Goal: Task Accomplishment & Management: Manage account settings

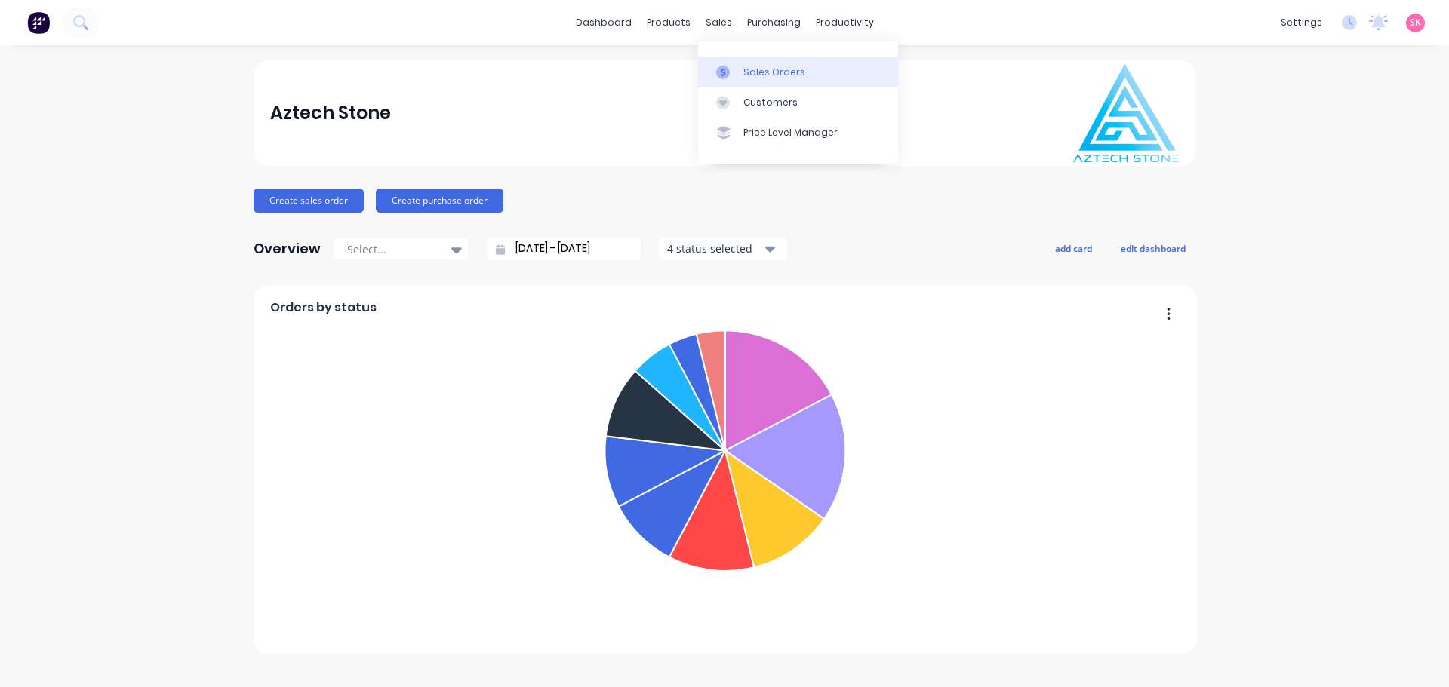
click at [719, 69] on icon at bounding box center [723, 73] width 14 height 14
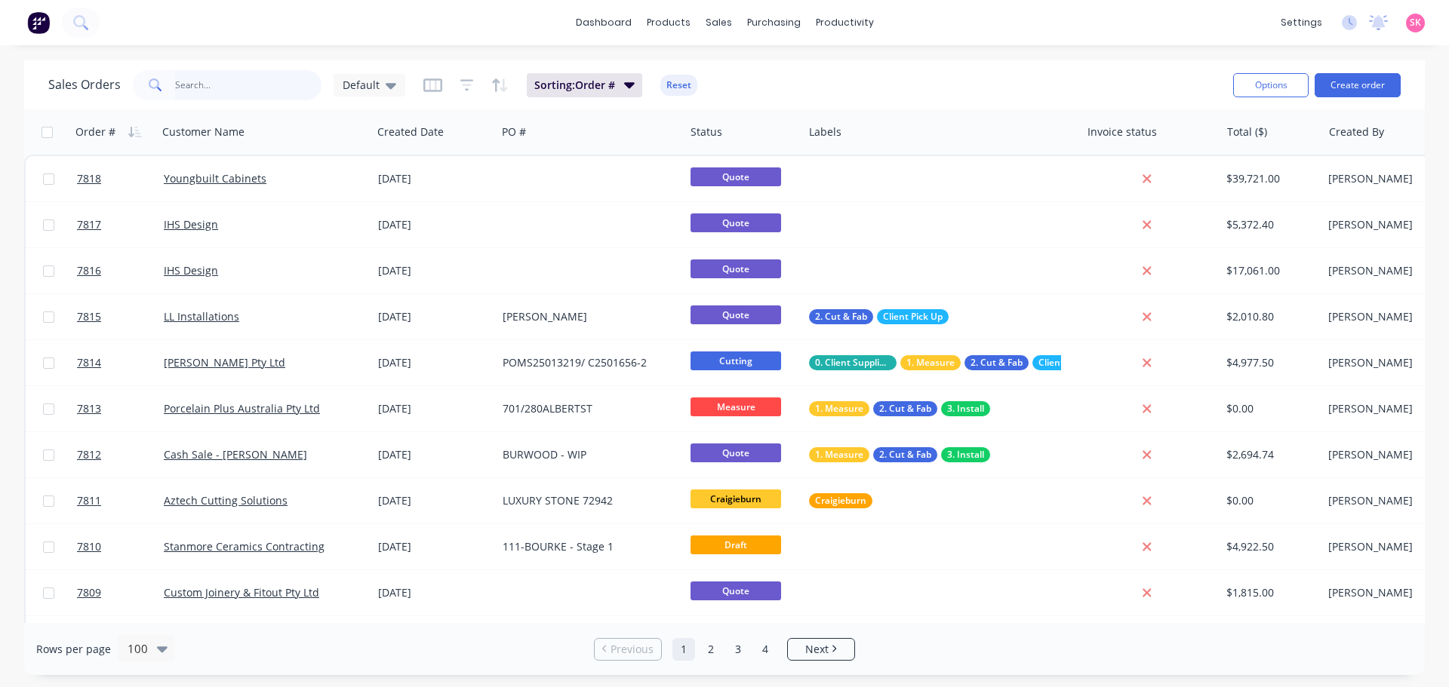
click at [263, 85] on input "text" at bounding box center [248, 85] width 147 height 30
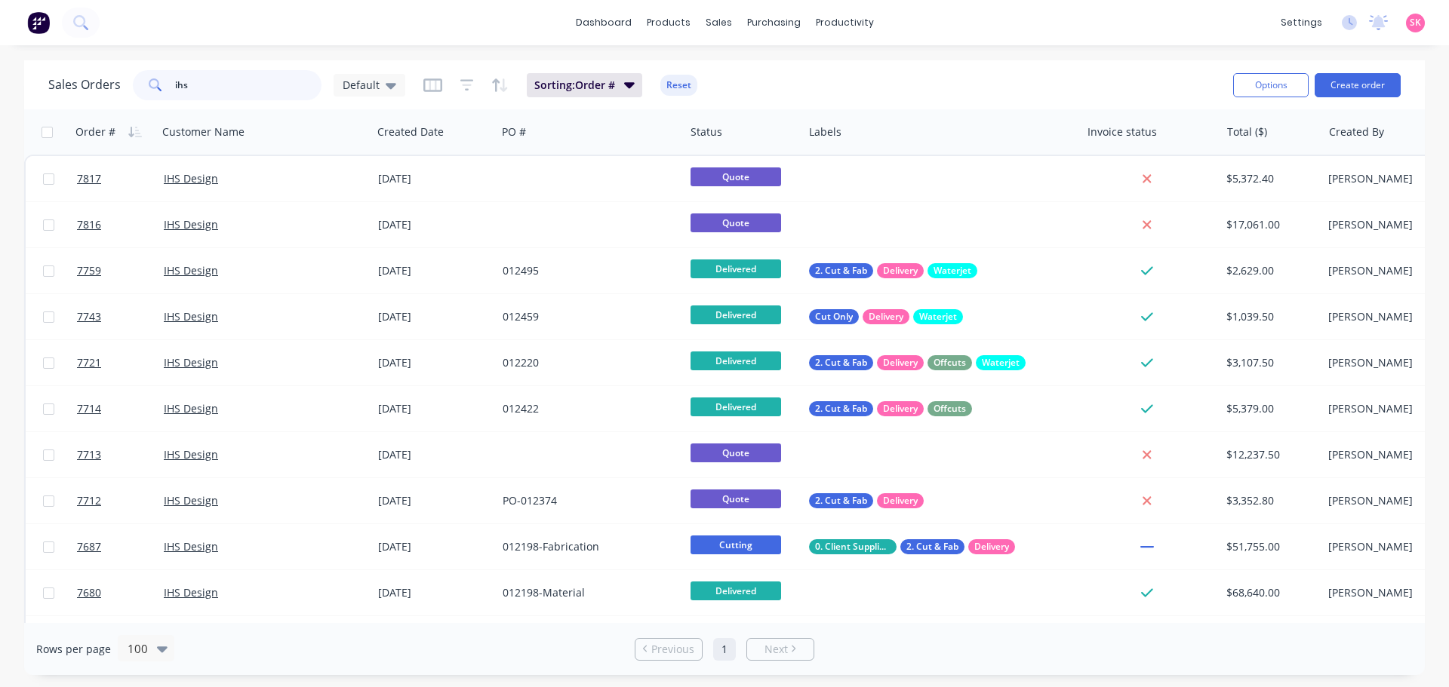
drag, startPoint x: 196, startPoint y: 83, endPoint x: 37, endPoint y: 90, distance: 159.4
click at [109, 75] on div "Sales Orders ihs Default" at bounding box center [226, 85] width 357 height 30
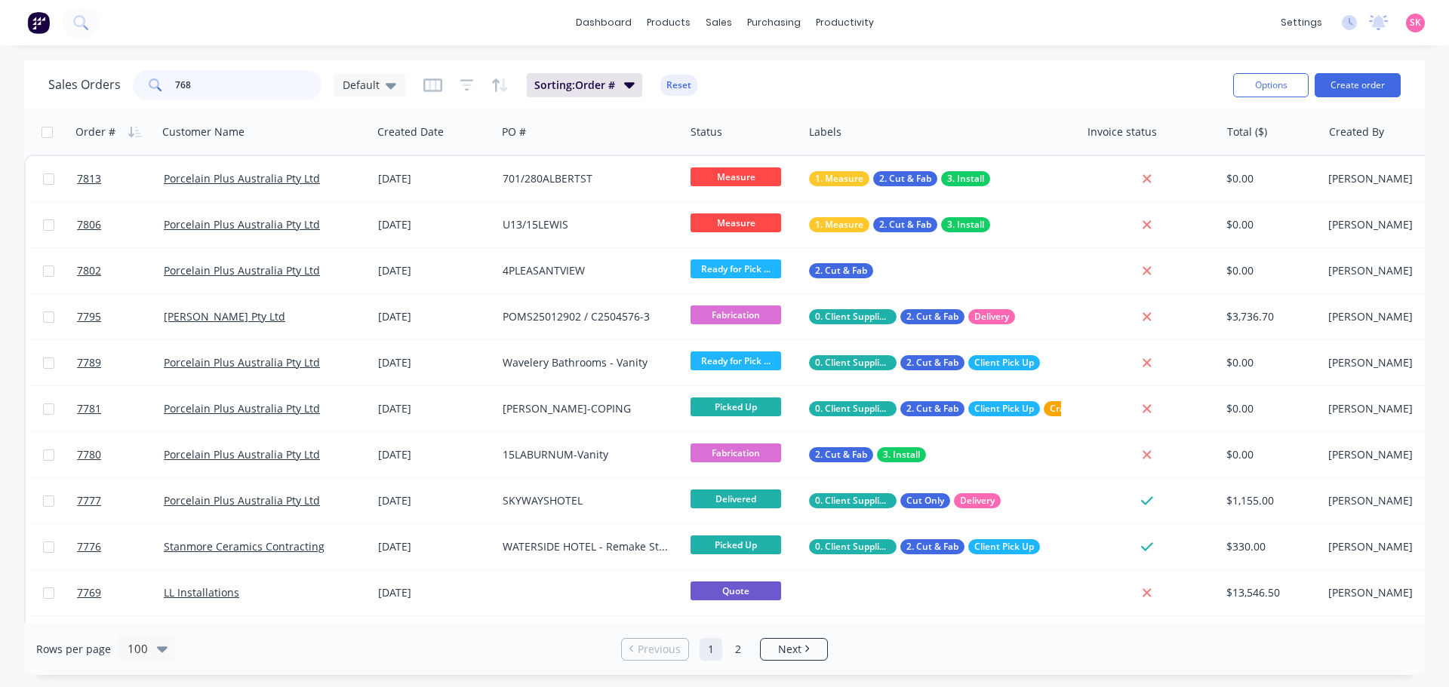
type input "7687"
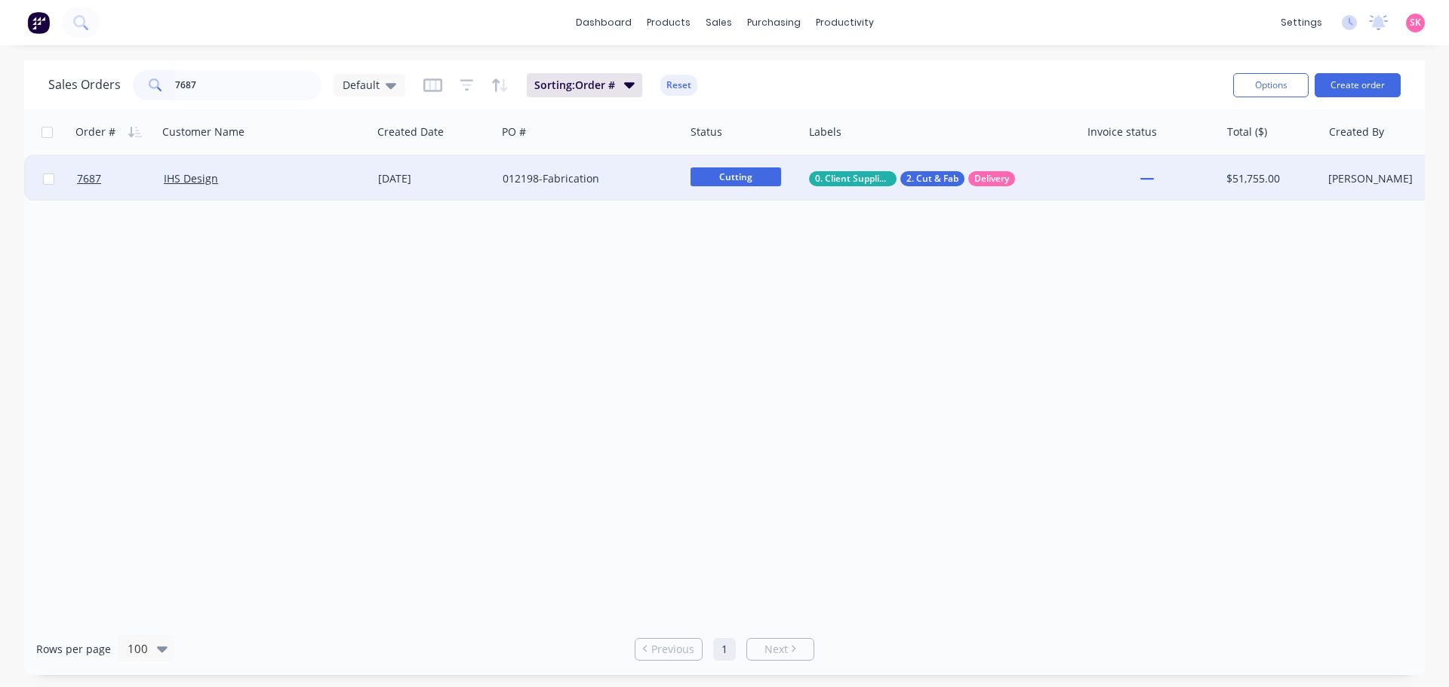
click at [372, 193] on div "[DATE]" at bounding box center [434, 178] width 125 height 45
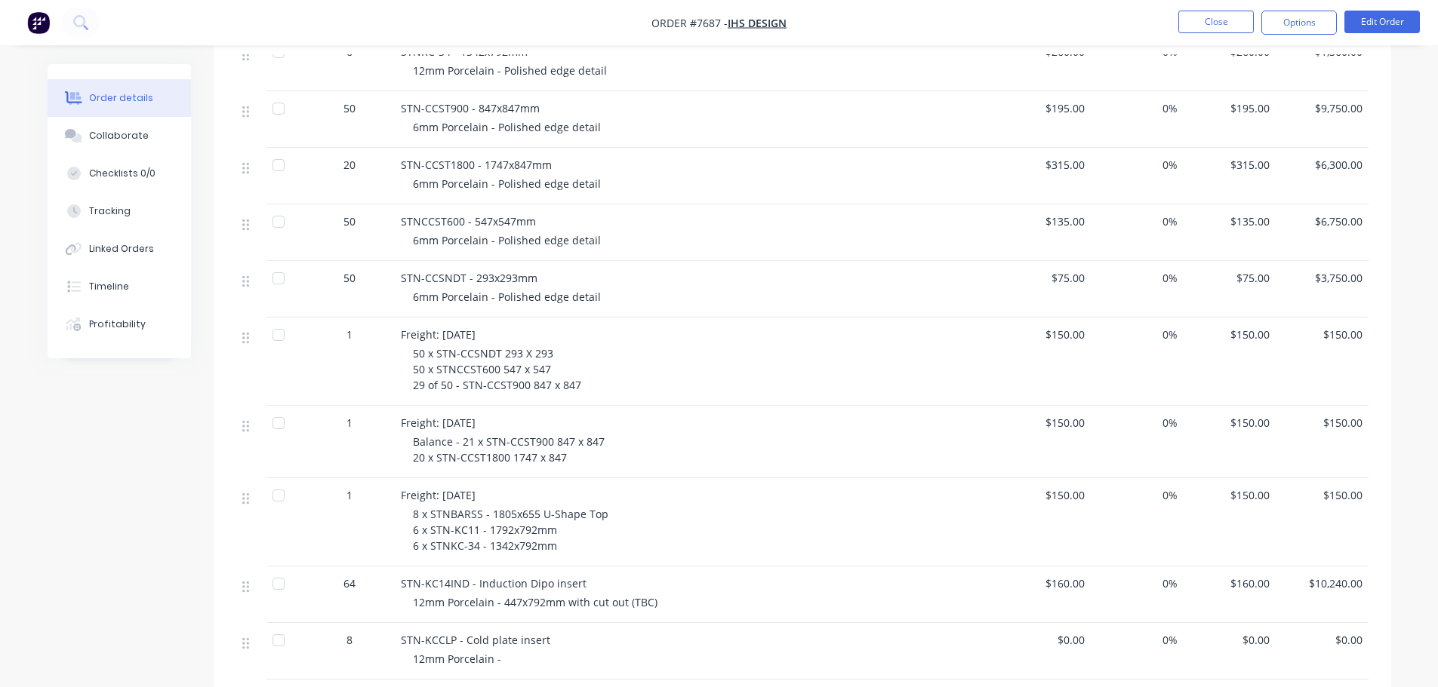
scroll to position [755, 0]
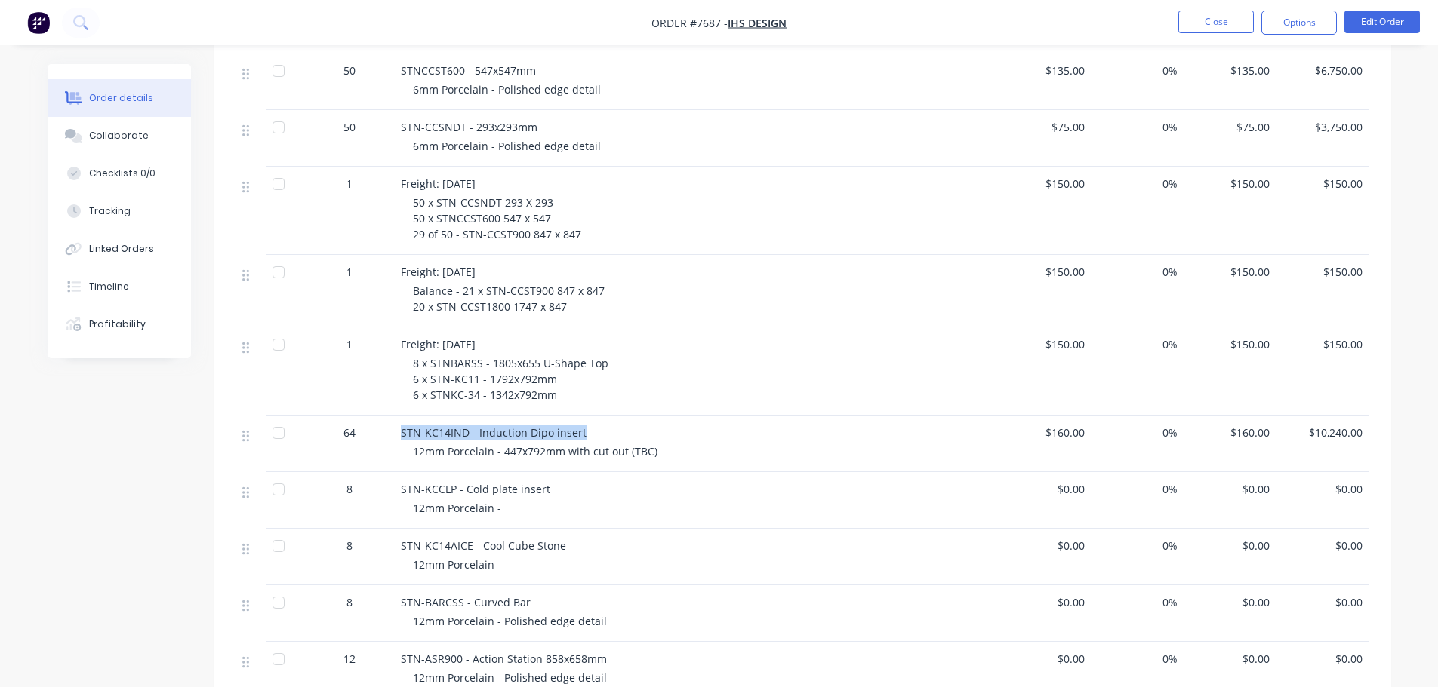
drag, startPoint x: 586, startPoint y: 412, endPoint x: 390, endPoint y: 412, distance: 196.2
click at [390, 416] on div "64 STN-KC14IND - Induction Dipo insert 12mm Porcelain - 447x792mm with cut out …" at bounding box center [802, 444] width 1132 height 57
copy div "STN-KC14IND - Induction Dipo insert"
click at [656, 444] on div "12mm Porcelain - 447x792mm with cut out (TBC)" at bounding box center [703, 452] width 580 height 16
click at [1381, 29] on button "Edit Order" at bounding box center [1381, 22] width 75 height 23
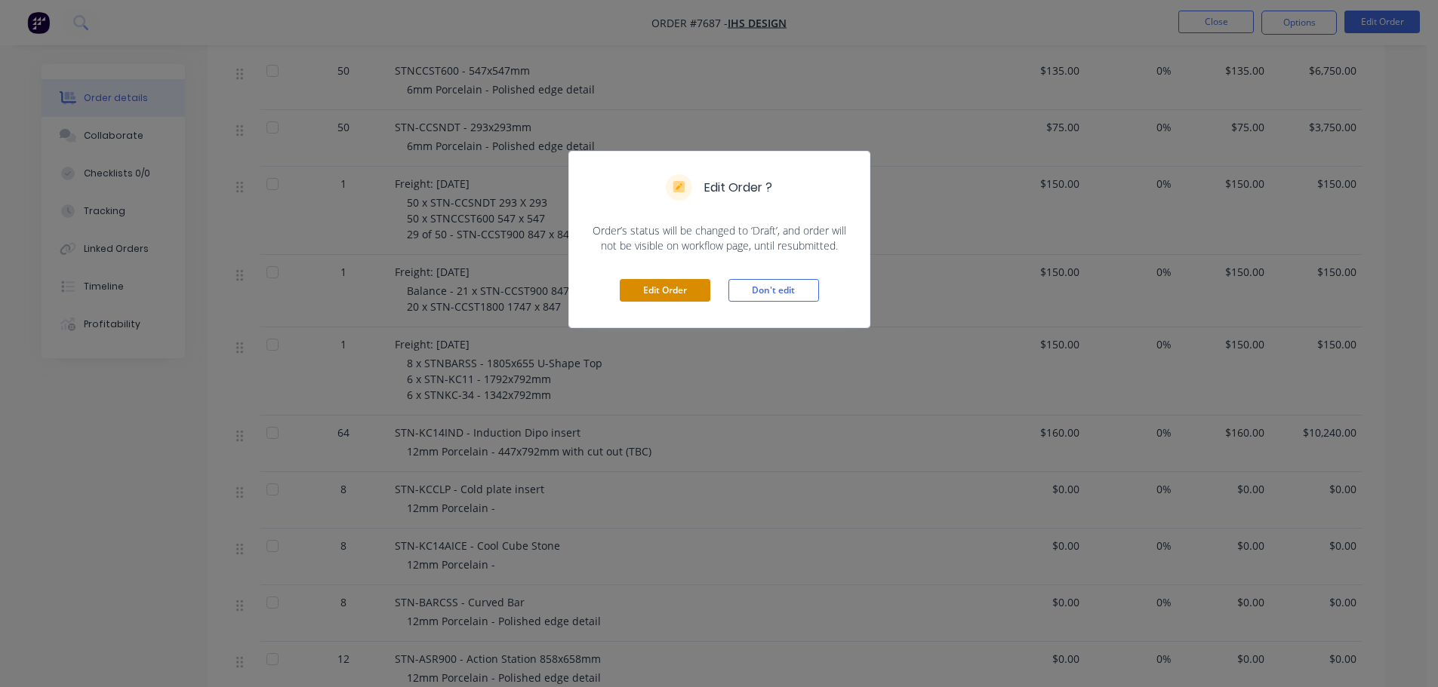
click at [687, 287] on button "Edit Order" at bounding box center [665, 290] width 91 height 23
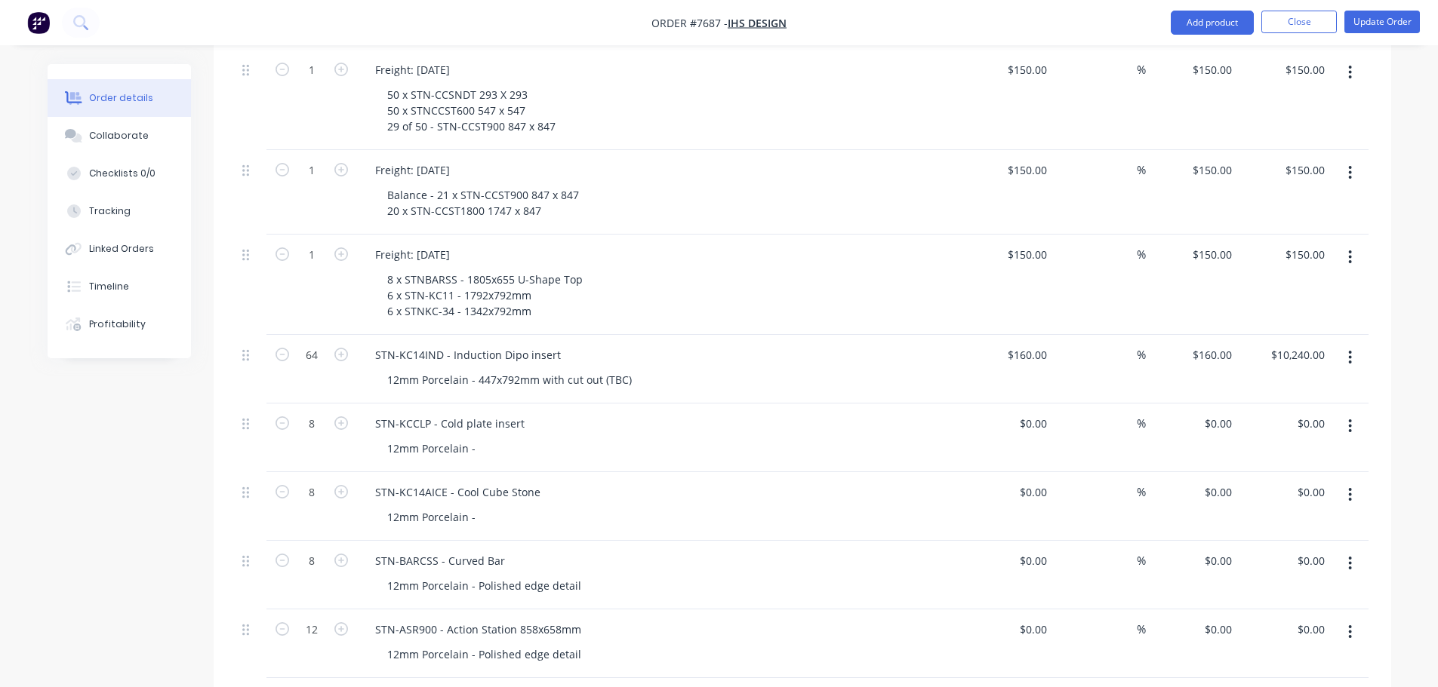
scroll to position [981, 0]
drag, startPoint x: 601, startPoint y: 336, endPoint x: 750, endPoint y: 330, distance: 149.5
click at [737, 368] on div "12mm Porcelain - 447x792mm with cut out (TBC)" at bounding box center [665, 379] width 580 height 22
click at [718, 412] on div "STN-KCCLP - Cold plate insert" at bounding box center [659, 423] width 592 height 22
click at [470, 437] on div "12mm Porcelain -" at bounding box center [431, 448] width 112 height 22
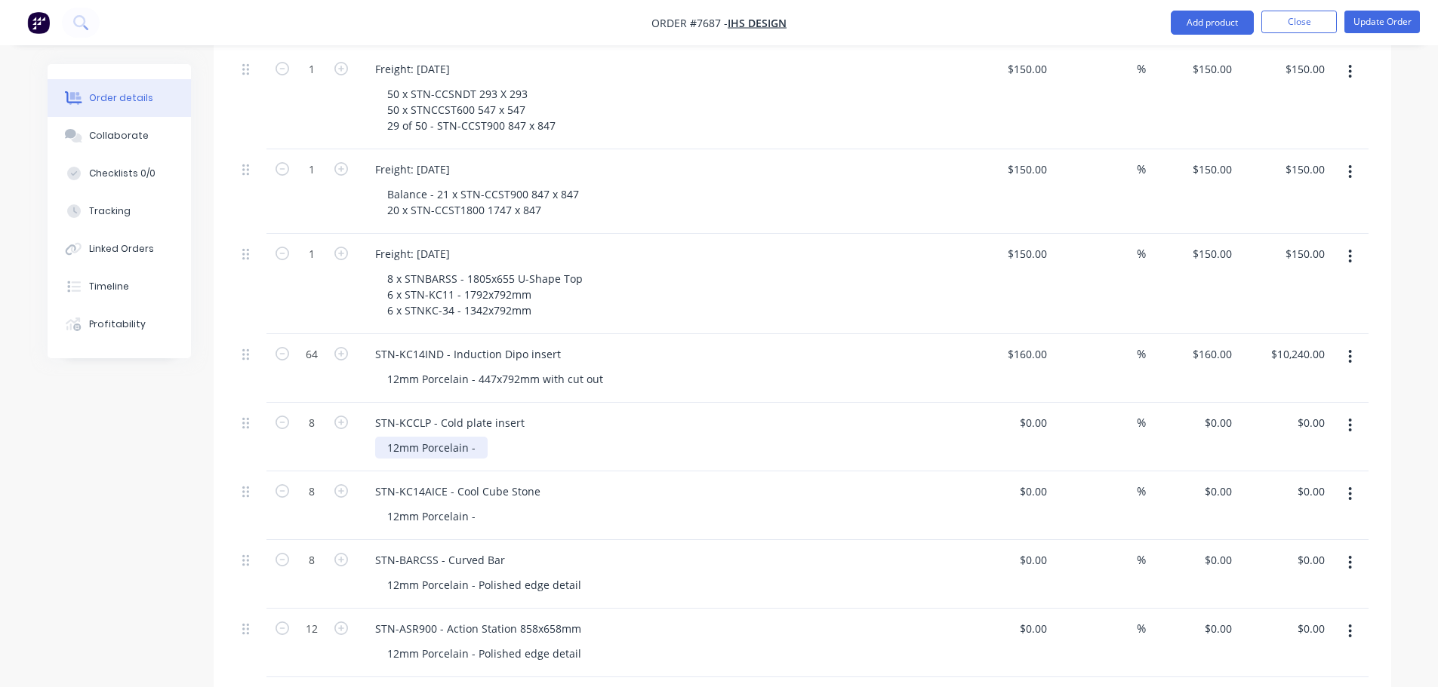
click at [475, 437] on div "12mm Porcelain -" at bounding box center [431, 448] width 112 height 22
click at [478, 506] on div "12mm Porcelain -" at bounding box center [431, 517] width 112 height 22
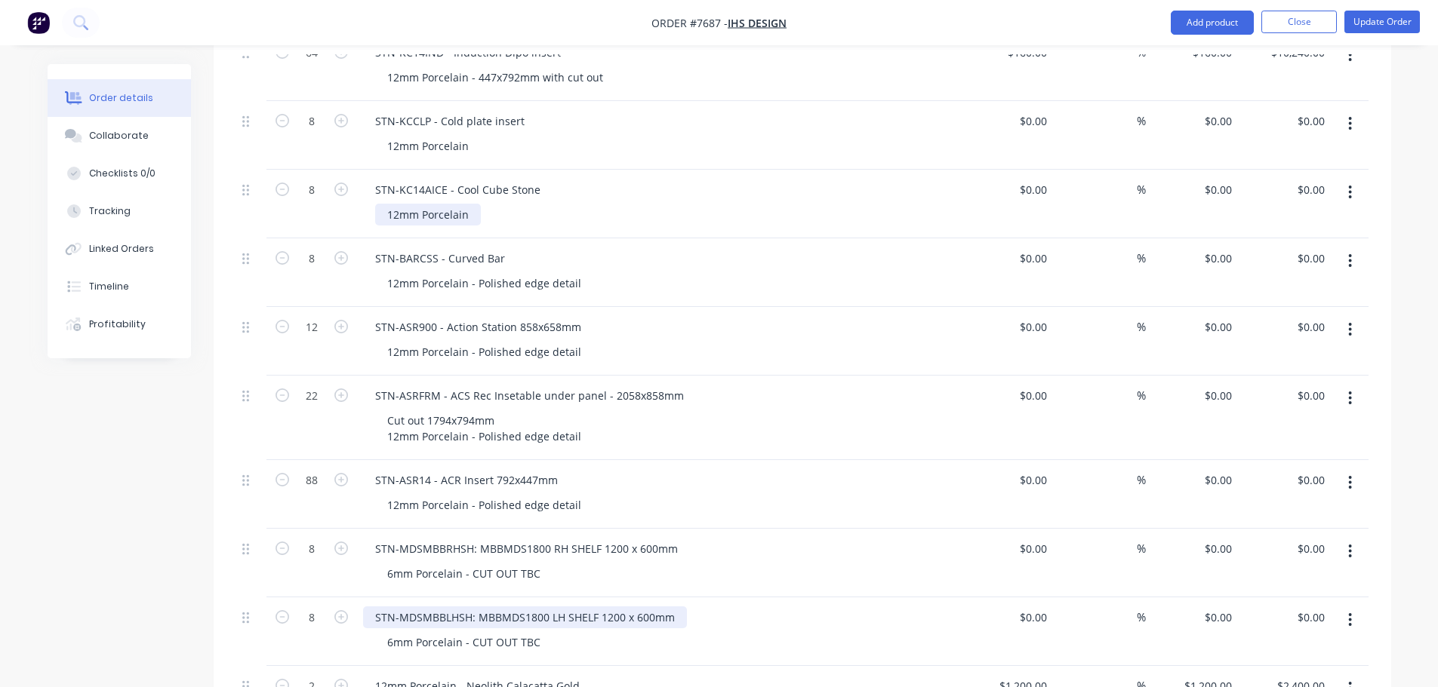
scroll to position [1132, 0]
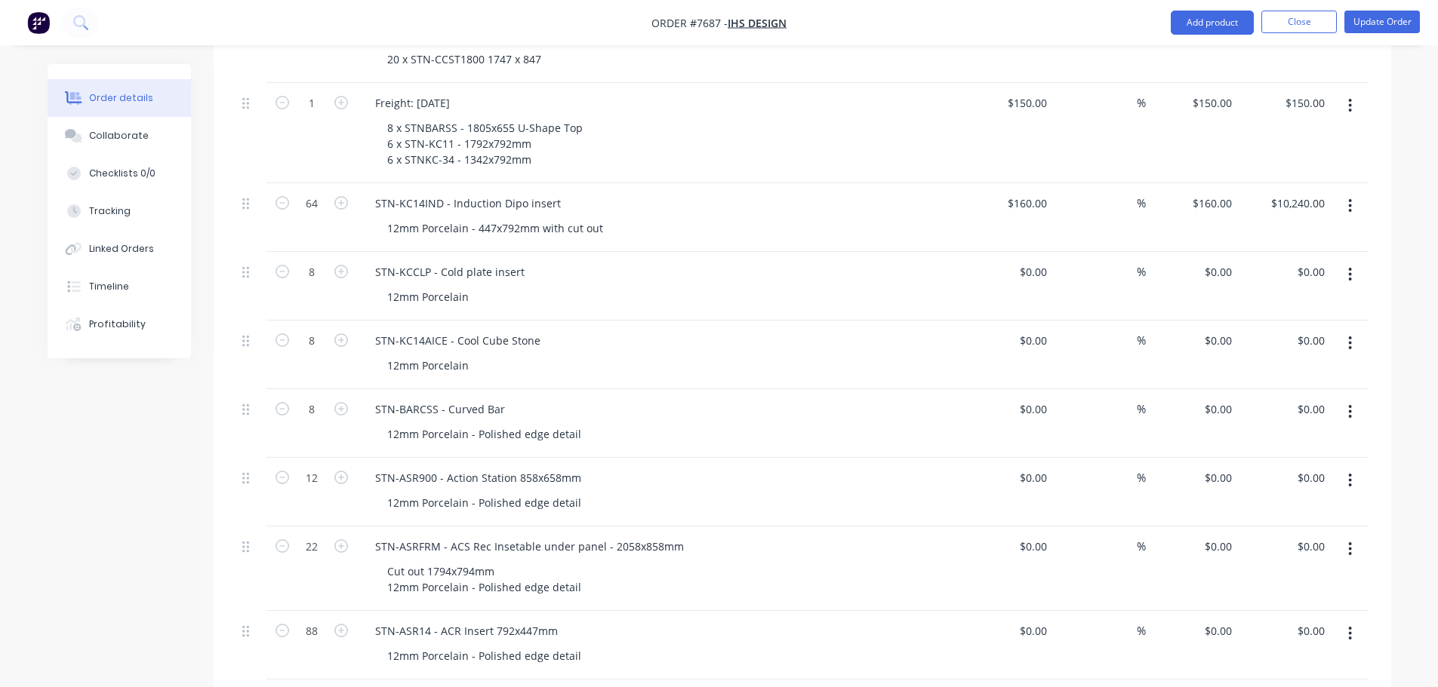
click at [1038, 252] on div "$0.00 $0.00" at bounding box center [1007, 286] width 93 height 69
click at [1038, 261] on input "0" at bounding box center [1043, 272] width 17 height 22
type input "$160.00"
type input "$1,280.00"
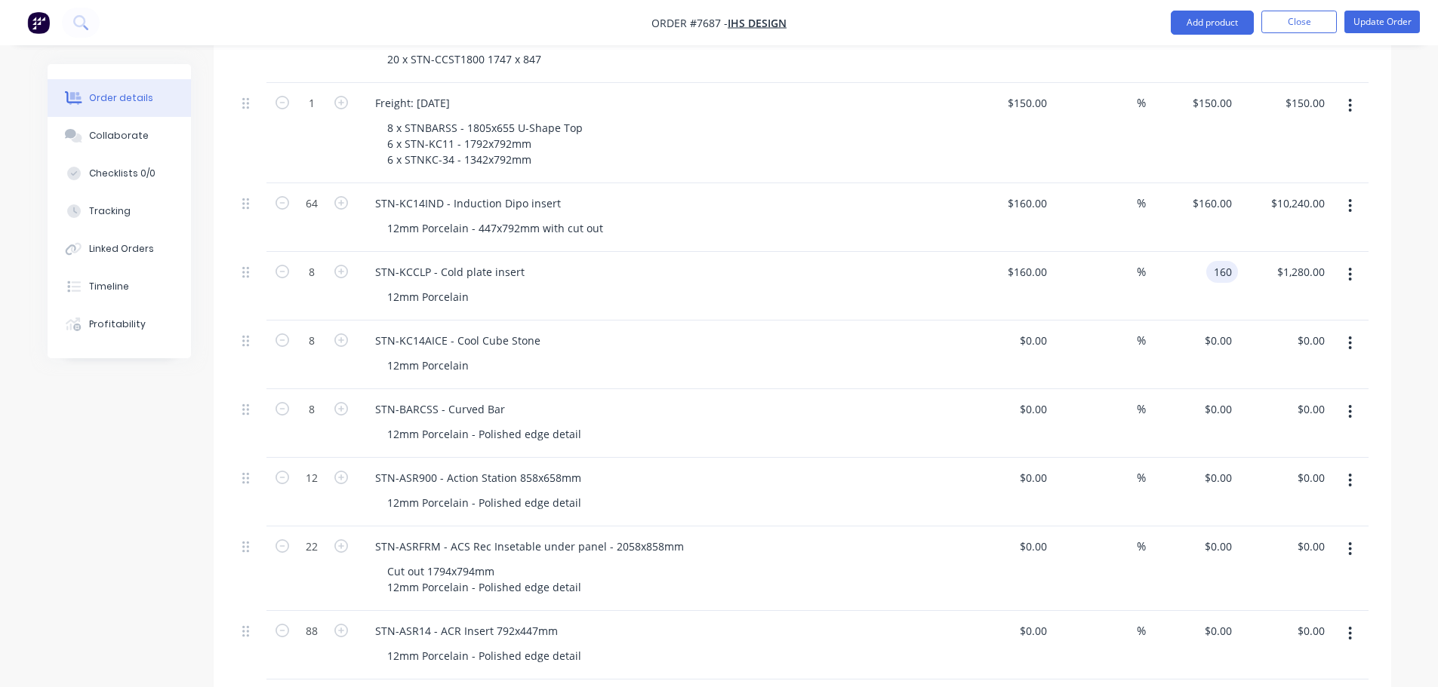
type input "$160.00"
click at [1024, 321] on div "0 0" at bounding box center [1007, 355] width 93 height 69
type input "$160.00"
type input "$1,280.00"
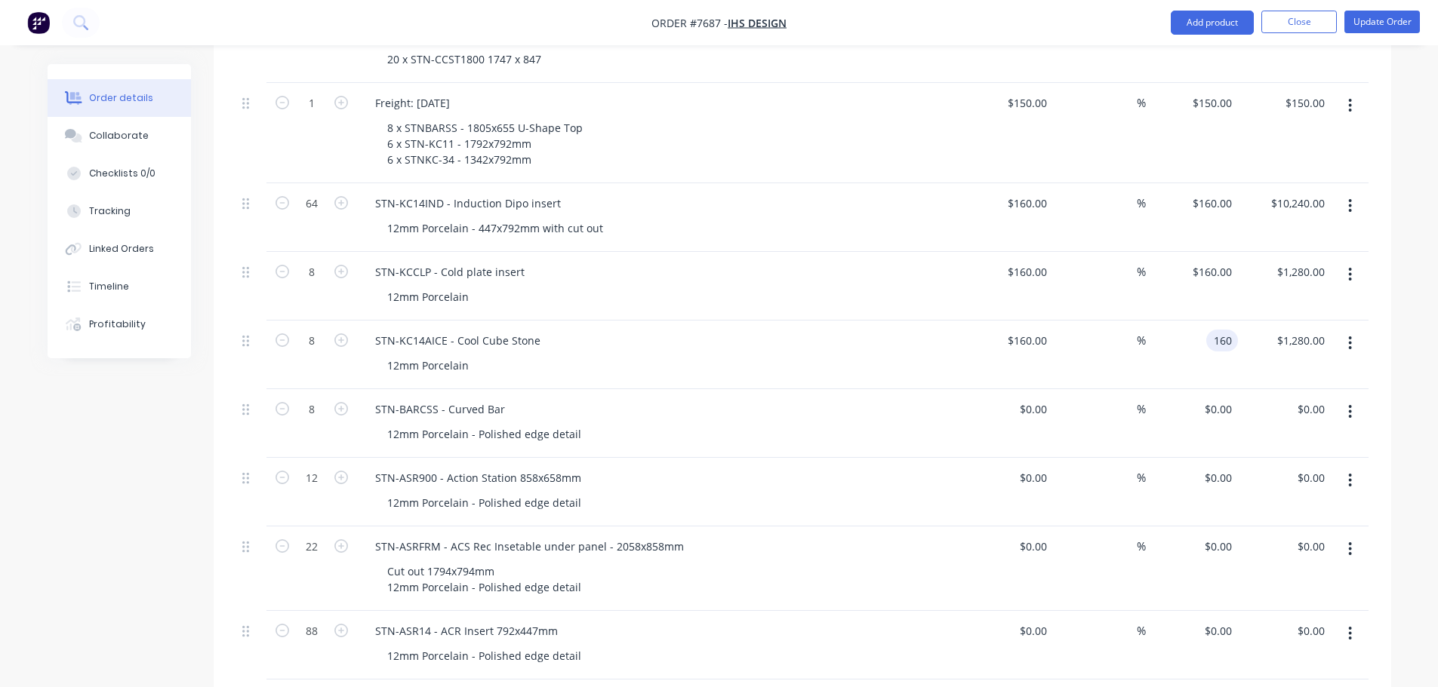
type input "$160.00"
type input "$1,280.00"
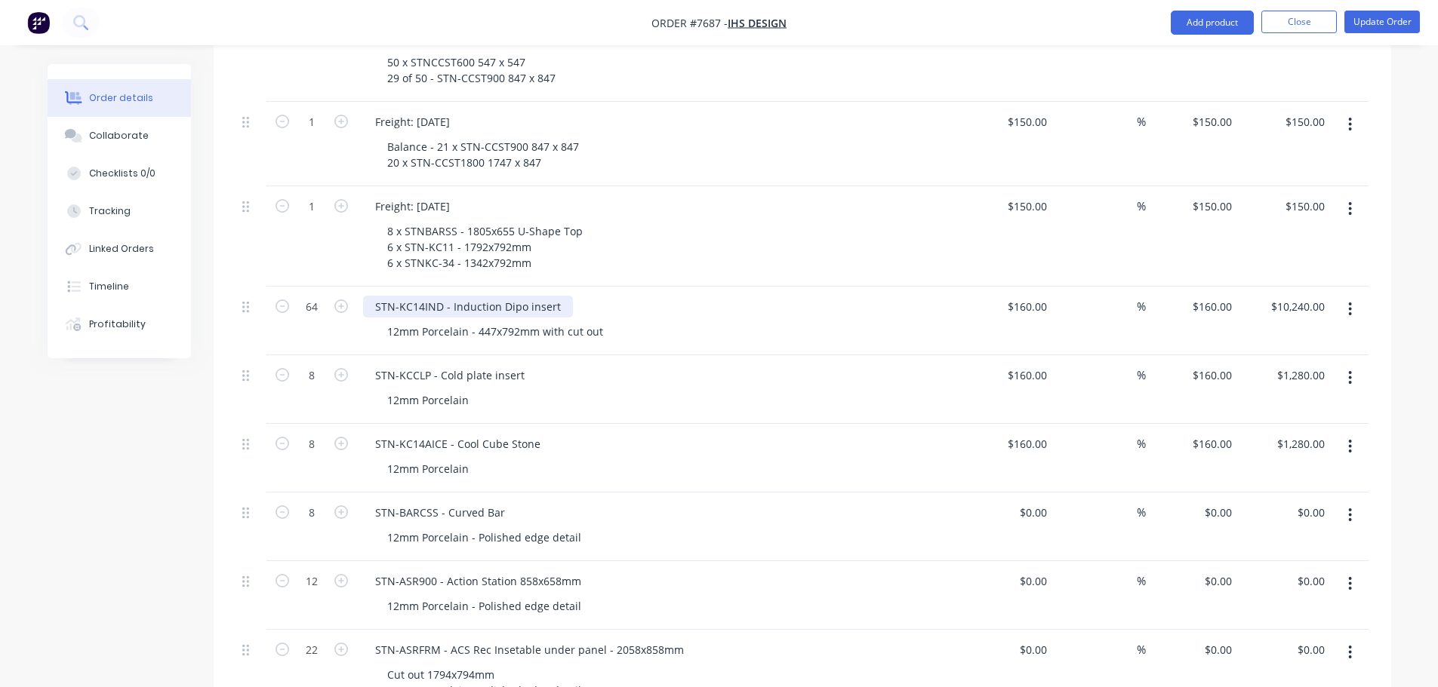
scroll to position [906, 0]
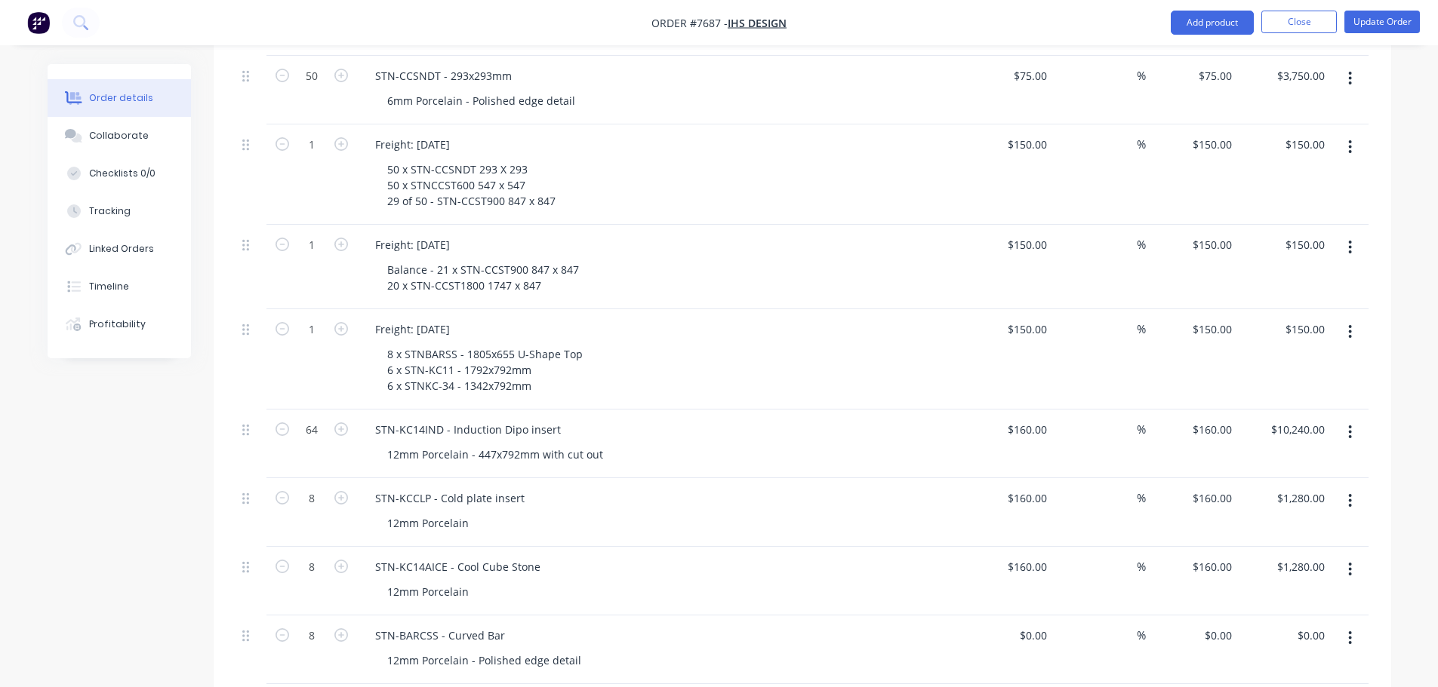
click at [1355, 419] on button "button" at bounding box center [1349, 432] width 35 height 27
click at [1293, 491] on div "Duplicate" at bounding box center [1296, 502] width 116 height 22
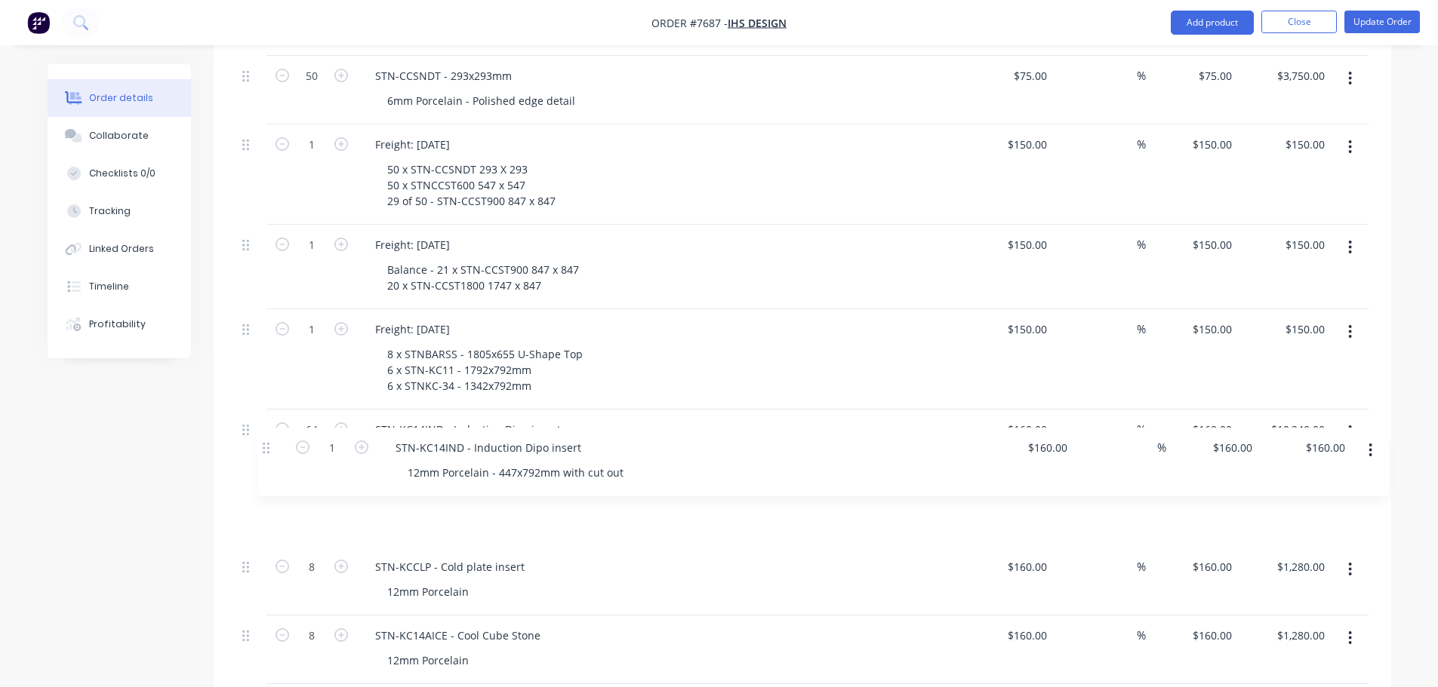
drag, startPoint x: 242, startPoint y: 297, endPoint x: 263, endPoint y: 443, distance: 147.9
click at [263, 444] on div "8 STNBARSS - 1805x655 U-Shape Top 12mm Porcelain - Aris edge detail $495.00 $49…" at bounding box center [802, 428] width 1132 height 1569
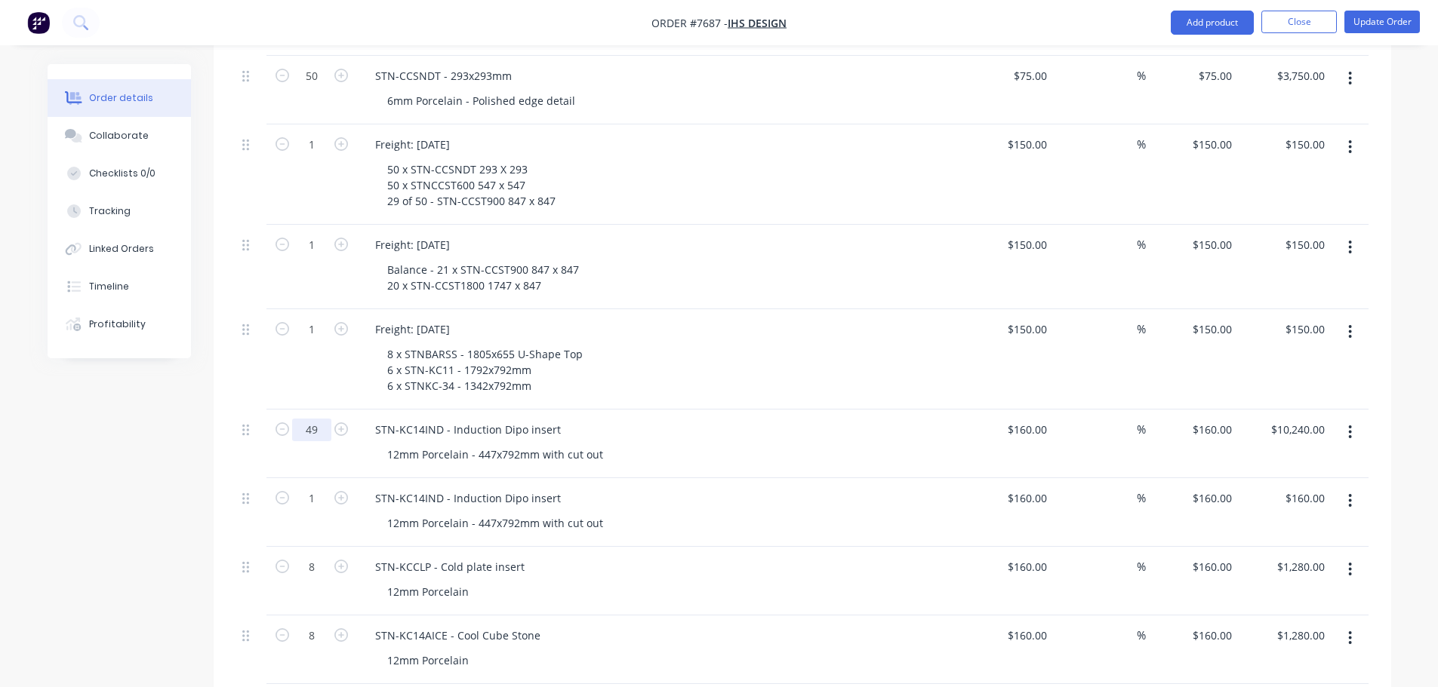
type input "49"
type input "$7,840.00"
click at [322, 487] on input "1" at bounding box center [311, 498] width 39 height 23
type input "16"
type input "$2,560.00"
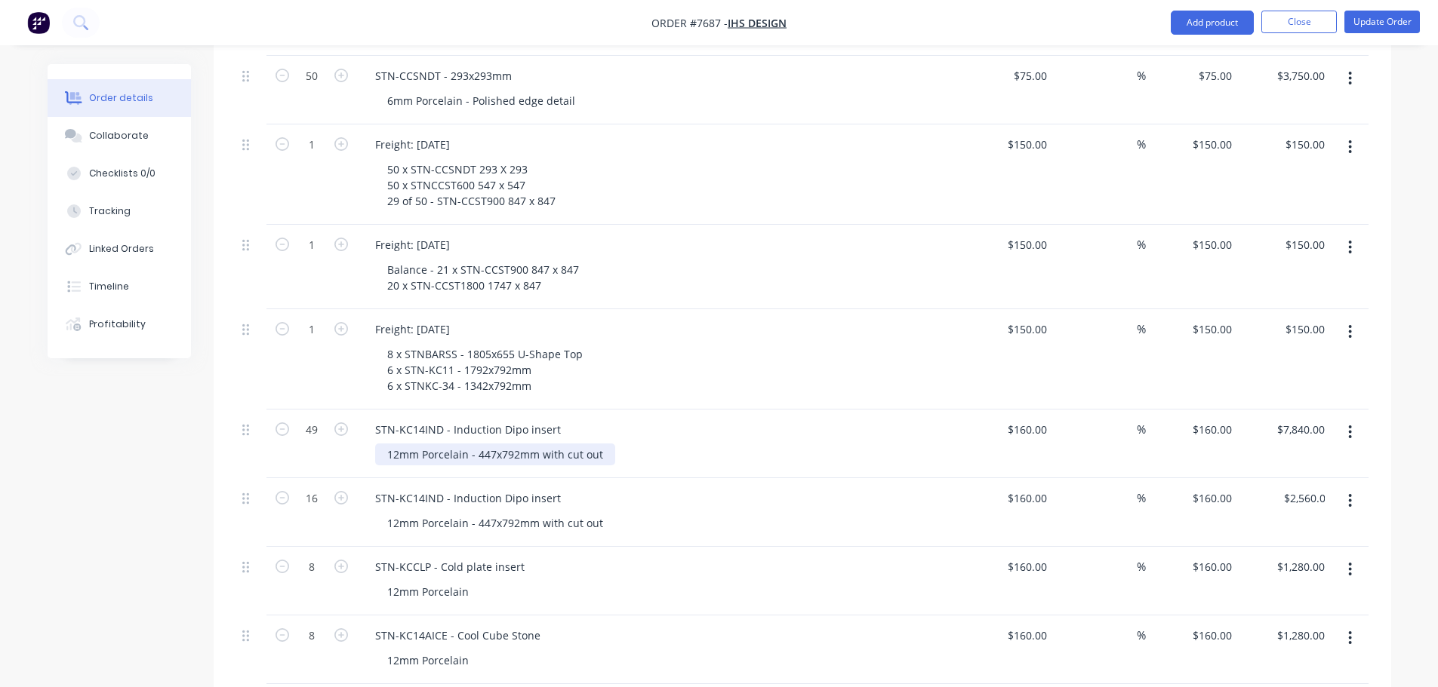
click at [542, 444] on div "12mm Porcelain - 447x792mm with cut out" at bounding box center [495, 455] width 240 height 22
click at [601, 444] on div "12mm Porcelain - 447x792mm with cut out" at bounding box center [495, 455] width 240 height 22
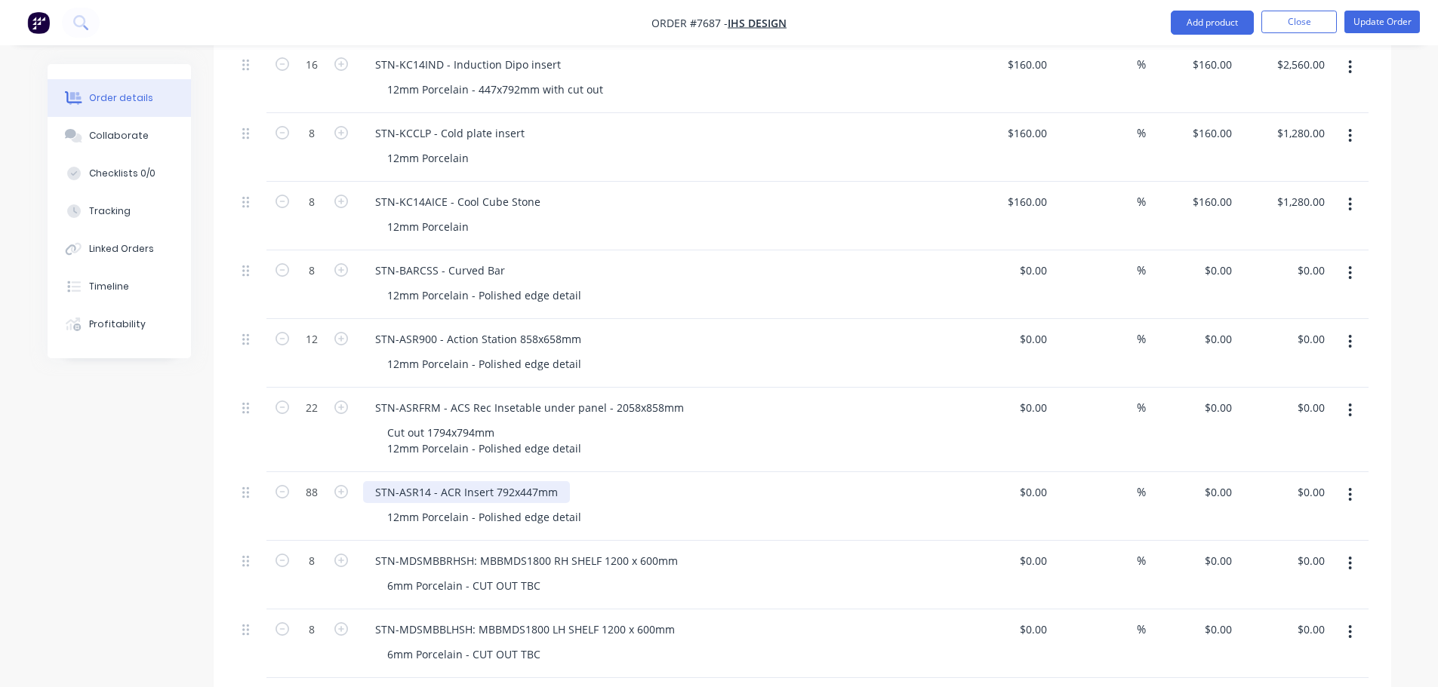
scroll to position [1358, 0]
click at [1201, 17] on button "Add product" at bounding box center [1211, 23] width 83 height 24
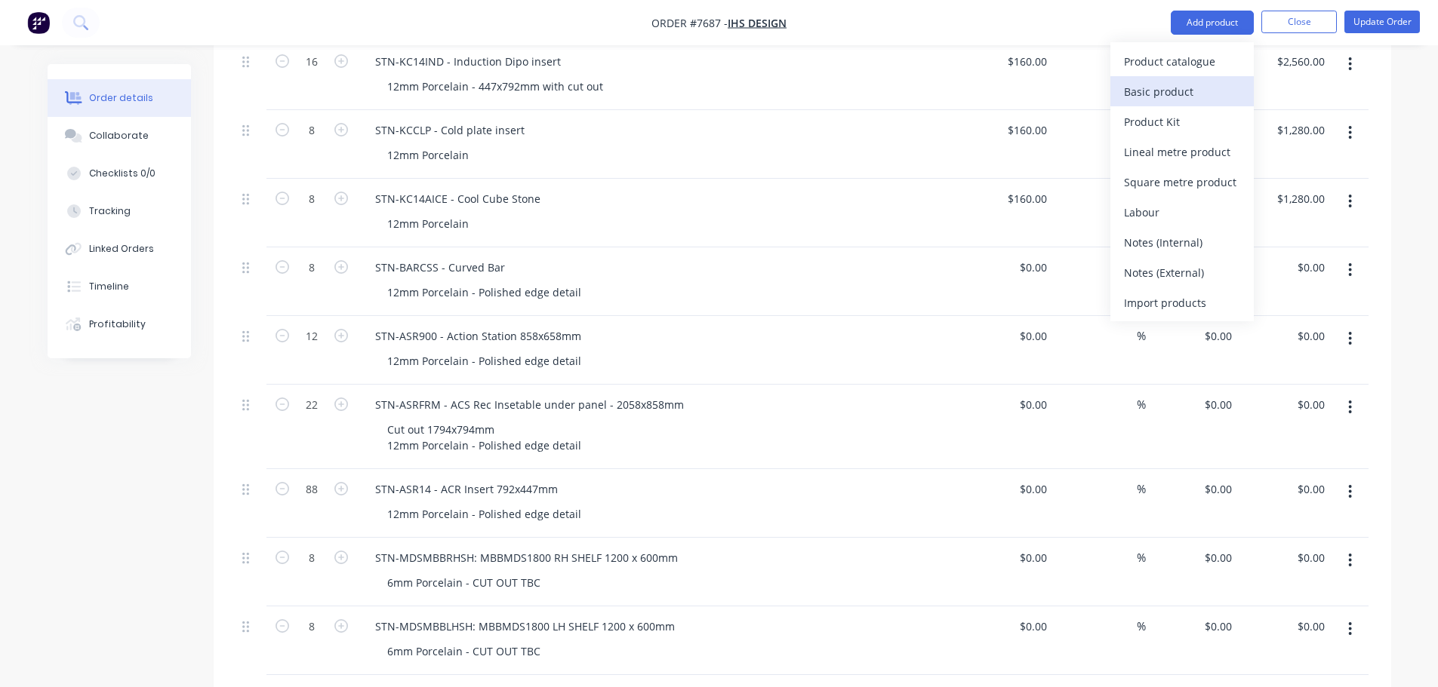
click at [1173, 82] on div "Basic product" at bounding box center [1182, 92] width 116 height 22
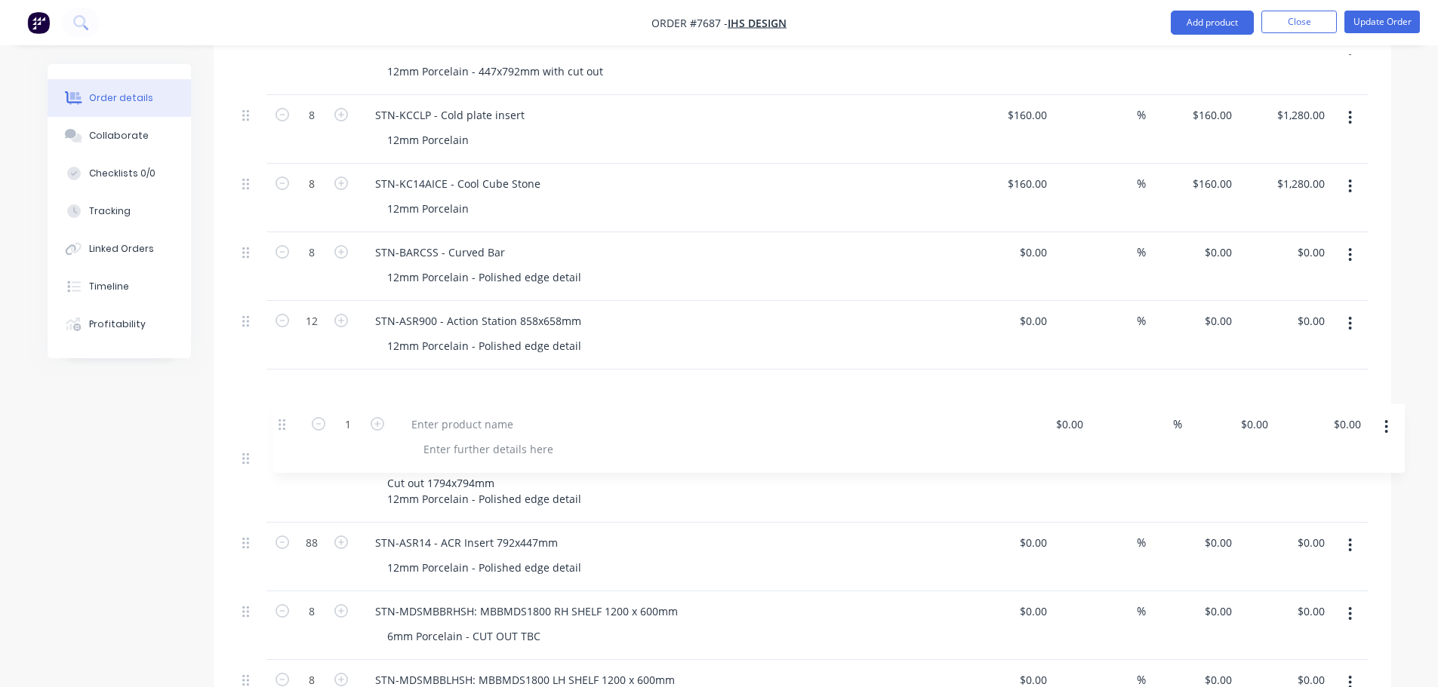
scroll to position [1283, 0]
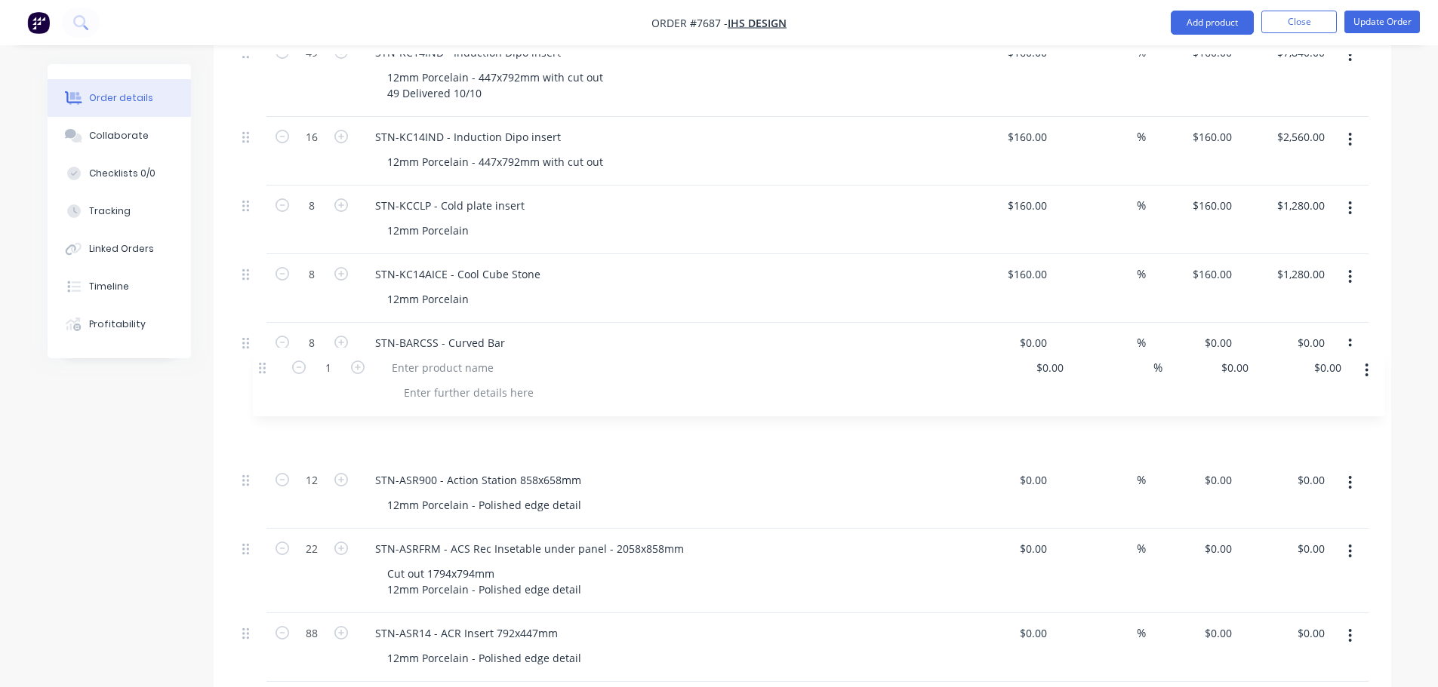
drag, startPoint x: 246, startPoint y: 455, endPoint x: 263, endPoint y: 366, distance: 90.6
click at [263, 366] on div "8 STNBARSS - 1805x655 U-Shape Top 12mm Porcelain - Aris edge detail $495.00 $49…" at bounding box center [802, 92] width 1132 height 1653
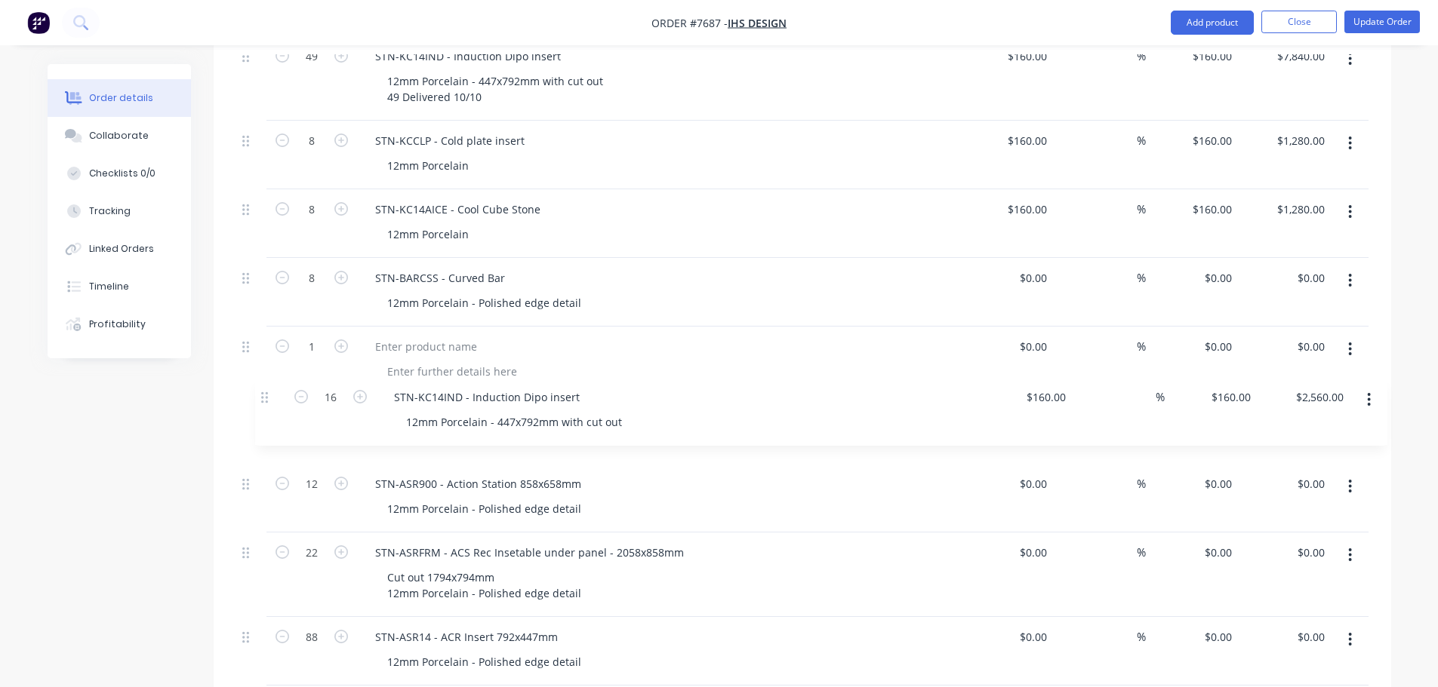
drag, startPoint x: 244, startPoint y: 95, endPoint x: 267, endPoint y: 402, distance: 308.0
click at [267, 402] on div "8 STNBARSS - 1805x655 U-Shape Top 12mm Porcelain - Aris edge detail $495.00 $49…" at bounding box center [802, 96] width 1132 height 1653
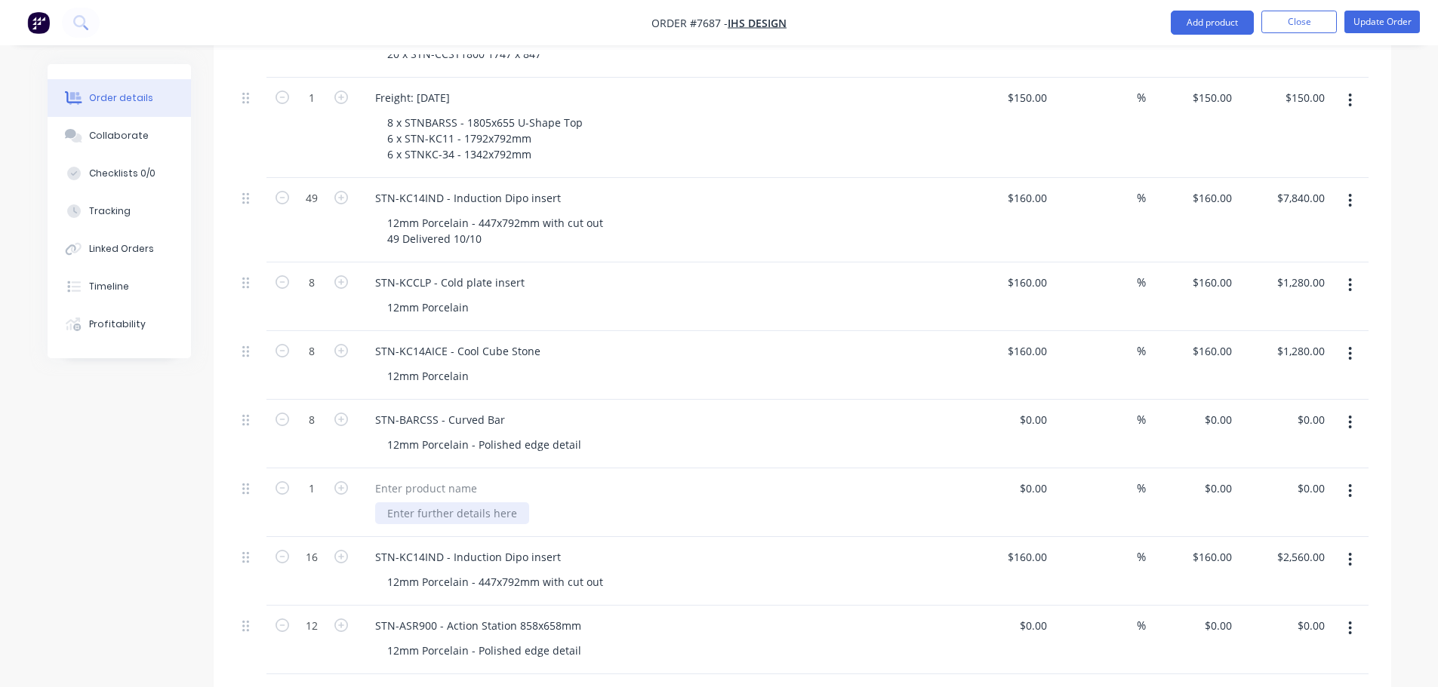
scroll to position [1128, 0]
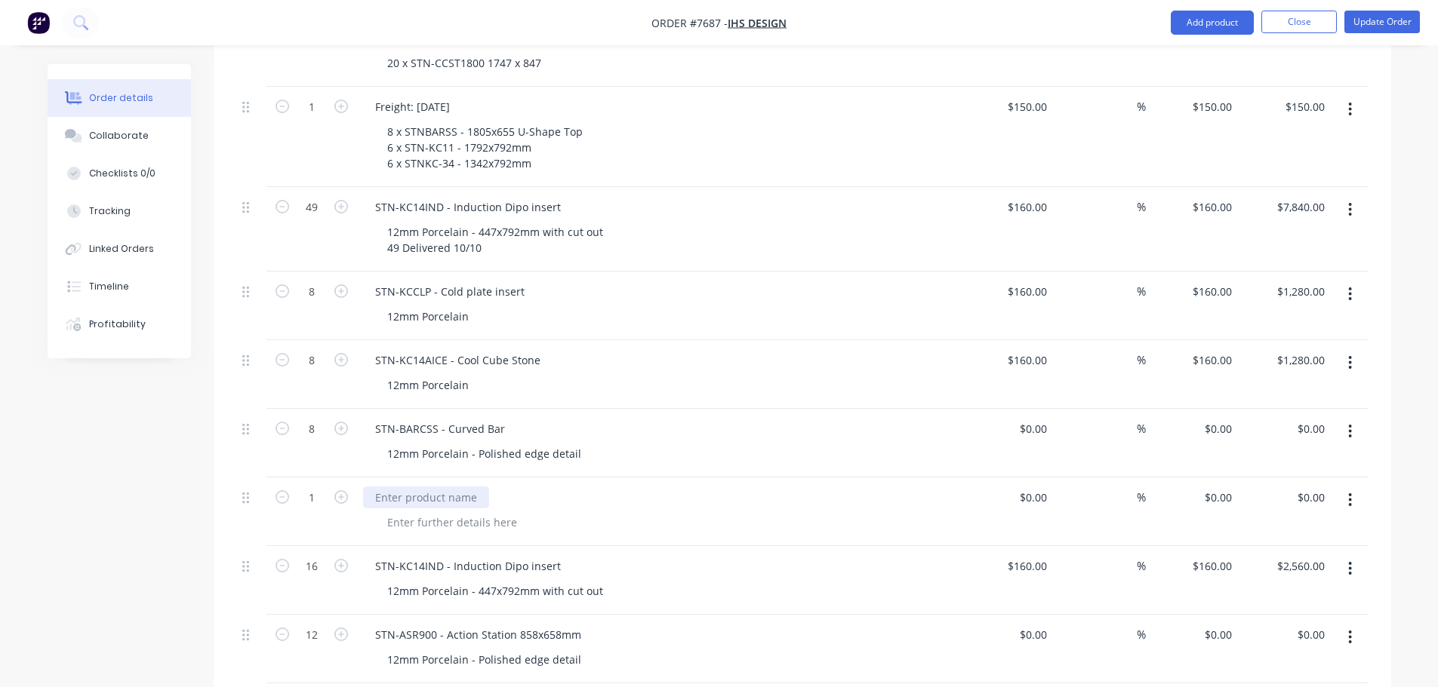
click at [410, 487] on div at bounding box center [426, 498] width 126 height 22
click at [451, 487] on div "Freight: Freight 10th October" at bounding box center [431, 498] width 137 height 22
drag, startPoint x: 558, startPoint y: 163, endPoint x: 346, endPoint y: 167, distance: 212.1
click at [346, 187] on div "49 STN-KC14IND - Induction Dipo insert 12mm Porcelain - 447x792mm with cut out …" at bounding box center [802, 229] width 1132 height 85
copy div "STN-KC14IND - Induction Dipo insert"
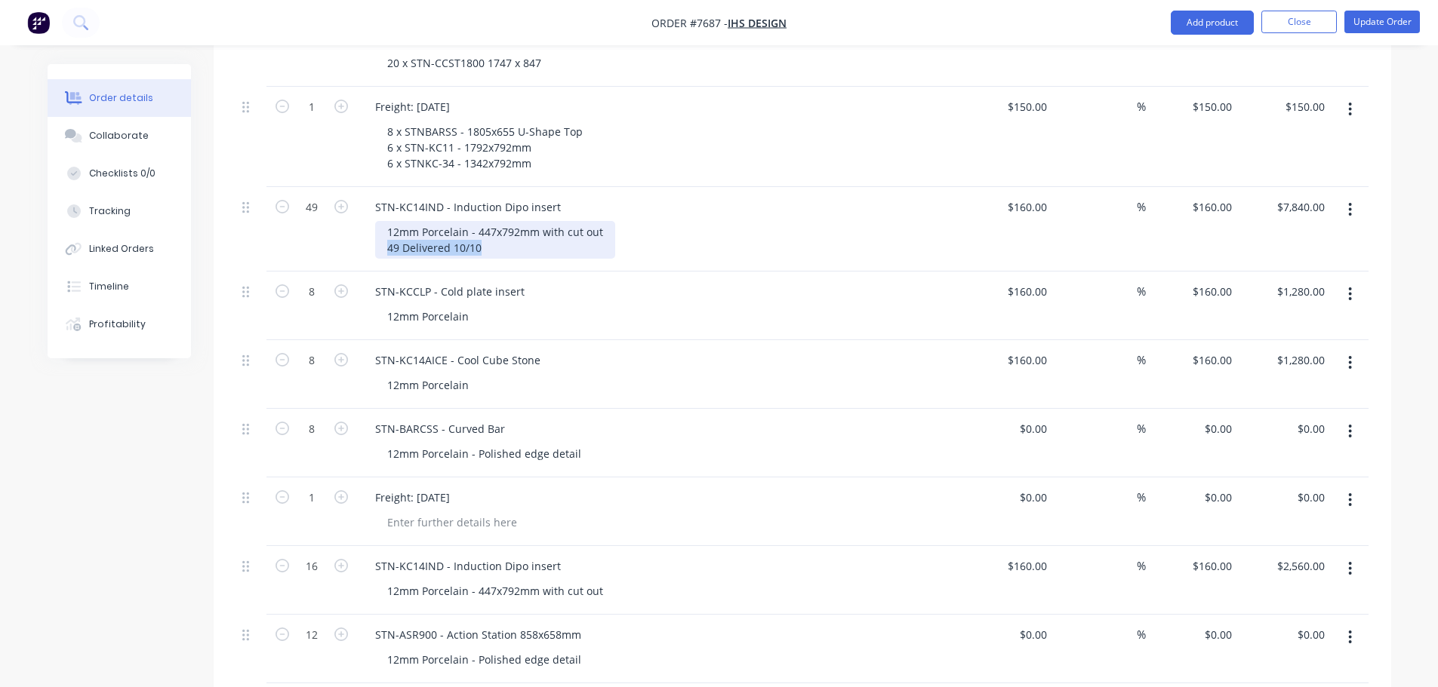
drag, startPoint x: 485, startPoint y: 206, endPoint x: 343, endPoint y: 205, distance: 141.9
click at [343, 205] on div "49 STN-KC14IND - Induction Dipo insert 12mm Porcelain - 447x792mm with cut out …" at bounding box center [802, 229] width 1132 height 85
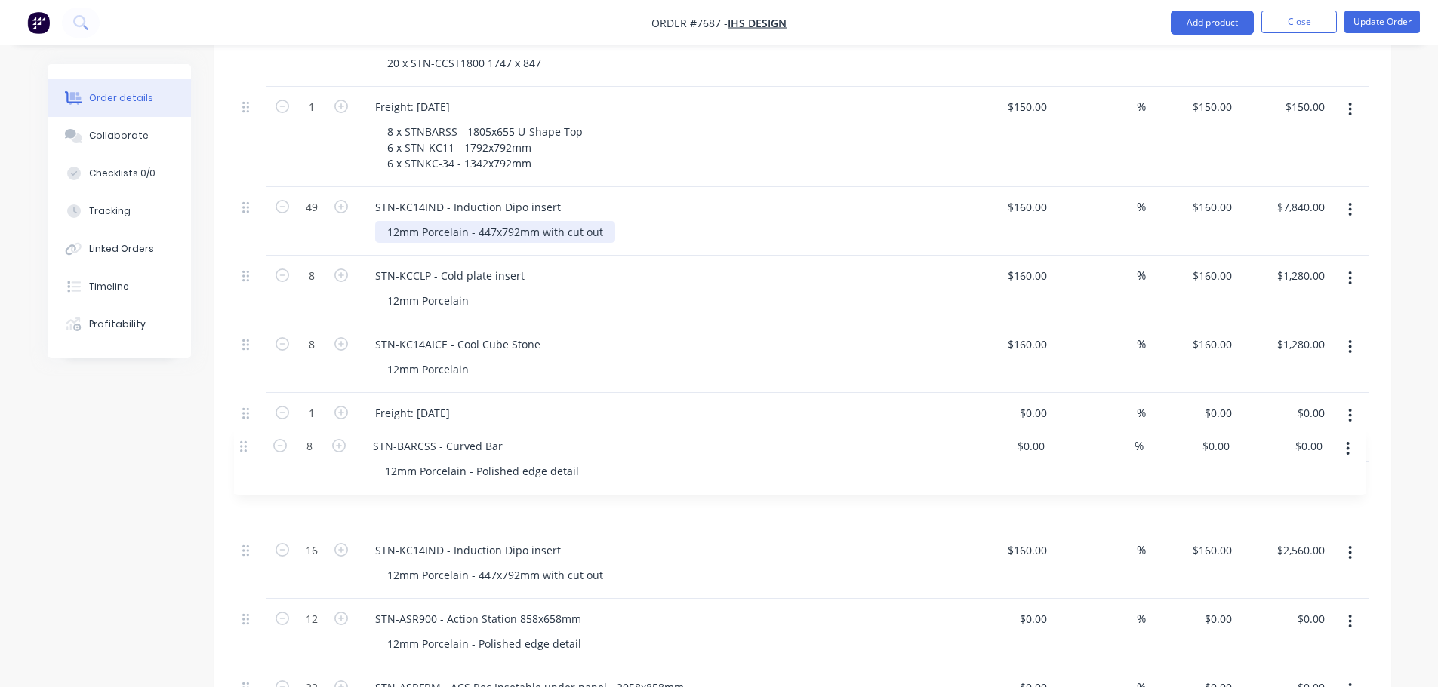
drag, startPoint x: 244, startPoint y: 371, endPoint x: 241, endPoint y: 454, distance: 83.1
click at [241, 454] on div "8 STNBARSS - 1805x655 U-Shape Top 12mm Porcelain - Aris edge detail $495.00 $49…" at bounding box center [802, 240] width 1132 height 1638
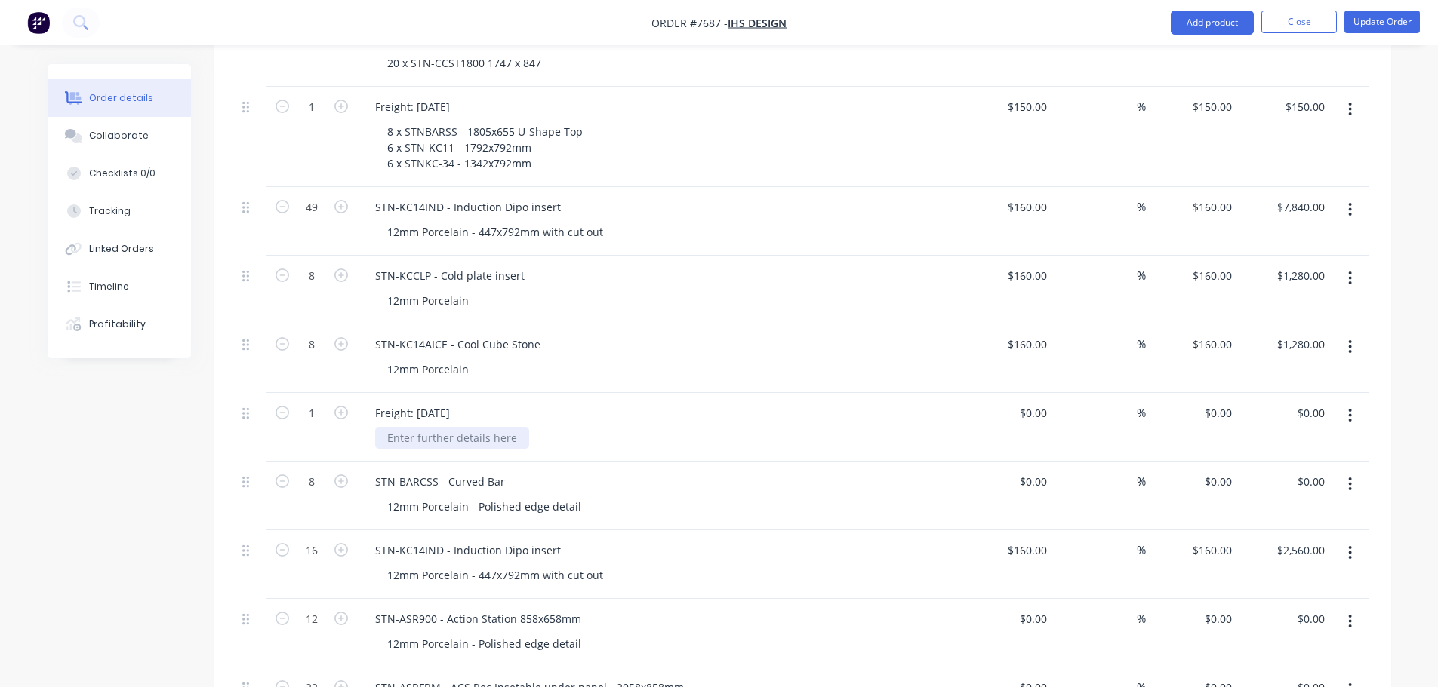
click at [465, 427] on div at bounding box center [452, 438] width 154 height 22
drag, startPoint x: 558, startPoint y: 167, endPoint x: 285, endPoint y: 168, distance: 273.2
click at [285, 187] on div "49 STN-KC14IND - Induction Dipo insert 12mm Porcelain - 447x792mm with cut out …" at bounding box center [802, 221] width 1132 height 69
copy div "STN-KC14IND - Induction Dipo insert"
click at [447, 427] on div "49 (of 64) -" at bounding box center [413, 438] width 77 height 22
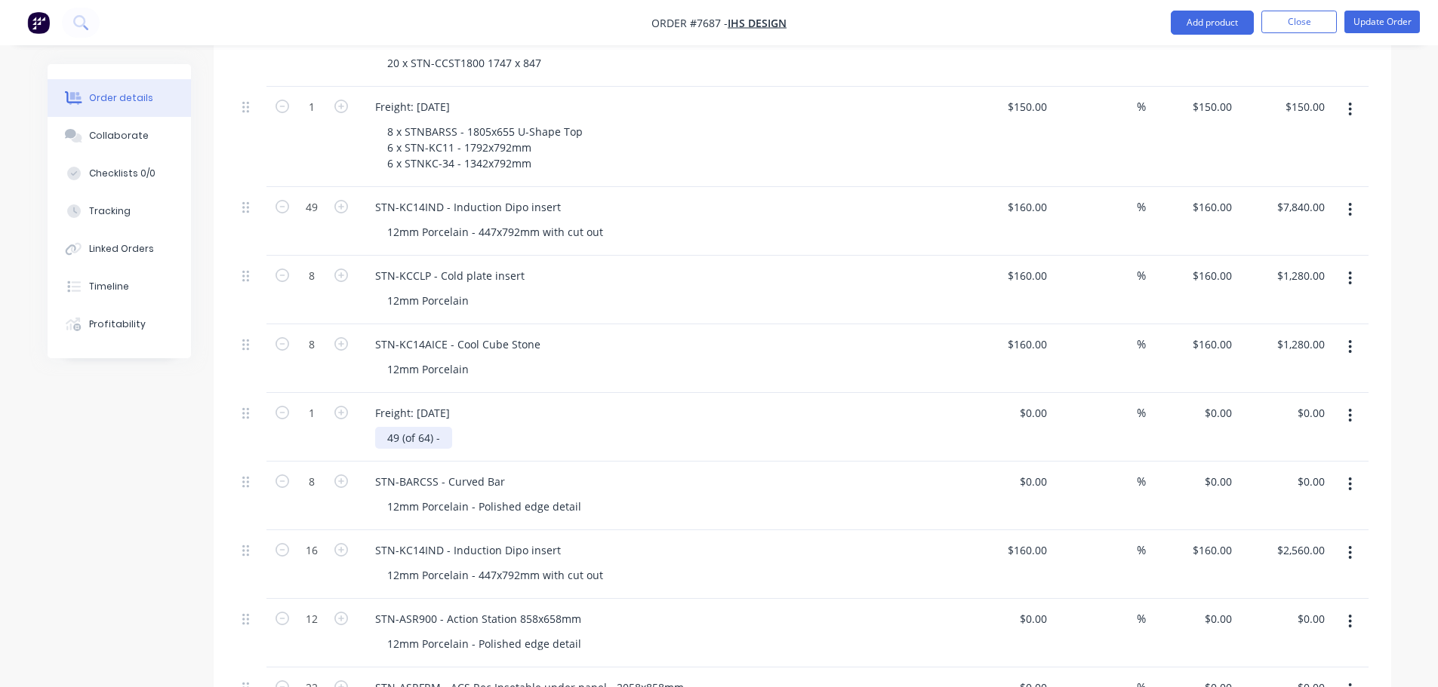
click at [447, 427] on div "49 (of 64) -" at bounding box center [413, 438] width 77 height 22
click at [439, 427] on div "49 (of 64) -STN-KC14IND - Induction Dipo insert" at bounding box center [506, 438] width 263 height 22
click at [1034, 402] on div "$0.00" at bounding box center [1032, 413] width 41 height 22
type input "$150.00"
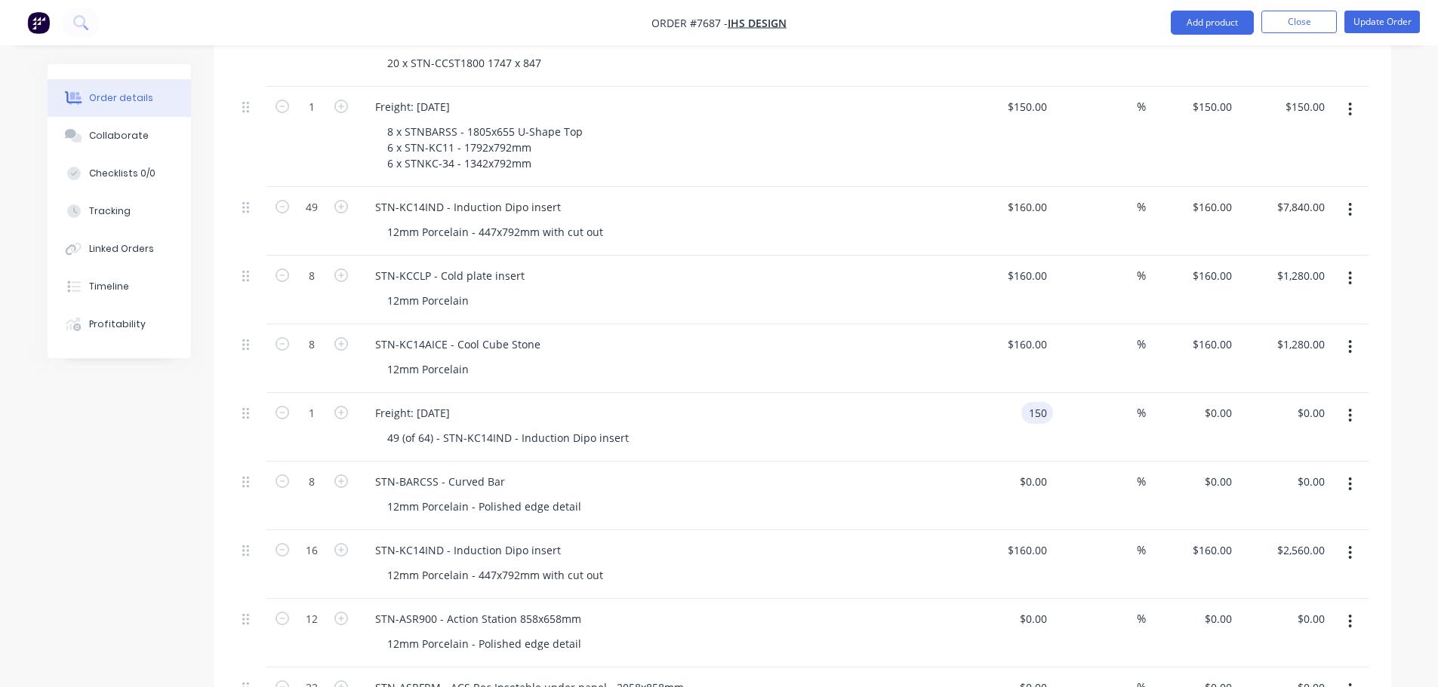
type input "$150.00"
click at [888, 427] on div "49 (of 64) - STN-KC14IND - Induction Dipo insert" at bounding box center [665, 438] width 580 height 22
drag, startPoint x: 521, startPoint y: 228, endPoint x: 340, endPoint y: 238, distance: 180.6
click at [344, 256] on div "8 STN-KCCLP - Cold plate insert 12mm Porcelain $160.00 $160.00 % $160.00 $160.0…" at bounding box center [802, 290] width 1132 height 69
copy div "STN-KCCLP - Cold plate insert"
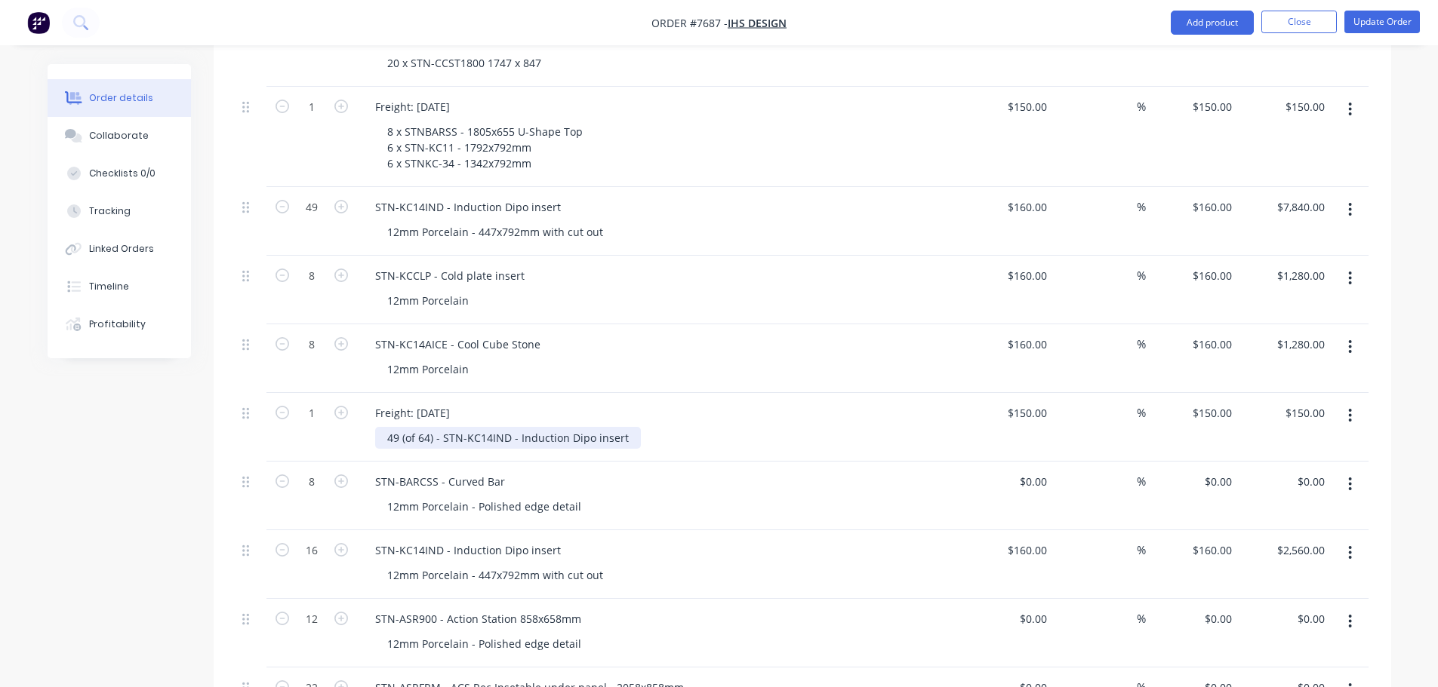
click at [630, 427] on div "49 (of 64) - STN-KC14IND - Induction Dipo insert" at bounding box center [508, 438] width 266 height 22
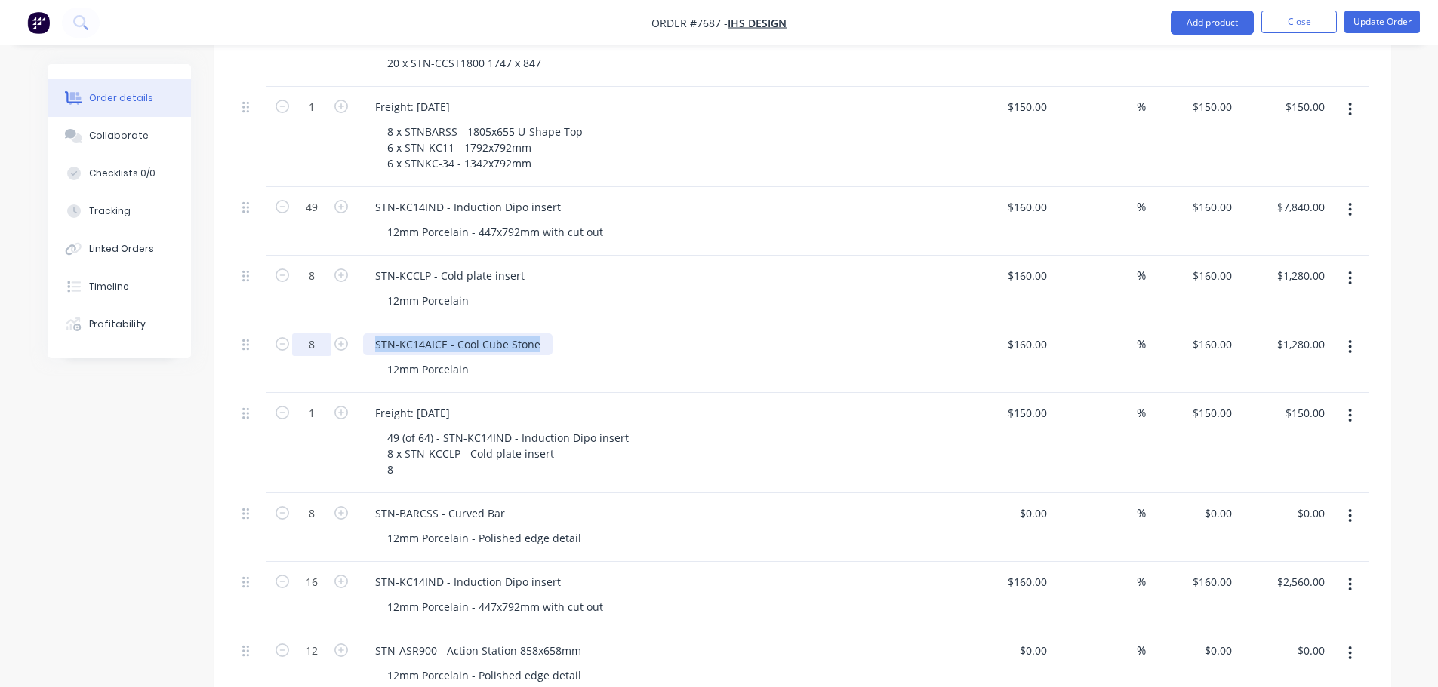
drag, startPoint x: 544, startPoint y: 300, endPoint x: 321, endPoint y: 300, distance: 222.6
click at [323, 324] on div "8 STN-KC14AICE - Cool Cube Stone 12mm Porcelain $160.00 $160.00 % $160.00 $160.…" at bounding box center [802, 358] width 1132 height 69
copy div "STN-KC14AICE - Cool Cube Stone"
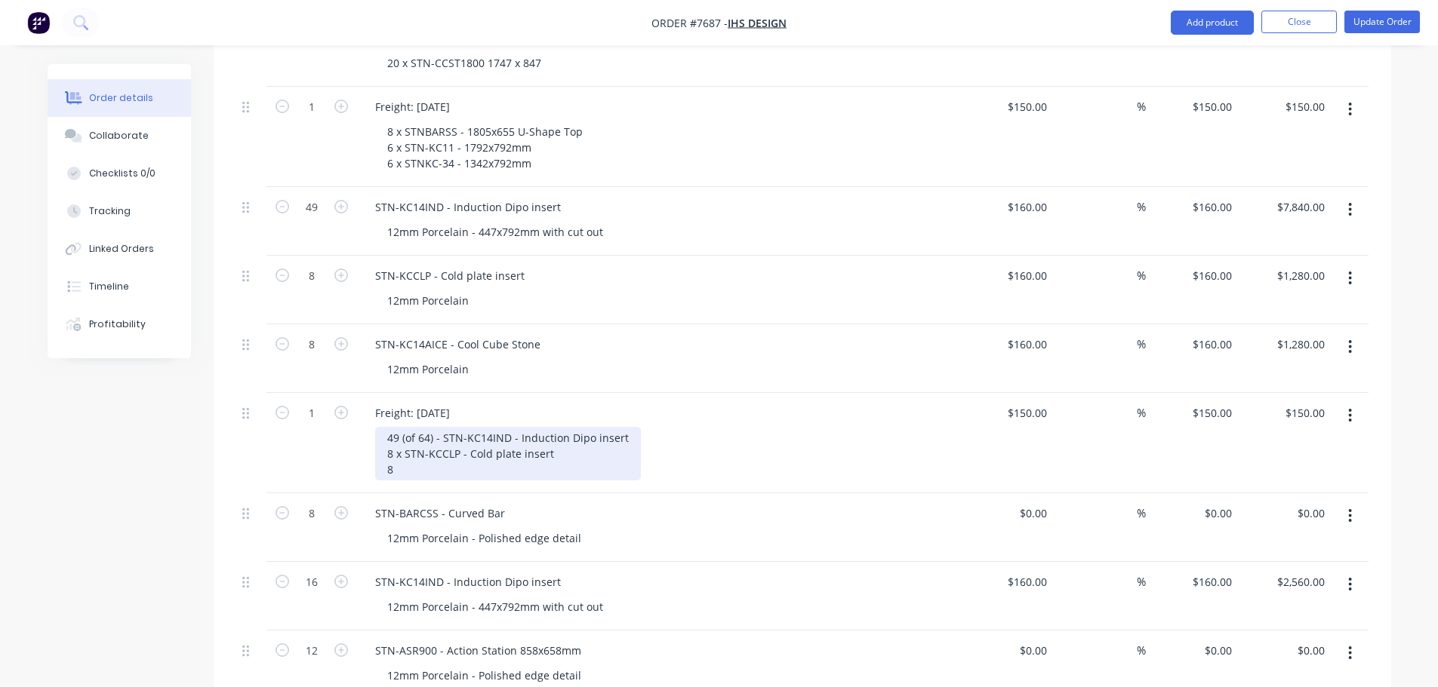
click at [421, 427] on div "49 (of 64) - STN-KC14IND - Induction Dipo insert 8 x STN-KCCLP - Cold plate ins…" at bounding box center [508, 454] width 266 height 54
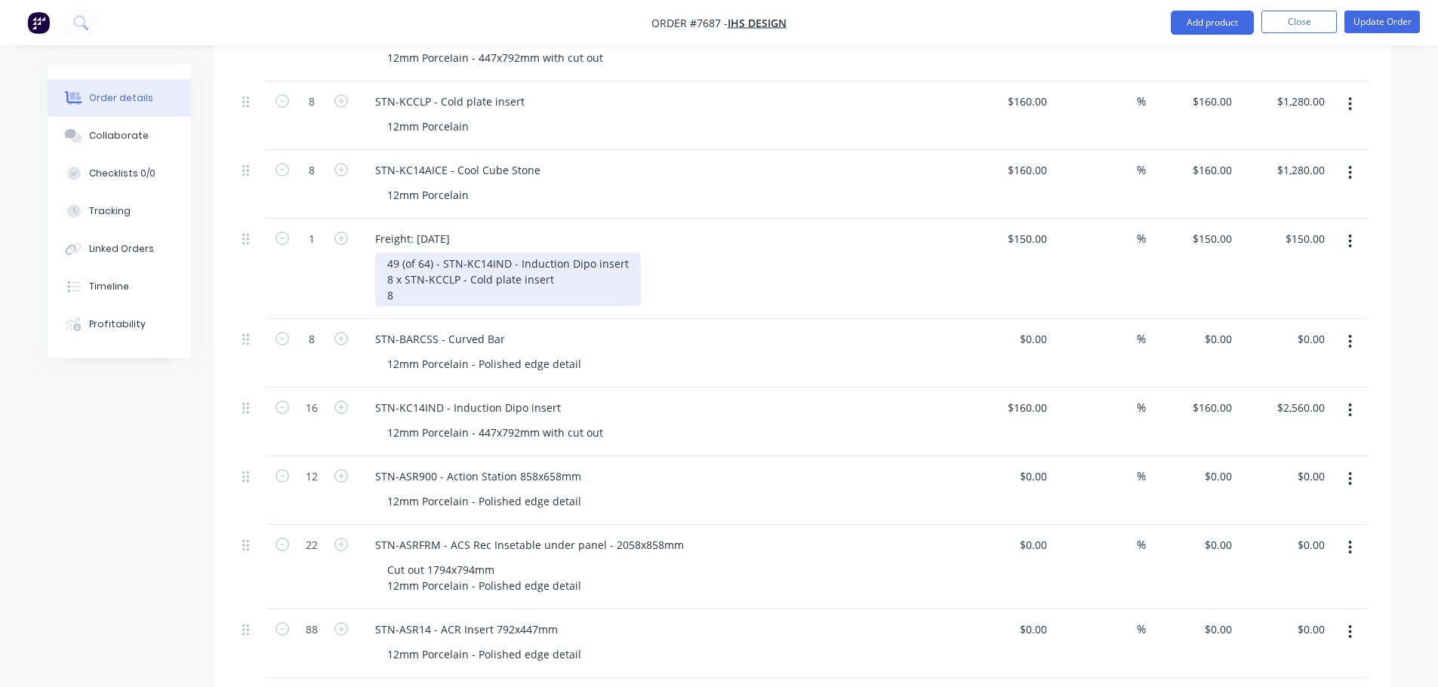
scroll to position [1201, 0]
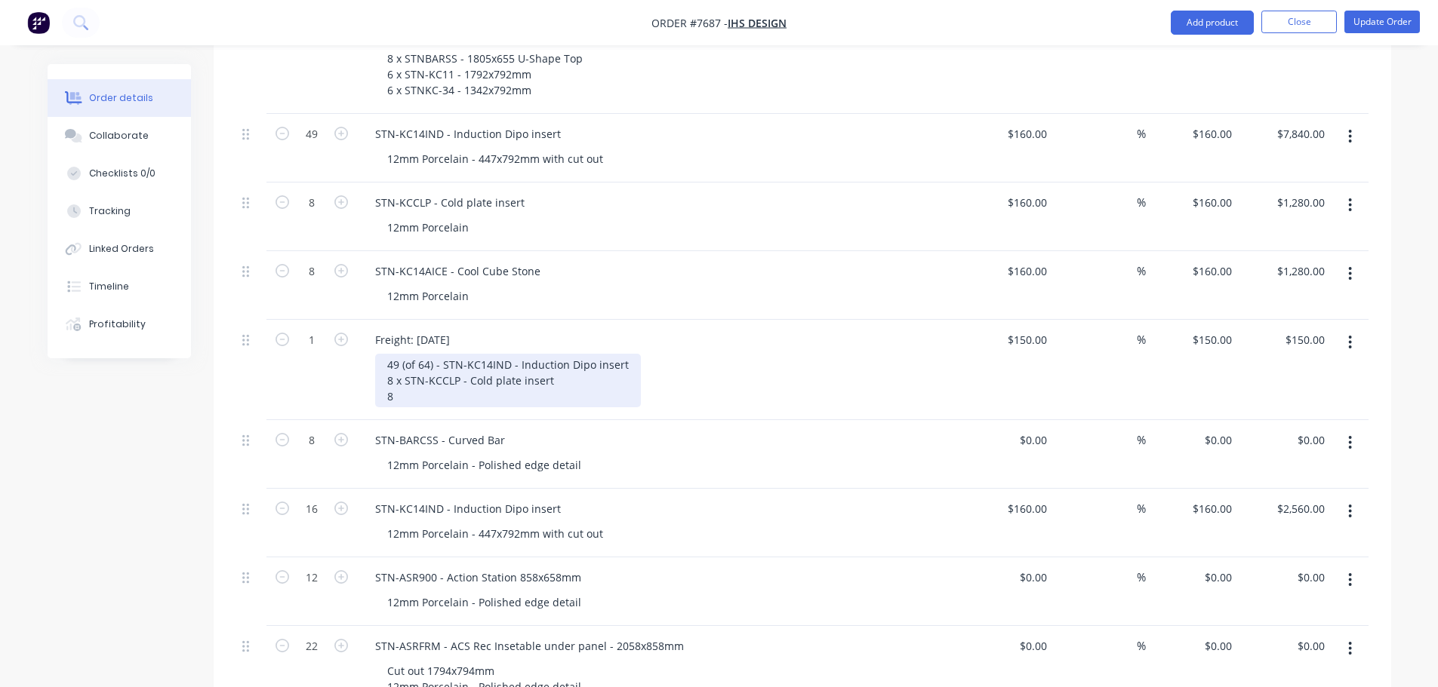
click at [402, 354] on div "49 (of 64) - STN-KC14IND - Induction Dipo insert 8 x STN-KCCLP - Cold plate ins…" at bounding box center [508, 381] width 266 height 54
click at [575, 358] on div "49 (of 64) - STN-KC14IND - Induction Dipo insert 8 x STN-KCCLP - Cold plate ins…" at bounding box center [508, 381] width 266 height 54
click at [441, 354] on div "49 (of 64) - STN-KC14IND - Induction Dipo insert 8 x STN-KCCLP - Cold plate ins…" at bounding box center [508, 381] width 266 height 54
click at [573, 354] on div "49 (of 64) x STN-KC14IND - Induction Dipo insert 8 x STN-KCCLP - Cold plate ins…" at bounding box center [508, 381] width 267 height 54
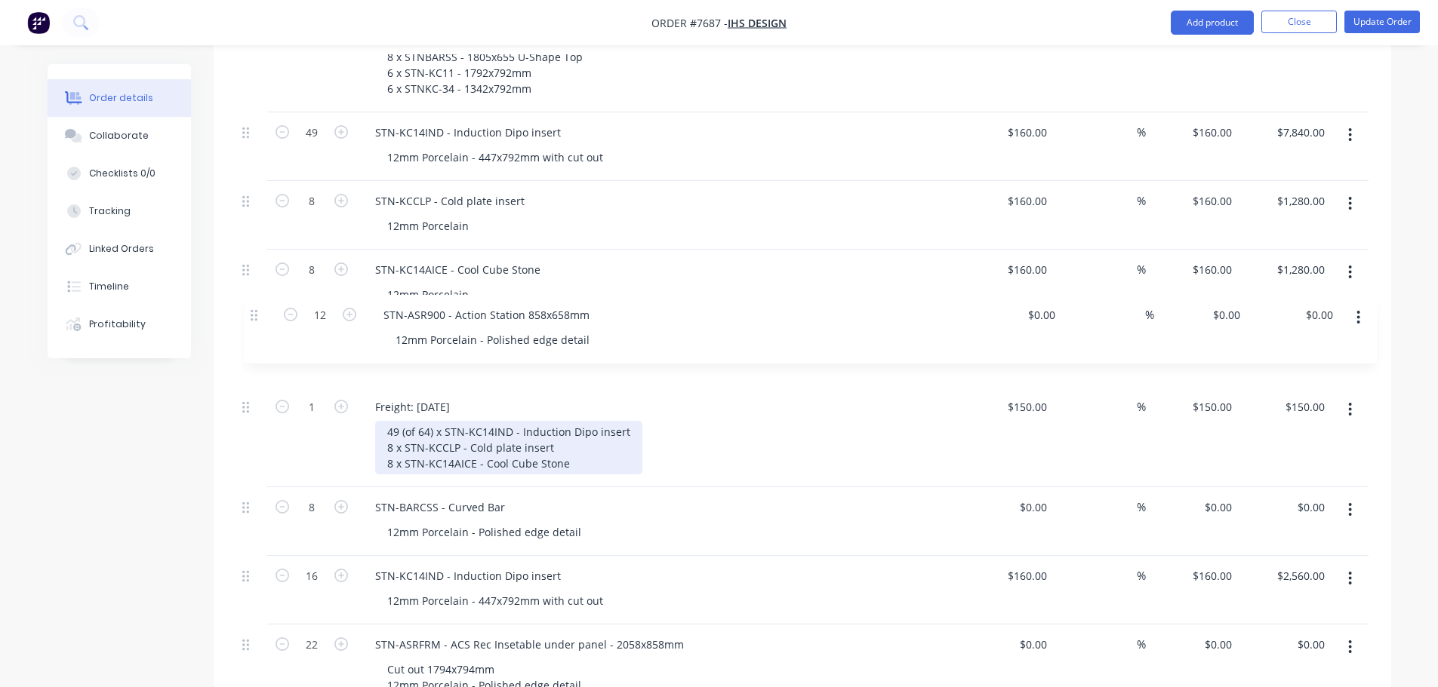
drag, startPoint x: 245, startPoint y: 534, endPoint x: 257, endPoint y: 293, distance: 241.0
click at [257, 293] on div "8 STNBARSS - 1805x655 U-Shape Top 12mm Porcelain - Aris edge detail $495.00 $49…" at bounding box center [802, 180] width 1132 height 1669
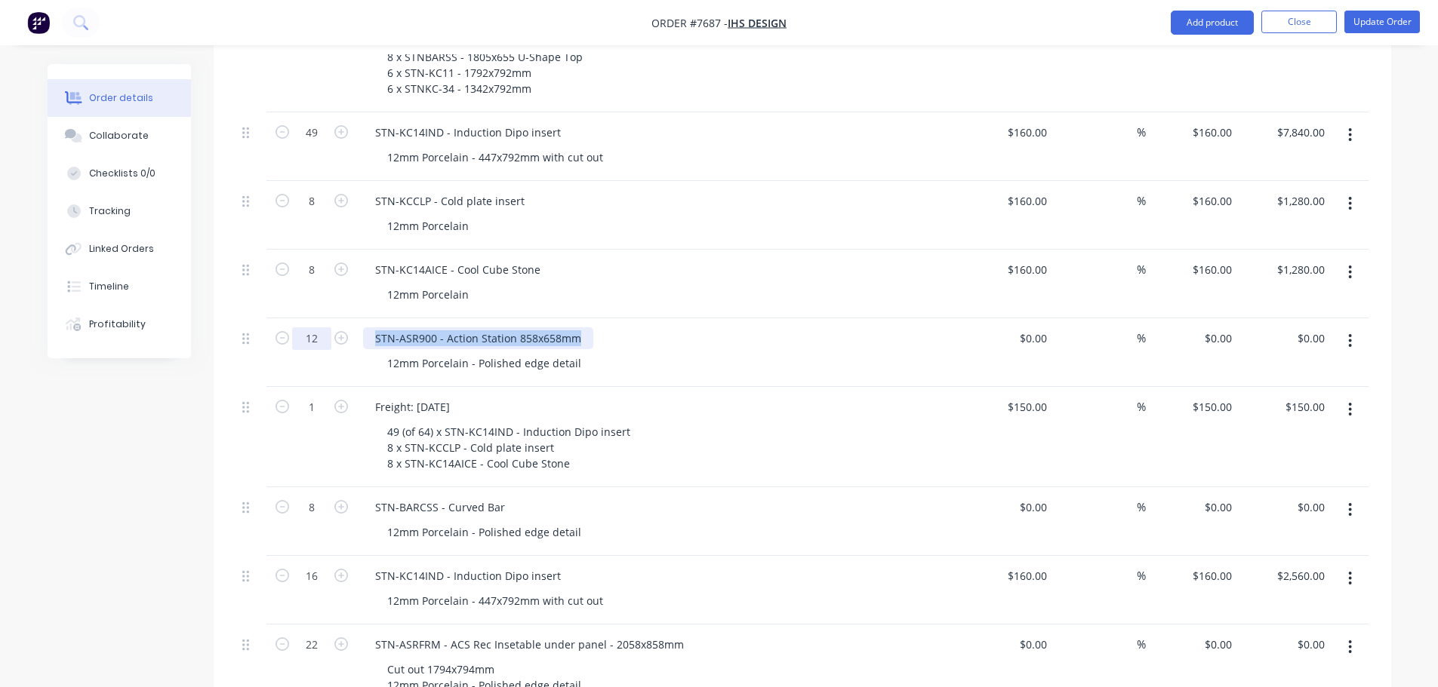
drag, startPoint x: 576, startPoint y: 296, endPoint x: 324, endPoint y: 300, distance: 252.1
click at [337, 318] on div "12 STN-ASR900 - Action Station 858x658mm 12mm Porcelain - Polished edge detail …" at bounding box center [802, 352] width 1132 height 69
copy div "STN-ASR900 - Action Station 858x658mm"
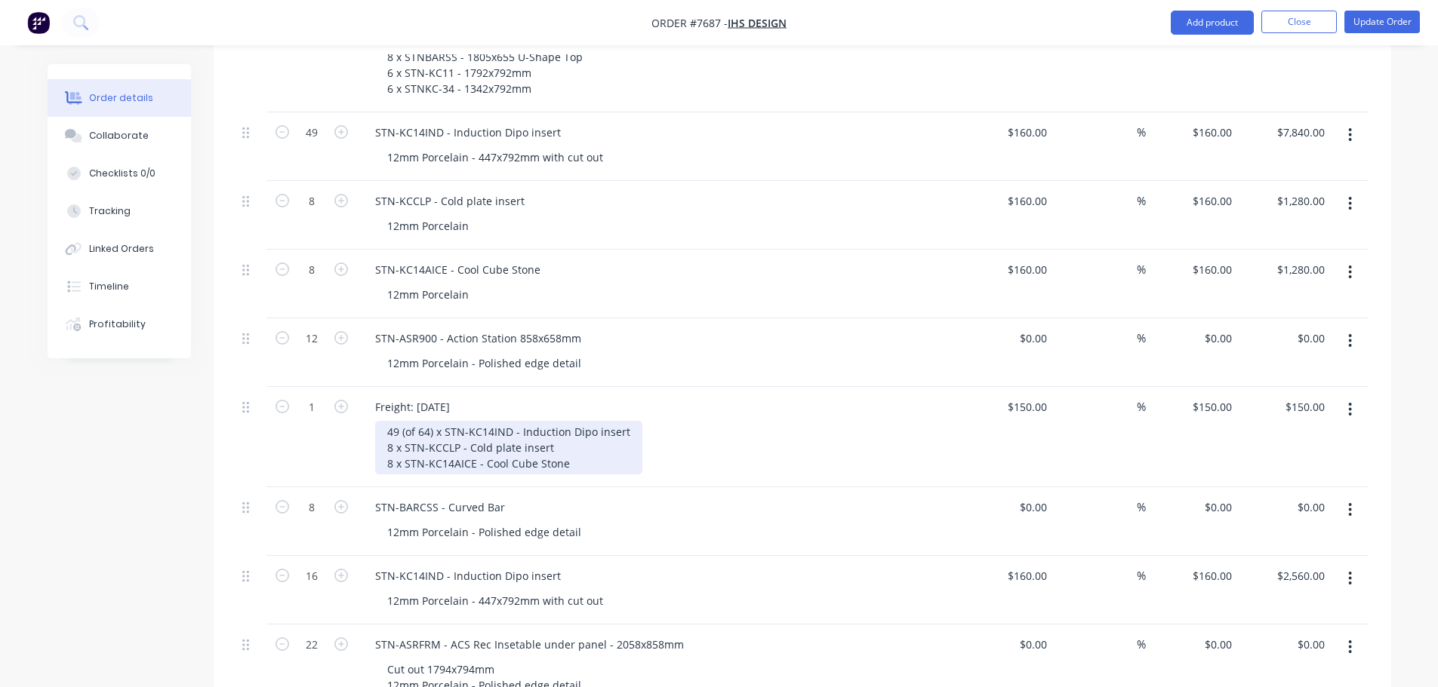
click at [601, 422] on div "49 (of 64) x STN-KC14IND - Induction Dipo insert 8 x STN-KCCLP - Cold plate ins…" at bounding box center [508, 448] width 267 height 54
click at [602, 426] on div "49 (of 64) x STN-KC14IND - Induction Dipo insert 8 x STN-KCCLP - Cold plate ins…" at bounding box center [508, 448] width 267 height 54
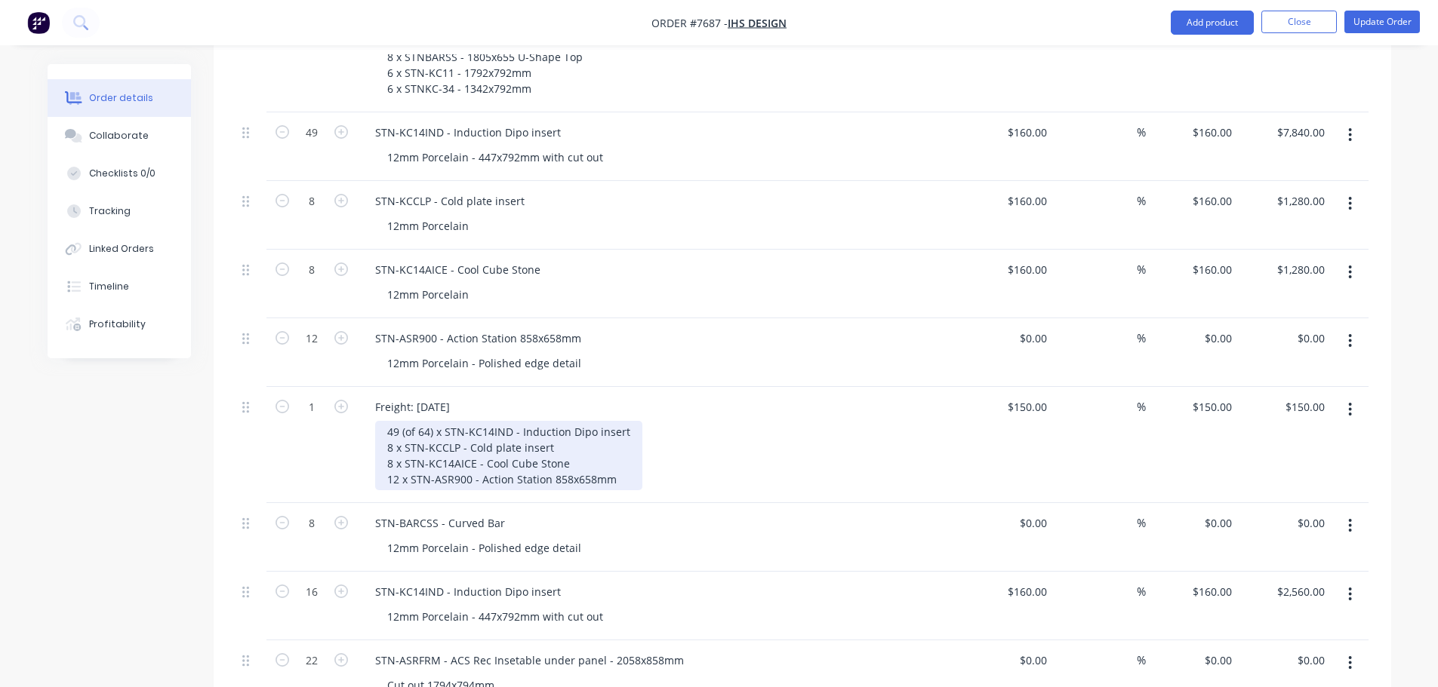
click at [601, 428] on div "49 (of 64) x STN-KC14IND - Induction Dipo insert 8 x STN-KCCLP - Cold plate ins…" at bounding box center [508, 455] width 267 height 69
click at [622, 439] on div "49 (of 64) x STN-KC14IND - Induction Dipo insert 8 x STN-KCCLP - Cold plate ins…" at bounding box center [508, 455] width 267 height 69
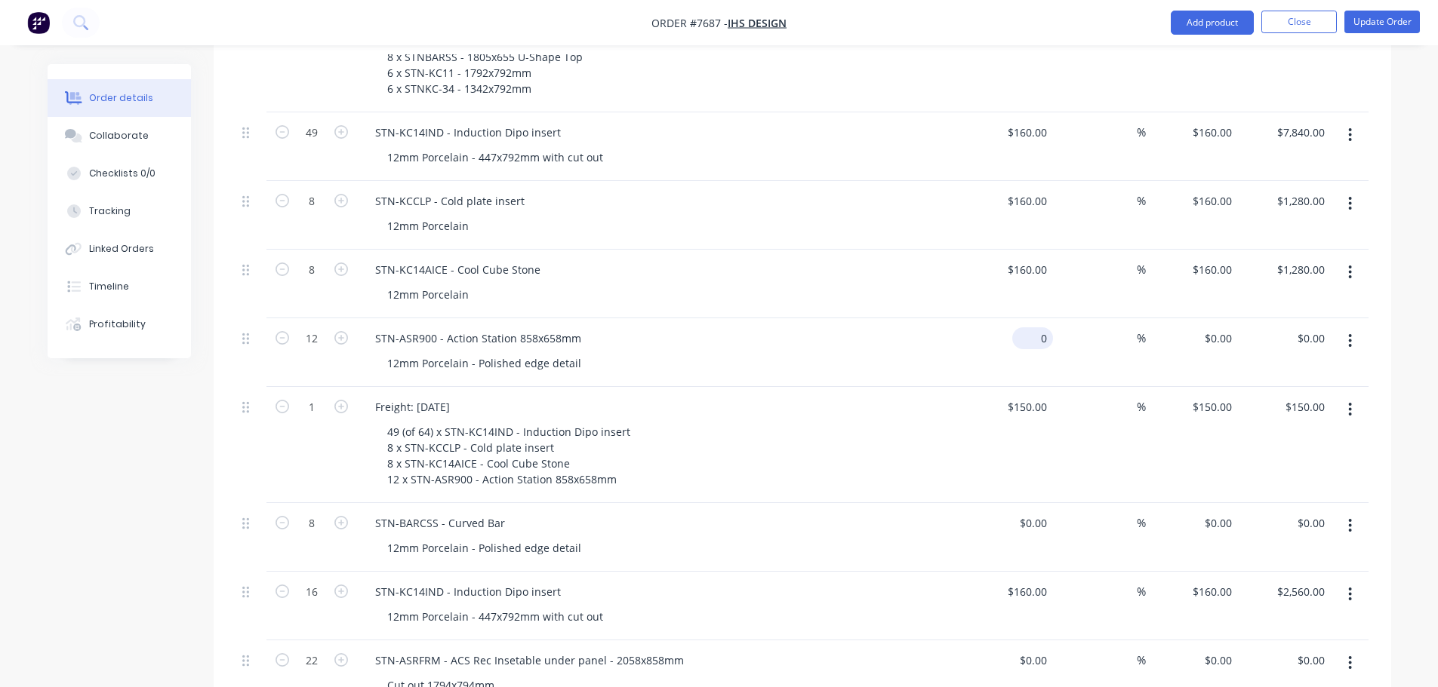
click at [1035, 328] on input "0" at bounding box center [1035, 339] width 35 height 22
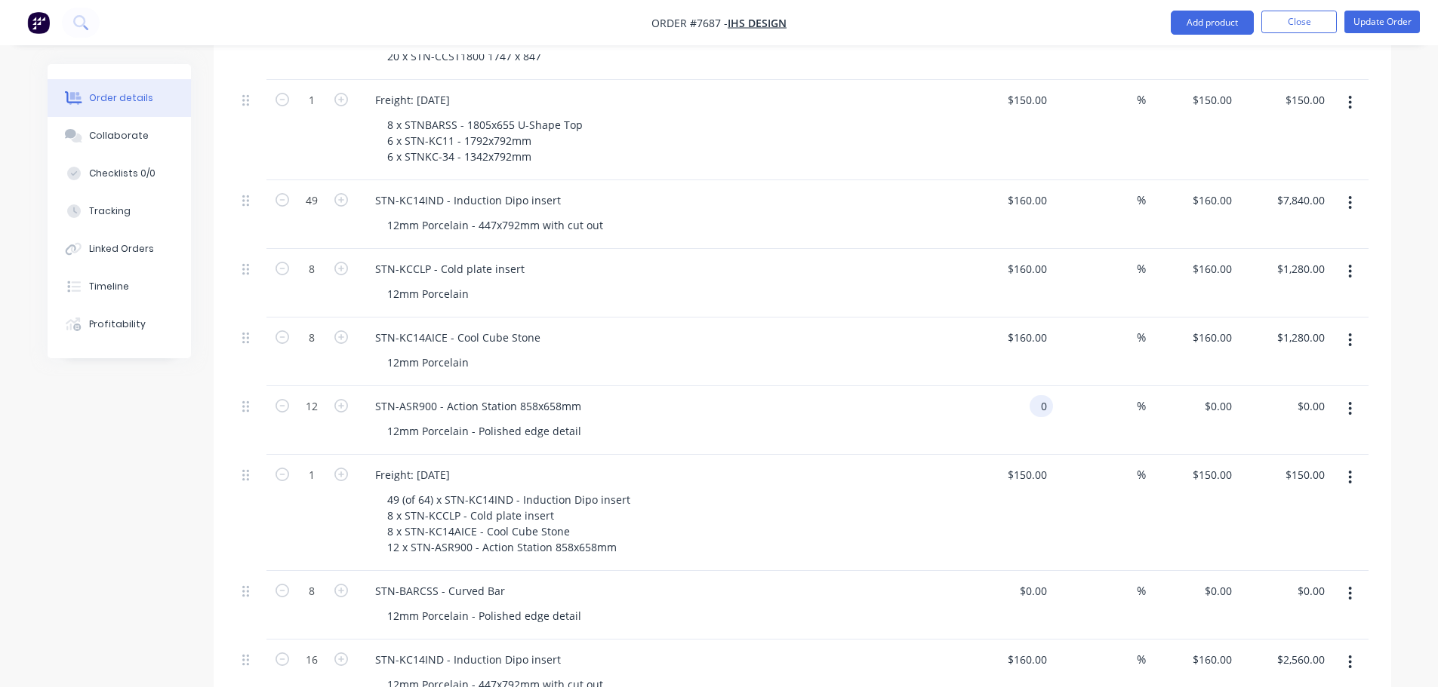
scroll to position [1278, 0]
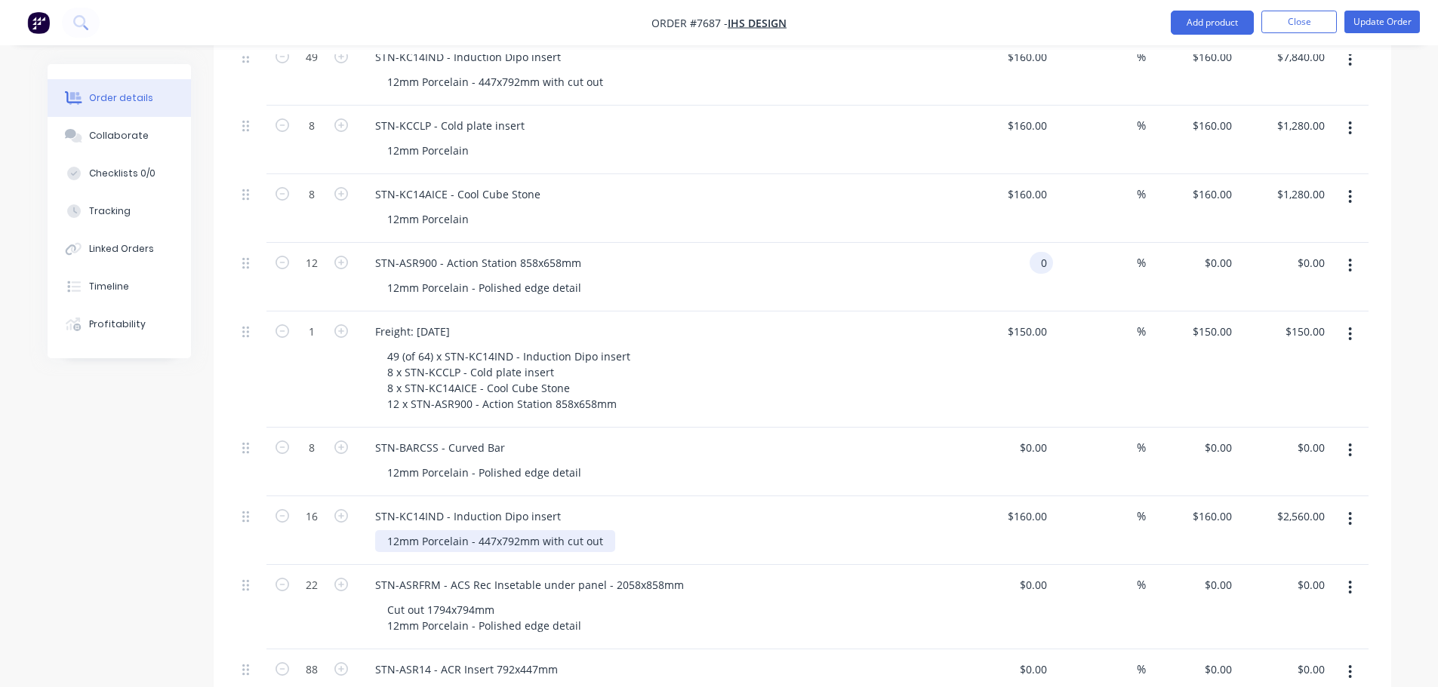
type input "$0.00"
click at [599, 531] on div "12mm Porcelain - 447x792mm with cut out" at bounding box center [495, 542] width 240 height 22
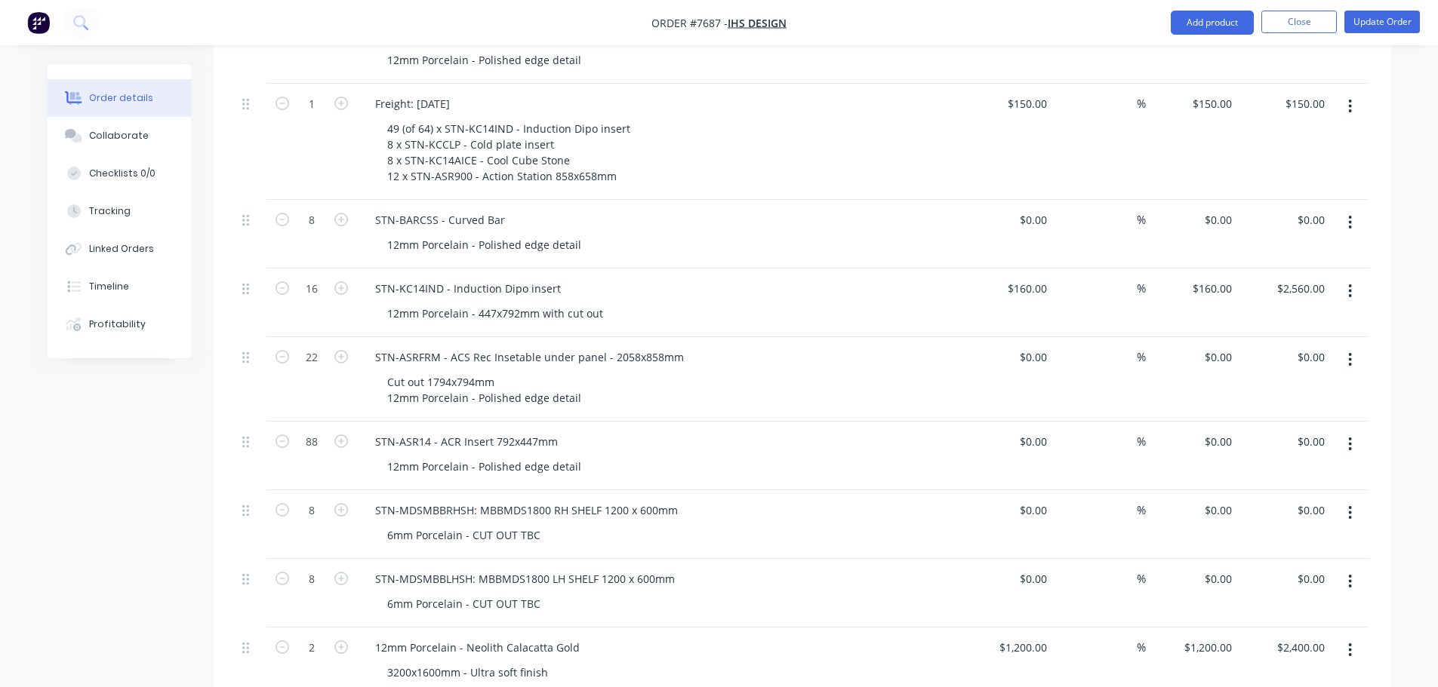
scroll to position [1352, 0]
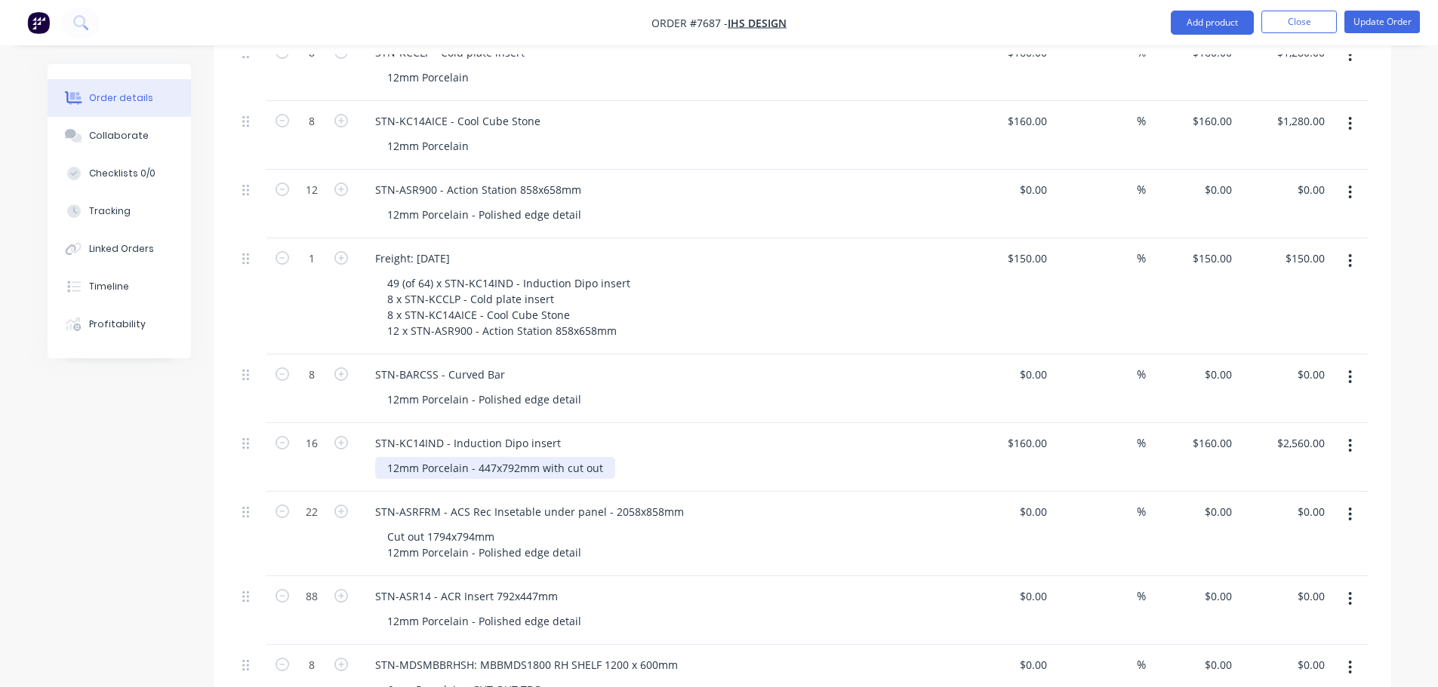
click at [595, 457] on div "12mm Porcelain - 447x792mm with cut out" at bounding box center [495, 468] width 240 height 22
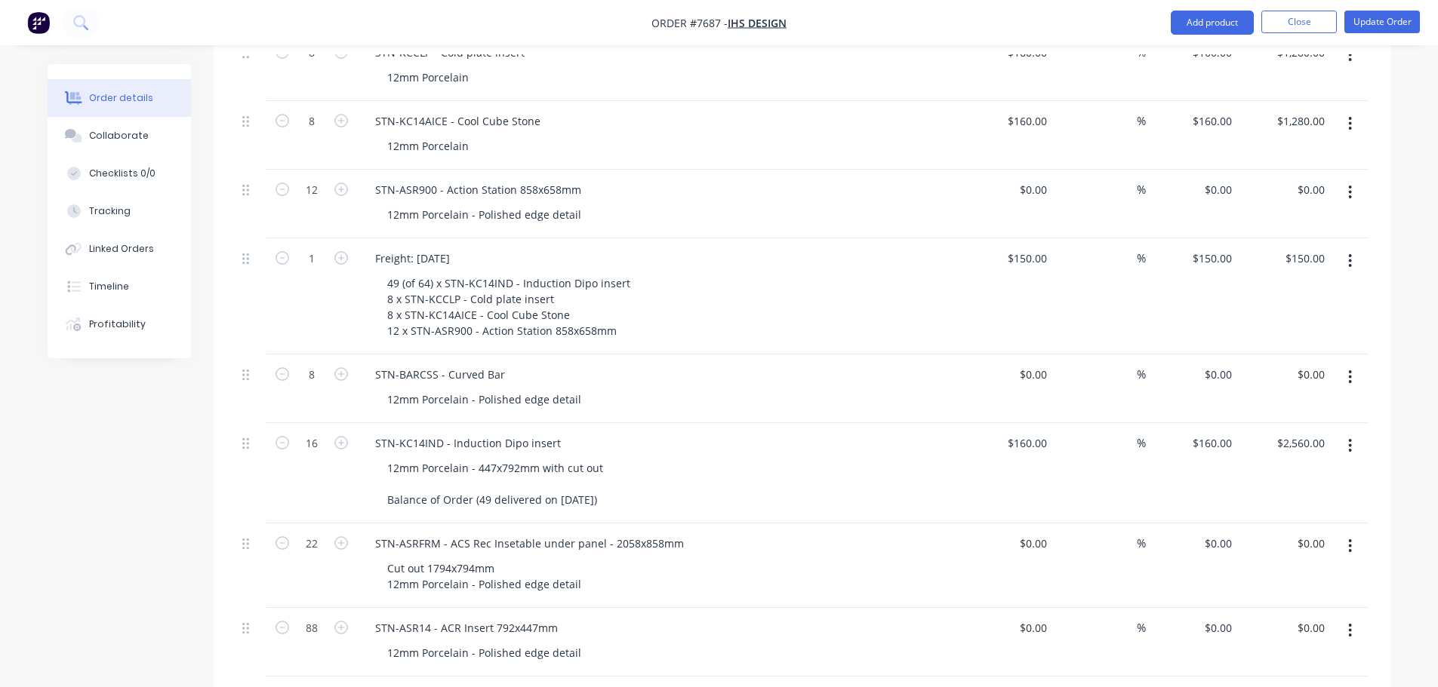
click at [156, 467] on div "Created by Warrick Created 10/09/25 Required 21/08/25 Assigned to Add team memb…" at bounding box center [719, 31] width 1343 height 2636
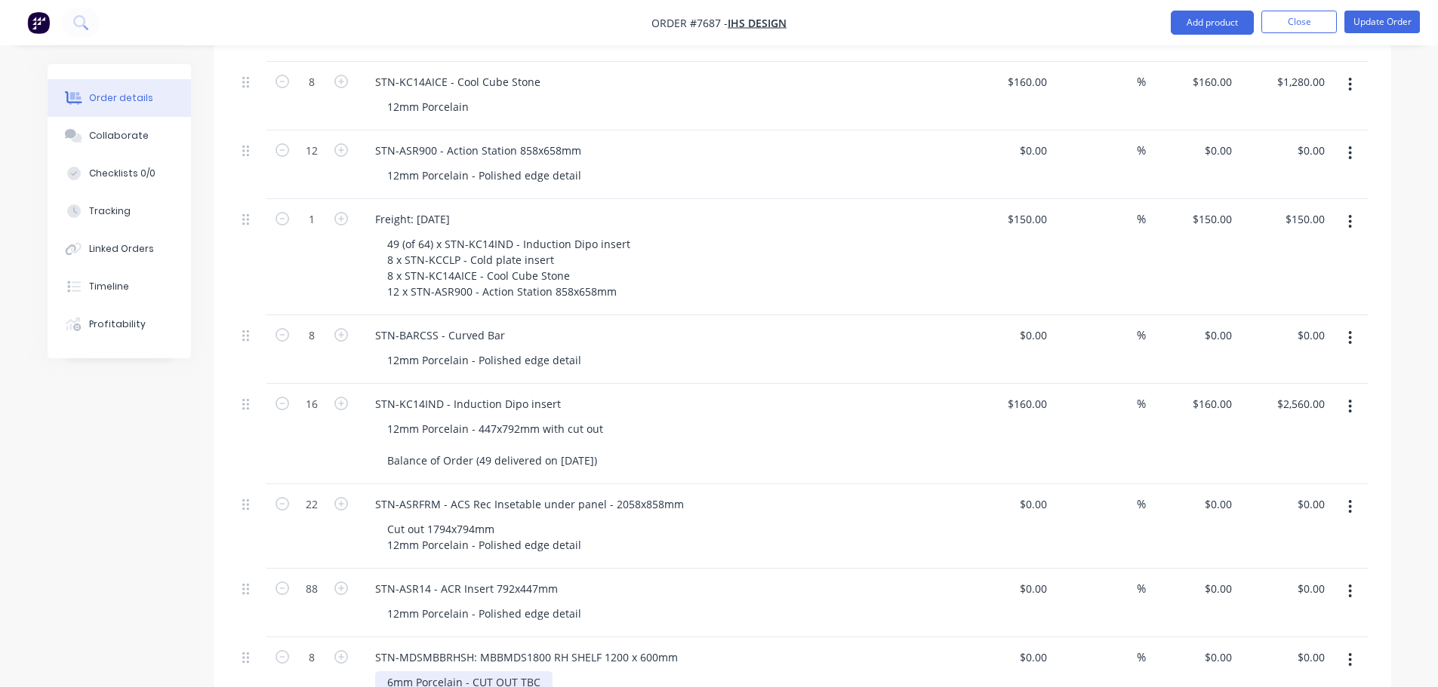
scroll to position [1427, 0]
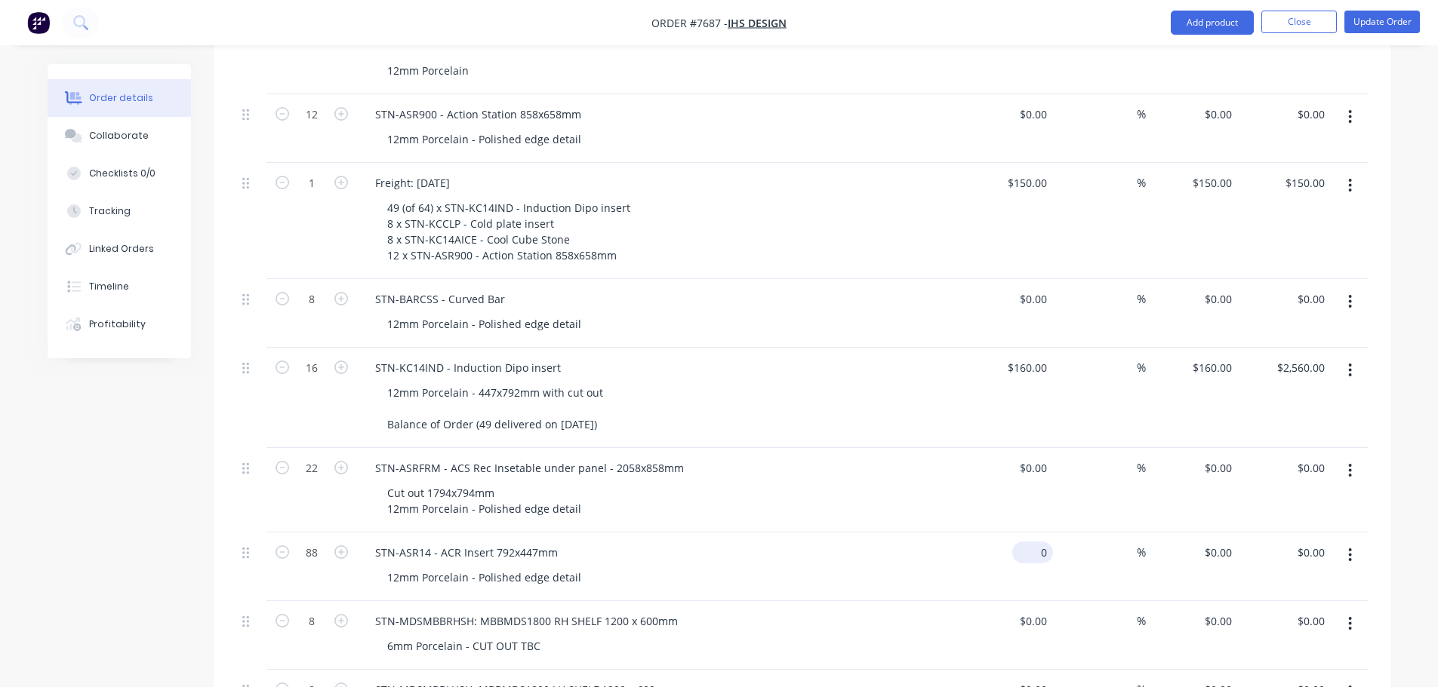
click at [1045, 542] on input "0" at bounding box center [1035, 553] width 35 height 22
click at [943, 567] on div "12mm Porcelain - Polished edge detail" at bounding box center [665, 578] width 580 height 22
type input "$145.00"
type input "$12,760.00"
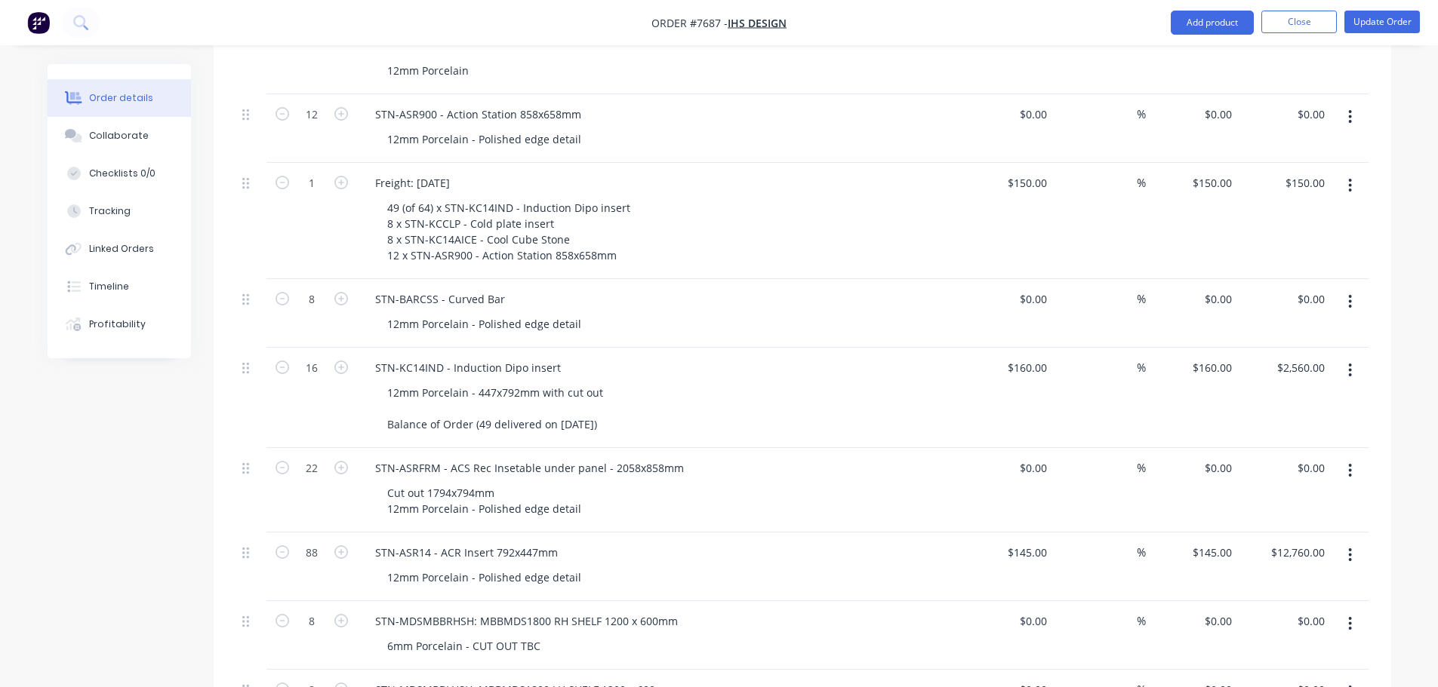
click at [1355, 542] on button "button" at bounding box center [1349, 555] width 35 height 27
click at [1293, 675] on div "Delete" at bounding box center [1296, 686] width 116 height 22
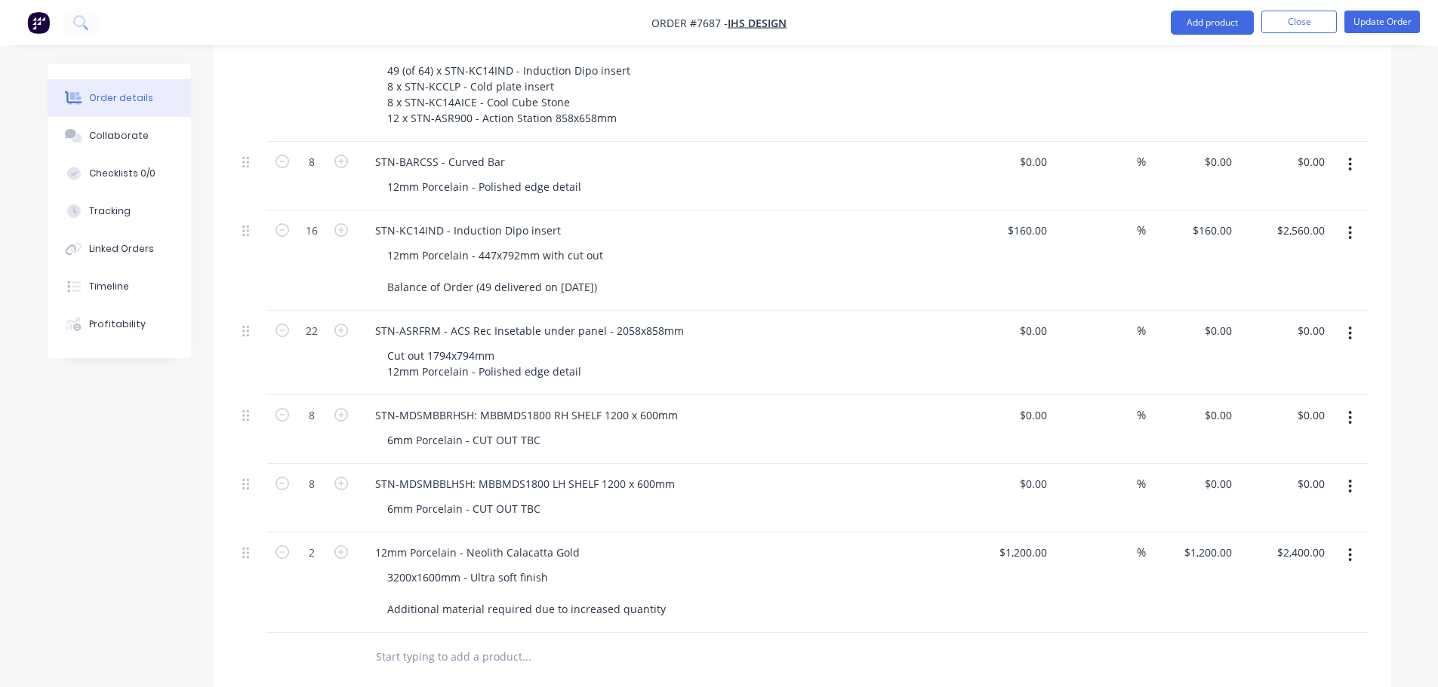
scroll to position [1524, 0]
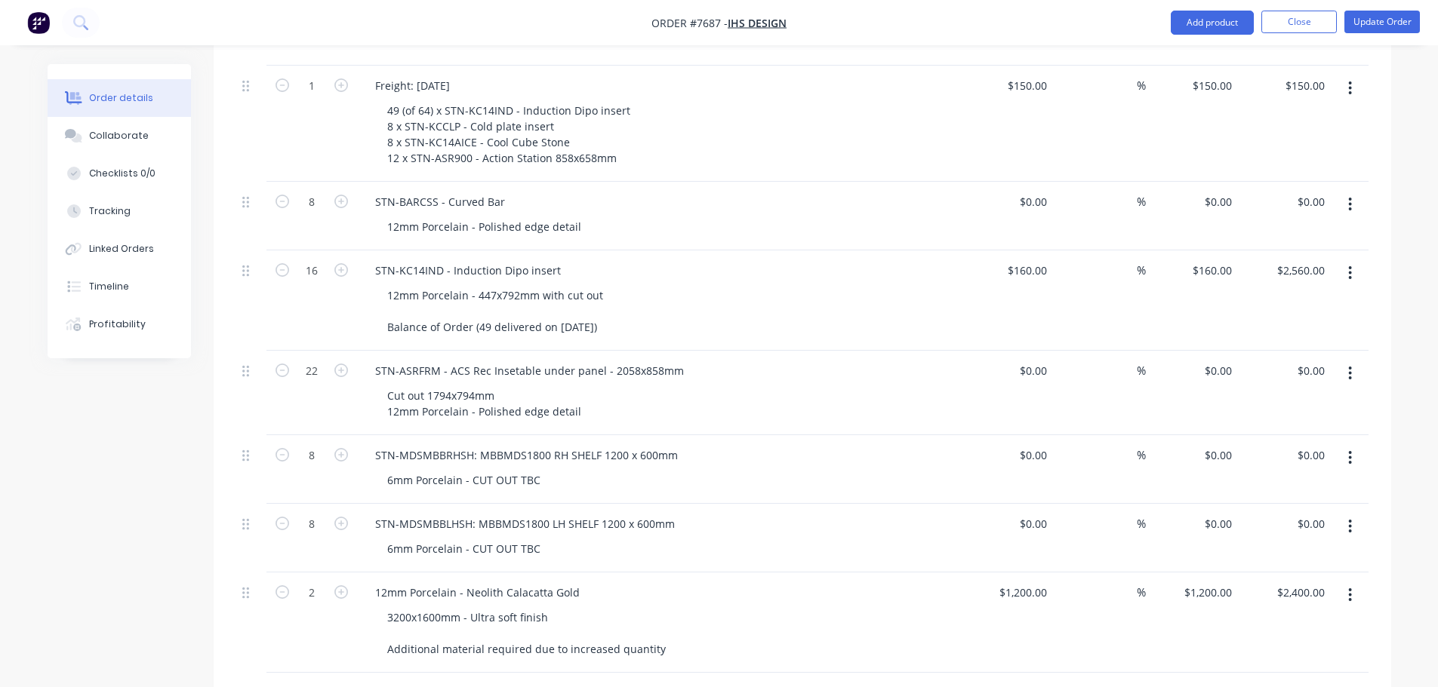
click at [429, 682] on input "text" at bounding box center [526, 697] width 302 height 30
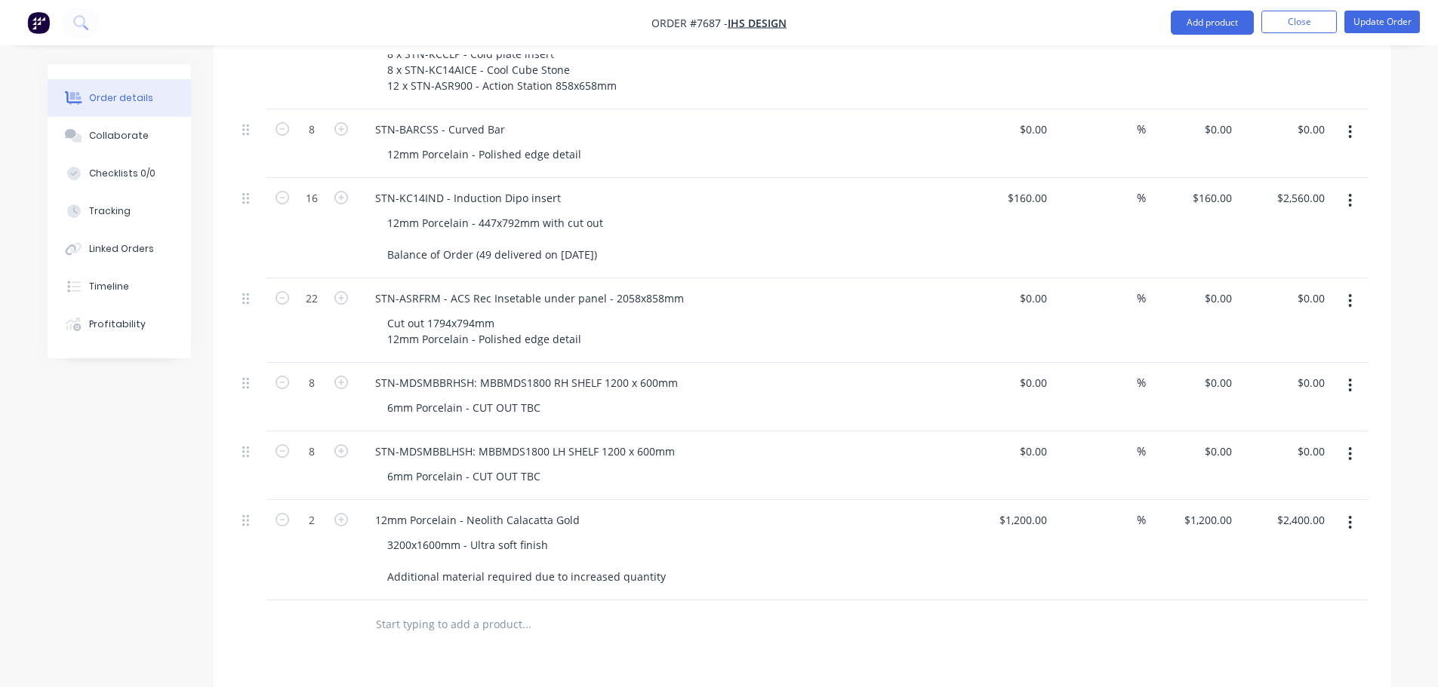
scroll to position [1675, 0]
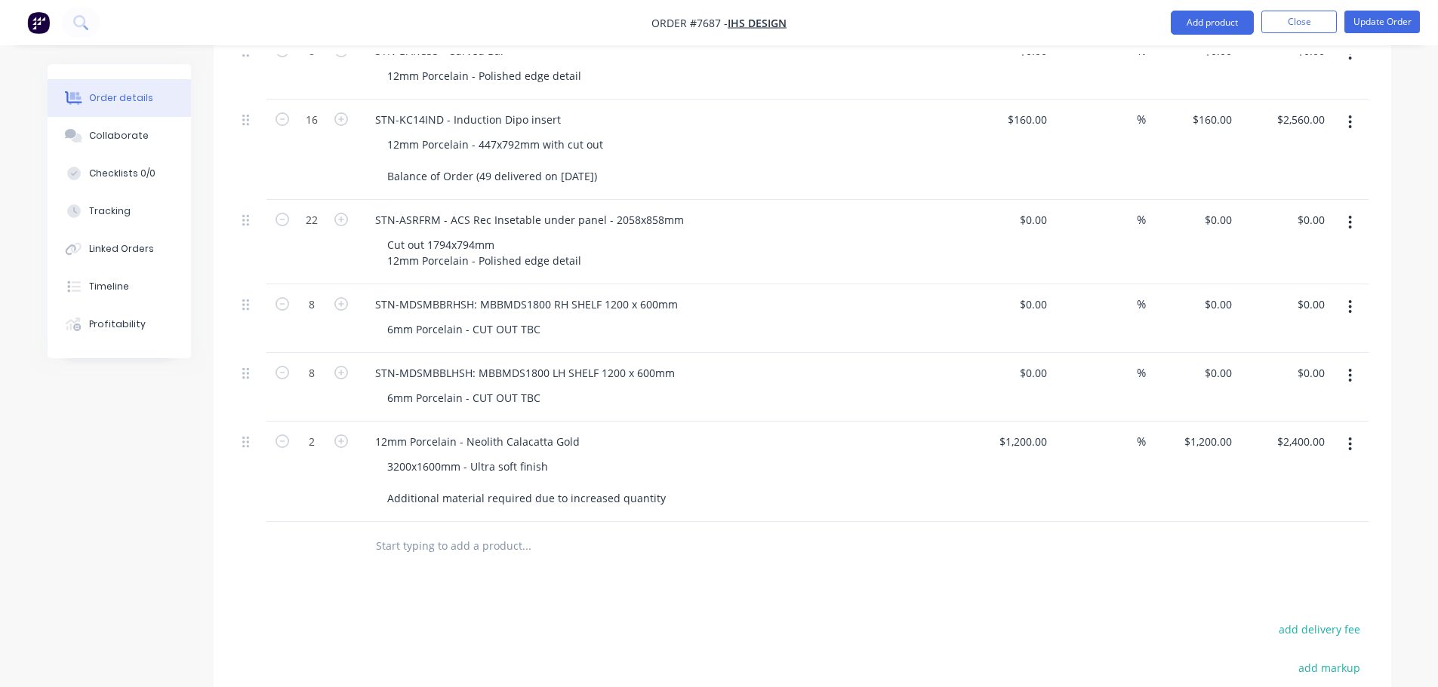
click at [437, 531] on input "text" at bounding box center [526, 546] width 302 height 30
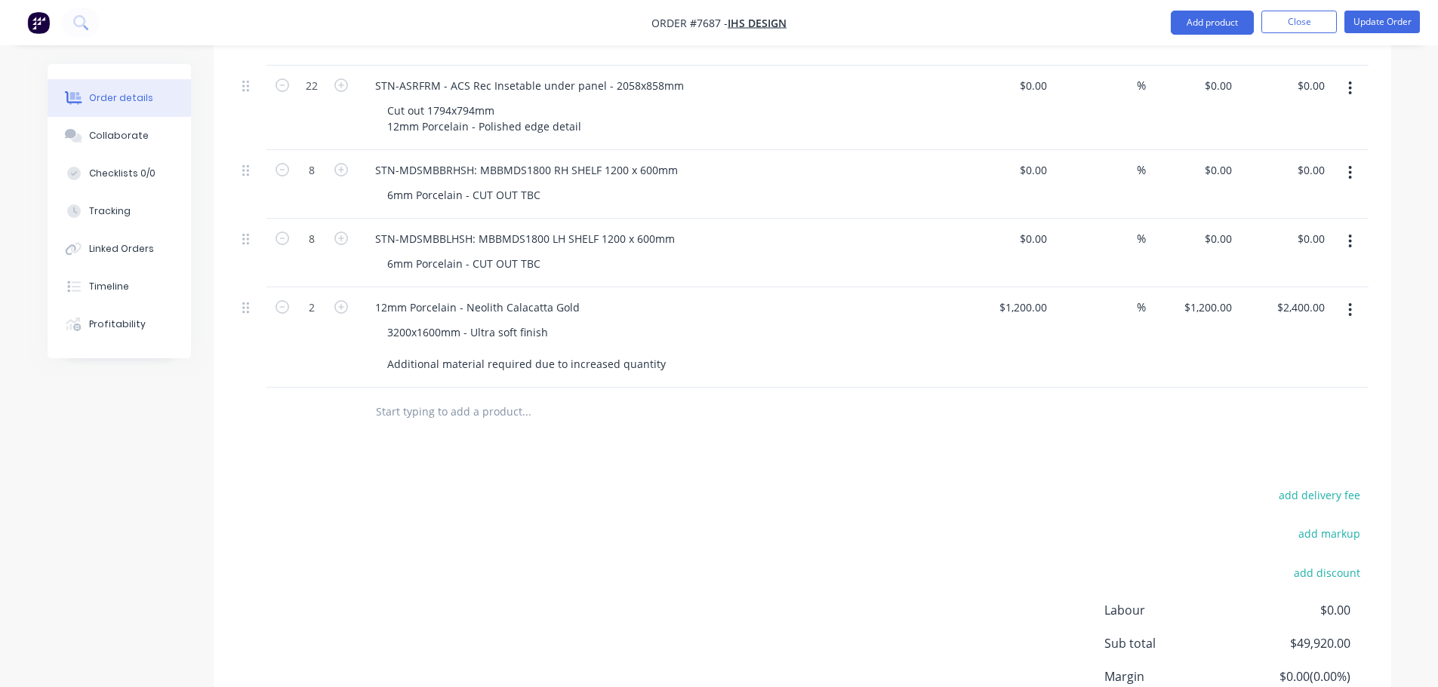
scroll to position [1811, 0]
click at [477, 395] on input "text" at bounding box center [526, 410] width 302 height 30
type input "STN-ASR14: ACR INSERTS 792mmX447mm"
click at [491, 392] on div "STN-ASR14: ACR INSERTS 792mmX447mm" at bounding box center [628, 410] width 543 height 49
click at [612, 395] on input "STN-ASR14: ACR INSERTS 792mmX447mm" at bounding box center [526, 410] width 302 height 30
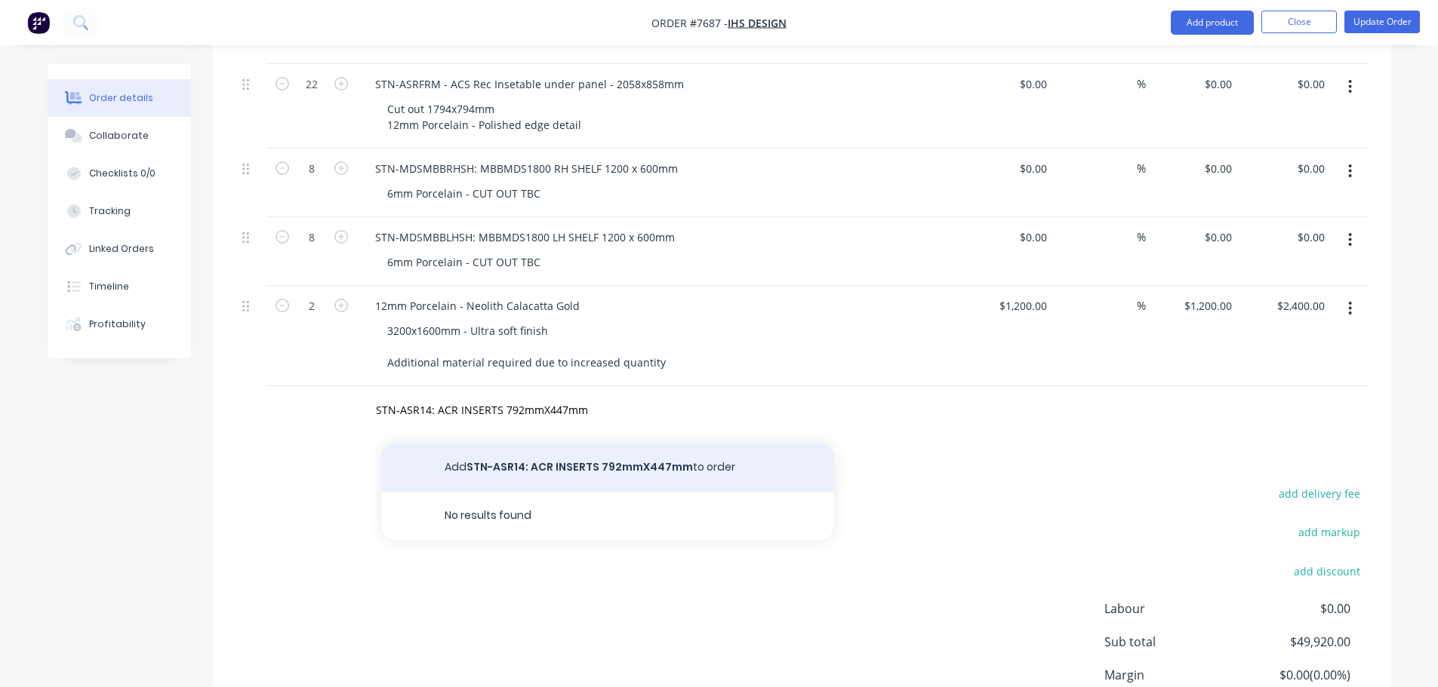
click at [607, 444] on button "Add STN-ASR14: ACR INSERTS 792mmX447mm to order" at bounding box center [607, 468] width 453 height 48
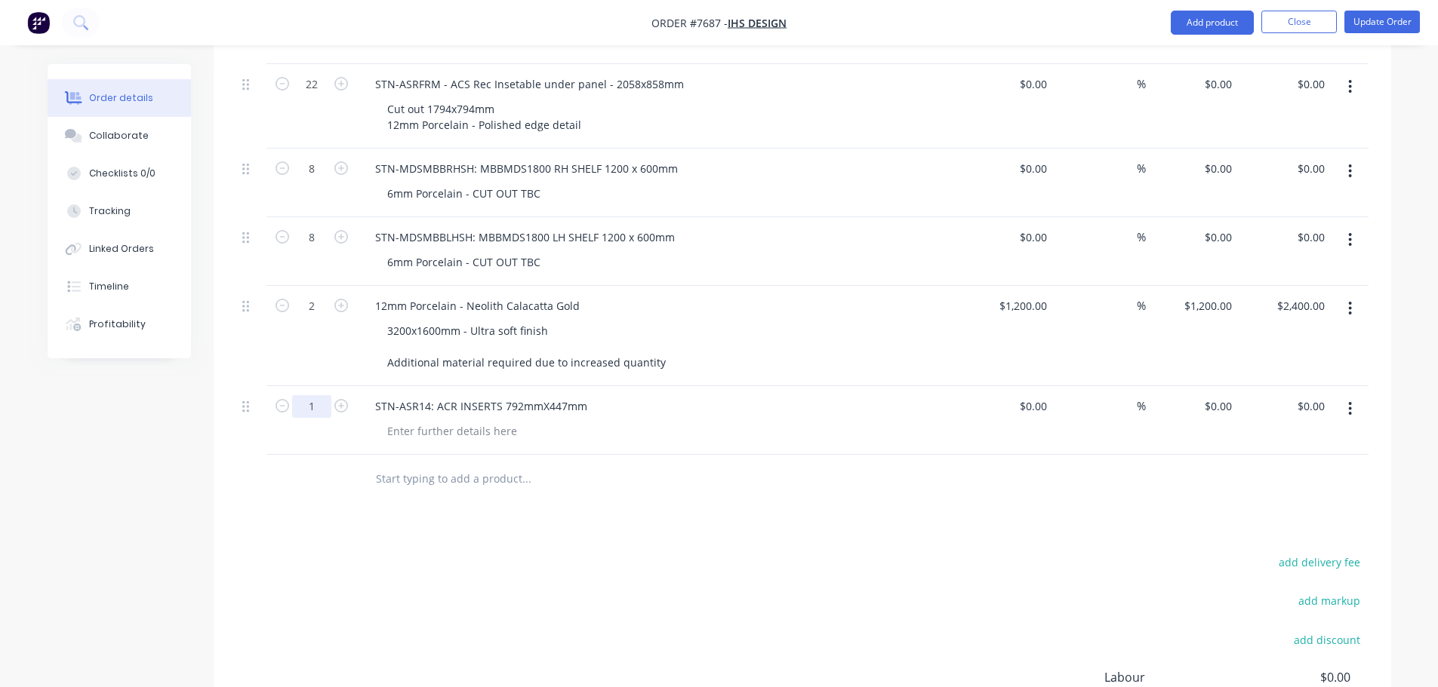
click at [323, 395] on input "1" at bounding box center [311, 406] width 39 height 23
type input "88"
click at [1042, 395] on input at bounding box center [1035, 406] width 35 height 22
type input "$145.00"
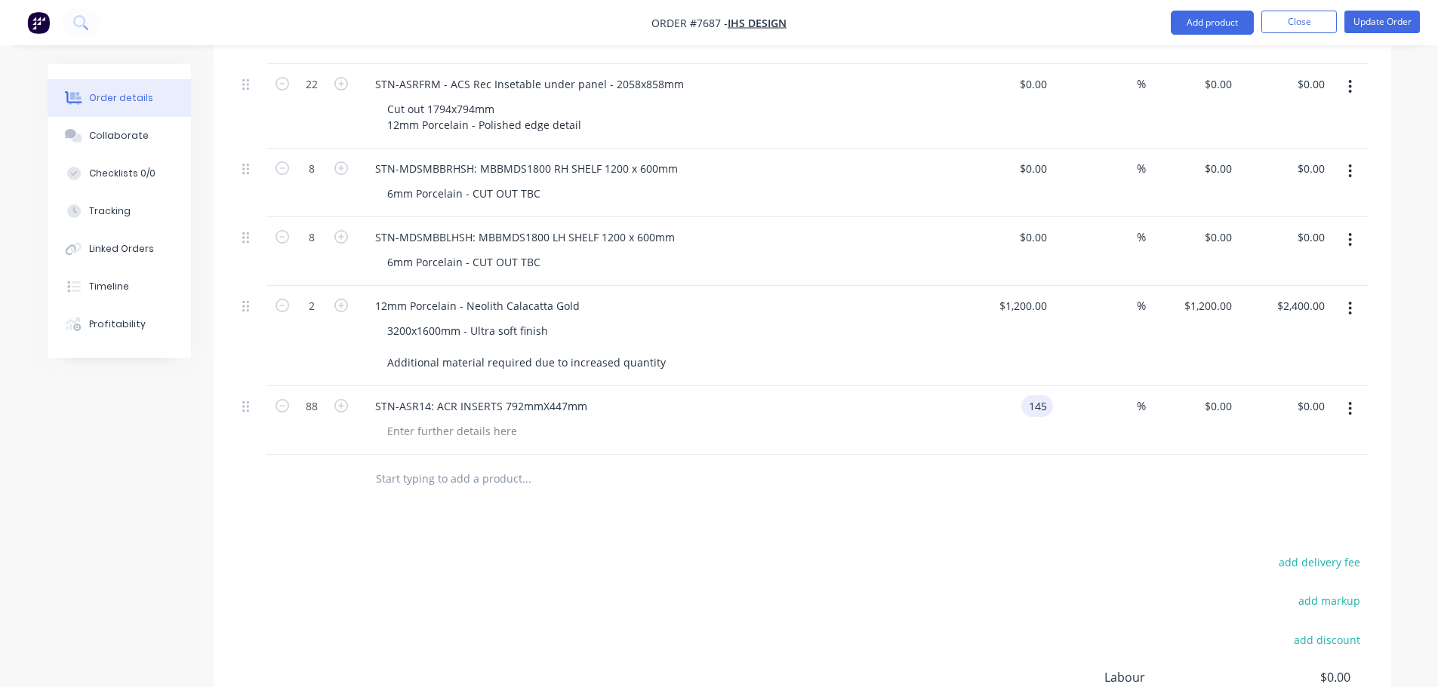
type input "$12,760.00"
drag, startPoint x: 1357, startPoint y: 345, endPoint x: 1354, endPoint y: 370, distance: 25.1
click at [1357, 386] on div at bounding box center [1349, 420] width 38 height 69
click at [1354, 395] on button "button" at bounding box center [1349, 408] width 35 height 27
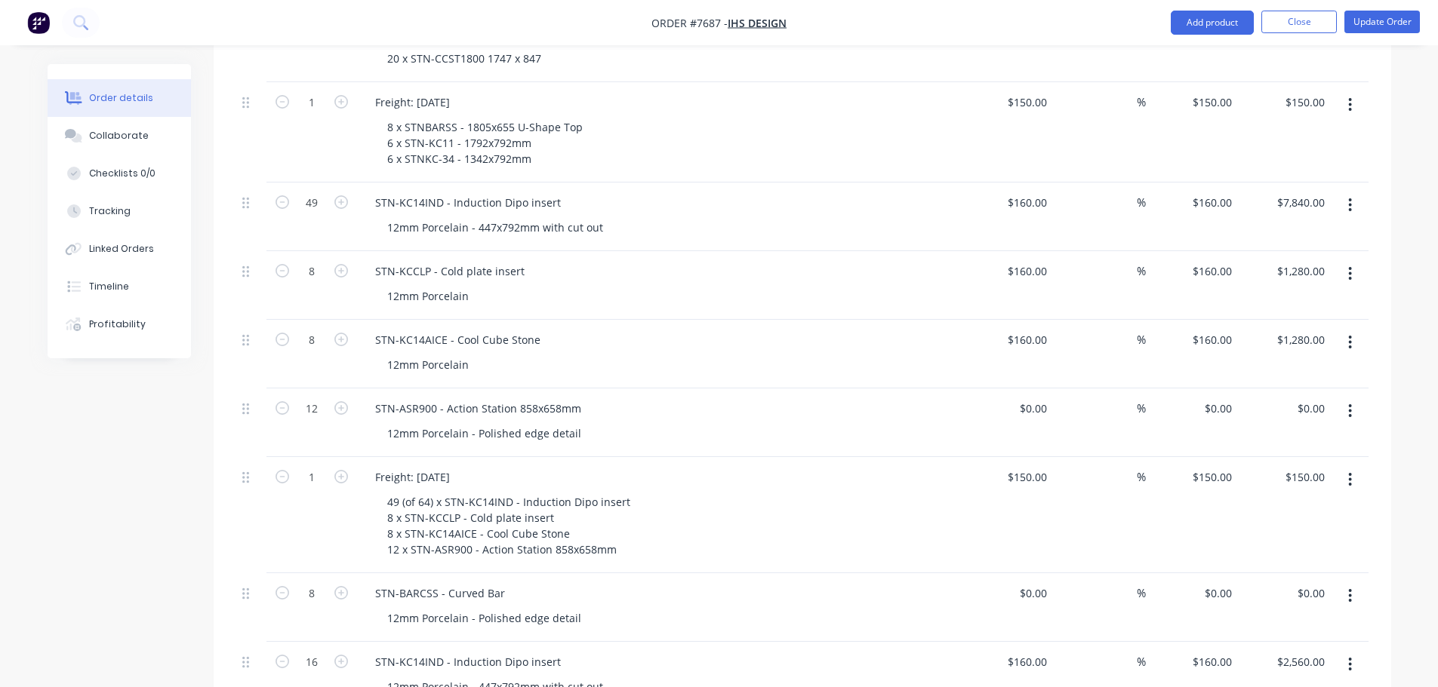
scroll to position [1132, 0]
click at [1034, 398] on div "0 0" at bounding box center [1040, 409] width 23 height 22
type input "$235.00"
type input "$2,820.00"
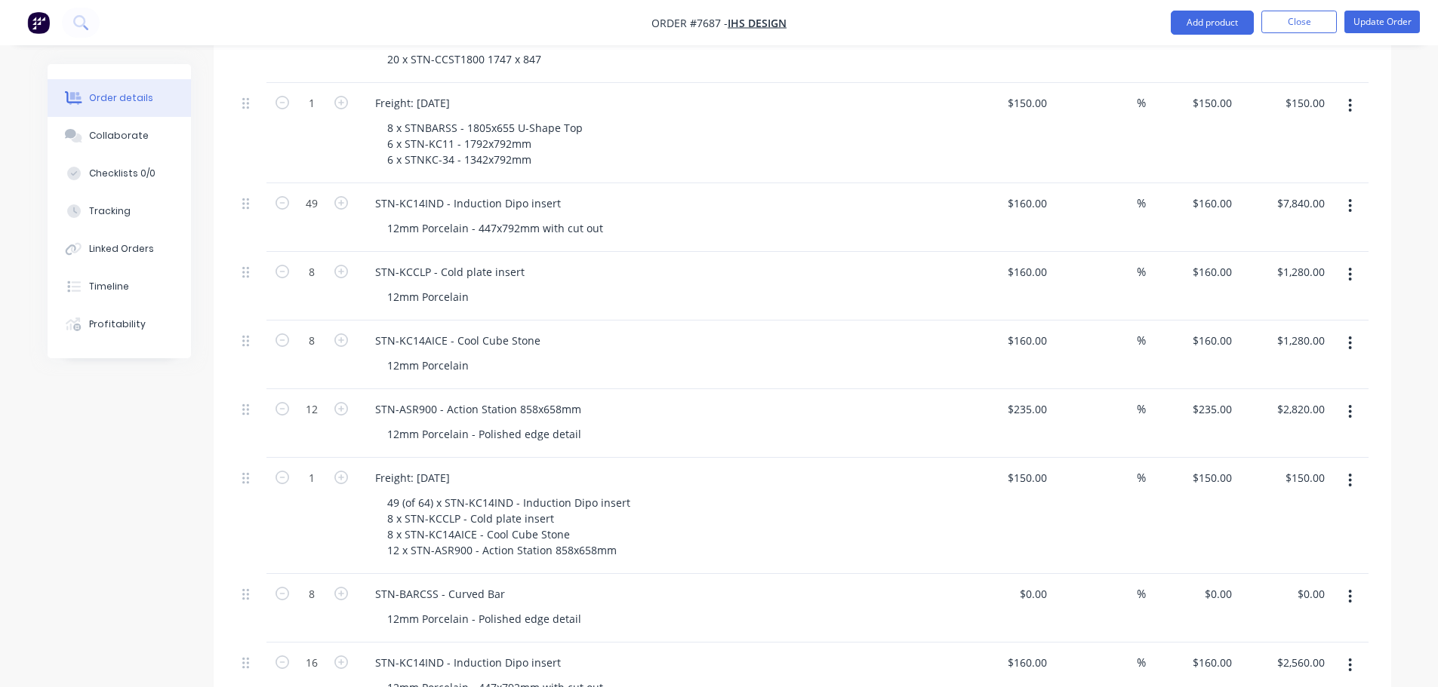
click at [94, 429] on div "Created by Warrick Created 10/09/25 Required 21/08/25 Assigned to Add team memb…" at bounding box center [719, 250] width 1343 height 2636
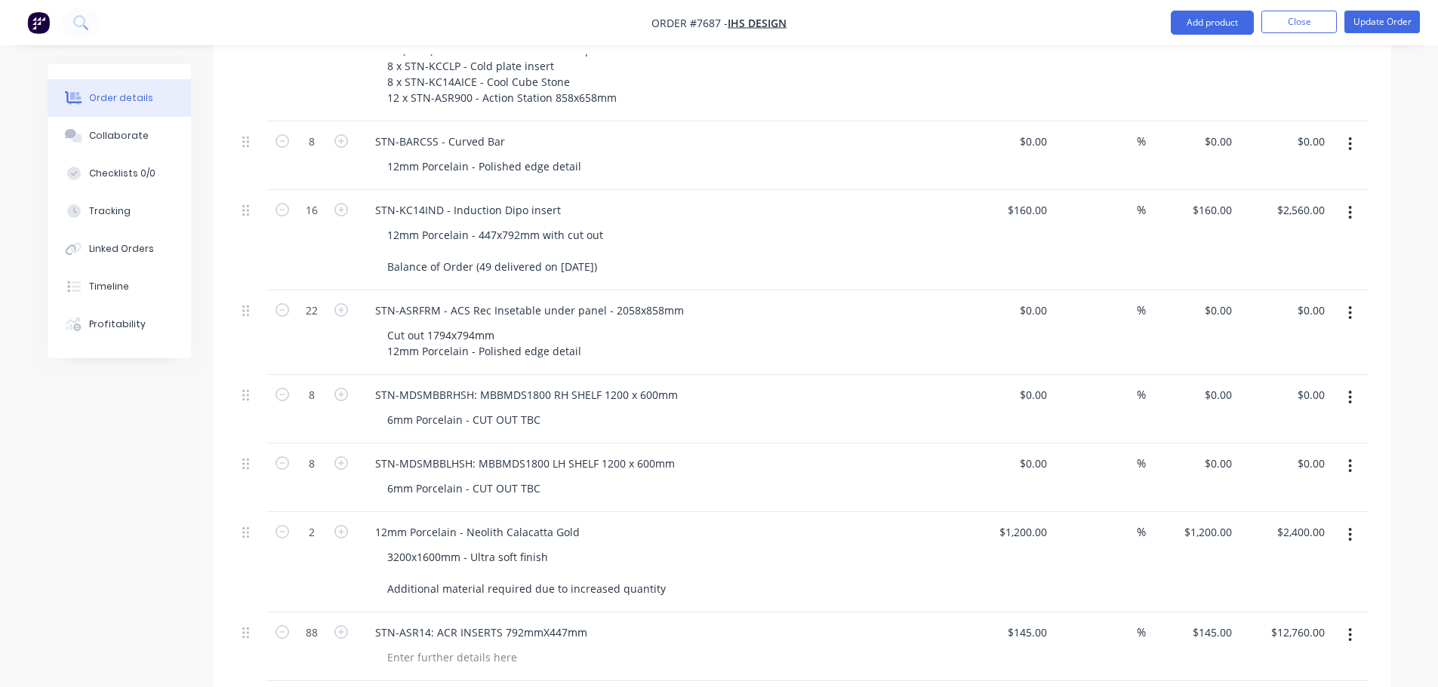
scroll to position [1736, 0]
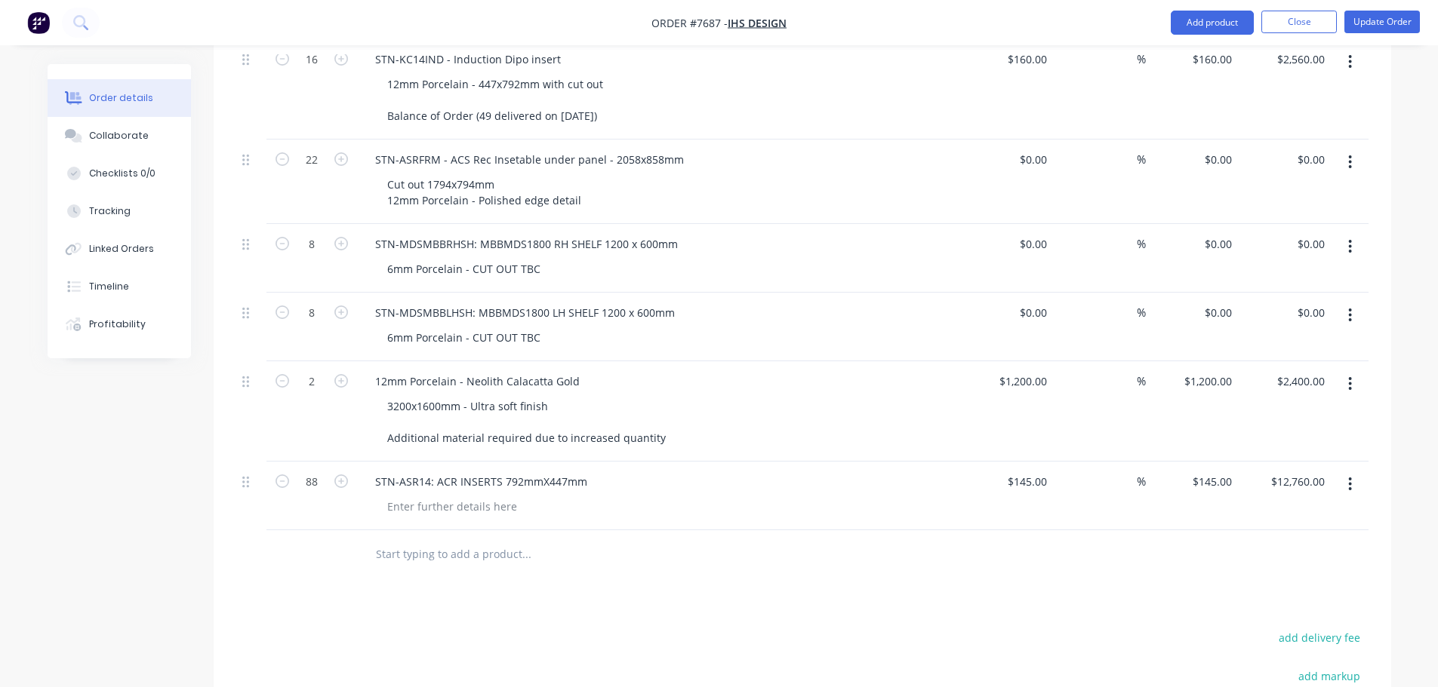
click at [1349, 476] on icon "button" at bounding box center [1350, 484] width 4 height 17
click at [1320, 543] on div "Duplicate" at bounding box center [1296, 554] width 116 height 22
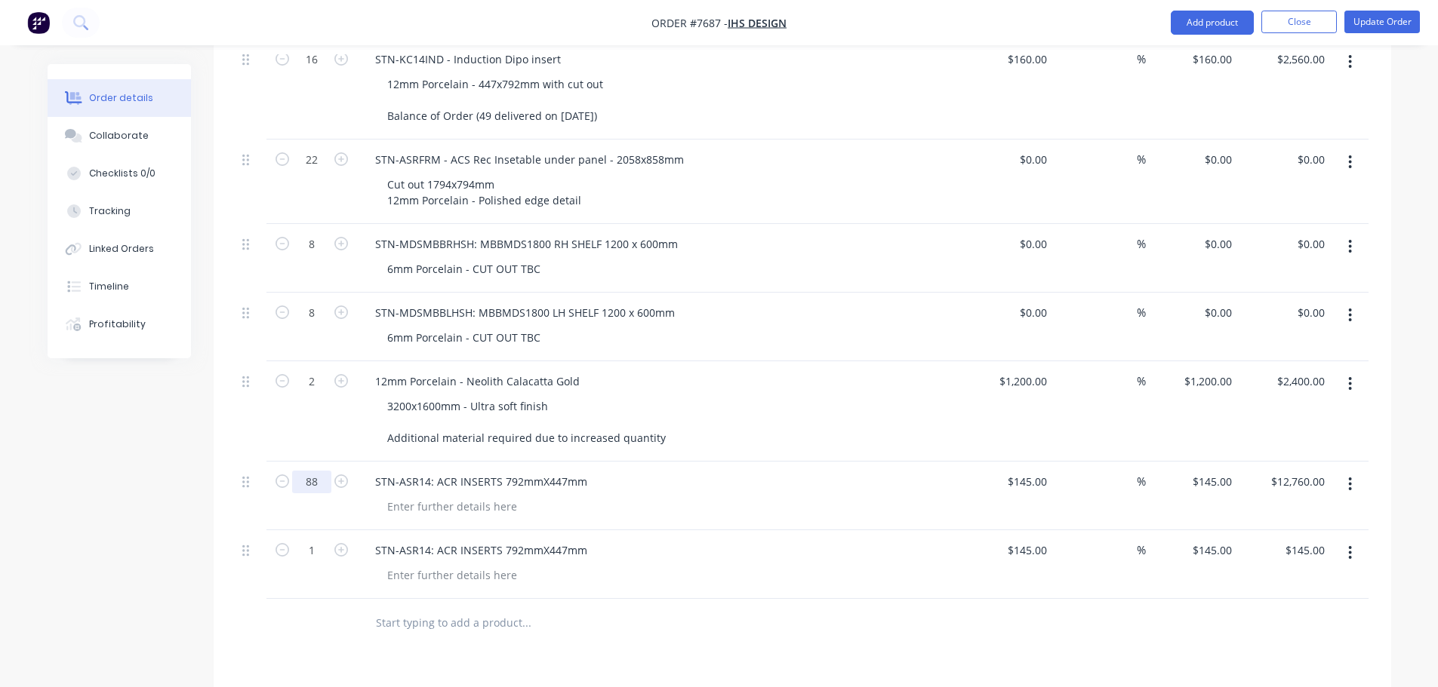
click at [318, 471] on input "88" at bounding box center [311, 482] width 39 height 23
click at [315, 540] on input "1" at bounding box center [311, 551] width 39 height 23
type input "9"
type input "$1,305.00"
click at [319, 471] on input "88" at bounding box center [311, 482] width 39 height 23
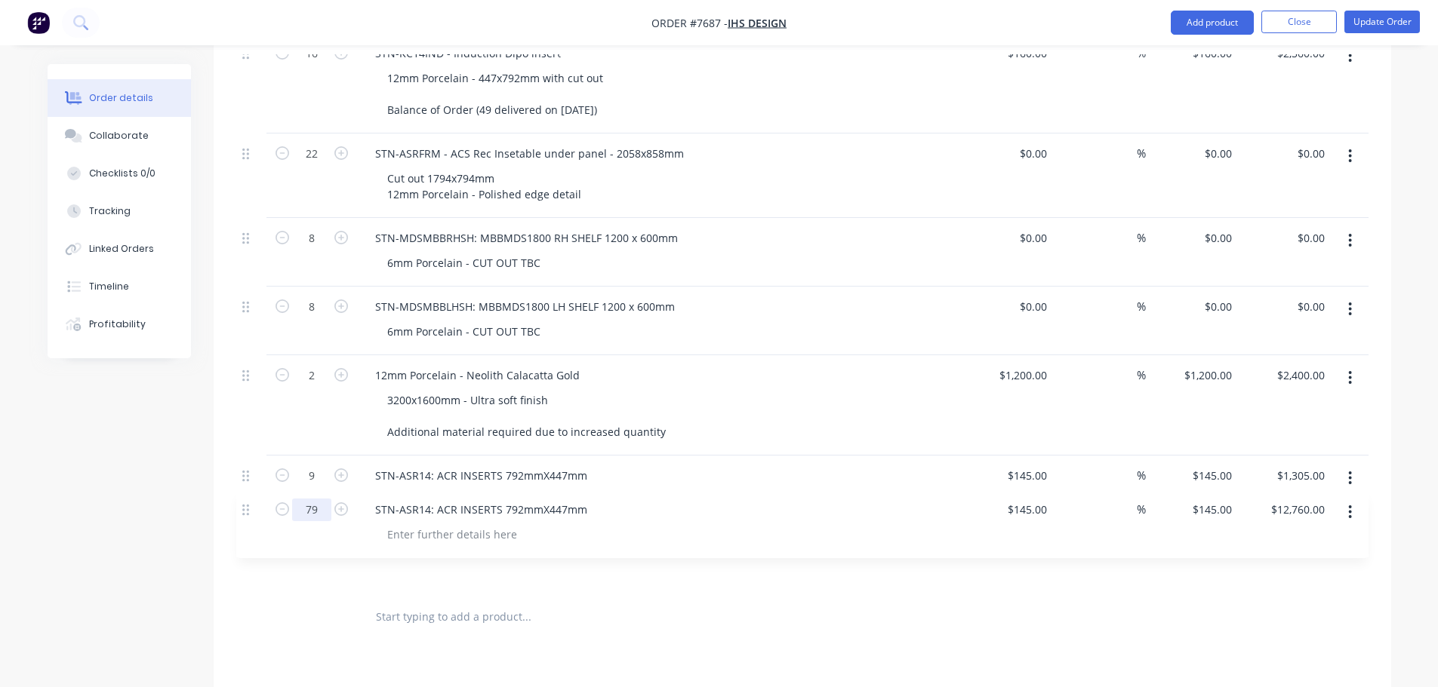
drag, startPoint x: 242, startPoint y: 438, endPoint x: 243, endPoint y: 514, distance: 76.2
type input "79"
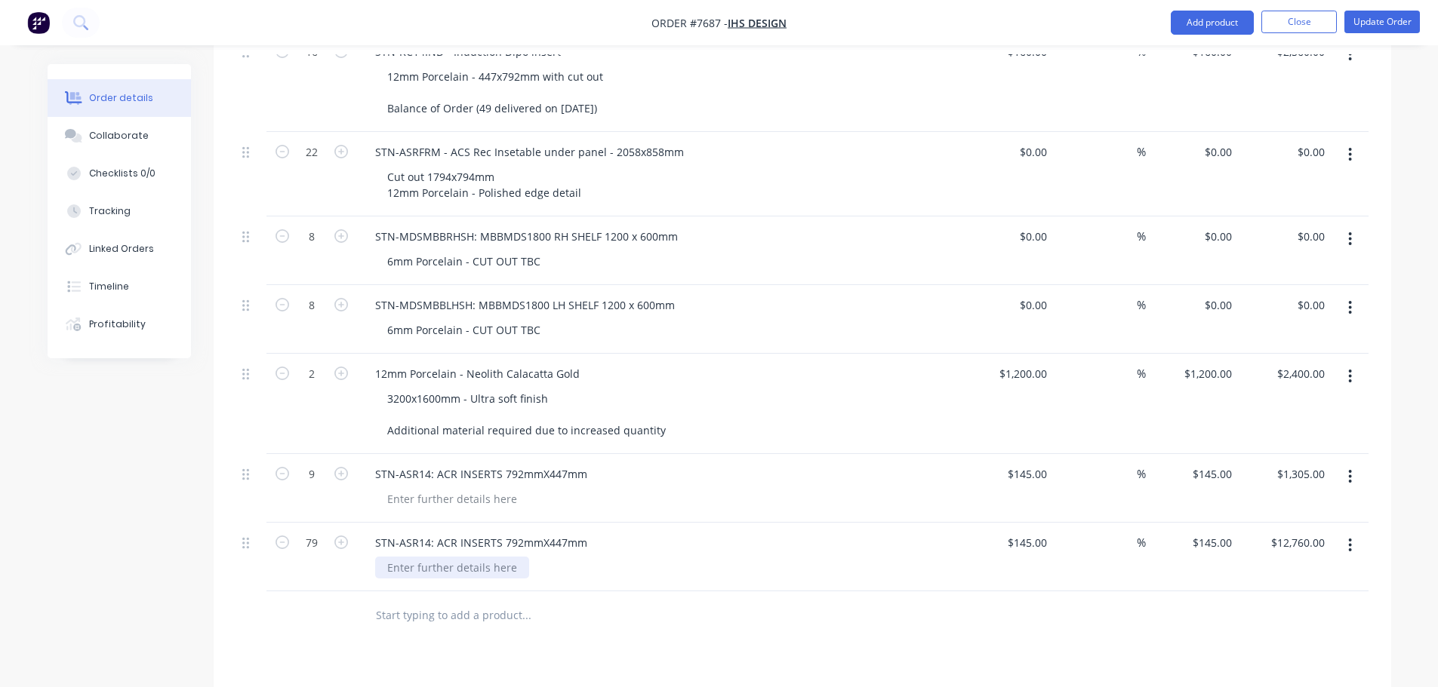
type input "$11,455.00"
click at [457, 557] on div at bounding box center [452, 568] width 154 height 22
click at [459, 557] on div at bounding box center [452, 568] width 154 height 22
click at [494, 532] on div "STN-ASR14: ACR INSERTS 792mmX447mm" at bounding box center [481, 543] width 236 height 22
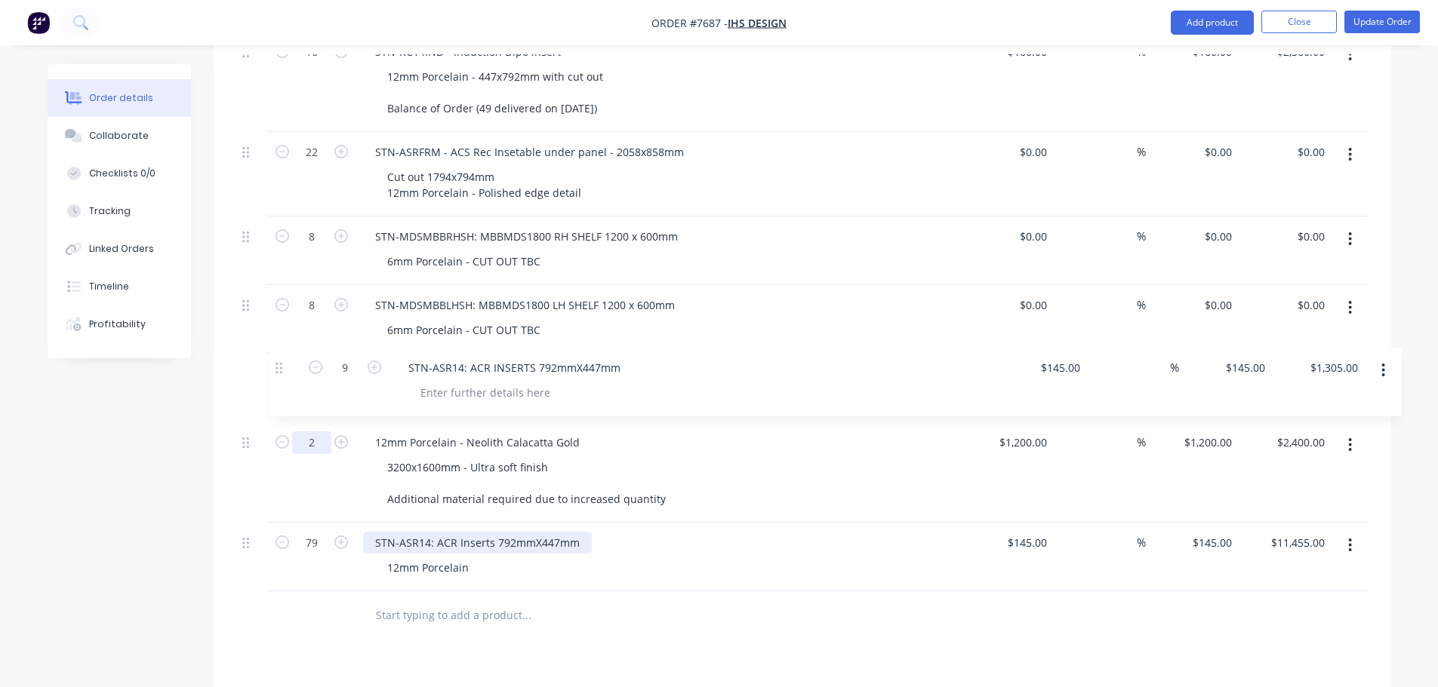
drag, startPoint x: 284, startPoint y: 367, endPoint x: 293, endPoint y: 363, distance: 9.8
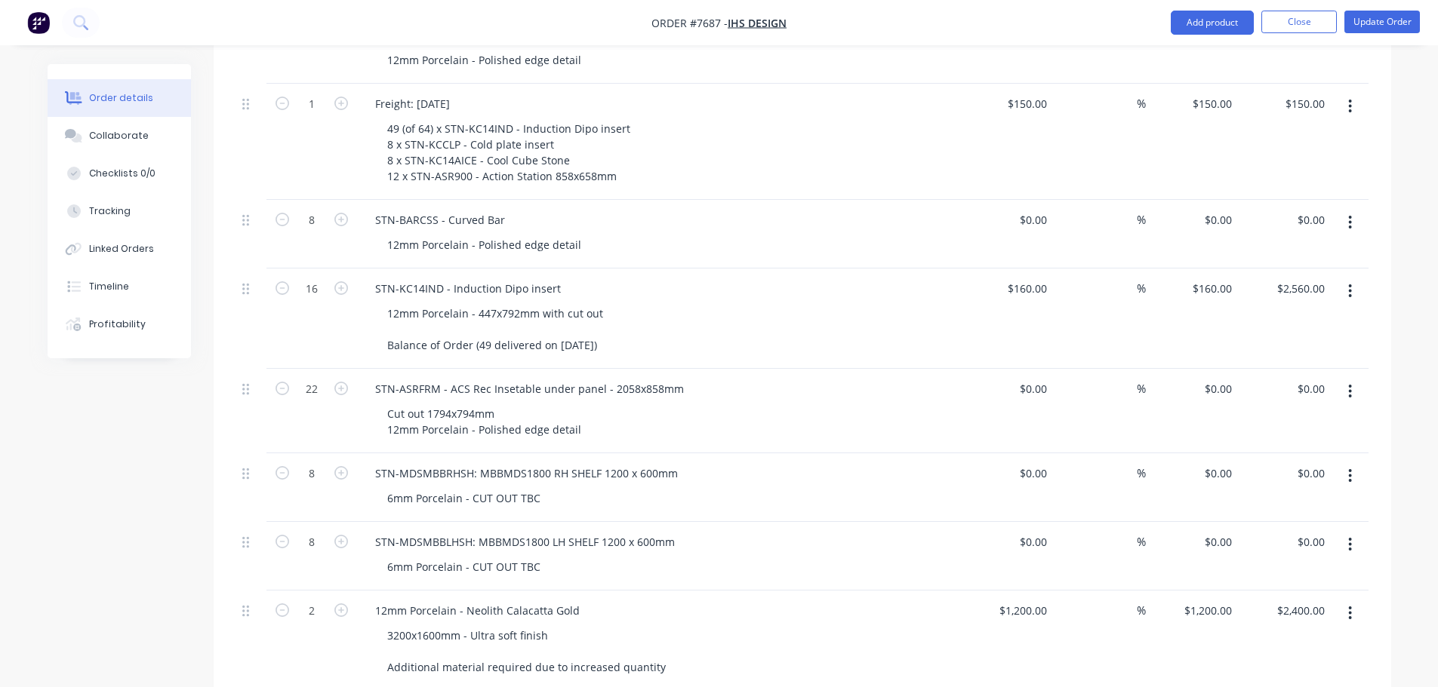
scroll to position [1592, 0]
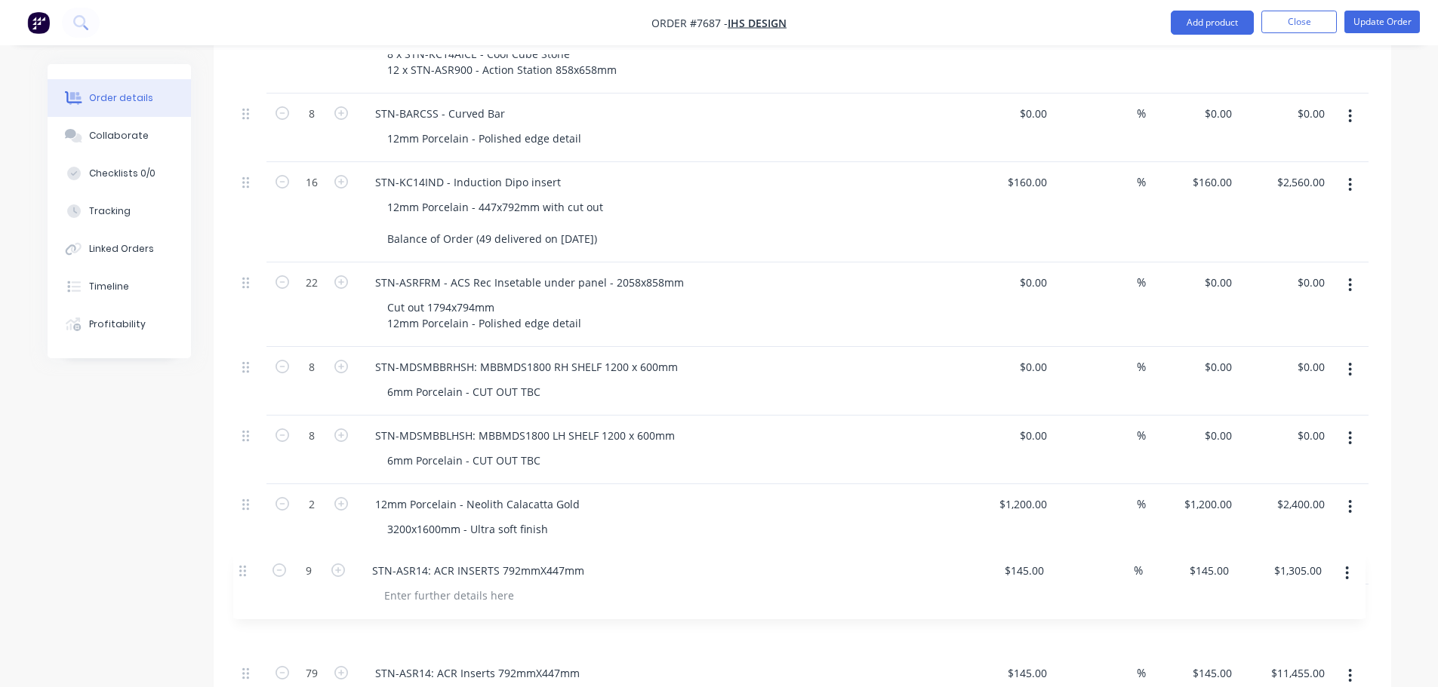
scroll to position [1619, 0]
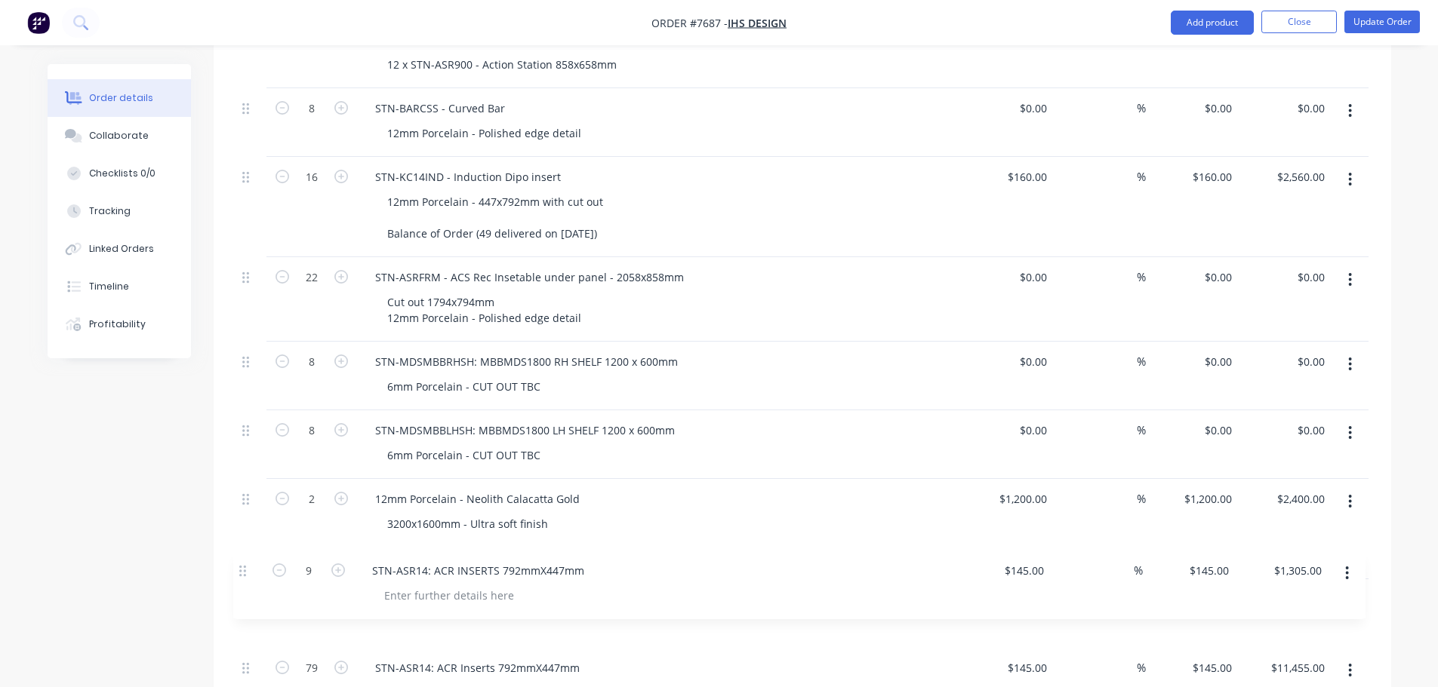
drag, startPoint x: 246, startPoint y: 581, endPoint x: 244, endPoint y: 561, distance: 20.5
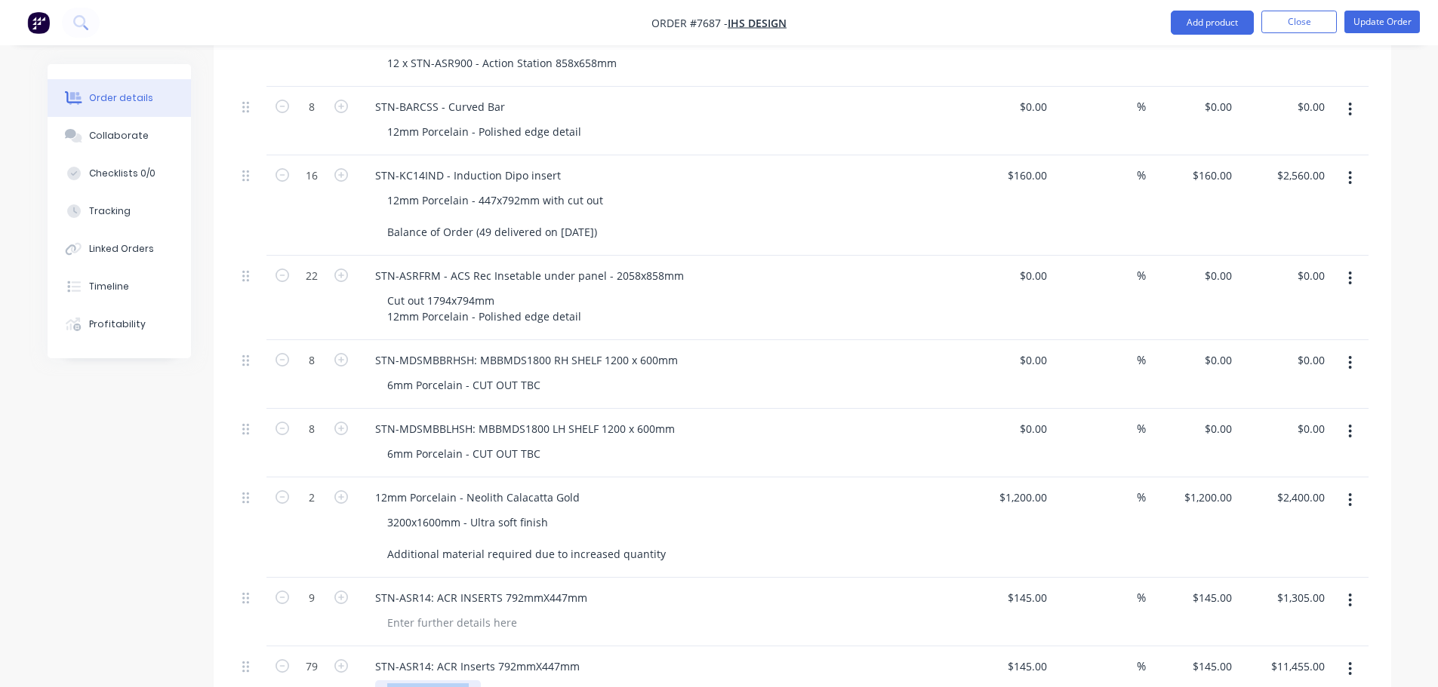
drag, startPoint x: 476, startPoint y: 651, endPoint x: 325, endPoint y: 638, distance: 151.5
click at [335, 647] on div "79 STN-ASR14: ACR Inserts 792mmX447mm 12mm Porcelain $145.00 $145.00 % $145.00 …" at bounding box center [802, 681] width 1132 height 69
copy div "12mm Porcelain"
click at [417, 612] on div at bounding box center [452, 623] width 154 height 22
paste div
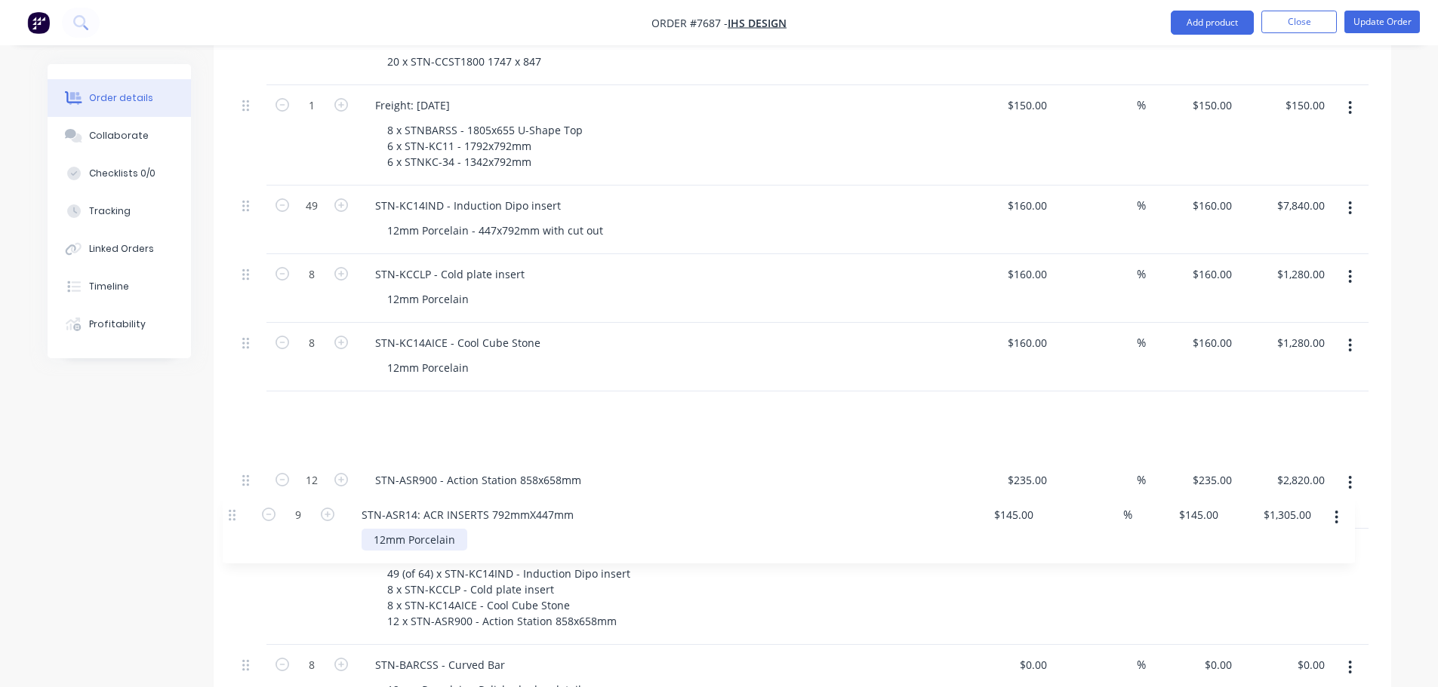
scroll to position [1133, 0]
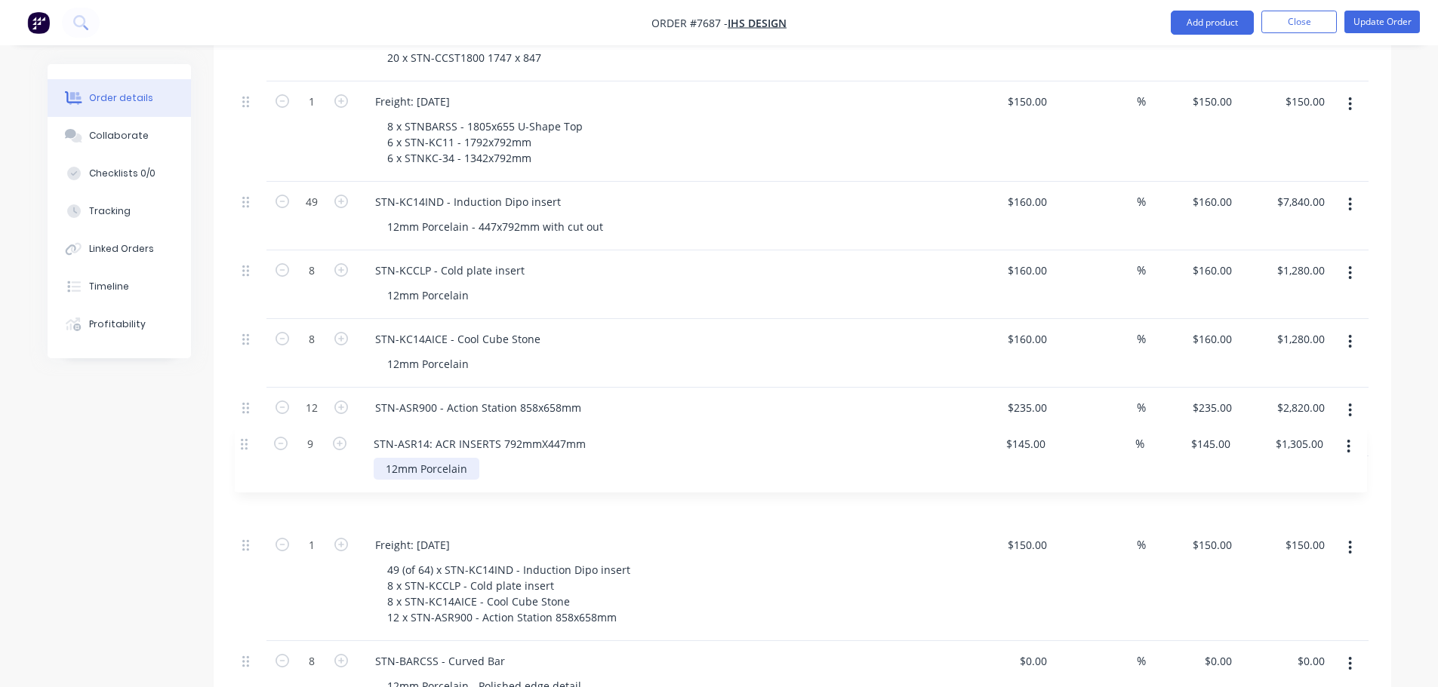
drag, startPoint x: 247, startPoint y: 560, endPoint x: 244, endPoint y: 437, distance: 123.0
click at [244, 437] on div "8 STNBARSS - 1805x655 U-Shape Top 12mm Porcelain - Aris edge detail $495.00 $49…" at bounding box center [802, 308] width 1132 height 1785
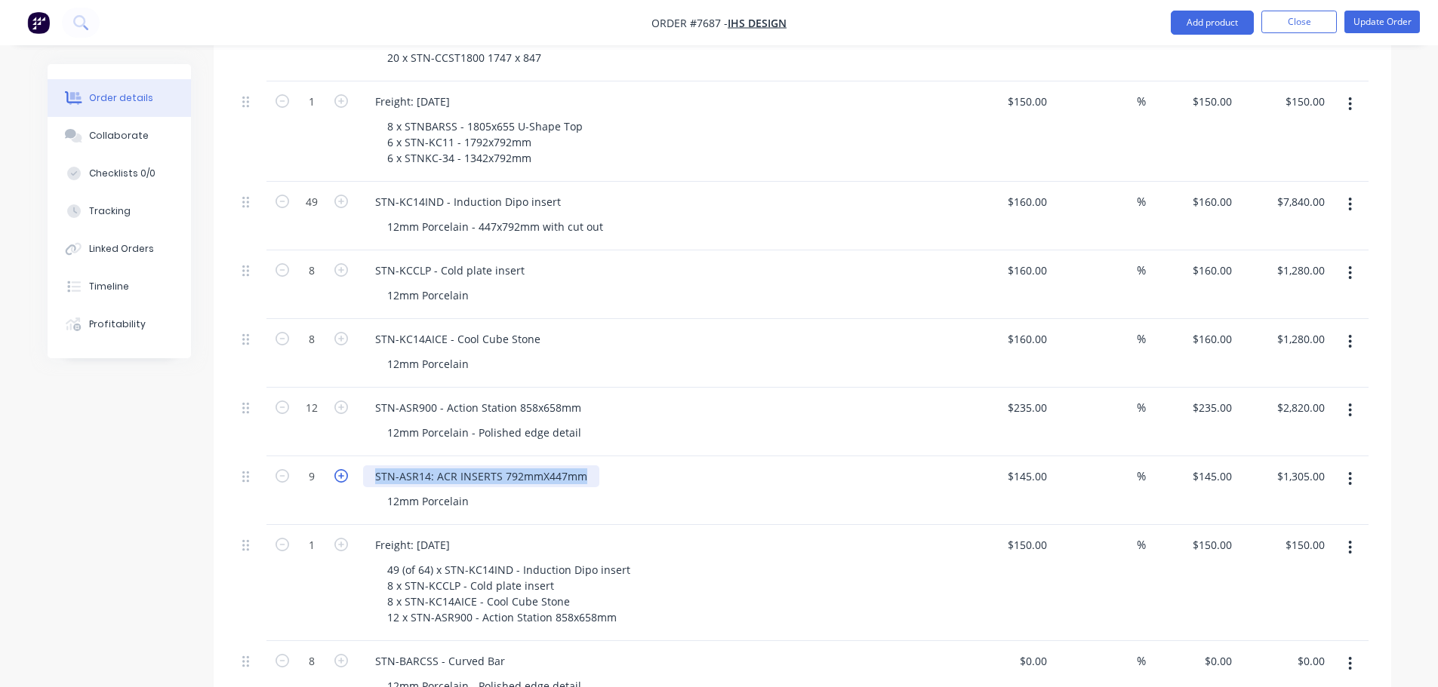
drag, startPoint x: 585, startPoint y: 435, endPoint x: 337, endPoint y: 435, distance: 247.5
click at [342, 457] on div "9 STN-ASR14: ACR INSERTS 792mmX447mm 12mm Porcelain $145.00 $145.00 % $145.00 $…" at bounding box center [802, 491] width 1132 height 69
copy div "STN-ASR14: ACR INSERTS 792mmX447mm"
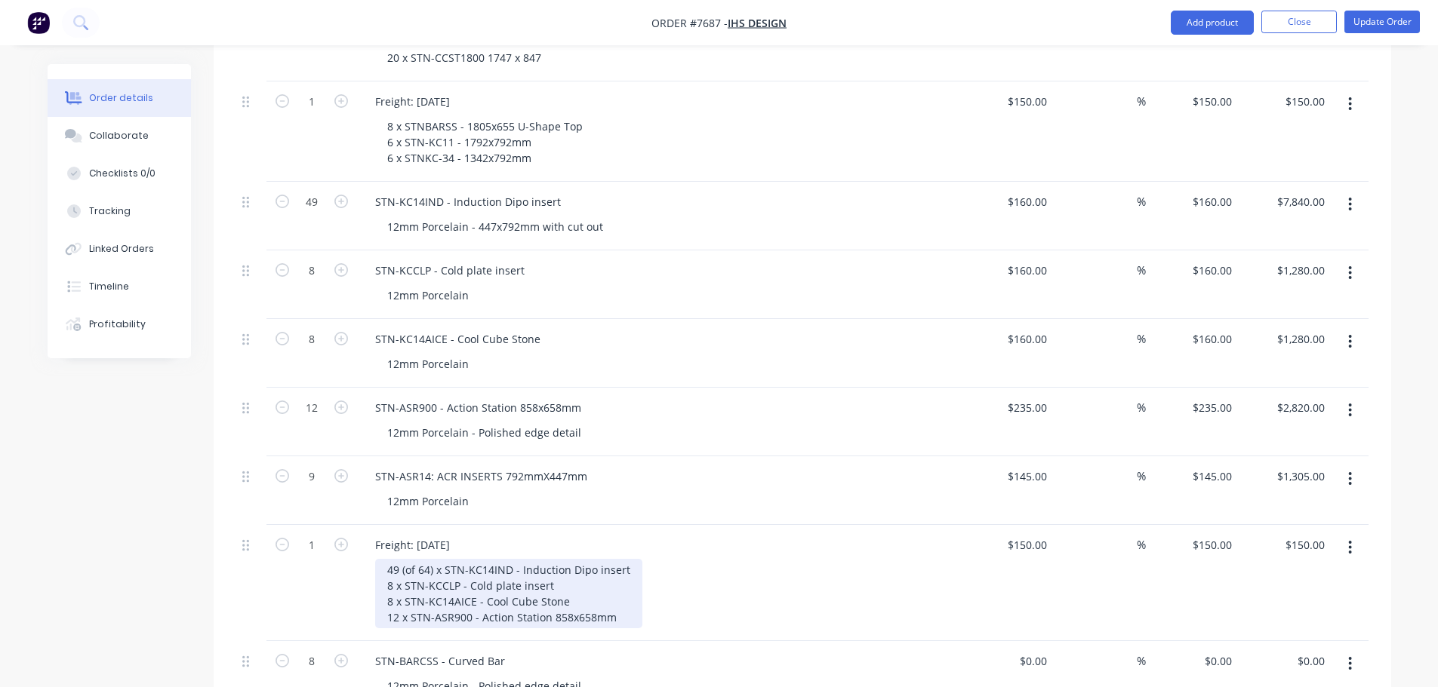
click at [619, 573] on div "49 (of 64) x STN-KC14IND - Induction Dipo insert 8 x STN-KCCLP - Cold plate ins…" at bounding box center [508, 593] width 267 height 69
click at [620, 569] on div "49 (of 64) x STN-KC14IND - Induction Dipo insert 8 x STN-KCCLP - Cold plate ins…" at bounding box center [508, 593] width 267 height 69
click at [608, 589] on div "49 (of 64) x STN-KC14IND - Induction Dipo insert 8 x STN-KCCLP - Cold plate ins…" at bounding box center [519, 601] width 288 height 85
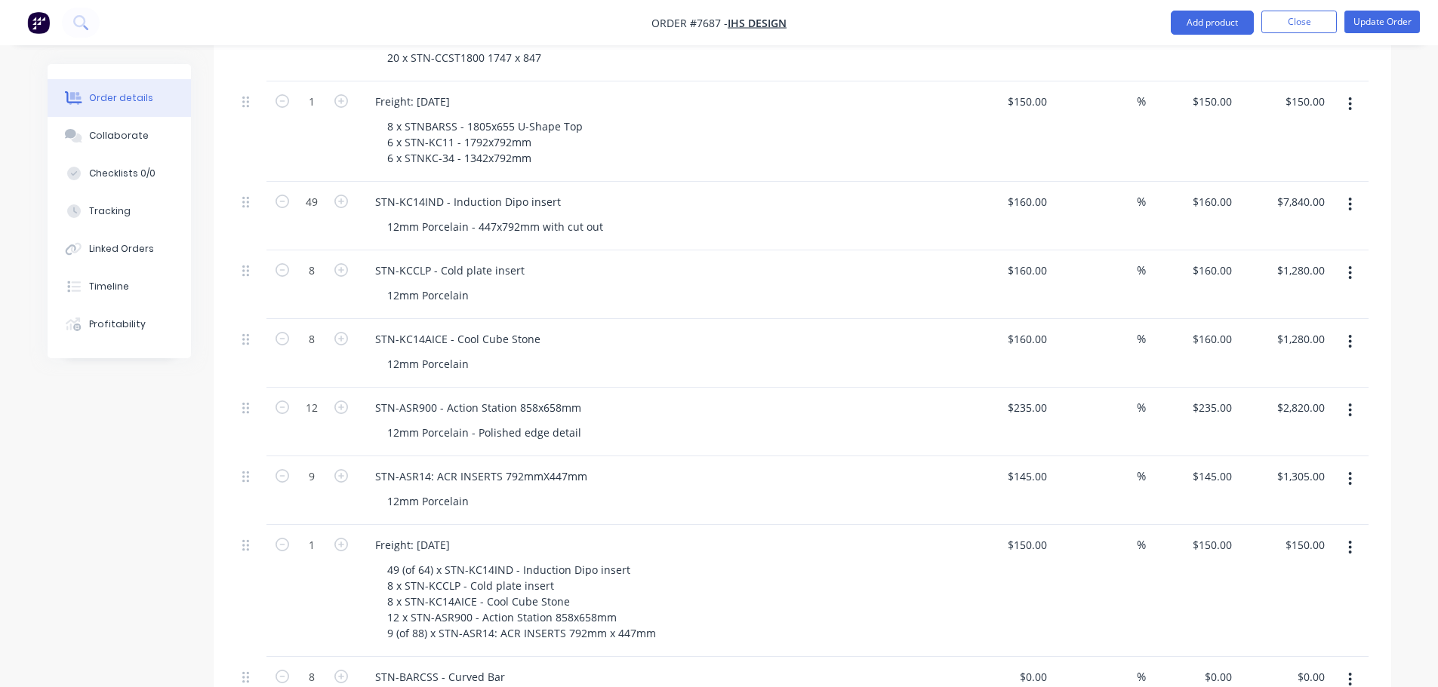
click at [130, 613] on div "Created by Warrick Created 10/09/25 Required 21/08/25 Assigned to Add team memb…" at bounding box center [719, 291] width 1343 height 2720
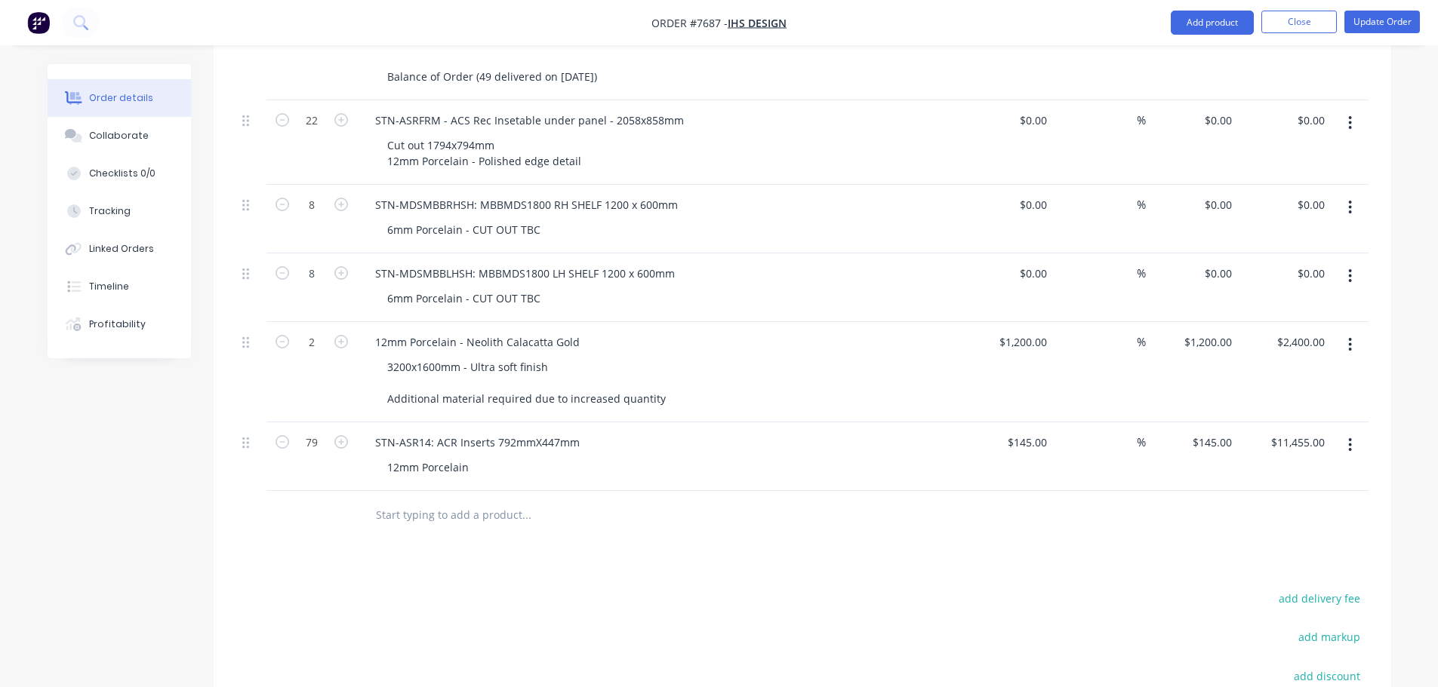
scroll to position [2055, 0]
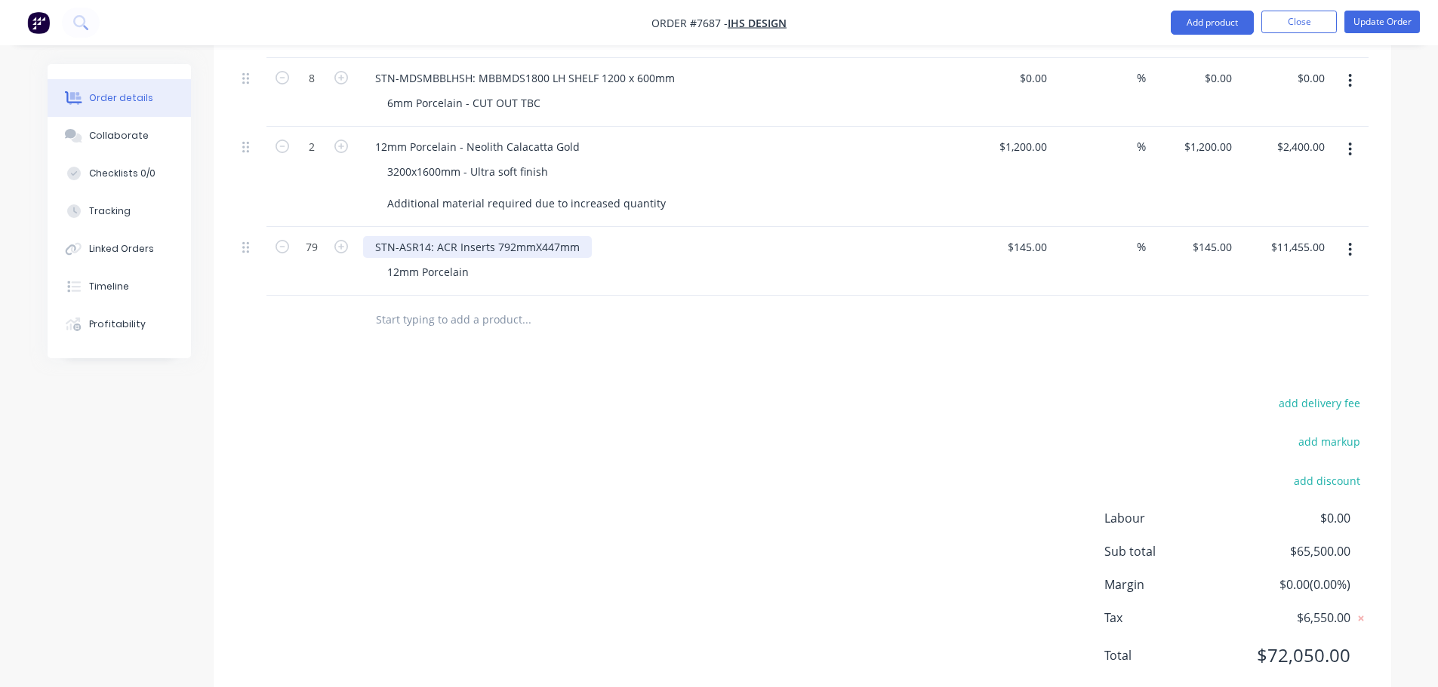
click at [541, 236] on div "STN-ASR14: ACR Inserts 792mmX447mm" at bounding box center [477, 247] width 229 height 22
click at [788, 393] on div "add delivery fee add markup add discount Labour $0.00 Sub total $65,500.00 Marg…" at bounding box center [802, 538] width 1132 height 291
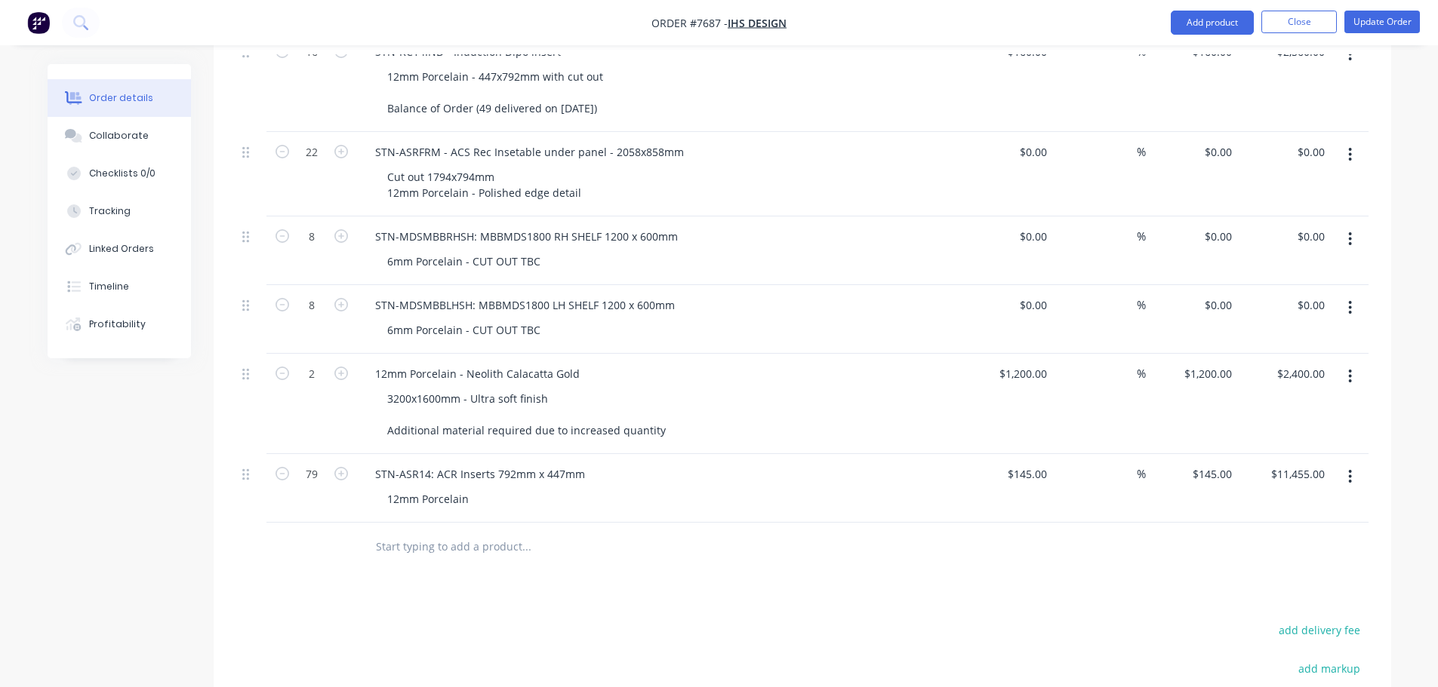
scroll to position [1753, 0]
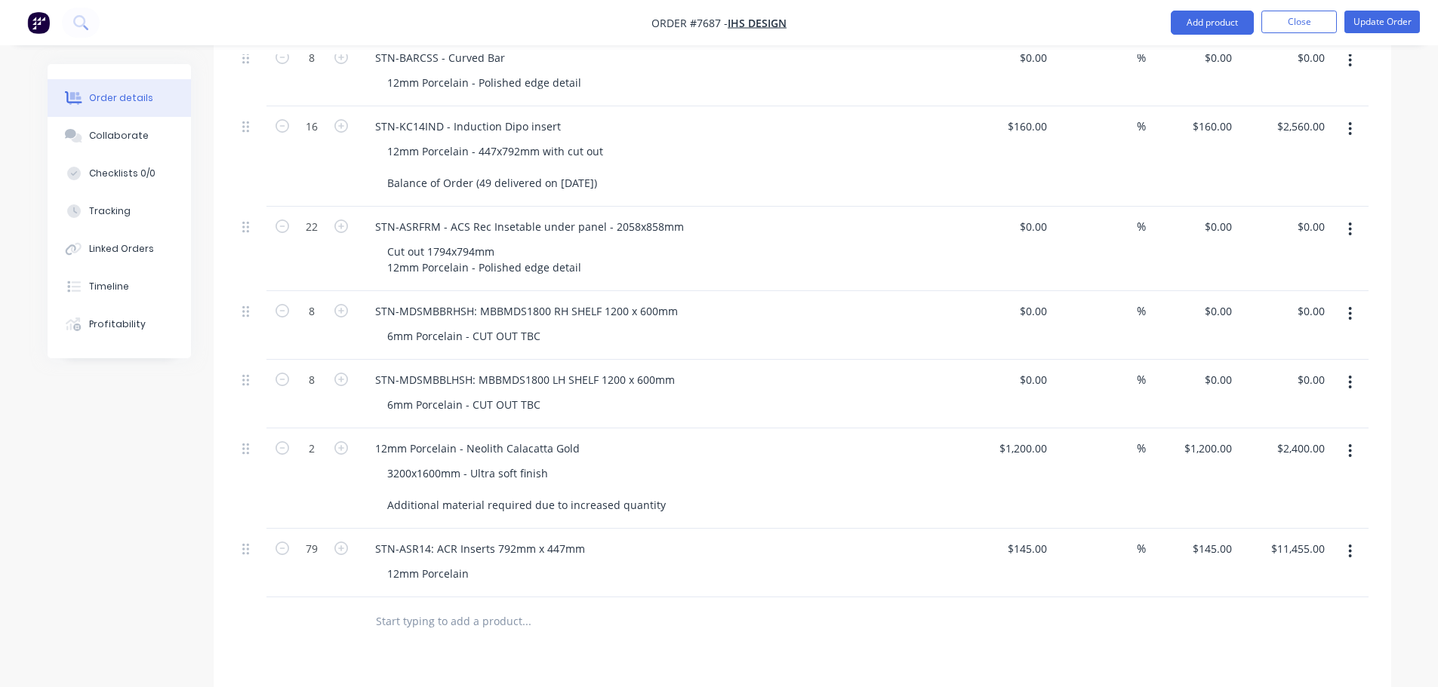
click at [484, 563] on div "12mm Porcelain" at bounding box center [665, 574] width 580 height 22
click at [478, 563] on div "12mm Porcelain" at bounding box center [428, 574] width 106 height 22
click at [764, 638] on div at bounding box center [589, 653] width 453 height 30
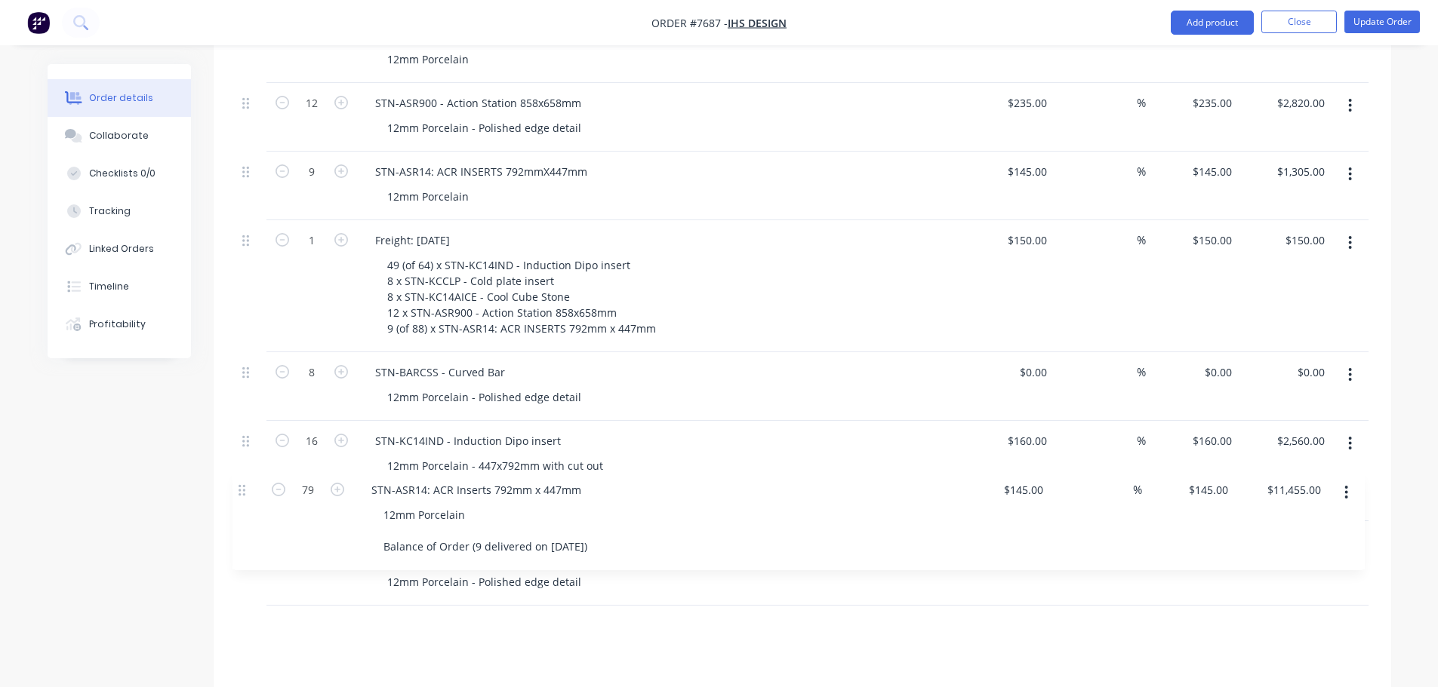
scroll to position [1346, 0]
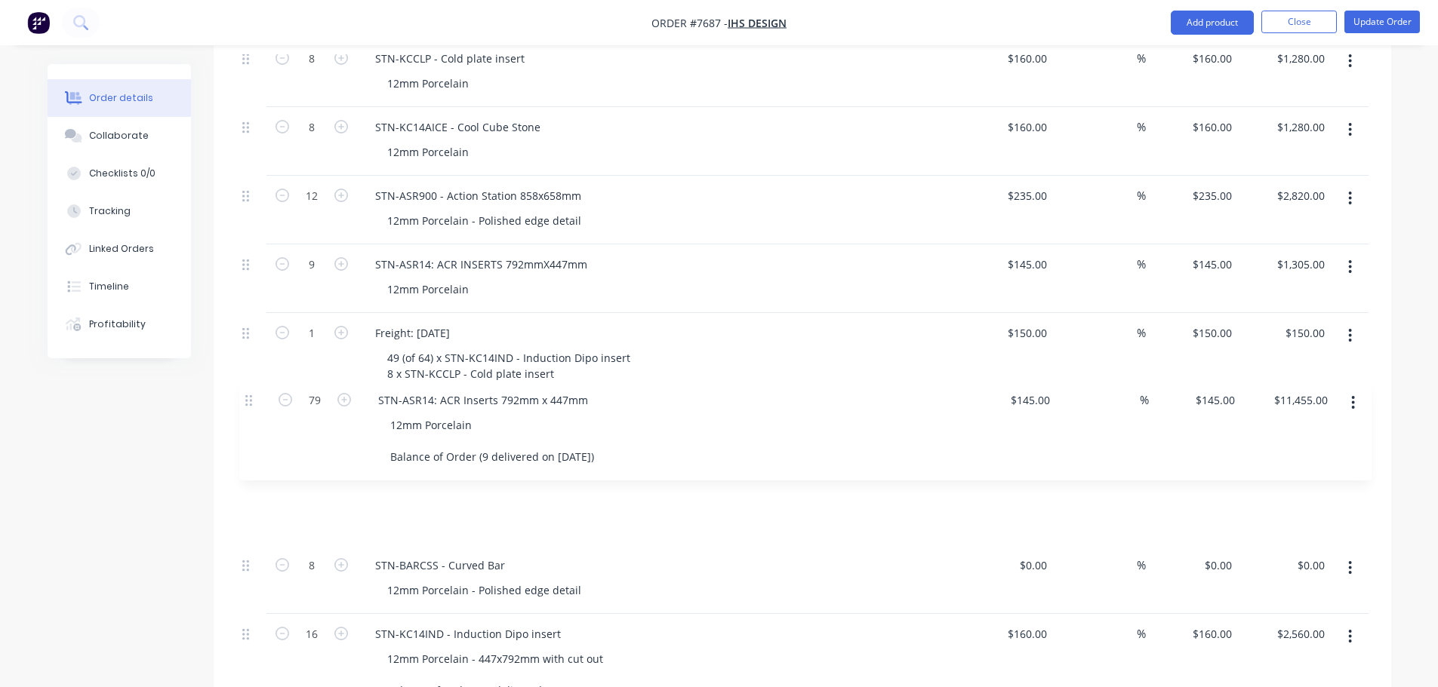
drag, startPoint x: 245, startPoint y: 581, endPoint x: 246, endPoint y: 398, distance: 182.6
click at [246, 398] on div "8 STNBARSS - 1805x655 U-Shape Top 12mm Porcelain - Aris edge detail $495.00 $49…" at bounding box center [802, 120] width 1132 height 1833
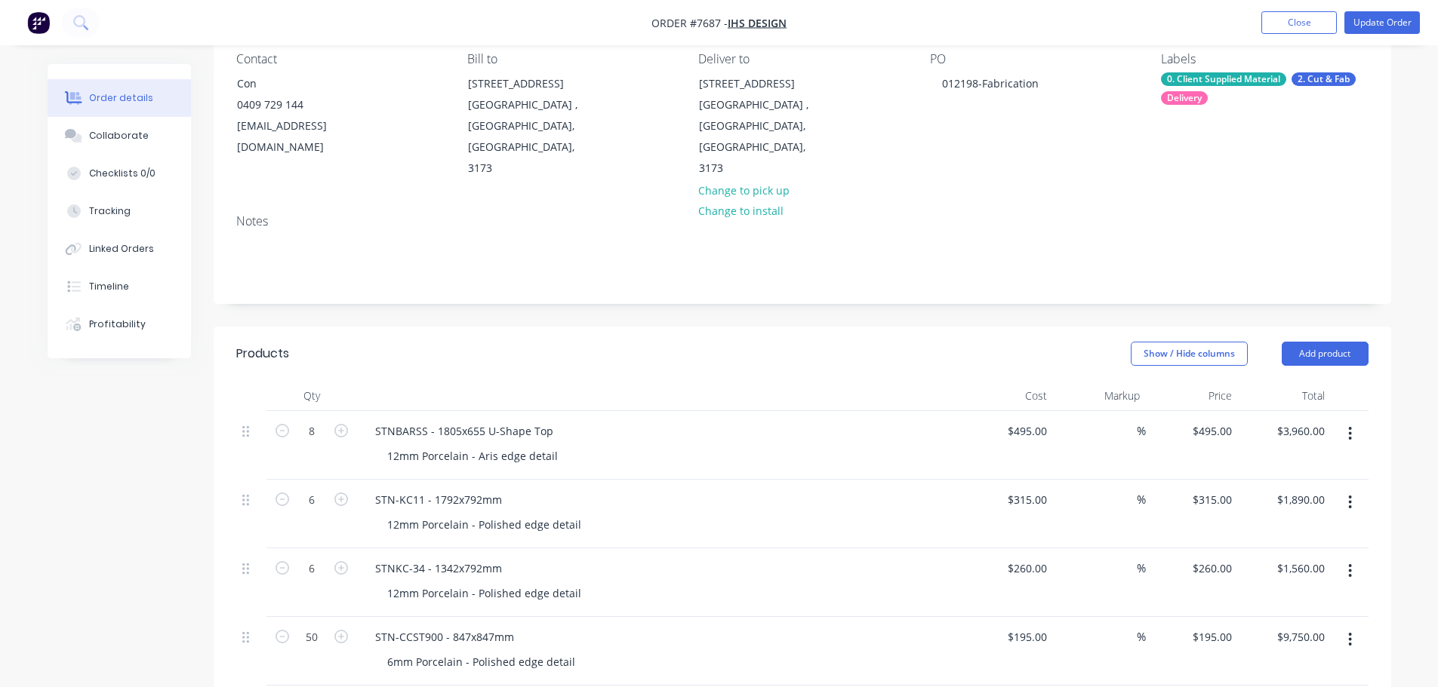
scroll to position [0, 0]
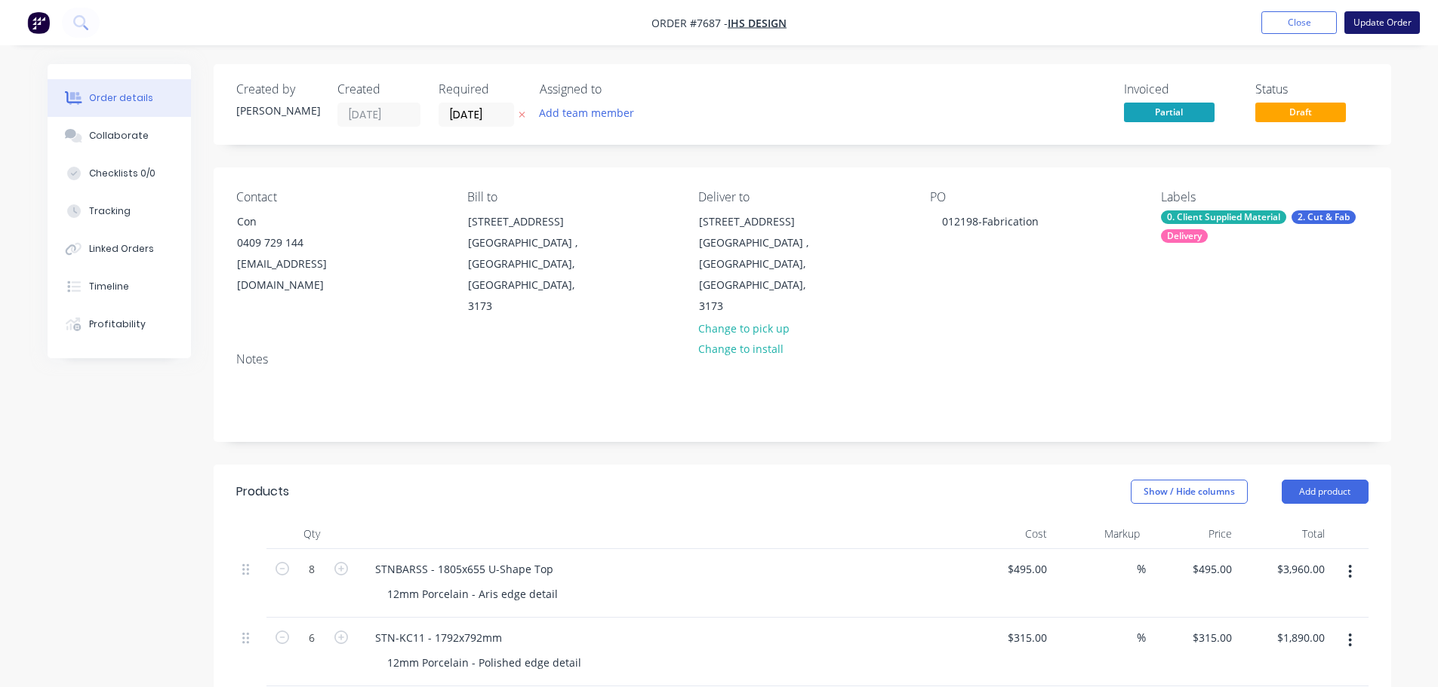
click at [1358, 25] on button "Update Order" at bounding box center [1381, 22] width 75 height 23
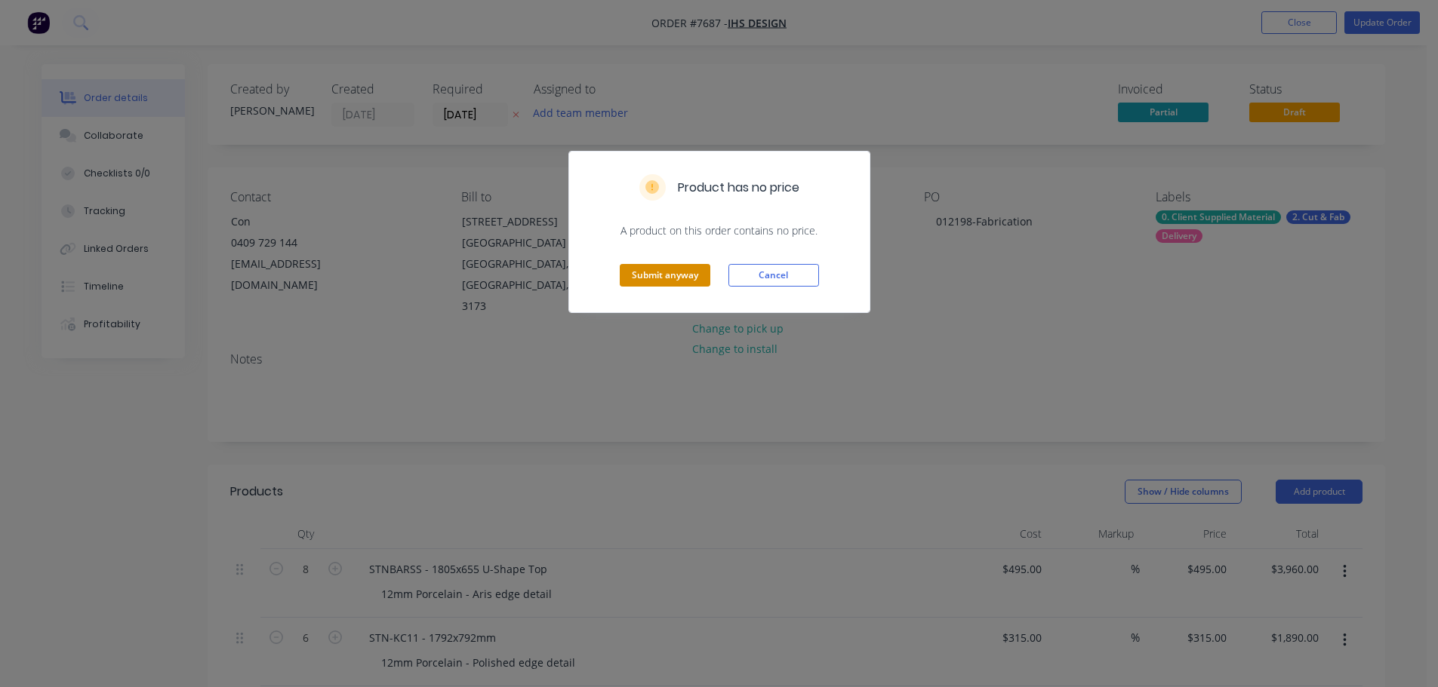
click at [682, 267] on button "Submit anyway" at bounding box center [665, 275] width 91 height 23
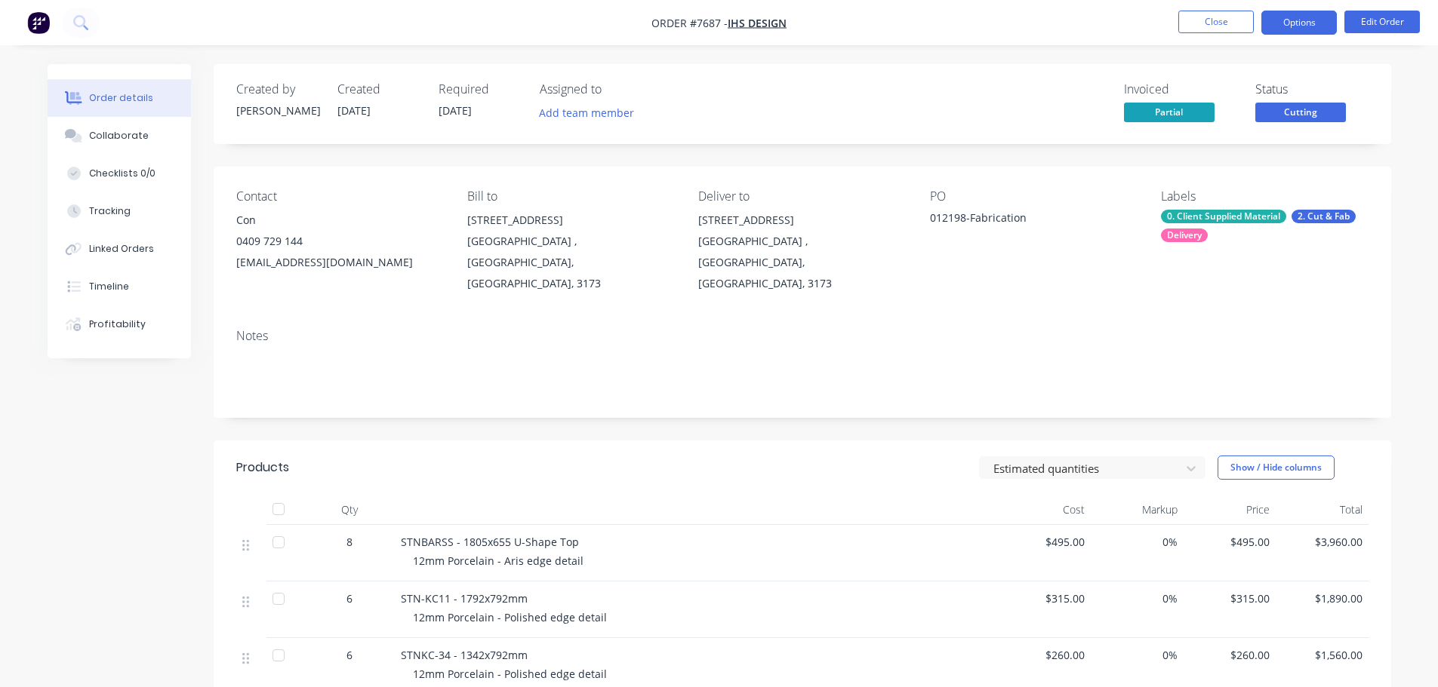
click at [1318, 23] on button "Options" at bounding box center [1298, 23] width 75 height 24
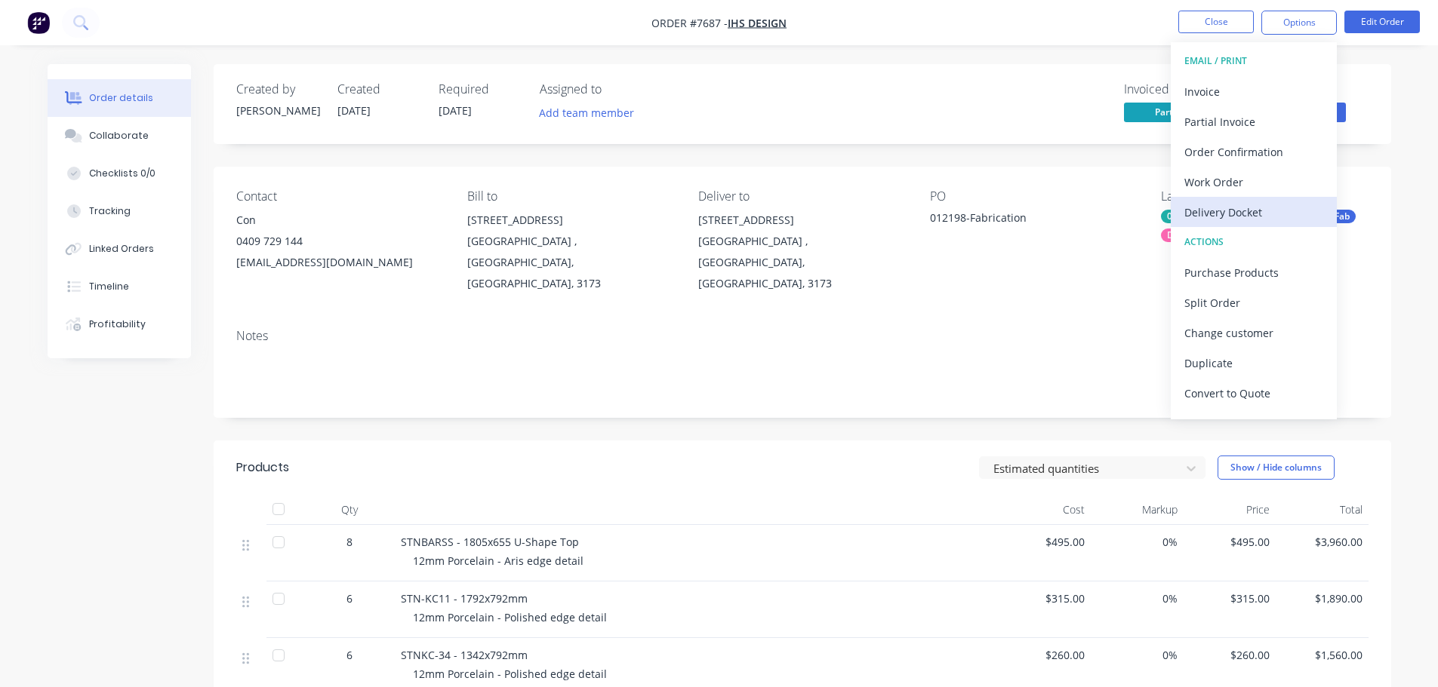
click at [1251, 203] on div "Delivery Docket" at bounding box center [1253, 212] width 139 height 22
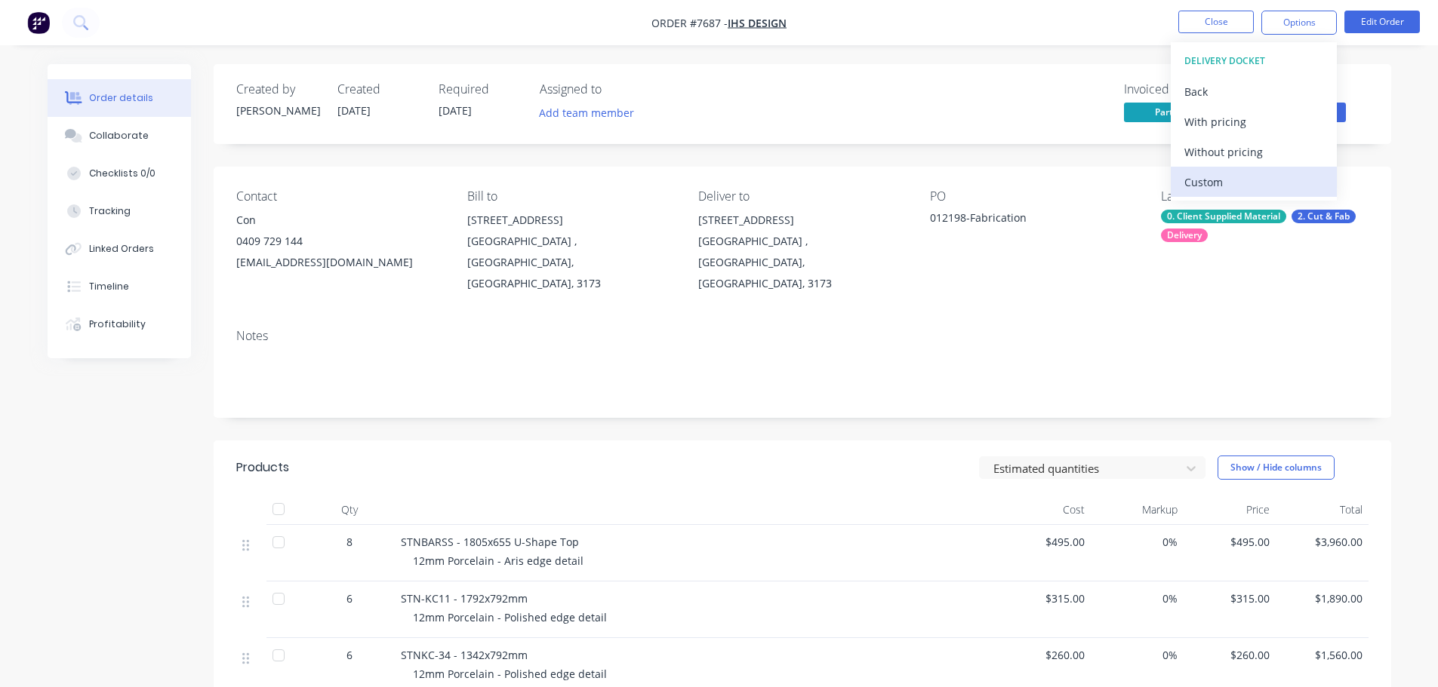
click at [1238, 174] on div "Custom" at bounding box center [1253, 182] width 139 height 22
click at [1243, 148] on div "Without pricing" at bounding box center [1253, 152] width 139 height 22
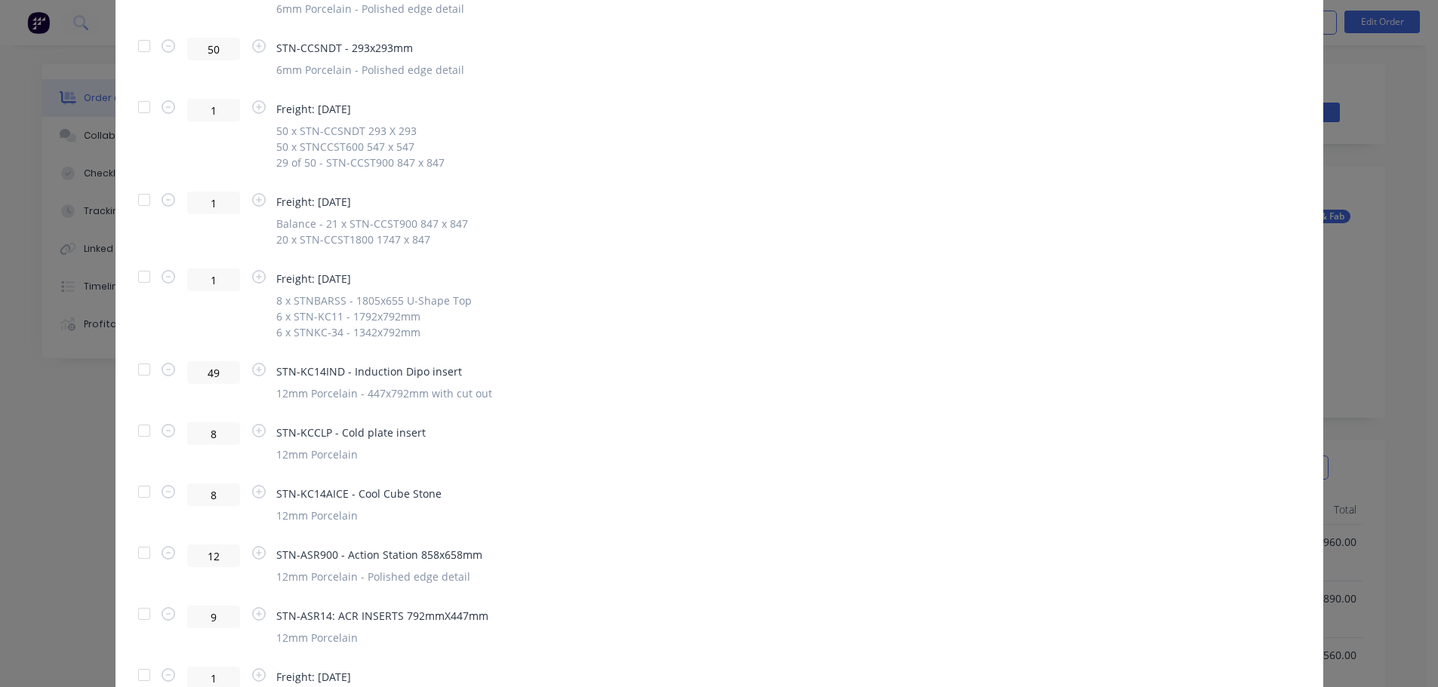
scroll to position [679, 0]
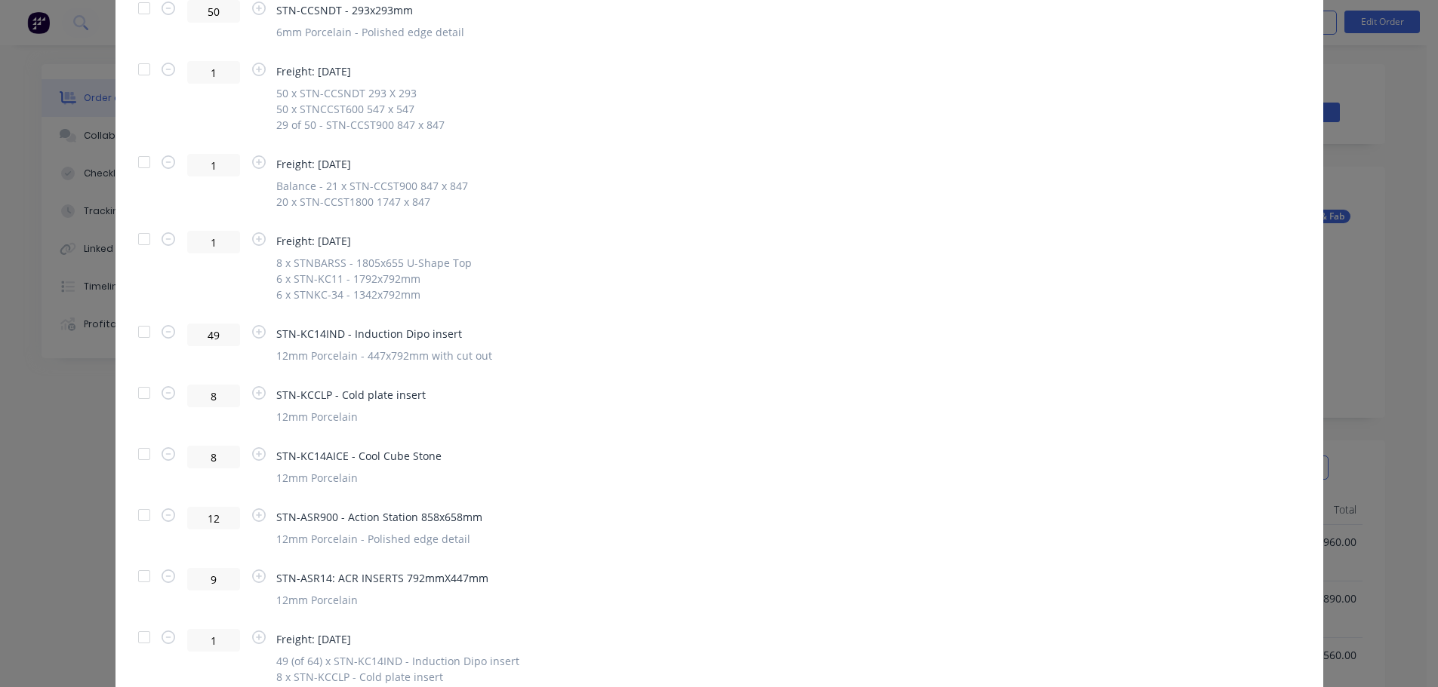
click at [131, 331] on div at bounding box center [144, 332] width 30 height 30
click at [131, 389] on div at bounding box center [144, 393] width 30 height 30
click at [138, 455] on div at bounding box center [144, 454] width 30 height 30
drag, startPoint x: 131, startPoint y: 518, endPoint x: 131, endPoint y: 526, distance: 8.3
click at [131, 518] on div at bounding box center [144, 515] width 30 height 30
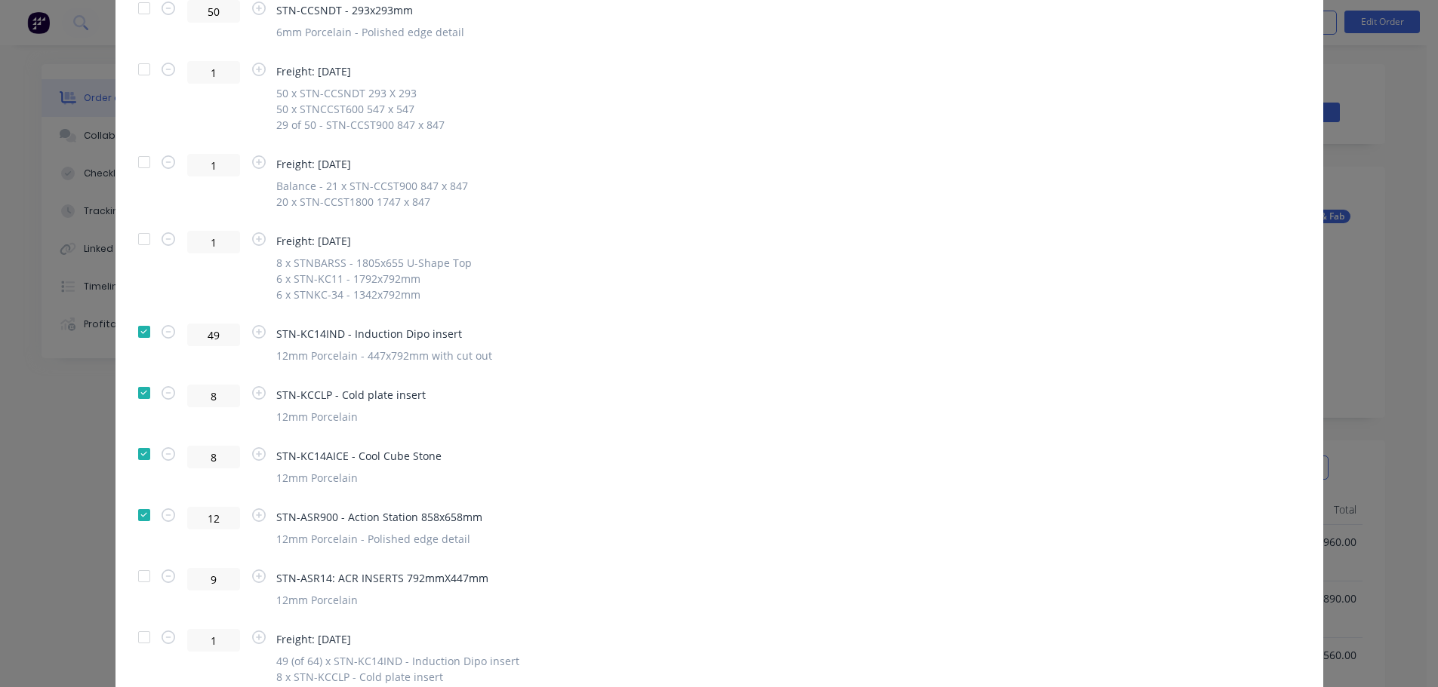
click at [140, 580] on div at bounding box center [144, 576] width 30 height 30
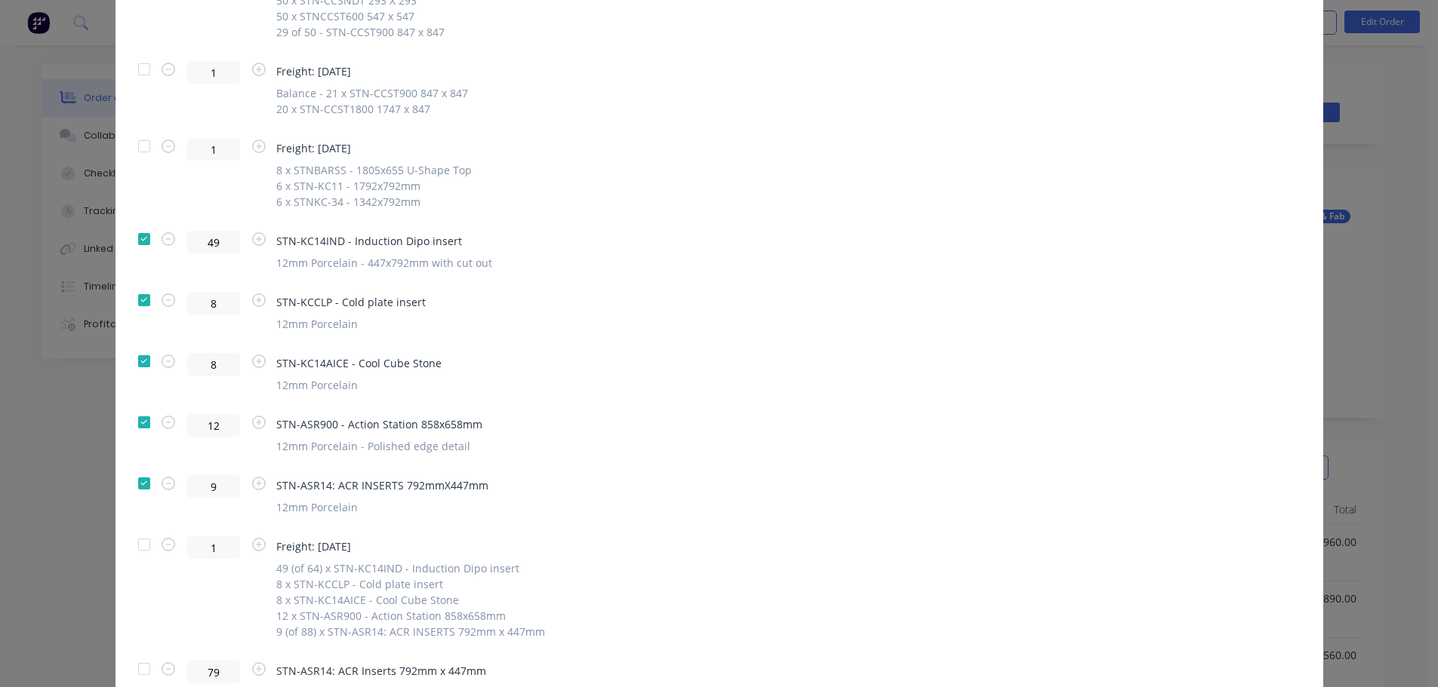
scroll to position [906, 0]
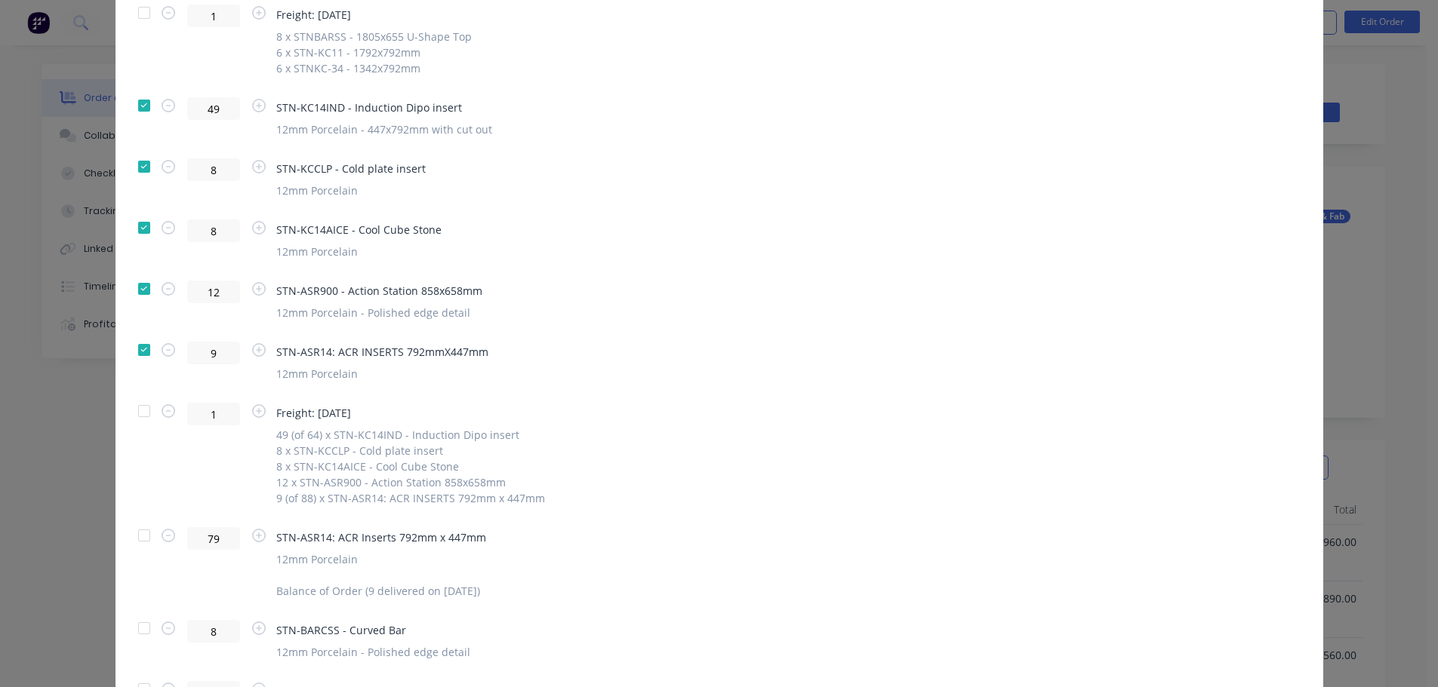
click at [136, 413] on div at bounding box center [144, 411] width 30 height 30
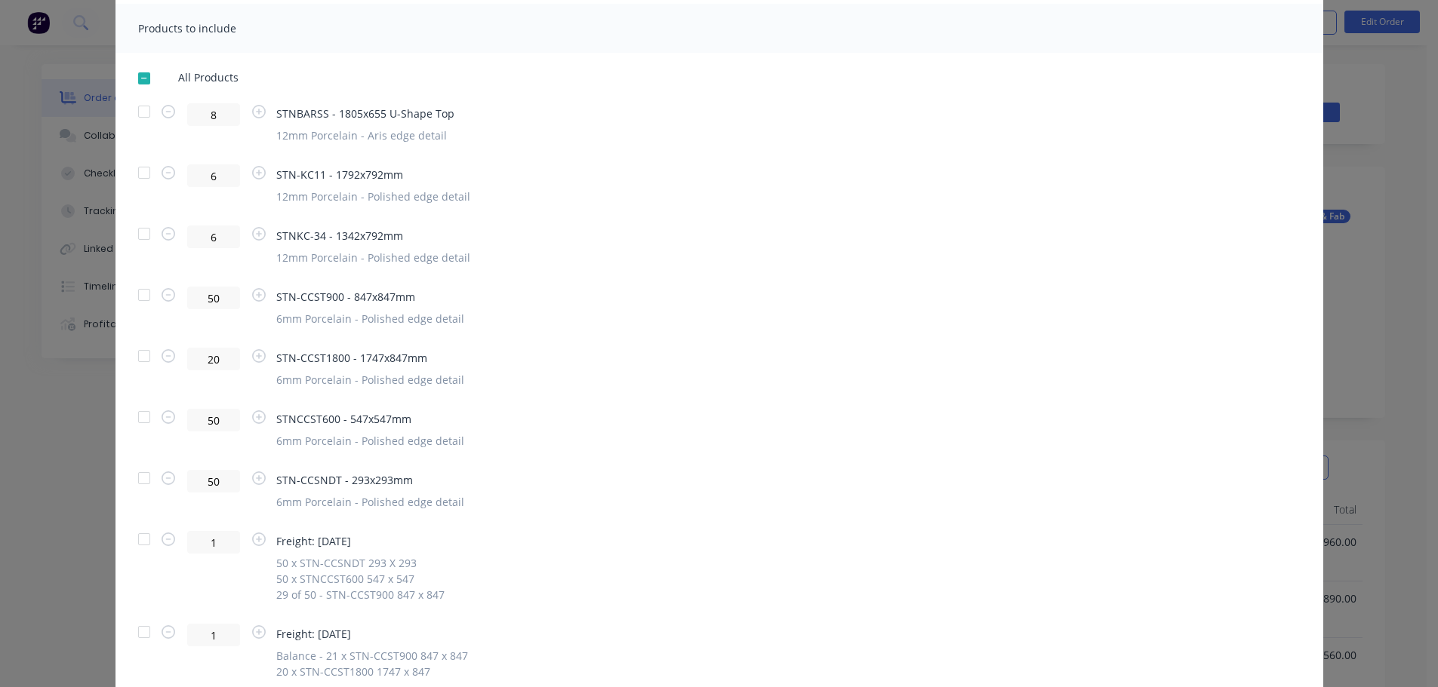
scroll to position [0, 0]
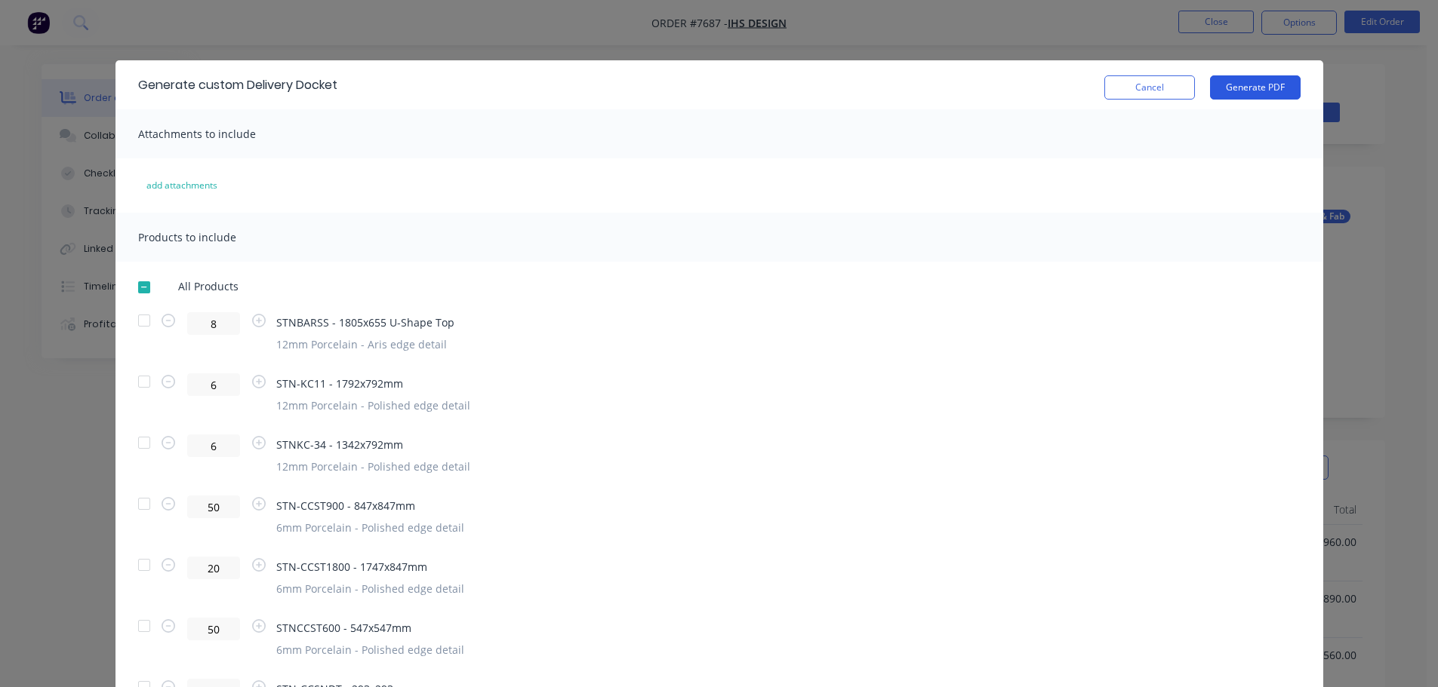
click at [1255, 92] on button "Generate PDF" at bounding box center [1255, 87] width 91 height 24
drag, startPoint x: 1118, startPoint y: 80, endPoint x: 1114, endPoint y: 108, distance: 28.3
click at [1118, 80] on button "Cancel" at bounding box center [1149, 87] width 91 height 24
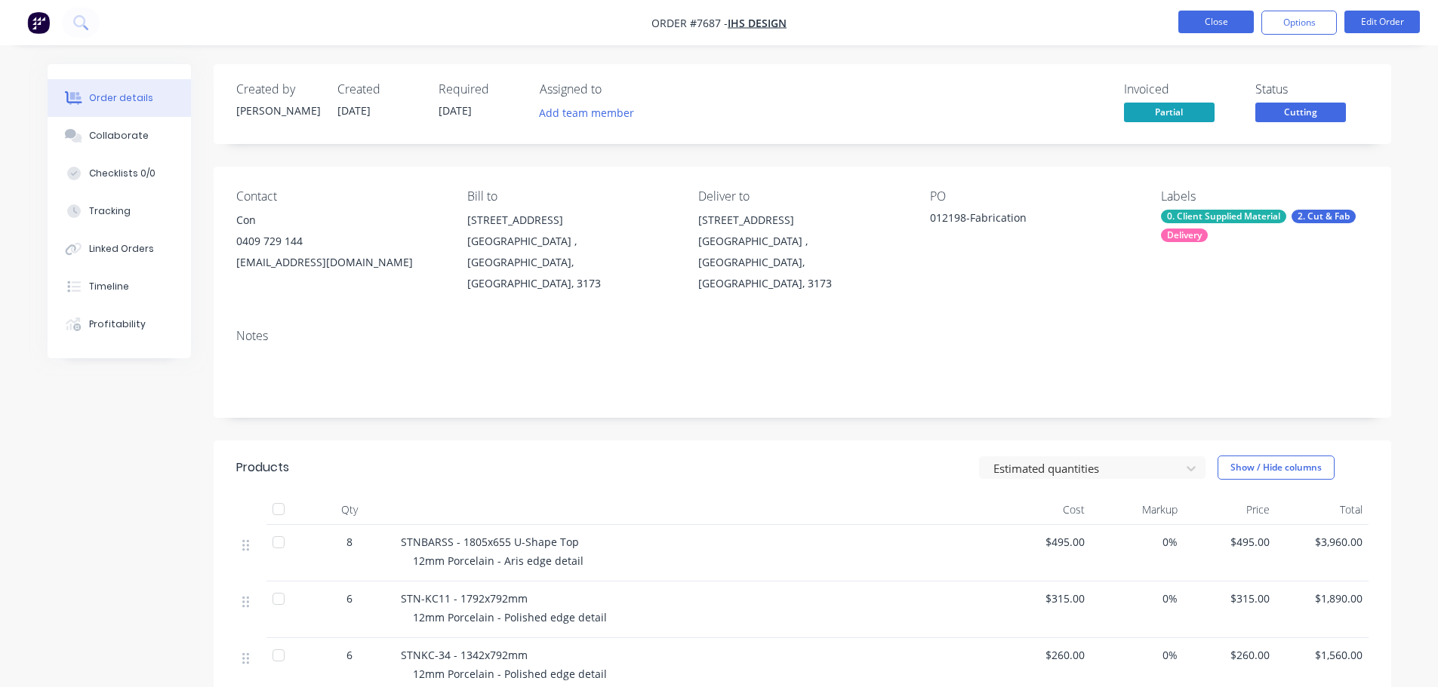
click at [1204, 21] on button "Close" at bounding box center [1215, 22] width 75 height 23
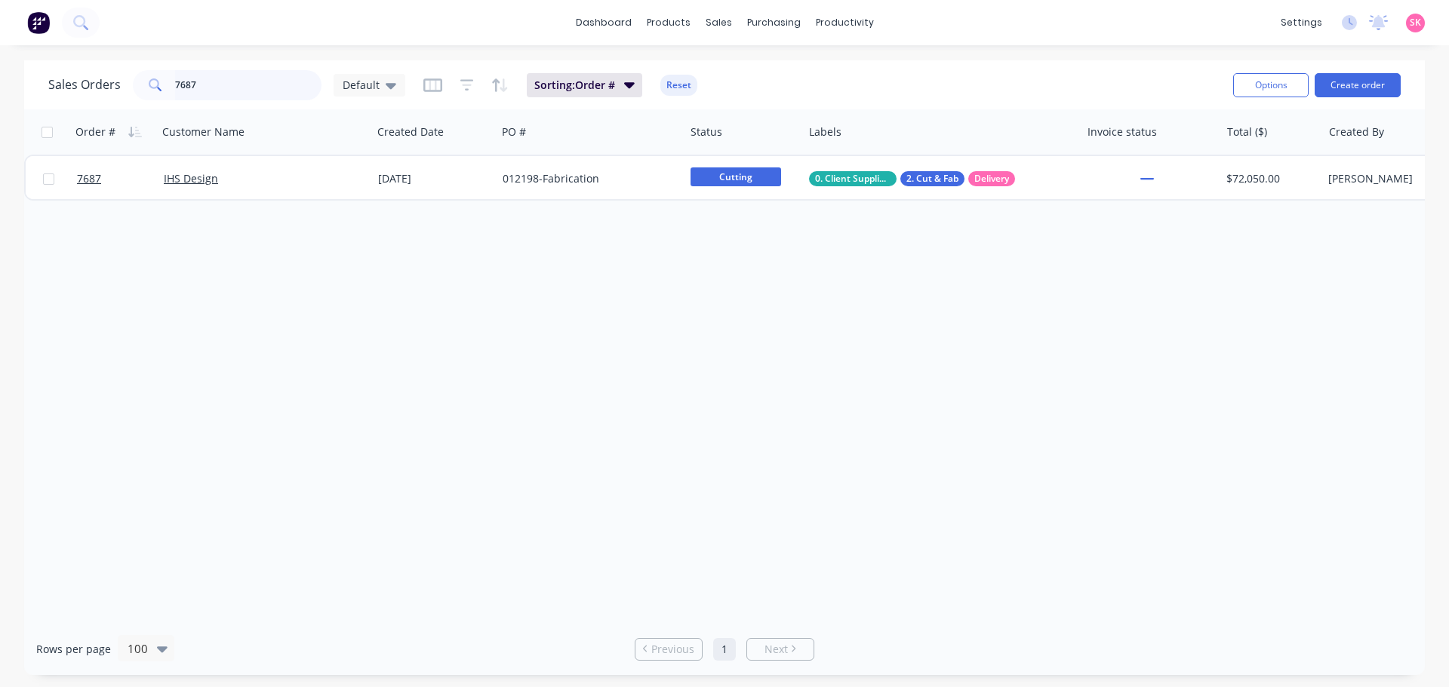
drag, startPoint x: 268, startPoint y: 91, endPoint x: 122, endPoint y: 91, distance: 145.6
click at [128, 91] on div "Sales Orders 7687 Default" at bounding box center [226, 85] width 357 height 30
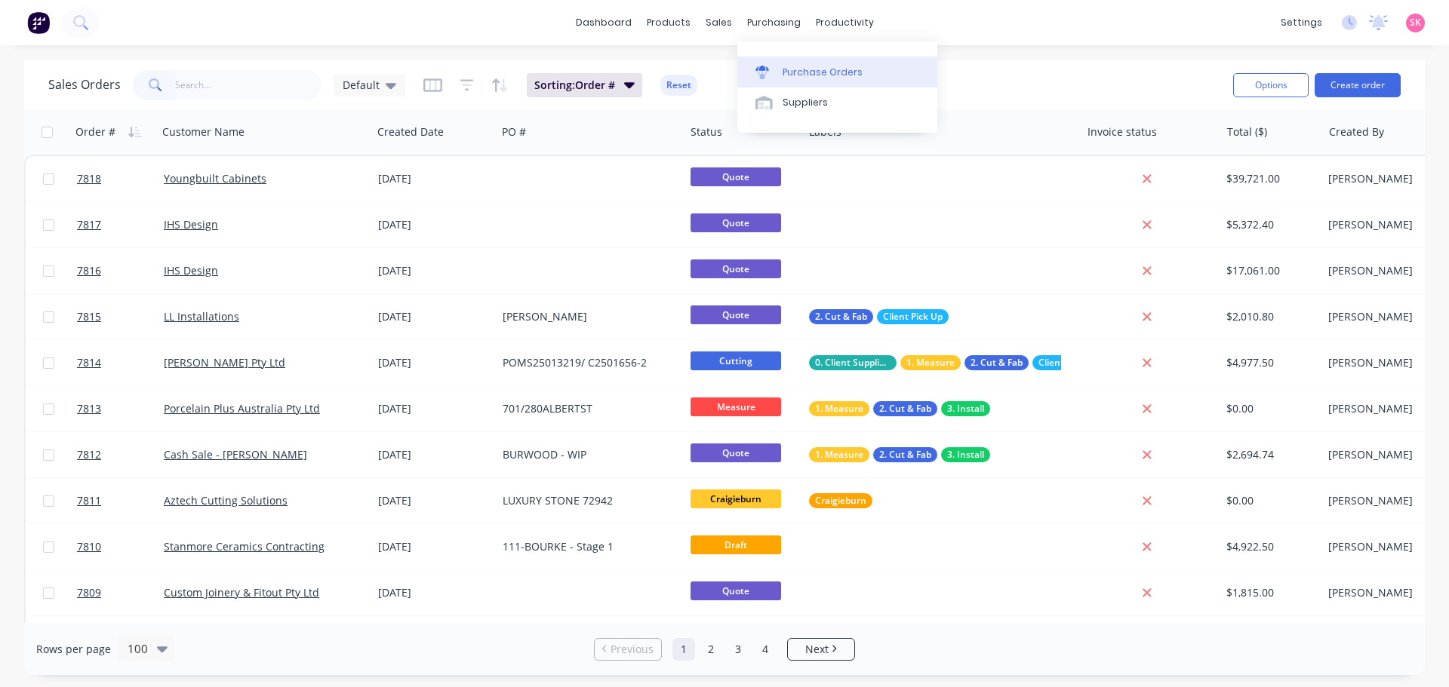
click at [767, 77] on icon at bounding box center [762, 73] width 14 height 14
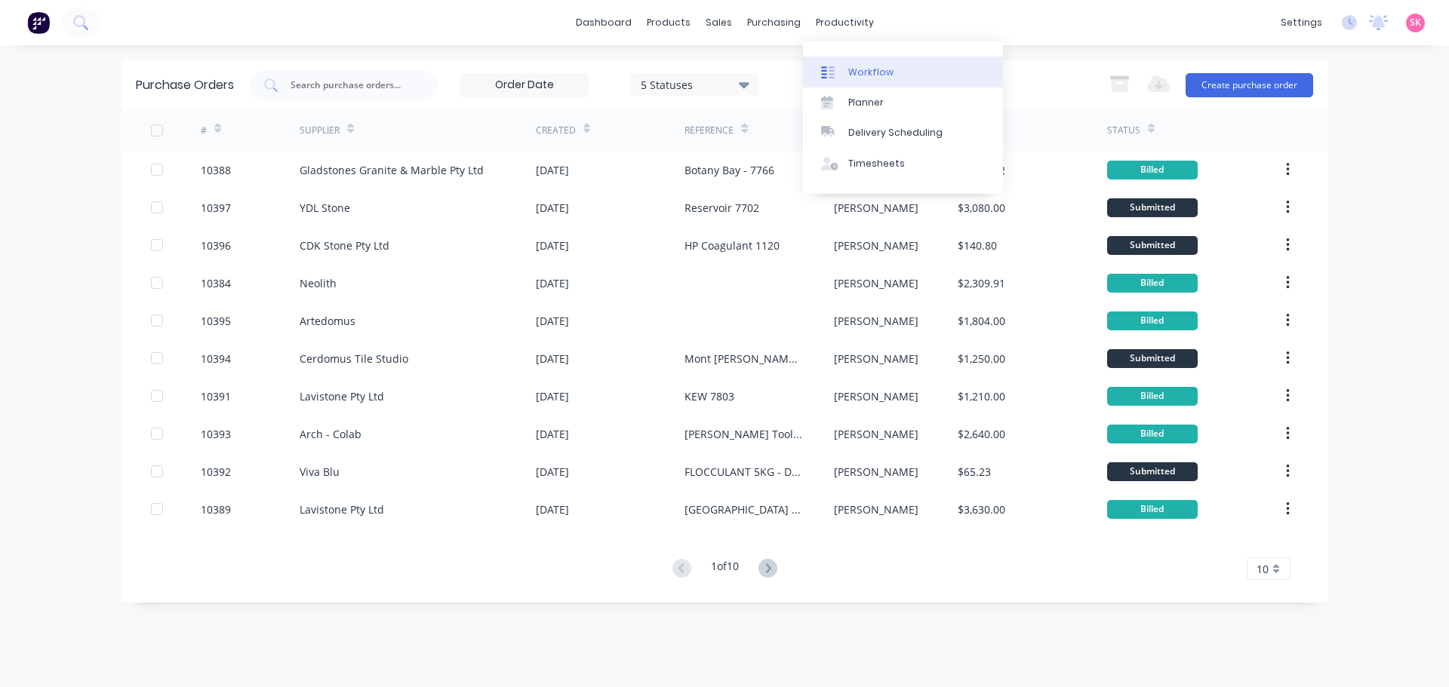
drag, startPoint x: 852, startPoint y: 71, endPoint x: 860, endPoint y: 80, distance: 11.8
click at [852, 72] on div "Workflow" at bounding box center [870, 73] width 45 height 14
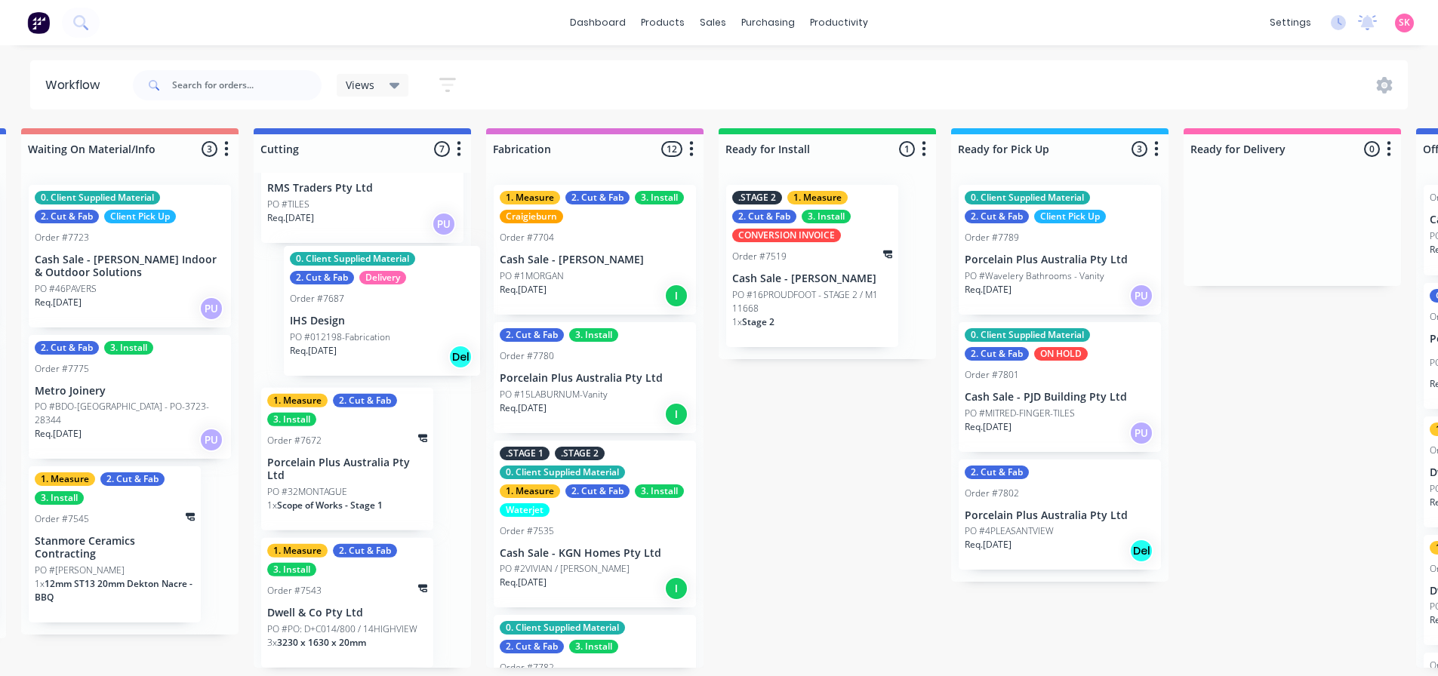
scroll to position [0, 1173]
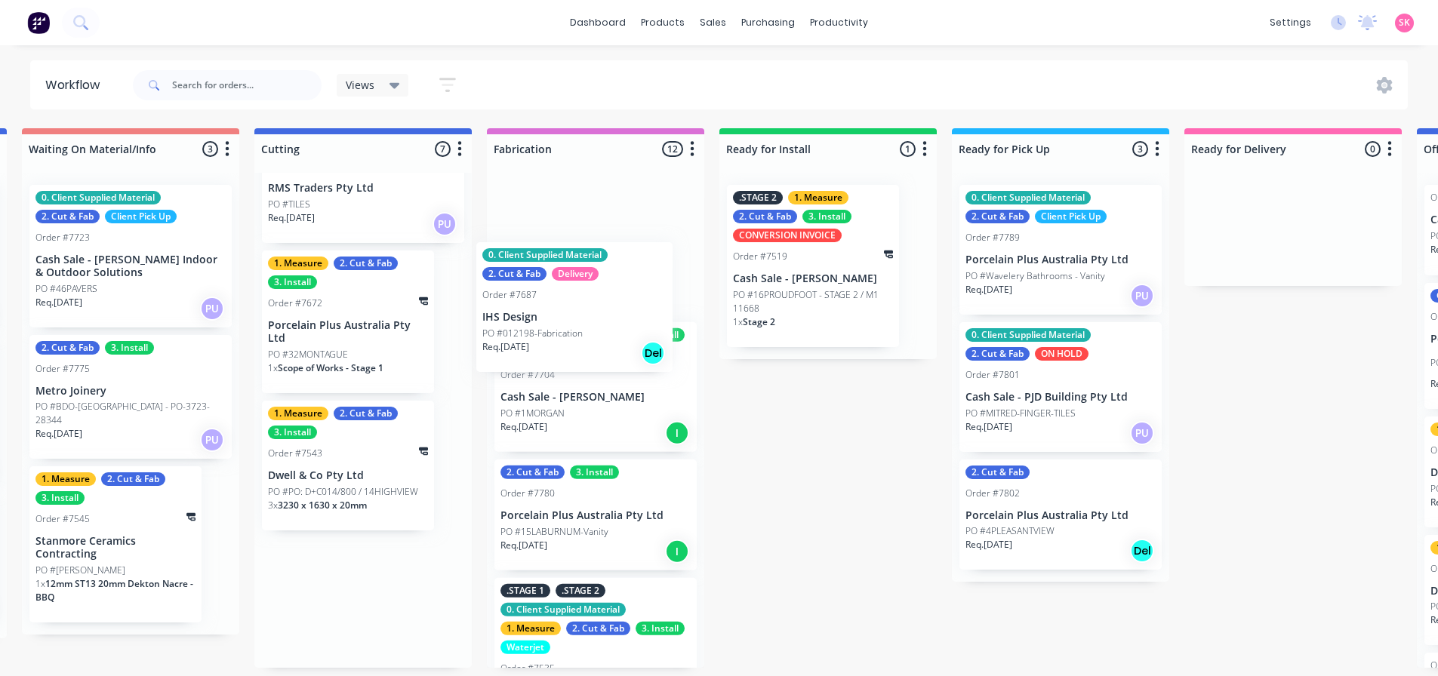
drag, startPoint x: 364, startPoint y: 352, endPoint x: 550, endPoint y: 349, distance: 186.4
click at [550, 349] on div "Submitted 15 Status colour #273444 hex #273444 Save Cancel Summaries Total orde…" at bounding box center [402, 398] width 3173 height 540
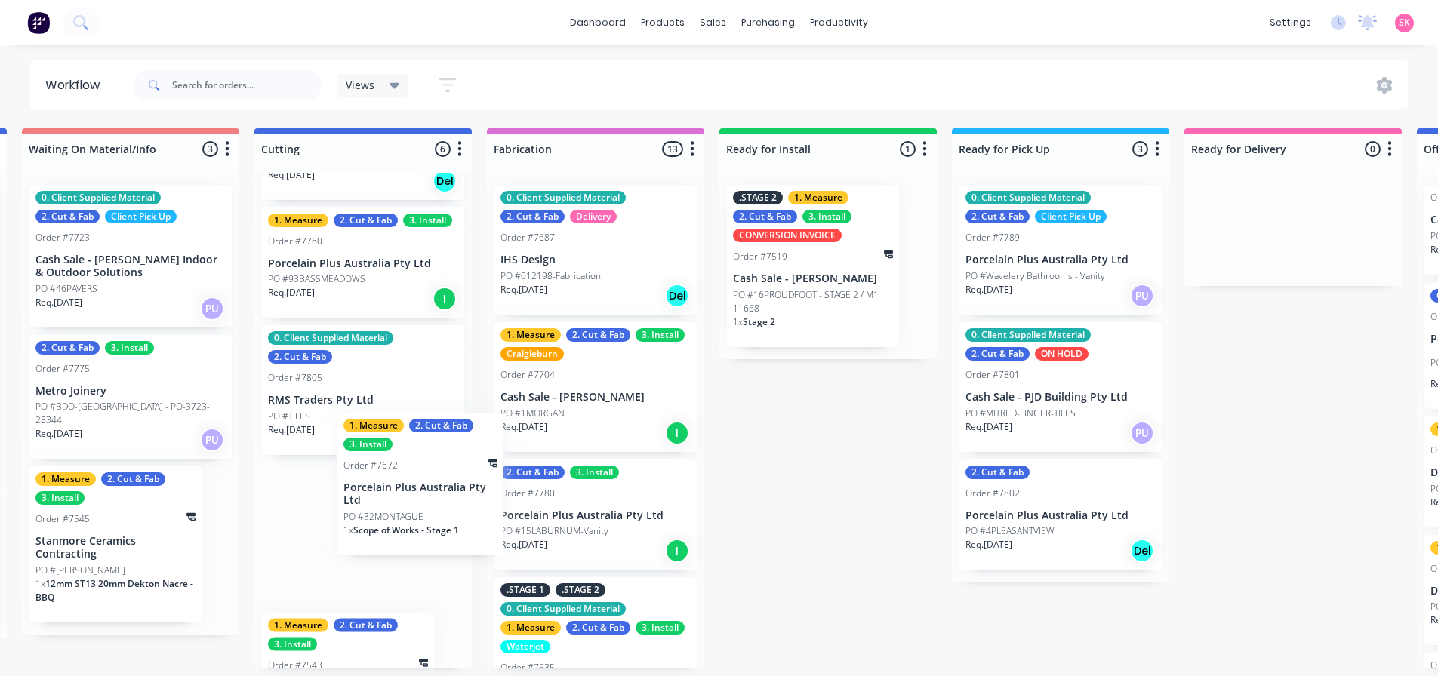
scroll to position [3, 1172]
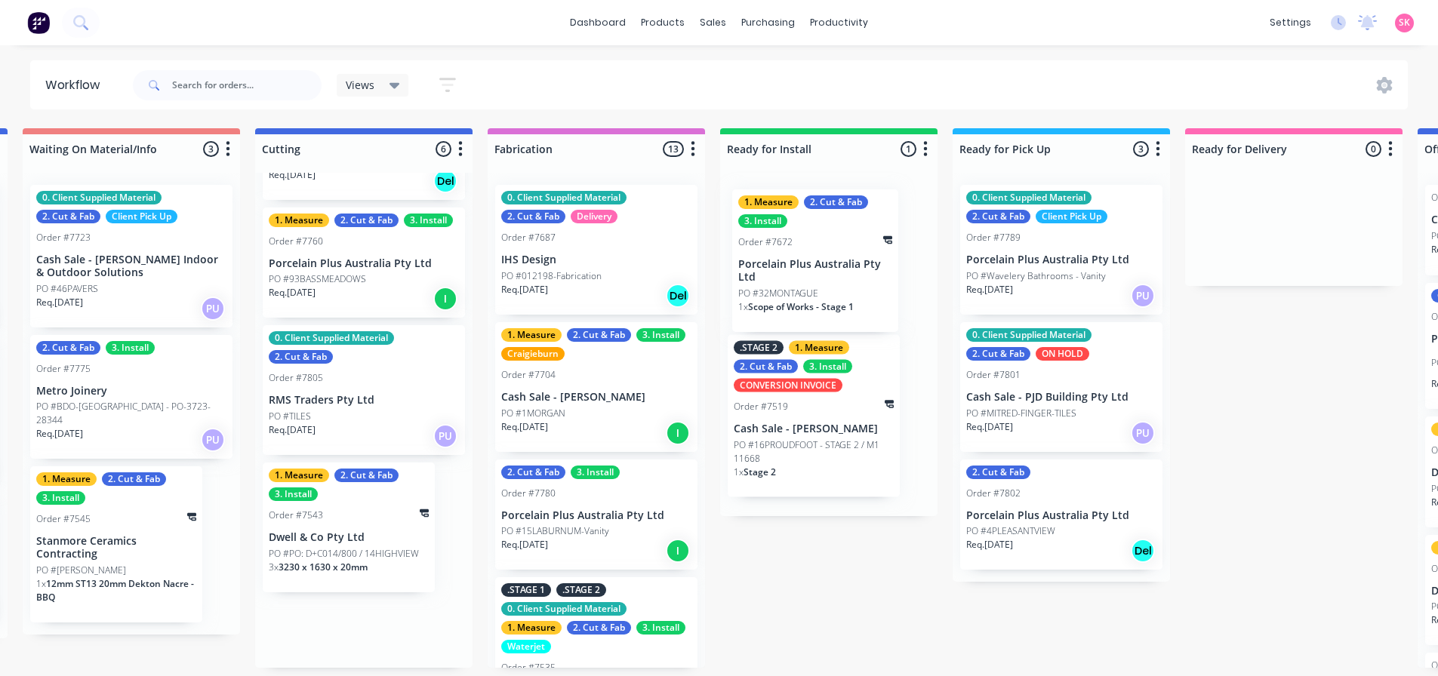
drag, startPoint x: 348, startPoint y: 549, endPoint x: 824, endPoint y: 274, distance: 550.1
click at [824, 274] on div "Submitted 15 Status colour #273444 hex #273444 Save Cancel Summaries Total orde…" at bounding box center [403, 398] width 3173 height 540
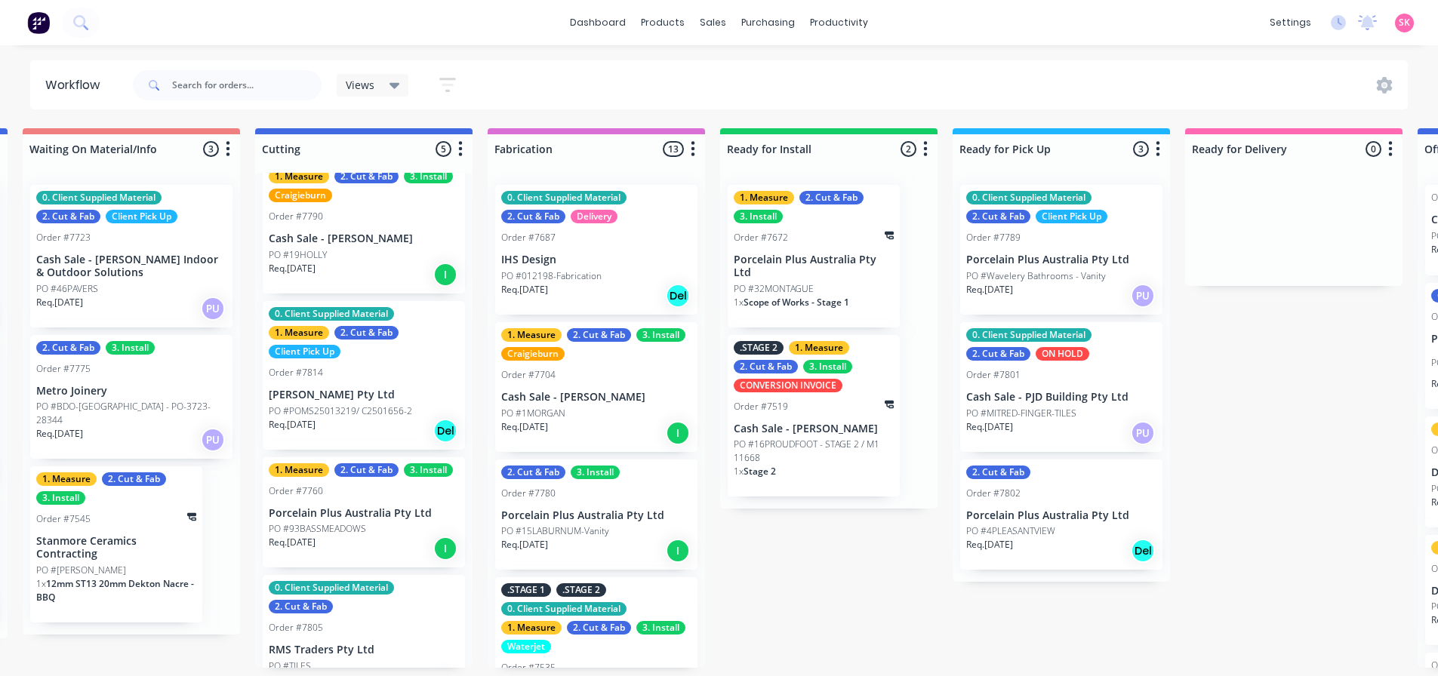
scroll to position [0, 0]
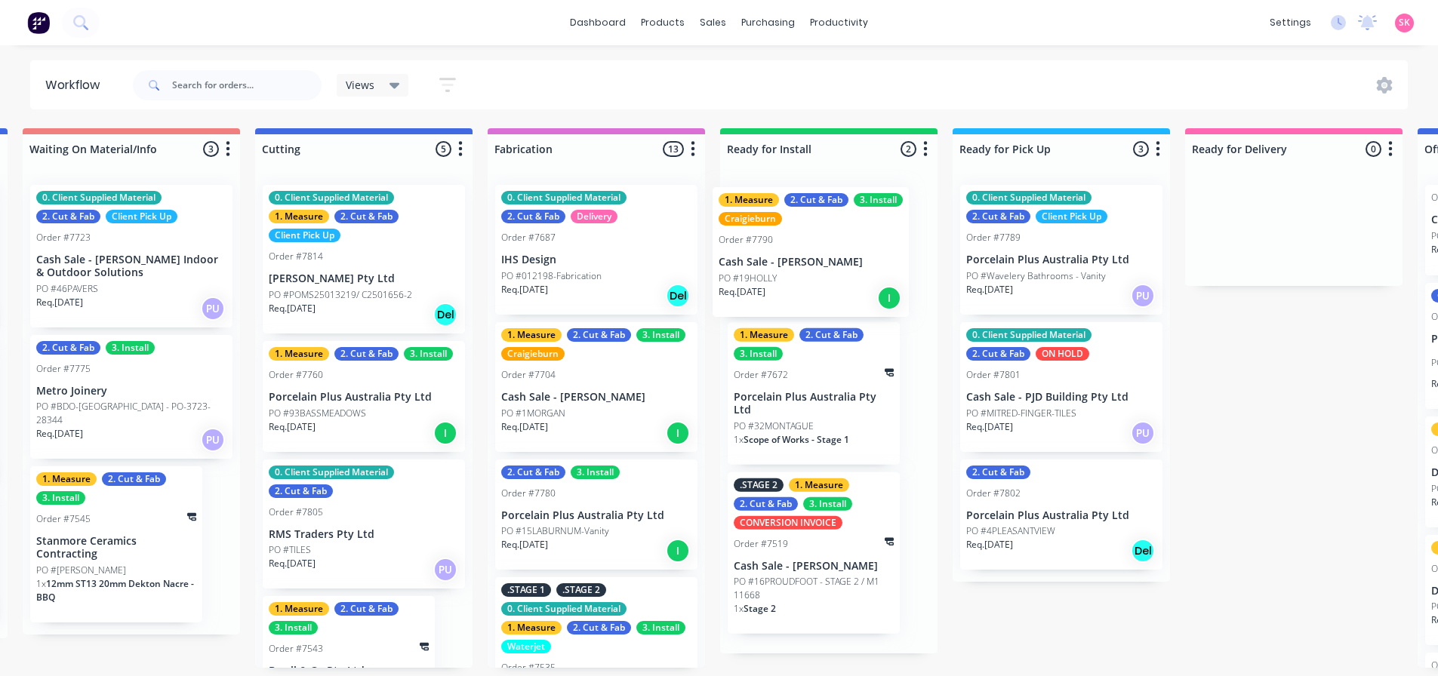
drag, startPoint x: 398, startPoint y: 278, endPoint x: 817, endPoint y: 286, distance: 418.1
click at [817, 286] on div "Submitted 15 Status colour #273444 hex #273444 Save Cancel Summaries Total orde…" at bounding box center [403, 398] width 3173 height 540
click at [832, 223] on div "1. Measure 2. Cut & Fab 3. Install Craigieburn Order #7790 Cash Sale - Nick Di …" at bounding box center [828, 250] width 202 height 130
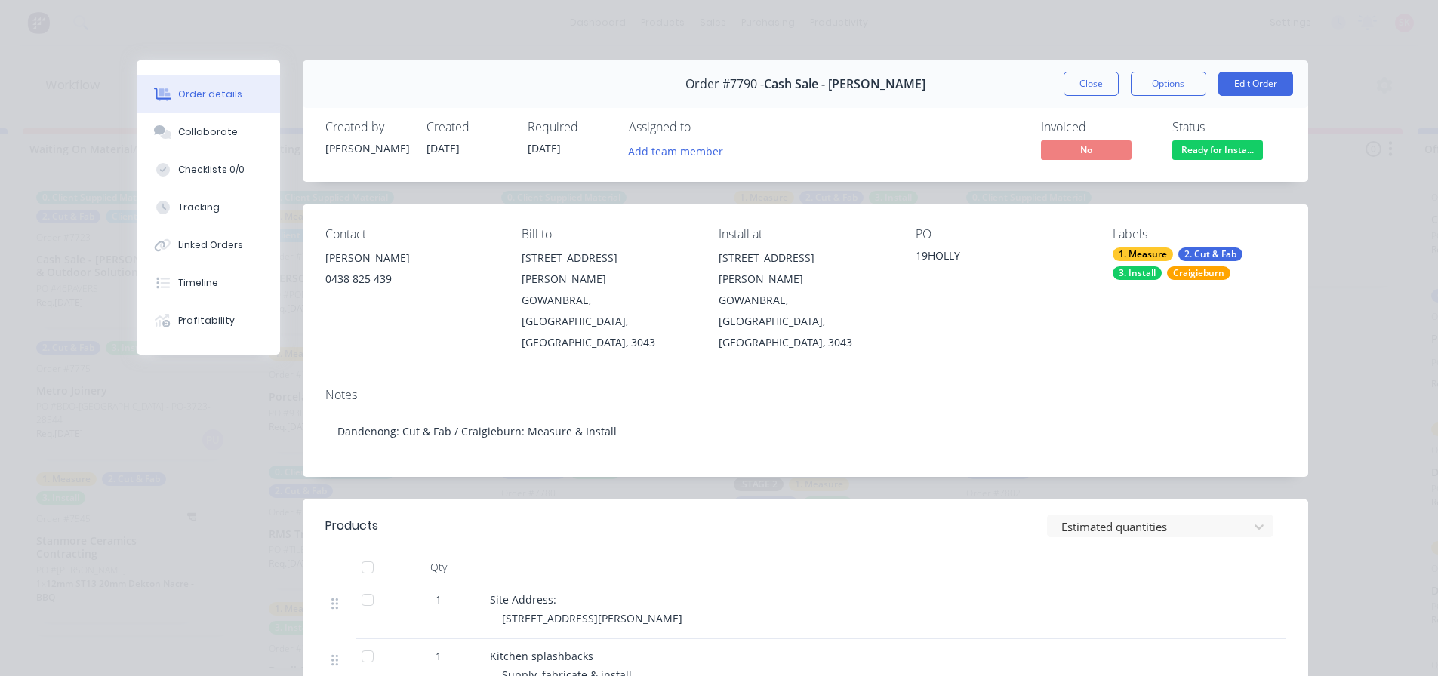
click at [1206, 145] on span "Ready for Insta..." at bounding box center [1217, 149] width 91 height 19
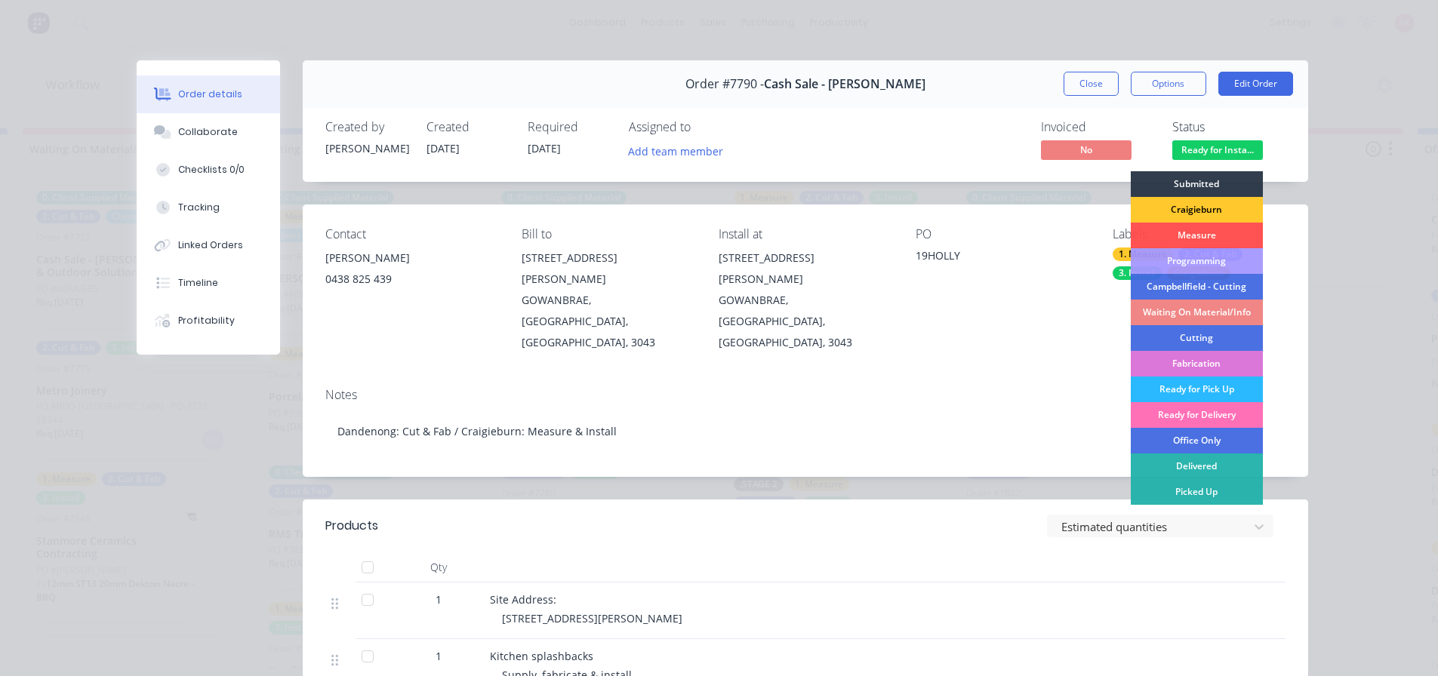
click at [1201, 214] on div "Craigieburn" at bounding box center [1196, 210] width 132 height 26
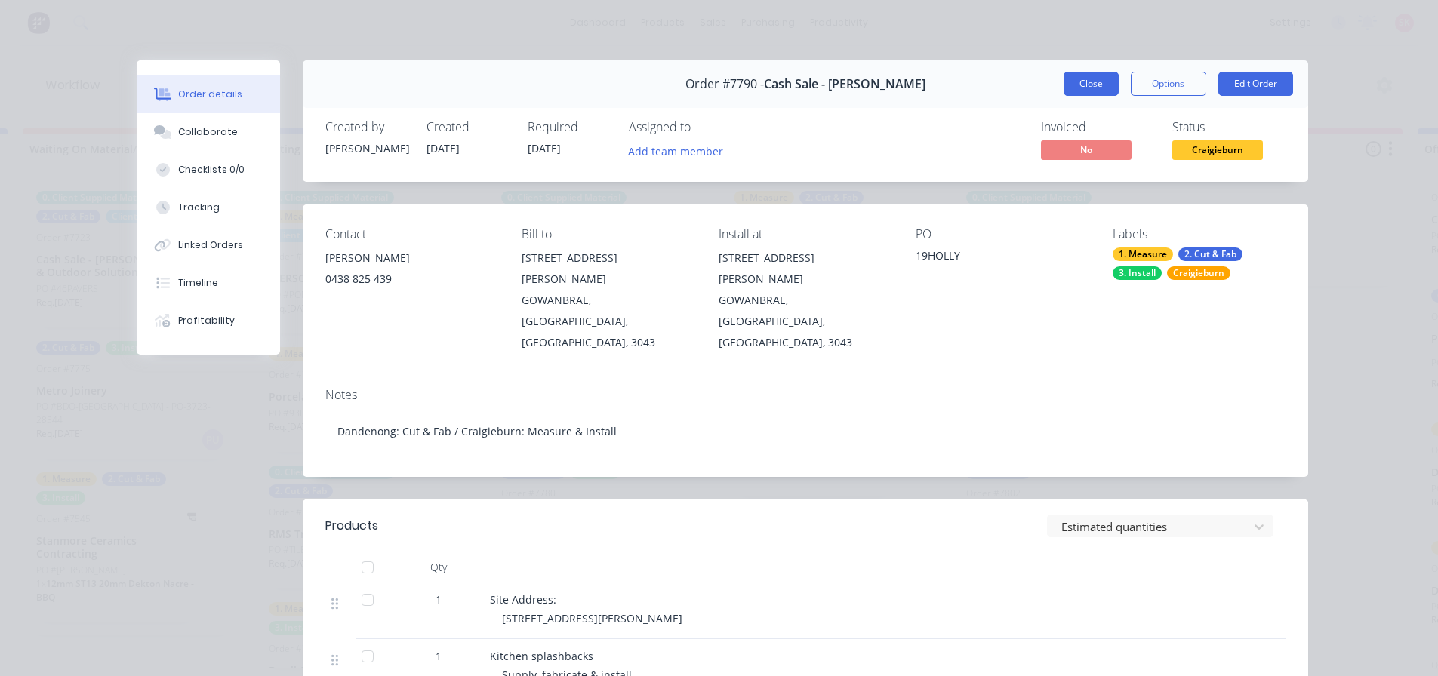
click at [1096, 88] on button "Close" at bounding box center [1090, 84] width 55 height 24
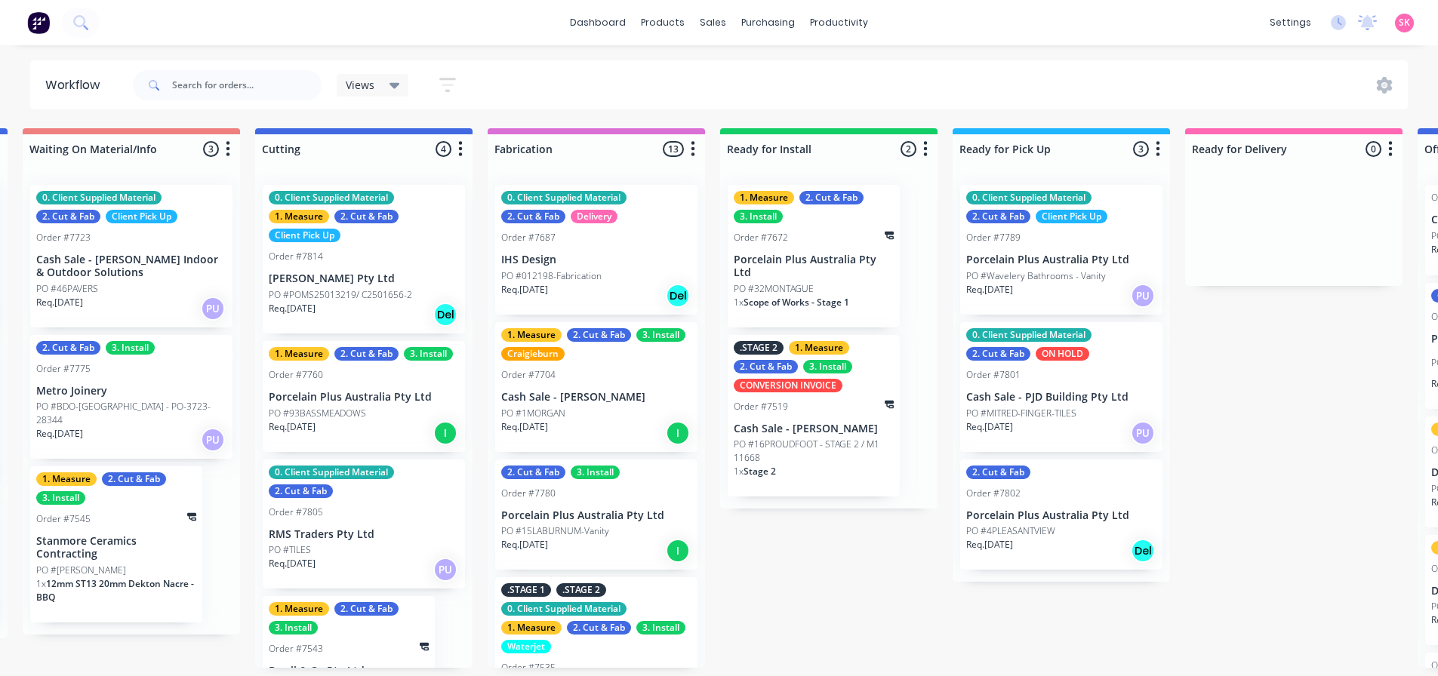
click at [848, 282] on div "PO #32MONTAGUE" at bounding box center [814, 289] width 160 height 14
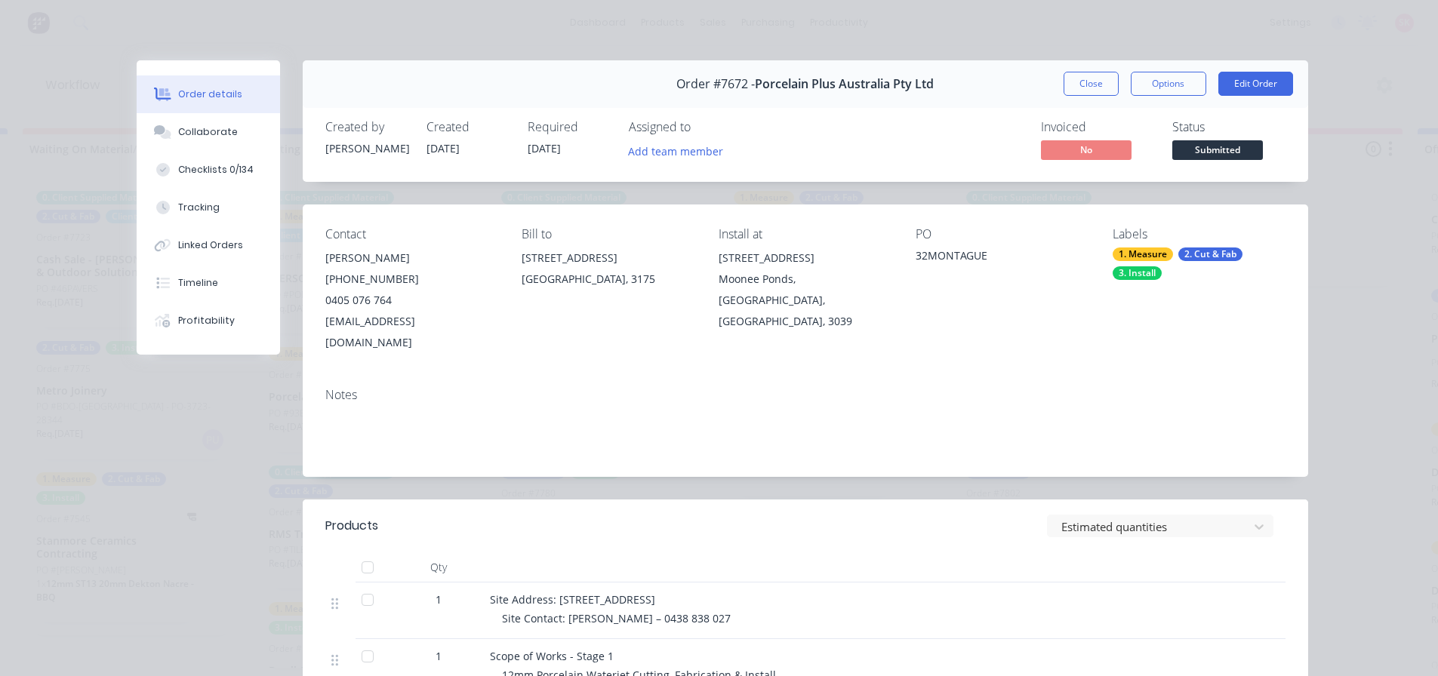
click at [1217, 153] on span "Submitted" at bounding box center [1217, 149] width 91 height 19
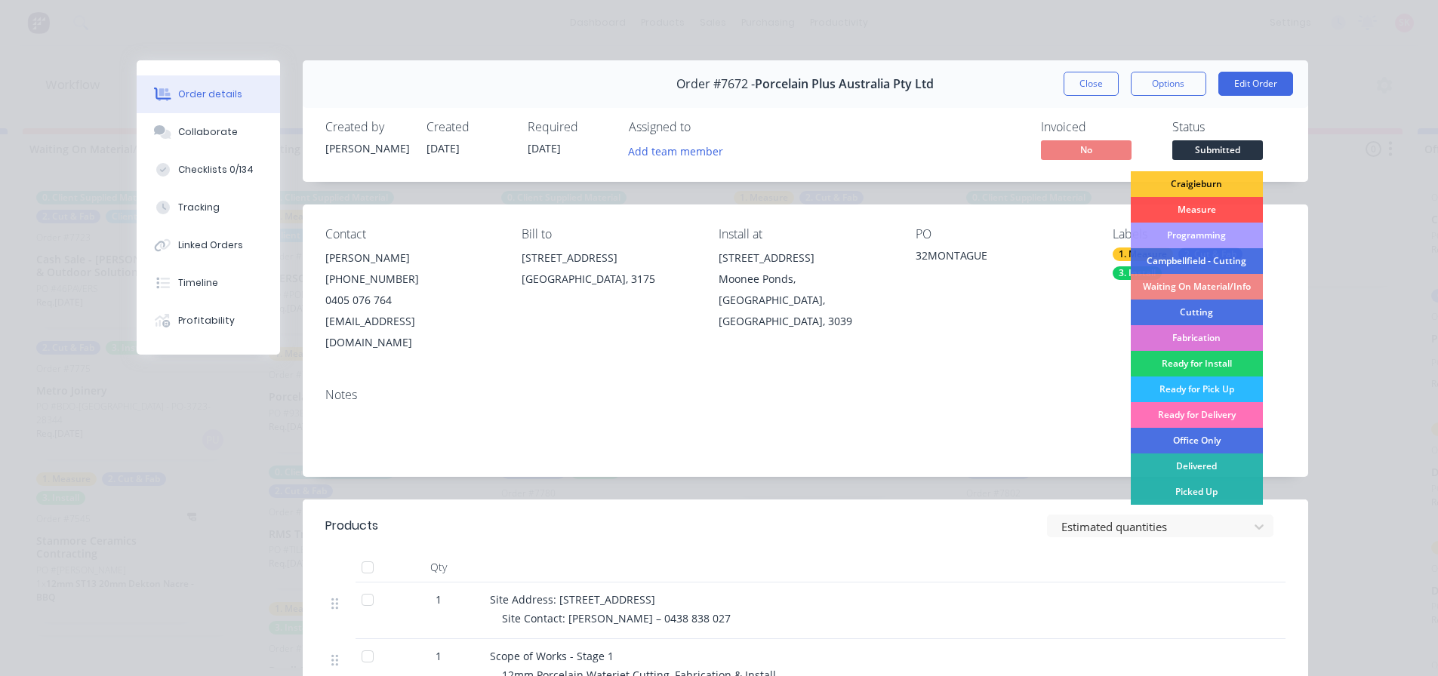
click at [1195, 181] on div "Craigieburn" at bounding box center [1196, 184] width 132 height 26
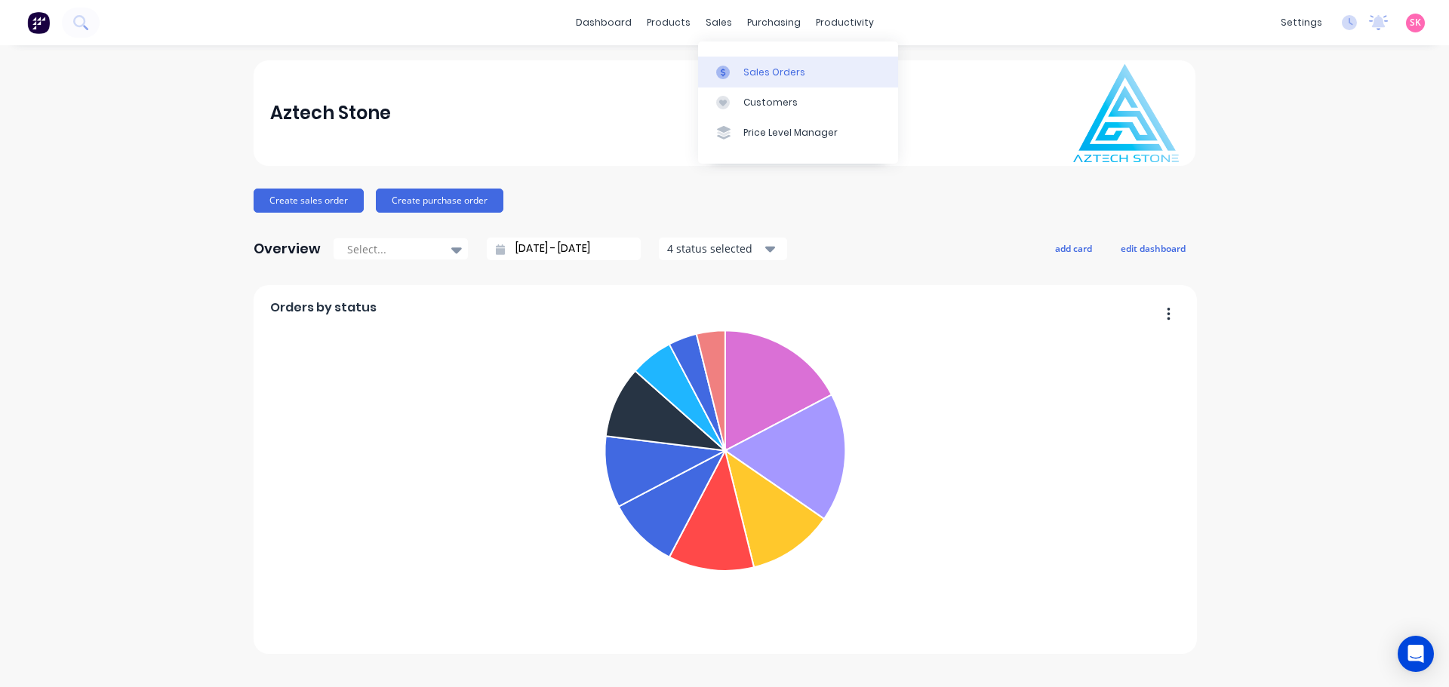
click at [721, 68] on icon at bounding box center [723, 73] width 14 height 14
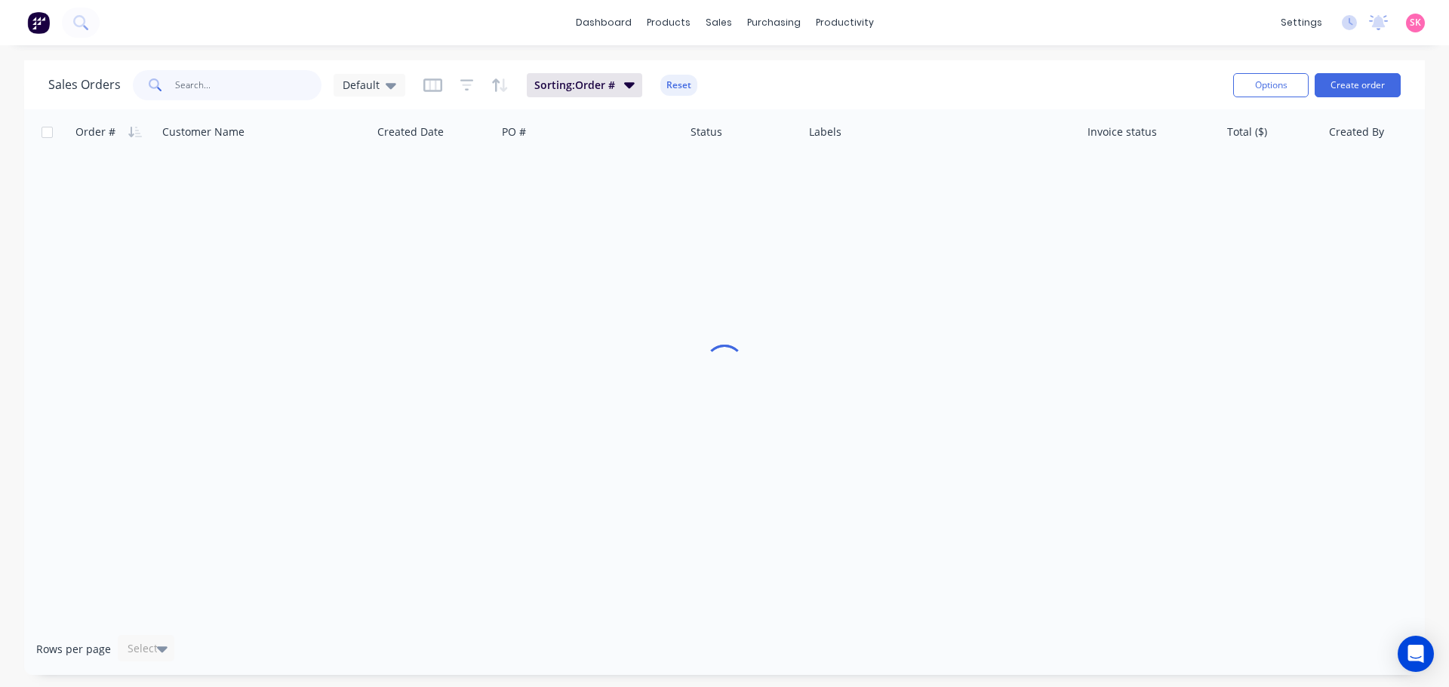
click at [257, 99] on input "text" at bounding box center [248, 85] width 147 height 30
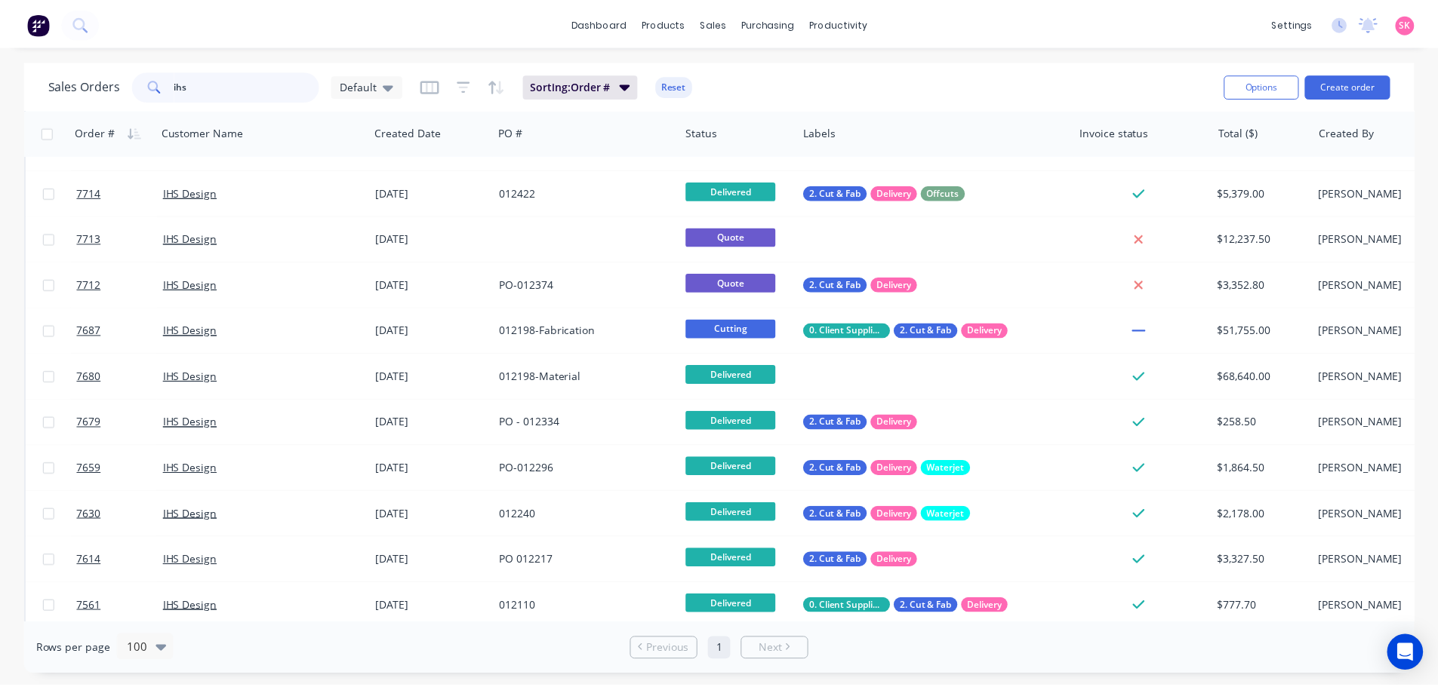
scroll to position [321, 0]
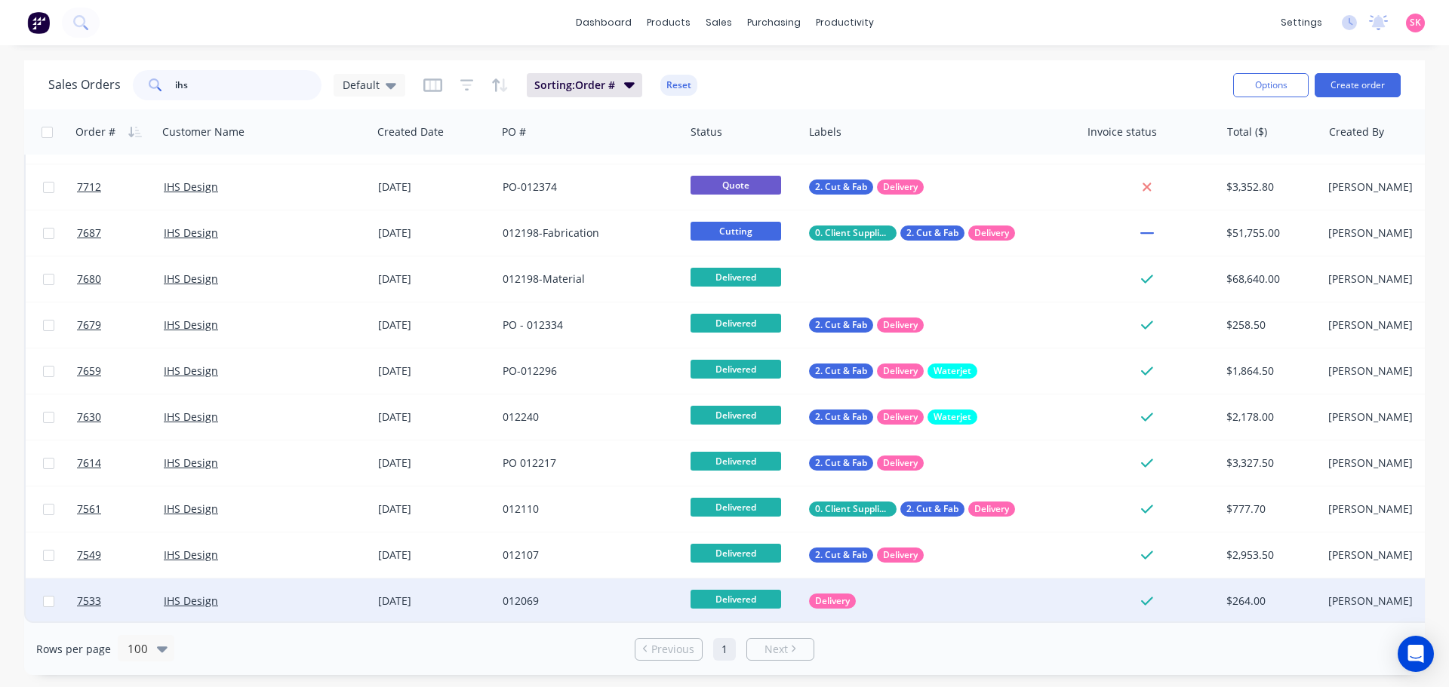
type input "ihs"
click at [582, 594] on div "012069" at bounding box center [587, 601] width 168 height 15
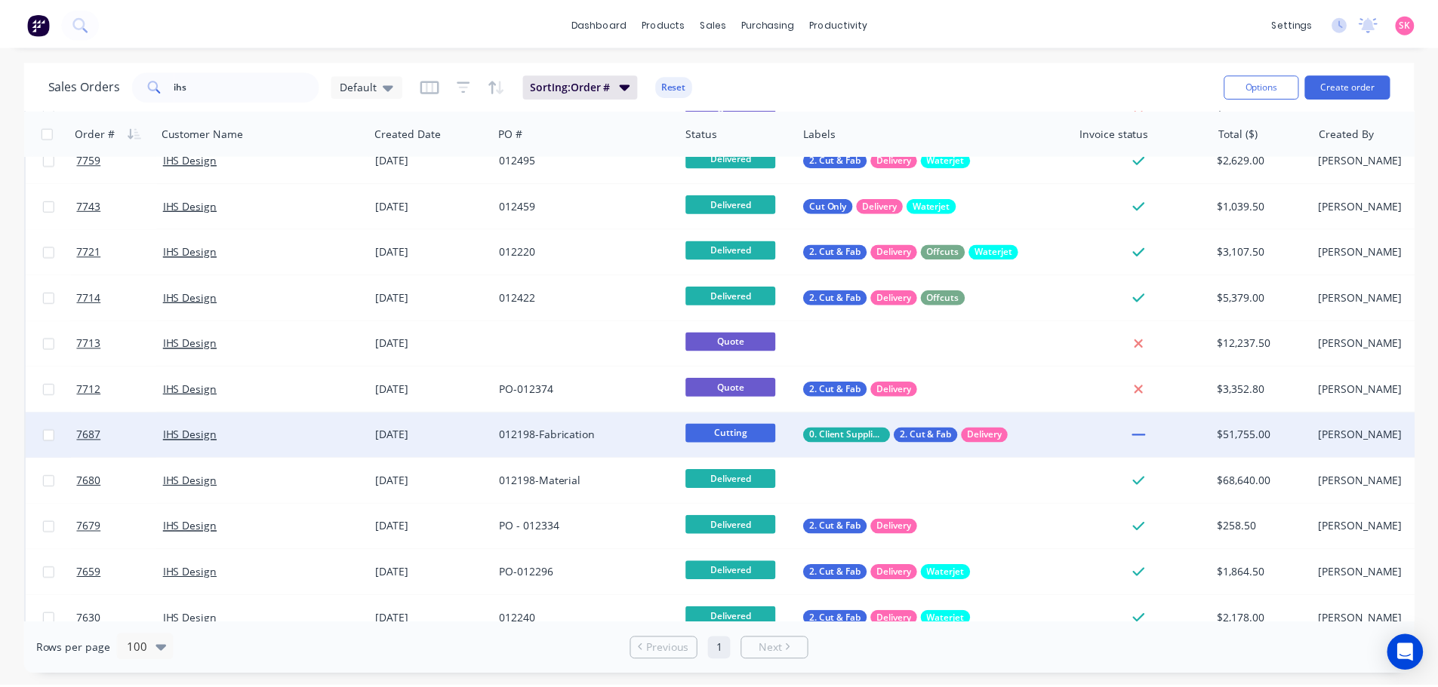
scroll to position [321, 0]
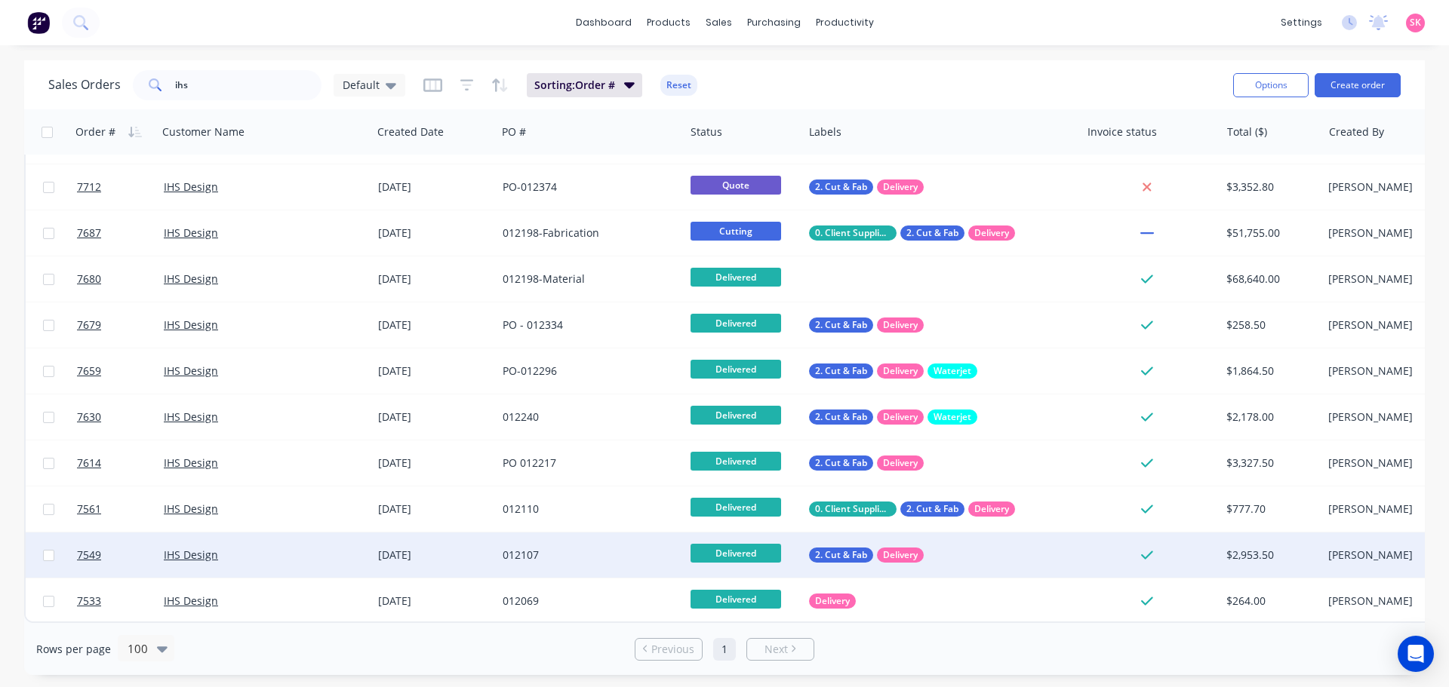
click at [577, 548] on div "012107" at bounding box center [587, 555] width 168 height 15
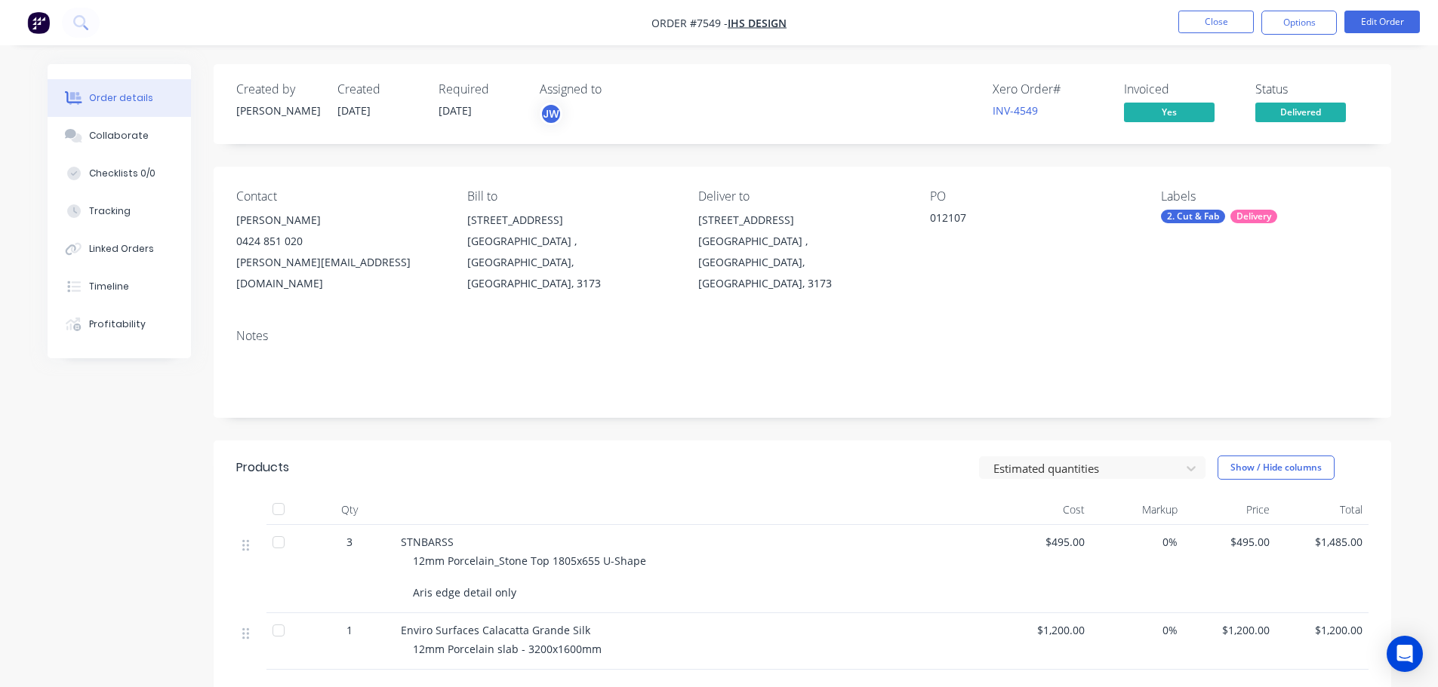
scroll to position [230, 0]
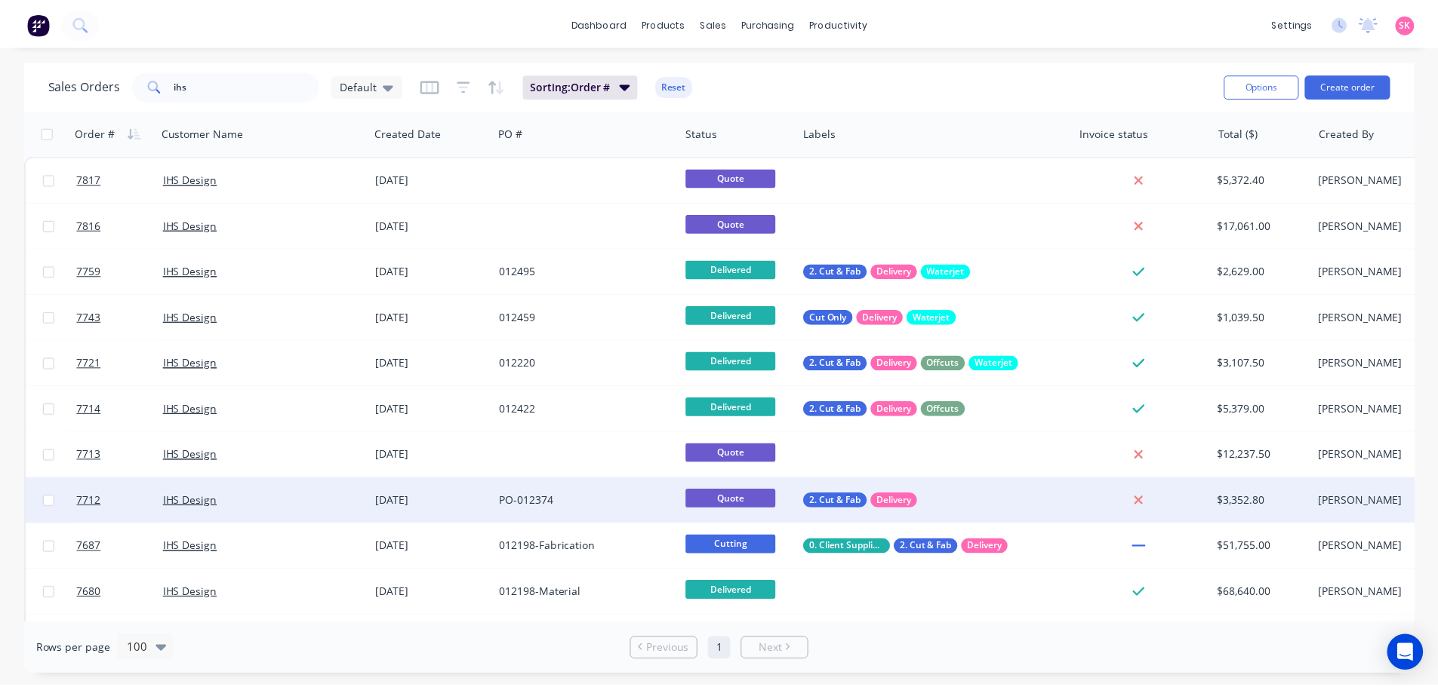
scroll to position [321, 0]
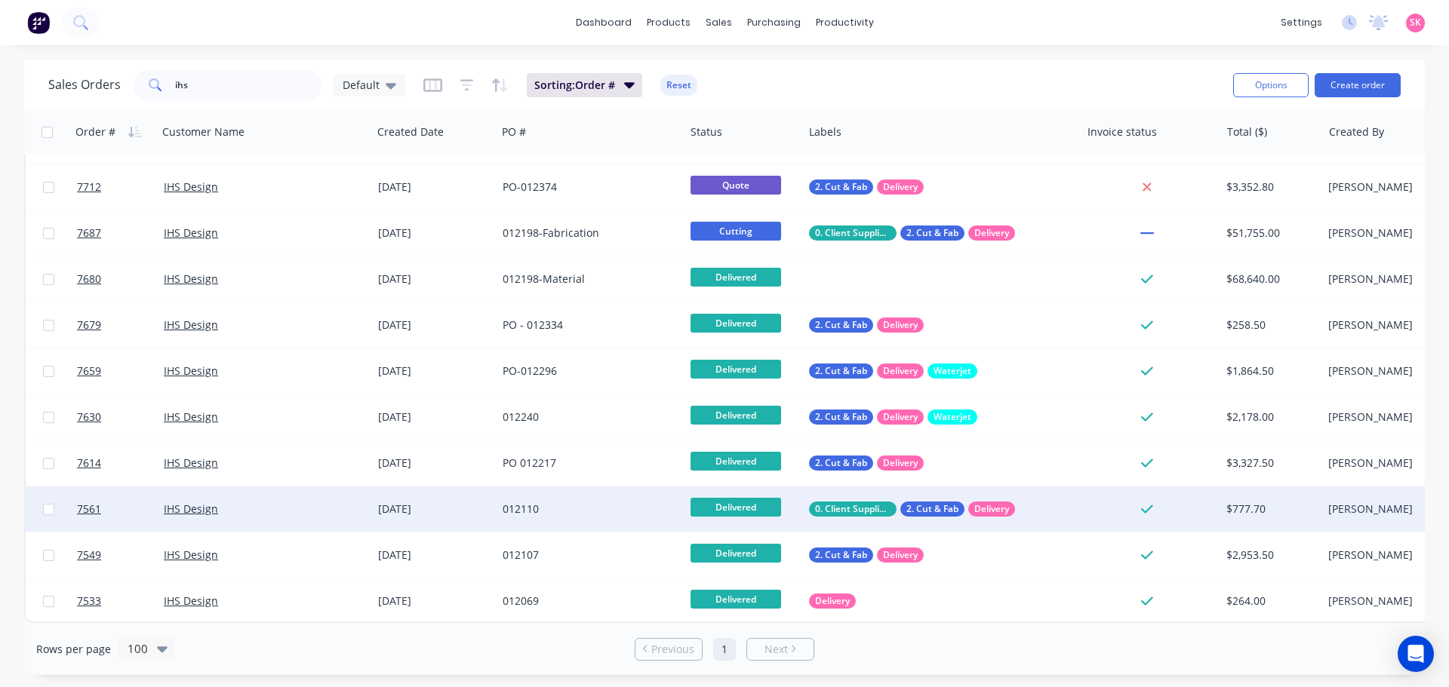
click at [580, 502] on div "012110" at bounding box center [587, 509] width 168 height 15
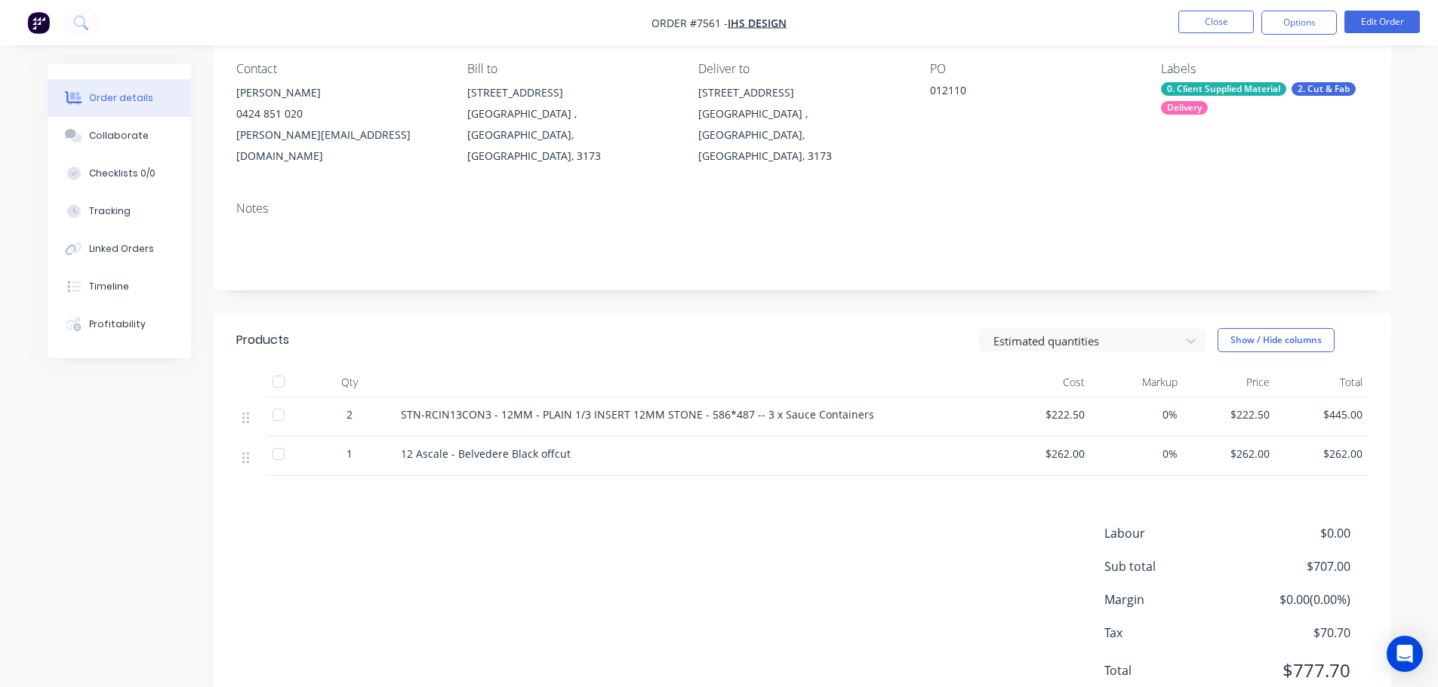
scroll to position [164, 0]
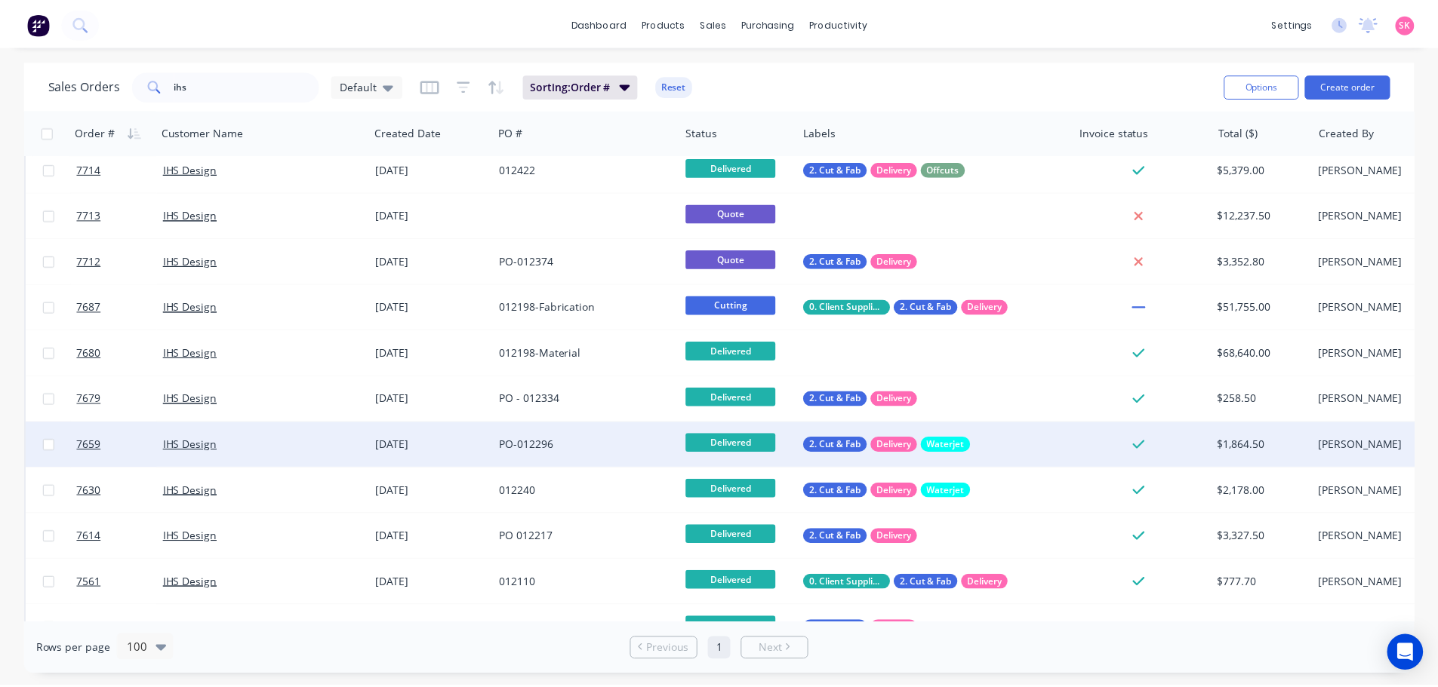
scroll to position [321, 0]
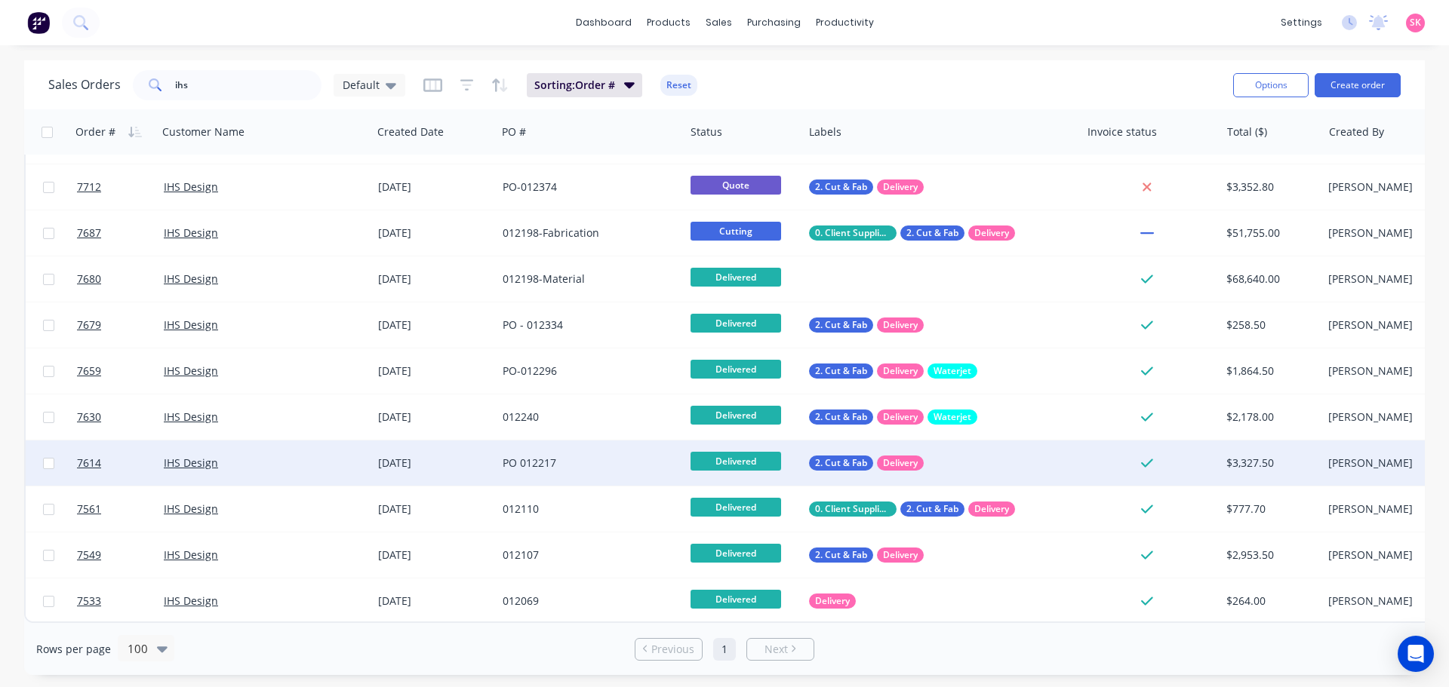
click at [510, 456] on div "PO 012217" at bounding box center [587, 463] width 168 height 15
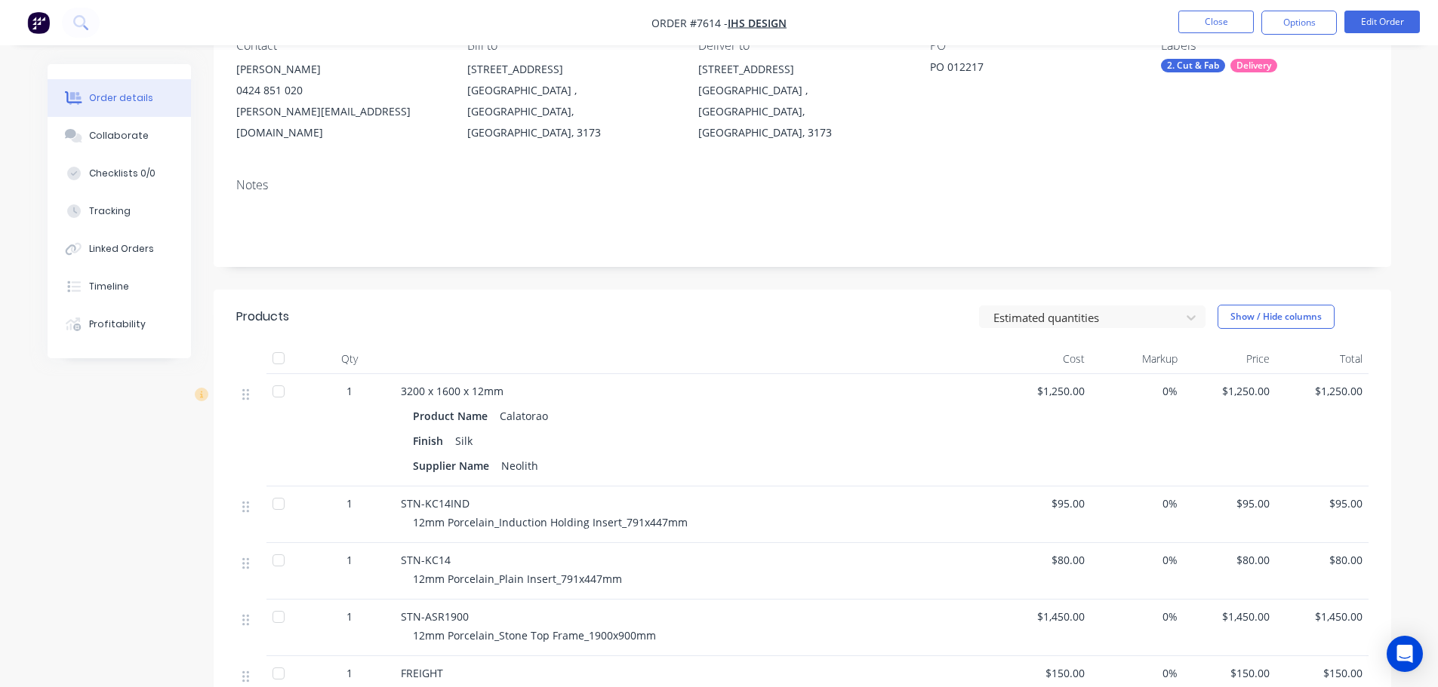
scroll to position [226, 0]
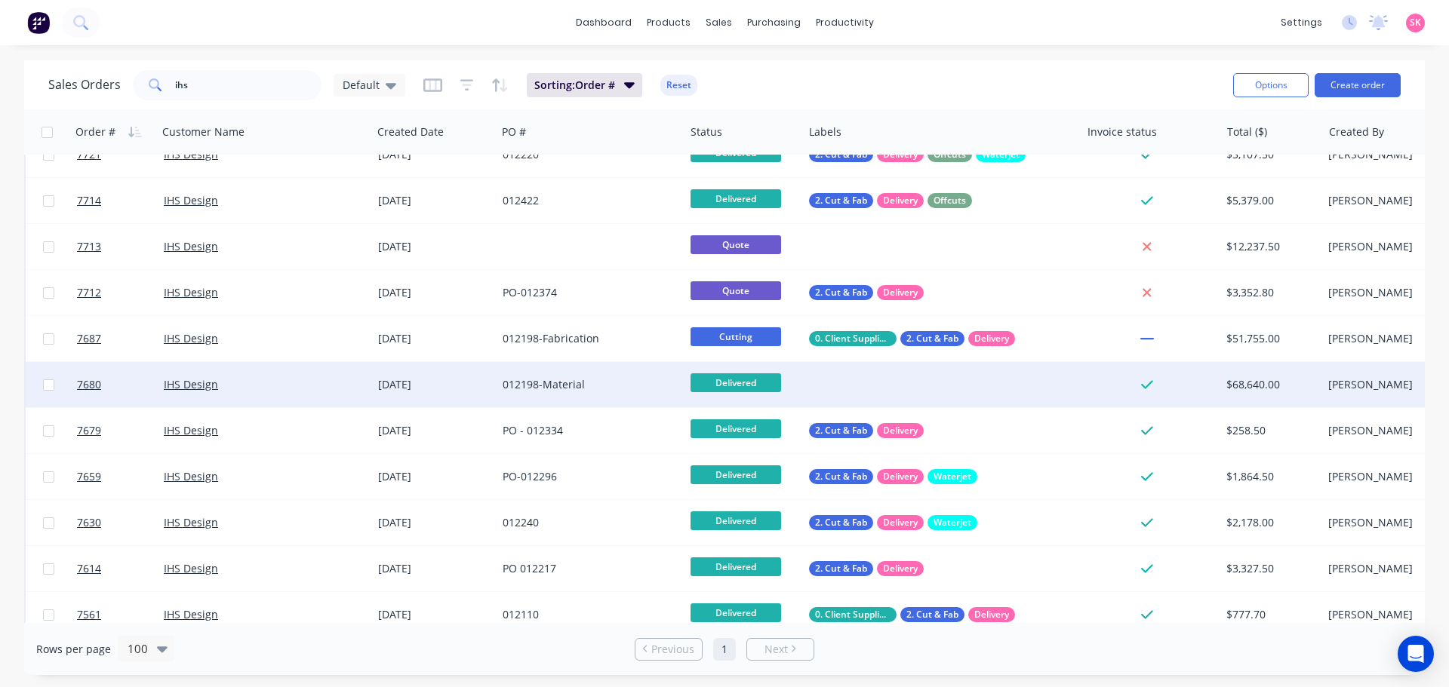
scroll to position [321, 0]
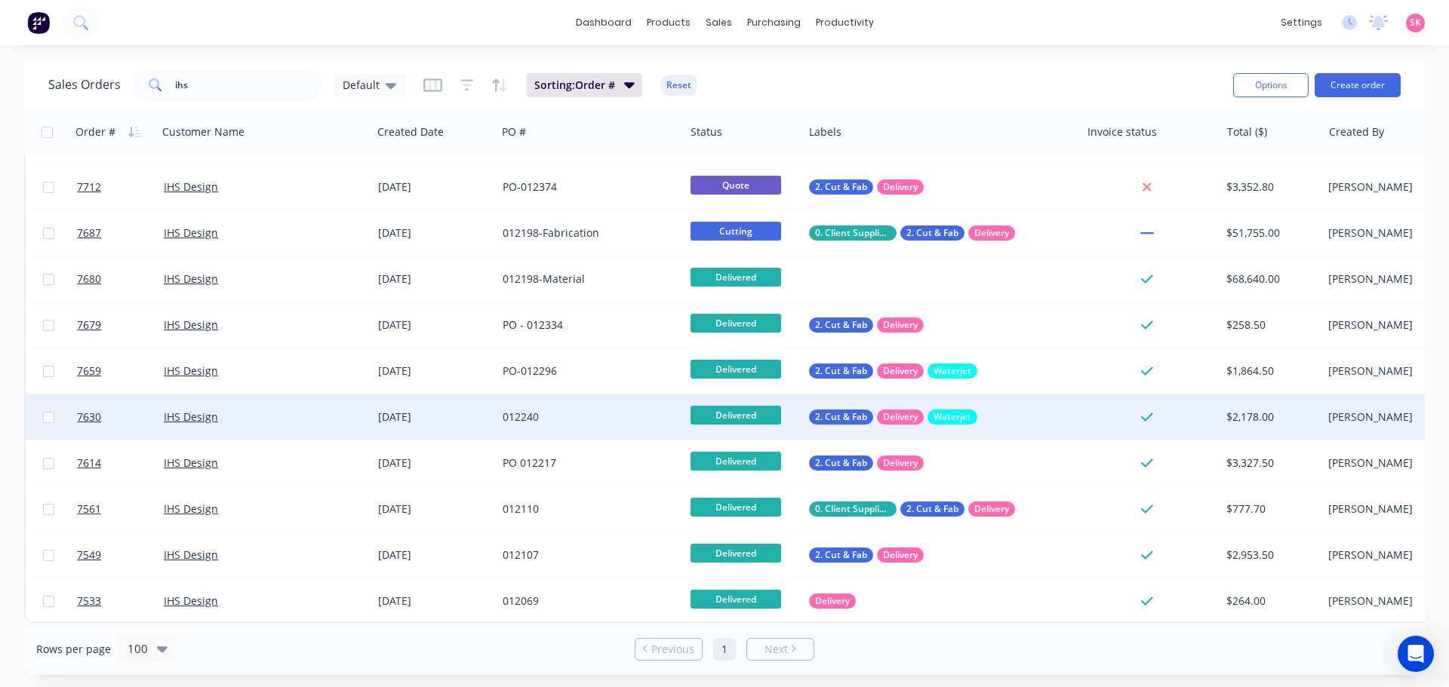
click at [558, 415] on div "012240" at bounding box center [587, 417] width 168 height 15
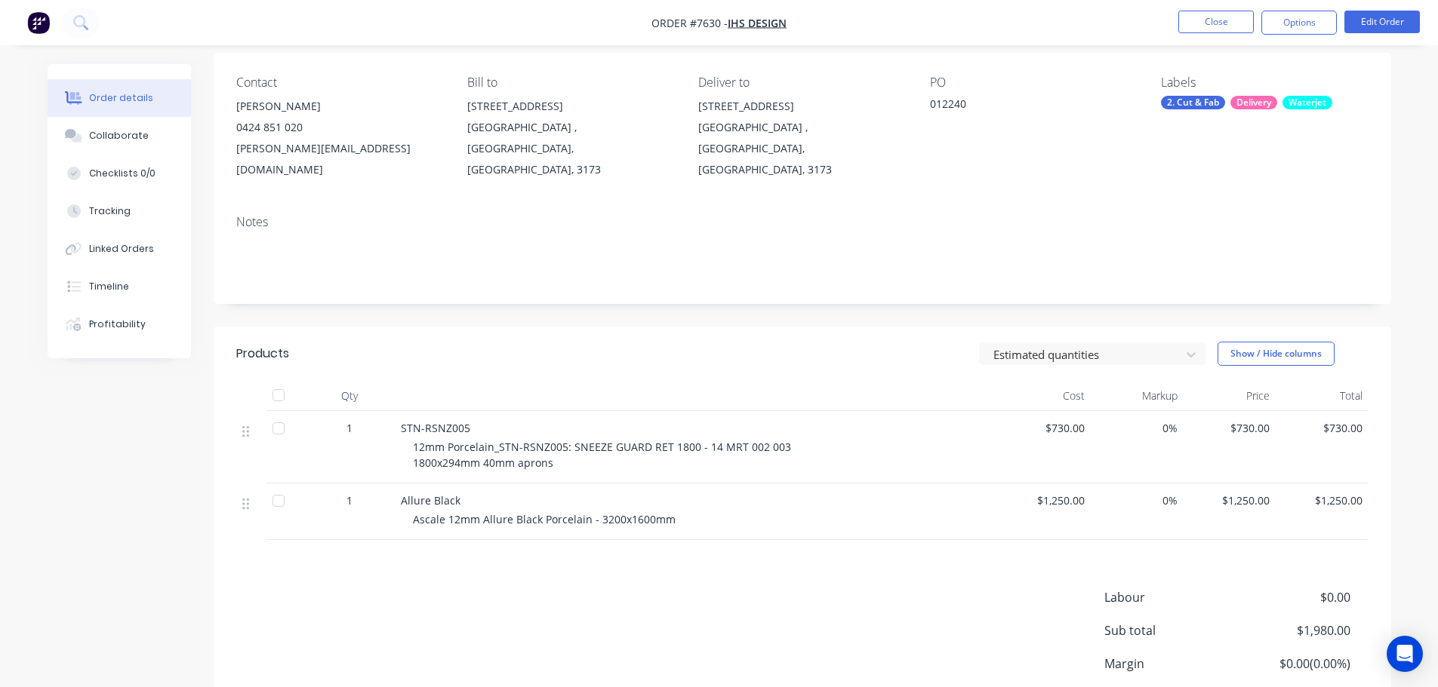
scroll to position [214, 0]
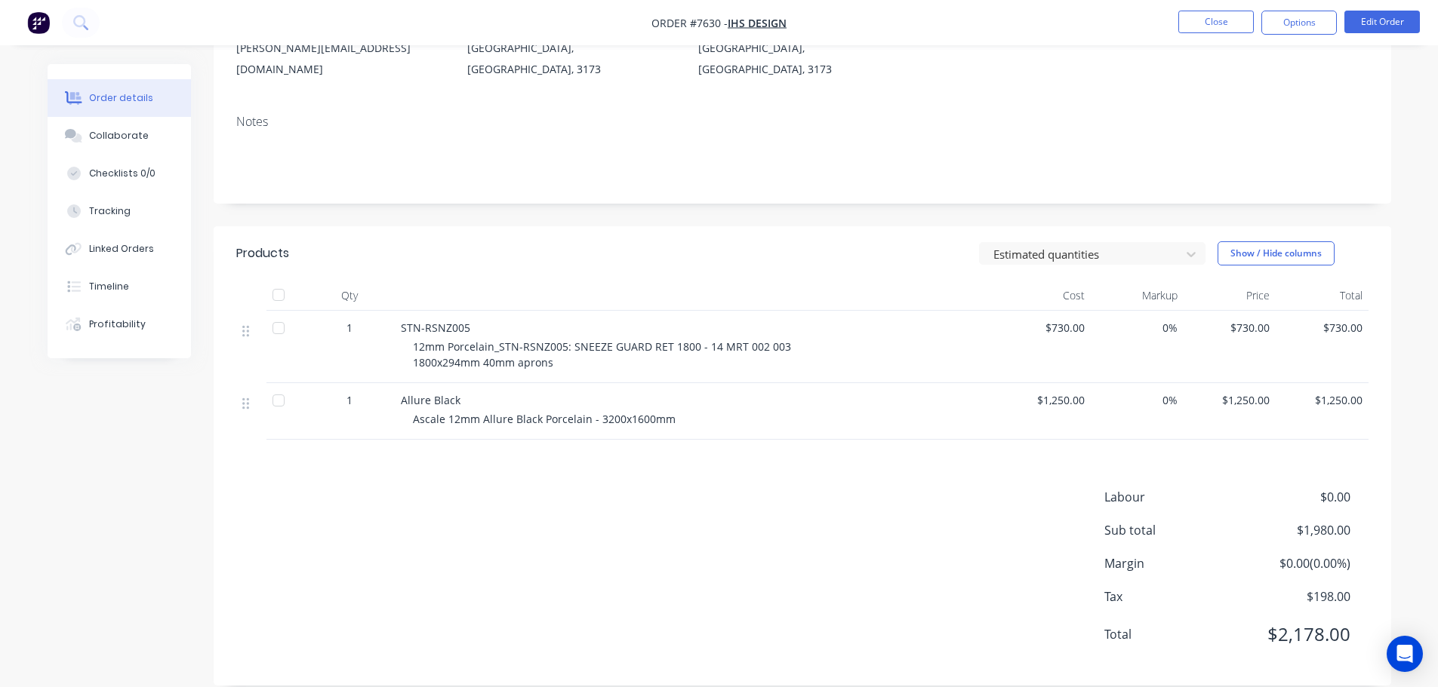
click at [0, 0] on html "Order #7630 - IHS Design Close Options Edit Order Order details Collaborate Che…" at bounding box center [719, 247] width 1438 height 923
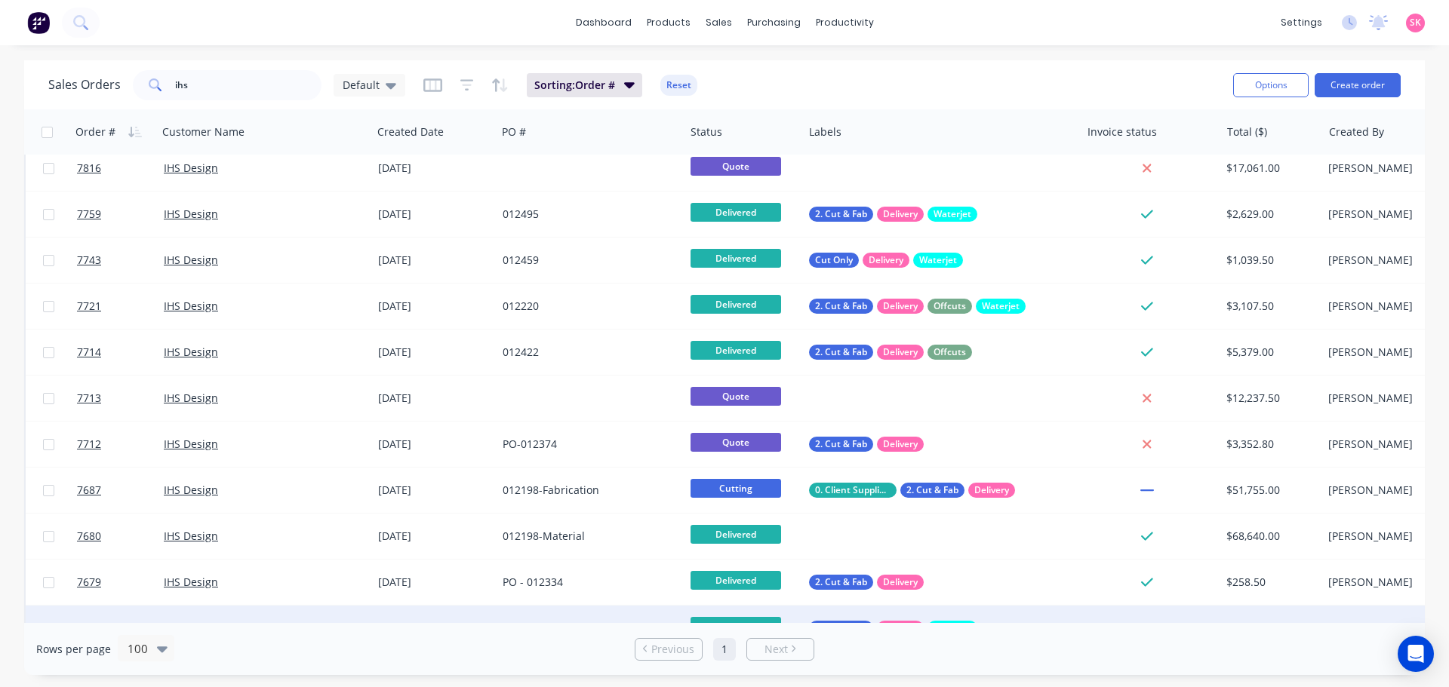
scroll to position [321, 0]
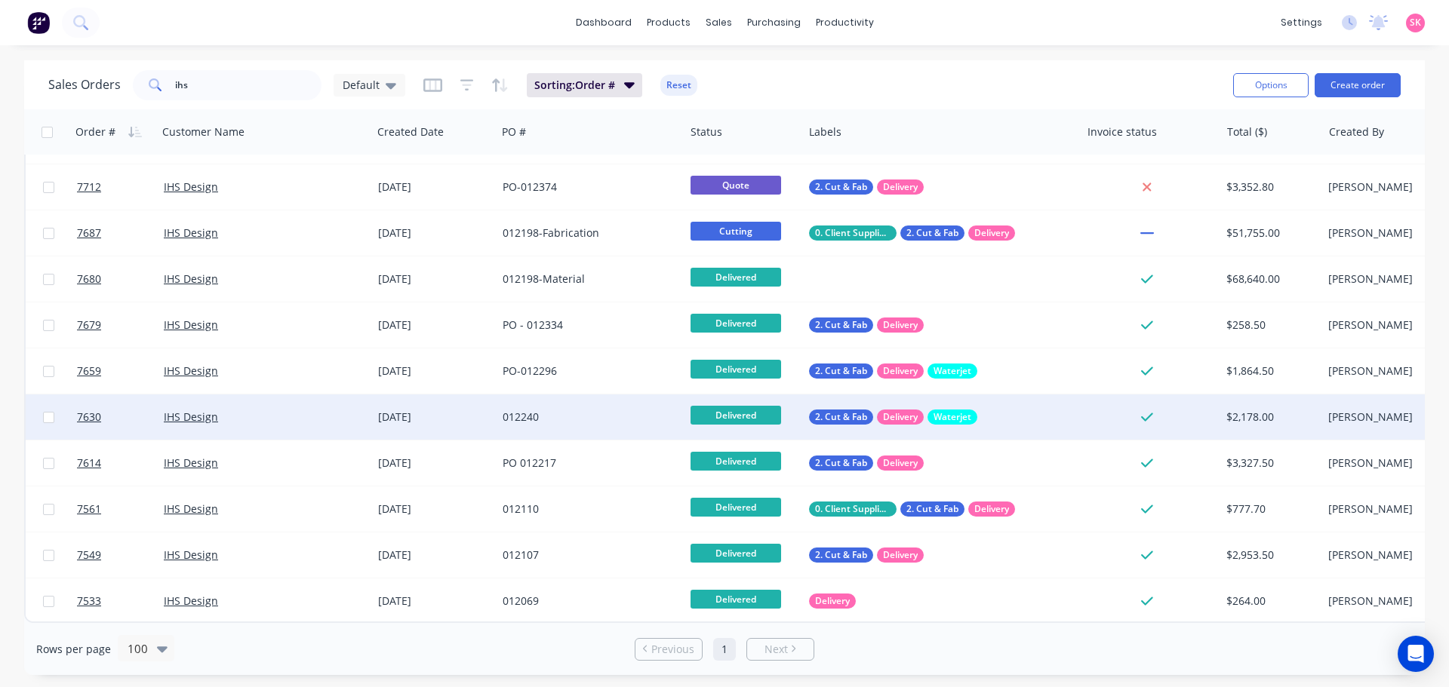
click at [567, 410] on div "012240" at bounding box center [587, 417] width 168 height 15
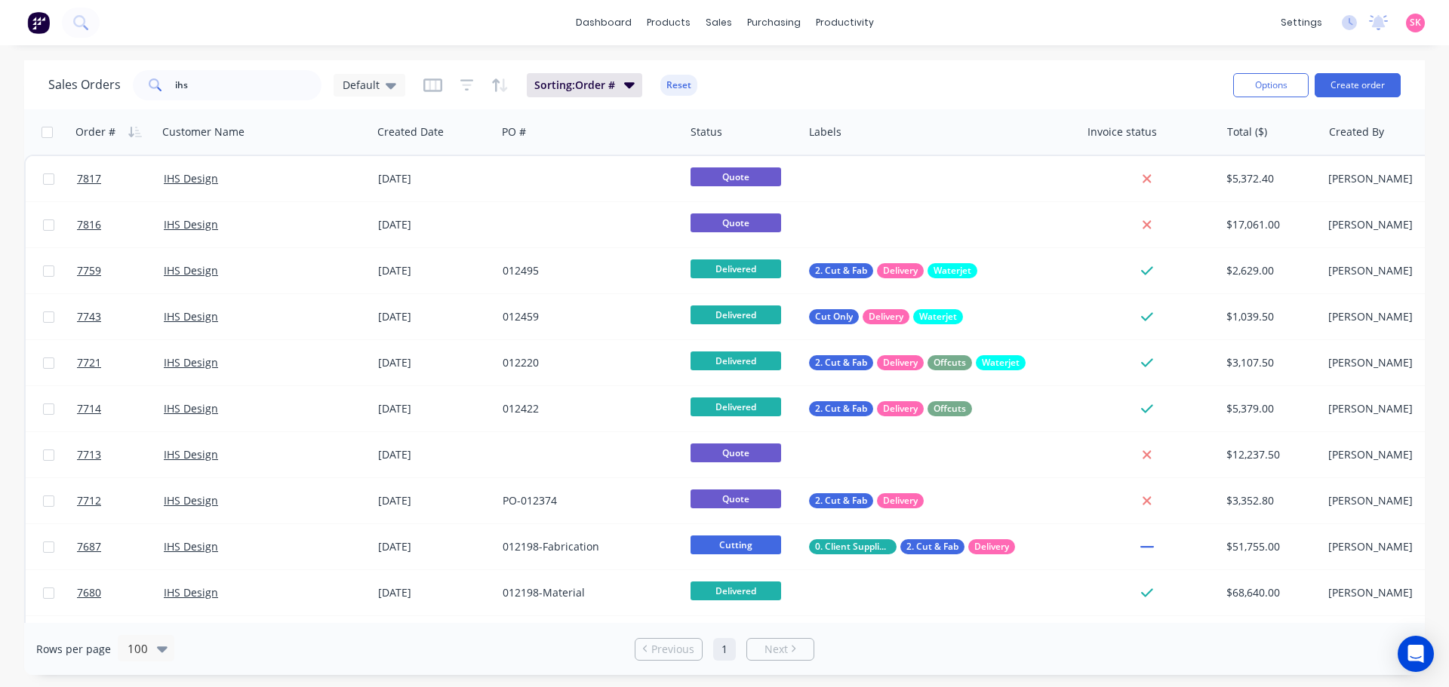
scroll to position [321, 0]
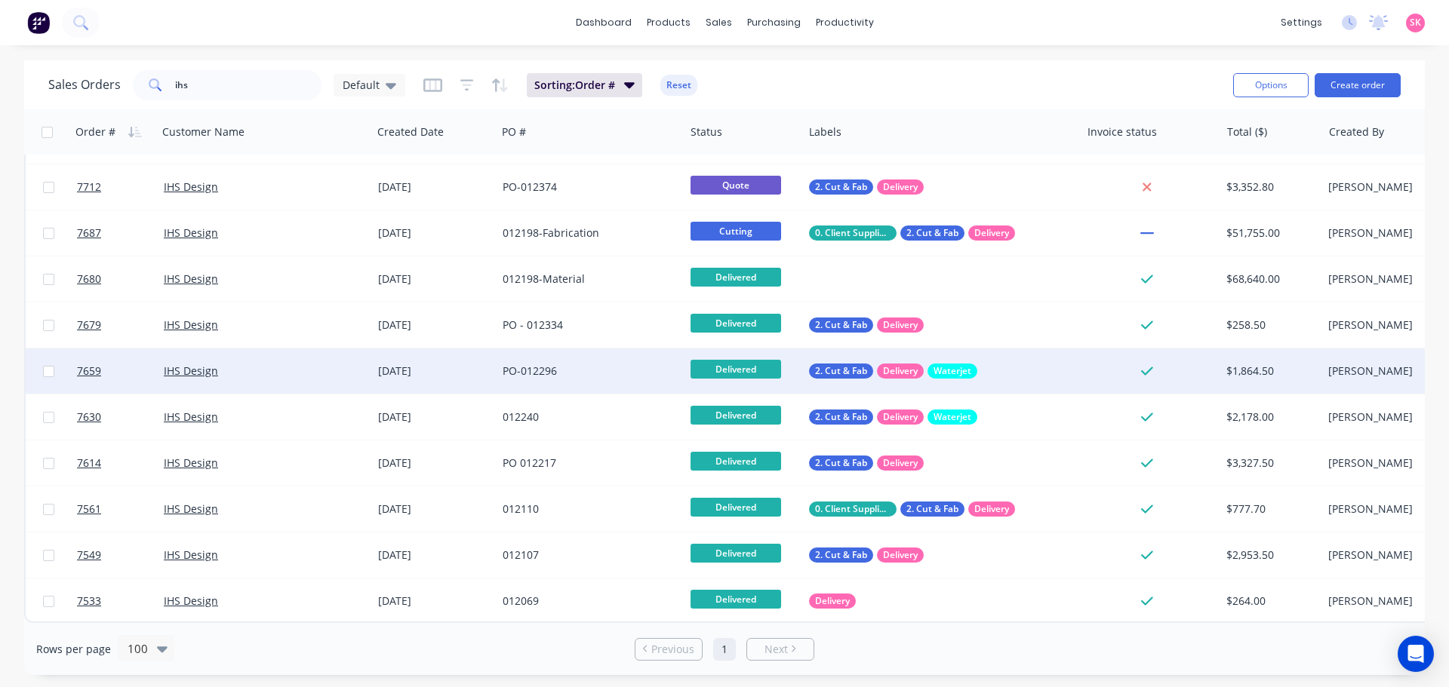
click at [470, 371] on div "[DATE]" at bounding box center [434, 371] width 112 height 15
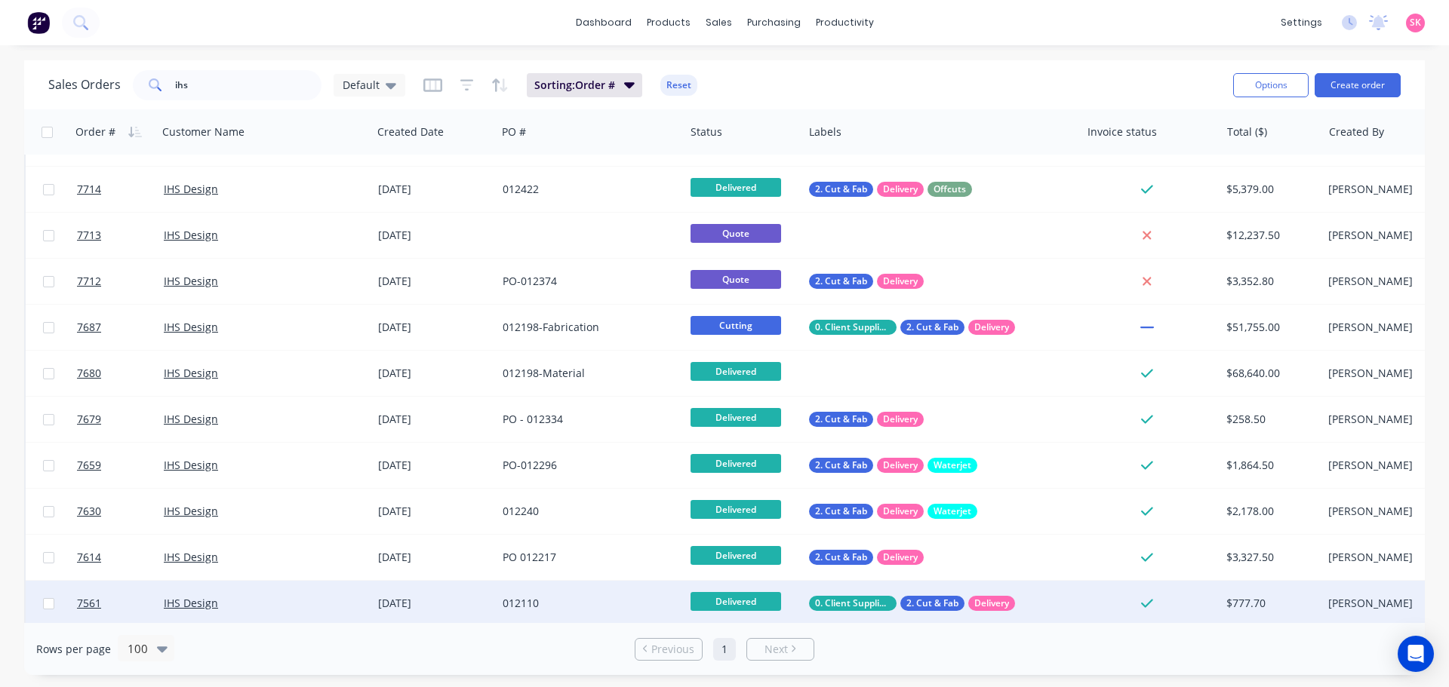
scroll to position [321, 0]
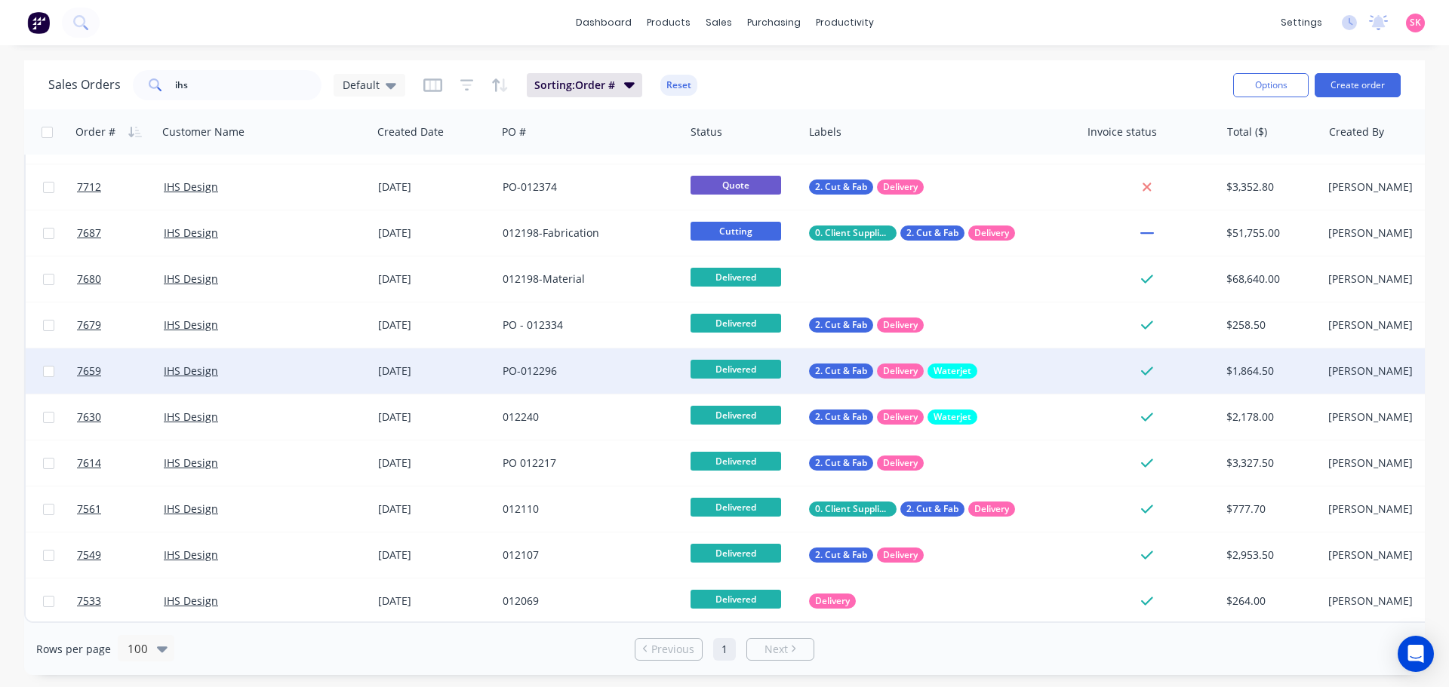
click at [589, 371] on div "PO-012296" at bounding box center [587, 371] width 168 height 15
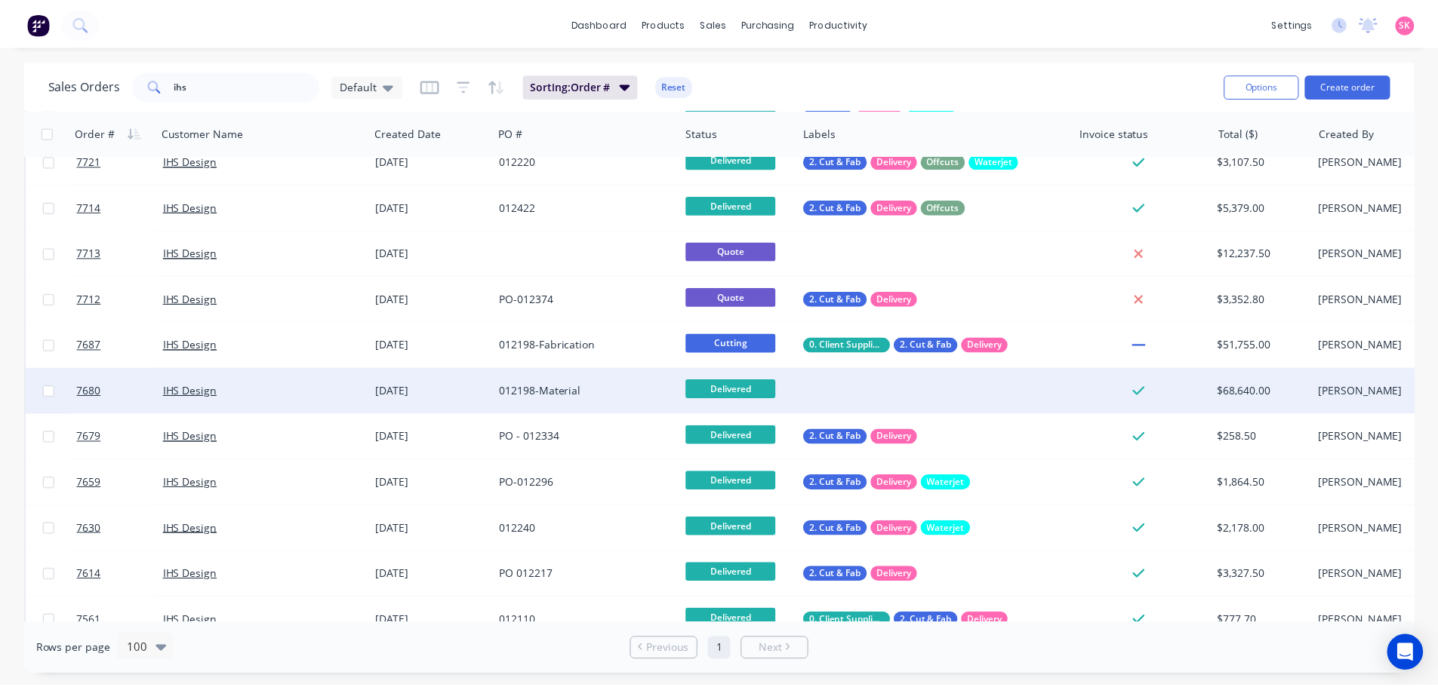
scroll to position [321, 0]
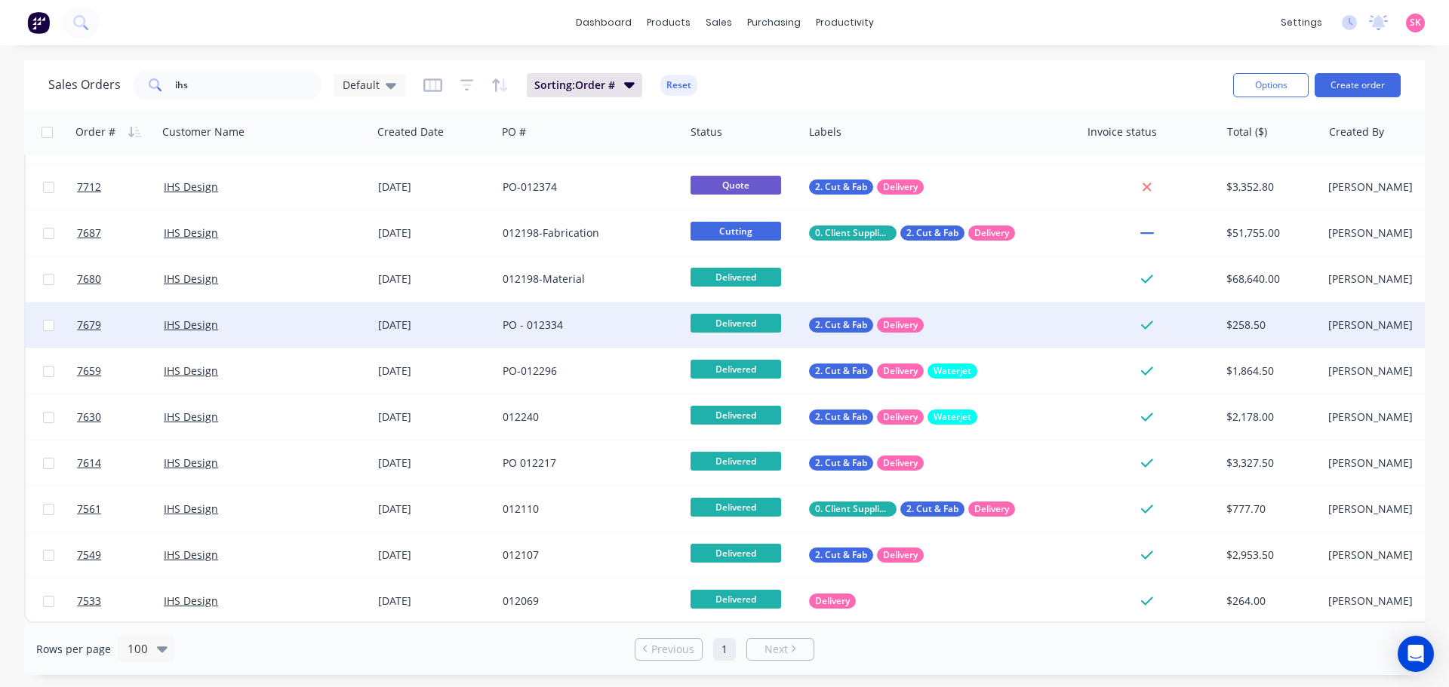
click at [589, 309] on div "PO - 012334" at bounding box center [591, 325] width 188 height 45
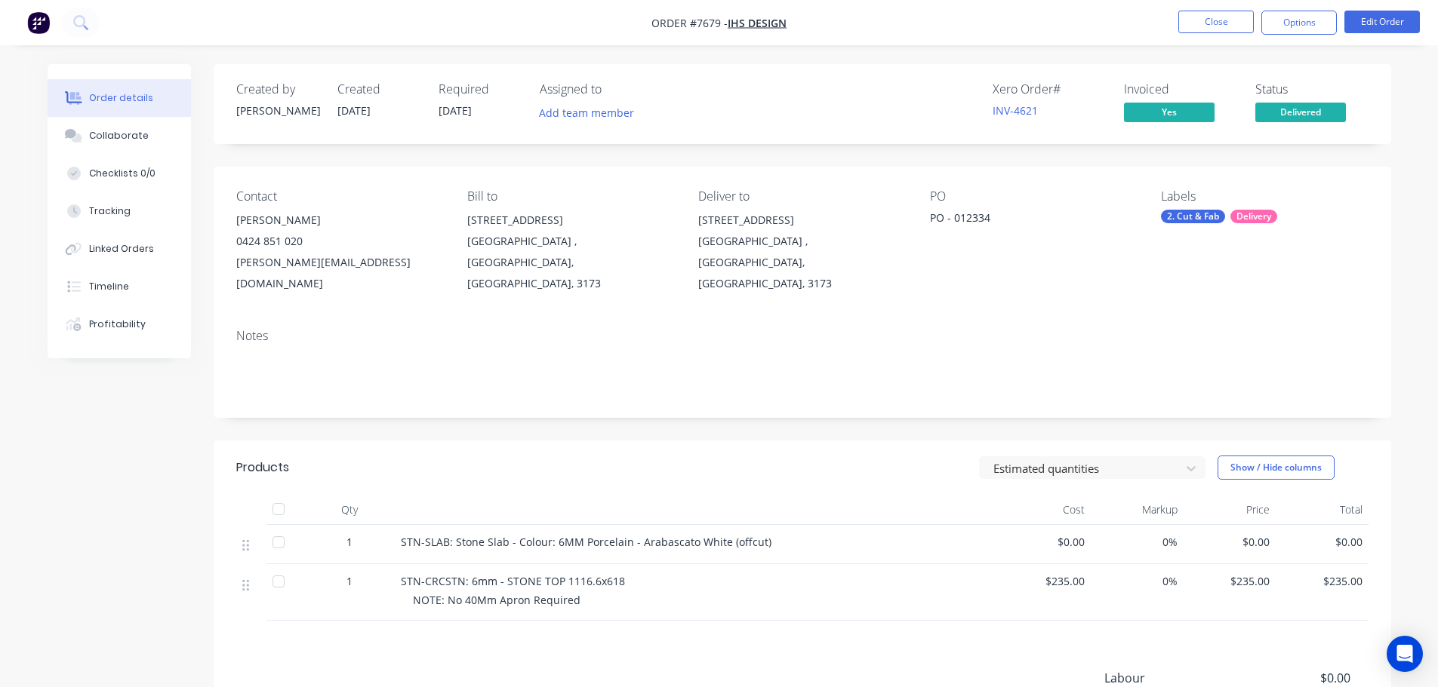
scroll to position [181, 0]
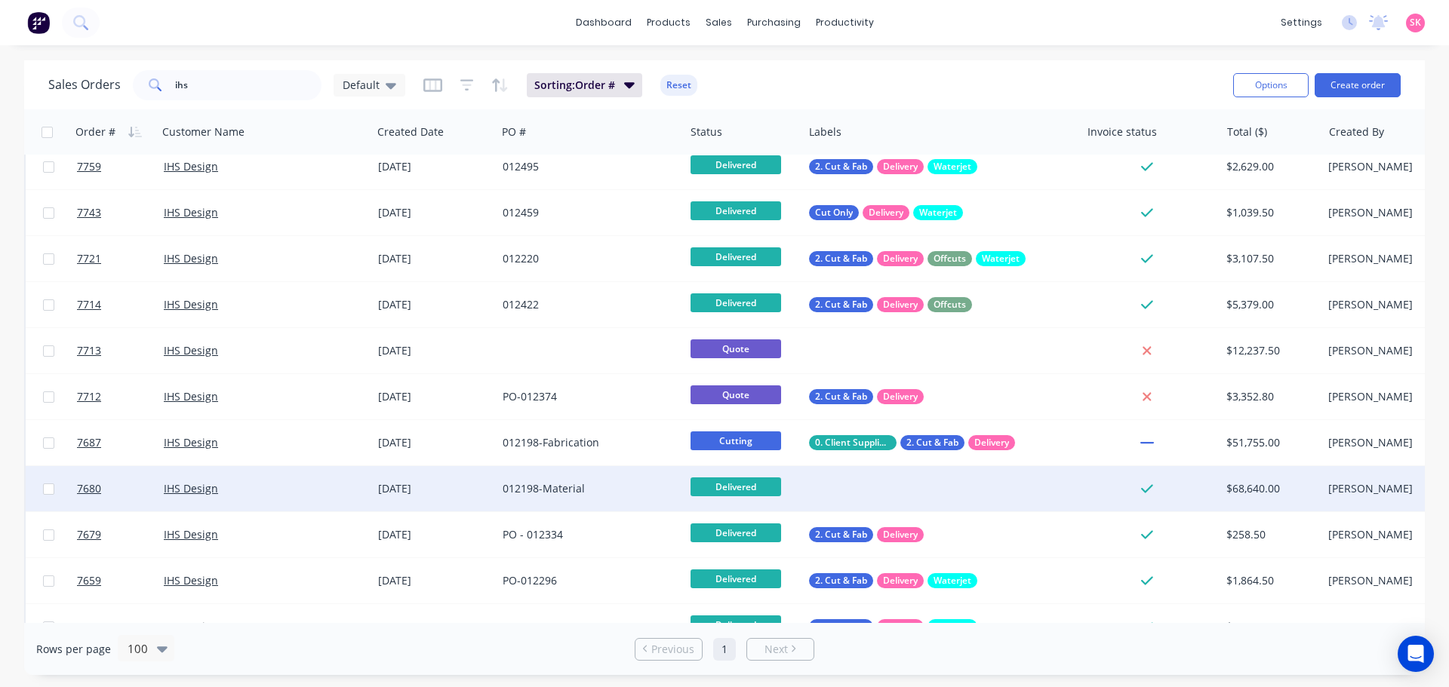
scroll to position [321, 0]
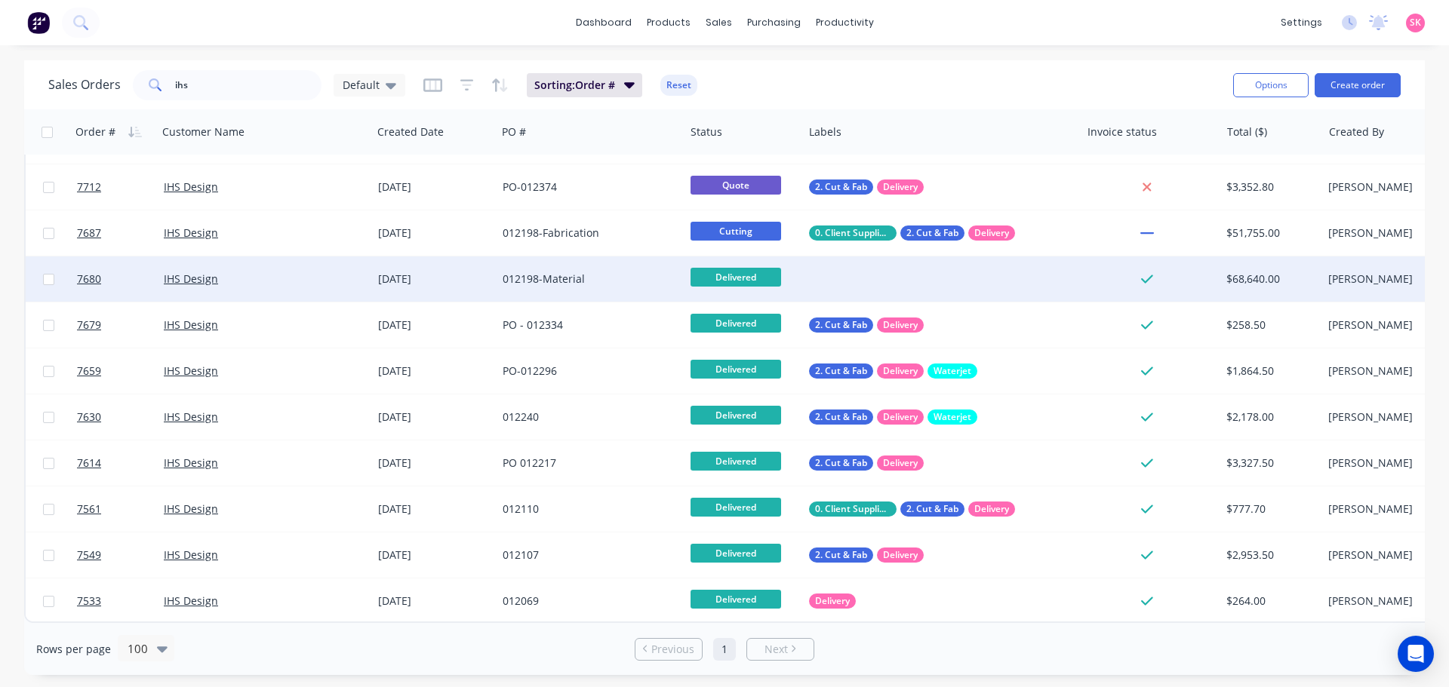
click at [584, 272] on div "012198-Material" at bounding box center [587, 279] width 168 height 15
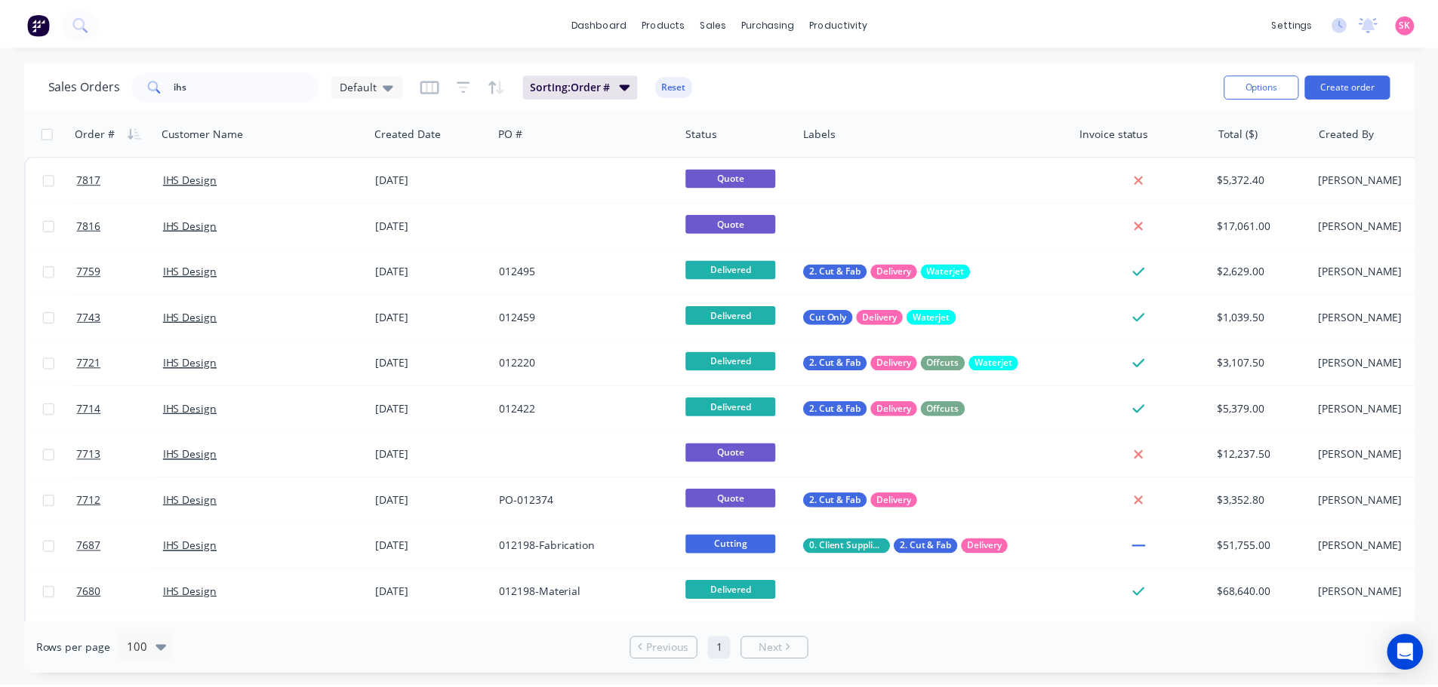
scroll to position [321, 0]
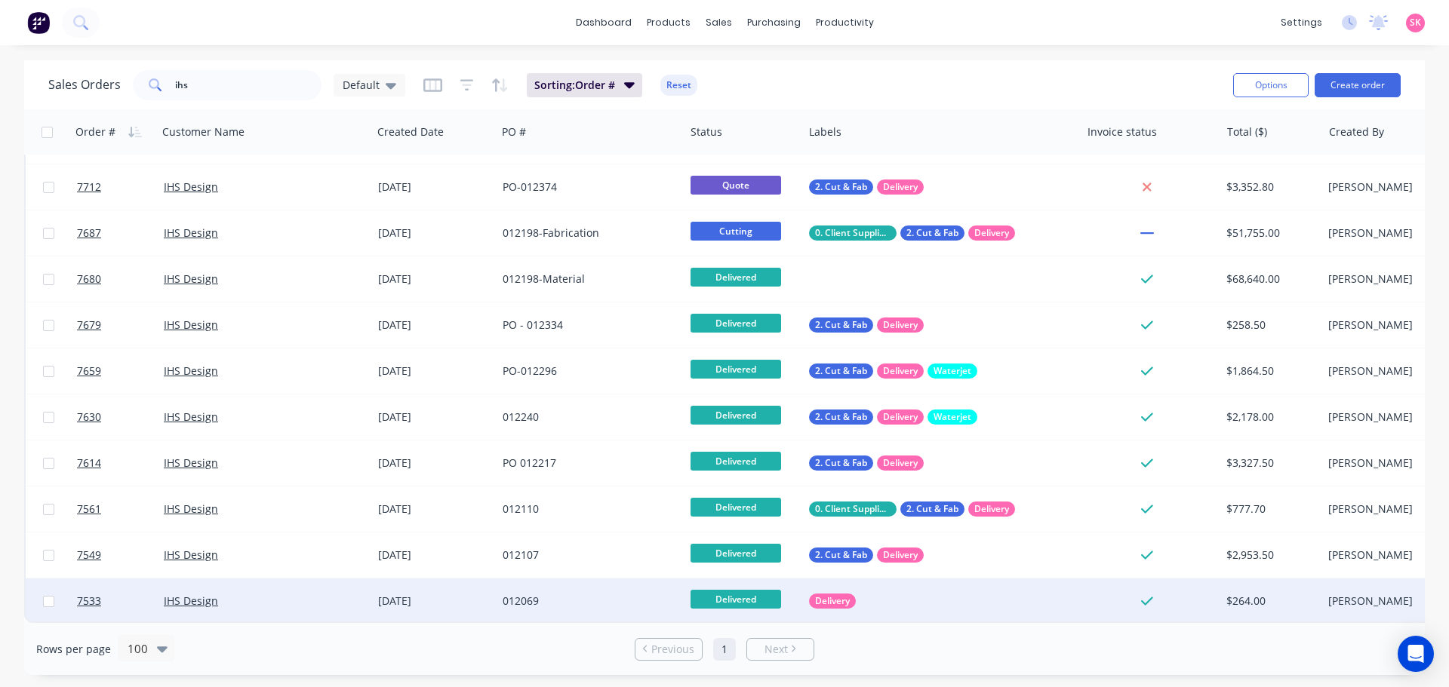
click at [580, 594] on div "012069" at bounding box center [587, 601] width 168 height 15
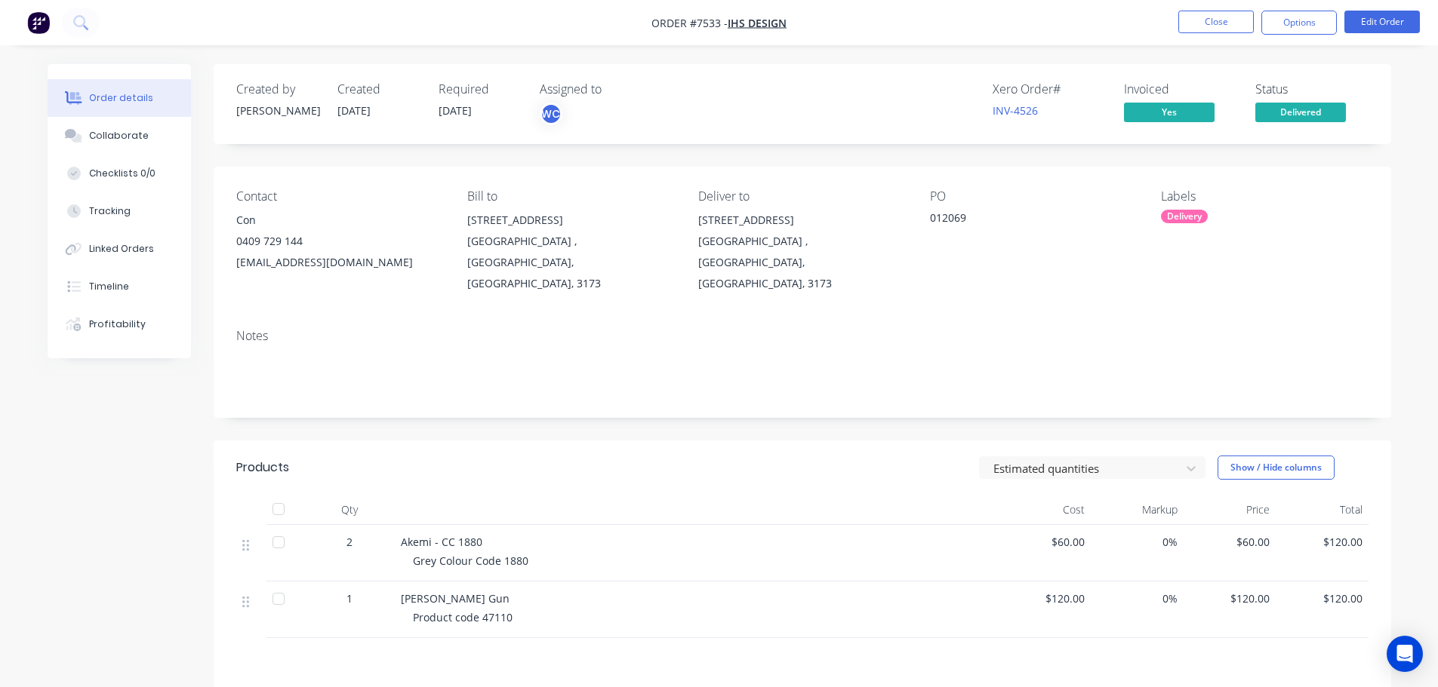
scroll to position [198, 0]
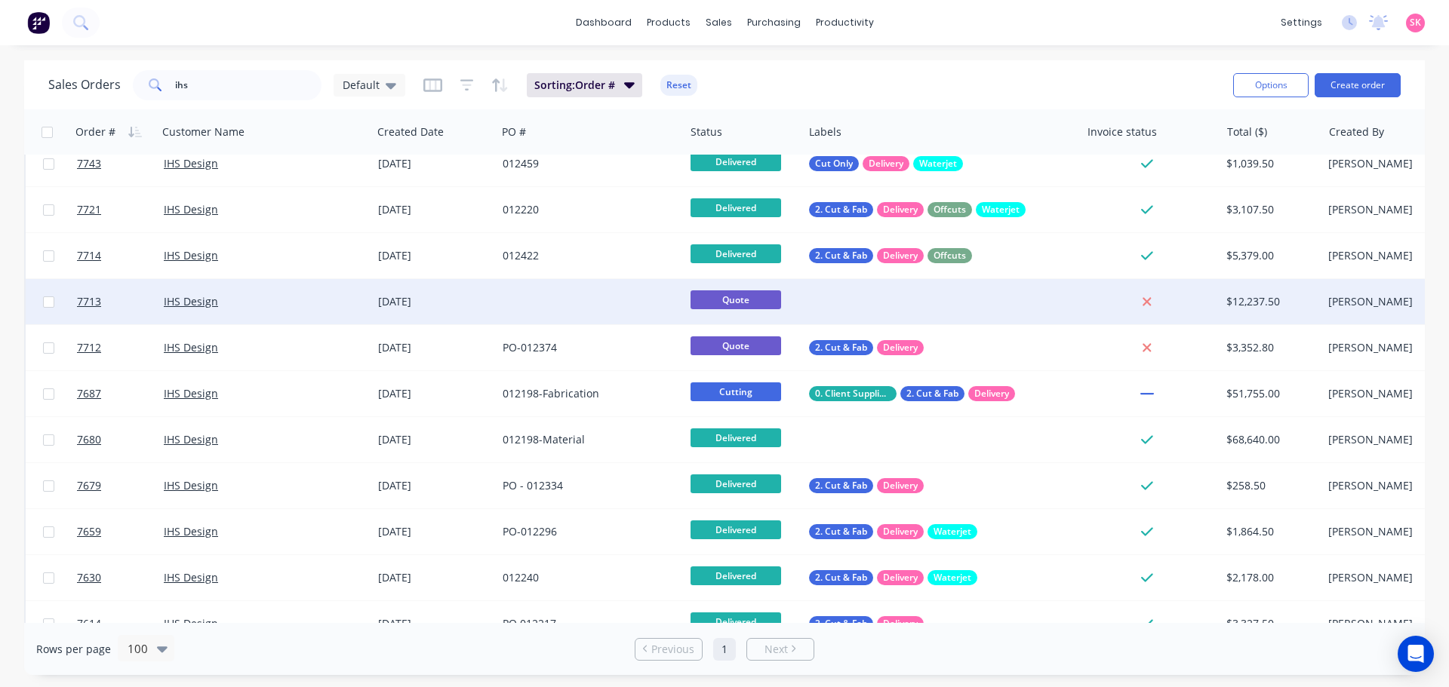
scroll to position [321, 0]
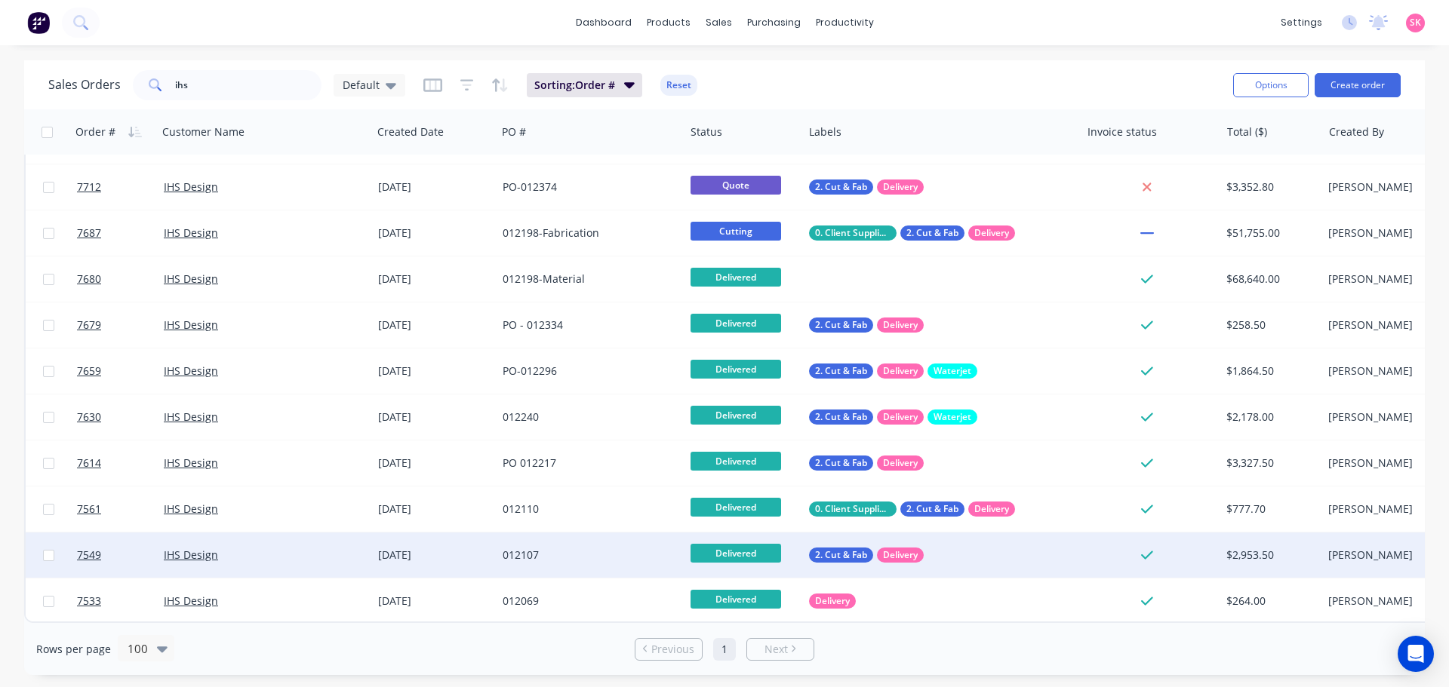
click at [452, 549] on div "11 Jul 2025" at bounding box center [434, 555] width 112 height 15
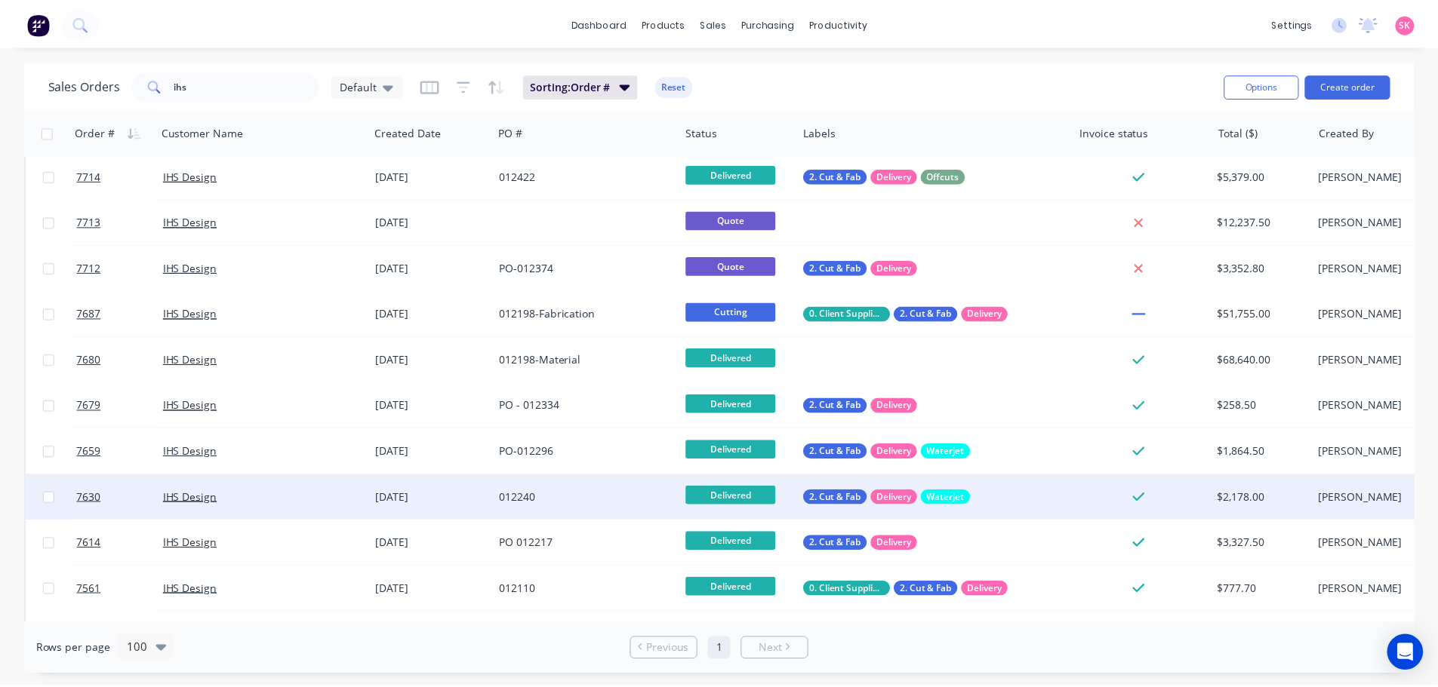
scroll to position [321, 0]
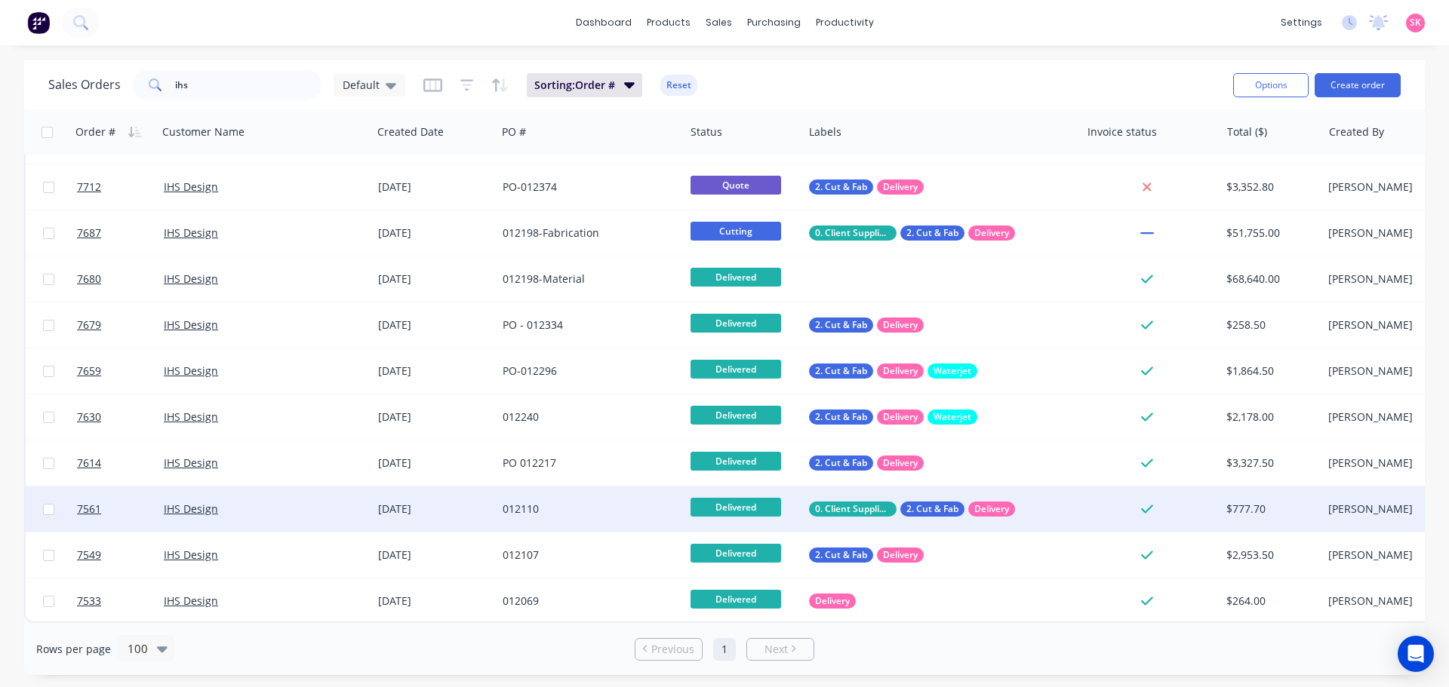
click at [461, 502] on div "16 Jul 2025" at bounding box center [434, 509] width 112 height 15
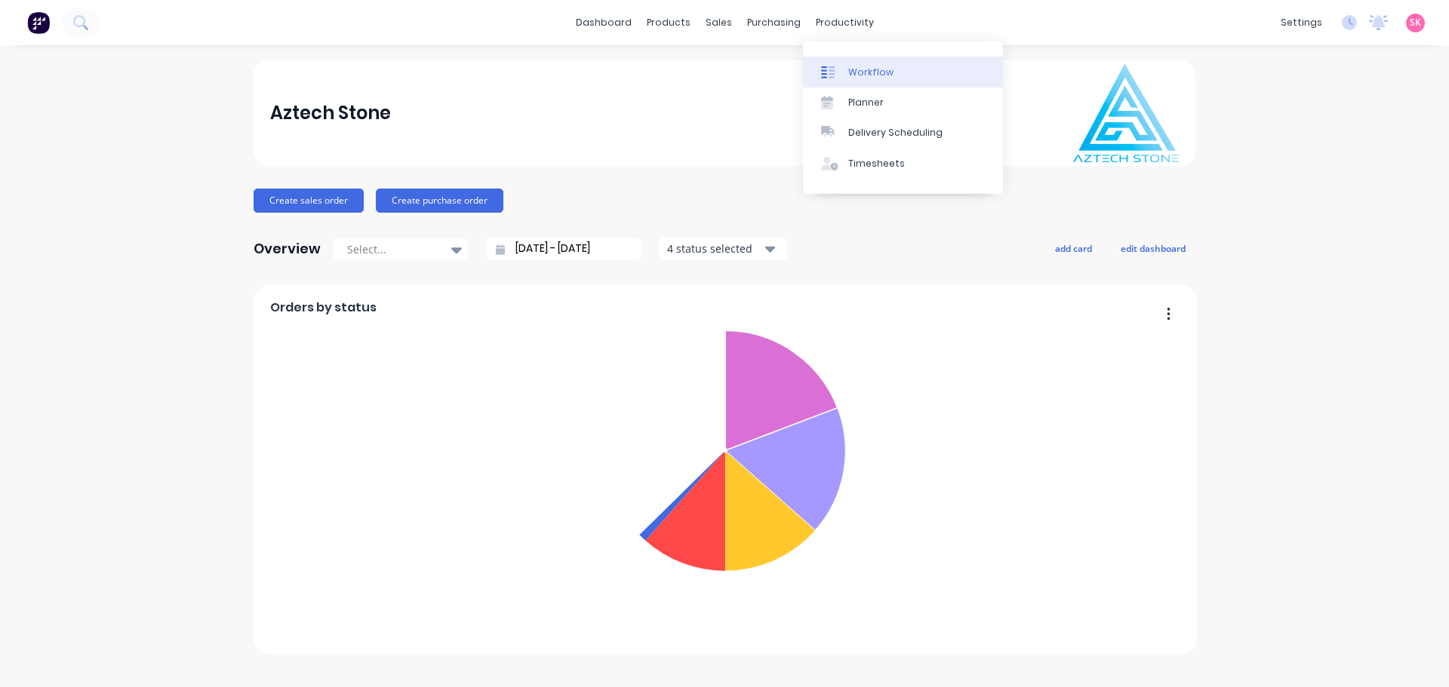
click at [877, 68] on div "Workflow" at bounding box center [870, 73] width 45 height 14
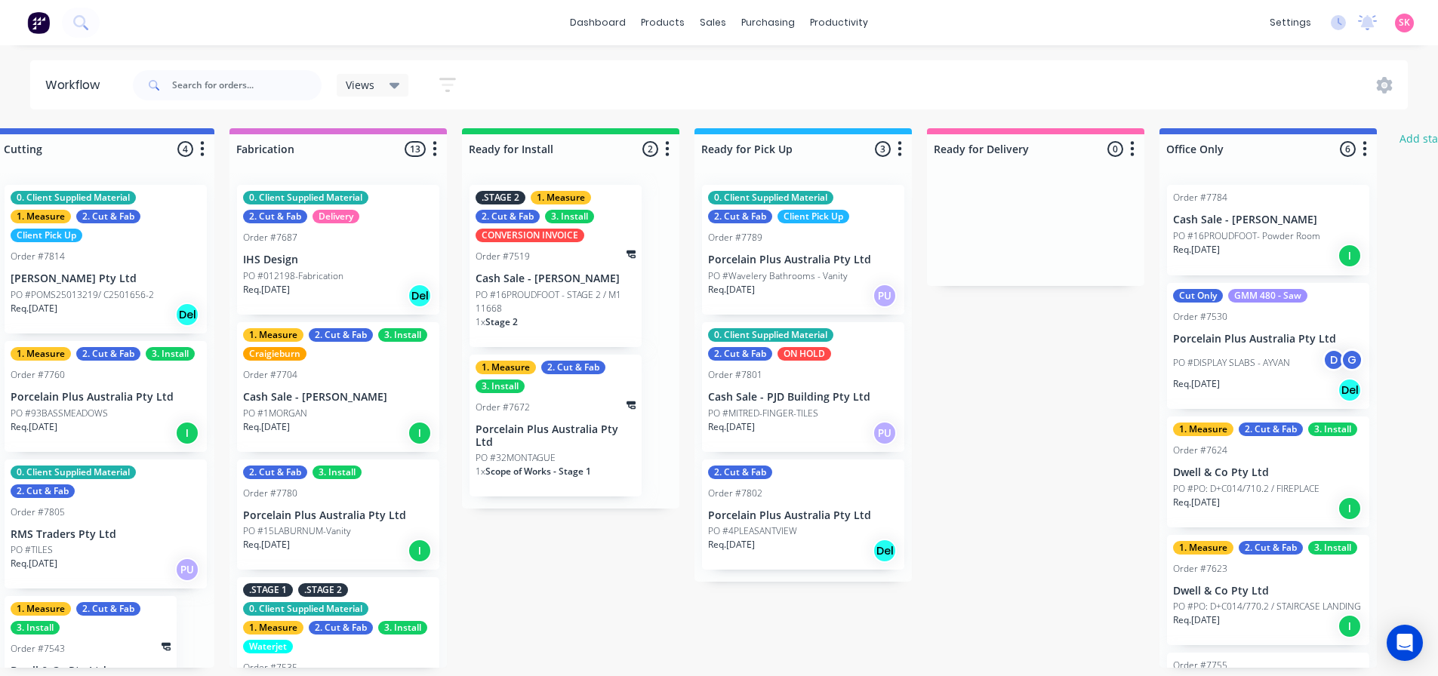
scroll to position [0, 1437]
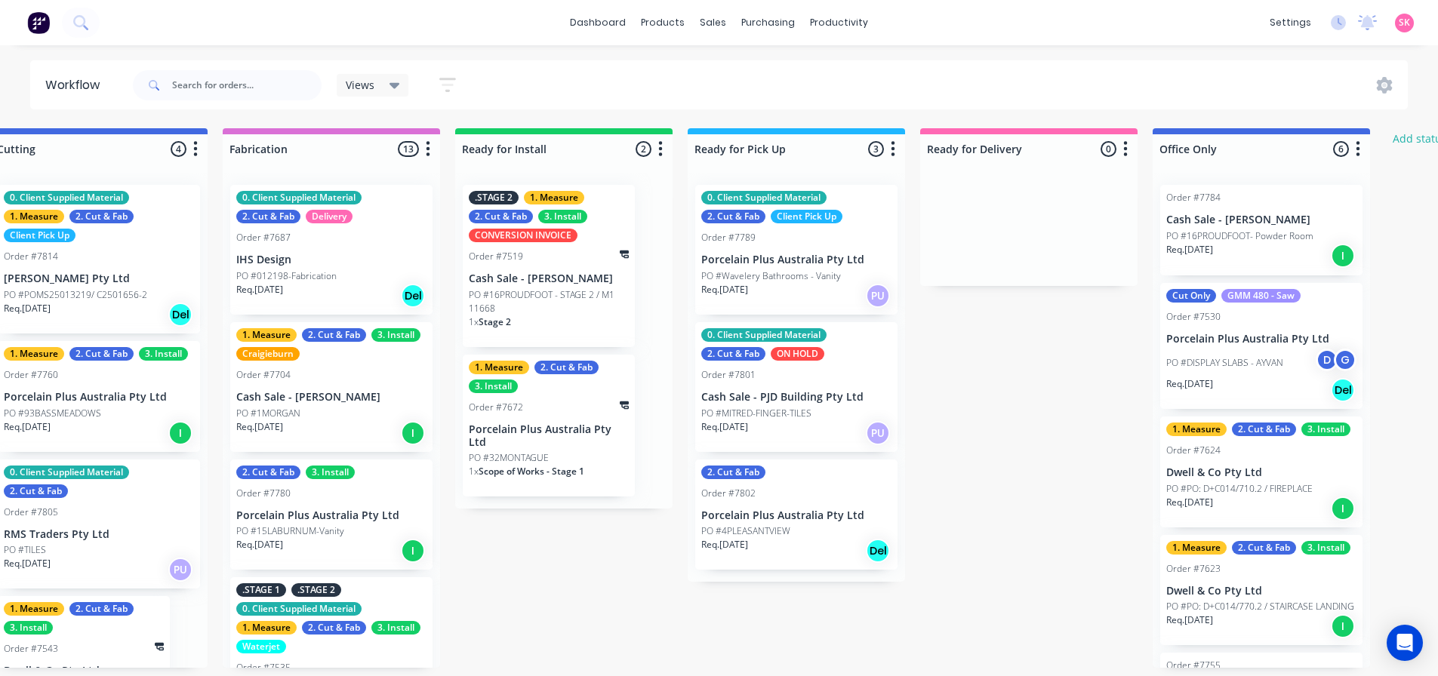
click at [574, 432] on p "Porcelain Plus Australia Pty Ltd" at bounding box center [549, 436] width 160 height 26
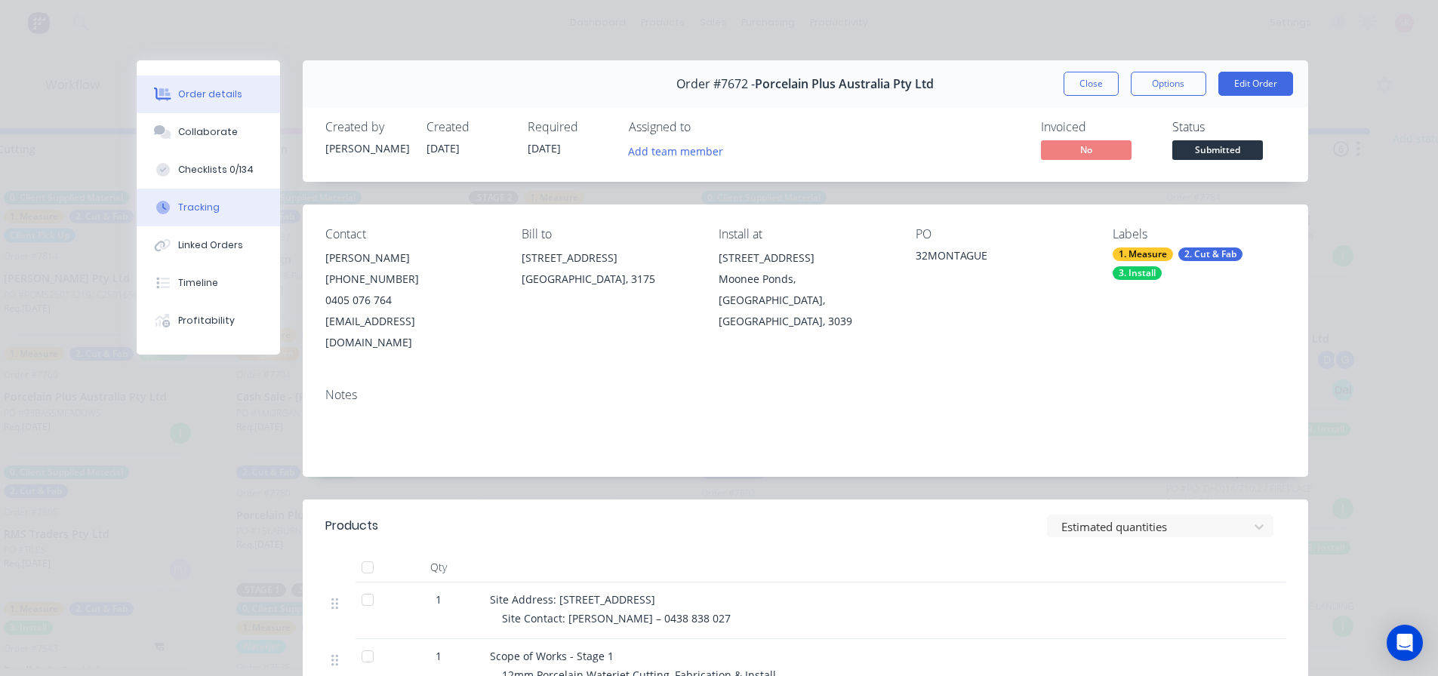
click at [200, 211] on div "Tracking" at bounding box center [199, 208] width 42 height 14
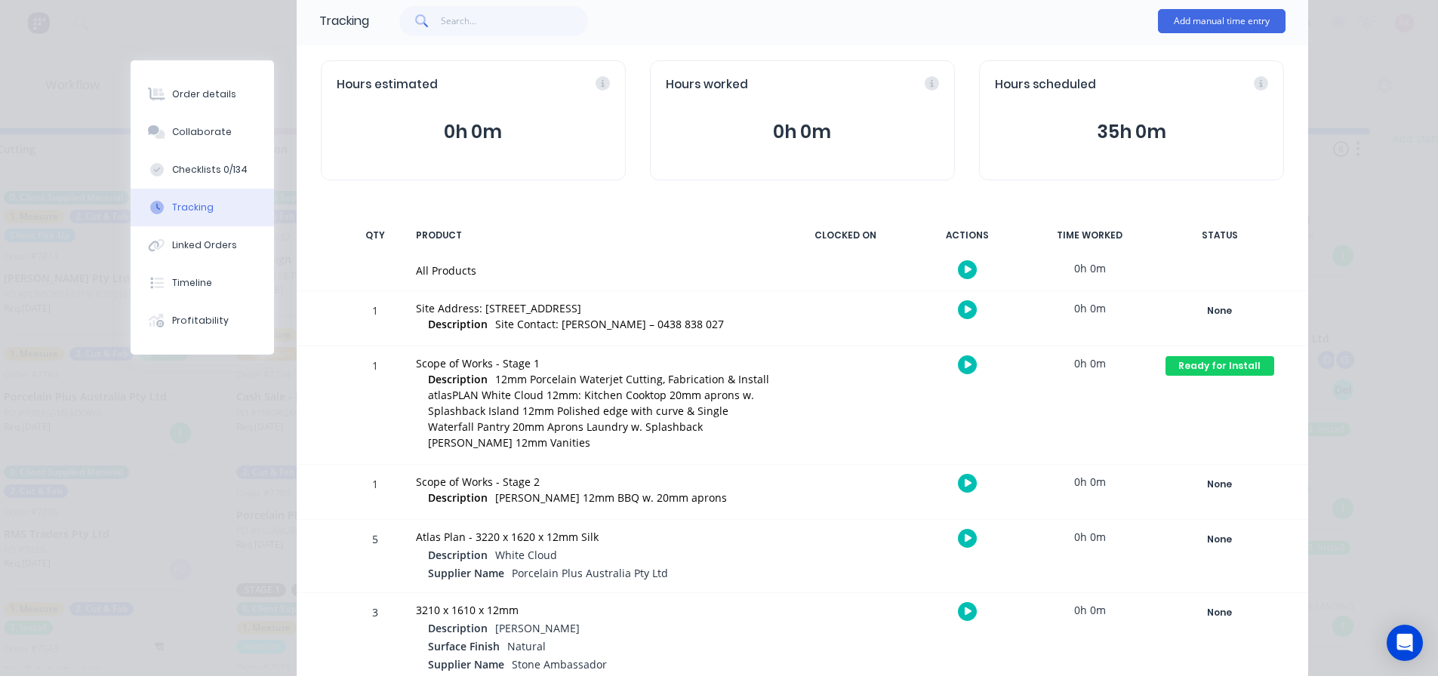
scroll to position [177, 0]
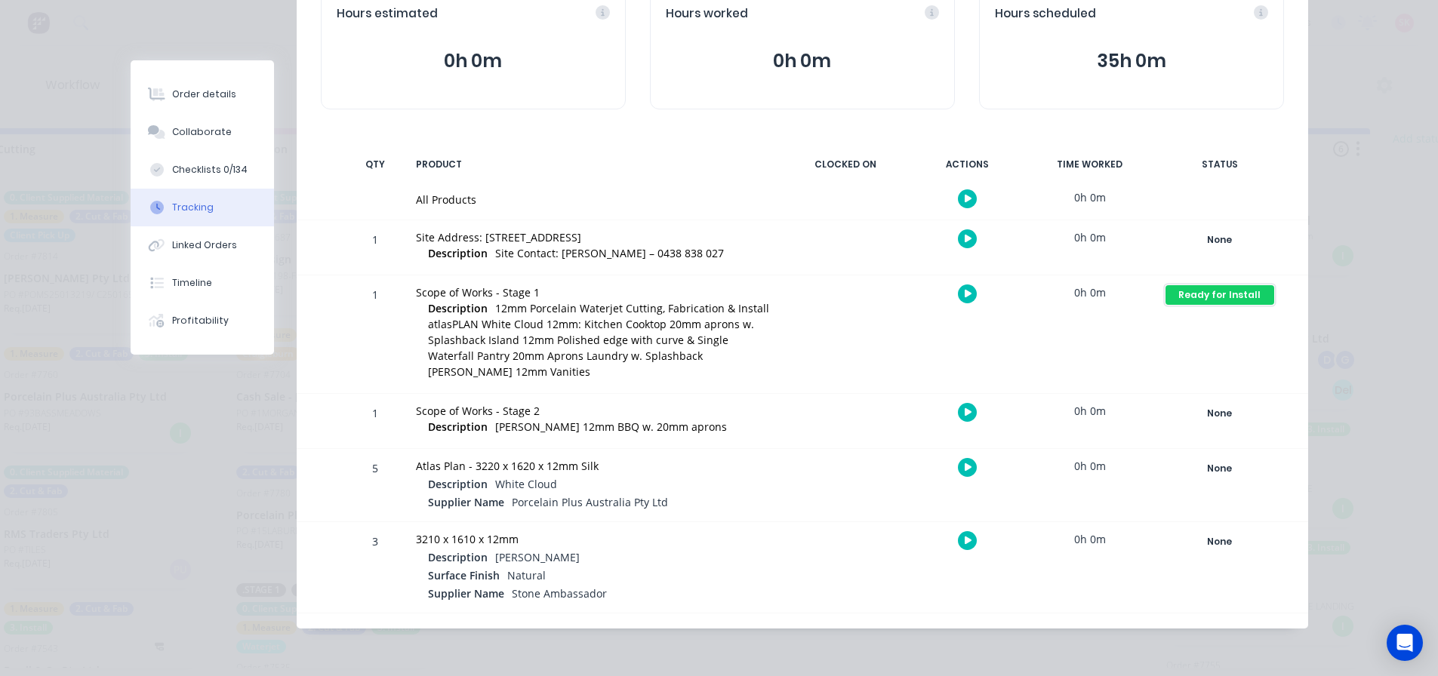
click at [1206, 296] on div "Ready for Install" at bounding box center [1219, 295] width 109 height 20
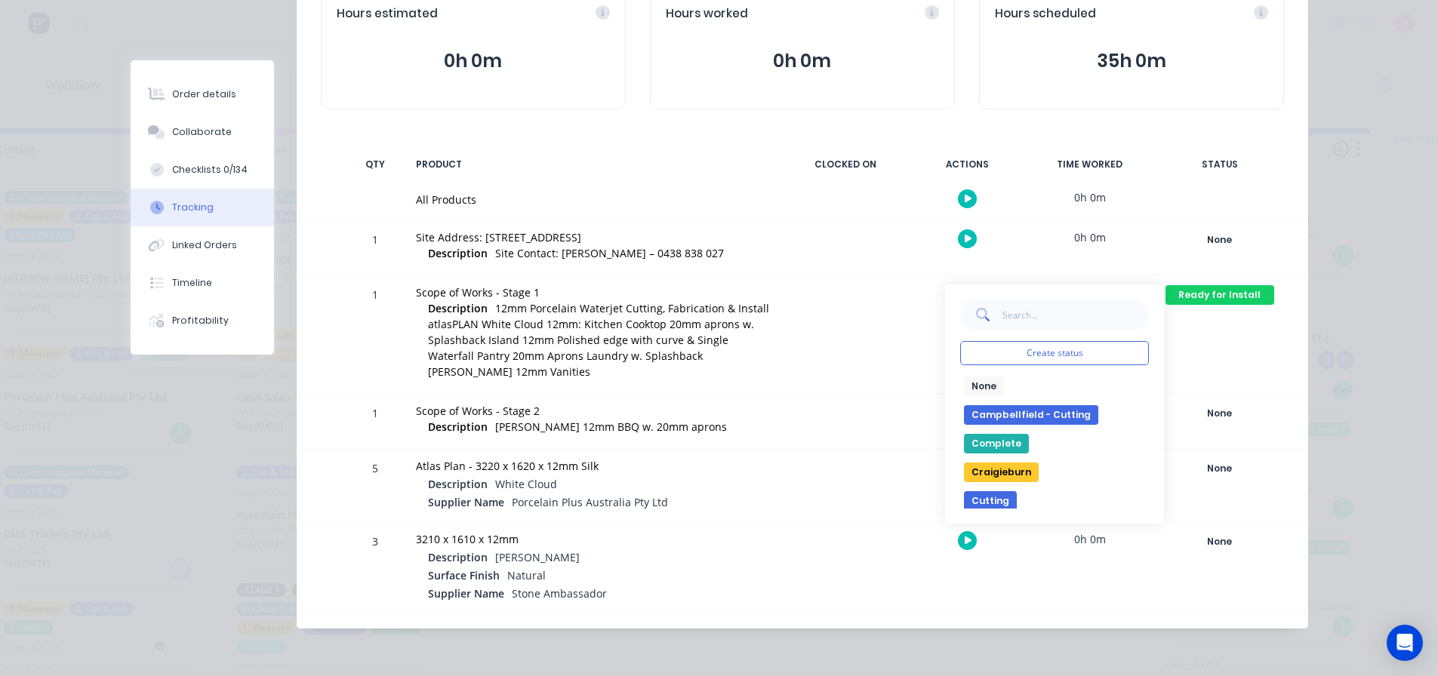
click at [1001, 466] on button "Craigieburn" at bounding box center [1001, 473] width 75 height 20
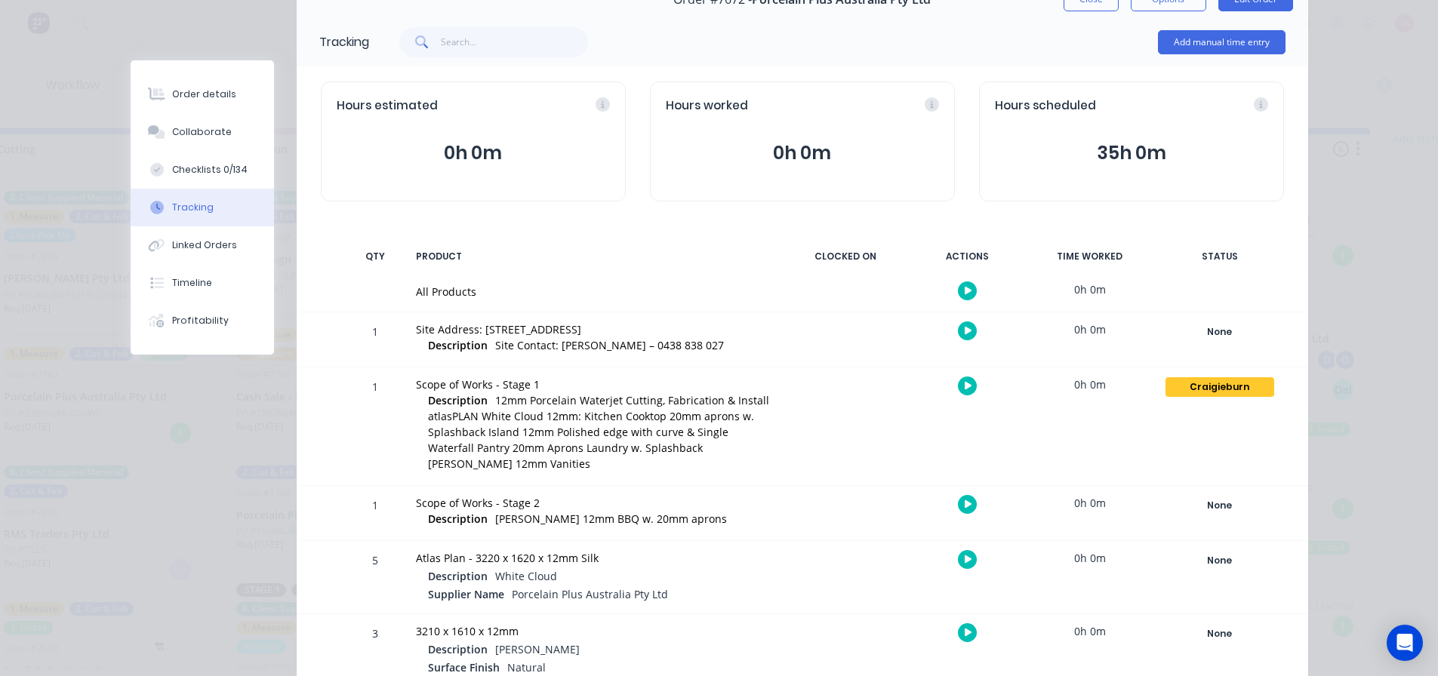
scroll to position [0, 0]
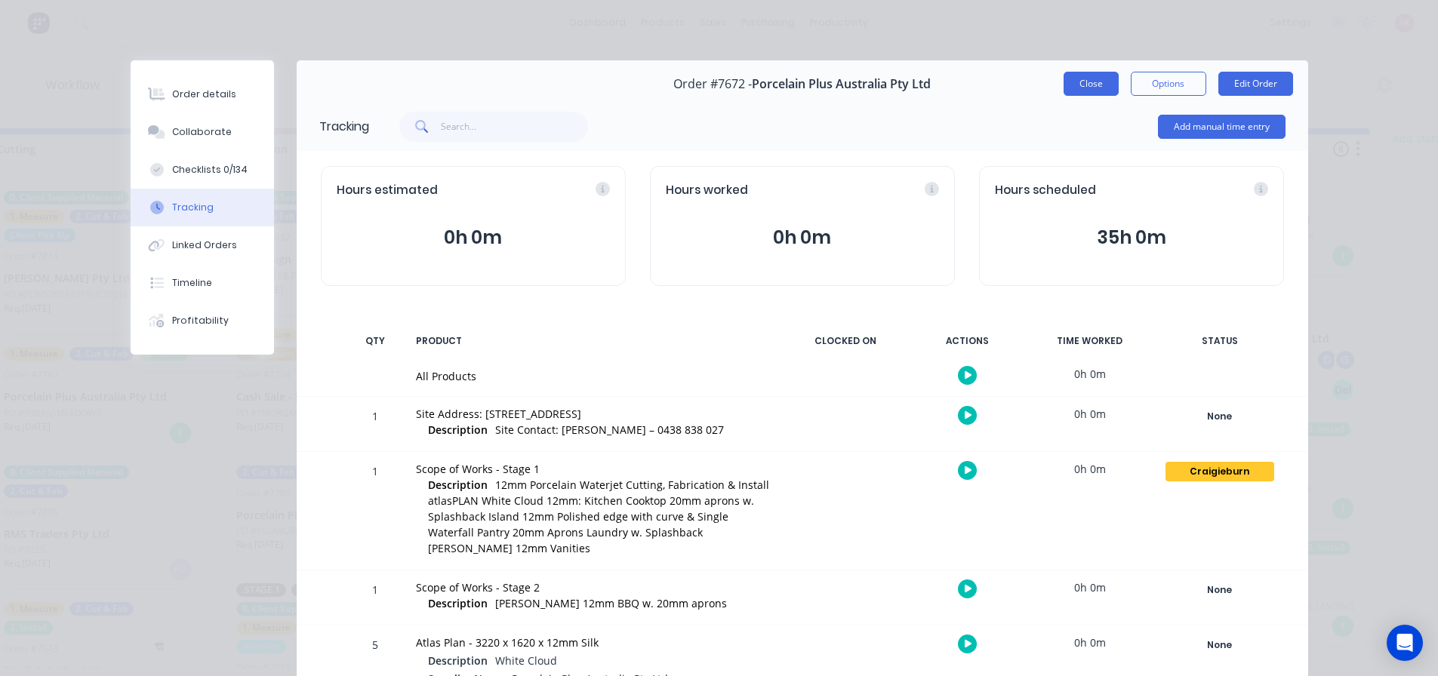
click at [1093, 82] on button "Close" at bounding box center [1090, 84] width 55 height 24
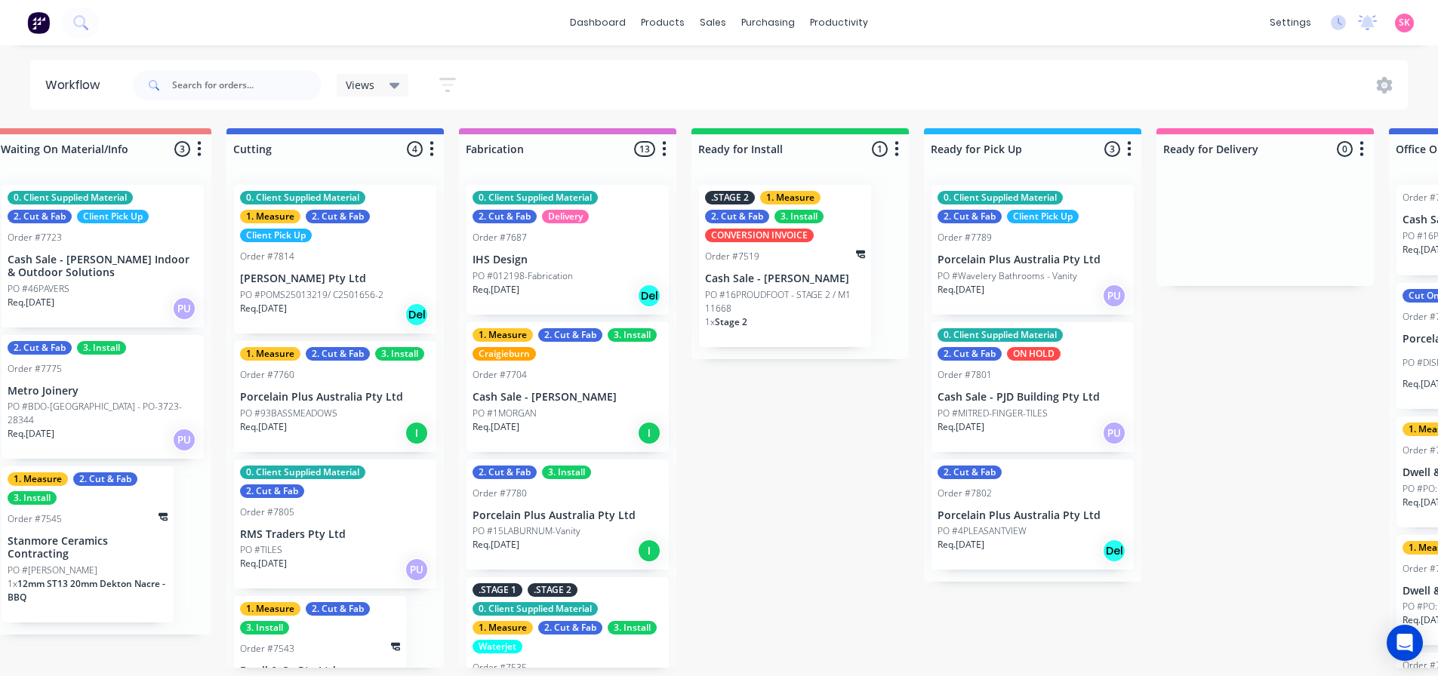
scroll to position [0, 1150]
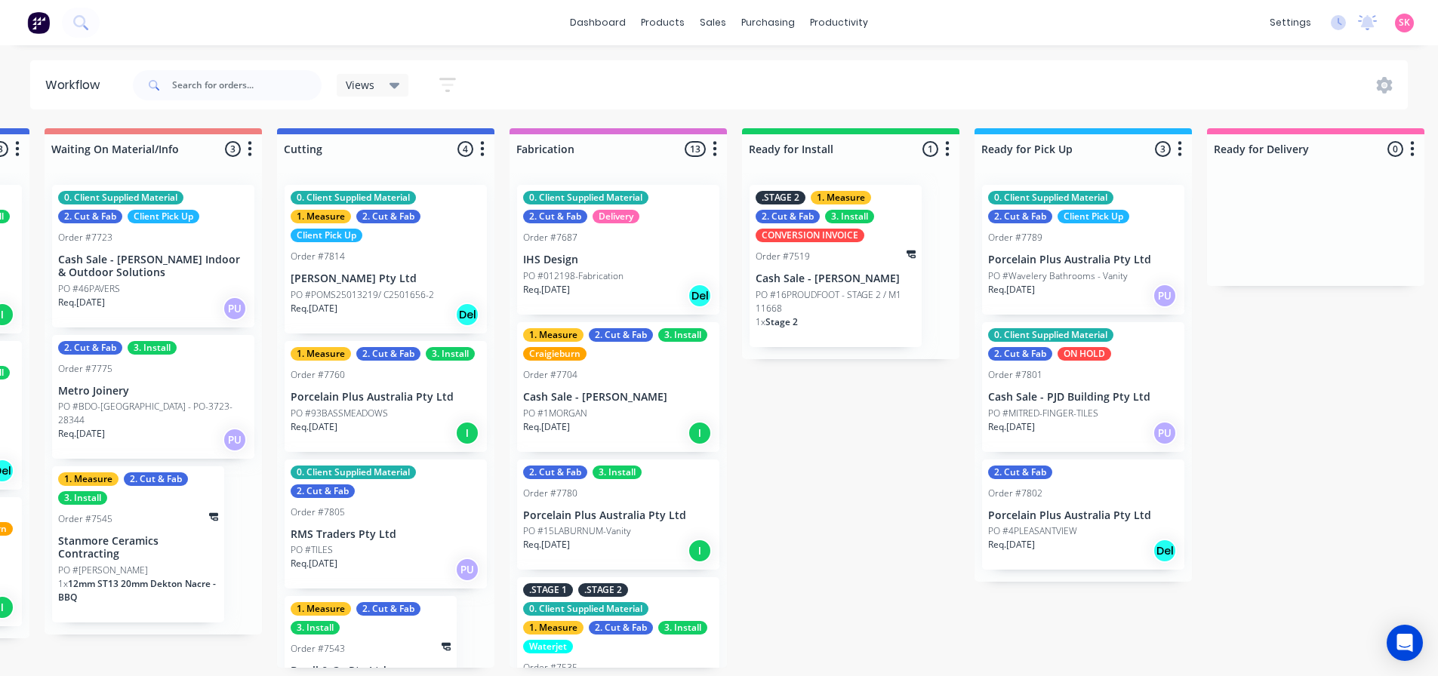
click at [635, 408] on div "PO #1MORGAN" at bounding box center [618, 414] width 190 height 14
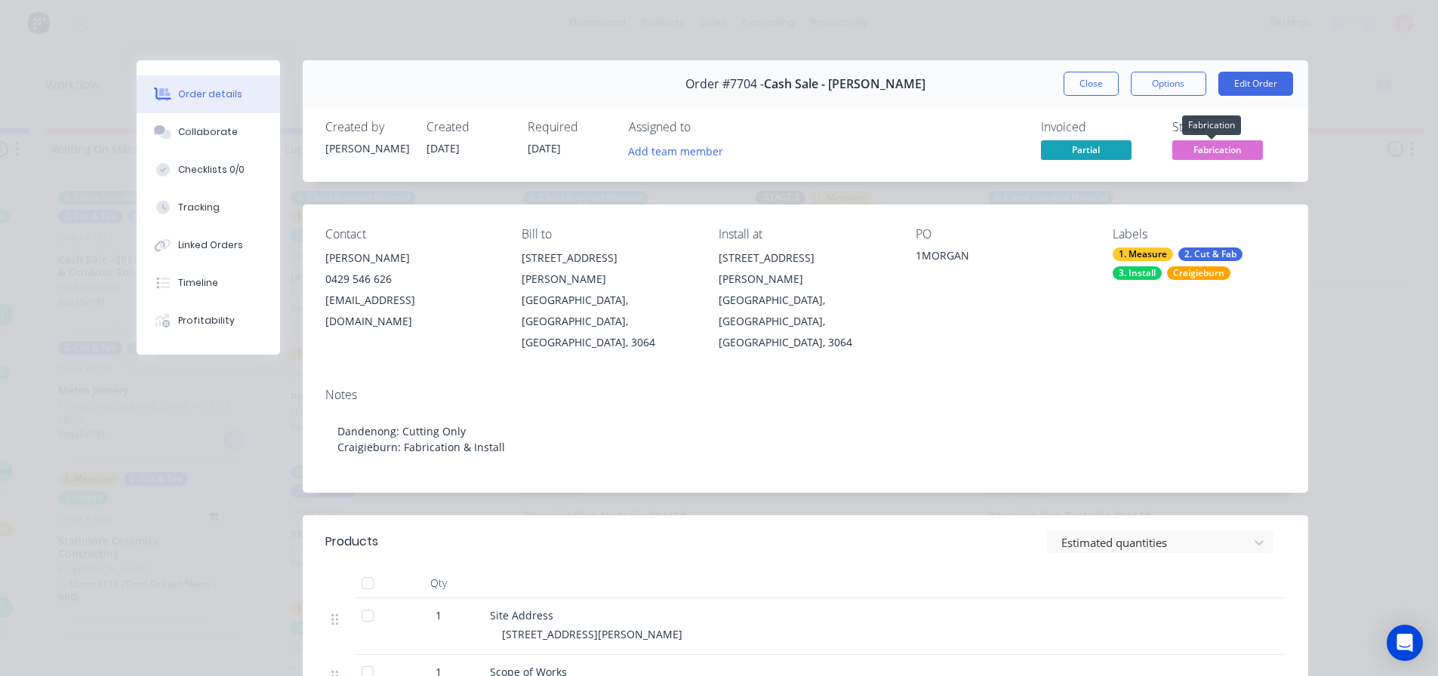
click at [1180, 156] on span "Fabrication" at bounding box center [1217, 149] width 91 height 19
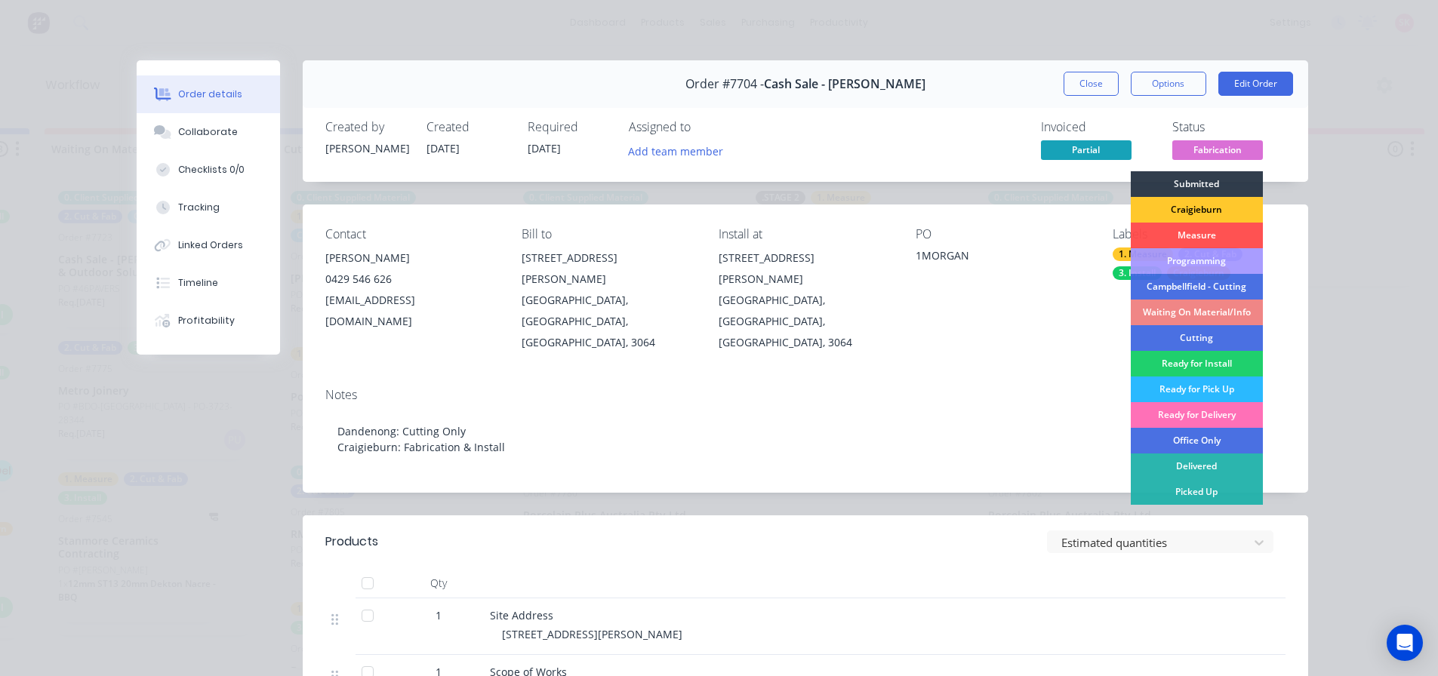
click at [1189, 208] on div "Craigieburn" at bounding box center [1196, 210] width 132 height 26
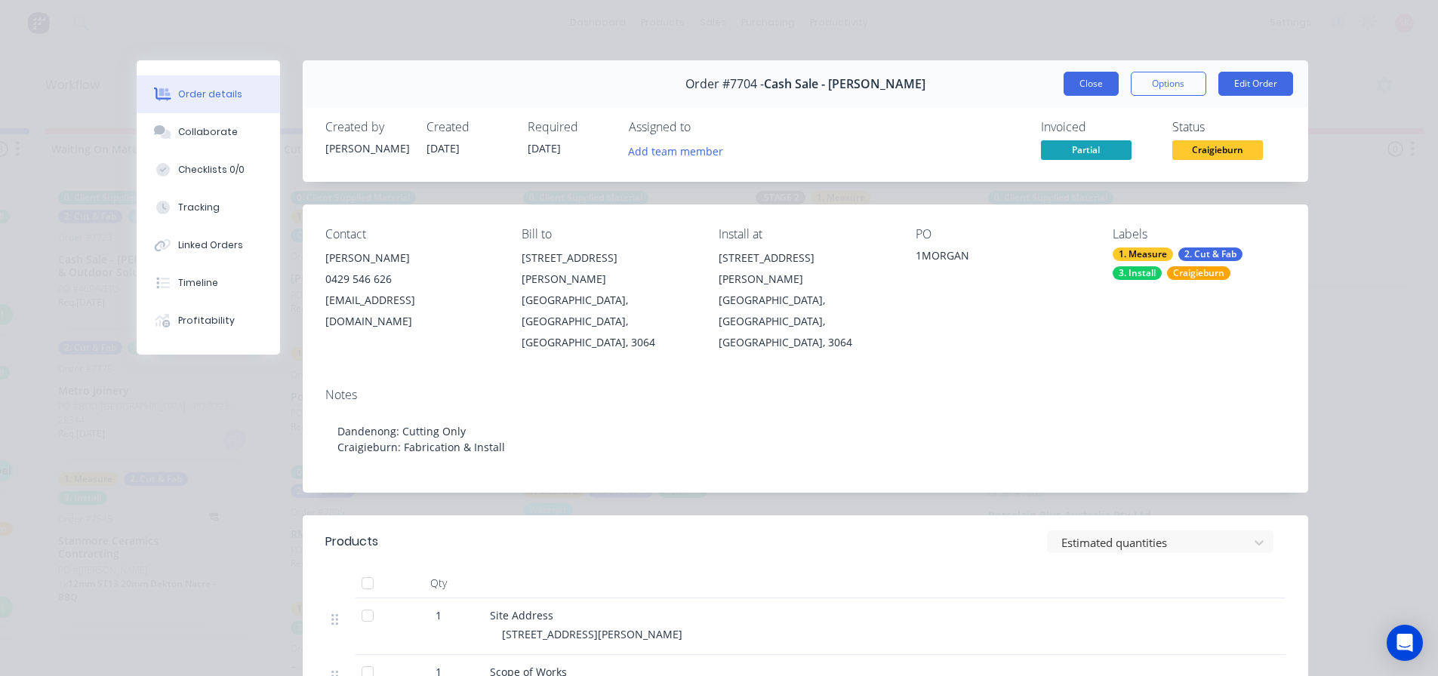
click at [1090, 85] on button "Close" at bounding box center [1090, 84] width 55 height 24
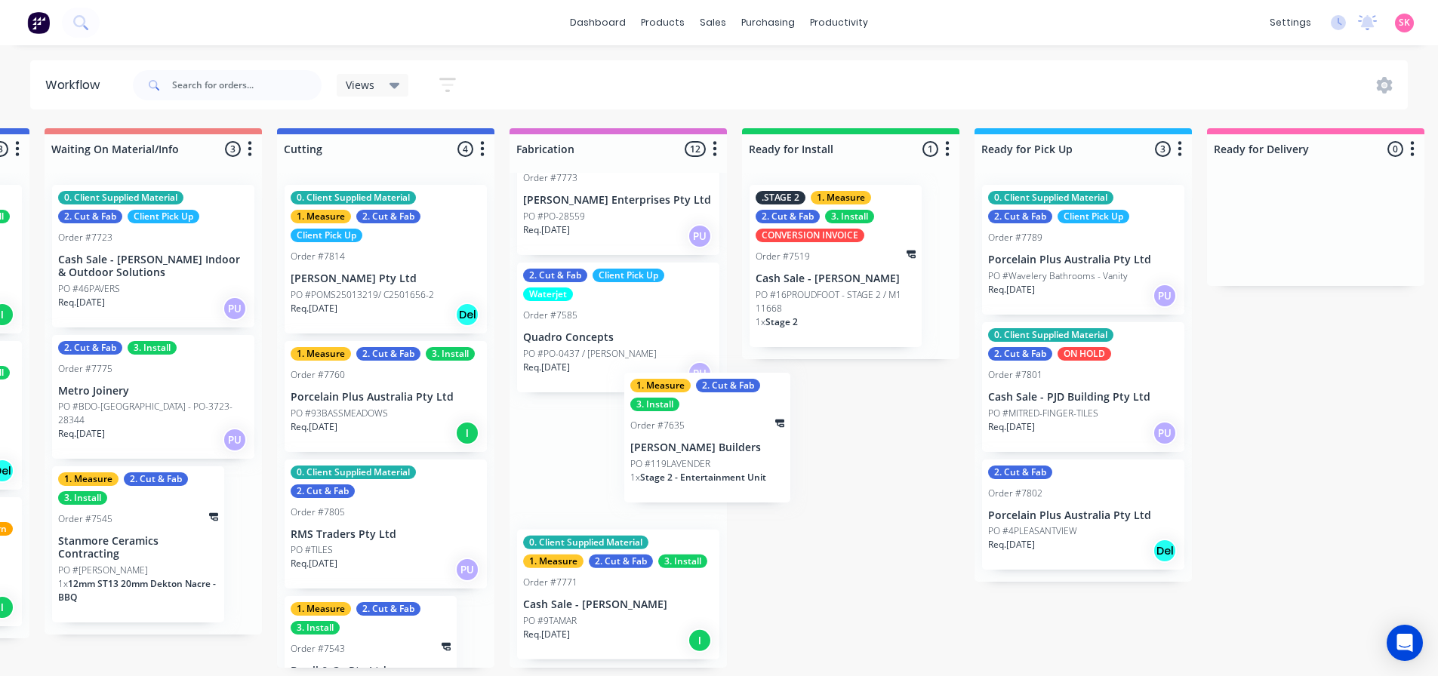
scroll to position [2, 1150]
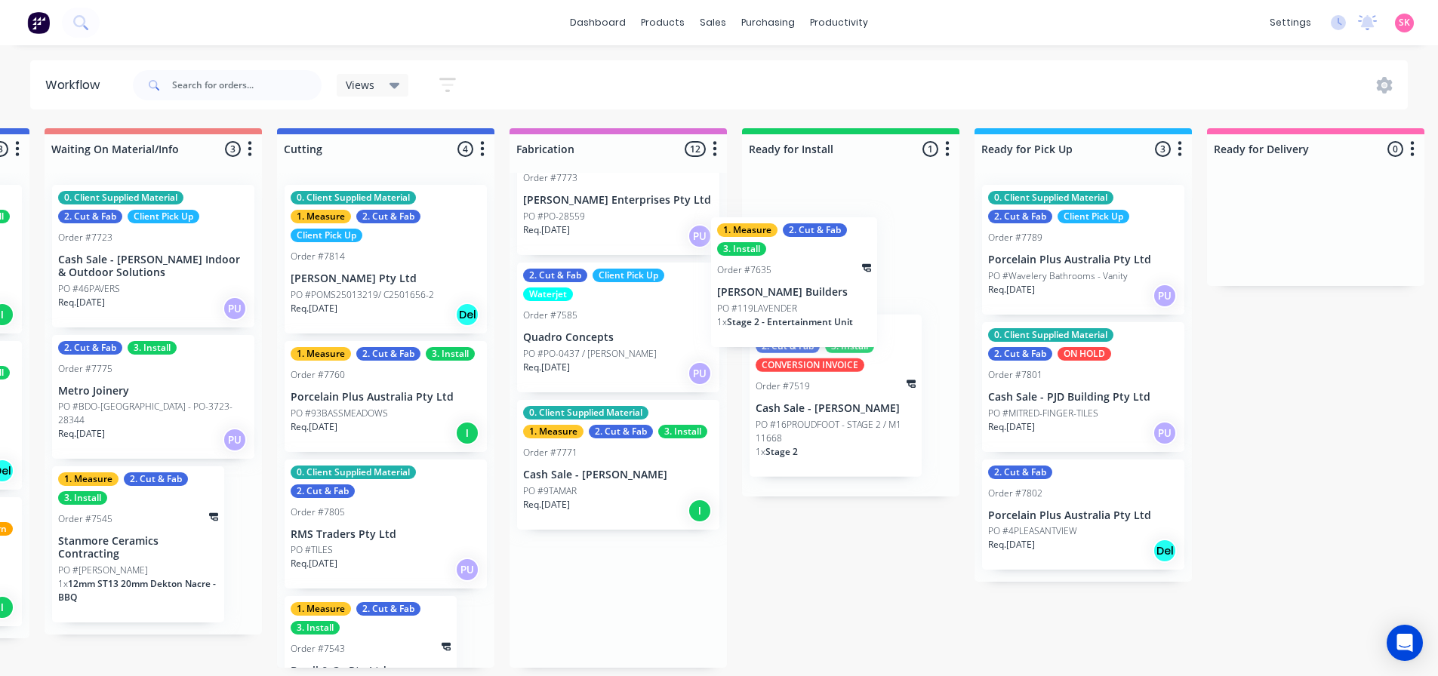
drag, startPoint x: 653, startPoint y: 521, endPoint x: 809, endPoint y: 274, distance: 292.1
click at [808, 271] on div "Submitted 15 Status colour #273444 hex #273444 Save Cancel Summaries Total orde…" at bounding box center [425, 398] width 3173 height 540
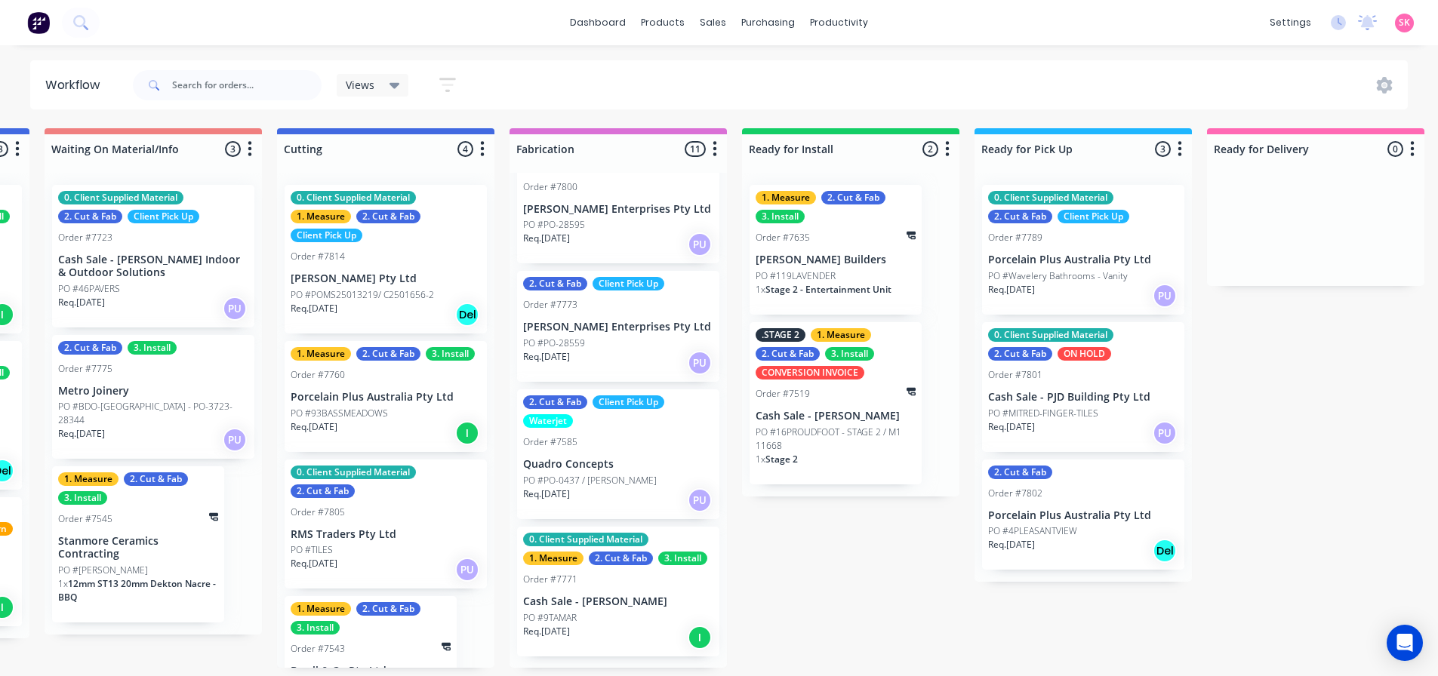
scroll to position [982, 0]
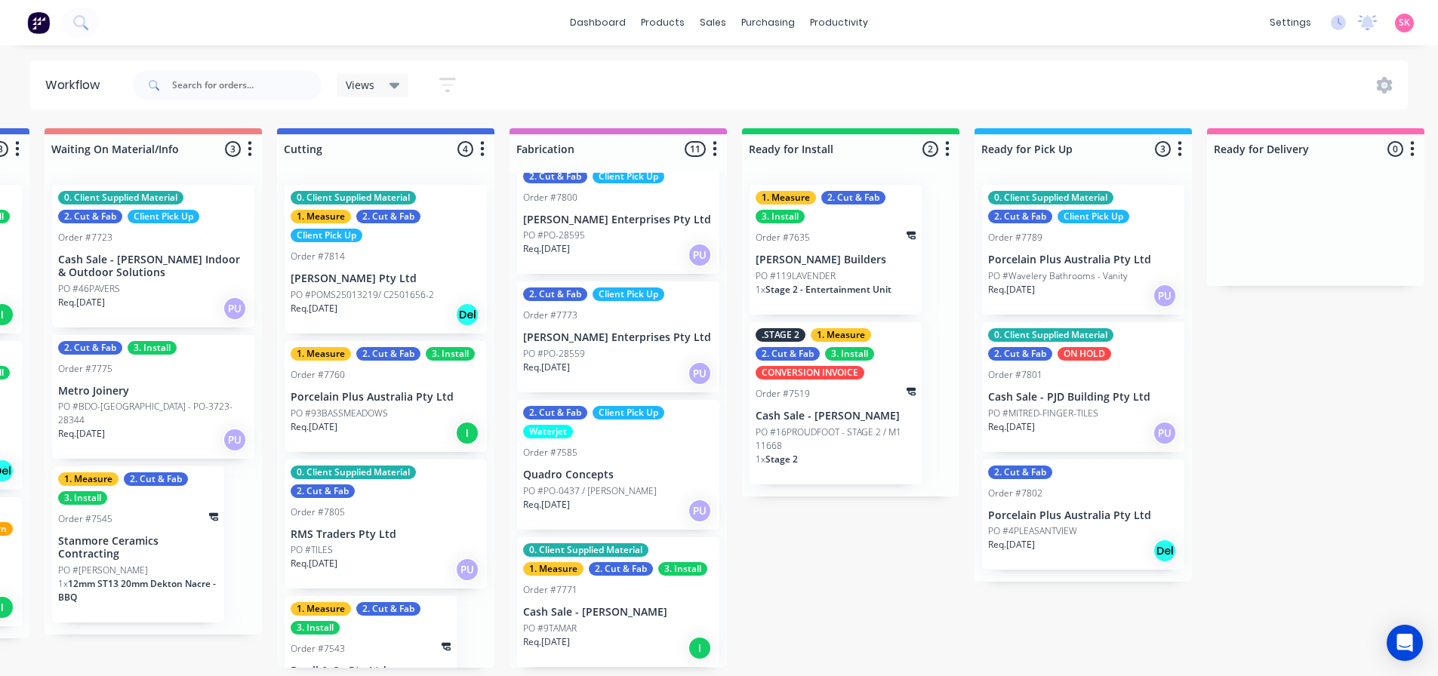
click at [828, 241] on div "Order #7635" at bounding box center [835, 238] width 160 height 14
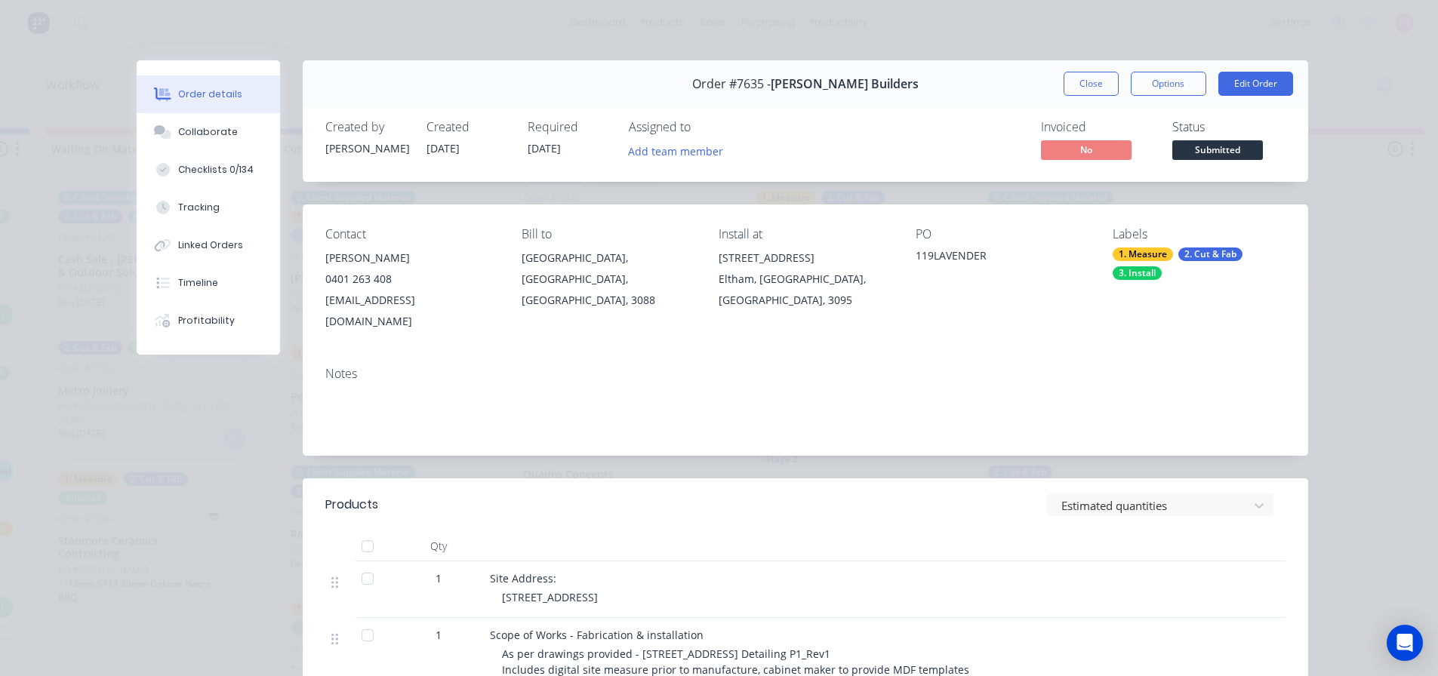
click at [1204, 151] on span "Submitted" at bounding box center [1217, 149] width 91 height 19
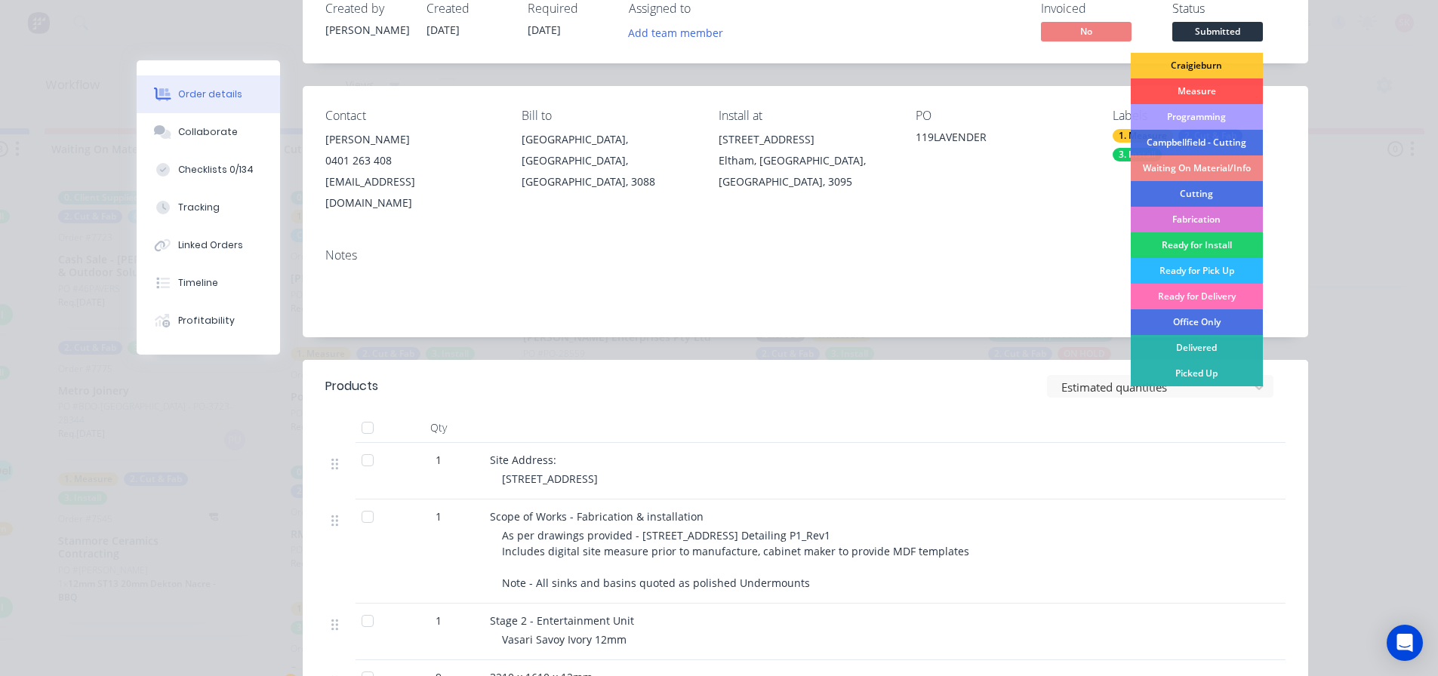
scroll to position [0, 0]
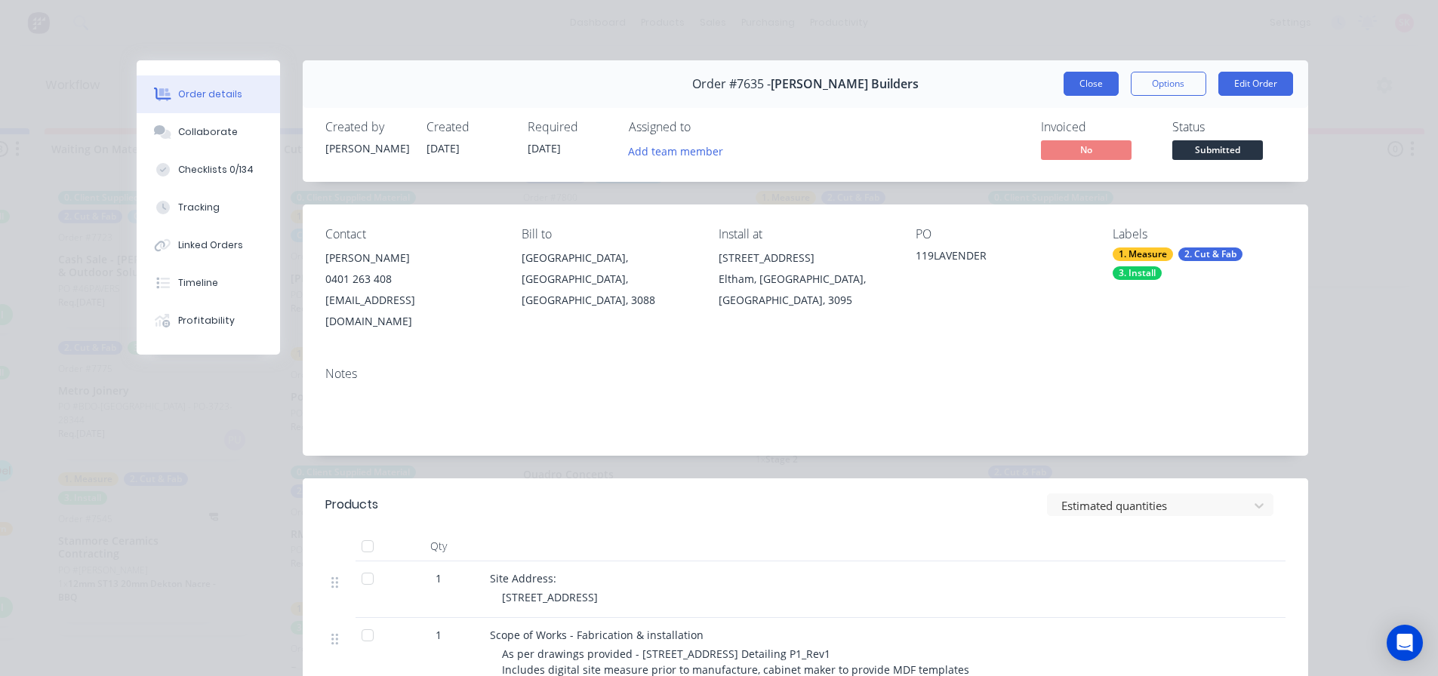
click at [1076, 87] on button "Close" at bounding box center [1090, 84] width 55 height 24
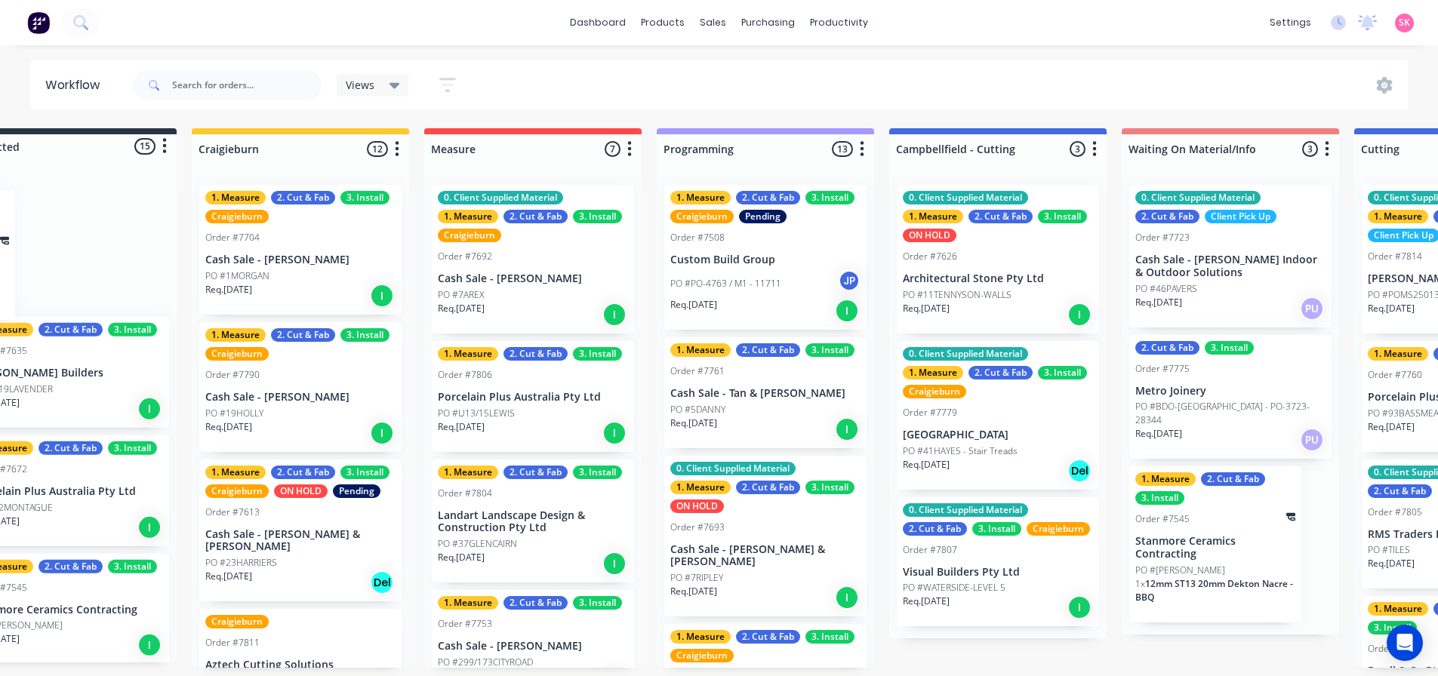
scroll to position [2, 0]
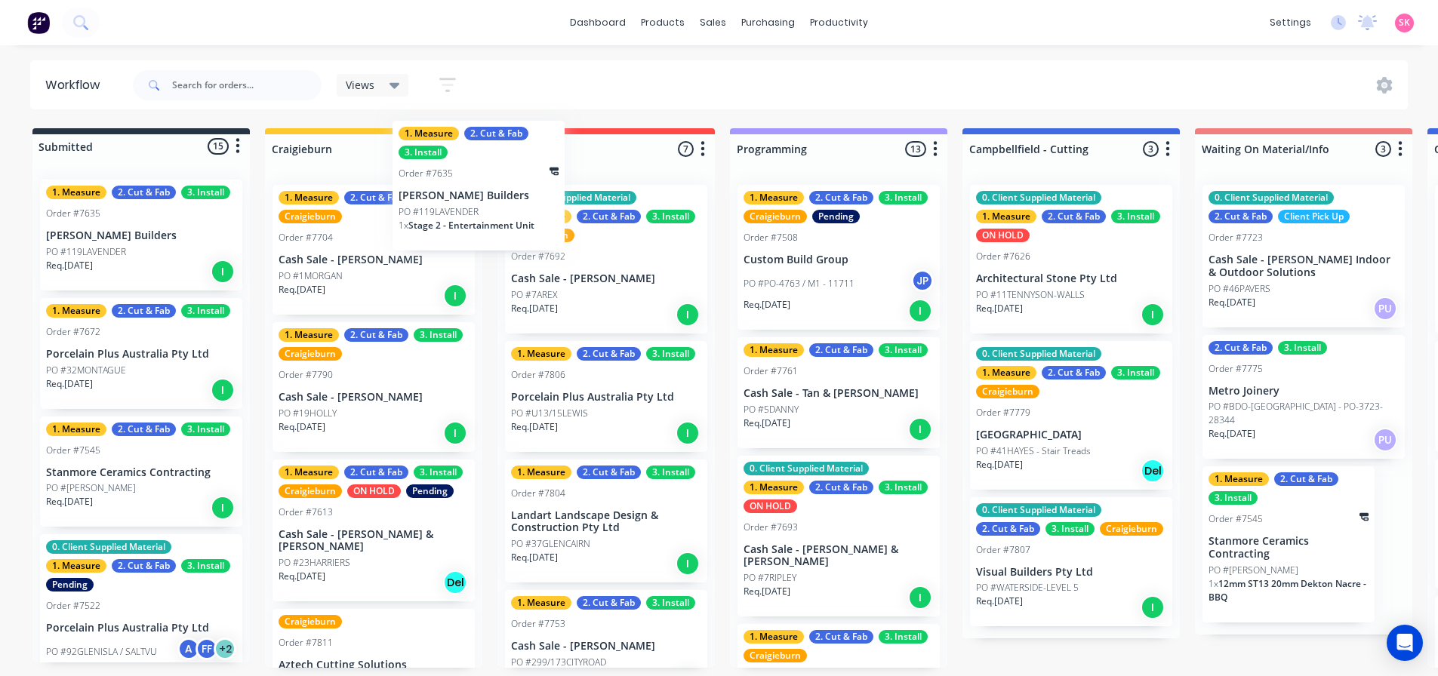
drag, startPoint x: 850, startPoint y: 263, endPoint x: 405, endPoint y: 234, distance: 446.2
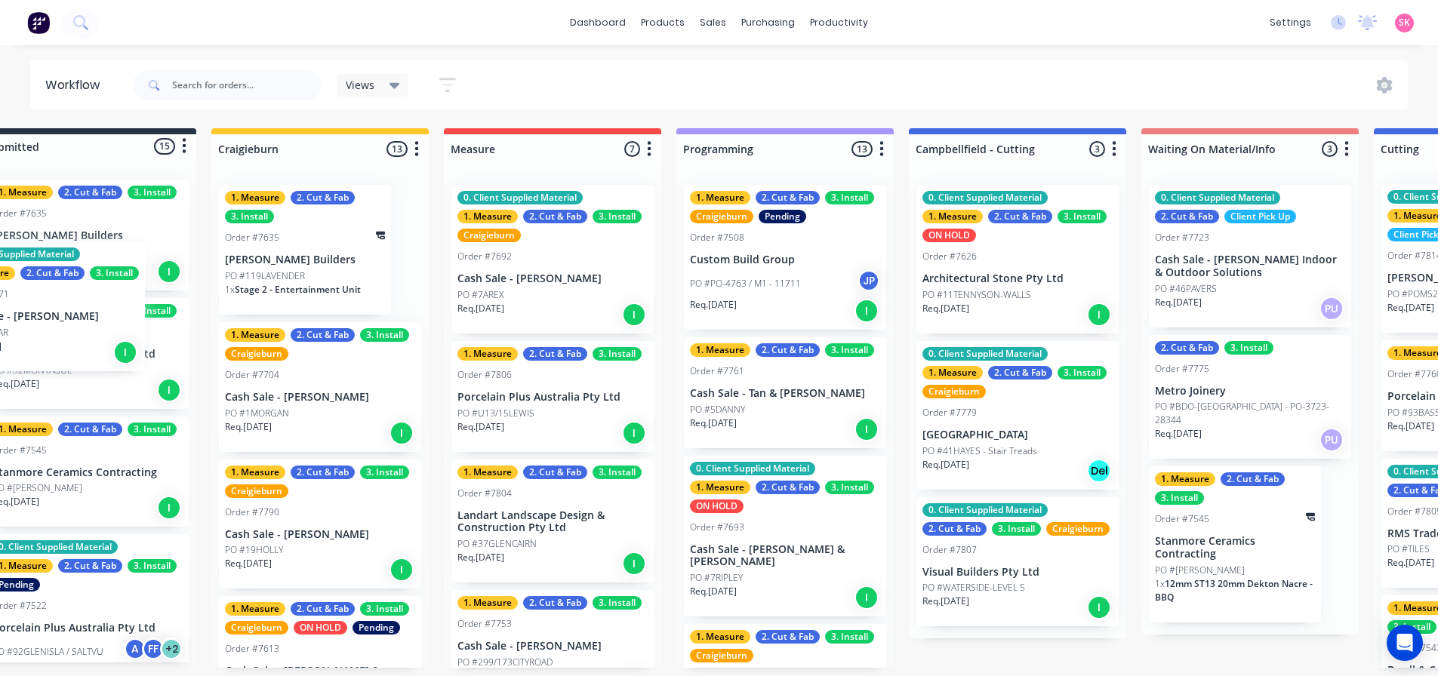
scroll to position [3, 0]
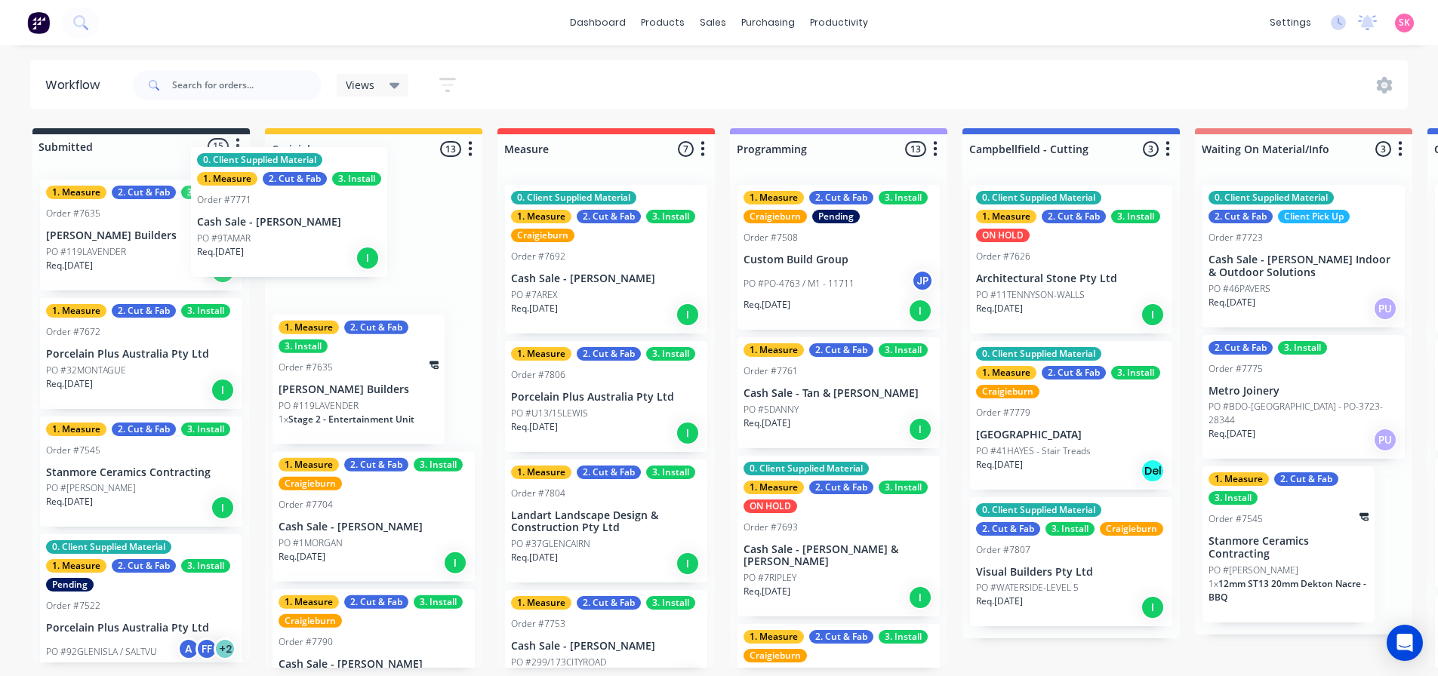
drag, startPoint x: 703, startPoint y: 618, endPoint x: 303, endPoint y: 230, distance: 557.7
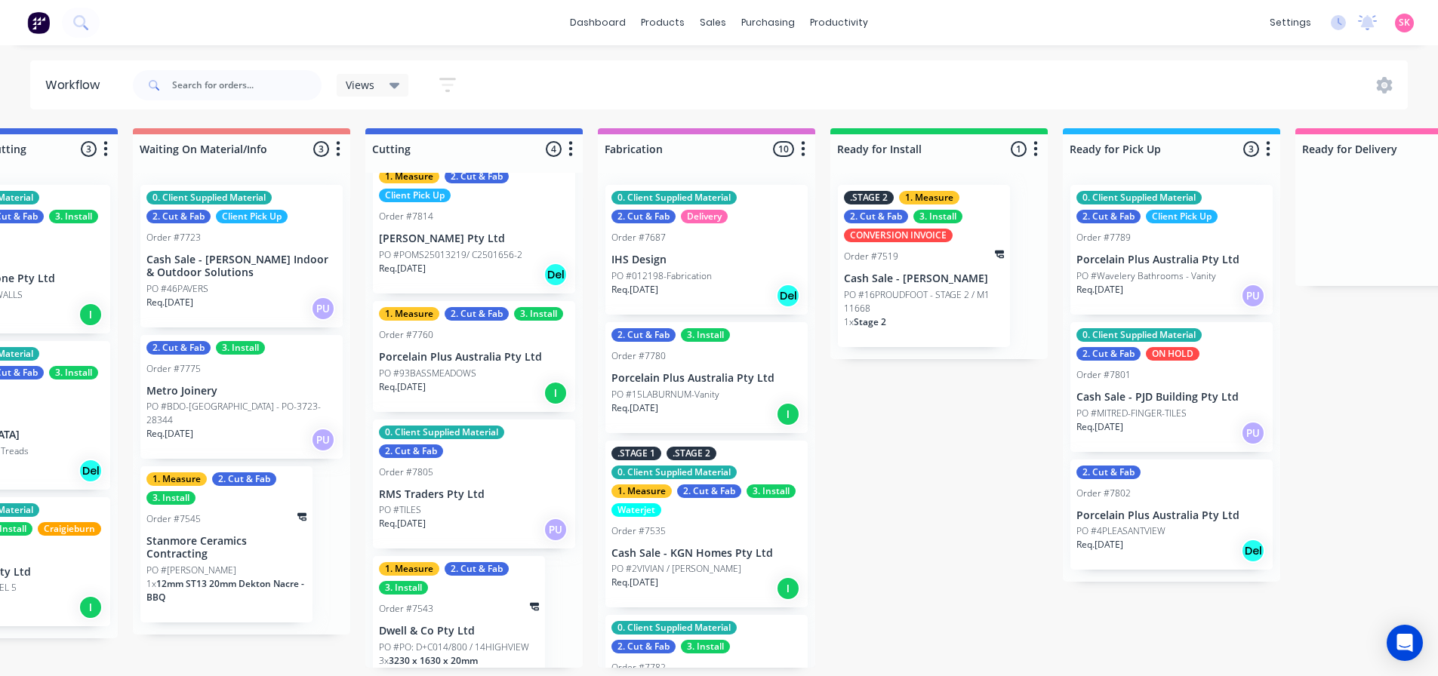
scroll to position [59, 0]
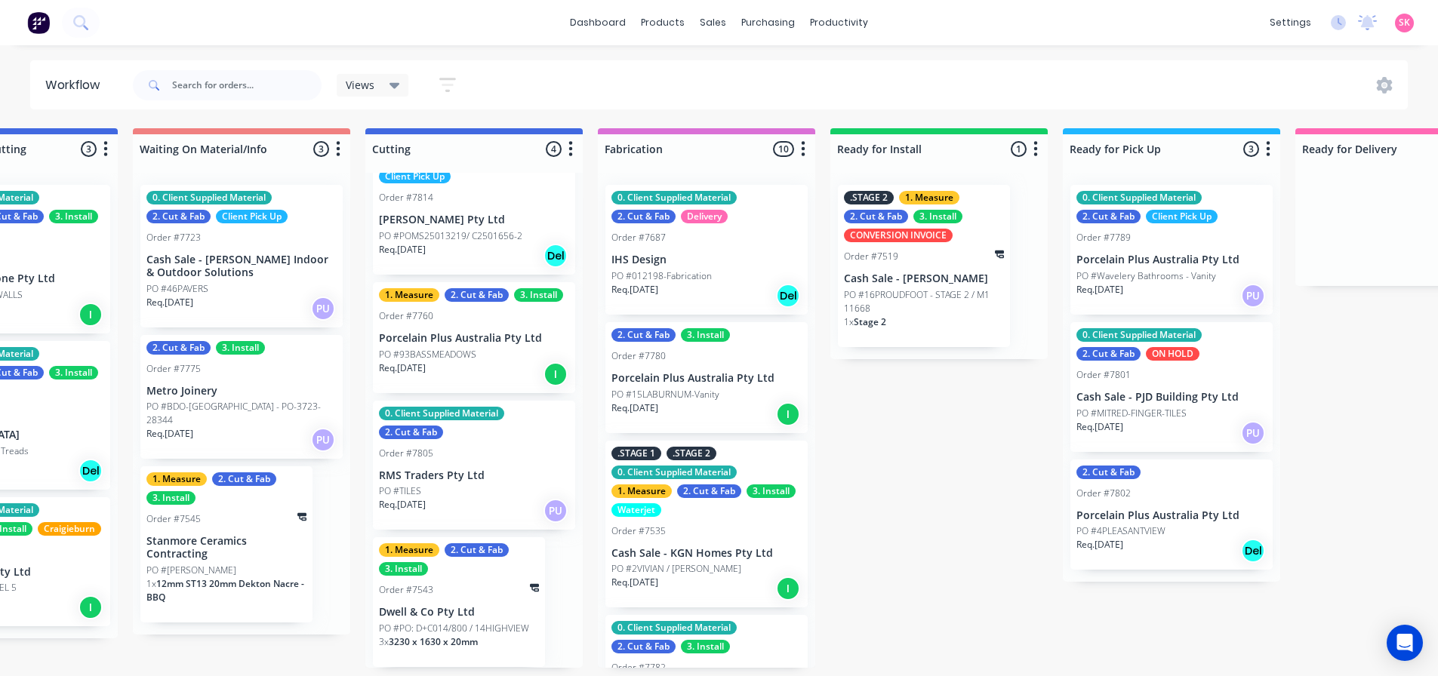
click at [488, 600] on div "1. Measure 2. Cut & Fab 3. Install Order #7543 Dwell & Co Pty Ltd PO #PO: D+C01…" at bounding box center [459, 602] width 172 height 130
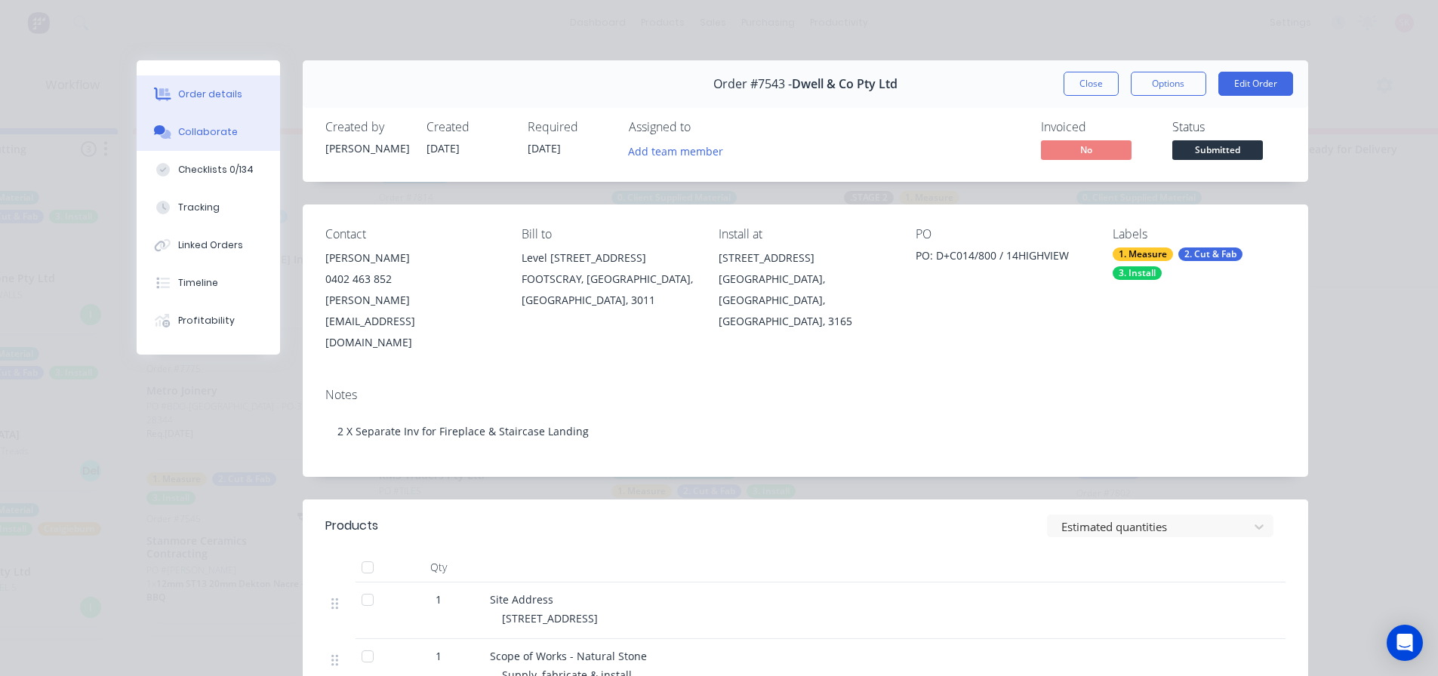
click at [217, 129] on div "Collaborate" at bounding box center [208, 132] width 60 height 14
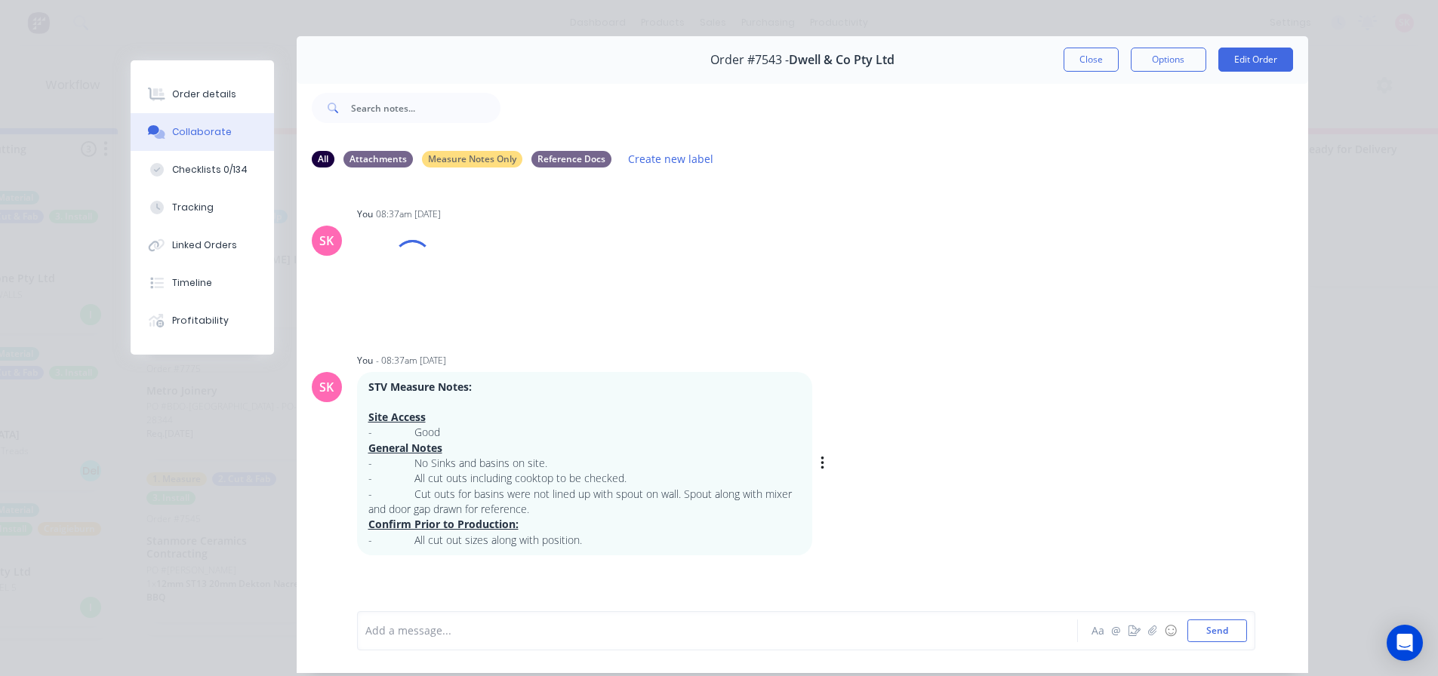
scroll to position [80, 0]
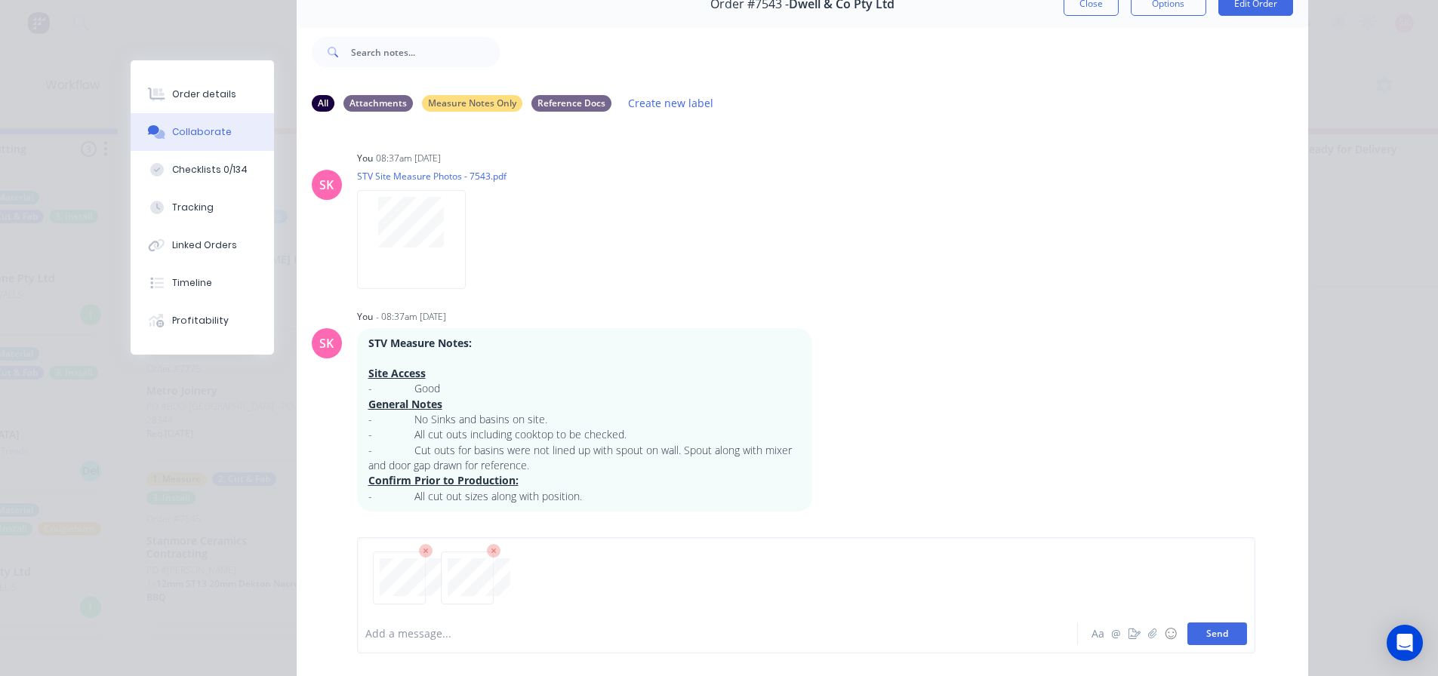
click at [1198, 638] on button "Send" at bounding box center [1217, 634] width 60 height 23
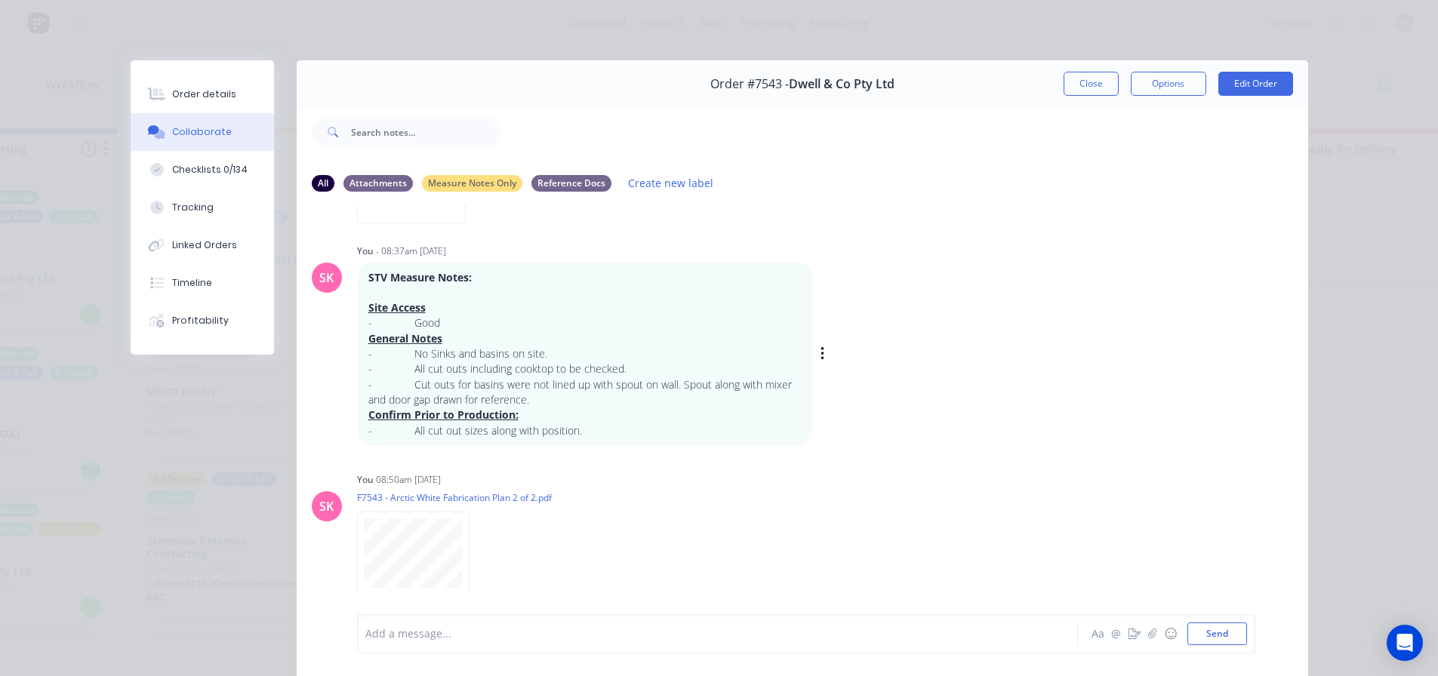
scroll to position [298, 0]
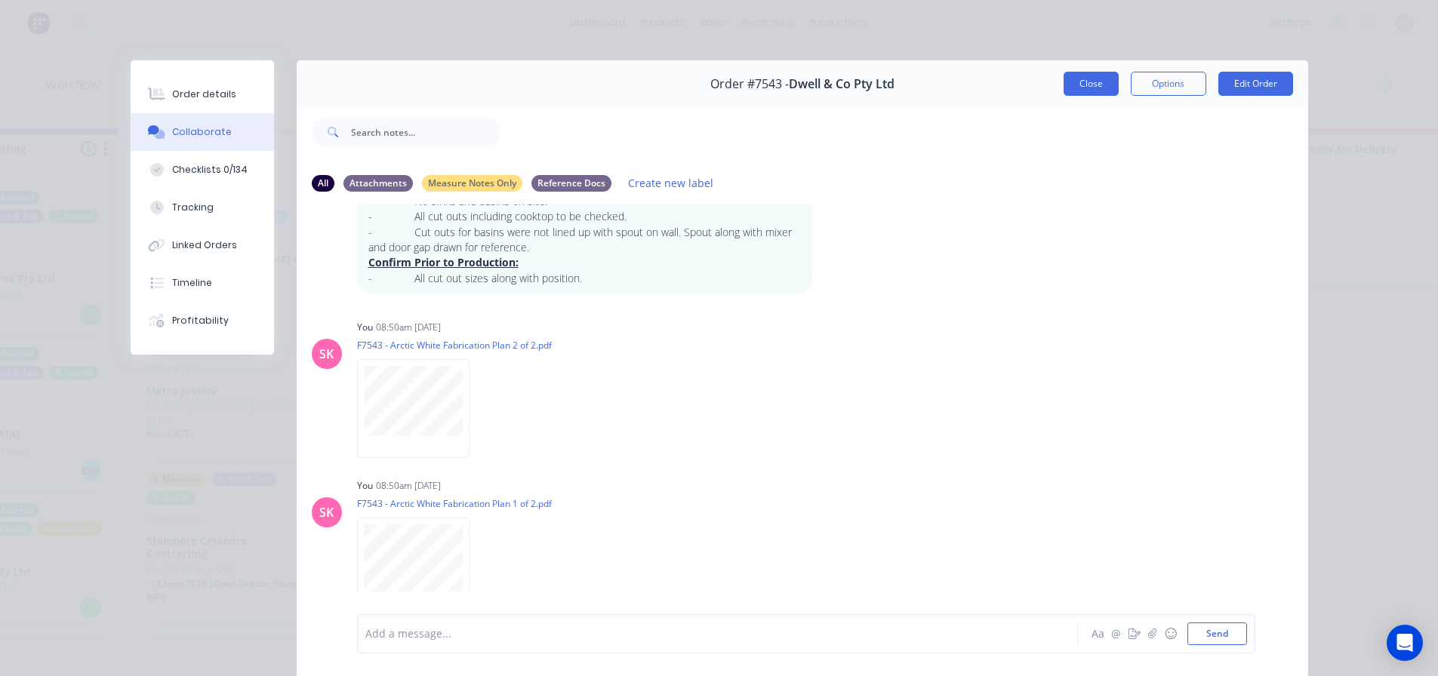
click at [1078, 88] on button "Close" at bounding box center [1090, 84] width 55 height 24
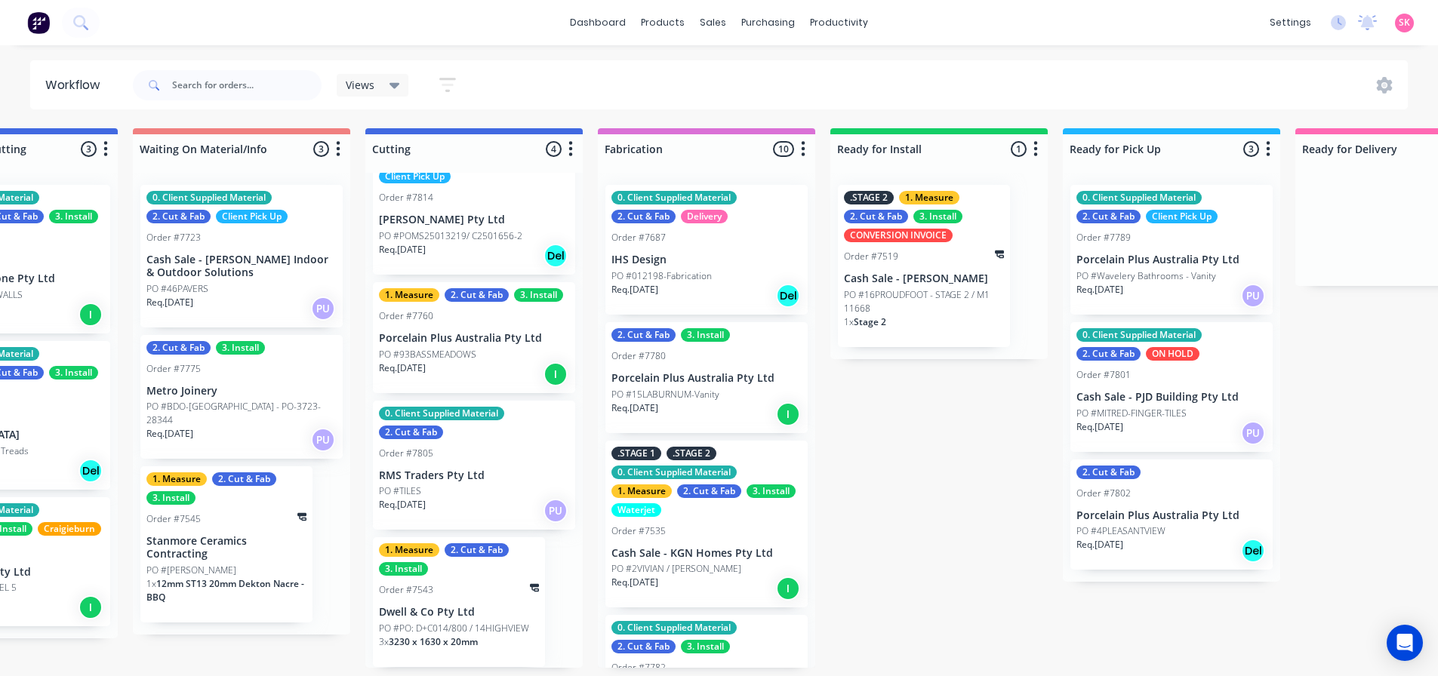
scroll to position [3, 0]
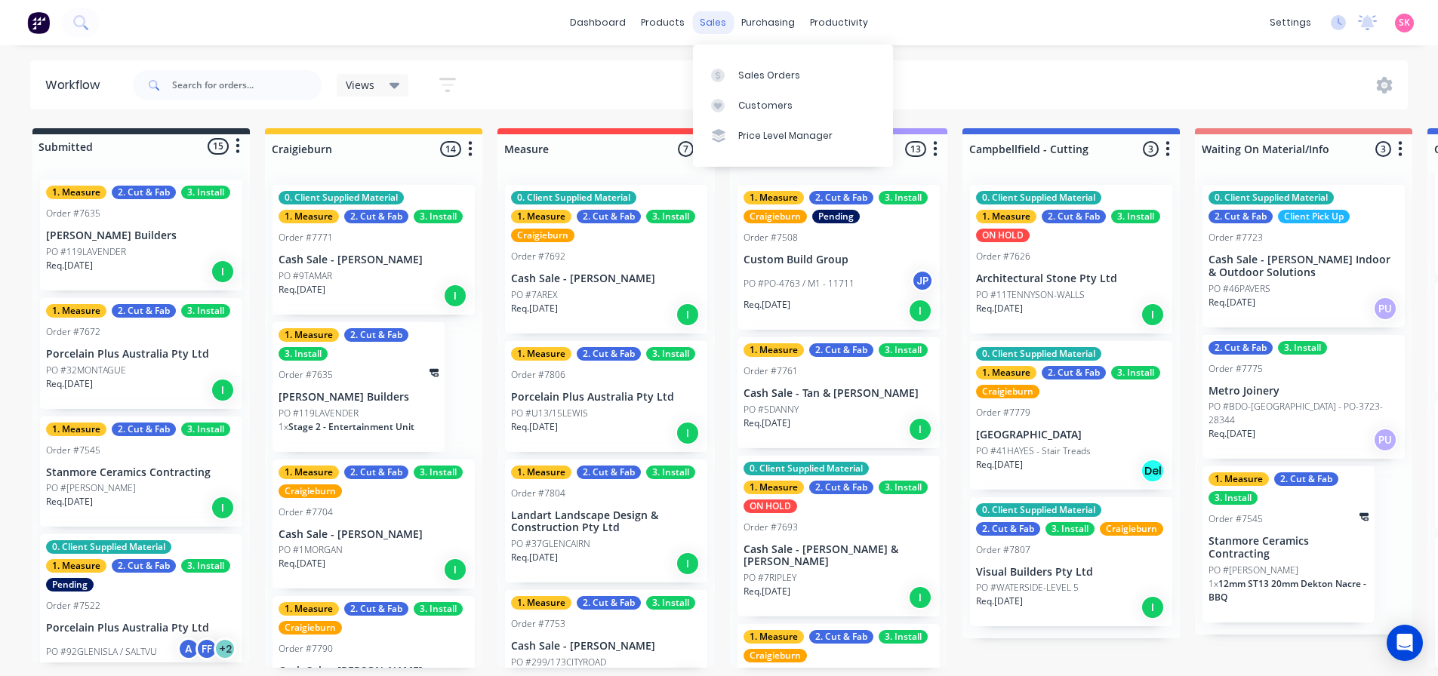
click at [712, 27] on div "sales" at bounding box center [713, 22] width 42 height 23
click at [736, 72] on link "Sales Orders" at bounding box center [793, 75] width 200 height 30
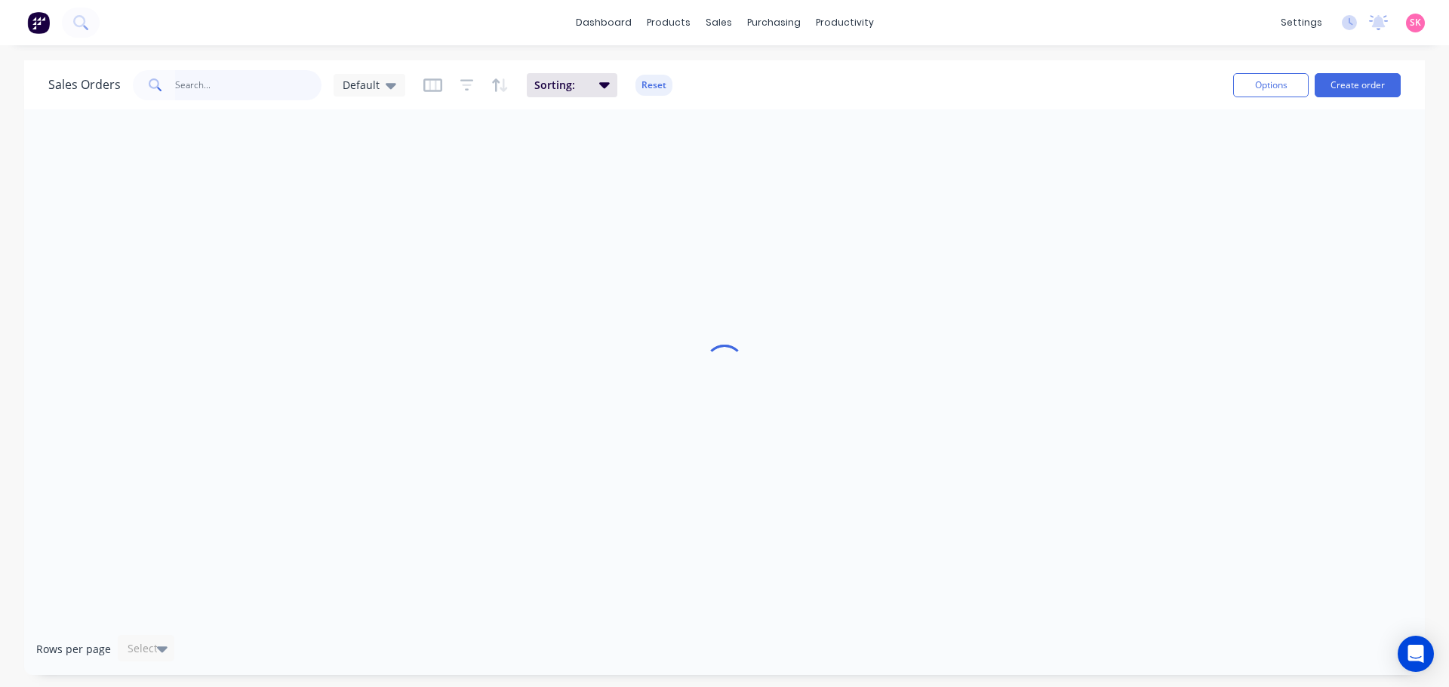
click at [241, 80] on input "text" at bounding box center [248, 85] width 147 height 30
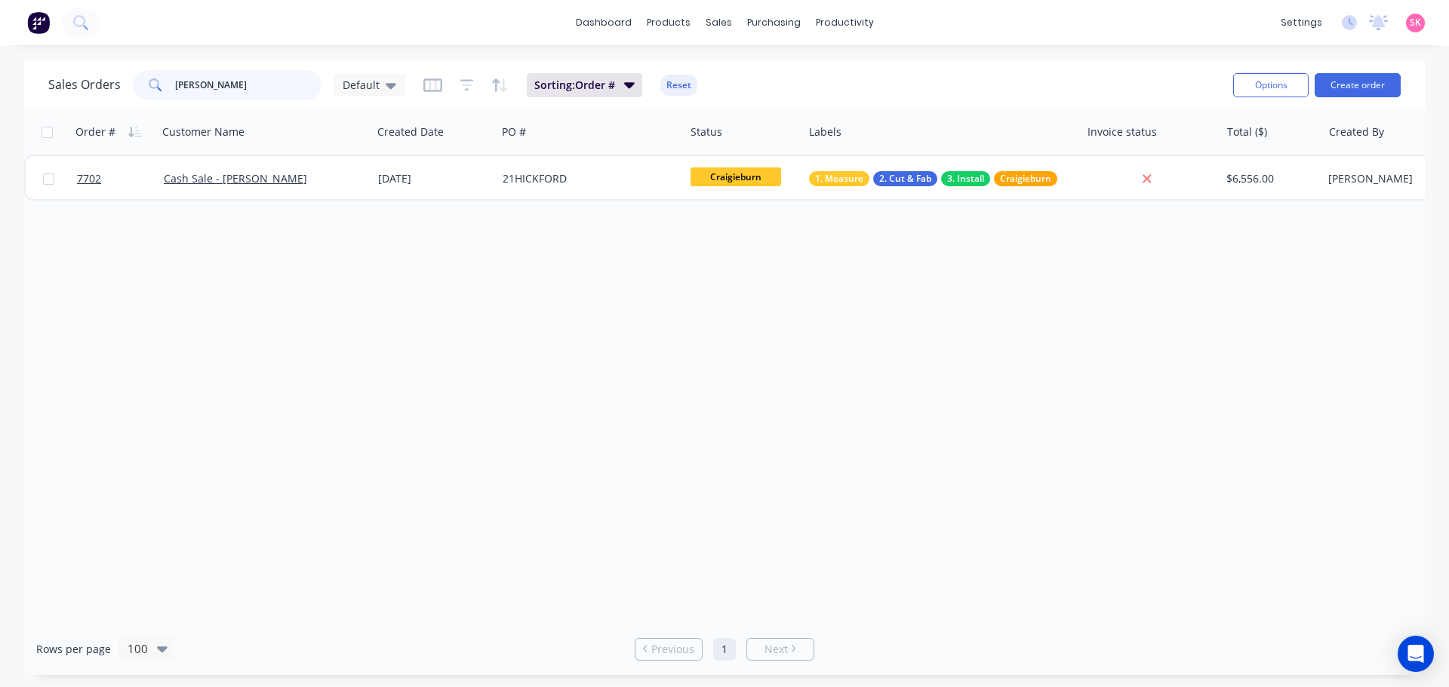
type input "daniela"
click at [328, 184] on div "Cash Sale - [PERSON_NAME]" at bounding box center [260, 178] width 192 height 15
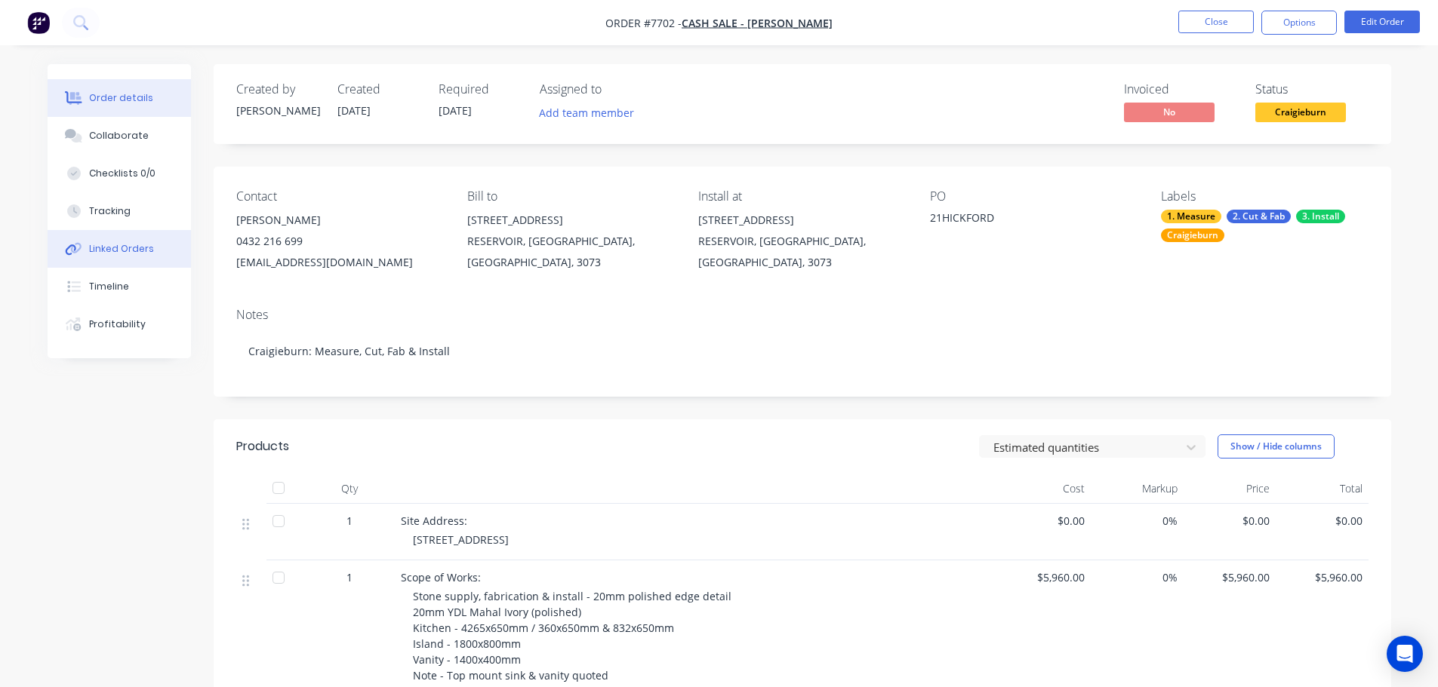
drag, startPoint x: 106, startPoint y: 251, endPoint x: 117, endPoint y: 245, distance: 12.5
click at [106, 251] on div "Linked Orders" at bounding box center [121, 249] width 65 height 14
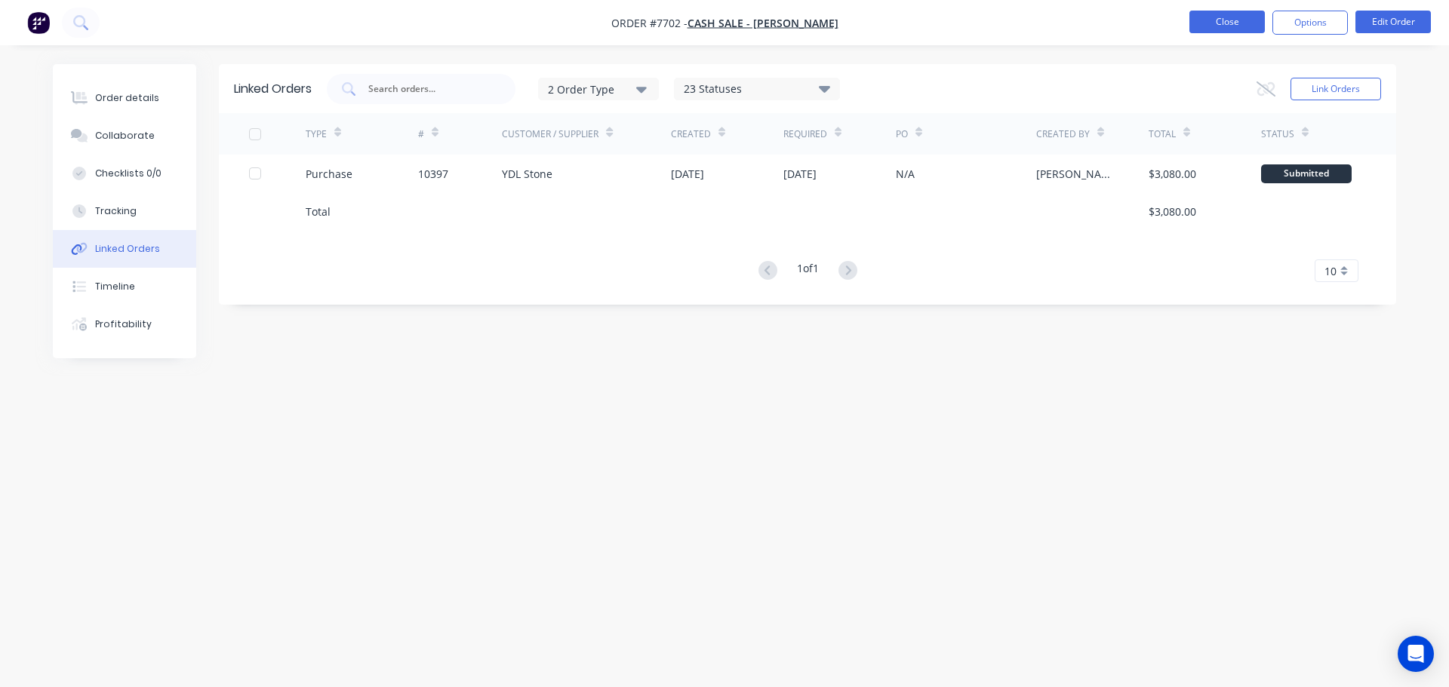
click at [1227, 14] on button "Close" at bounding box center [1226, 22] width 75 height 23
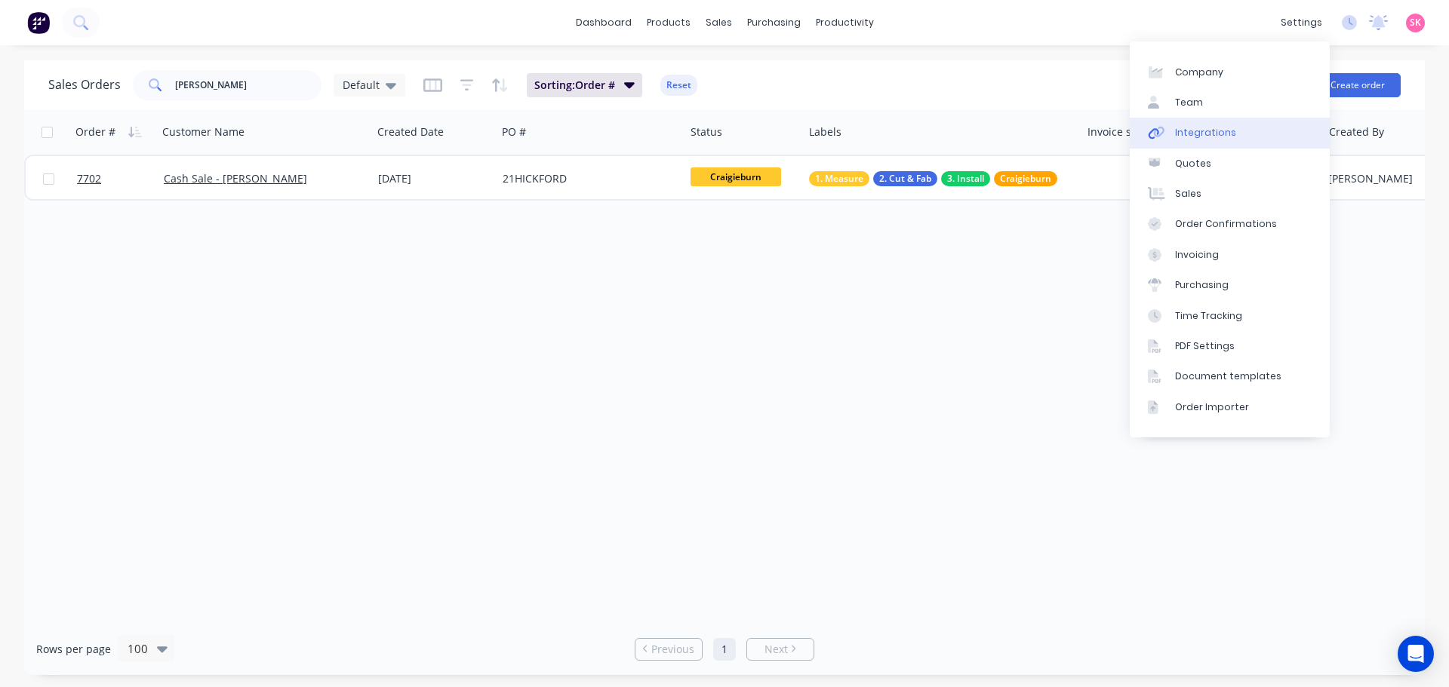
click at [1264, 143] on link "Integrations" at bounding box center [1230, 133] width 200 height 30
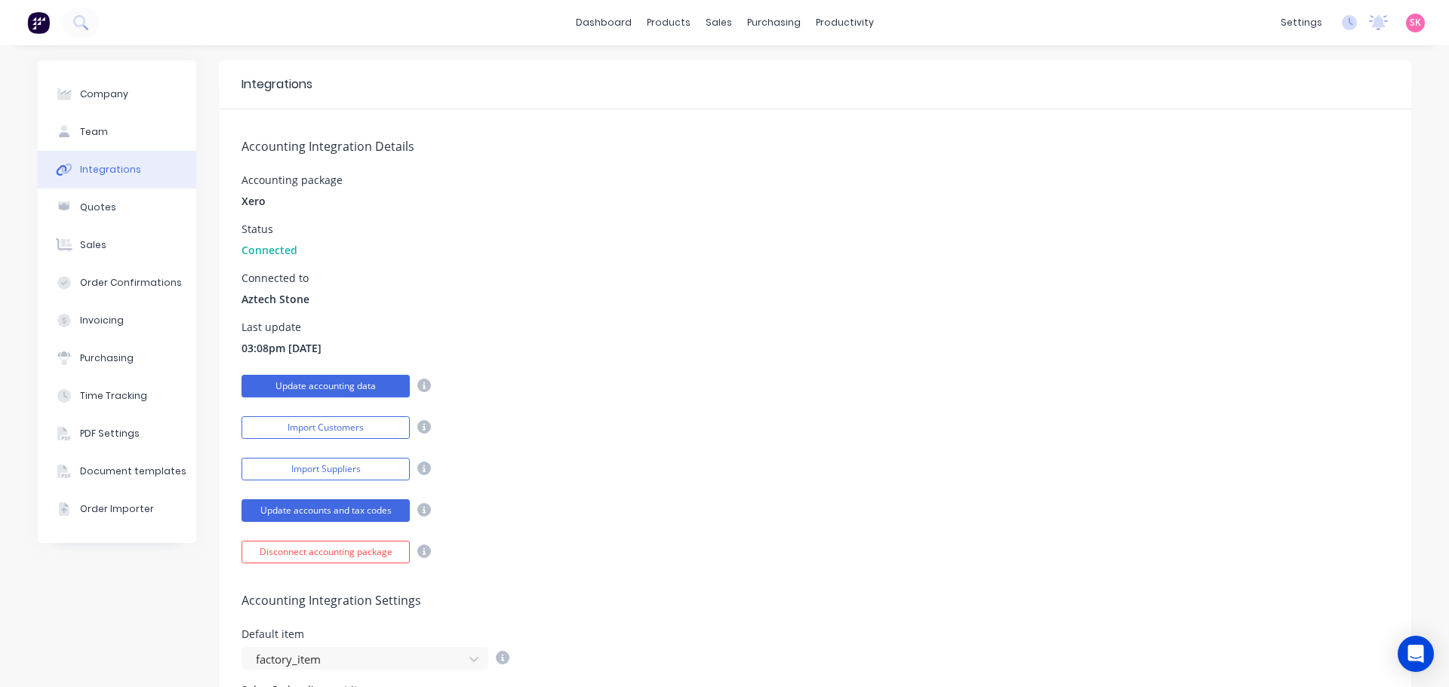
click at [373, 391] on button "Update accounting data" at bounding box center [325, 386] width 168 height 23
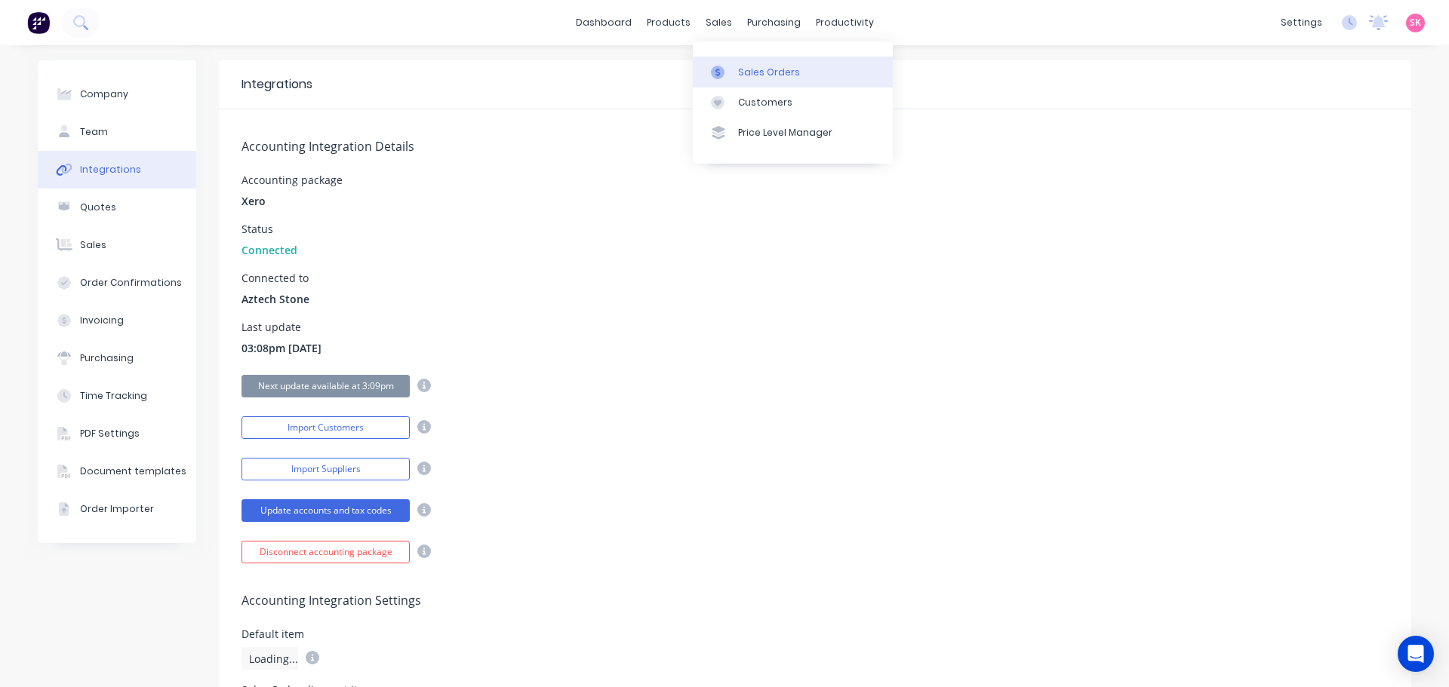
click at [741, 71] on div "Sales Orders" at bounding box center [769, 73] width 62 height 14
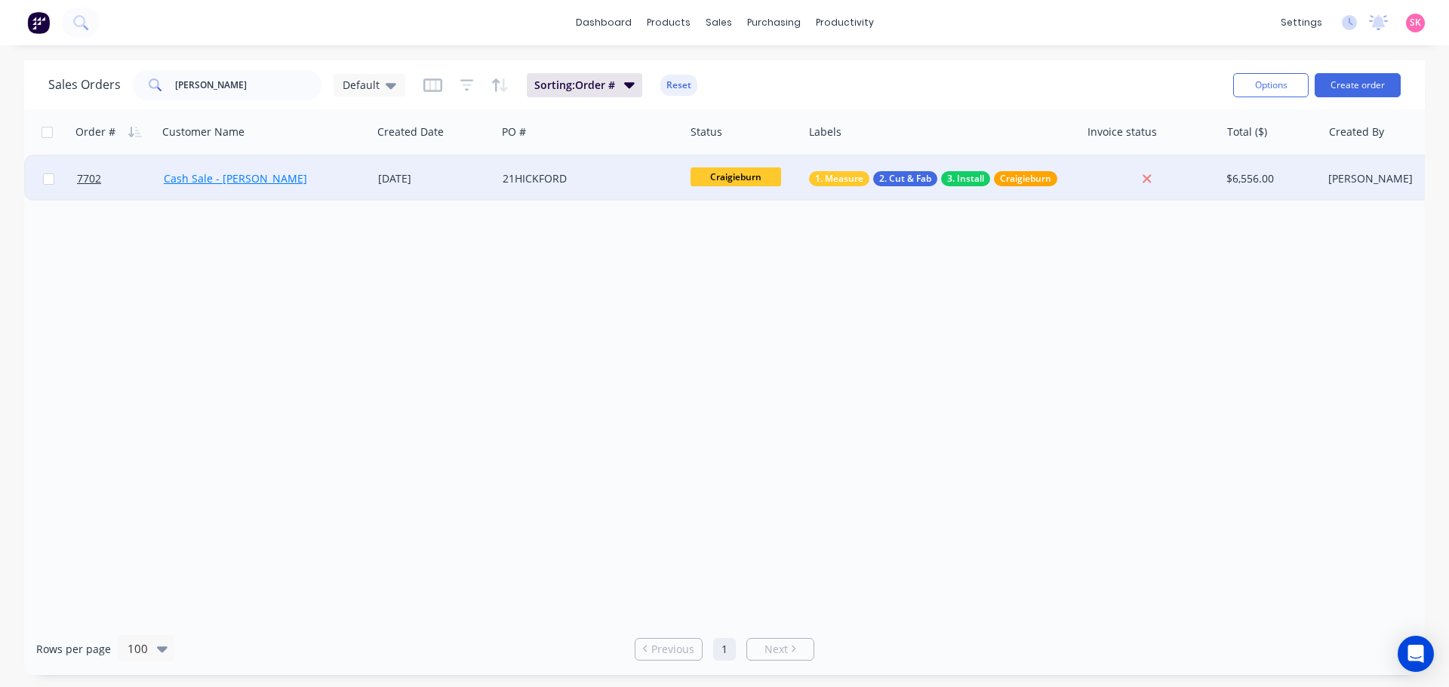
click at [305, 182] on link "Cash Sale - [PERSON_NAME]" at bounding box center [235, 178] width 143 height 14
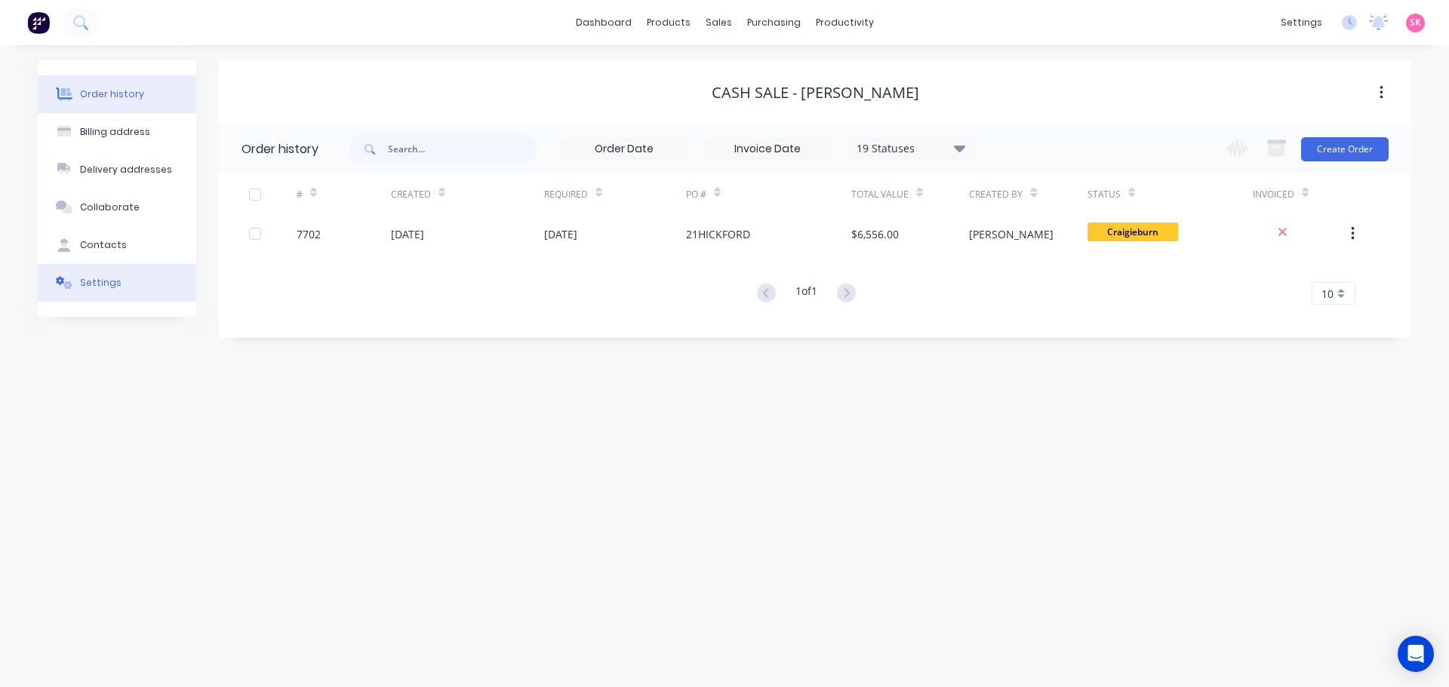
click at [131, 271] on button "Settings" at bounding box center [117, 283] width 158 height 38
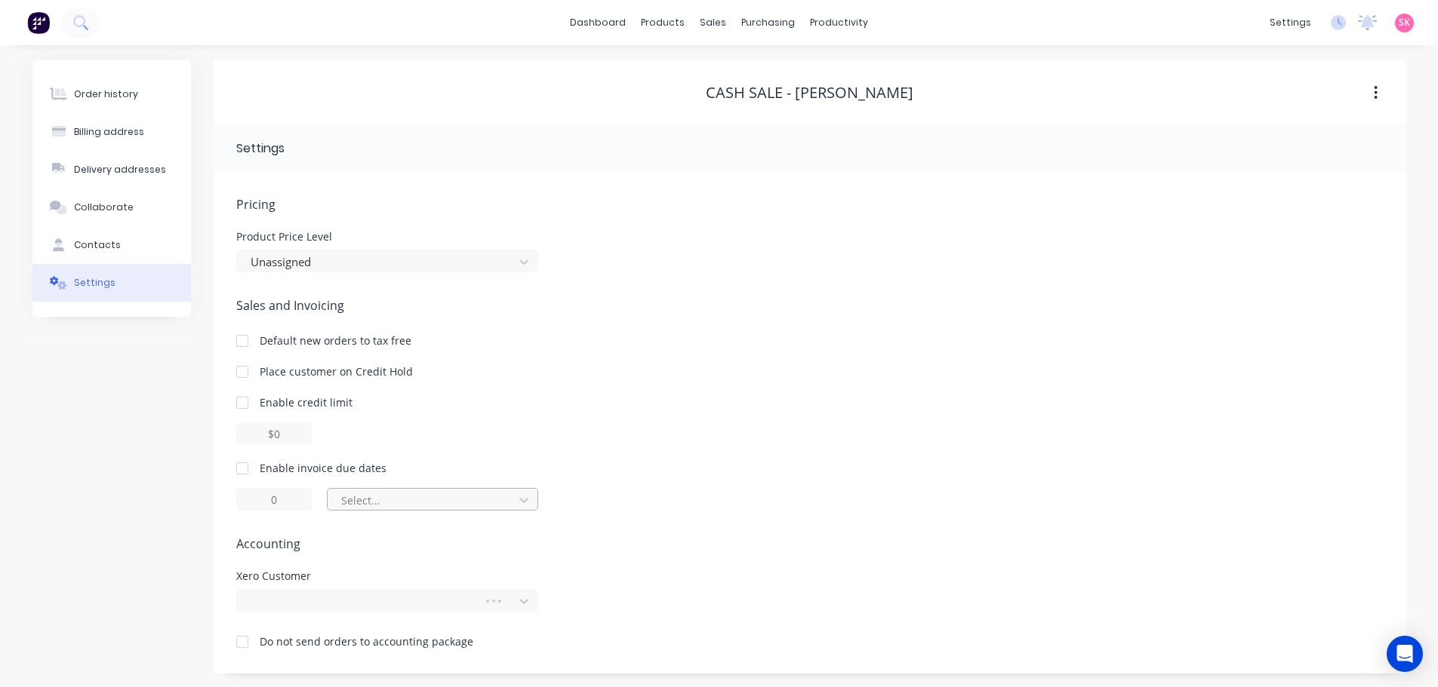
scroll to position [2, 0]
click at [378, 617] on div "Pricing Product Price Level Unassigned Sales and Invoicing Default new orders t…" at bounding box center [809, 433] width 1147 height 478
click at [381, 607] on div at bounding box center [362, 600] width 226 height 19
type input "daniel"
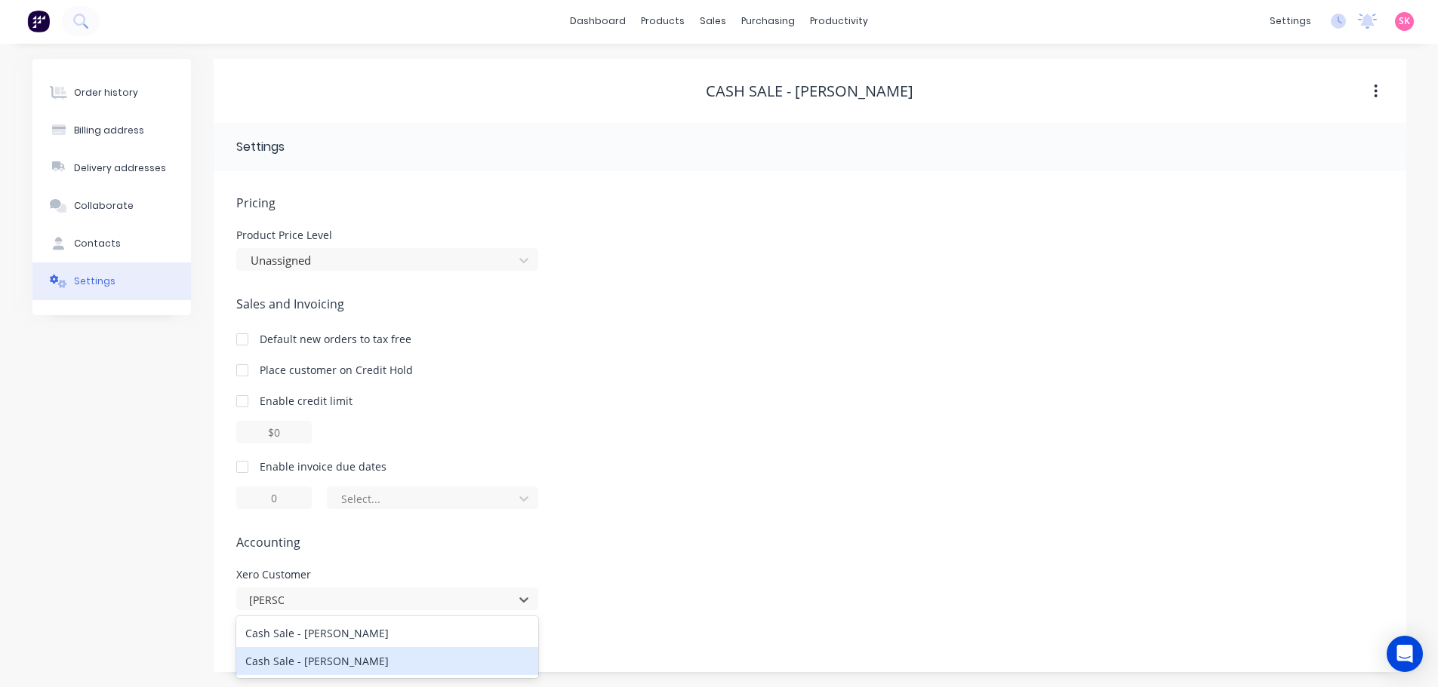
click at [423, 667] on div "Cash Sale - [PERSON_NAME]" at bounding box center [387, 661] width 302 height 28
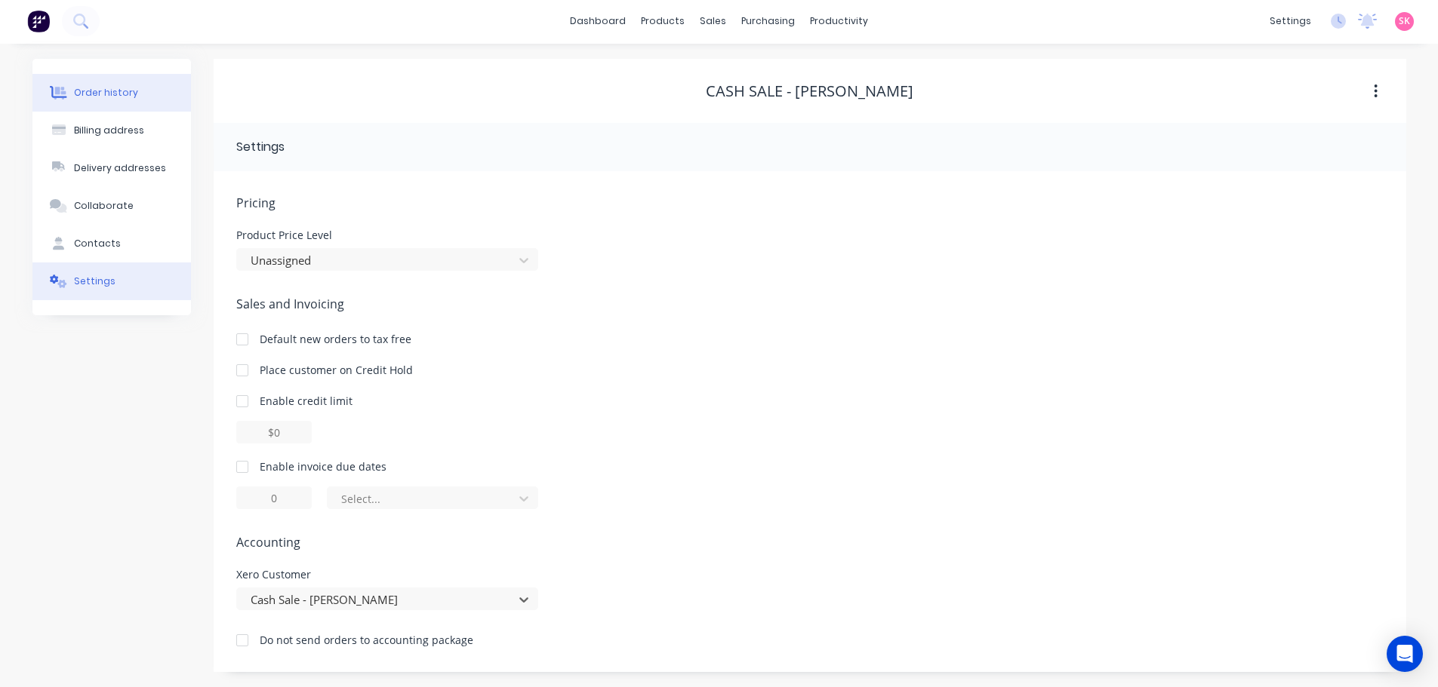
click at [154, 97] on button "Order history" at bounding box center [111, 93] width 158 height 38
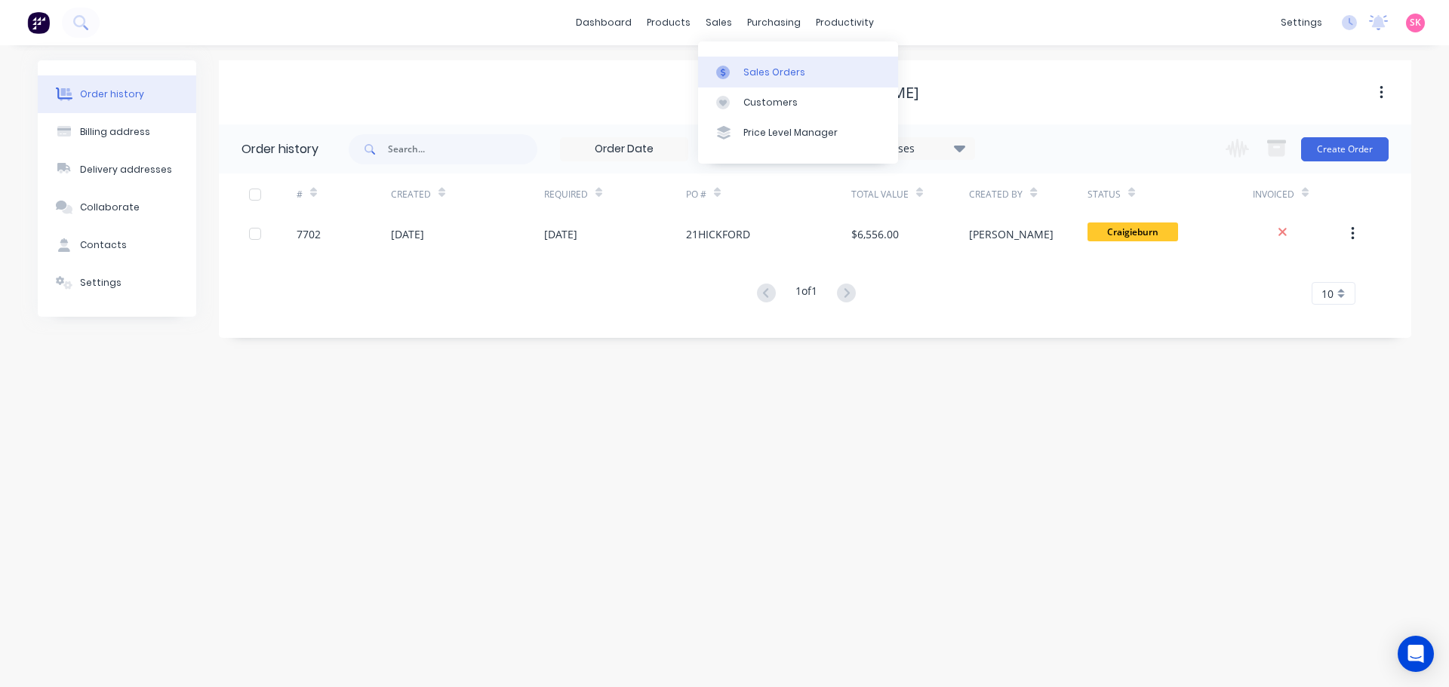
click at [721, 66] on icon at bounding box center [723, 73] width 14 height 14
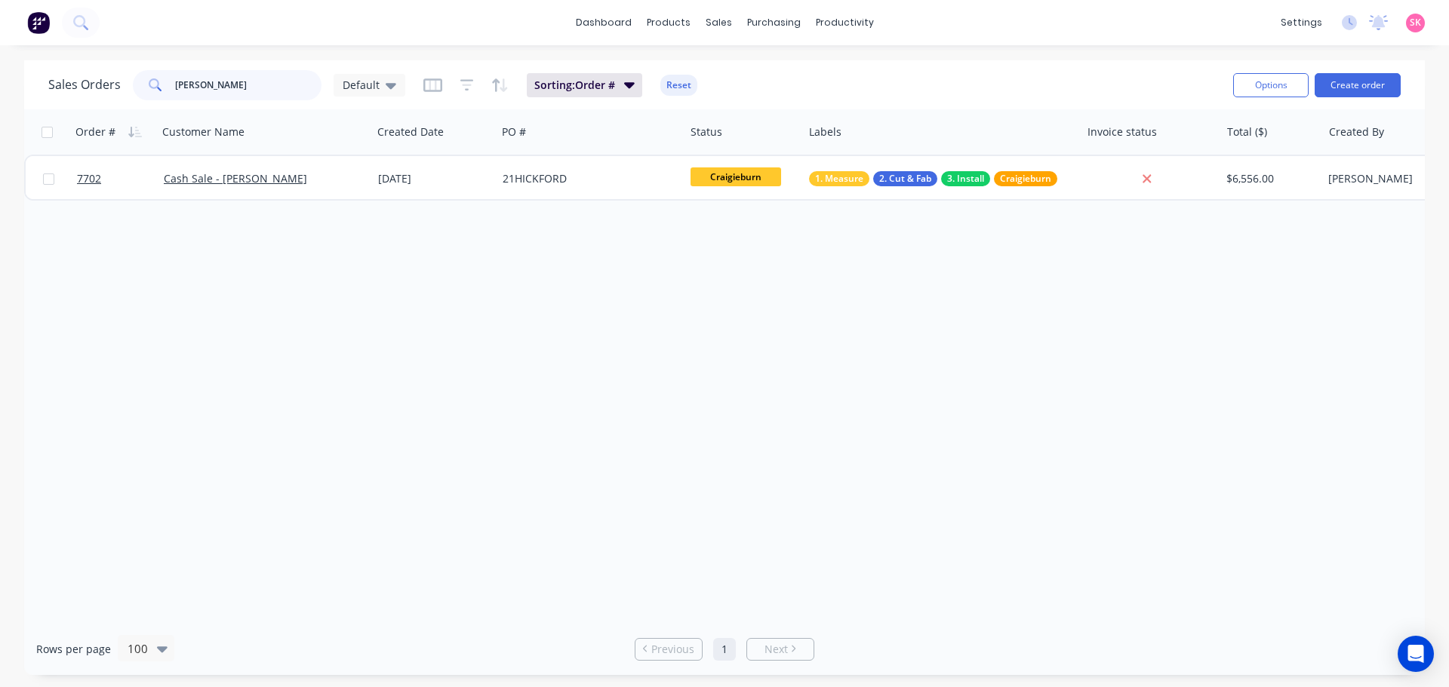
drag, startPoint x: 247, startPoint y: 92, endPoint x: 69, endPoint y: 93, distance: 178.1
click at [69, 93] on div "Sales Orders daniela Default" at bounding box center [226, 85] width 357 height 30
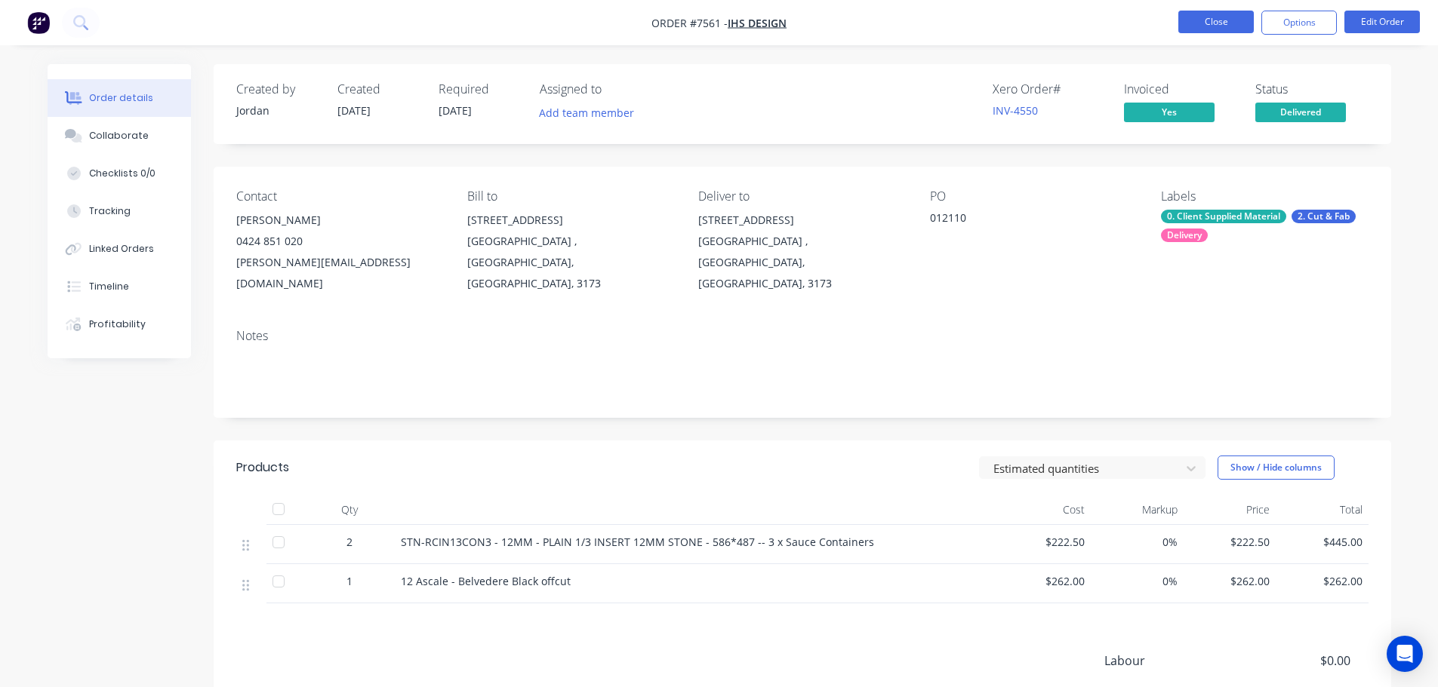
click at [1229, 13] on button "Close" at bounding box center [1215, 22] width 75 height 23
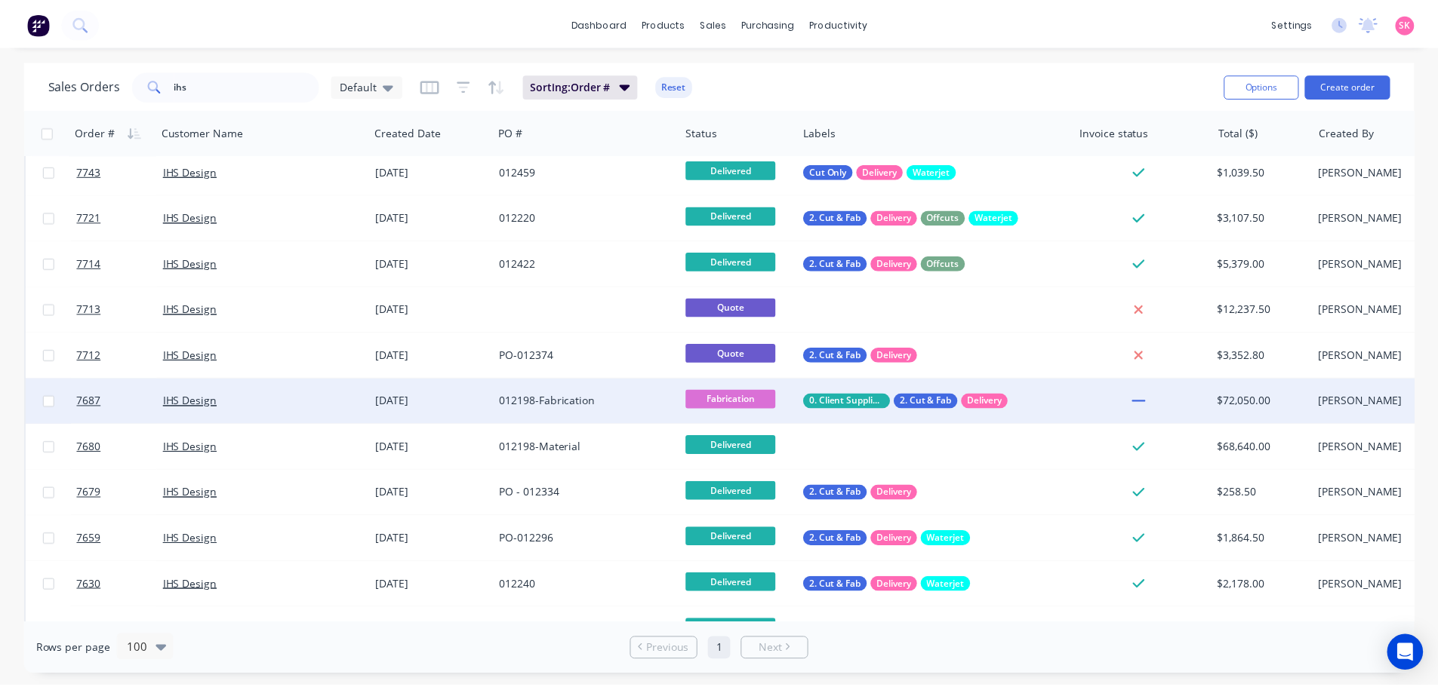
scroll to position [151, 0]
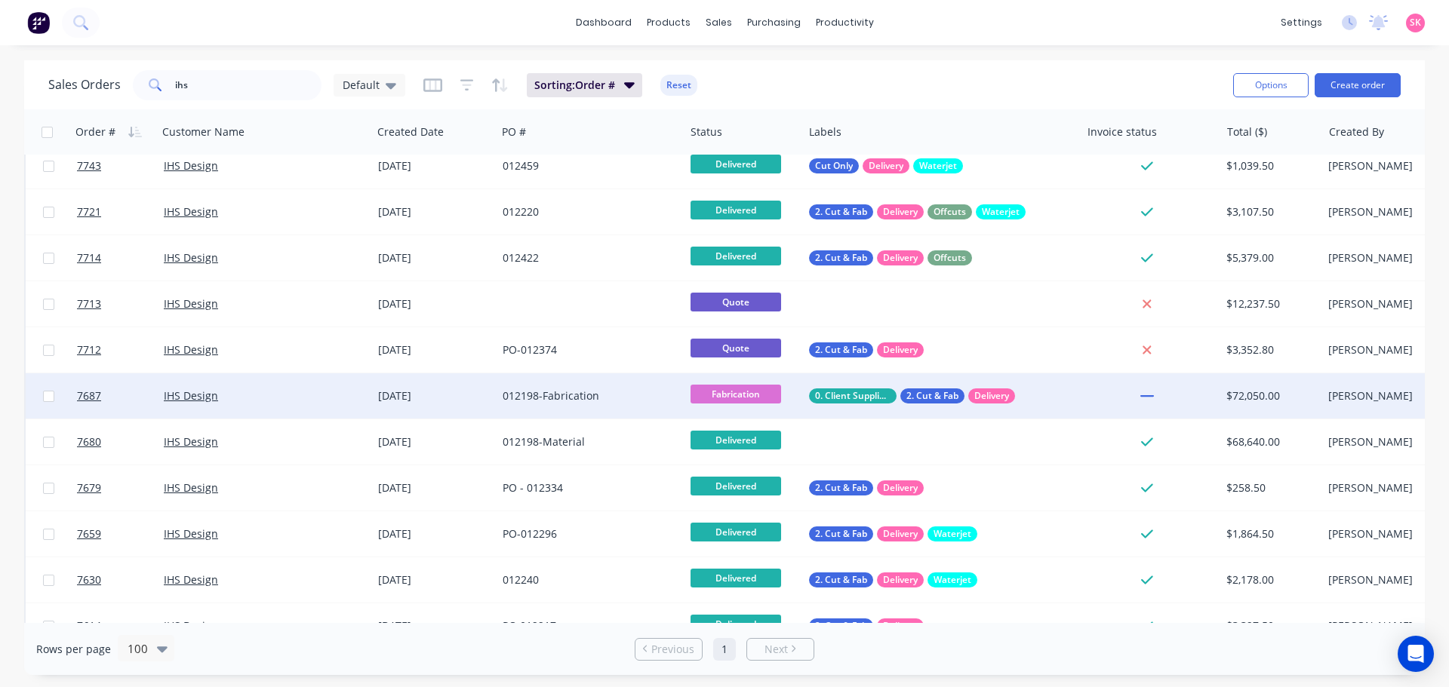
click at [622, 404] on div "012198-Fabrication" at bounding box center [591, 396] width 188 height 45
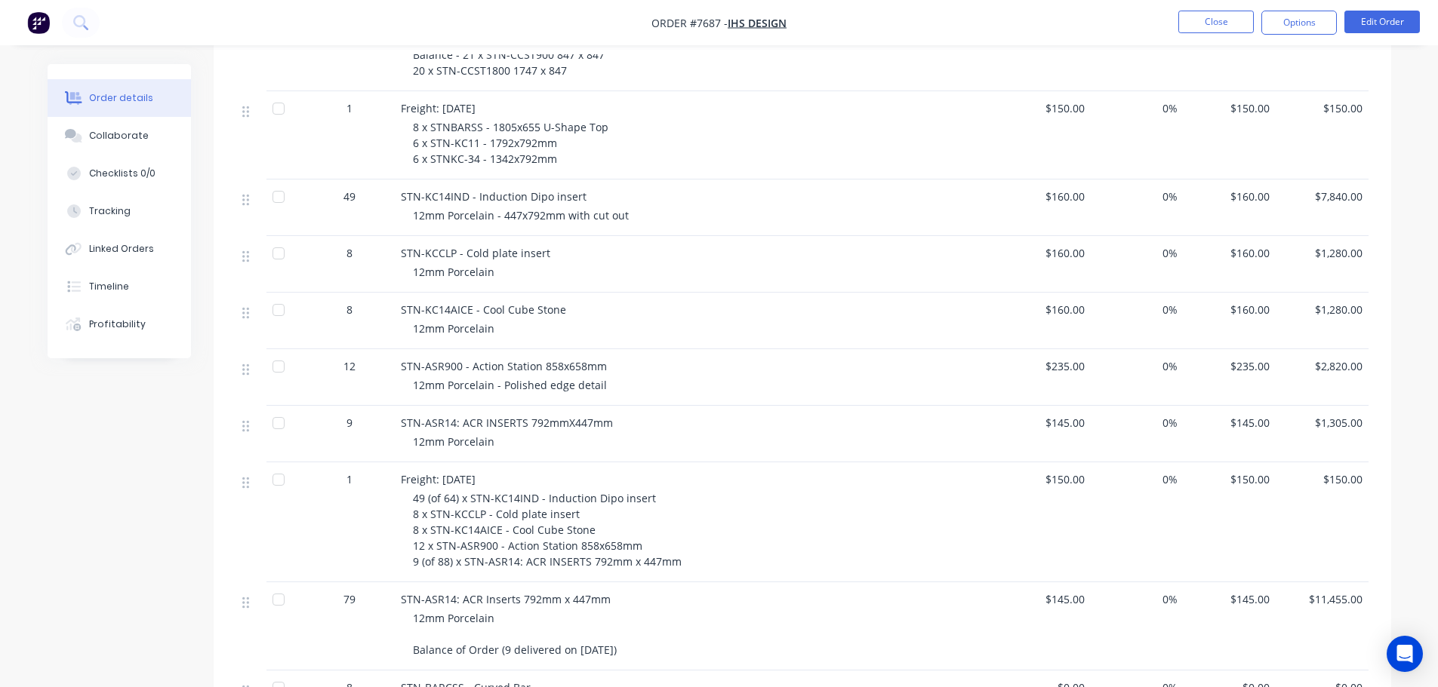
scroll to position [1056, 0]
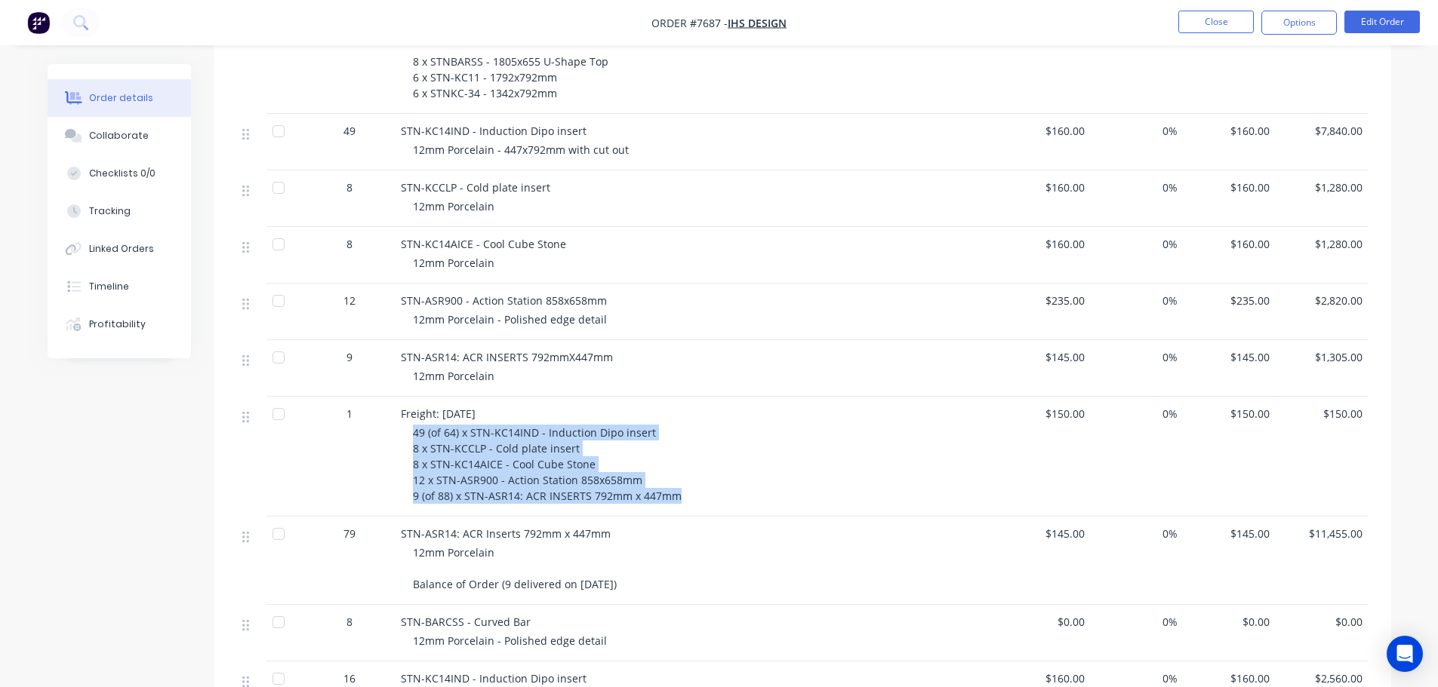
drag, startPoint x: 677, startPoint y: 478, endPoint x: 475, endPoint y: 426, distance: 208.1
click at [401, 411] on div "Freight: 10th October 49 (of 64) x STN-KC14IND - Induction Dipo insert 8 x STN-…" at bounding box center [697, 457] width 604 height 120
copy span "49 (of 64) x STN-KC14IND - Induction Dipo insert 8 x STN-KCCLP - Cold plate ins…"
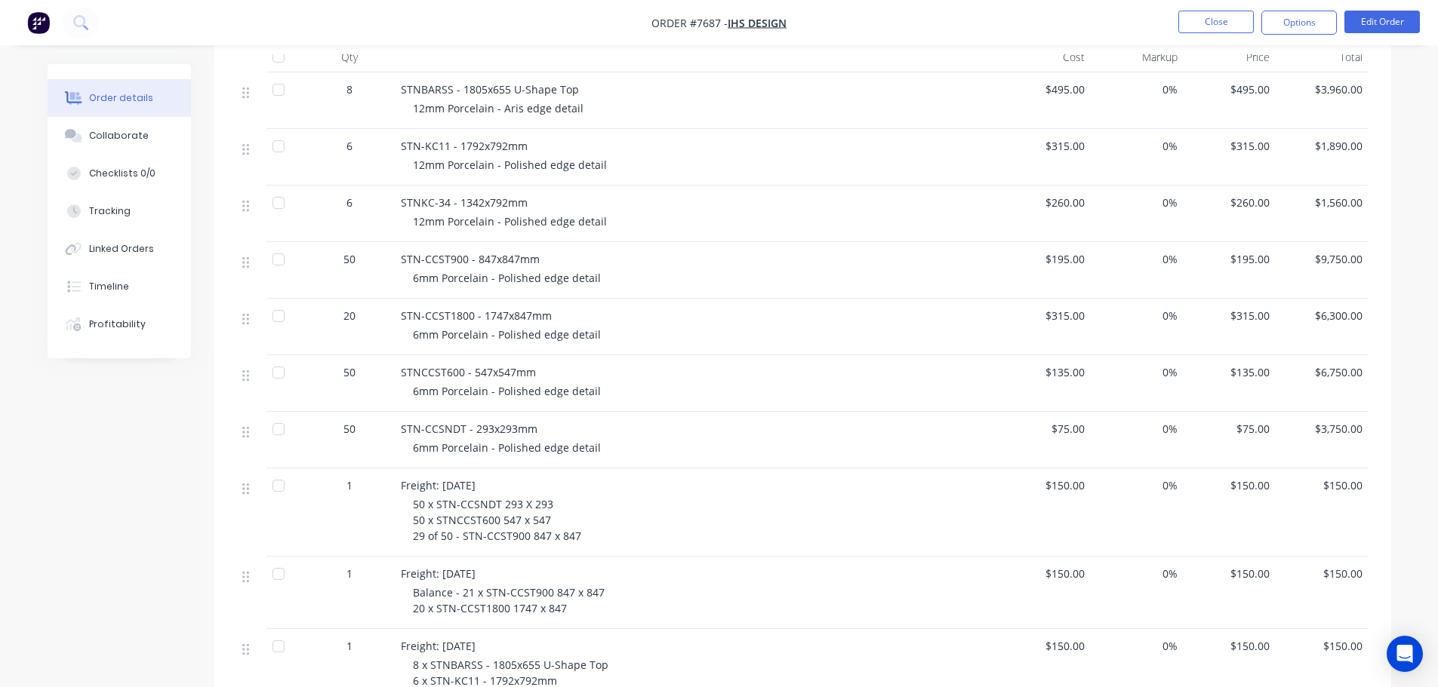
scroll to position [830, 0]
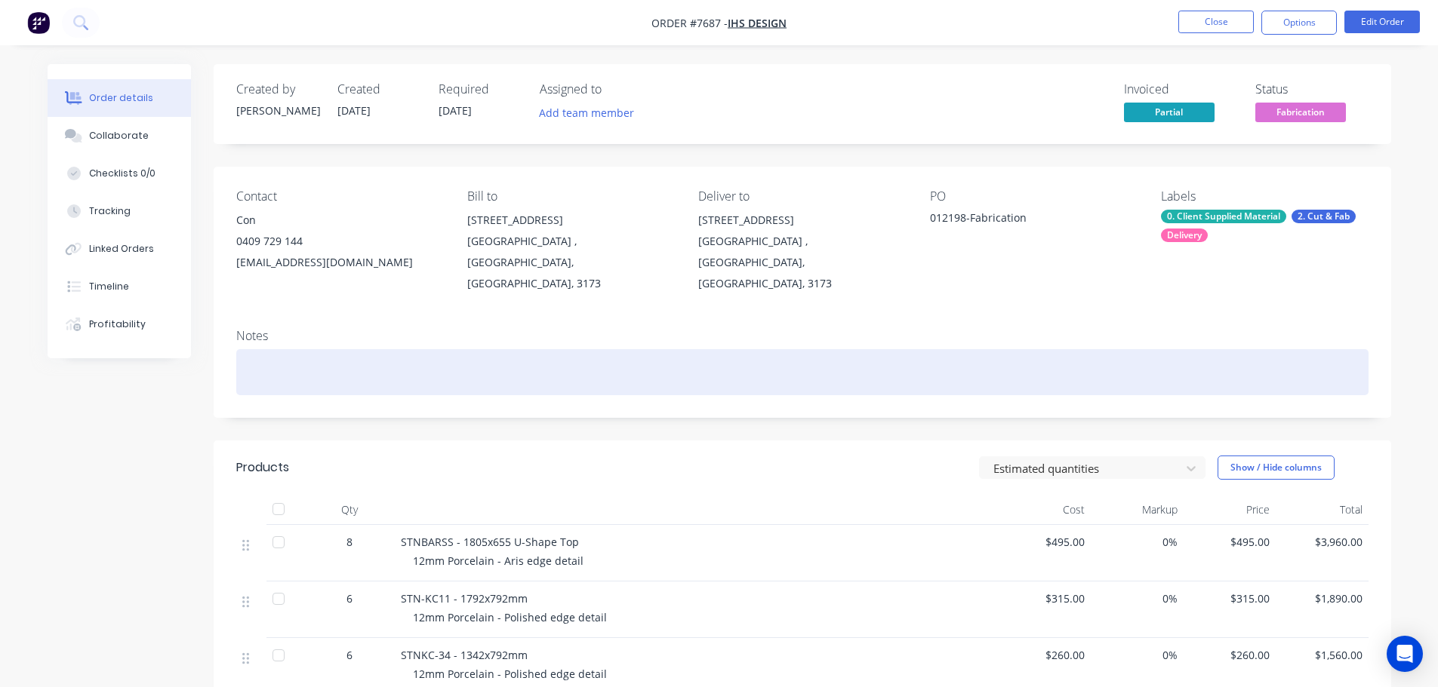
scroll to position [302, 0]
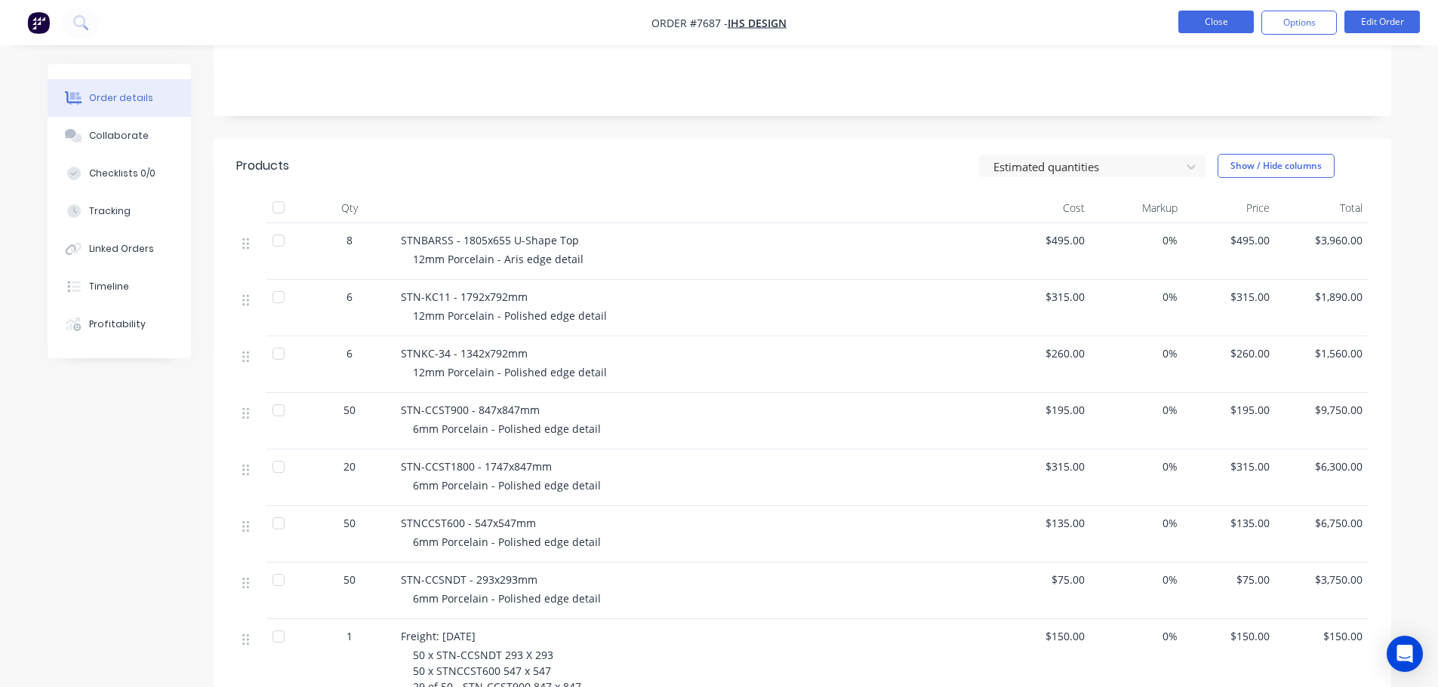
click at [1216, 23] on button "Close" at bounding box center [1215, 22] width 75 height 23
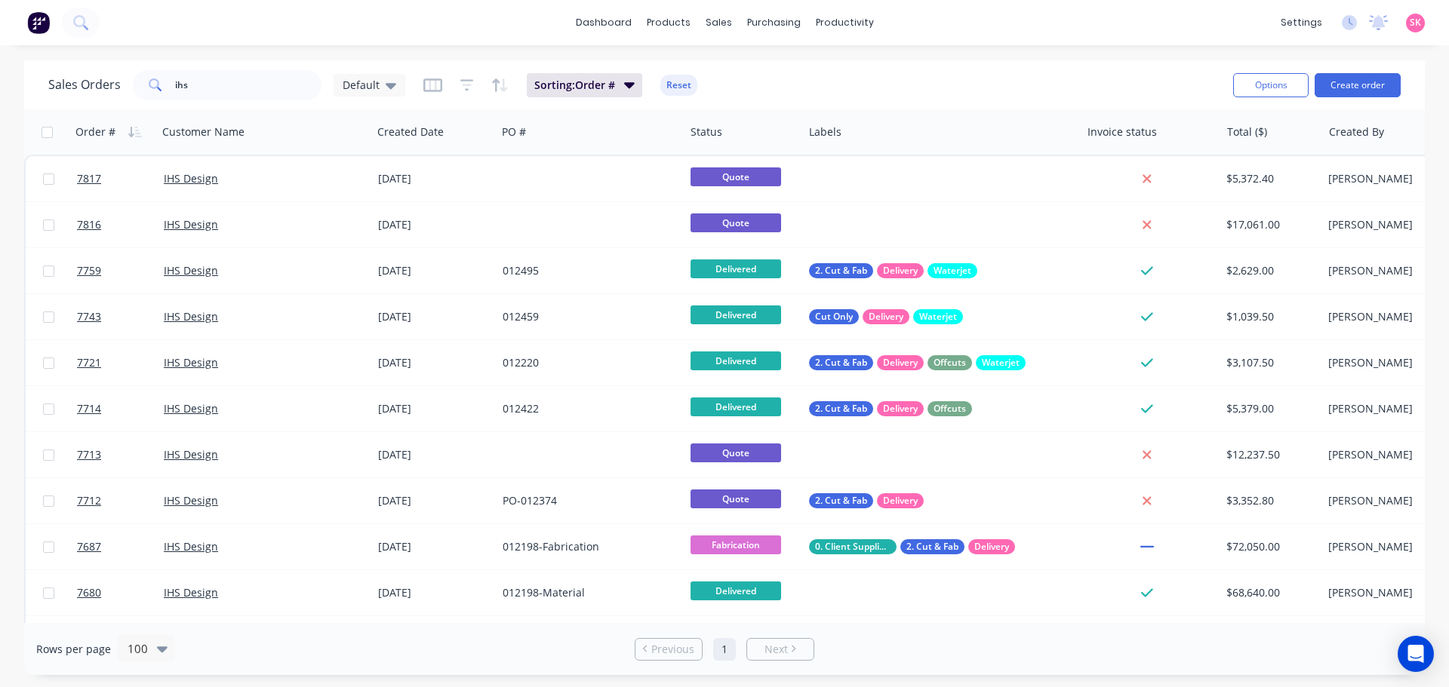
drag, startPoint x: 228, startPoint y: 69, endPoint x: 169, endPoint y: 97, distance: 65.1
click at [96, 97] on div "Sales Orders ihs Default Sorting: Order # Reset" at bounding box center [634, 84] width 1173 height 37
drag, startPoint x: 228, startPoint y: 80, endPoint x: 75, endPoint y: 82, distance: 152.4
click at [78, 82] on div "Sales Orders ihs Default" at bounding box center [226, 85] width 357 height 30
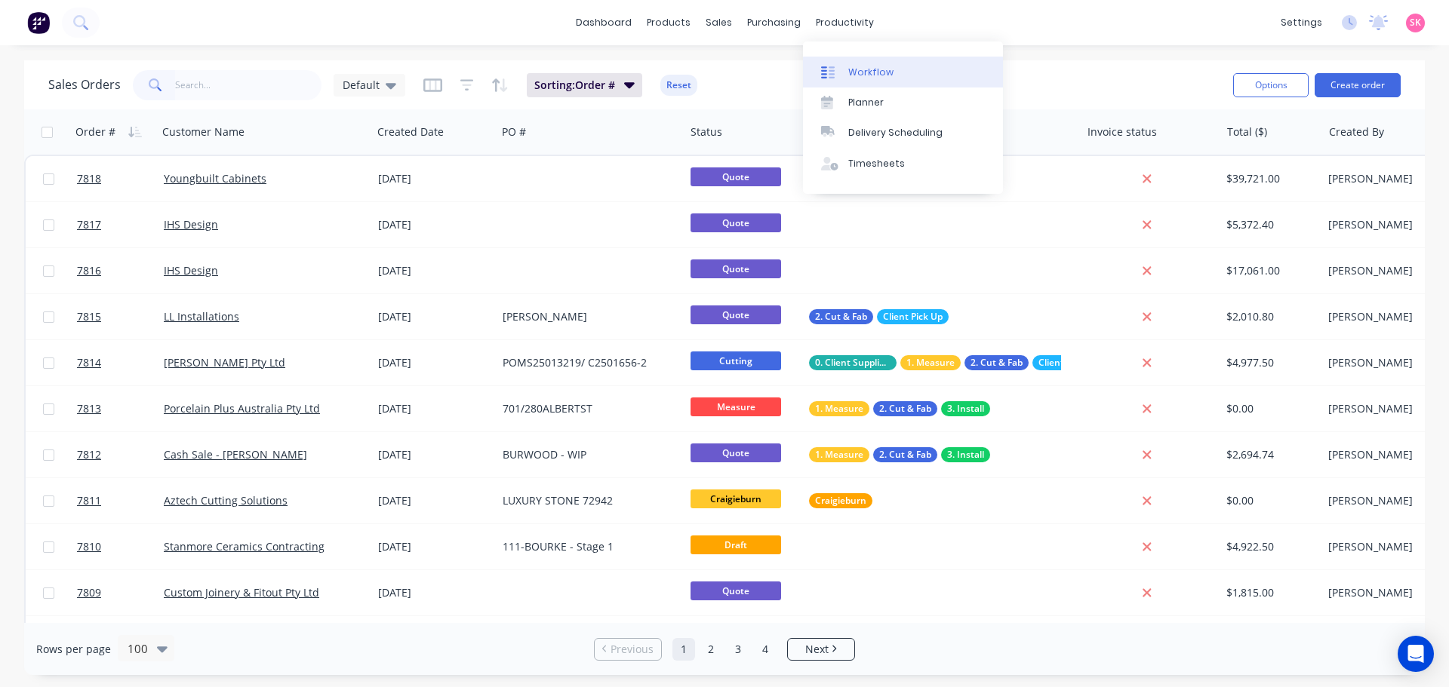
click at [855, 64] on link "Workflow" at bounding box center [903, 72] width 200 height 30
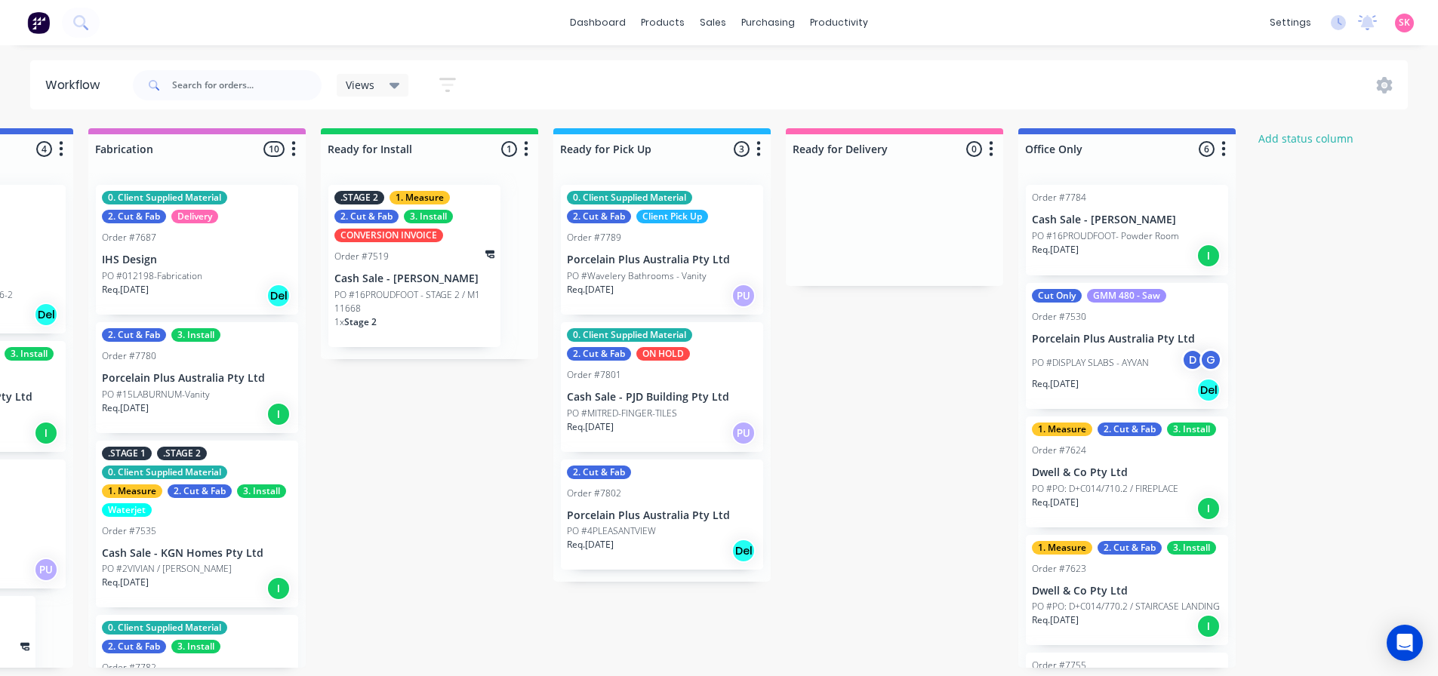
scroll to position [0, 1327]
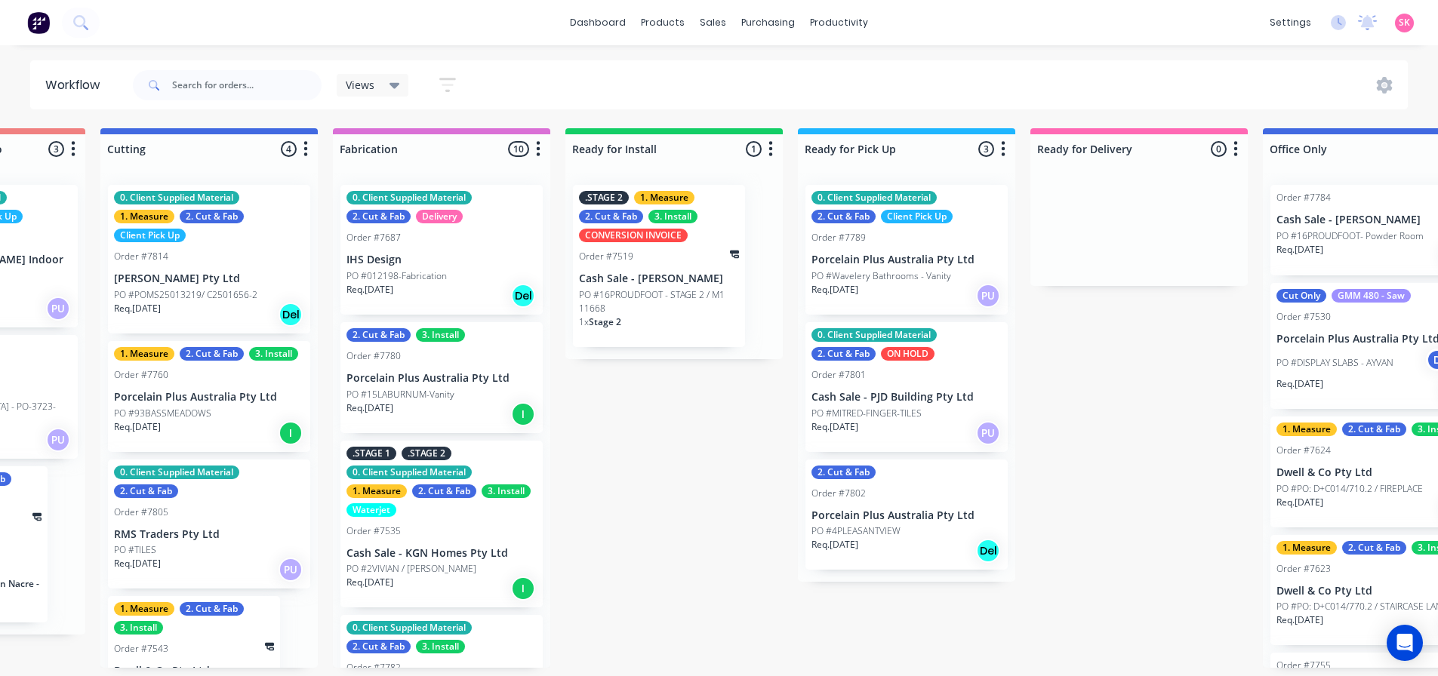
click at [459, 423] on div "Req. [DATE] I" at bounding box center [441, 414] width 190 height 26
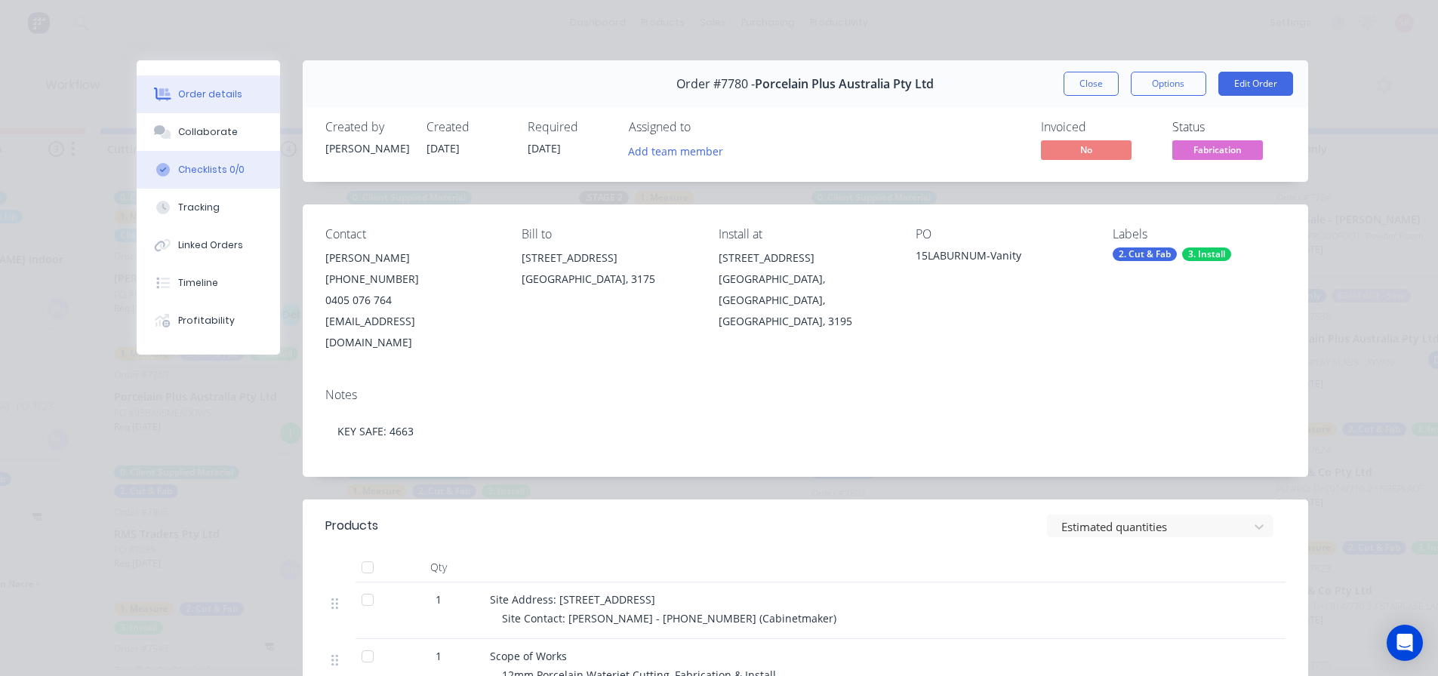
click at [204, 159] on button "Checklists 0/0" at bounding box center [208, 170] width 143 height 38
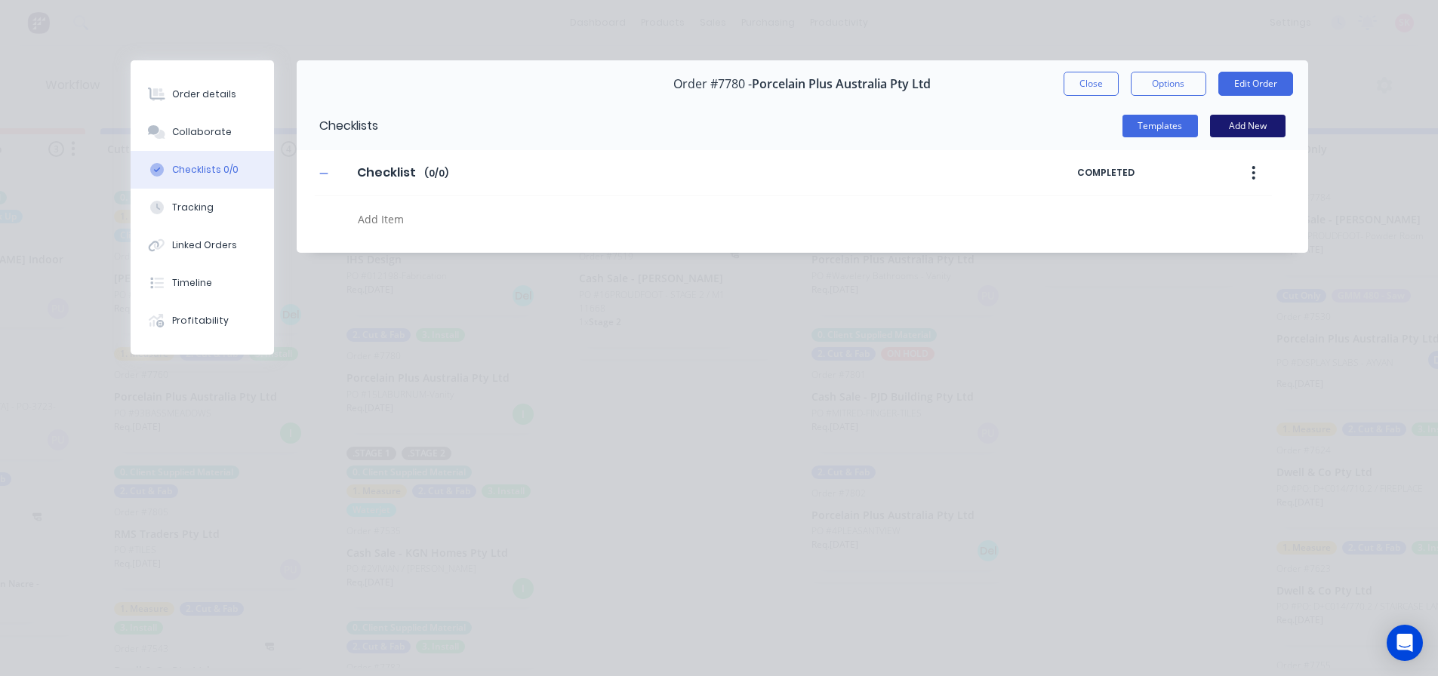
click at [1227, 126] on button "Add New" at bounding box center [1247, 126] width 75 height 23
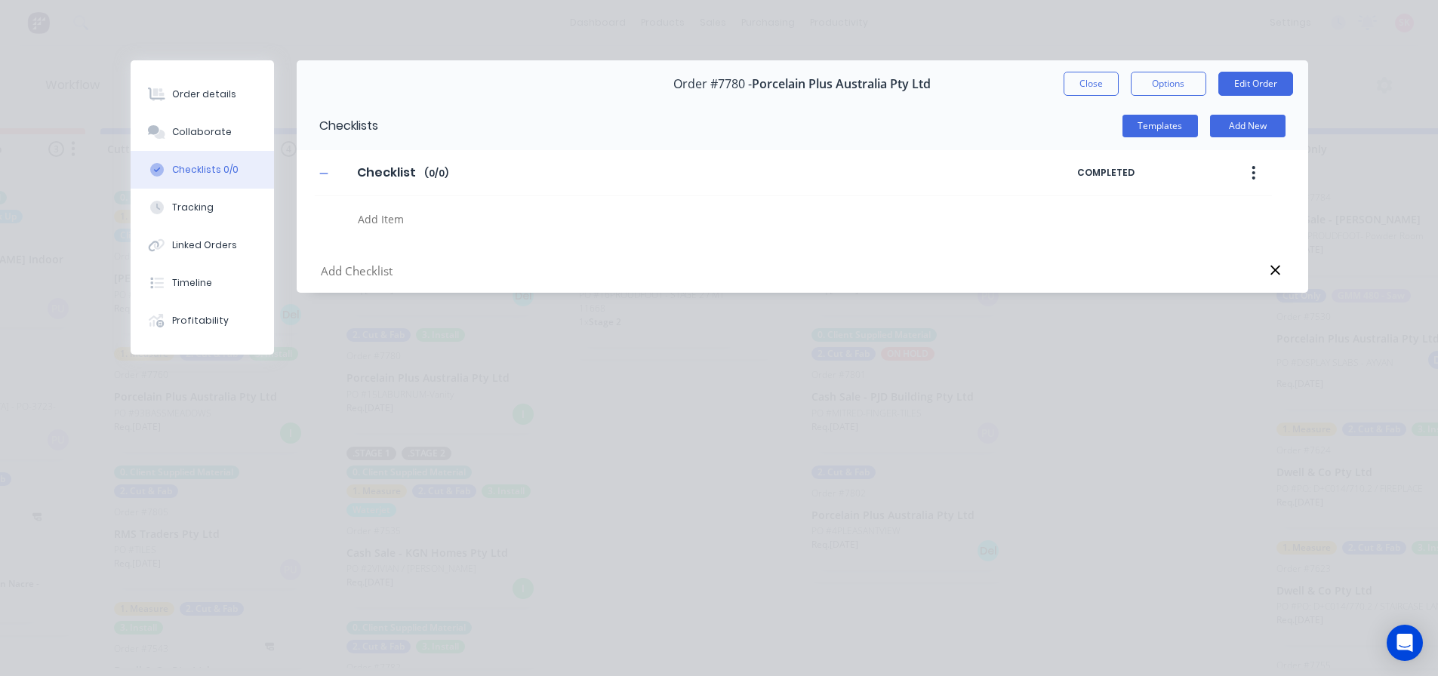
click at [1256, 171] on button "button" at bounding box center [1252, 172] width 35 height 27
click at [1238, 236] on div "Delete" at bounding box center [1200, 243] width 116 height 22
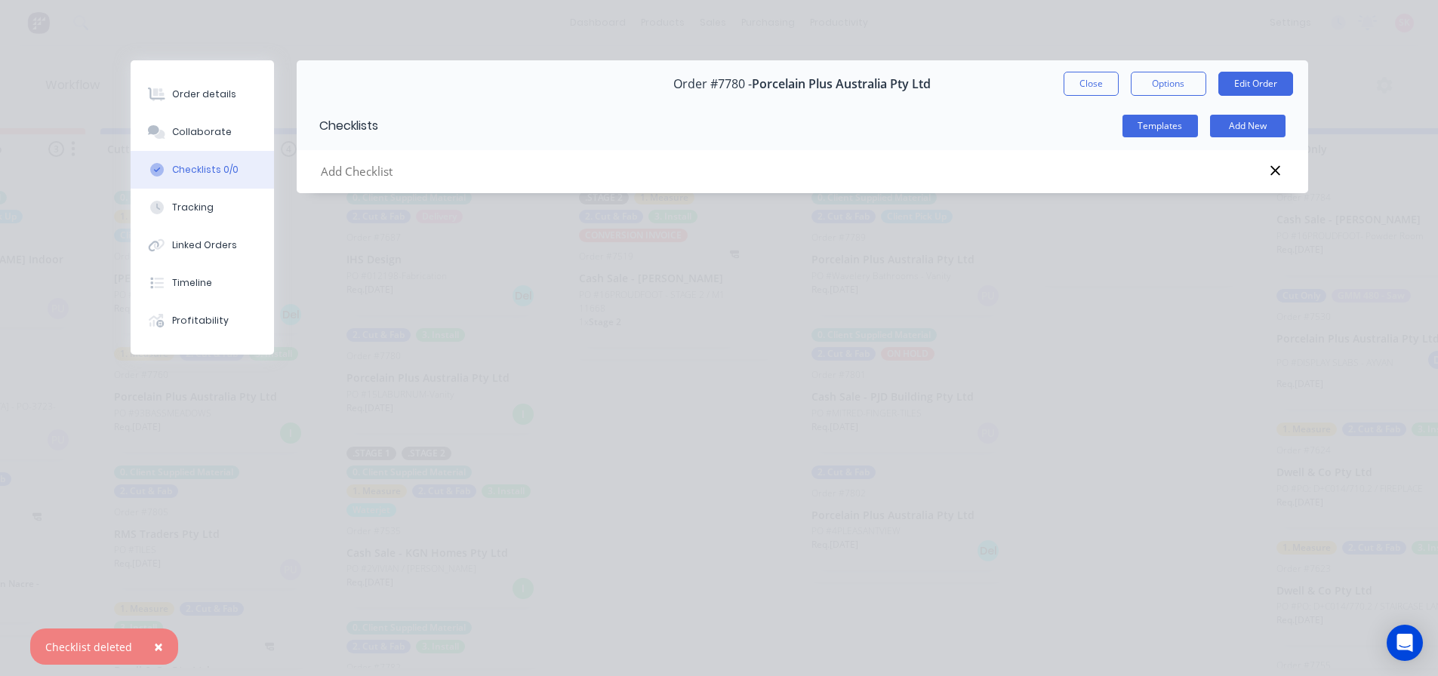
drag, startPoint x: 1274, startPoint y: 174, endPoint x: 1266, endPoint y: 171, distance: 8.1
click at [1272, 173] on icon at bounding box center [1274, 170] width 11 height 15
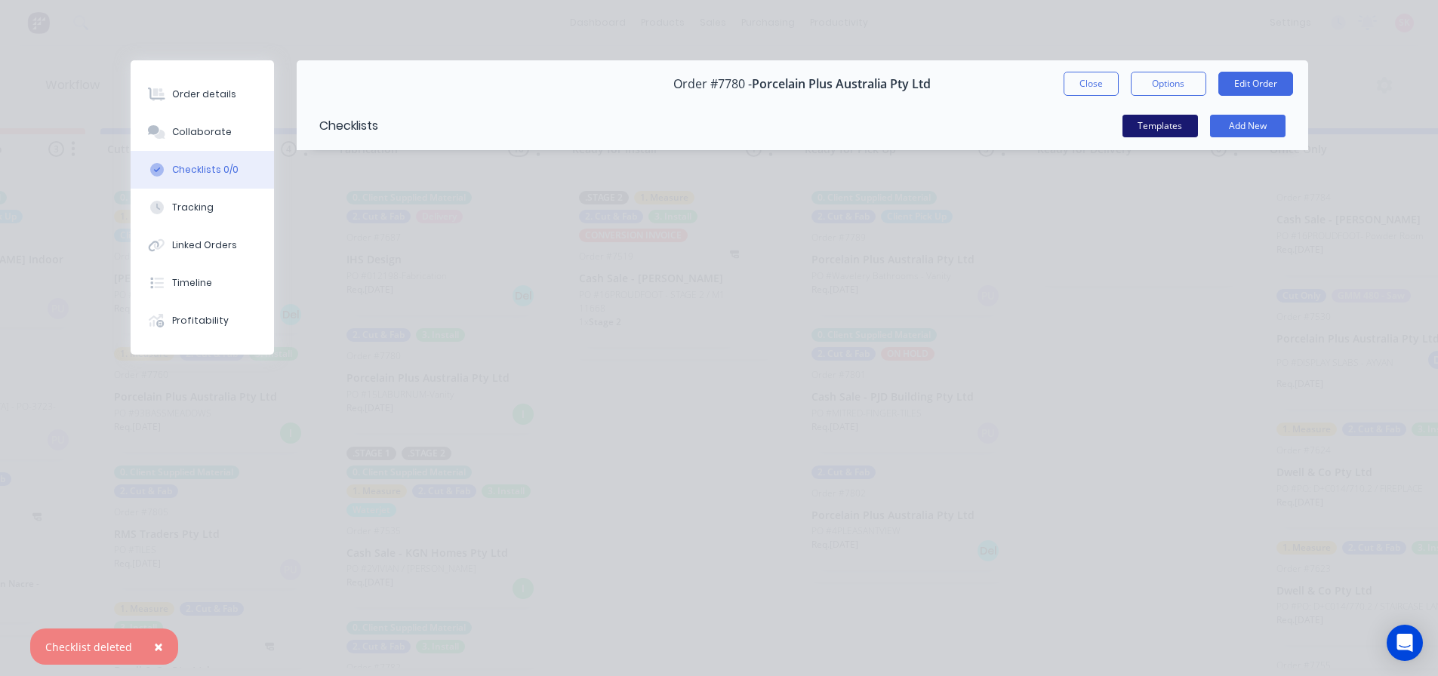
click at [1176, 128] on button "Templates" at bounding box center [1159, 126] width 75 height 23
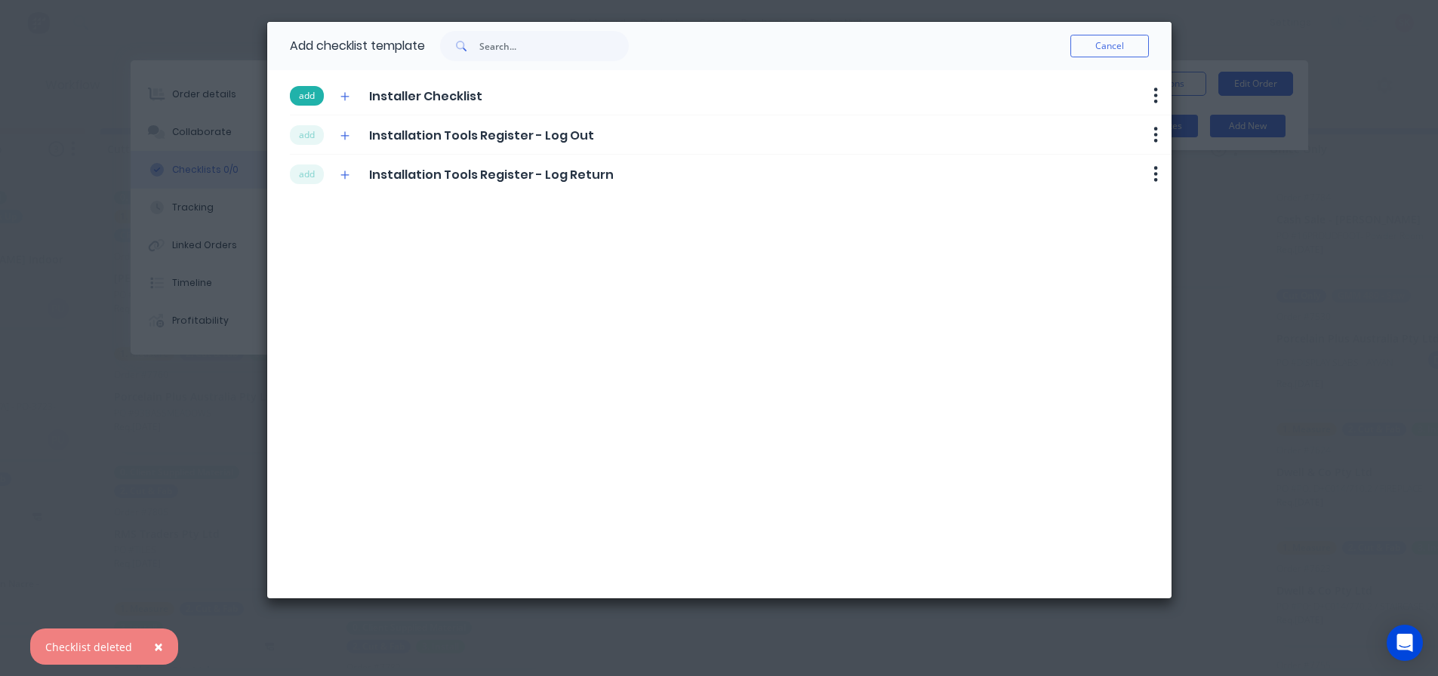
click at [314, 93] on button "add" at bounding box center [307, 96] width 34 height 20
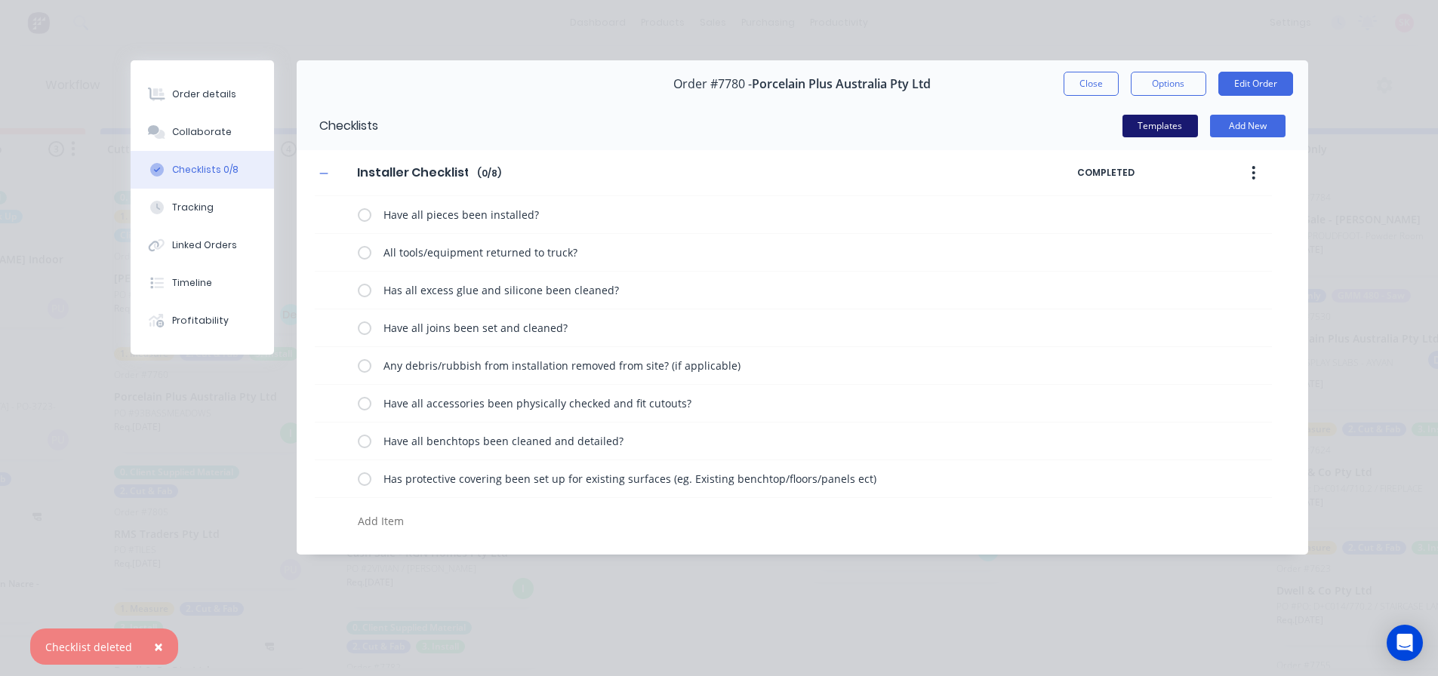
click at [1195, 123] on button "Templates" at bounding box center [1159, 126] width 75 height 23
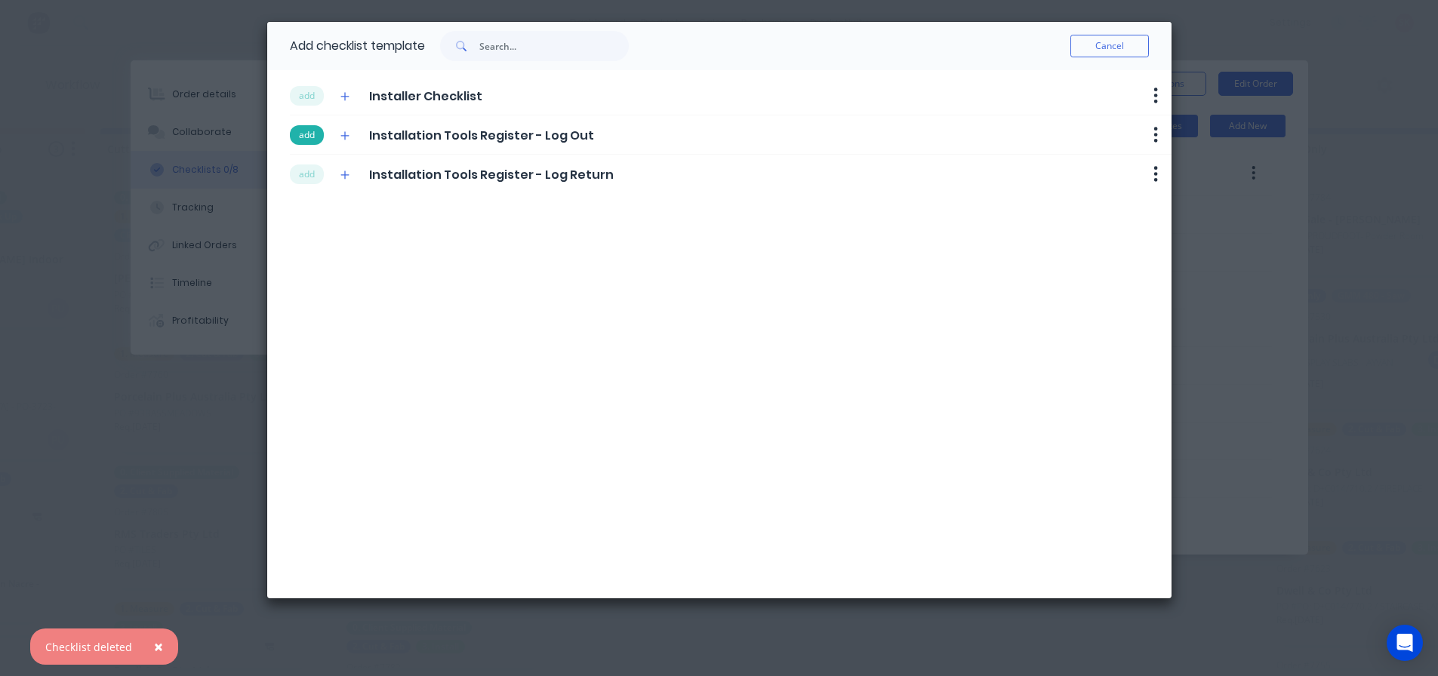
click at [313, 135] on button "add" at bounding box center [307, 135] width 34 height 20
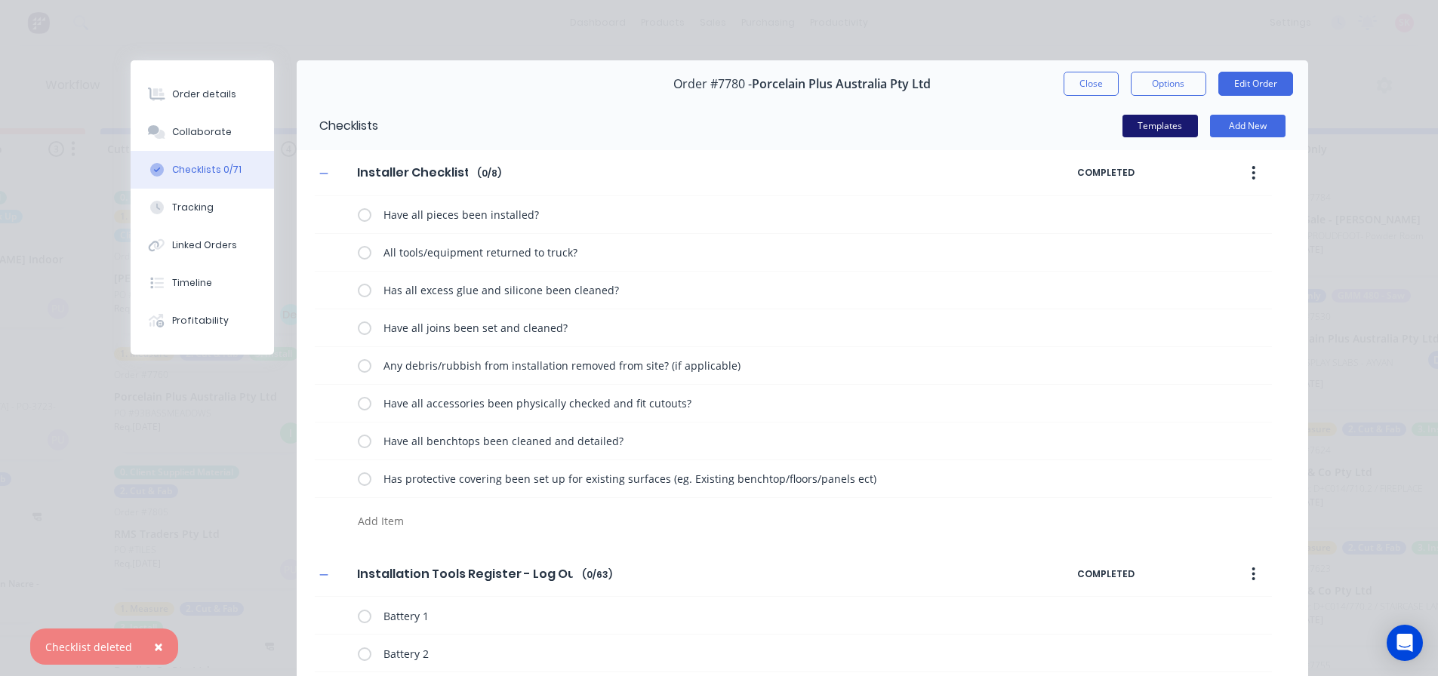
click at [1138, 128] on button "Templates" at bounding box center [1159, 126] width 75 height 23
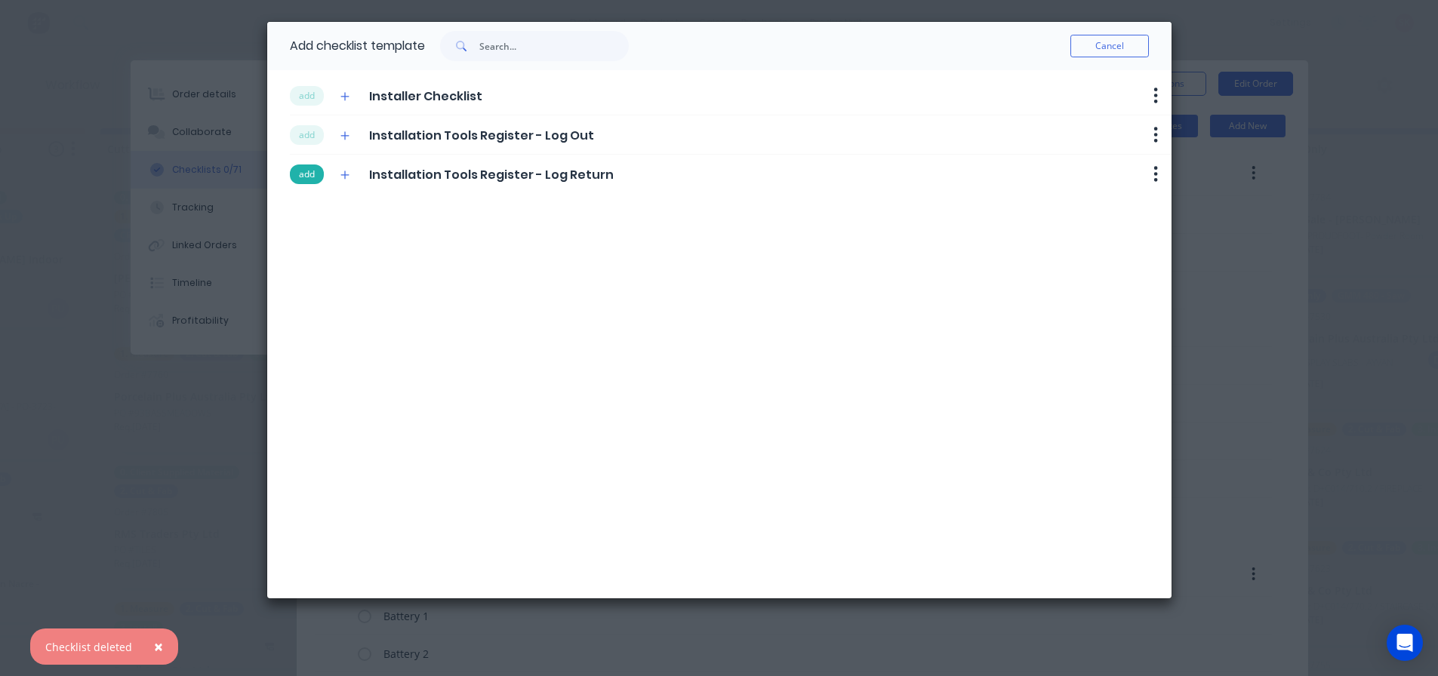
click at [297, 175] on button "add" at bounding box center [307, 175] width 34 height 20
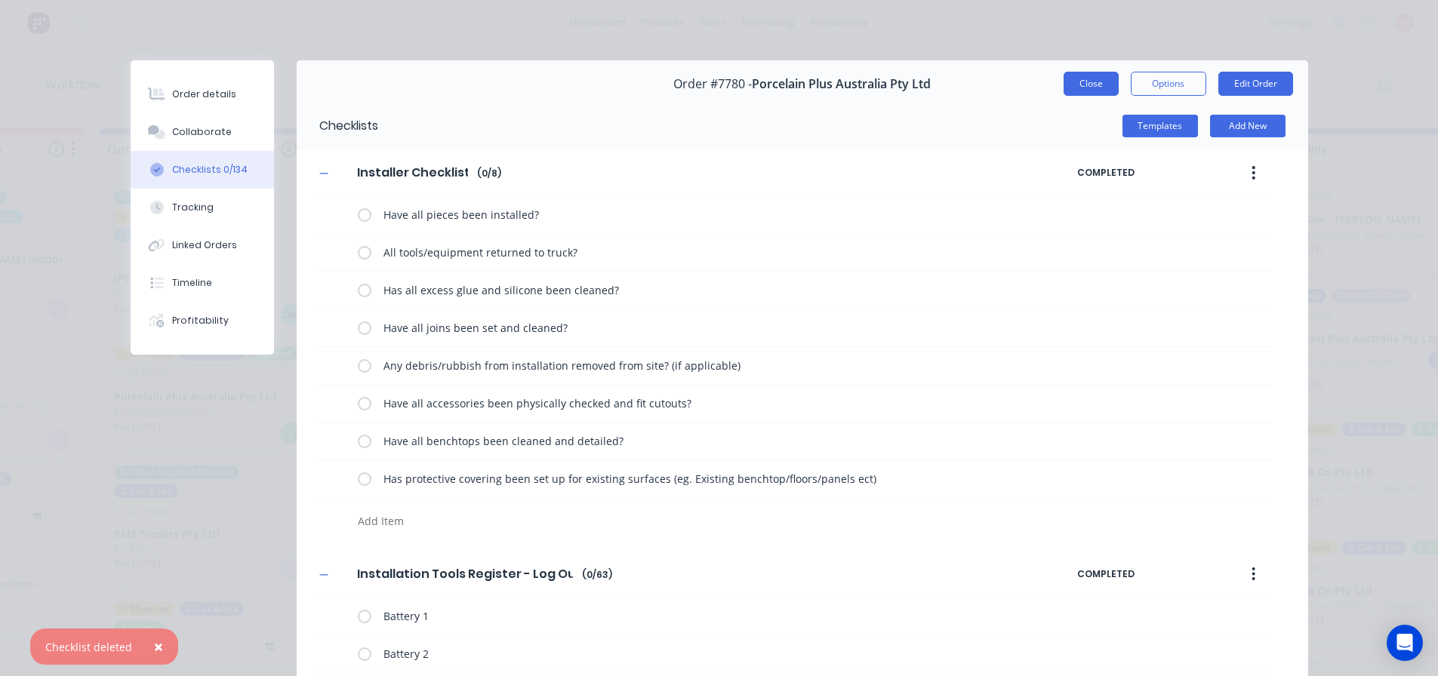
click at [1095, 82] on button "Close" at bounding box center [1090, 84] width 55 height 24
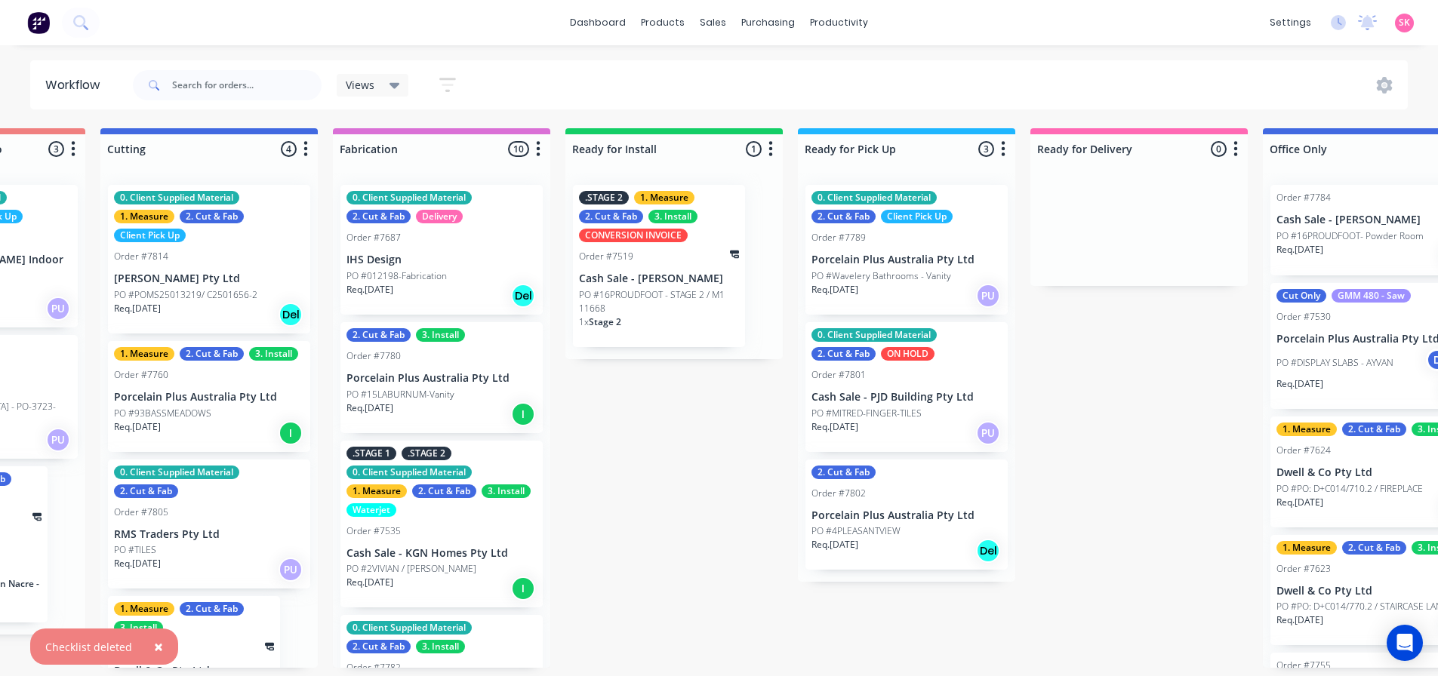
click at [450, 540] on div ".STAGE 1 .STAGE 2 0. Client Supplied Material 1. Measure 2. Cut & Fab 3. Instal…" at bounding box center [441, 525] width 202 height 168
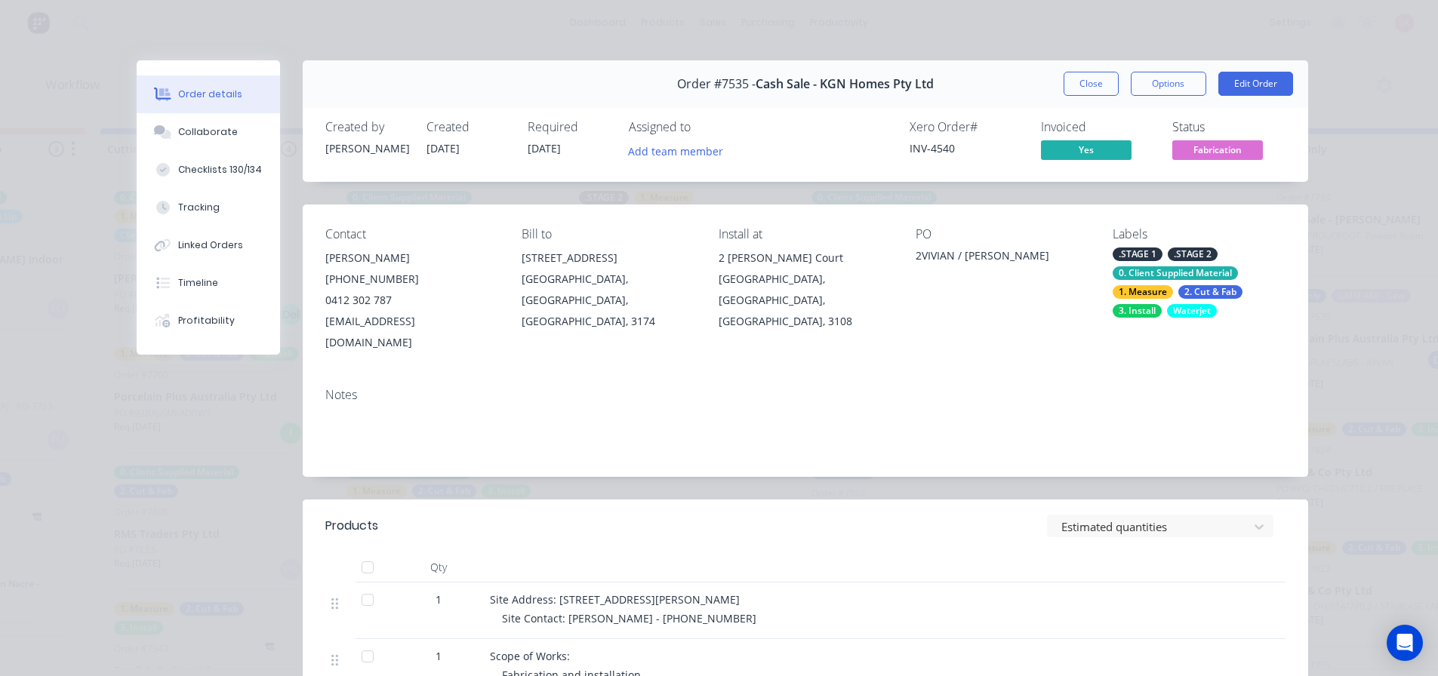
click at [226, 173] on div "Checklists 130/134" at bounding box center [220, 170] width 84 height 14
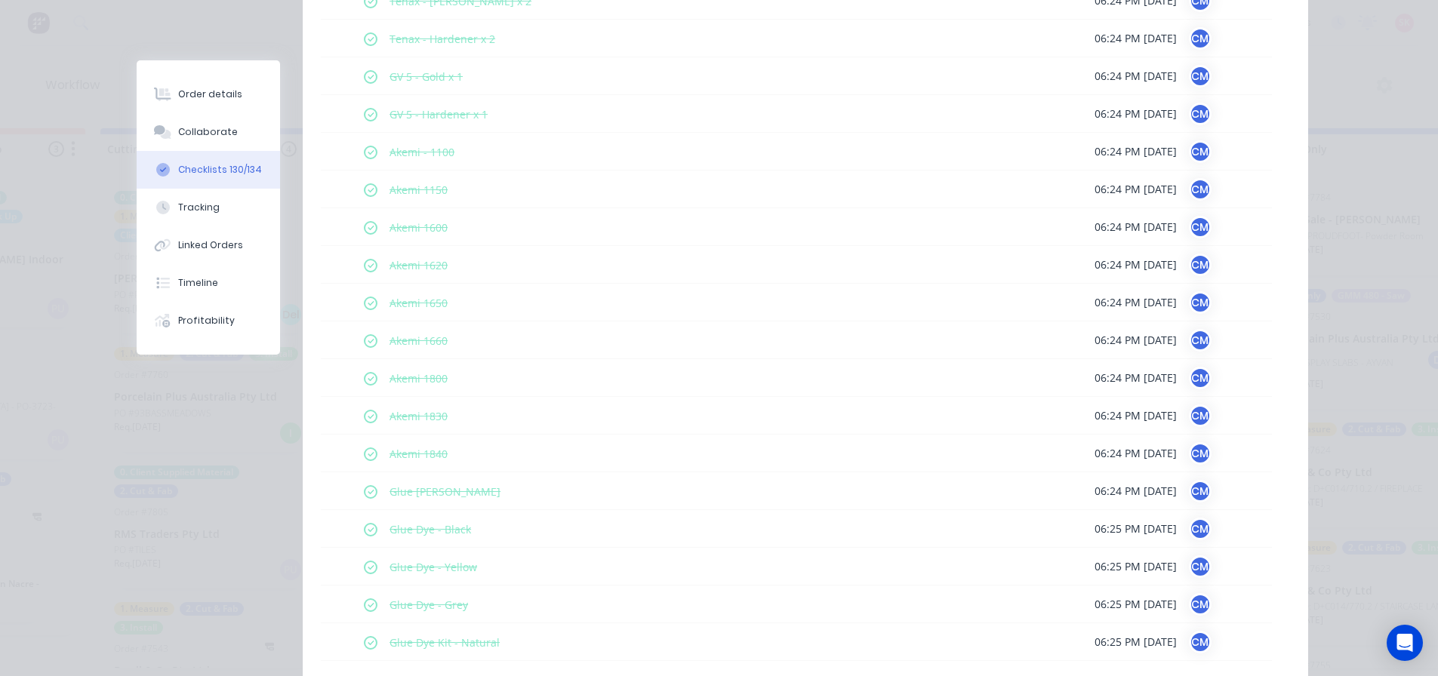
scroll to position [0, 0]
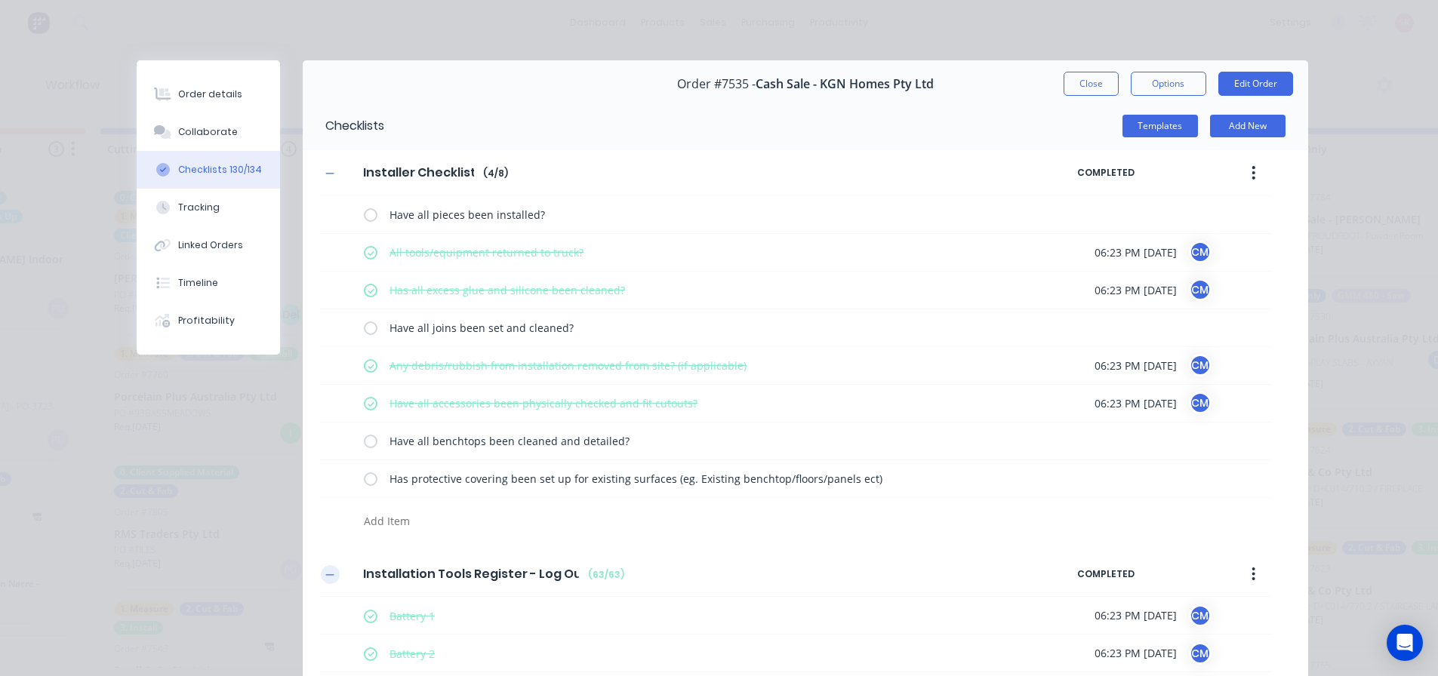
click at [325, 576] on icon "button" at bounding box center [329, 575] width 9 height 11
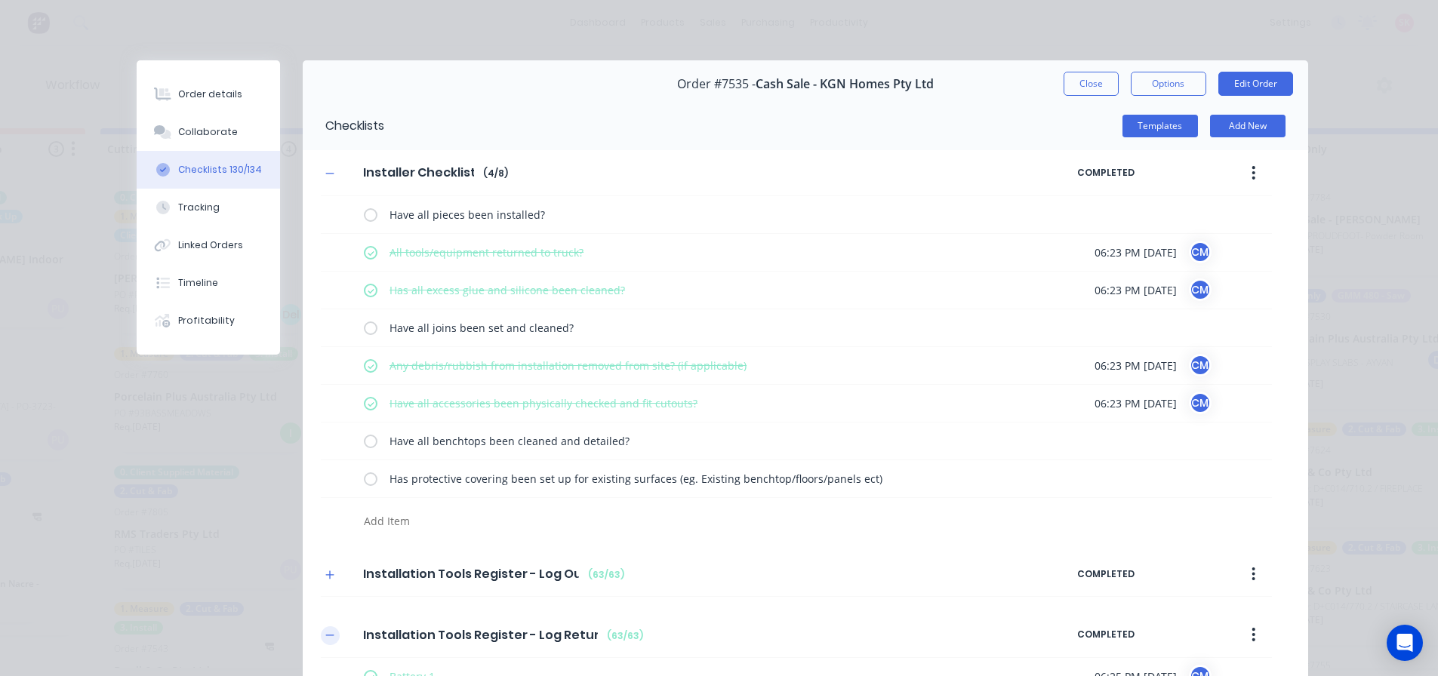
drag, startPoint x: 321, startPoint y: 636, endPoint x: 346, endPoint y: 617, distance: 31.8
click at [325, 635] on icon "button" at bounding box center [329, 635] width 9 height 11
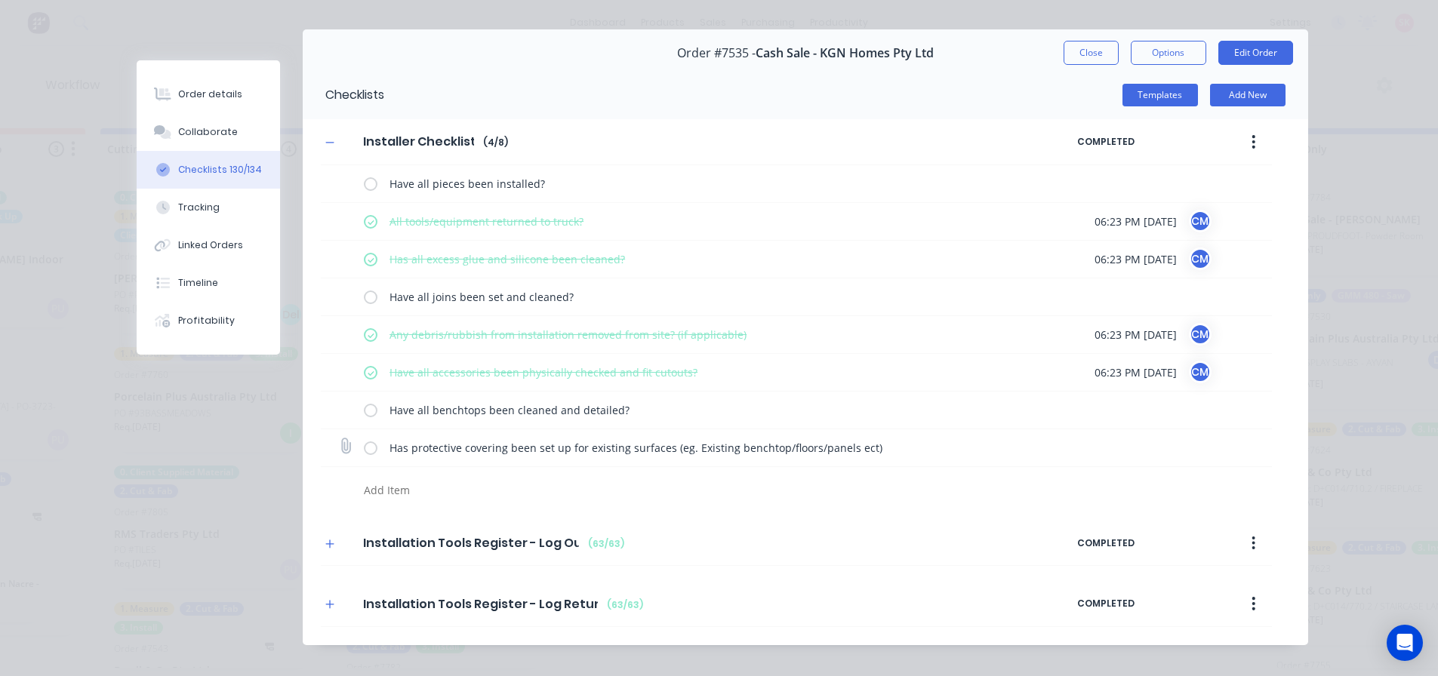
scroll to position [48, 0]
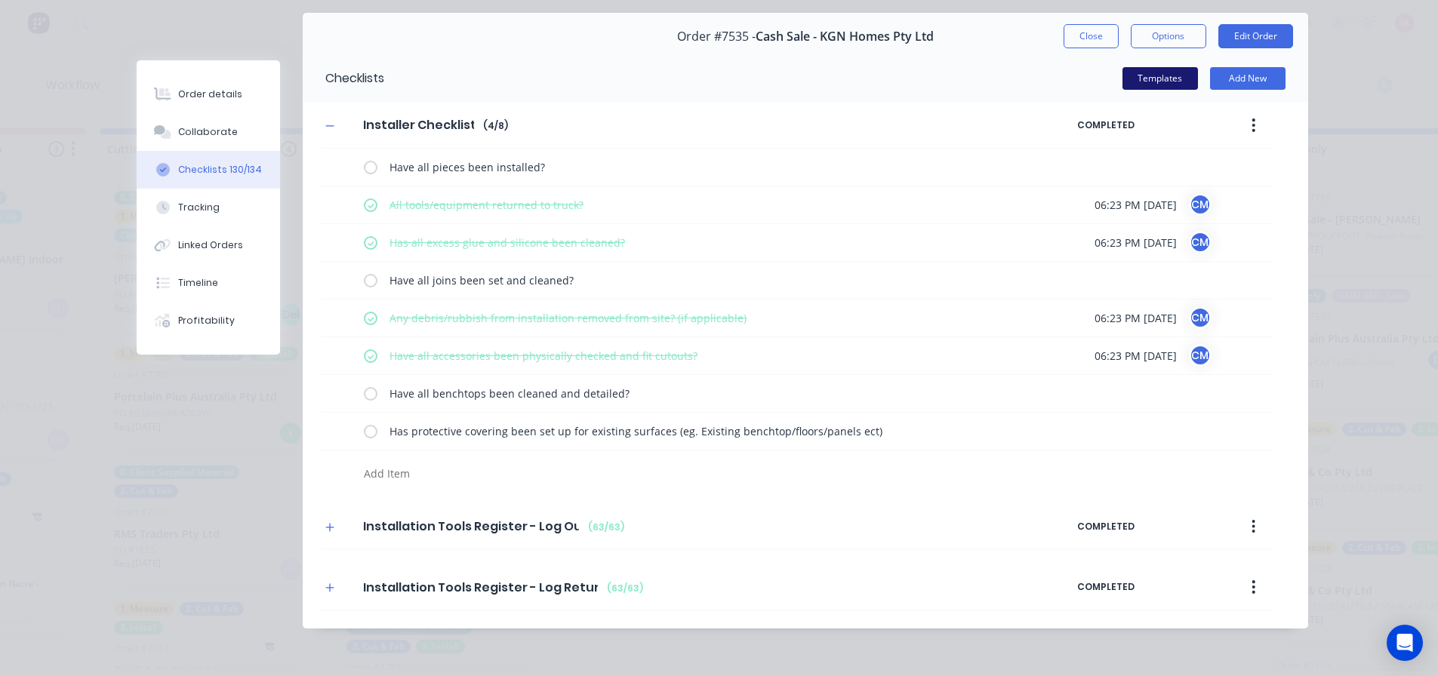
click at [1146, 85] on button "Templates" at bounding box center [1159, 78] width 75 height 23
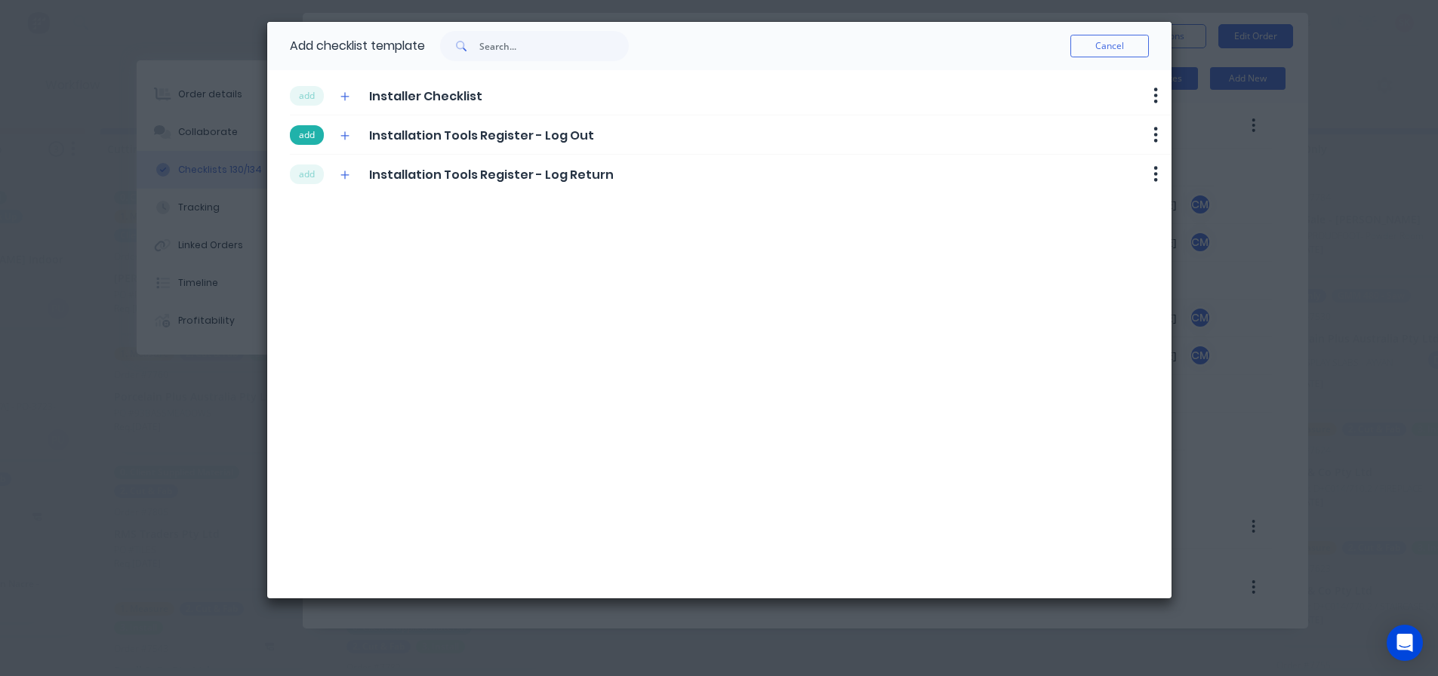
click at [298, 139] on button "add" at bounding box center [307, 135] width 34 height 20
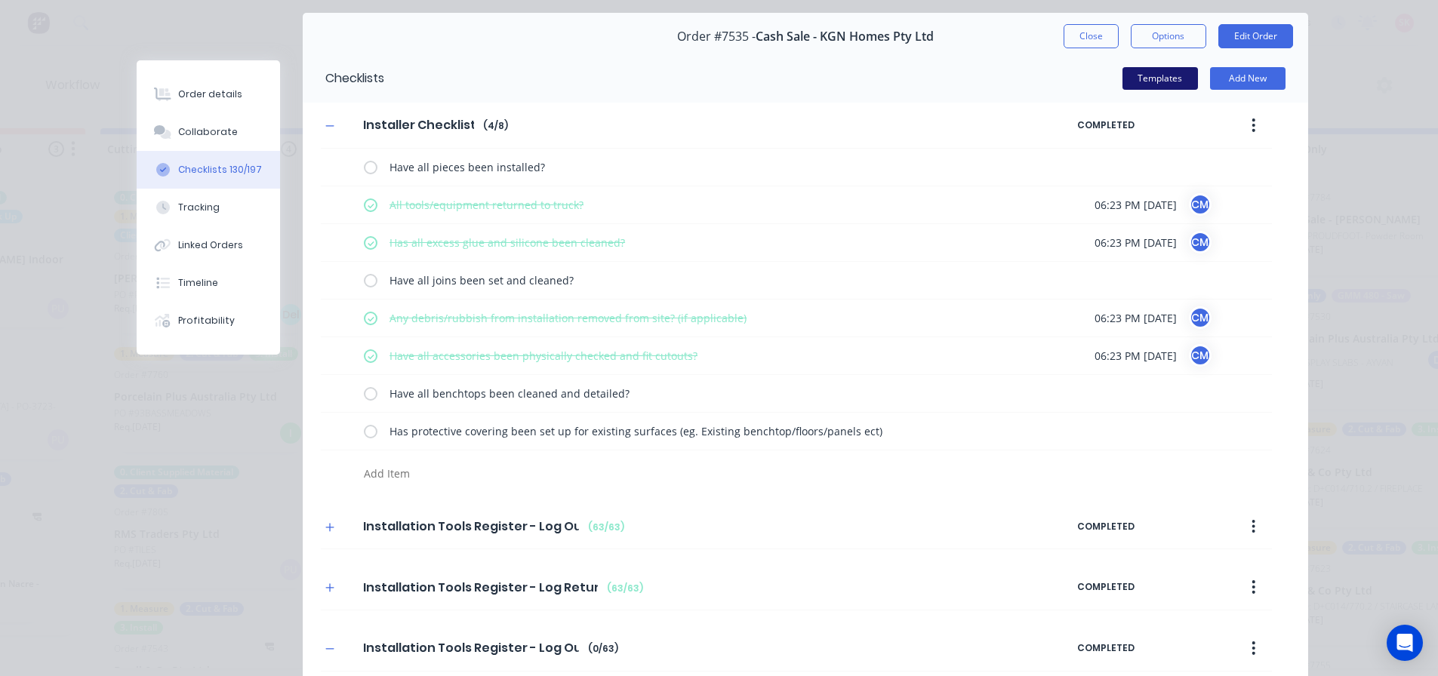
click at [1136, 76] on button "Templates" at bounding box center [1159, 78] width 75 height 23
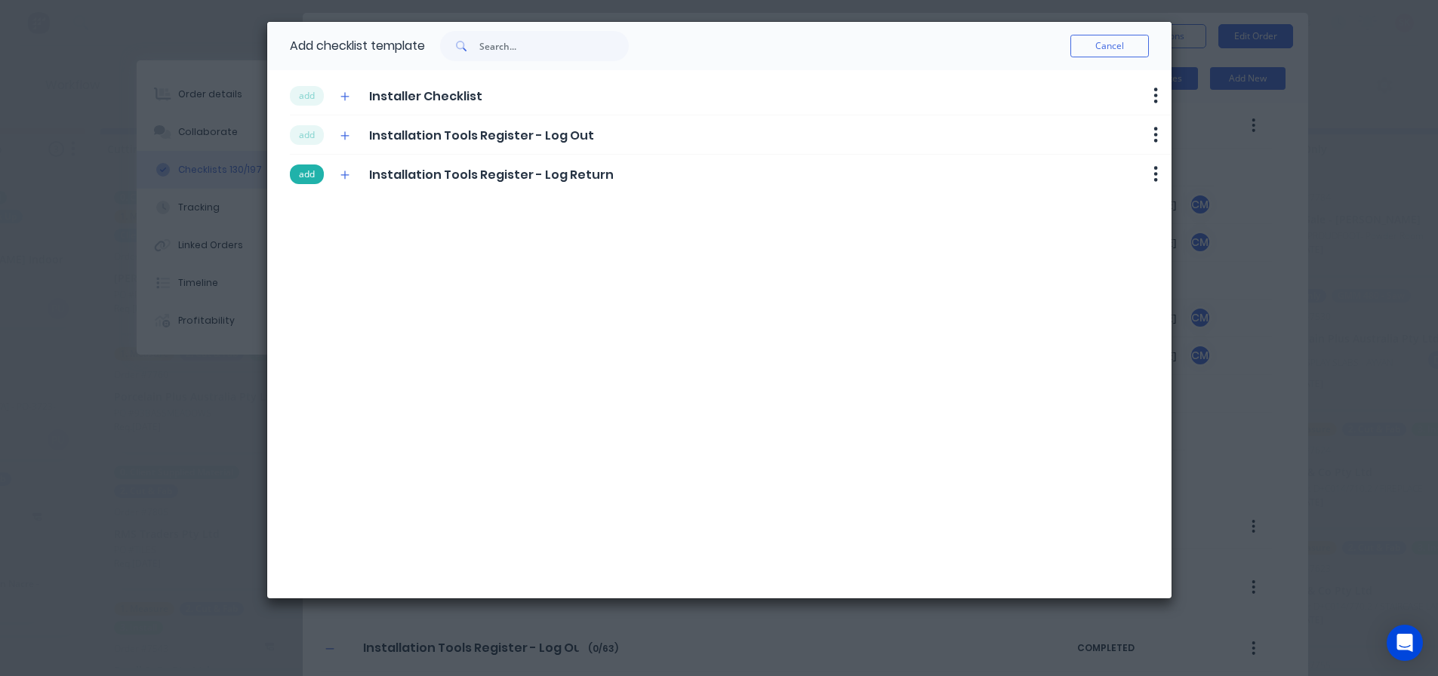
click at [306, 177] on button "add" at bounding box center [307, 175] width 34 height 20
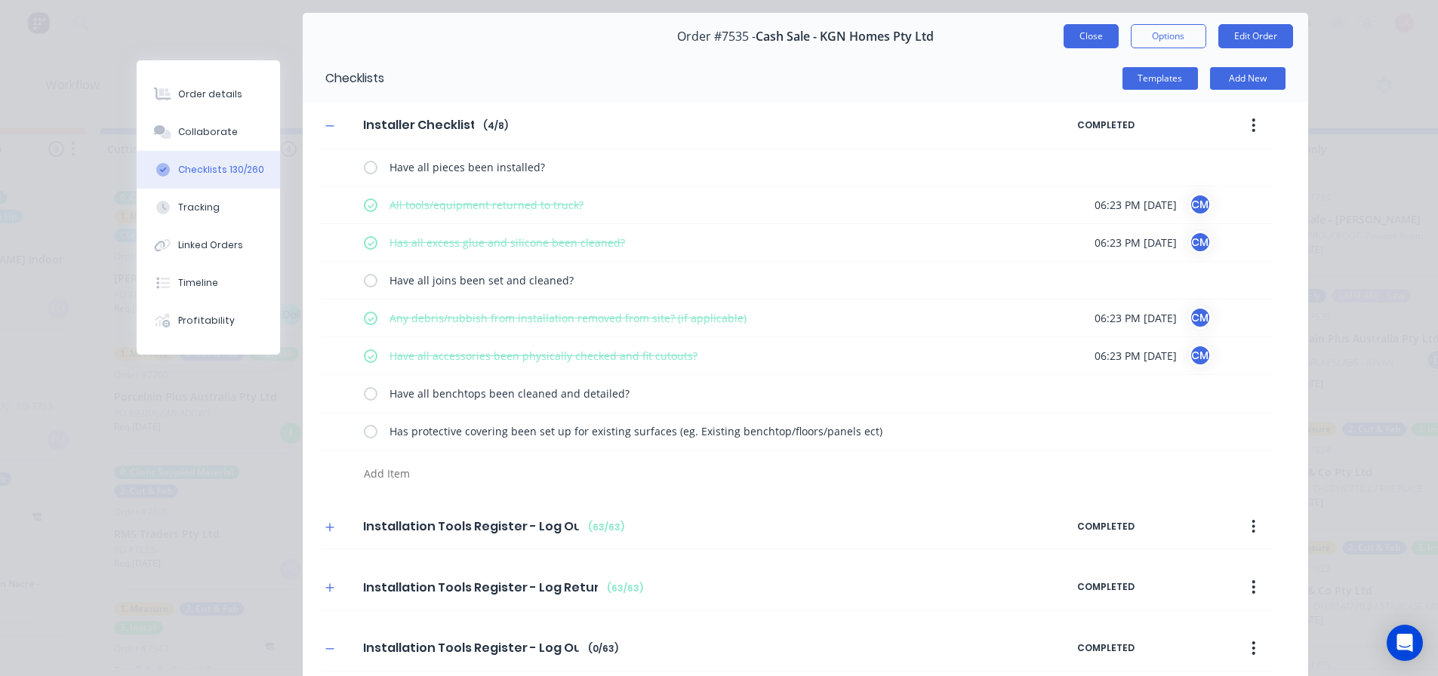
click at [1077, 37] on button "Close" at bounding box center [1090, 36] width 55 height 24
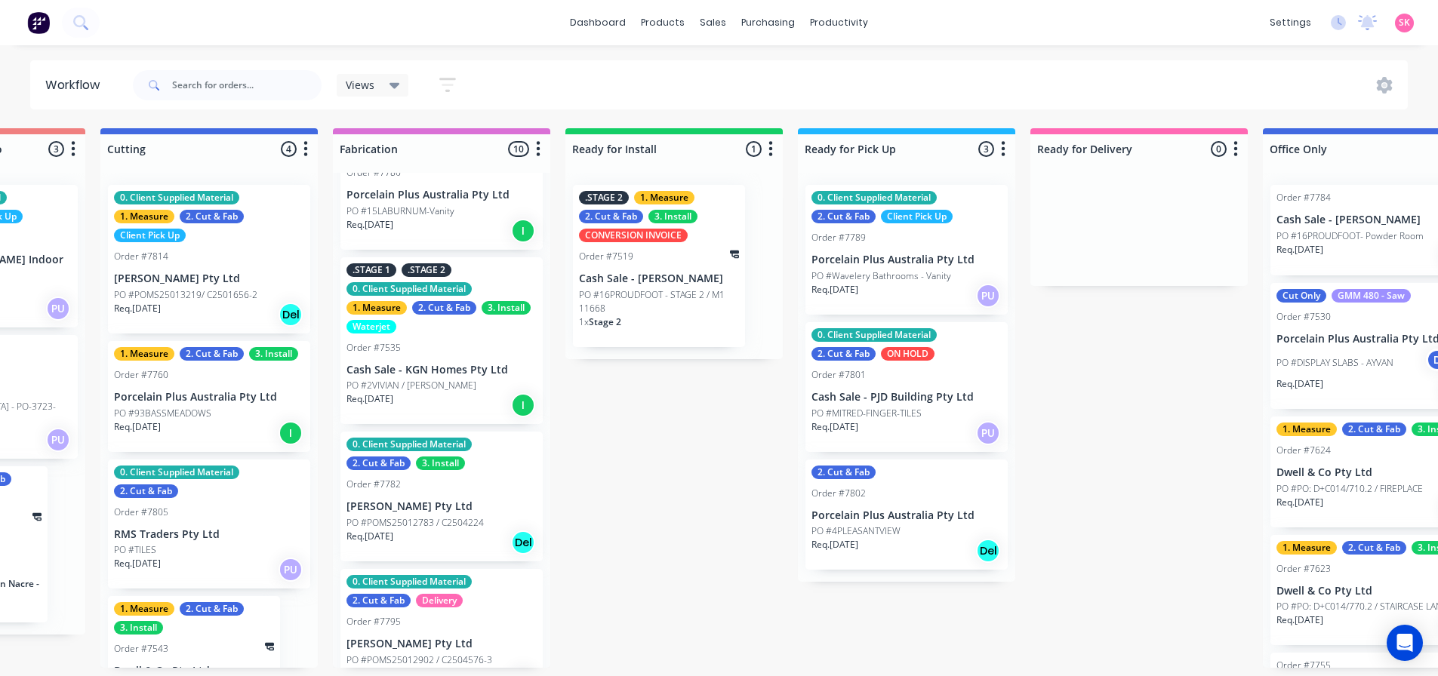
scroll to position [226, 0]
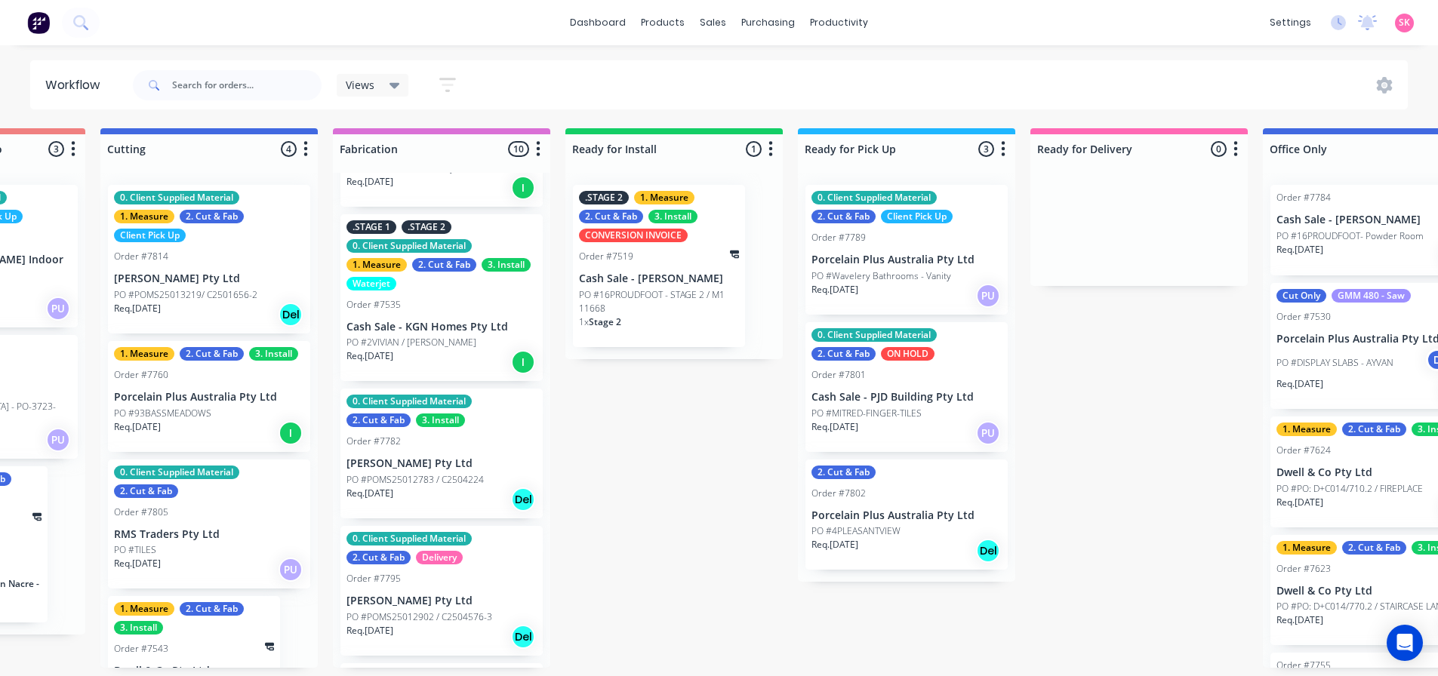
click at [430, 484] on p "PO #POMS25012783 / C2504224" at bounding box center [414, 480] width 137 height 14
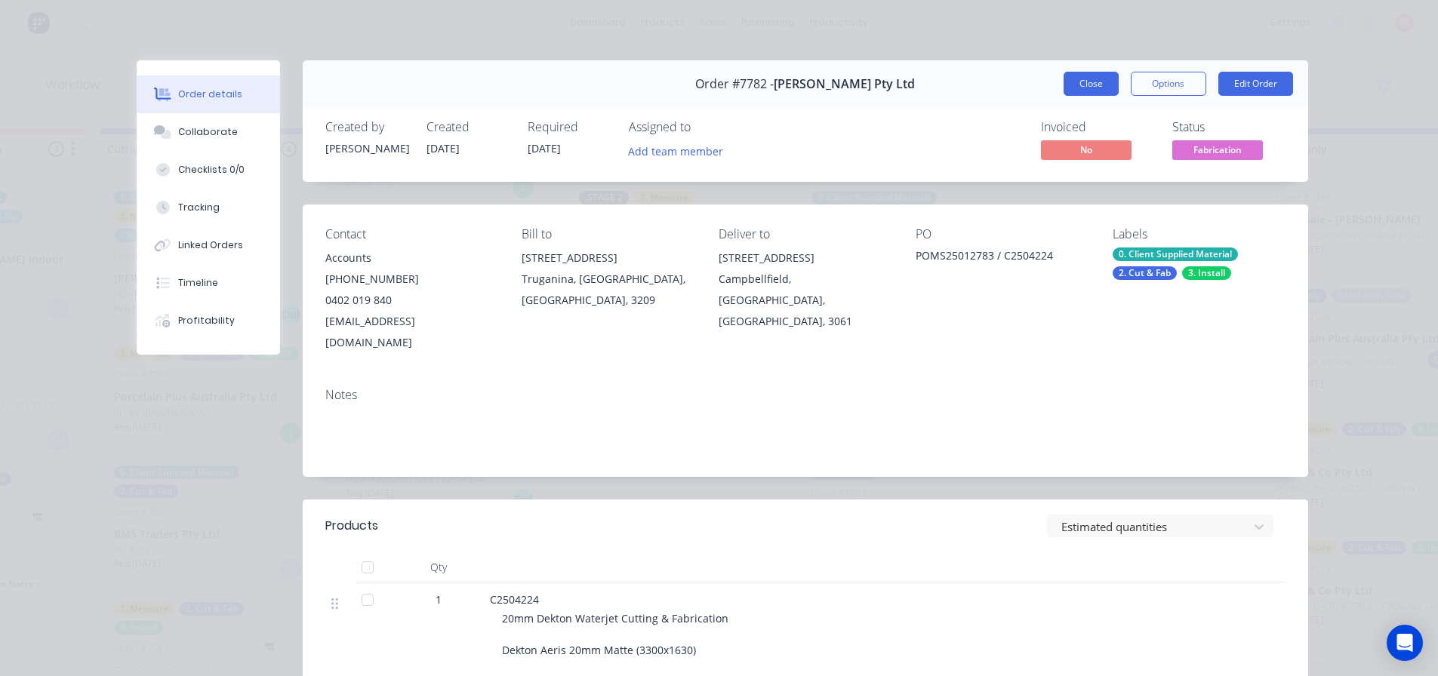
click at [1094, 84] on button "Close" at bounding box center [1090, 84] width 55 height 24
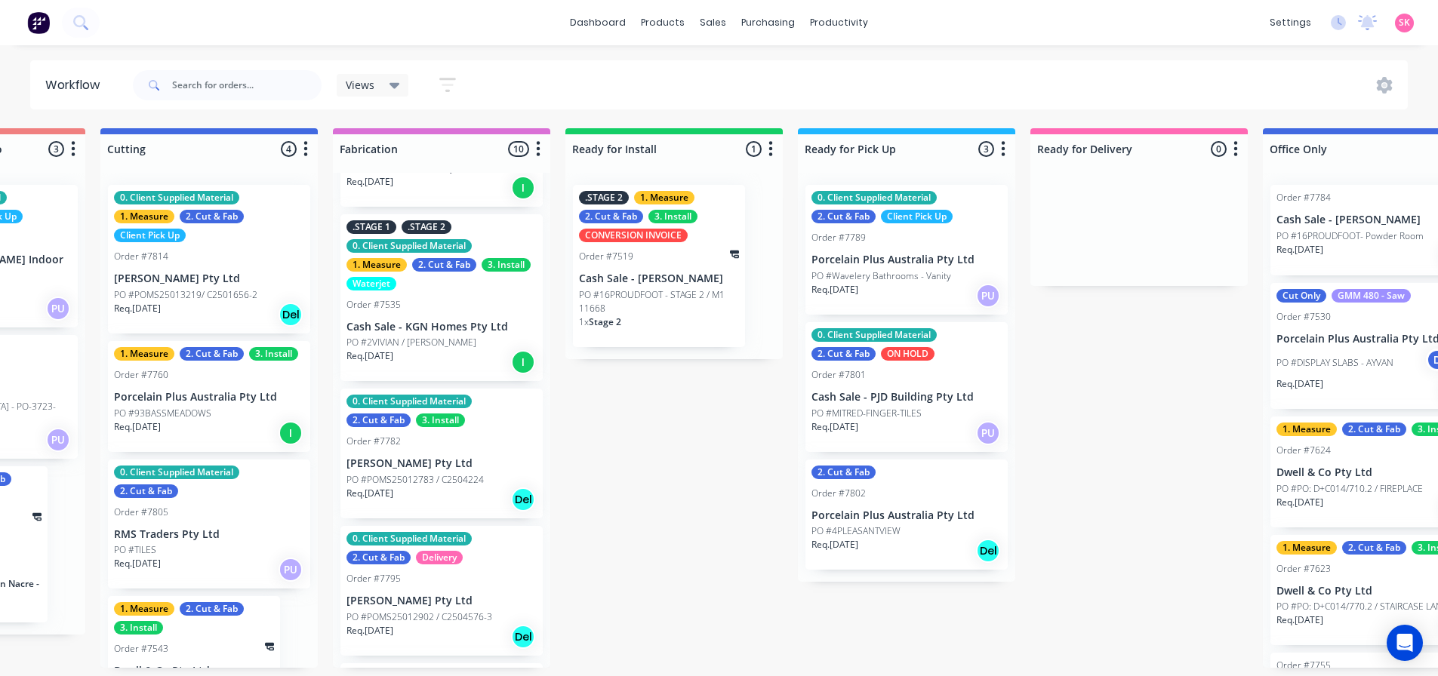
scroll to position [3, 1327]
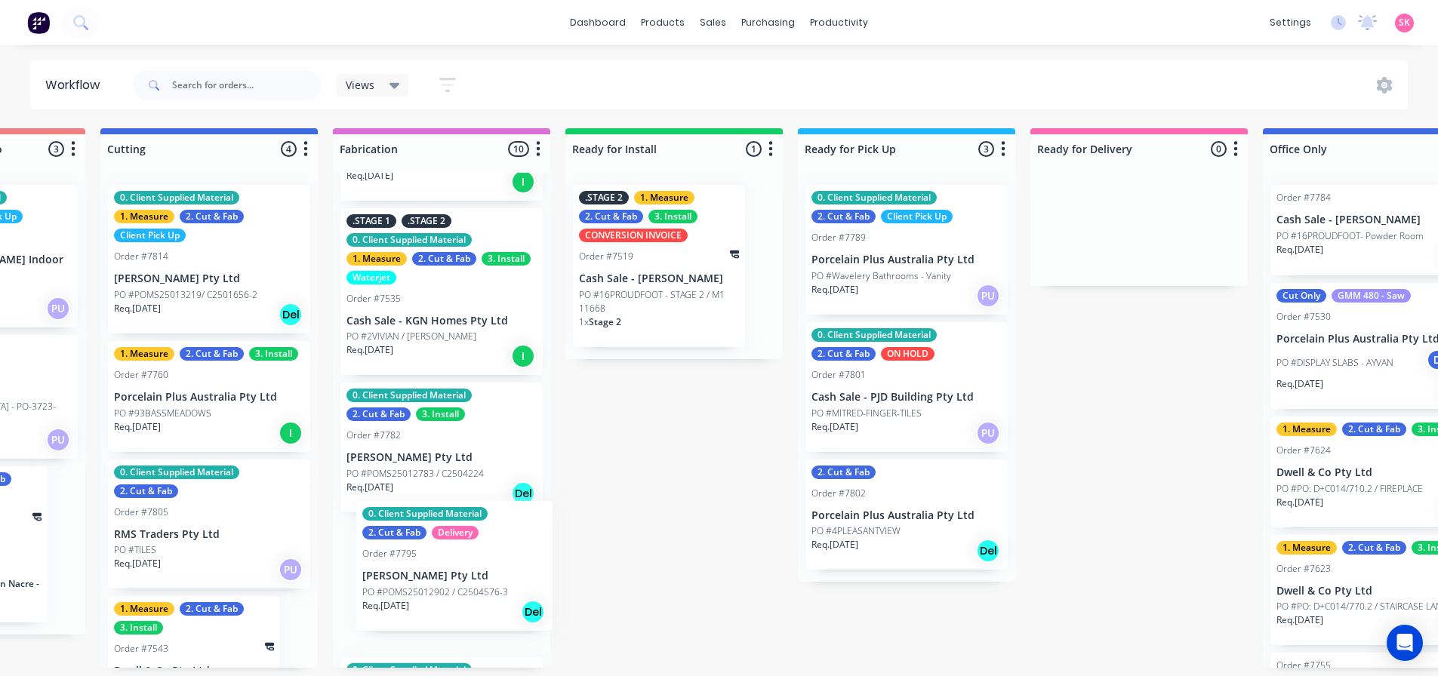
drag, startPoint x: 411, startPoint y: 598, endPoint x: 438, endPoint y: 487, distance: 113.5
click at [431, 567] on div "0. Client Supplied Material 2. Cut & Fab Delivery Order #7687 IHS Design PO #01…" at bounding box center [441, 420] width 217 height 495
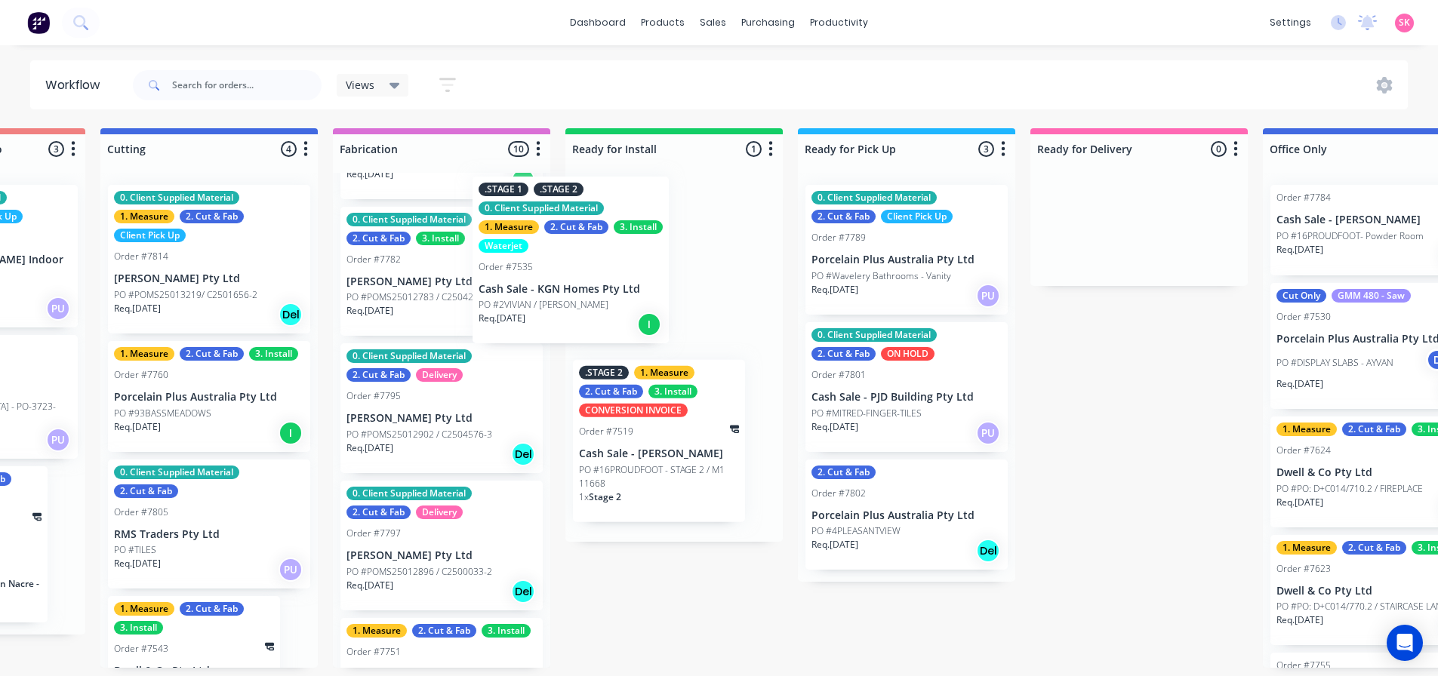
scroll to position [231, 0]
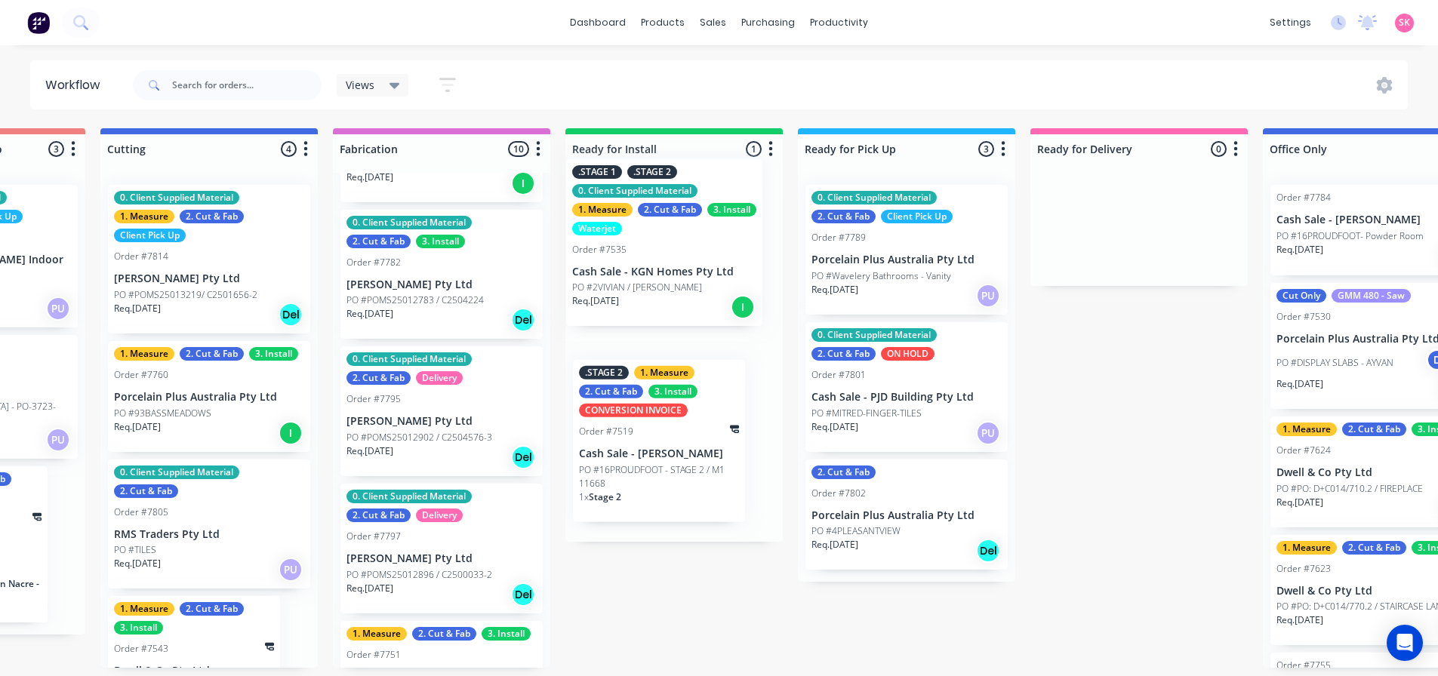
drag, startPoint x: 418, startPoint y: 347, endPoint x: 660, endPoint y: 295, distance: 247.0
click at [660, 295] on div "Submitted 15 Status colour #273444 hex #273444 Save Cancel Summaries Total orde…" at bounding box center [248, 398] width 3173 height 540
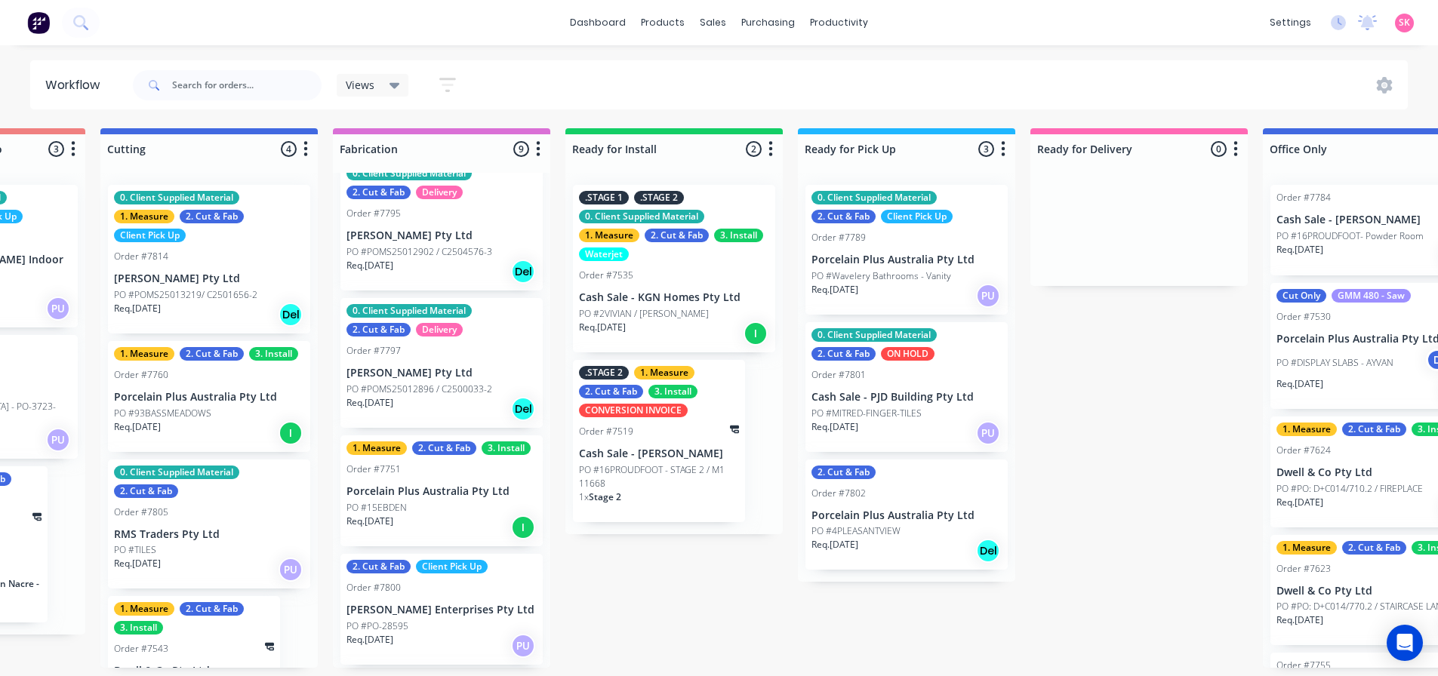
scroll to position [457, 0]
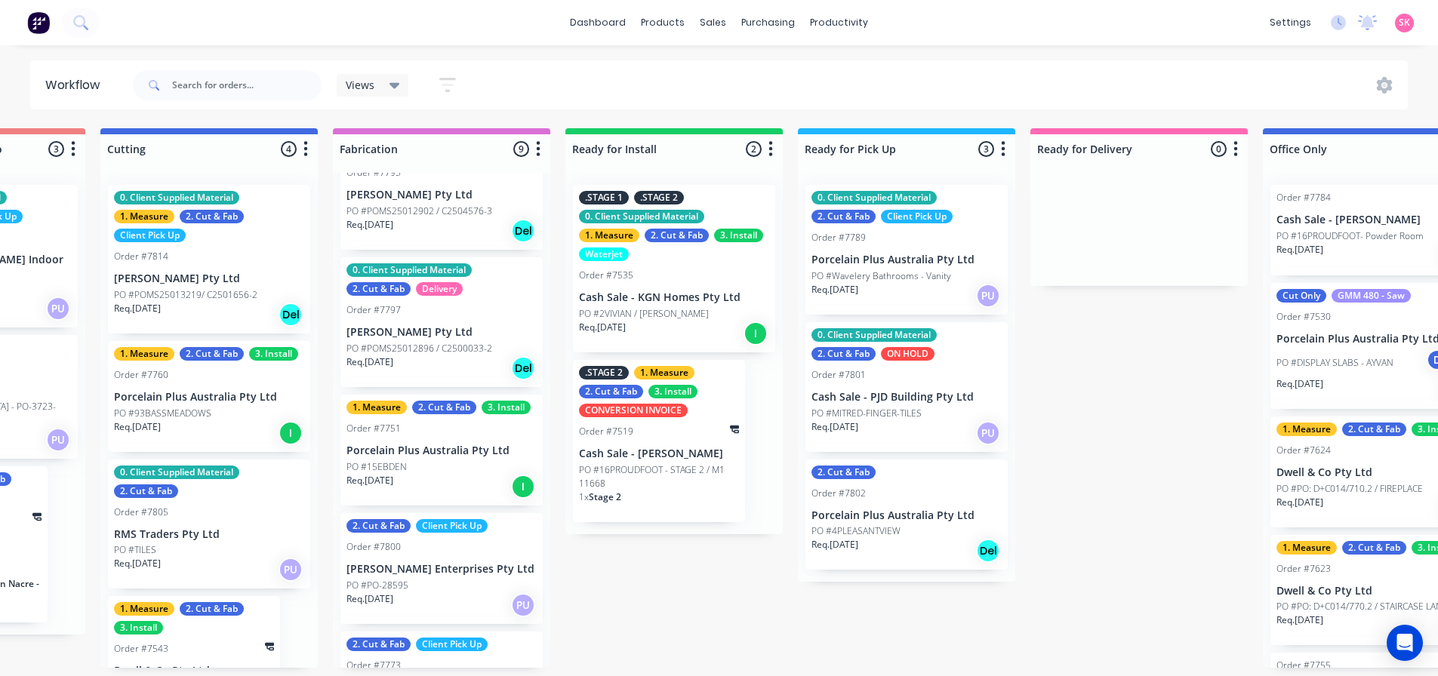
click at [438, 463] on div "PO #15EBDEN" at bounding box center [441, 467] width 190 height 14
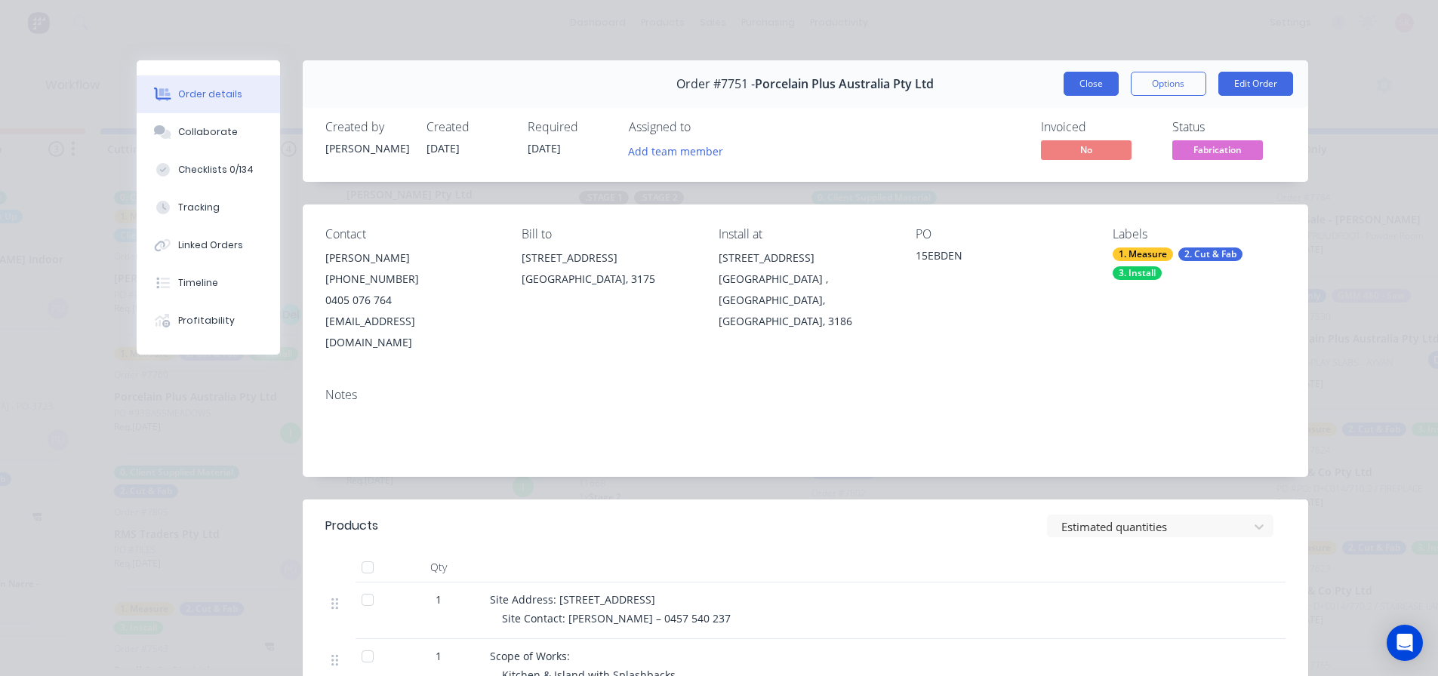
click at [1069, 85] on button "Close" at bounding box center [1090, 84] width 55 height 24
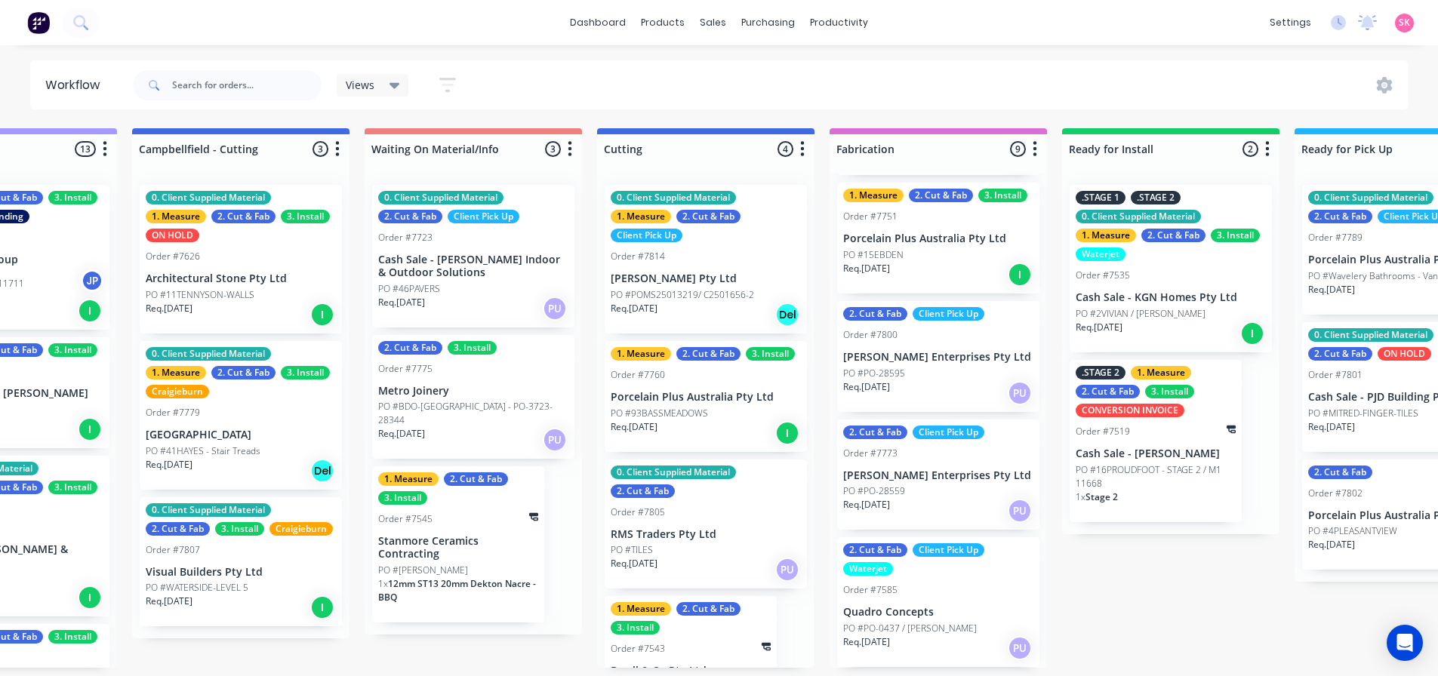
scroll to position [3, 832]
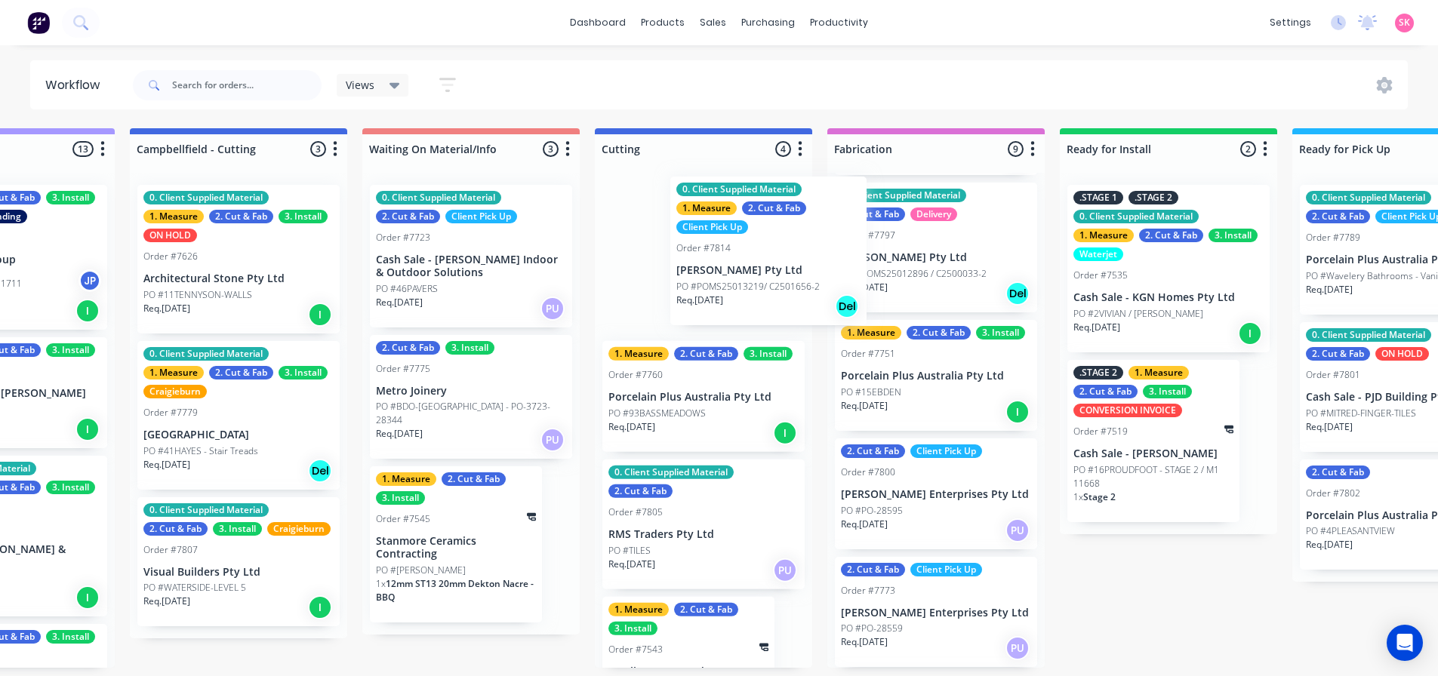
drag, startPoint x: 657, startPoint y: 290, endPoint x: 702, endPoint y: 278, distance: 46.1
click at [702, 278] on div "0. Client Supplied Material 1. Measure 2. Cut & Fab Client Pick Up Order #7814 …" at bounding box center [703, 420] width 217 height 495
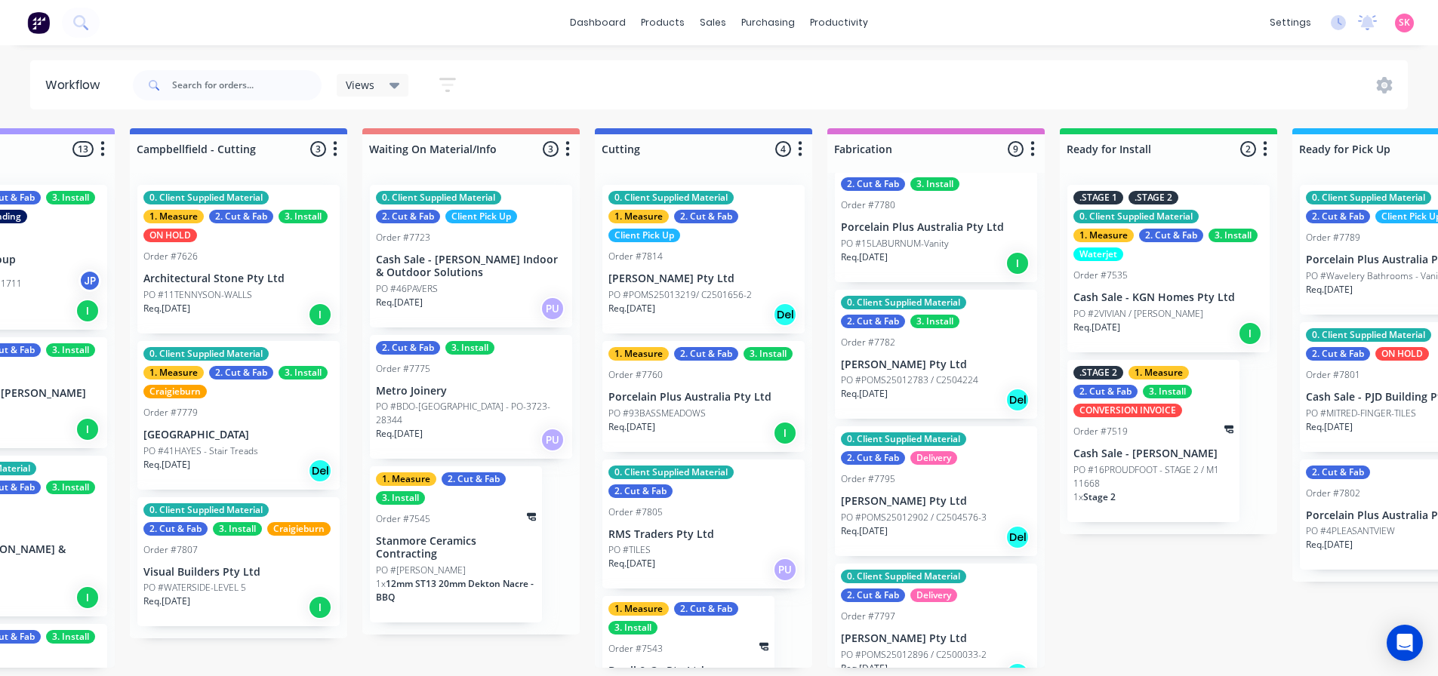
scroll to position [377, 0]
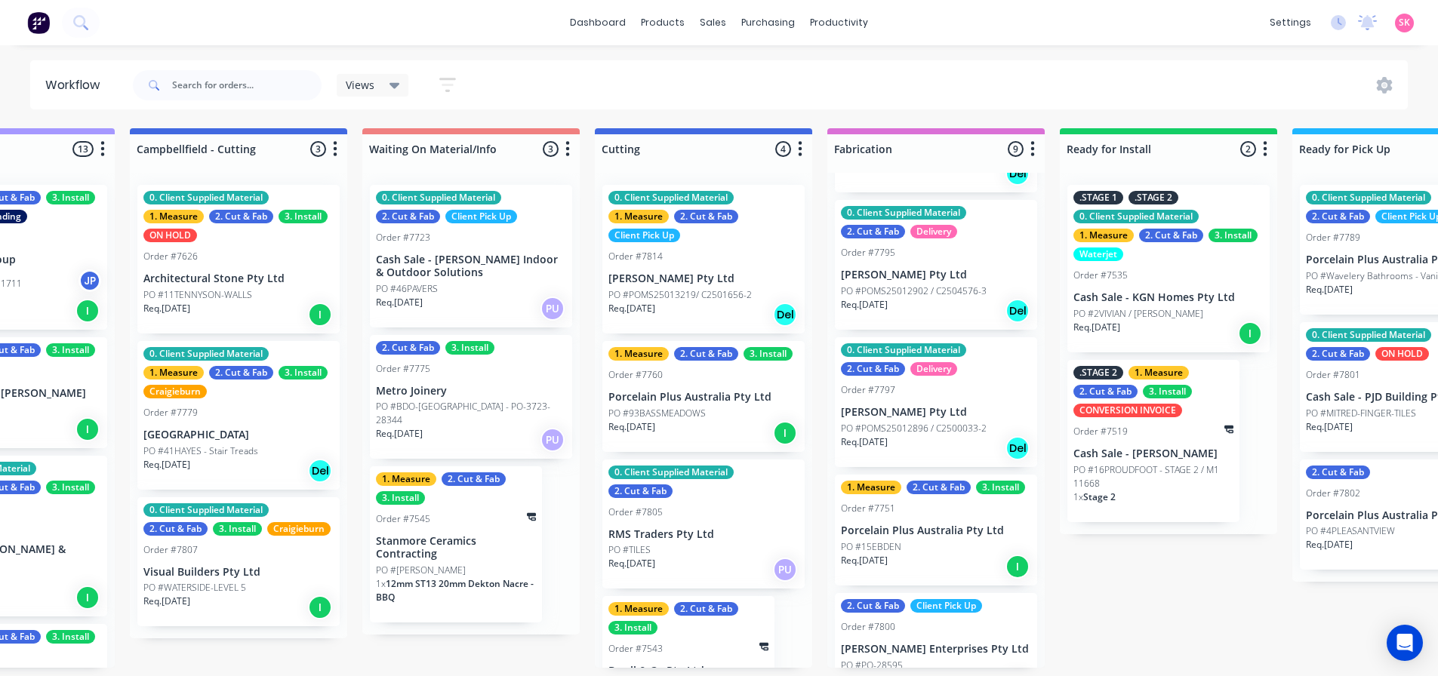
click at [730, 407] on div "PO #93BASSMEADOWS" at bounding box center [703, 414] width 190 height 14
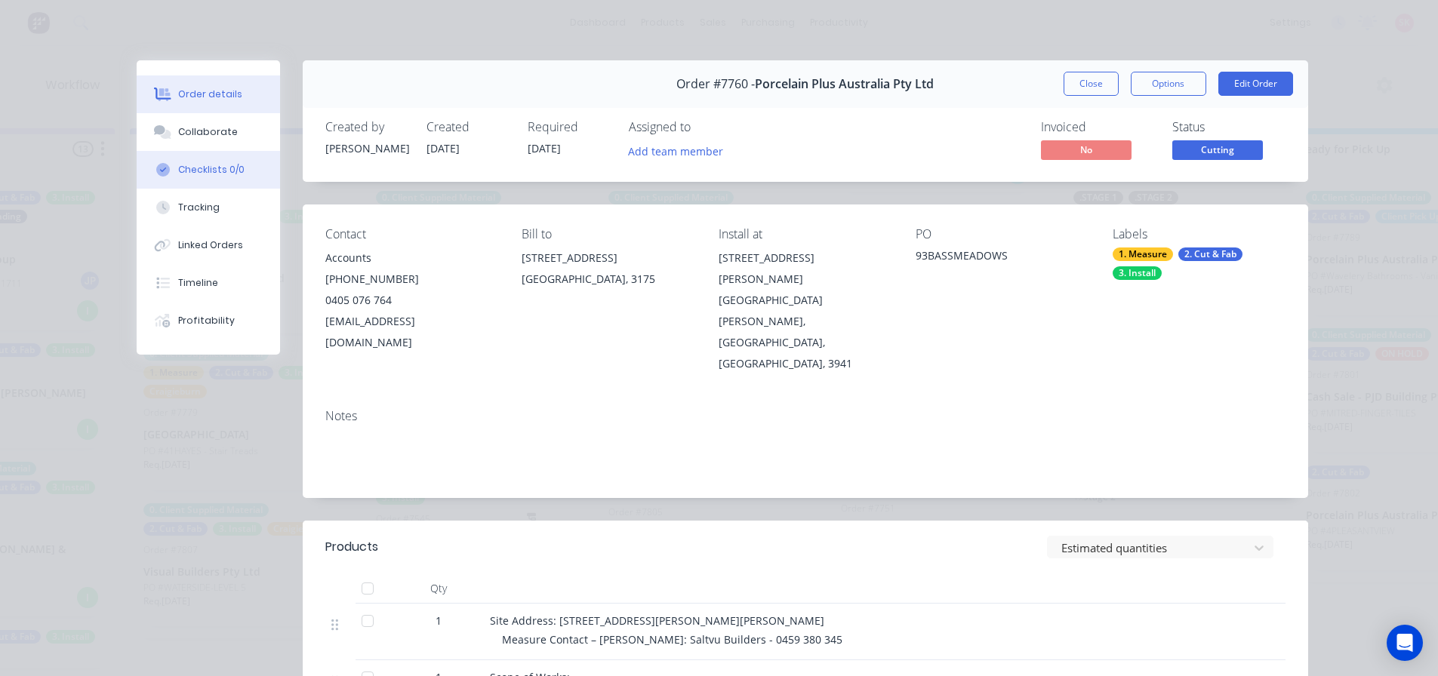
click at [178, 171] on div "Checklists 0/0" at bounding box center [211, 170] width 66 height 14
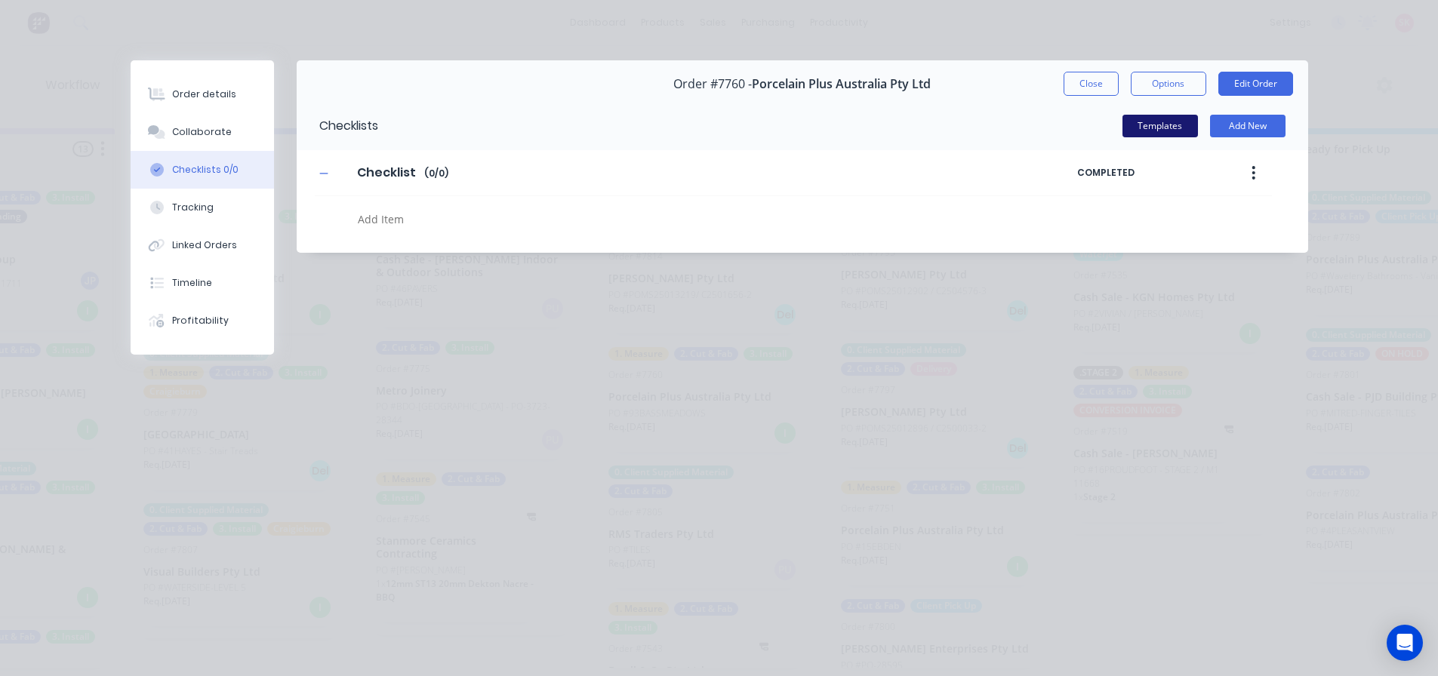
click at [1167, 123] on button "Templates" at bounding box center [1159, 126] width 75 height 23
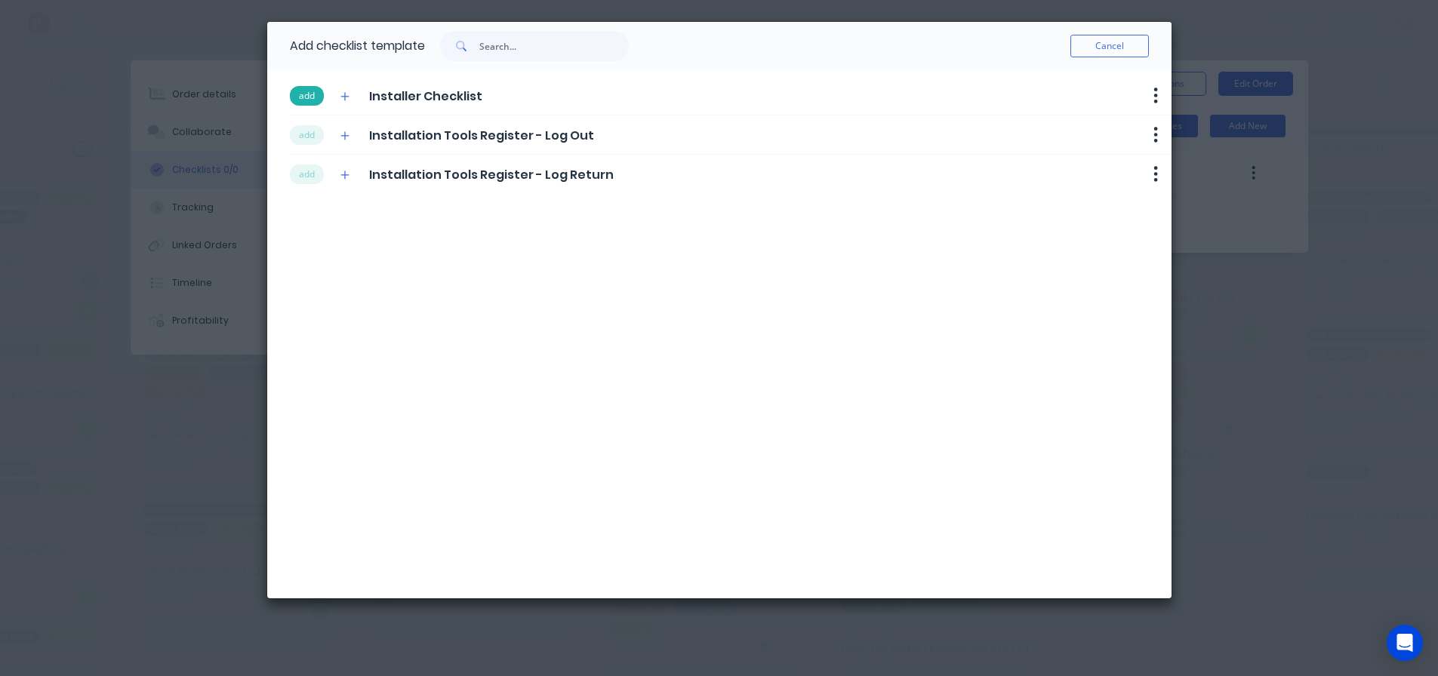
click at [314, 97] on button "add" at bounding box center [307, 96] width 34 height 20
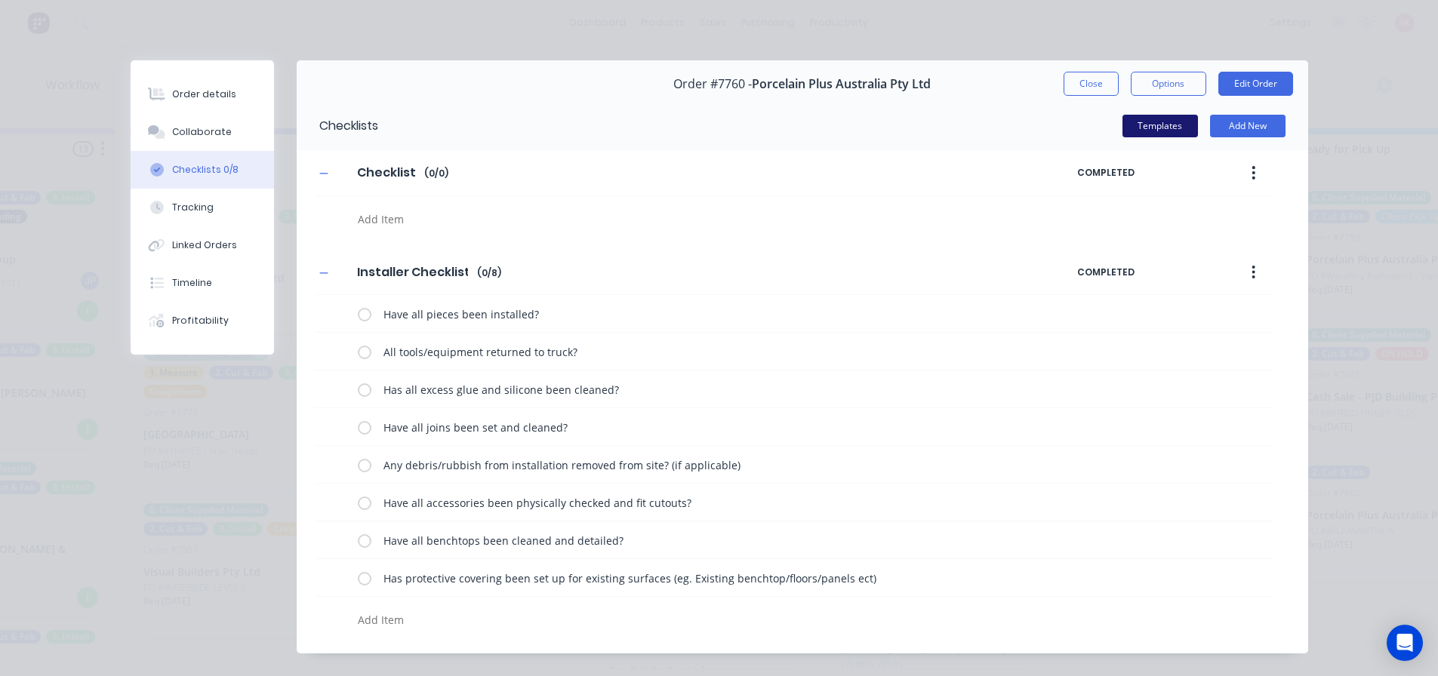
click at [1158, 125] on button "Templates" at bounding box center [1159, 126] width 75 height 23
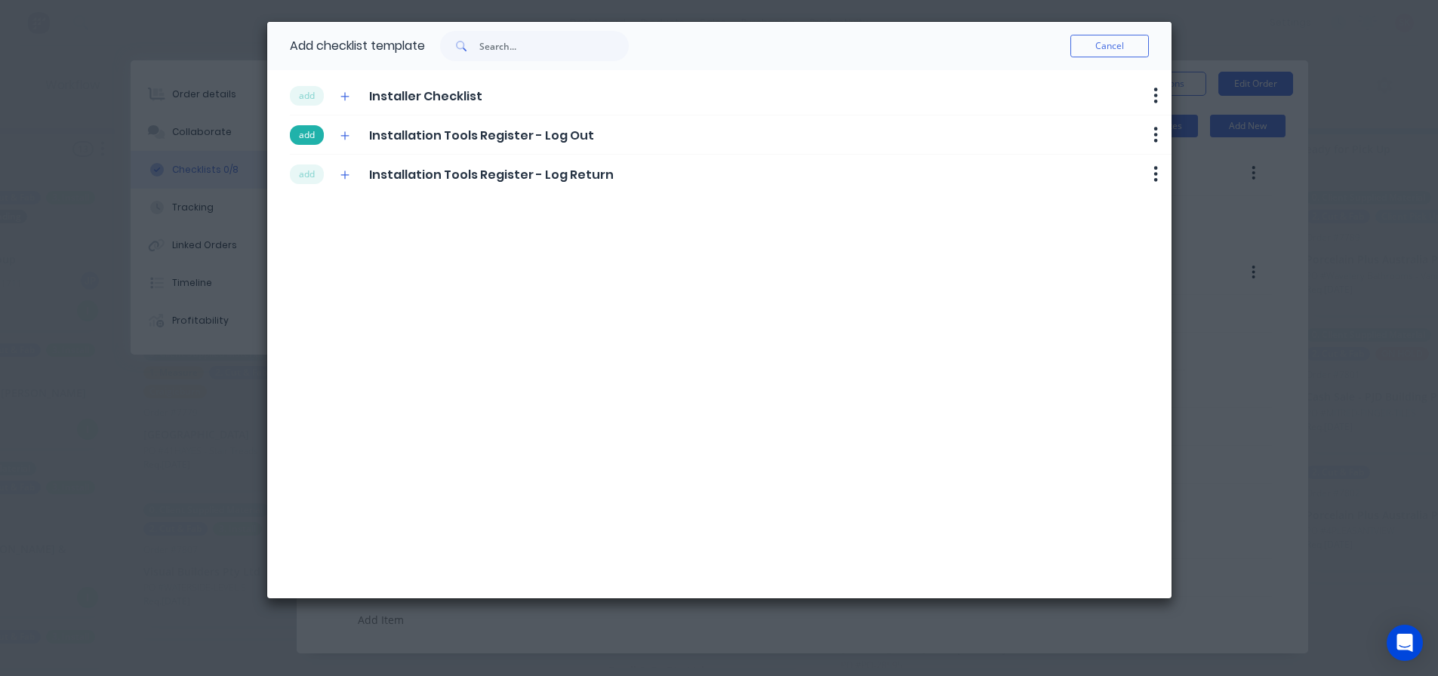
click at [312, 134] on button "add" at bounding box center [307, 135] width 34 height 20
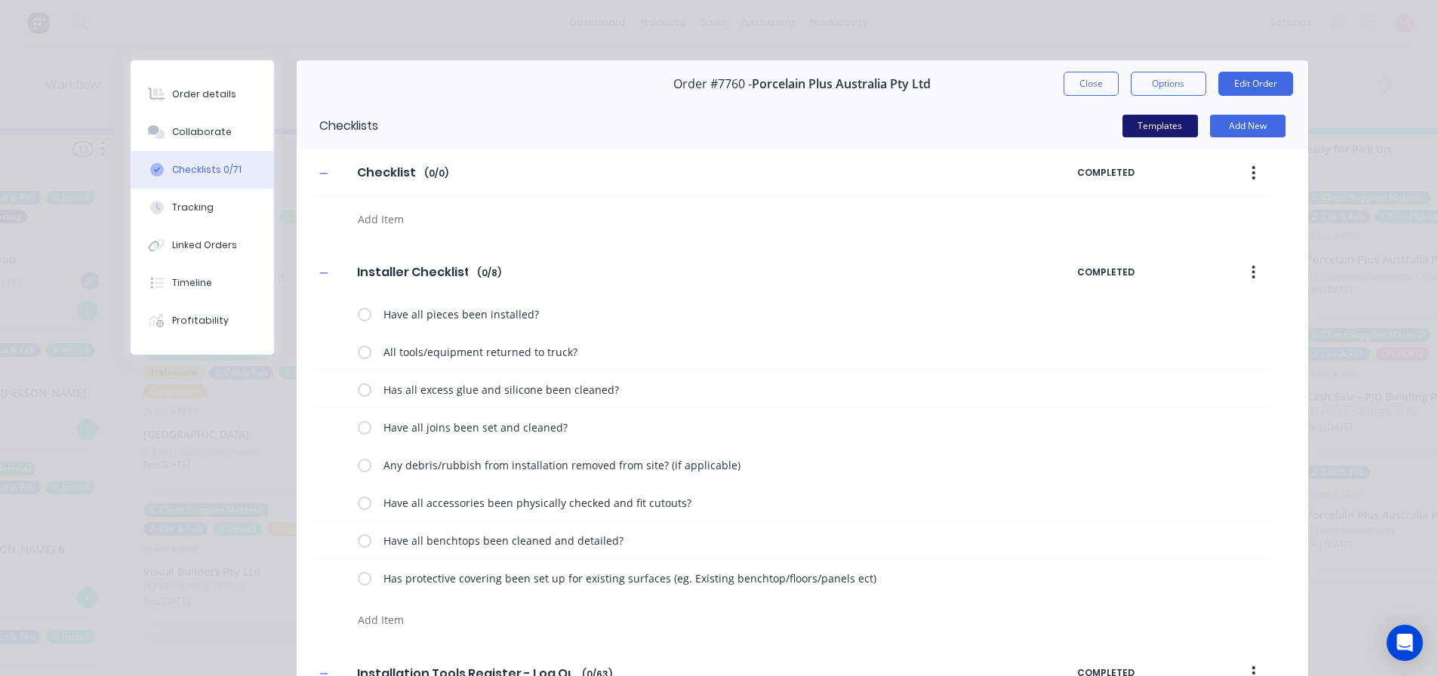
click at [1154, 121] on button "Templates" at bounding box center [1159, 126] width 75 height 23
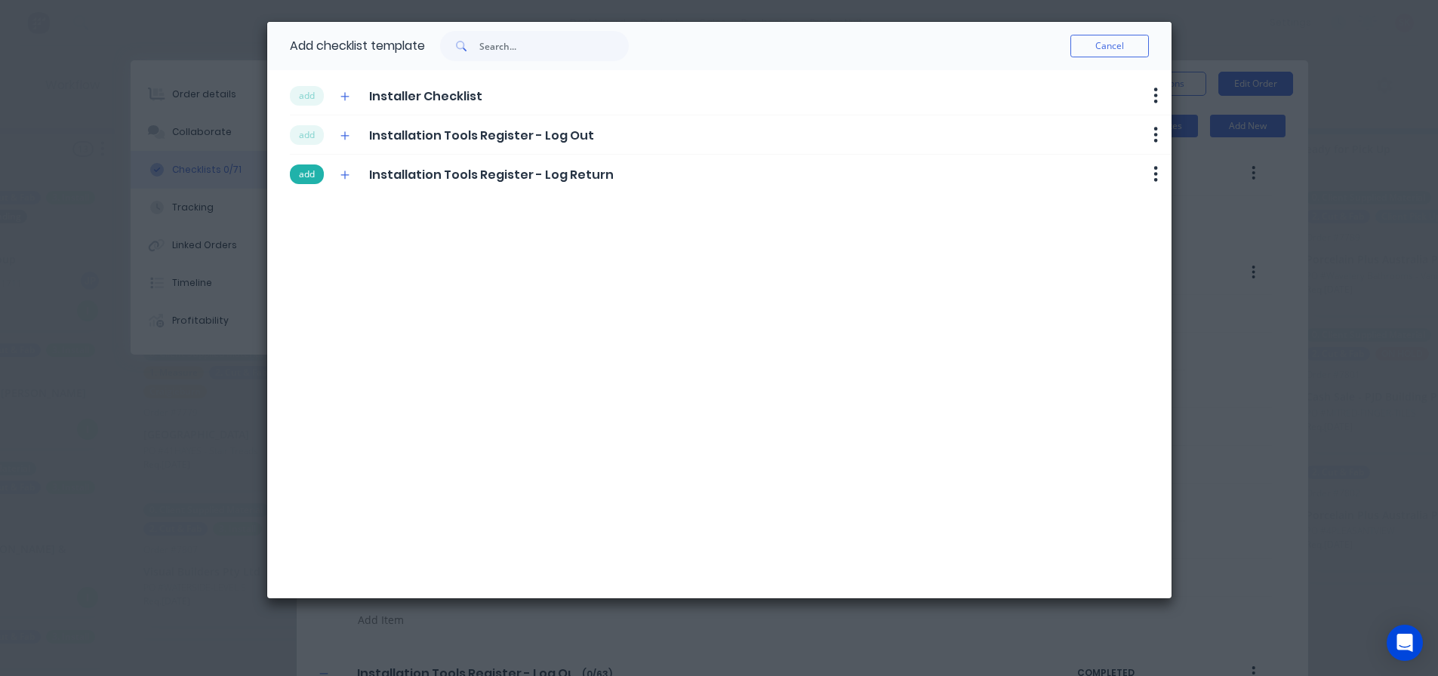
click at [318, 174] on button "add" at bounding box center [307, 175] width 34 height 20
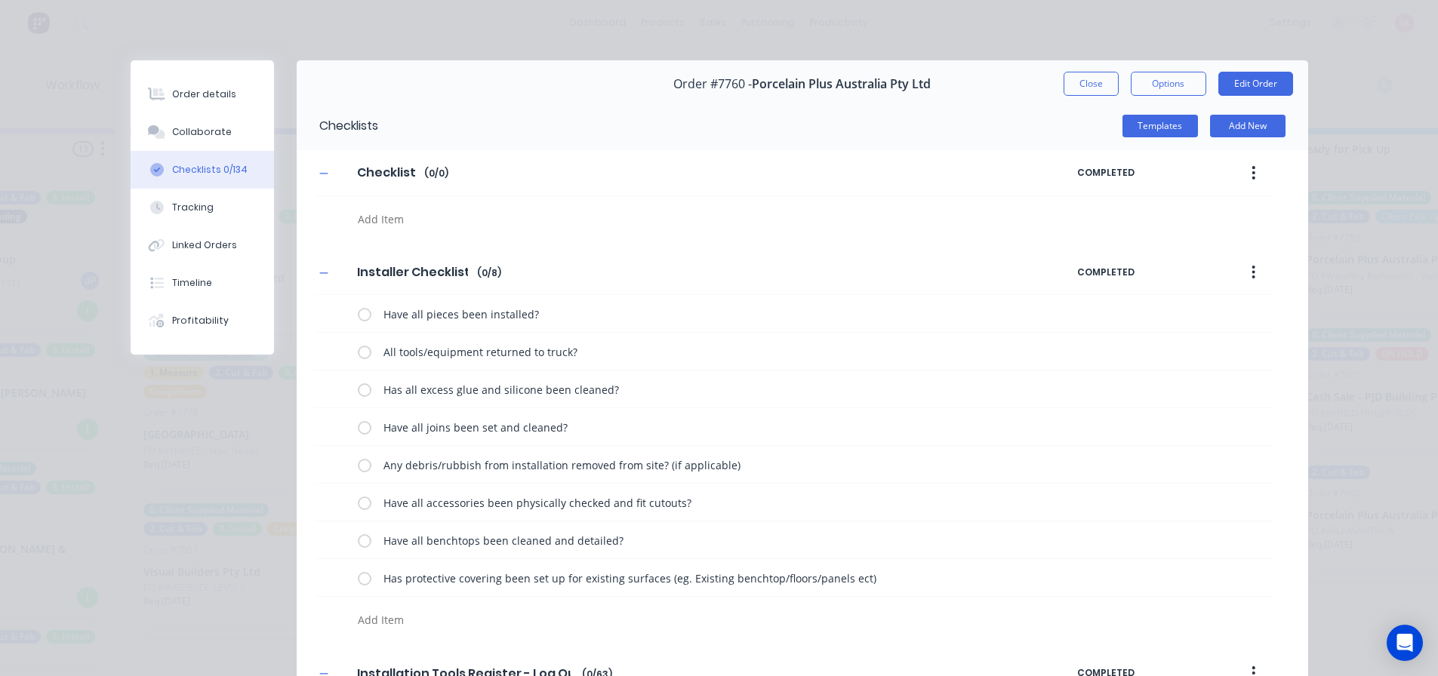
click at [1252, 169] on icon "button" at bounding box center [1253, 173] width 3 height 14
click at [1167, 245] on div "Delete" at bounding box center [1200, 243] width 116 height 22
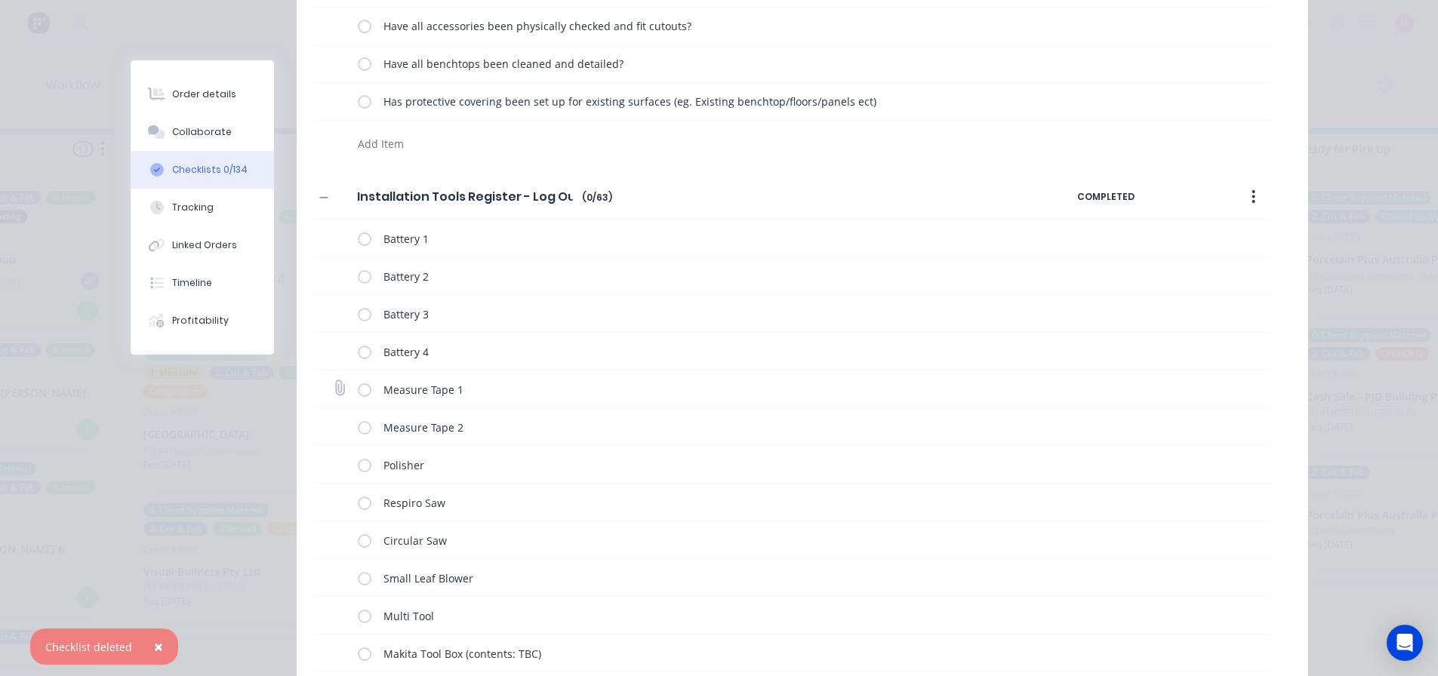
scroll to position [0, 0]
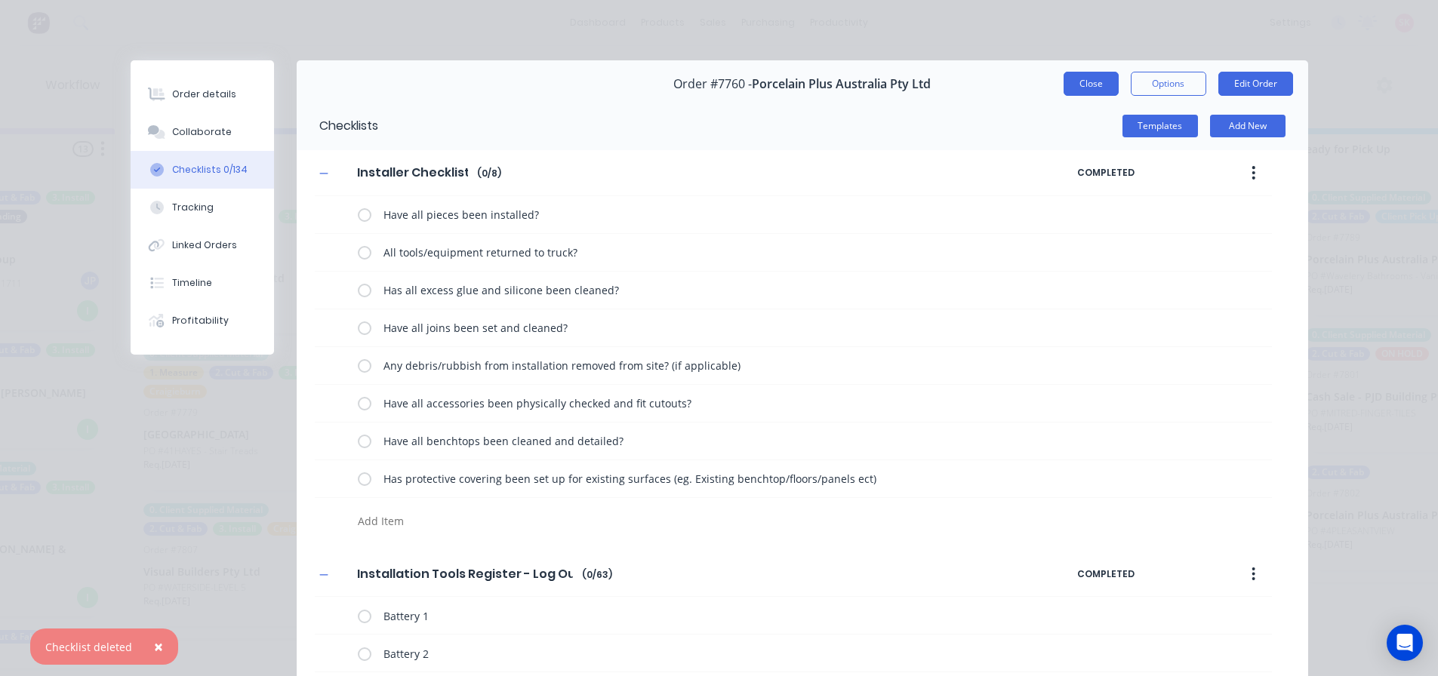
click at [1102, 85] on button "Close" at bounding box center [1090, 84] width 55 height 24
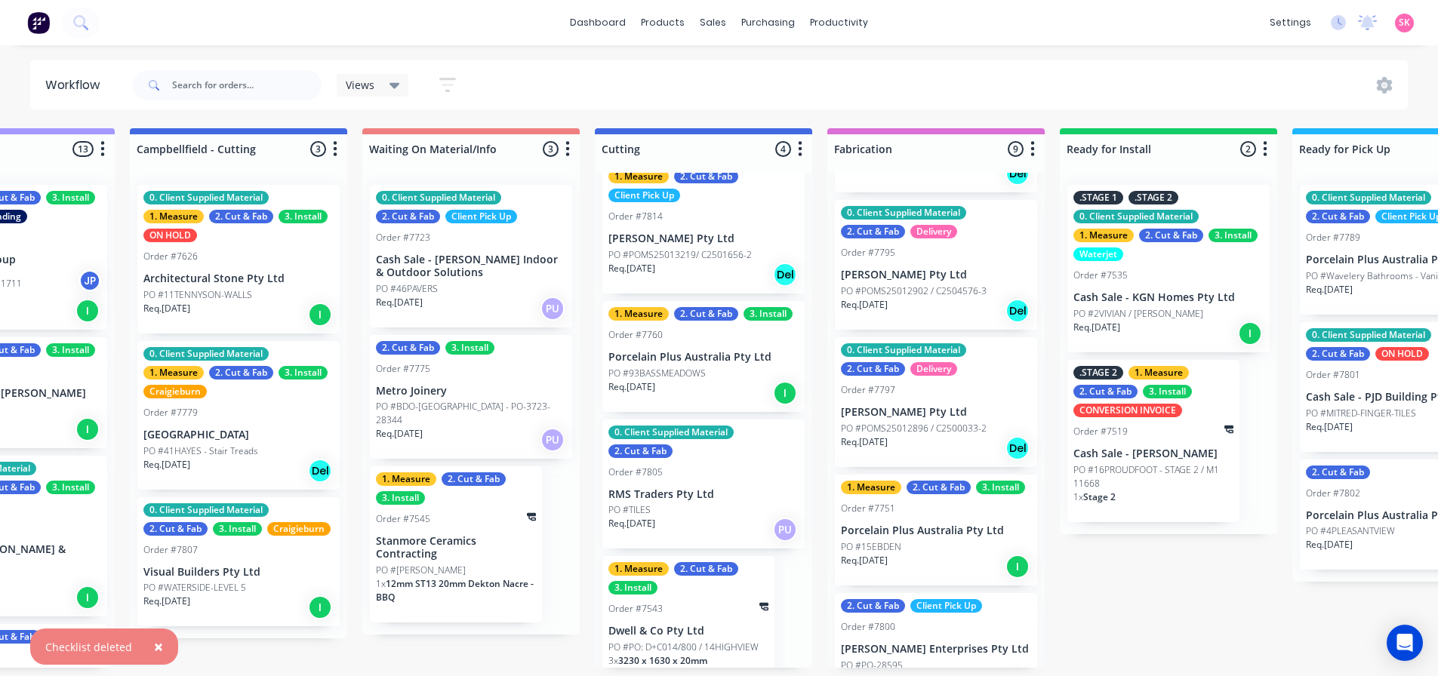
scroll to position [59, 0]
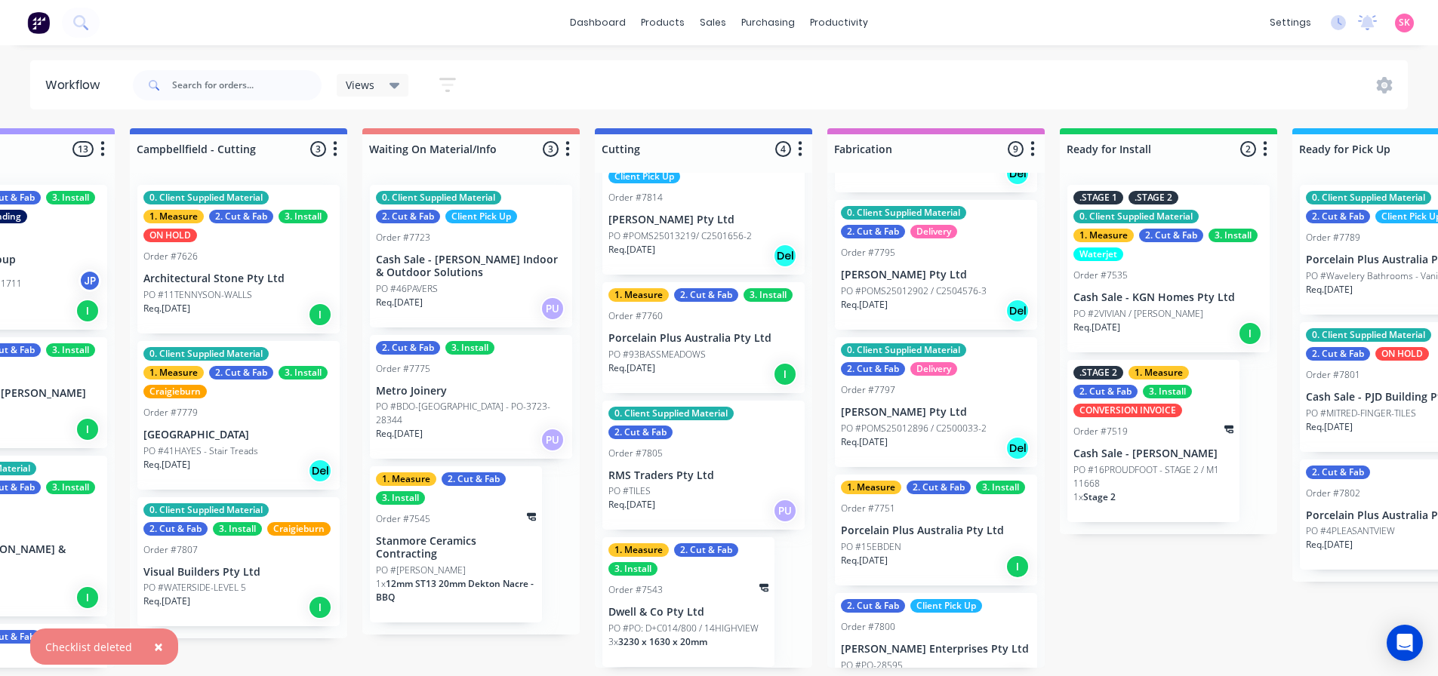
click at [737, 593] on div "Order #7543" at bounding box center [688, 590] width 160 height 14
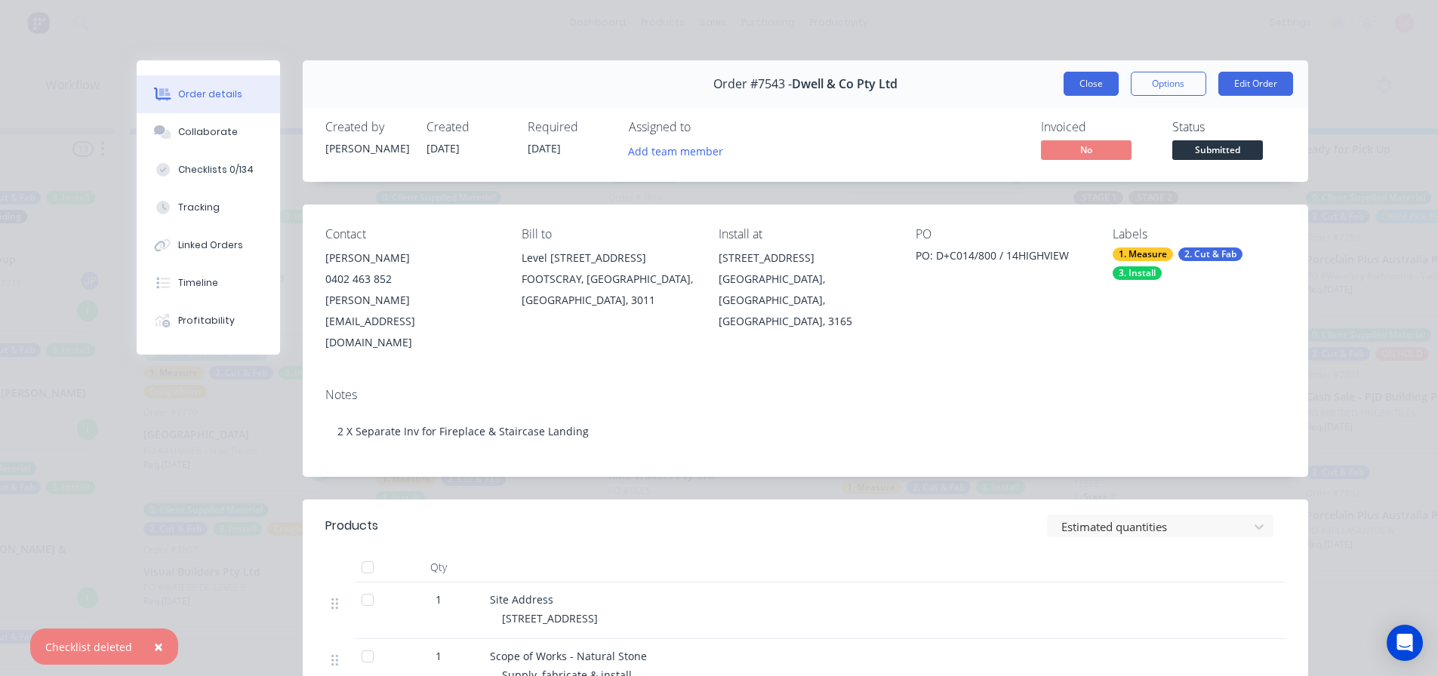
click at [1090, 91] on button "Close" at bounding box center [1090, 84] width 55 height 24
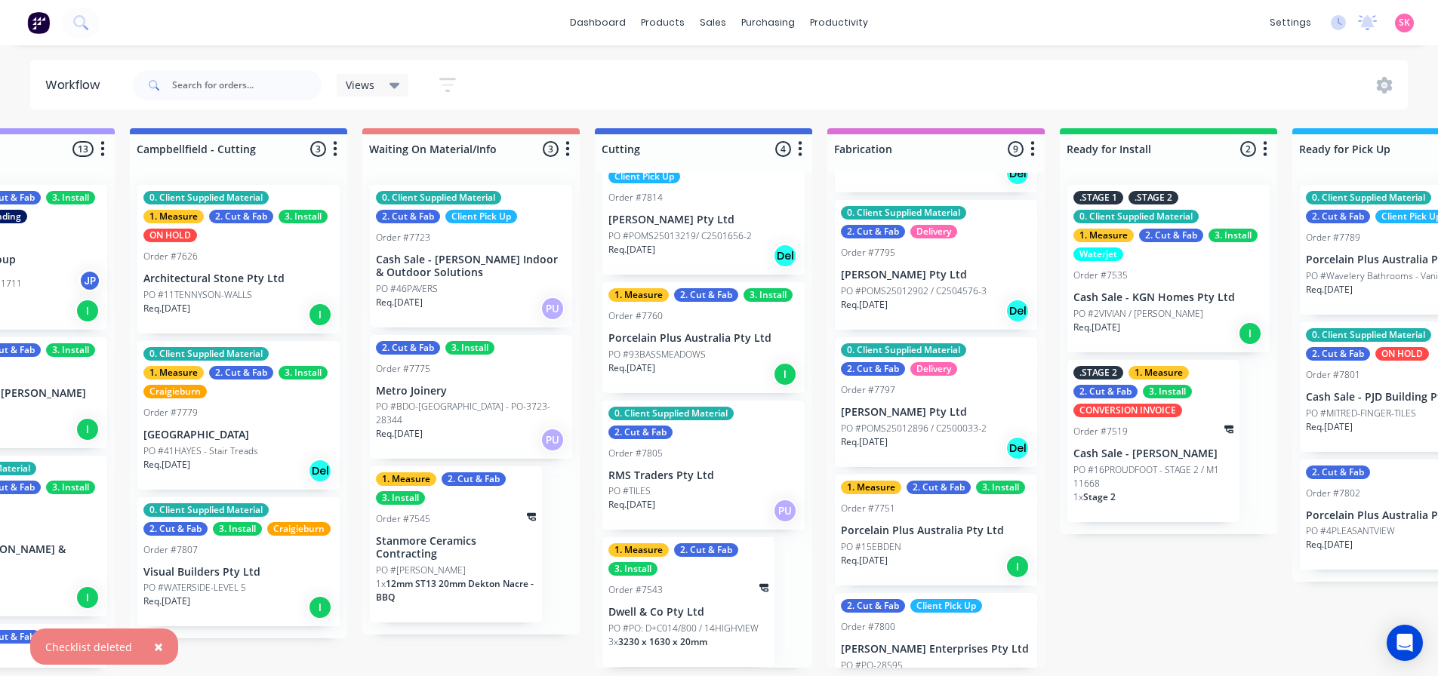
scroll to position [0, 0]
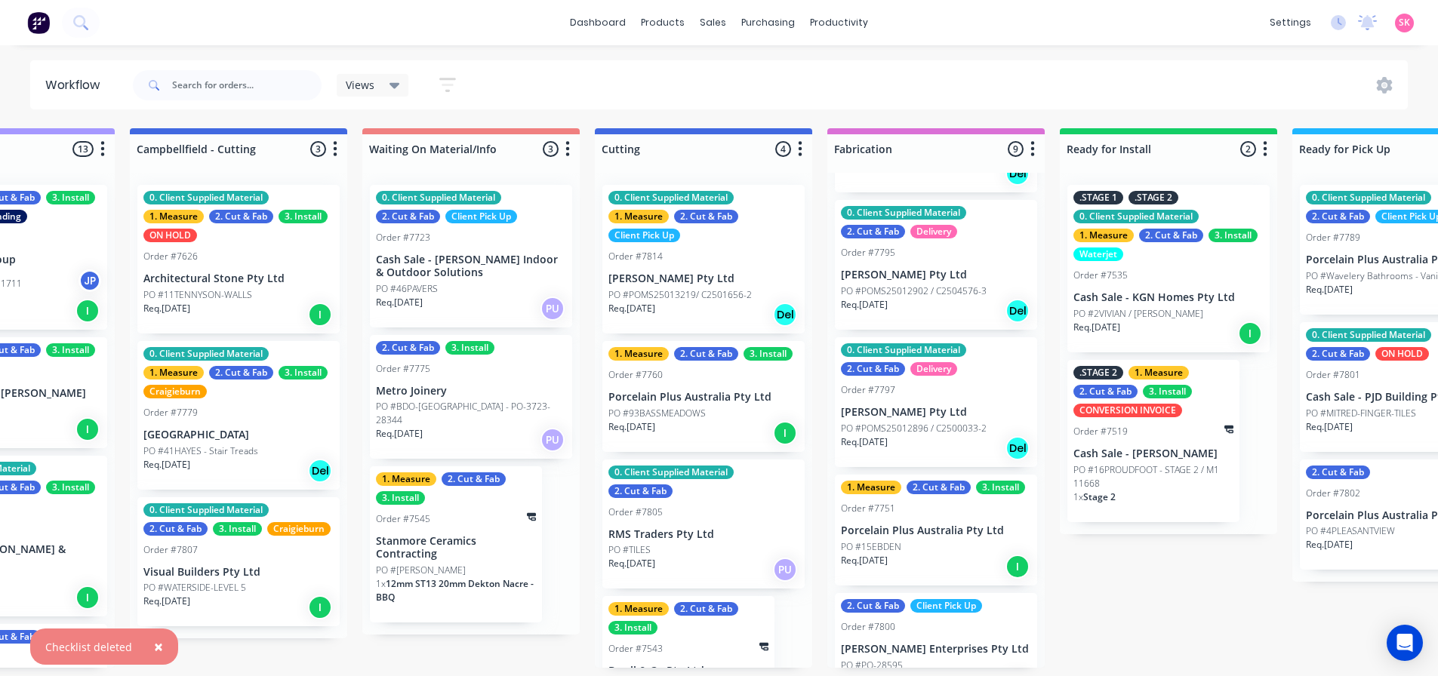
click at [700, 408] on p "PO #93BASSMEADOWS" at bounding box center [656, 414] width 97 height 14
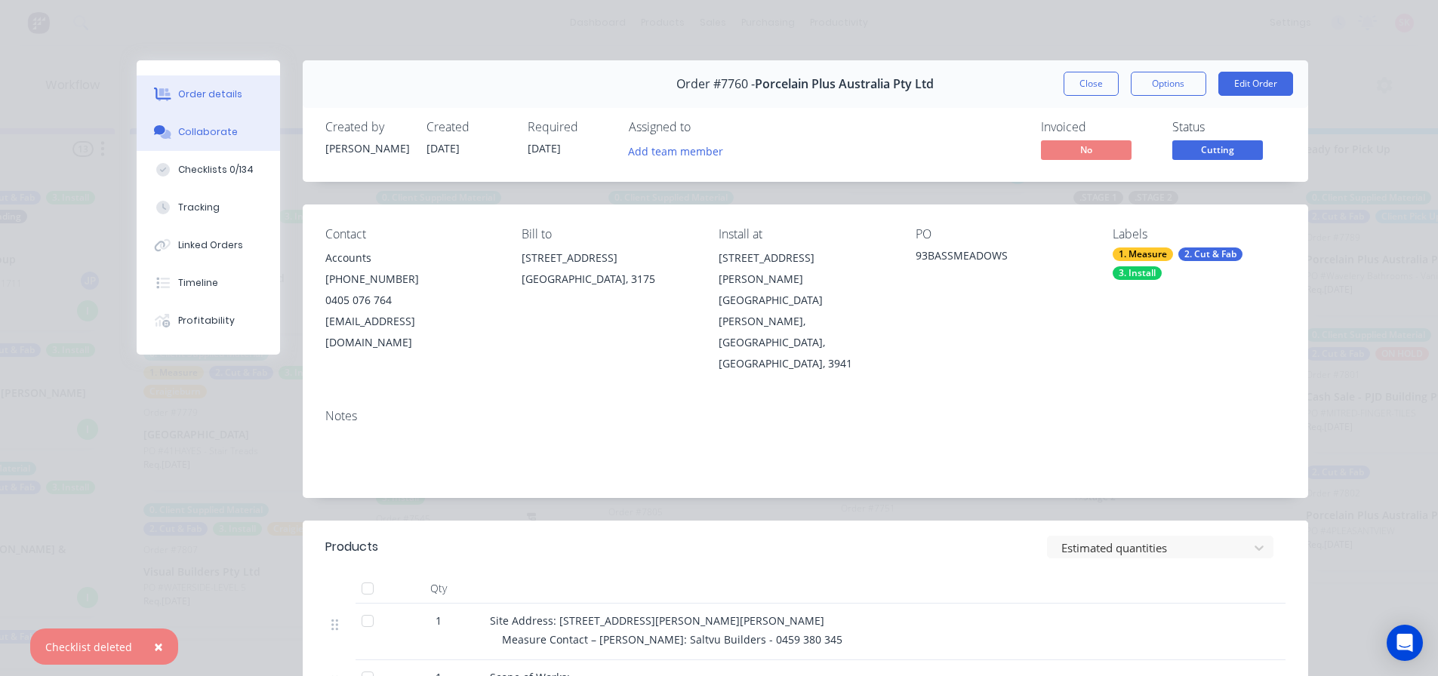
click at [211, 132] on div "Collaborate" at bounding box center [208, 132] width 60 height 14
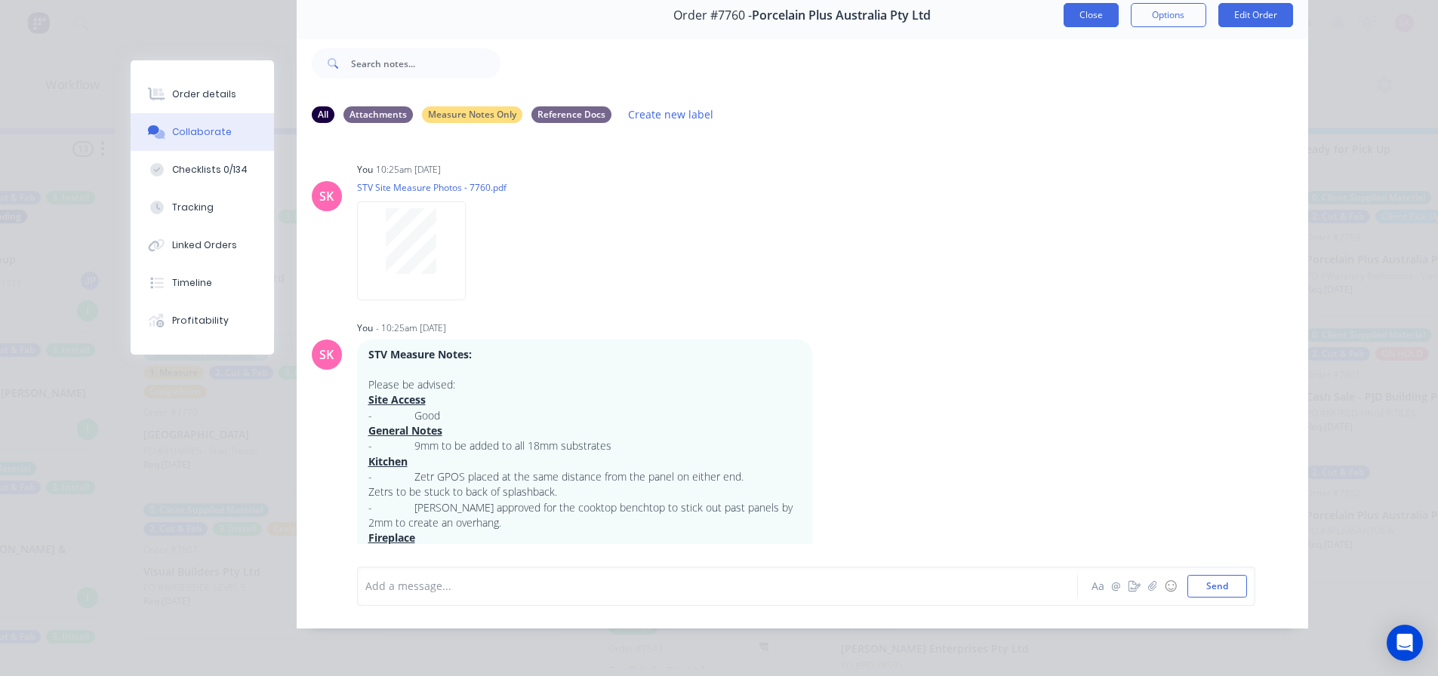
click at [1082, 14] on button "Close" at bounding box center [1090, 15] width 55 height 24
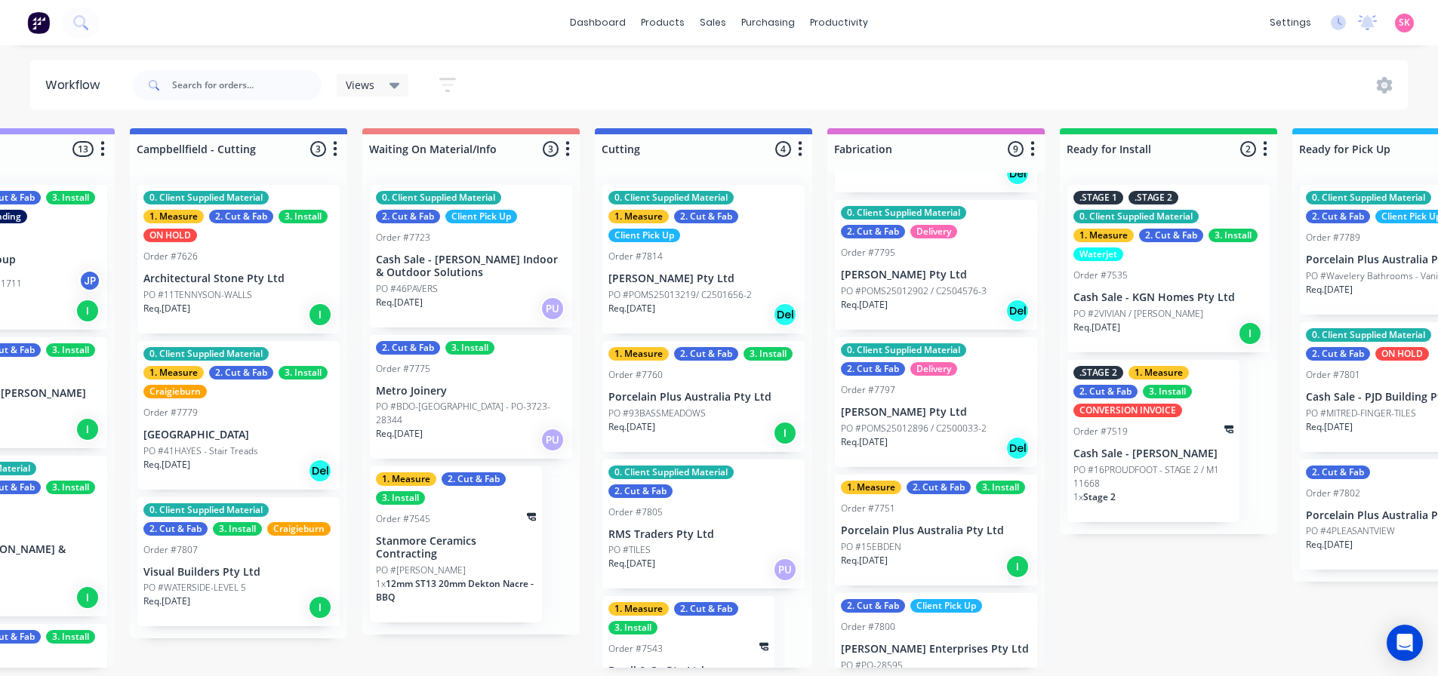
click at [427, 248] on div "0. Client Supplied Material 2. Cut & Fab Client Pick Up Order #7723 Cash Sale -…" at bounding box center [471, 256] width 202 height 143
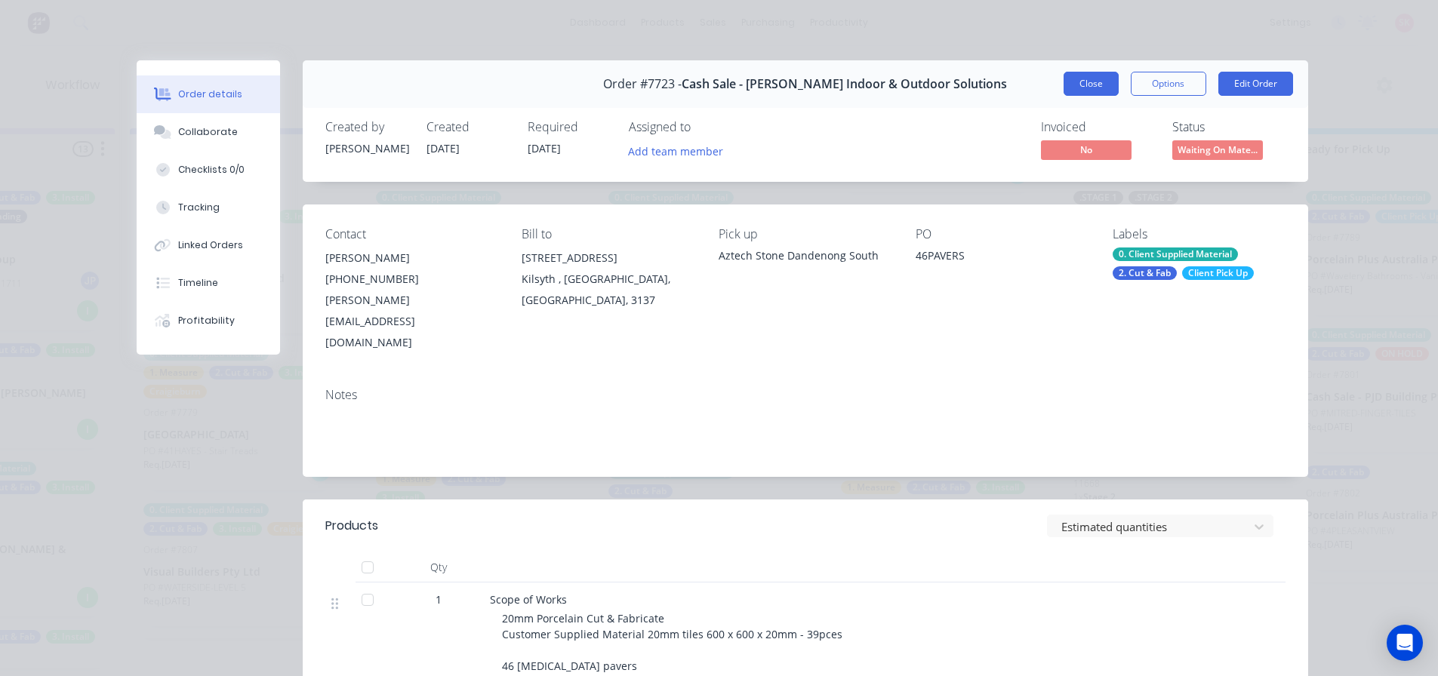
click at [1066, 75] on button "Close" at bounding box center [1090, 84] width 55 height 24
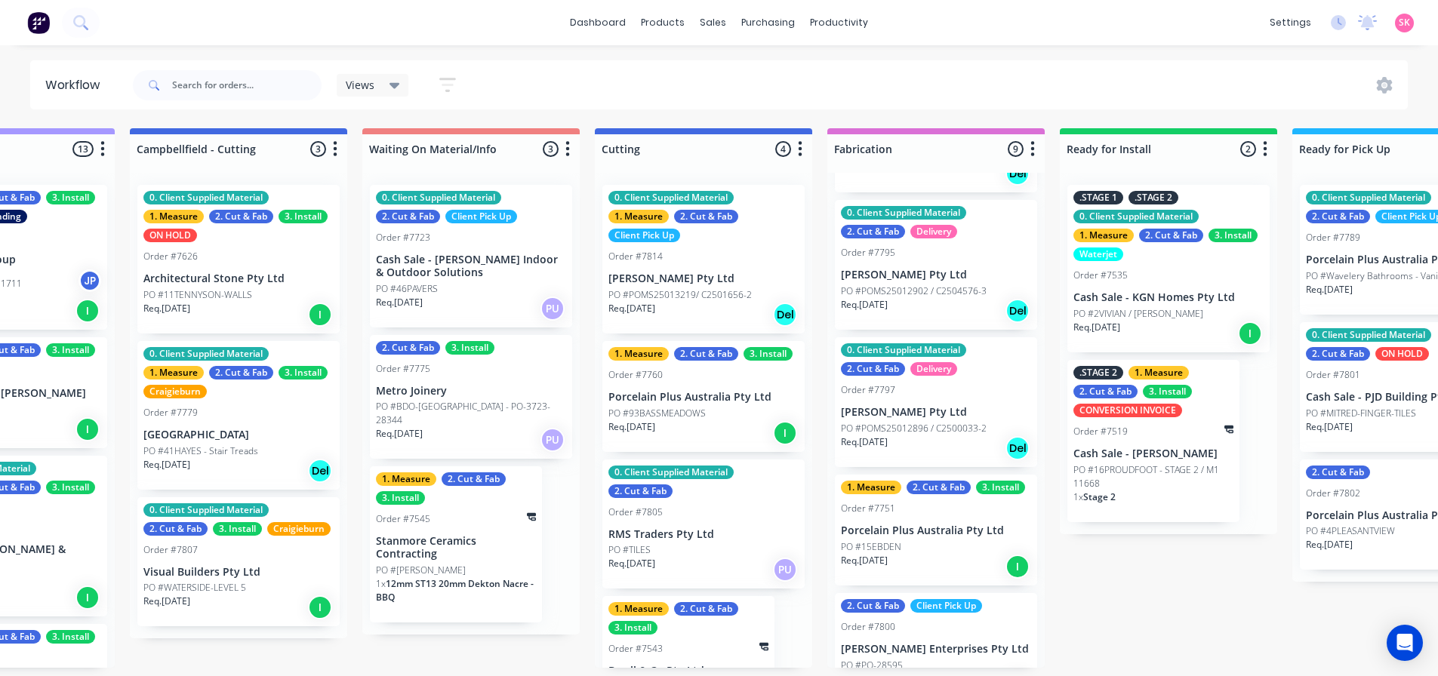
click at [438, 407] on p "PO #BDO-ADELAIDE - PO-3723-28344" at bounding box center [471, 413] width 190 height 27
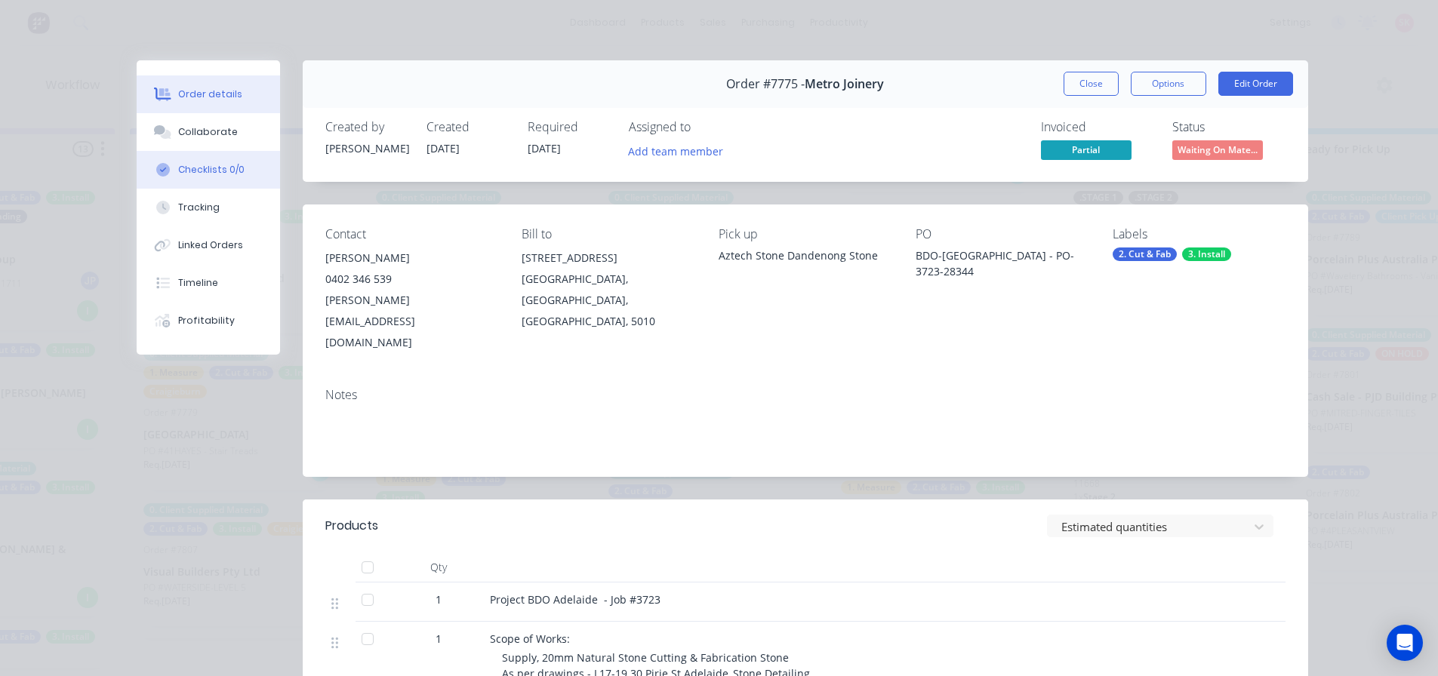
click at [195, 165] on div "Checklists 0/0" at bounding box center [211, 170] width 66 height 14
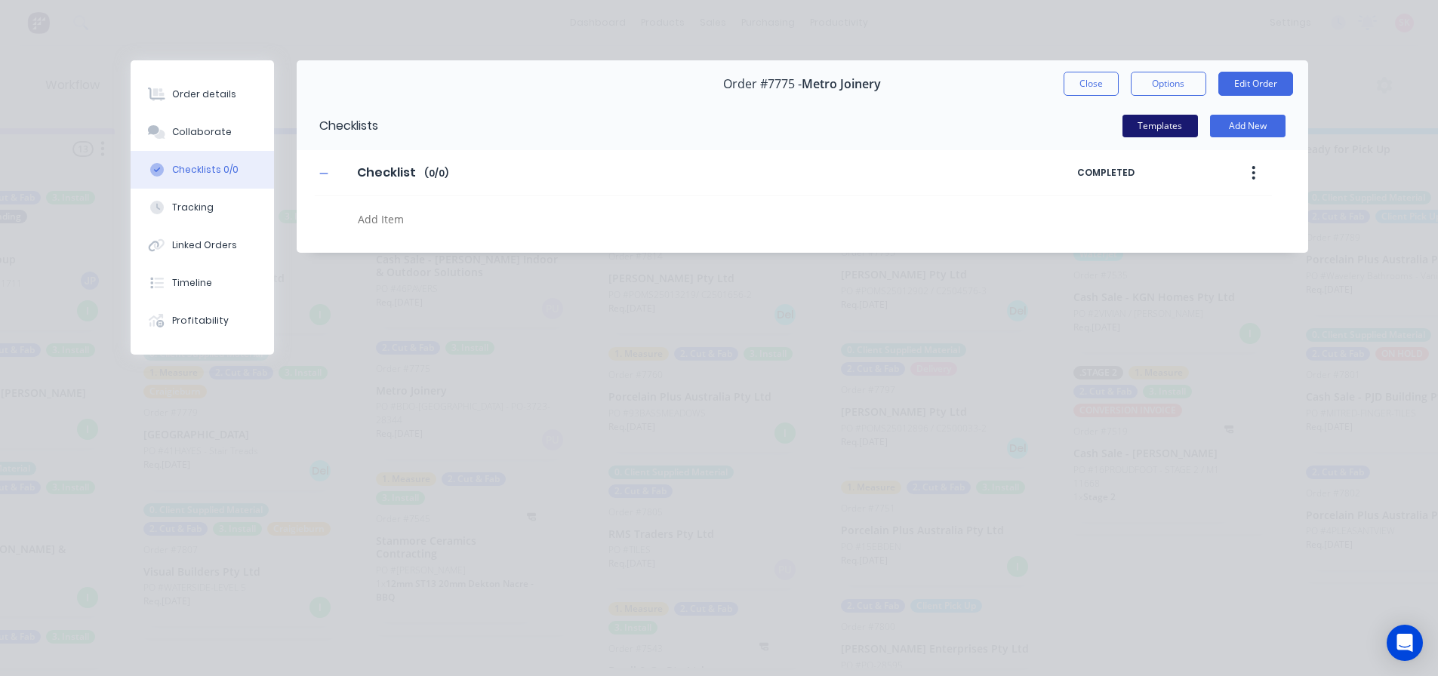
click at [1150, 127] on button "Templates" at bounding box center [1159, 126] width 75 height 23
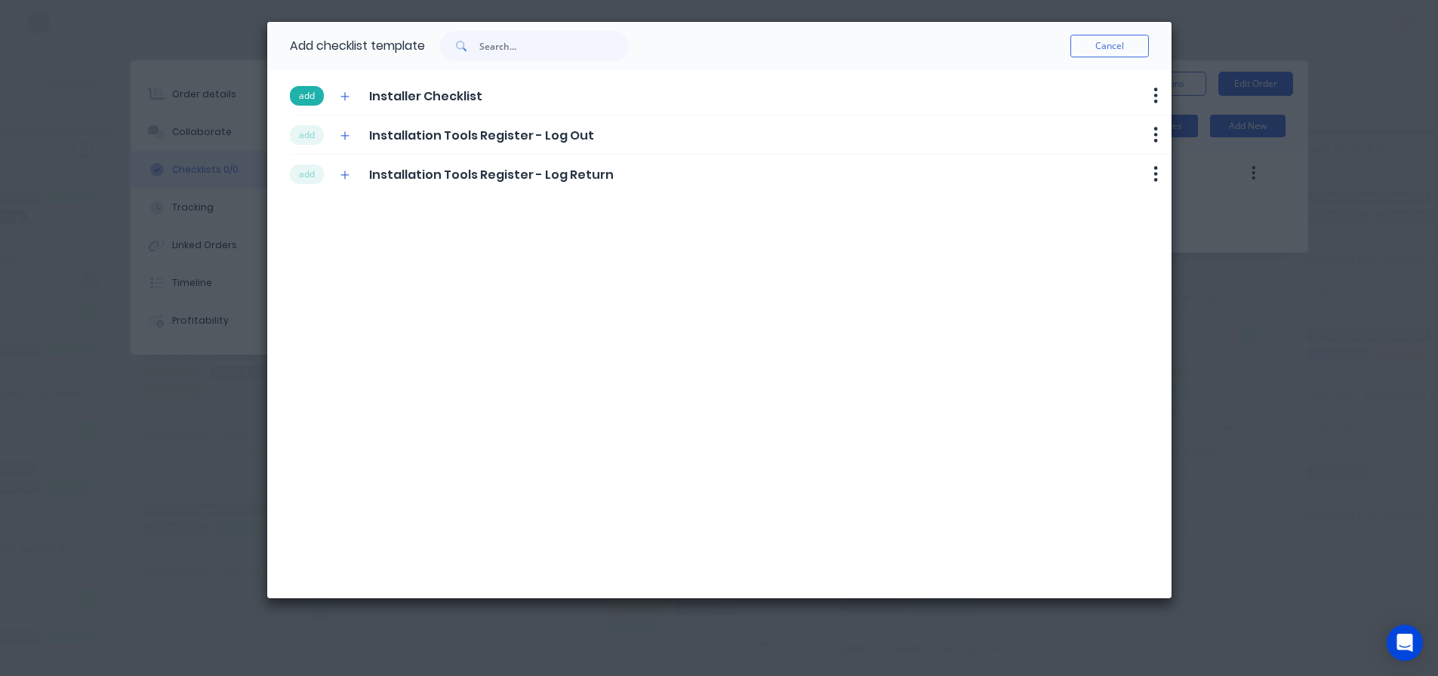
click at [306, 97] on button "add" at bounding box center [307, 96] width 34 height 20
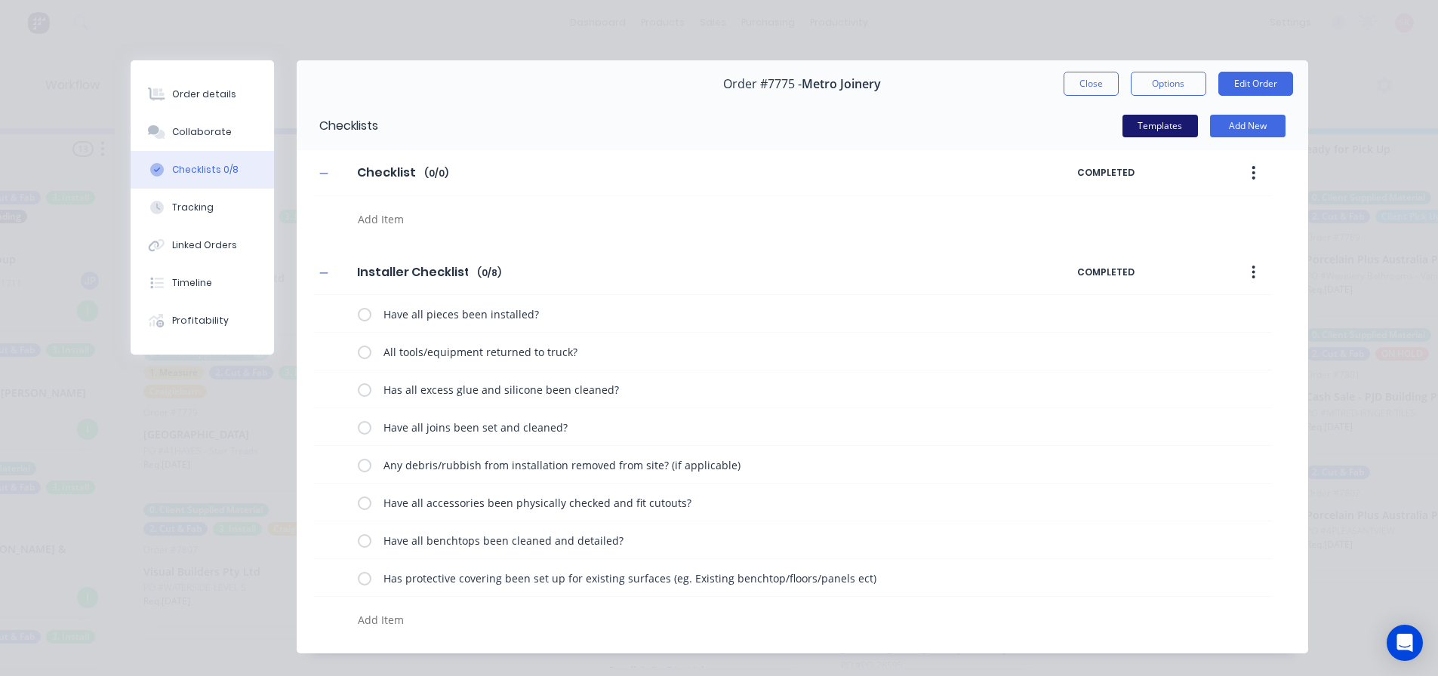
click at [1178, 121] on button "Templates" at bounding box center [1159, 126] width 75 height 23
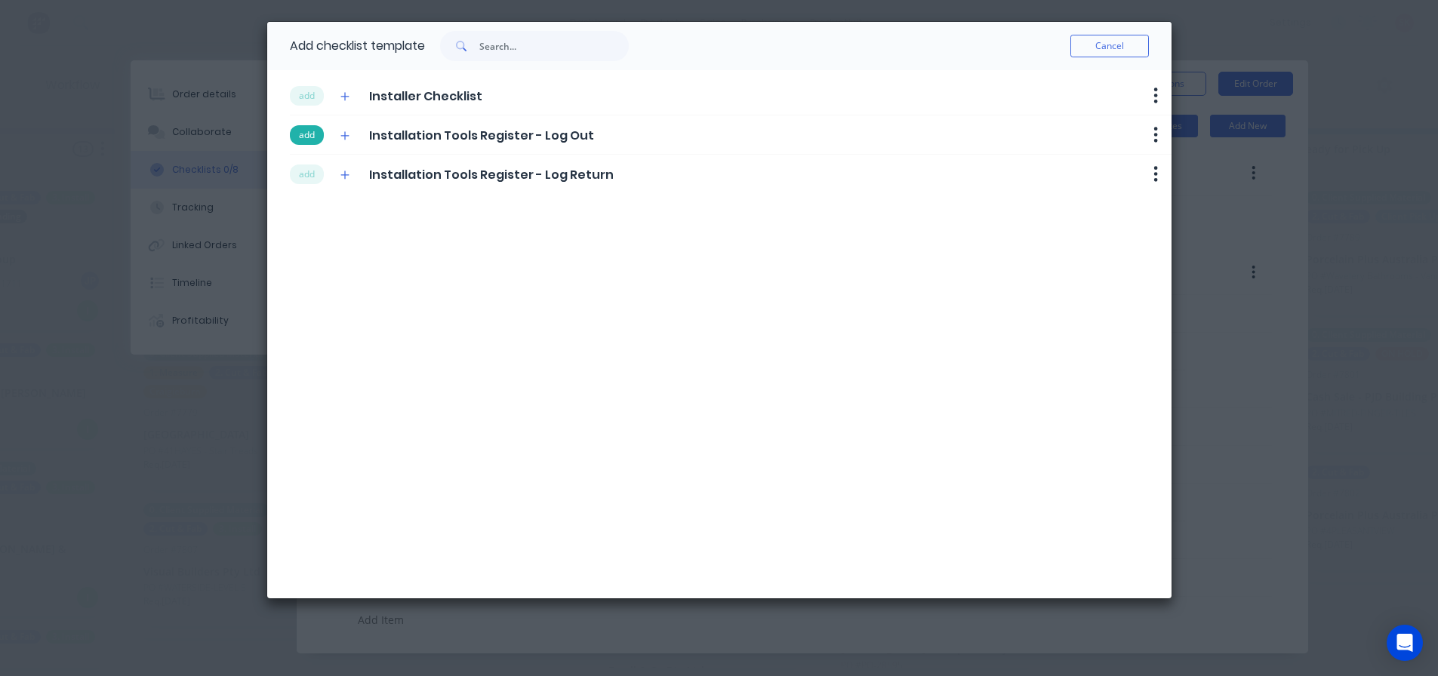
click at [316, 133] on button "add" at bounding box center [307, 135] width 34 height 20
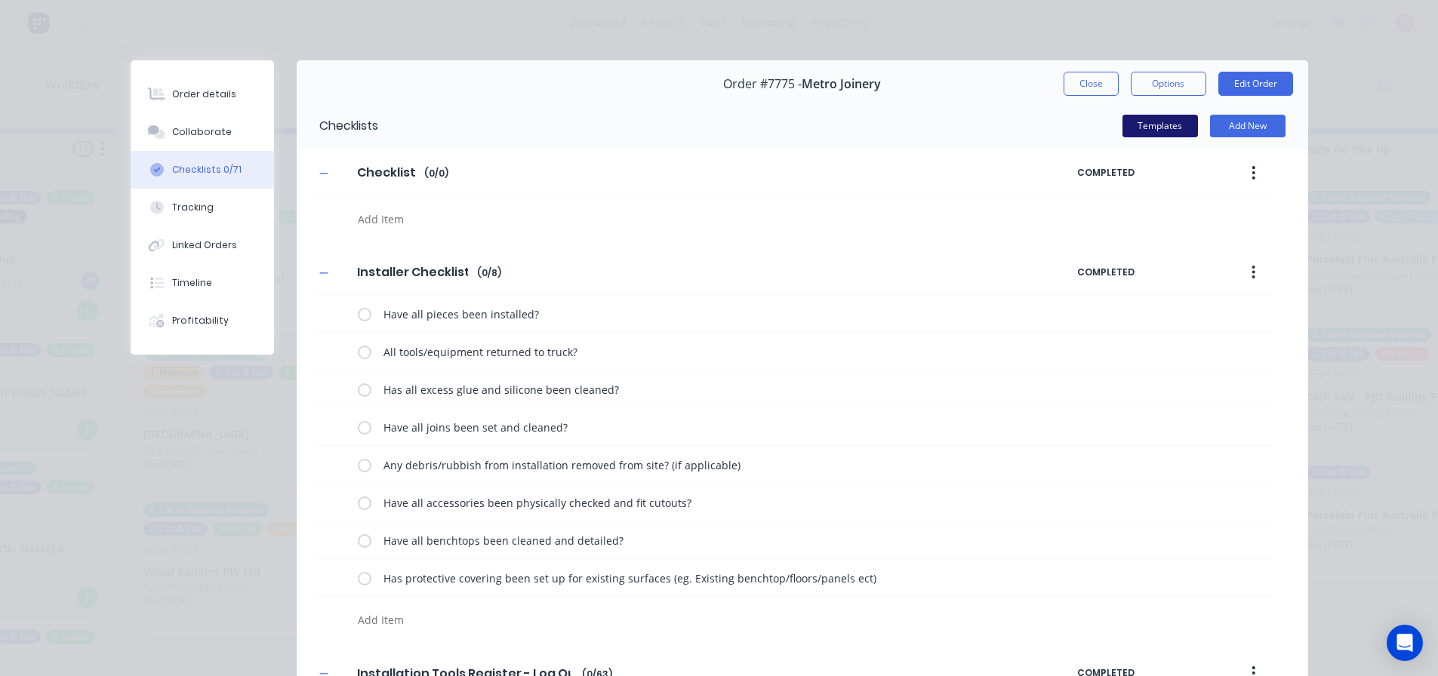
click at [1133, 125] on button "Templates" at bounding box center [1159, 126] width 75 height 23
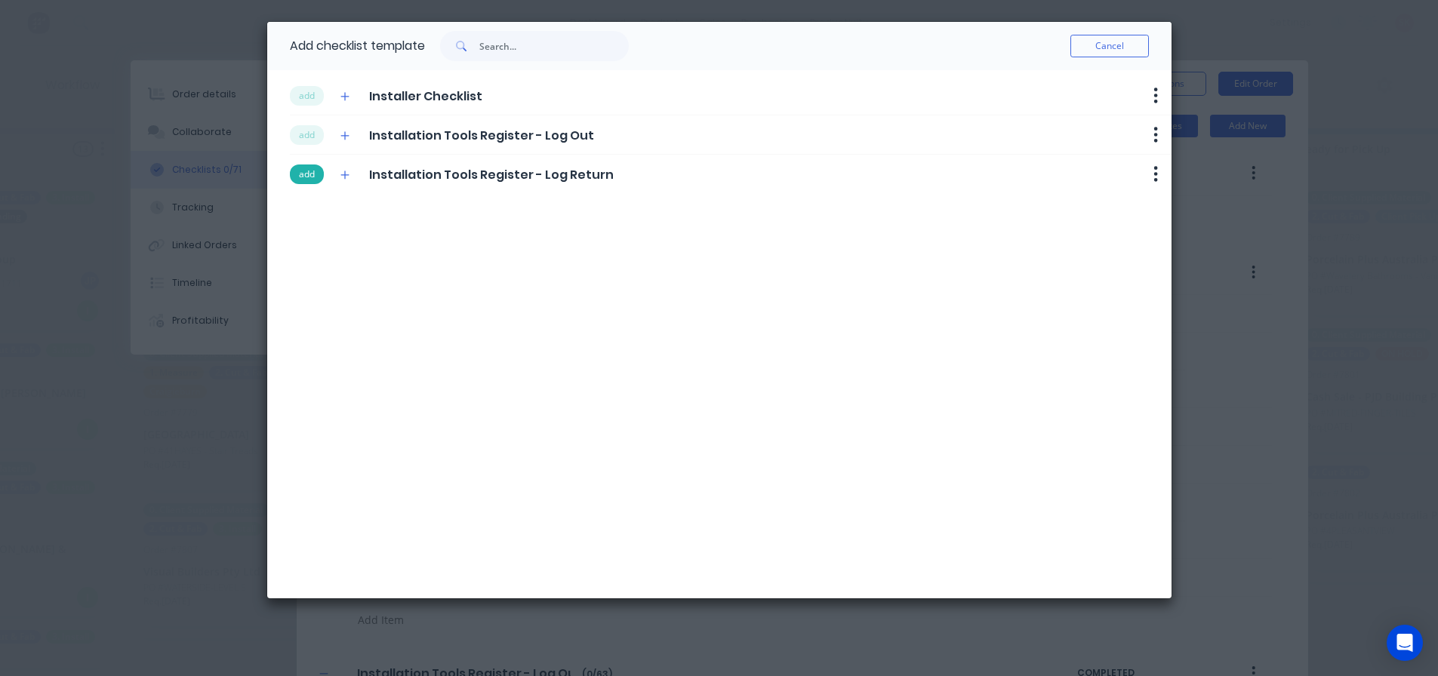
click at [314, 172] on button "add" at bounding box center [307, 175] width 34 height 20
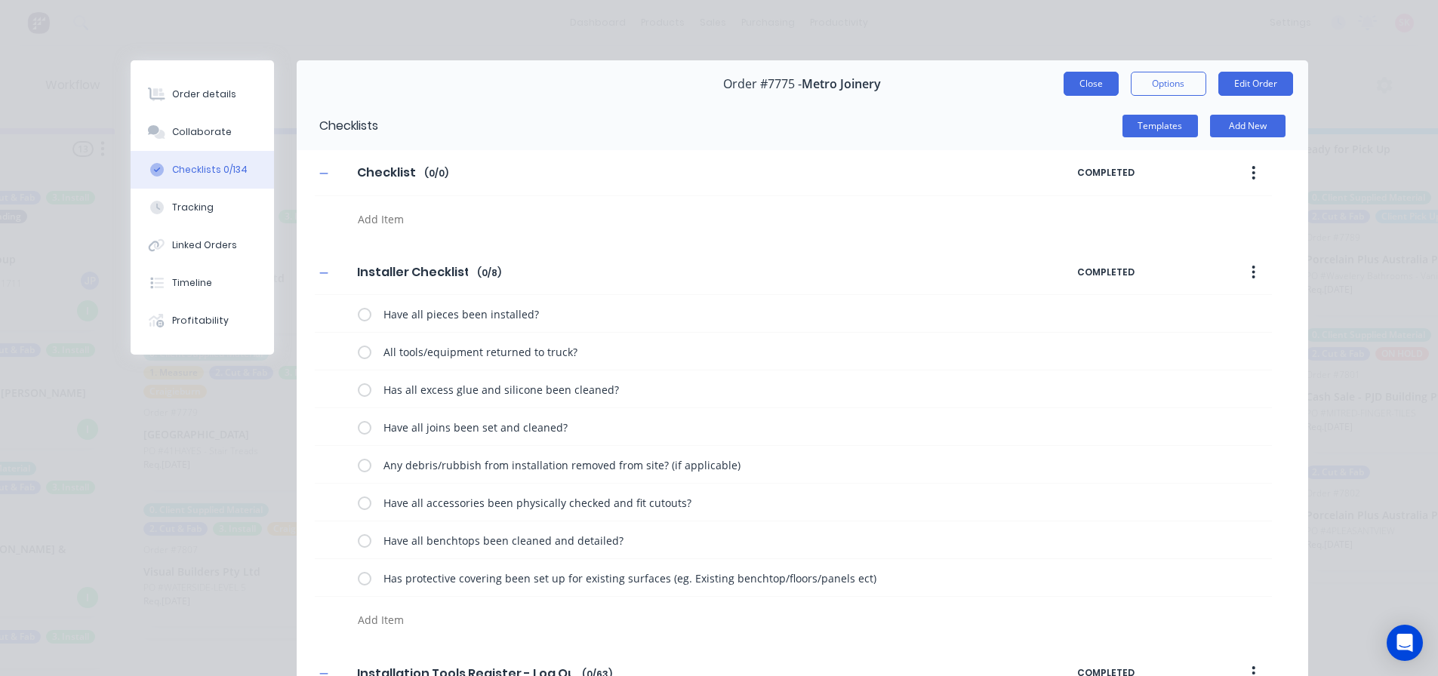
click at [1066, 78] on button "Close" at bounding box center [1090, 84] width 55 height 24
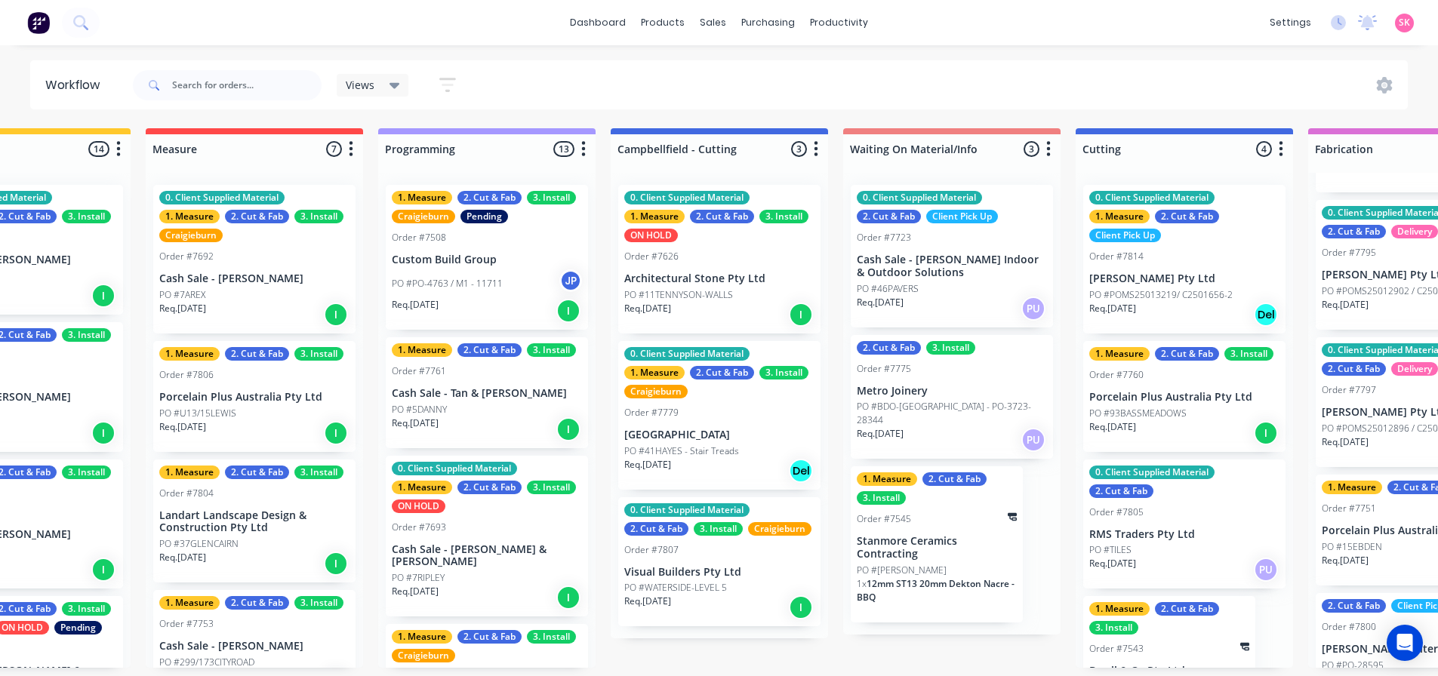
scroll to position [3, 350]
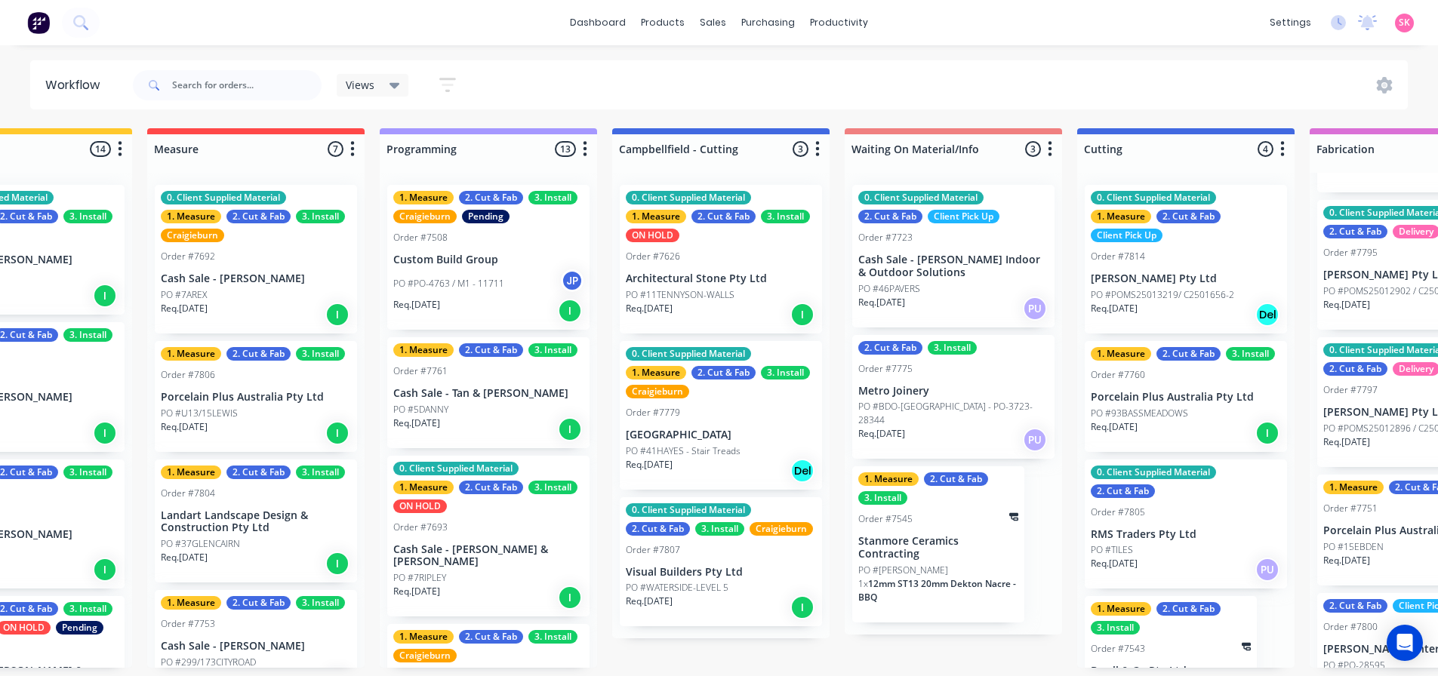
click at [897, 535] on p "Stanmore Ceramics Contracting" at bounding box center [938, 548] width 160 height 26
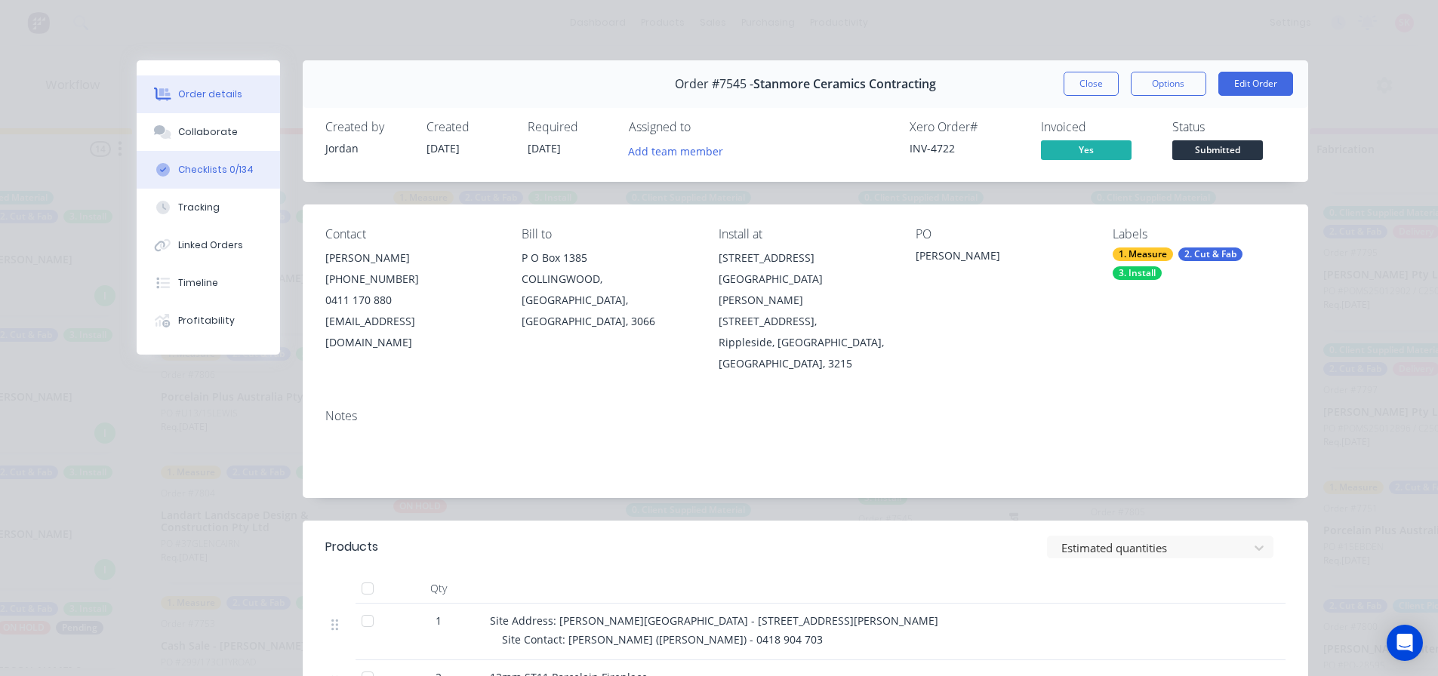
click at [232, 172] on div "Checklists 0/134" at bounding box center [215, 170] width 75 height 14
type textarea "x"
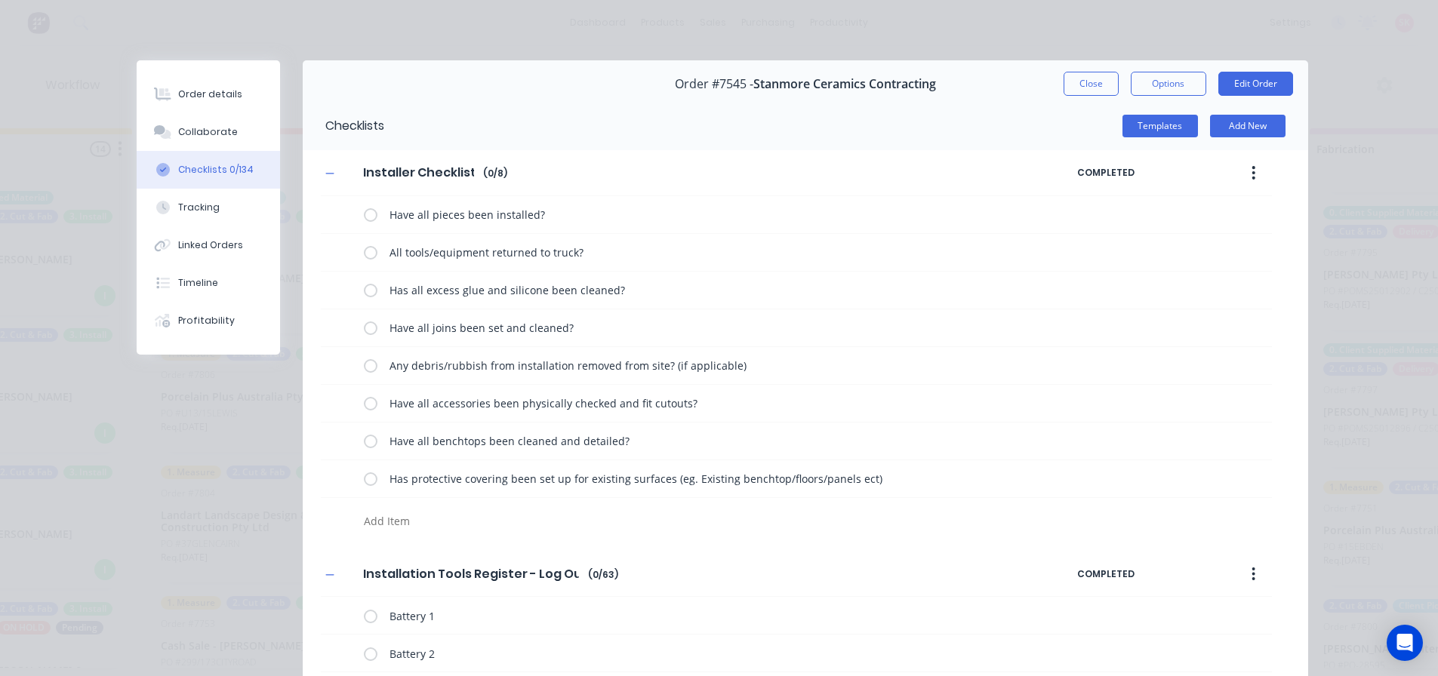
click at [1063, 89] on button "Close" at bounding box center [1090, 84] width 55 height 24
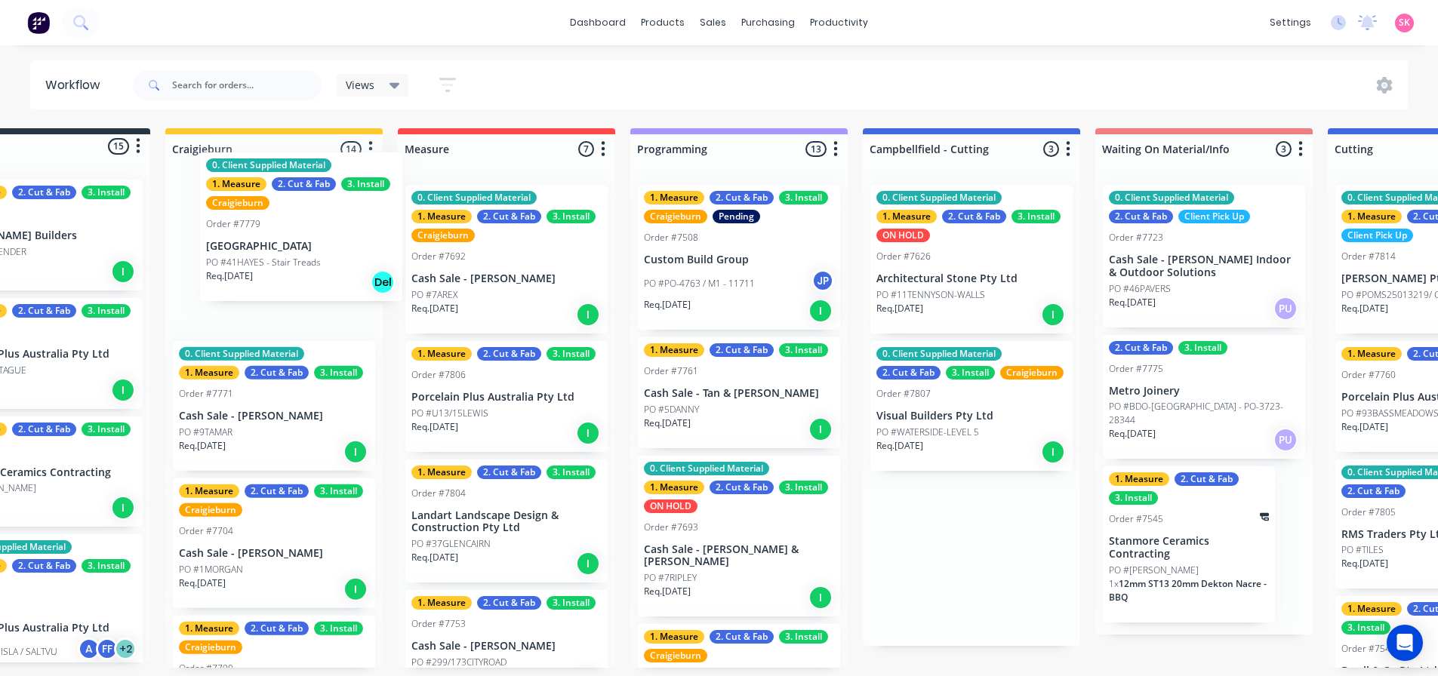
drag, startPoint x: 736, startPoint y: 444, endPoint x: 300, endPoint y: 257, distance: 474.3
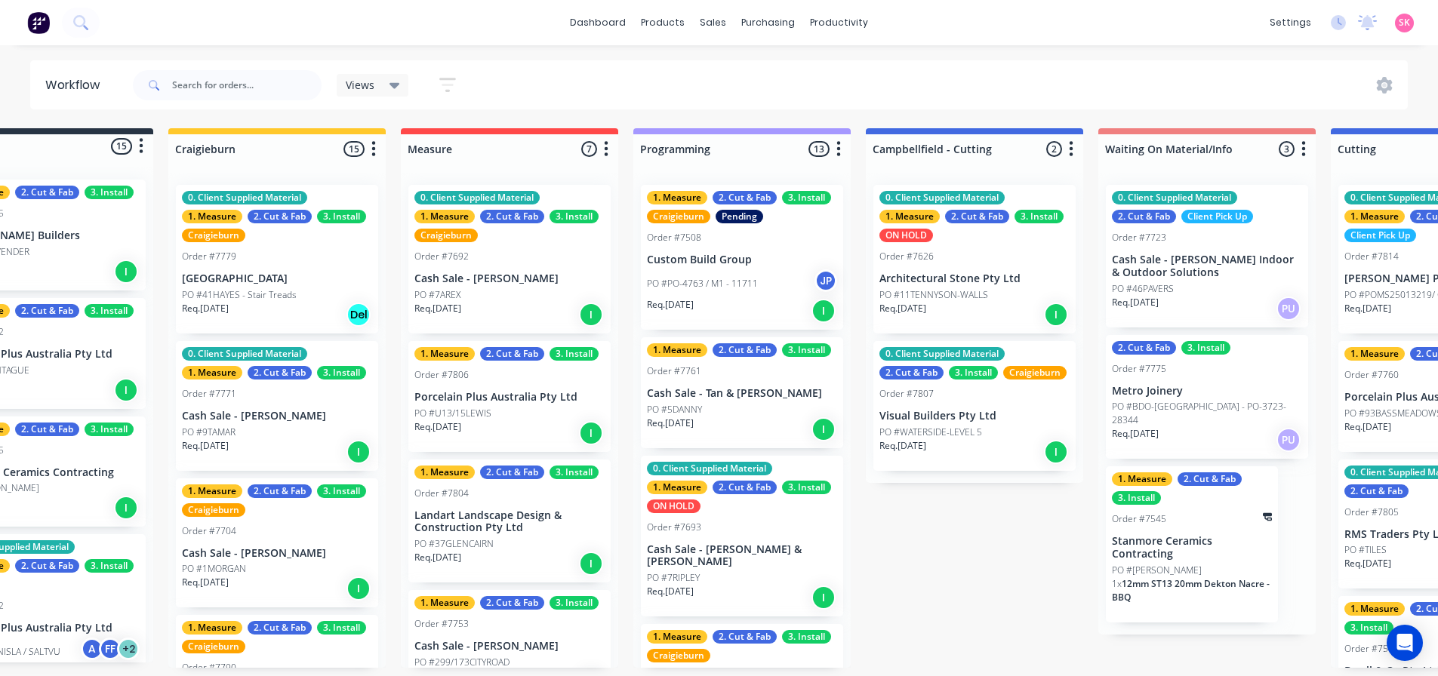
click at [774, 258] on p "Custom Build Group" at bounding box center [742, 260] width 190 height 13
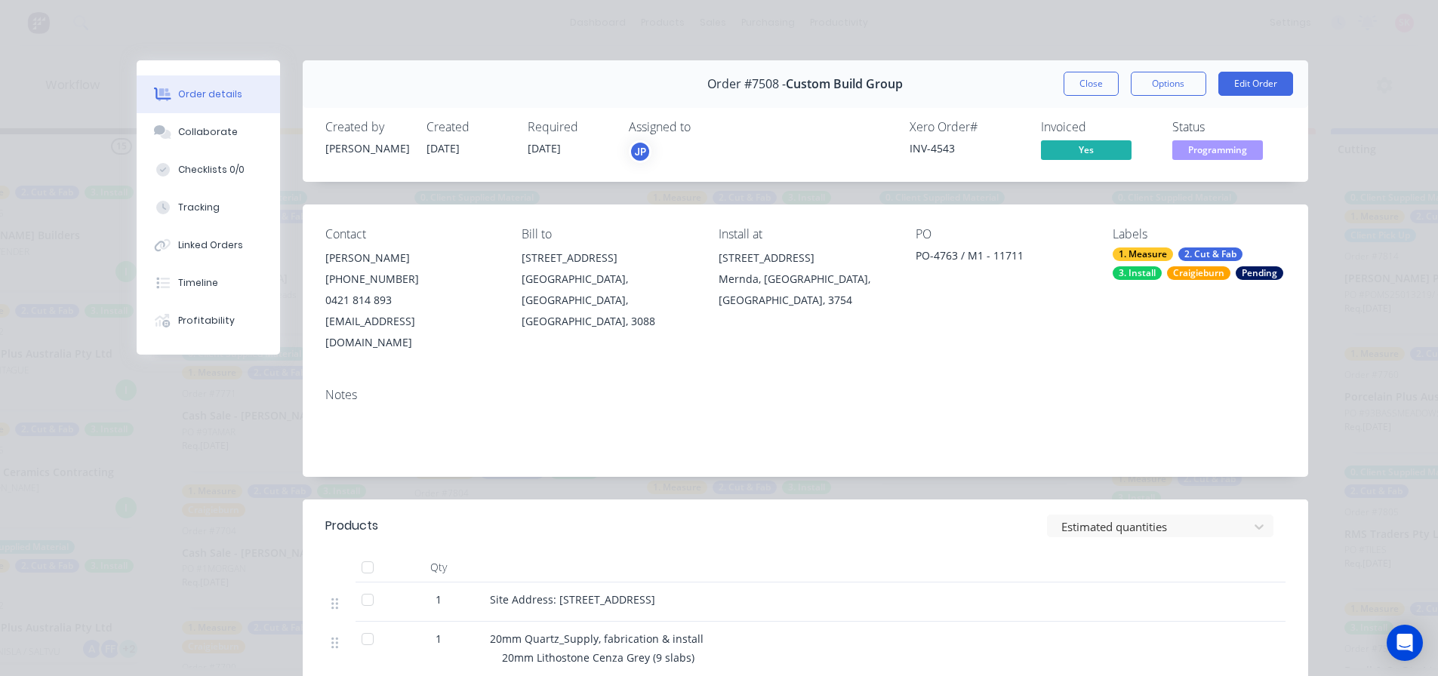
click at [1107, 80] on button "Close" at bounding box center [1090, 84] width 55 height 24
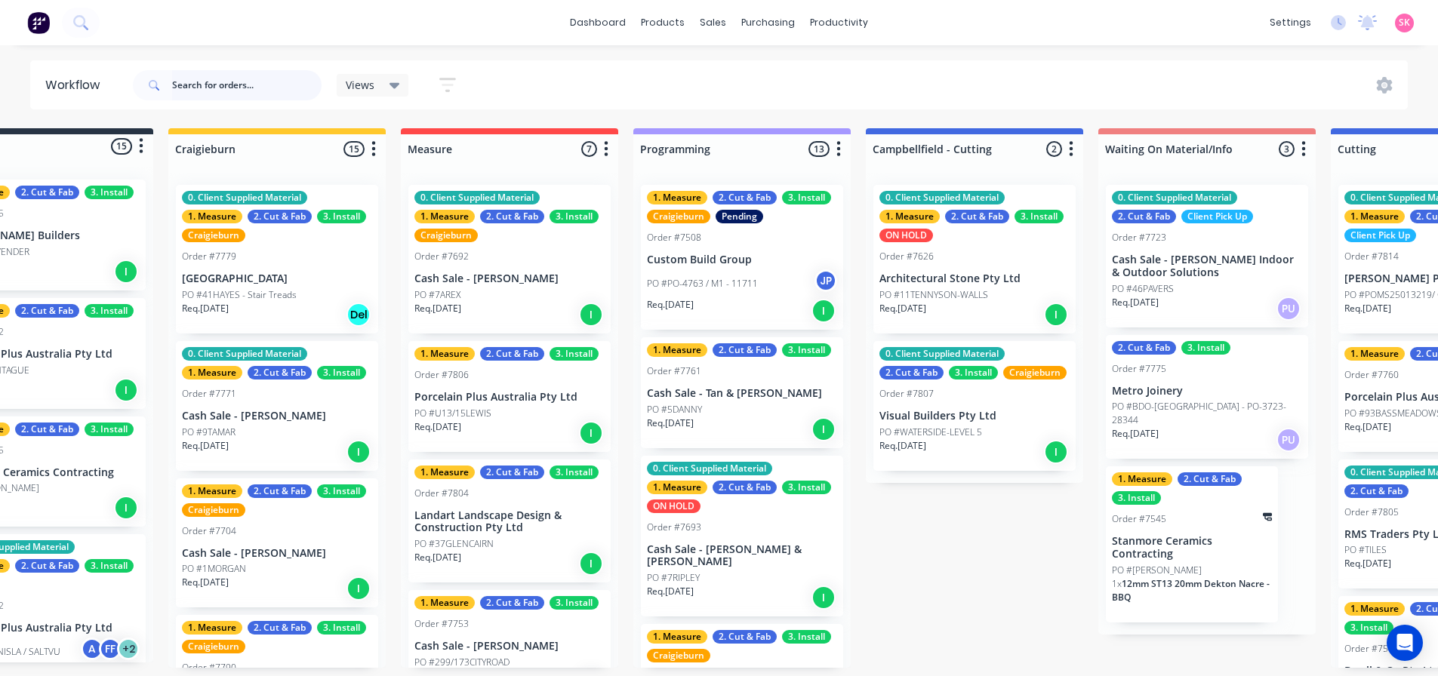
click at [274, 85] on input "text" at bounding box center [246, 85] width 149 height 30
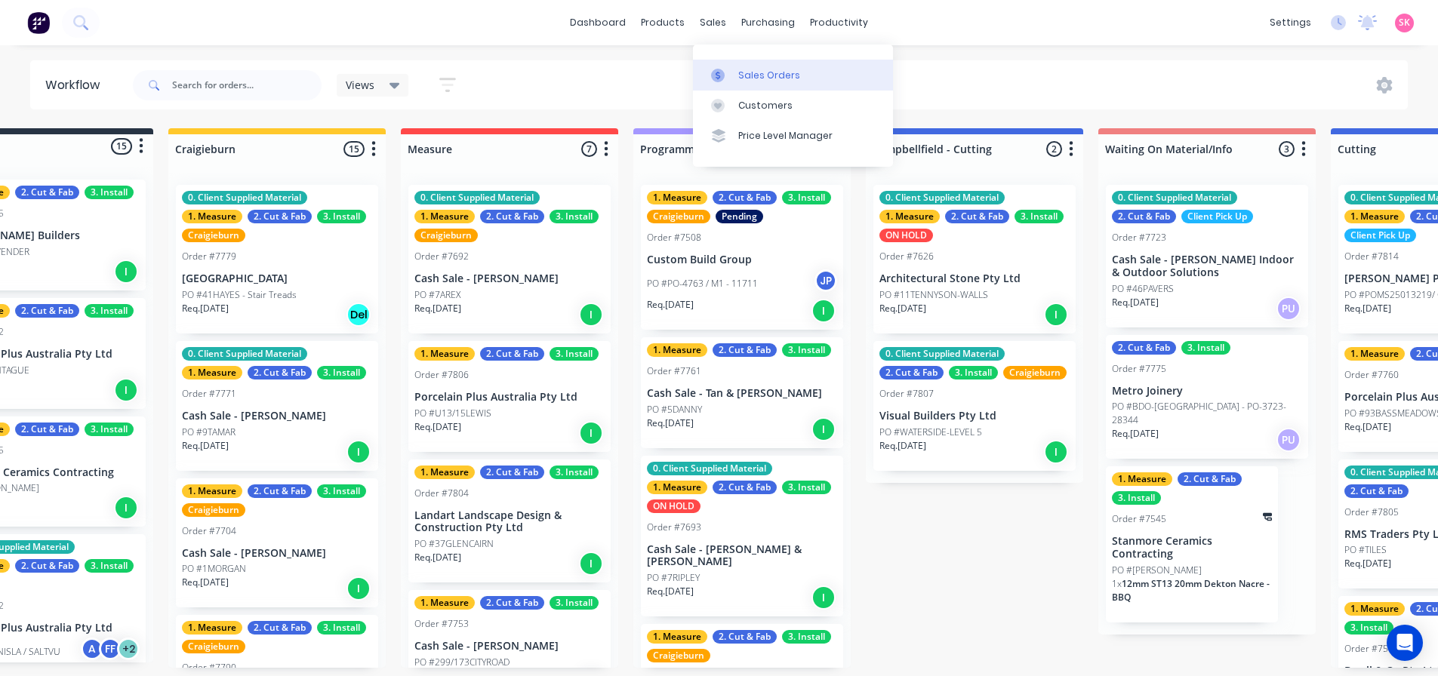
click at [715, 78] on icon at bounding box center [718, 76] width 14 height 14
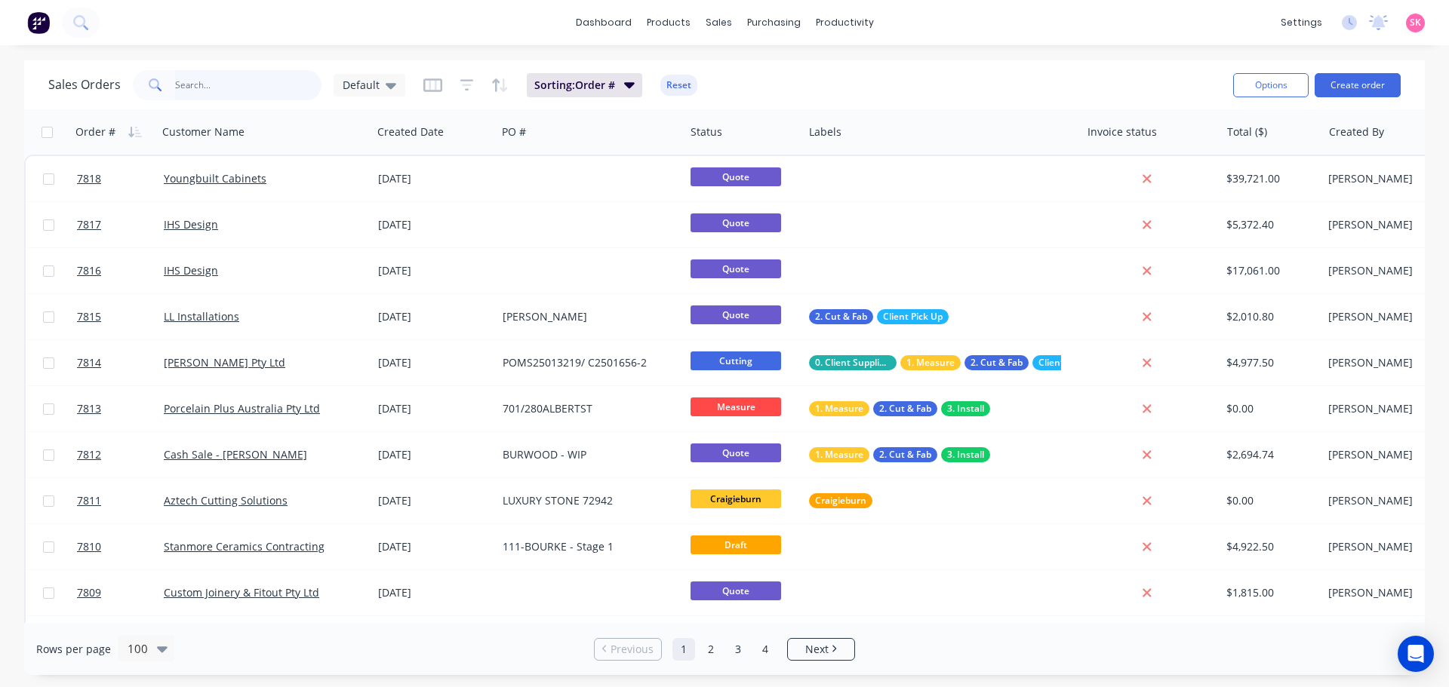
click at [287, 82] on input "text" at bounding box center [248, 85] width 147 height 30
type input "7613"
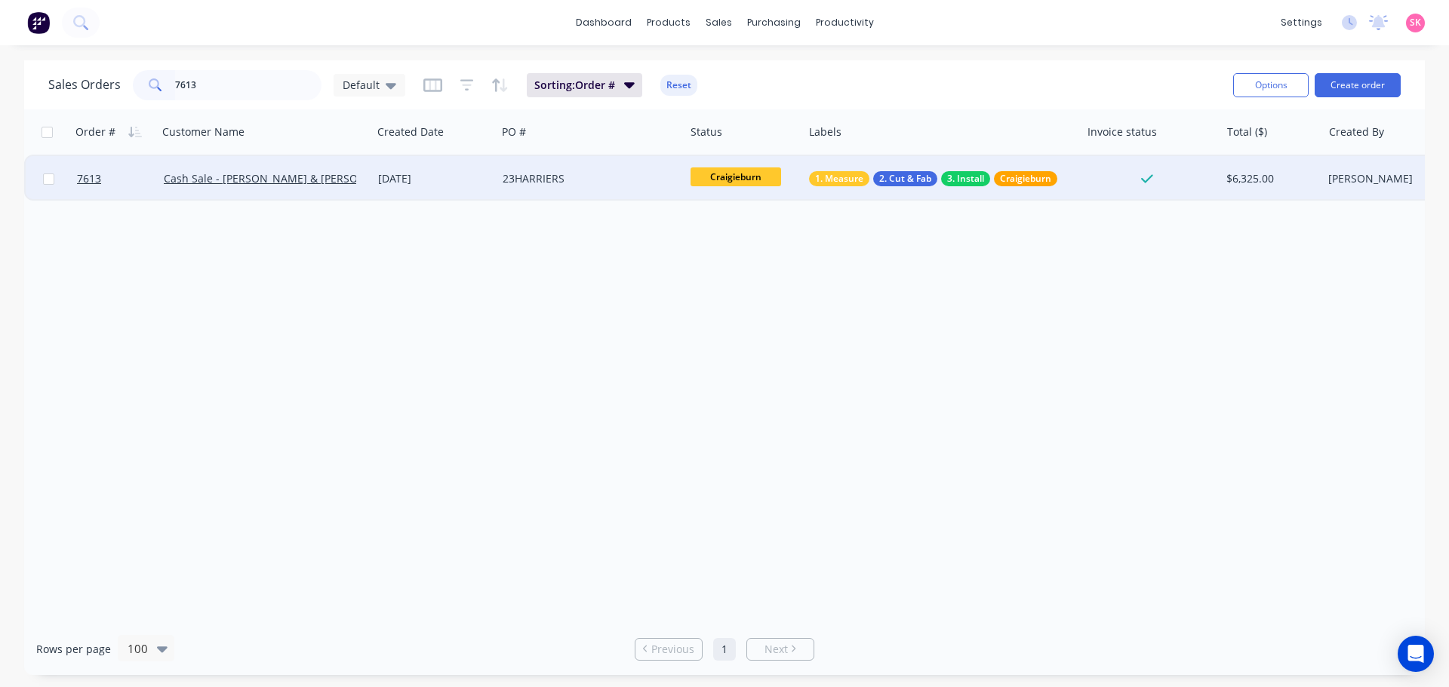
click at [518, 189] on div "23HARRIERS" at bounding box center [591, 178] width 188 height 45
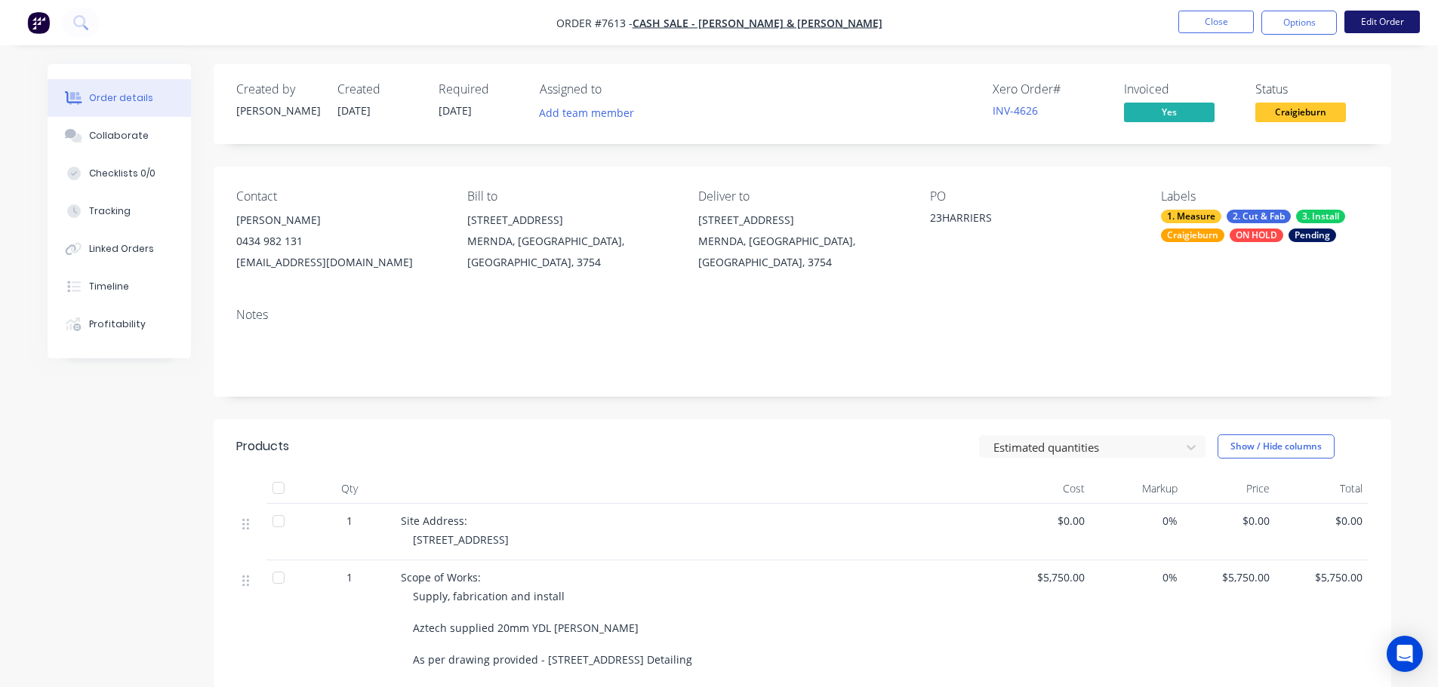
click at [1364, 22] on button "Edit Order" at bounding box center [1381, 22] width 75 height 23
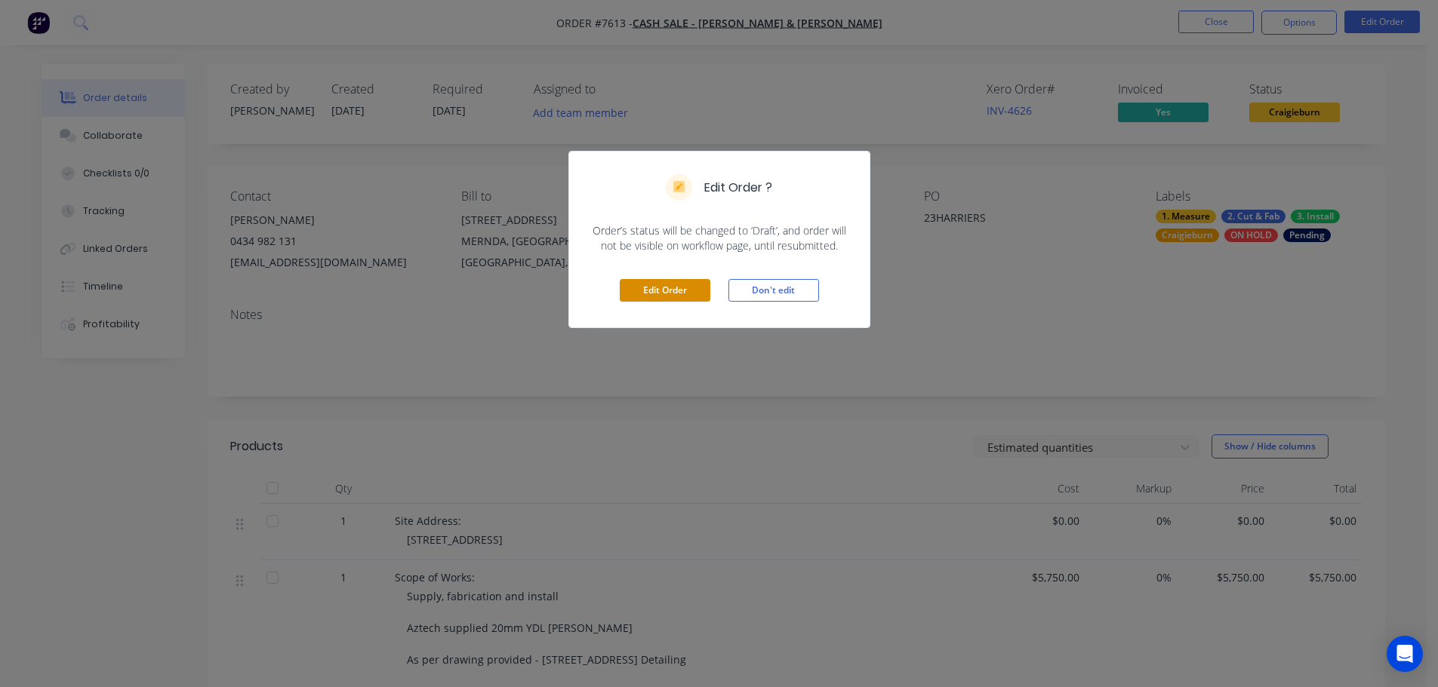
click at [645, 299] on button "Edit Order" at bounding box center [665, 290] width 91 height 23
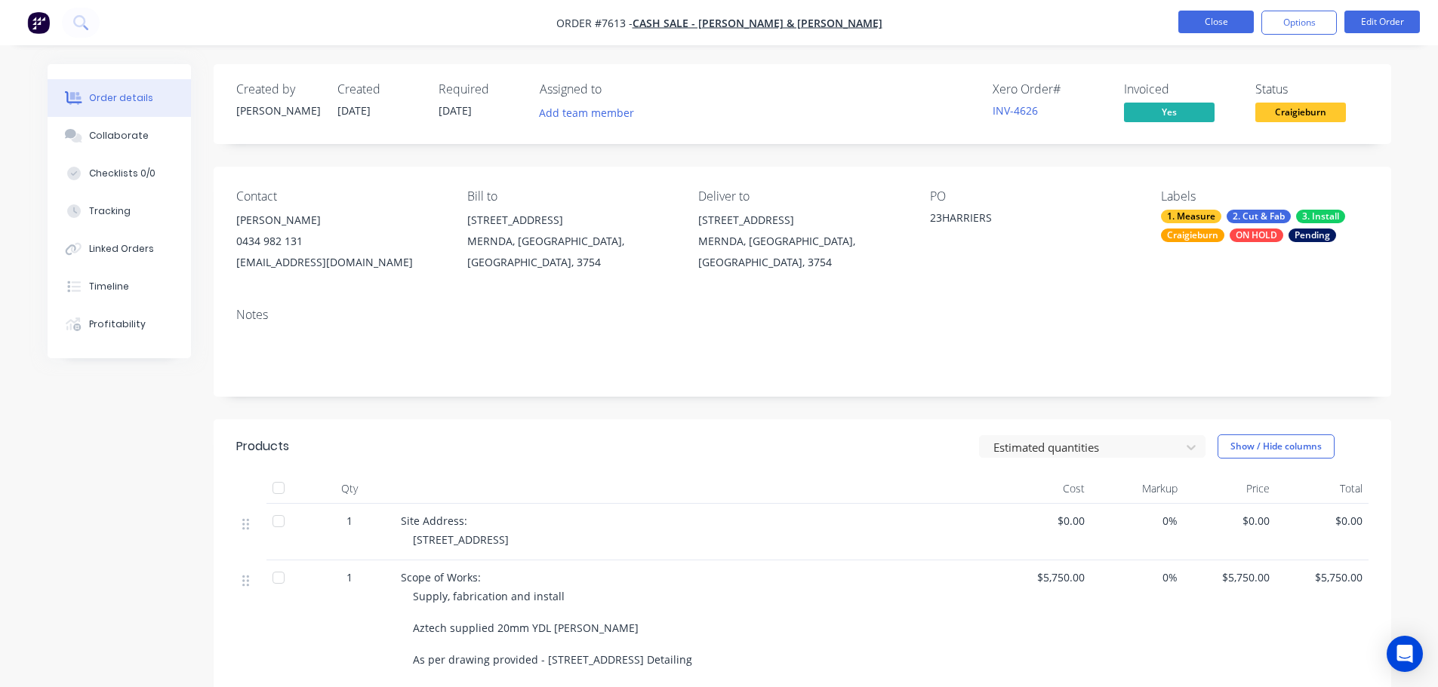
click at [1201, 32] on button "Close" at bounding box center [1215, 22] width 75 height 23
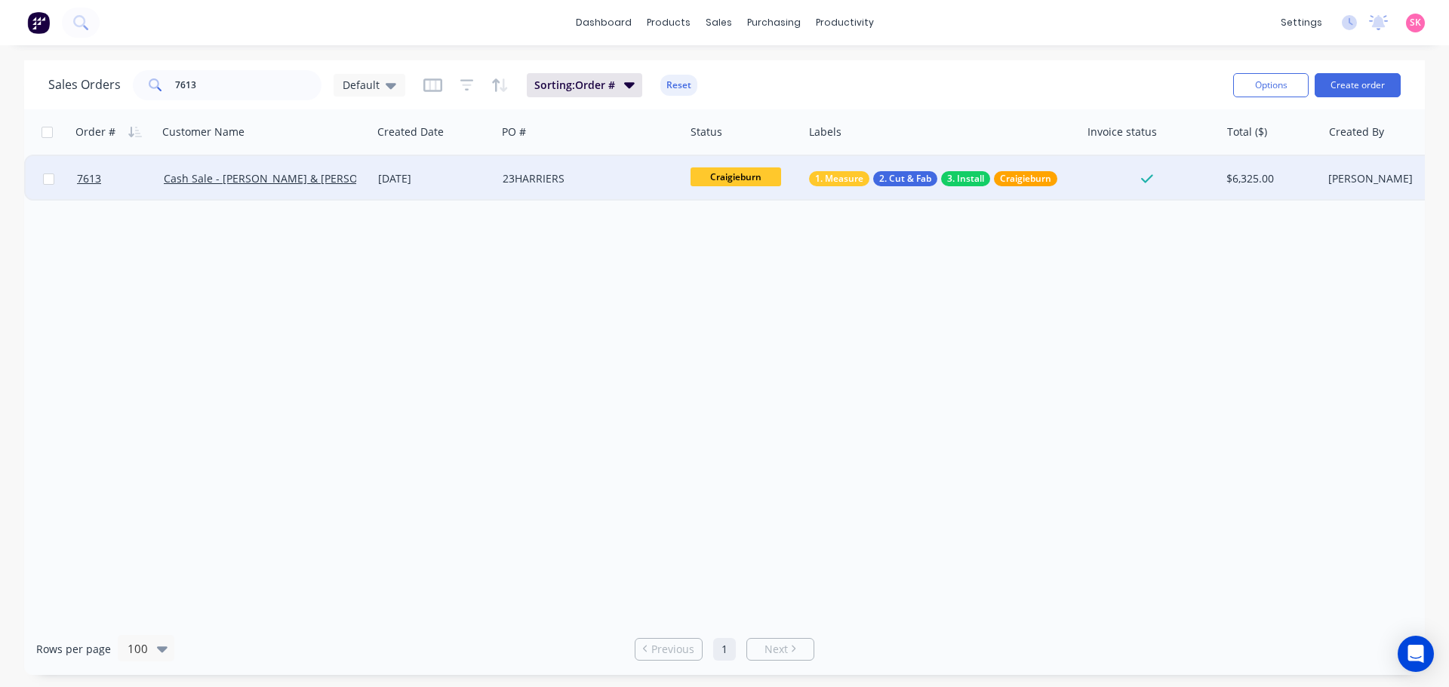
click at [466, 184] on div "21 Aug 2025" at bounding box center [434, 178] width 112 height 15
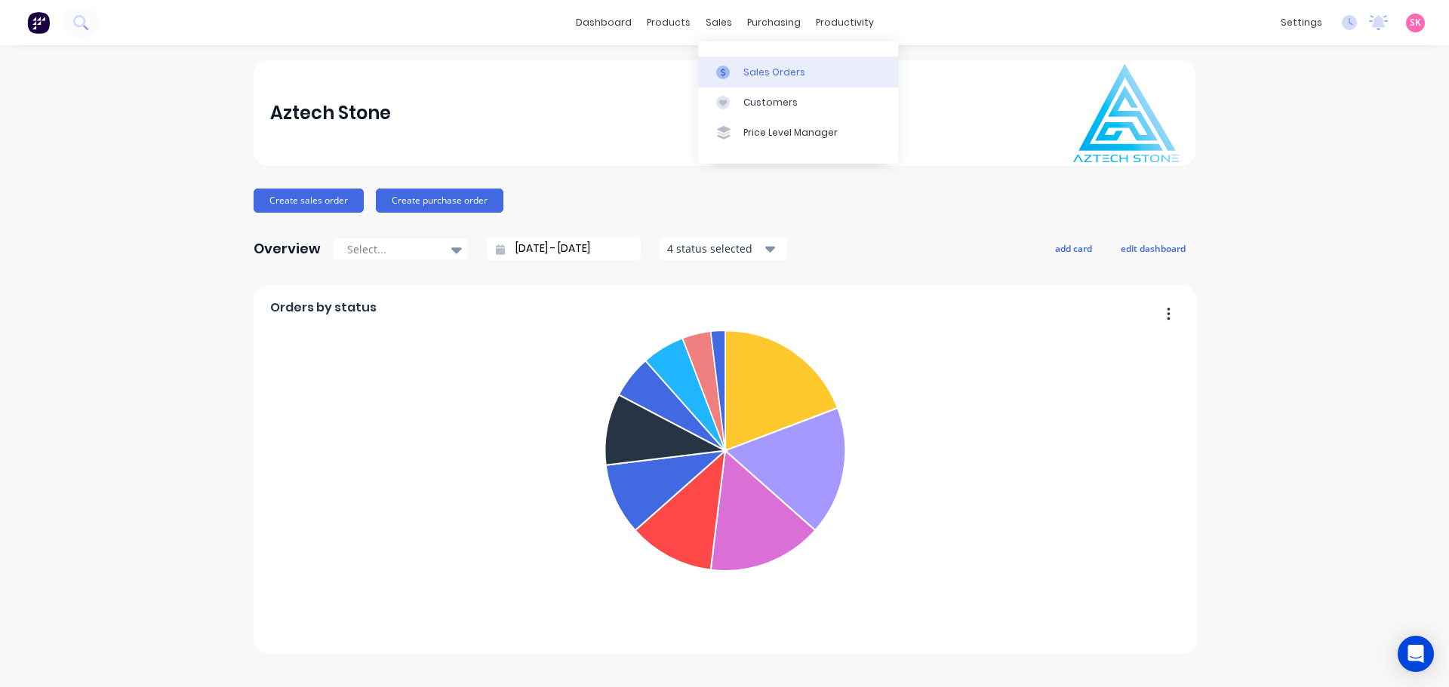
click at [743, 74] on div "Sales Orders" at bounding box center [774, 73] width 62 height 14
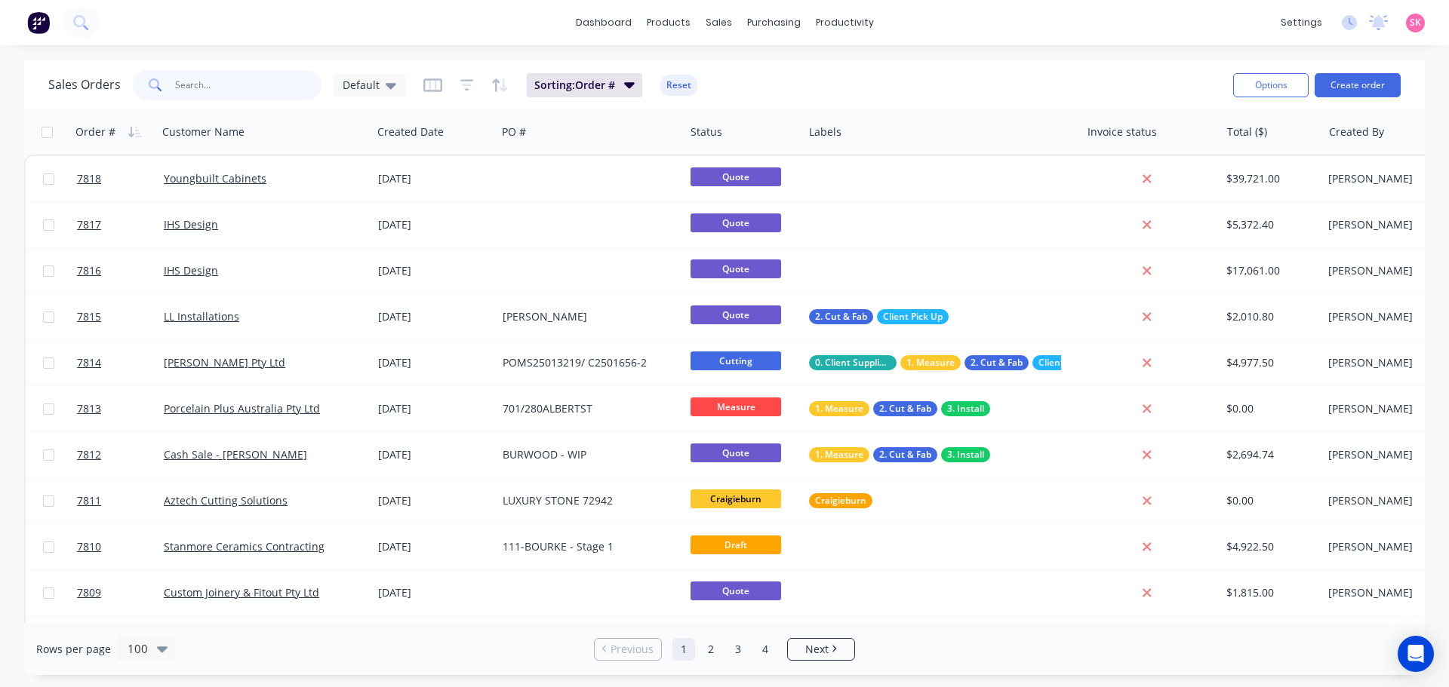
click at [201, 84] on input "text" at bounding box center [248, 85] width 147 height 30
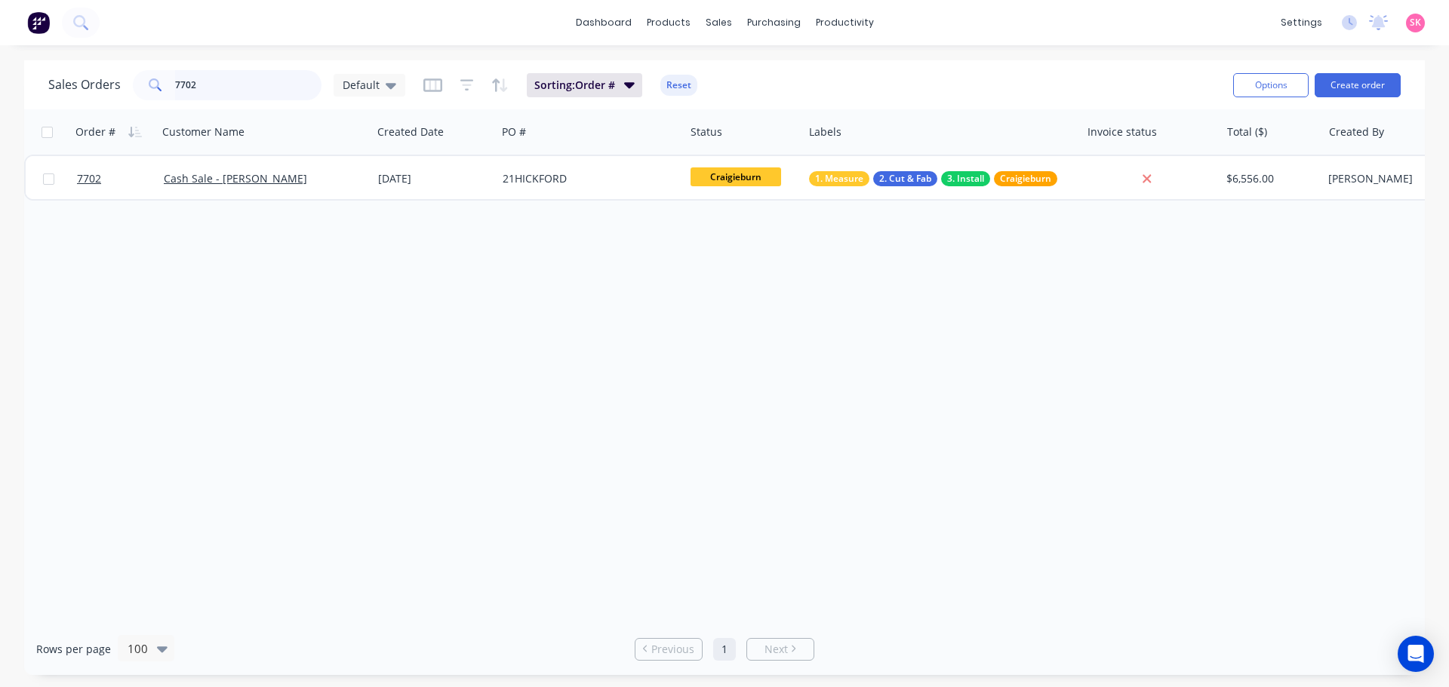
click at [211, 80] on input "7702" at bounding box center [248, 85] width 147 height 30
drag, startPoint x: 232, startPoint y: 85, endPoint x: 63, endPoint y: 88, distance: 169.1
click at [63, 88] on div "Sales Orders 7807 Default" at bounding box center [226, 85] width 357 height 30
type input "7543"
drag, startPoint x: 232, startPoint y: 83, endPoint x: 69, endPoint y: 86, distance: 162.3
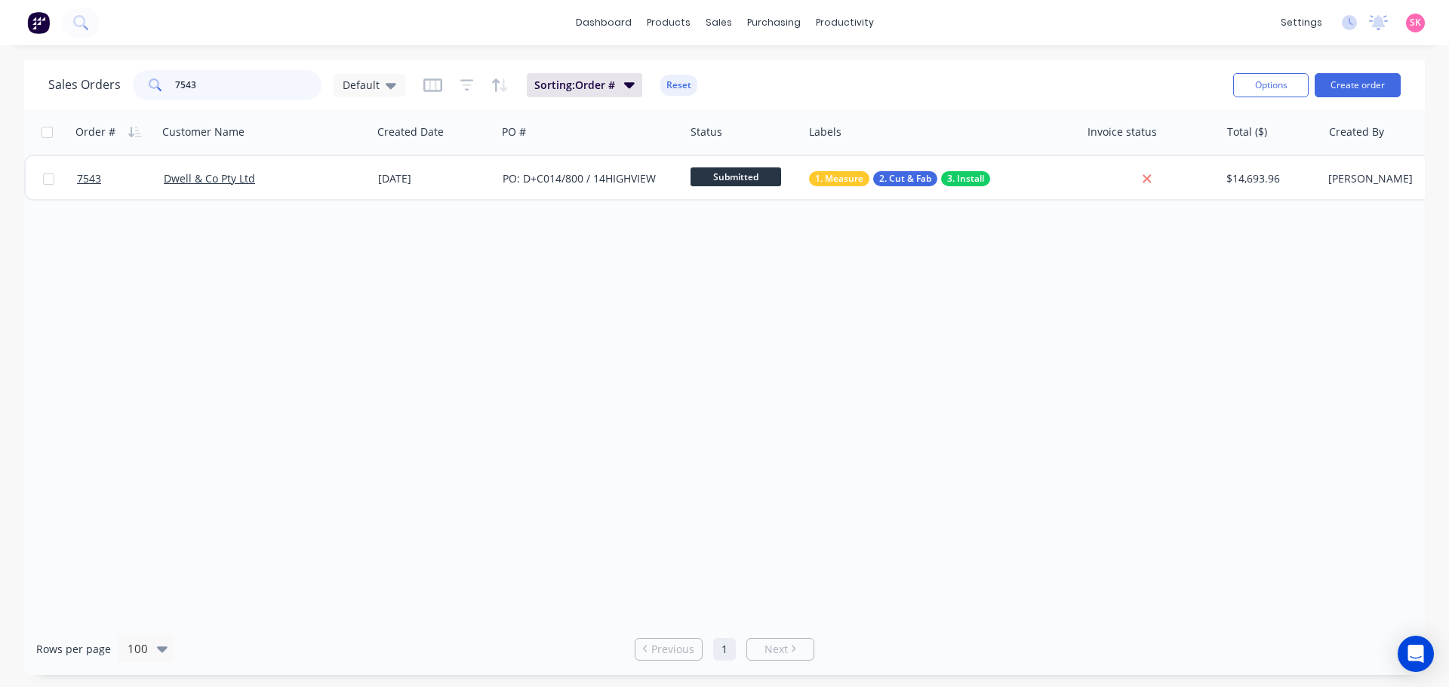
click at [69, 86] on div "Sales Orders 7543 Default" at bounding box center [226, 85] width 357 height 30
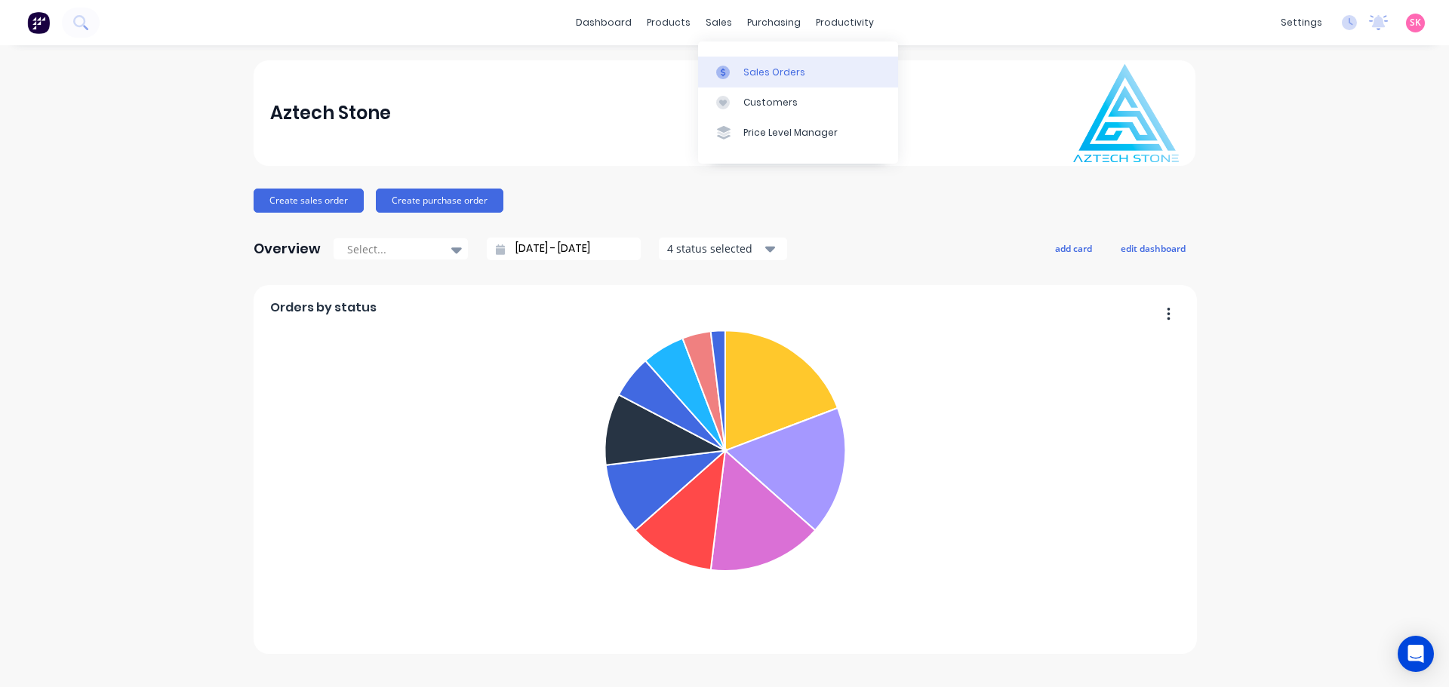
click at [740, 68] on link "Sales Orders" at bounding box center [798, 72] width 200 height 30
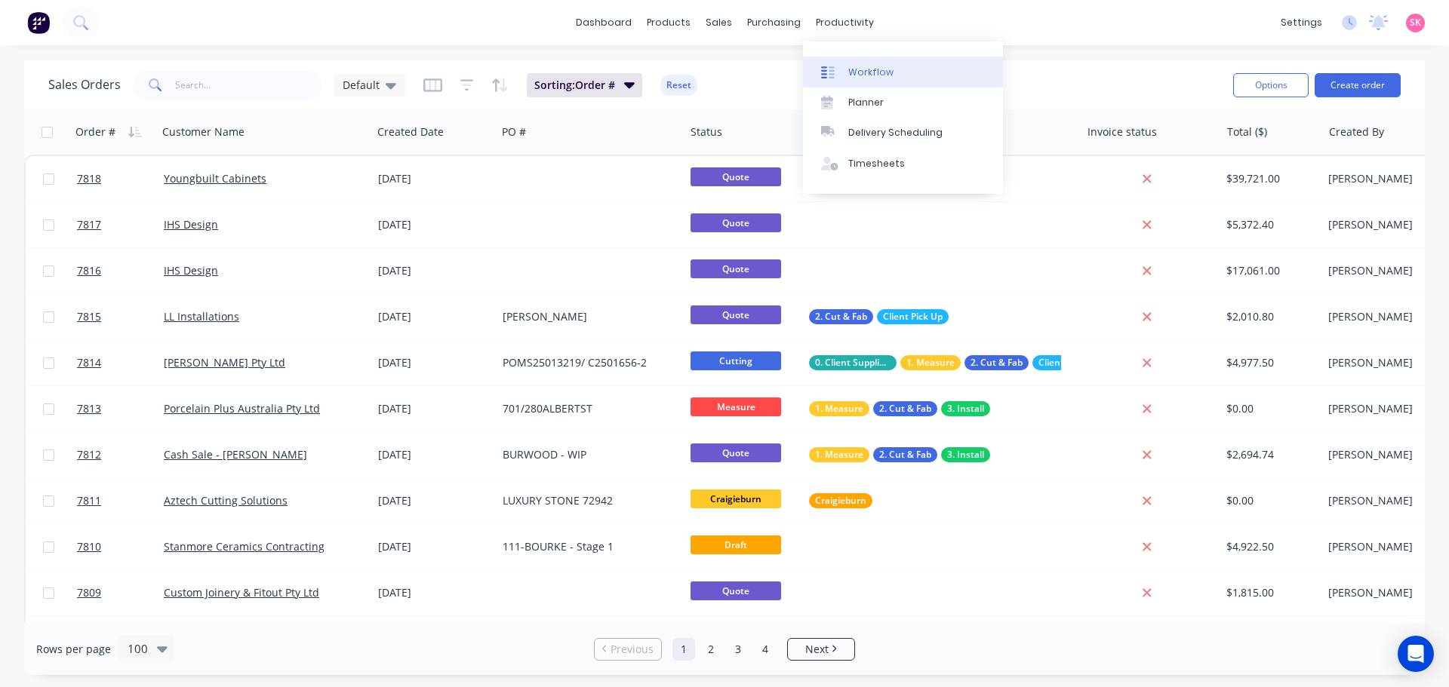
click at [857, 86] on link "Workflow" at bounding box center [903, 72] width 200 height 30
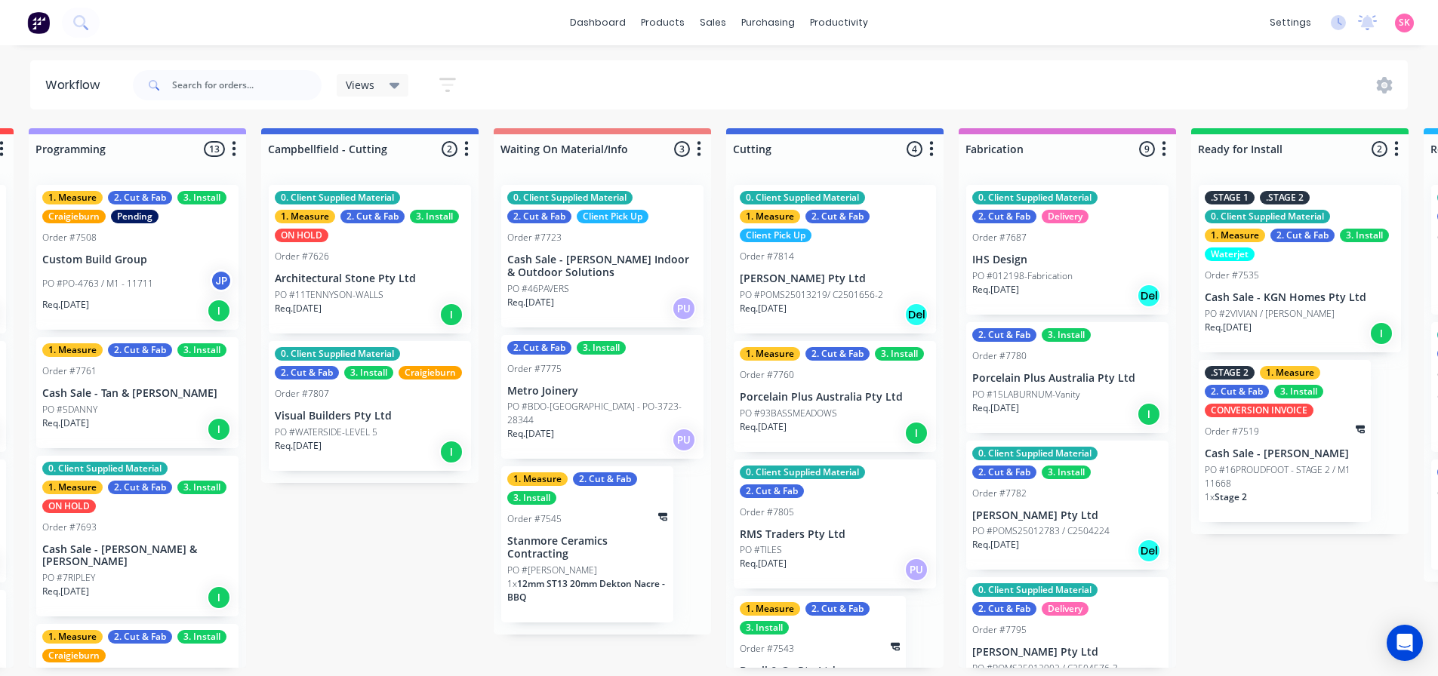
scroll to position [0, 586]
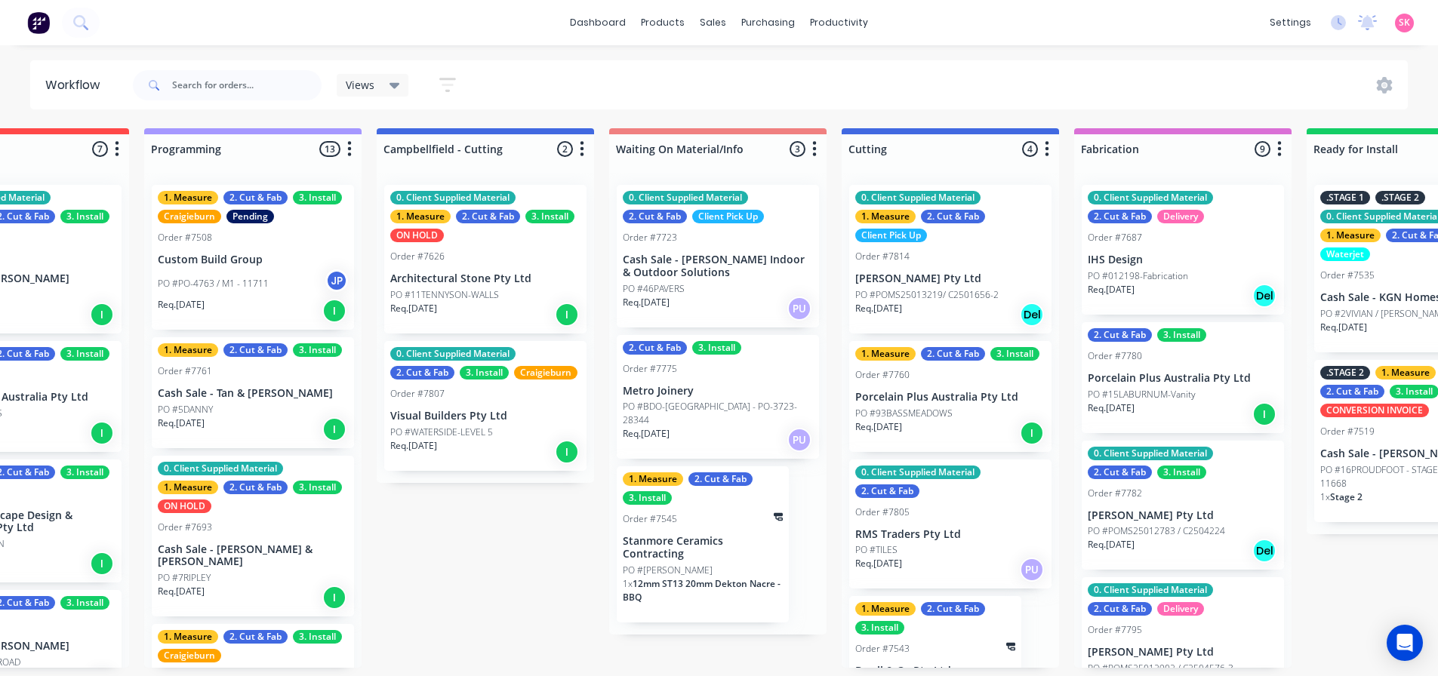
click at [275, 414] on div "PO #5DANNY" at bounding box center [253, 410] width 190 height 14
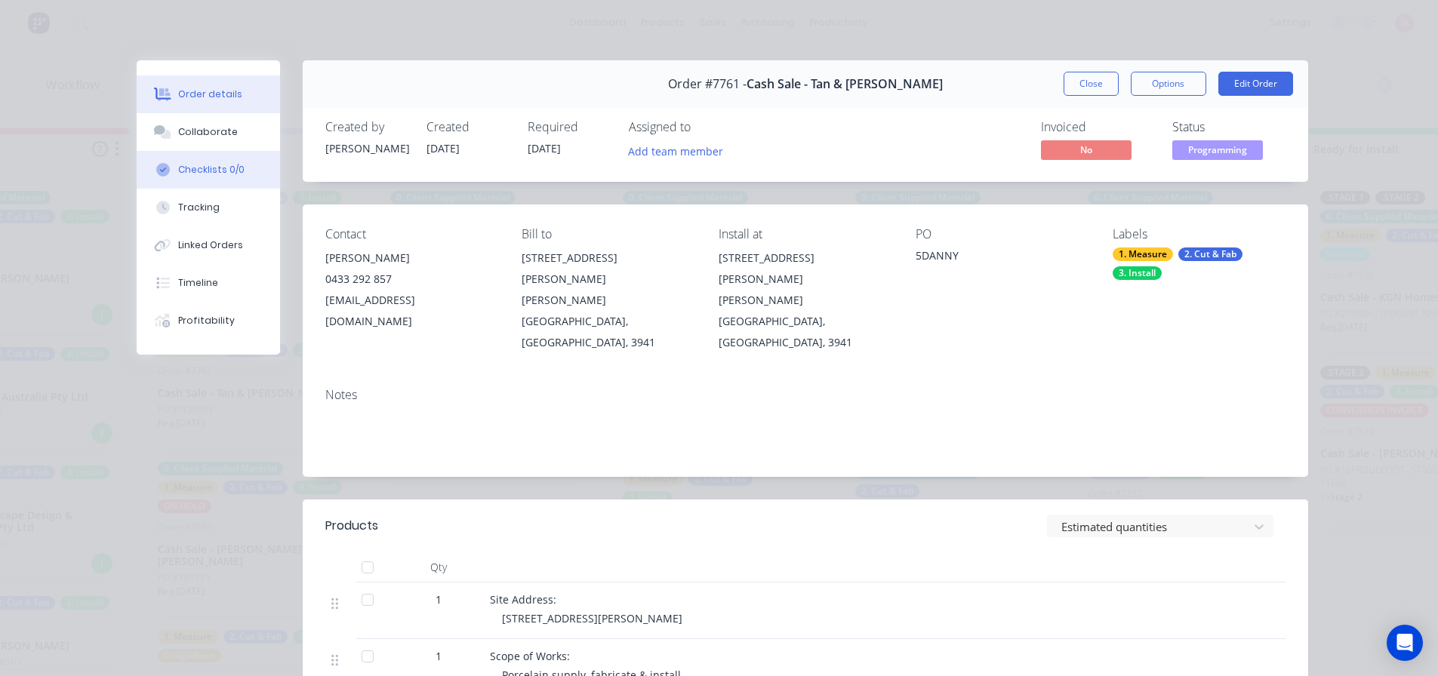
click at [226, 165] on div "Checklists 0/0" at bounding box center [211, 170] width 66 height 14
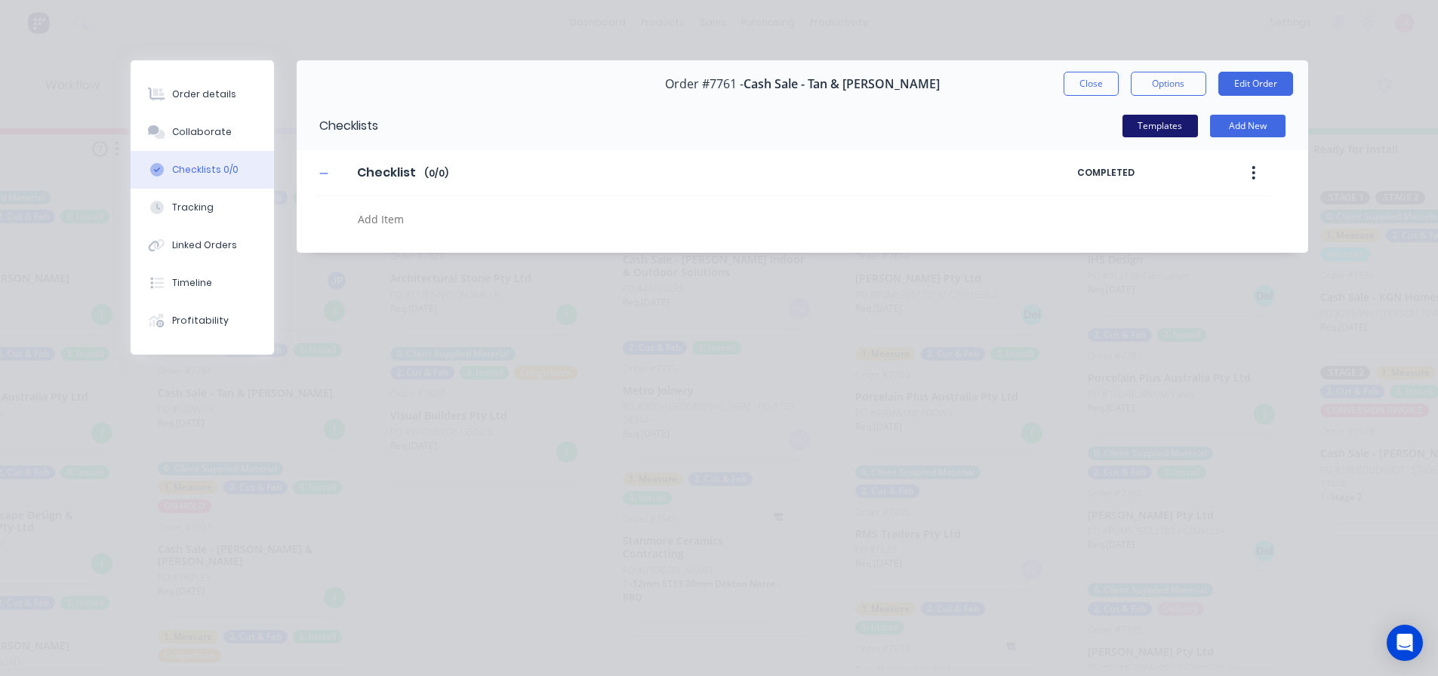
click at [1177, 129] on button "Templates" at bounding box center [1159, 126] width 75 height 23
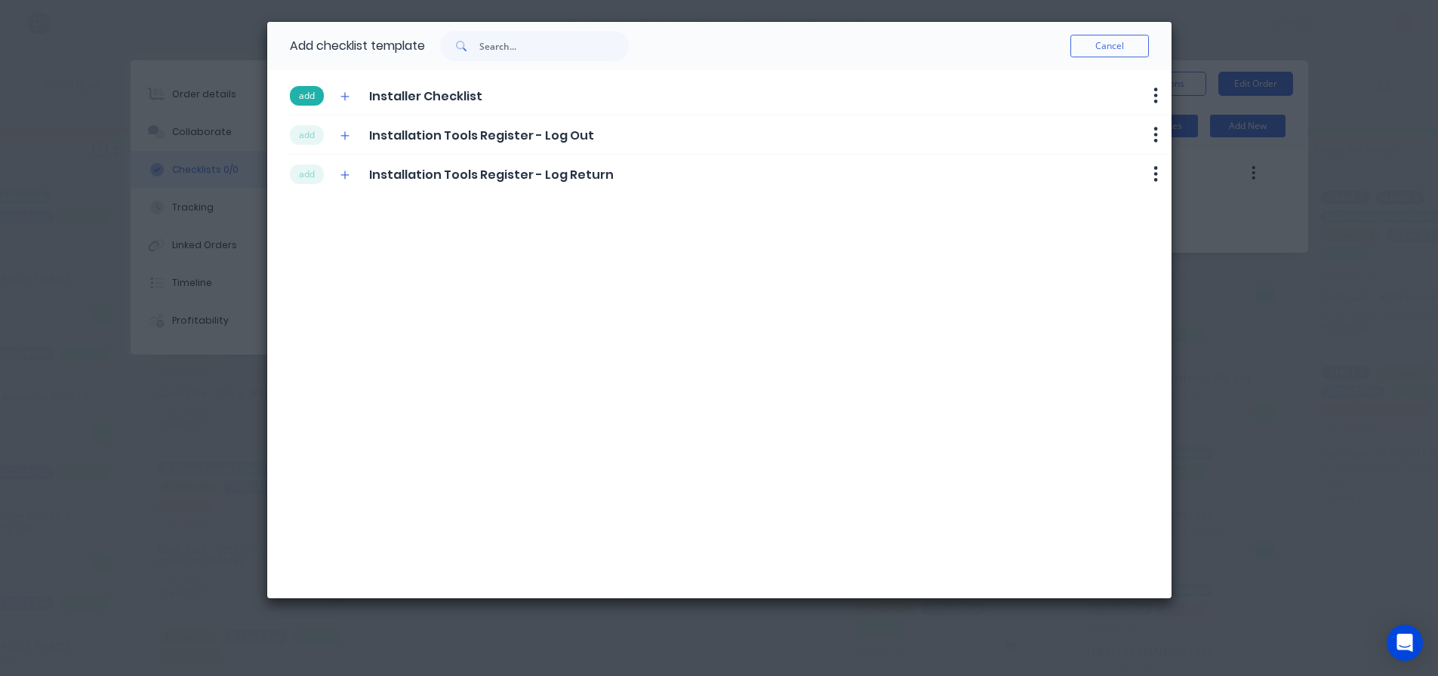
click at [315, 97] on button "add" at bounding box center [307, 96] width 34 height 20
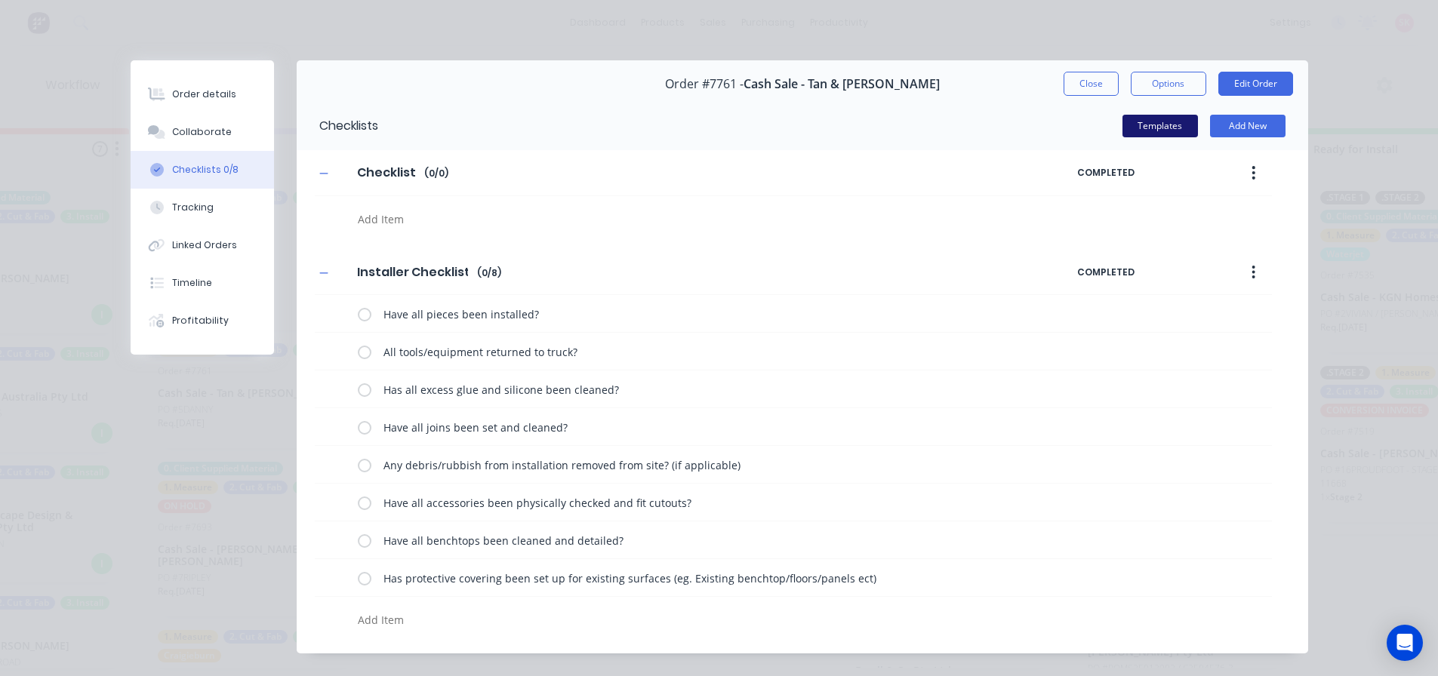
click at [1164, 129] on button "Templates" at bounding box center [1159, 126] width 75 height 23
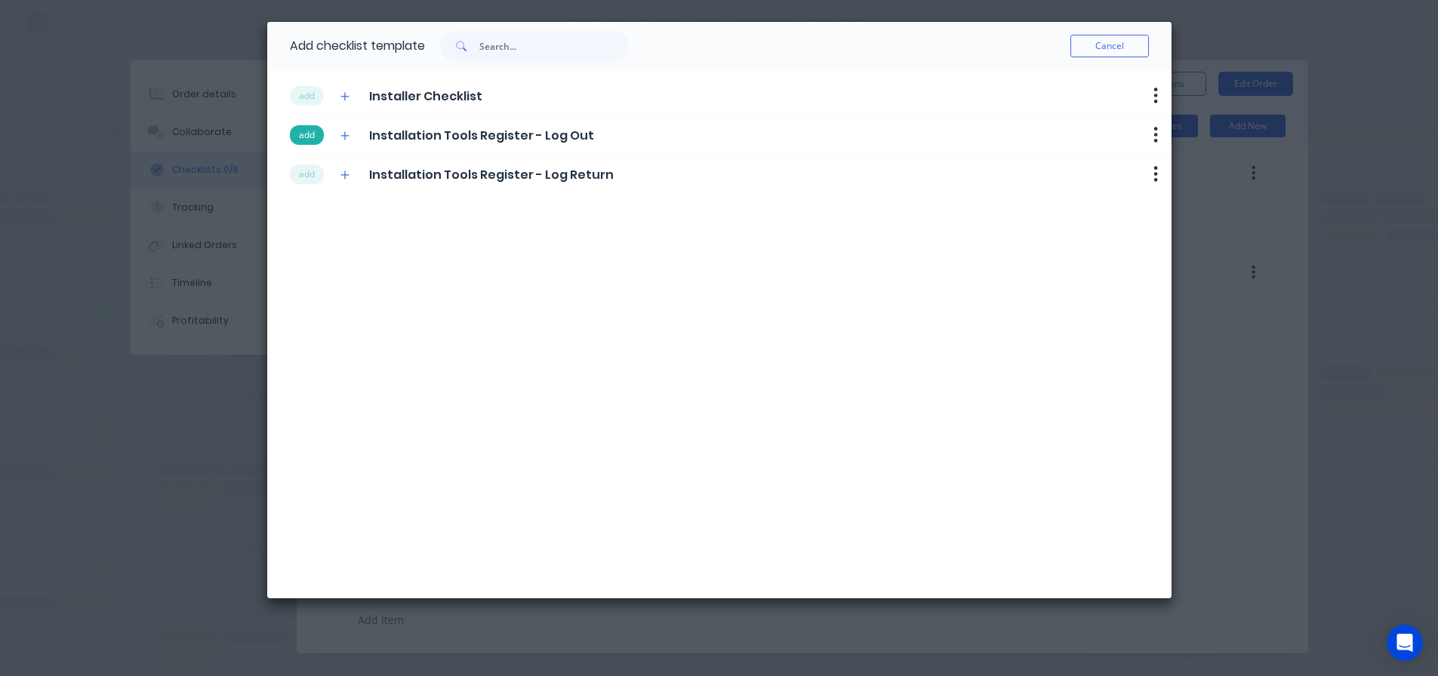
click at [301, 141] on button "add" at bounding box center [307, 135] width 34 height 20
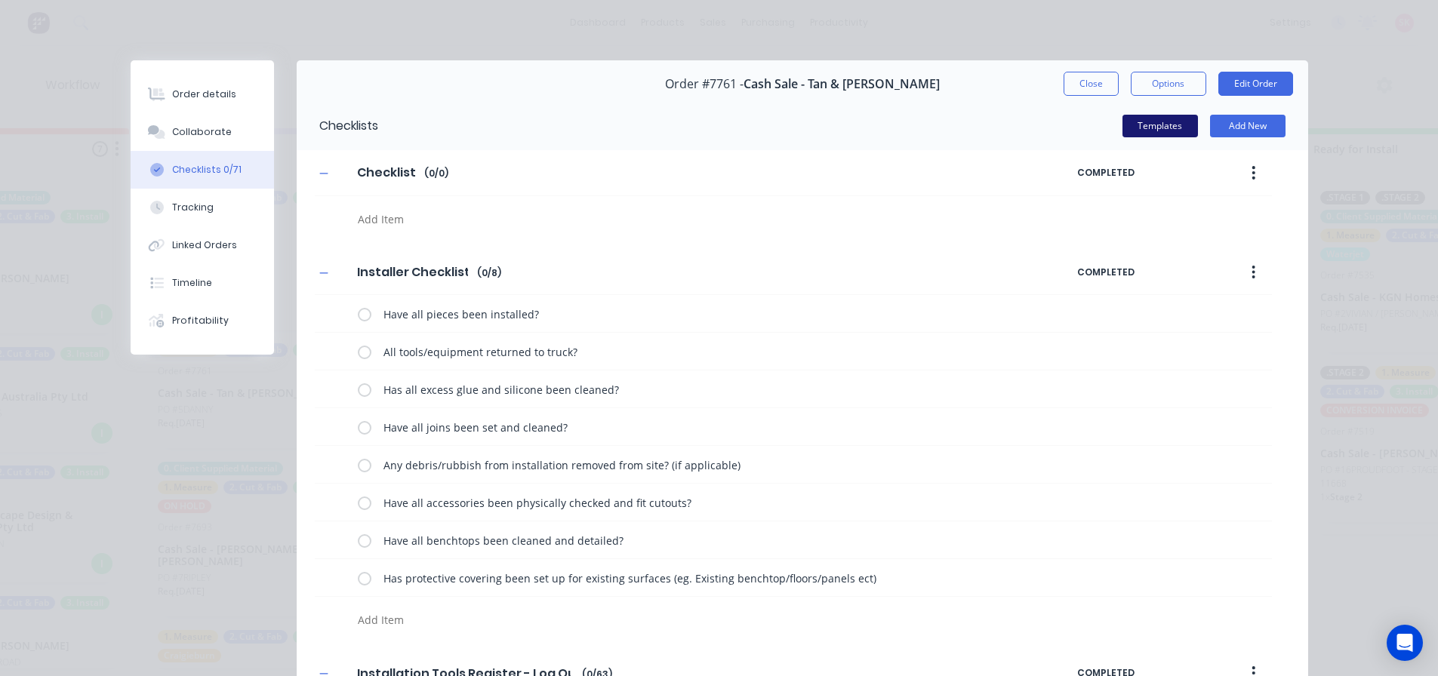
click at [1165, 124] on button "Templates" at bounding box center [1159, 126] width 75 height 23
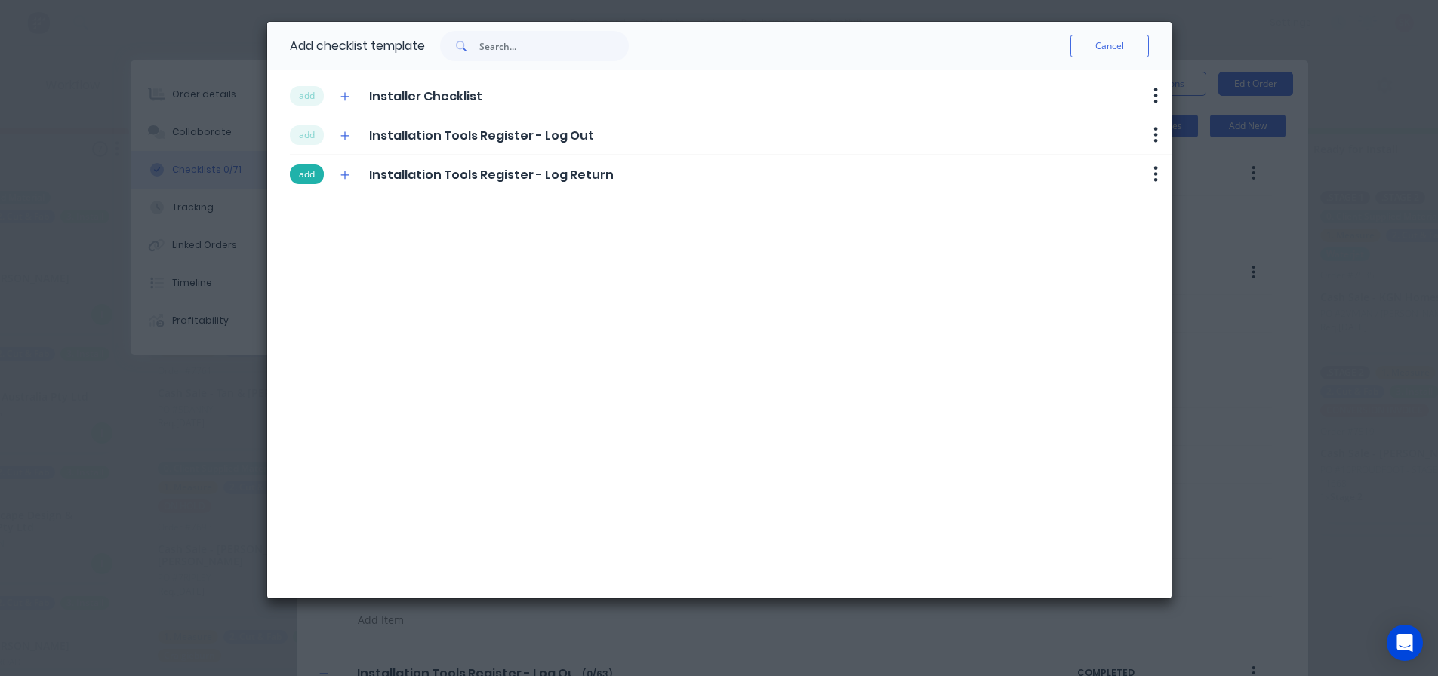
click at [297, 177] on button "add" at bounding box center [307, 175] width 34 height 20
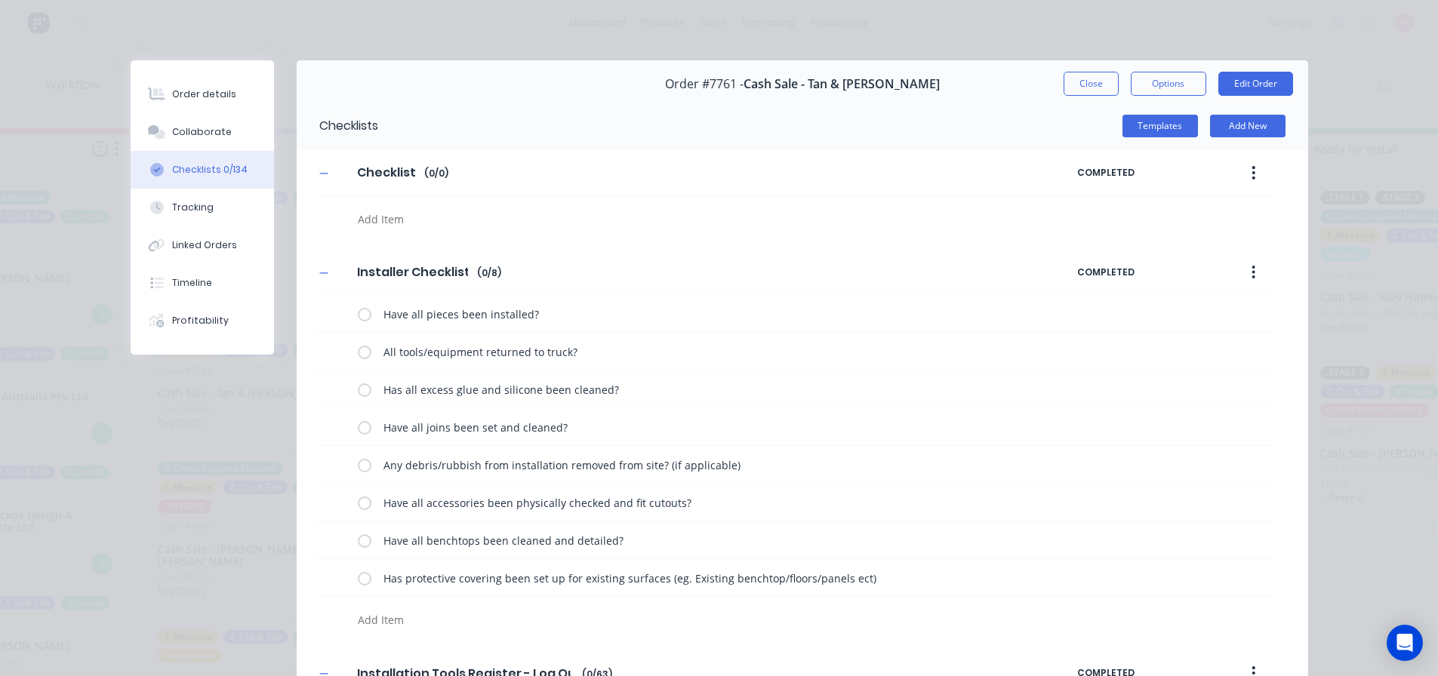
click at [1243, 168] on button "button" at bounding box center [1252, 172] width 35 height 27
click at [1181, 238] on div "Delete" at bounding box center [1200, 243] width 116 height 22
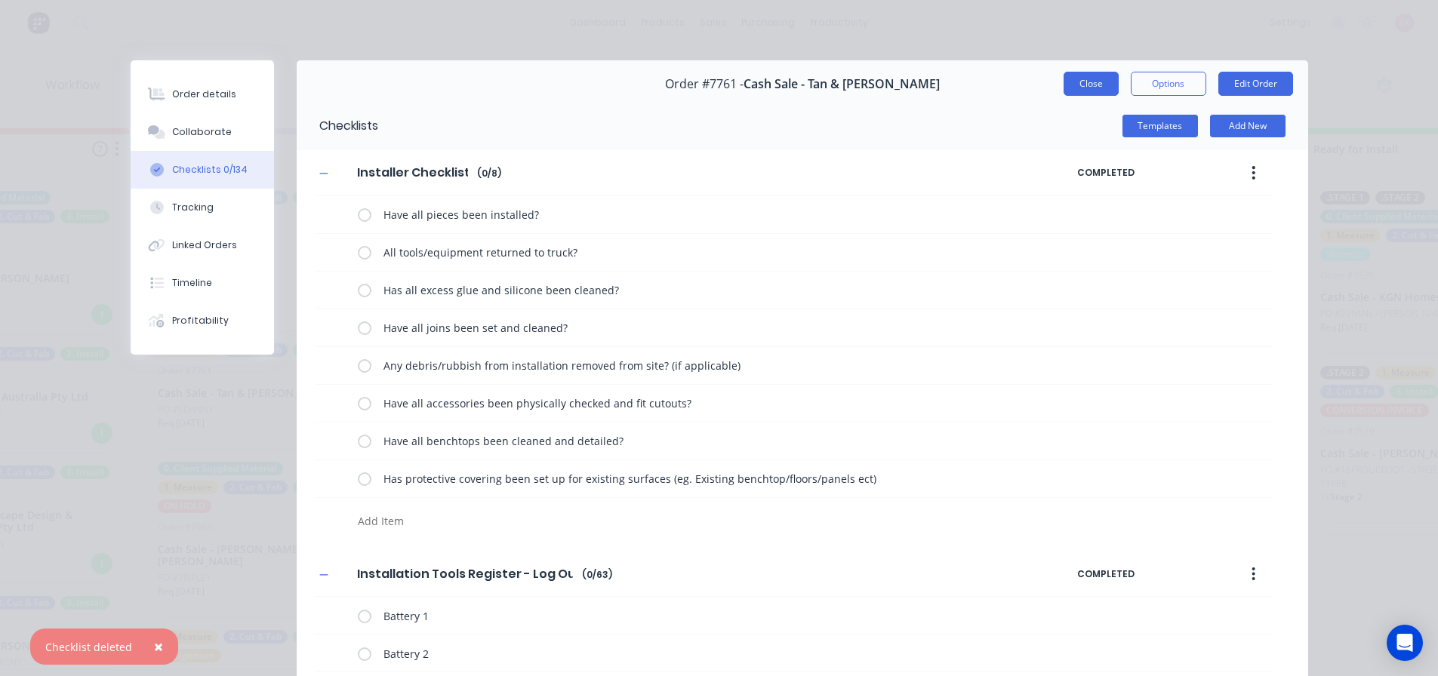
click at [1103, 89] on button "Close" at bounding box center [1090, 84] width 55 height 24
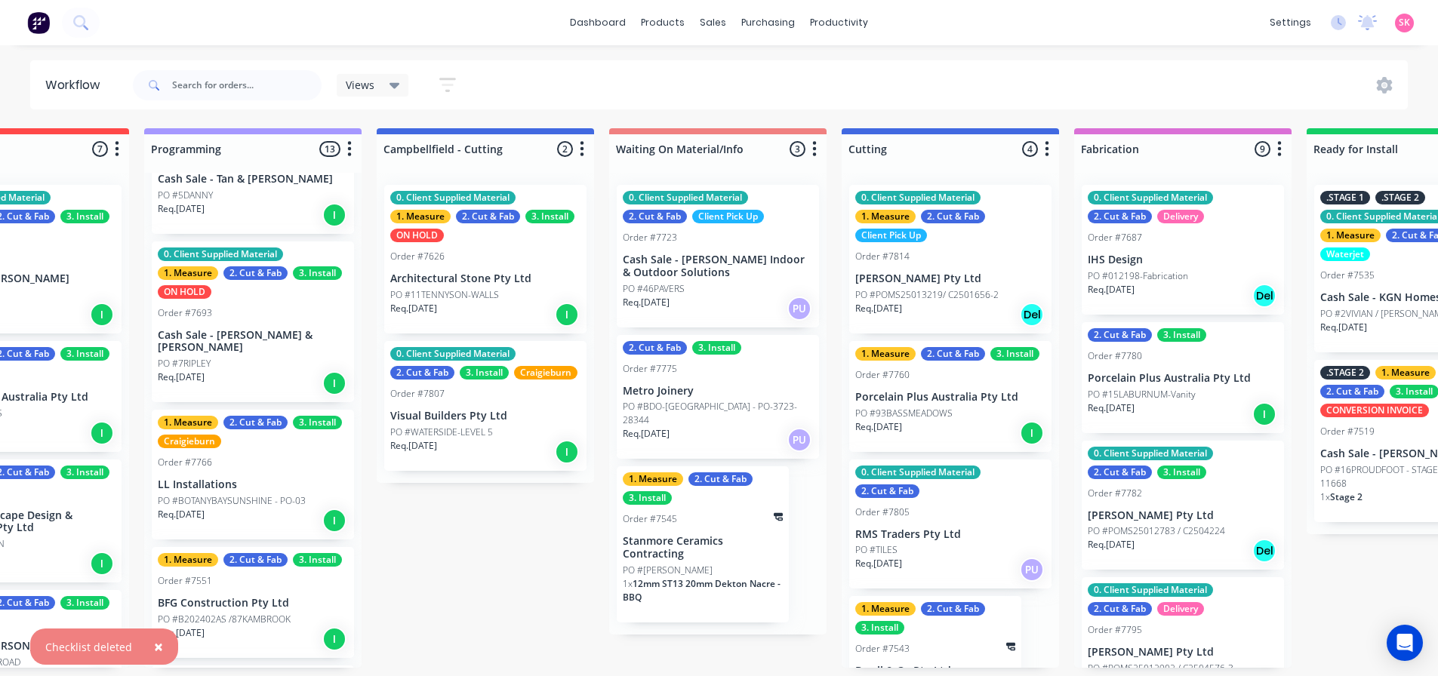
scroll to position [226, 0]
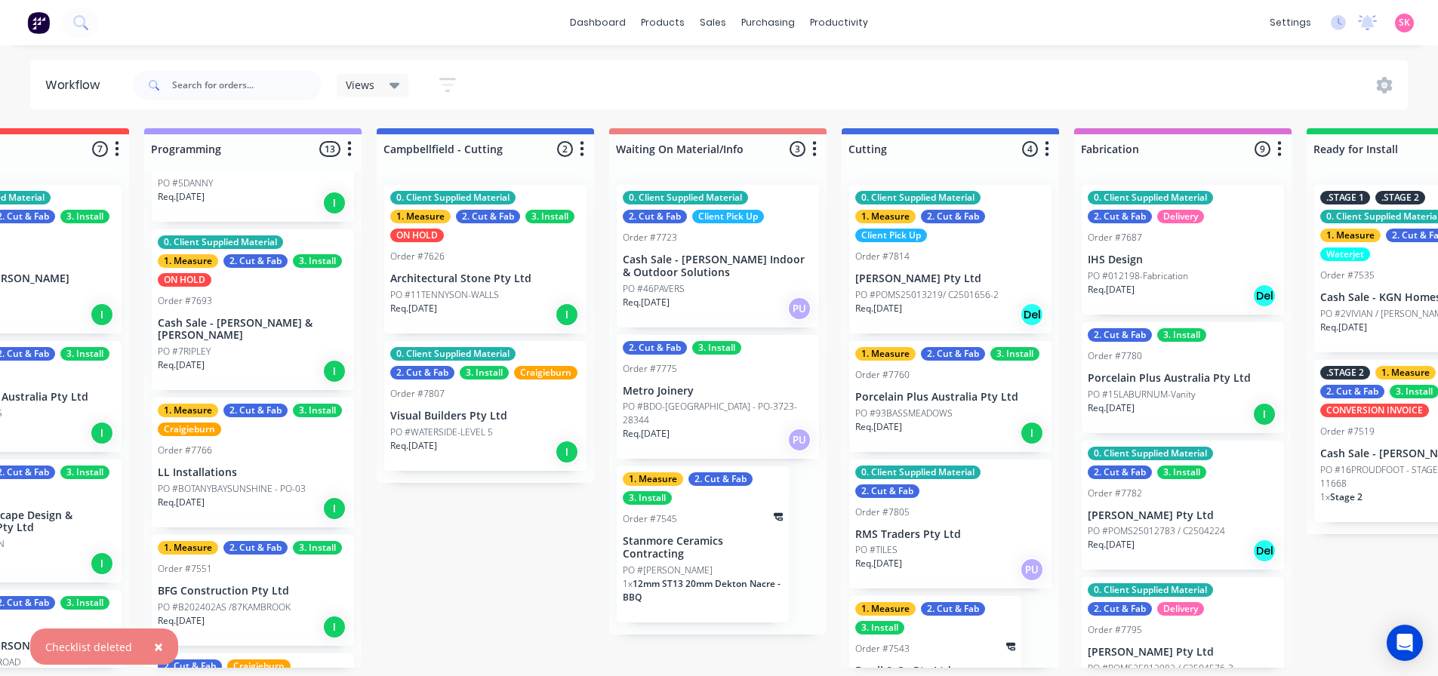
click at [237, 307] on div "Order #7693" at bounding box center [253, 301] width 190 height 14
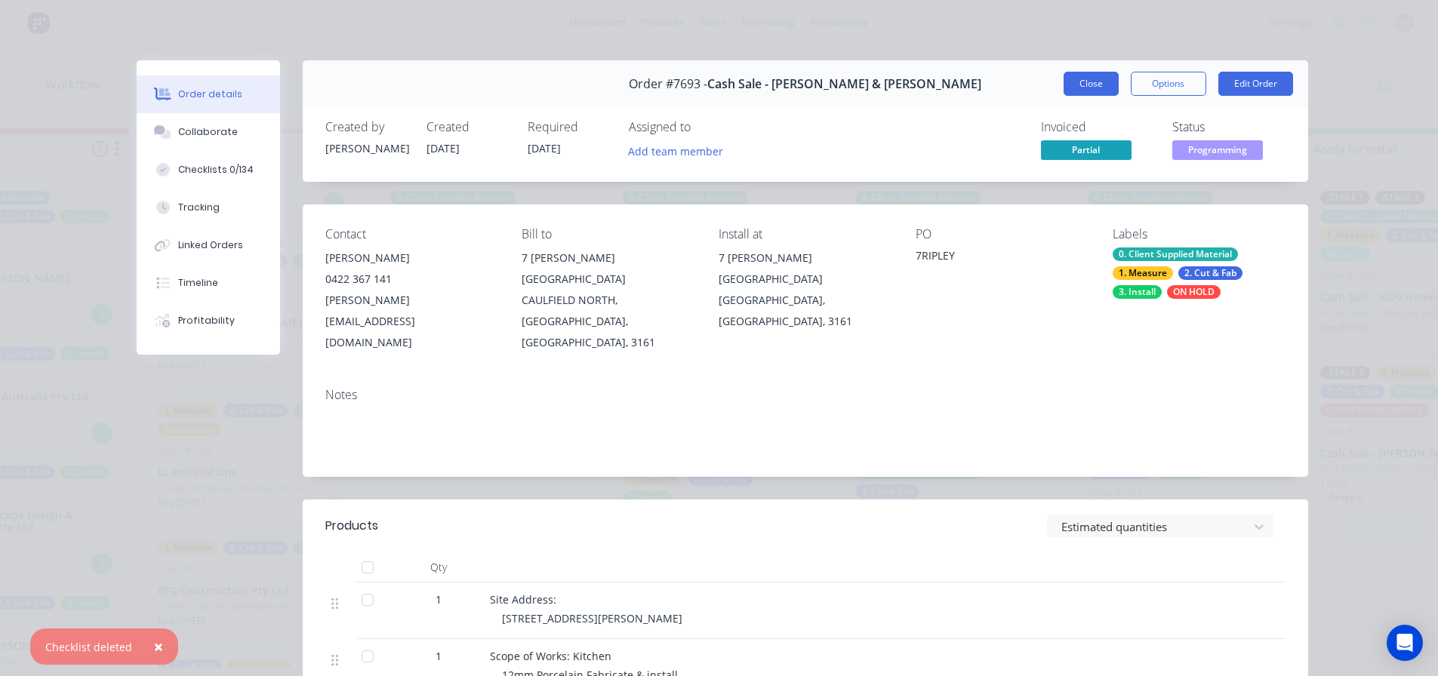
click at [1103, 72] on button "Close" at bounding box center [1090, 84] width 55 height 24
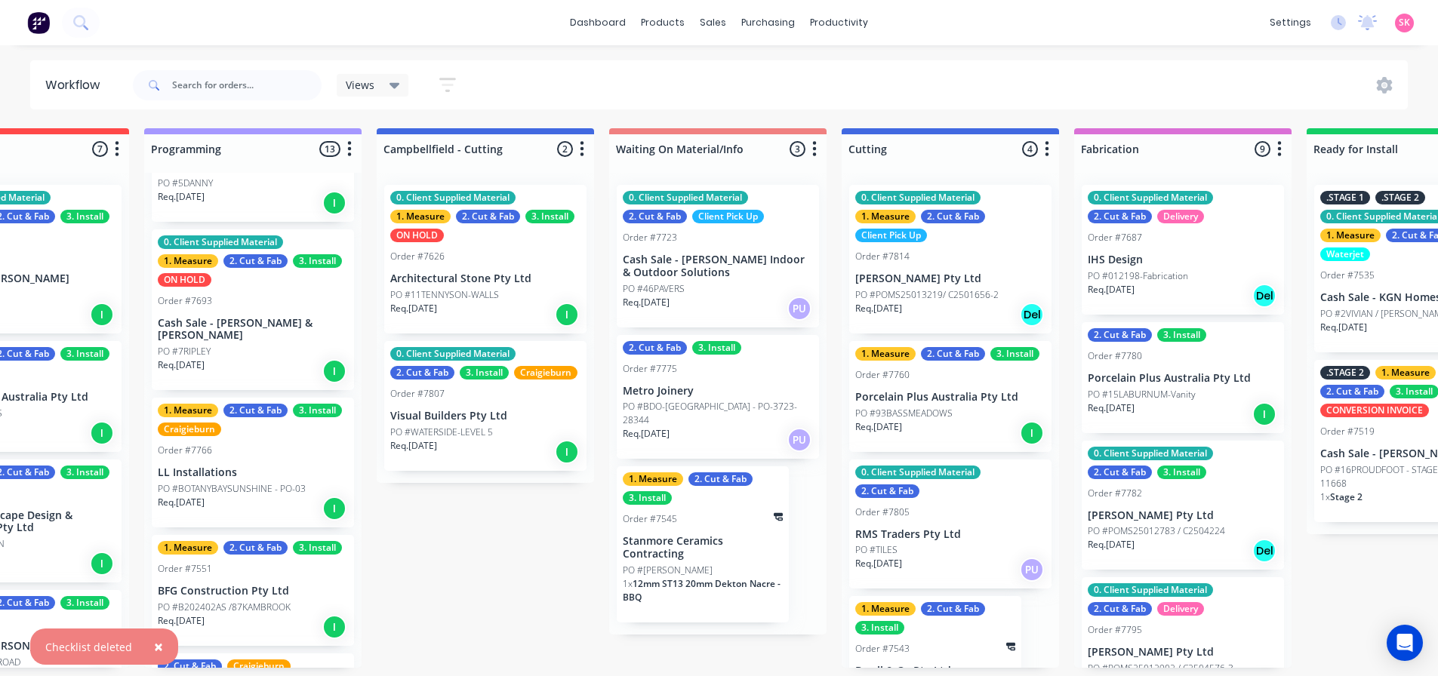
click at [276, 480] on div "1. Measure 2. Cut & Fab 3. Install Craigieburn Order #7766 LL Installations PO …" at bounding box center [253, 463] width 202 height 130
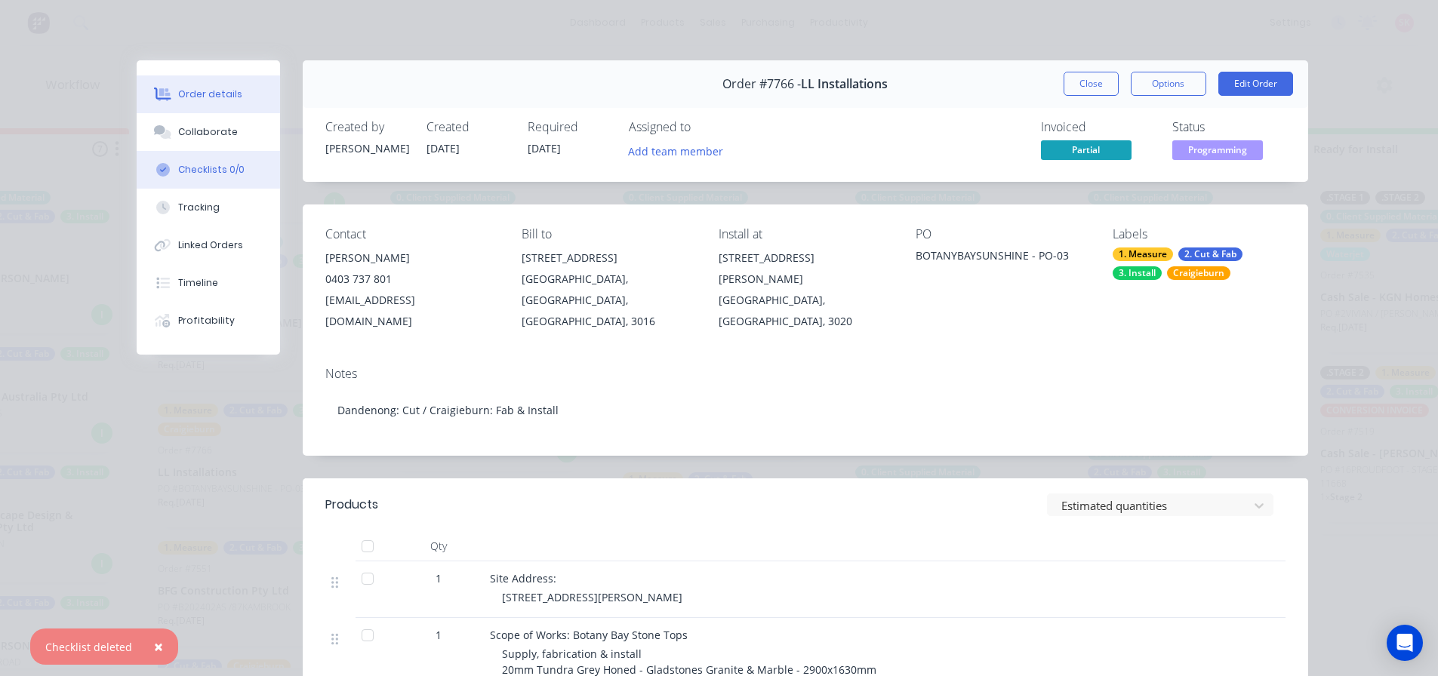
click at [189, 161] on button "Checklists 0/0" at bounding box center [208, 170] width 143 height 38
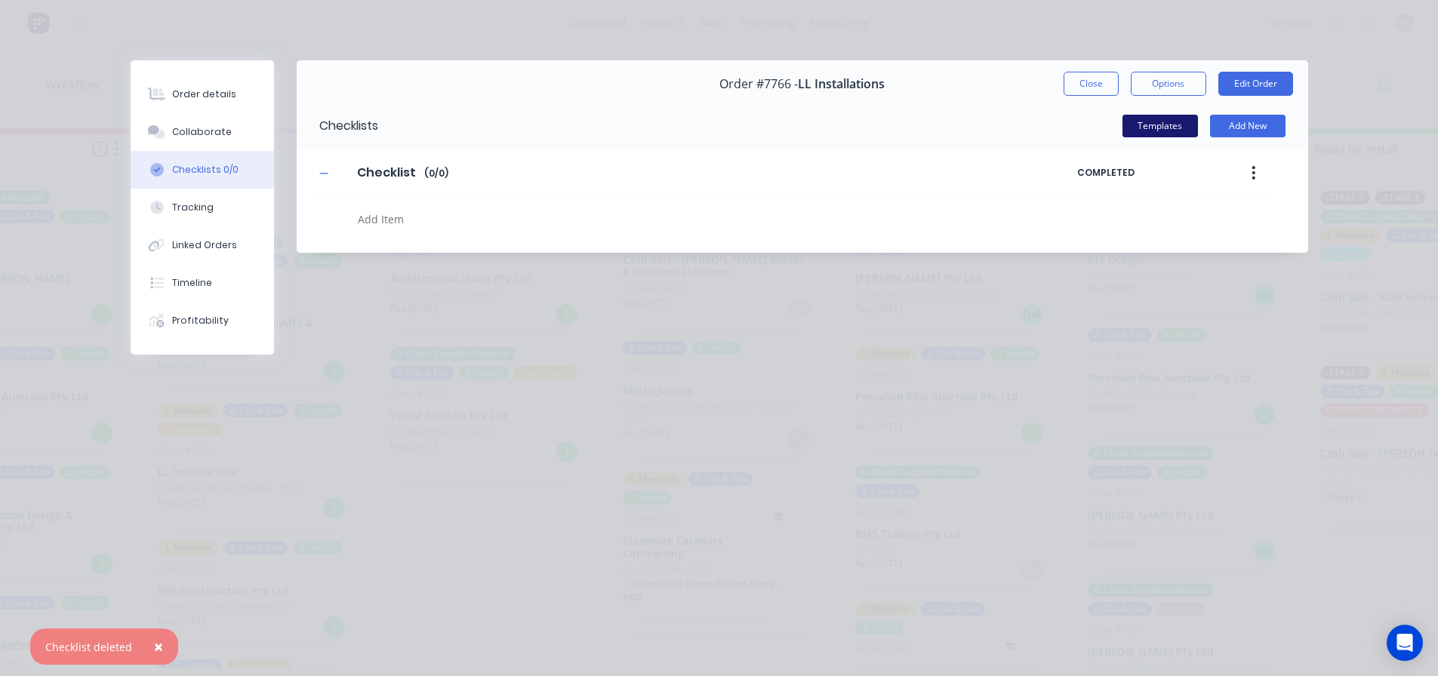
click at [1134, 133] on button "Templates" at bounding box center [1159, 126] width 75 height 23
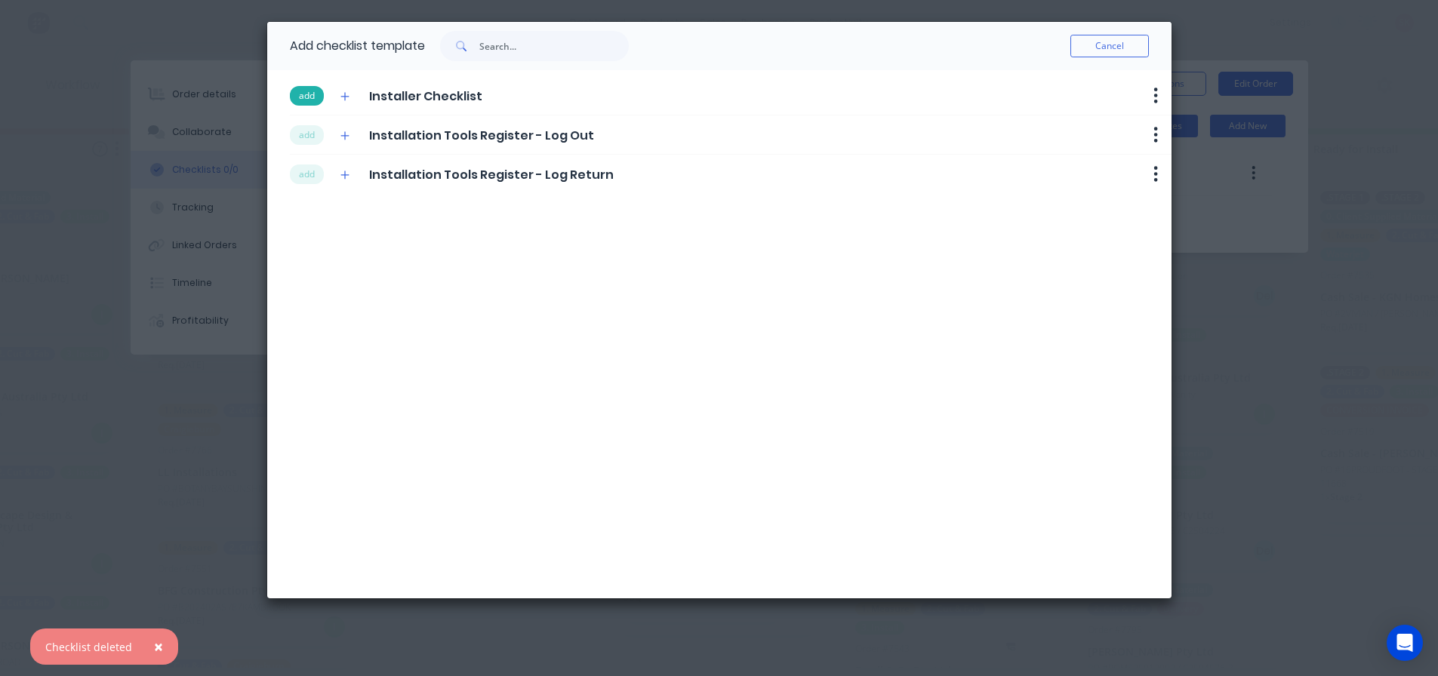
click at [305, 100] on button "add" at bounding box center [307, 96] width 34 height 20
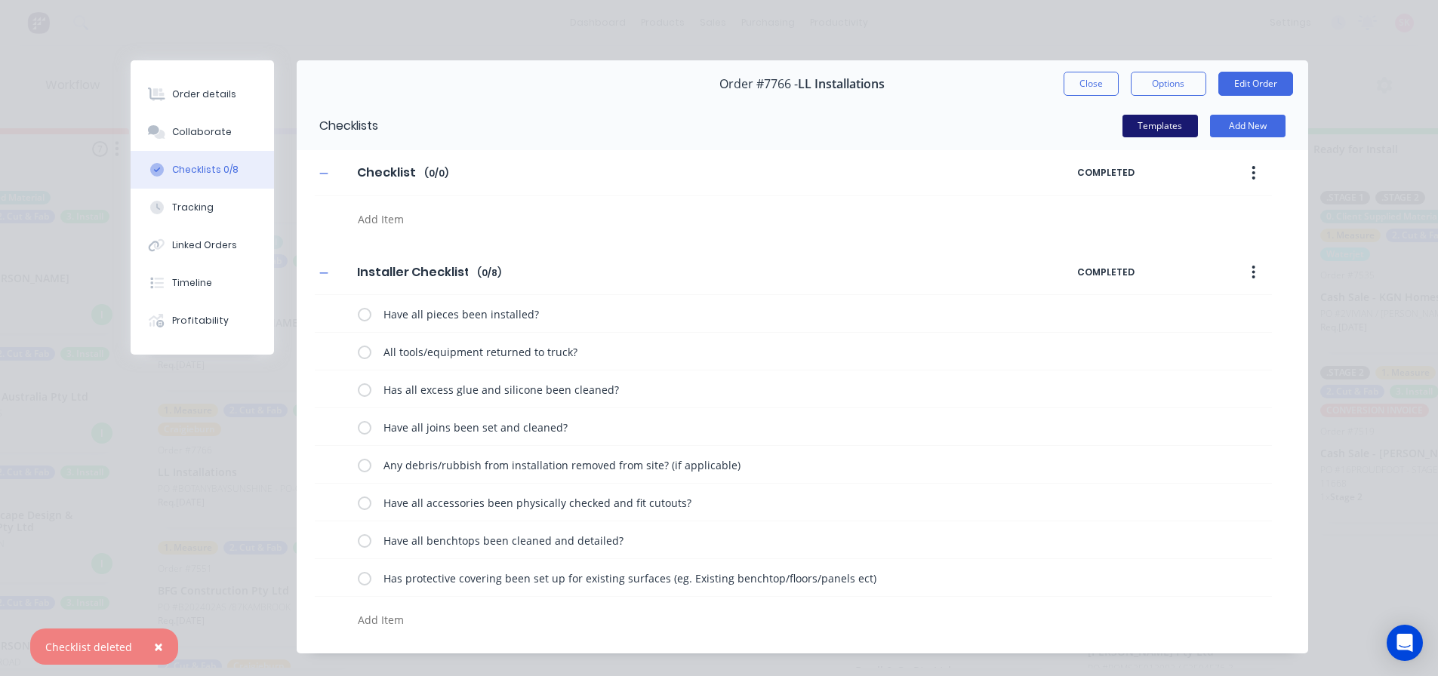
click at [1164, 129] on button "Templates" at bounding box center [1159, 126] width 75 height 23
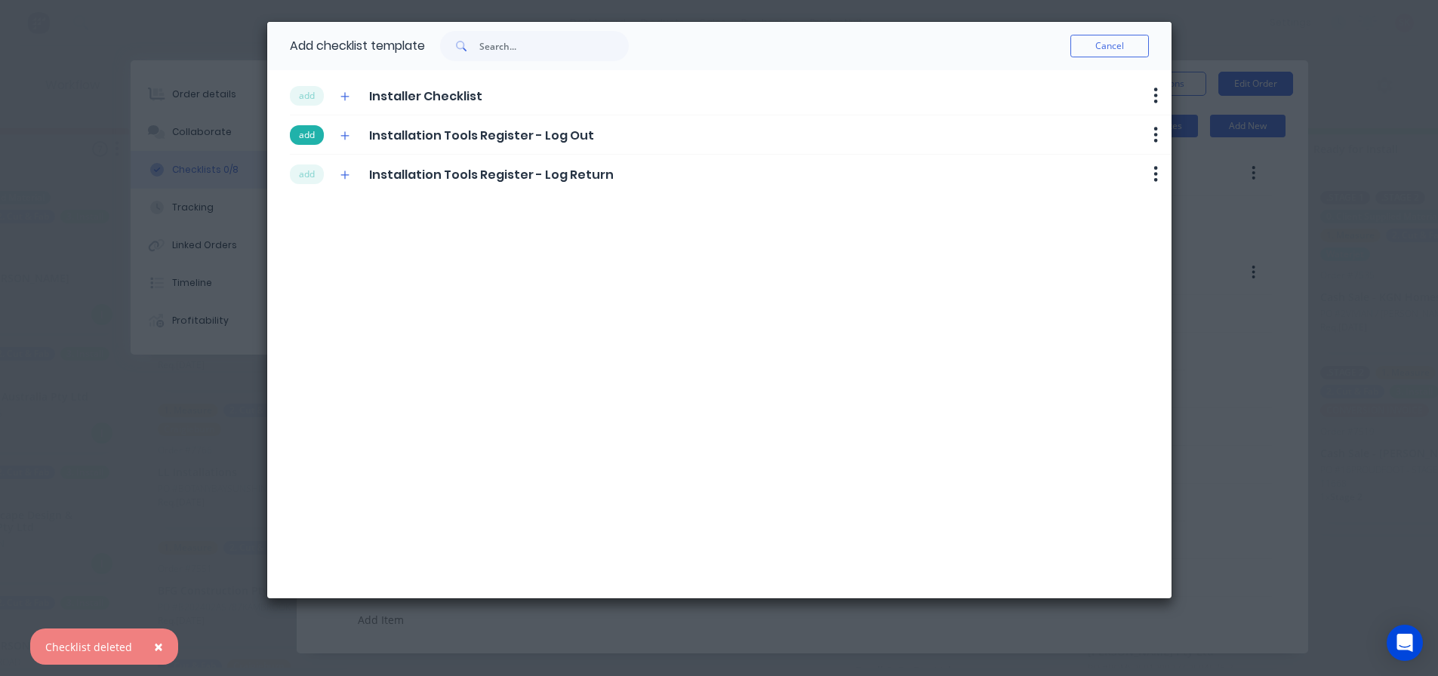
click at [309, 137] on button "add" at bounding box center [307, 135] width 34 height 20
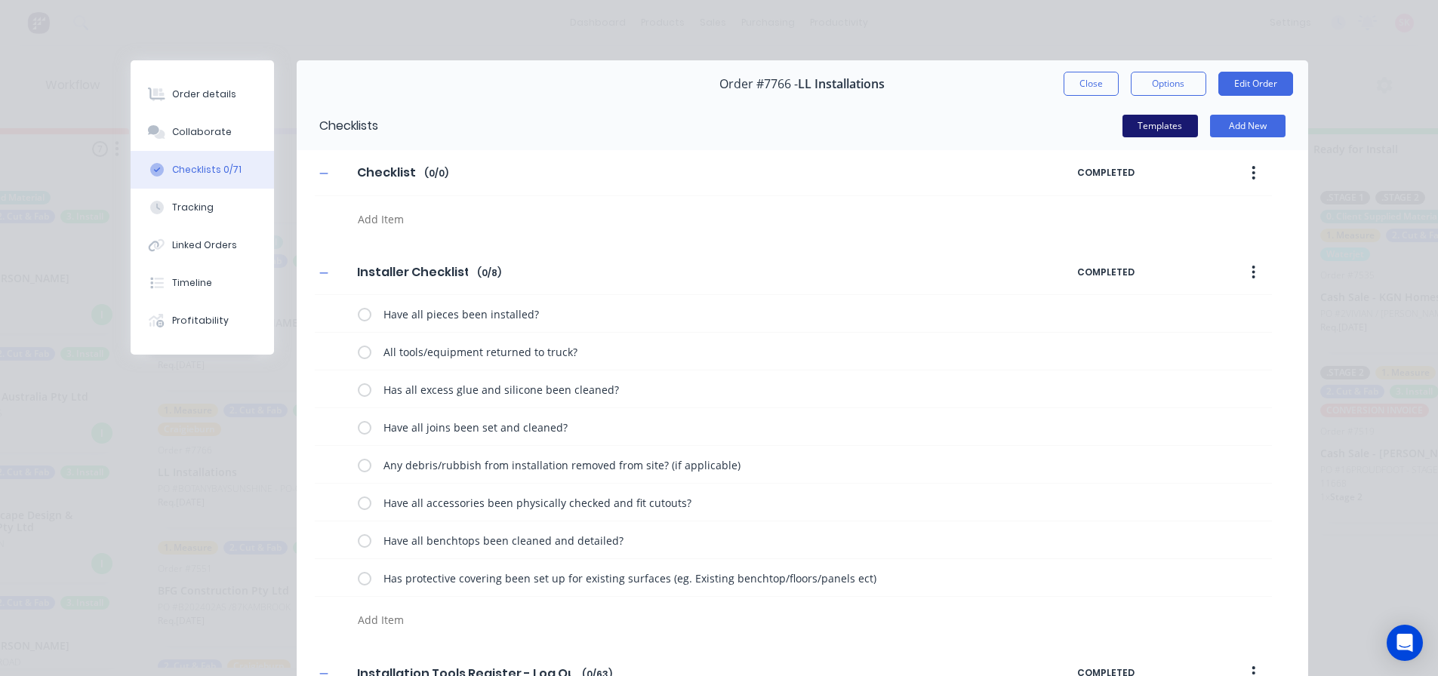
click at [1167, 128] on button "Templates" at bounding box center [1159, 126] width 75 height 23
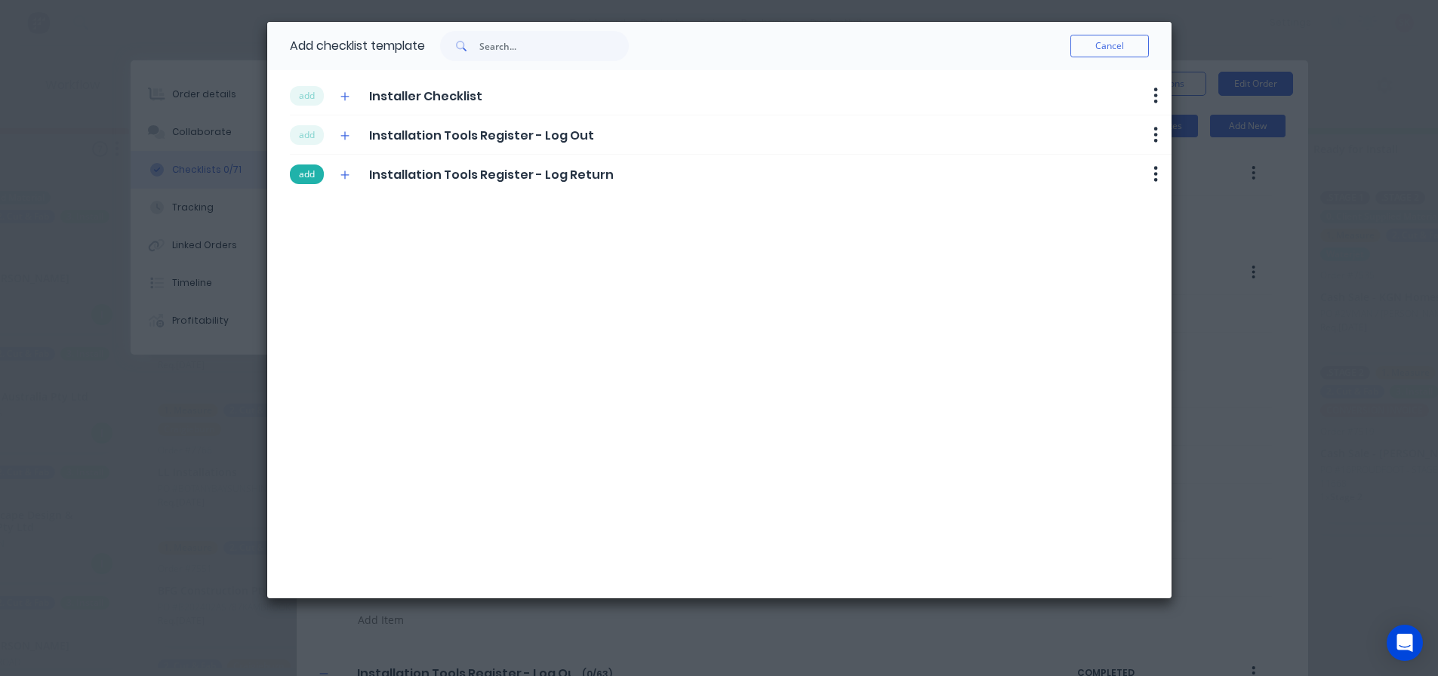
click at [304, 168] on button "add" at bounding box center [307, 175] width 34 height 20
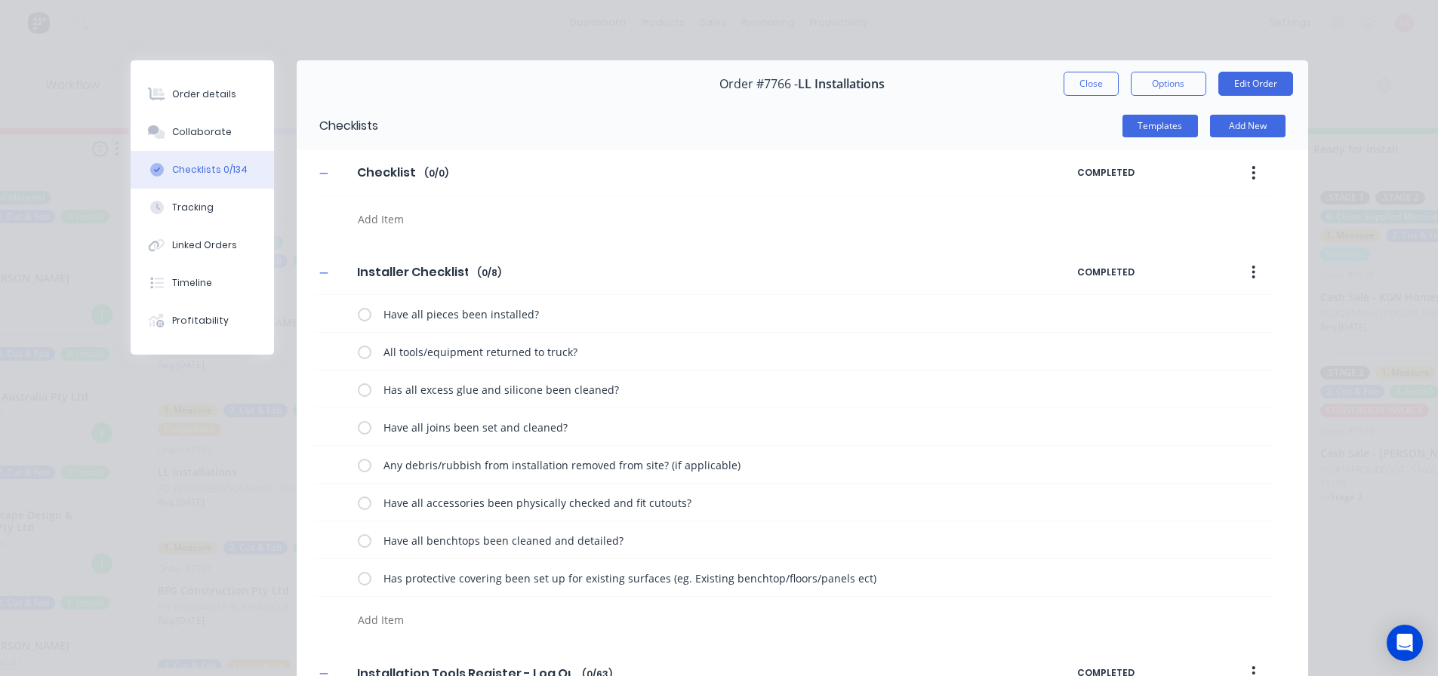
click at [1251, 165] on button "button" at bounding box center [1252, 172] width 35 height 27
click at [1170, 232] on div "Delete" at bounding box center [1200, 243] width 116 height 22
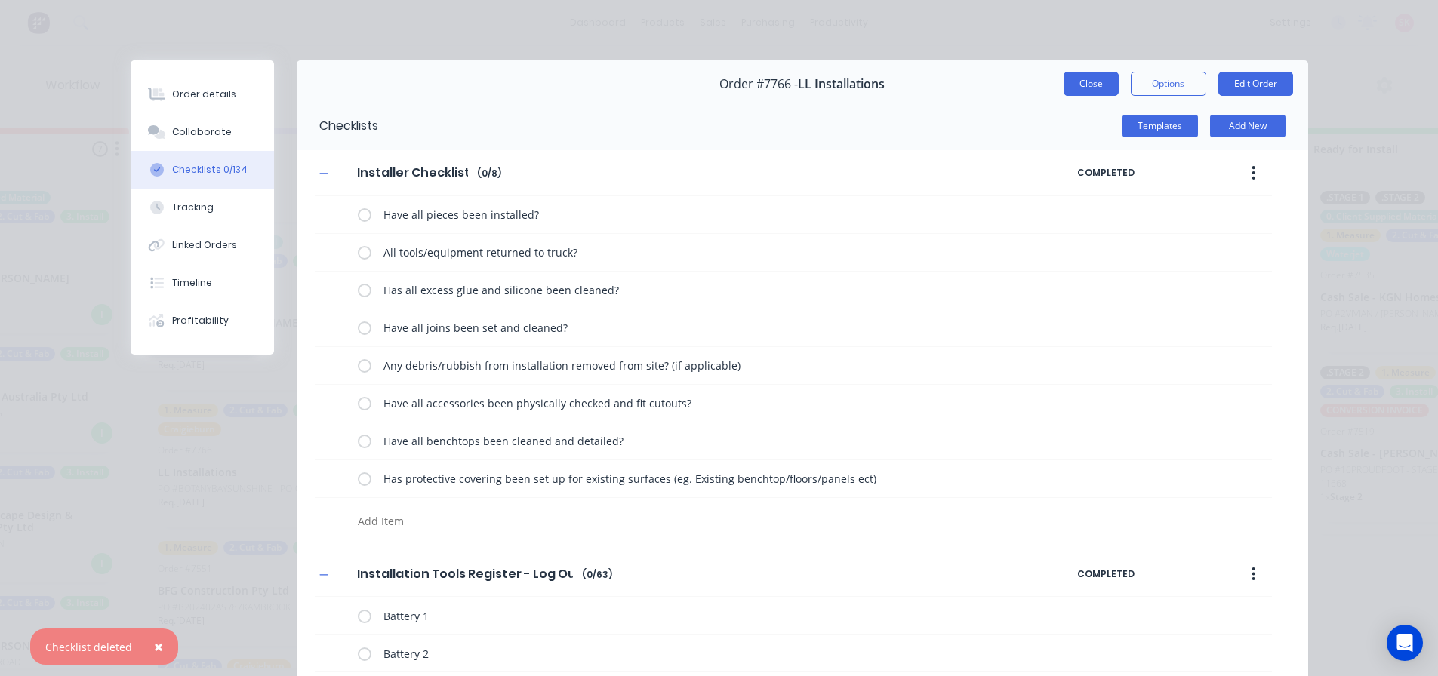
click at [1090, 88] on button "Close" at bounding box center [1090, 84] width 55 height 24
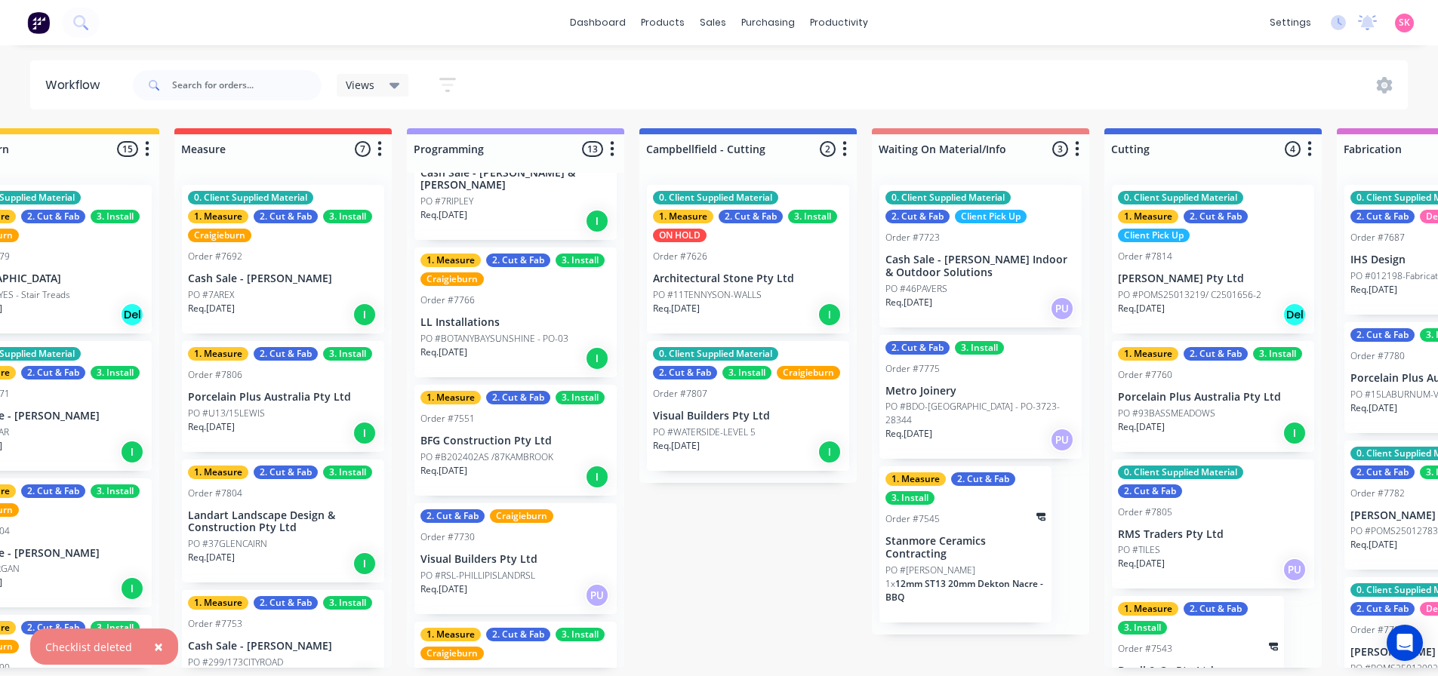
scroll to position [377, 0]
click at [491, 456] on p "PO #B202402AS /87KAMBROOK" at bounding box center [486, 457] width 133 height 14
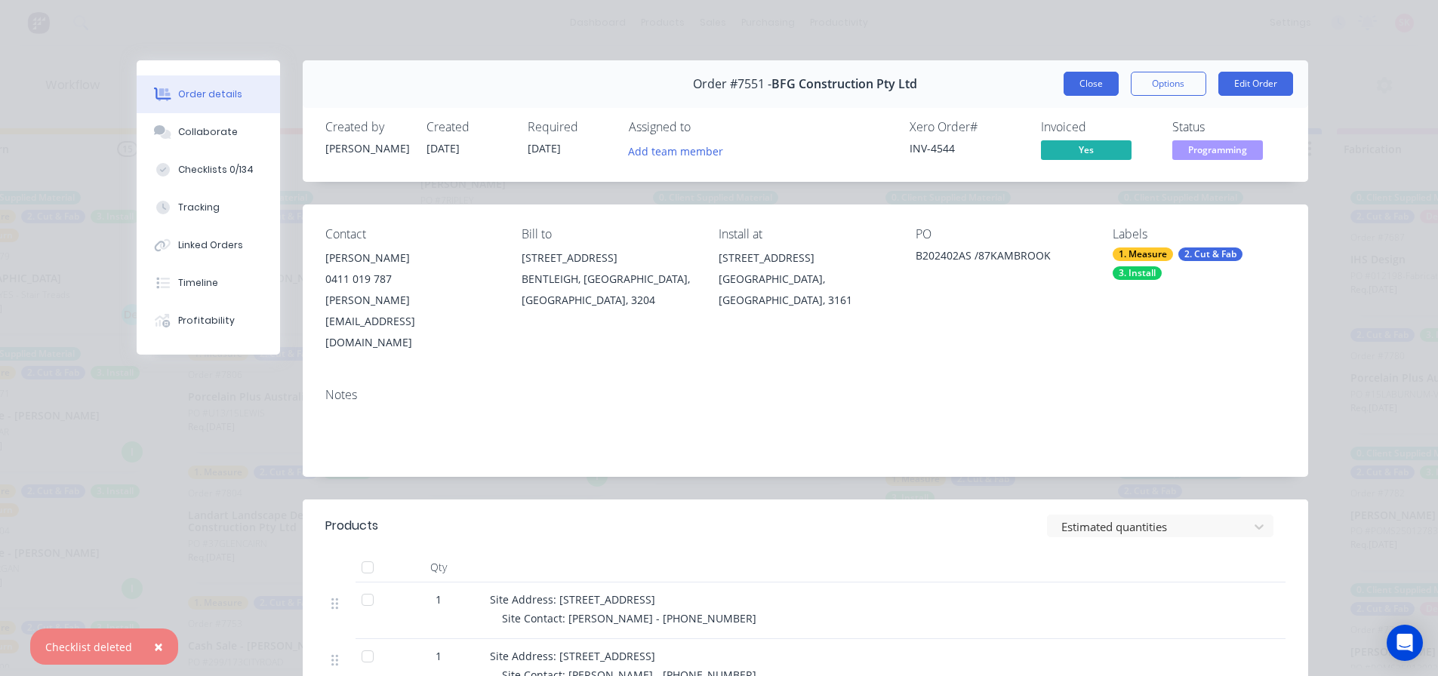
click at [1088, 76] on button "Close" at bounding box center [1090, 84] width 55 height 24
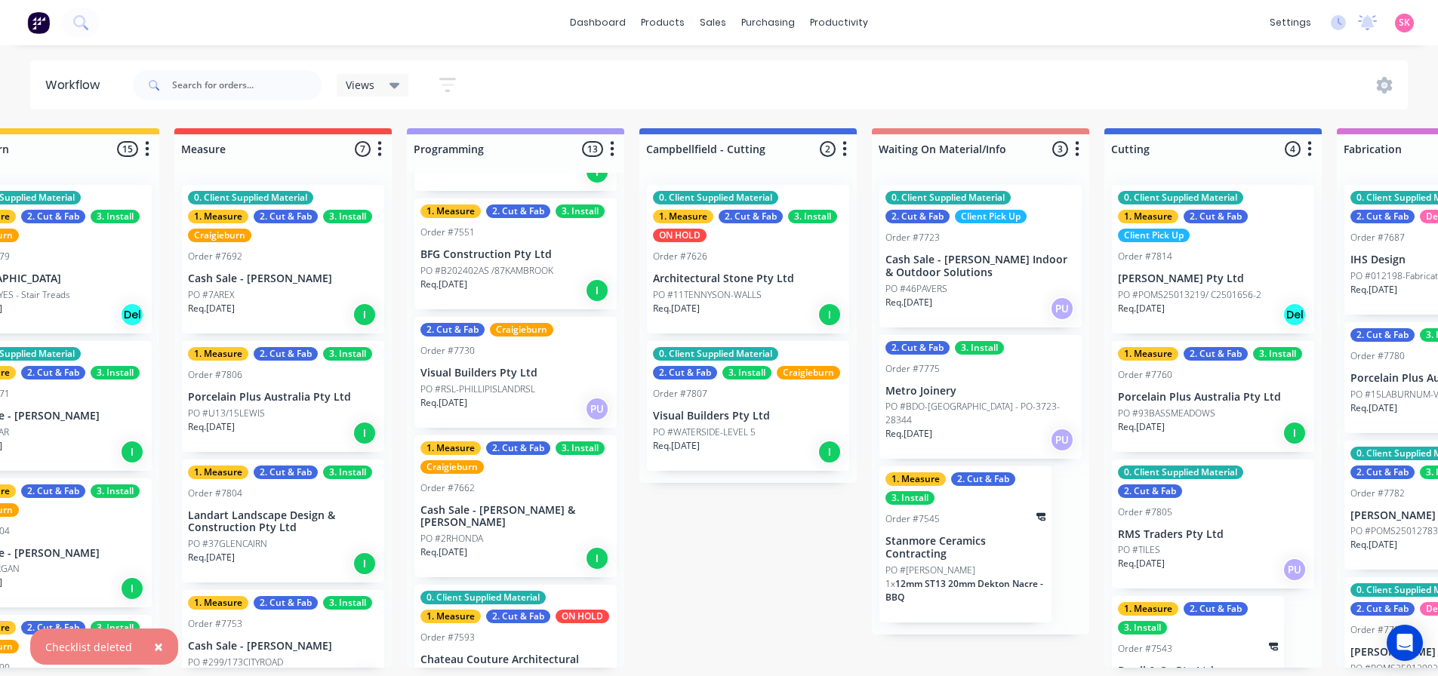
scroll to position [604, 0]
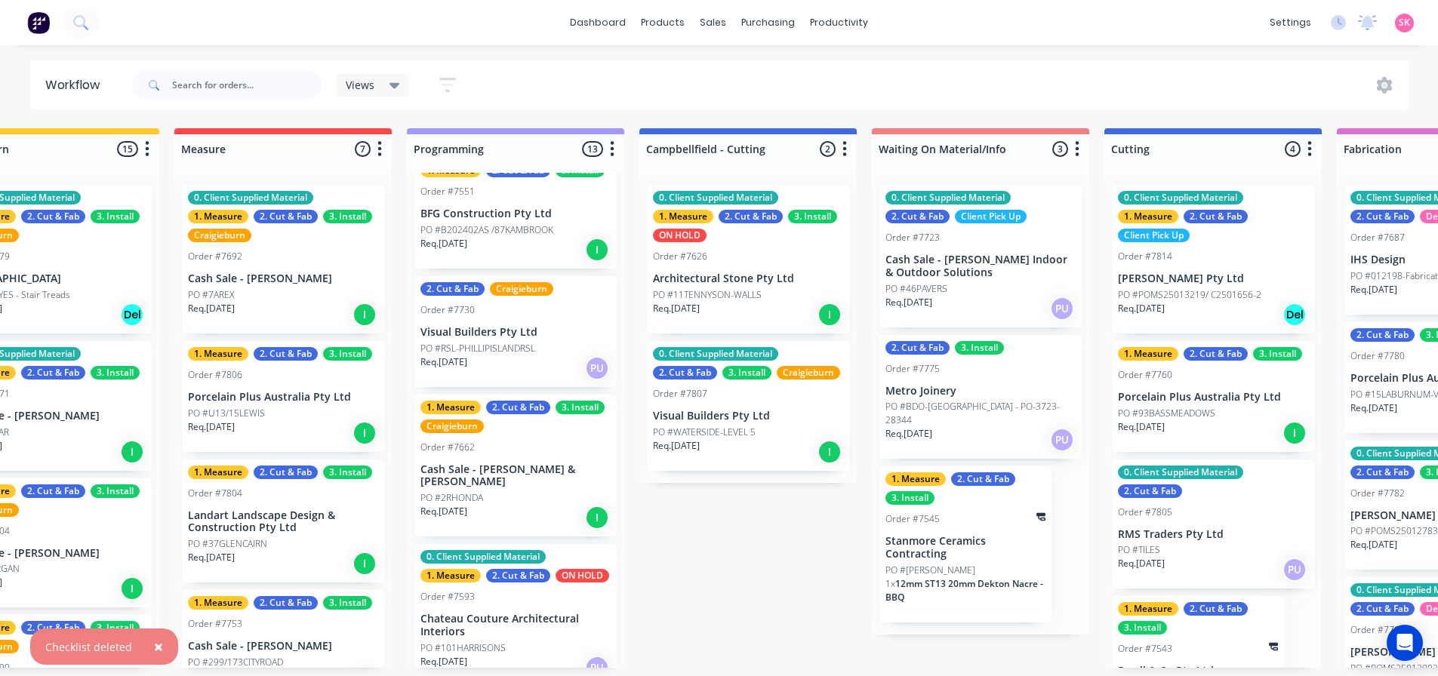
click at [531, 455] on div "1. Measure 2. Cut & Fab 3. Install Craigieburn Order #7662 Cash Sale - Aaron & …" at bounding box center [515, 466] width 202 height 143
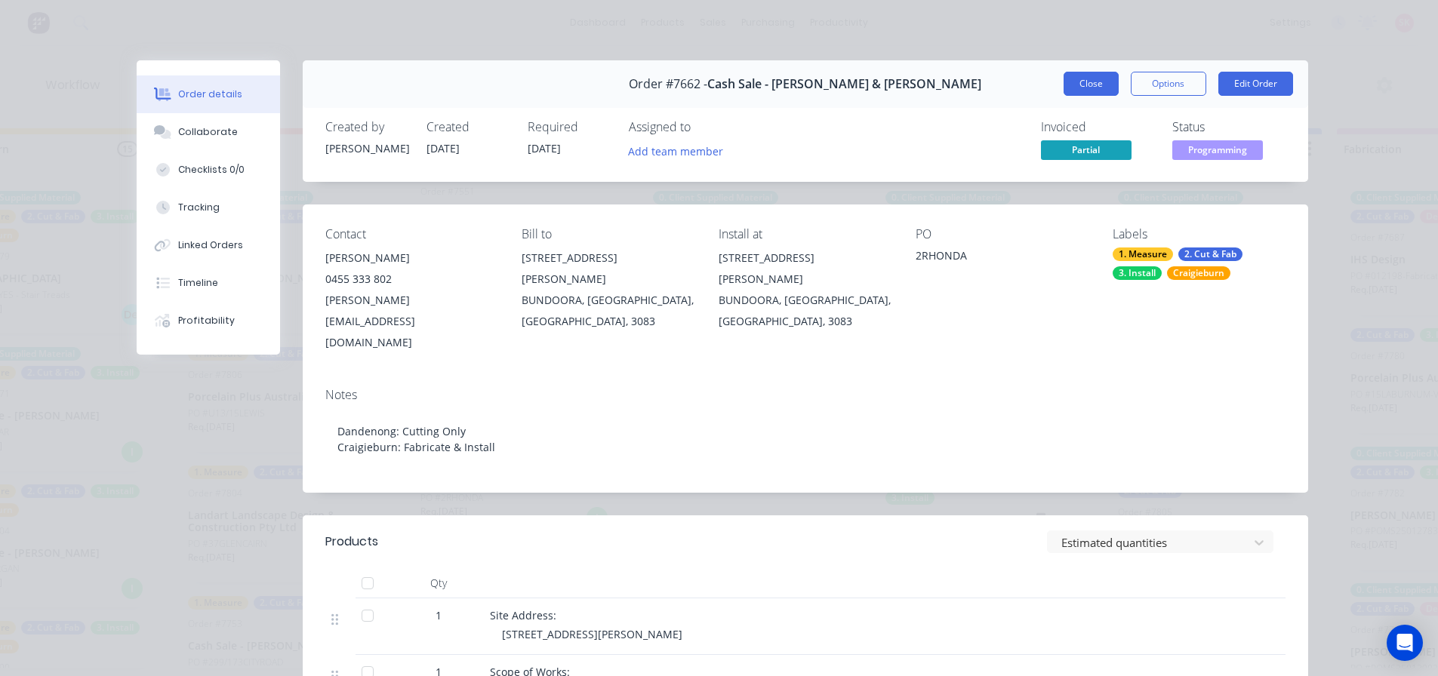
click at [1073, 82] on button "Close" at bounding box center [1090, 84] width 55 height 24
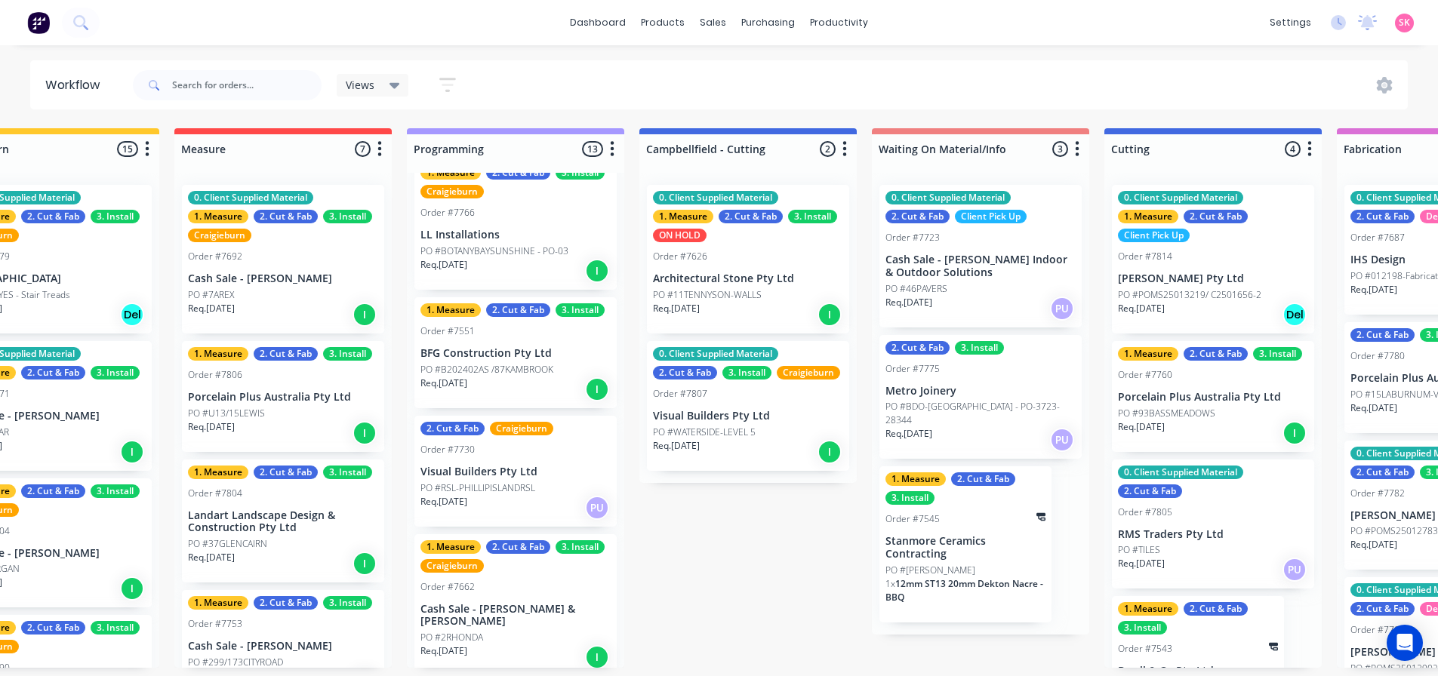
scroll to position [453, 0]
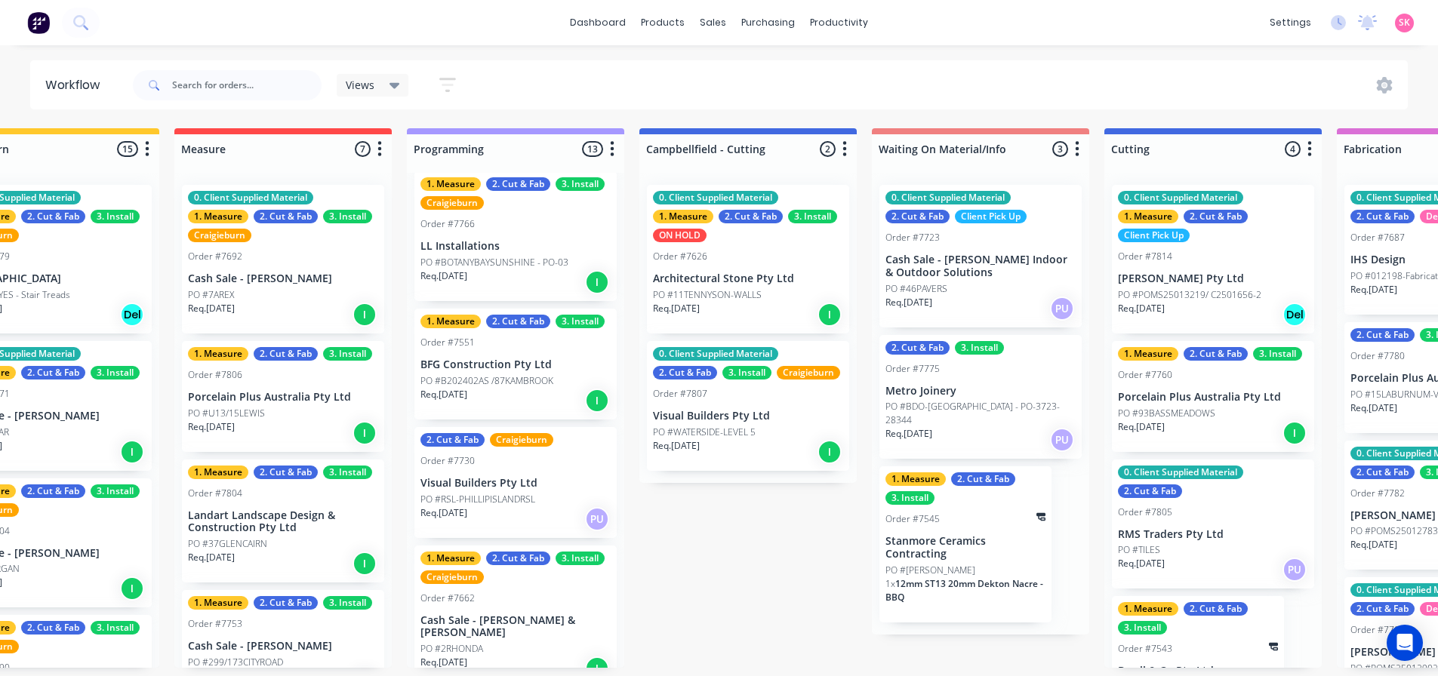
click at [534, 377] on p "PO #B202402AS /87KAMBROOK" at bounding box center [486, 381] width 133 height 14
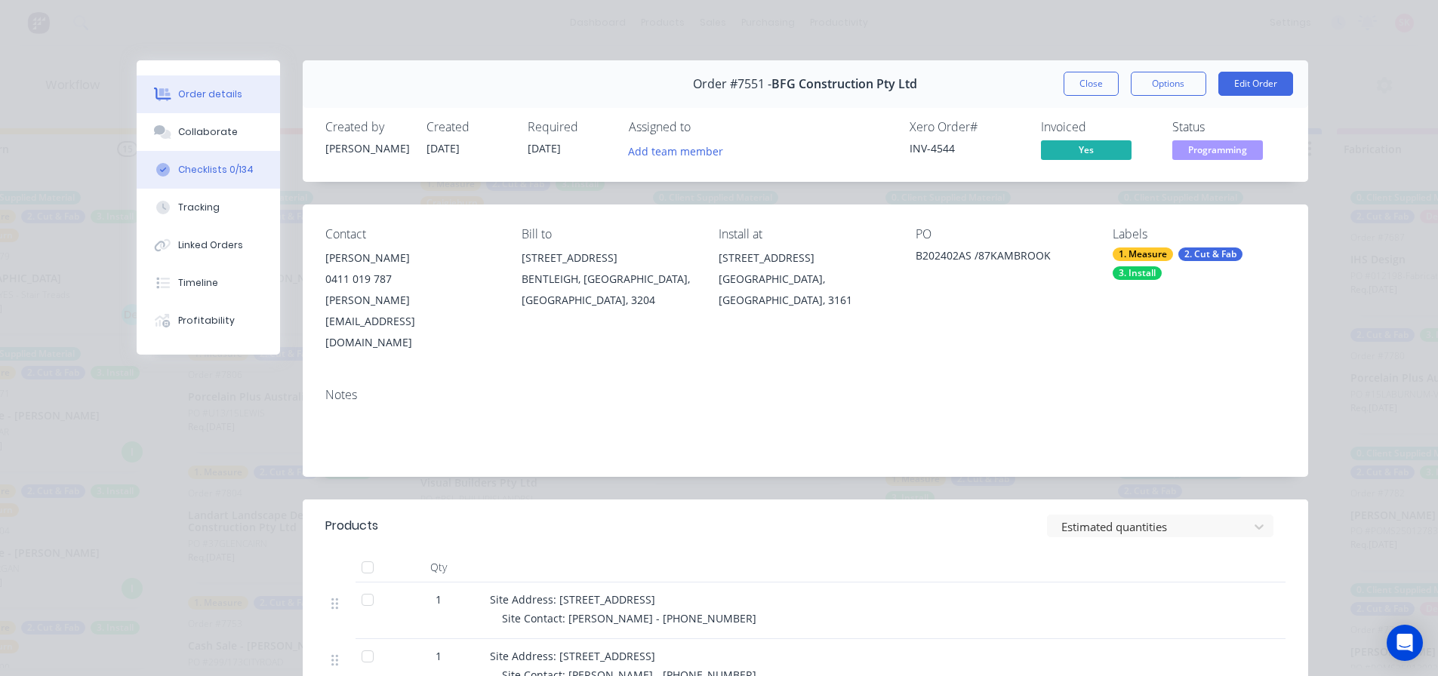
click at [171, 168] on button "Checklists 0/134" at bounding box center [208, 170] width 143 height 38
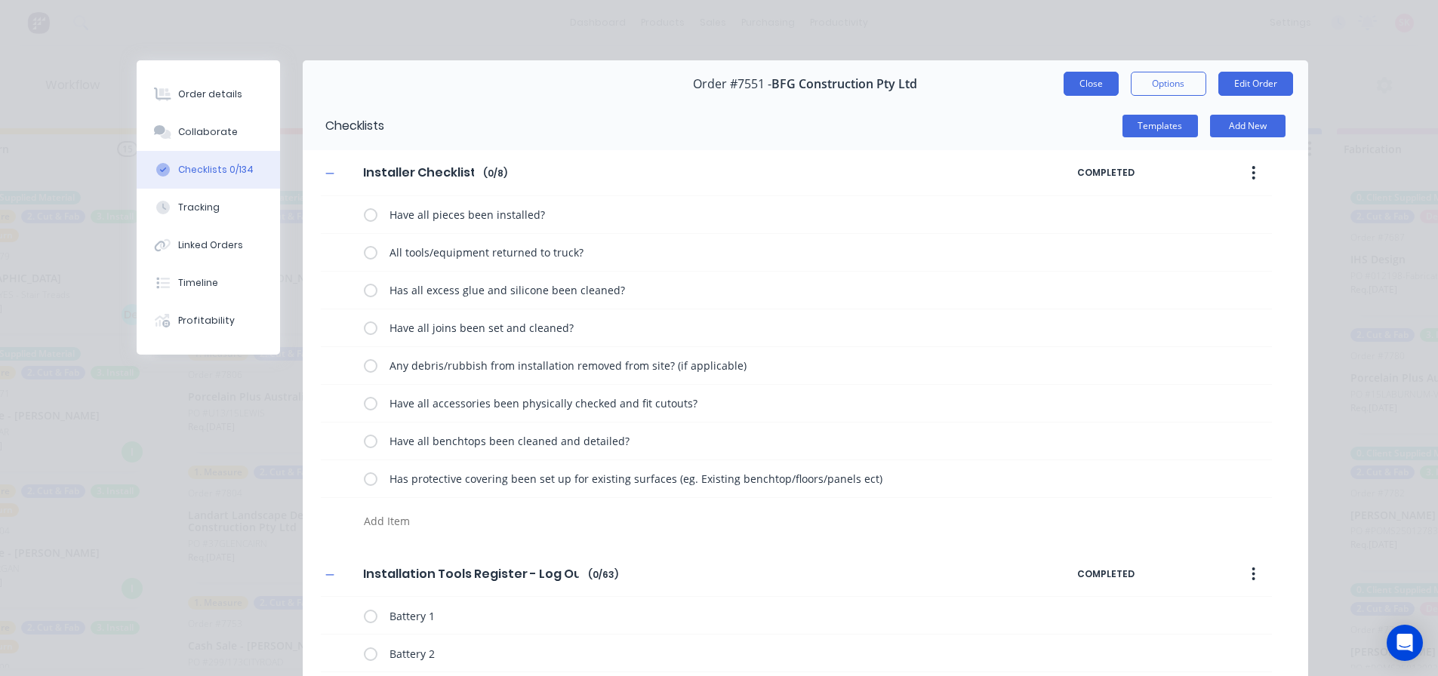
click at [1090, 88] on button "Close" at bounding box center [1090, 84] width 55 height 24
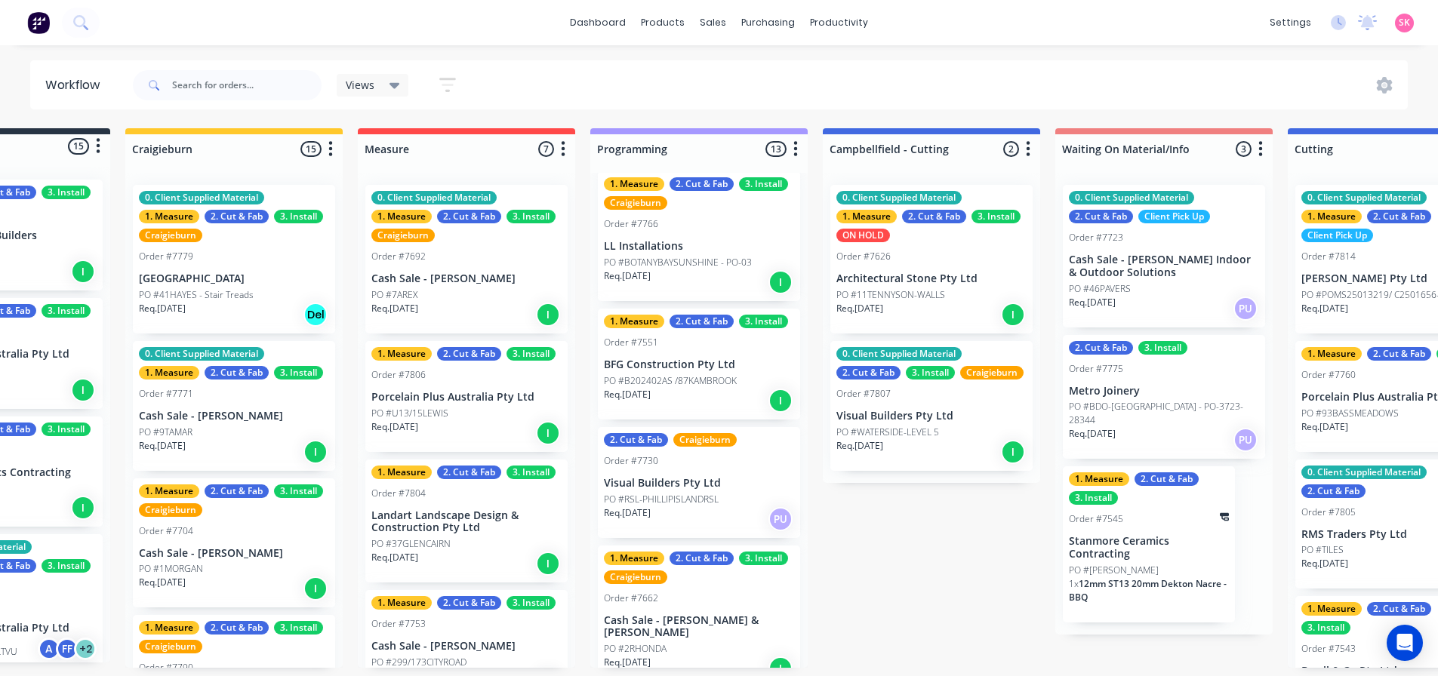
scroll to position [0, 137]
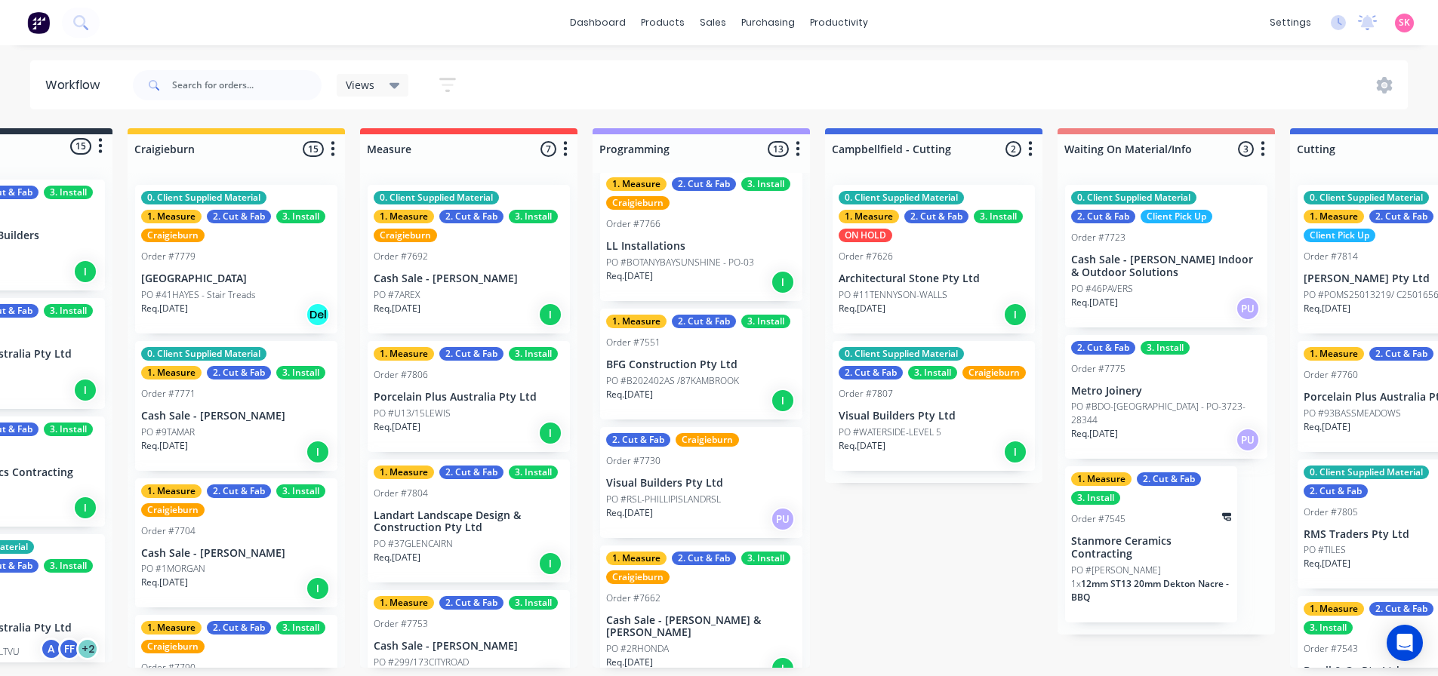
click at [684, 510] on div "Req. 04/10/25 PU" at bounding box center [701, 519] width 190 height 26
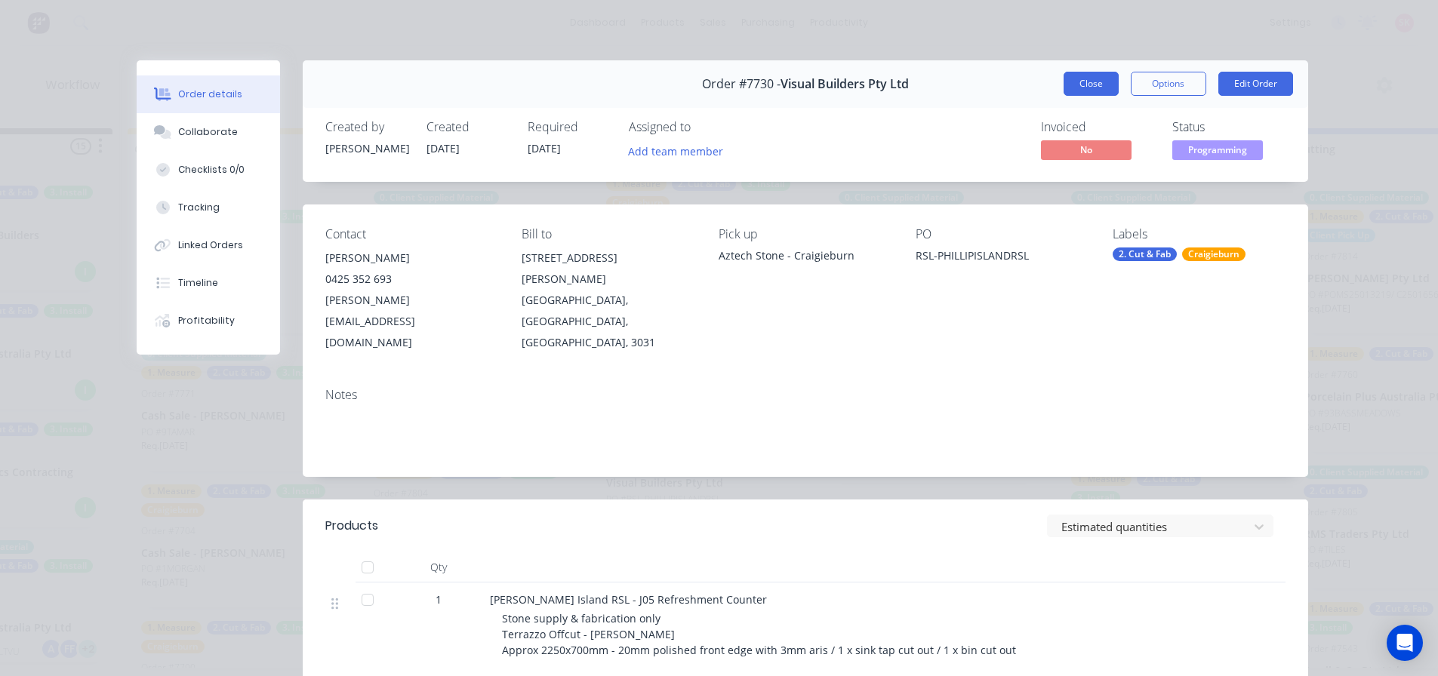
click at [1099, 90] on button "Close" at bounding box center [1090, 84] width 55 height 24
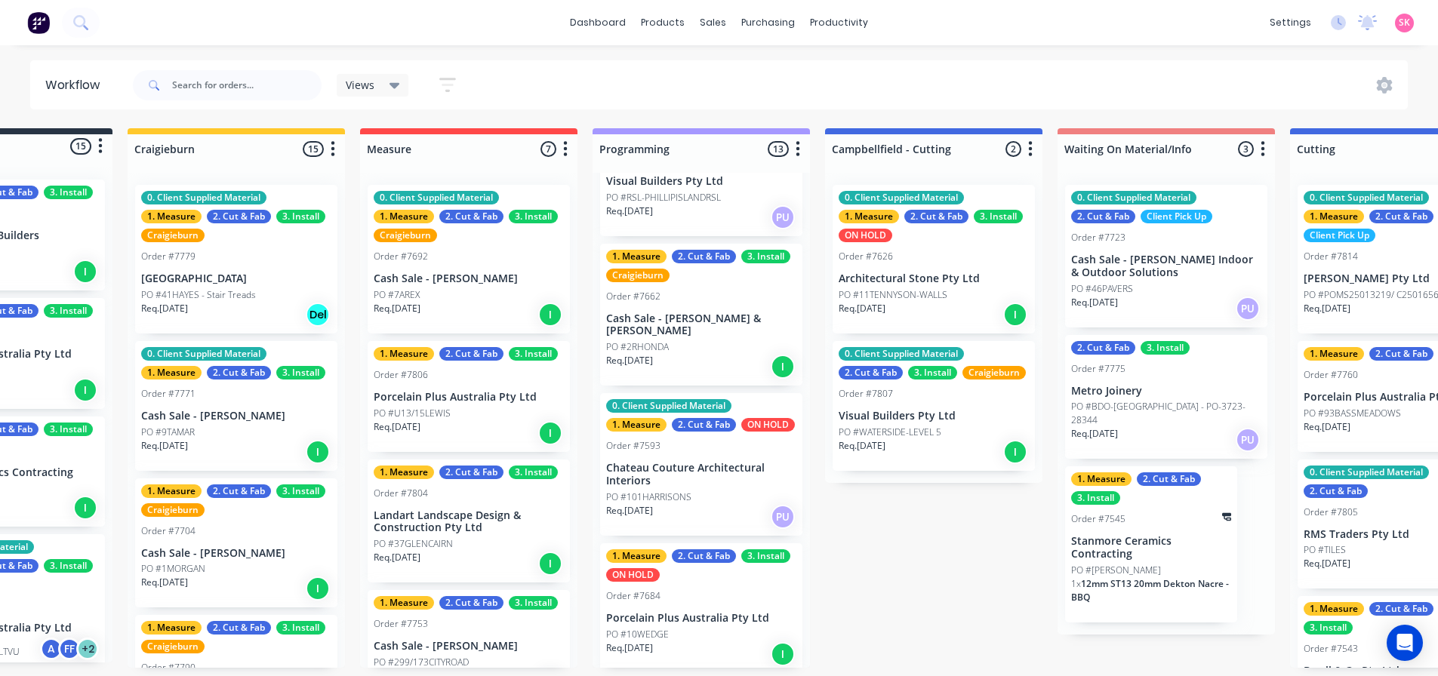
scroll to position [604, 0]
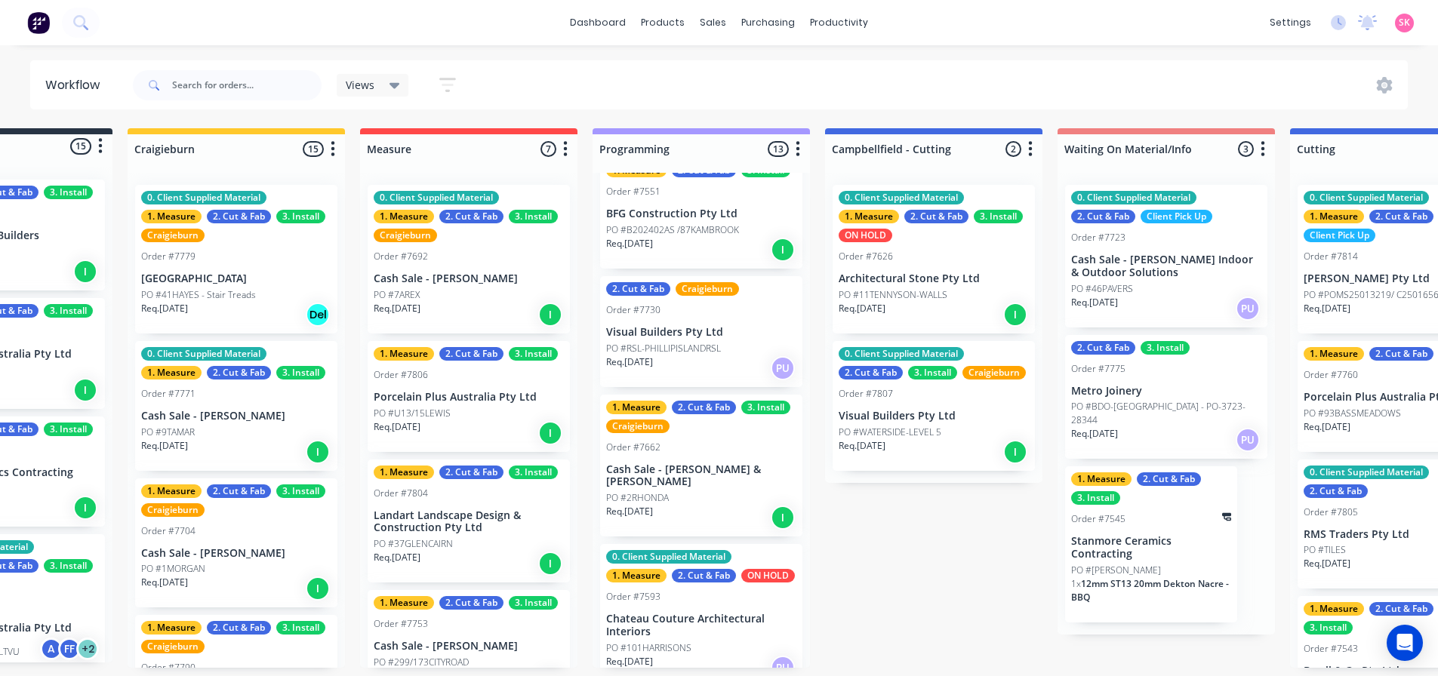
click at [706, 491] on div "PO #2RHONDA" at bounding box center [701, 498] width 190 height 14
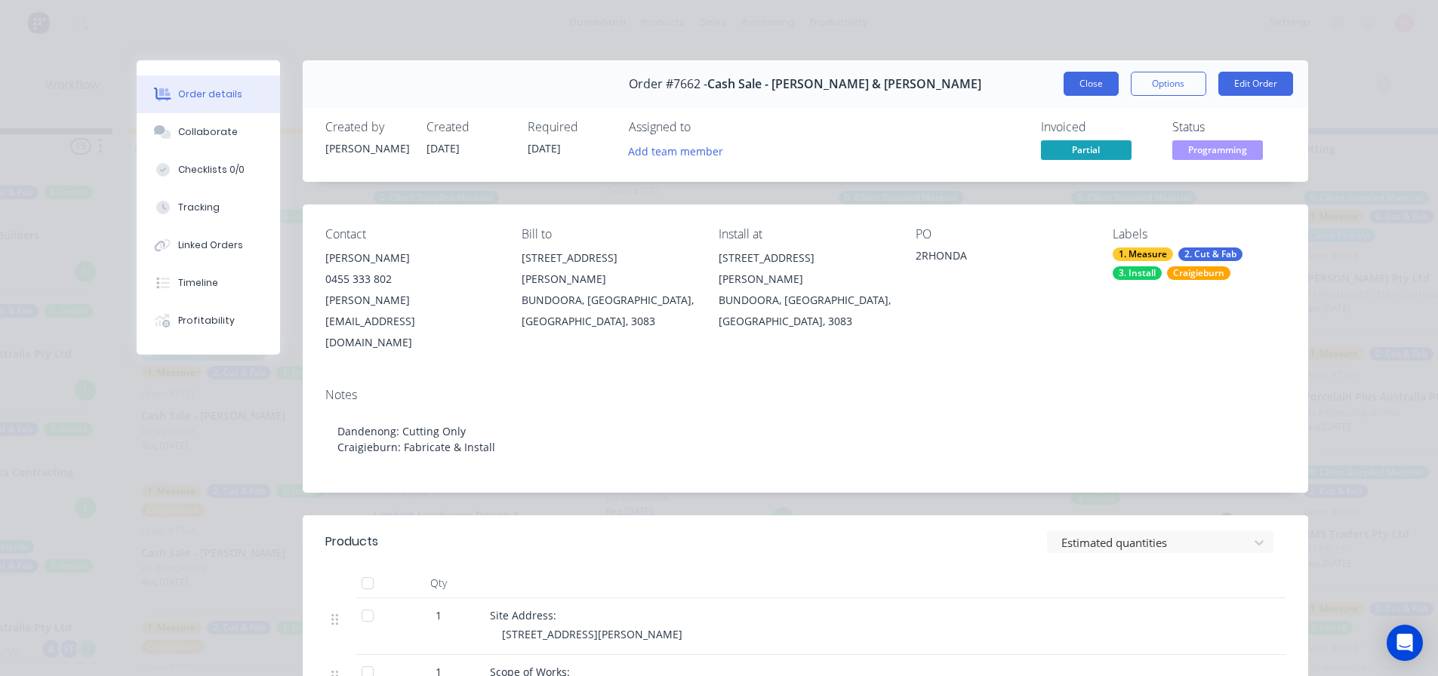
click at [1072, 86] on button "Close" at bounding box center [1090, 84] width 55 height 24
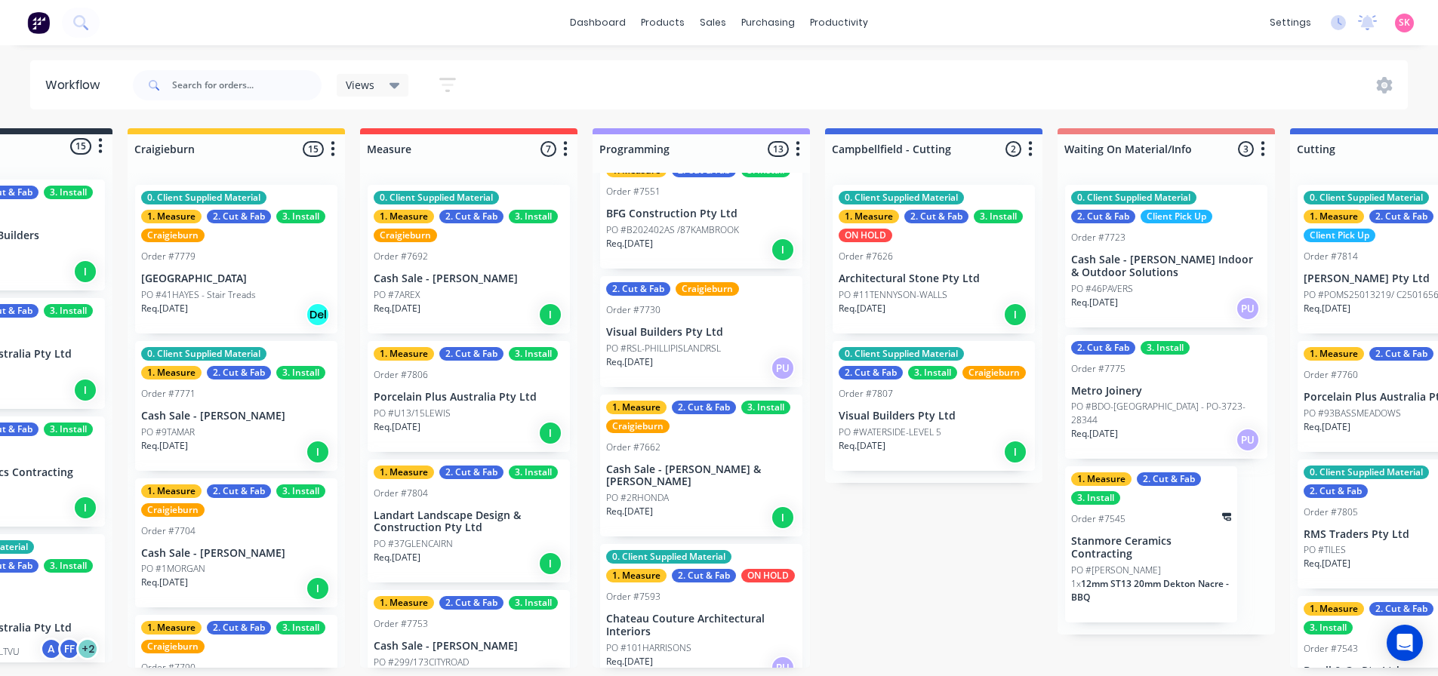
click at [698, 505] on div "Req. 20/10/25 I" at bounding box center [701, 518] width 190 height 26
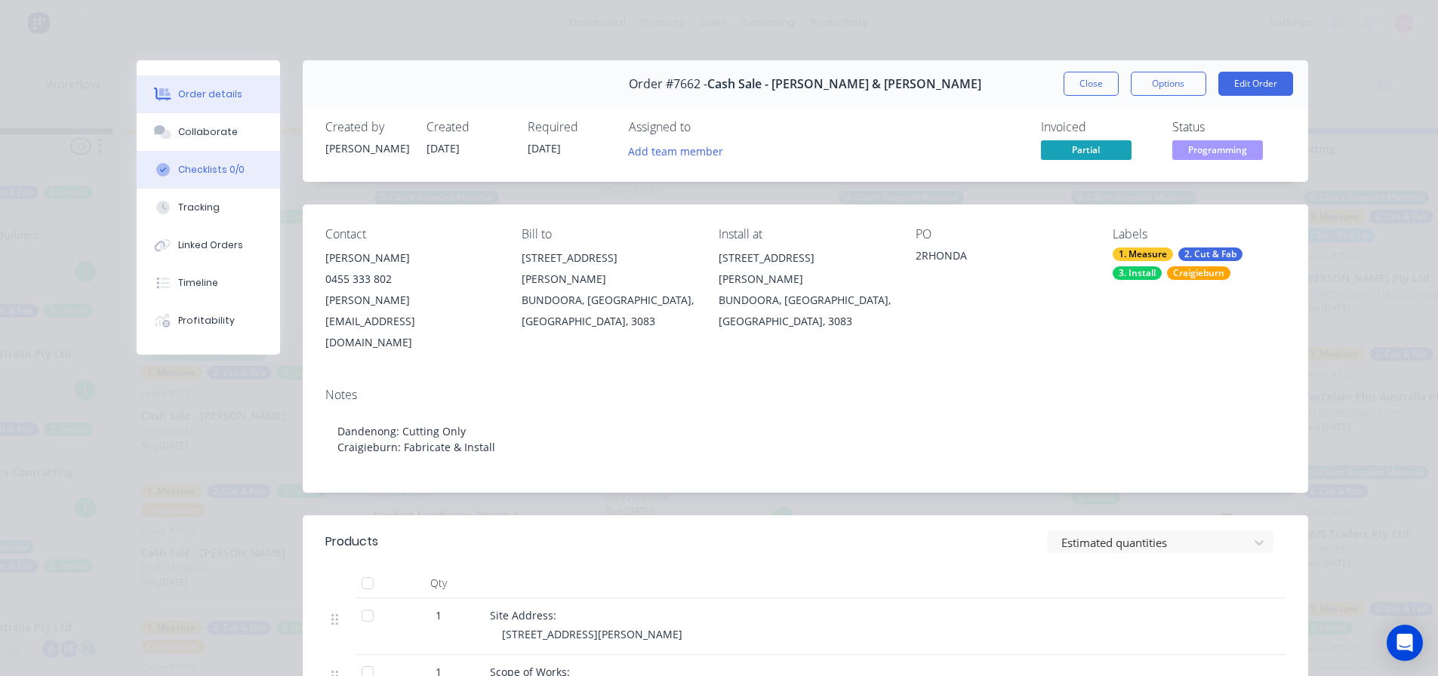
click at [246, 177] on button "Checklists 0/0" at bounding box center [208, 170] width 143 height 38
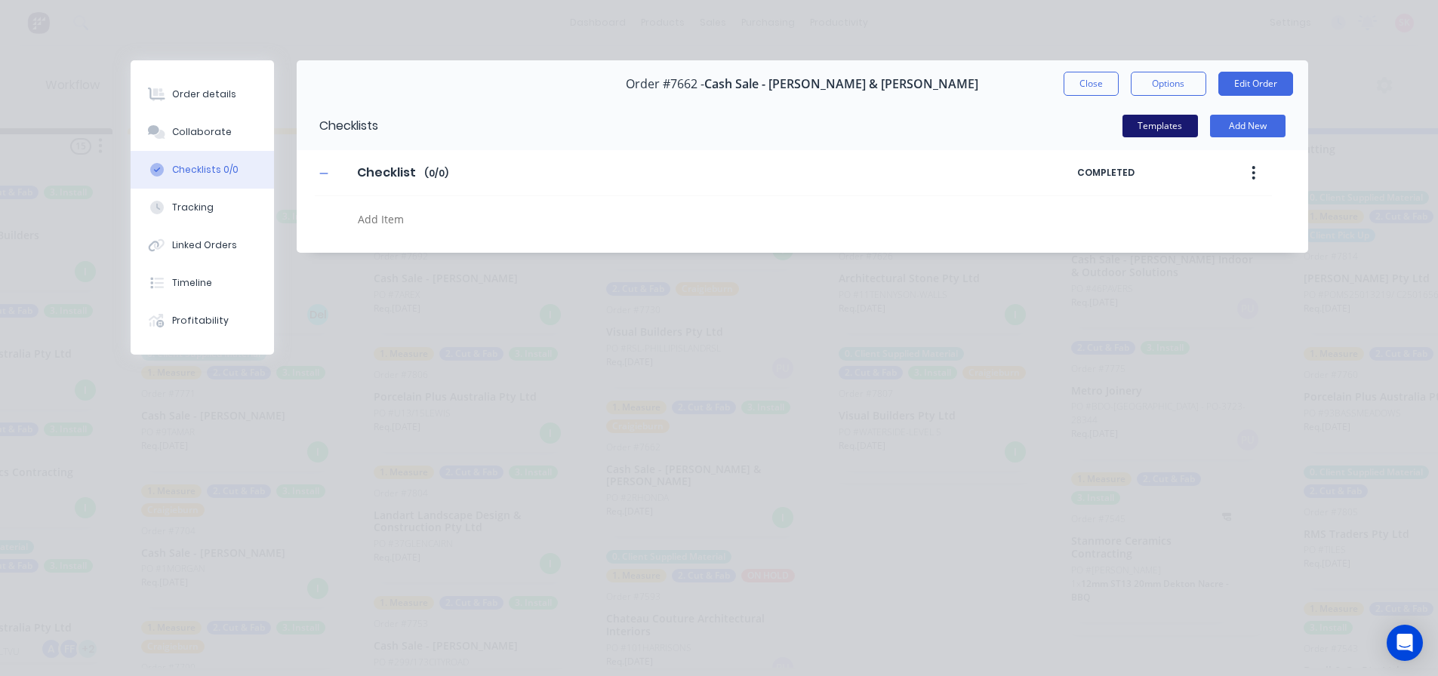
click at [1161, 131] on button "Templates" at bounding box center [1159, 126] width 75 height 23
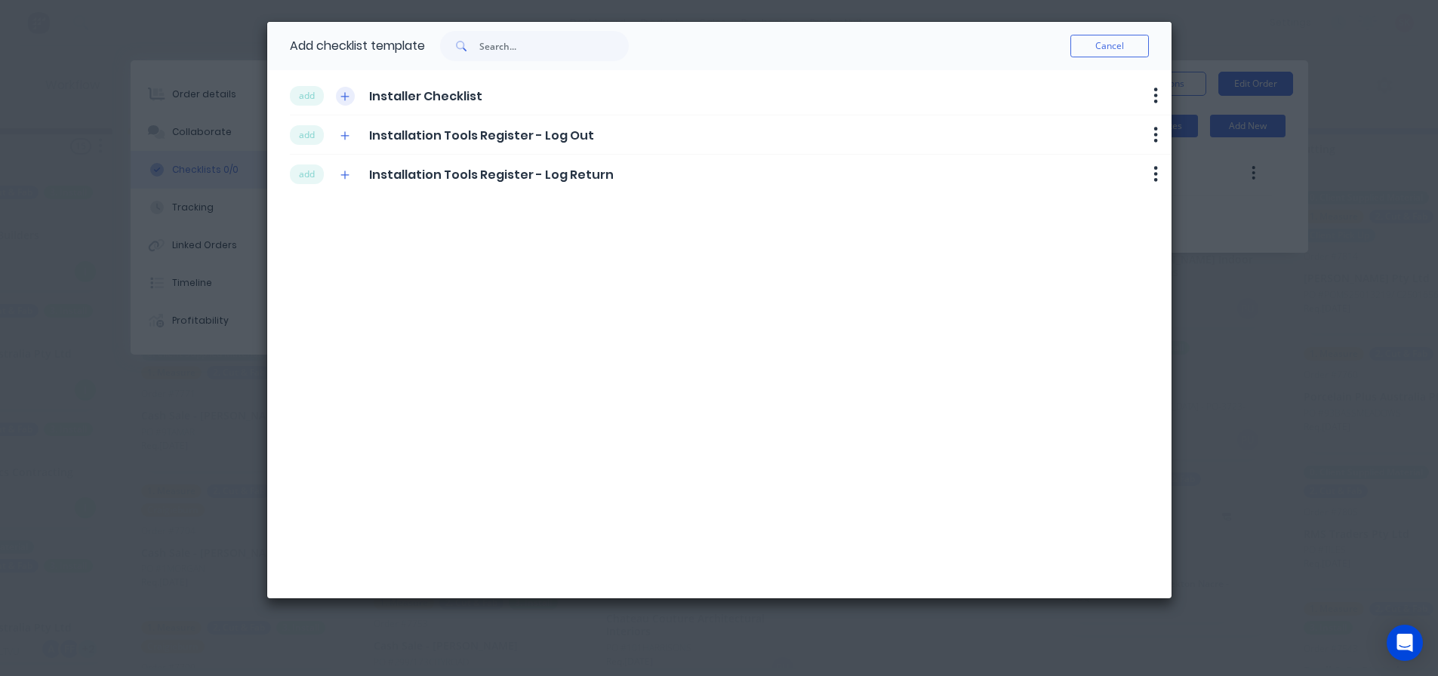
drag, startPoint x: 294, startPoint y: 92, endPoint x: 346, endPoint y: 94, distance: 52.1
click at [293, 92] on button "add" at bounding box center [307, 96] width 34 height 20
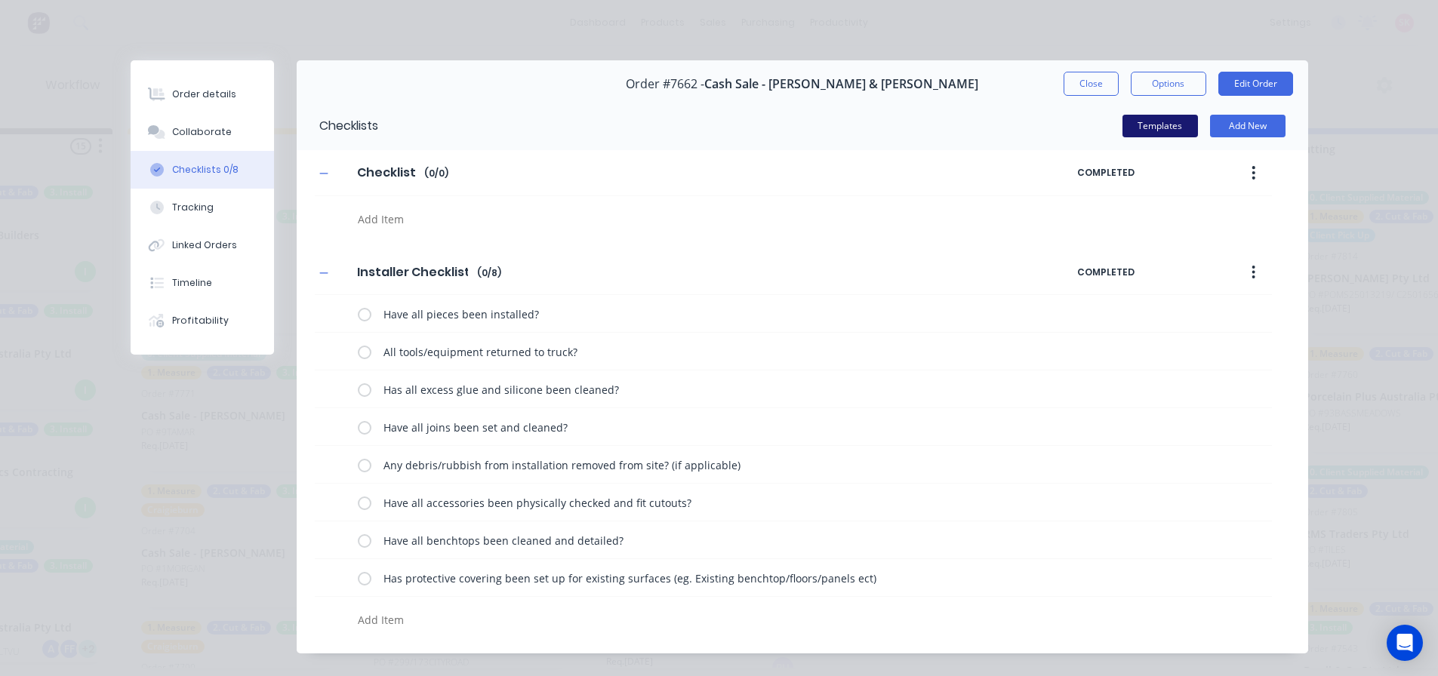
click at [1139, 127] on button "Templates" at bounding box center [1159, 126] width 75 height 23
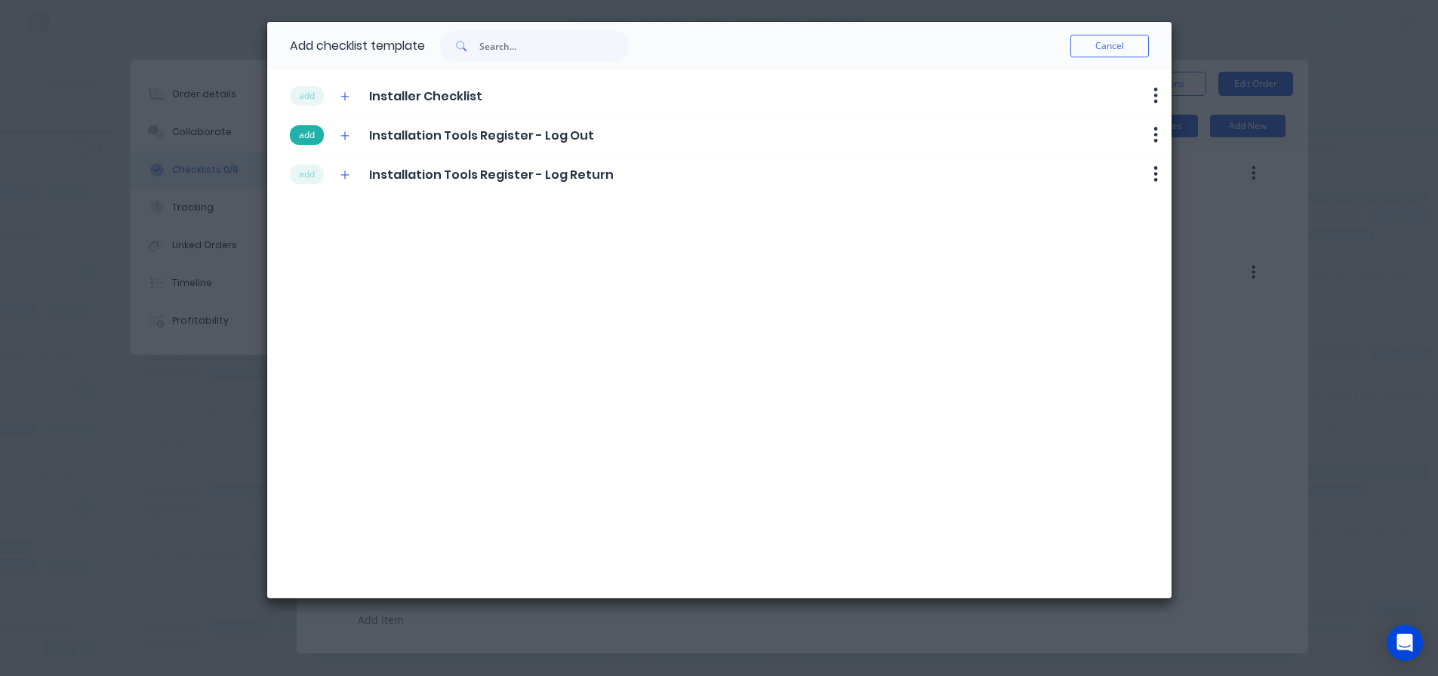
click at [309, 143] on button "add" at bounding box center [307, 135] width 34 height 20
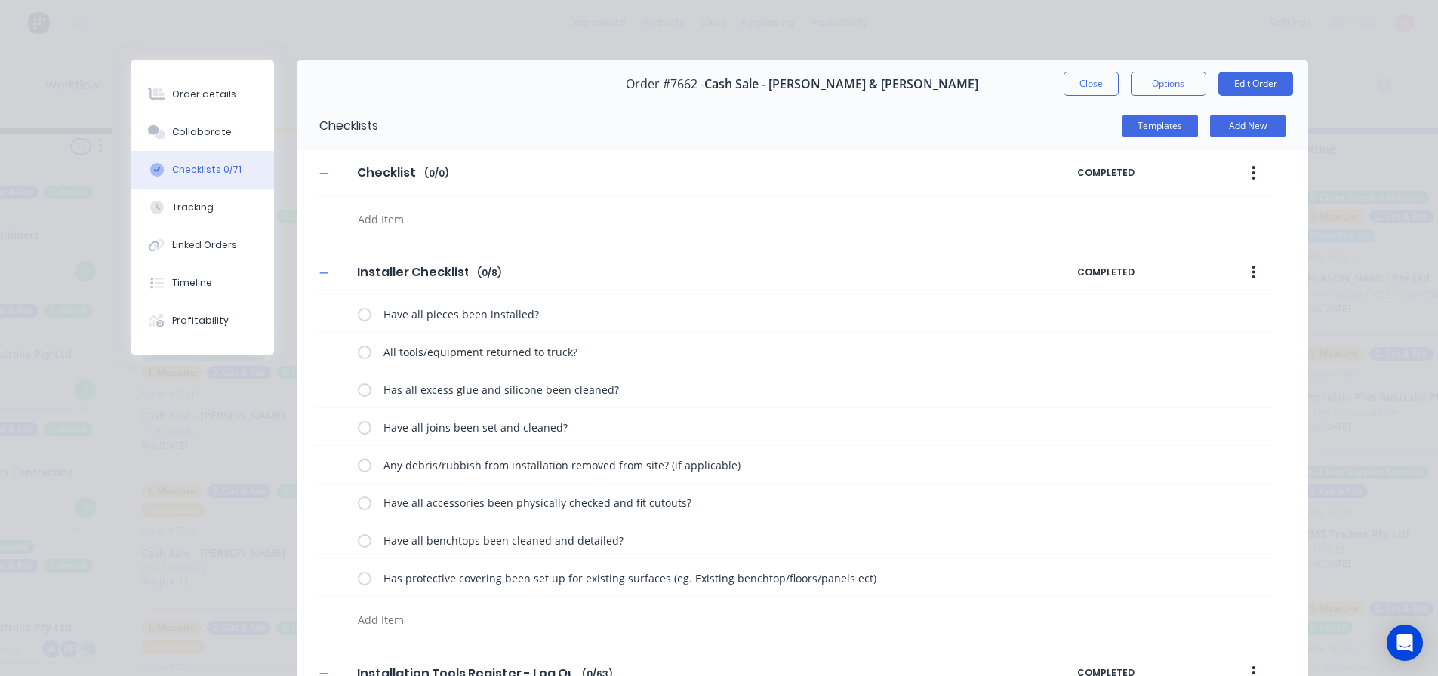
click at [1244, 180] on button "button" at bounding box center [1252, 172] width 35 height 27
click at [1195, 240] on div "Delete" at bounding box center [1200, 243] width 116 height 22
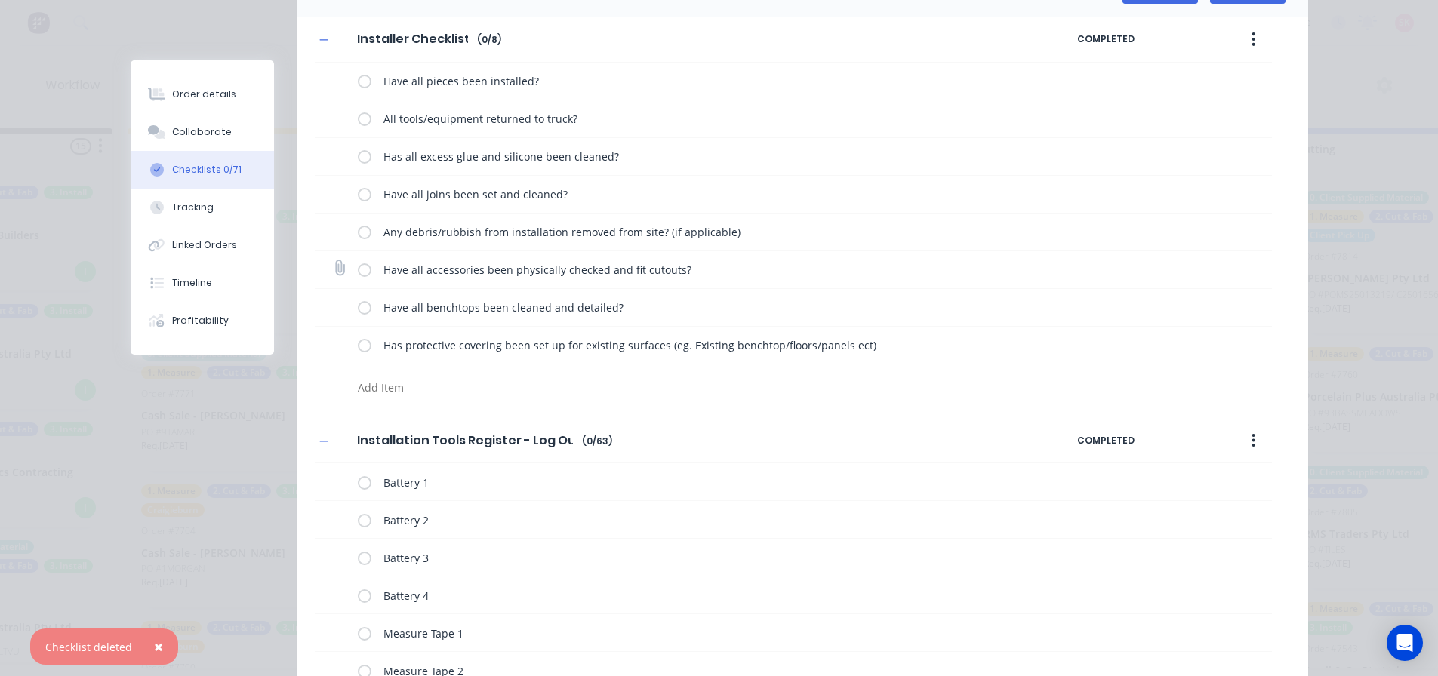
scroll to position [0, 0]
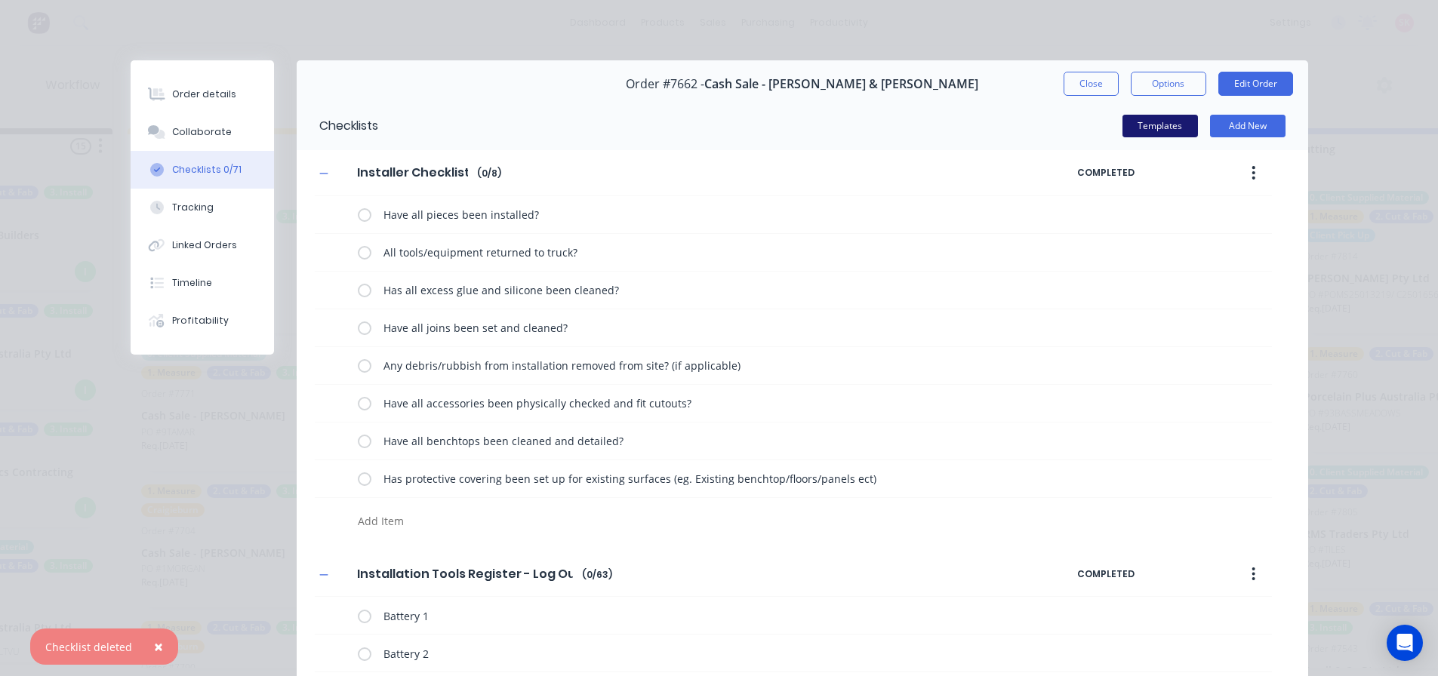
click at [1158, 131] on button "Templates" at bounding box center [1159, 126] width 75 height 23
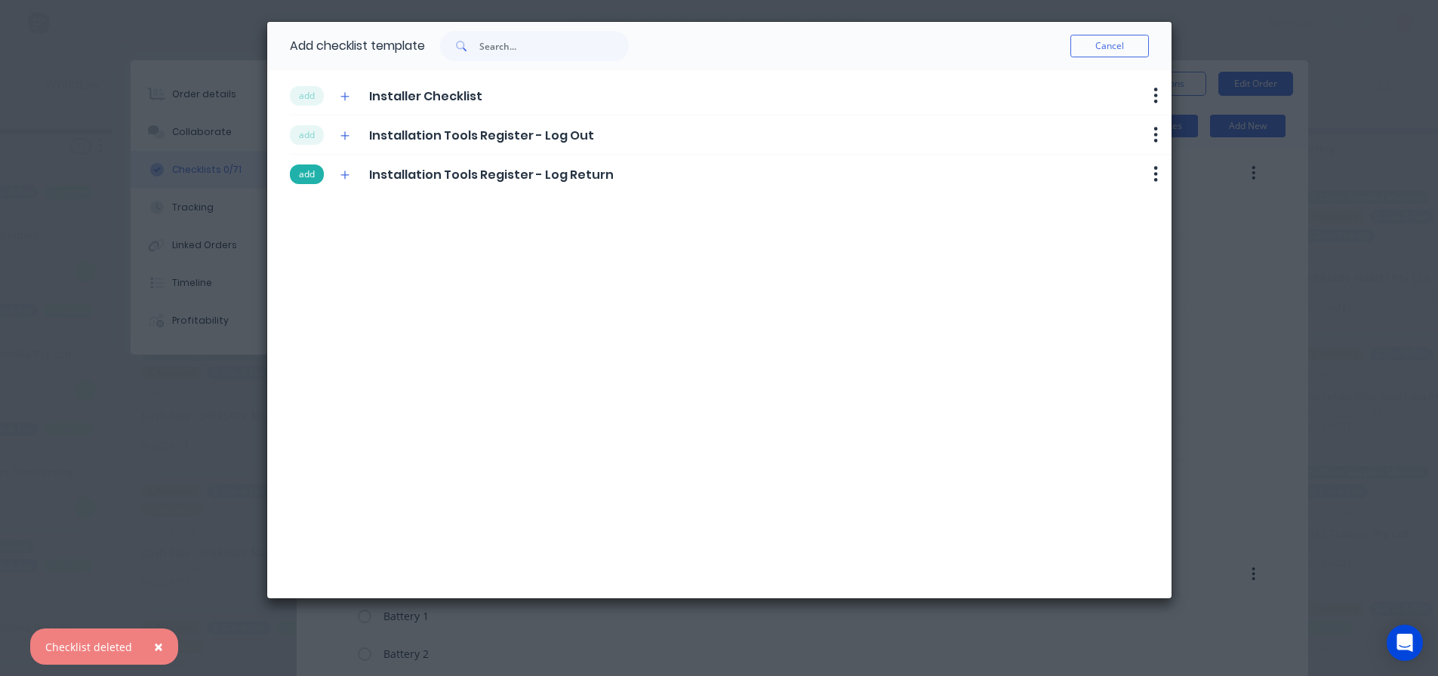
click at [315, 172] on button "add" at bounding box center [307, 175] width 34 height 20
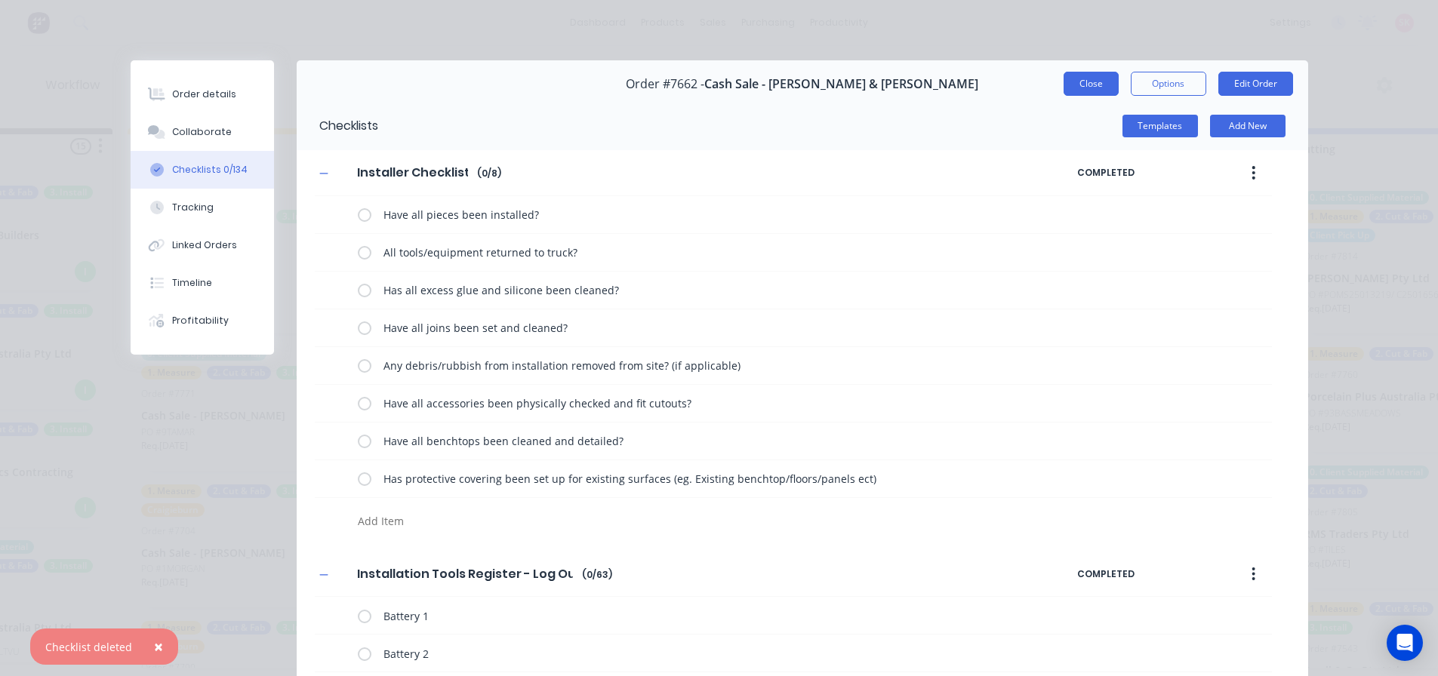
click at [1076, 86] on button "Close" at bounding box center [1090, 84] width 55 height 24
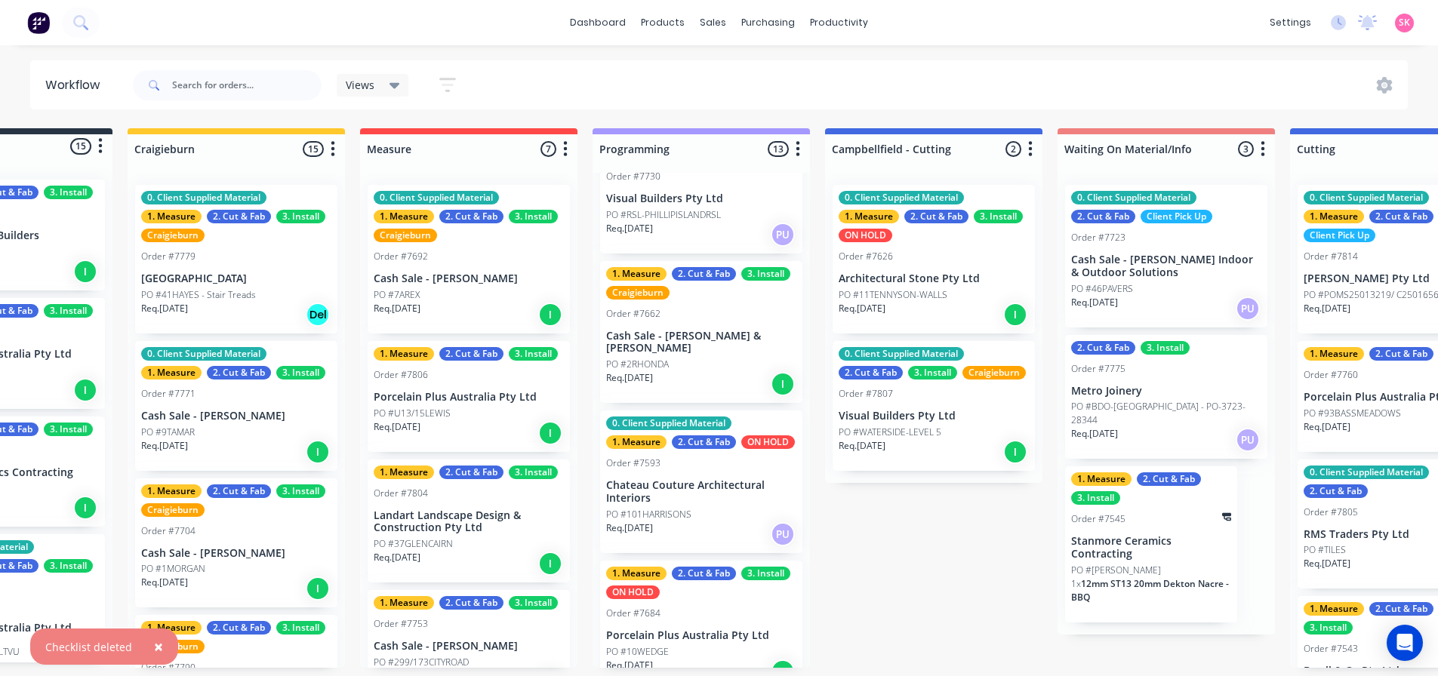
scroll to position [830, 0]
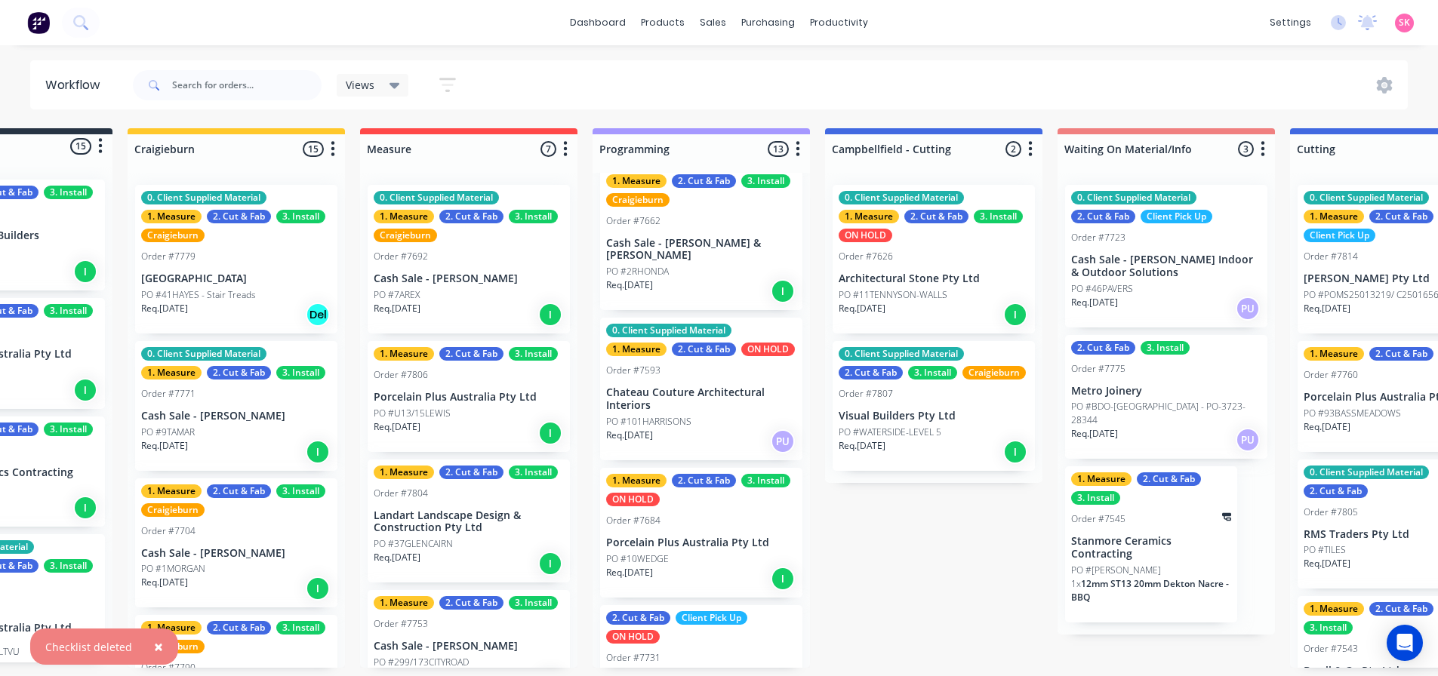
click at [701, 427] on div "PO #101HARRISONS" at bounding box center [701, 422] width 190 height 14
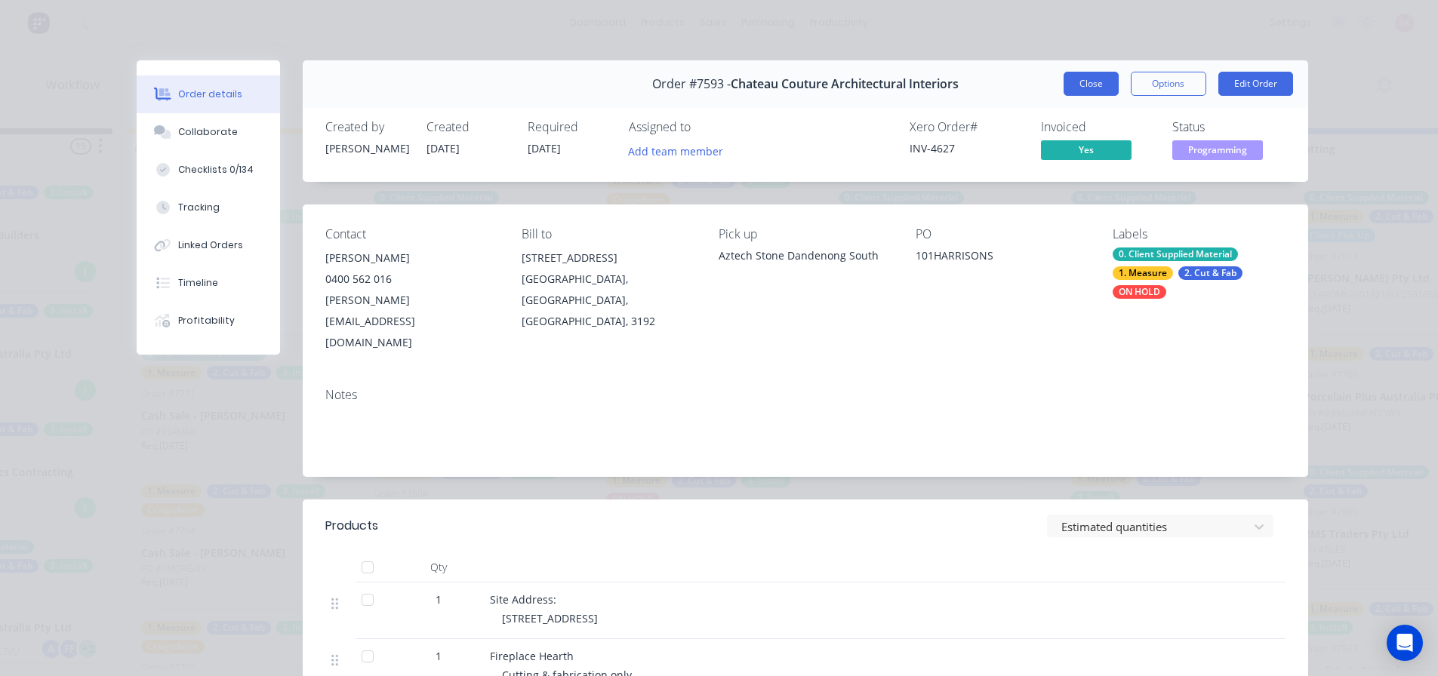
click at [1068, 87] on button "Close" at bounding box center [1090, 84] width 55 height 24
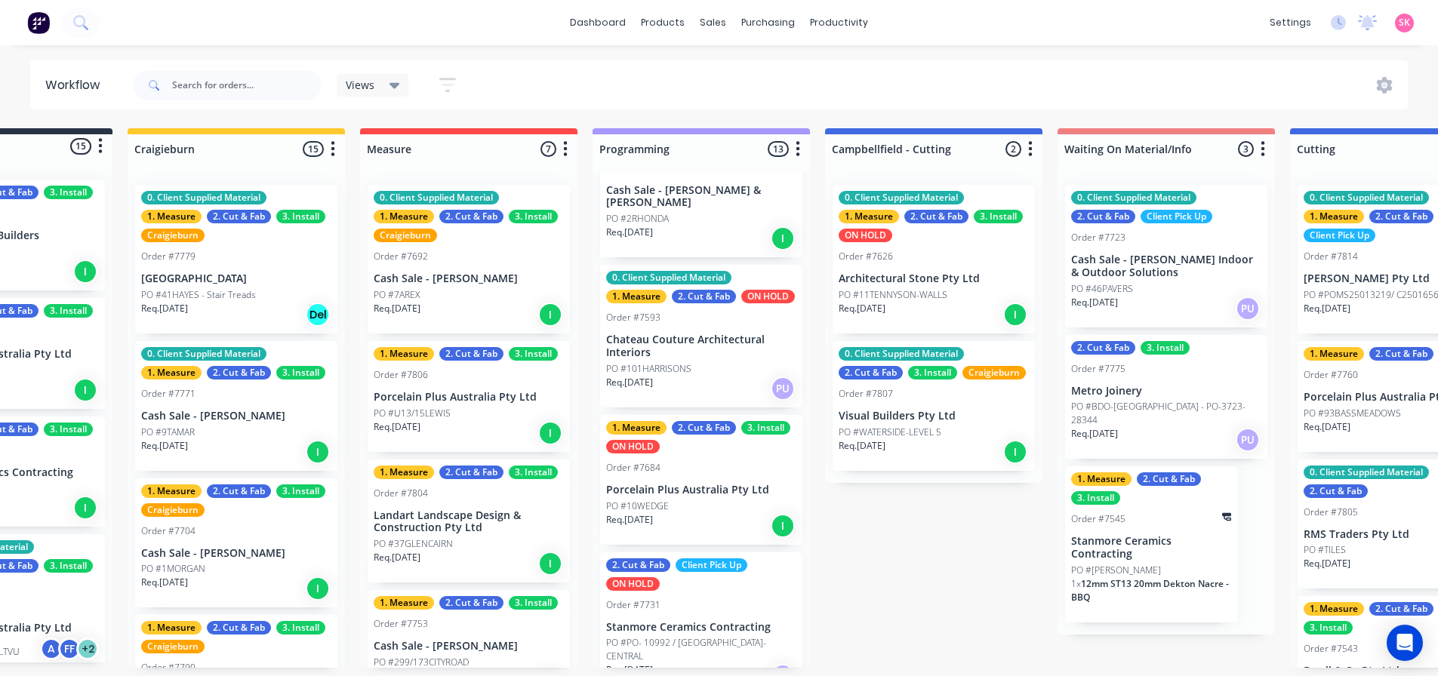
scroll to position [981, 0]
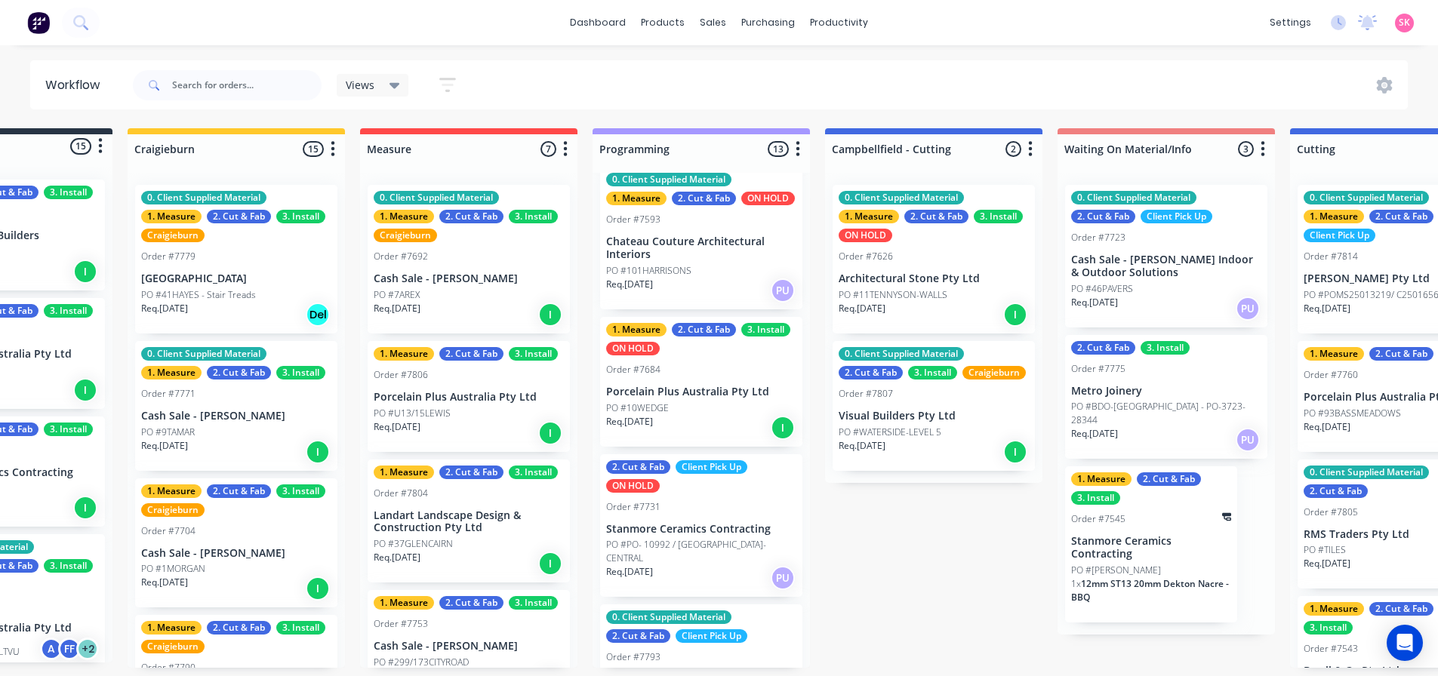
click at [701, 398] on p "Porcelain Plus Australia Pty Ltd" at bounding box center [701, 392] width 190 height 13
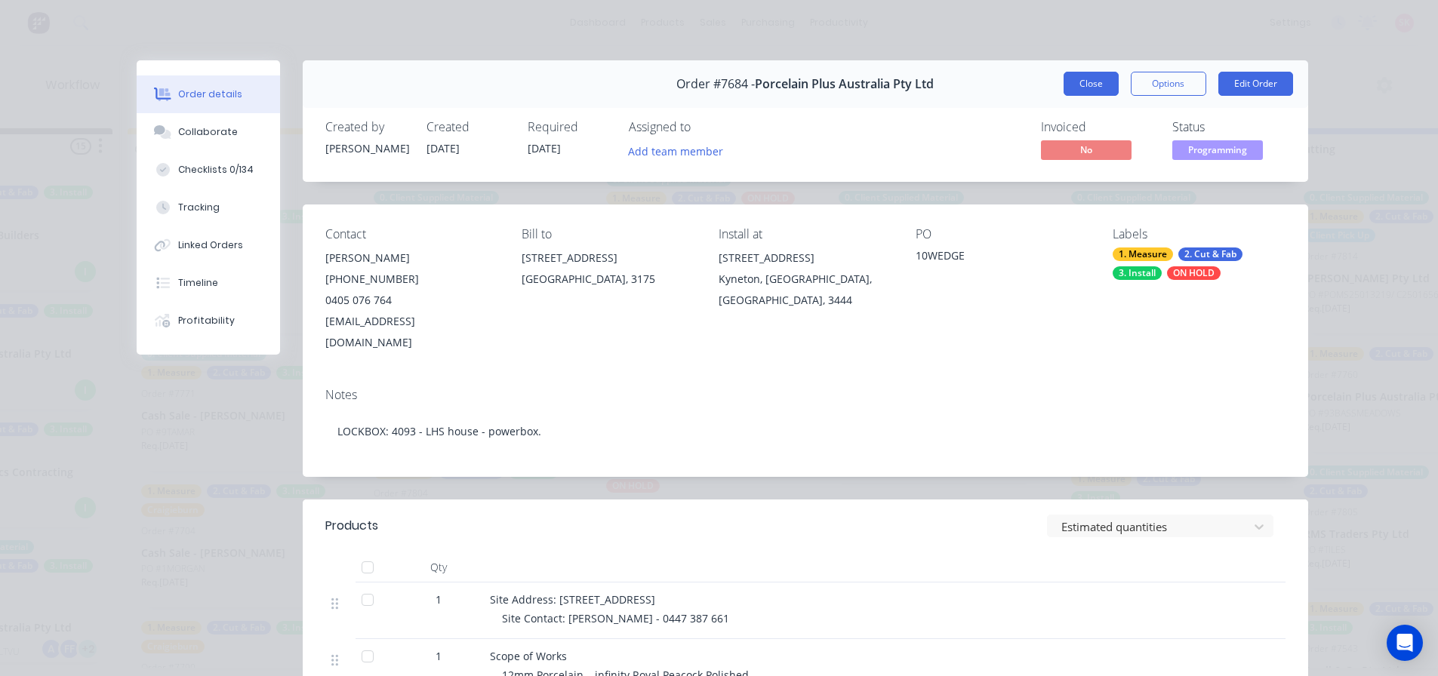
click at [1071, 82] on button "Close" at bounding box center [1090, 84] width 55 height 24
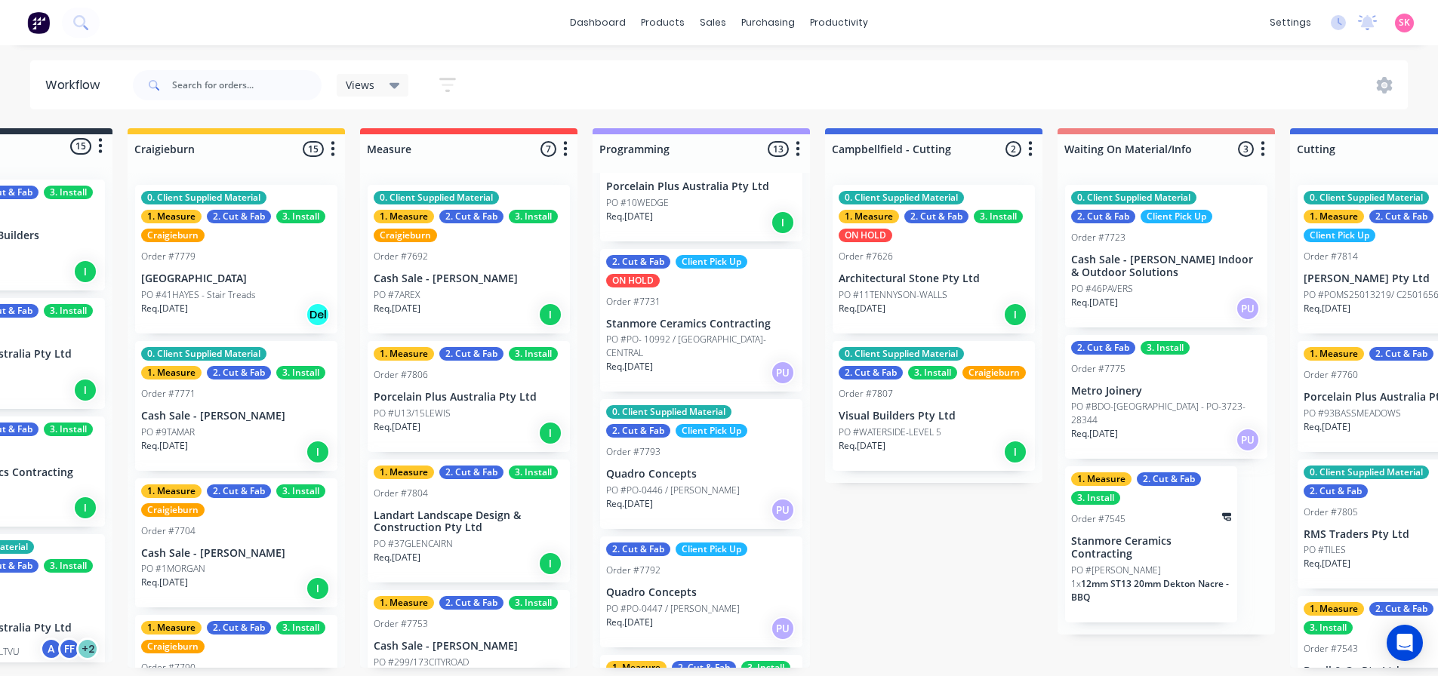
scroll to position [1207, 0]
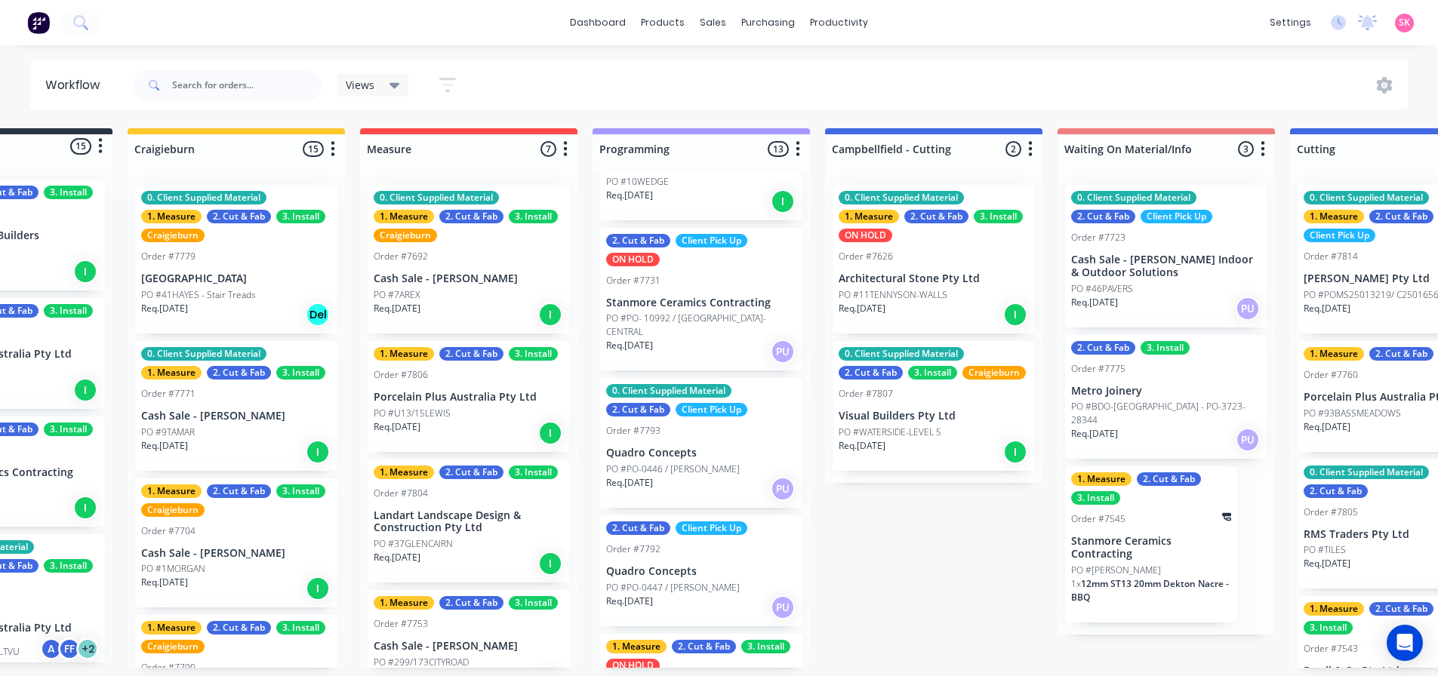
click at [726, 463] on div "PO #PO-0446 / TOBY EARLE" at bounding box center [701, 470] width 190 height 14
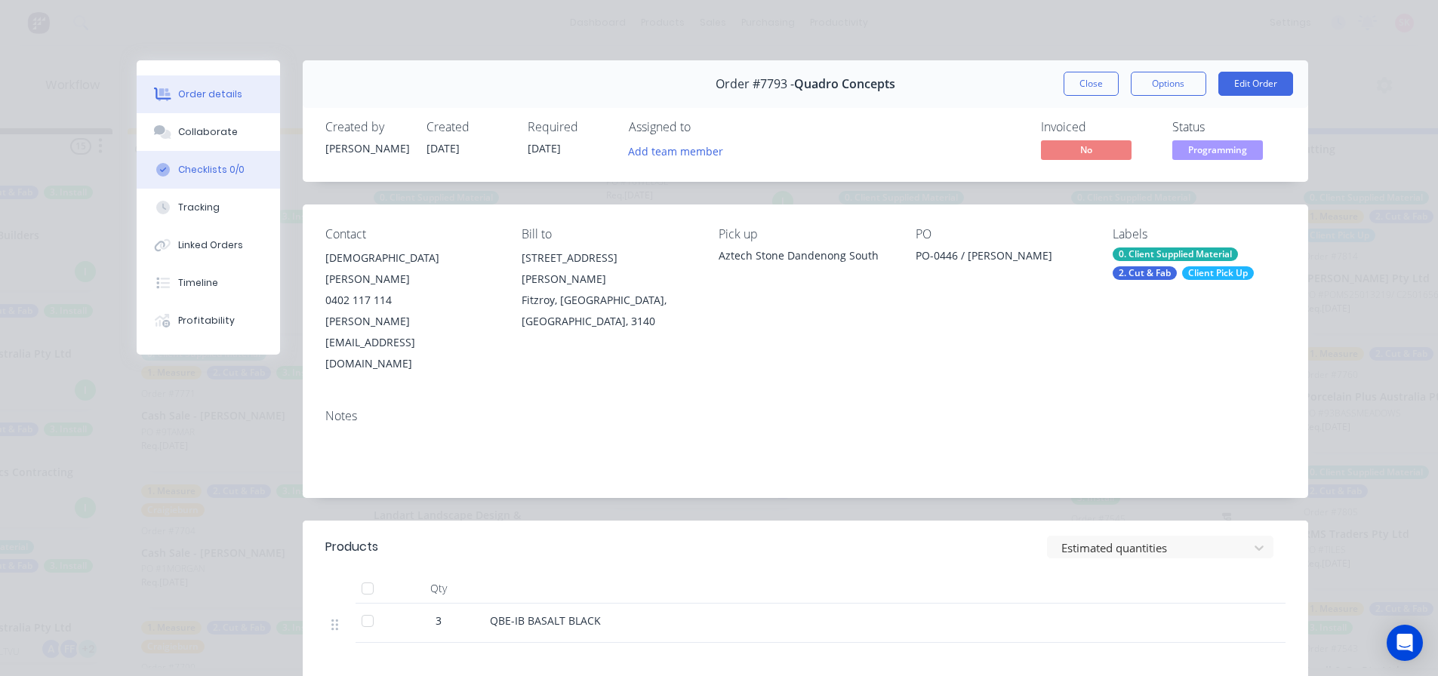
click at [215, 177] on button "Checklists 0/0" at bounding box center [208, 170] width 143 height 38
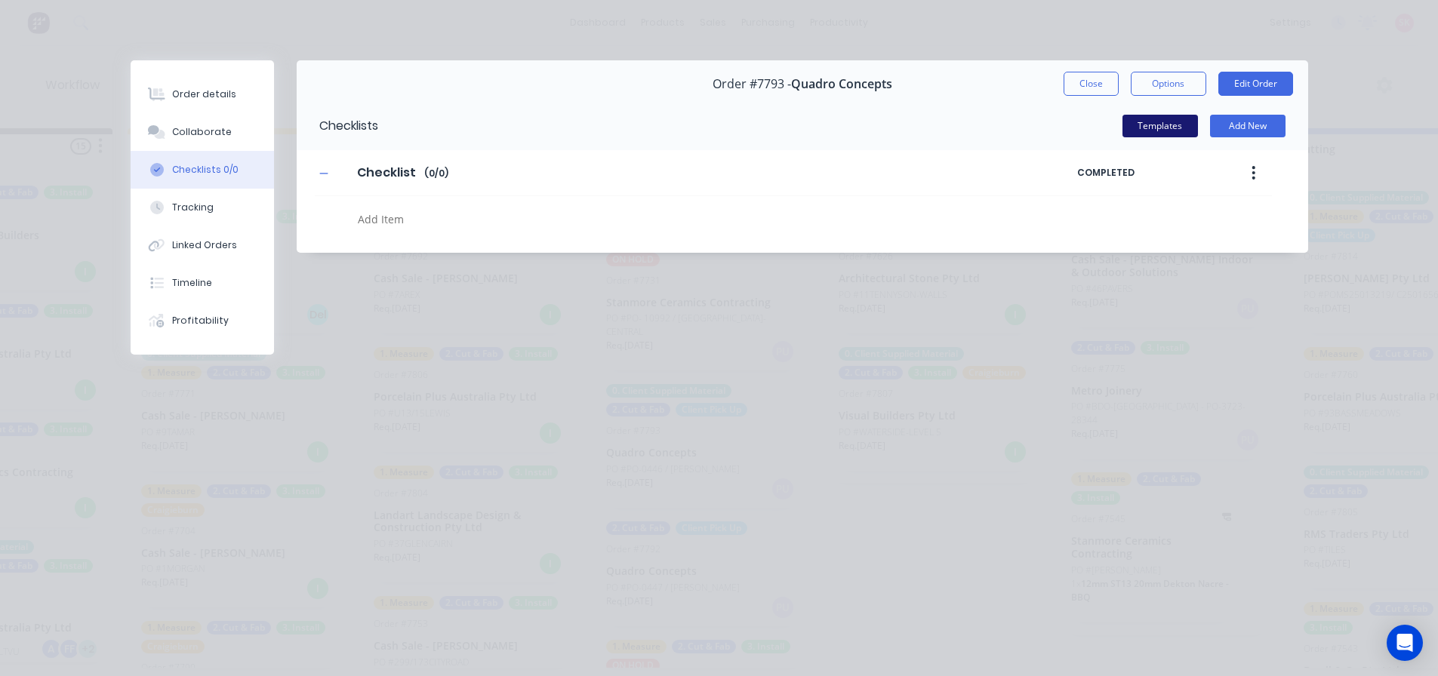
click at [1156, 134] on button "Templates" at bounding box center [1159, 126] width 75 height 23
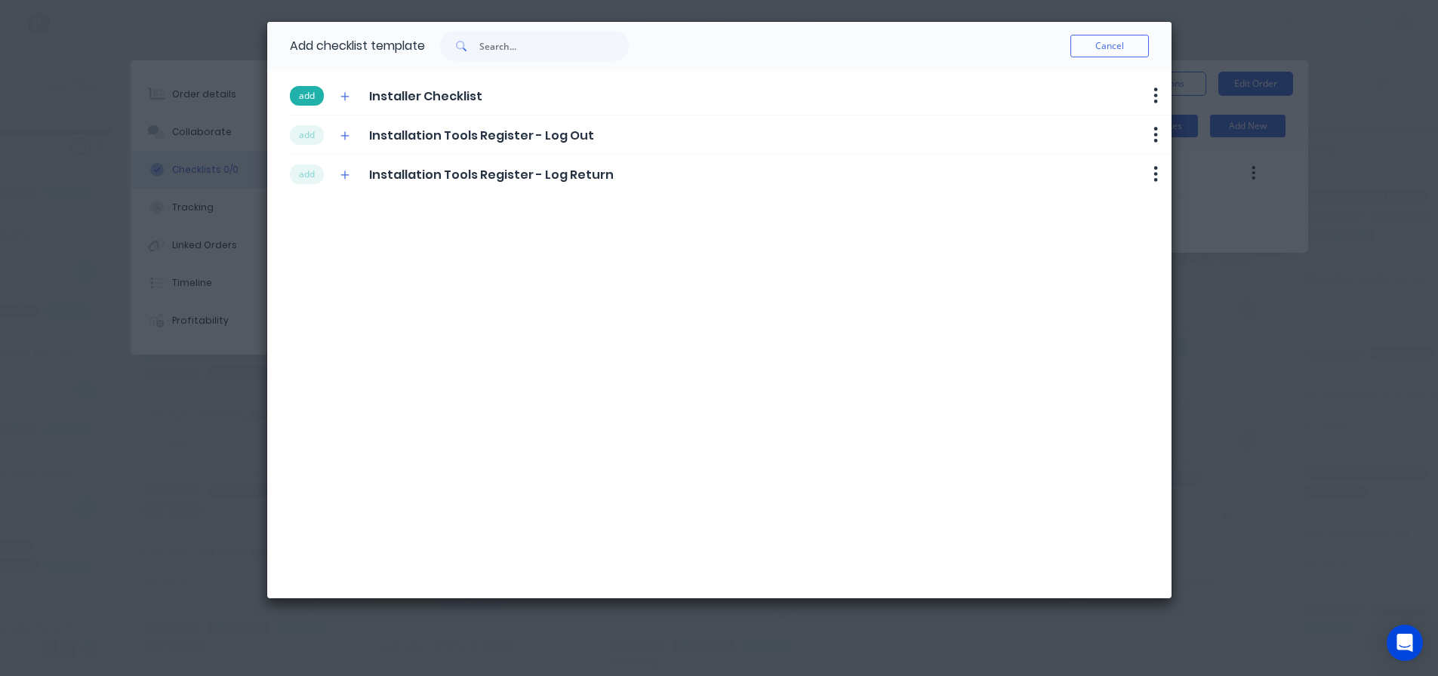
click at [294, 96] on button "add" at bounding box center [307, 96] width 34 height 20
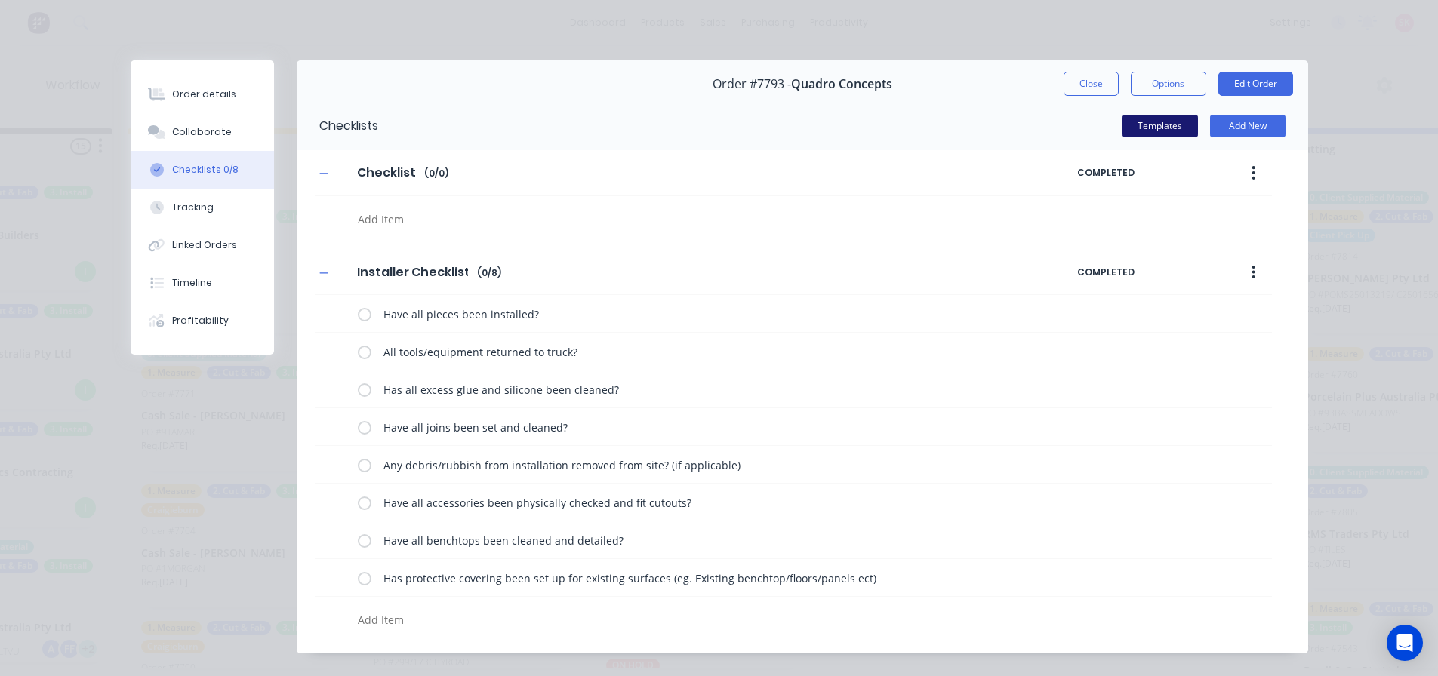
click at [1130, 121] on button "Templates" at bounding box center [1159, 126] width 75 height 23
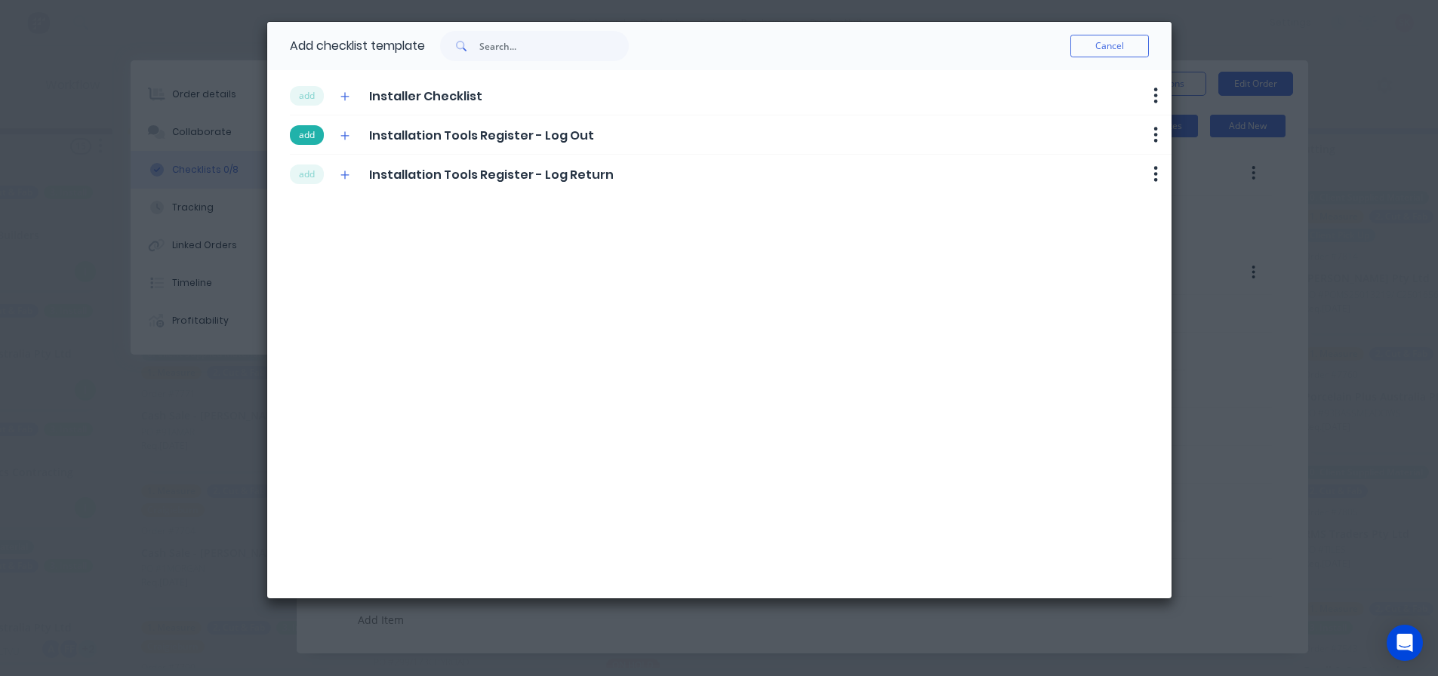
click at [306, 140] on button "add" at bounding box center [307, 135] width 34 height 20
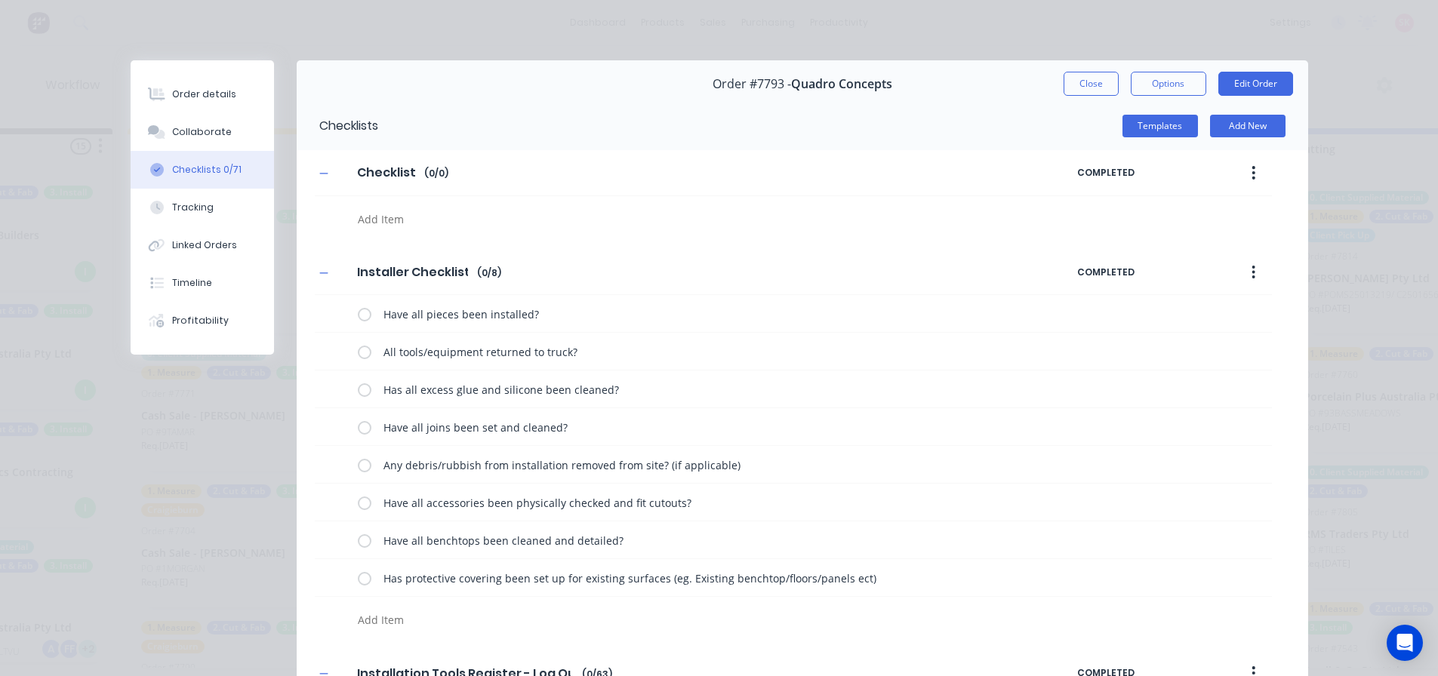
click at [1252, 165] on button "button" at bounding box center [1252, 172] width 35 height 27
click at [1192, 228] on button "Delete" at bounding box center [1199, 243] width 143 height 30
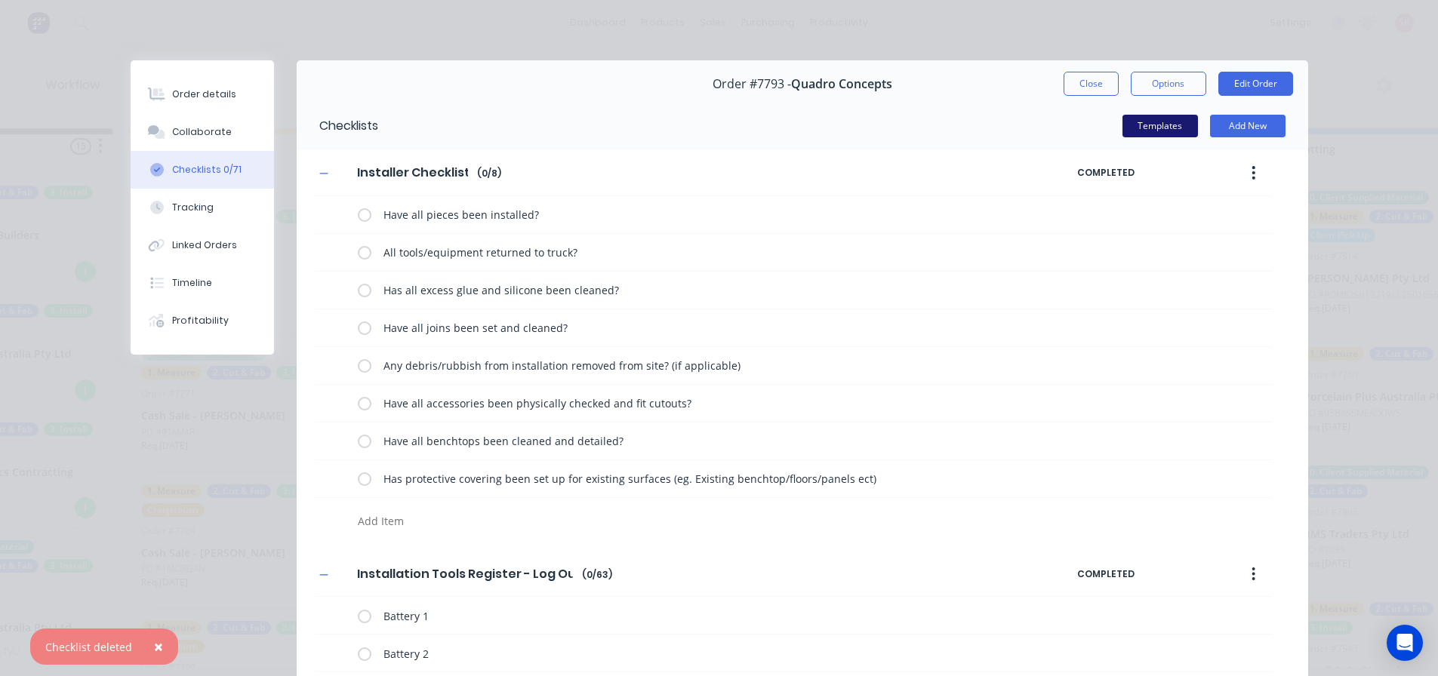
click at [1166, 134] on button "Templates" at bounding box center [1159, 126] width 75 height 23
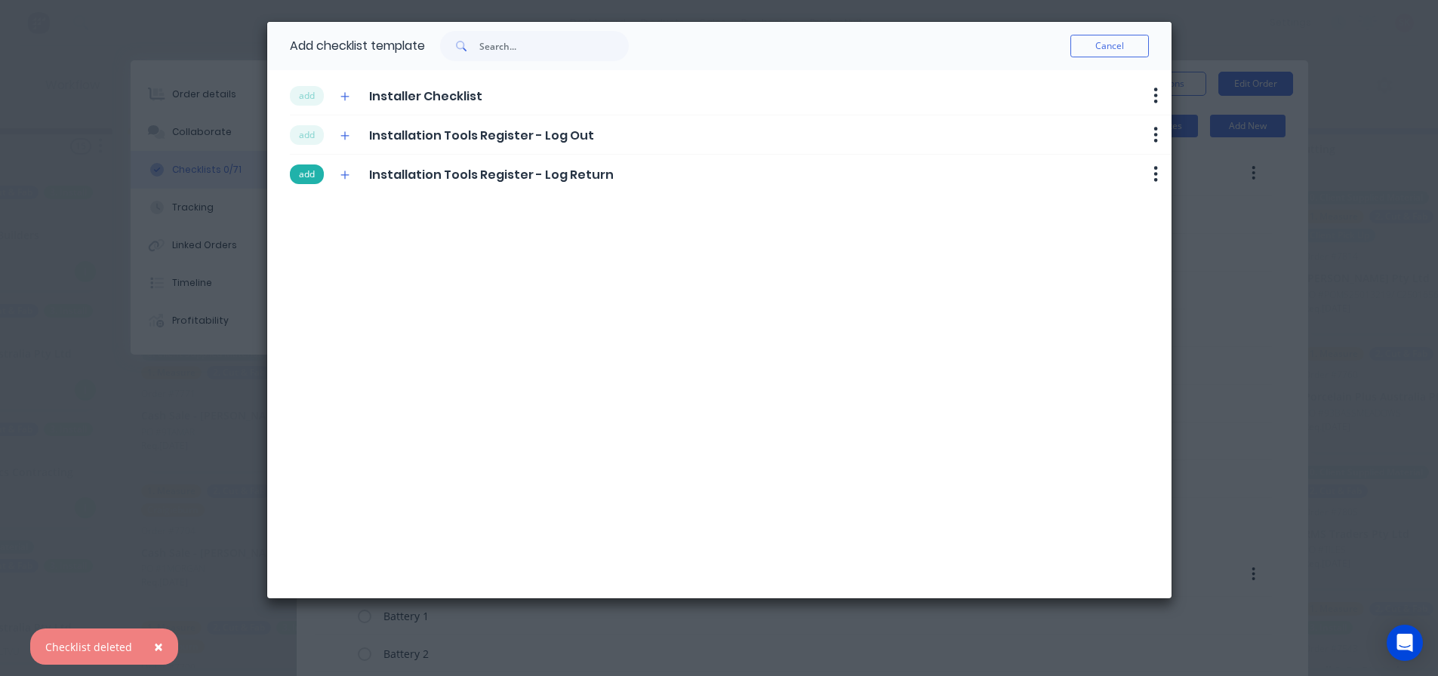
click at [311, 177] on button "add" at bounding box center [307, 175] width 34 height 20
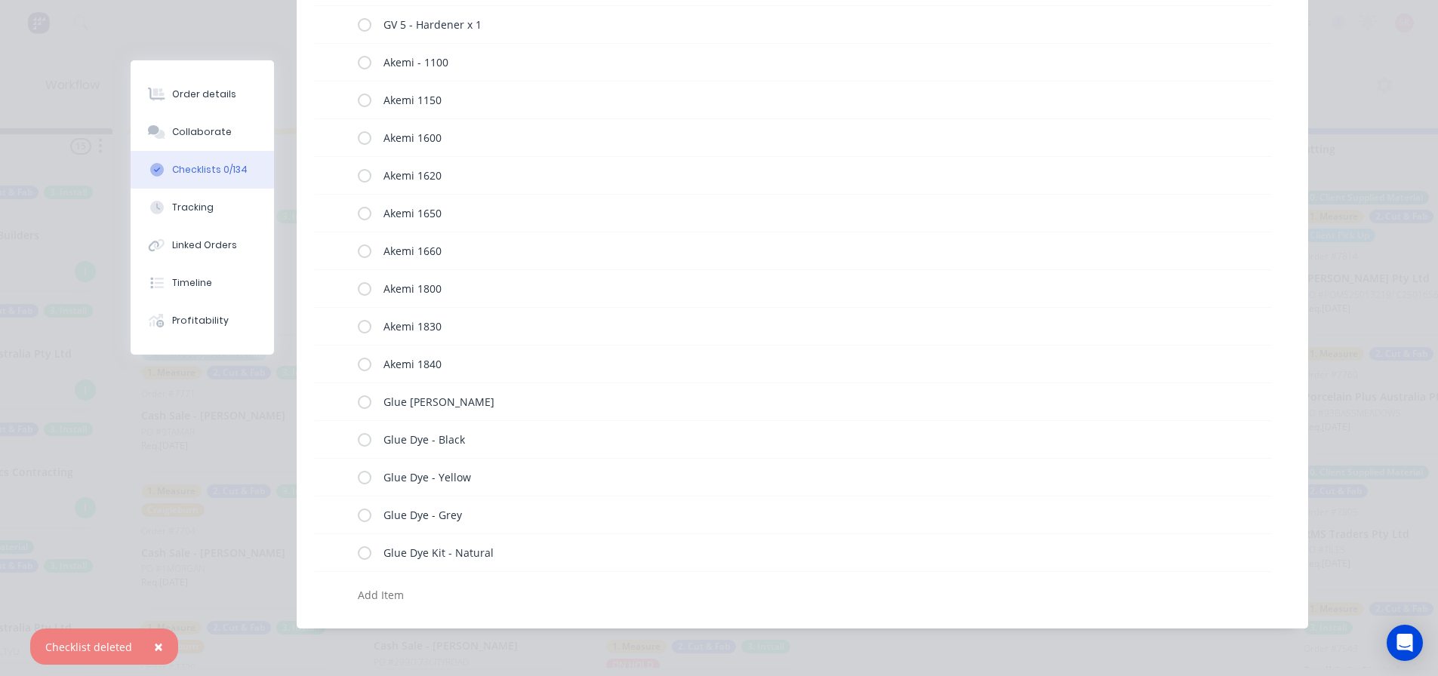
scroll to position [0, 0]
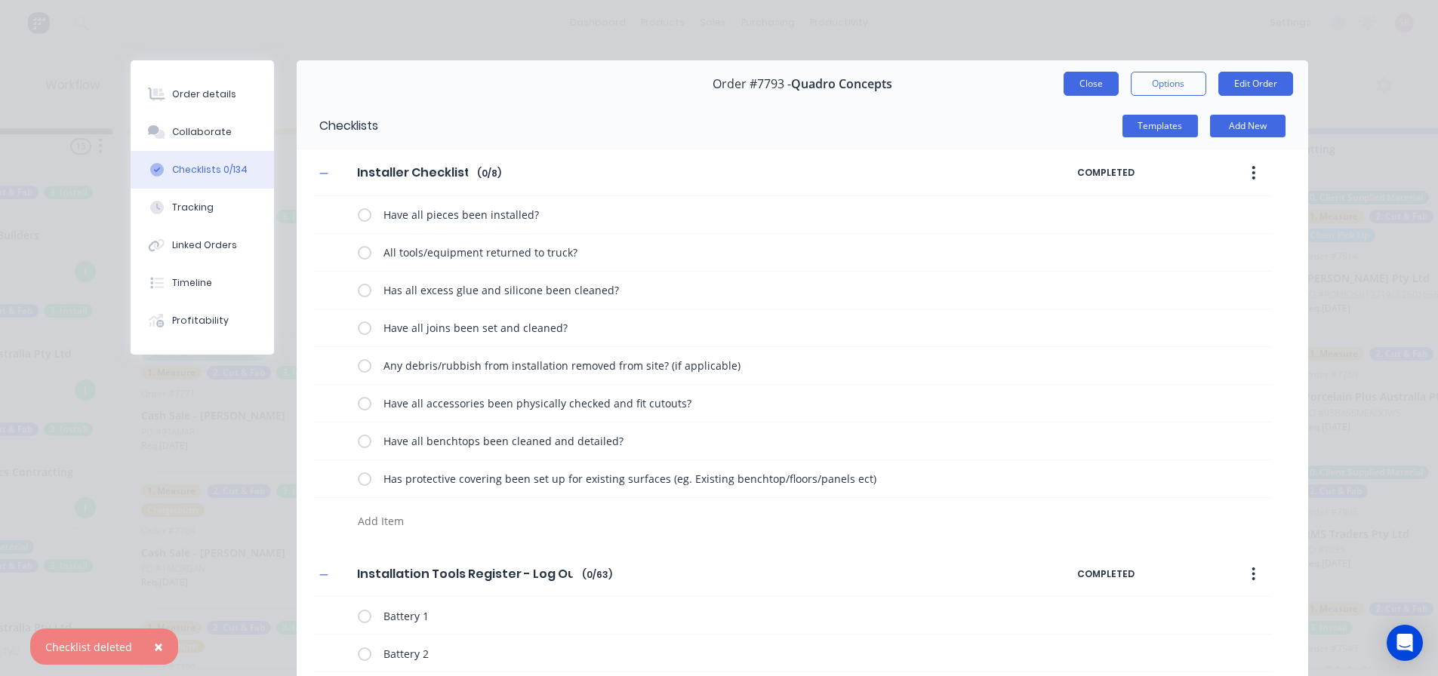
click at [1087, 81] on button "Close" at bounding box center [1090, 84] width 55 height 24
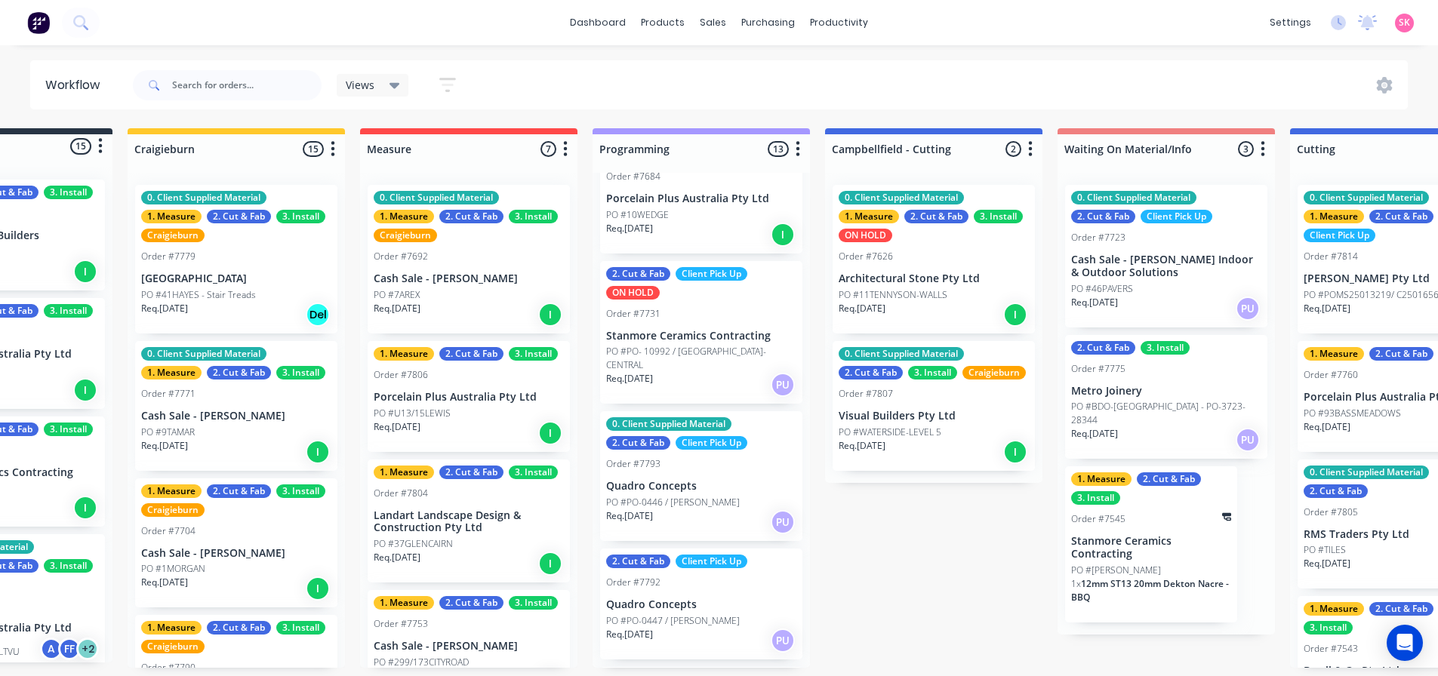
scroll to position [1207, 0]
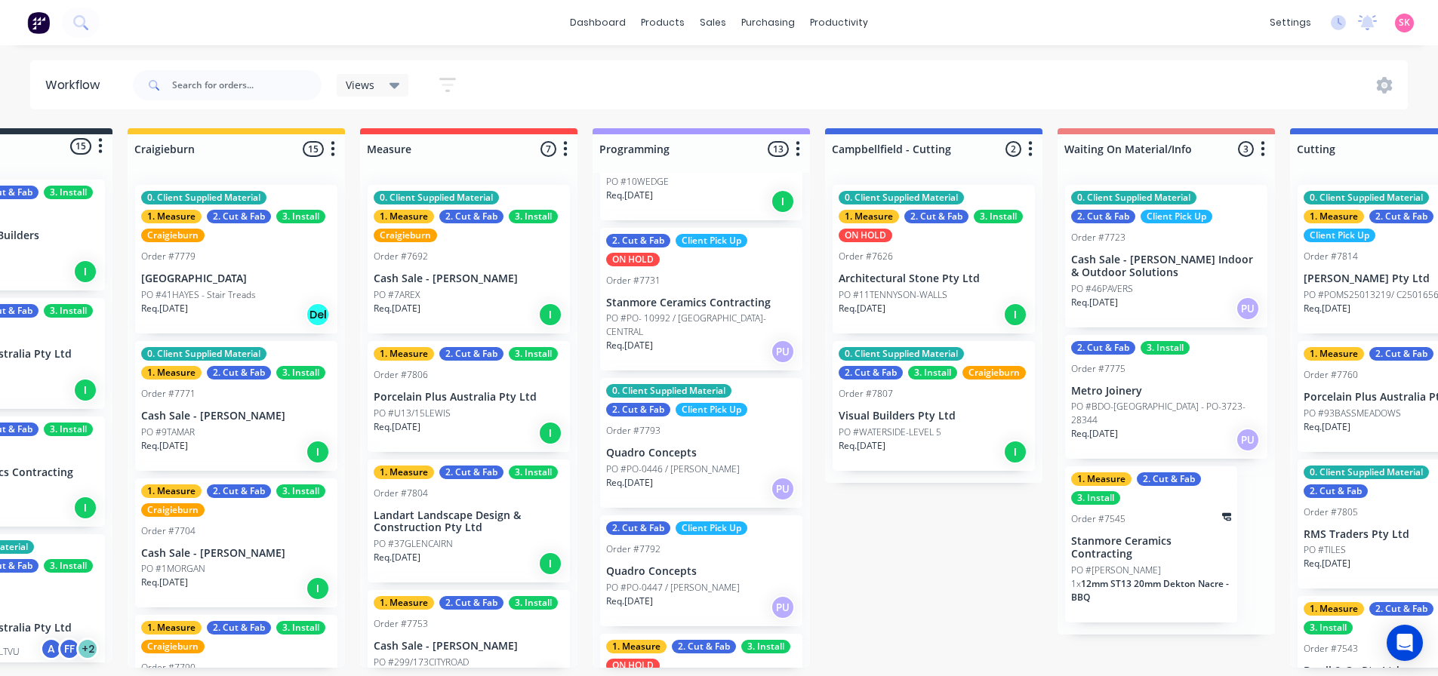
click at [669, 307] on p "Stanmore Ceramics Contracting" at bounding box center [701, 303] width 190 height 13
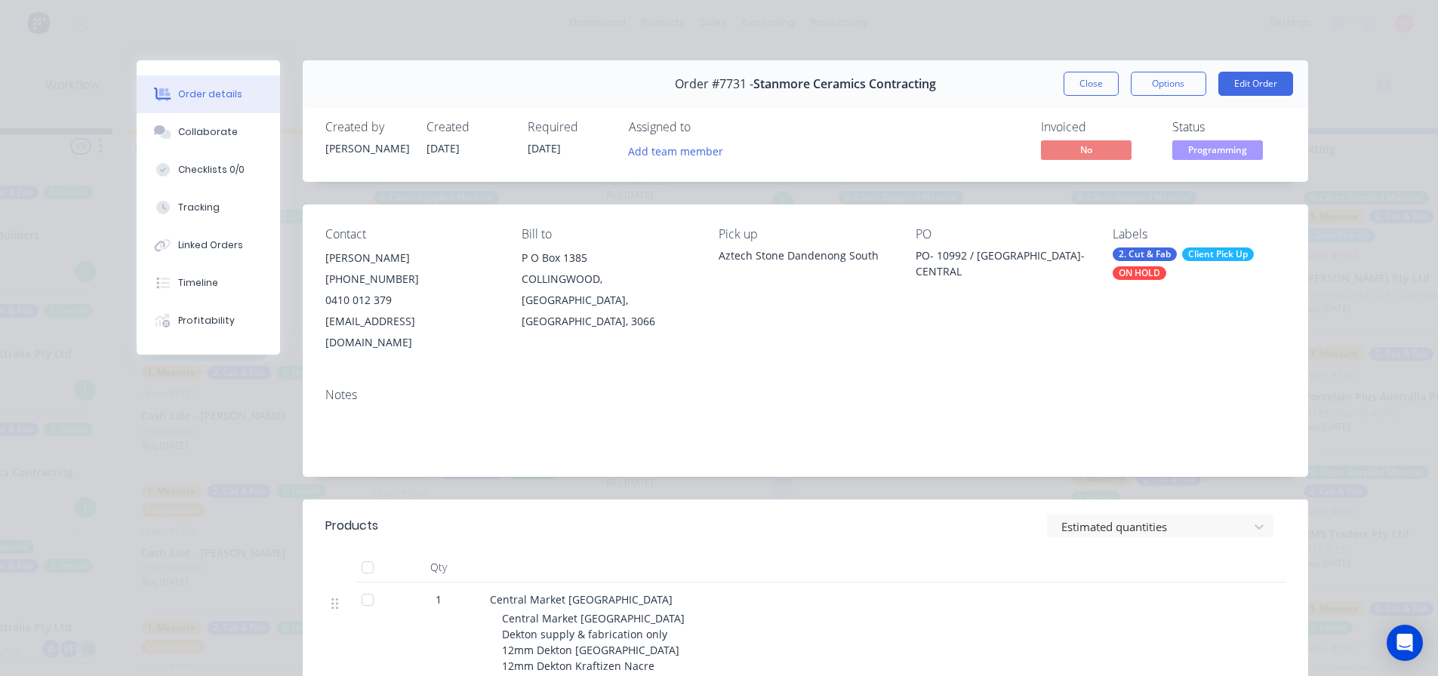
click at [1073, 97] on div "Order #7731 - Stanmore Ceramics Contracting Close Options Edit Order" at bounding box center [805, 84] width 1005 height 48
click at [1078, 88] on button "Close" at bounding box center [1090, 84] width 55 height 24
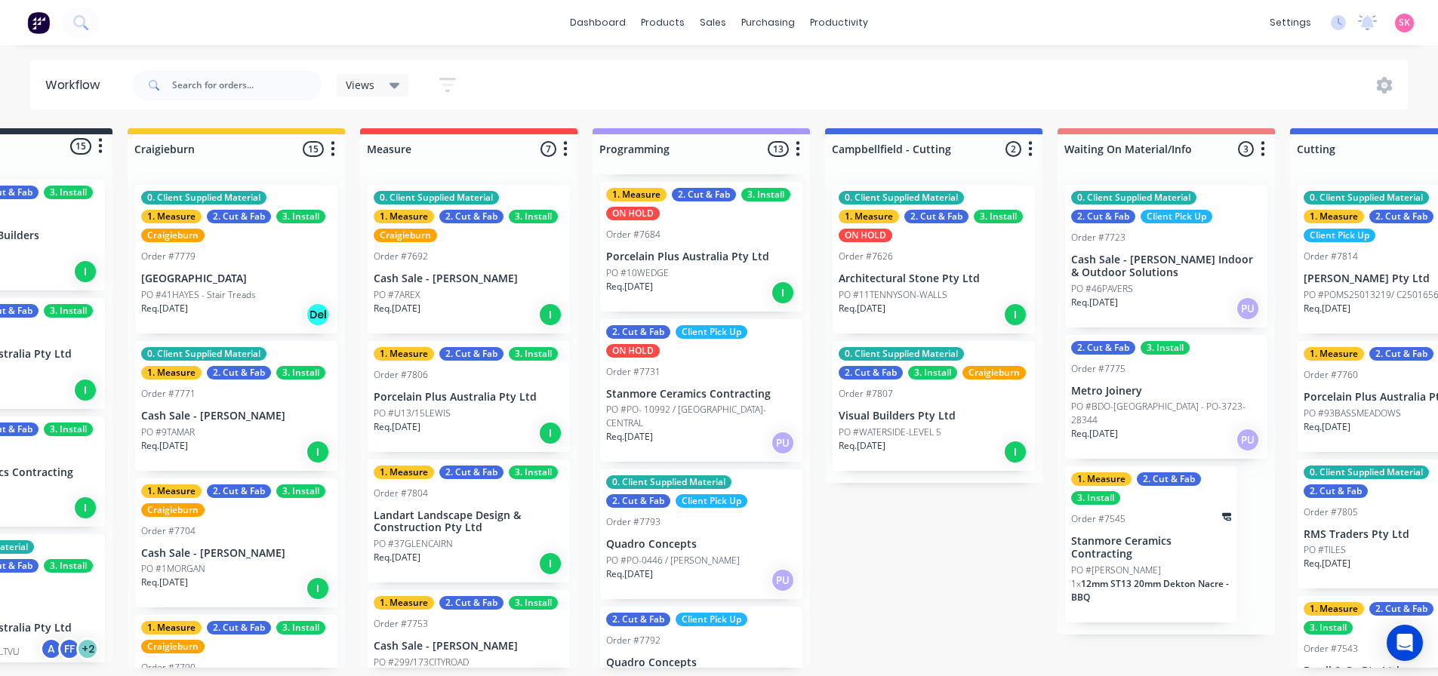
scroll to position [906, 0]
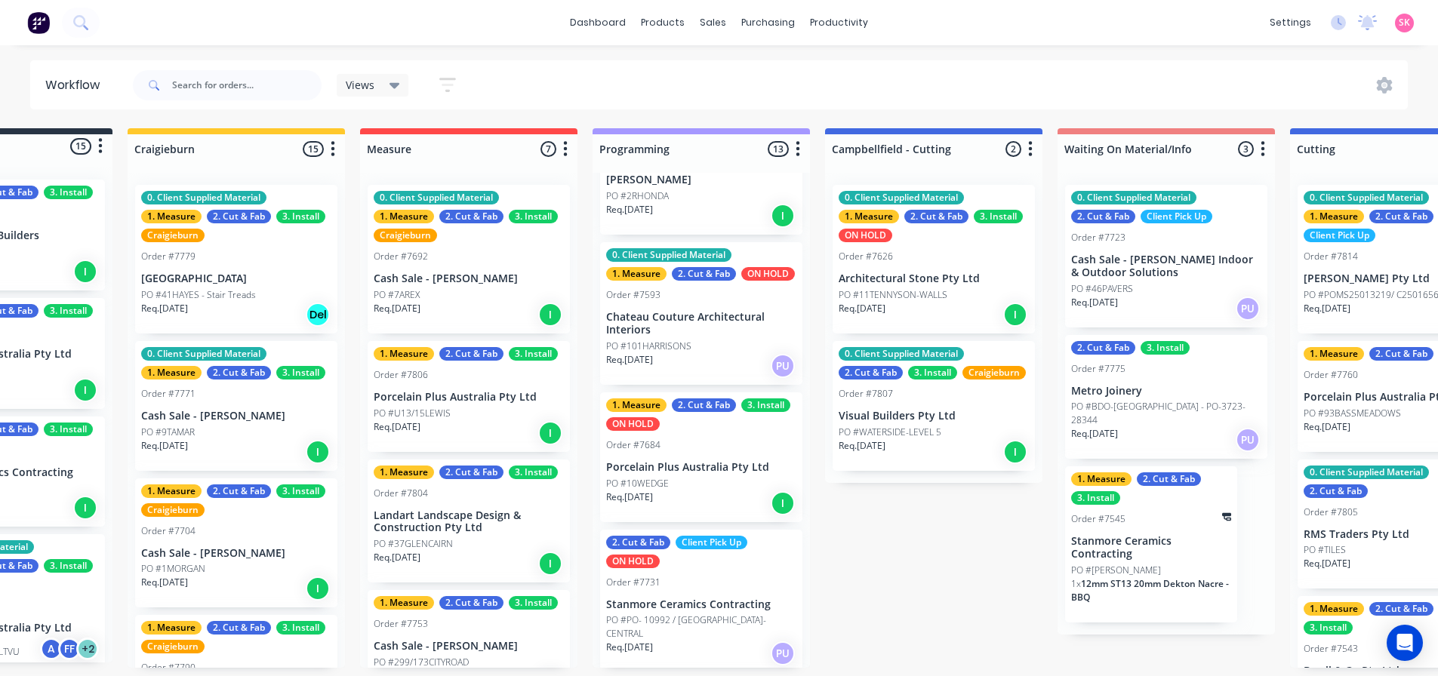
click at [707, 474] on p "Porcelain Plus Australia Pty Ltd" at bounding box center [701, 467] width 190 height 13
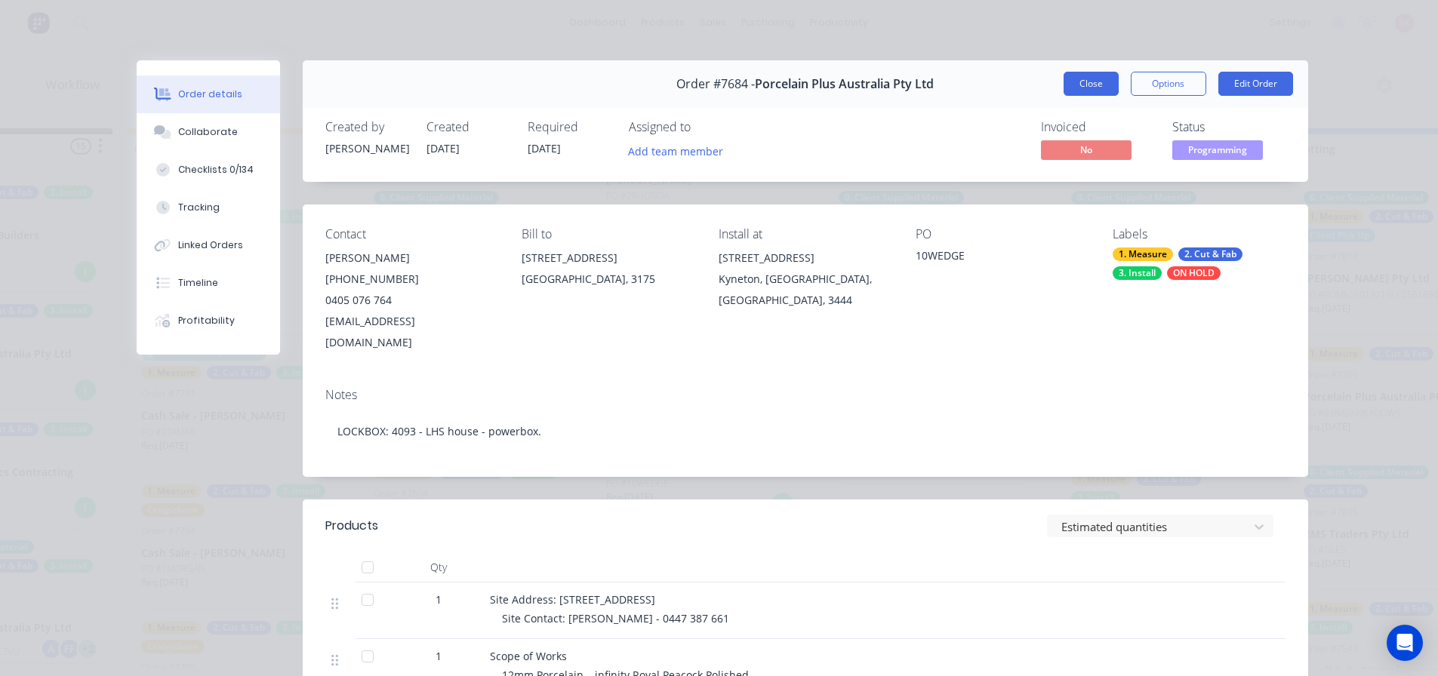
click at [1101, 88] on button "Close" at bounding box center [1090, 84] width 55 height 24
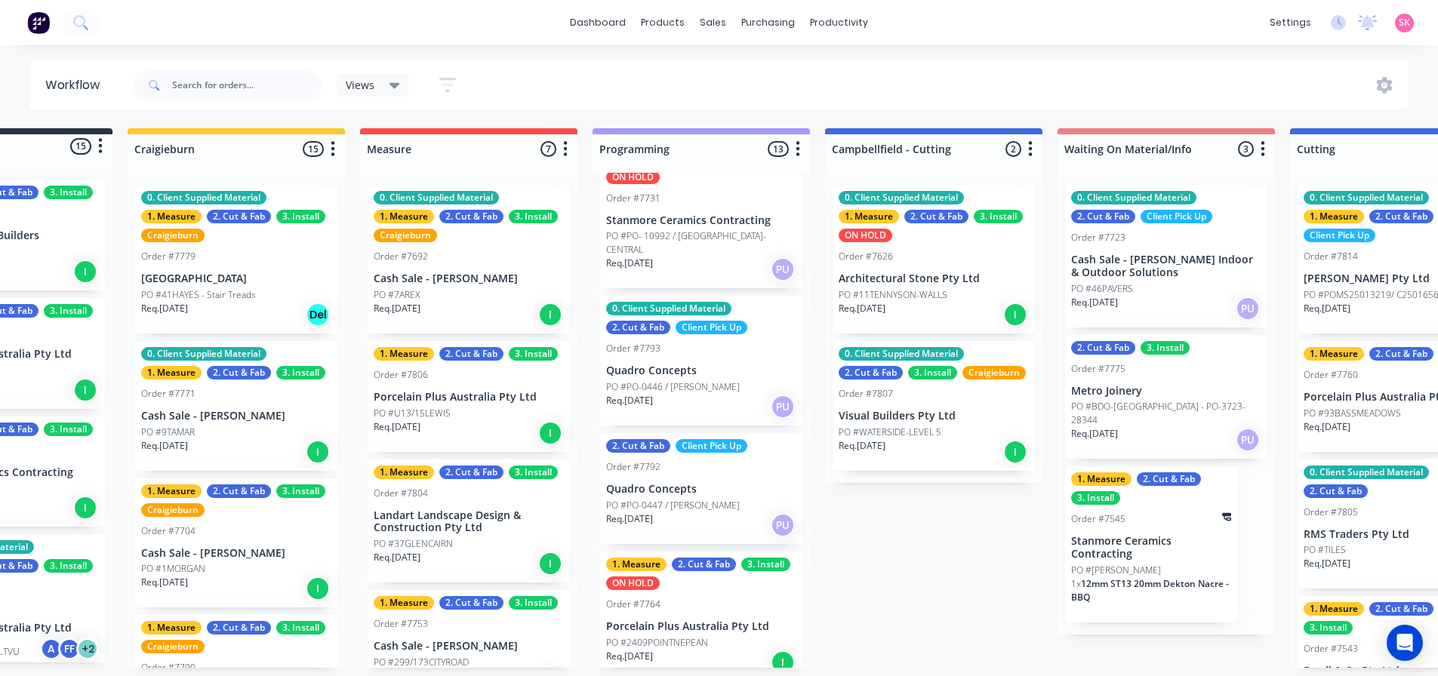
scroll to position [1296, 0]
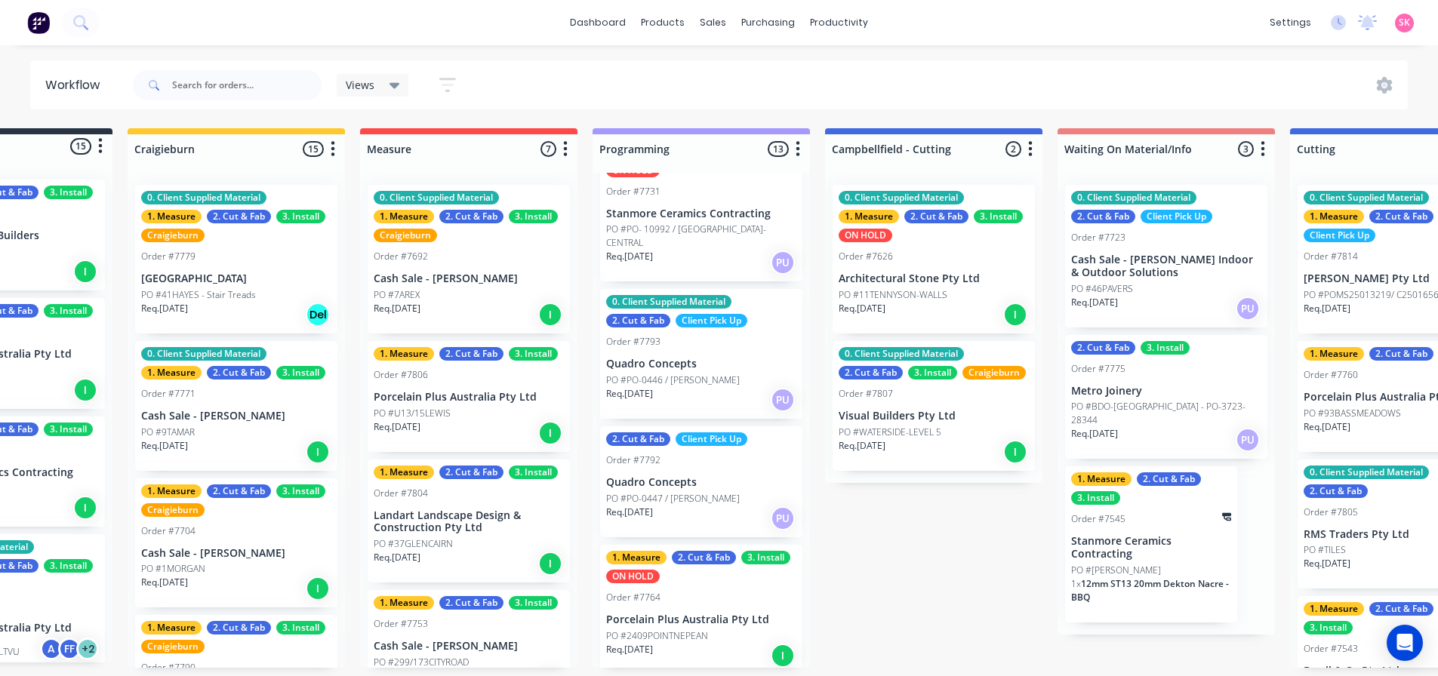
click at [718, 597] on div "Order #7764" at bounding box center [701, 598] width 190 height 14
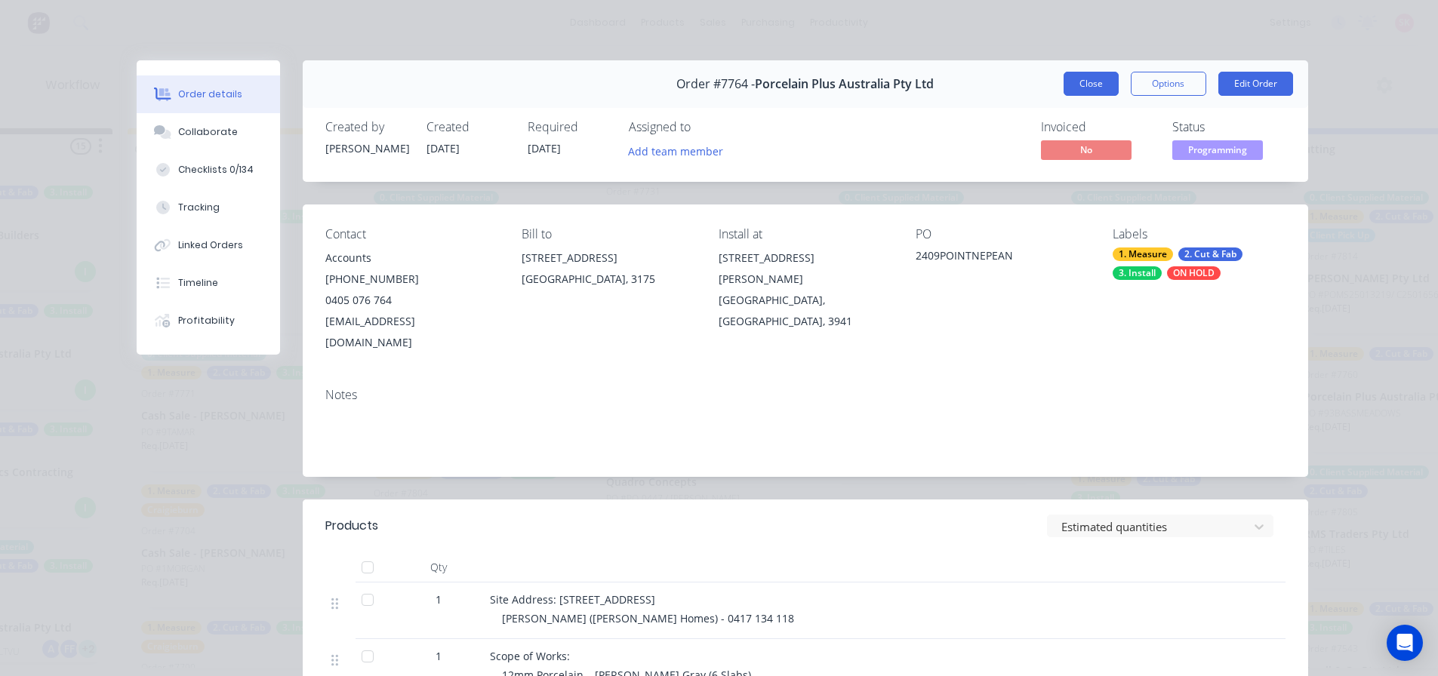
click at [1093, 95] on button "Close" at bounding box center [1090, 84] width 55 height 24
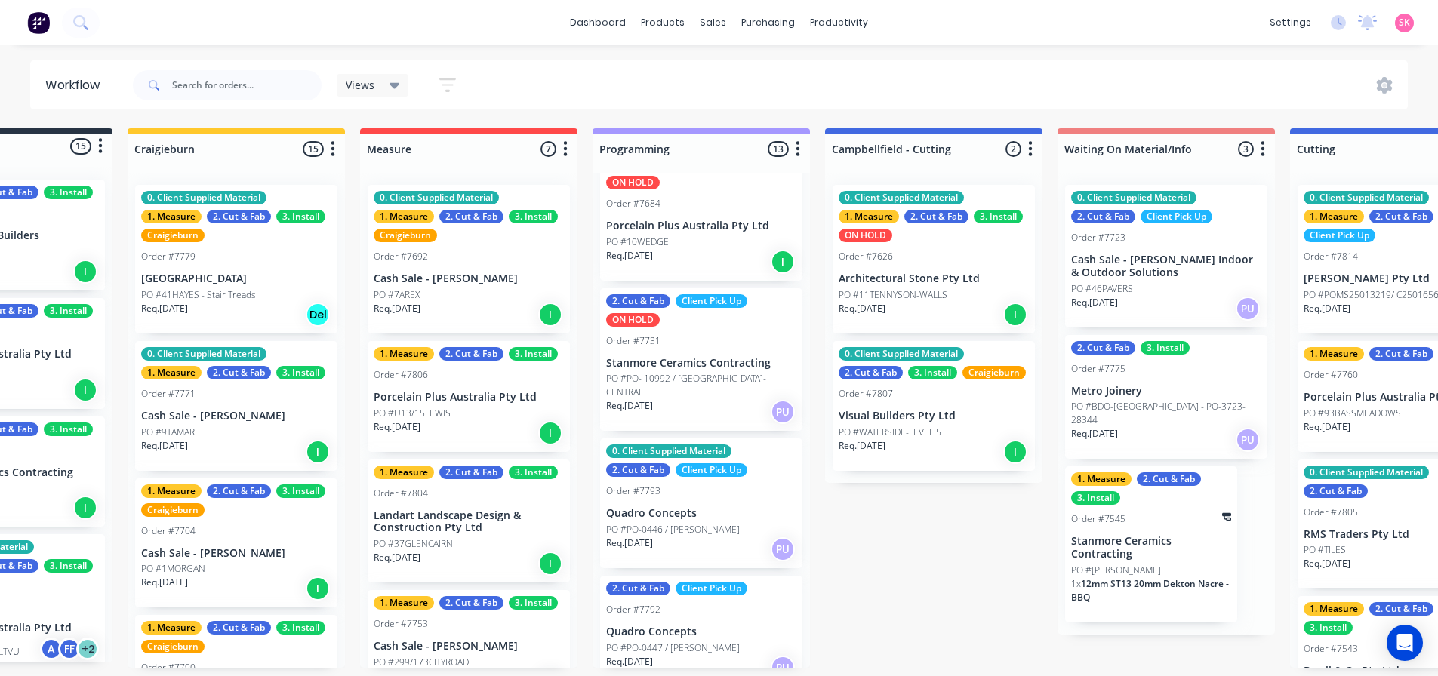
scroll to position [1146, 0]
click at [715, 211] on div "Order #7684" at bounding box center [701, 205] width 190 height 14
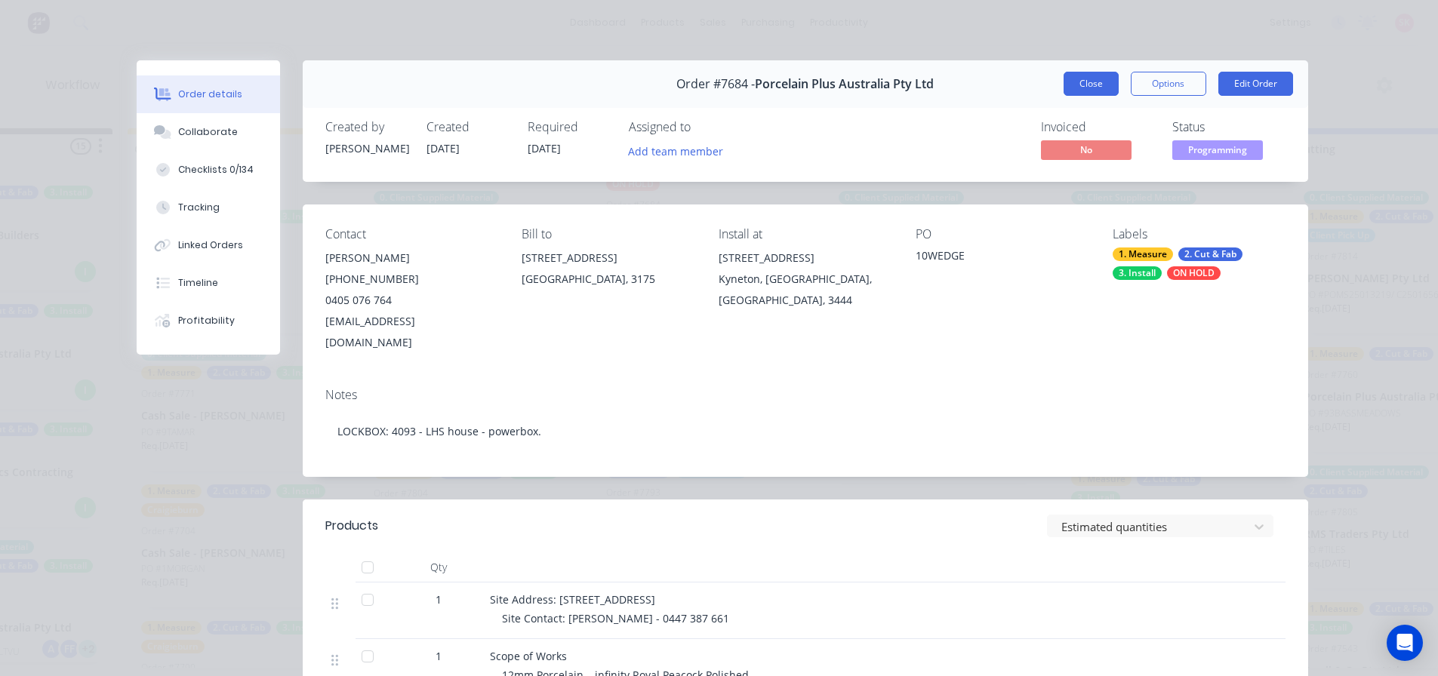
click at [1104, 90] on button "Close" at bounding box center [1090, 84] width 55 height 24
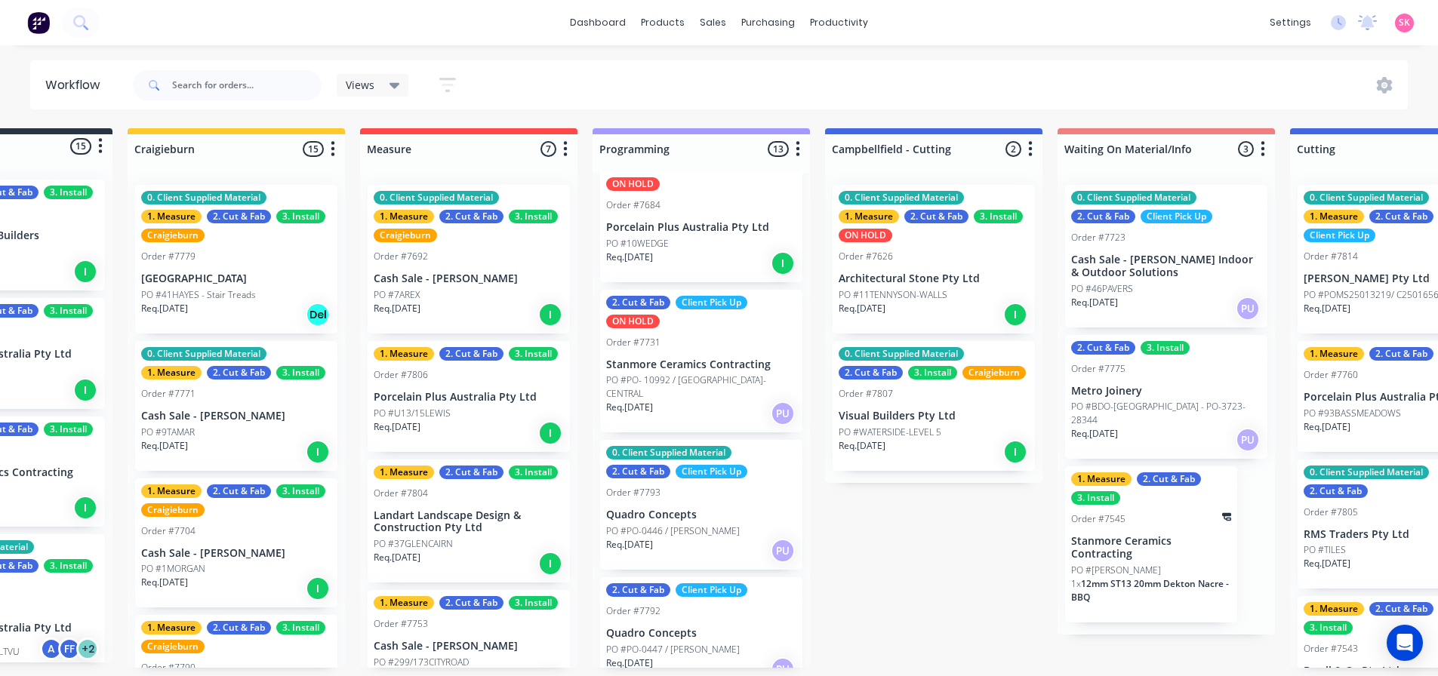
click at [481, 288] on div "PO #7AREX" at bounding box center [469, 295] width 190 height 14
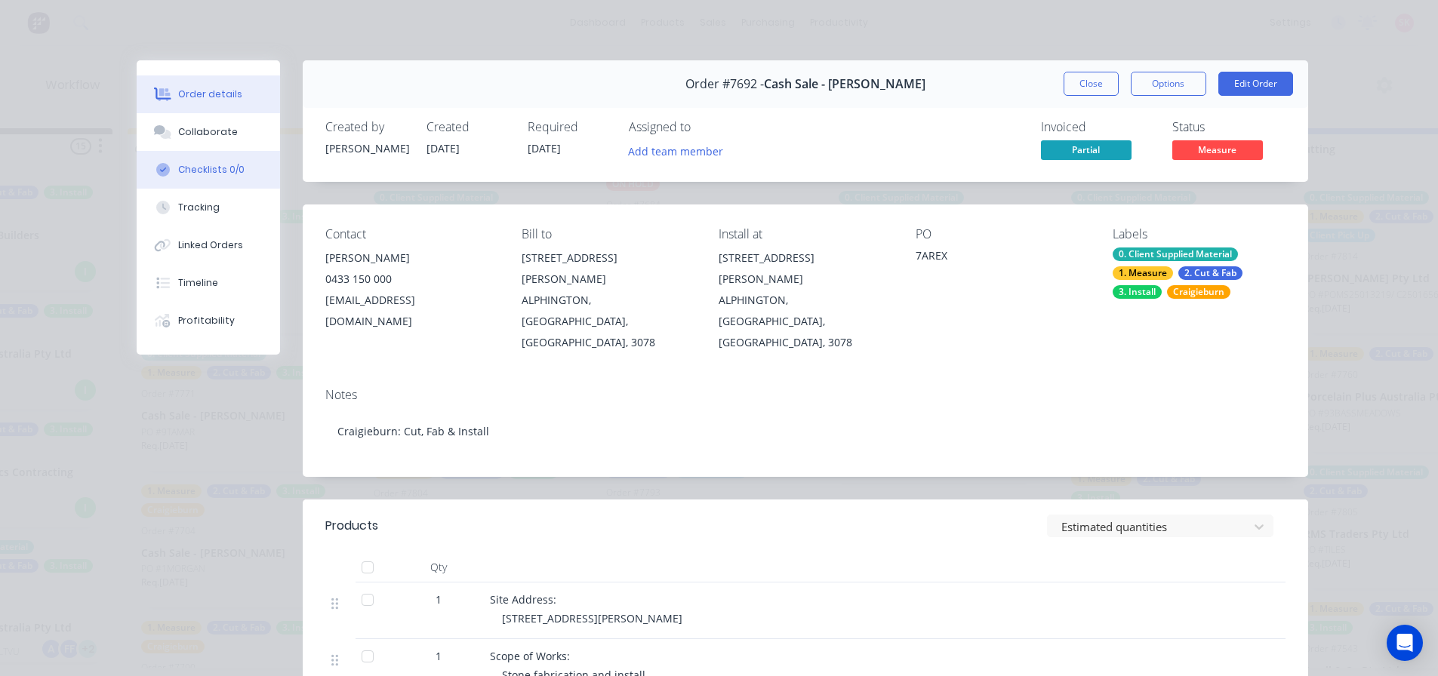
click at [212, 161] on button "Checklists 0/0" at bounding box center [208, 170] width 143 height 38
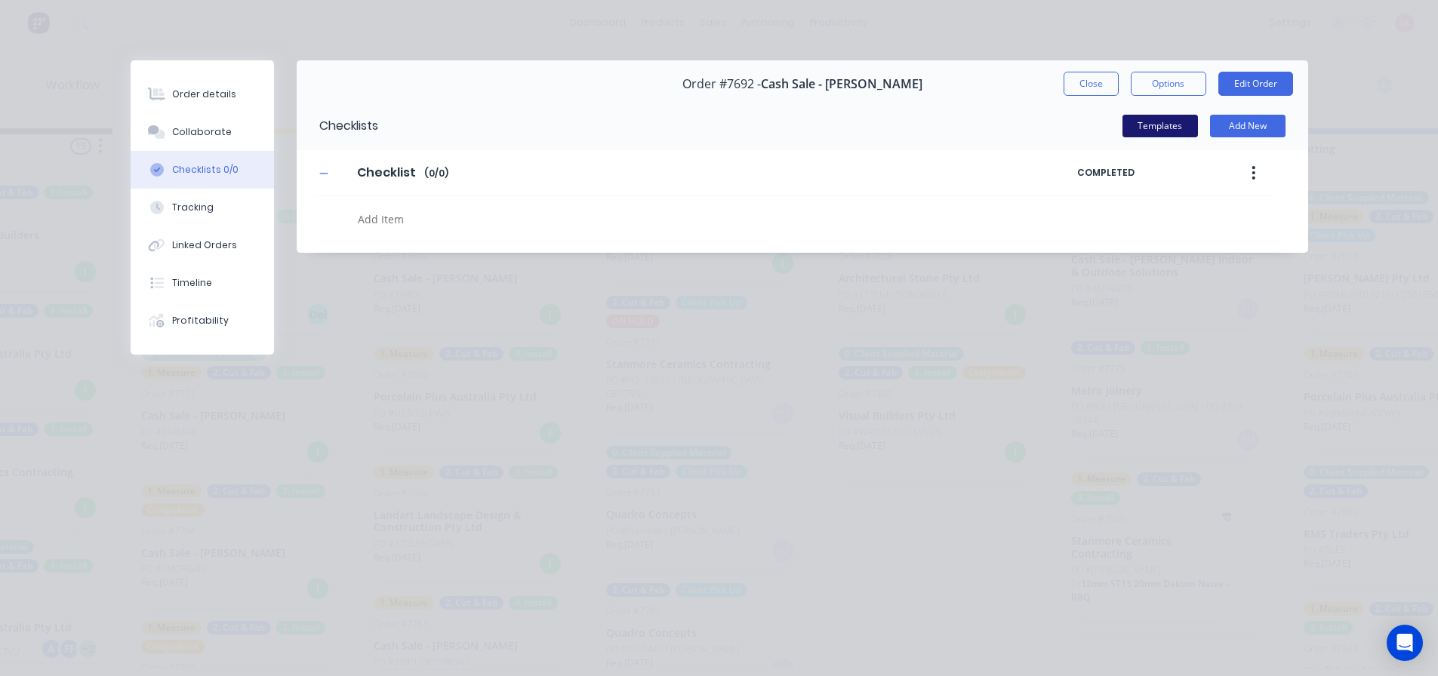
click at [1166, 121] on button "Templates" at bounding box center [1159, 126] width 75 height 23
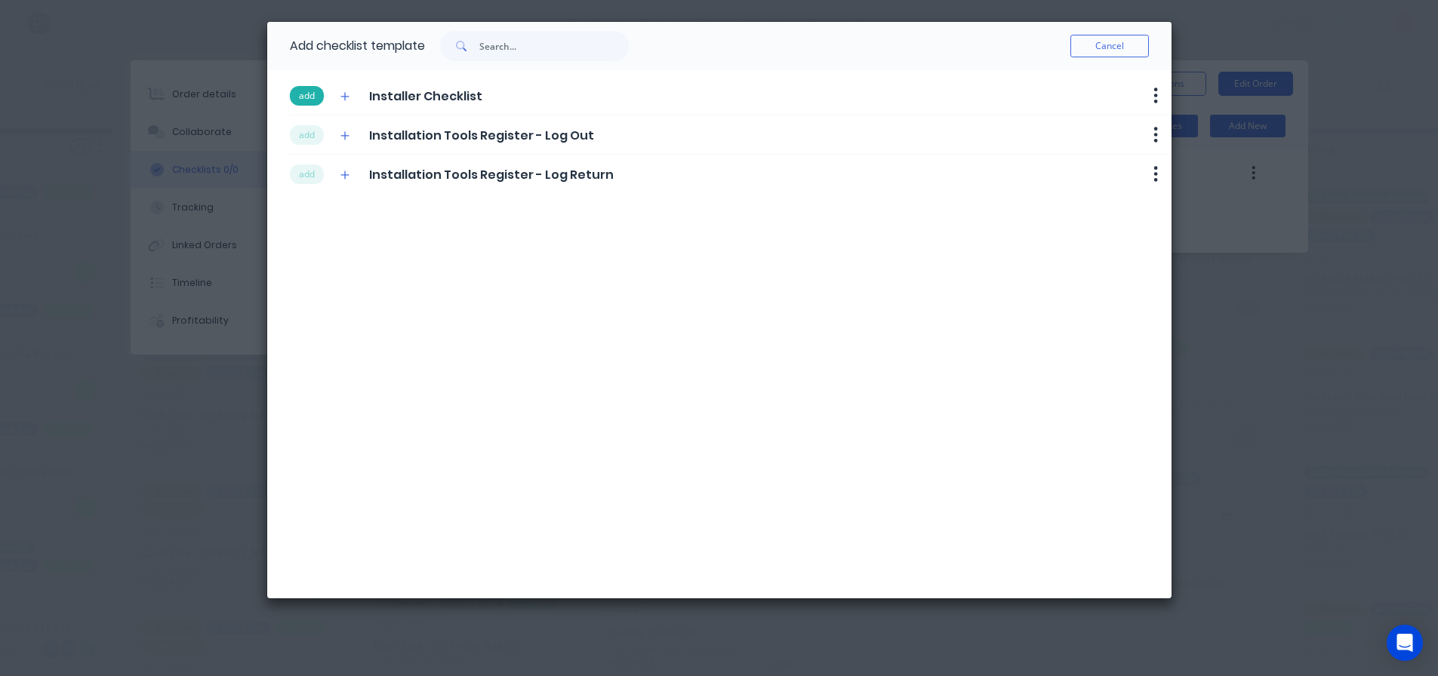
click at [316, 97] on button "add" at bounding box center [307, 96] width 34 height 20
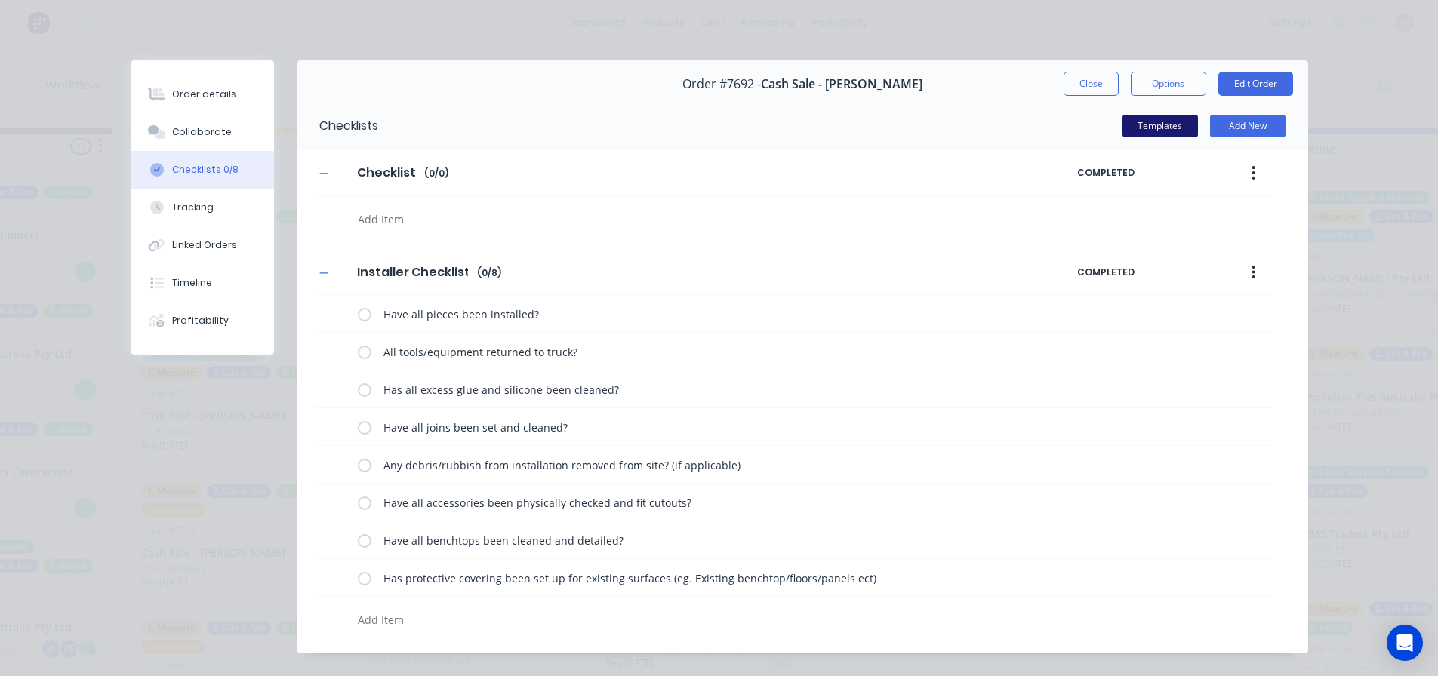
click at [1149, 130] on button "Templates" at bounding box center [1159, 126] width 75 height 23
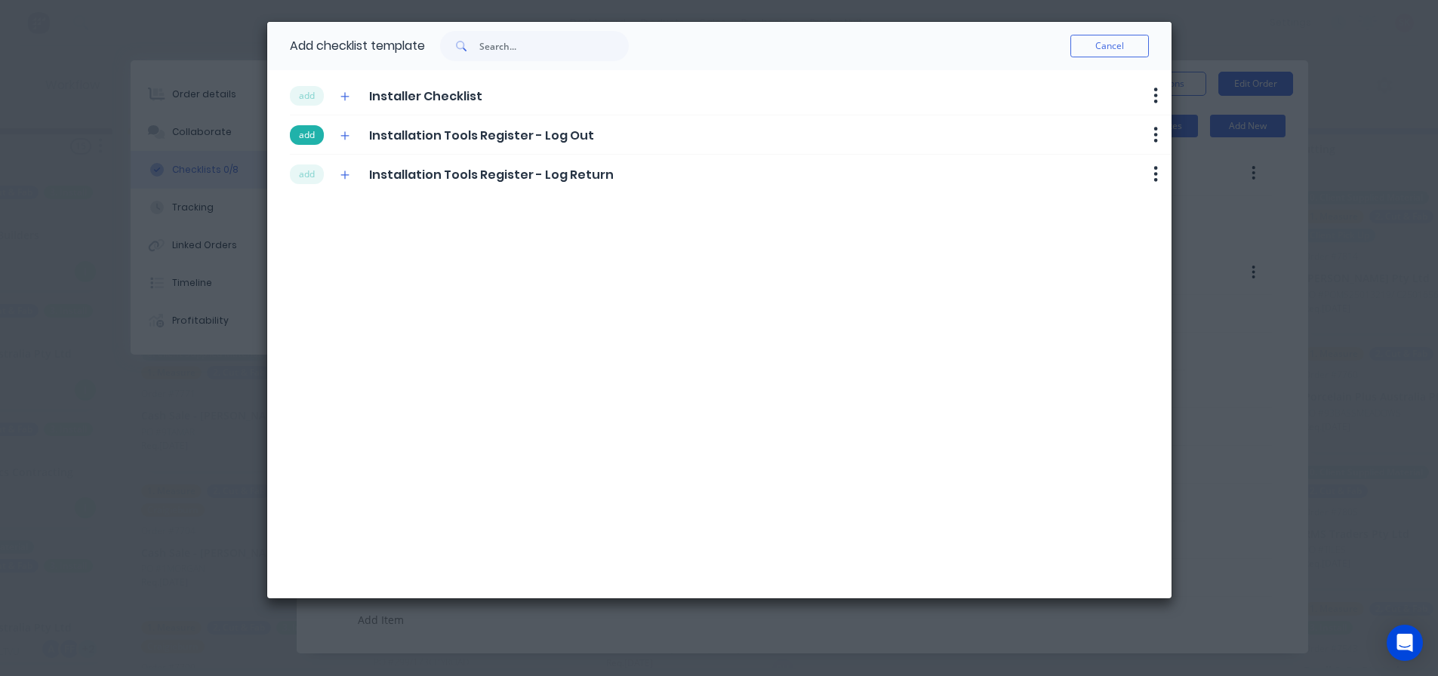
click at [312, 136] on button "add" at bounding box center [307, 135] width 34 height 20
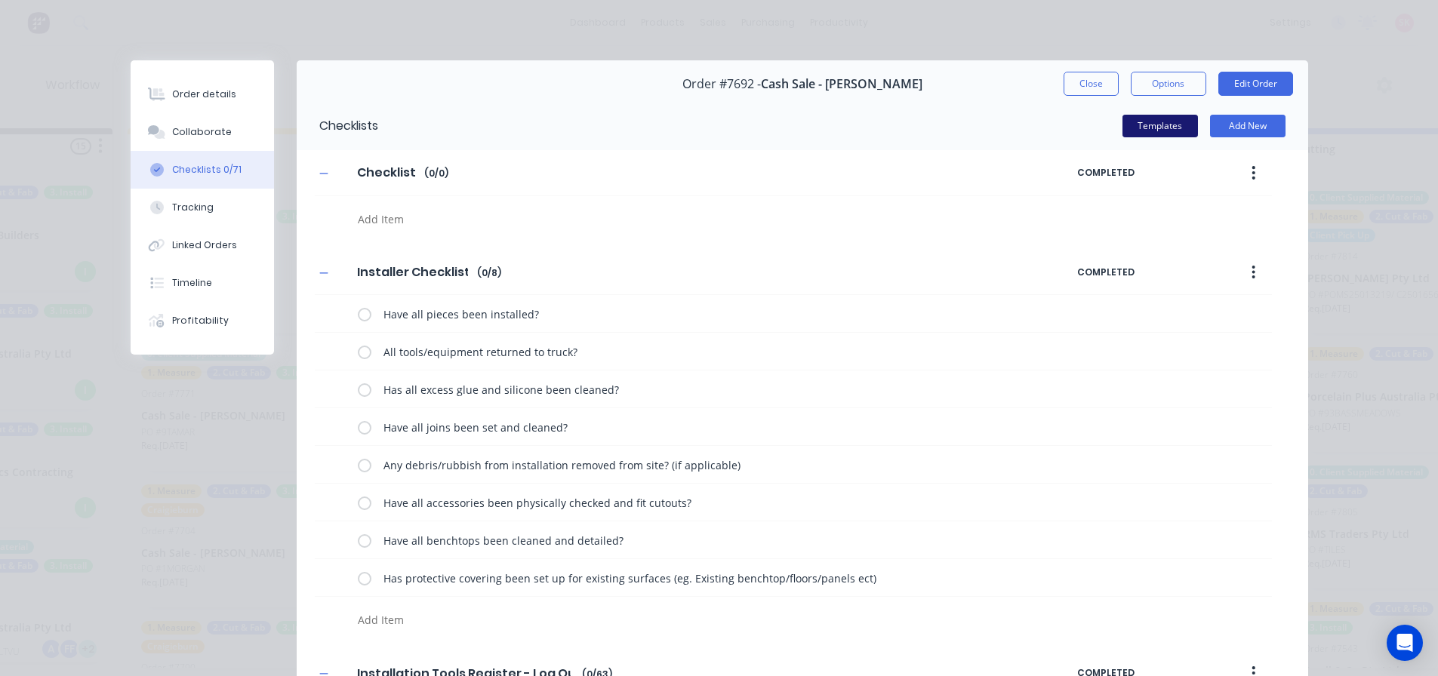
click at [1158, 135] on button "Templates" at bounding box center [1159, 126] width 75 height 23
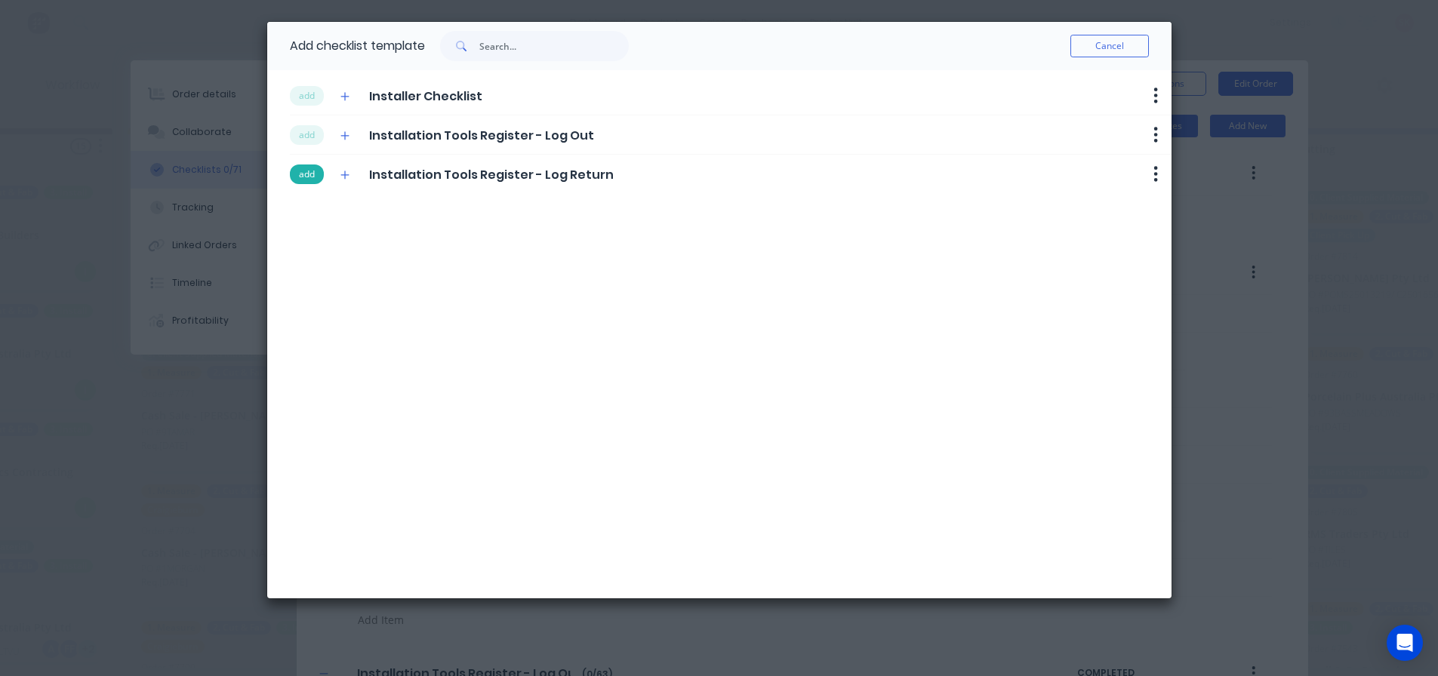
click at [302, 177] on button "add" at bounding box center [307, 175] width 34 height 20
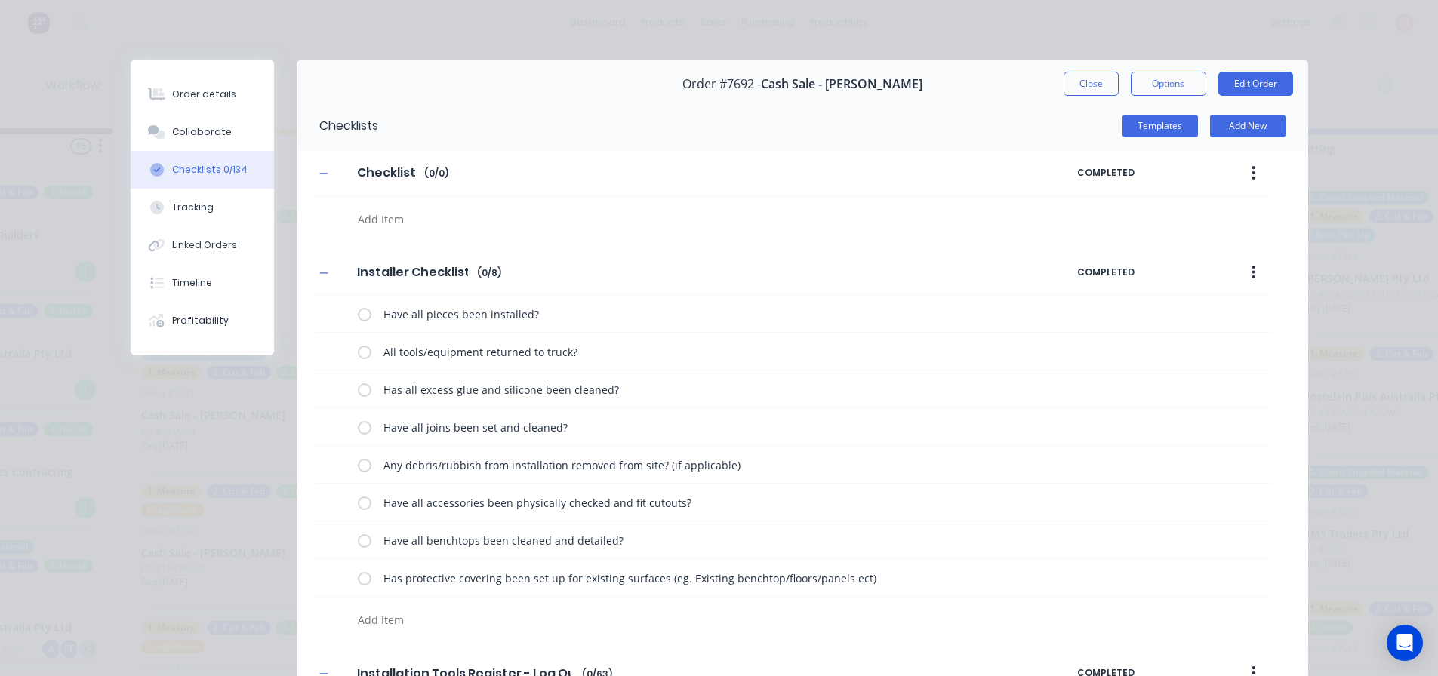
click at [1239, 170] on button "button" at bounding box center [1252, 172] width 35 height 27
click at [1179, 230] on button "Delete" at bounding box center [1199, 243] width 143 height 30
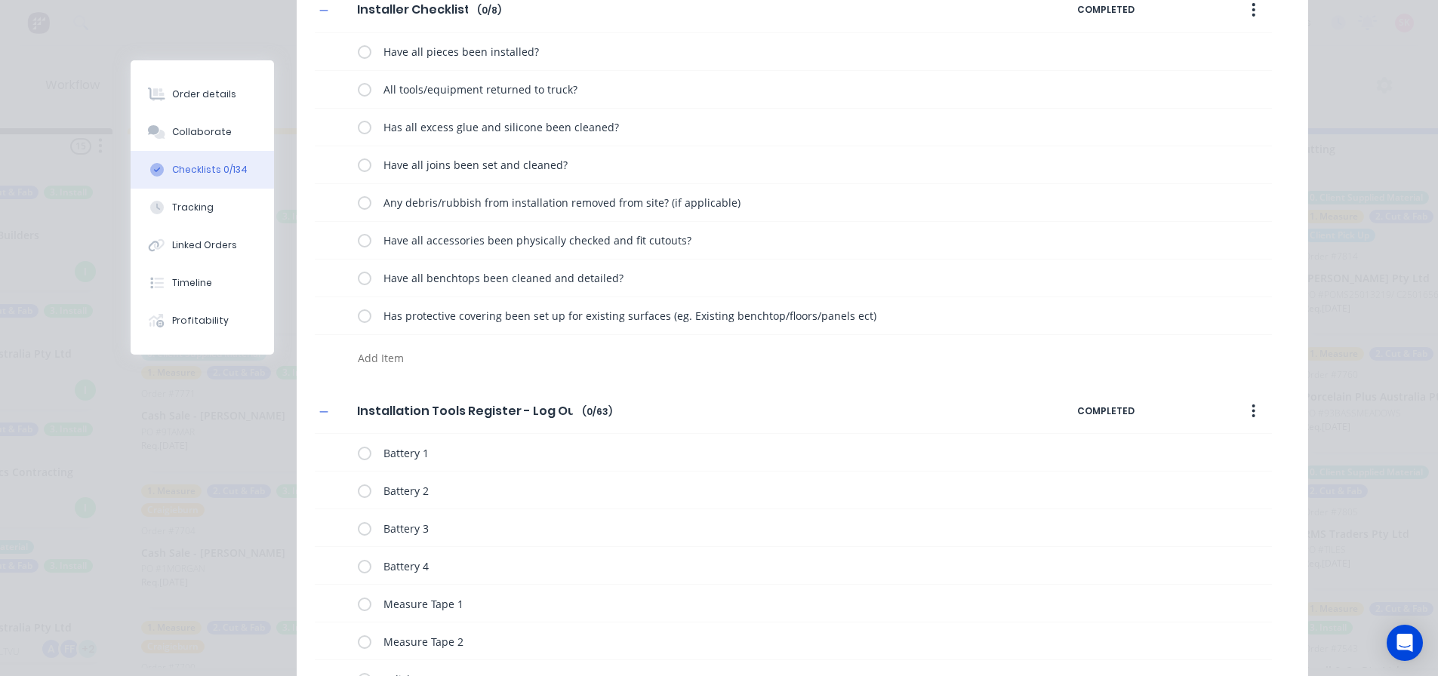
scroll to position [0, 0]
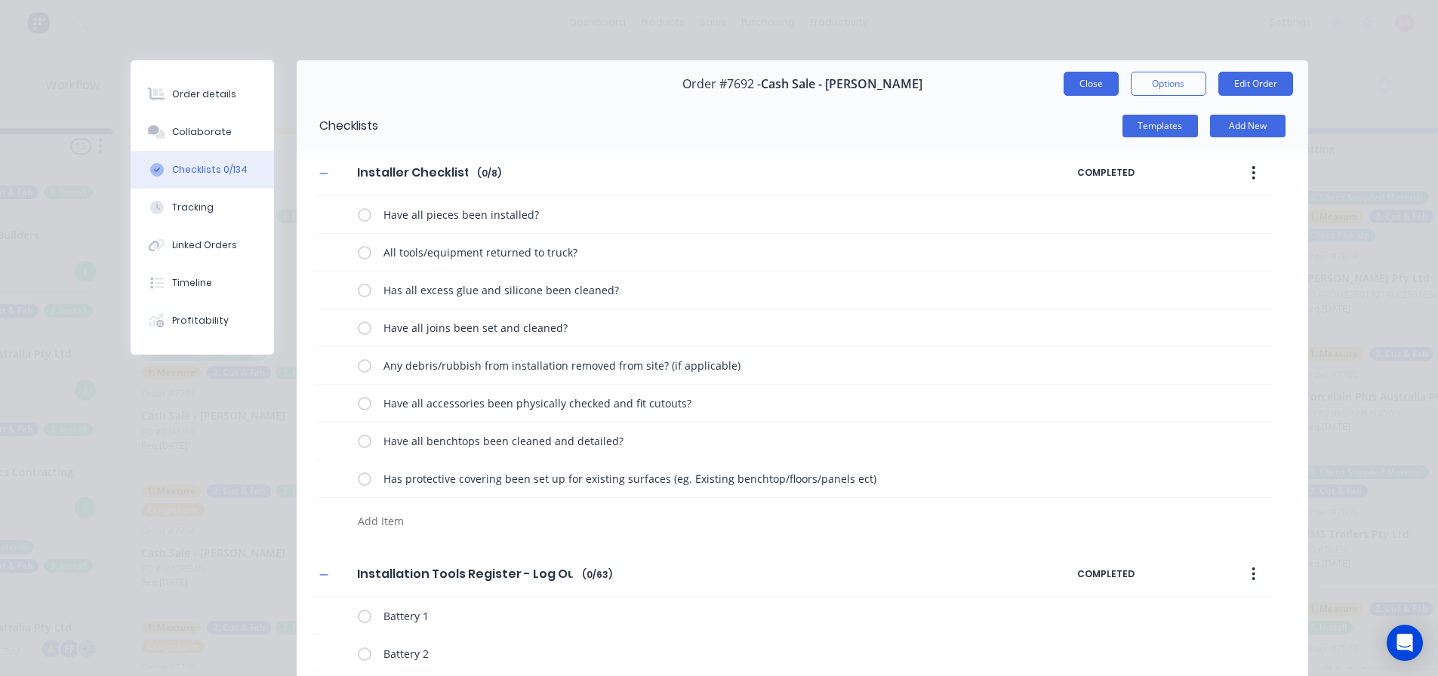
click at [1073, 87] on button "Close" at bounding box center [1090, 84] width 55 height 24
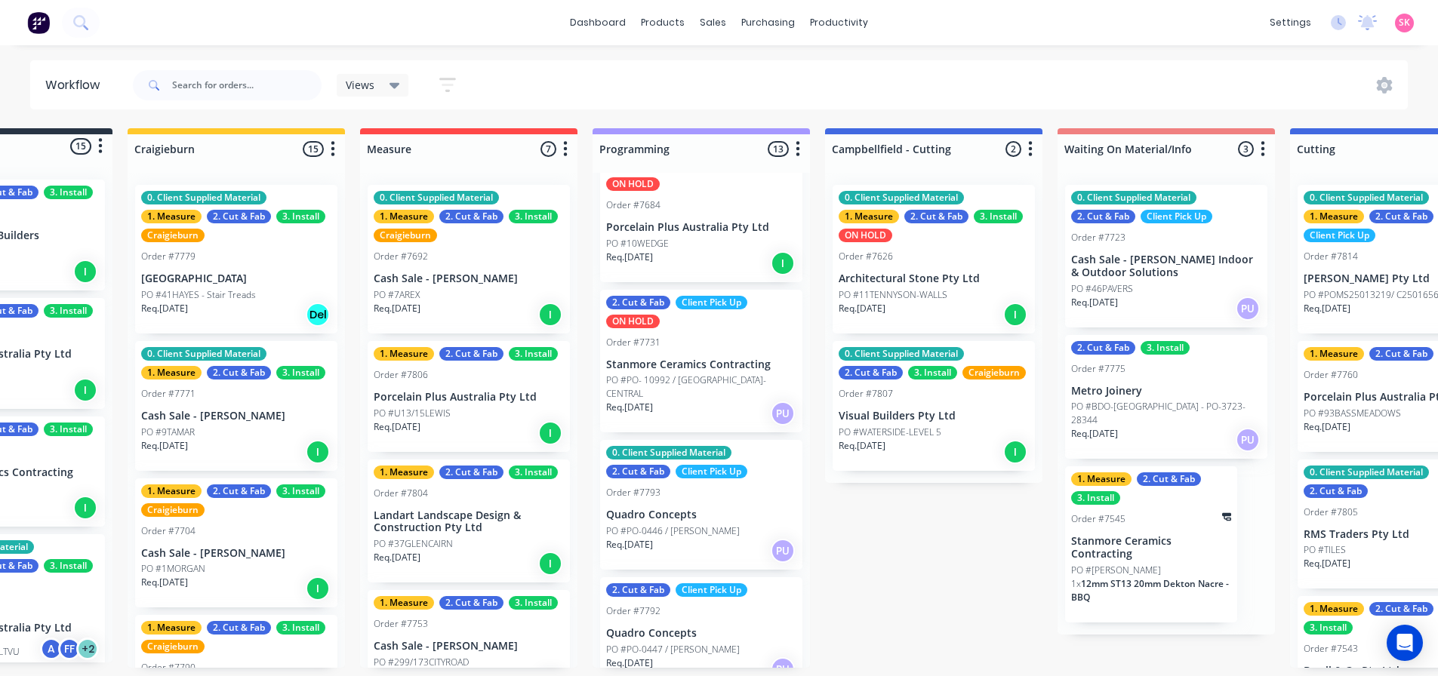
click at [456, 392] on p "Porcelain Plus Australia Pty Ltd" at bounding box center [469, 397] width 190 height 13
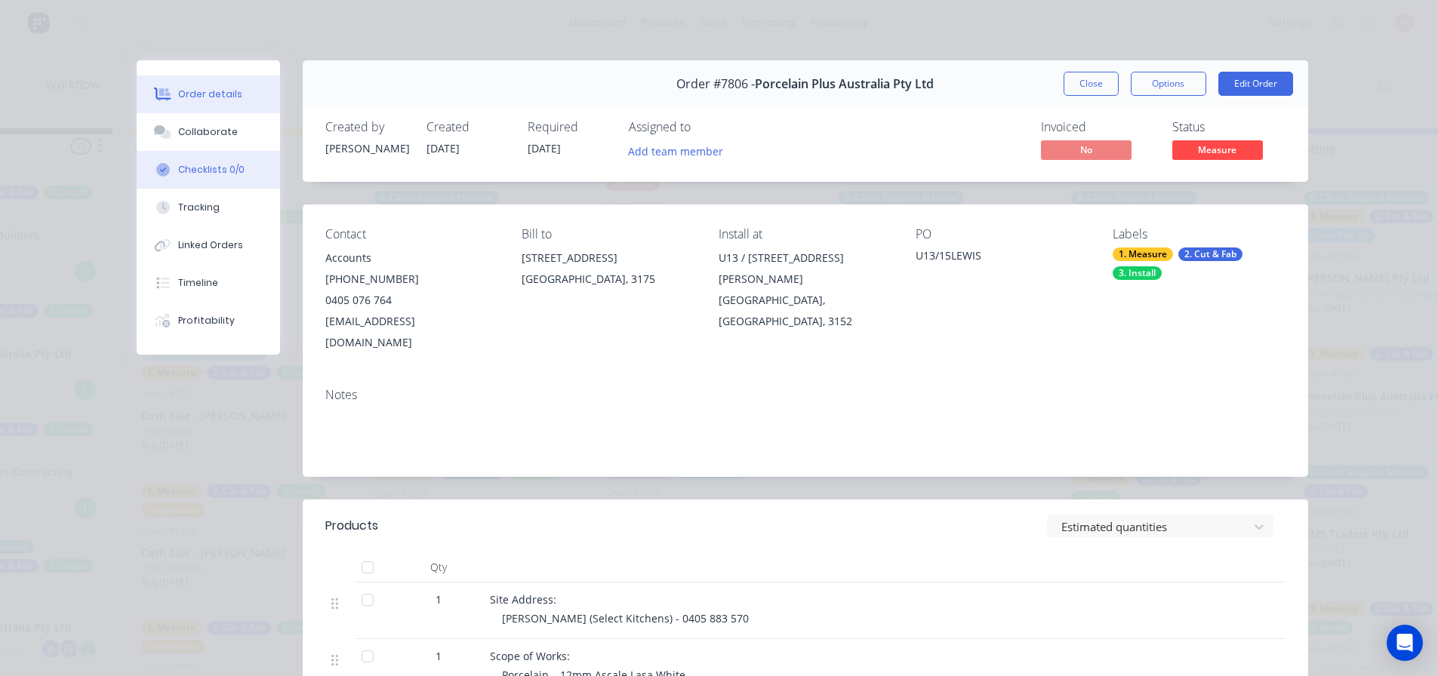
click at [225, 166] on div "Checklists 0/0" at bounding box center [211, 170] width 66 height 14
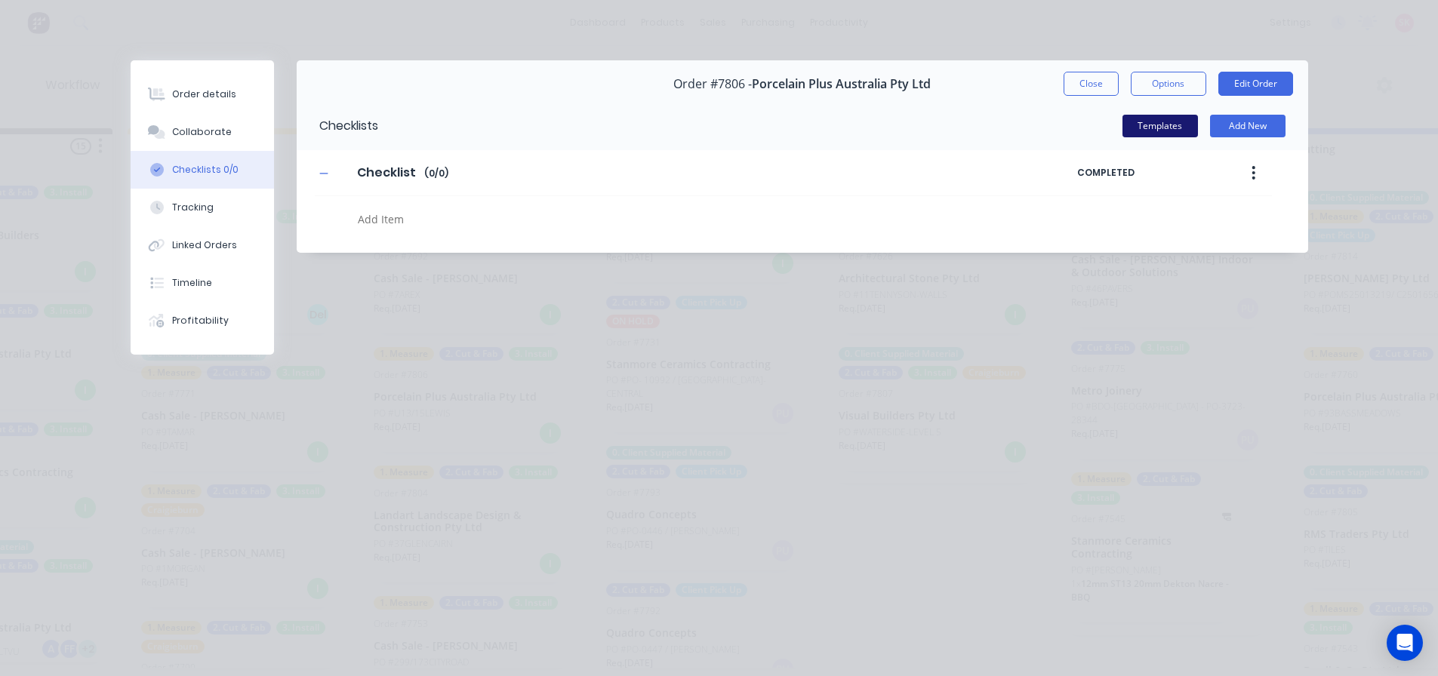
click at [1143, 126] on button "Templates" at bounding box center [1159, 126] width 75 height 23
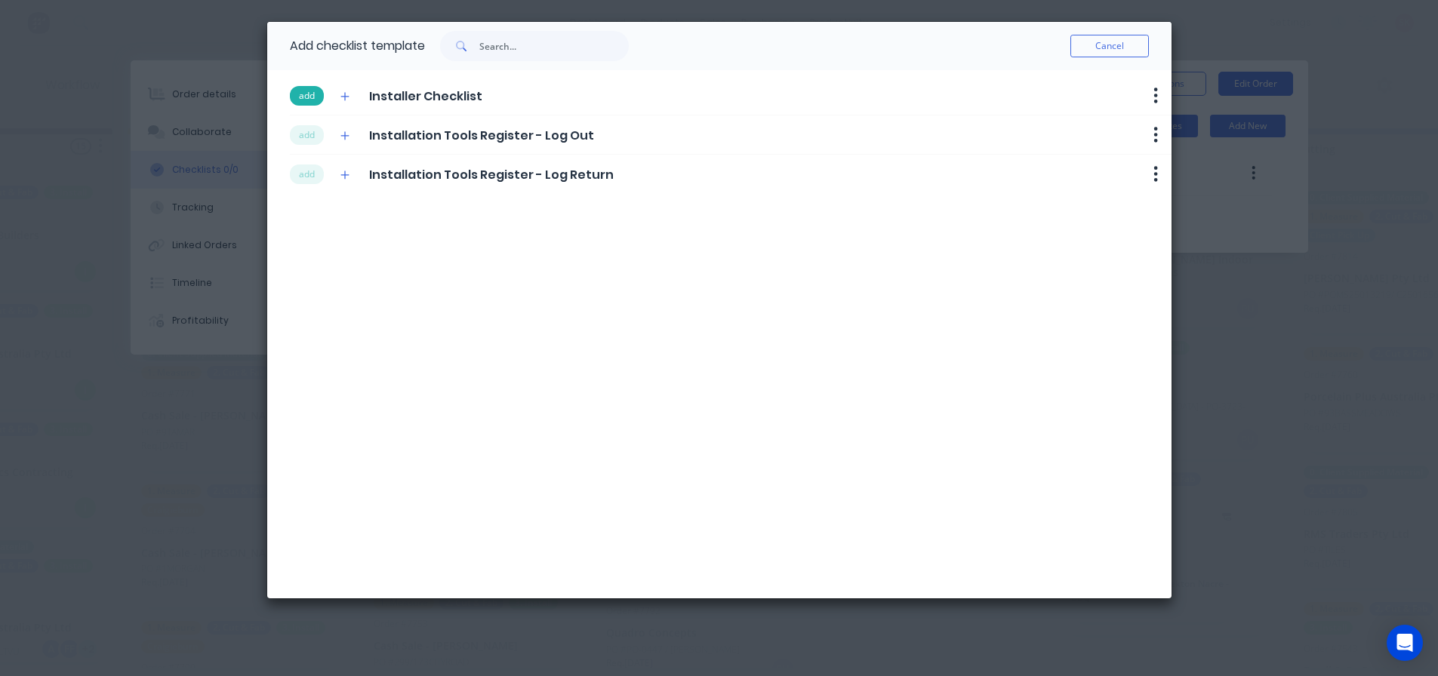
click at [294, 99] on button "add" at bounding box center [307, 96] width 34 height 20
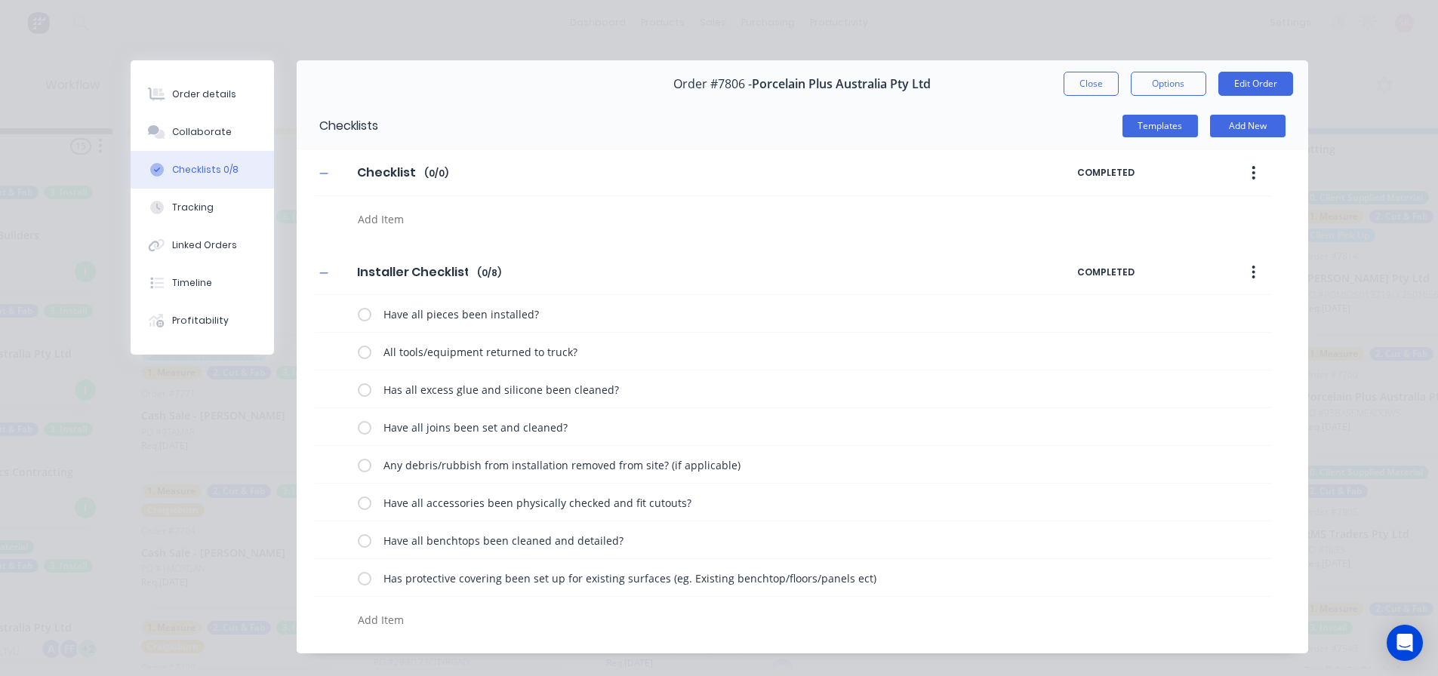
click at [1238, 169] on button "button" at bounding box center [1252, 172] width 35 height 27
click at [1198, 237] on div "Delete" at bounding box center [1200, 243] width 116 height 22
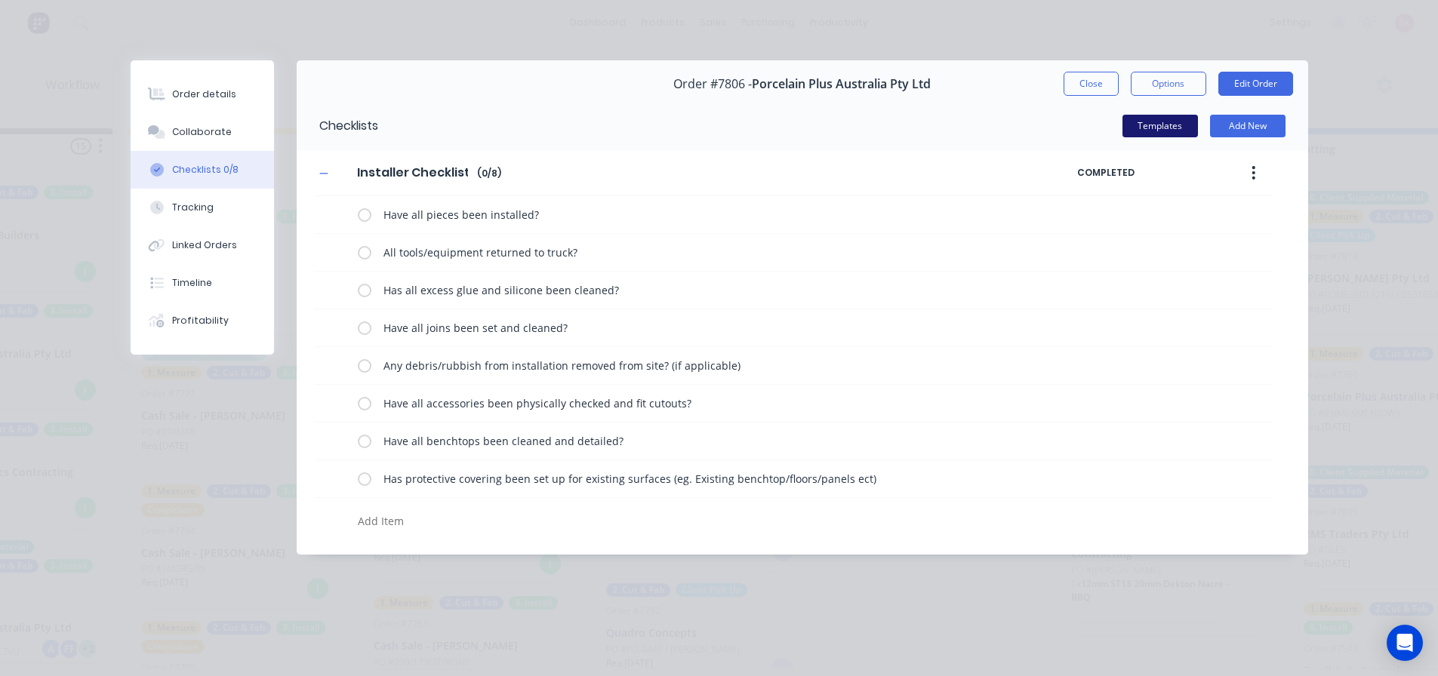
click at [1177, 128] on button "Templates" at bounding box center [1159, 126] width 75 height 23
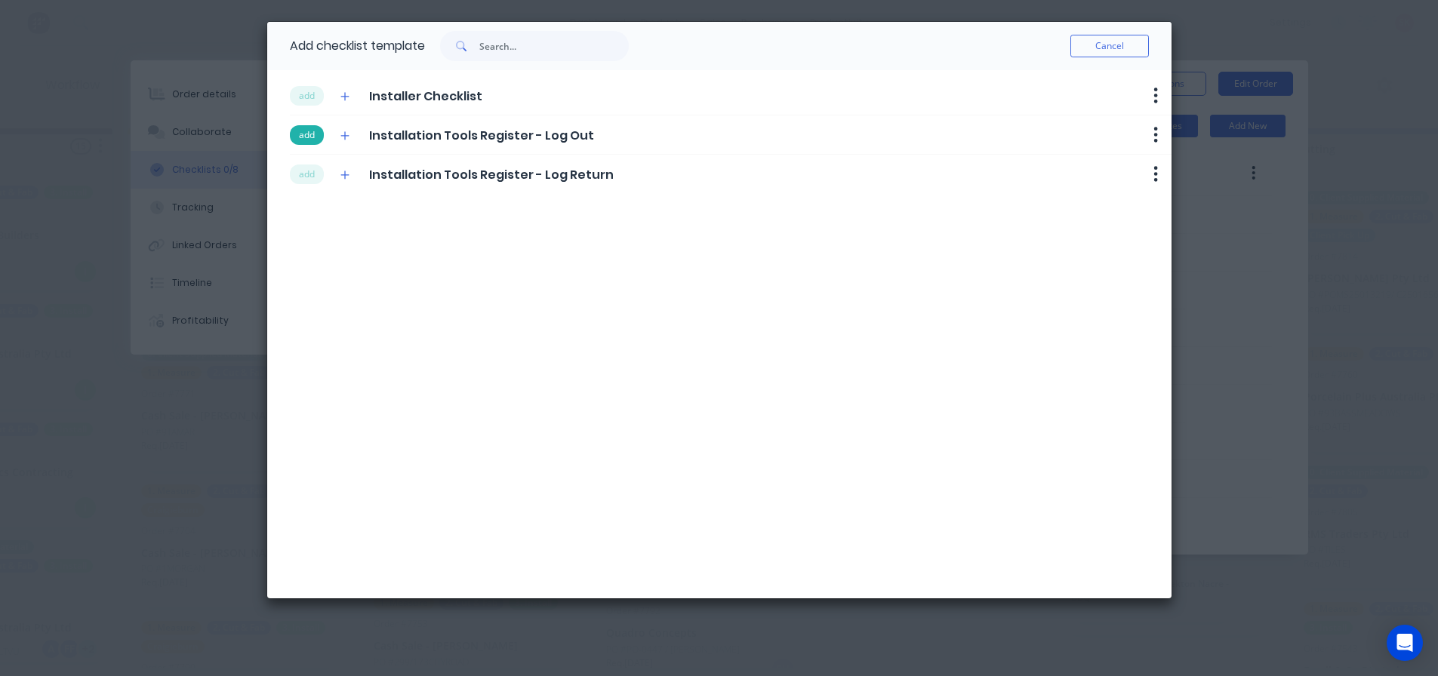
click at [306, 144] on button "add" at bounding box center [307, 135] width 34 height 20
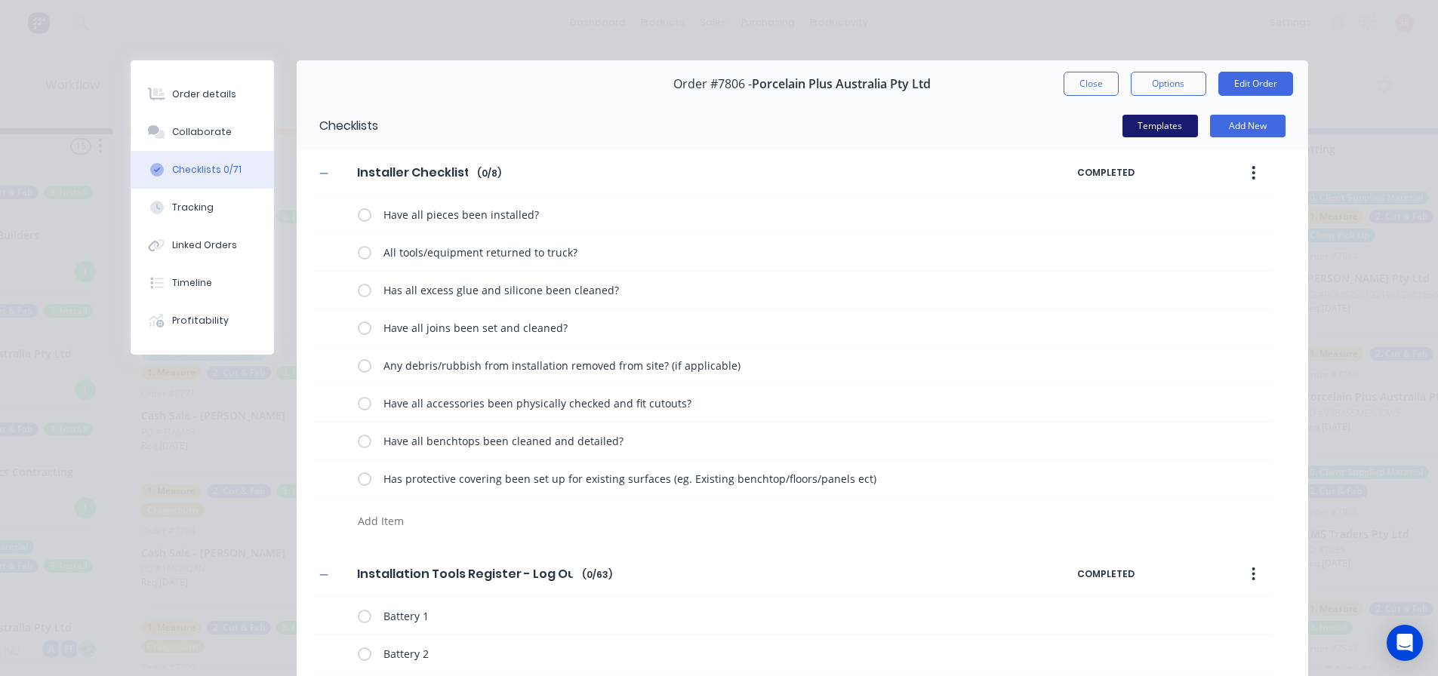
click at [1143, 124] on button "Templates" at bounding box center [1159, 126] width 75 height 23
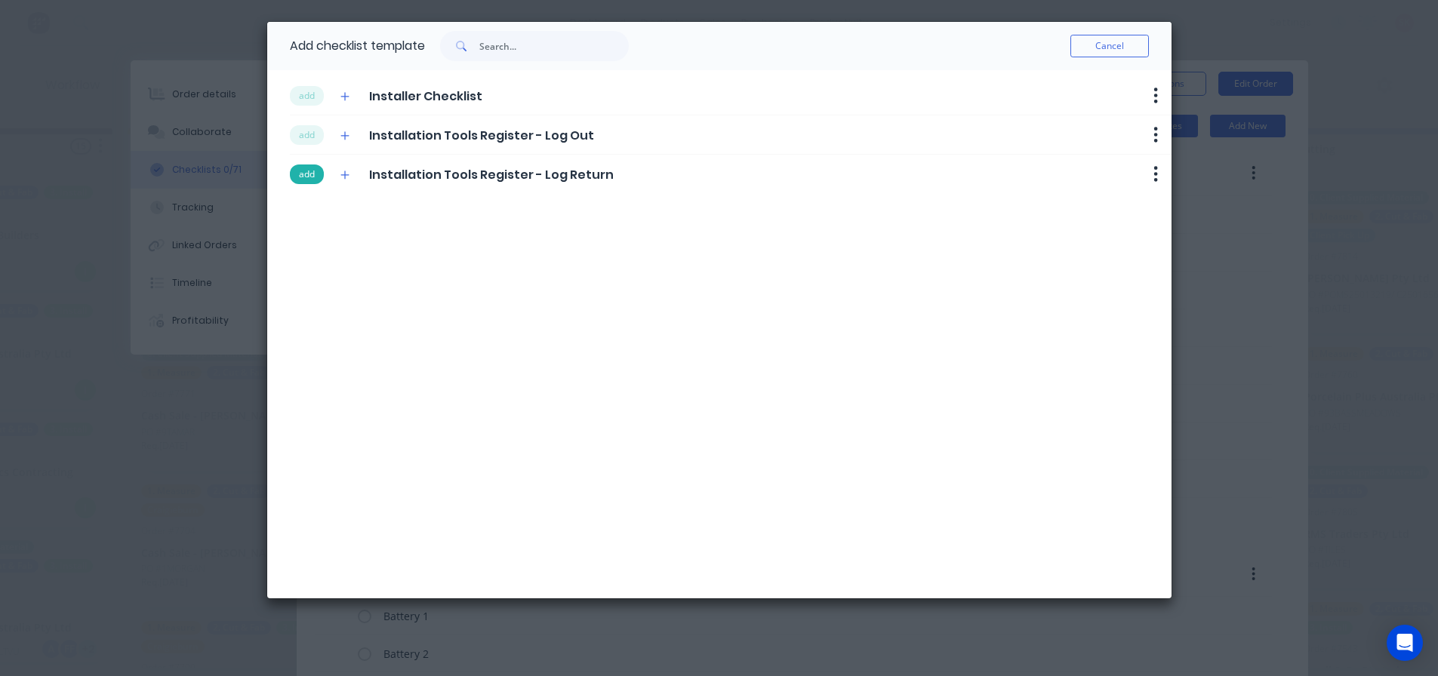
click at [304, 165] on button "add" at bounding box center [307, 175] width 34 height 20
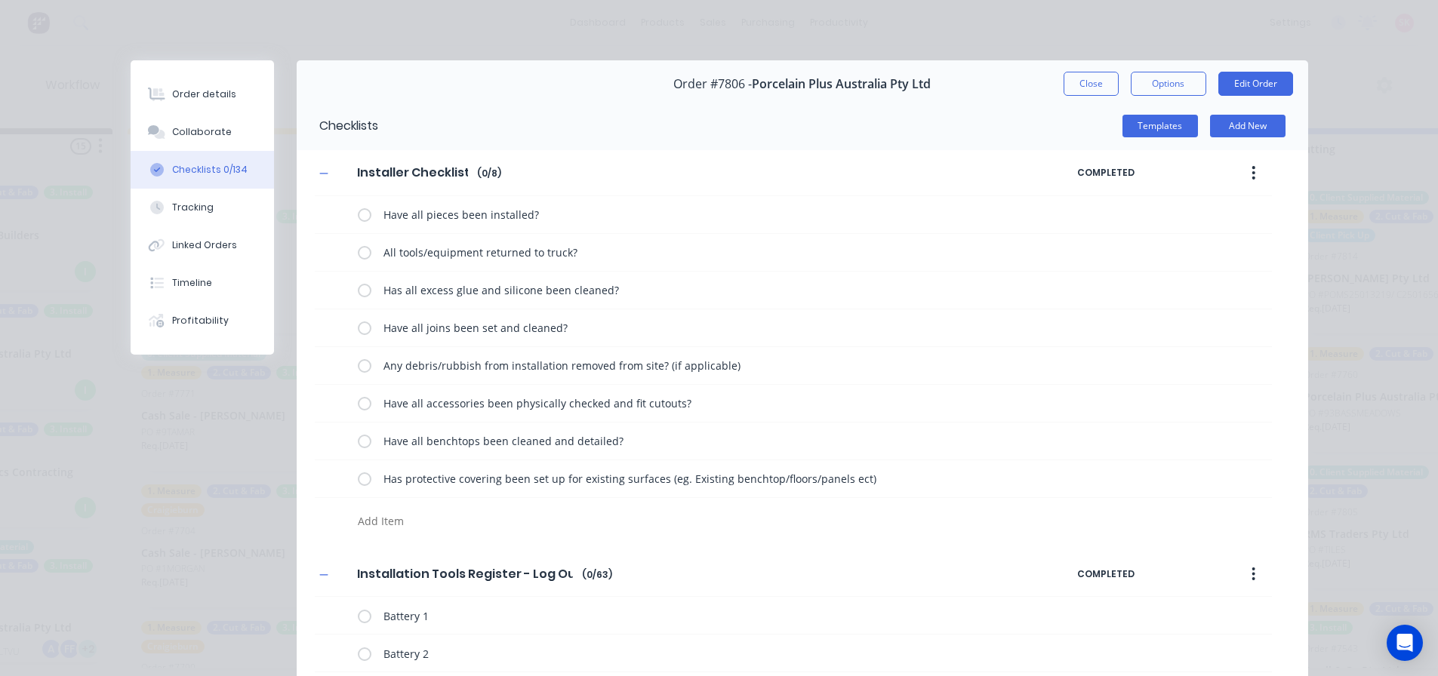
click at [1084, 100] on div "Order #7806 - Porcelain Plus Australia Pty Ltd Close Options Edit Order" at bounding box center [802, 84] width 1011 height 48
click at [1089, 72] on button "Close" at bounding box center [1090, 84] width 55 height 24
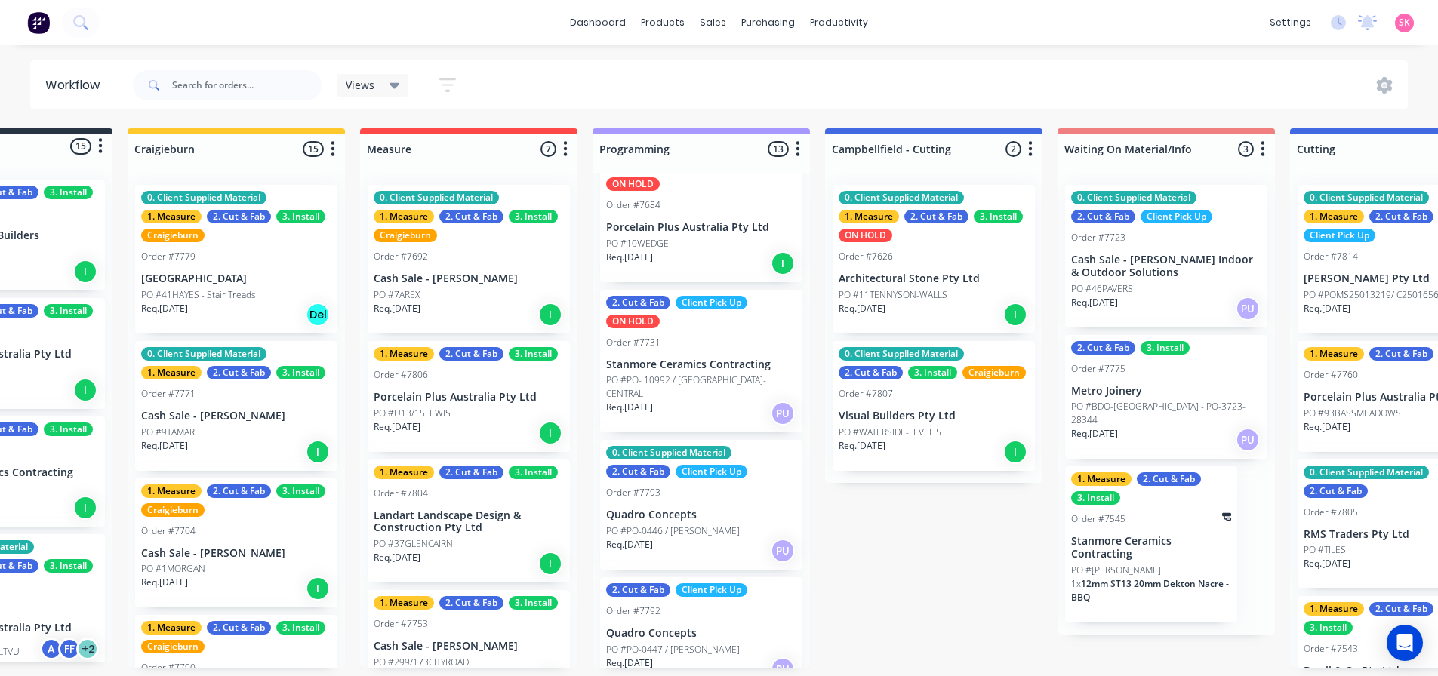
click at [452, 424] on div "Req. 27/10/25 I" at bounding box center [469, 433] width 190 height 26
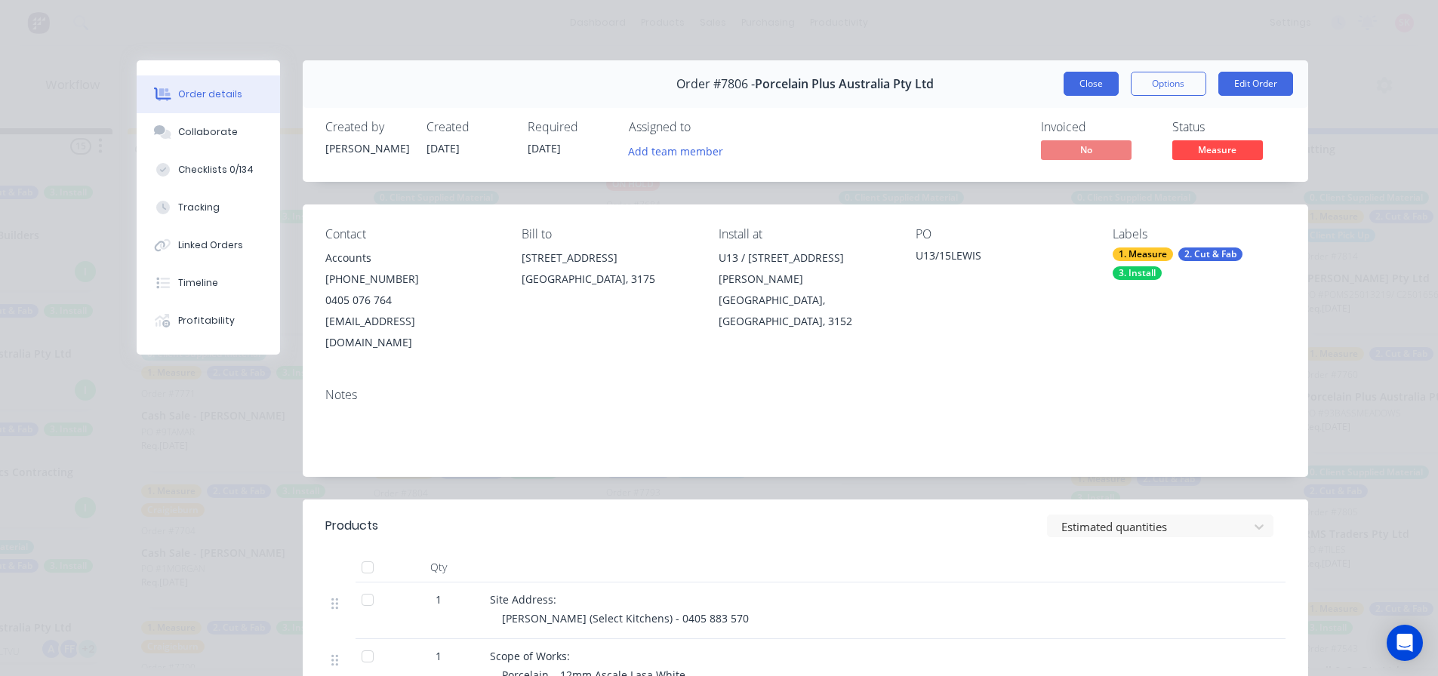
click at [1104, 83] on button "Close" at bounding box center [1090, 84] width 55 height 24
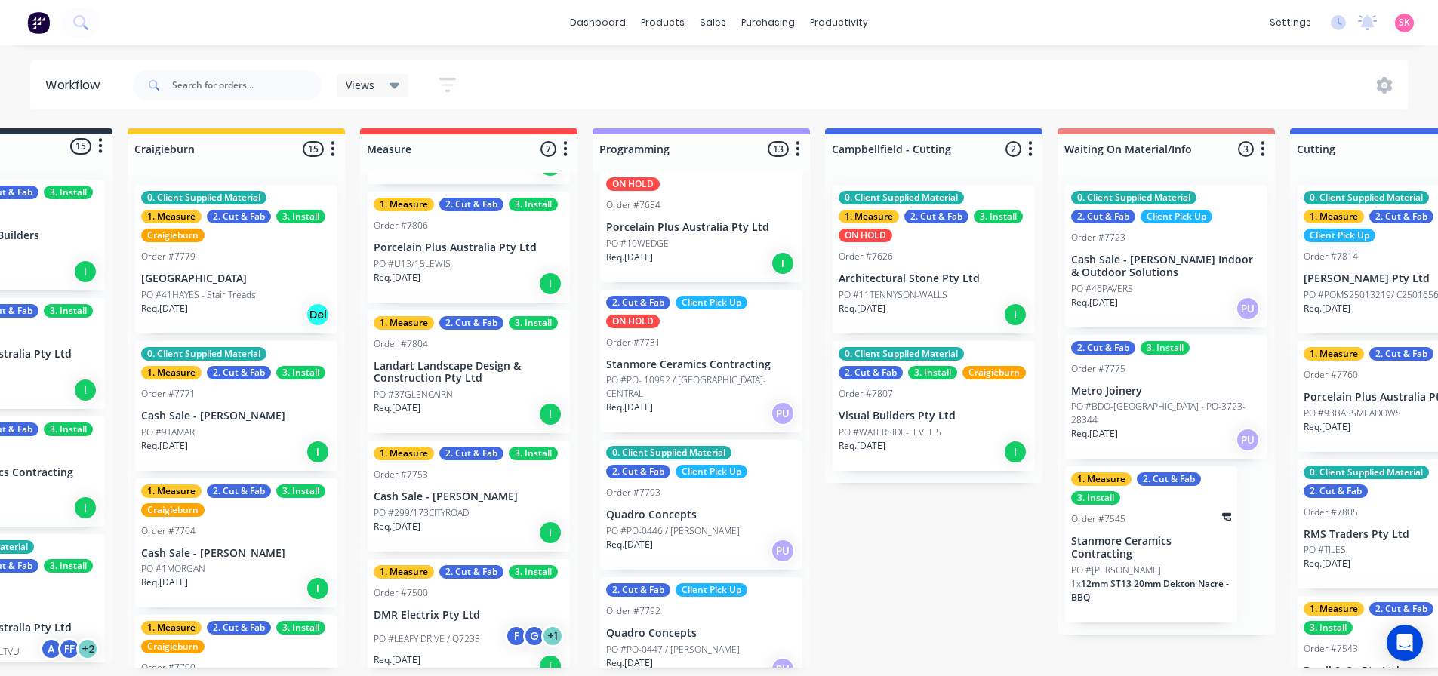
scroll to position [151, 0]
click at [499, 402] on div "Req. 30/10/25 I" at bounding box center [469, 413] width 190 height 26
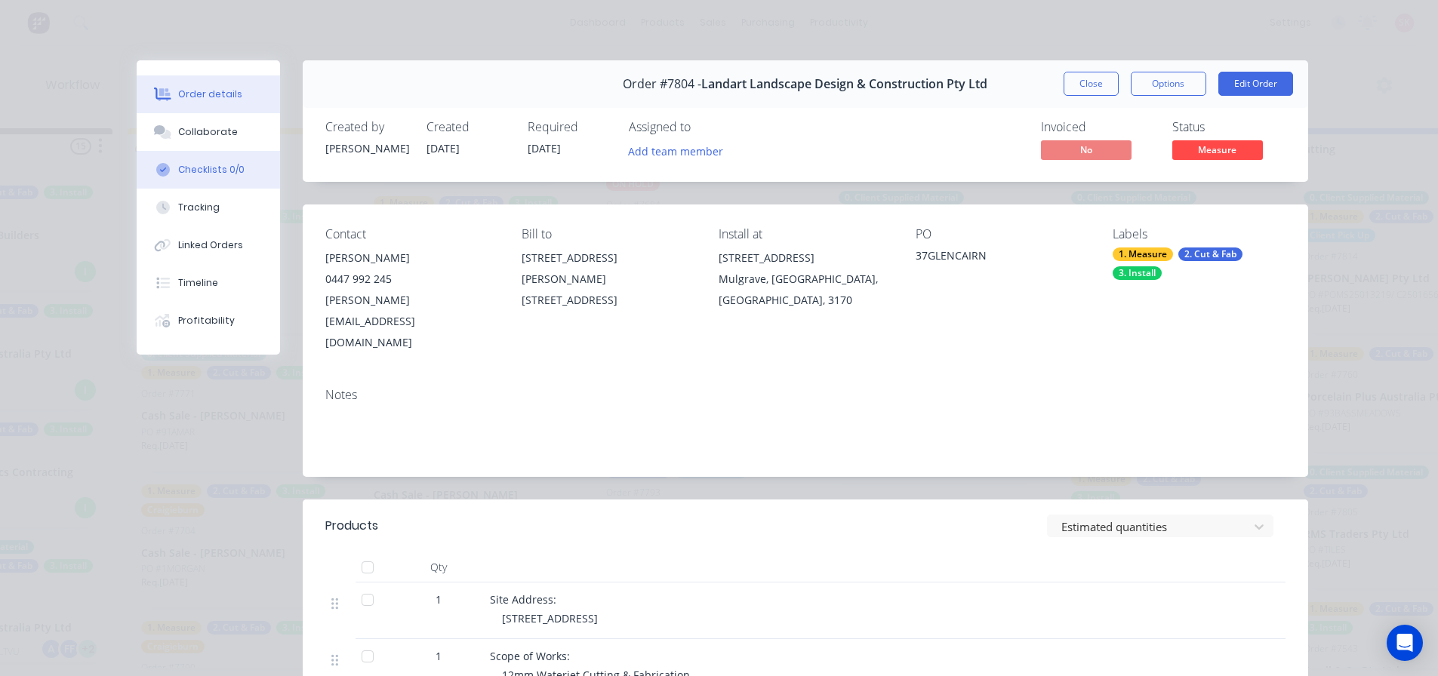
click at [164, 166] on div at bounding box center [163, 170] width 23 height 14
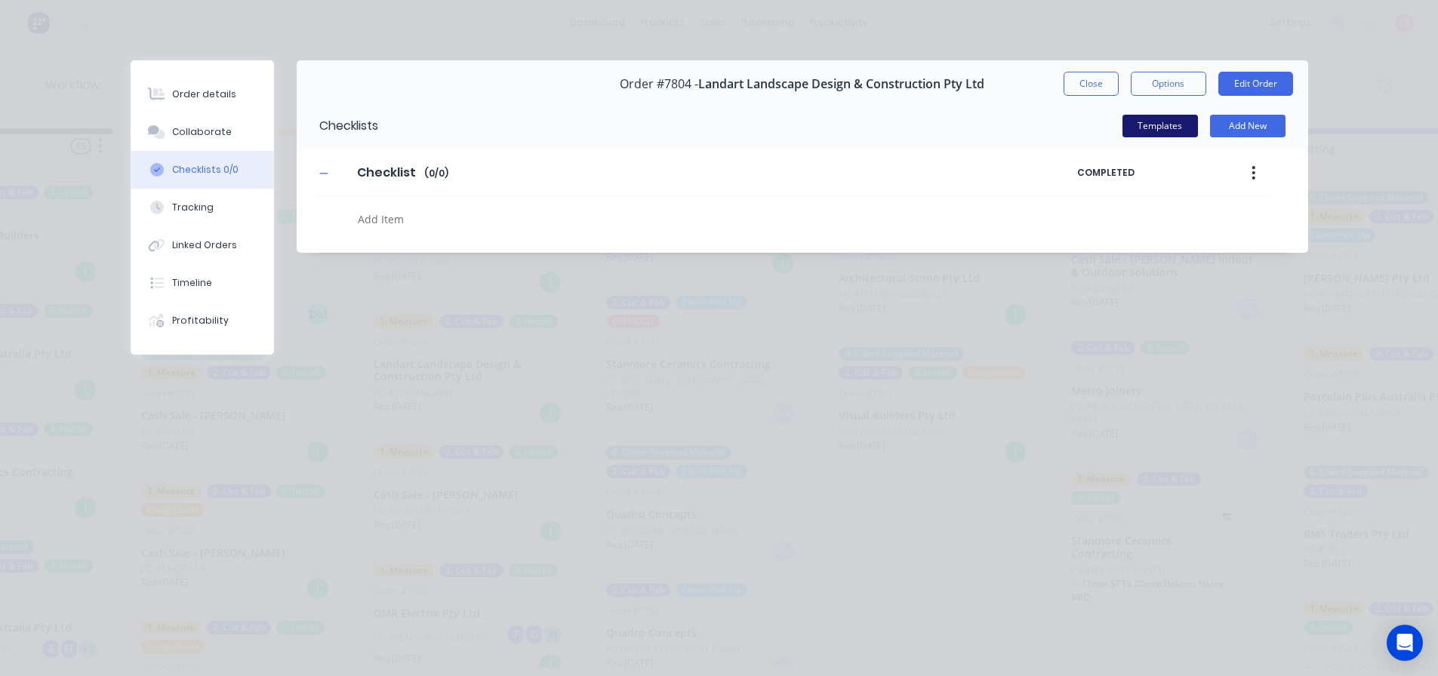
click at [1146, 132] on button "Templates" at bounding box center [1159, 126] width 75 height 23
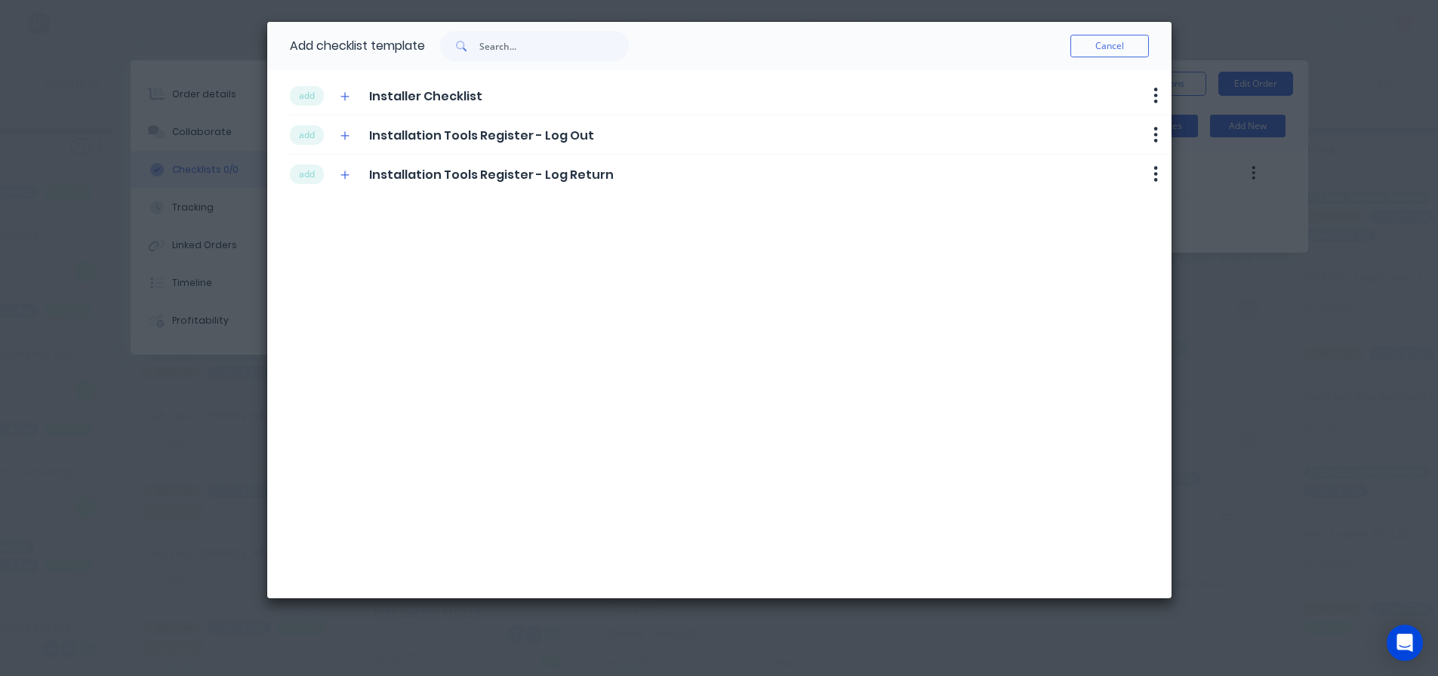
click at [311, 106] on div "add Installer Checklist Delete" at bounding box center [730, 95] width 881 height 39
click at [311, 100] on button "add" at bounding box center [307, 96] width 34 height 20
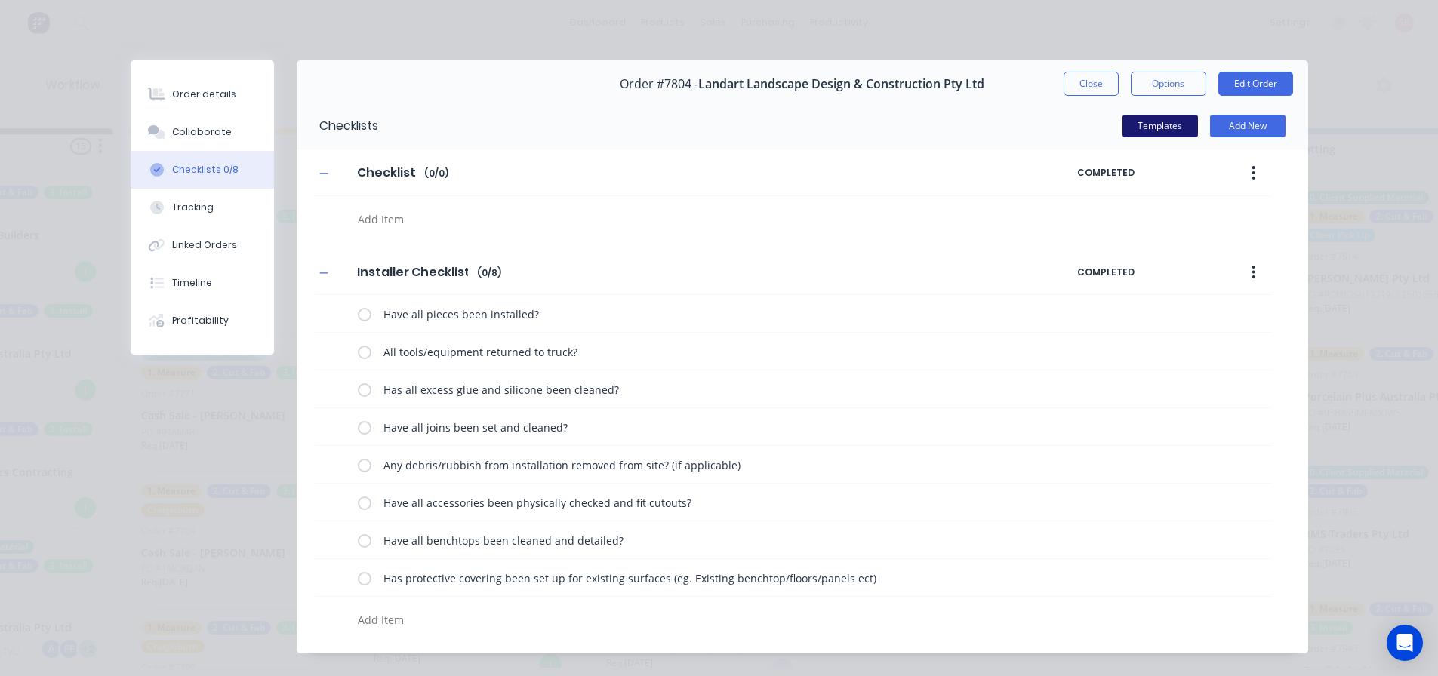
click at [1152, 118] on button "Templates" at bounding box center [1159, 126] width 75 height 23
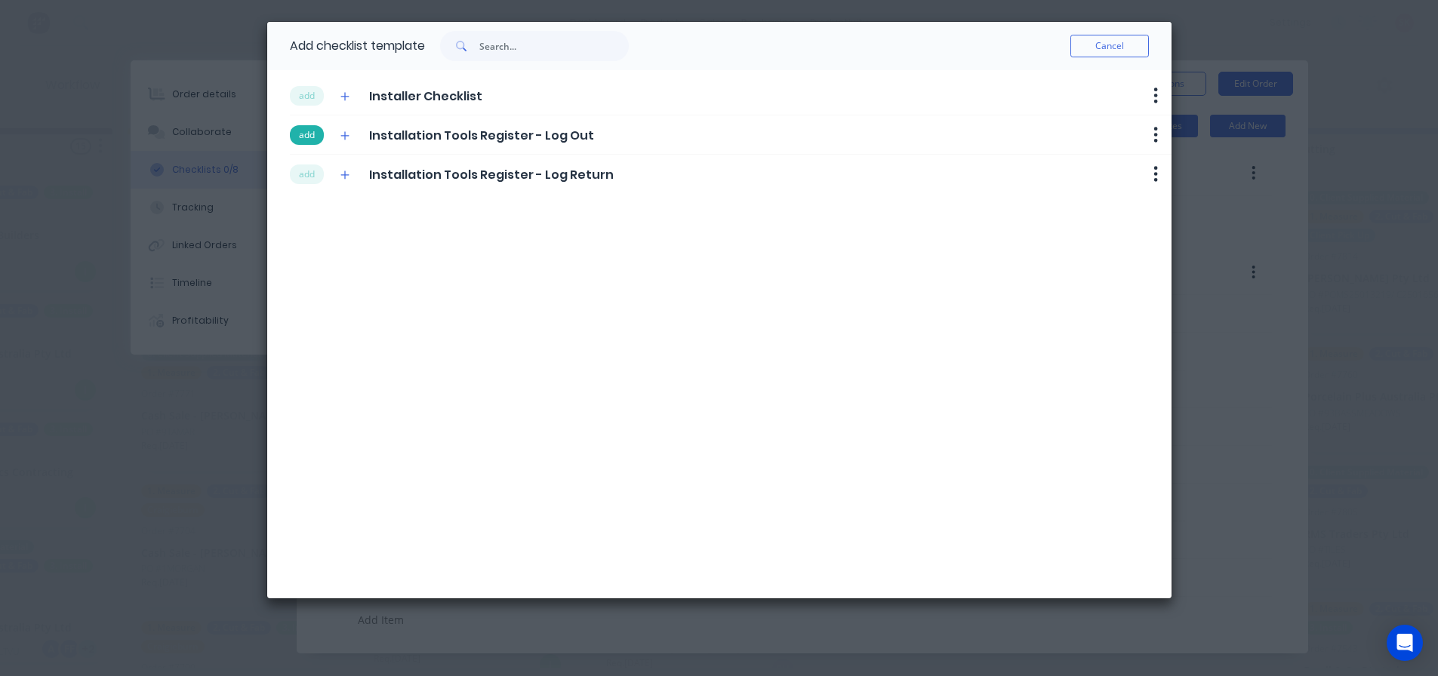
click at [302, 138] on button "add" at bounding box center [307, 135] width 34 height 20
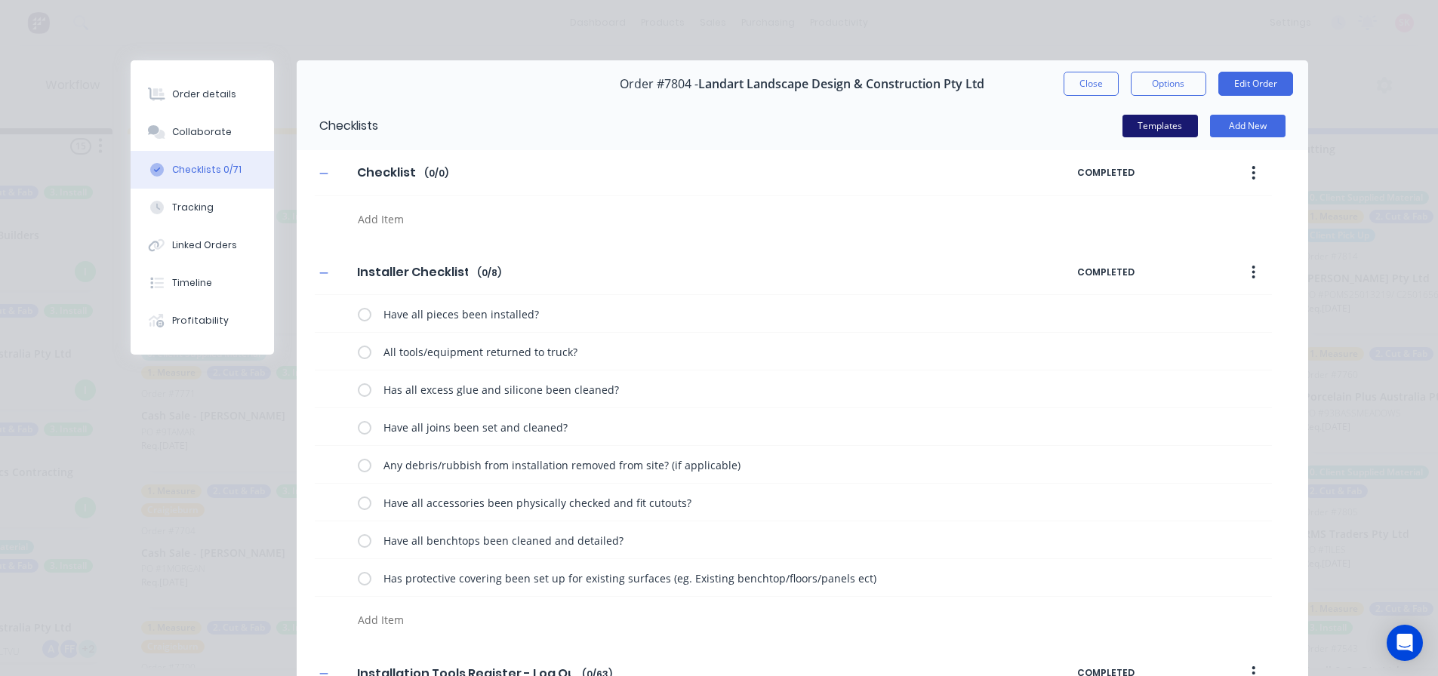
click at [1135, 120] on button "Templates" at bounding box center [1159, 126] width 75 height 23
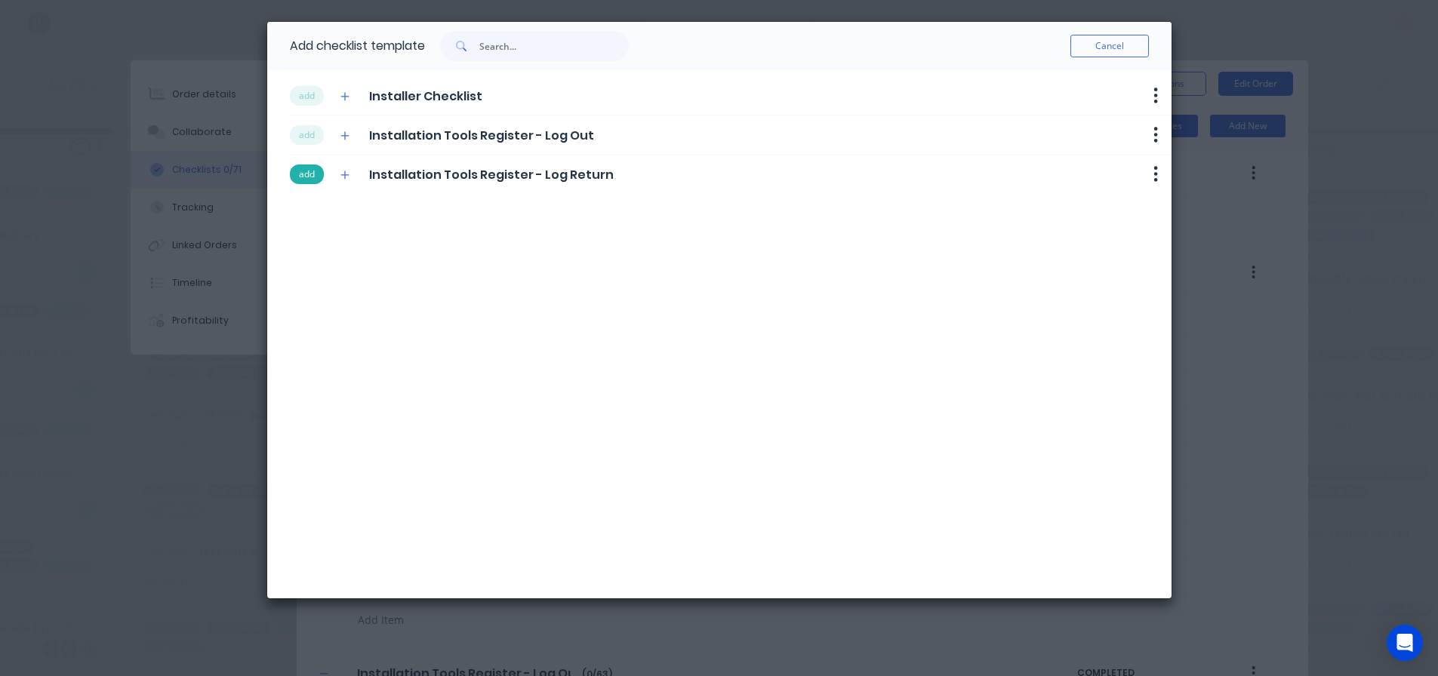
click at [314, 178] on button "add" at bounding box center [307, 175] width 34 height 20
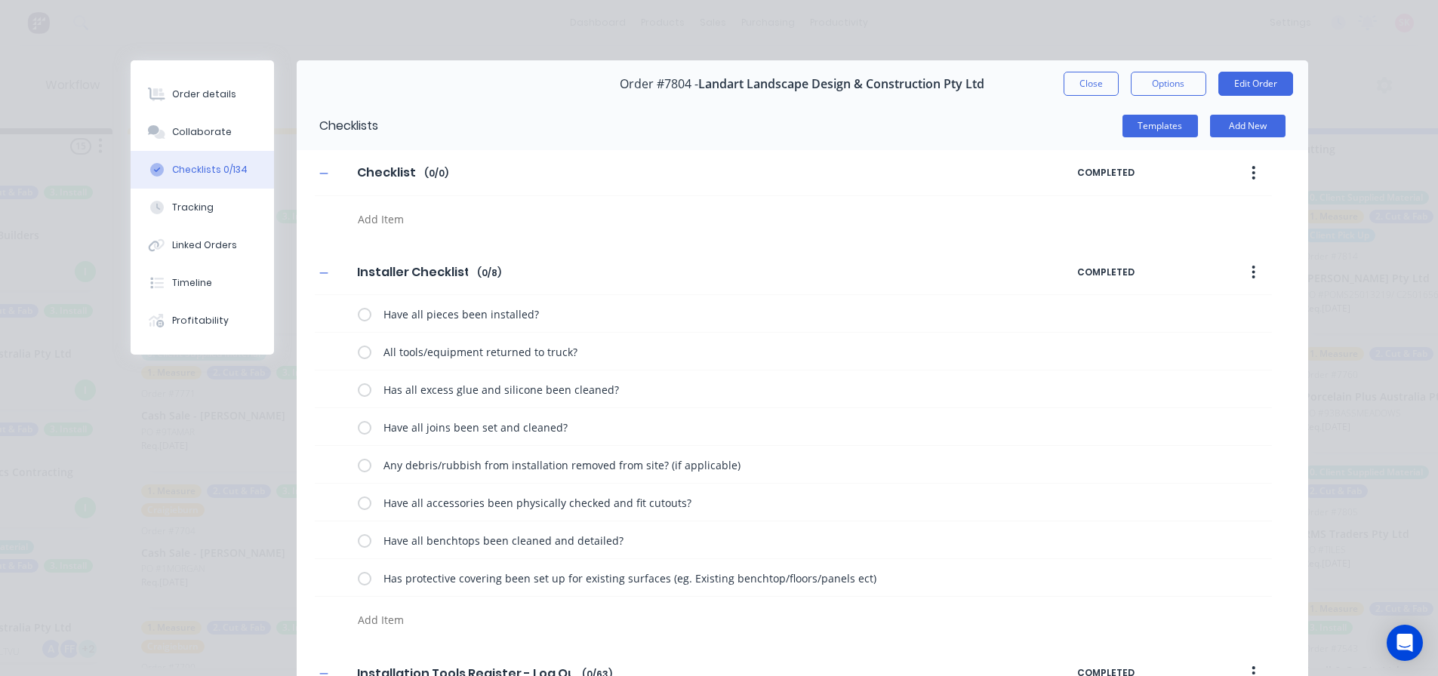
click at [1251, 165] on icon "button" at bounding box center [1253, 173] width 4 height 17
click at [1177, 235] on div "Delete" at bounding box center [1200, 243] width 116 height 22
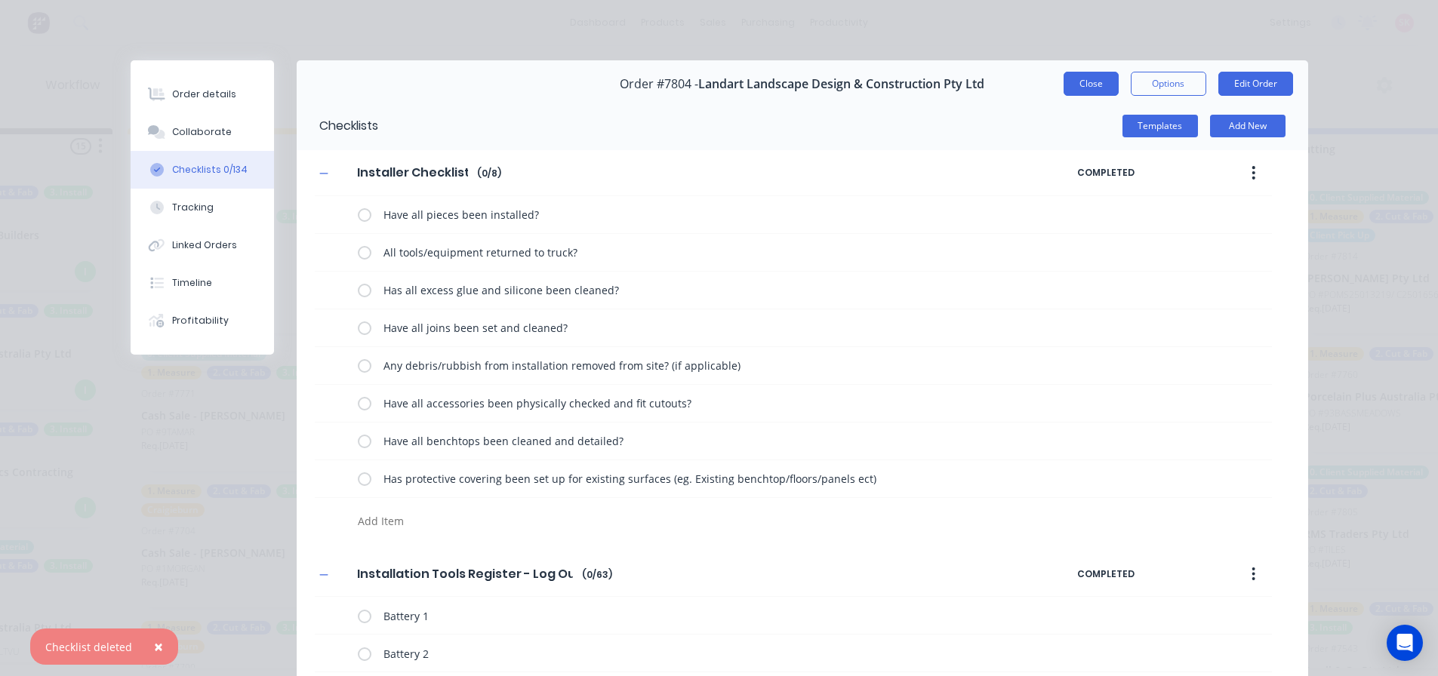
click at [1107, 88] on button "Close" at bounding box center [1090, 84] width 55 height 24
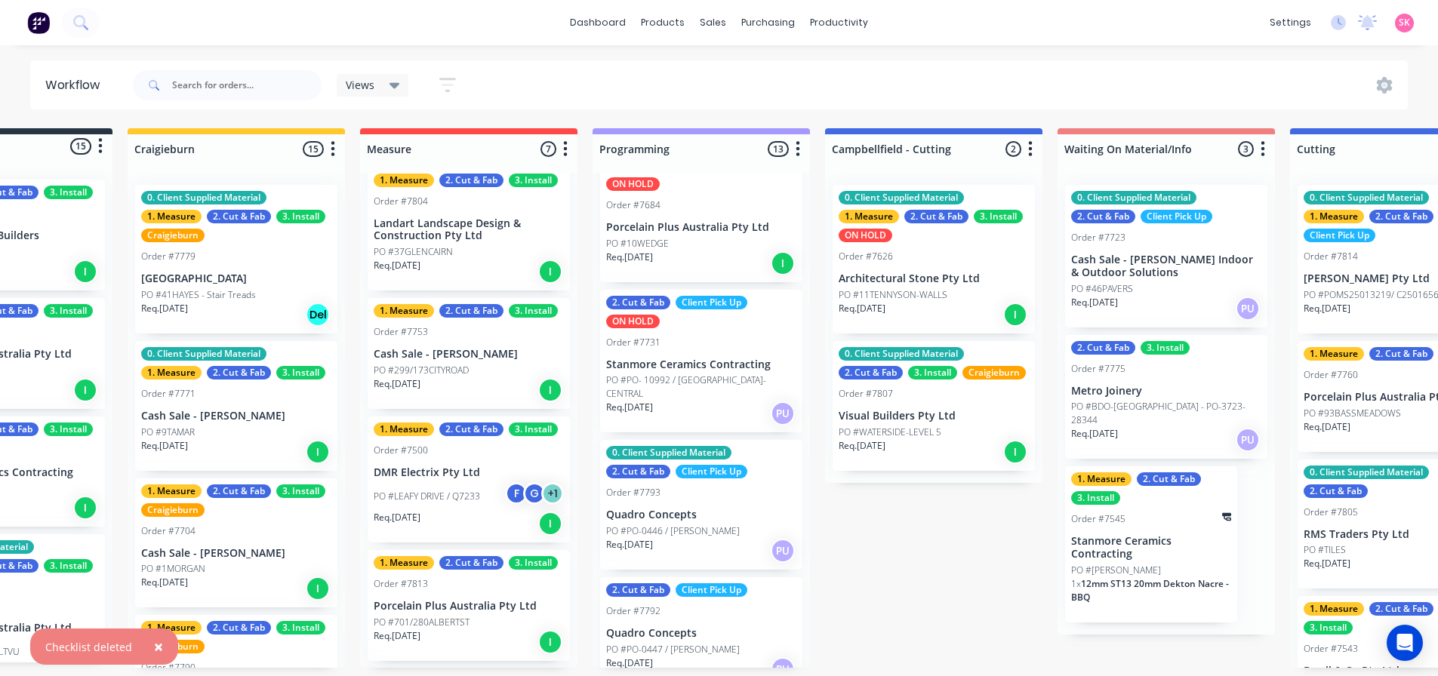
scroll to position [302, 0]
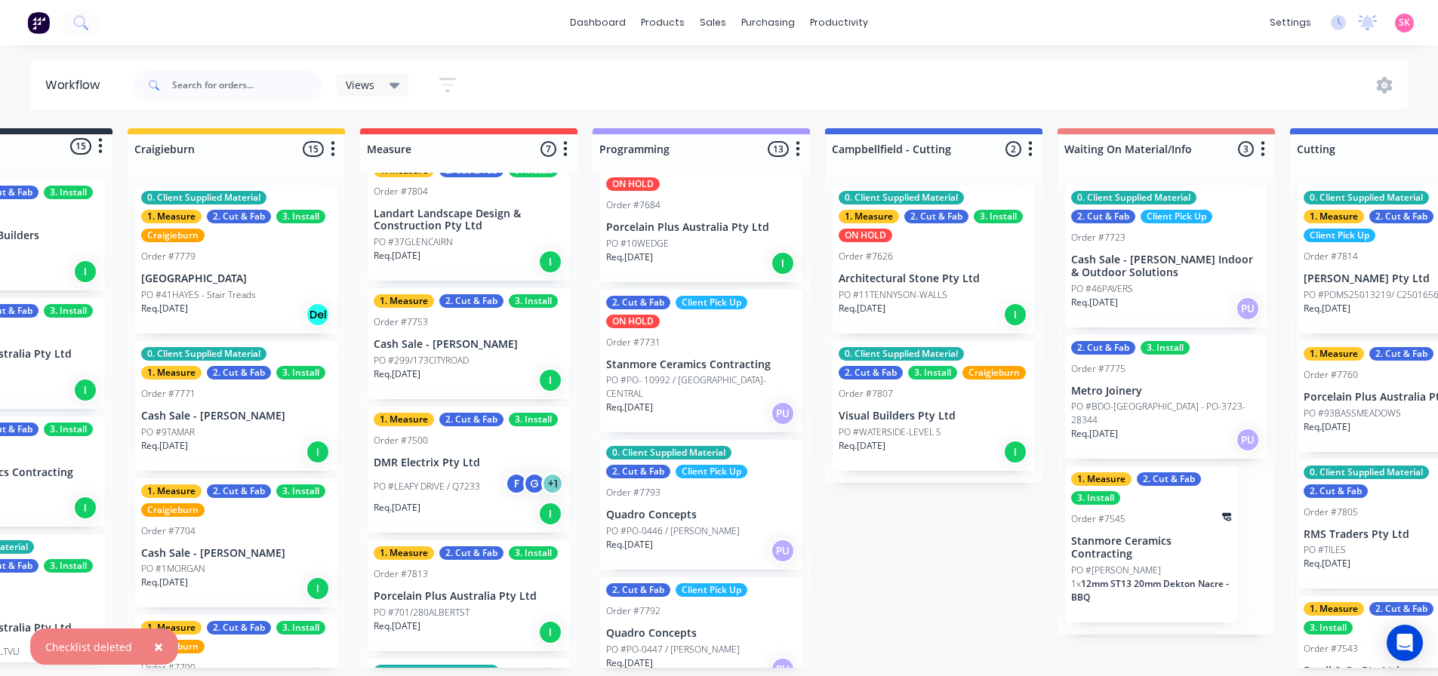
click at [490, 384] on div "Req. 11/10/25 I" at bounding box center [469, 381] width 190 height 26
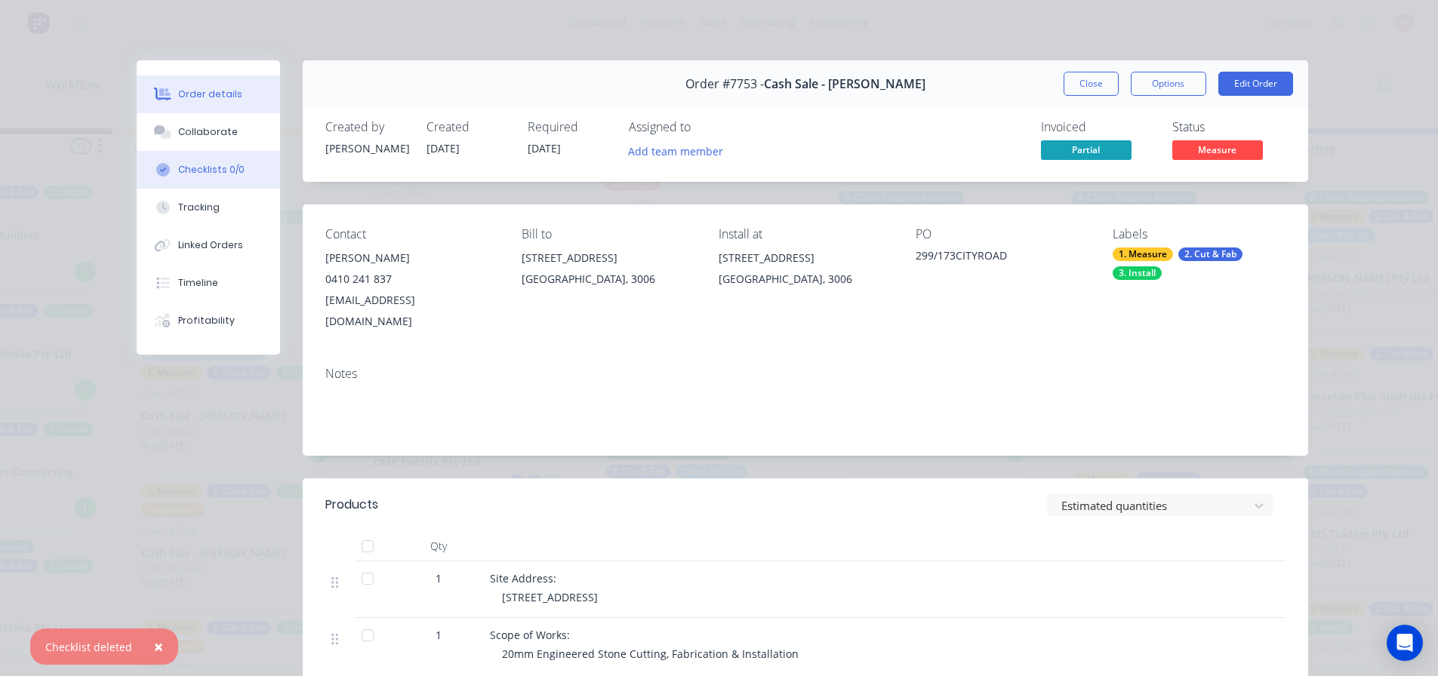
click at [183, 177] on button "Checklists 0/0" at bounding box center [208, 170] width 143 height 38
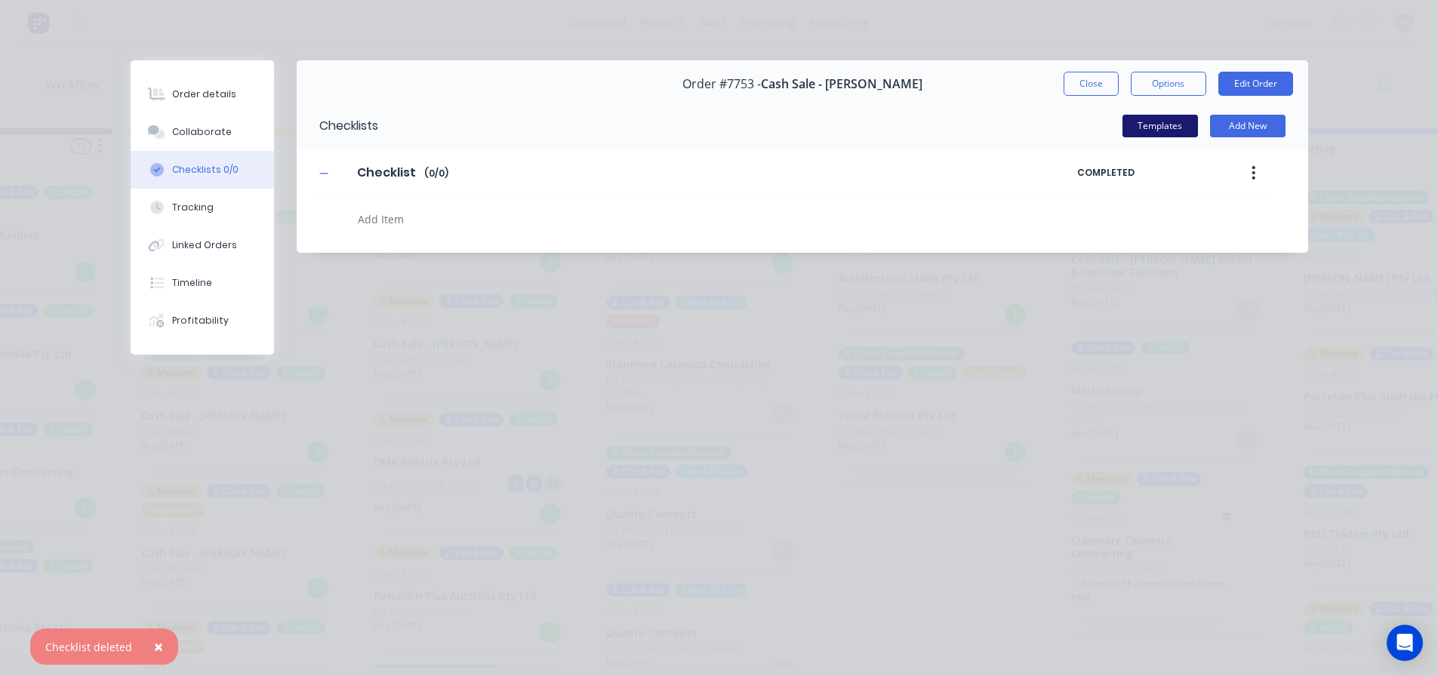
click at [1173, 124] on button "Templates" at bounding box center [1159, 126] width 75 height 23
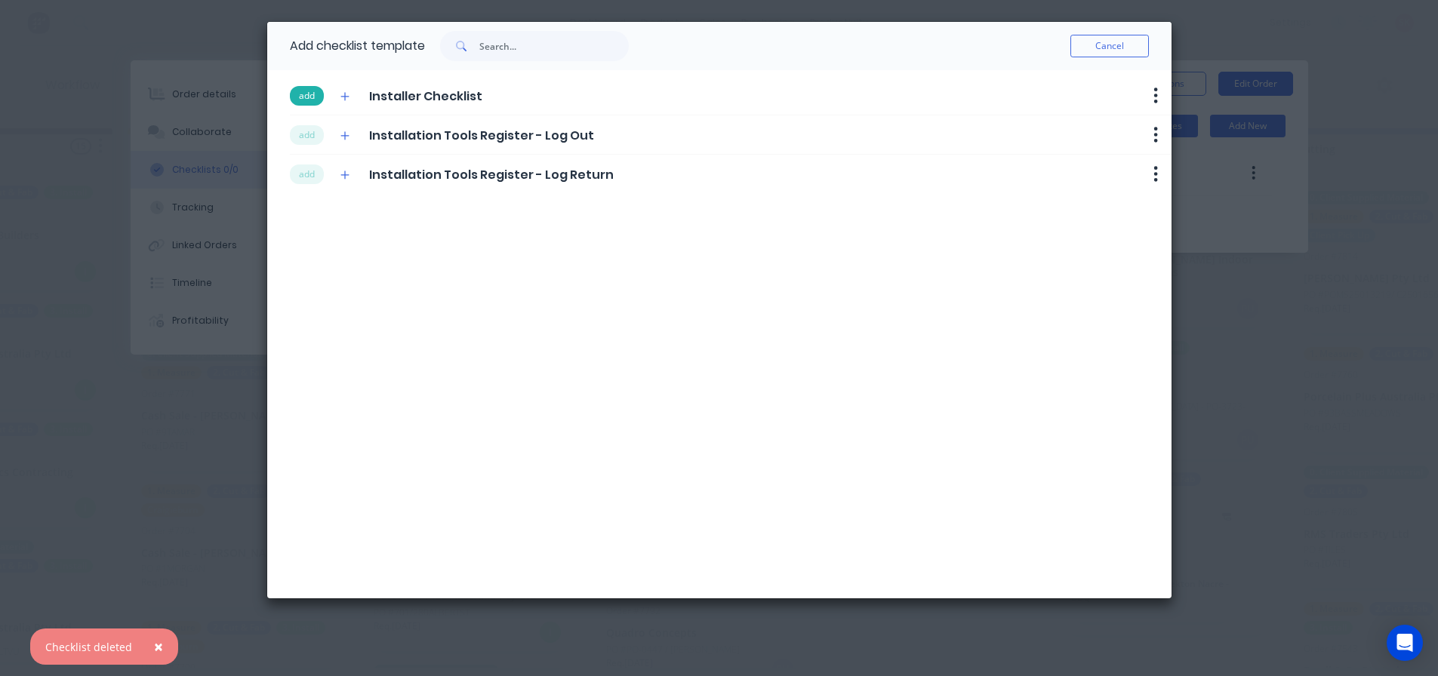
click at [297, 98] on button "add" at bounding box center [307, 96] width 34 height 20
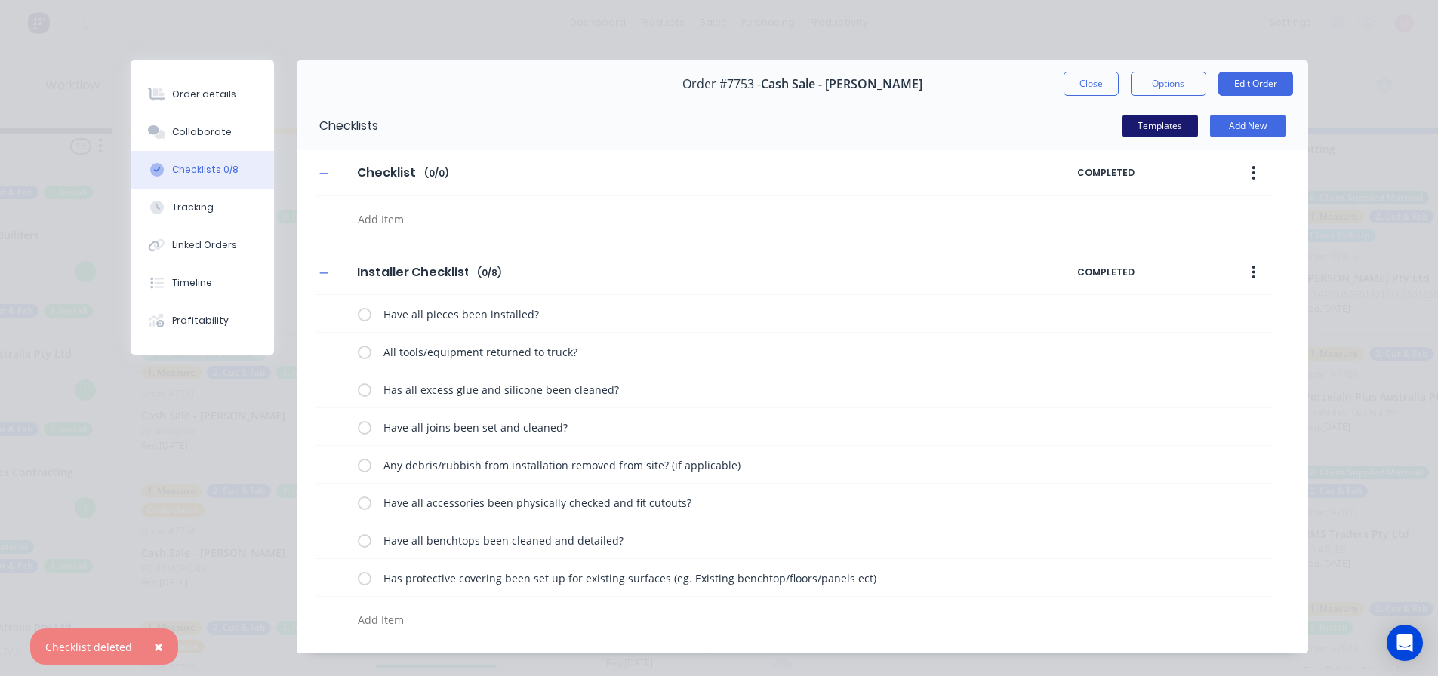
click at [1140, 131] on button "Templates" at bounding box center [1159, 126] width 75 height 23
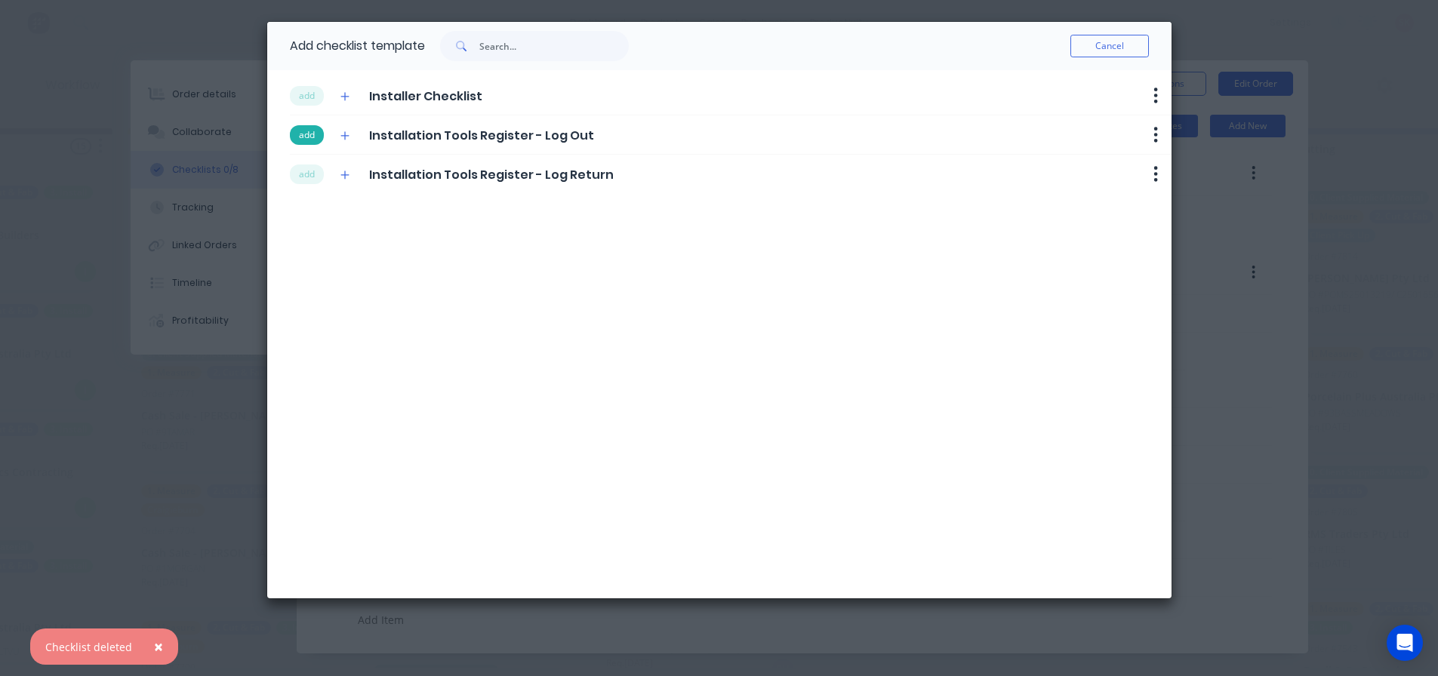
click at [312, 137] on button "add" at bounding box center [307, 135] width 34 height 20
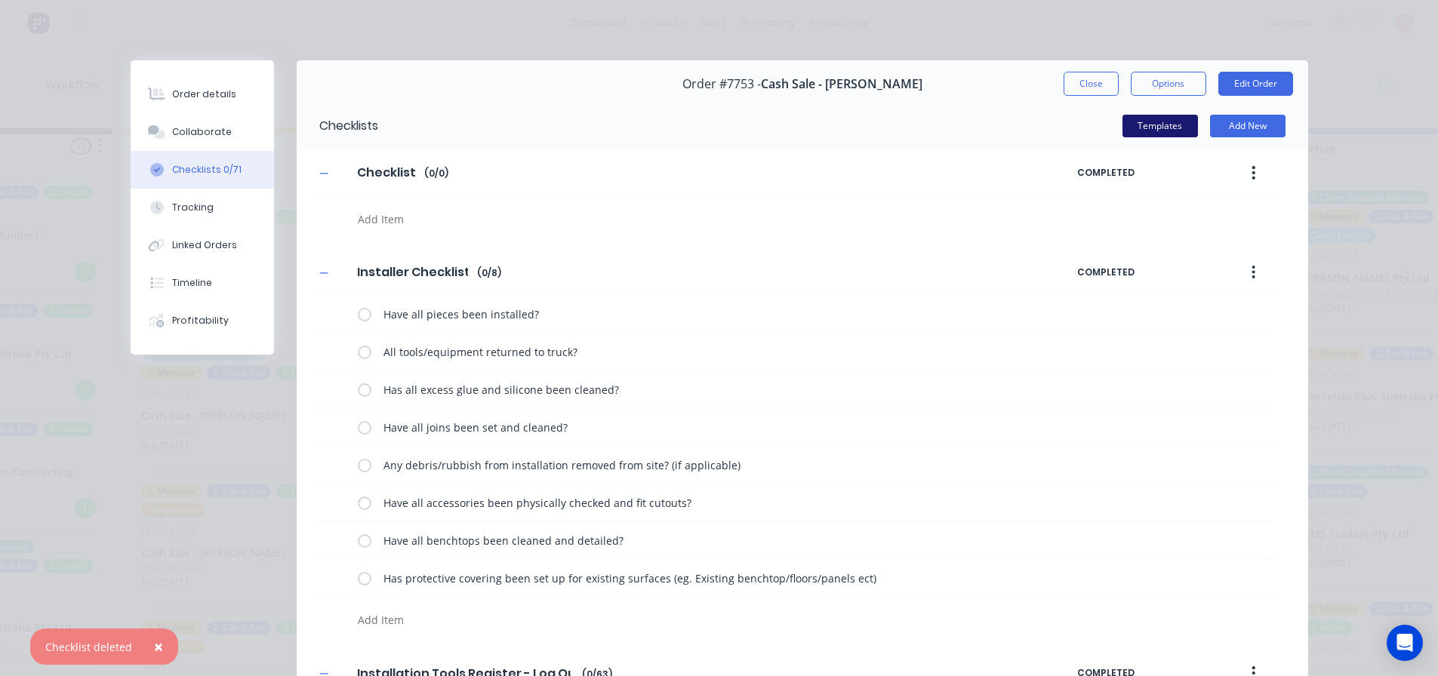
click at [1153, 121] on button "Templates" at bounding box center [1159, 126] width 75 height 23
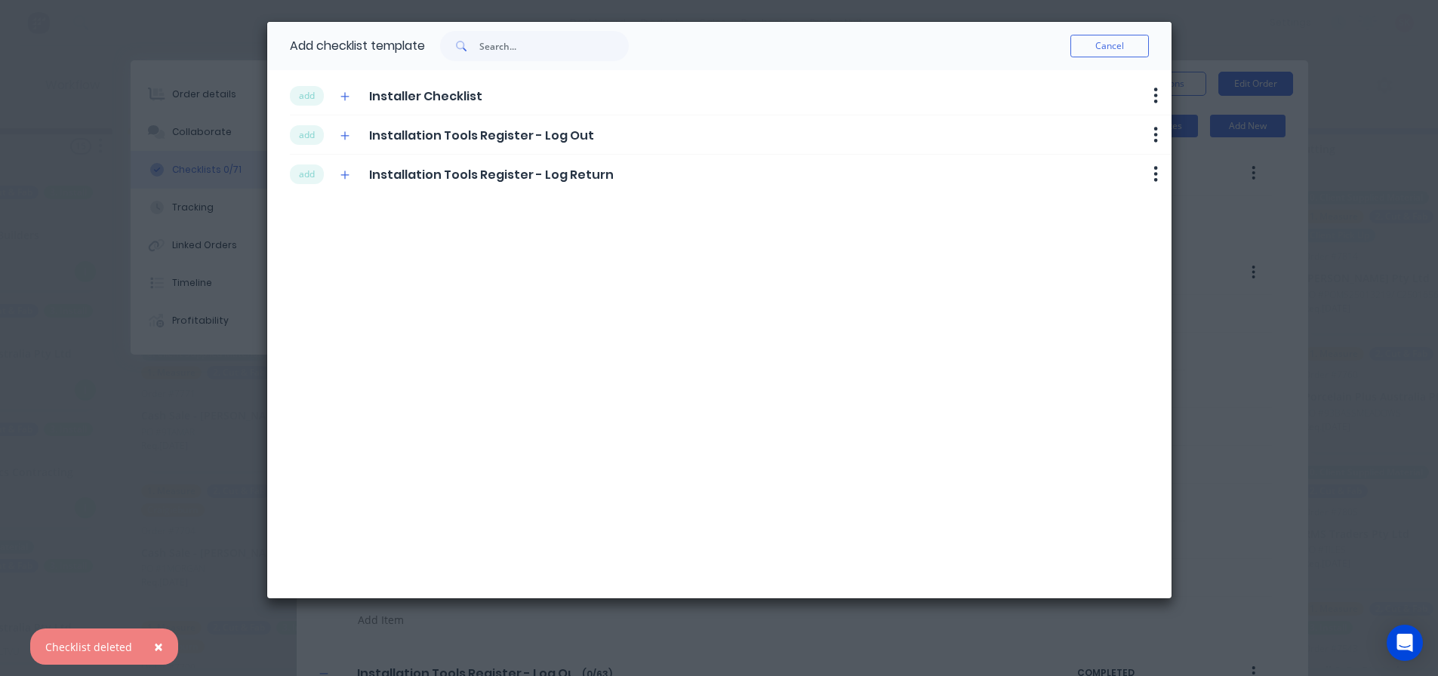
click at [298, 188] on div "add Installation Tools Register - Log Return Delete" at bounding box center [730, 174] width 881 height 38
click at [301, 179] on button "add" at bounding box center [307, 175] width 34 height 20
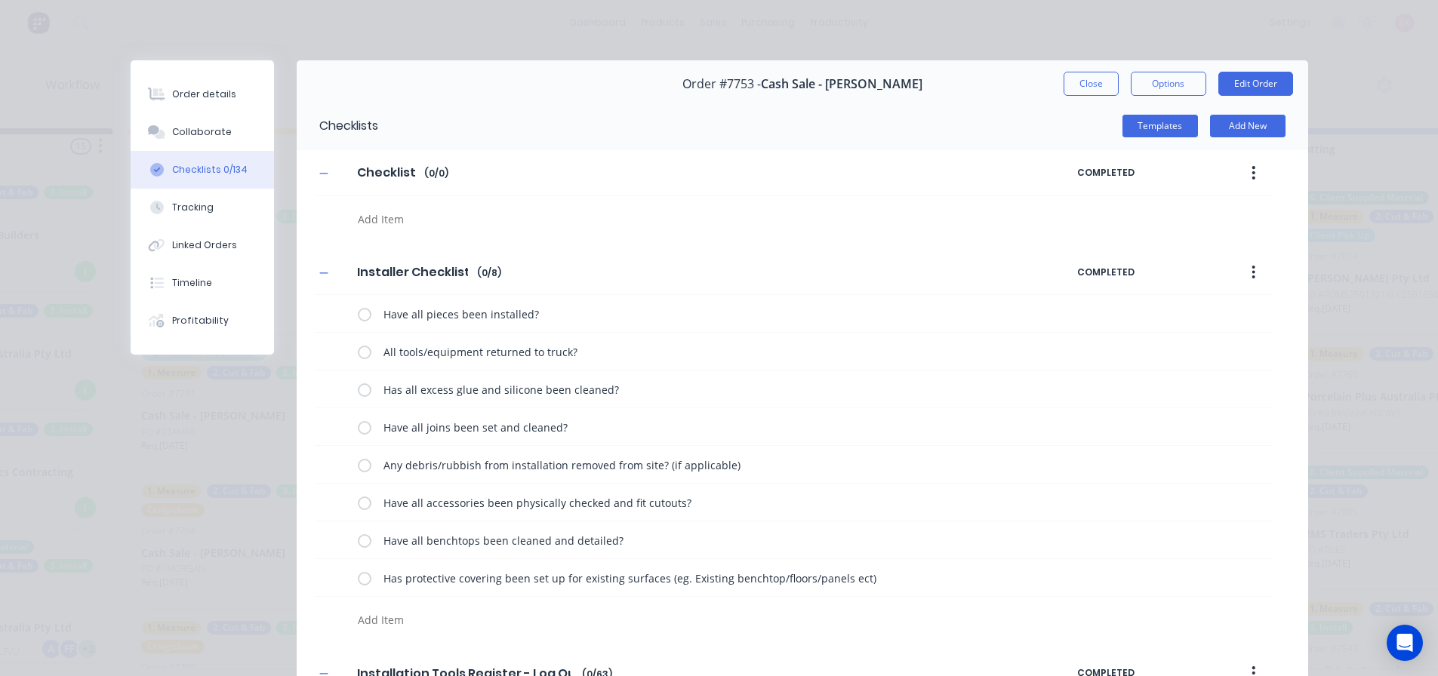
click at [1241, 167] on button "button" at bounding box center [1252, 172] width 35 height 27
click at [1167, 237] on div "Delete" at bounding box center [1200, 243] width 116 height 22
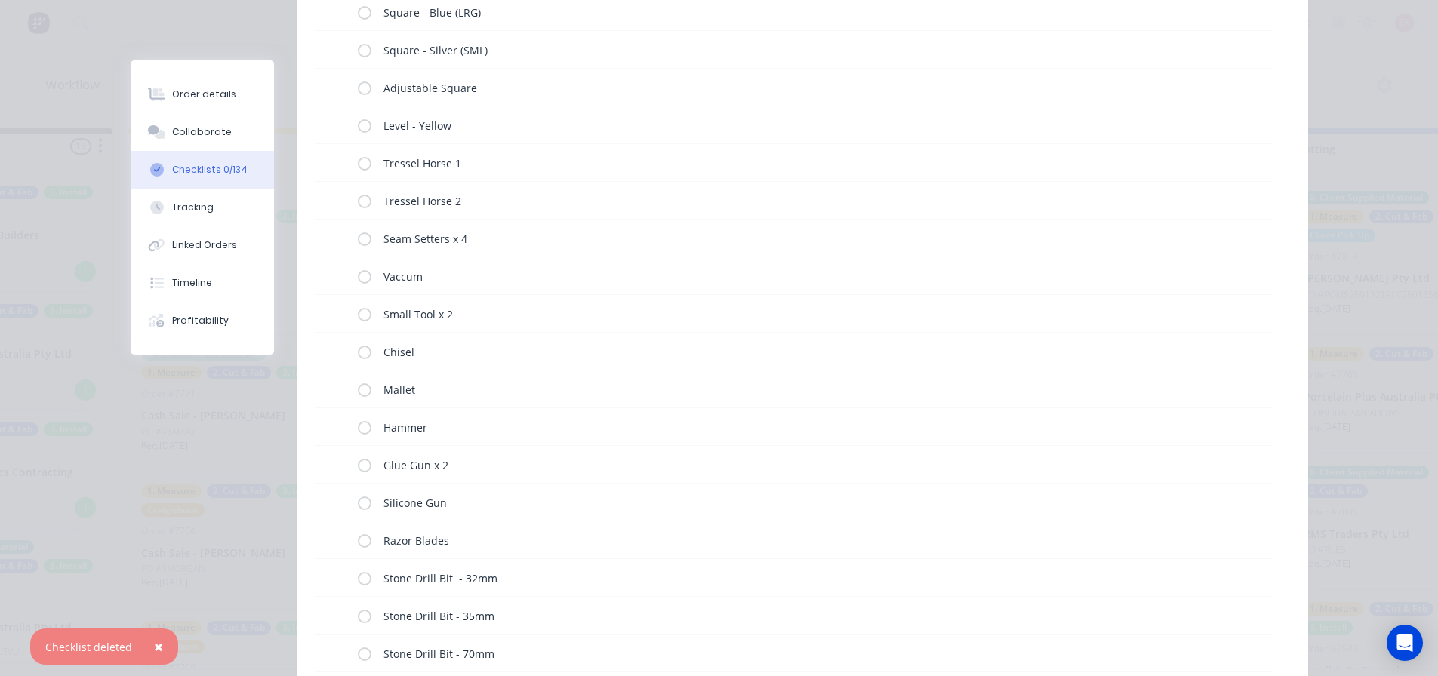
scroll to position [0, 0]
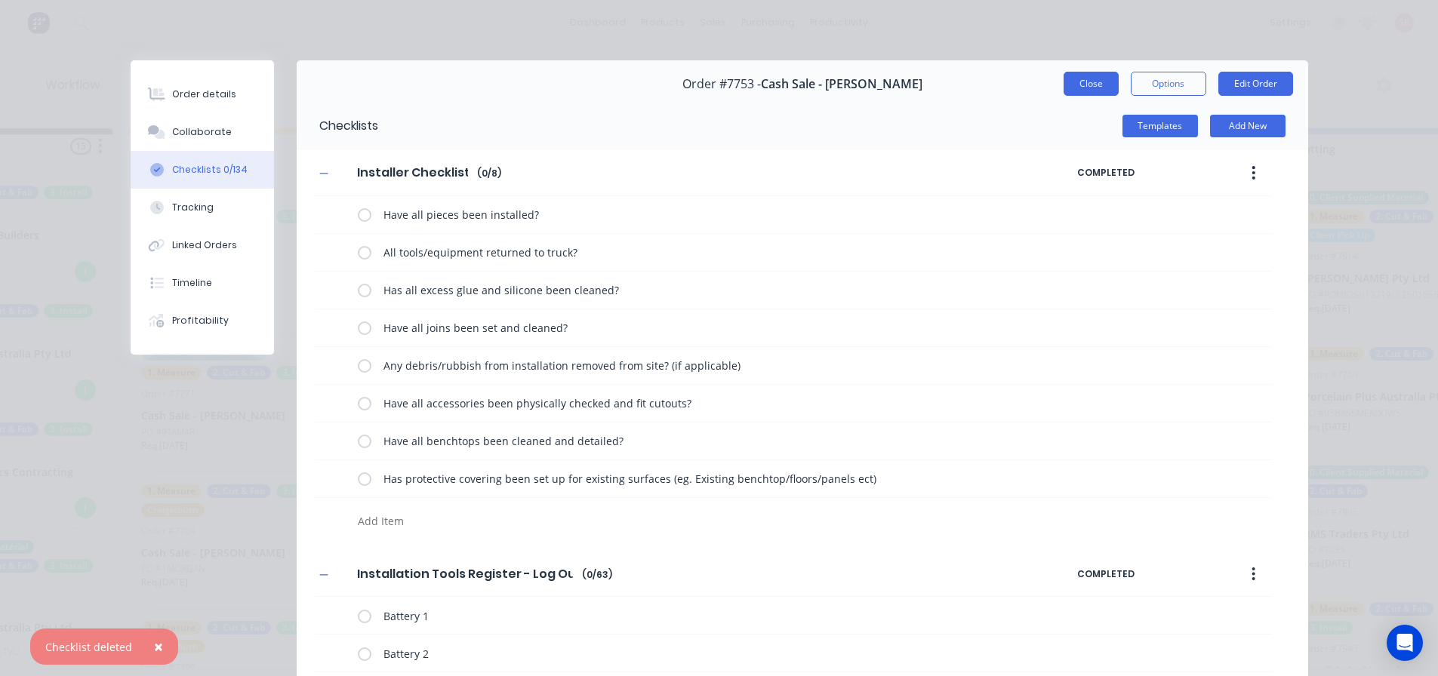
click at [1096, 78] on button "Close" at bounding box center [1090, 84] width 55 height 24
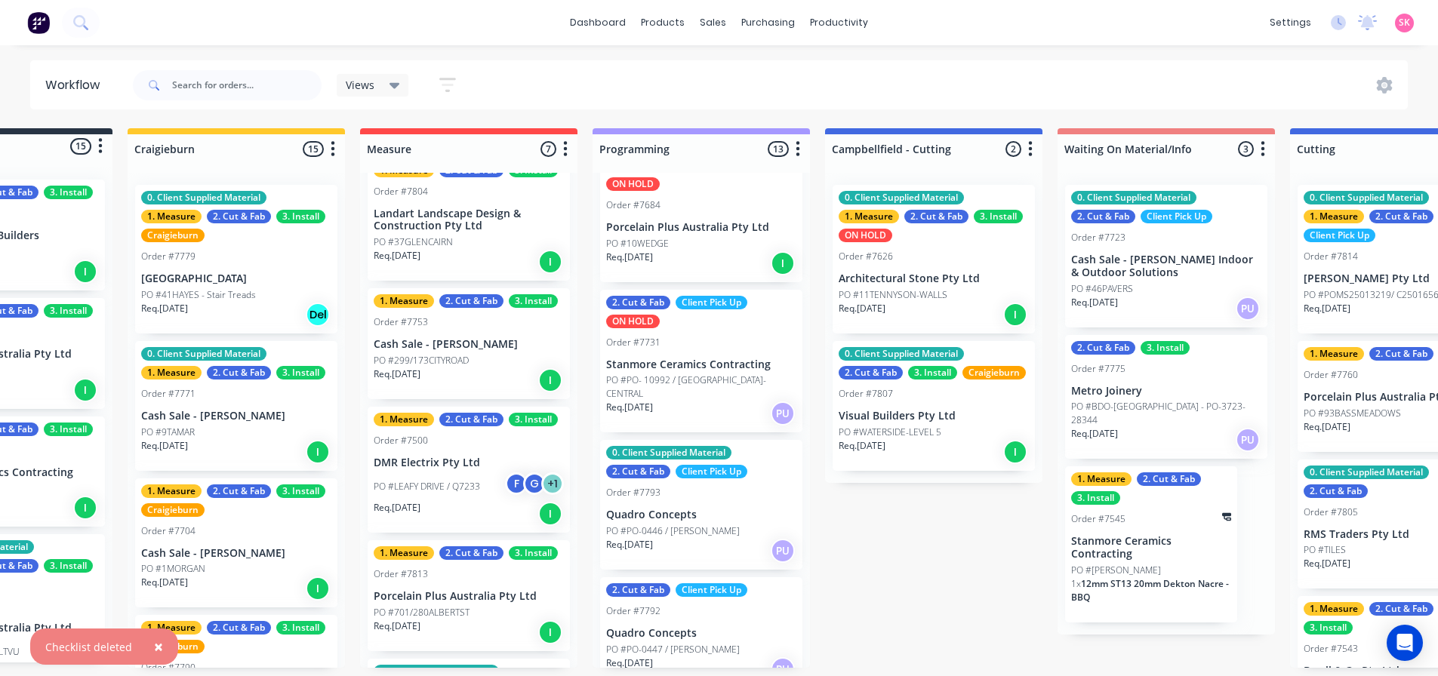
click at [451, 476] on div "PO #LEAFY DRIVE / Q7233 F G + 1" at bounding box center [469, 486] width 190 height 29
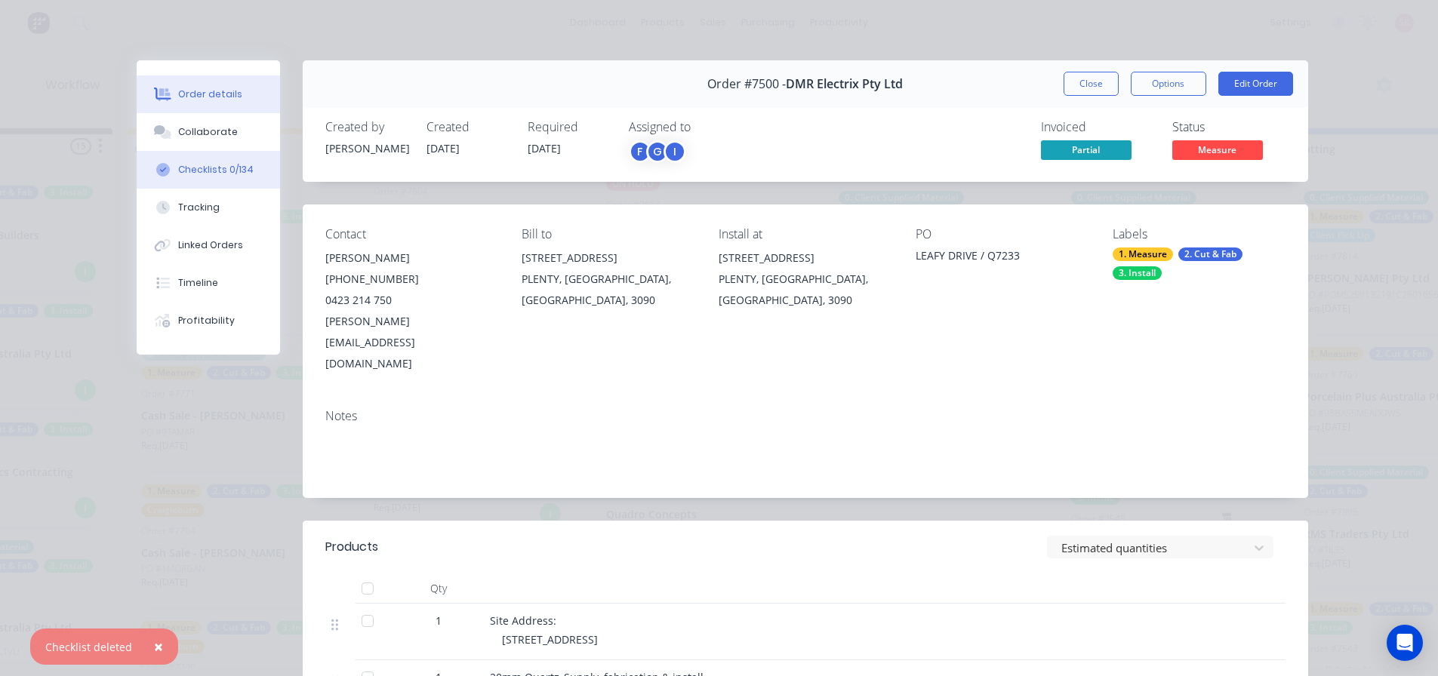
click at [217, 173] on div "Checklists 0/134" at bounding box center [215, 170] width 75 height 14
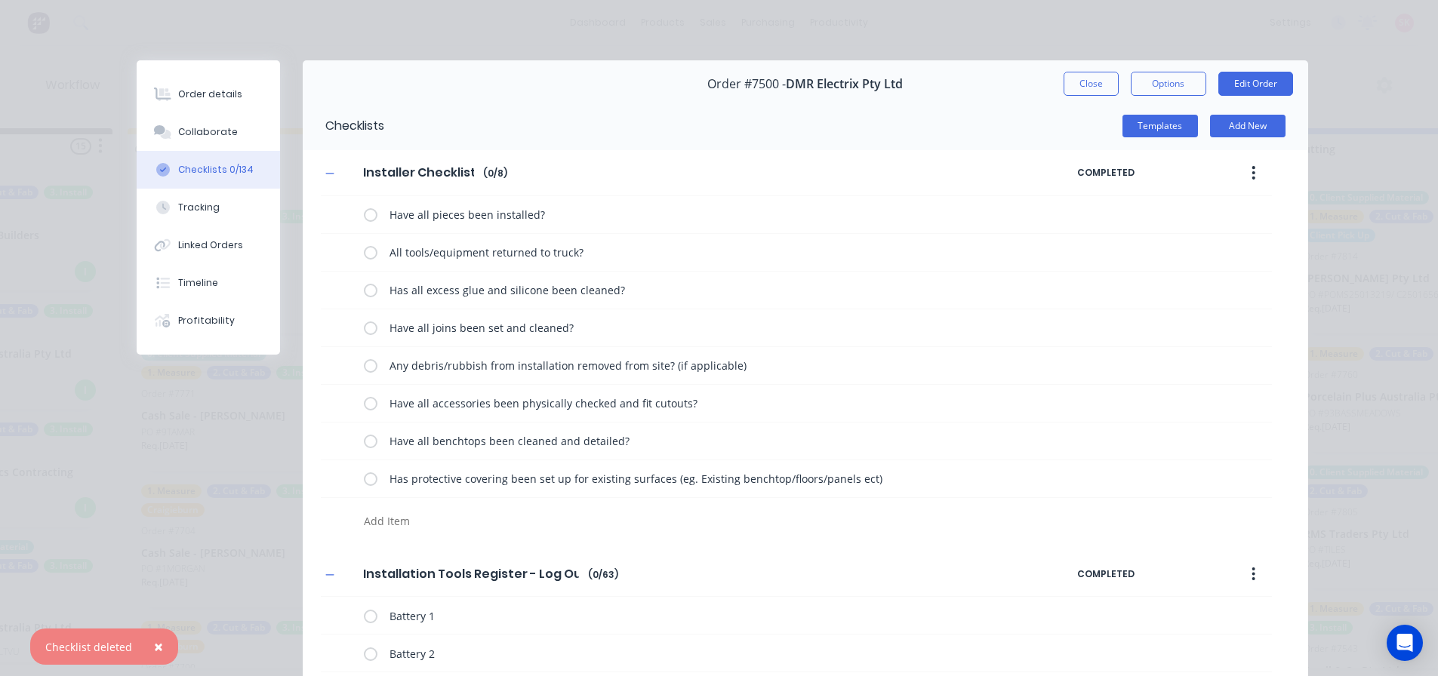
click at [1063, 77] on button "Close" at bounding box center [1090, 84] width 55 height 24
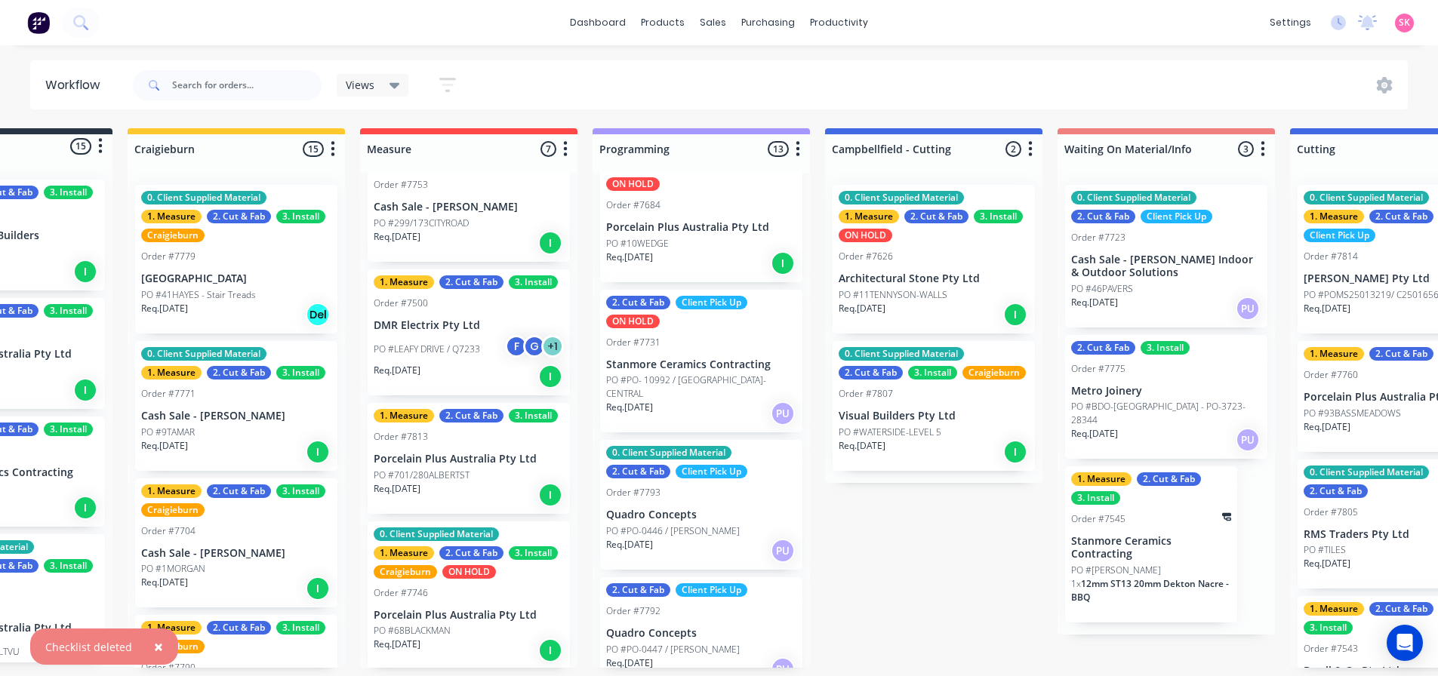
scroll to position [441, 0]
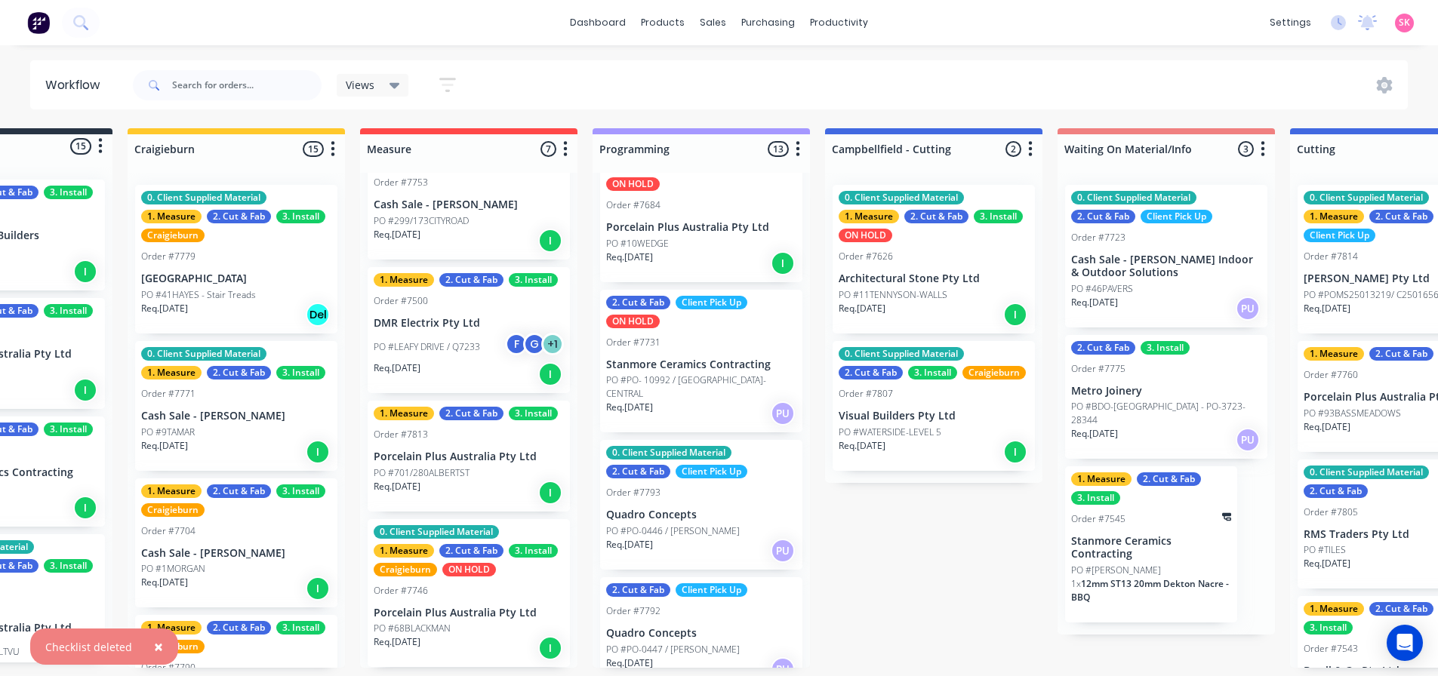
click at [455, 462] on p "Porcelain Plus Australia Pty Ltd" at bounding box center [469, 457] width 190 height 13
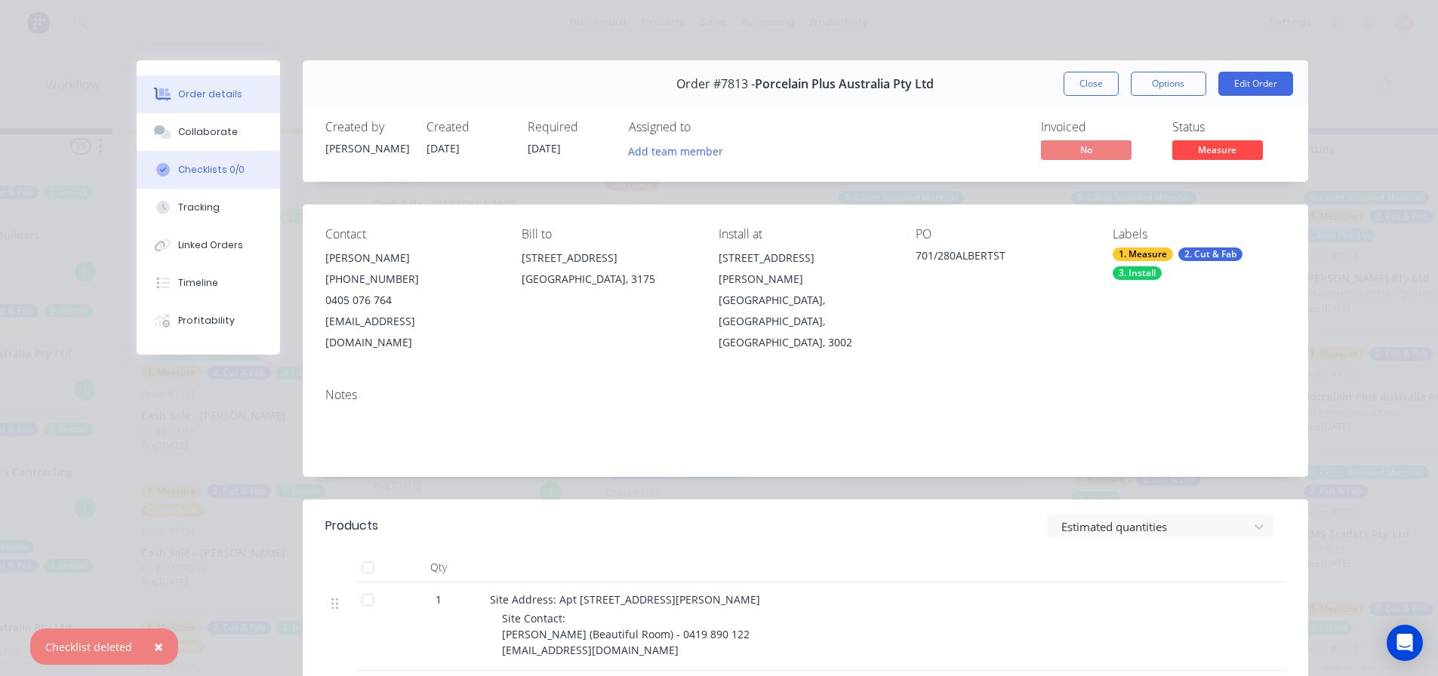
drag, startPoint x: 186, startPoint y: 166, endPoint x: 260, endPoint y: 167, distance: 73.2
click at [187, 167] on div "Checklists 0/0" at bounding box center [211, 170] width 66 height 14
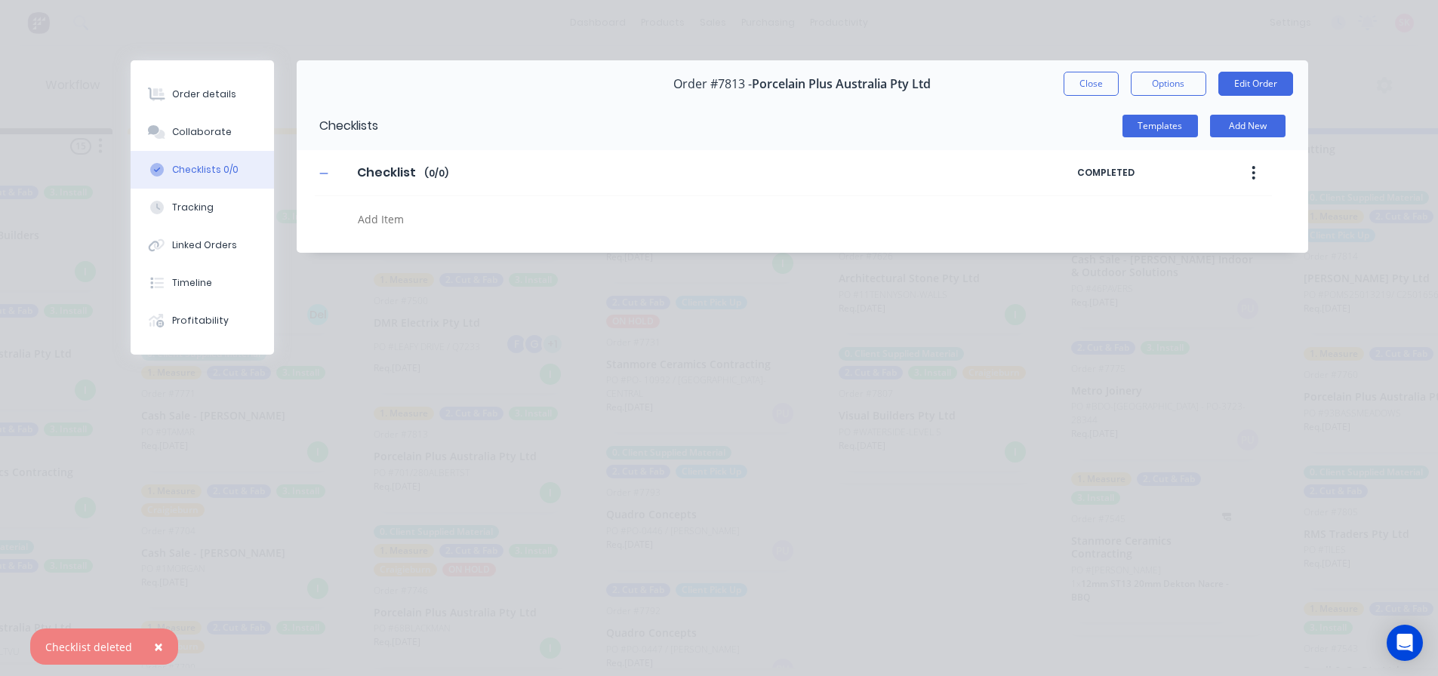
click at [1121, 133] on div "Templates Add New" at bounding box center [843, 126] width 930 height 23
click at [1247, 174] on button "button" at bounding box center [1252, 172] width 35 height 27
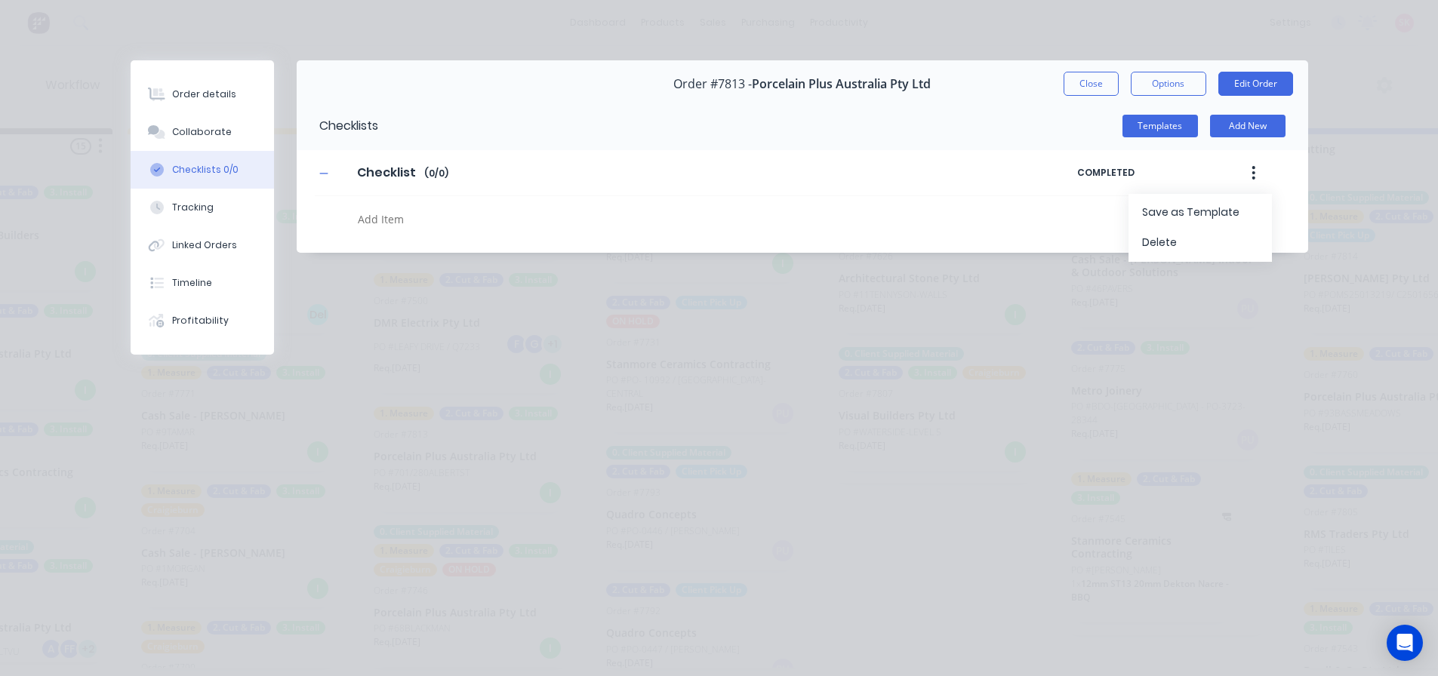
click at [1227, 248] on div "Delete" at bounding box center [1200, 243] width 116 height 22
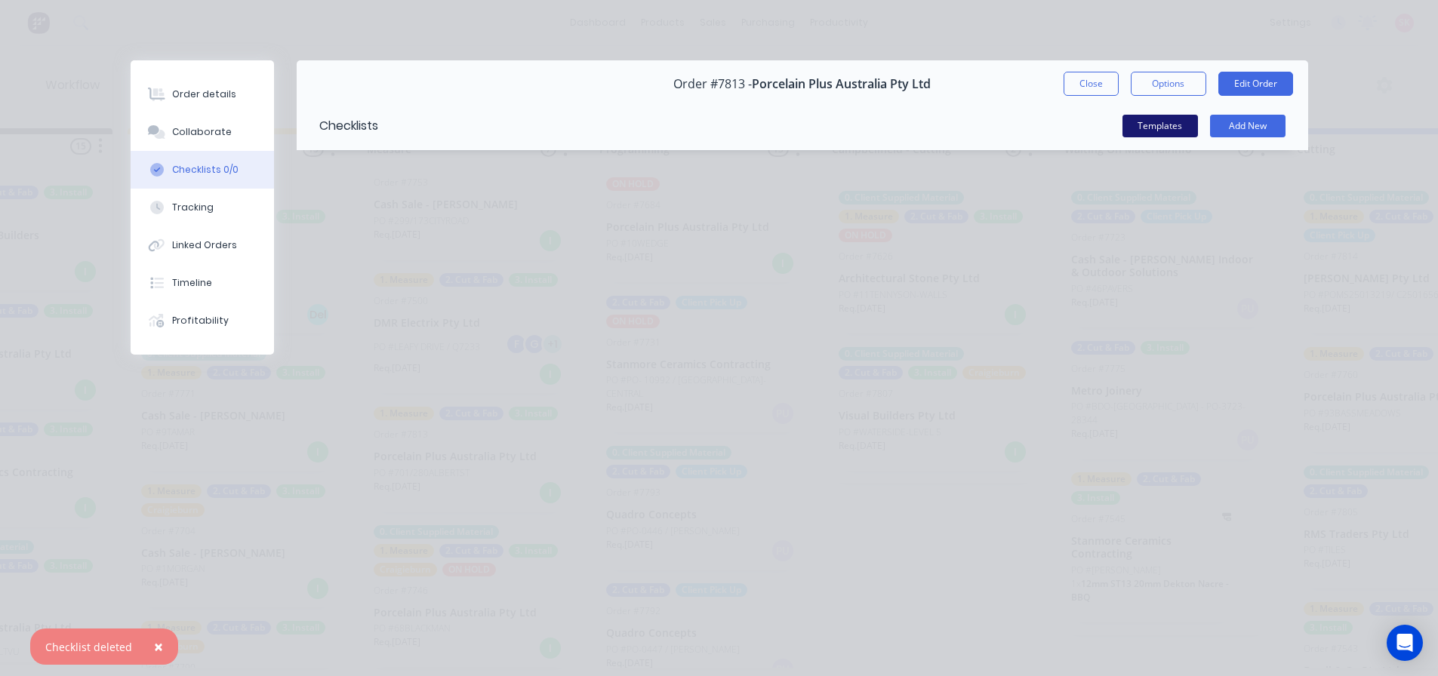
click at [1169, 119] on button "Templates" at bounding box center [1159, 126] width 75 height 23
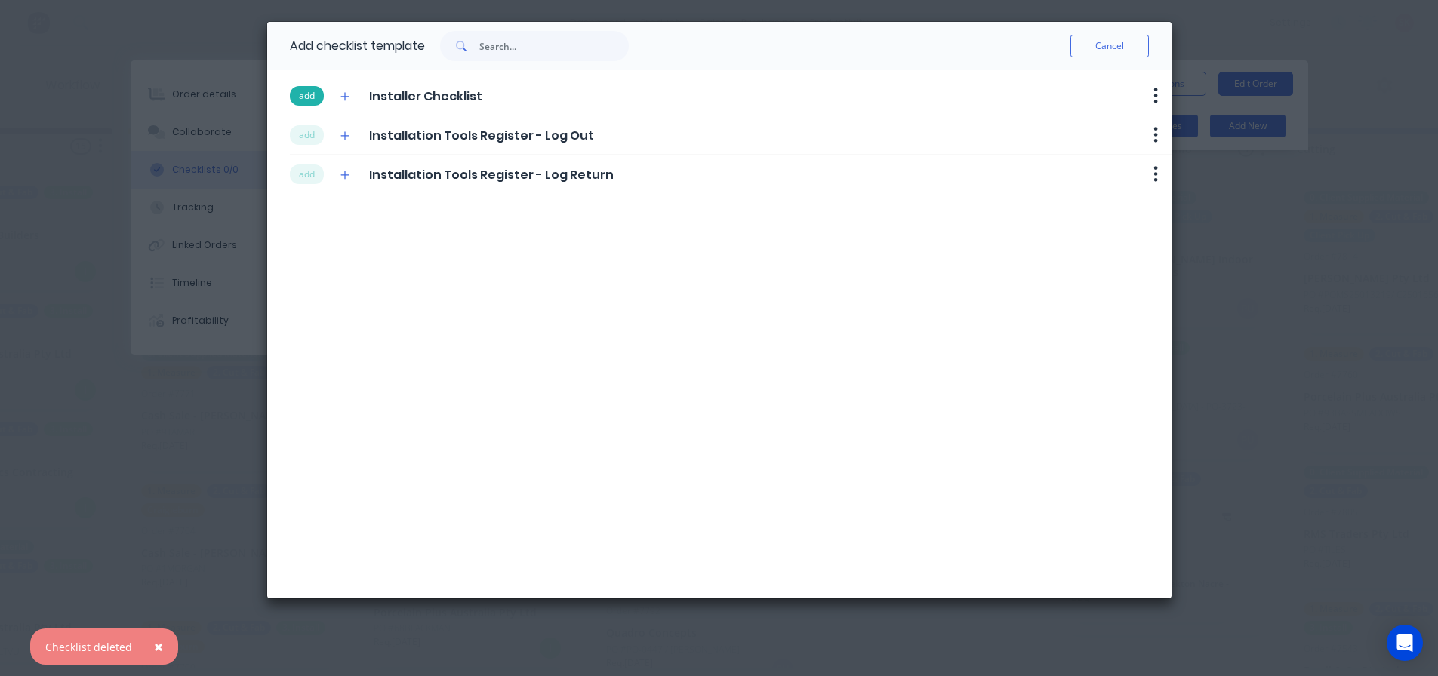
click at [317, 99] on button "add" at bounding box center [307, 96] width 34 height 20
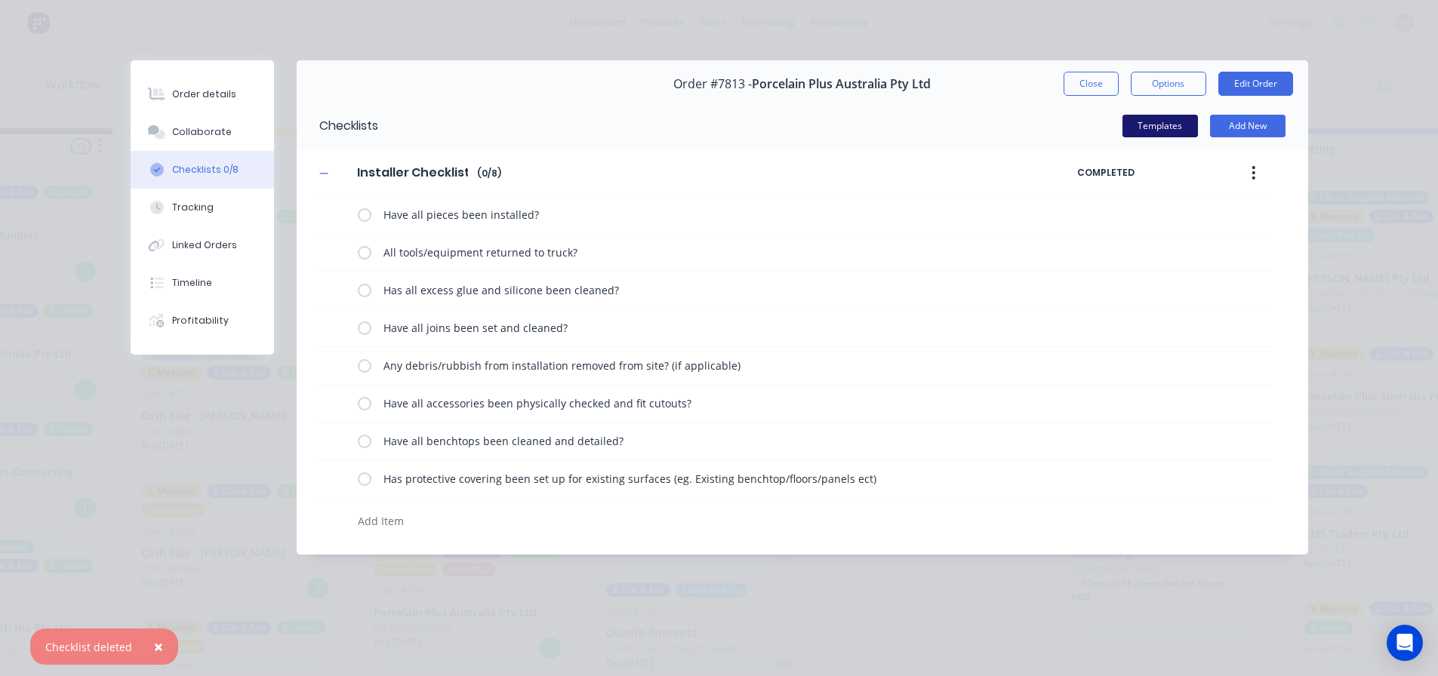
click at [1174, 124] on button "Templates" at bounding box center [1159, 126] width 75 height 23
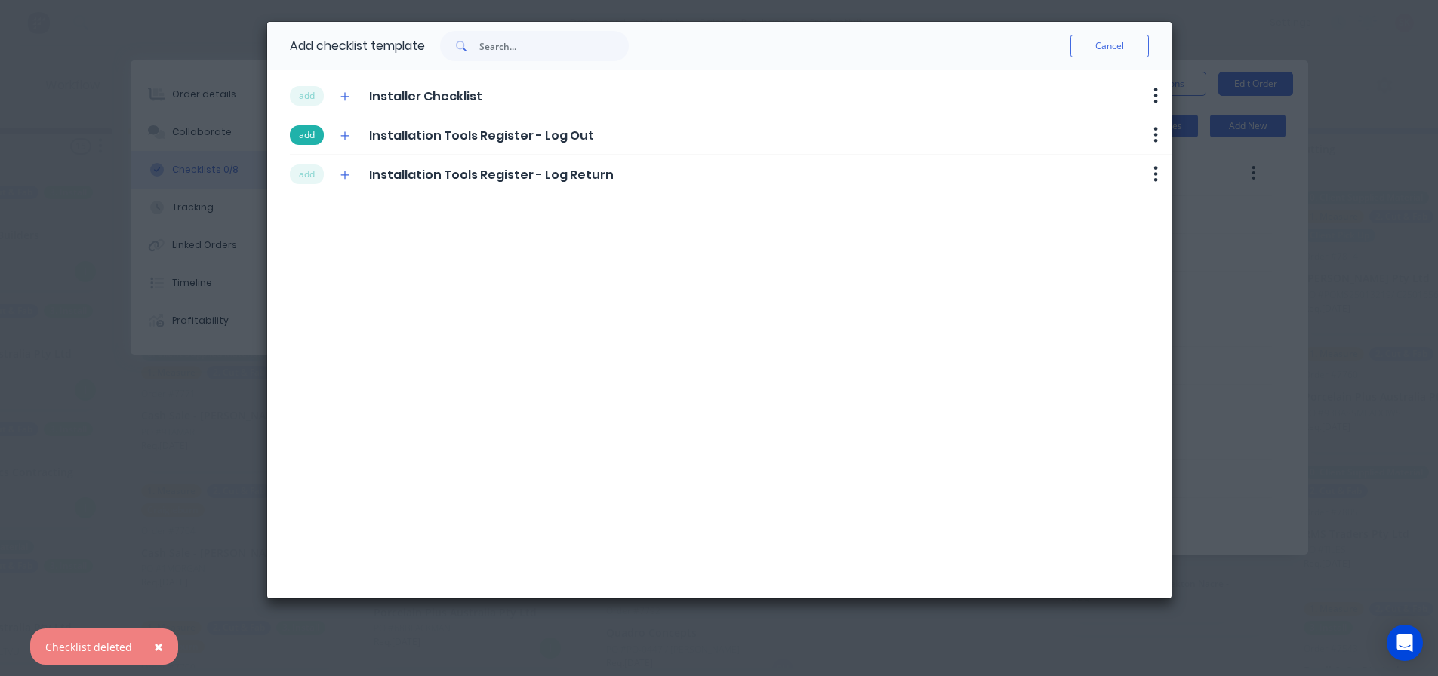
click at [316, 135] on button "add" at bounding box center [307, 135] width 34 height 20
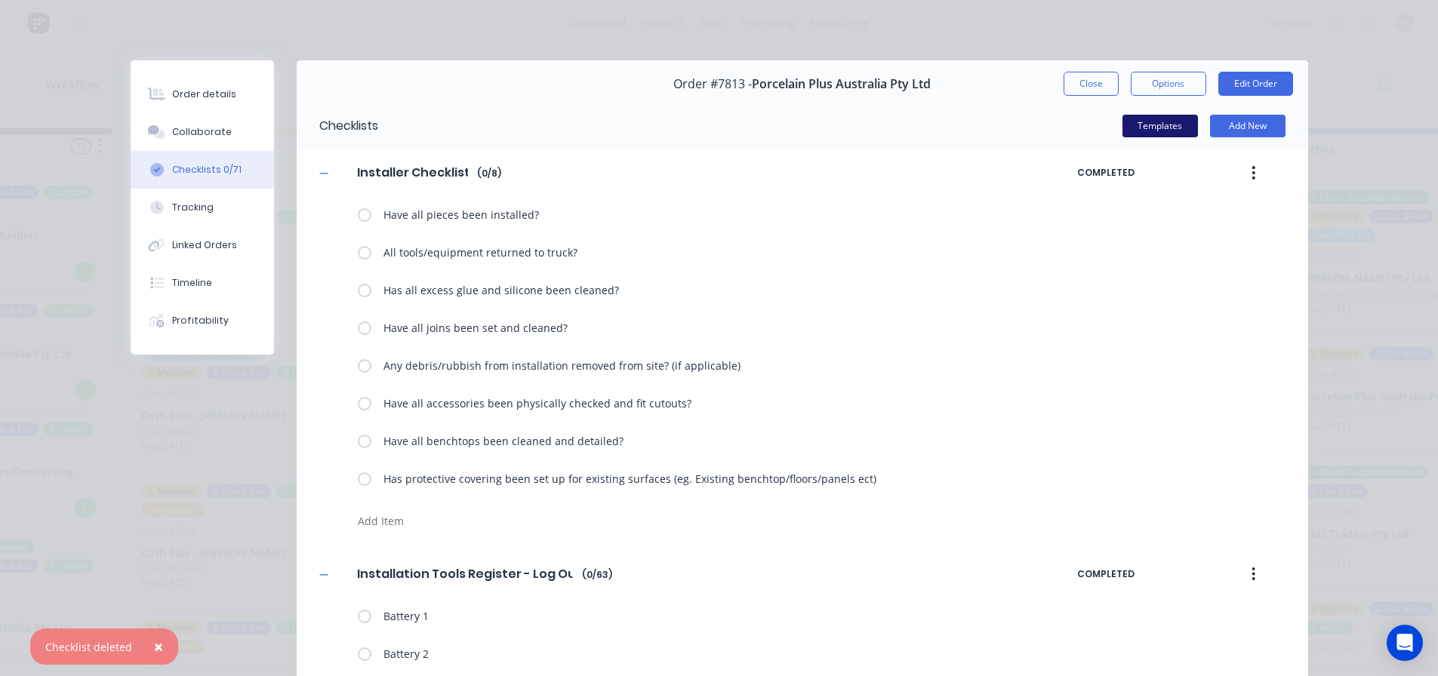
click at [1170, 128] on button "Templates" at bounding box center [1159, 126] width 75 height 23
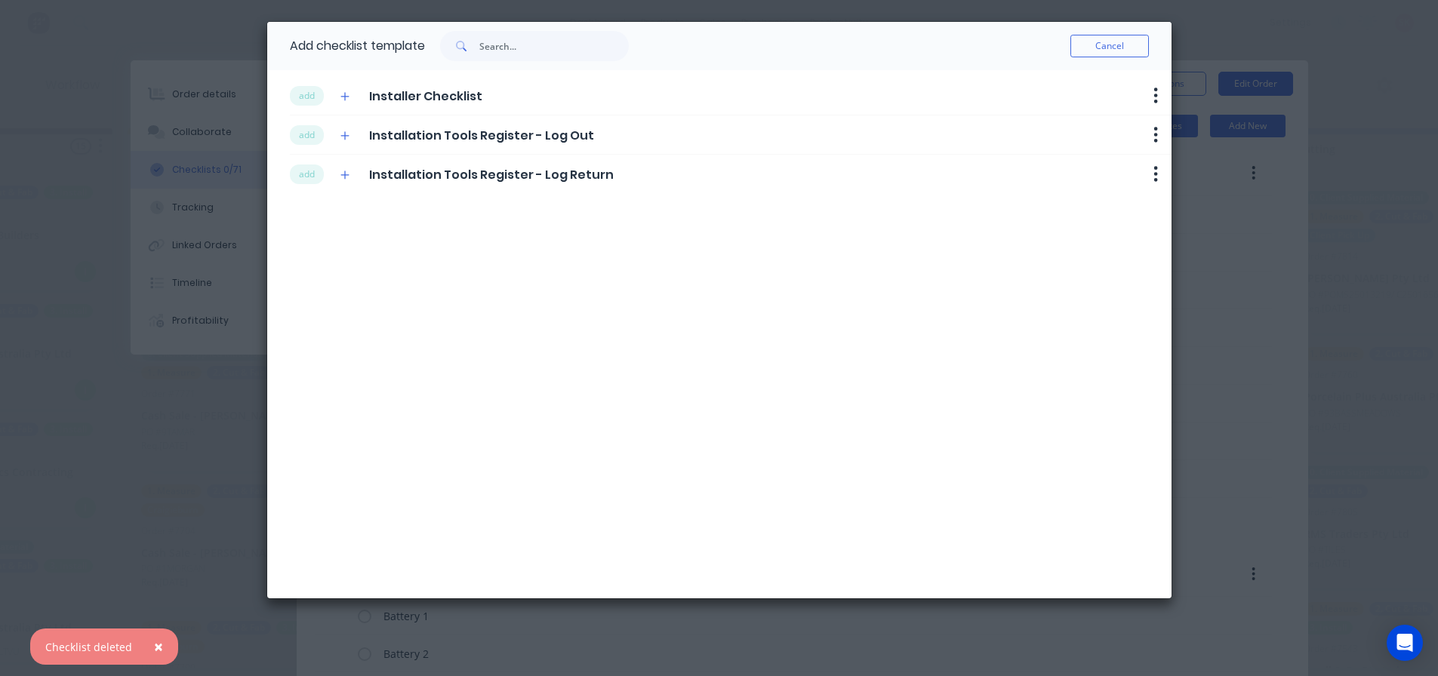
click at [306, 185] on div "add Installation Tools Register - Log Return Delete" at bounding box center [730, 174] width 881 height 38
click at [309, 180] on button "add" at bounding box center [307, 175] width 34 height 20
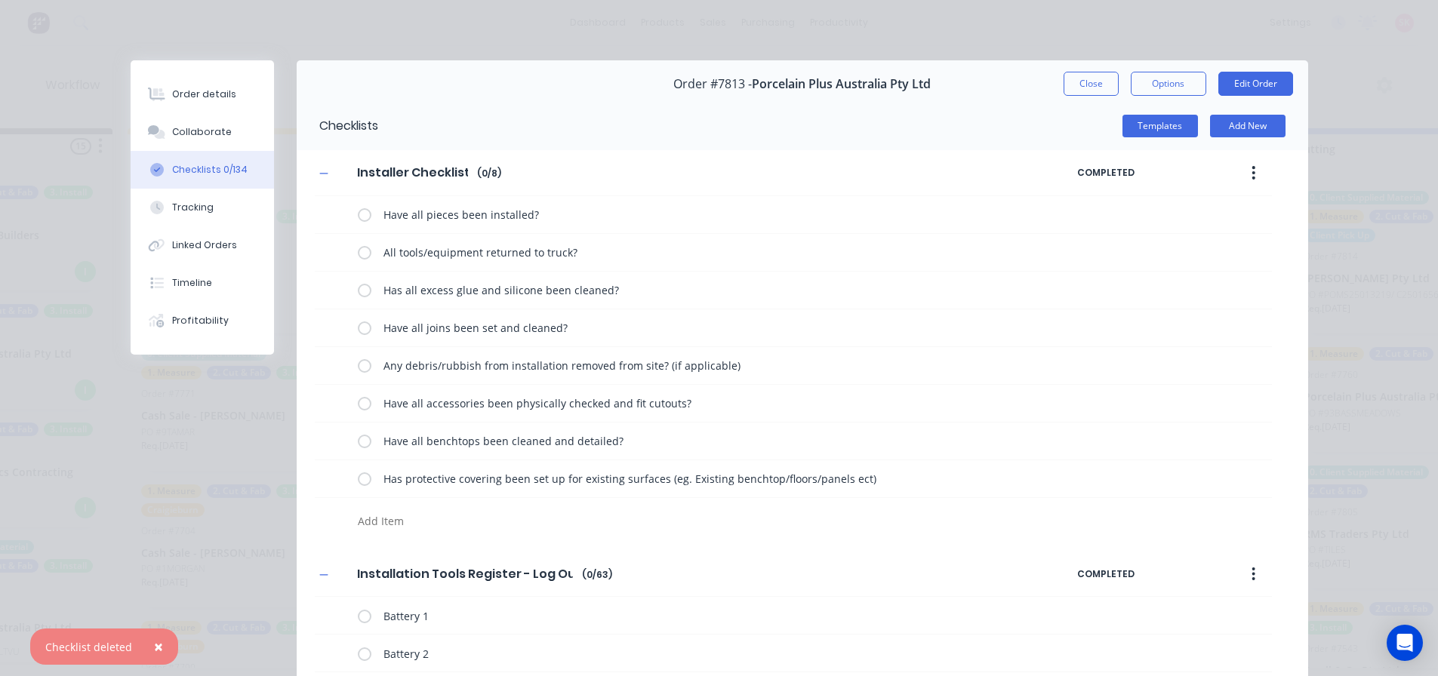
click at [1066, 78] on button "Close" at bounding box center [1090, 84] width 55 height 24
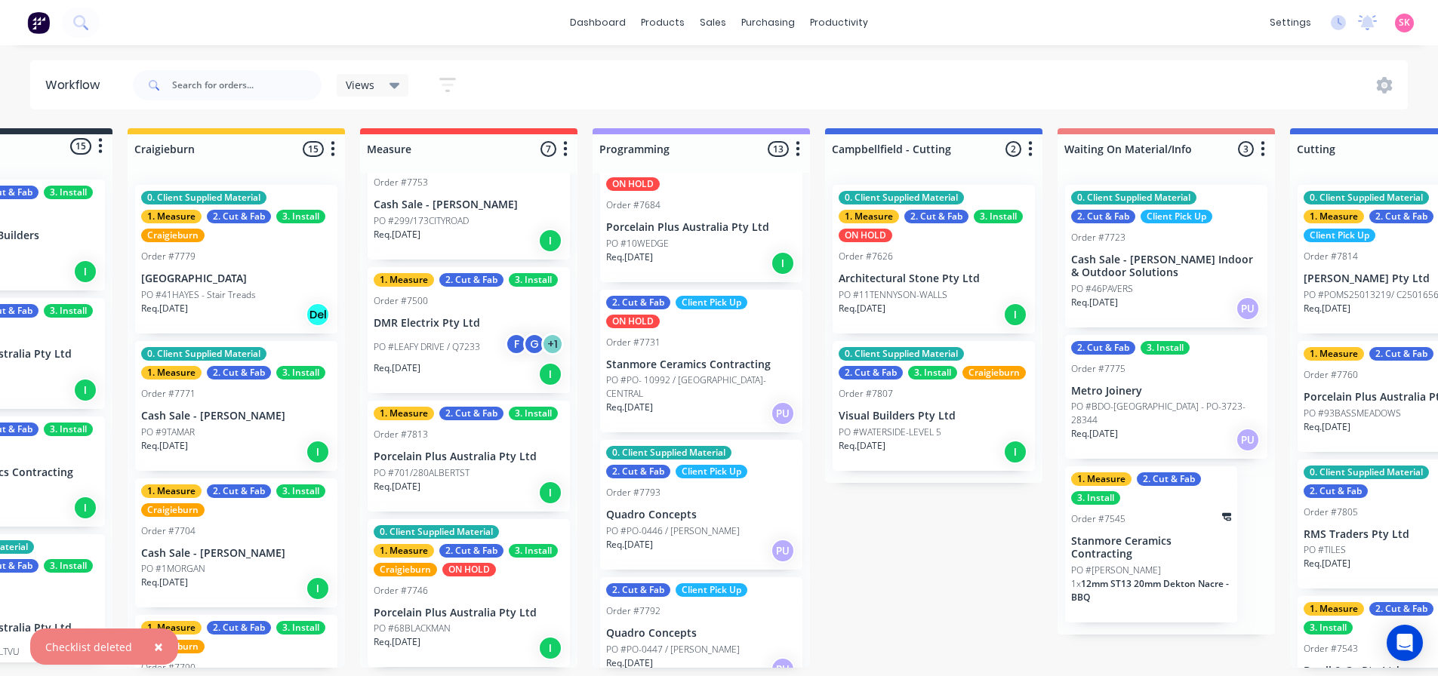
scroll to position [3, 137]
click at [500, 598] on div "0. Client Supplied Material 1. Measure 2. Cut & Fab 3. Install Craigieburn ON H…" at bounding box center [469, 593] width 202 height 149
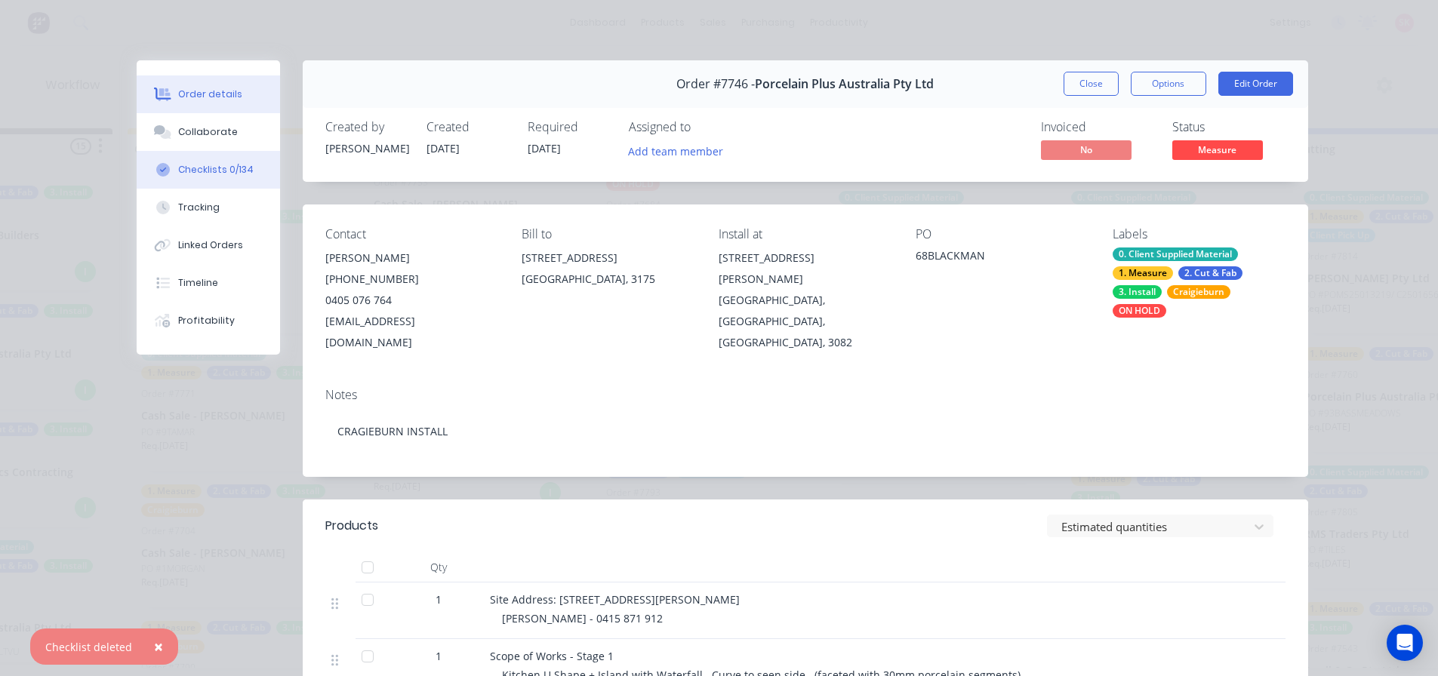
click at [182, 165] on div "Checklists 0/134" at bounding box center [215, 170] width 75 height 14
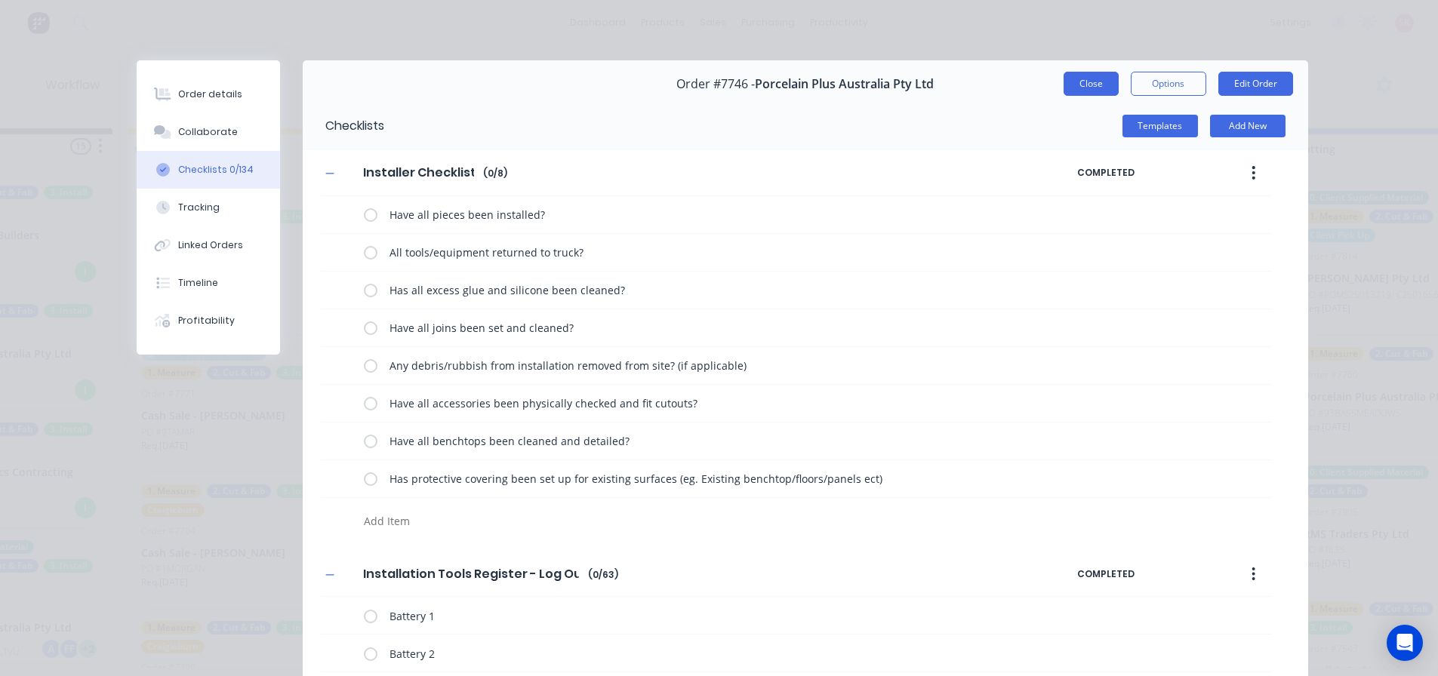
click at [1065, 83] on button "Close" at bounding box center [1090, 84] width 55 height 24
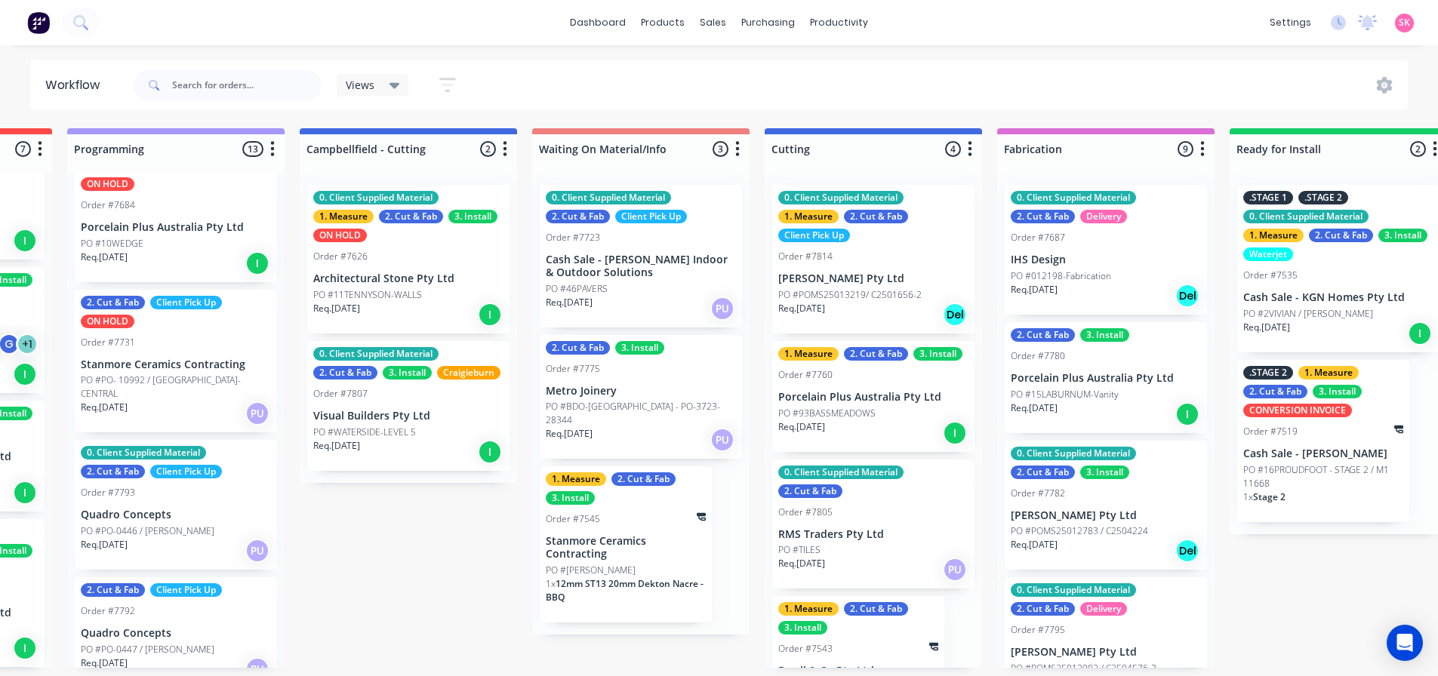
scroll to position [3, 786]
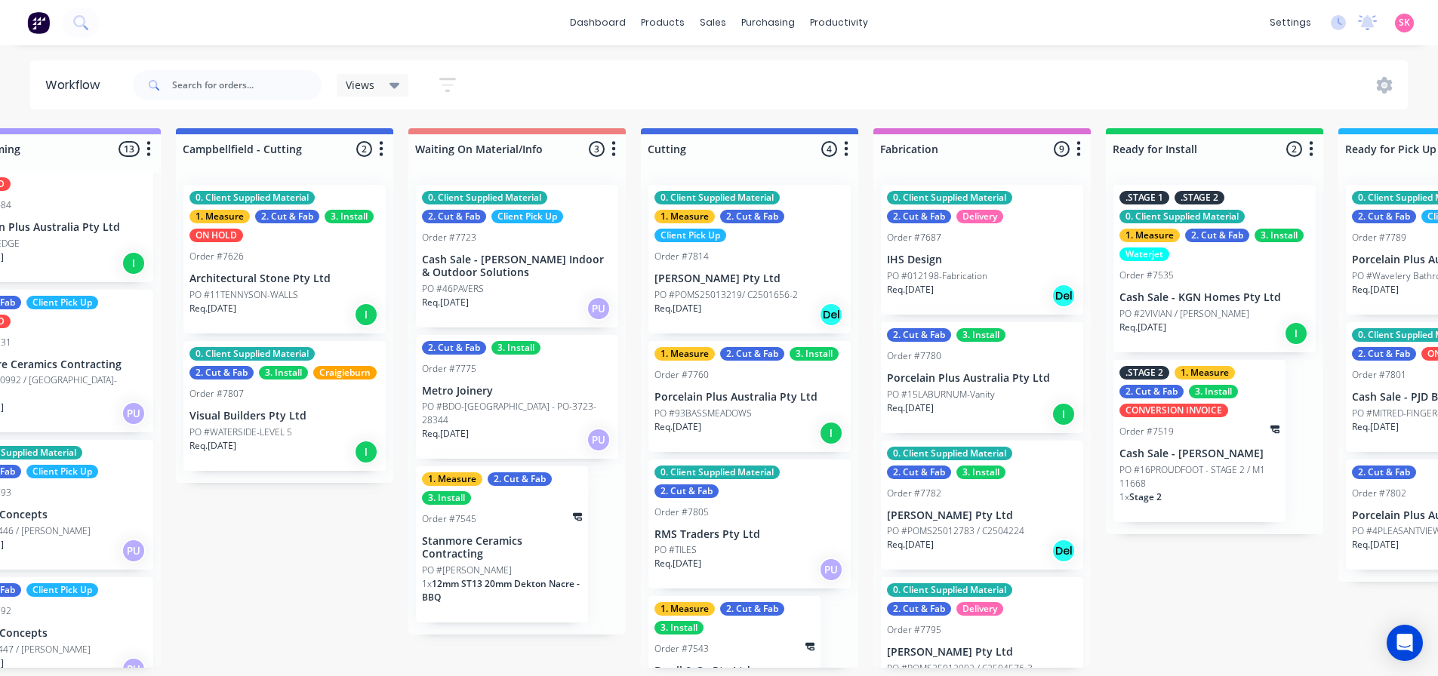
click at [730, 234] on div "0. Client Supplied Material 1. Measure 2. Cut & Fab Client Pick Up" at bounding box center [749, 216] width 190 height 51
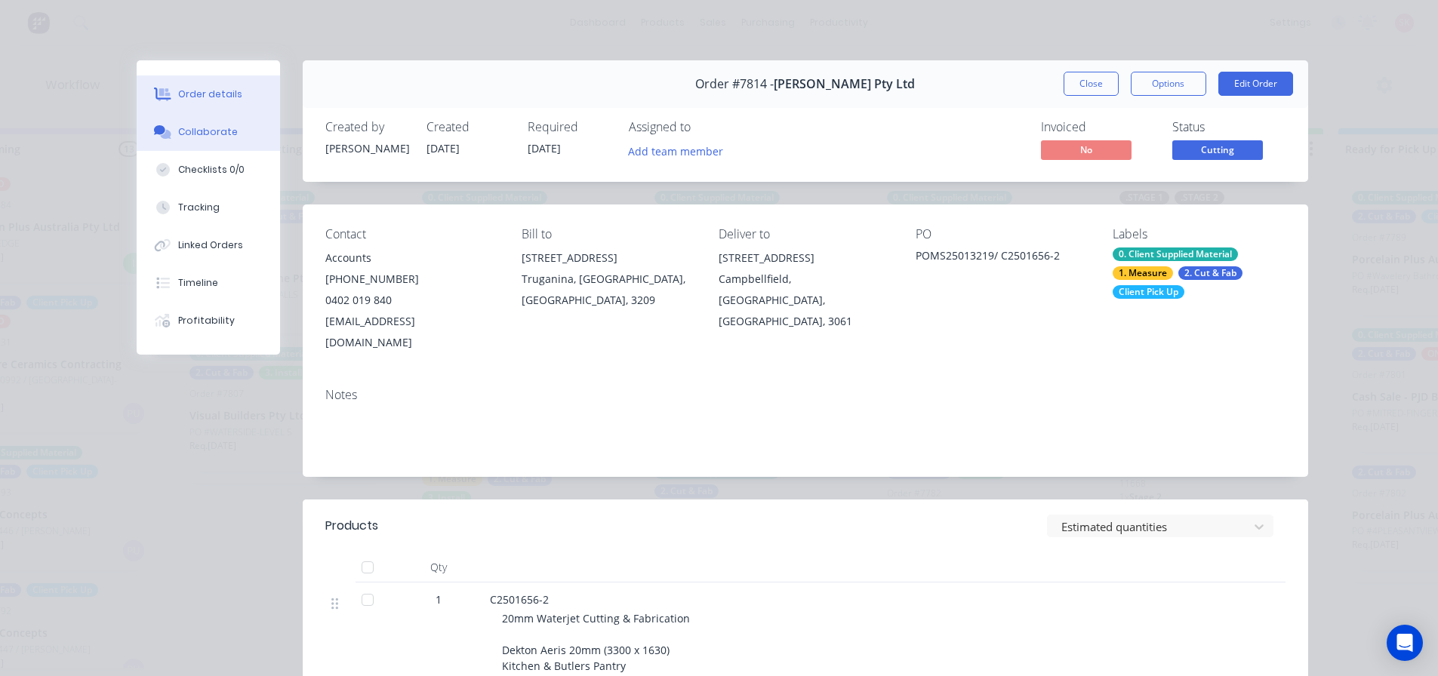
click at [182, 143] on button "Collaborate" at bounding box center [208, 132] width 143 height 38
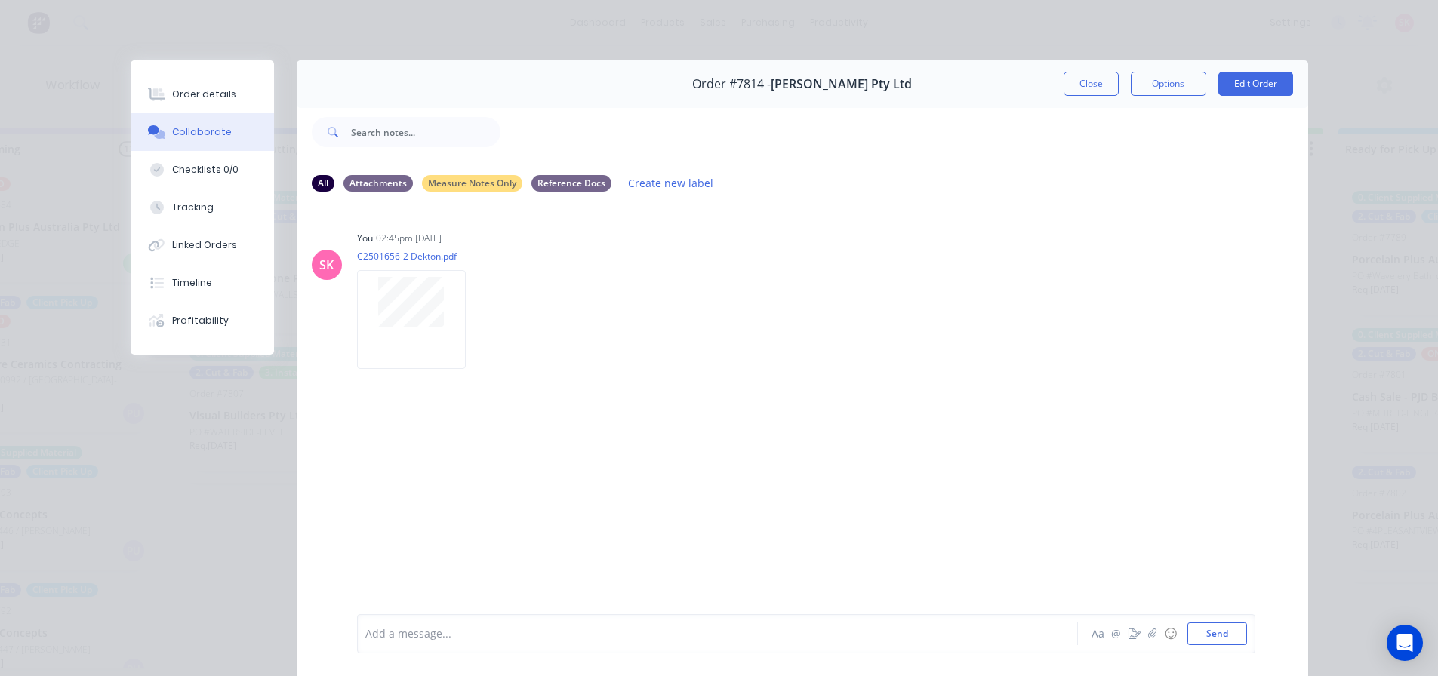
click at [1084, 86] on button "Close" at bounding box center [1090, 84] width 55 height 24
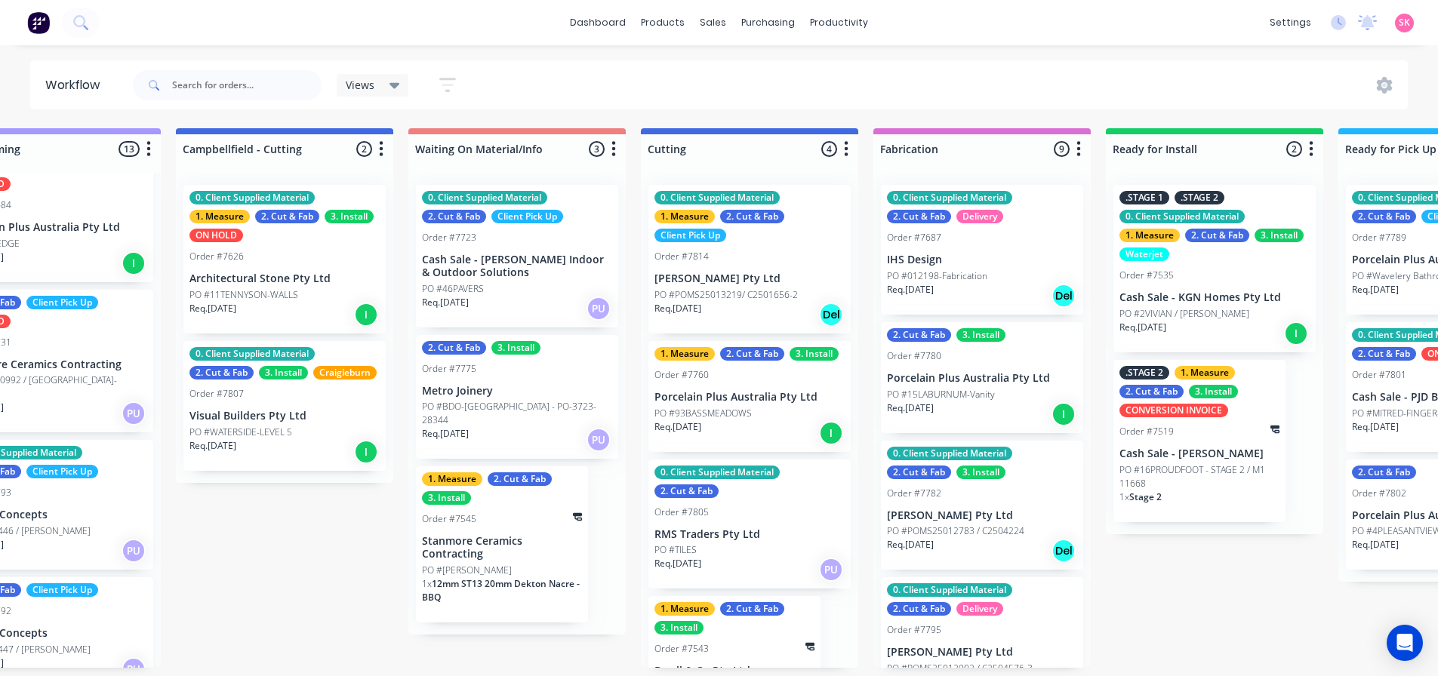
scroll to position [0, 786]
click at [768, 400] on p "Porcelain Plus Australia Pty Ltd" at bounding box center [749, 397] width 190 height 13
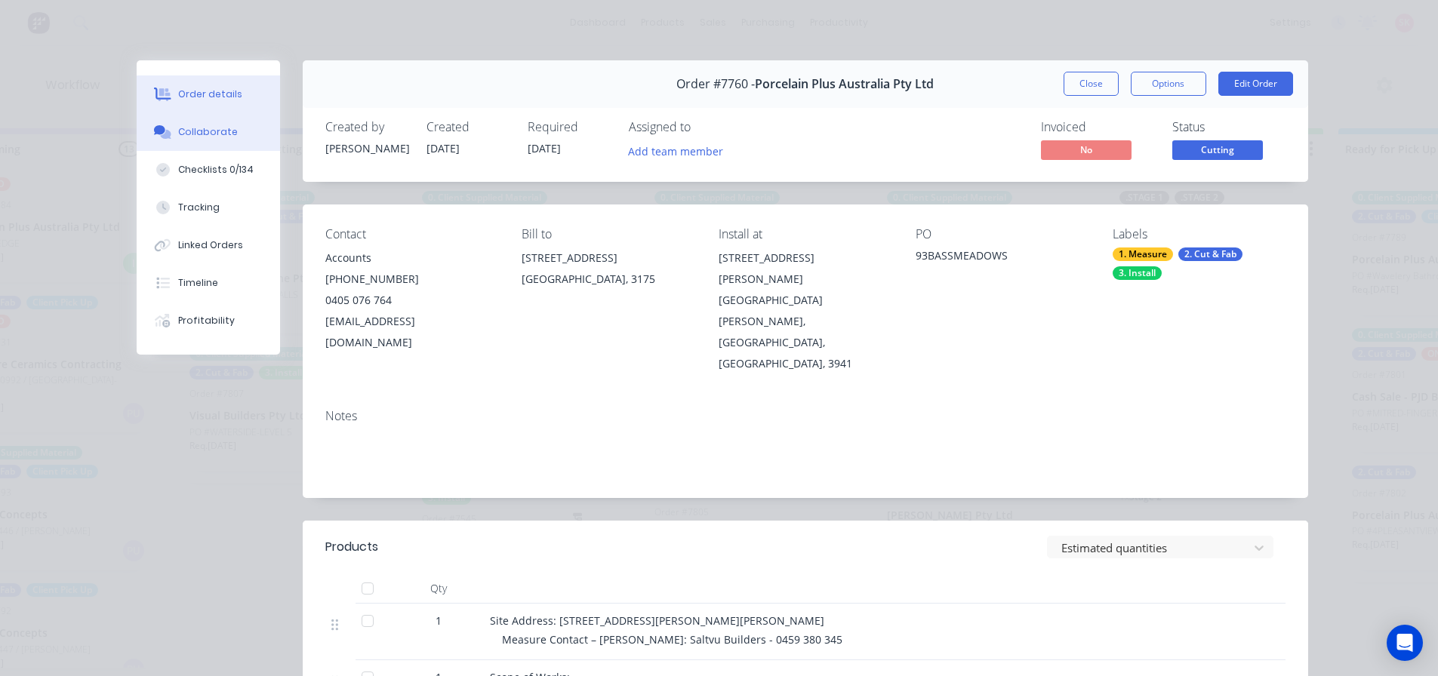
click at [195, 134] on div "Collaborate" at bounding box center [208, 132] width 60 height 14
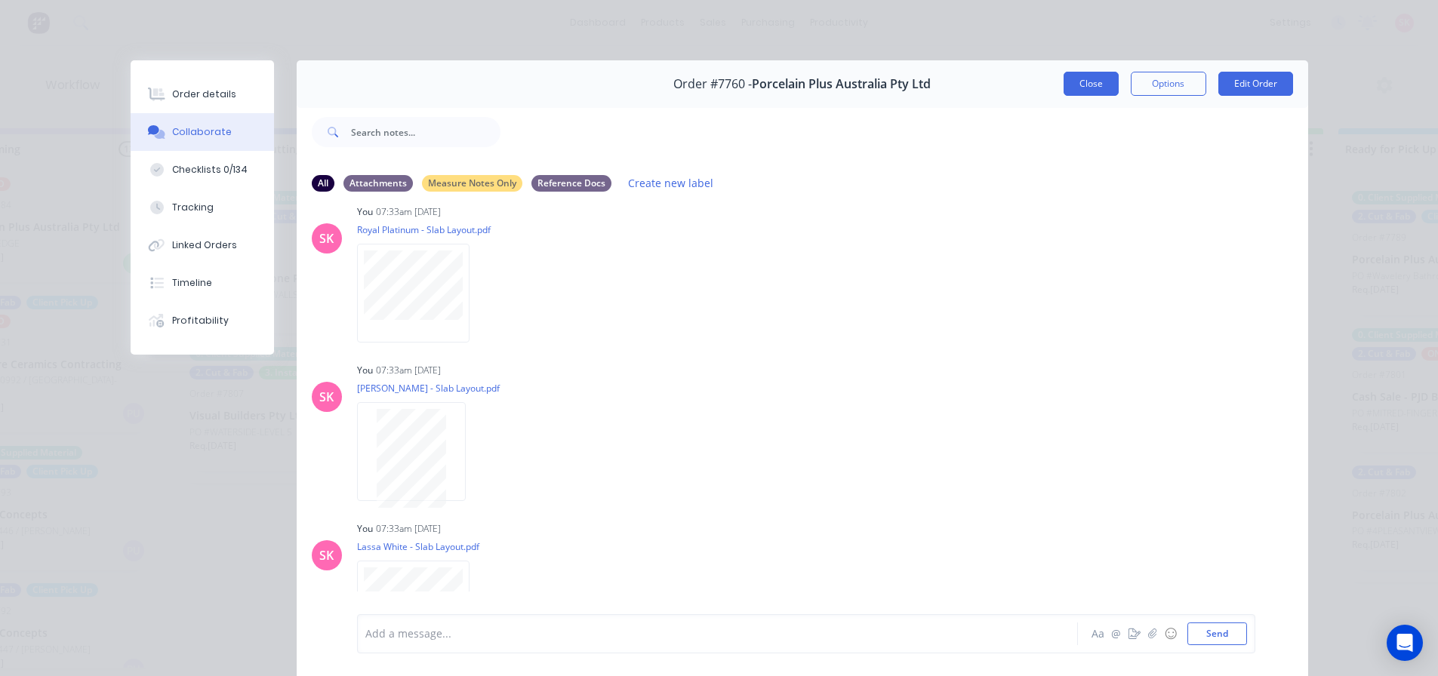
scroll to position [1268, 0]
click at [1078, 82] on button "Close" at bounding box center [1090, 84] width 55 height 24
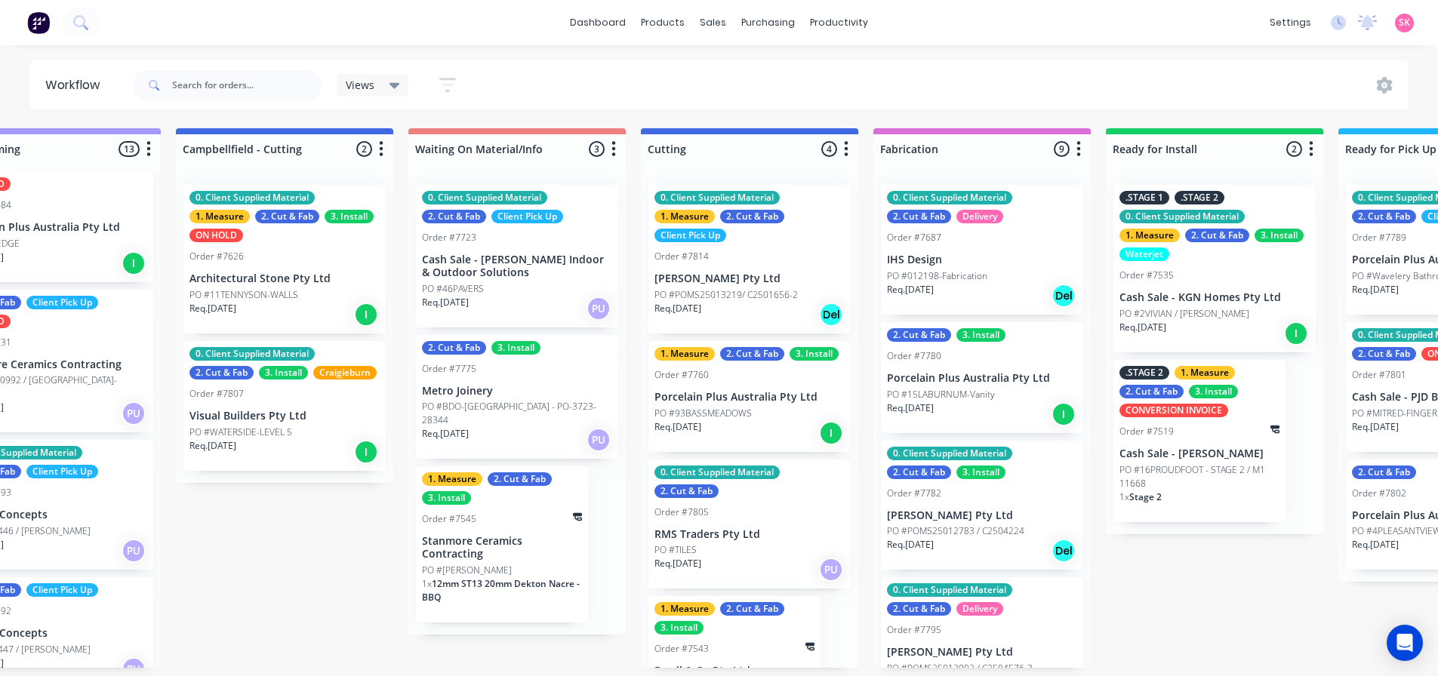
click at [764, 537] on p "RMS Traders Pty Ltd" at bounding box center [749, 534] width 190 height 13
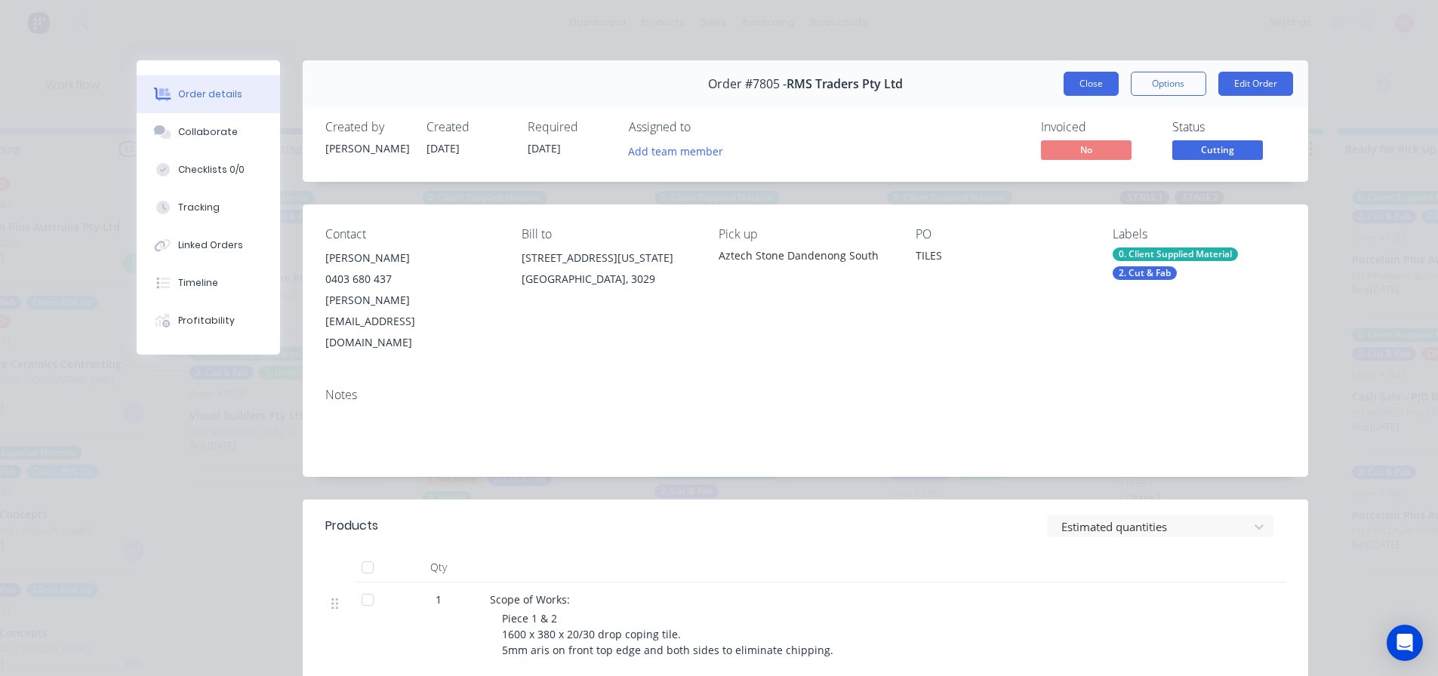
click at [1109, 90] on button "Close" at bounding box center [1090, 84] width 55 height 24
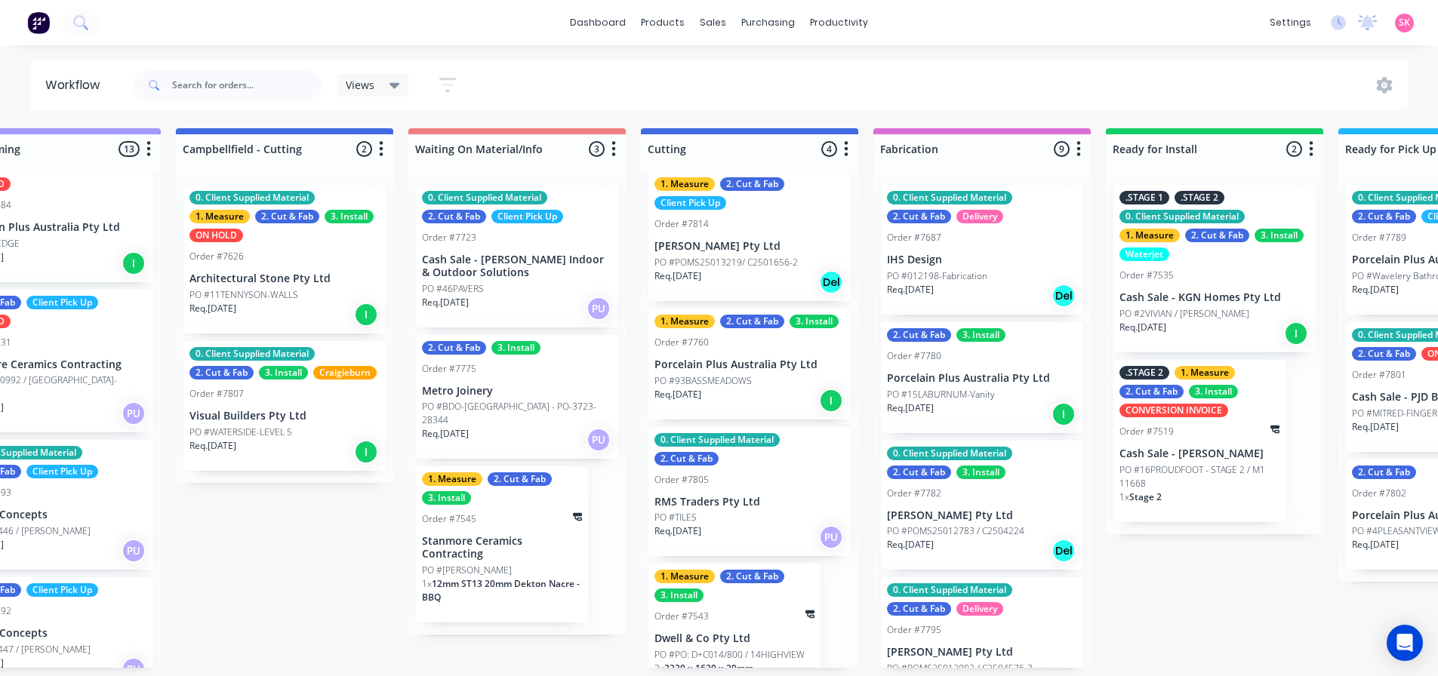
scroll to position [59, 0]
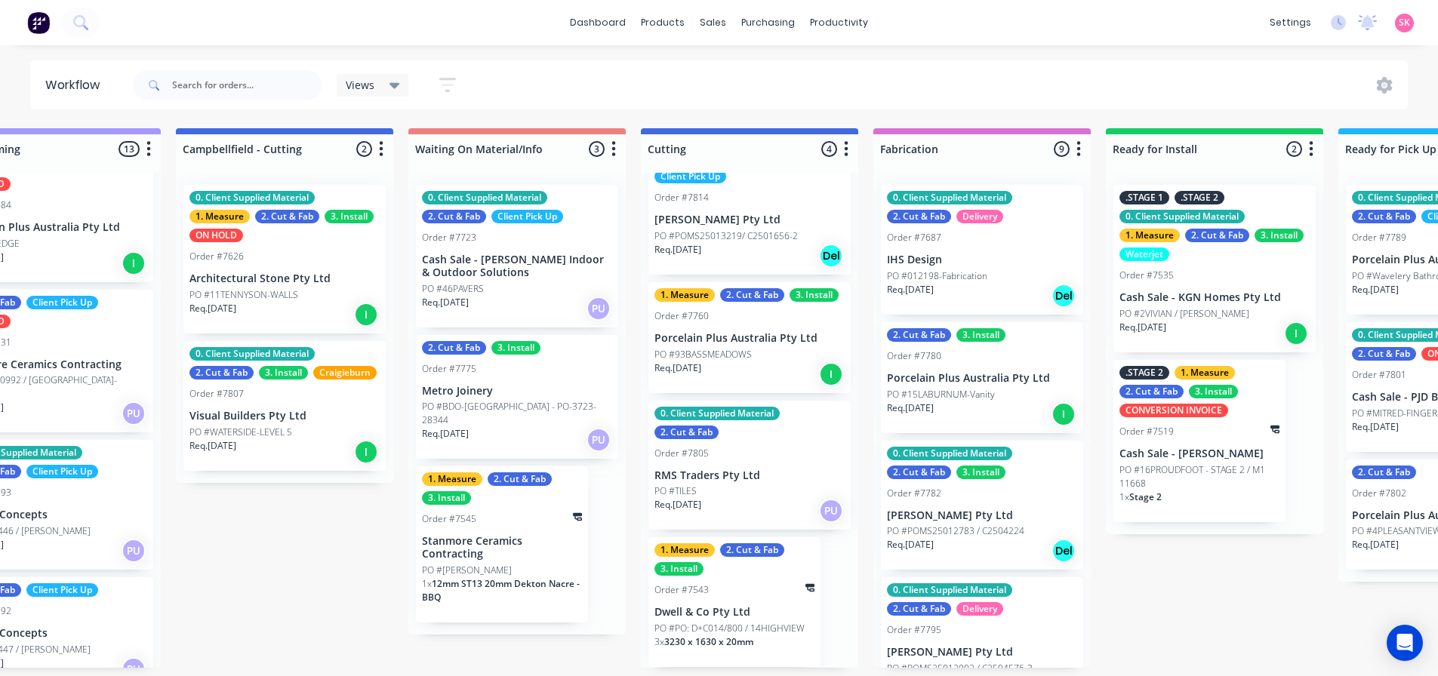
click at [999, 410] on div "Req. 13/10/25 I" at bounding box center [982, 414] width 190 height 26
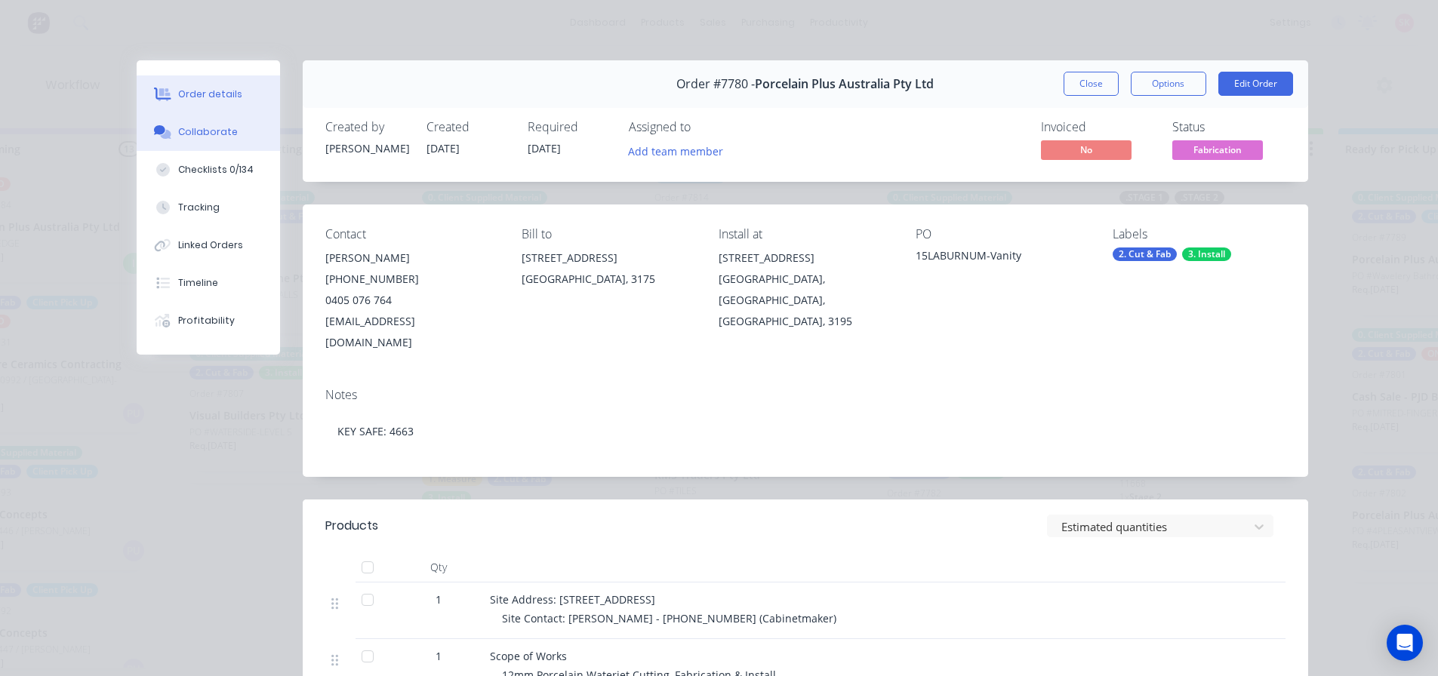
click at [198, 138] on div "Collaborate" at bounding box center [208, 132] width 60 height 14
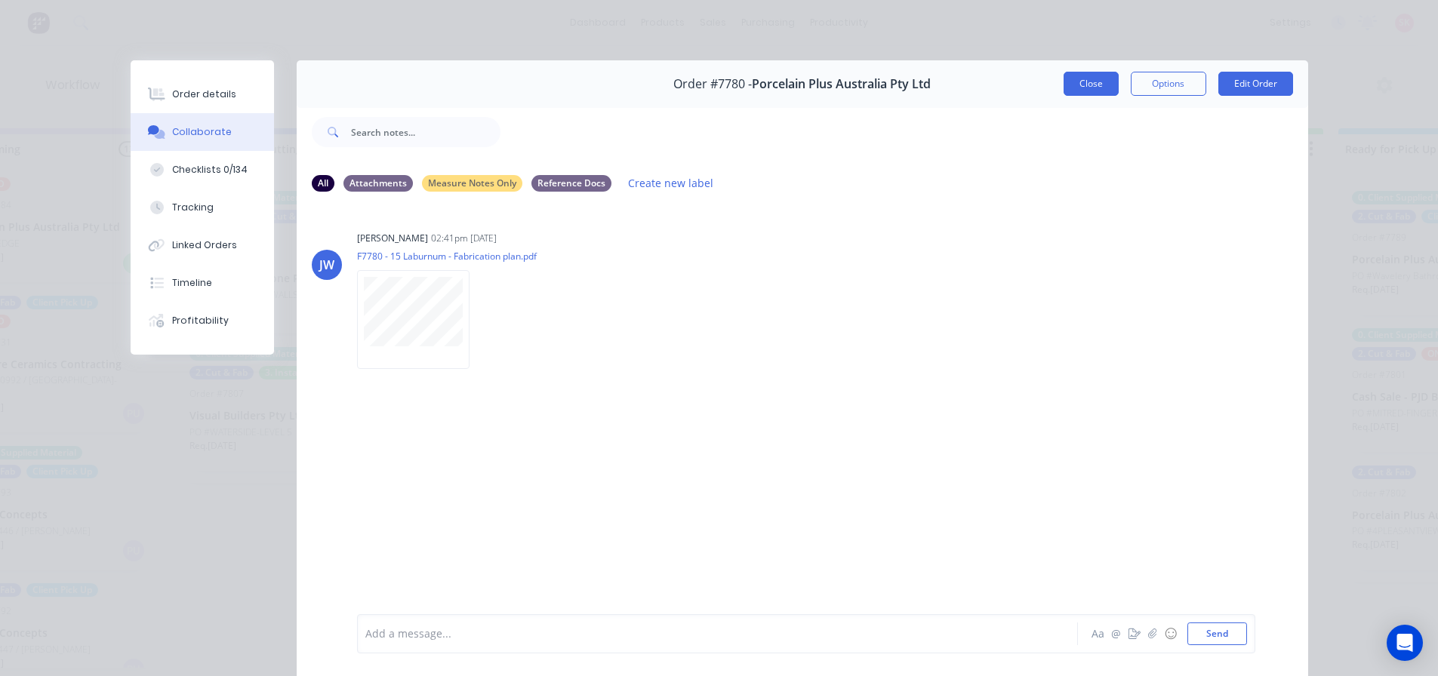
click at [1063, 82] on button "Close" at bounding box center [1090, 84] width 55 height 24
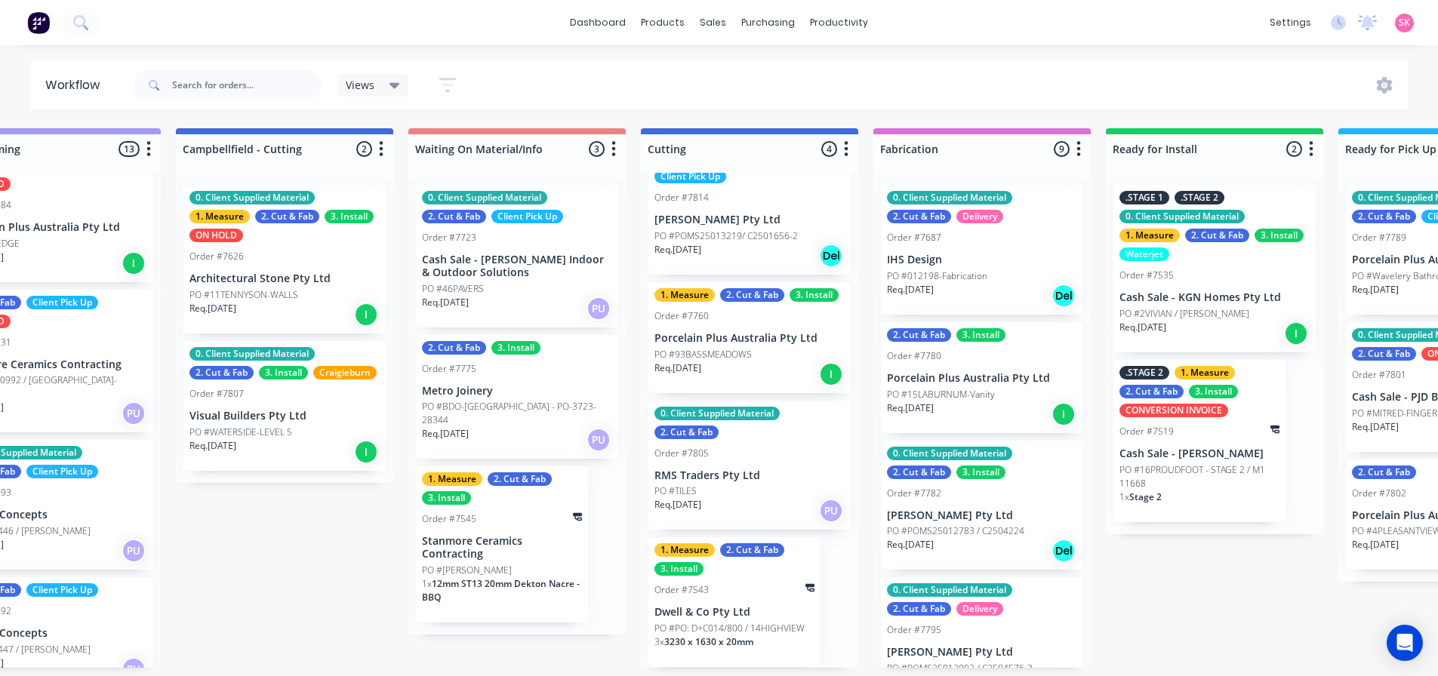
click at [989, 544] on div "Req. 13/10/25 Del" at bounding box center [982, 551] width 190 height 26
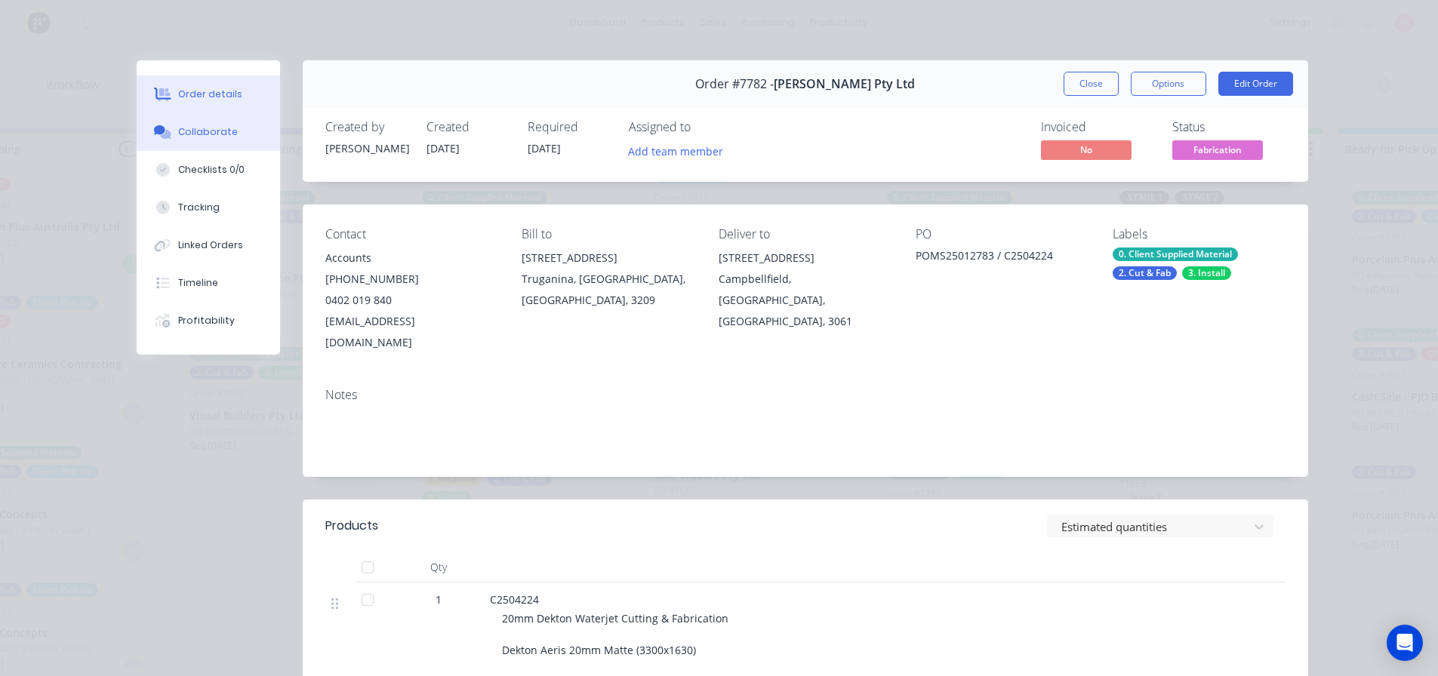
click at [166, 131] on div at bounding box center [163, 132] width 23 height 14
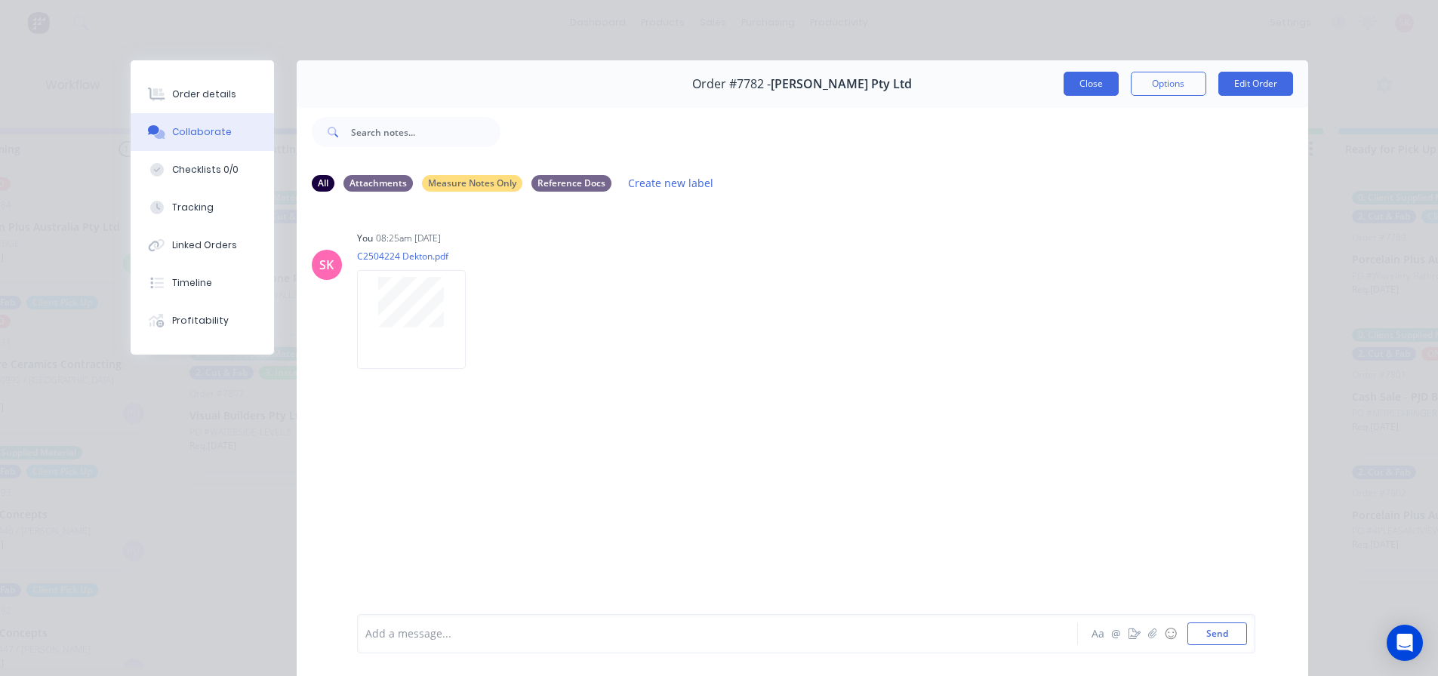
click at [1080, 87] on button "Close" at bounding box center [1090, 84] width 55 height 24
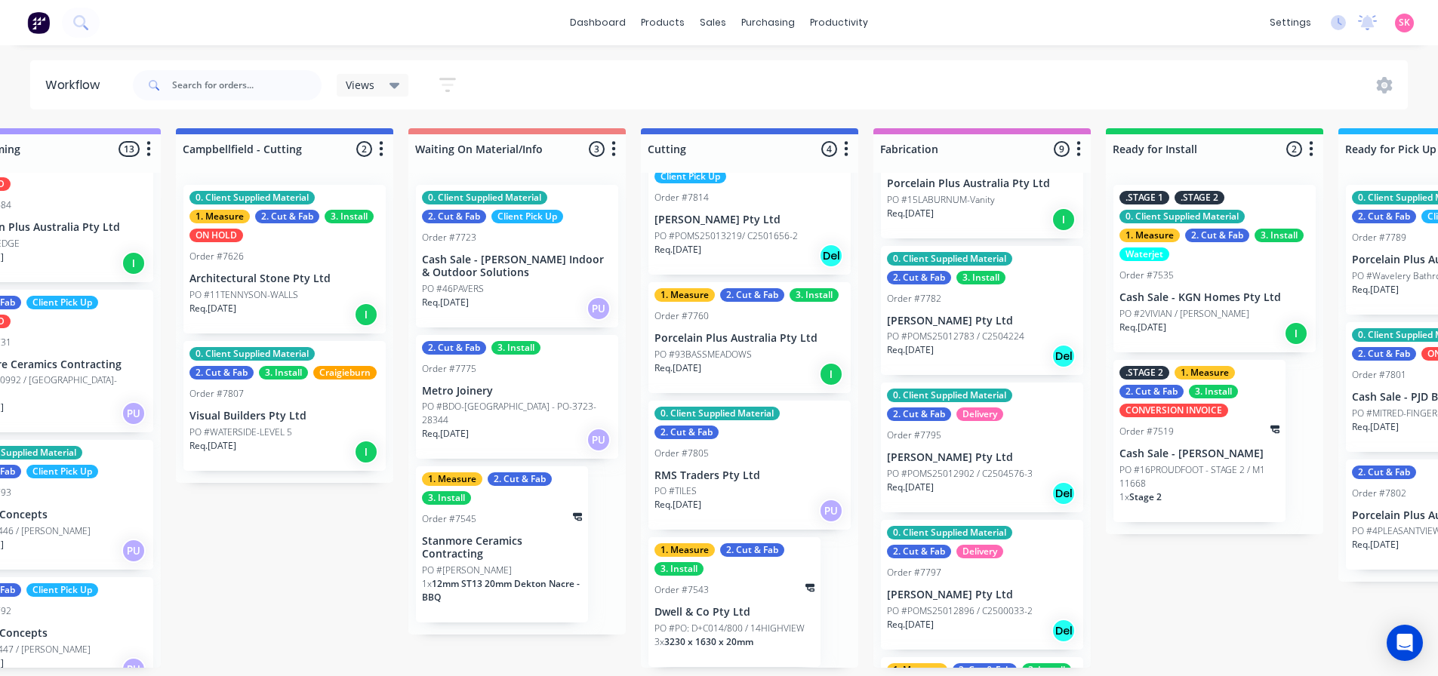
scroll to position [226, 0]
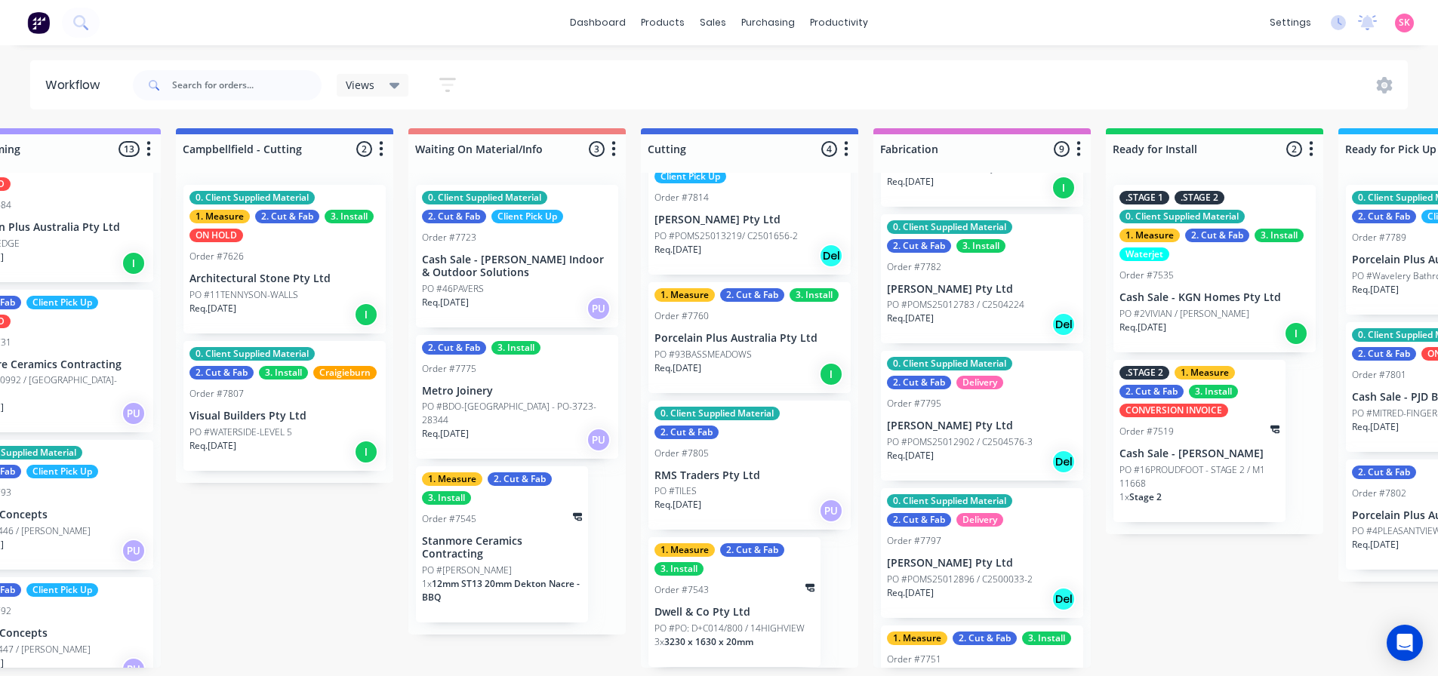
click at [986, 431] on p "Marbut Stone Pty Ltd" at bounding box center [982, 426] width 190 height 13
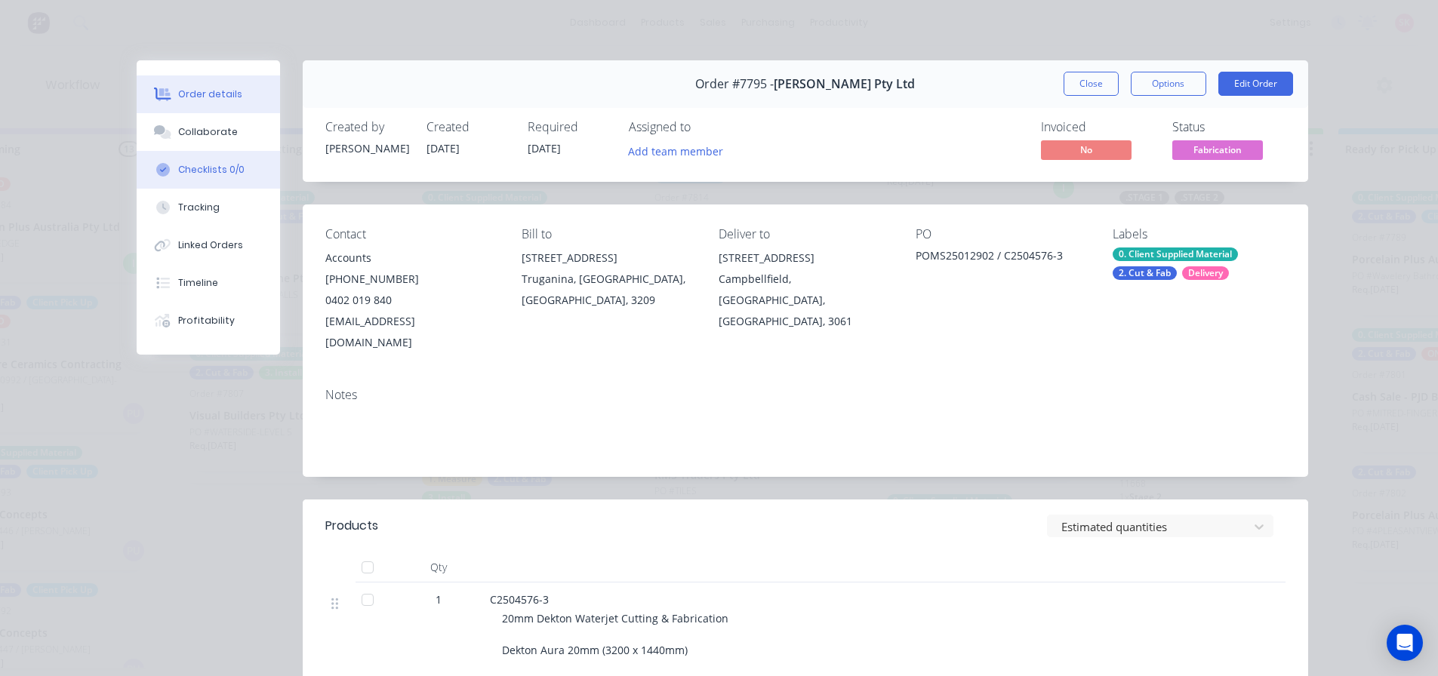
click at [206, 163] on div "Checklists 0/0" at bounding box center [211, 170] width 66 height 14
type textarea "x"
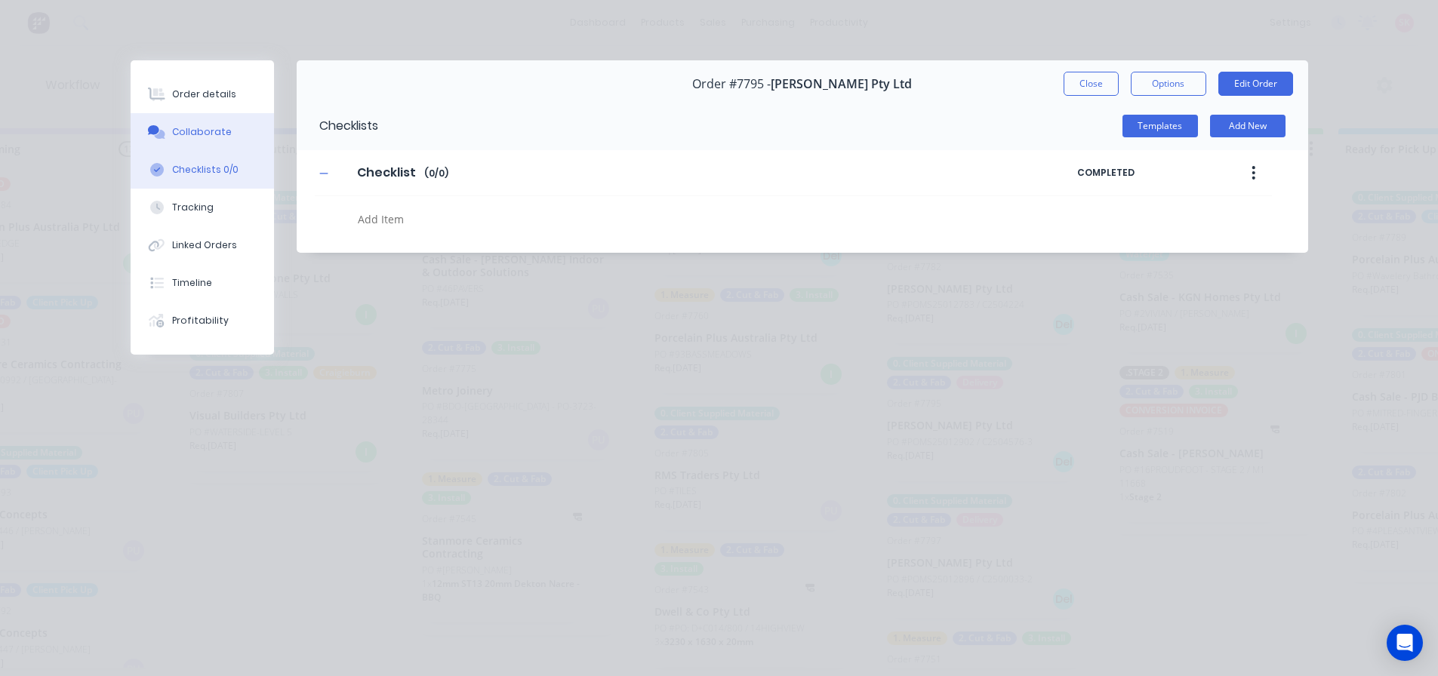
click at [208, 121] on button "Collaborate" at bounding box center [202, 132] width 143 height 38
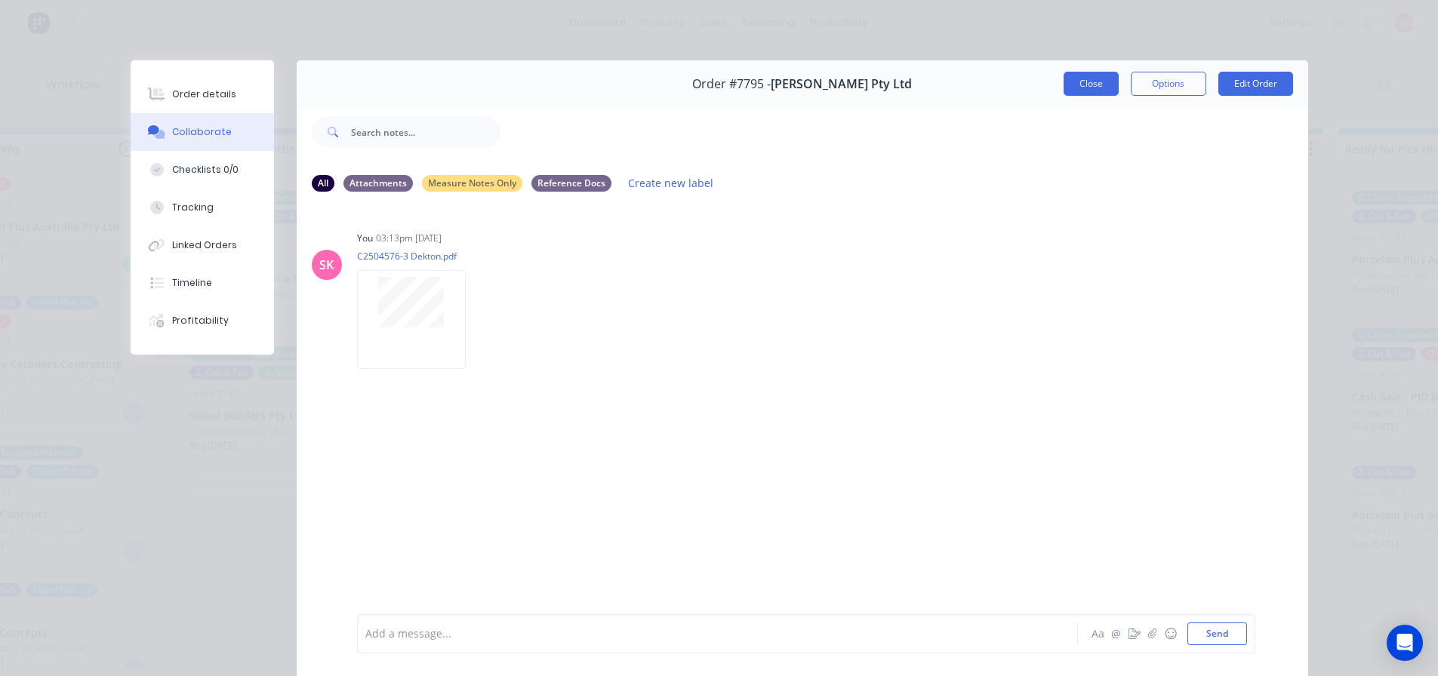
click at [1092, 84] on button "Close" at bounding box center [1090, 84] width 55 height 24
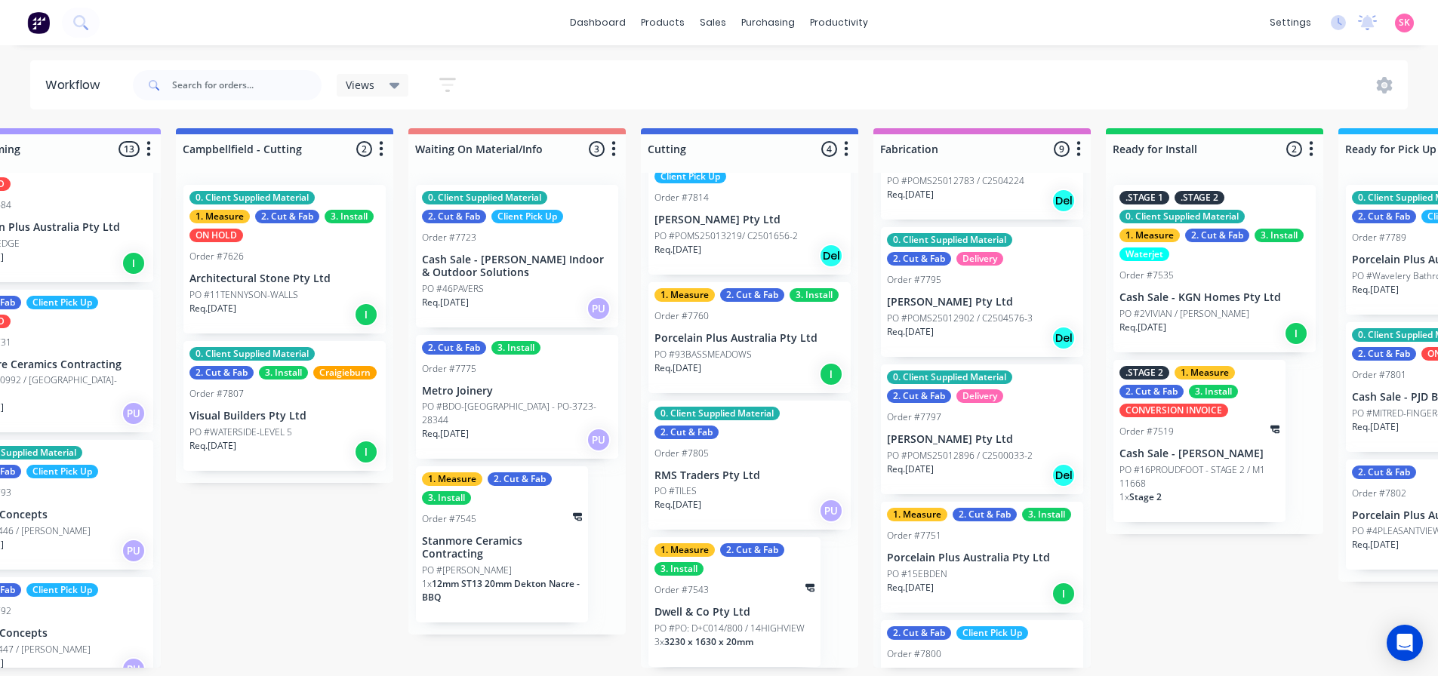
scroll to position [377, 0]
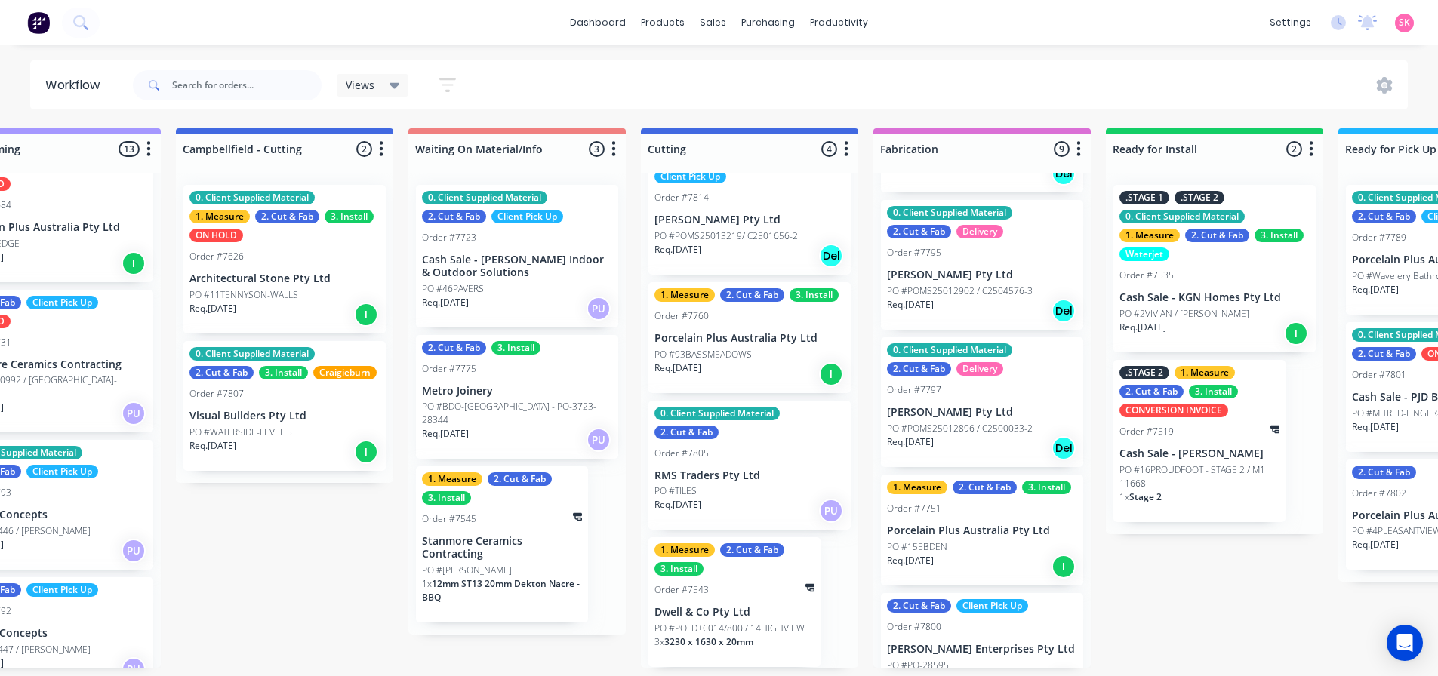
click at [978, 409] on p "Marbut Stone Pty Ltd" at bounding box center [982, 412] width 190 height 13
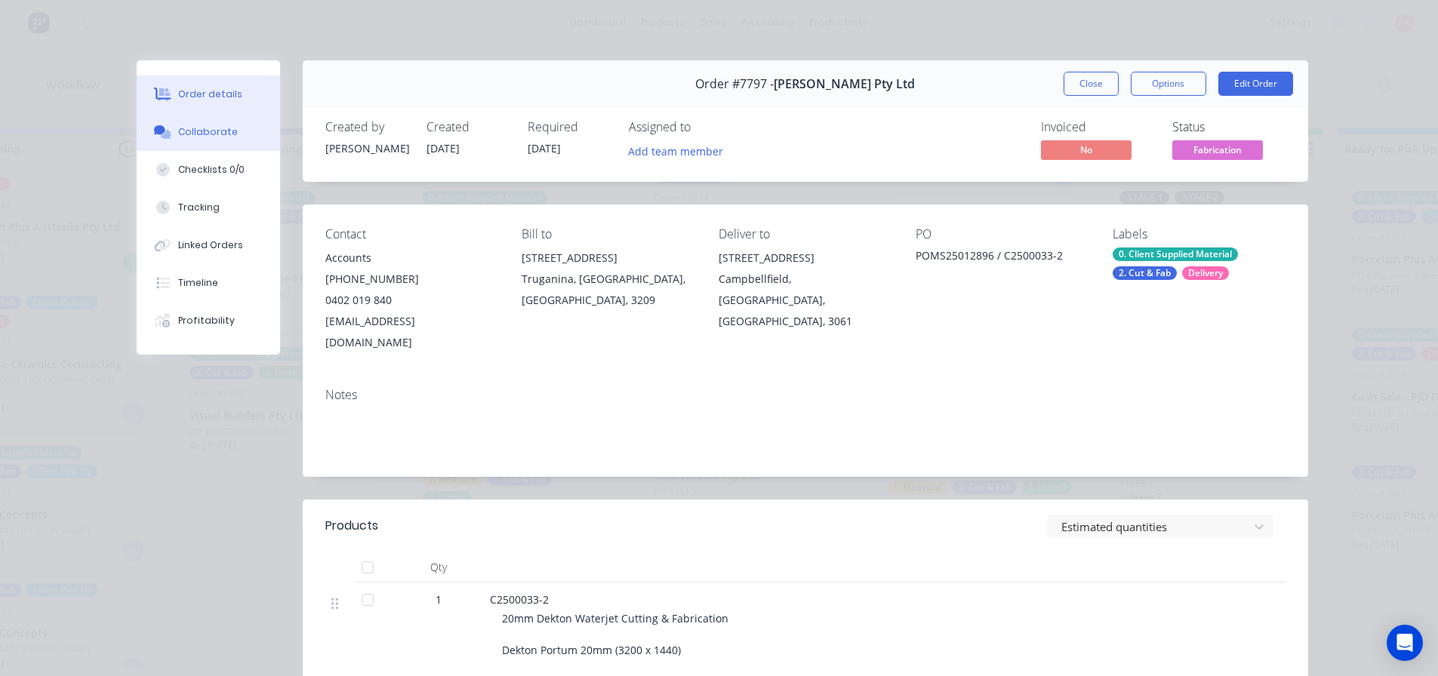
click at [157, 126] on icon at bounding box center [159, 129] width 11 height 9
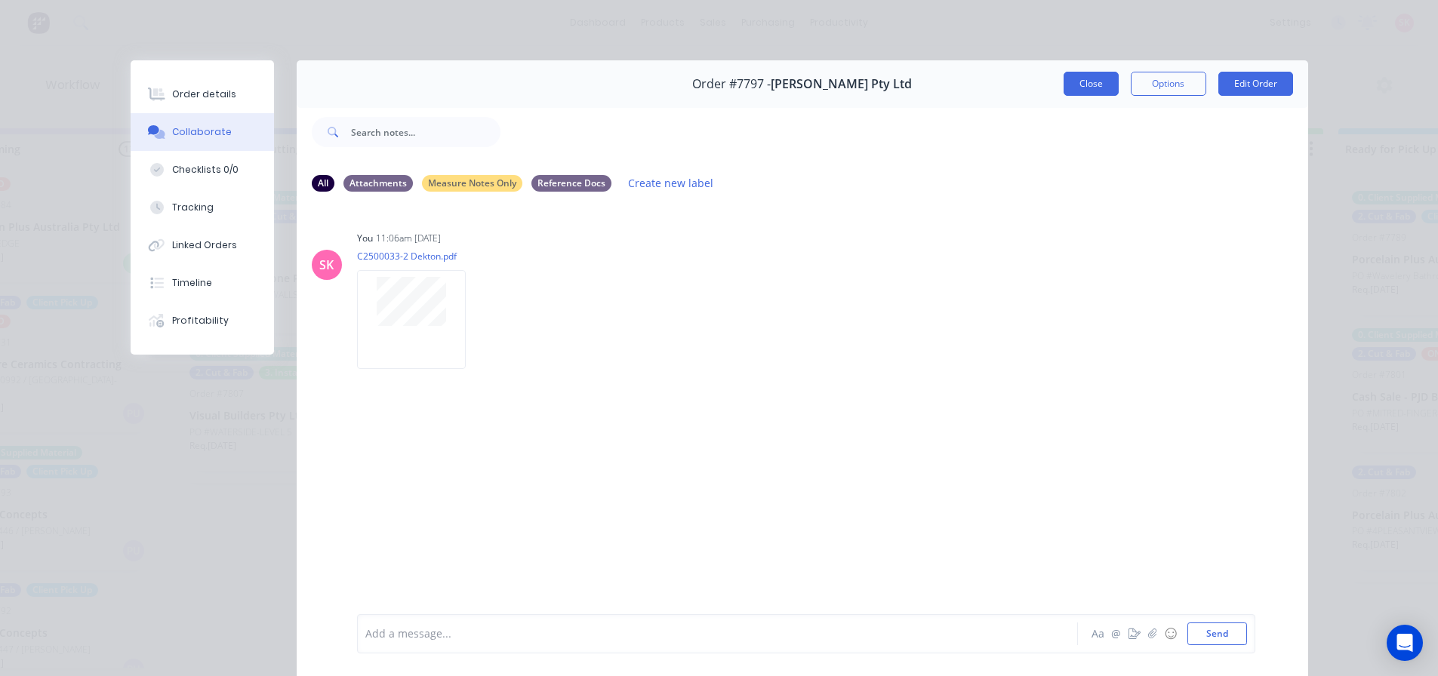
click at [1065, 85] on button "Close" at bounding box center [1090, 84] width 55 height 24
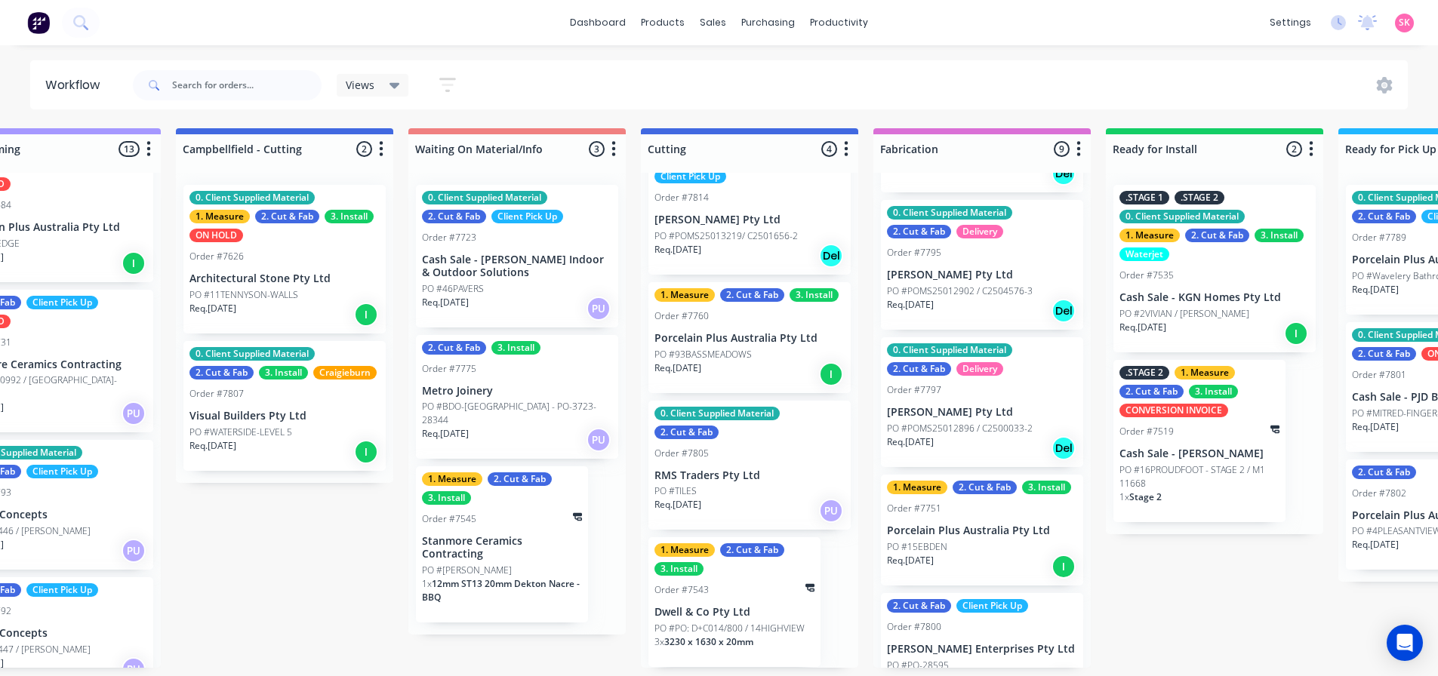
click at [954, 545] on div "PO #15EBDEN" at bounding box center [982, 547] width 190 height 14
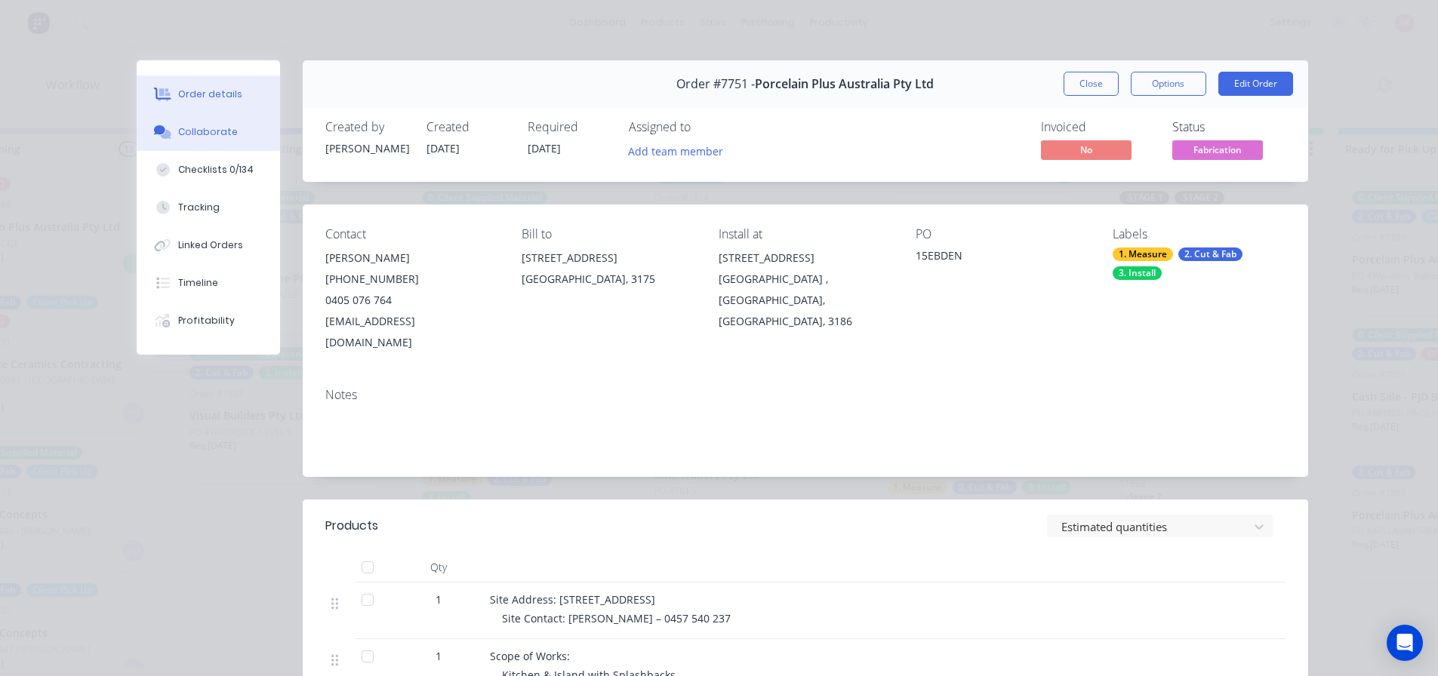
click at [192, 122] on button "Collaborate" at bounding box center [208, 132] width 143 height 38
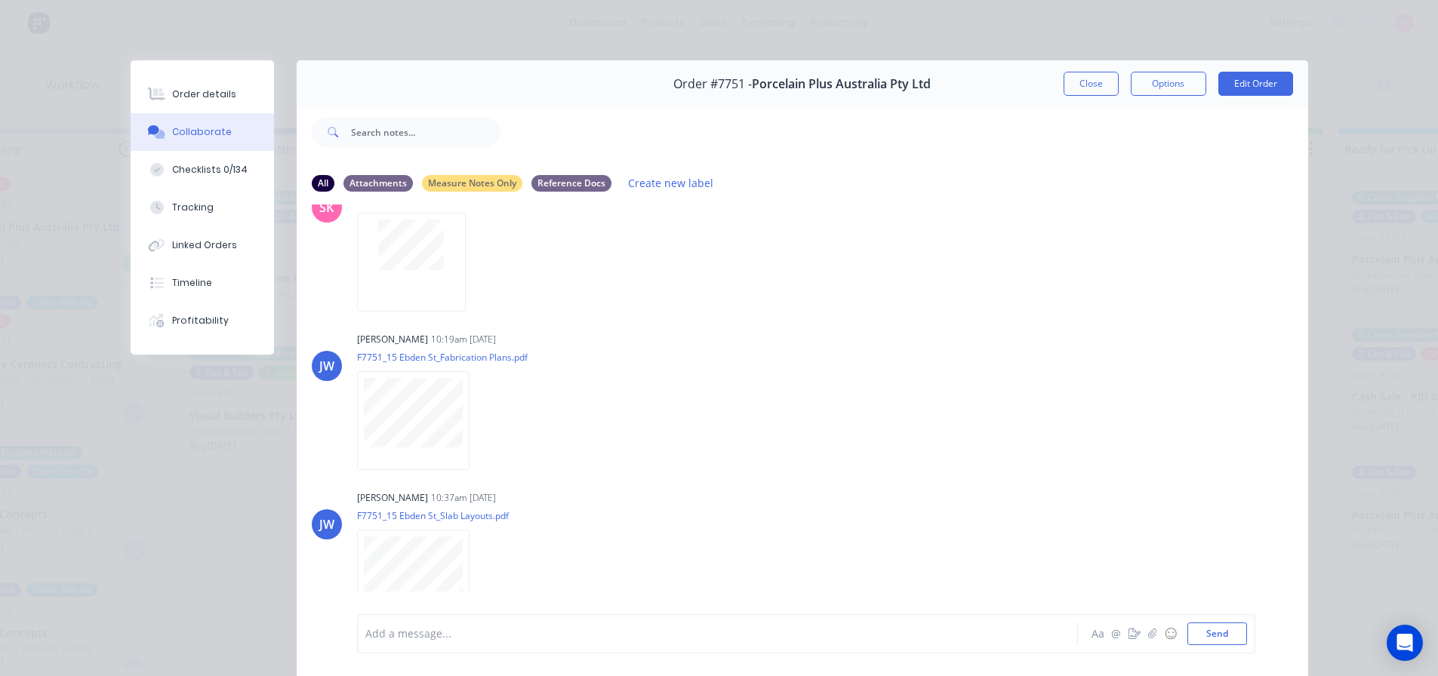
scroll to position [313, 0]
click at [1072, 96] on div "Order #7751 - Porcelain Plus Australia Pty Ltd Close Options Edit Order" at bounding box center [802, 84] width 1011 height 48
click at [1103, 96] on div "Order #7751 - Porcelain Plus Australia Pty Ltd Close Options Edit Order" at bounding box center [802, 84] width 1011 height 48
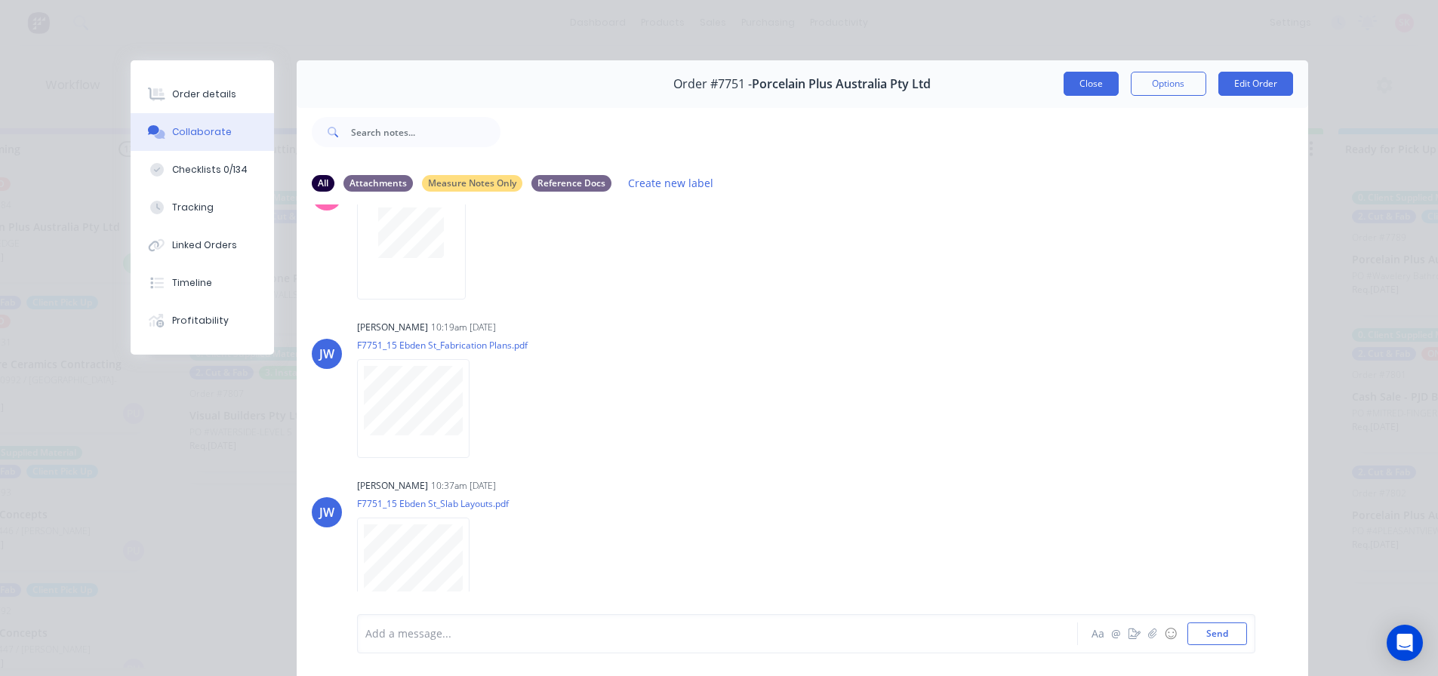
click at [1095, 89] on button "Close" at bounding box center [1090, 84] width 55 height 24
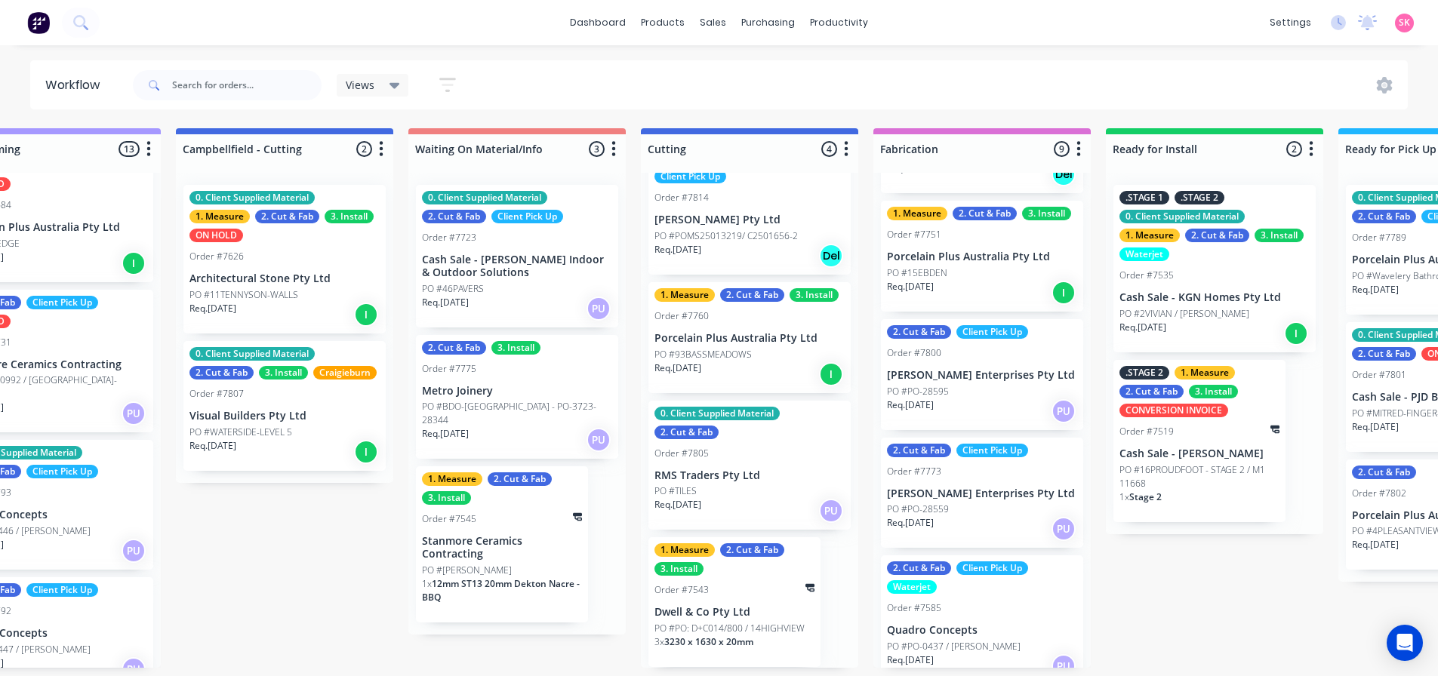
scroll to position [669, 0]
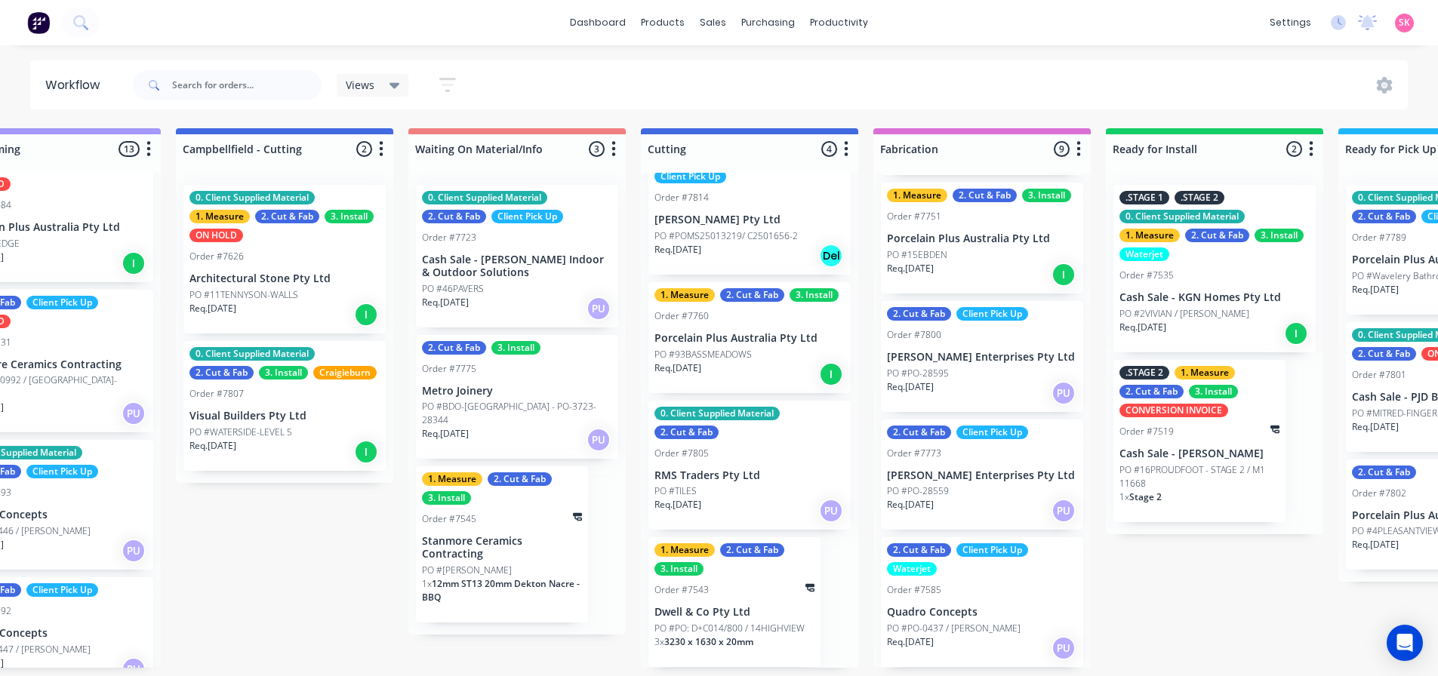
click at [980, 374] on div "PO #PO-28595" at bounding box center [982, 374] width 190 height 14
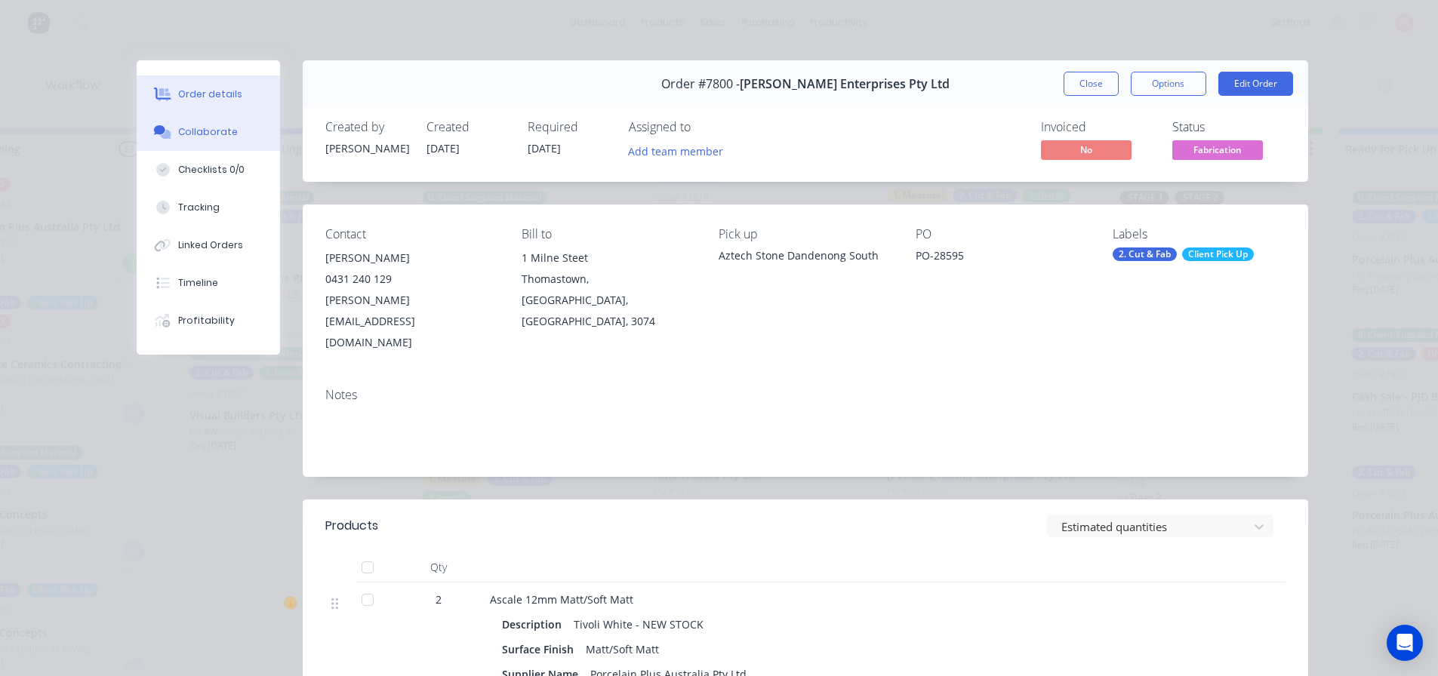
click at [178, 137] on div "Collaborate" at bounding box center [208, 132] width 60 height 14
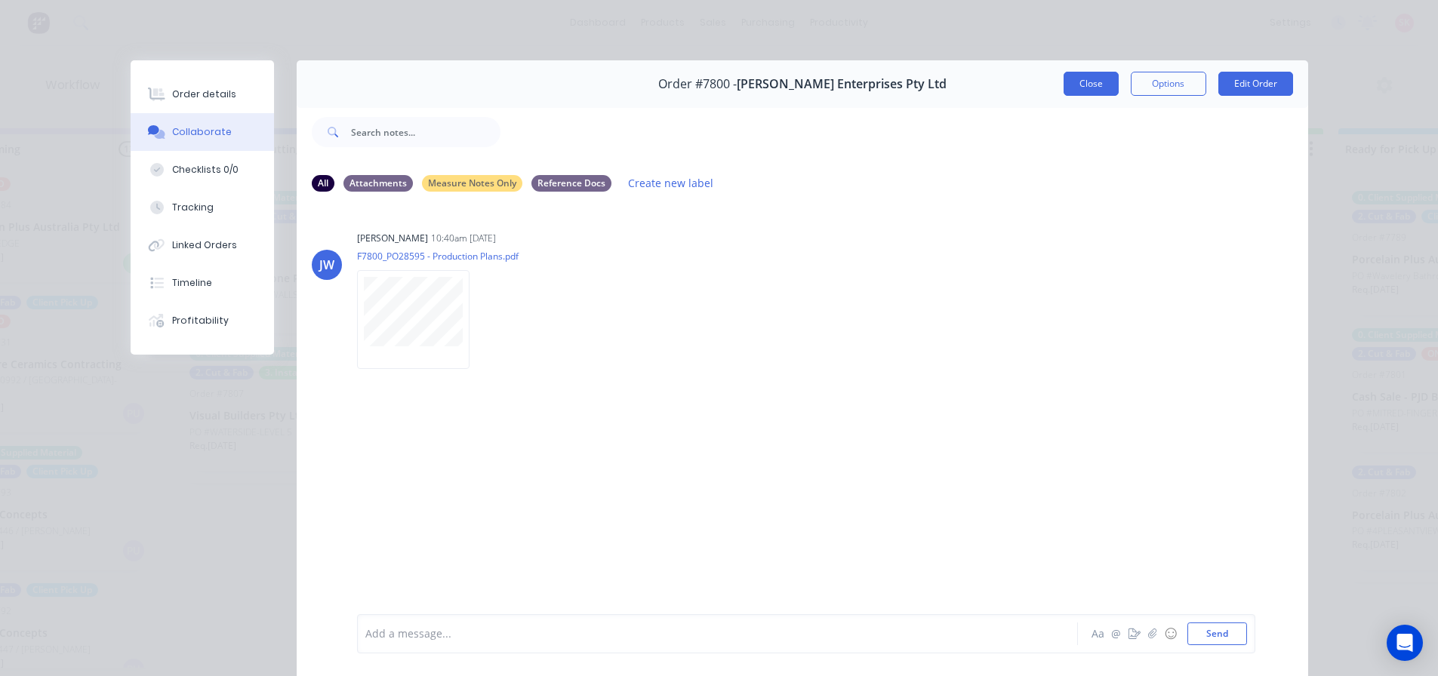
click at [1091, 85] on button "Close" at bounding box center [1090, 84] width 55 height 24
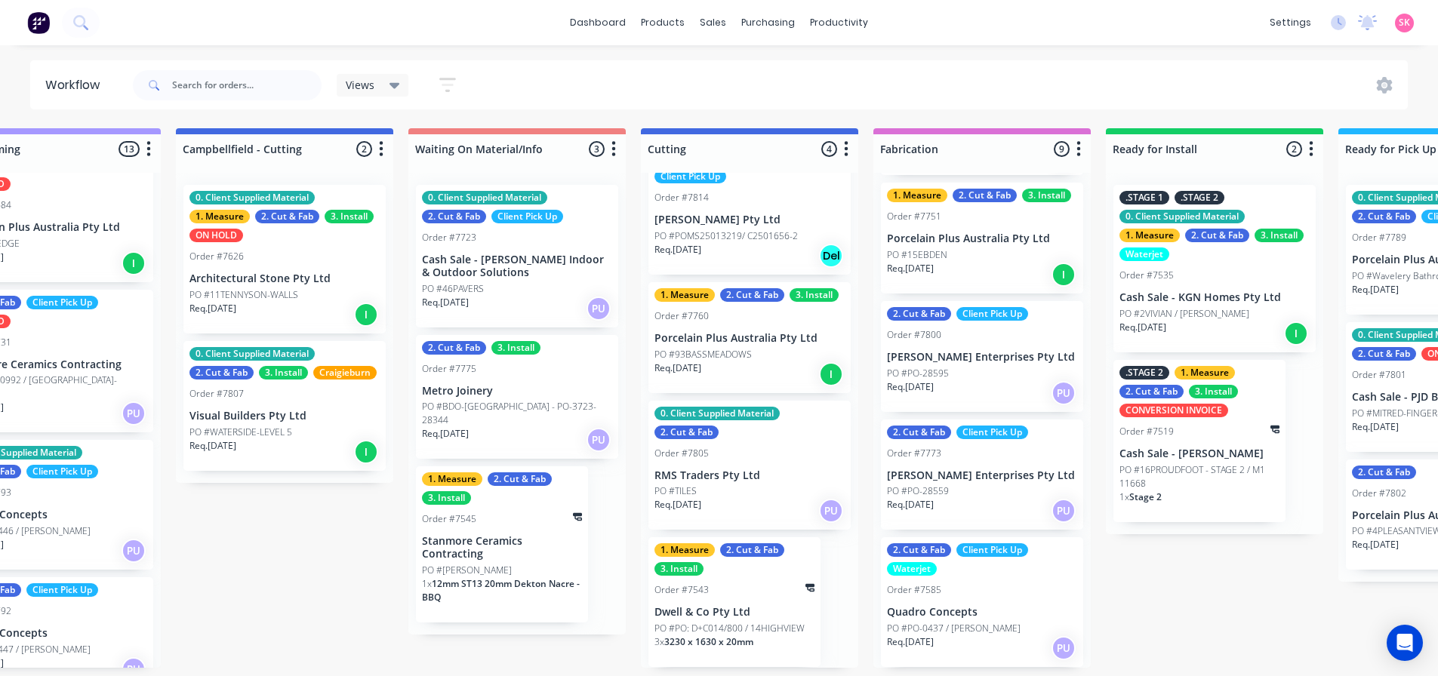
click at [963, 498] on div "Req. 07/10/25 PU" at bounding box center [982, 511] width 190 height 26
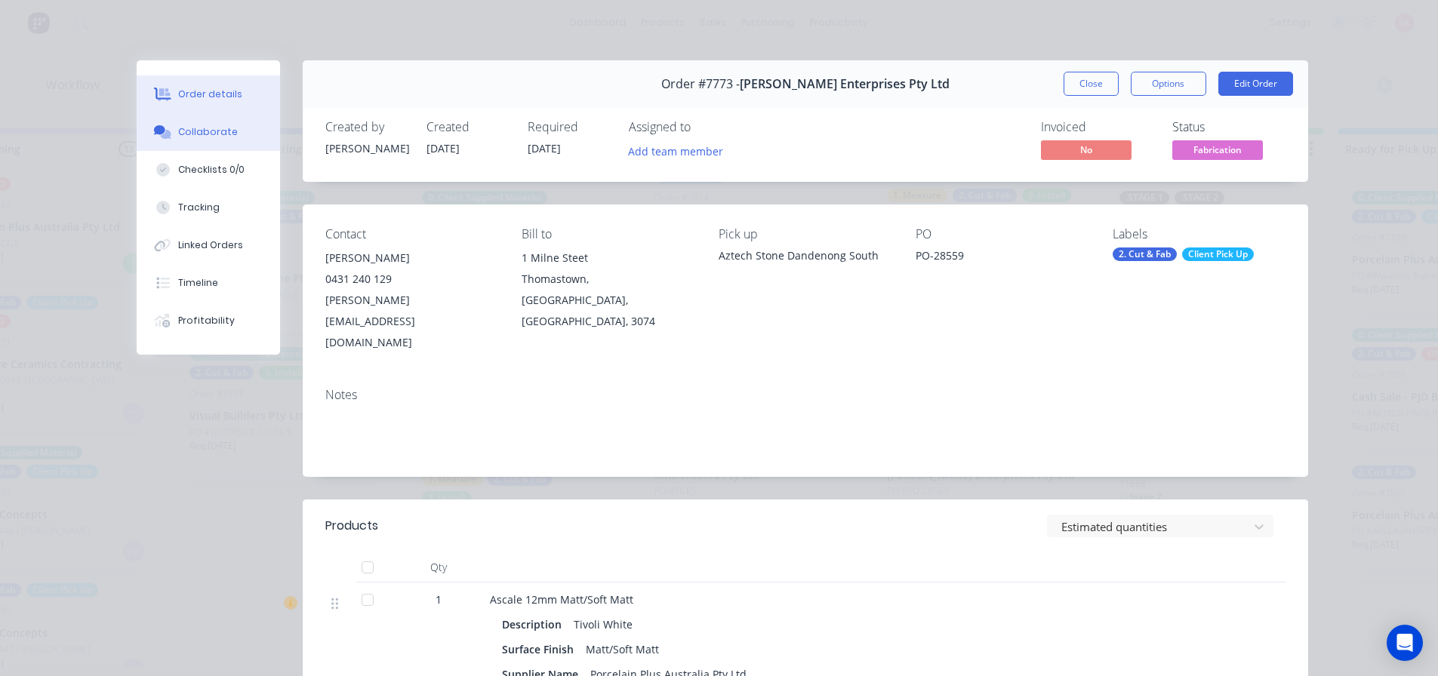
click at [161, 121] on button "Collaborate" at bounding box center [208, 132] width 143 height 38
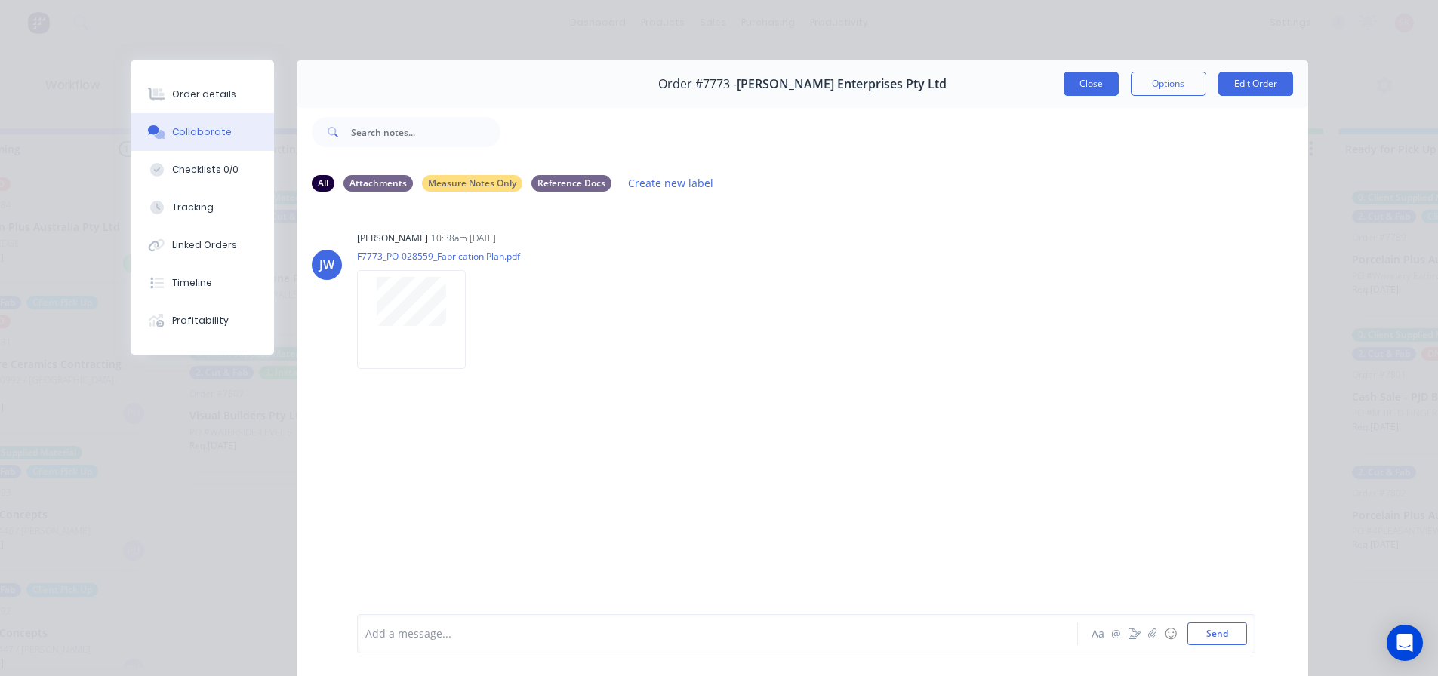
drag, startPoint x: 1096, startPoint y: 78, endPoint x: 1086, endPoint y: 97, distance: 21.9
click at [1095, 78] on button "Close" at bounding box center [1090, 84] width 55 height 24
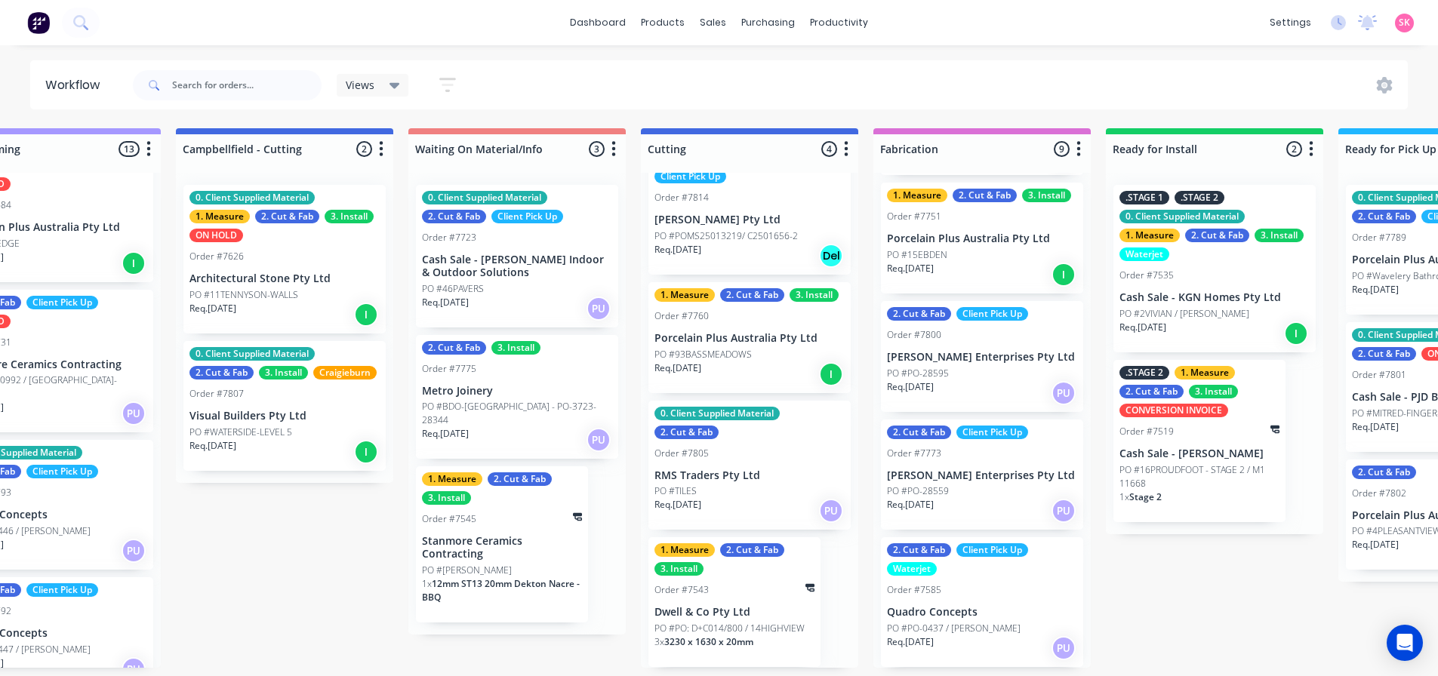
click at [991, 613] on p "Quadro Concepts" at bounding box center [982, 612] width 190 height 13
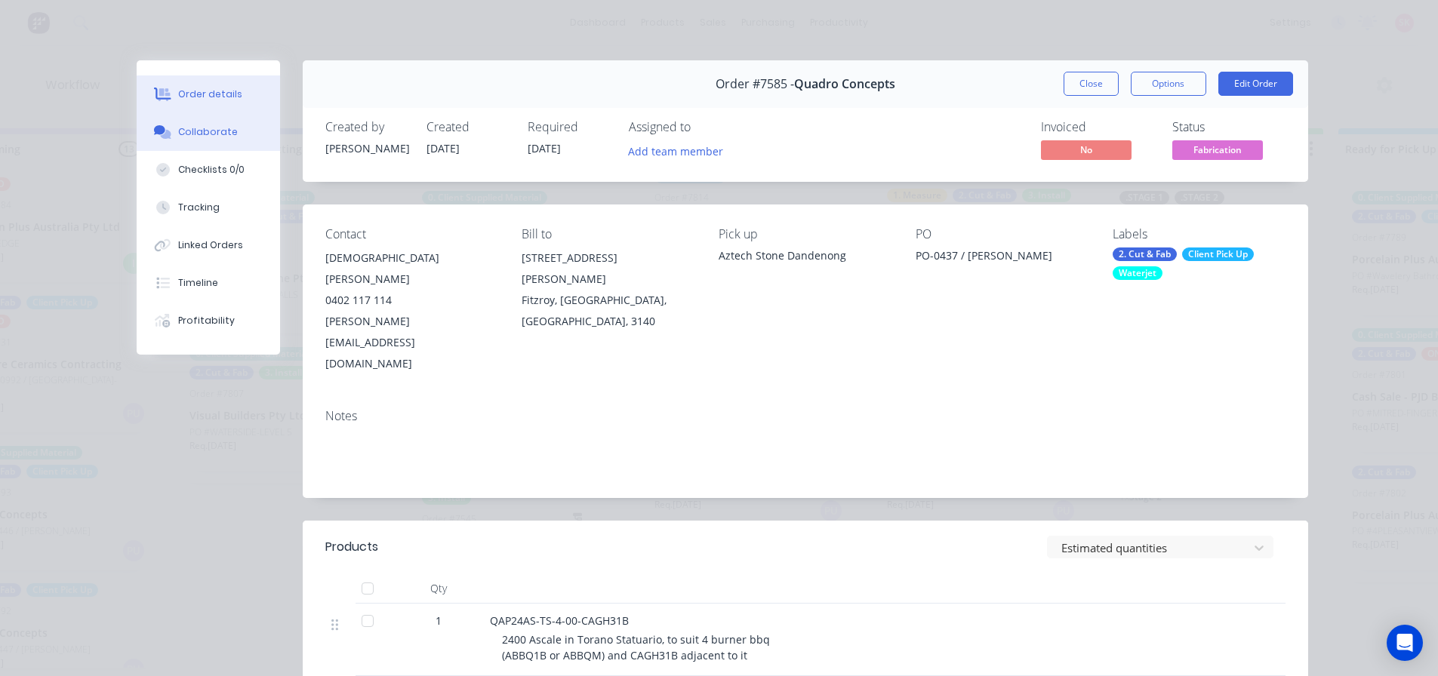
click at [194, 144] on button "Collaborate" at bounding box center [208, 132] width 143 height 38
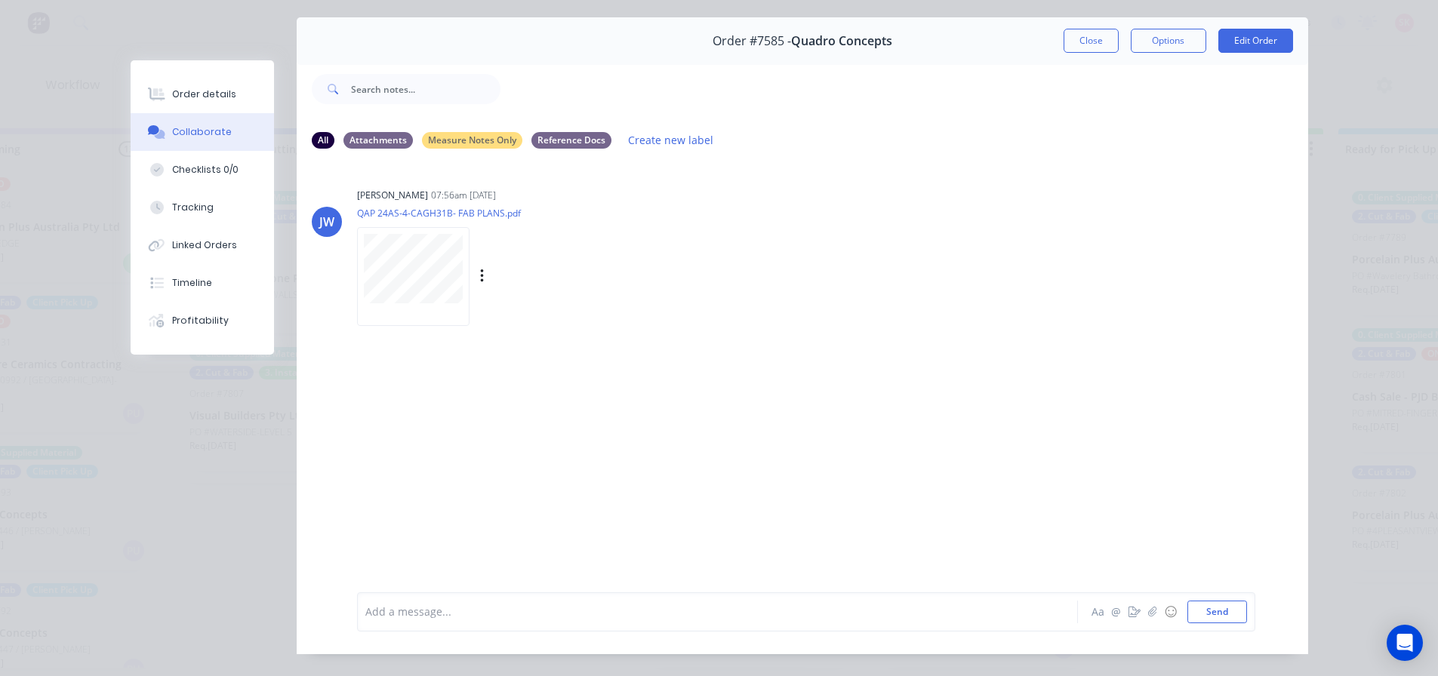
scroll to position [80, 0]
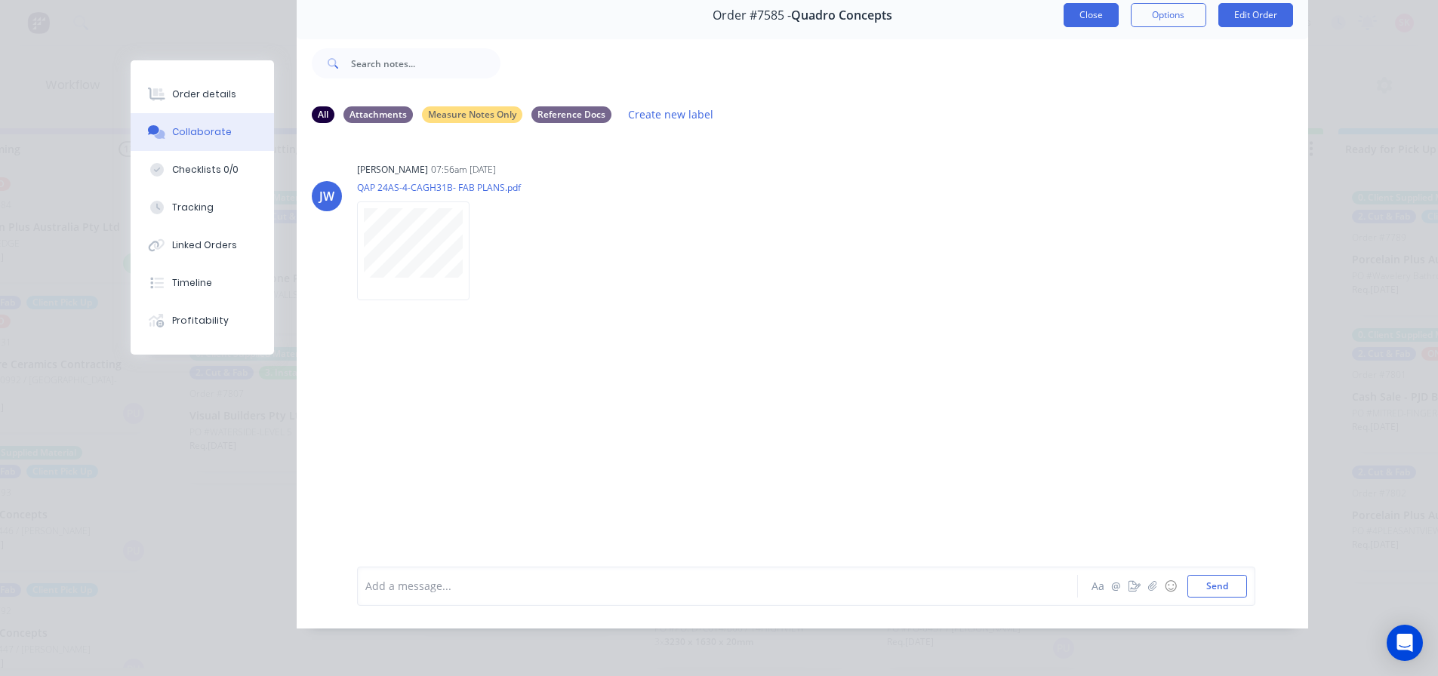
click at [1090, 12] on button "Close" at bounding box center [1090, 15] width 55 height 24
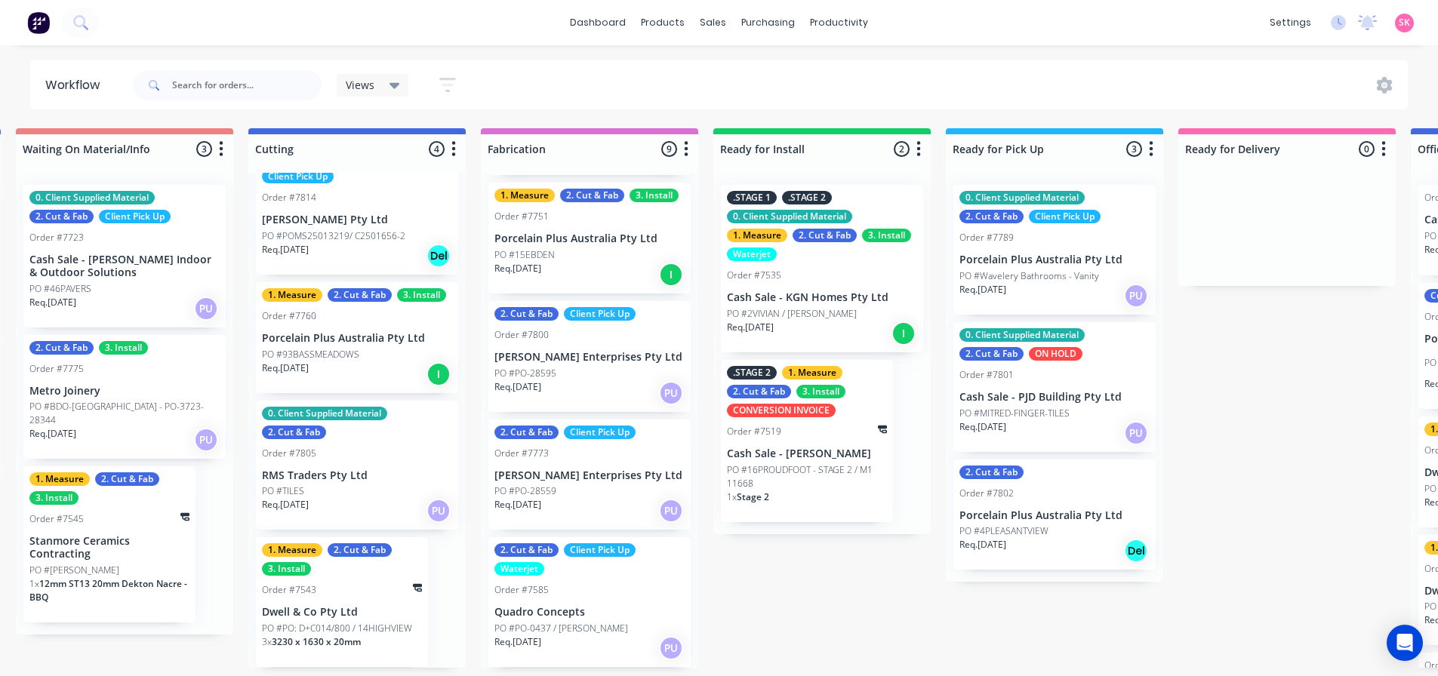
scroll to position [3, 1201]
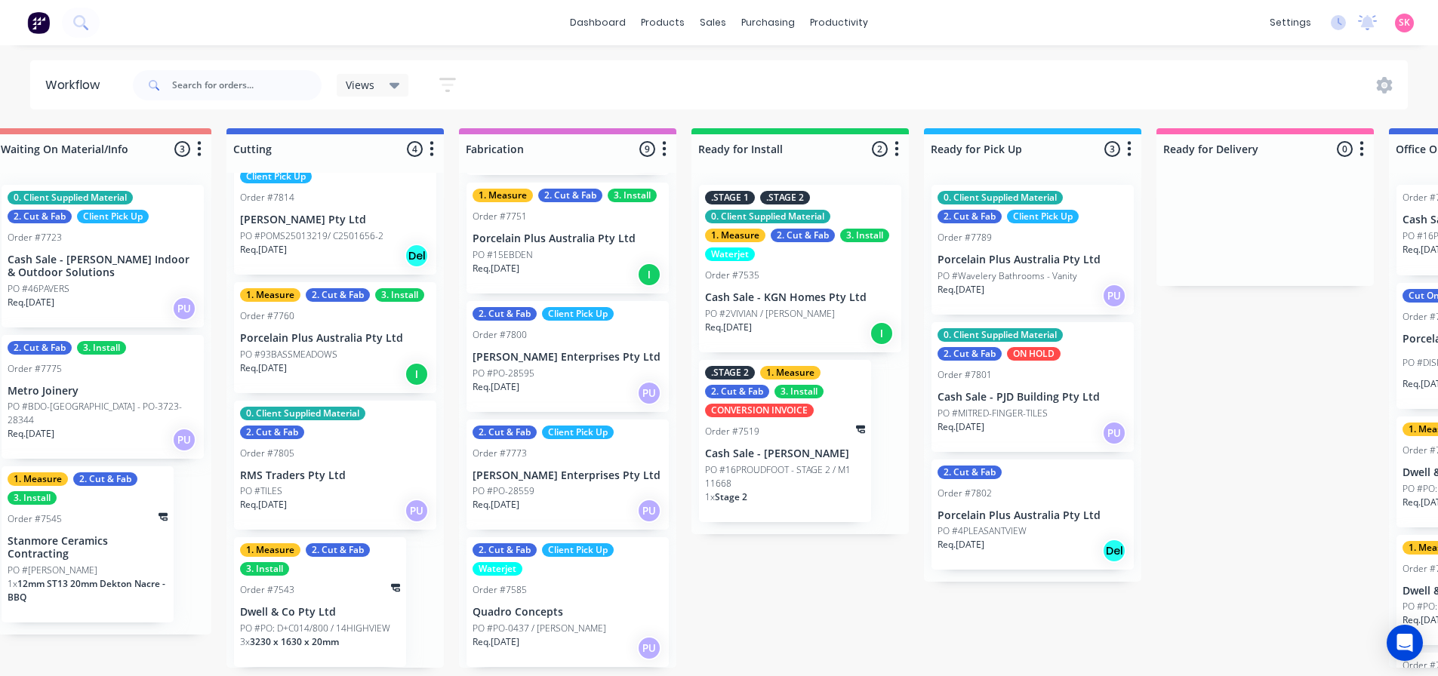
click at [747, 301] on div ".STAGE 1 .STAGE 2 0. Client Supplied Material 1. Measure 2. Cut & Fab 3. Instal…" at bounding box center [800, 269] width 202 height 168
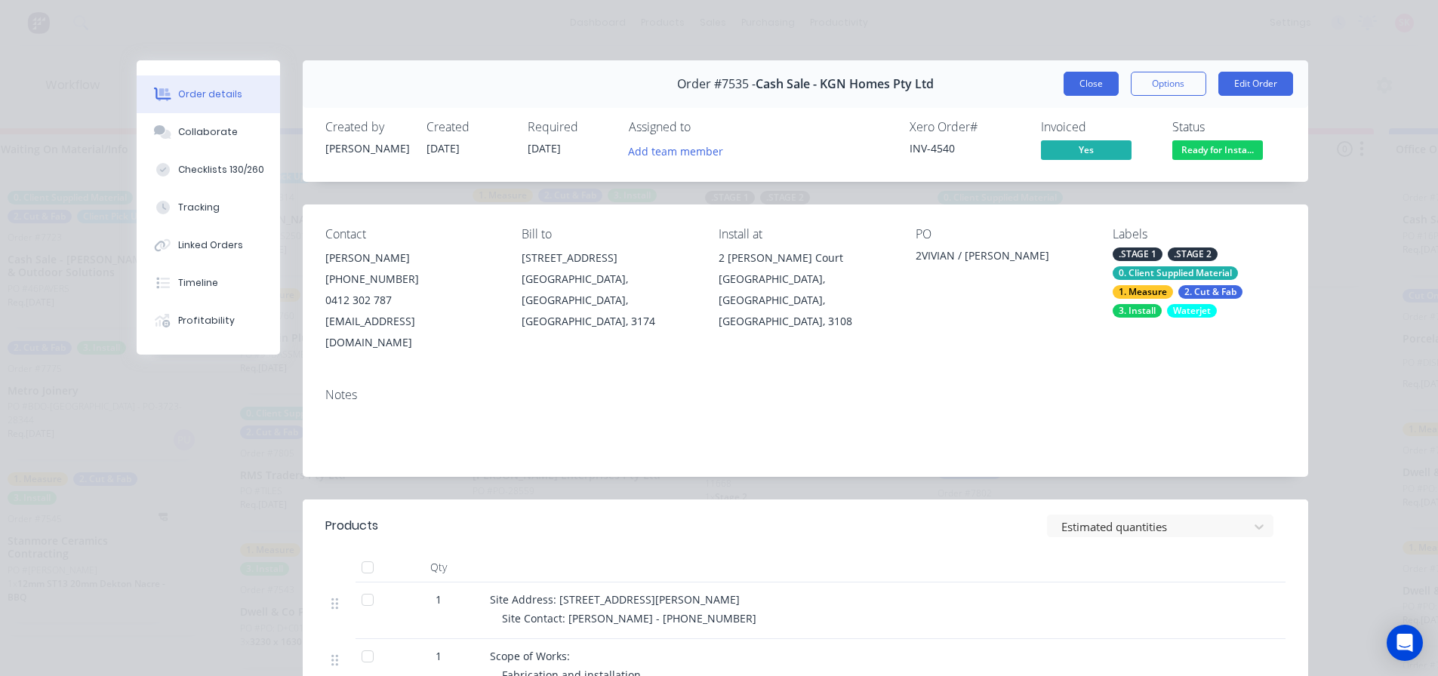
click at [1094, 72] on button "Close" at bounding box center [1090, 84] width 55 height 24
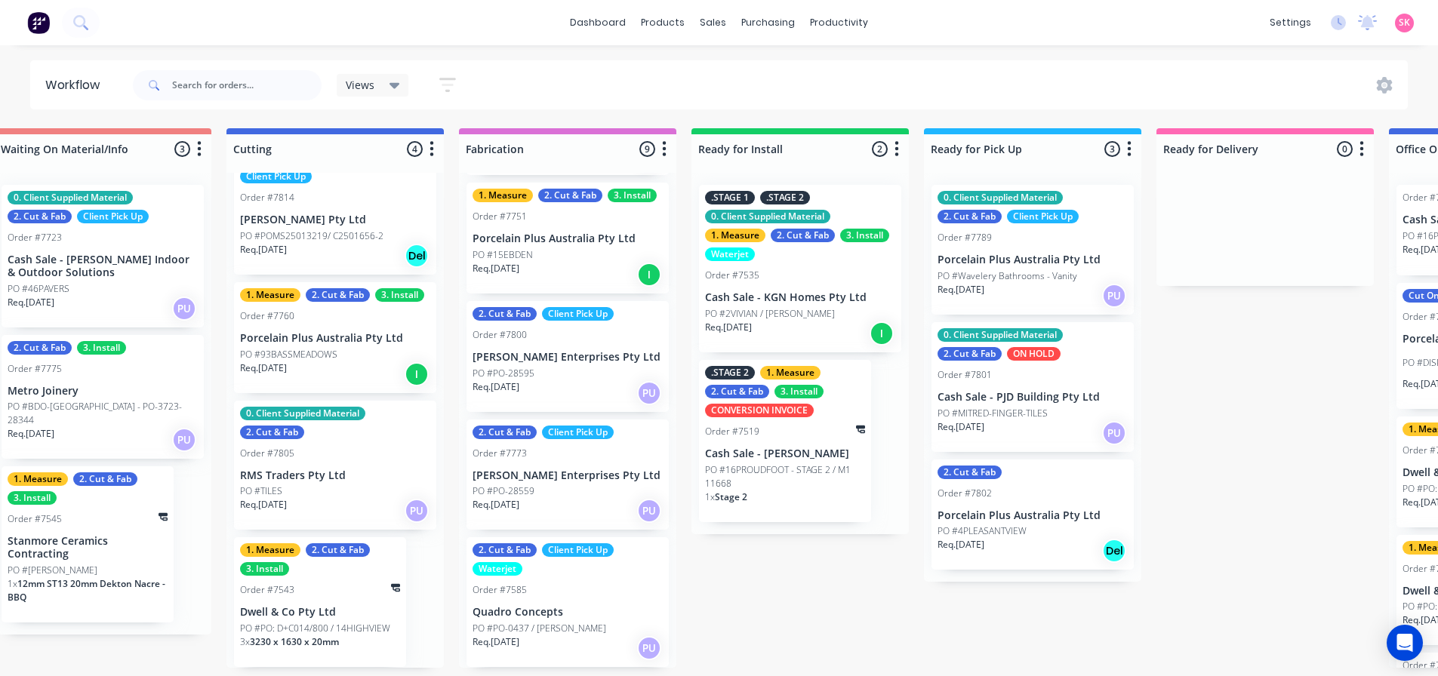
click at [1000, 527] on p "PO #4PLEASANTVIEW" at bounding box center [981, 531] width 89 height 14
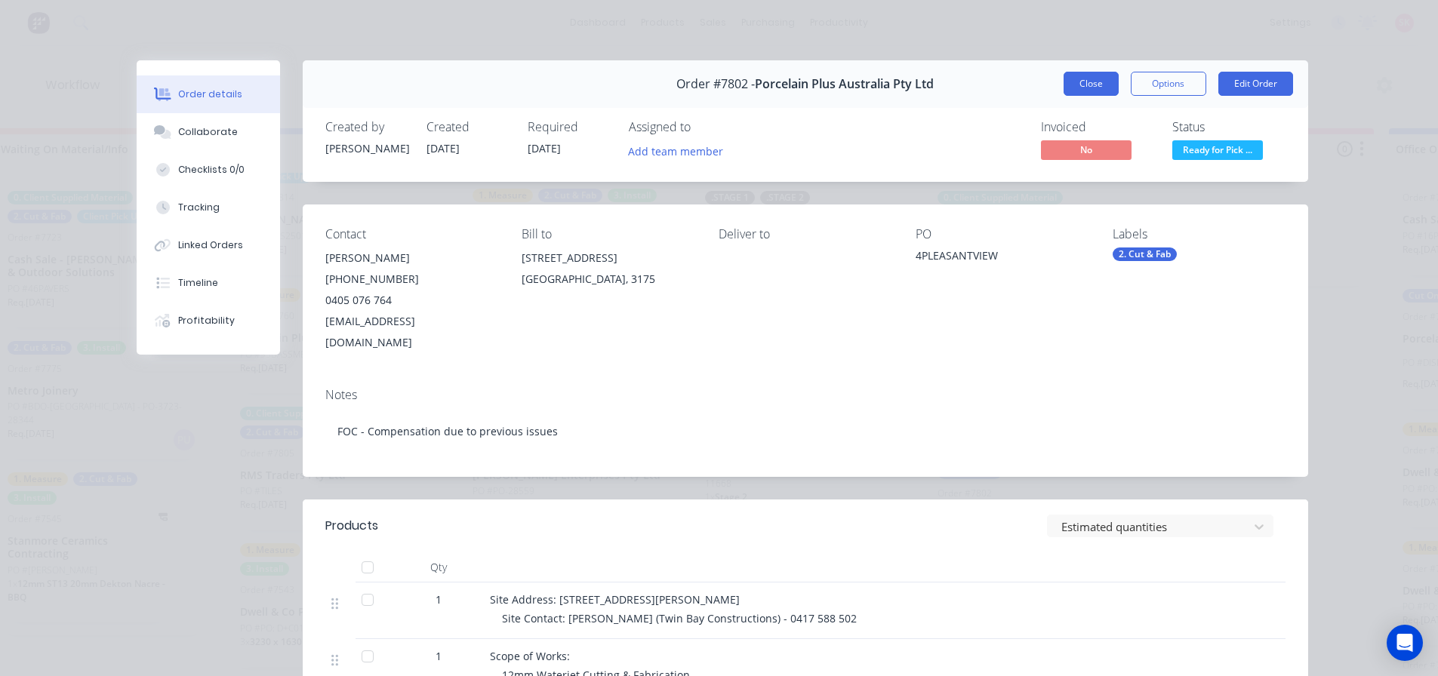
click at [1080, 85] on button "Close" at bounding box center [1090, 84] width 55 height 24
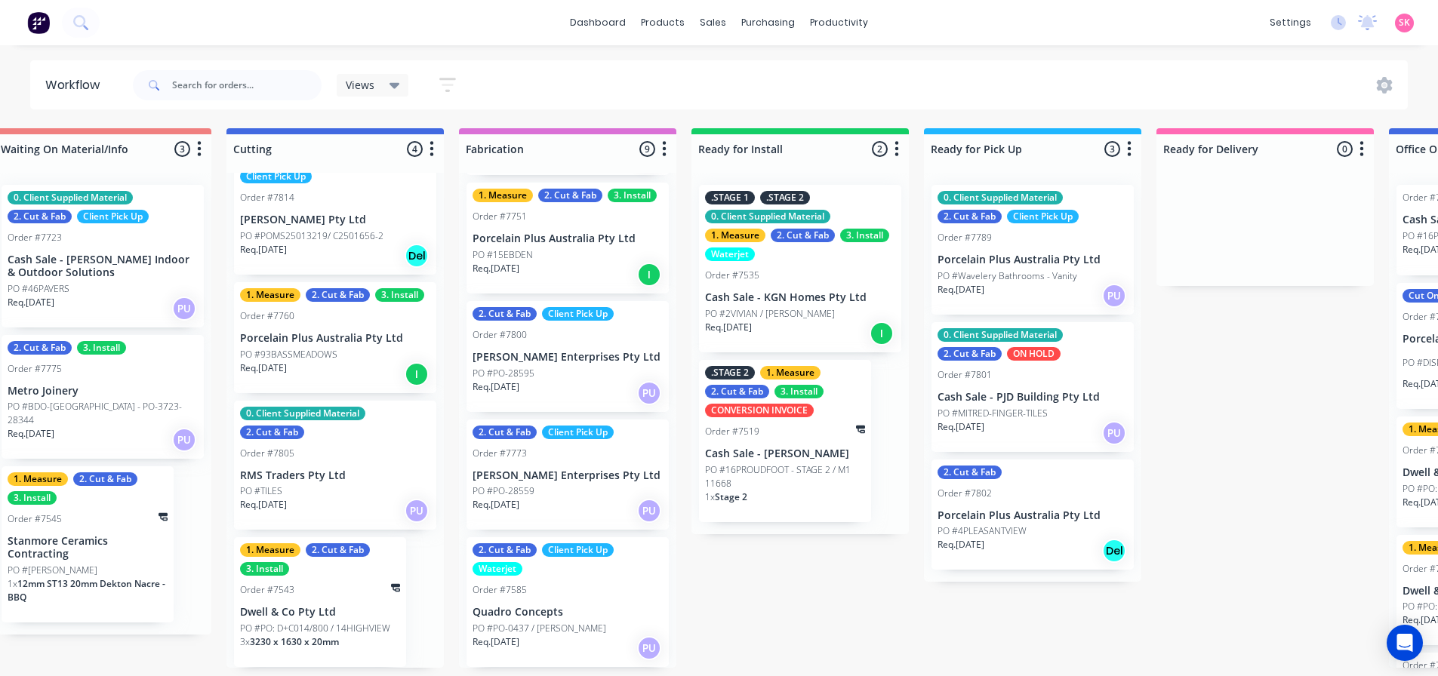
click at [1008, 540] on div "Req. 17/10/25 Del" at bounding box center [1032, 551] width 190 height 26
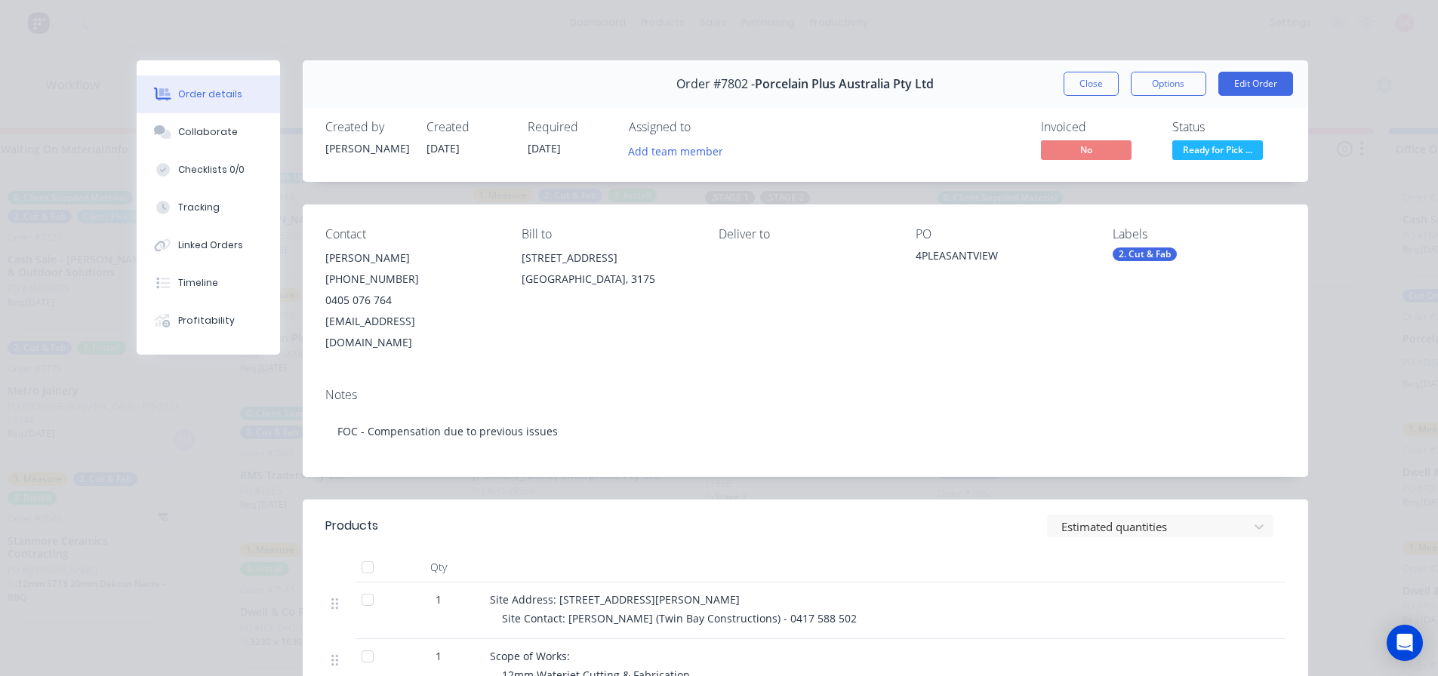
click at [1064, 78] on button "Close" at bounding box center [1090, 84] width 55 height 24
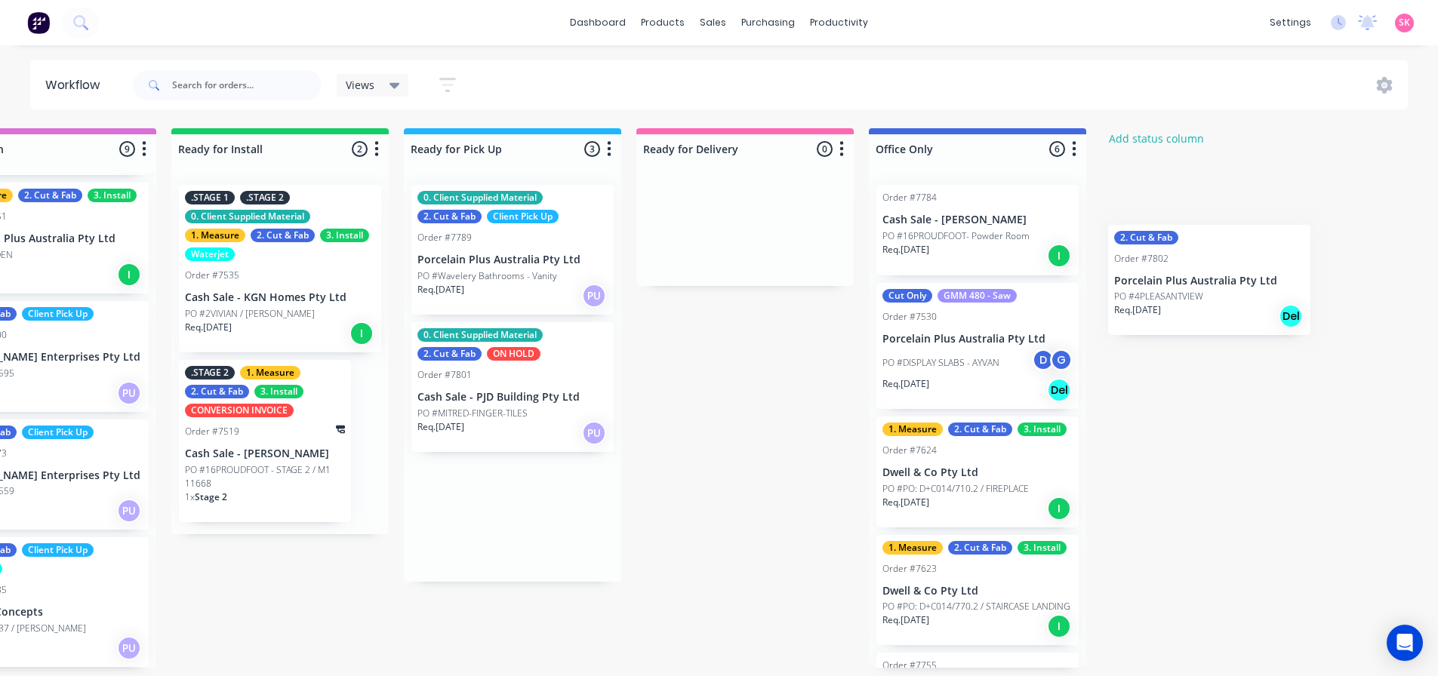
scroll to position [3, 1736]
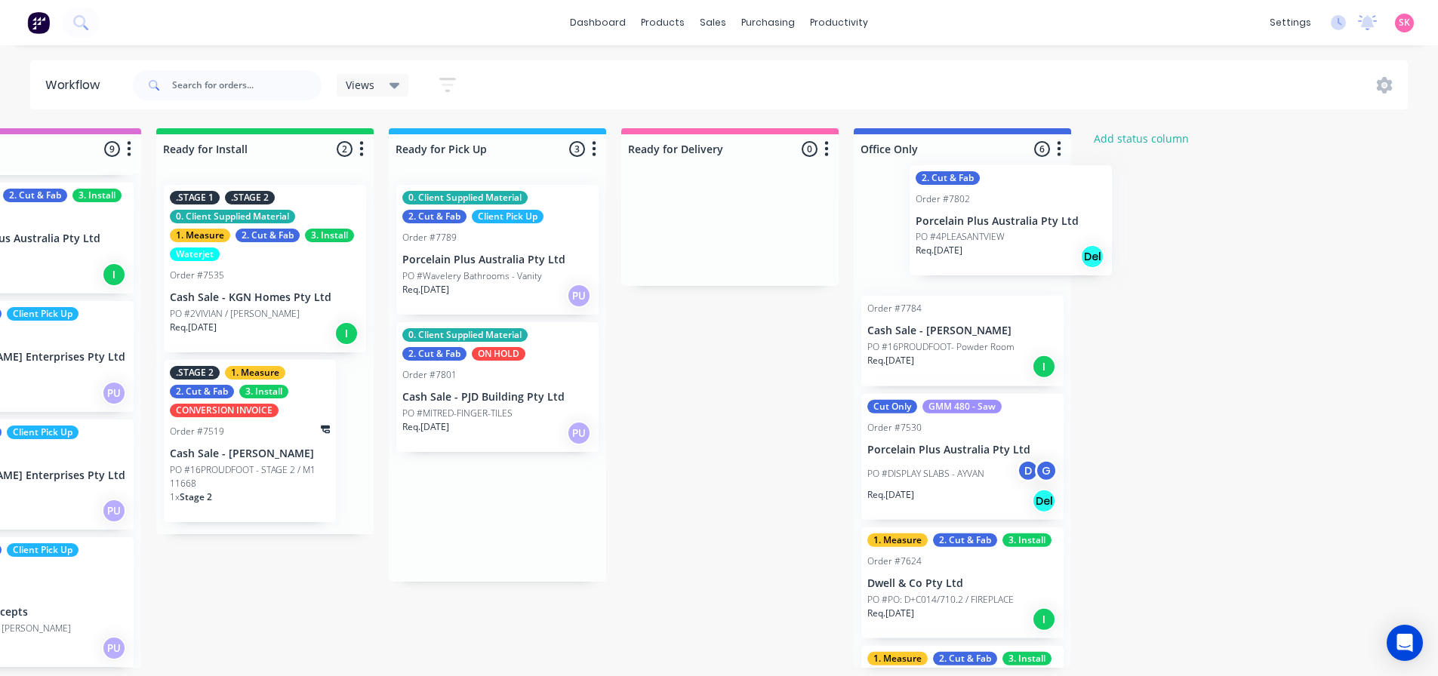
drag, startPoint x: 1033, startPoint y: 498, endPoint x: 943, endPoint y: 229, distance: 283.5
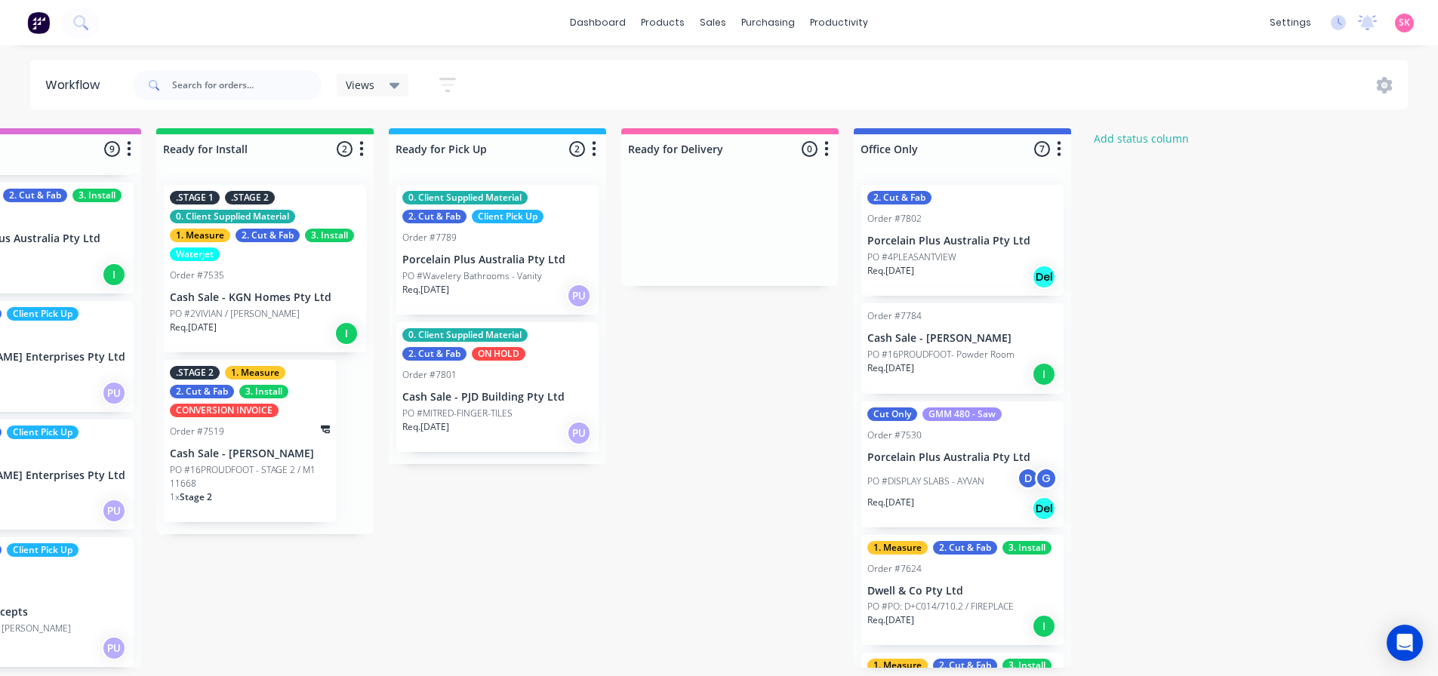
click at [956, 235] on p "Porcelain Plus Australia Pty Ltd" at bounding box center [962, 241] width 190 height 13
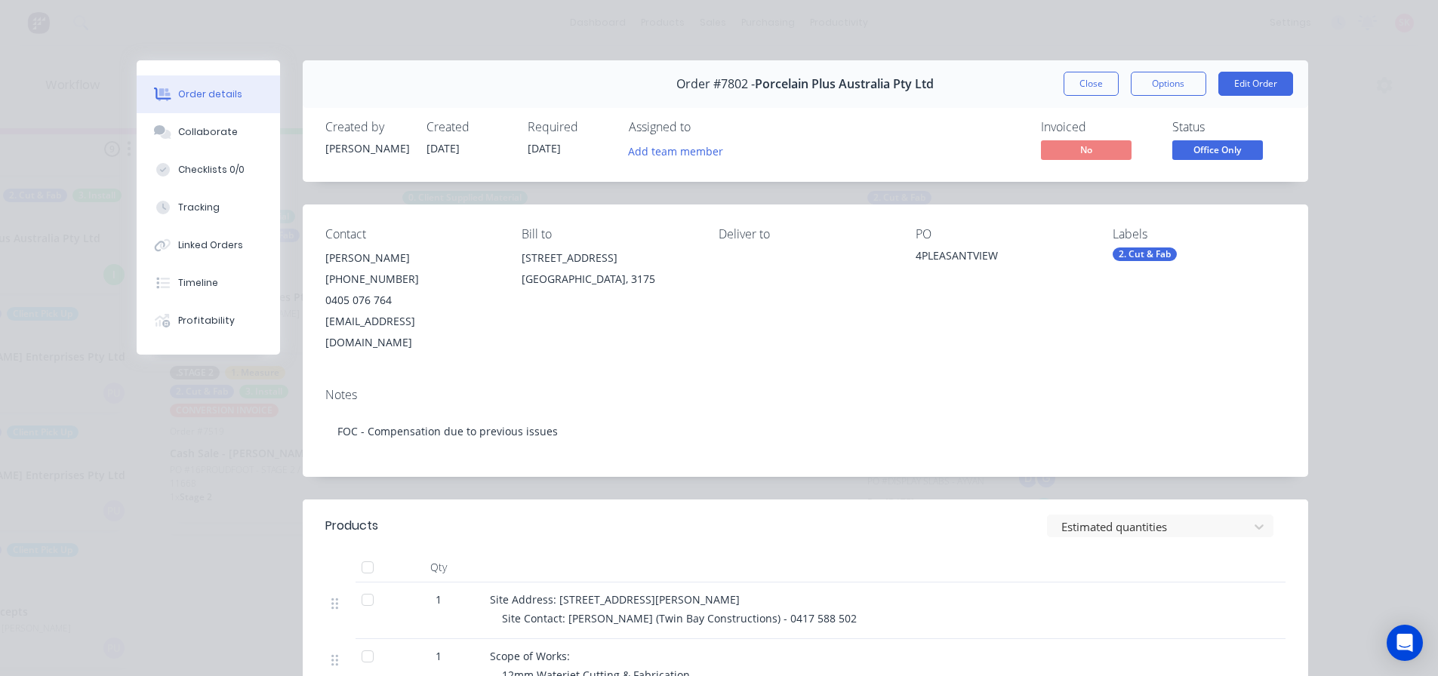
click at [1210, 153] on span "Office Only" at bounding box center [1217, 149] width 91 height 19
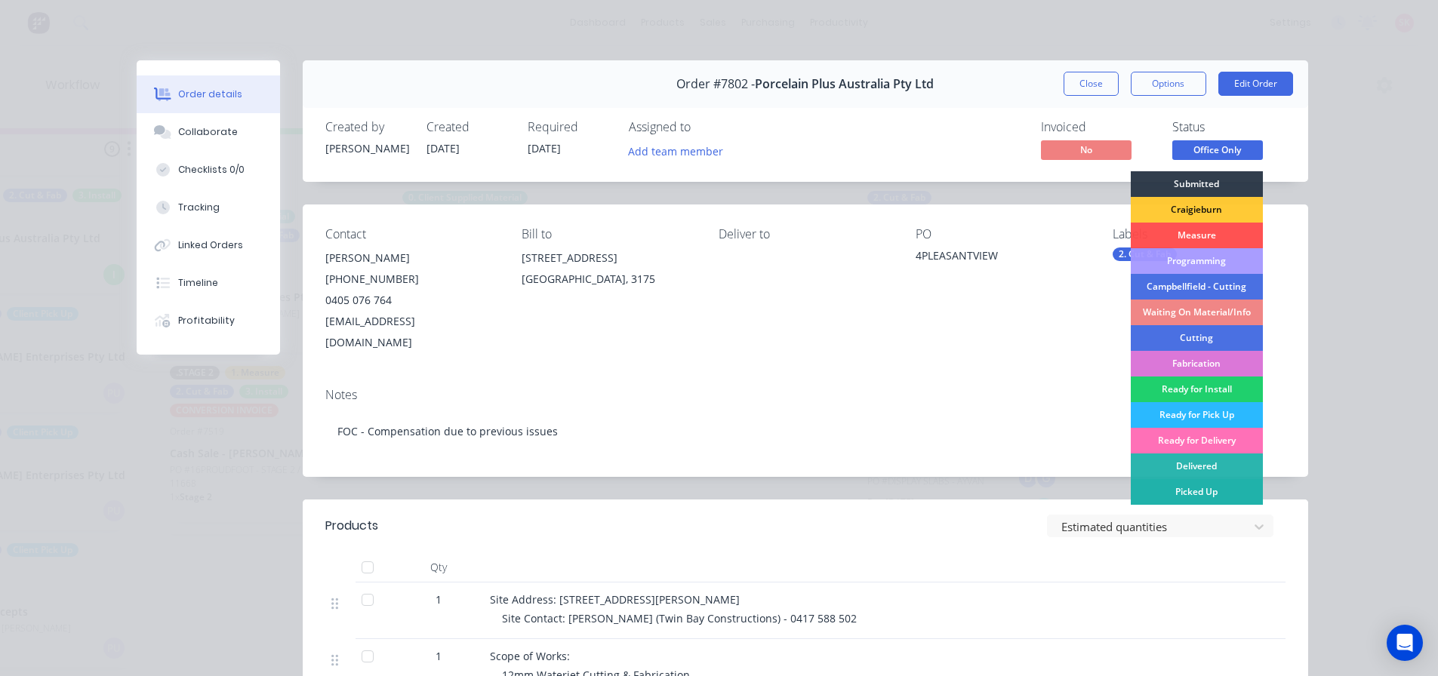
click at [1170, 497] on div "Picked Up" at bounding box center [1196, 492] width 132 height 26
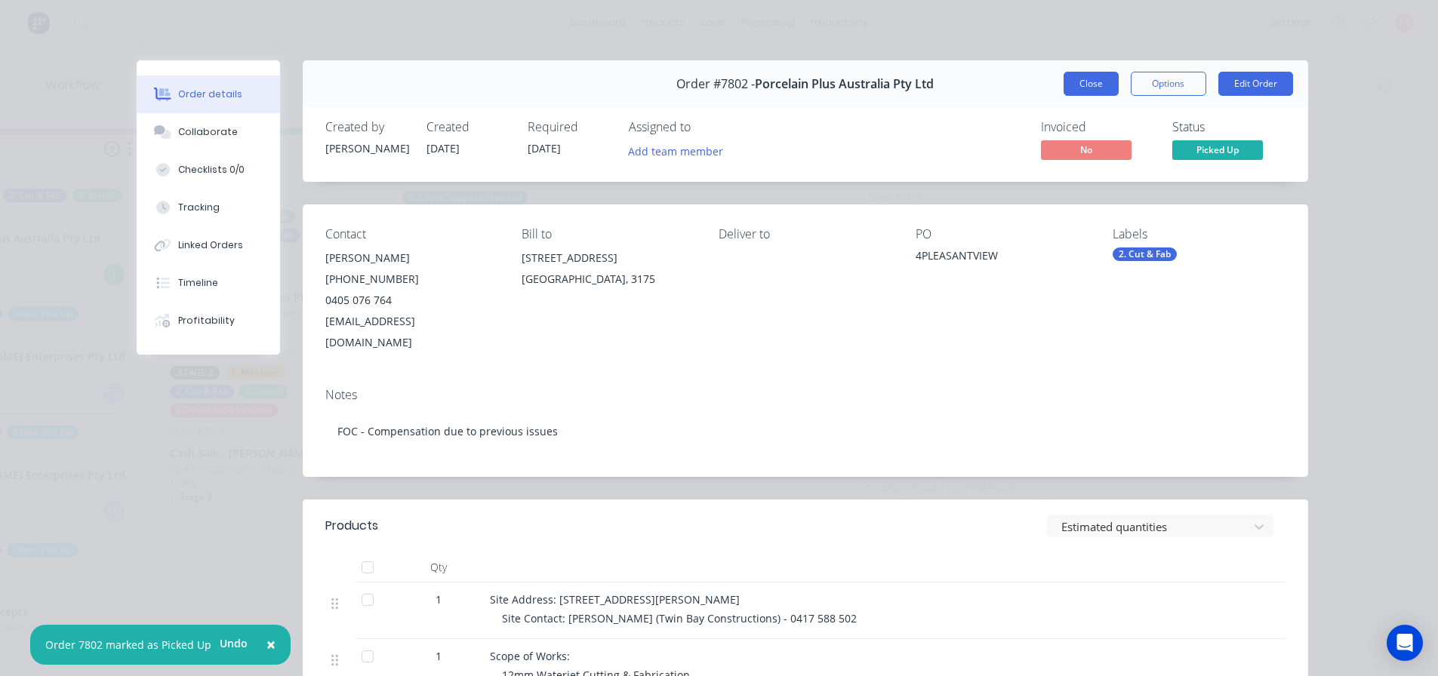
click at [1086, 82] on button "Close" at bounding box center [1090, 84] width 55 height 24
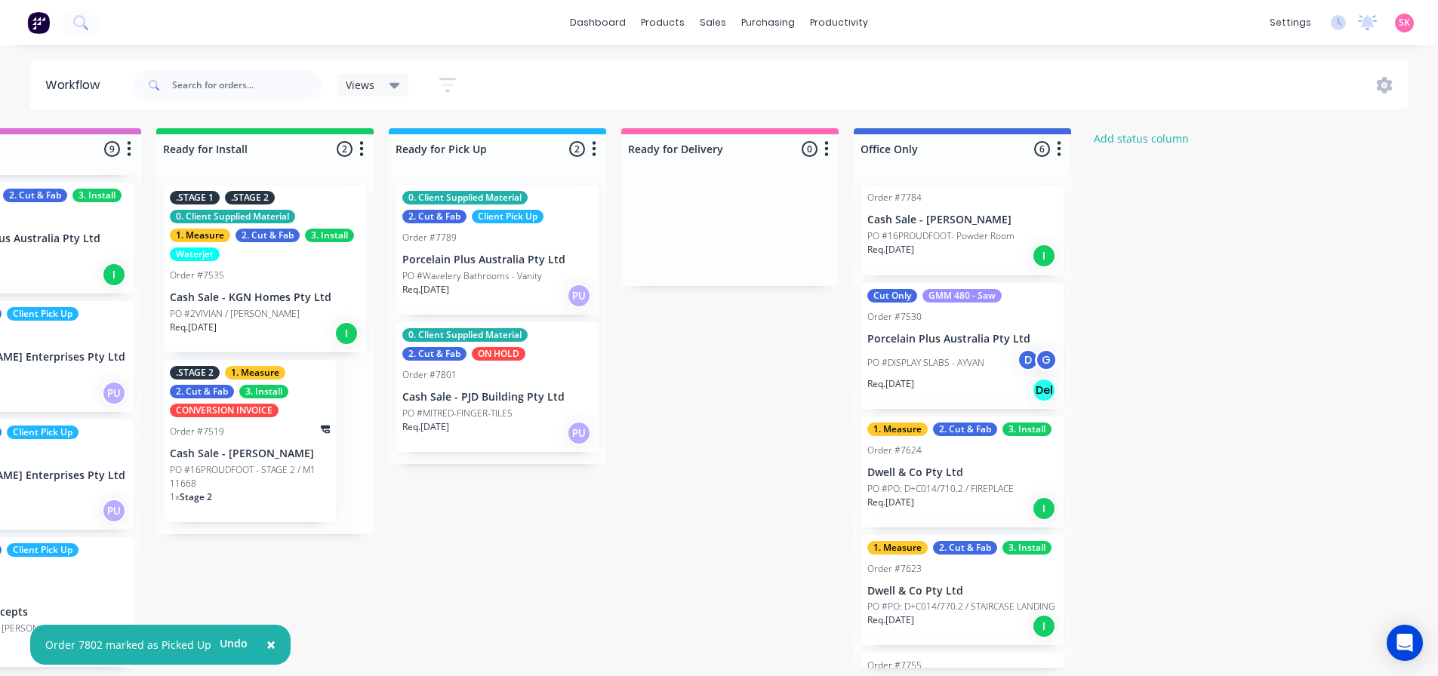
scroll to position [0, 1736]
click at [983, 226] on p "Cash Sale - Brett Ford" at bounding box center [962, 220] width 190 height 13
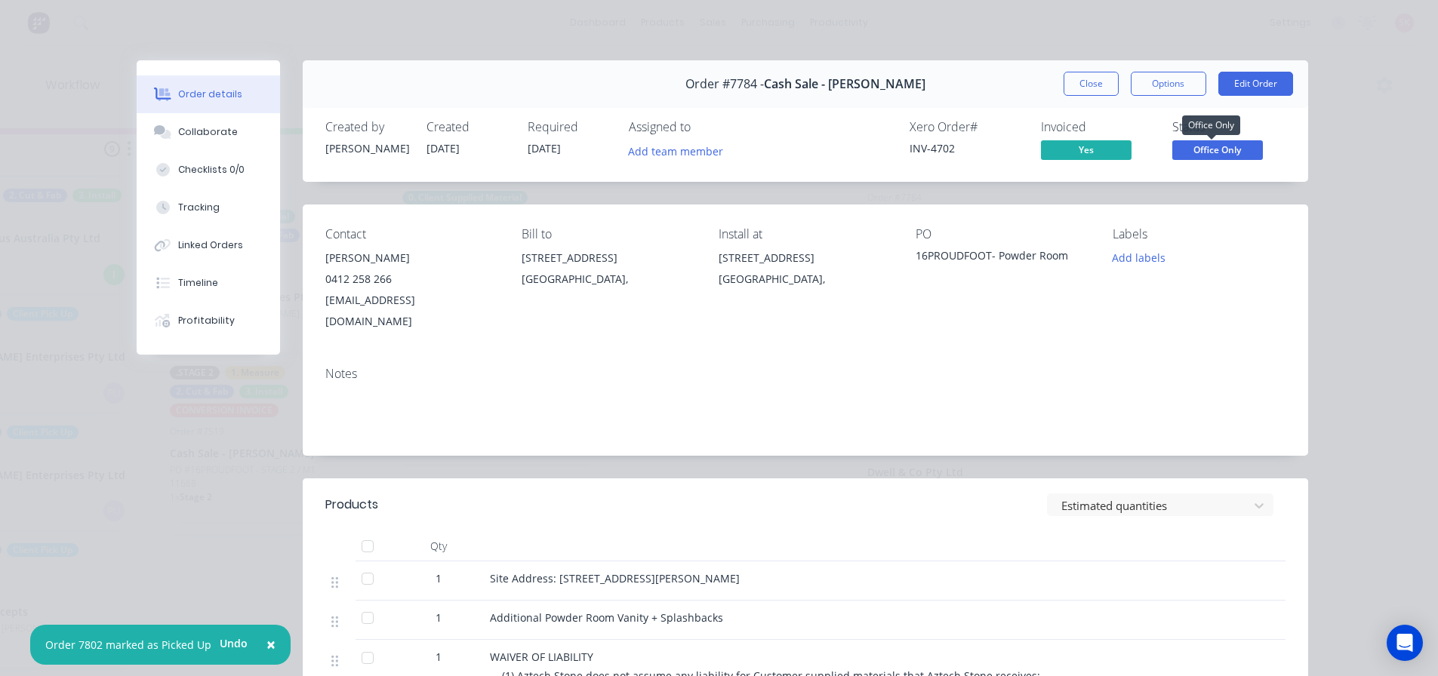
click at [1201, 150] on span "Office Only" at bounding box center [1217, 149] width 91 height 19
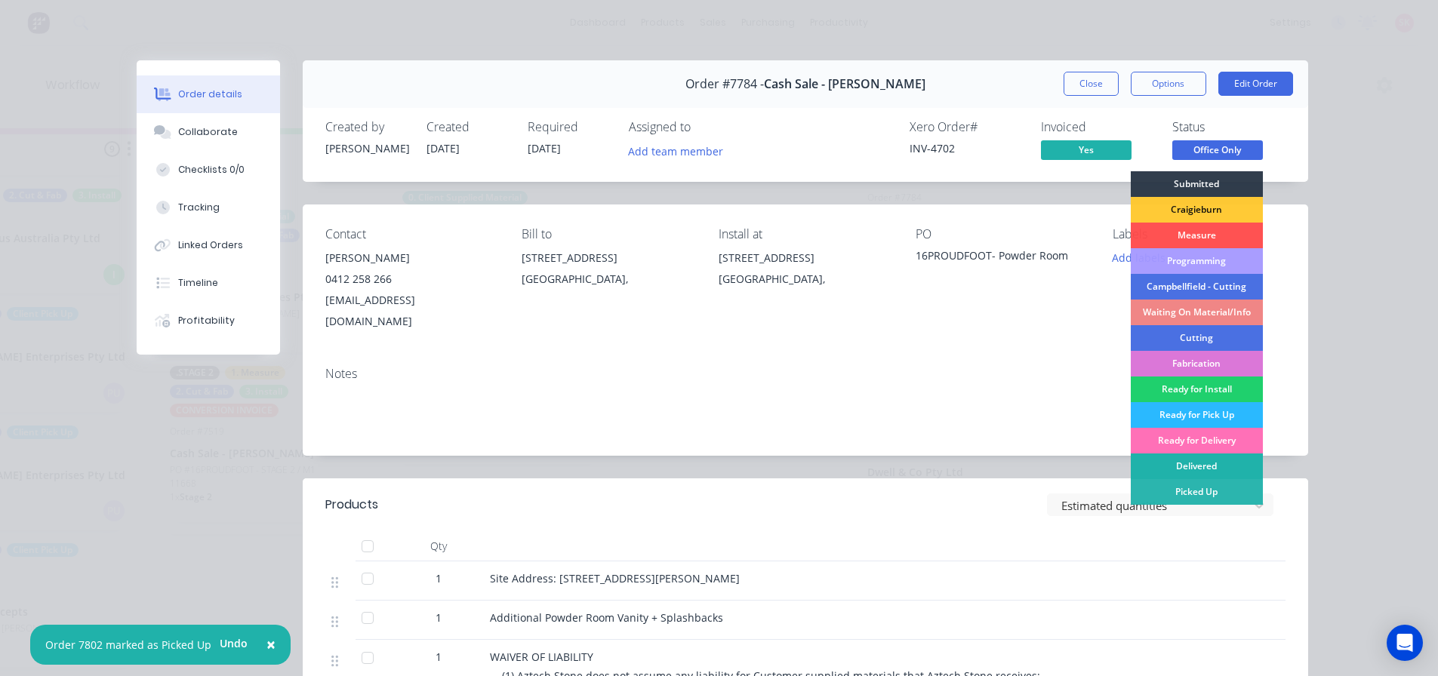
click at [1173, 470] on div "Delivered" at bounding box center [1196, 467] width 132 height 26
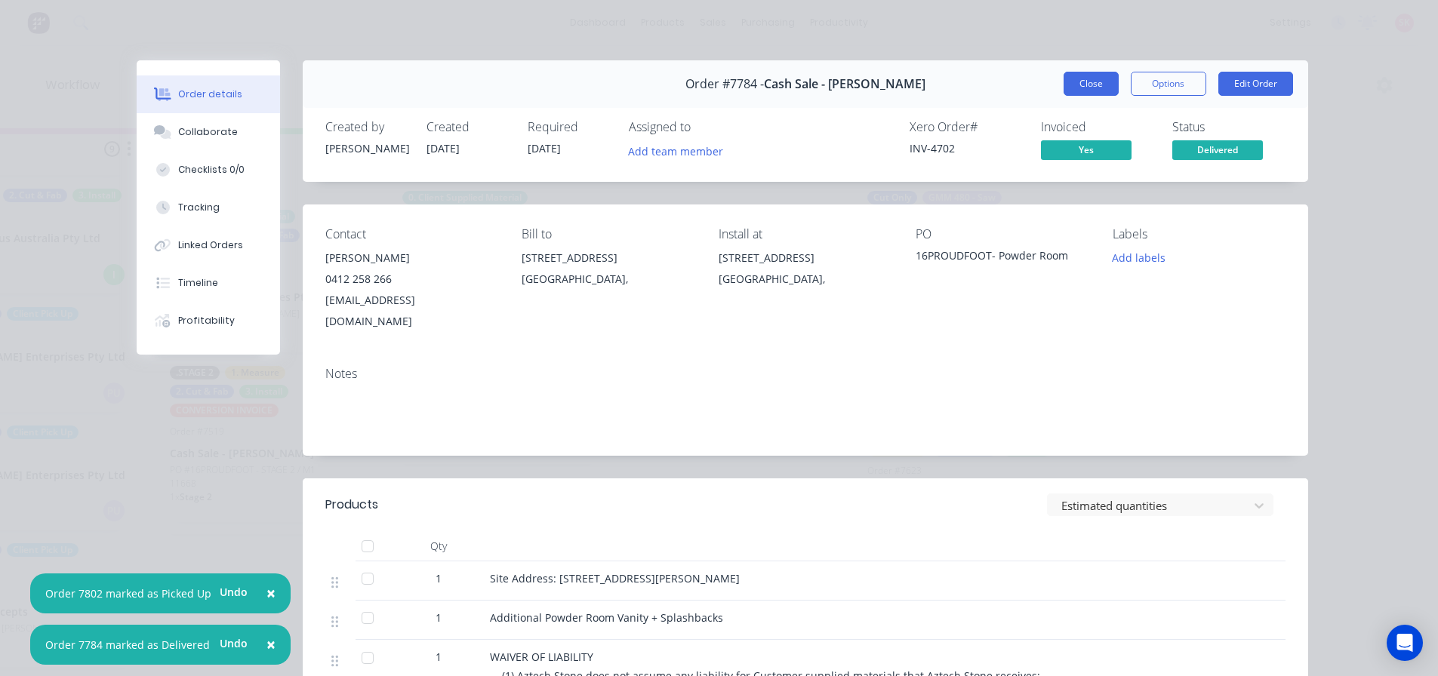
click at [1079, 80] on button "Close" at bounding box center [1090, 84] width 55 height 24
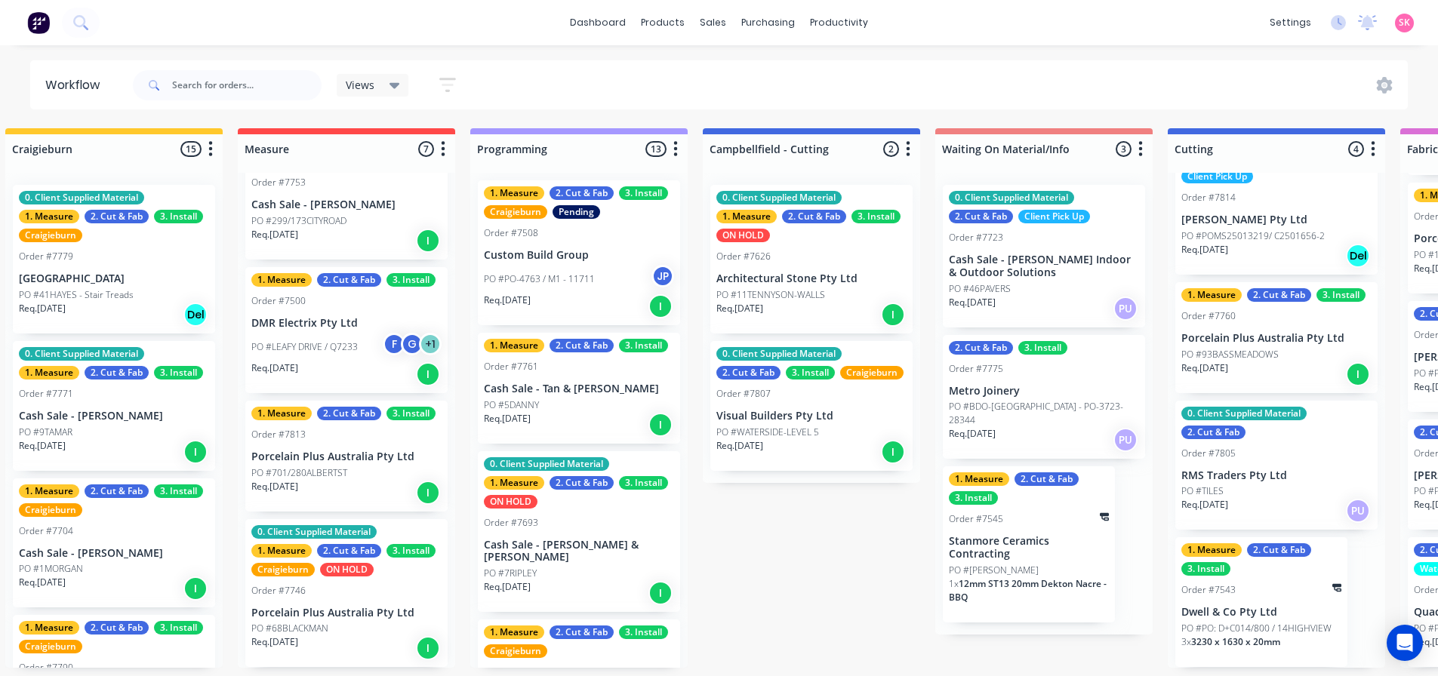
scroll to position [0, 0]
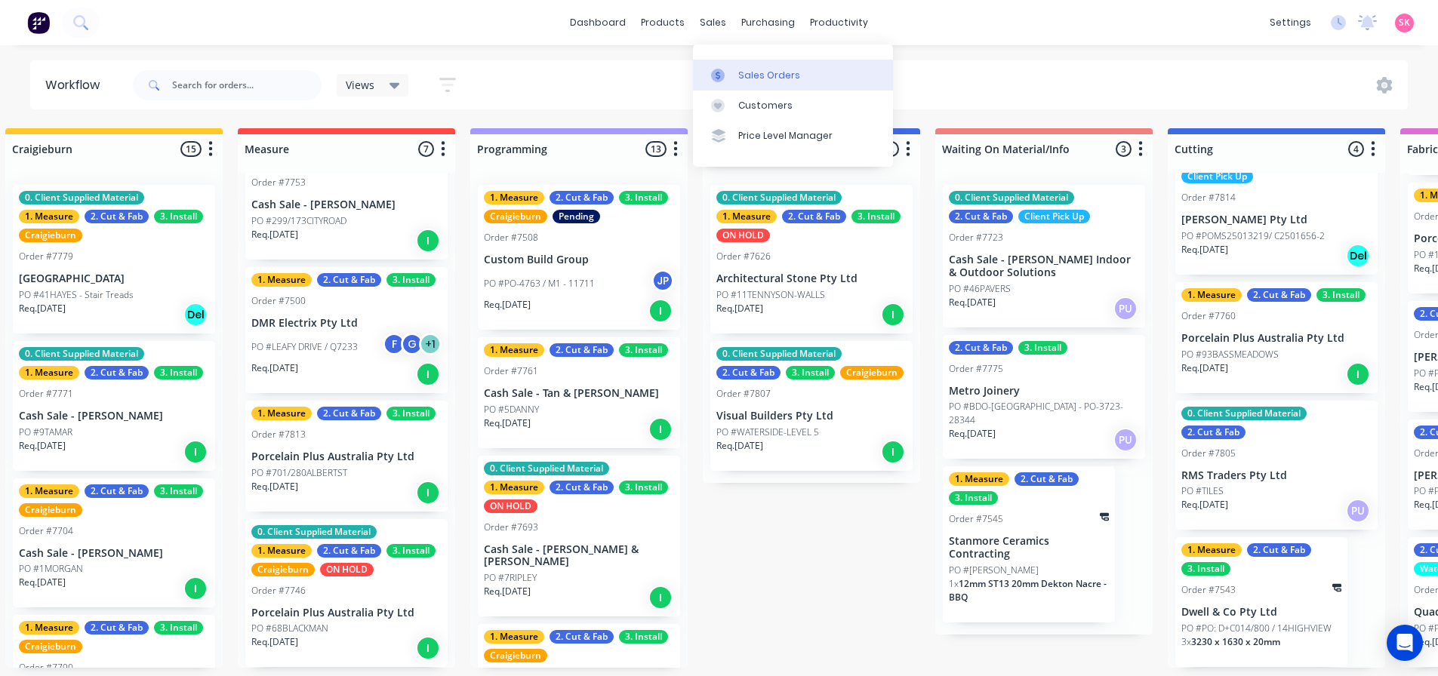
click at [734, 74] on link "Sales Orders" at bounding box center [793, 75] width 200 height 30
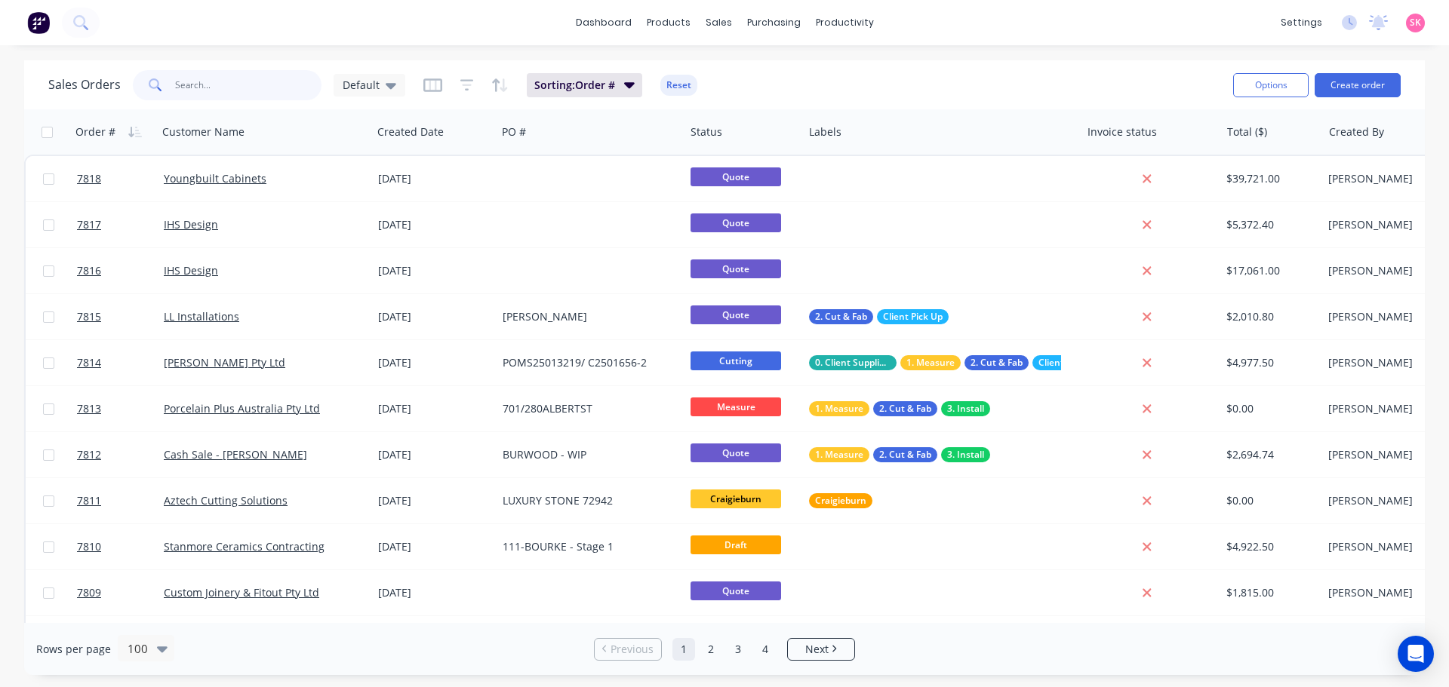
click at [241, 85] on input "text" at bounding box center [248, 85] width 147 height 30
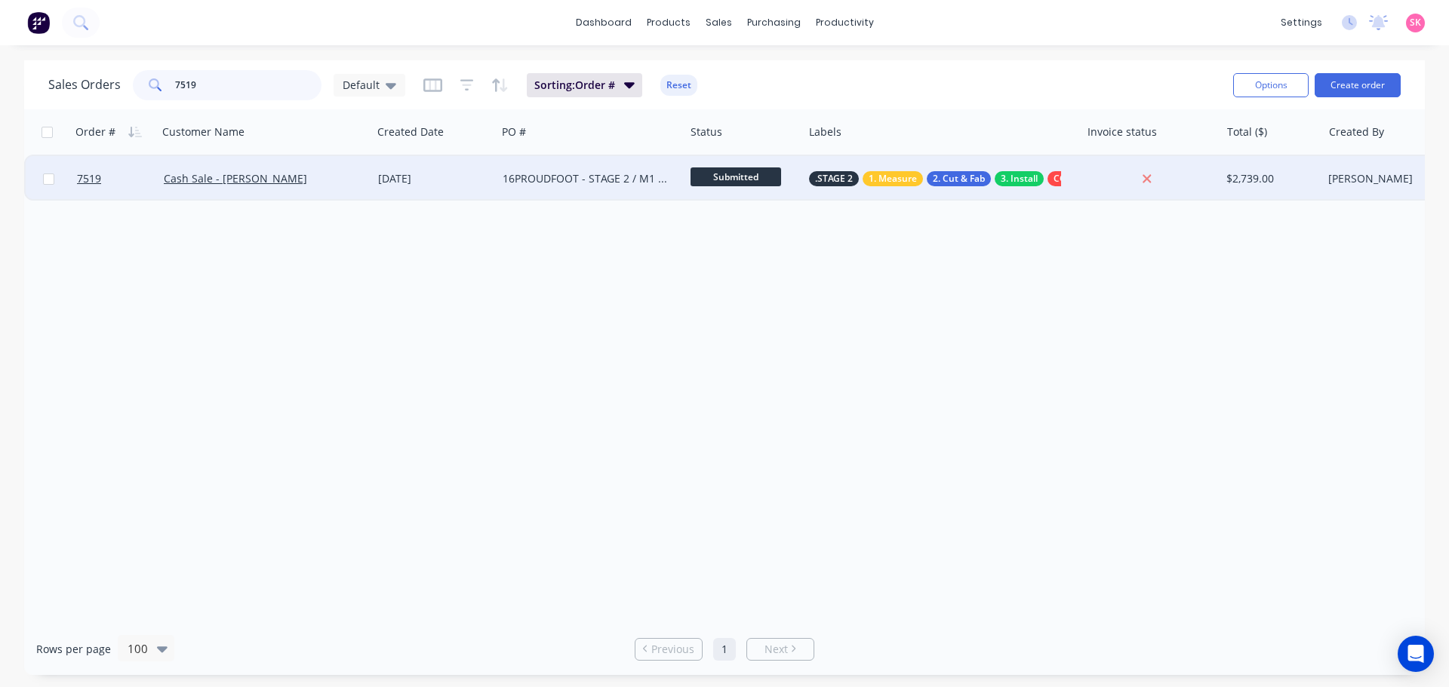
type input "7519"
click at [276, 188] on div "Cash Sale - Brett Ford" at bounding box center [265, 178] width 214 height 45
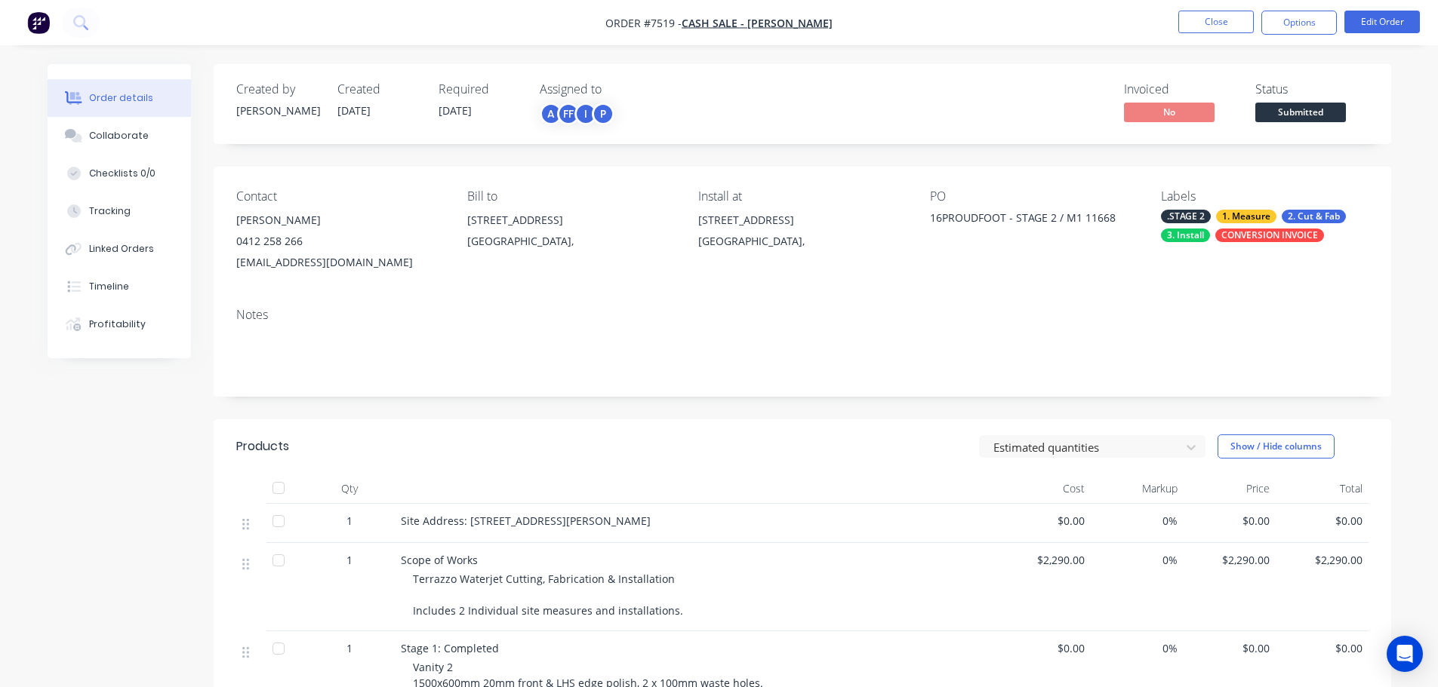
click at [128, 130] on div "Collaborate" at bounding box center [119, 136] width 60 height 14
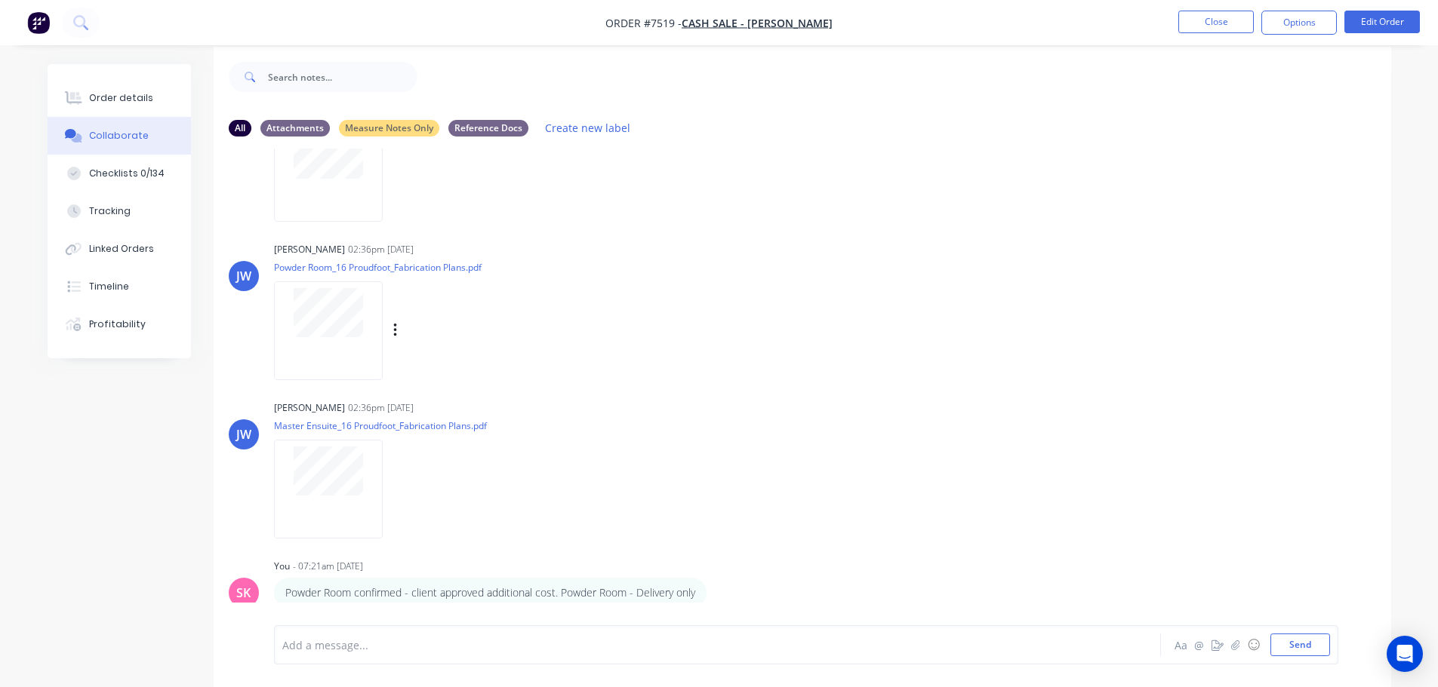
scroll to position [23, 0]
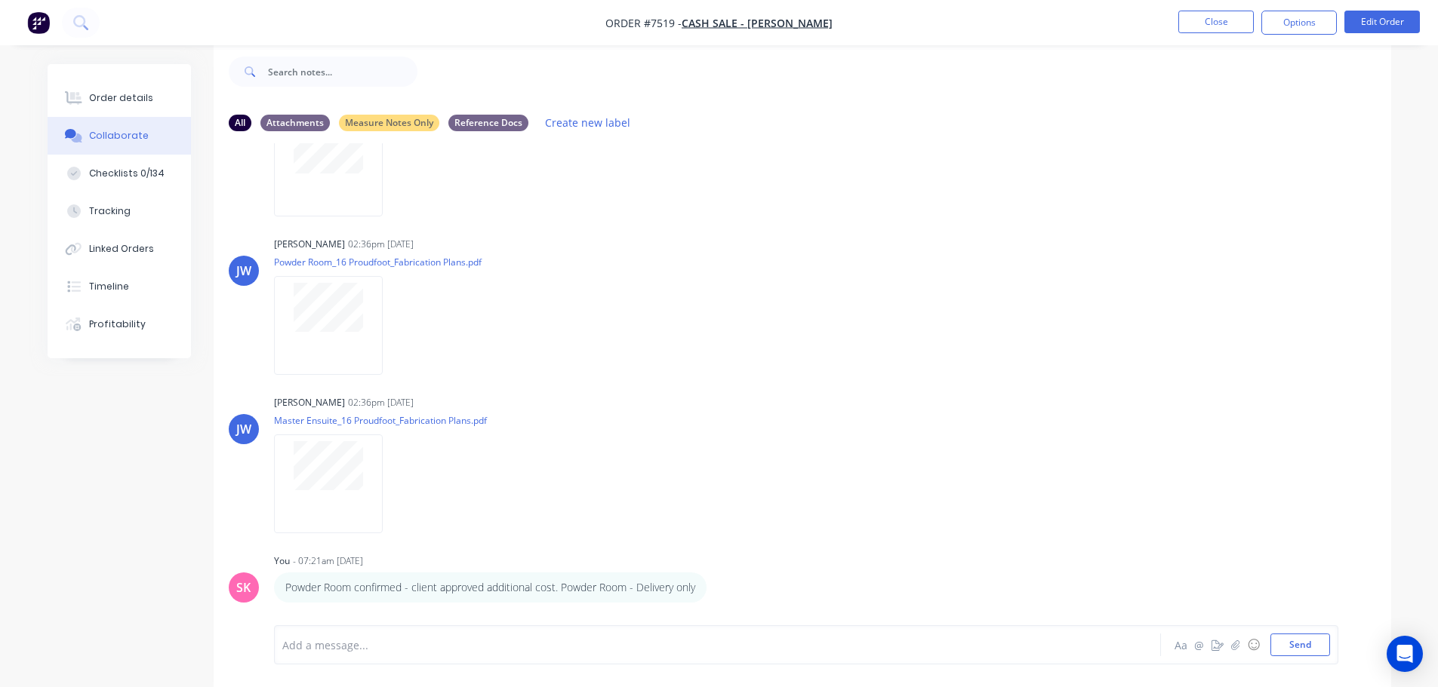
click at [497, 642] on div at bounding box center [675, 646] width 785 height 16
click at [460, 645] on div at bounding box center [675, 646] width 785 height 16
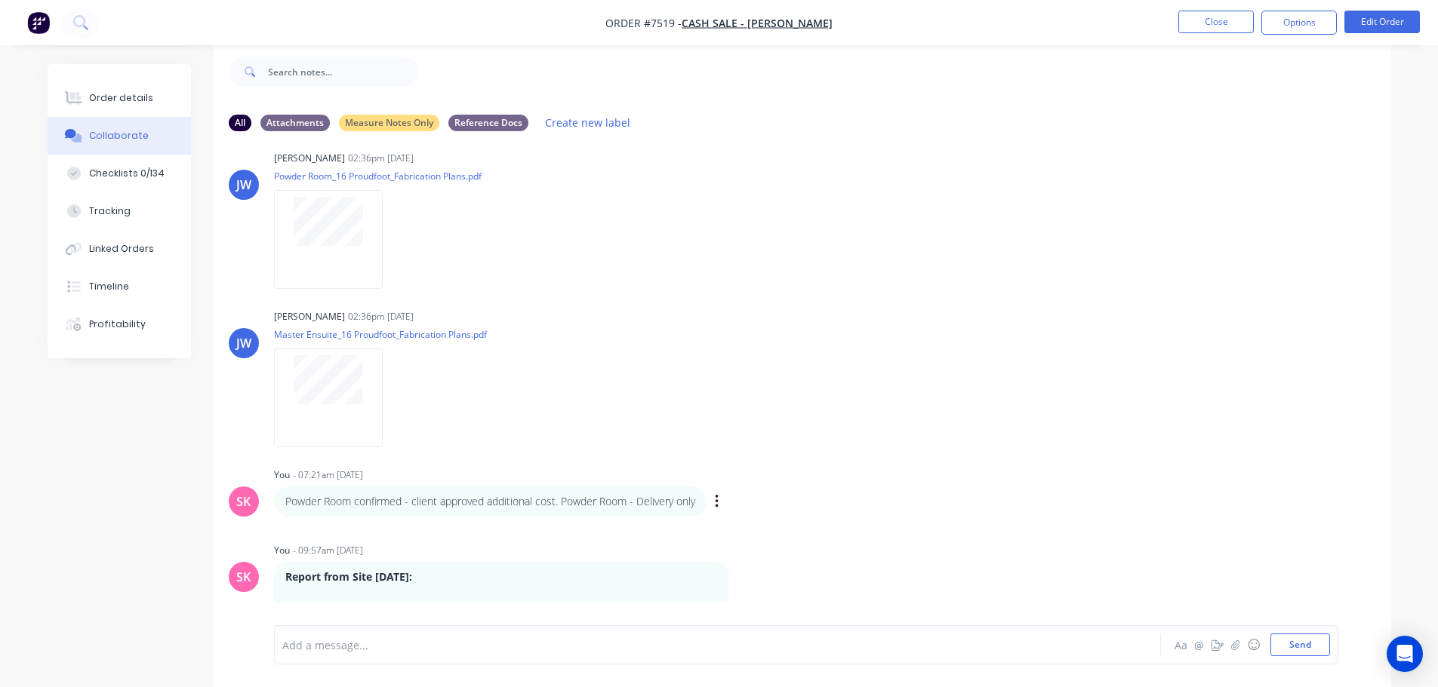
scroll to position [380, 0]
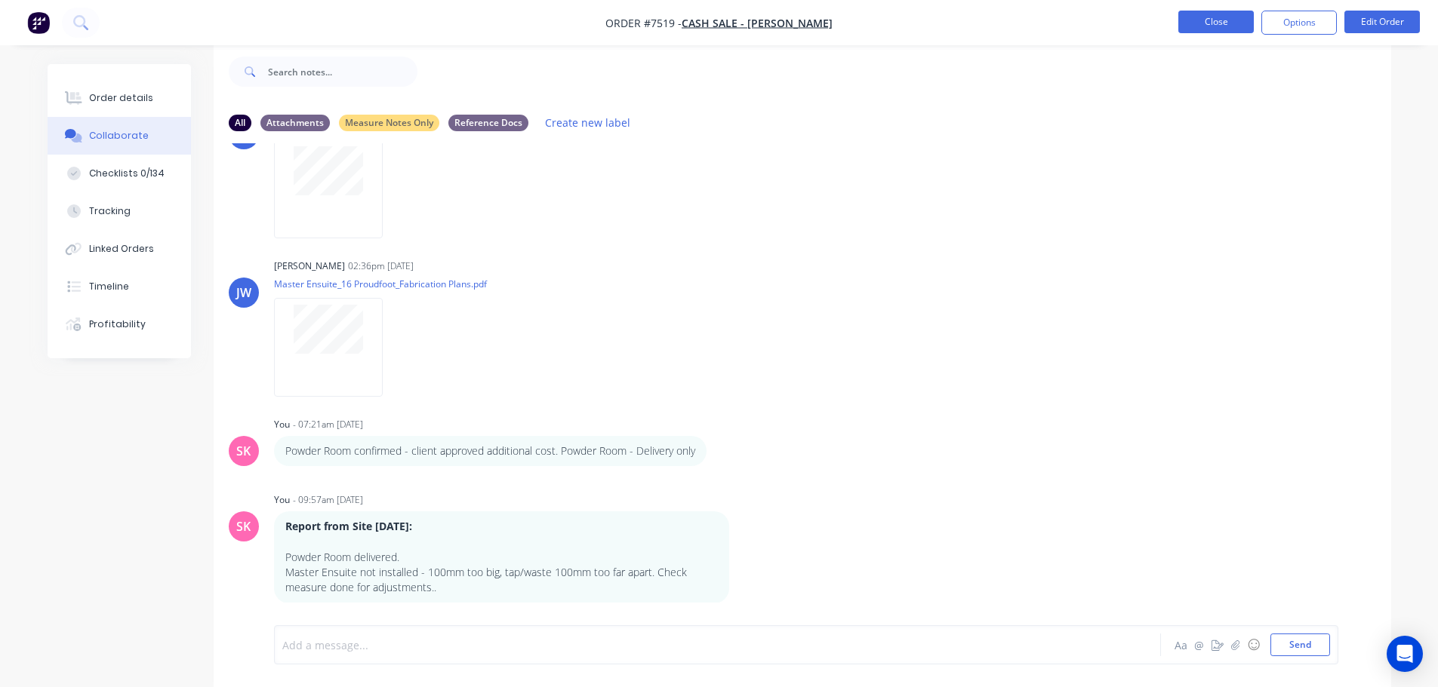
click at [1182, 21] on button "Close" at bounding box center [1215, 22] width 75 height 23
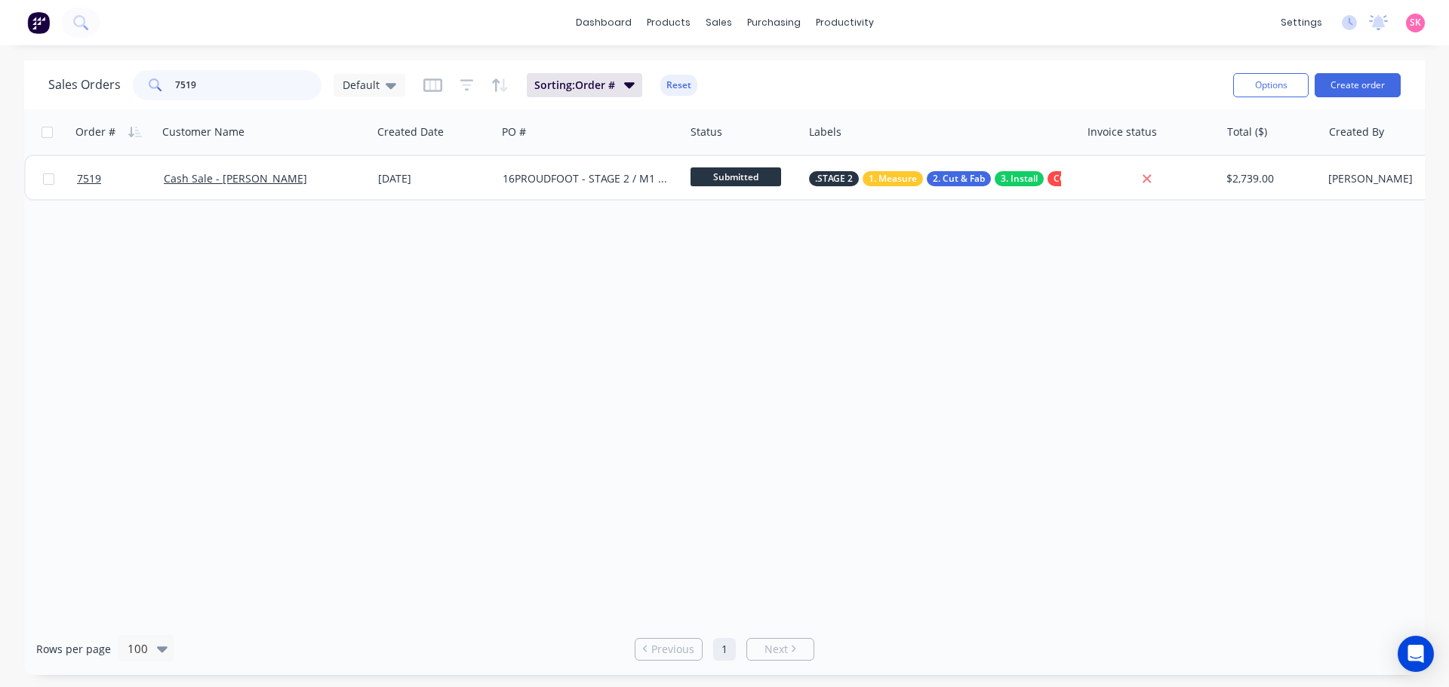
drag, startPoint x: 201, startPoint y: 85, endPoint x: 107, endPoint y: 90, distance: 94.5
click at [105, 90] on div "Sales Orders 7519 Default" at bounding box center [226, 85] width 357 height 30
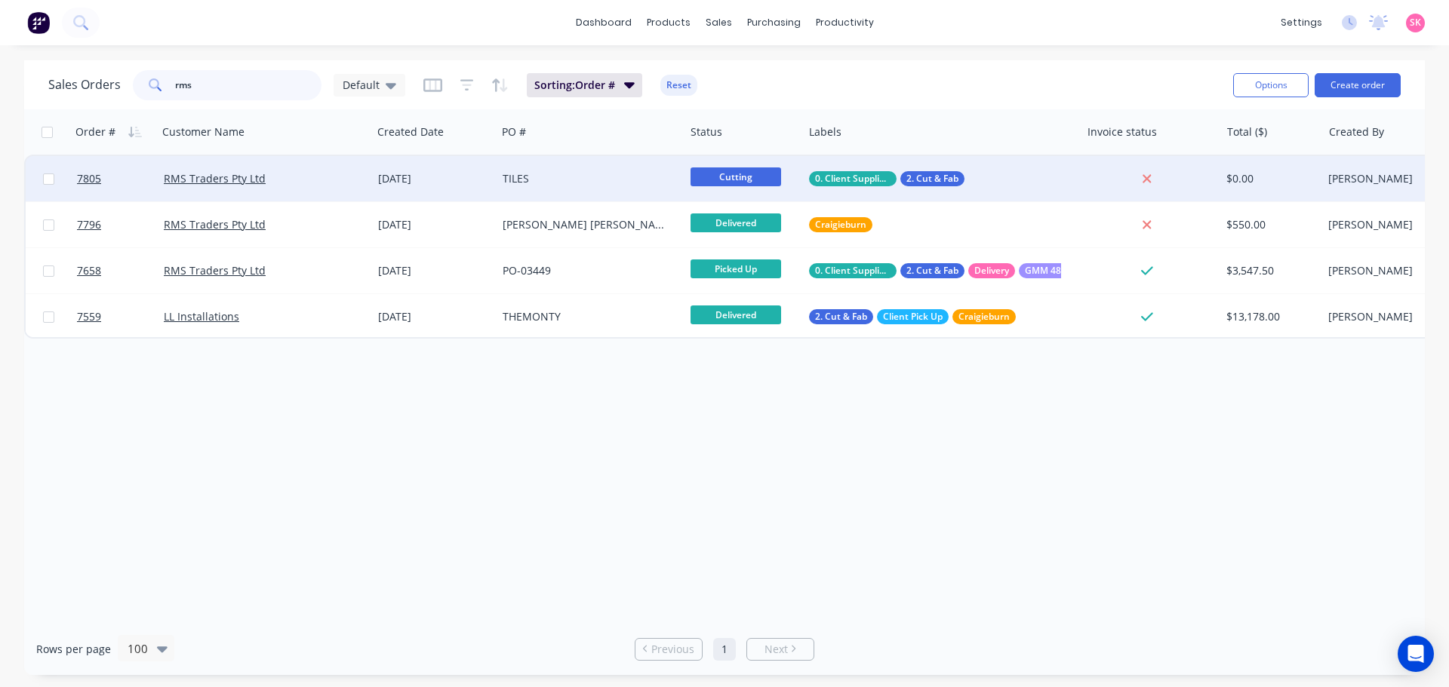
type input "rms"
click at [296, 177] on div "RMS Traders Pty Ltd" at bounding box center [260, 178] width 192 height 15
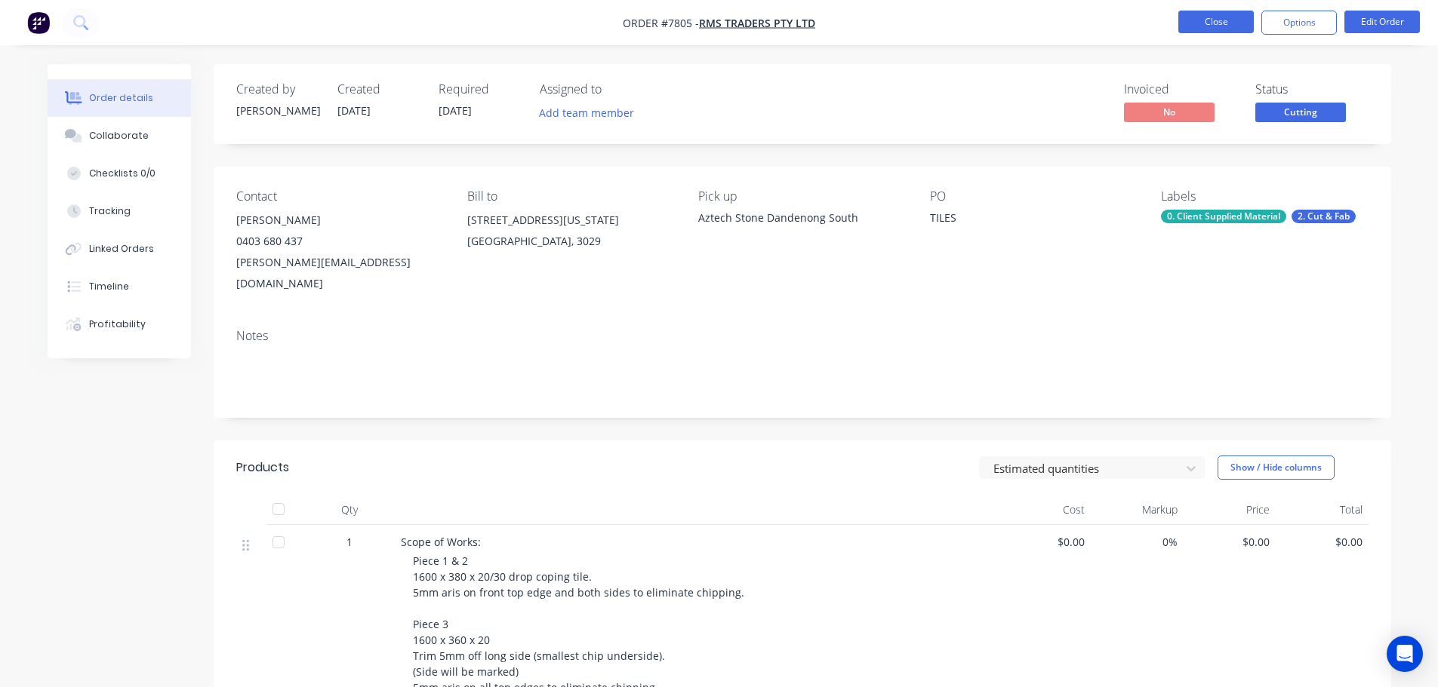
click at [1213, 23] on button "Close" at bounding box center [1215, 22] width 75 height 23
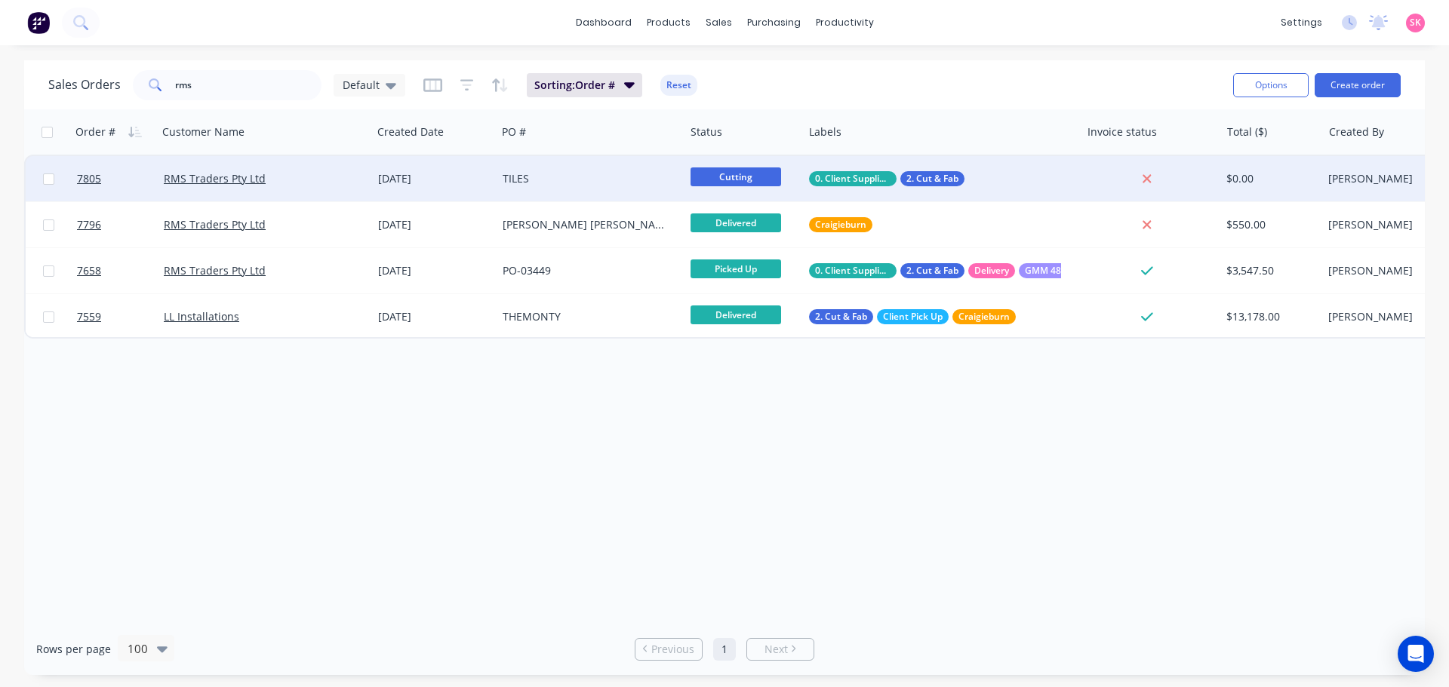
click at [362, 182] on div "RMS Traders Pty Ltd" at bounding box center [265, 178] width 202 height 15
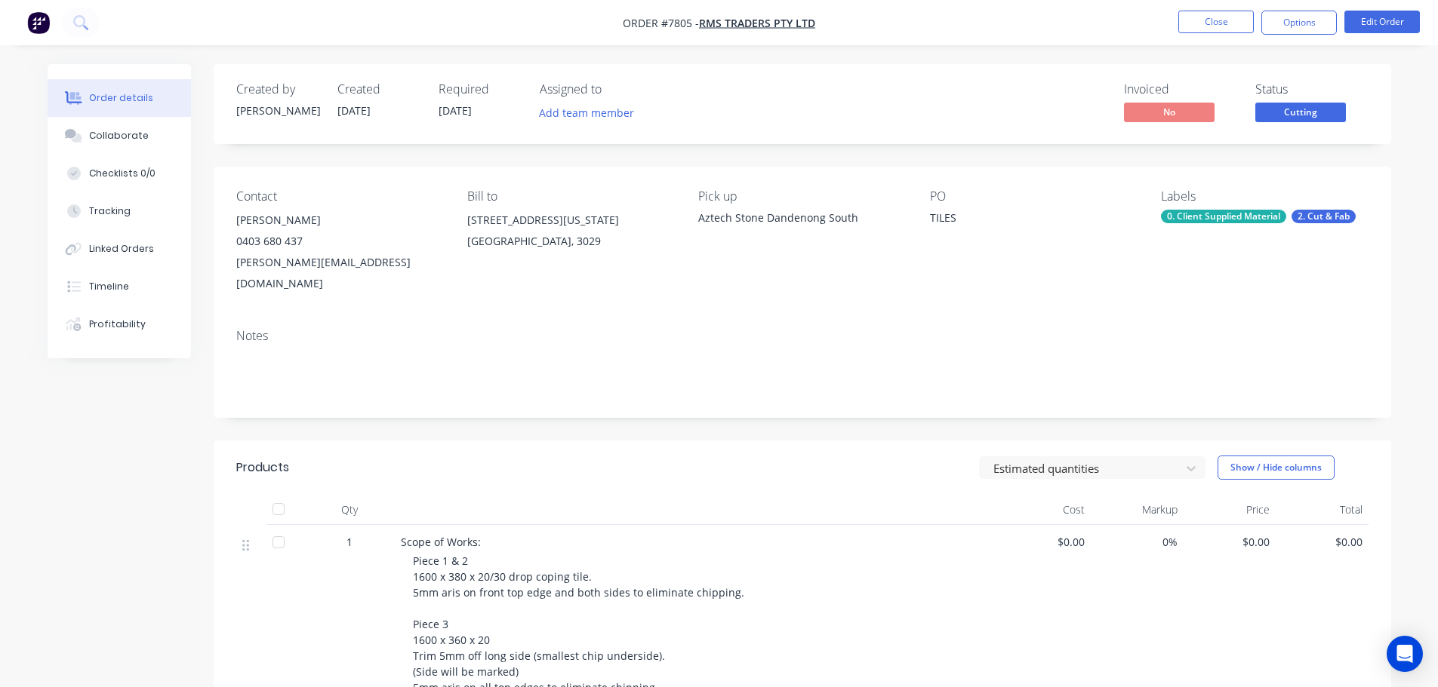
drag, startPoint x: 678, startPoint y: 70, endPoint x: 692, endPoint y: 68, distance: 14.5
click at [677, 71] on div "Created by Stacey Created 06/10/25 Required 13/10/25 Assigned to Add team membe…" at bounding box center [802, 104] width 1177 height 80
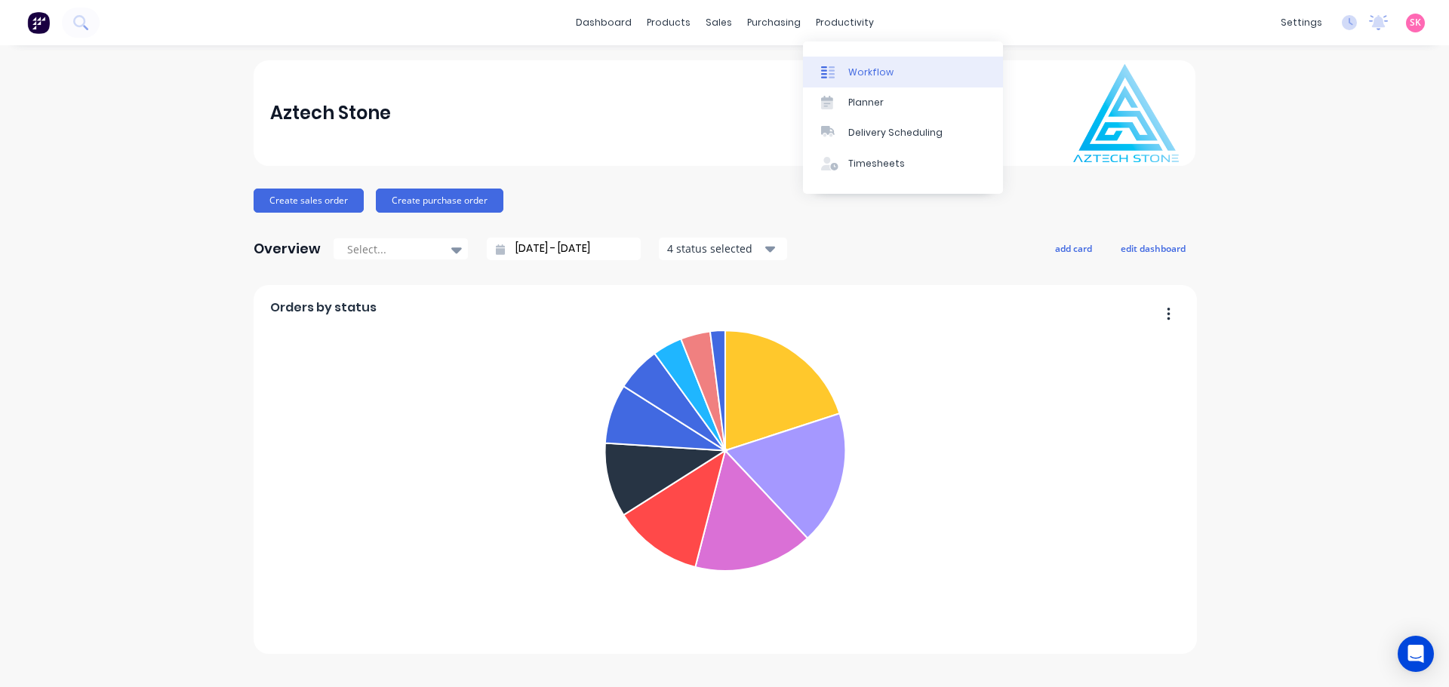
click at [854, 66] on div "Workflow" at bounding box center [870, 73] width 45 height 14
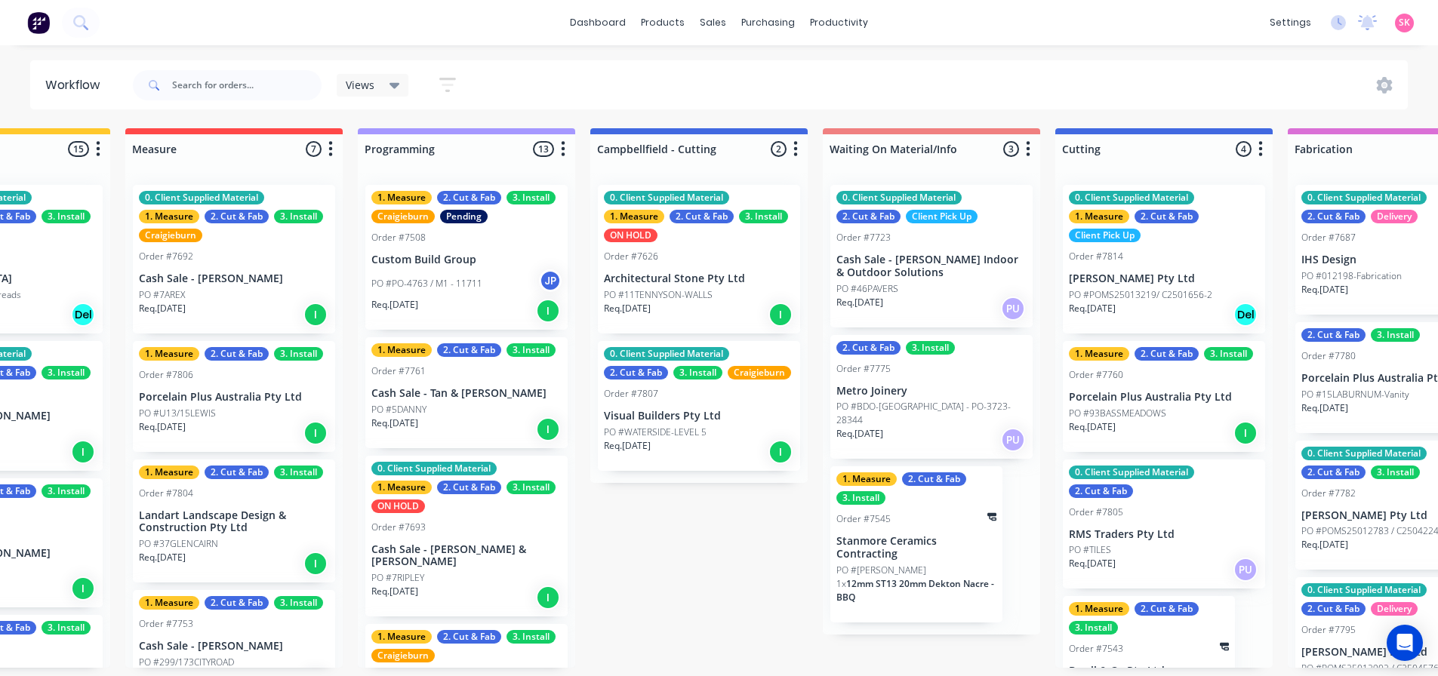
scroll to position [0, 375]
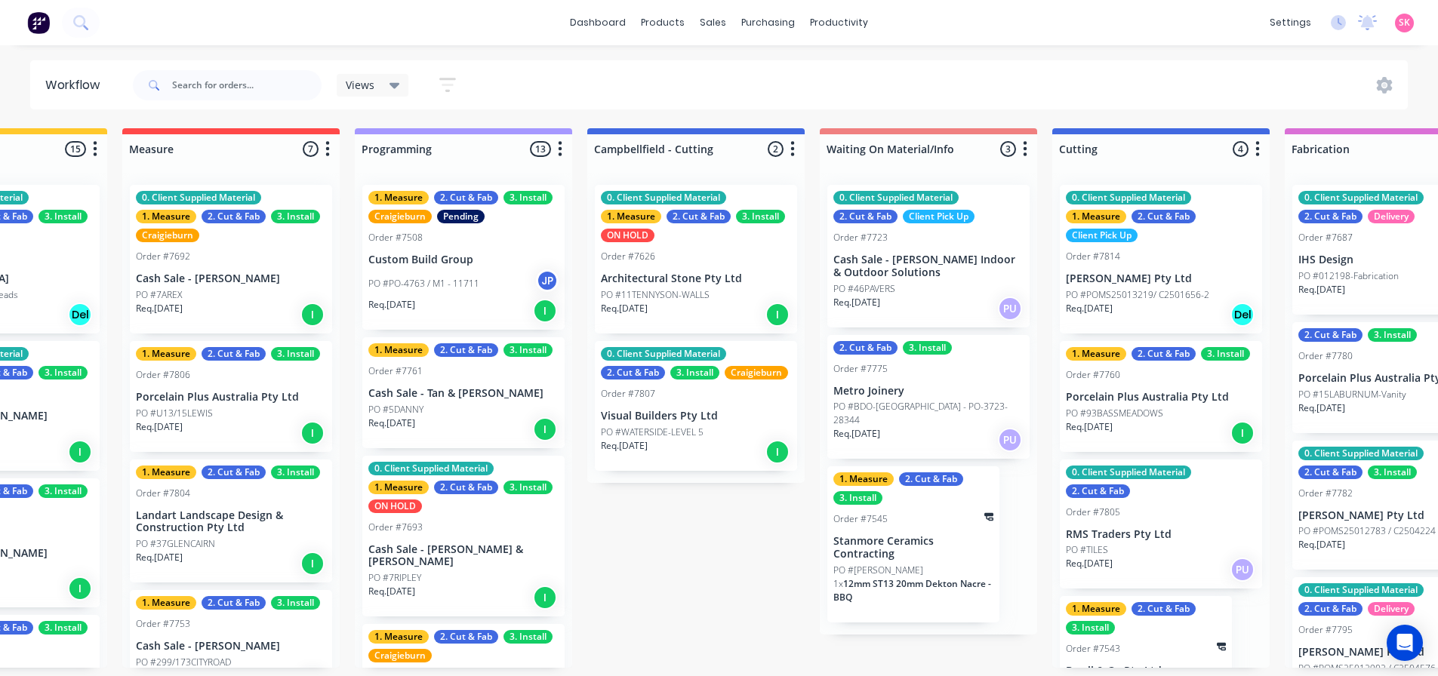
click at [484, 556] on p "Cash Sale - [PERSON_NAME] & [PERSON_NAME]" at bounding box center [463, 556] width 190 height 26
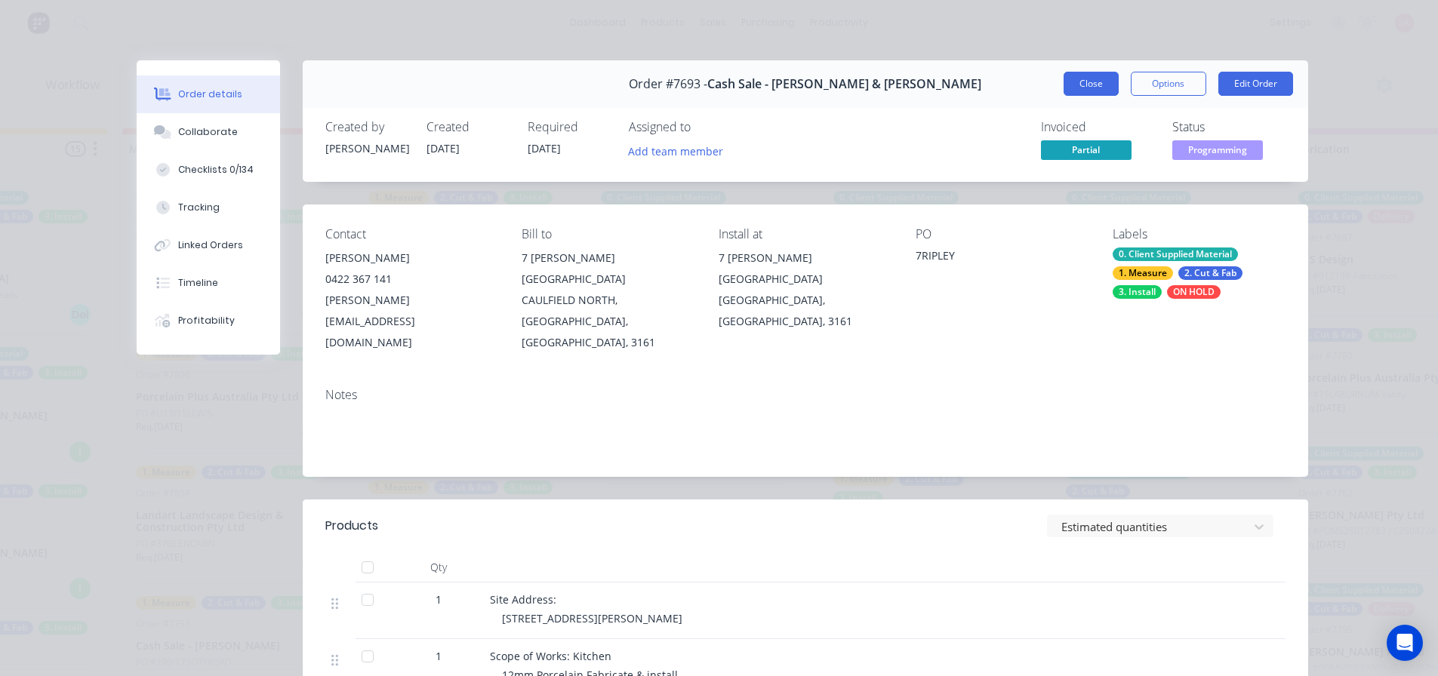
click at [1063, 82] on button "Close" at bounding box center [1090, 84] width 55 height 24
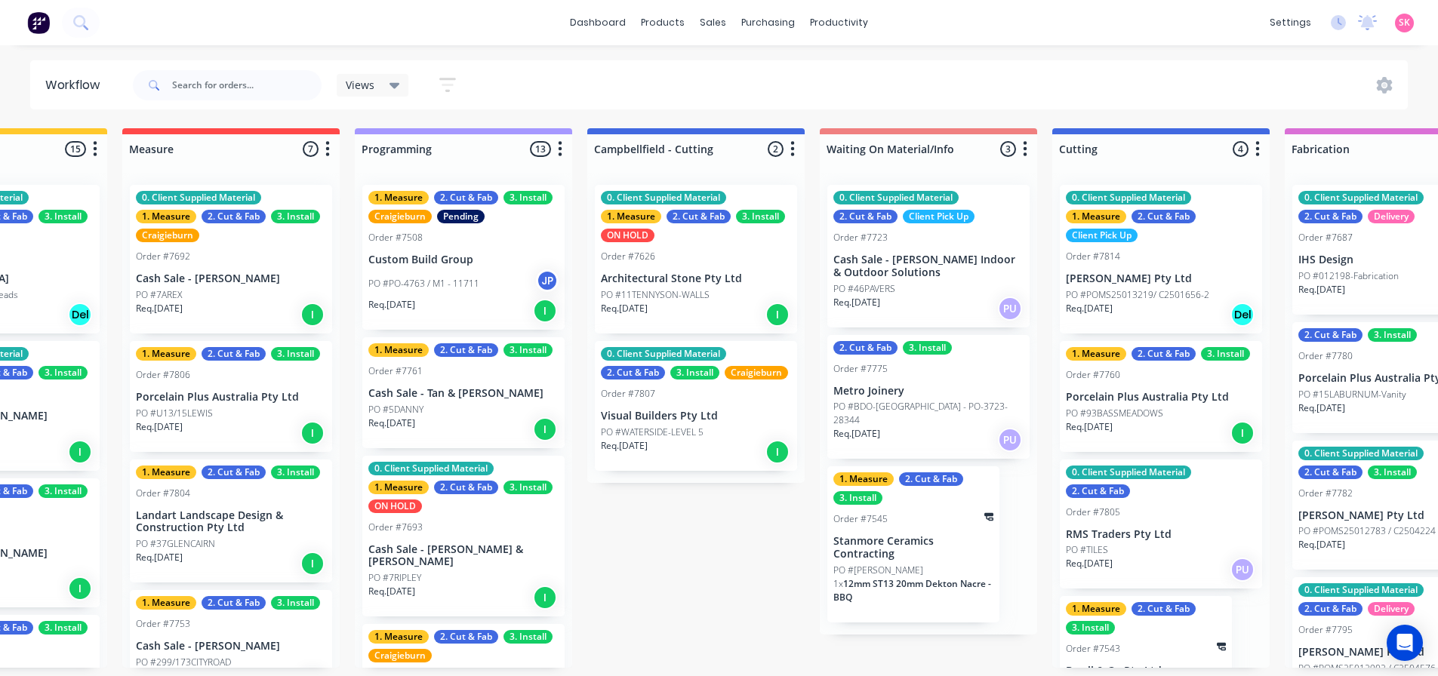
click at [514, 566] on p "Cash Sale - [PERSON_NAME] & [PERSON_NAME]" at bounding box center [463, 556] width 190 height 26
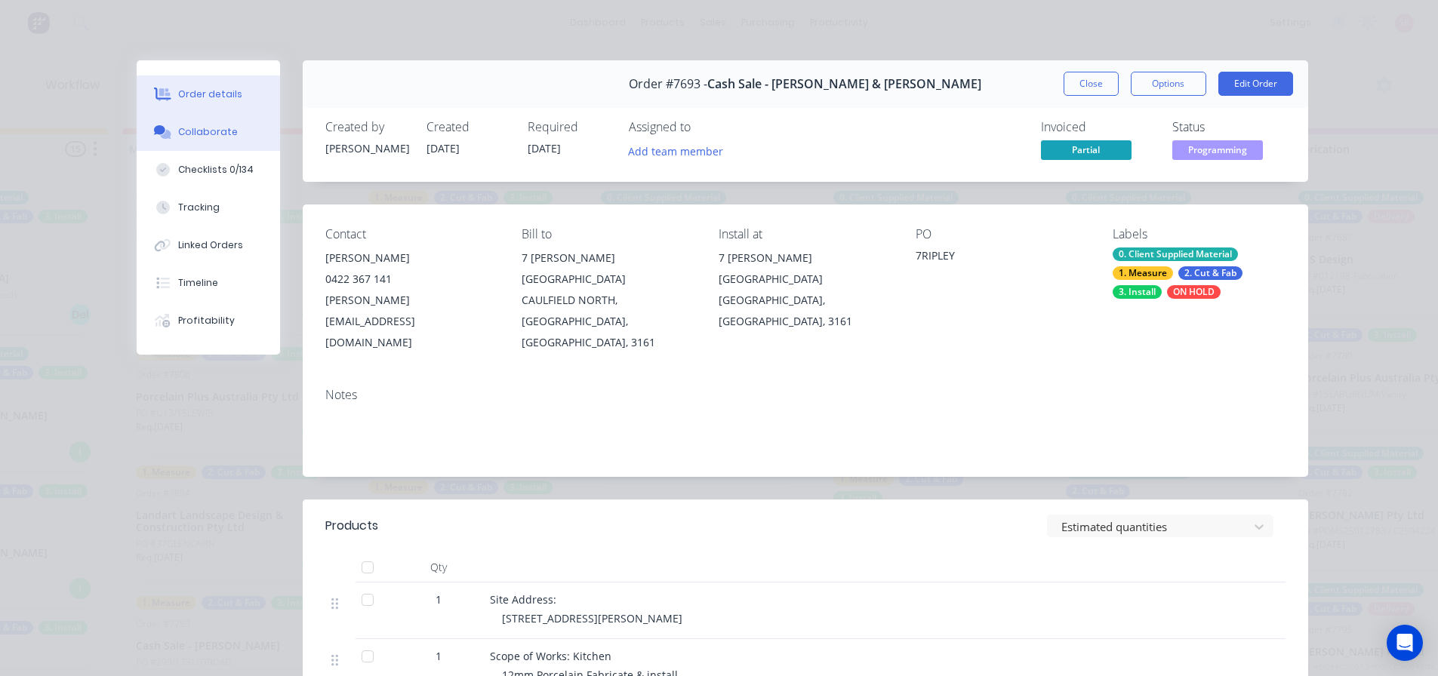
click at [178, 131] on div "Collaborate" at bounding box center [208, 132] width 60 height 14
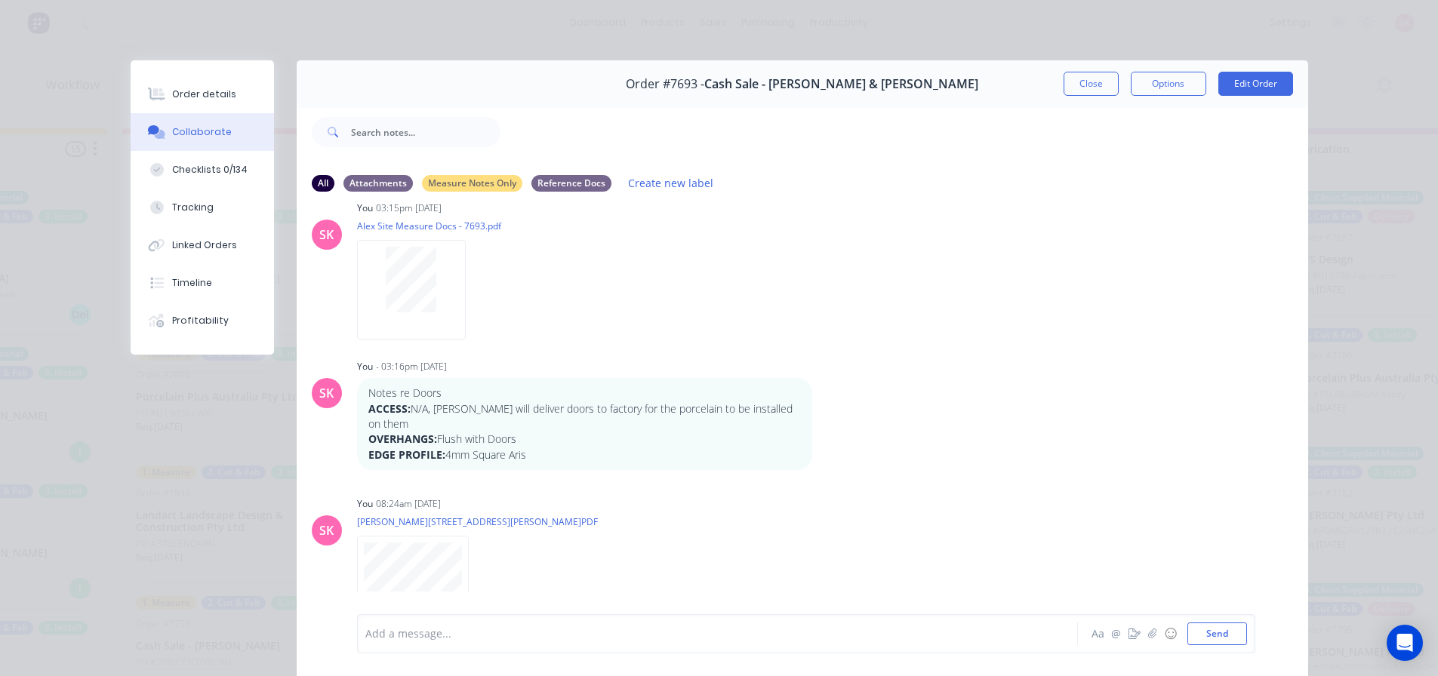
scroll to position [306, 0]
click at [484, 638] on div at bounding box center [696, 634] width 660 height 16
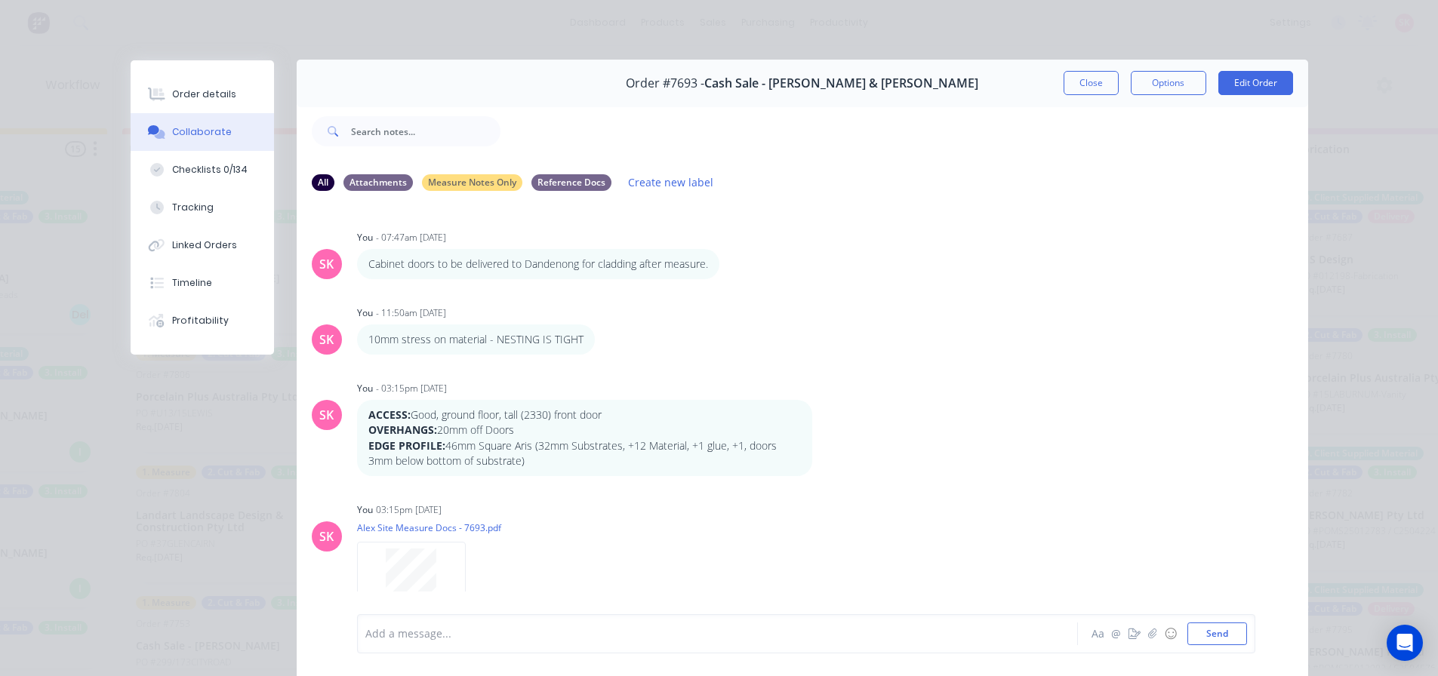
scroll to position [0, 0]
click at [1096, 79] on button "Close" at bounding box center [1090, 84] width 55 height 24
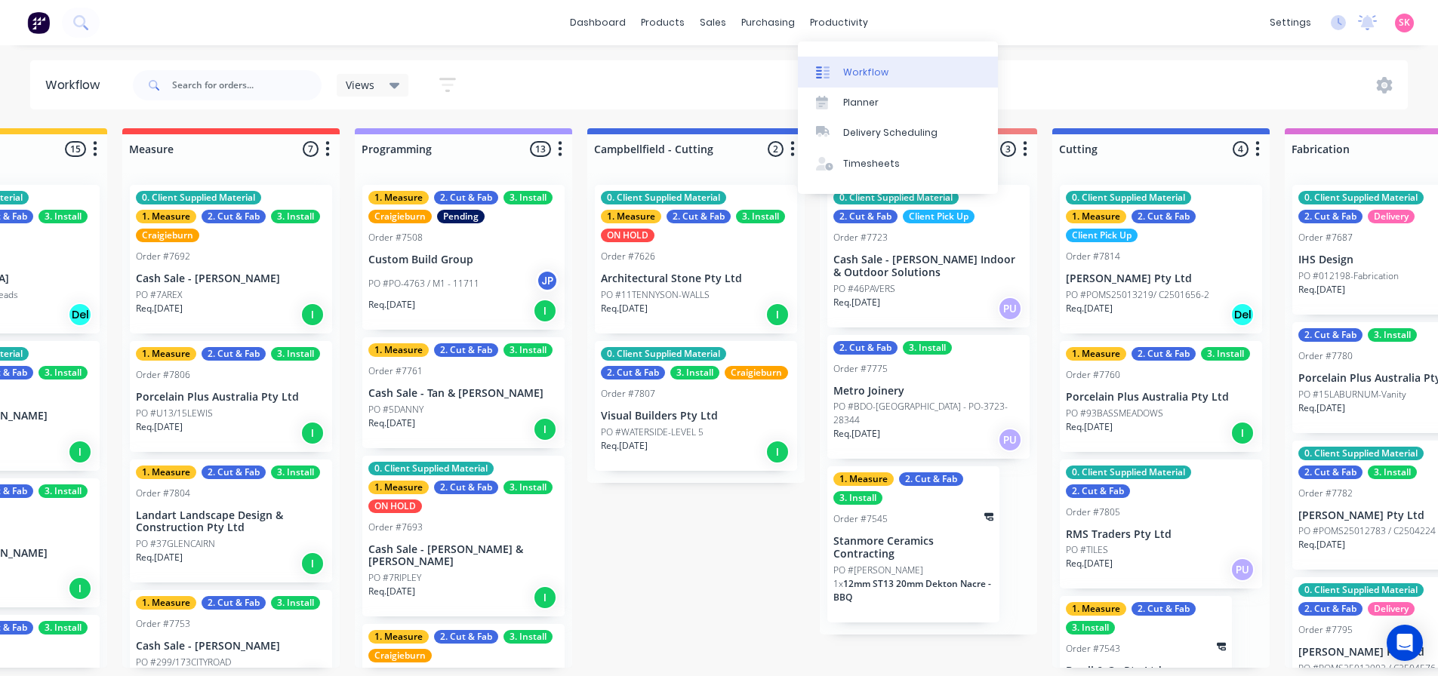
drag, startPoint x: 852, startPoint y: 71, endPoint x: 844, endPoint y: 69, distance: 7.7
click at [852, 71] on div "Workflow" at bounding box center [865, 73] width 45 height 14
click at [860, 104] on div "Planner" at bounding box center [860, 103] width 35 height 14
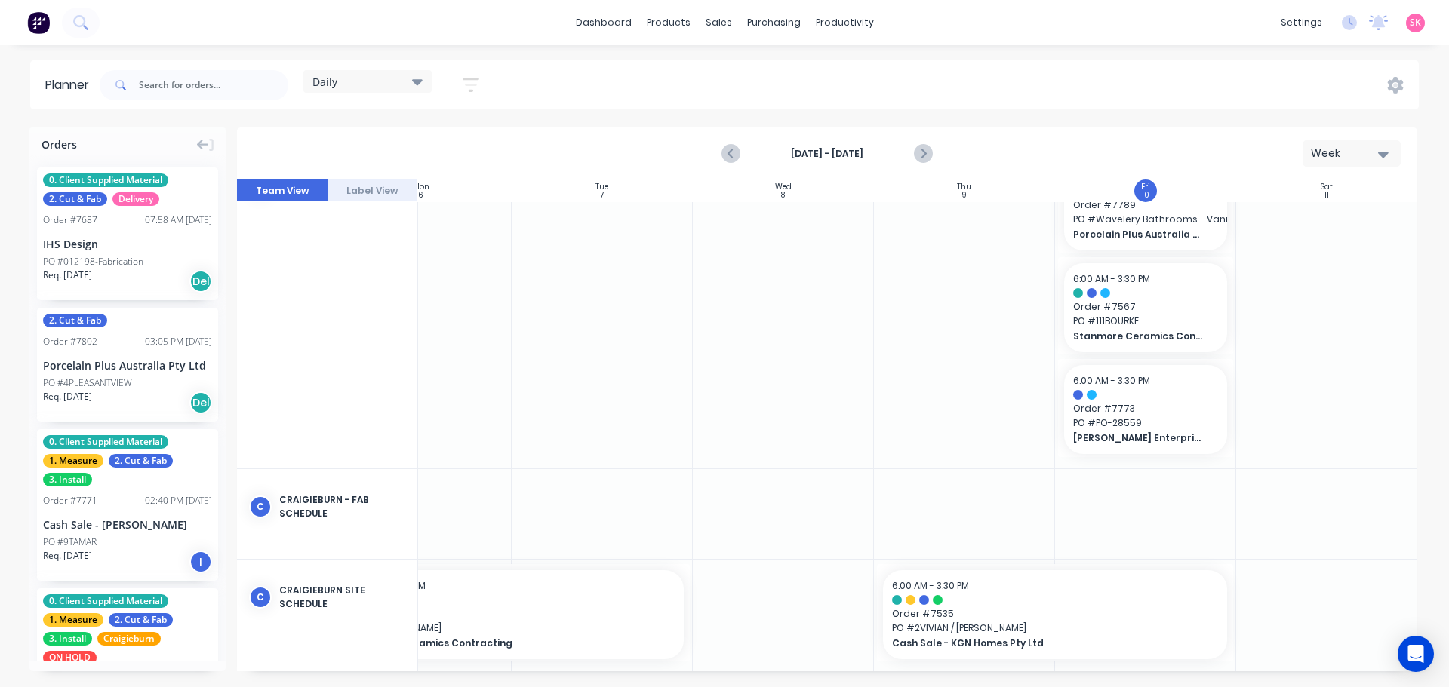
scroll to position [123, 275]
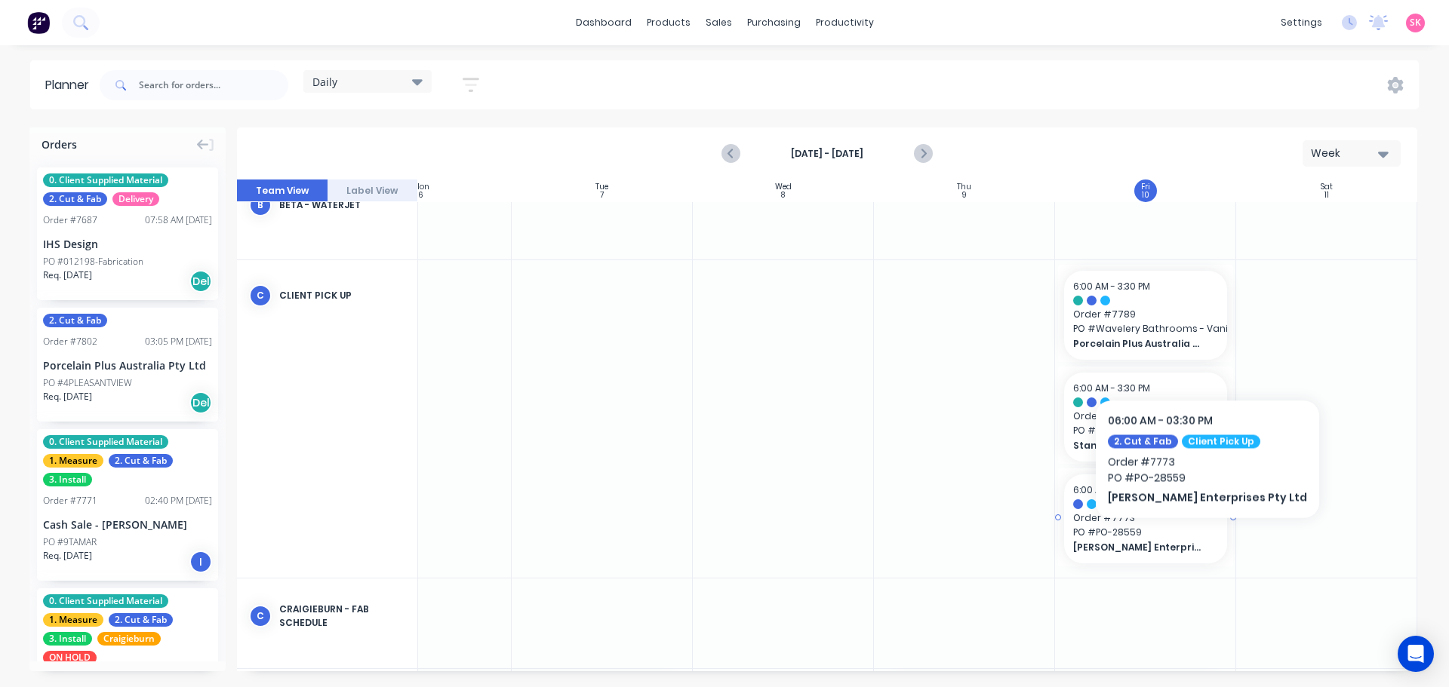
click at [1179, 540] on div "[PERSON_NAME] Enterprises Pty Ltd" at bounding box center [1145, 547] width 145 height 14
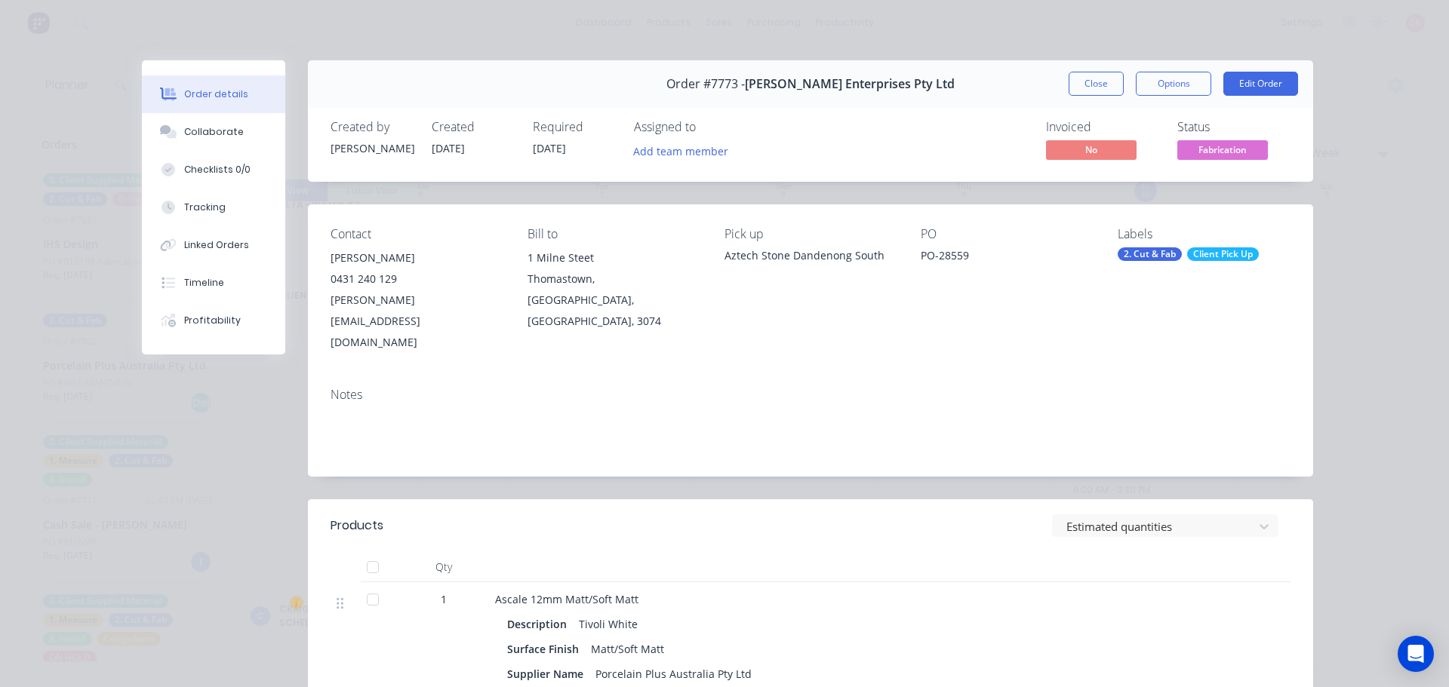
click at [1103, 67] on div "Order #7773 - [PERSON_NAME] Enterprises Pty Ltd Close Options Edit Order" at bounding box center [810, 84] width 1005 height 48
click at [1103, 78] on button "Close" at bounding box center [1096, 84] width 55 height 24
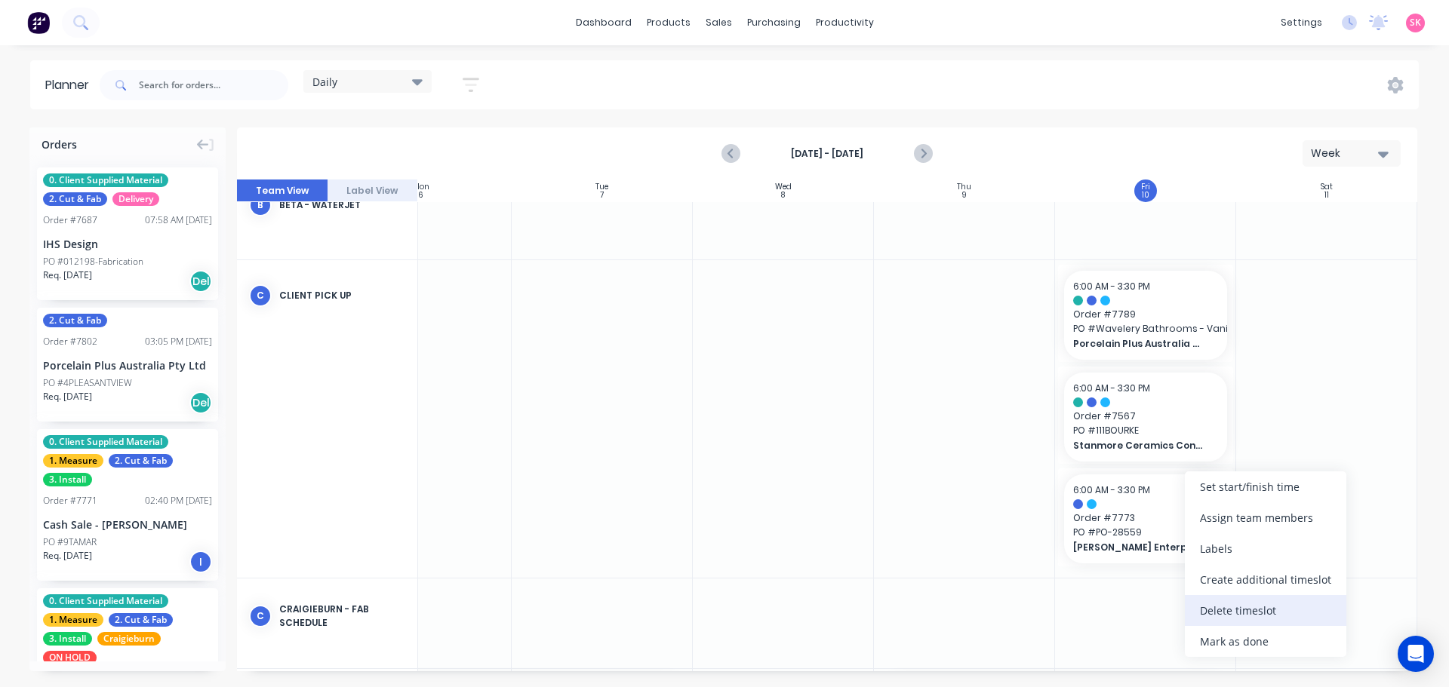
click at [1238, 612] on div "Delete timeslot" at bounding box center [1265, 610] width 161 height 31
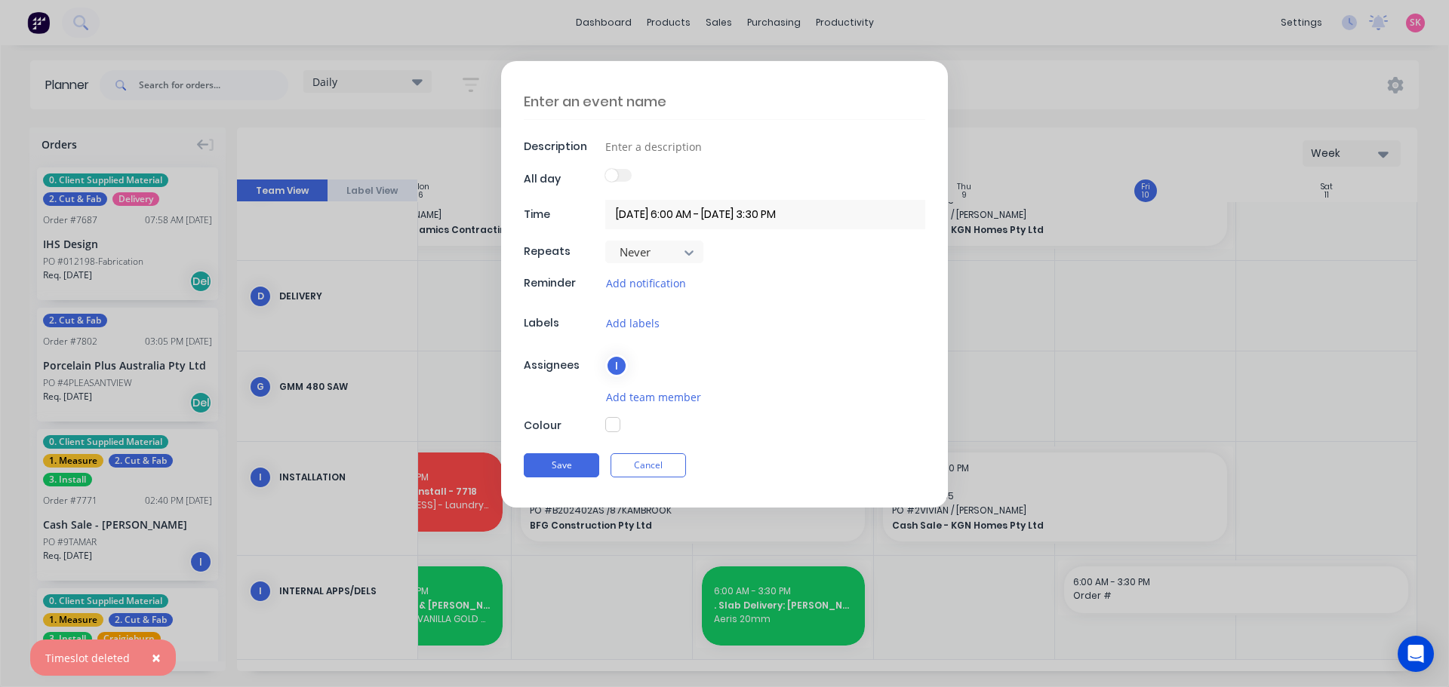
scroll to position [538, 275]
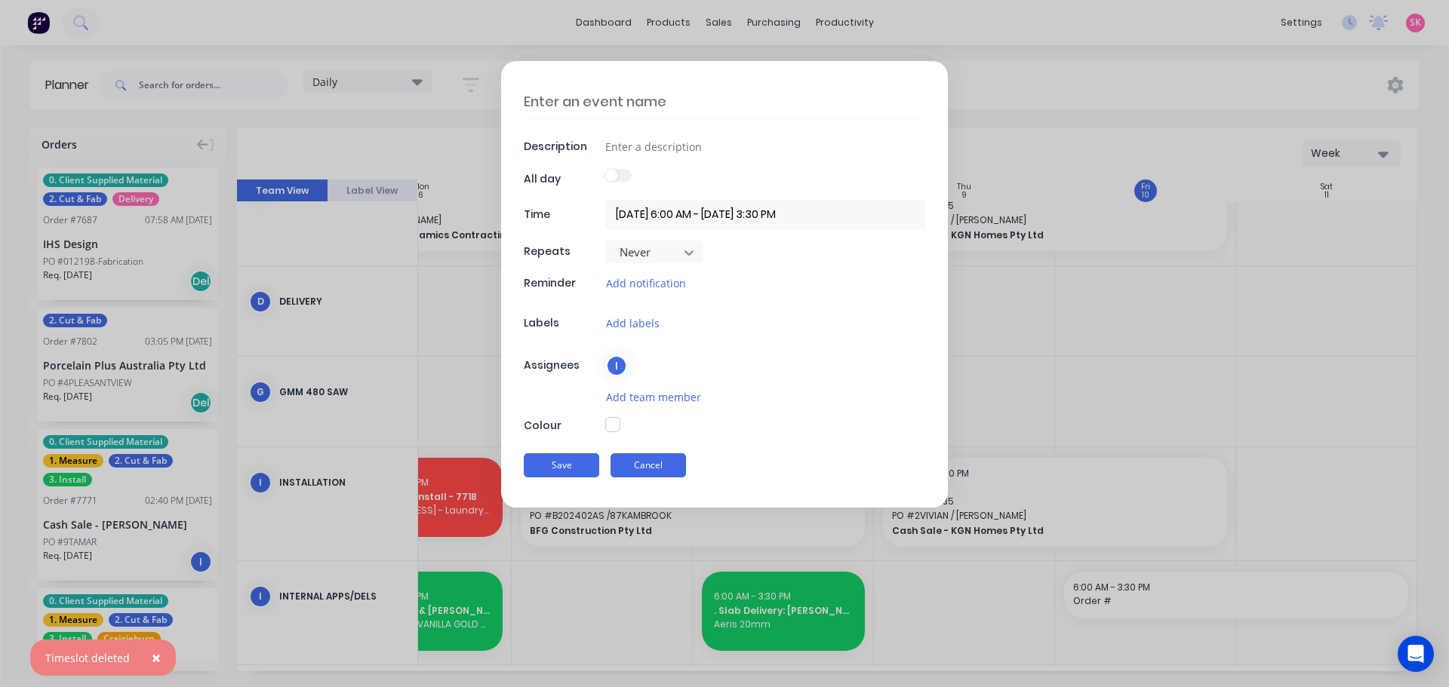
click at [675, 470] on button "Cancel" at bounding box center [647, 466] width 75 height 24
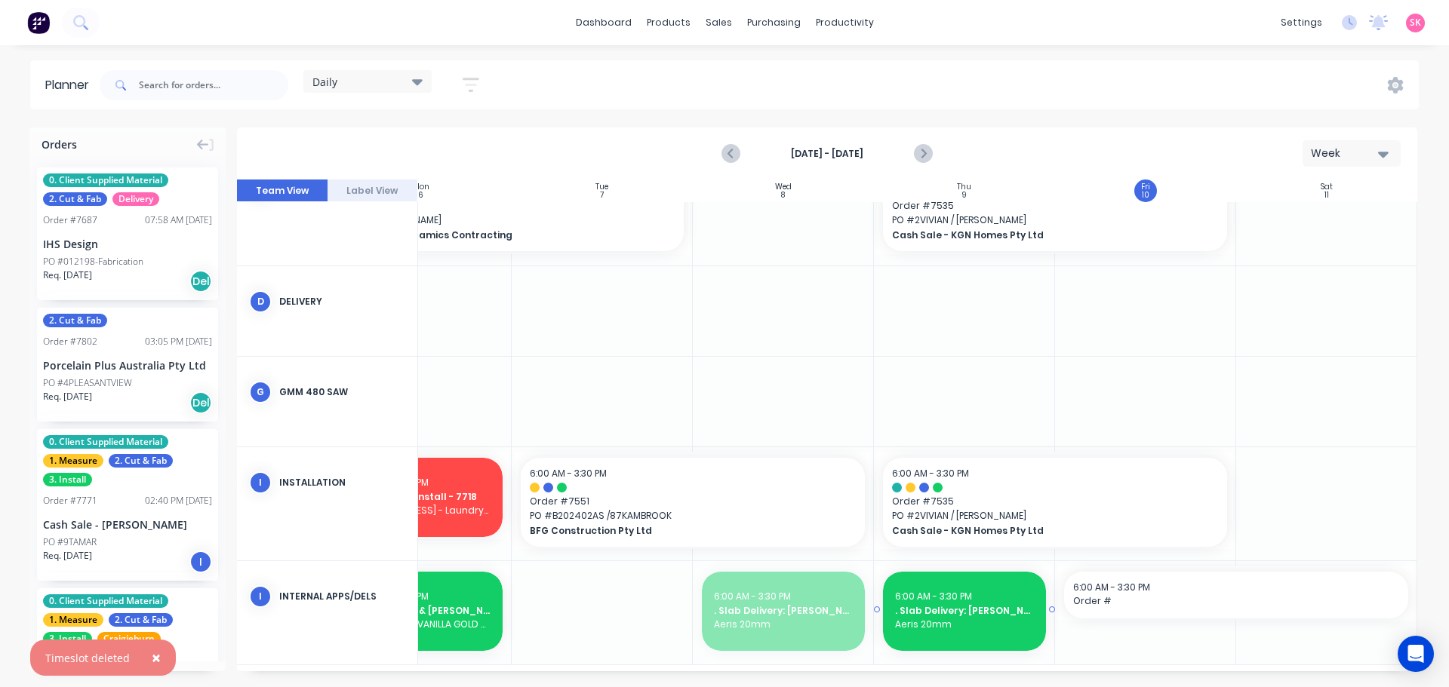
drag, startPoint x: 773, startPoint y: 610, endPoint x: 959, endPoint y: 613, distance: 186.4
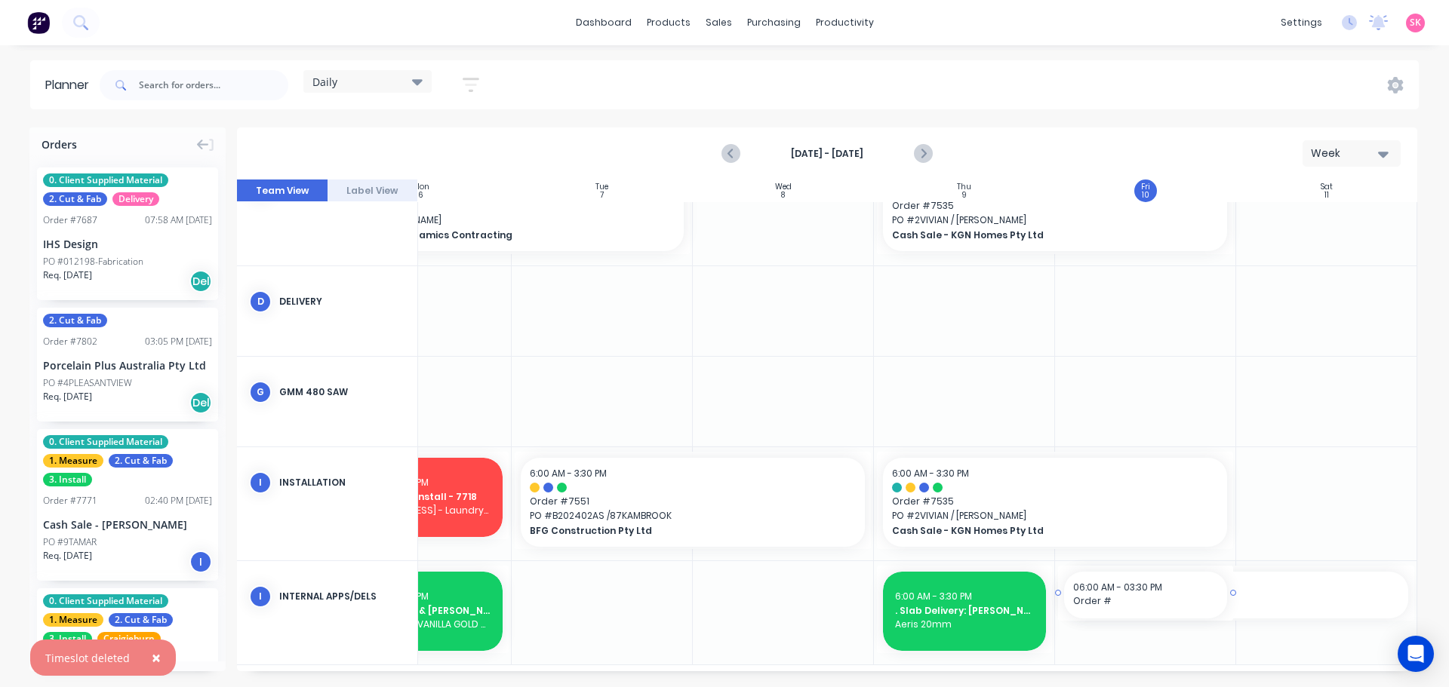
drag, startPoint x: 1091, startPoint y: 641, endPoint x: 1114, endPoint y: 641, distance: 22.6
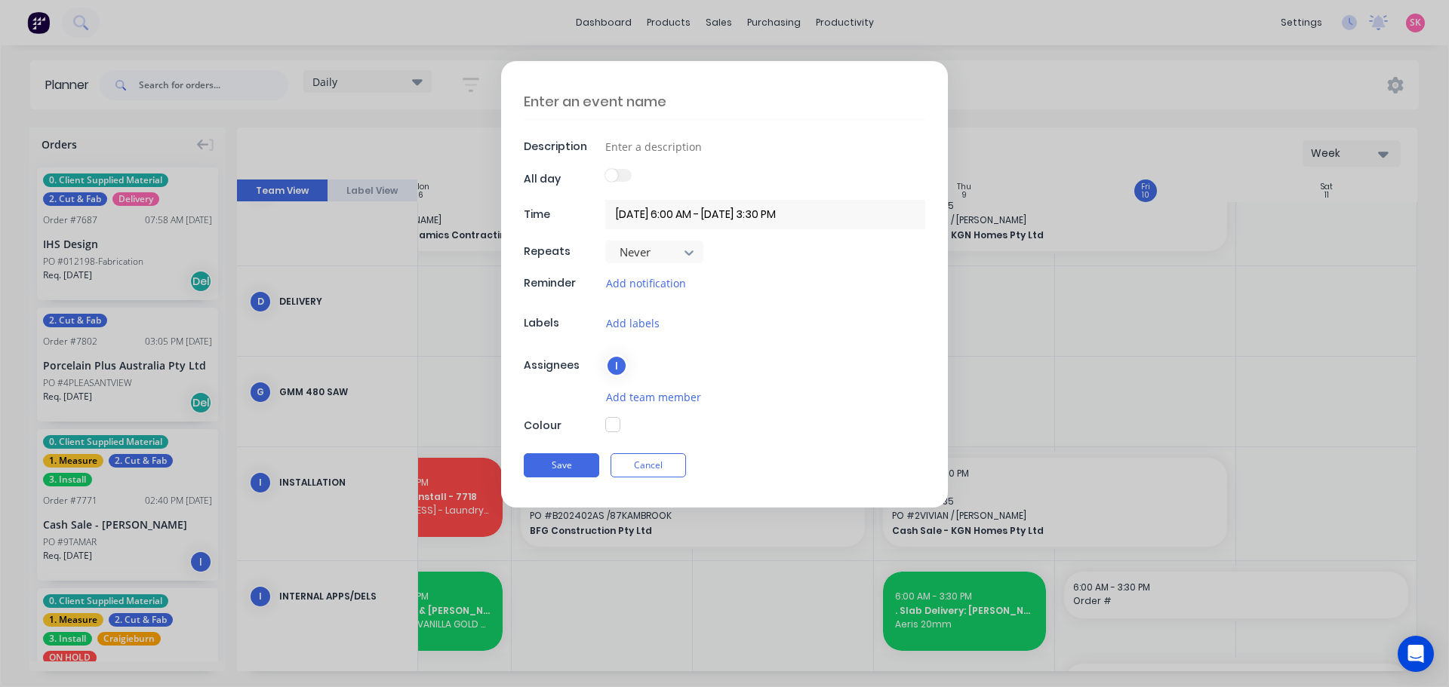
click at [632, 100] on textarea at bounding box center [724, 101] width 401 height 35
type textarea "x"
type textarea "S"
type textarea "x"
type textarea "Sl"
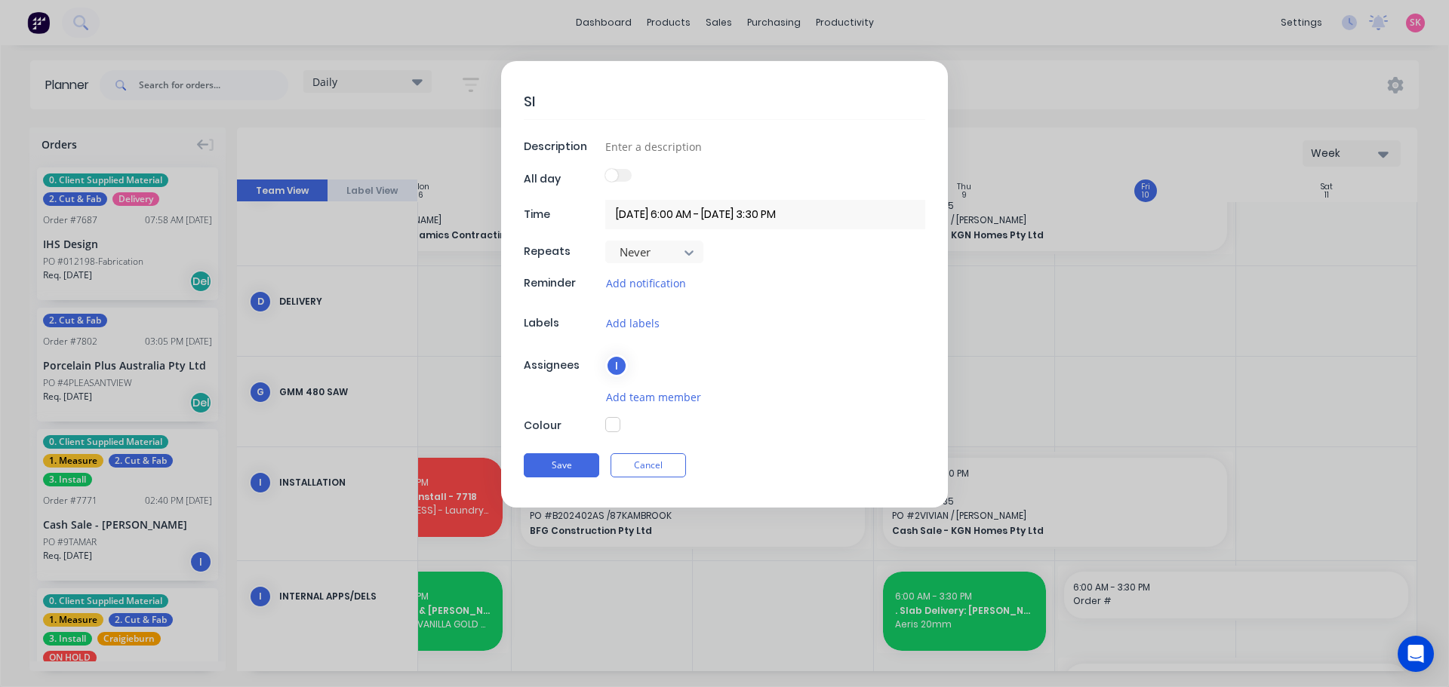
type textarea "x"
type textarea "Sla"
type textarea "x"
type textarea "Slab"
type textarea "x"
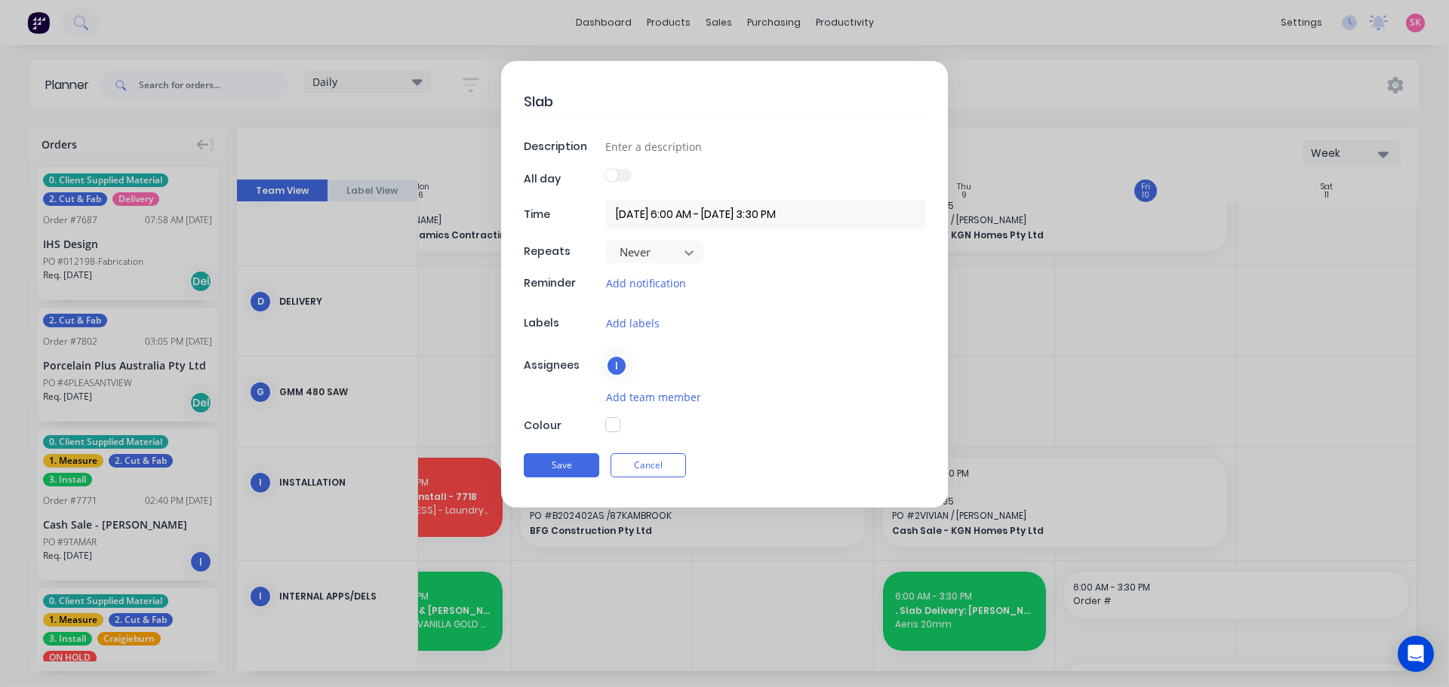
type textarea "Slab"
type textarea "x"
type textarea "Slab D"
type textarea "x"
type textarea "Slab De"
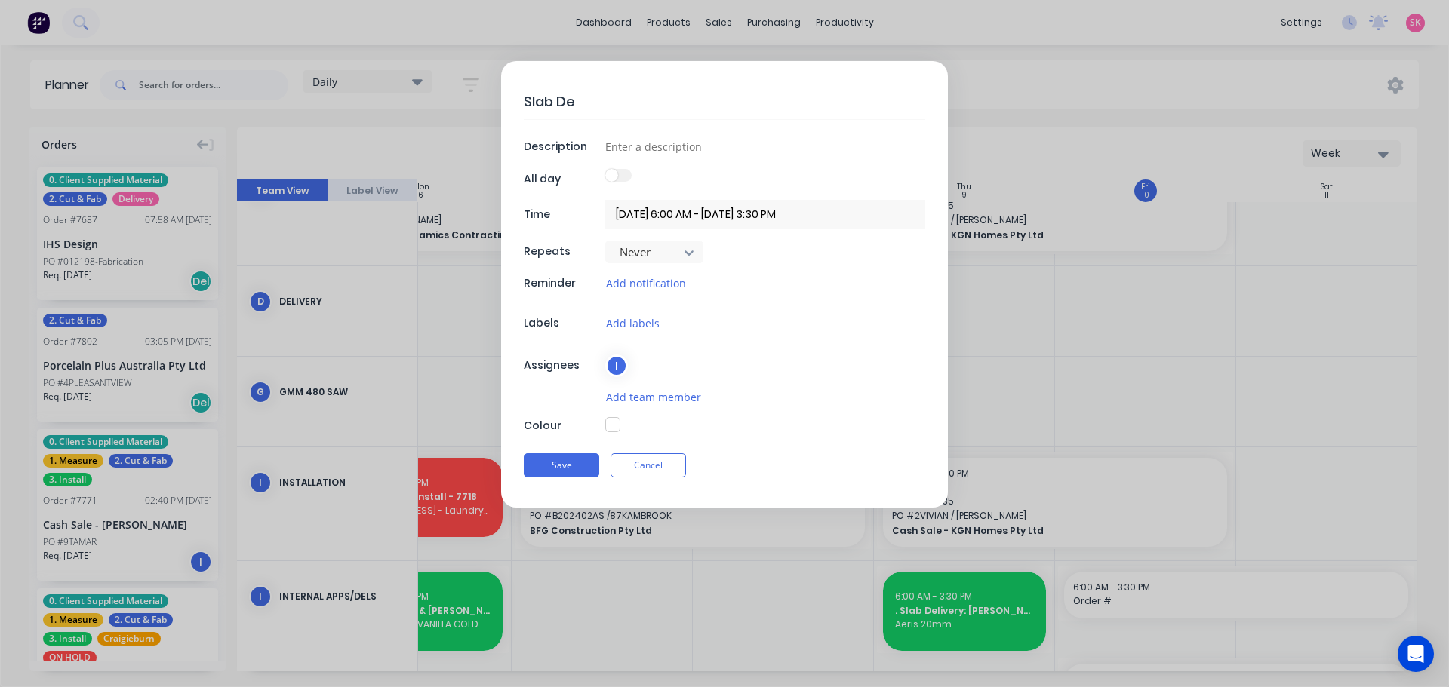
type textarea "x"
type textarea "Slab Del"
type textarea "x"
type textarea "Slab Deliv"
type textarea "x"
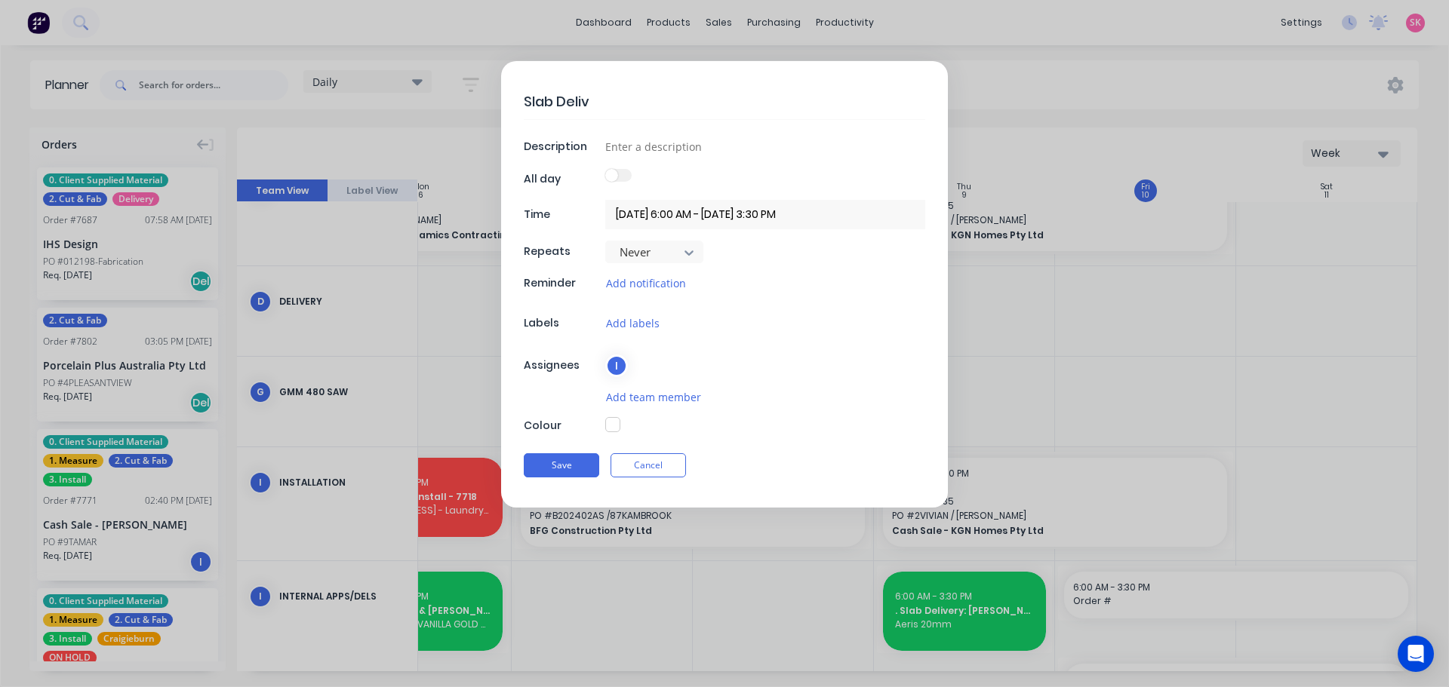
type textarea "Slab Delive"
type textarea "x"
type textarea "Slab Deliver"
type textarea "x"
type textarea "Slab Delivery"
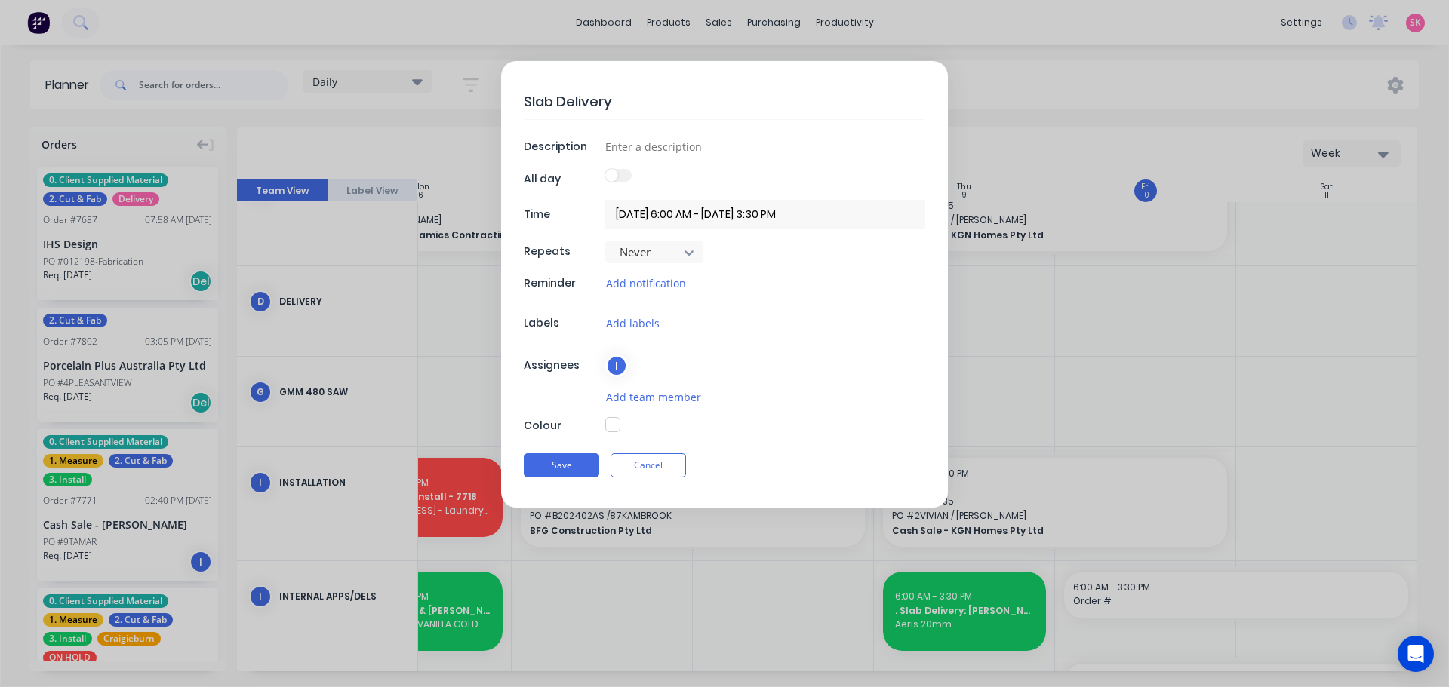
type textarea "x"
type textarea "Slab Delivery:"
type textarea "x"
type textarea "Slab Delivery:"
type textarea "x"
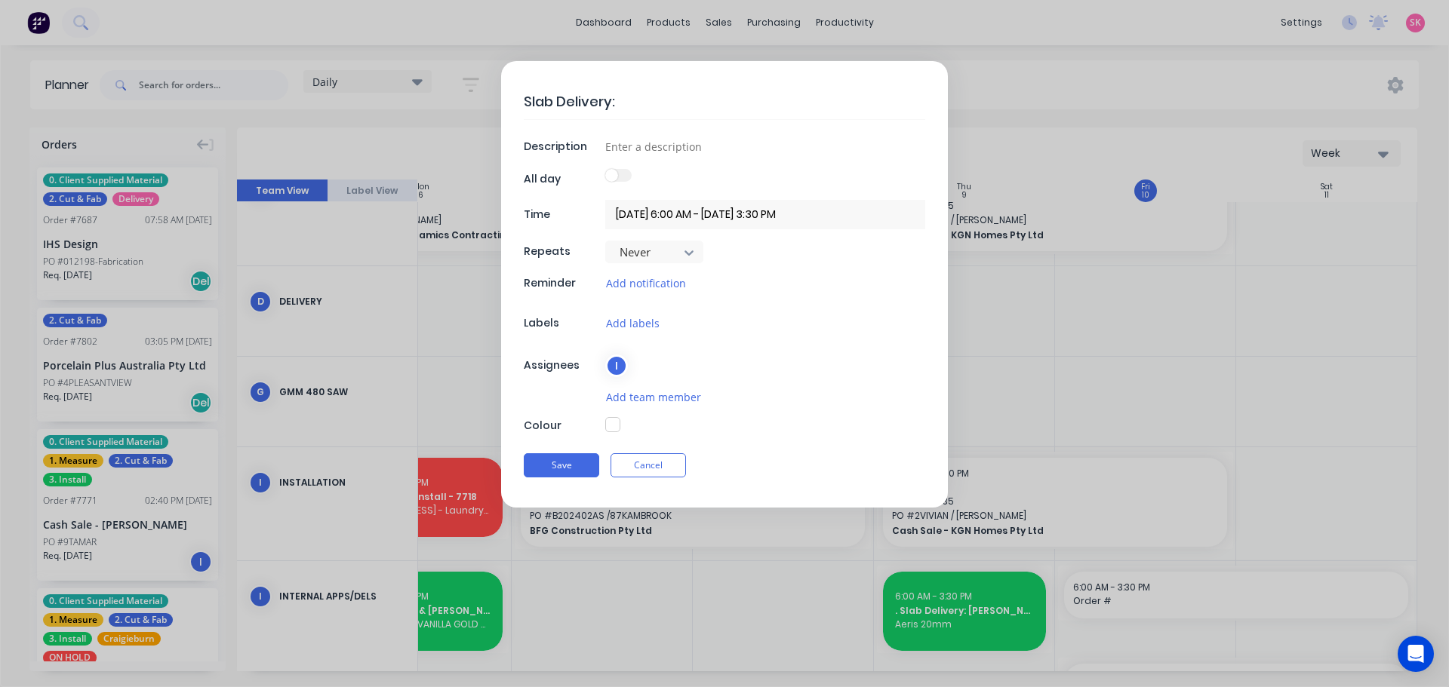
type textarea "Slab Delivery: G"
type textarea "x"
type textarea "Slab Delivery: Gla"
type textarea "x"
type textarea "Slab Delivery: Glad"
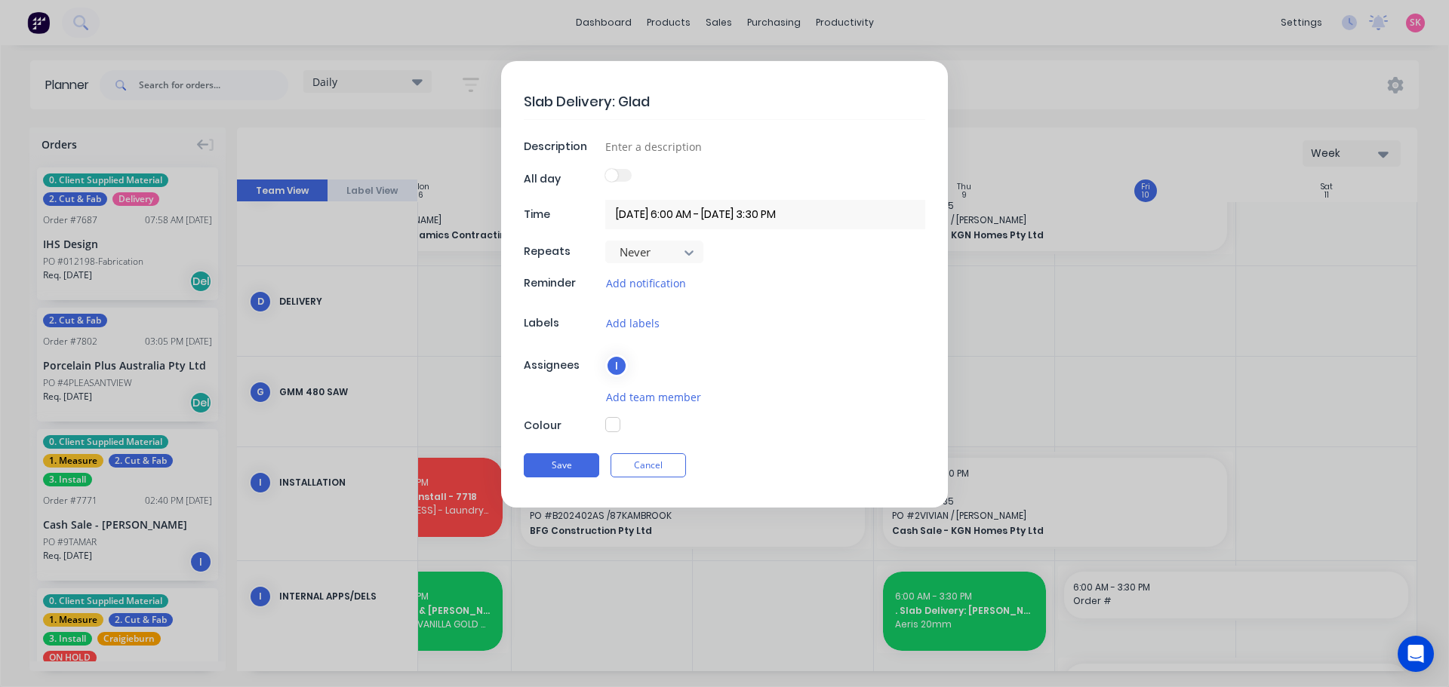
type textarea "x"
type textarea "Slab Delivery: Glads"
type textarea "x"
type textarea "Slab Delivery: Gladst"
type textarea "x"
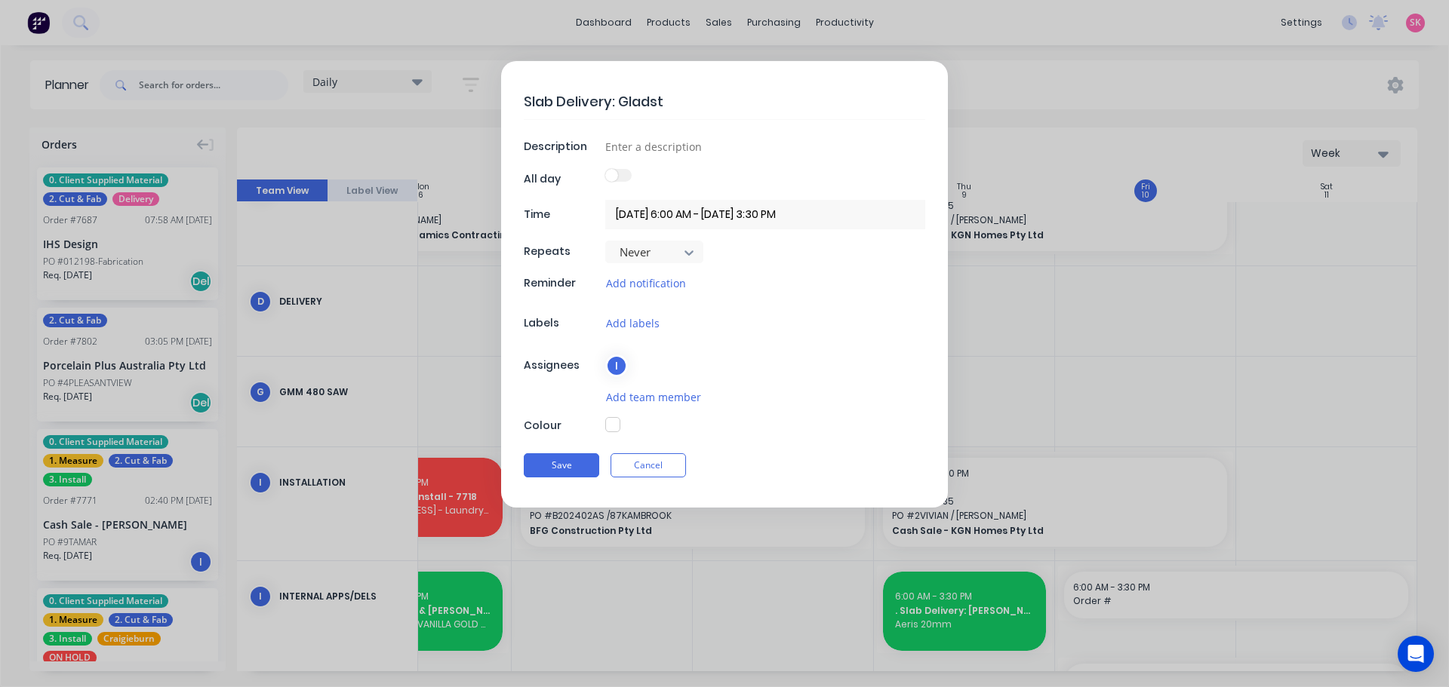
type textarea "Slab Delivery: Gladsto"
type textarea "x"
type textarea "Slab Delivery: [GEOGRAPHIC_DATA]"
type textarea "x"
type textarea "Slab Delivery: Gladstone"
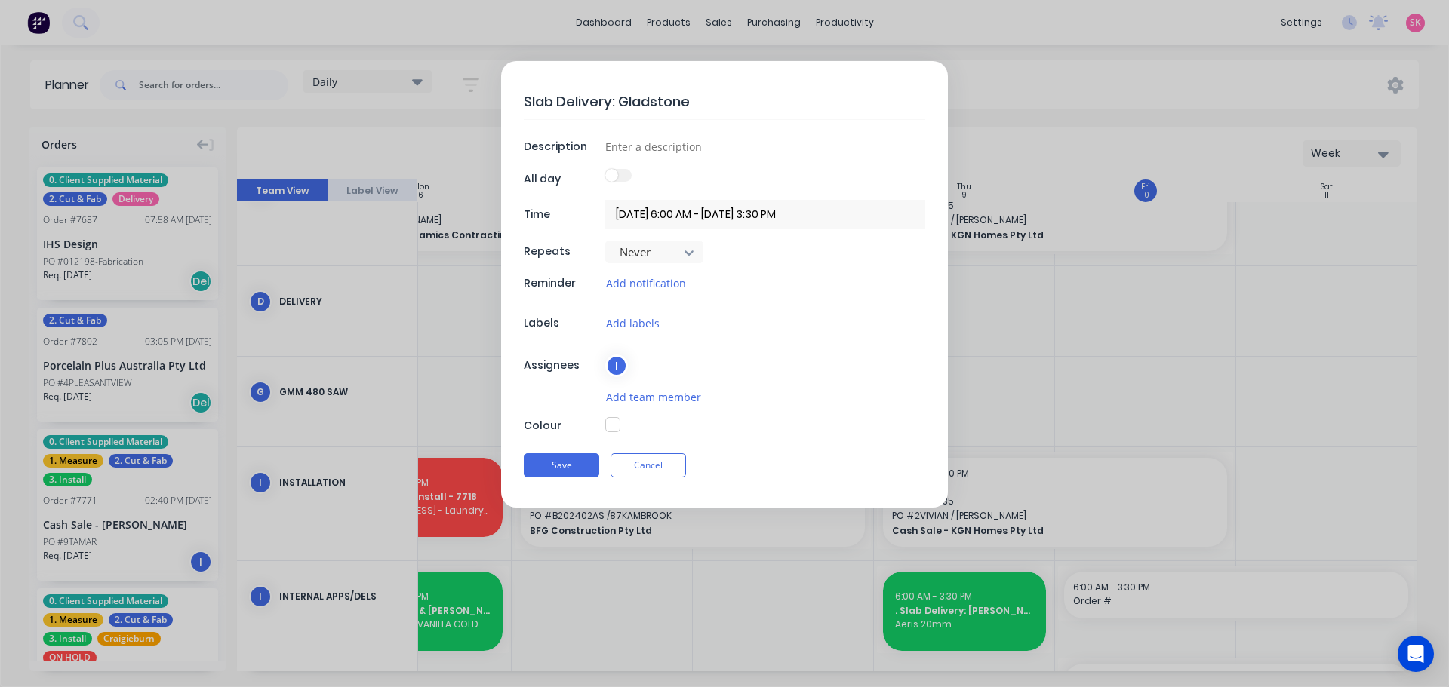
type textarea "x"
type textarea "Slab Delivery: Gladstones"
type textarea "x"
type textarea "Slab Delivery: Gladstones"
type textarea "x"
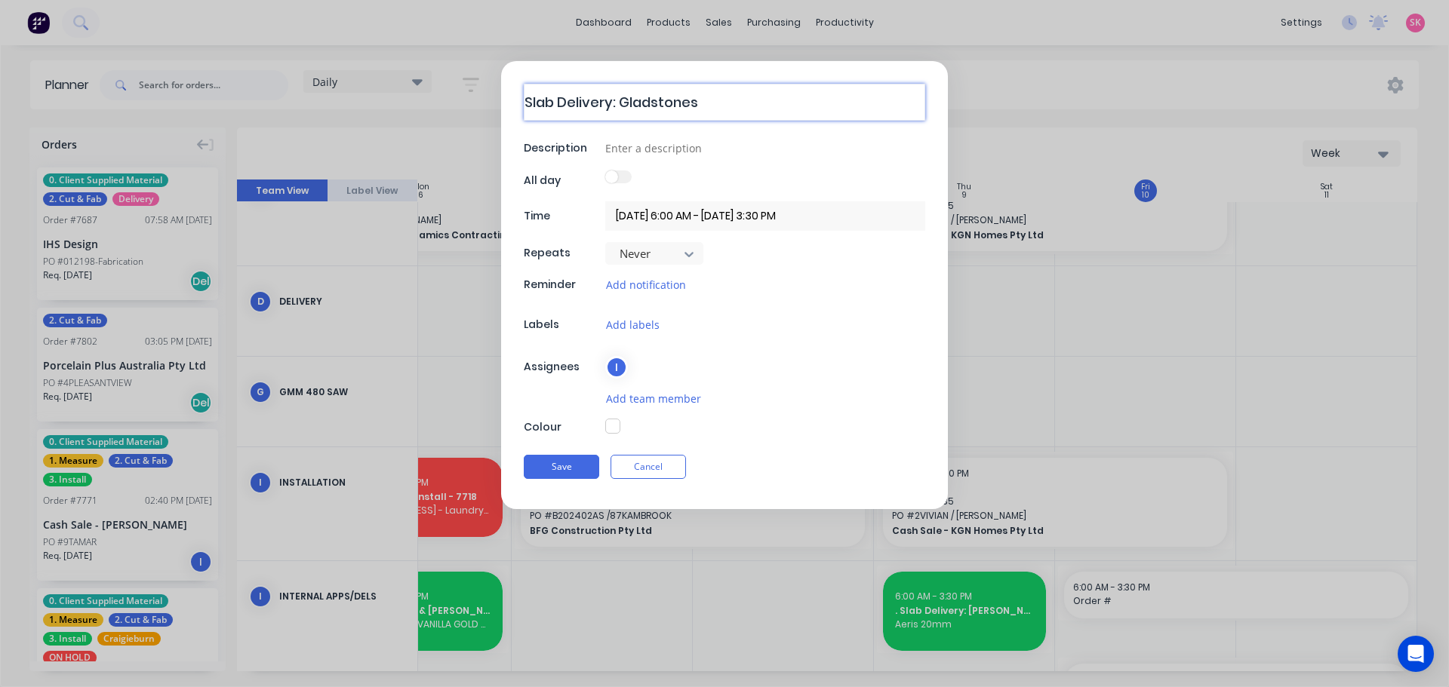
type textarea "Slab Delivery: Gladstones 7"
type textarea "x"
type textarea "Slab Delivery: Gladstones 77"
type textarea "x"
type textarea "Slab Delivery: Gladstones 776"
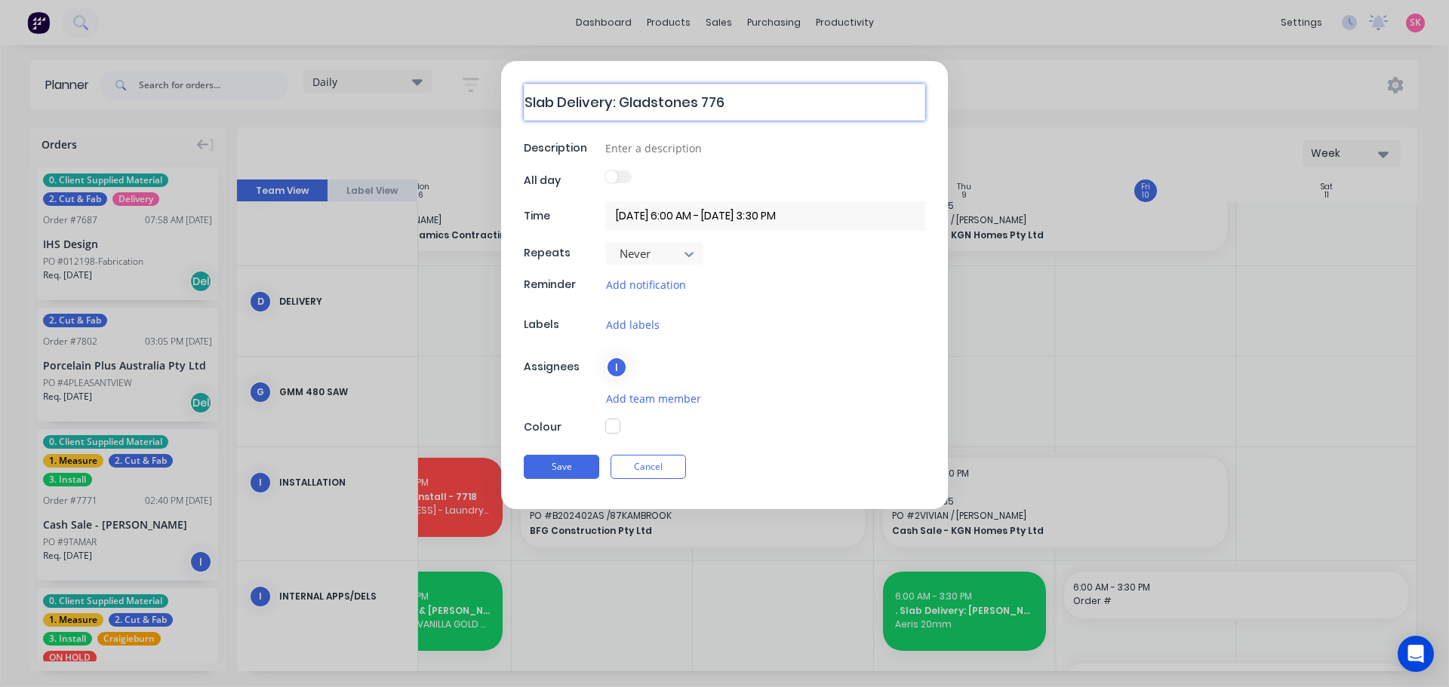
type textarea "x"
type textarea "Slab Delivery: Gladstones 7766"
click at [706, 147] on input at bounding box center [765, 146] width 320 height 23
paste input "4 x Tundra Grey Batch 668 - F 7766 / PO-10388"
type textarea "x"
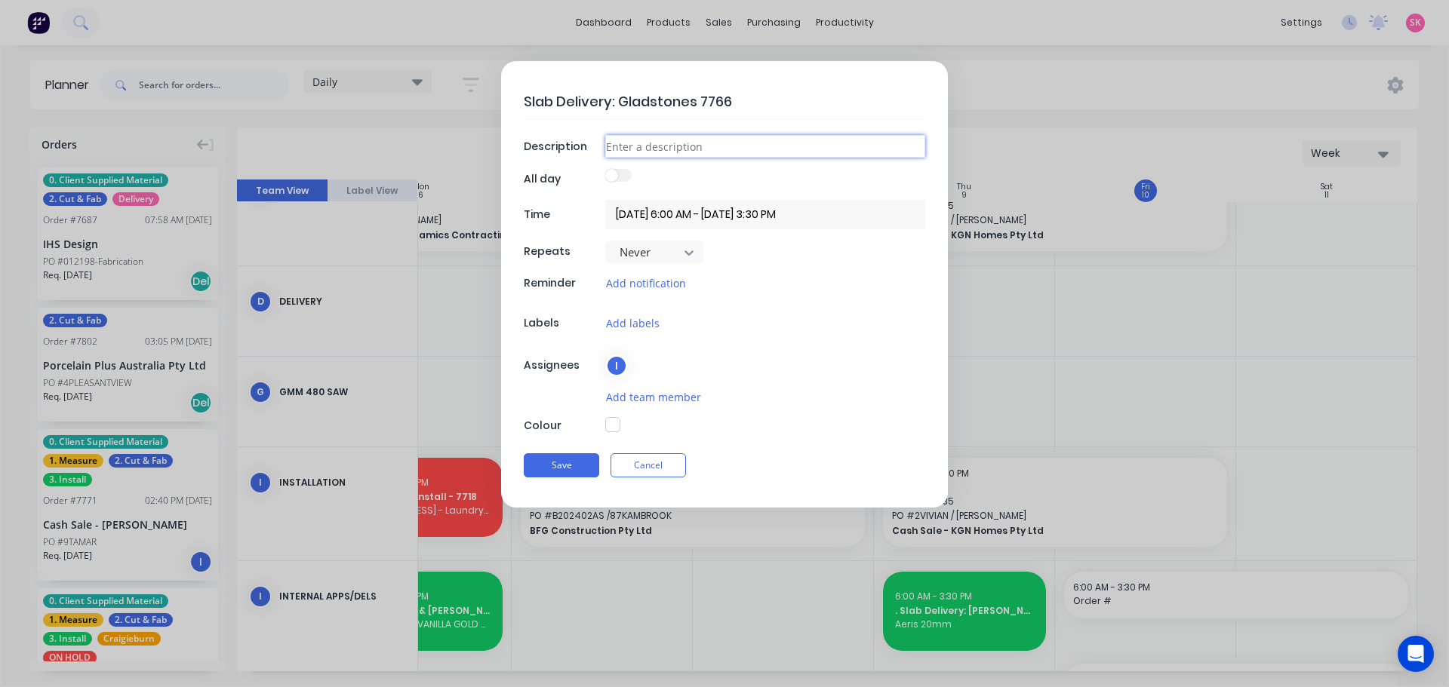
type input "4 x Tundra Grey Batch 668 - F 7766 / PO-10388"
drag, startPoint x: 737, startPoint y: 147, endPoint x: 1089, endPoint y: 112, distance: 353.4
click at [1063, 125] on form "Slab Delivery: Gladstones 7766 Description 4 x Tundra Grey Batch 668 - F 7766 /…" at bounding box center [724, 284] width 1417 height 447
type textarea "x"
type input "4 x Tundra Grey Batch 668"
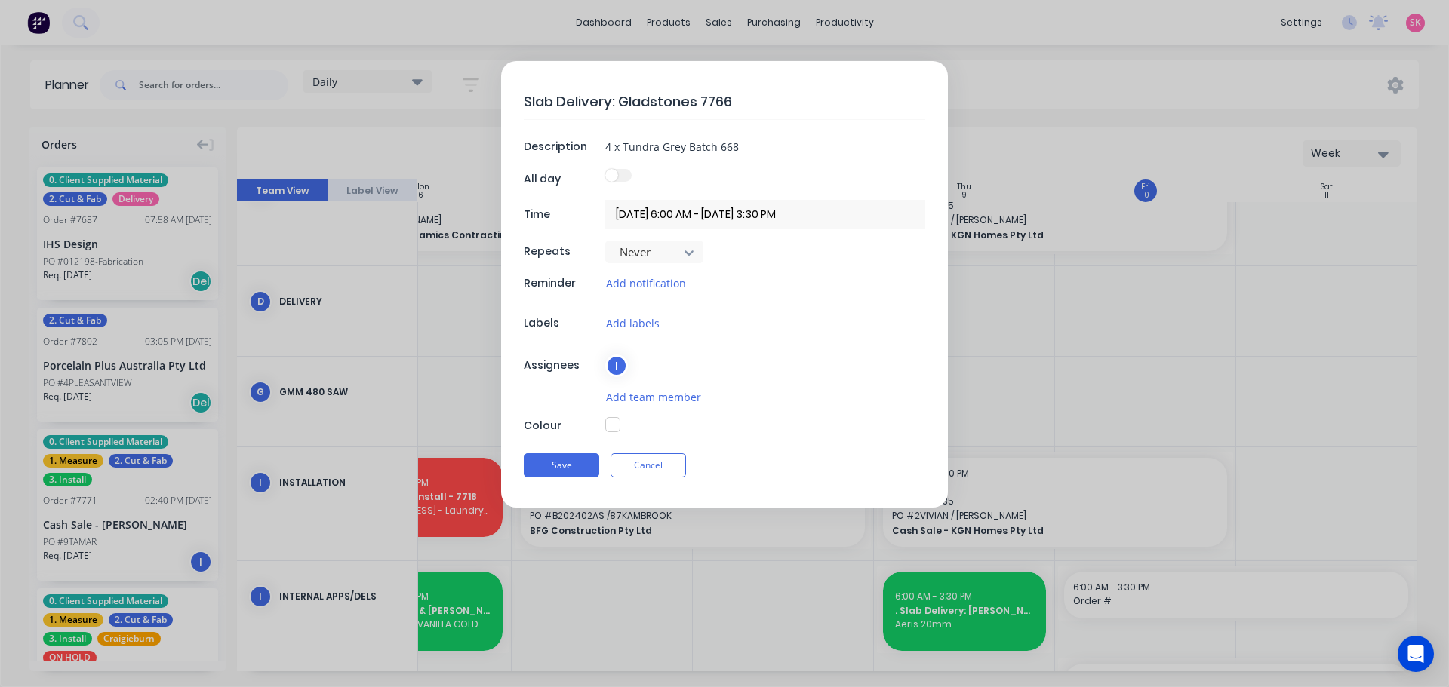
click at [604, 425] on div "Colour" at bounding box center [724, 425] width 401 height 17
click at [612, 427] on button "button" at bounding box center [612, 424] width 15 height 15
type textarea "x"
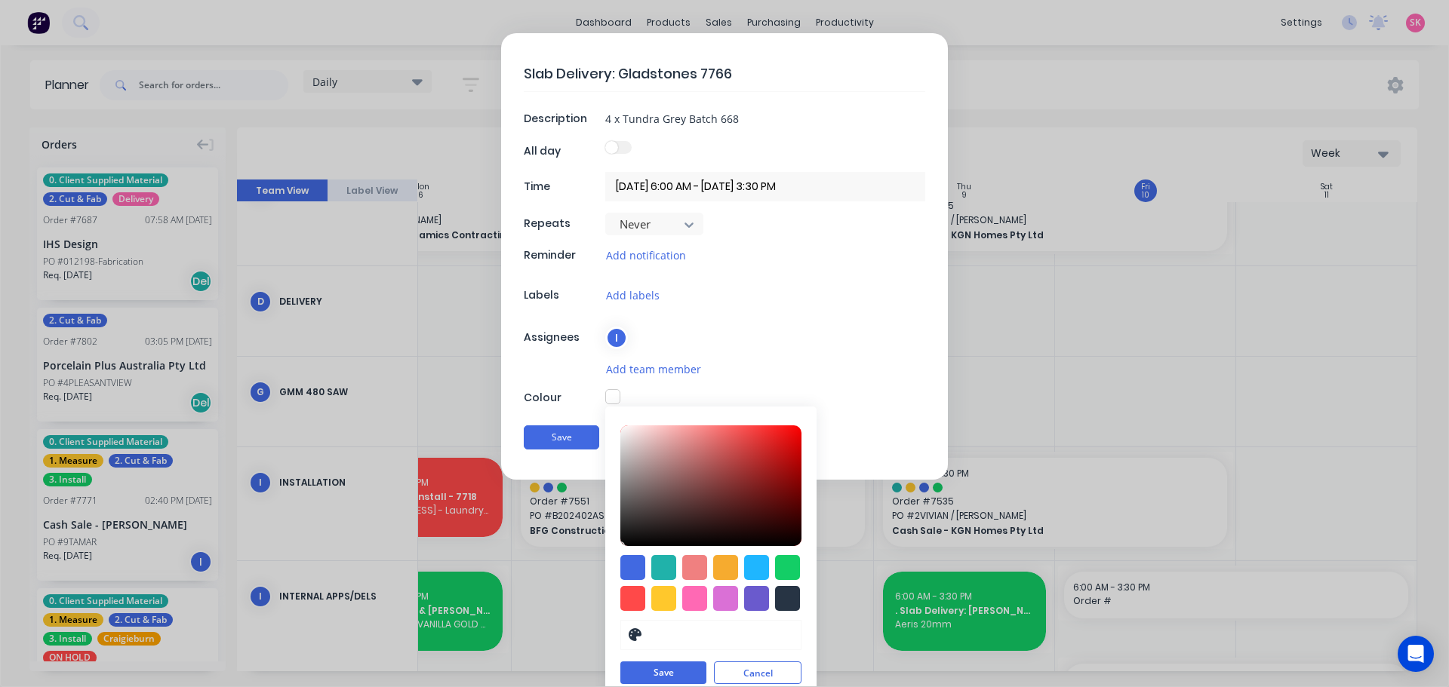
scroll to position [41, 0]
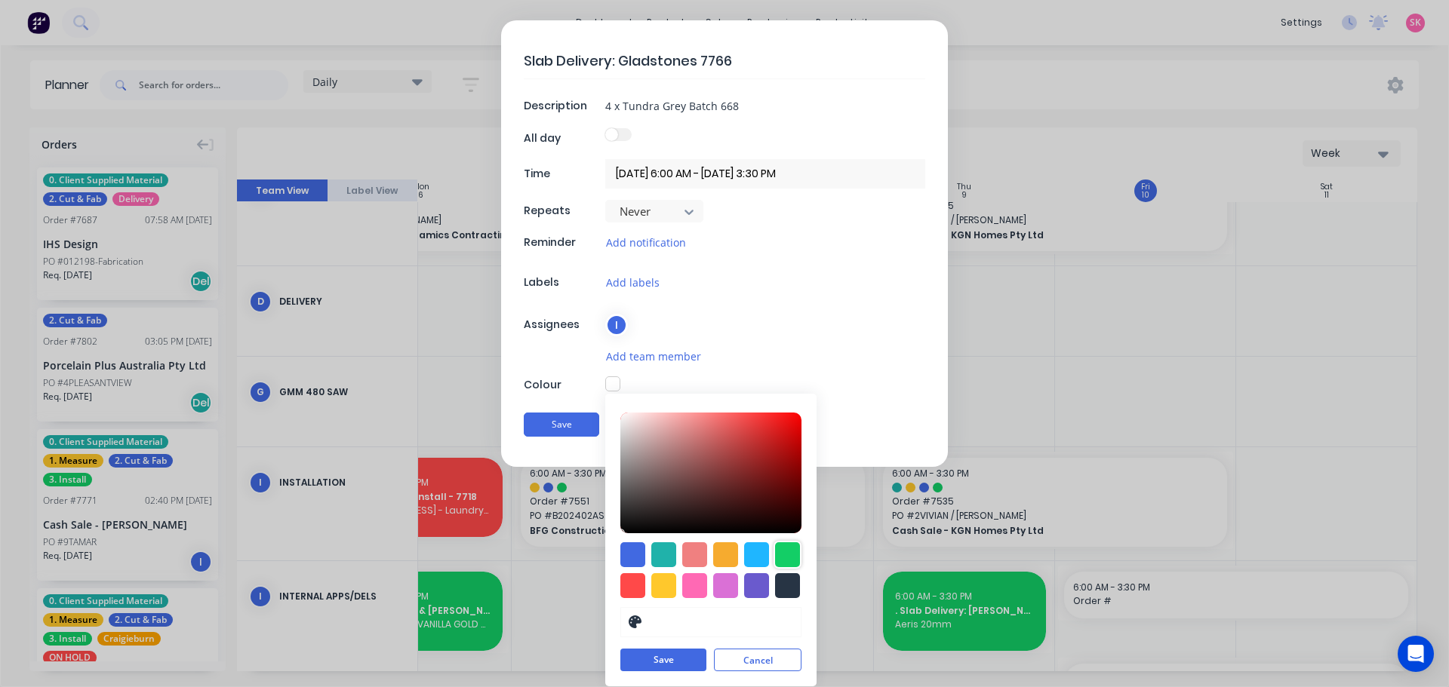
click at [780, 553] on div at bounding box center [787, 555] width 25 height 25
type input "#13CE66"
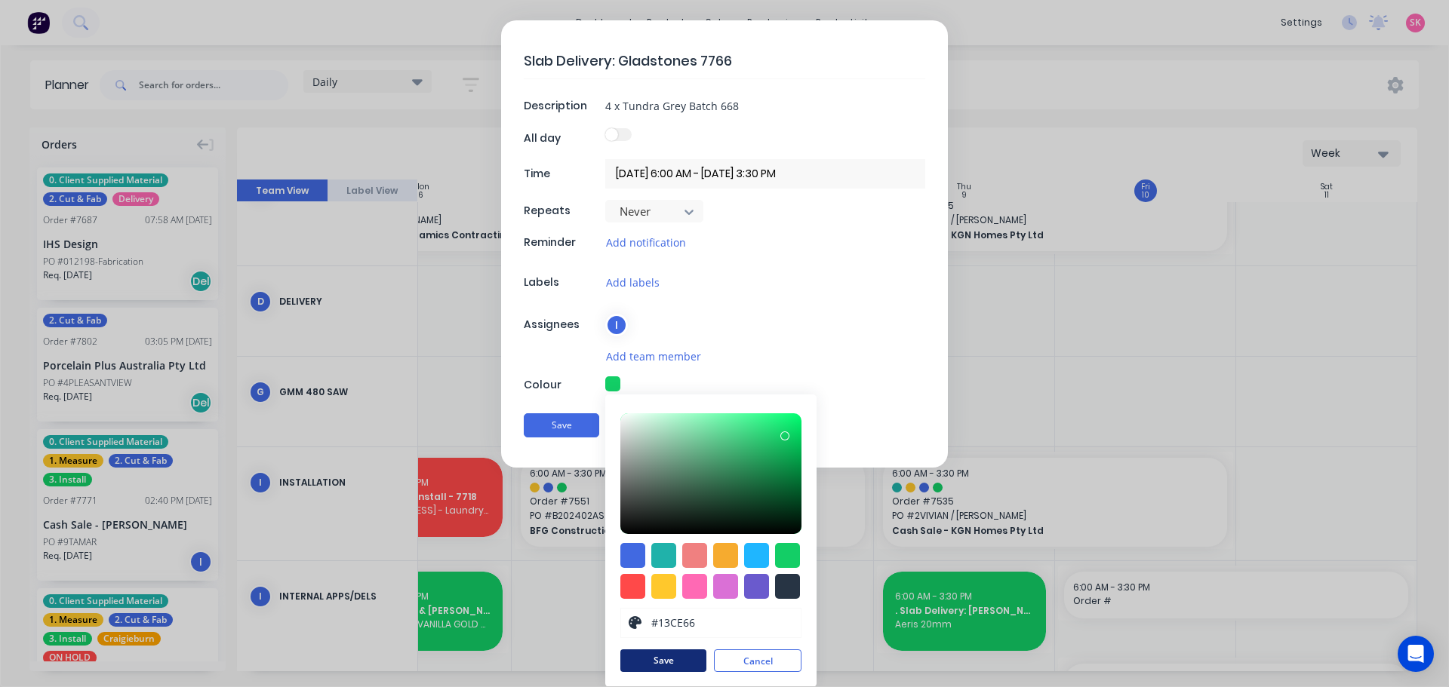
click at [652, 661] on button "Save" at bounding box center [663, 661] width 86 height 23
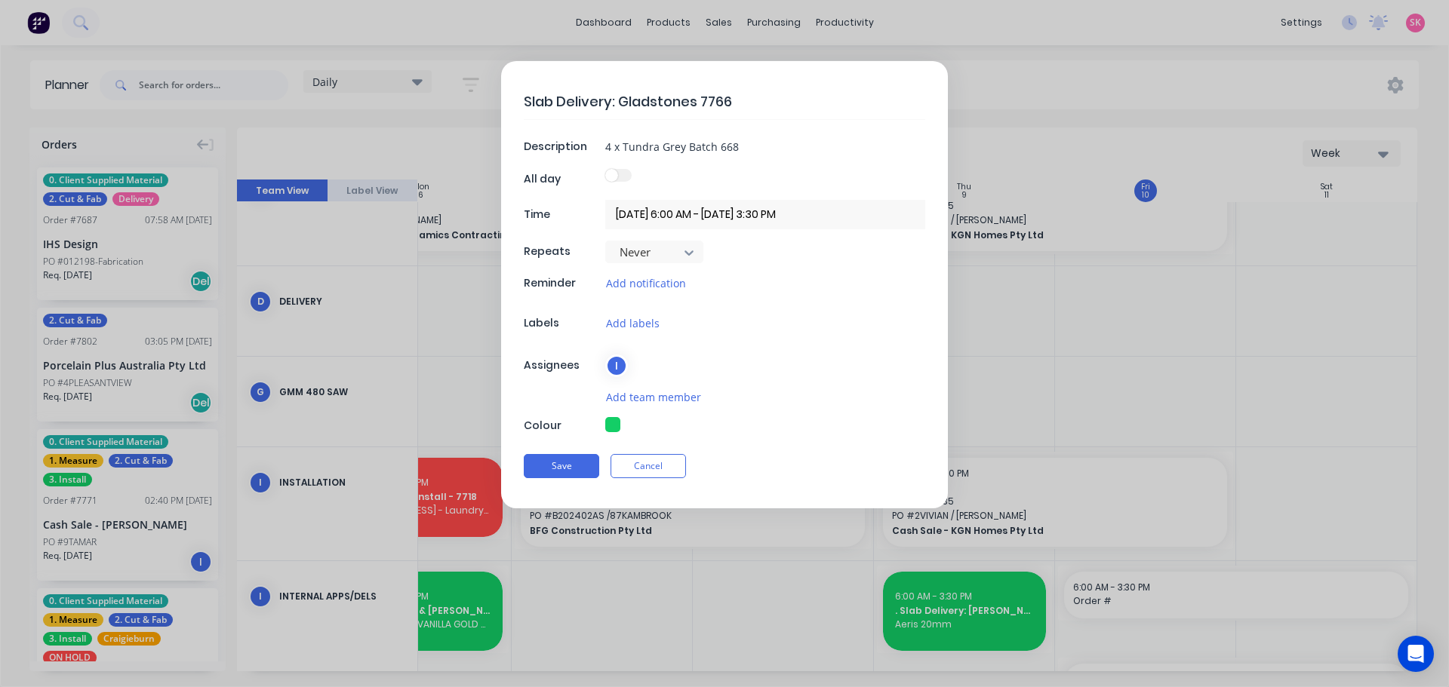
click at [617, 171] on label at bounding box center [618, 175] width 26 height 13
click at [605, 169] on input "checkbox" at bounding box center [605, 169] width 0 height 0
type textarea "x"
type input "[DATE] - [DATE]"
click at [684, 221] on input "[DATE] - [DATE]" at bounding box center [765, 214] width 320 height 29
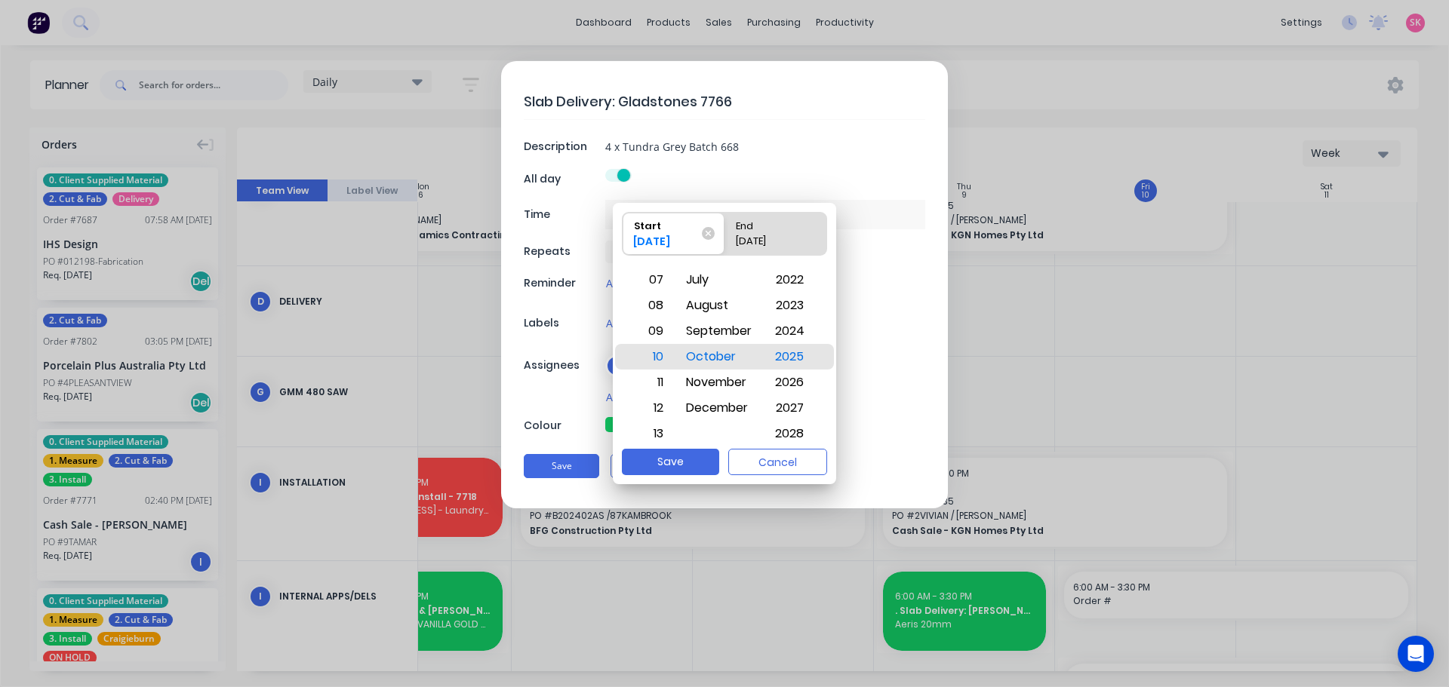
click at [747, 242] on div "[DATE]" at bounding box center [768, 244] width 77 height 21
click at [725, 242] on input "End [DATE]" at bounding box center [724, 234] width 1 height 42
radio input "true"
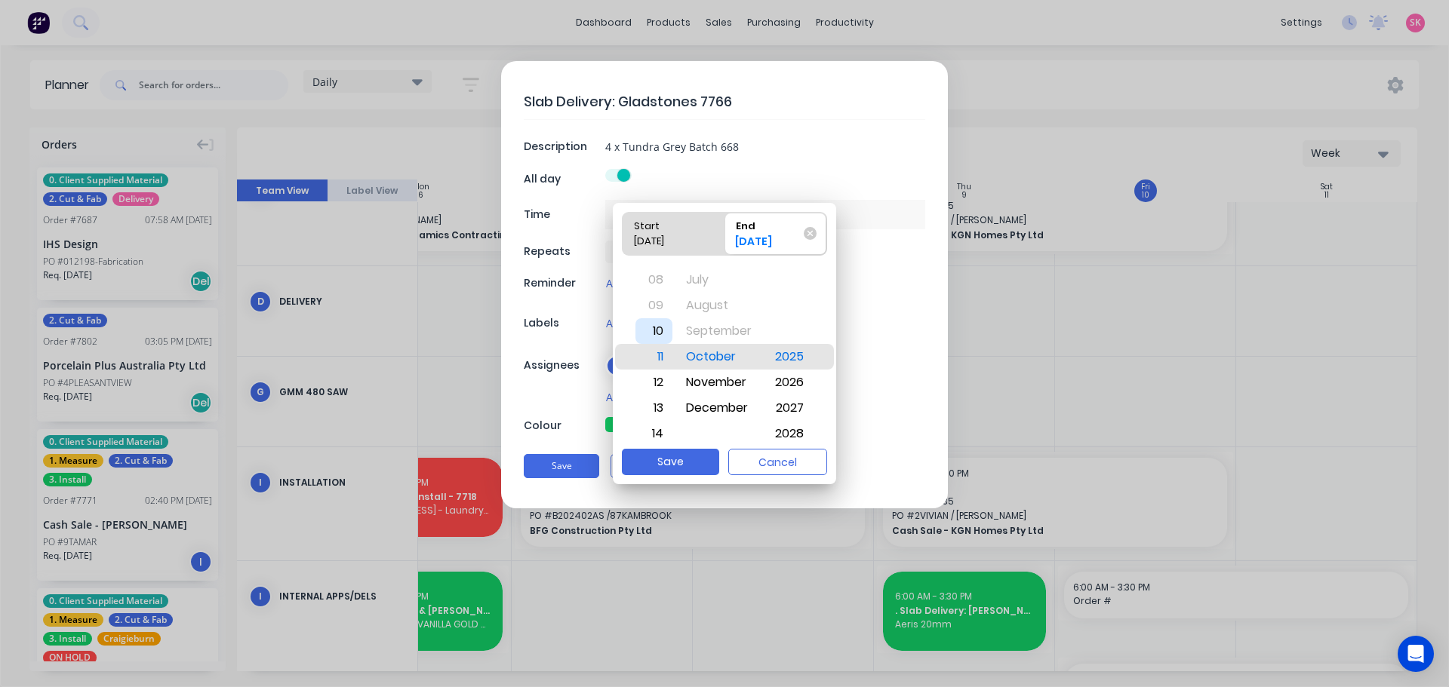
click at [645, 334] on div "10" at bounding box center [653, 331] width 37 height 26
click at [675, 464] on button "Save" at bounding box center [670, 462] width 97 height 26
type textarea "x"
type input "10/10/2025 - 10/10/2025"
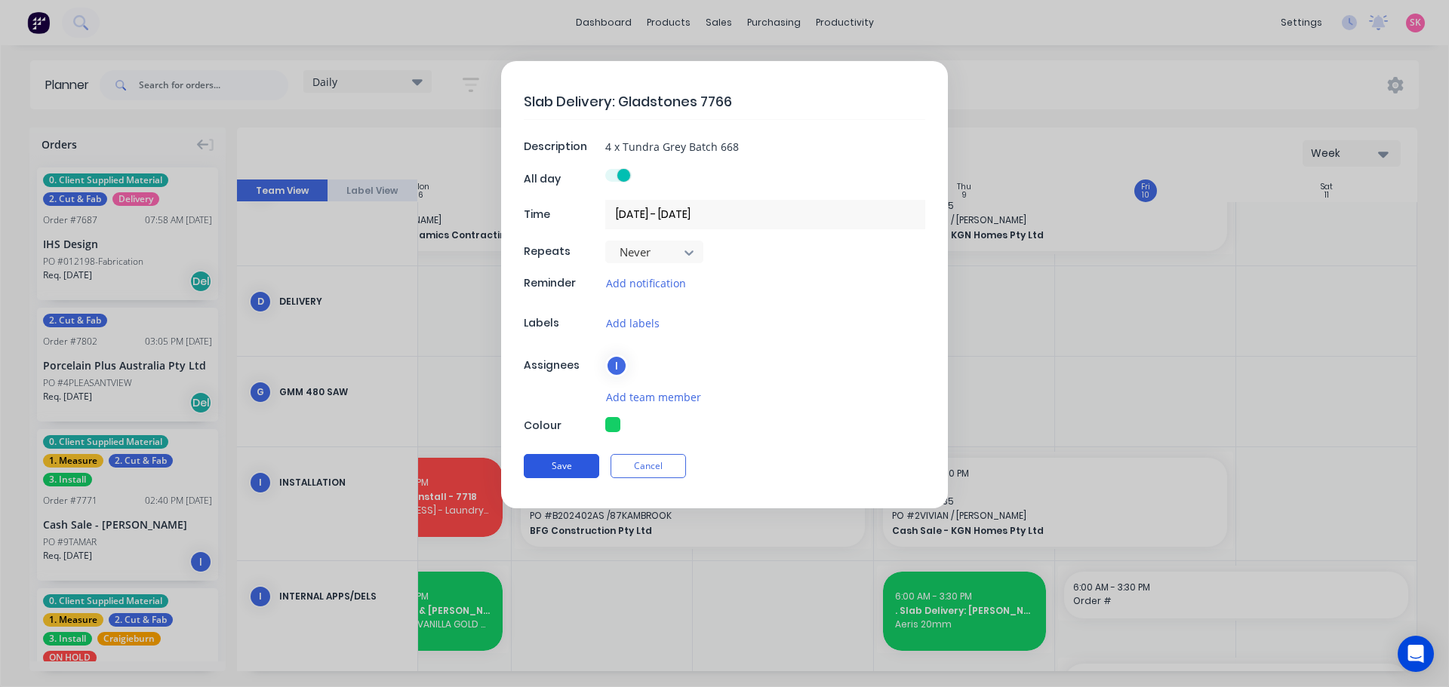
click at [561, 467] on button "Save" at bounding box center [561, 466] width 75 height 24
type textarea "x"
type input "10/10/2025 6:00 AM - 10/10/2025 3:30 PM"
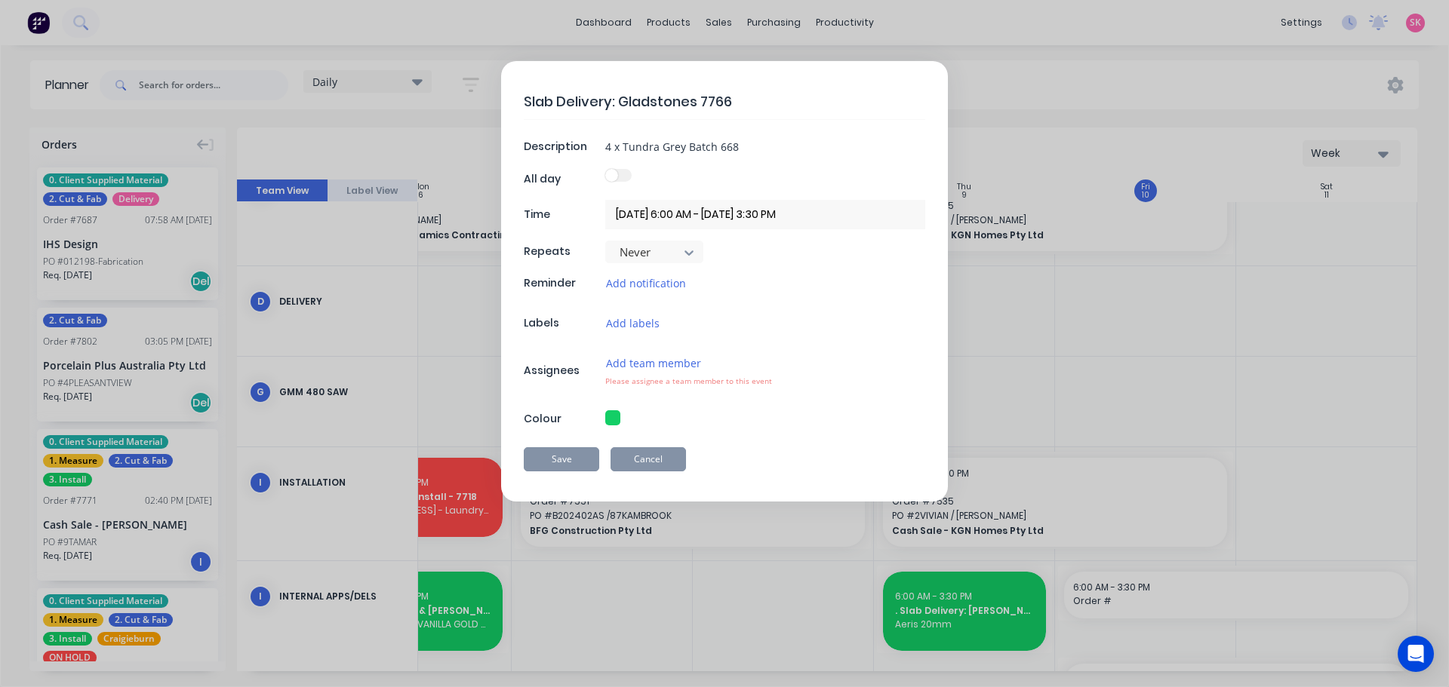
type textarea "x"
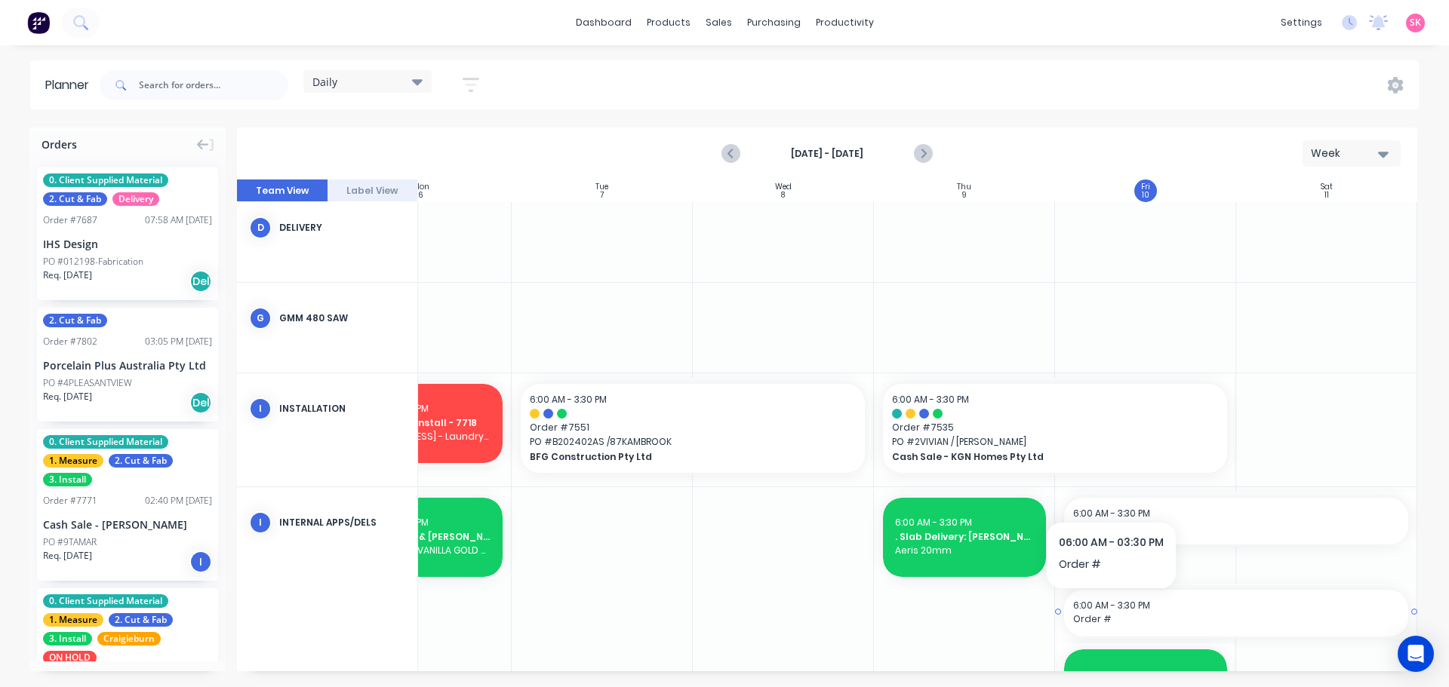
scroll to position [701, 275]
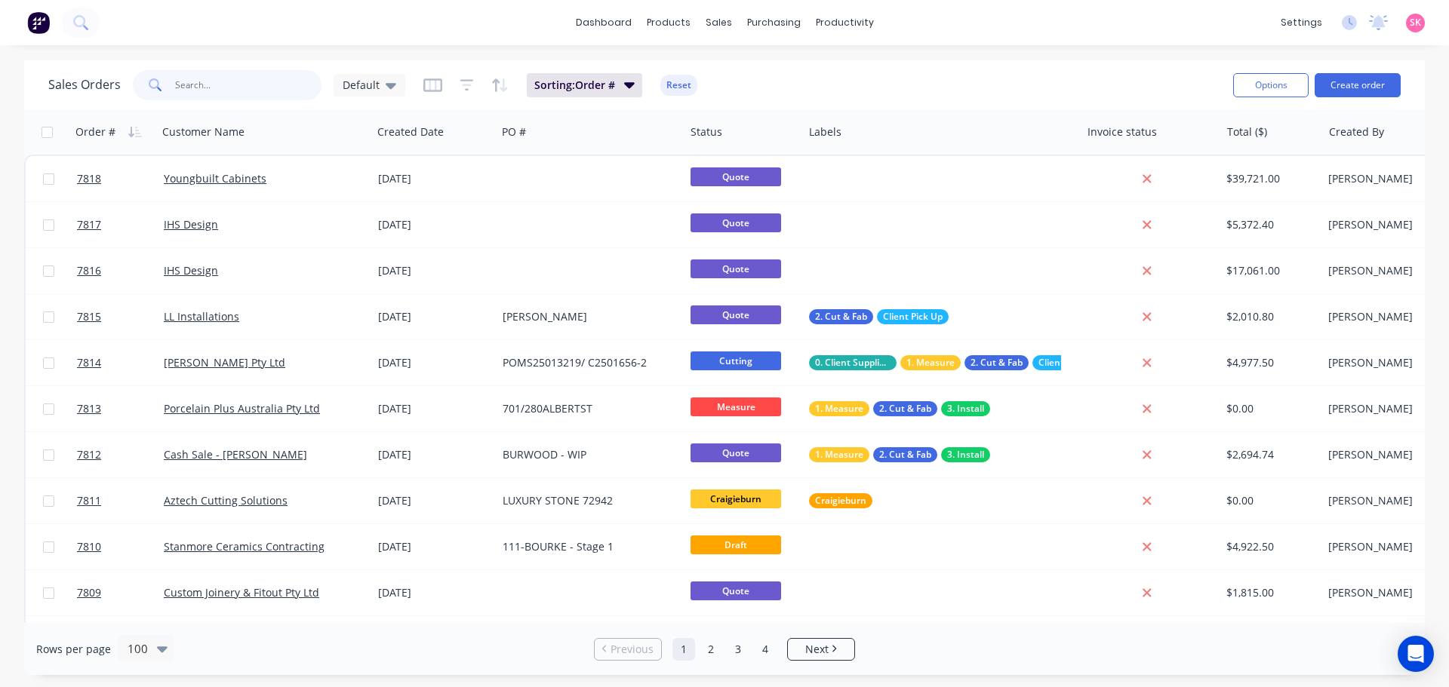
click at [253, 89] on input "text" at bounding box center [248, 85] width 147 height 30
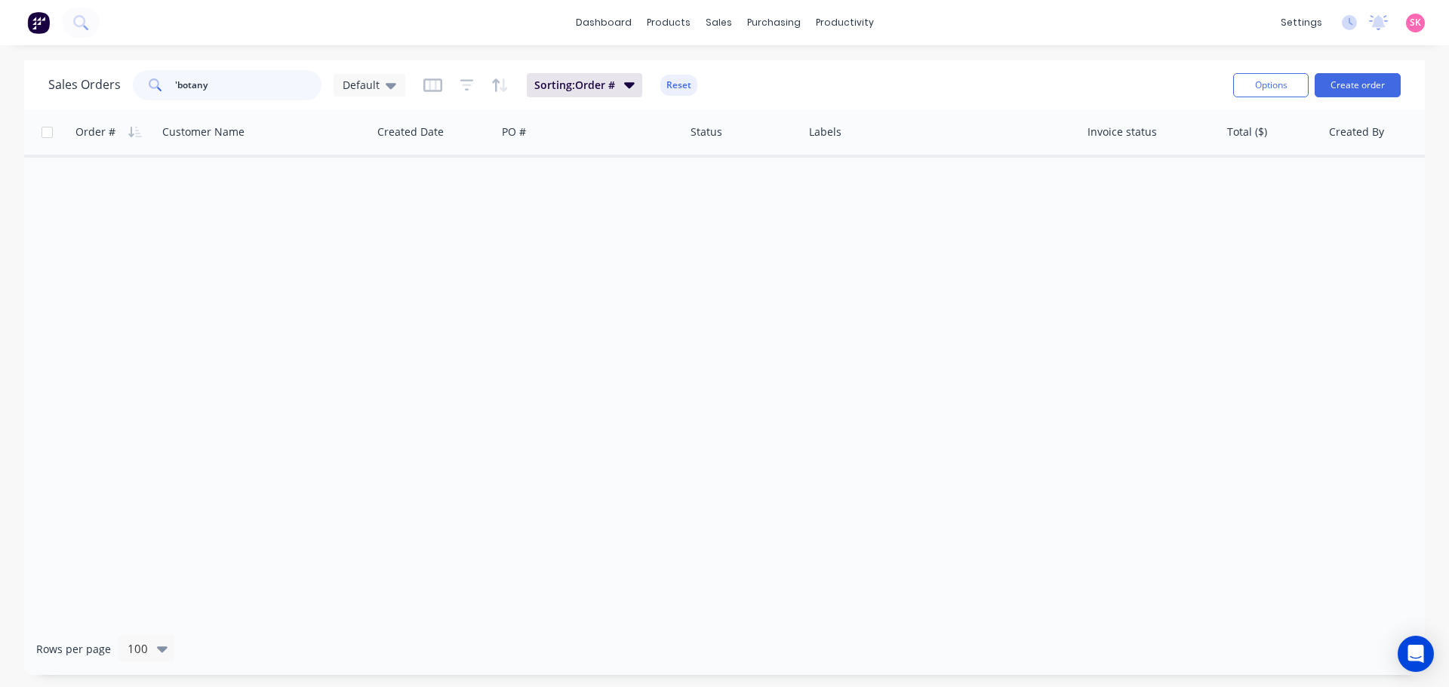
drag, startPoint x: 174, startPoint y: 86, endPoint x: 124, endPoint y: 86, distance: 50.6
click at [124, 86] on div "Sales Orders 'botany Default" at bounding box center [226, 85] width 357 height 30
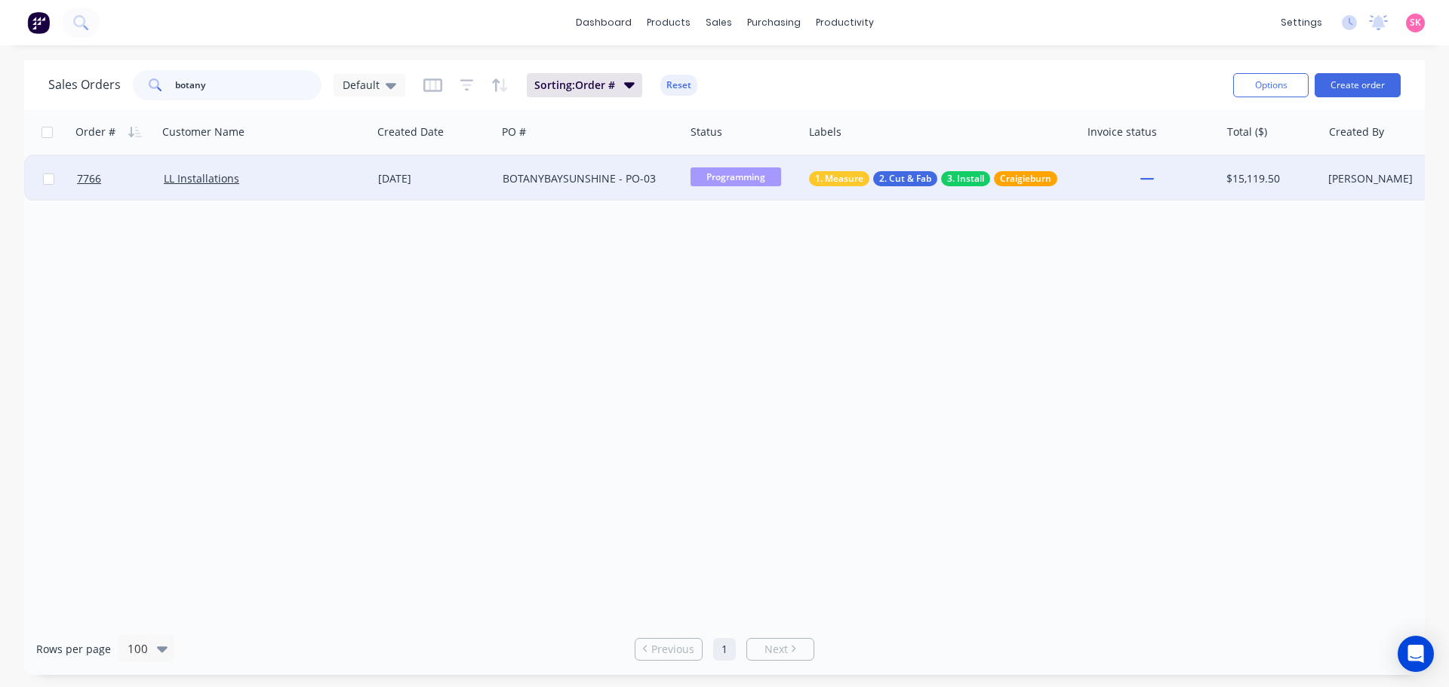
type input "botany"
click at [494, 174] on div "[DATE]" at bounding box center [434, 178] width 125 height 45
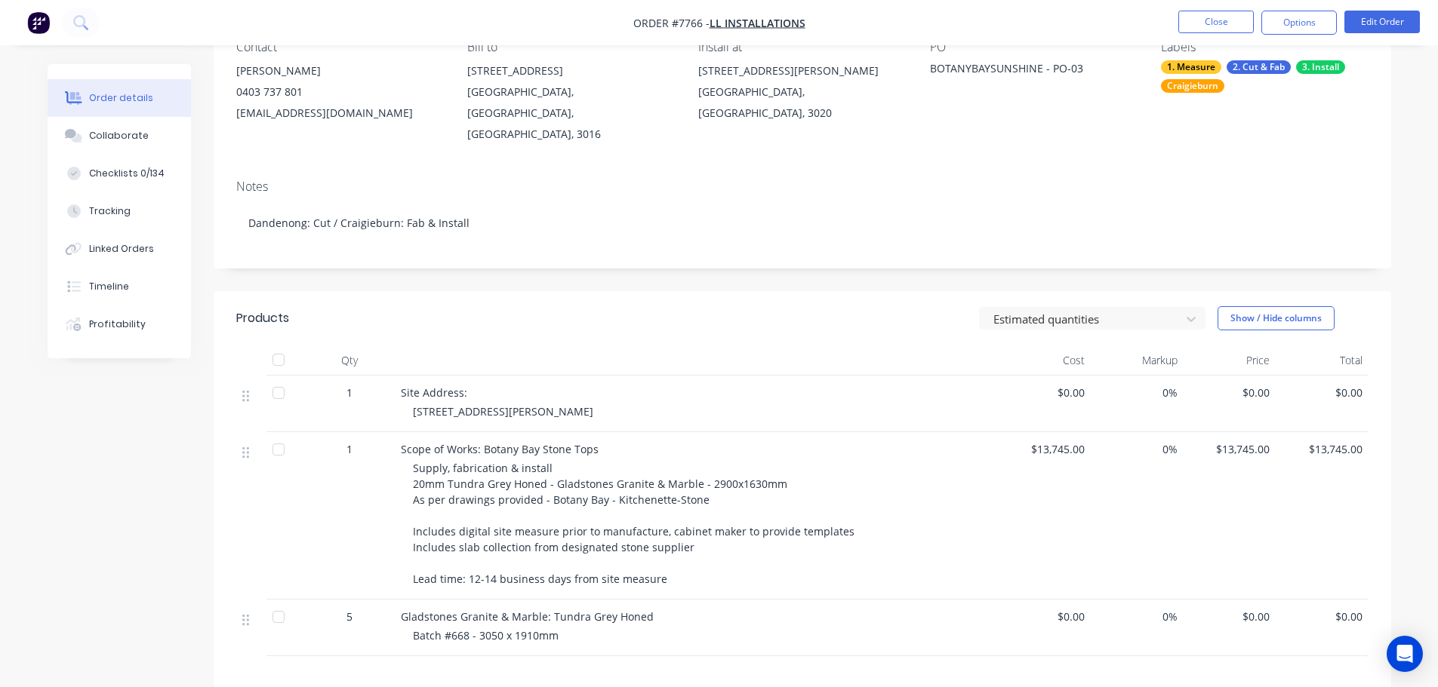
scroll to position [151, 0]
click at [128, 137] on div "Collaborate" at bounding box center [119, 136] width 60 height 14
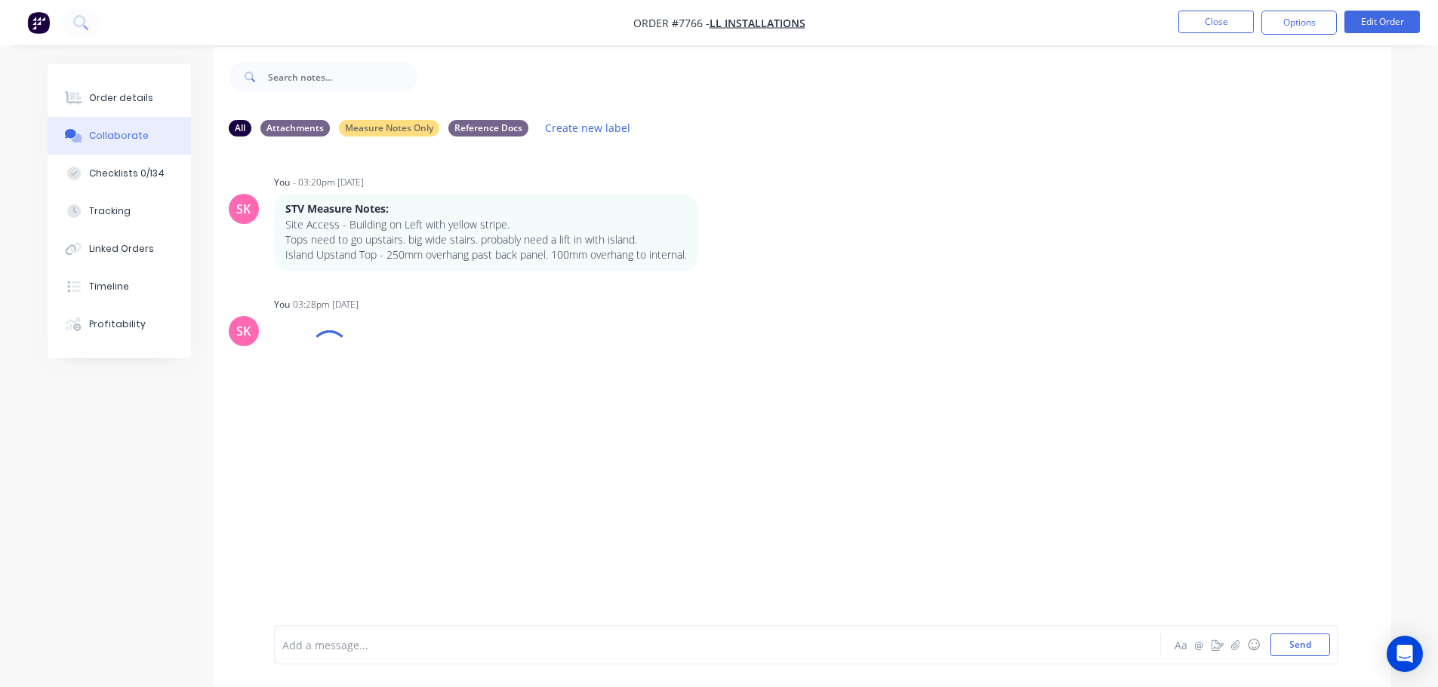
scroll to position [23, 0]
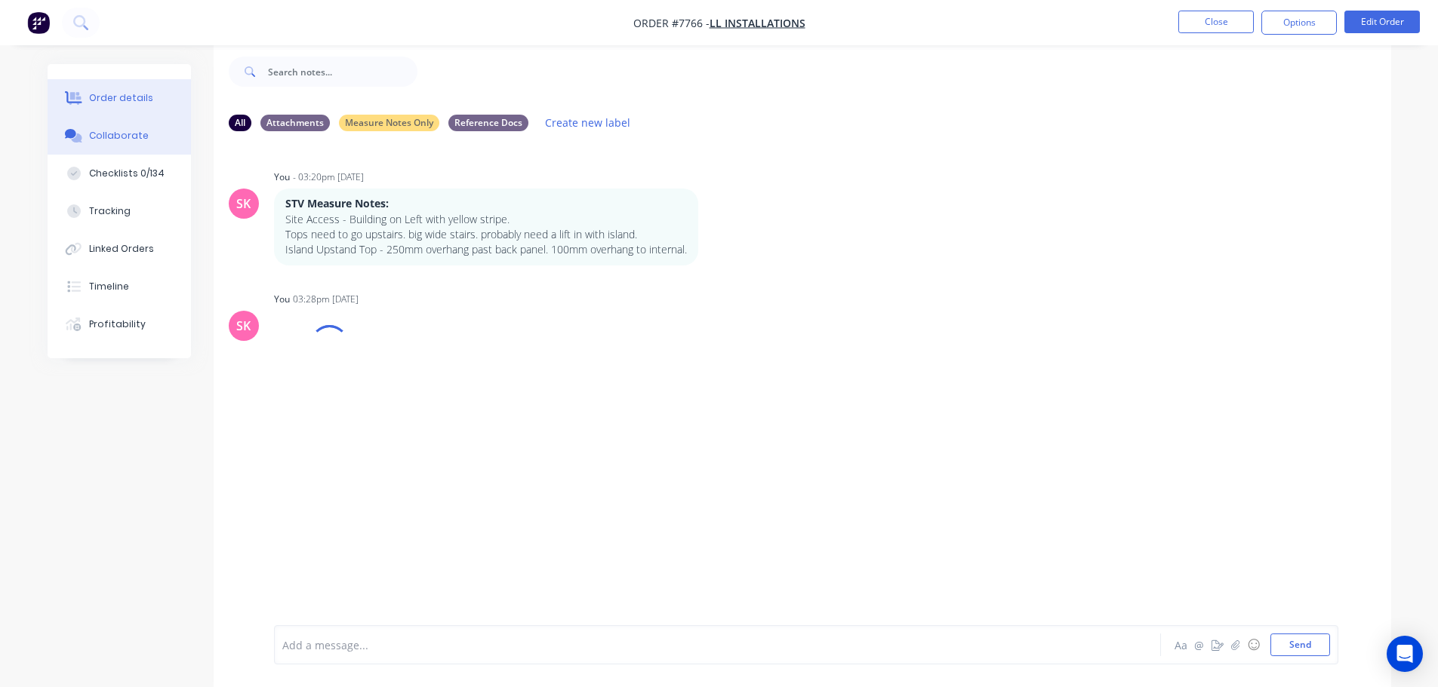
click at [137, 110] on button "Order details" at bounding box center [119, 98] width 143 height 38
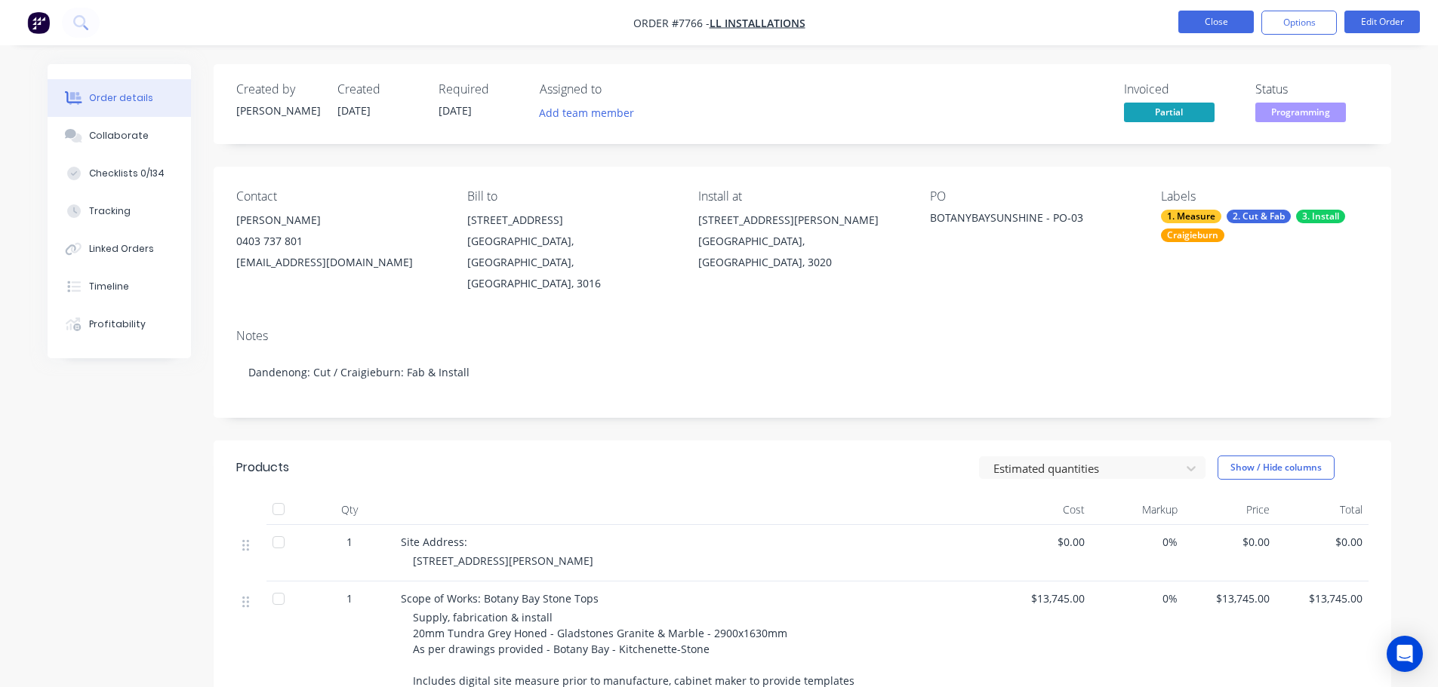
click at [1189, 15] on button "Close" at bounding box center [1215, 22] width 75 height 23
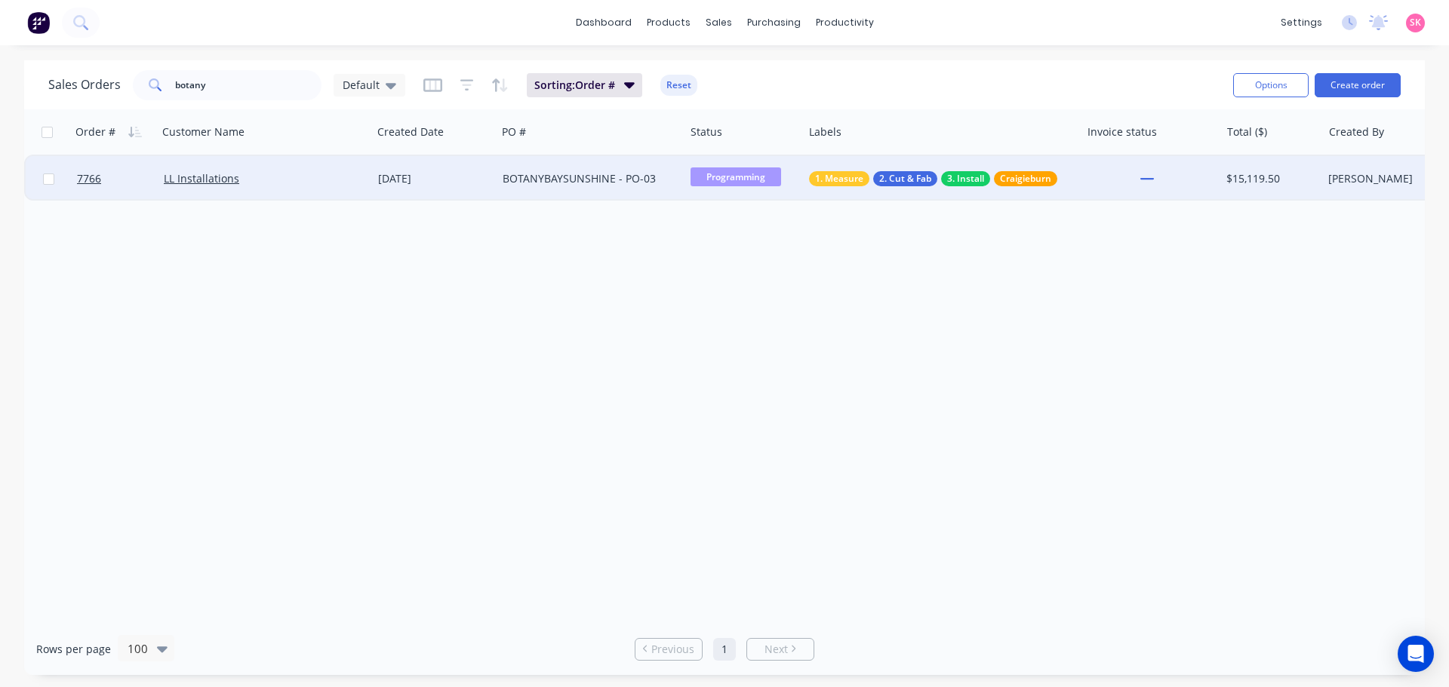
click at [431, 189] on div "[DATE]" at bounding box center [434, 178] width 125 height 45
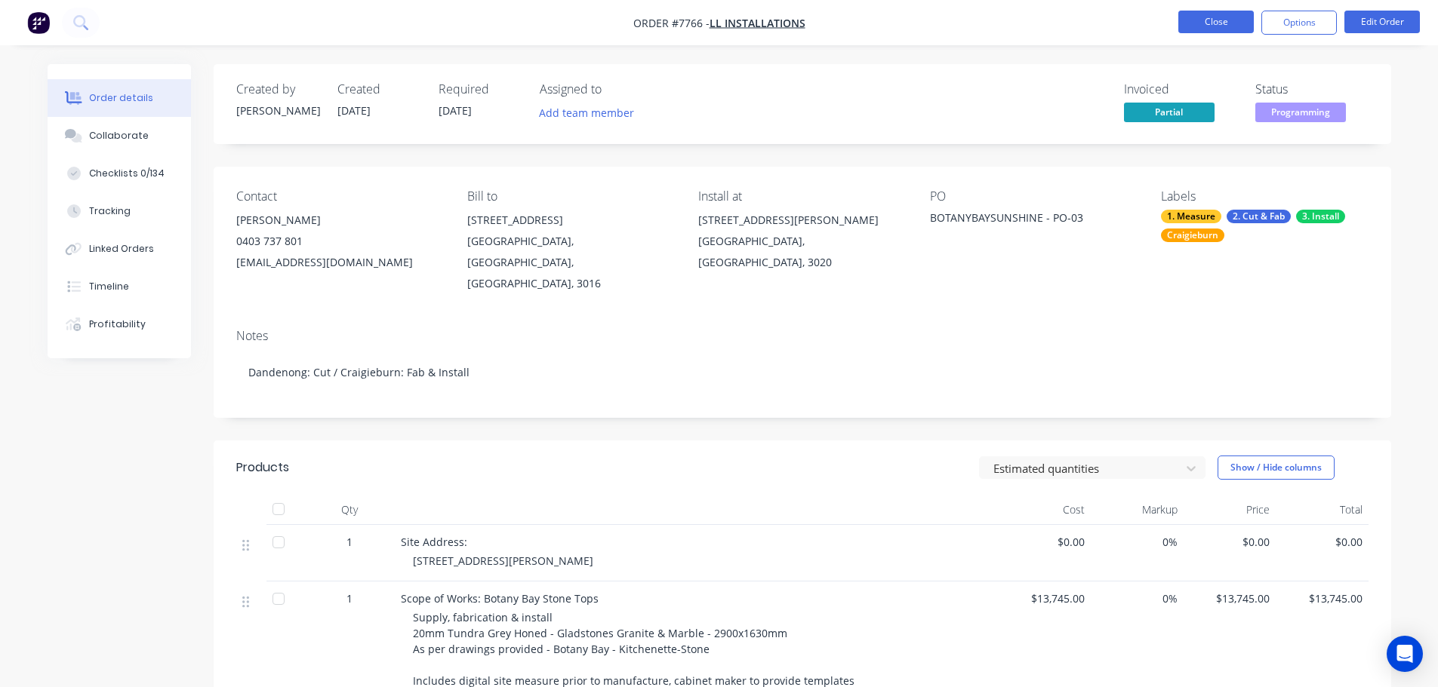
click at [1247, 25] on button "Close" at bounding box center [1215, 22] width 75 height 23
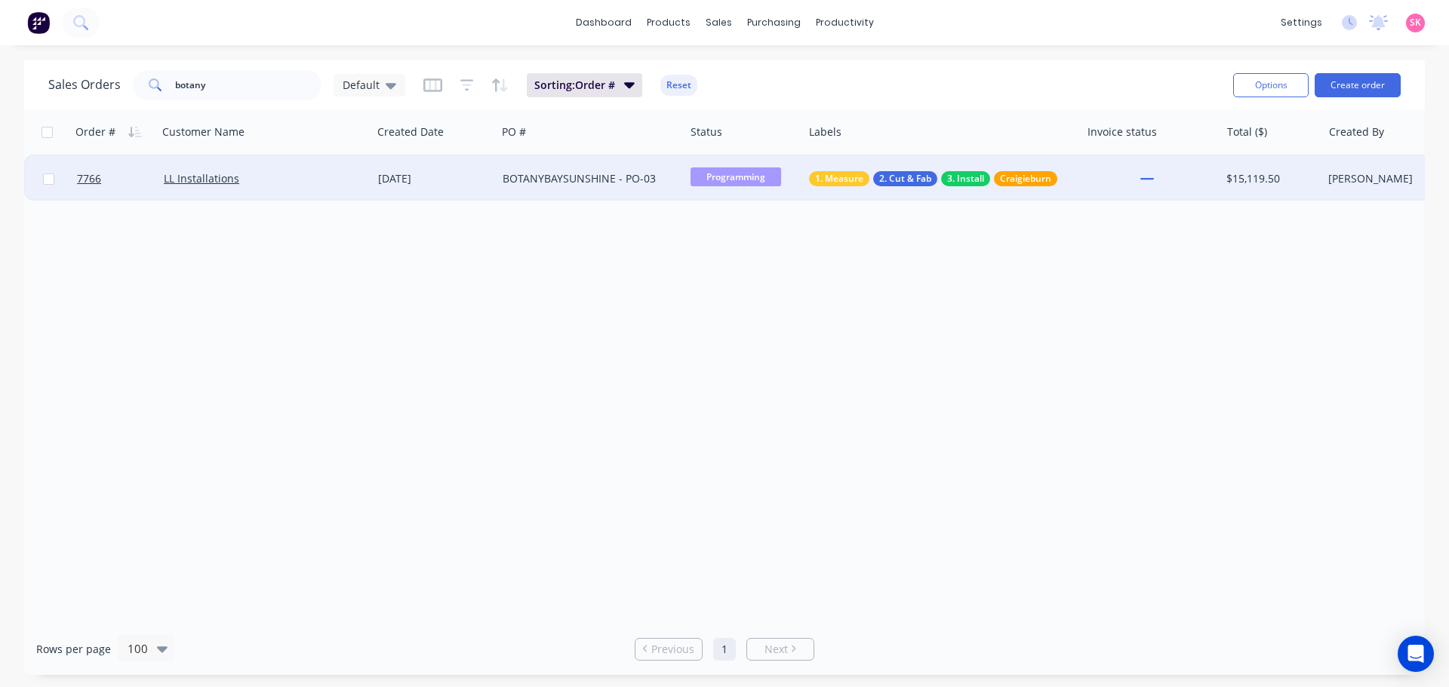
click at [515, 189] on div "BOTANYBAYSUNSHINE - PO-03" at bounding box center [591, 178] width 188 height 45
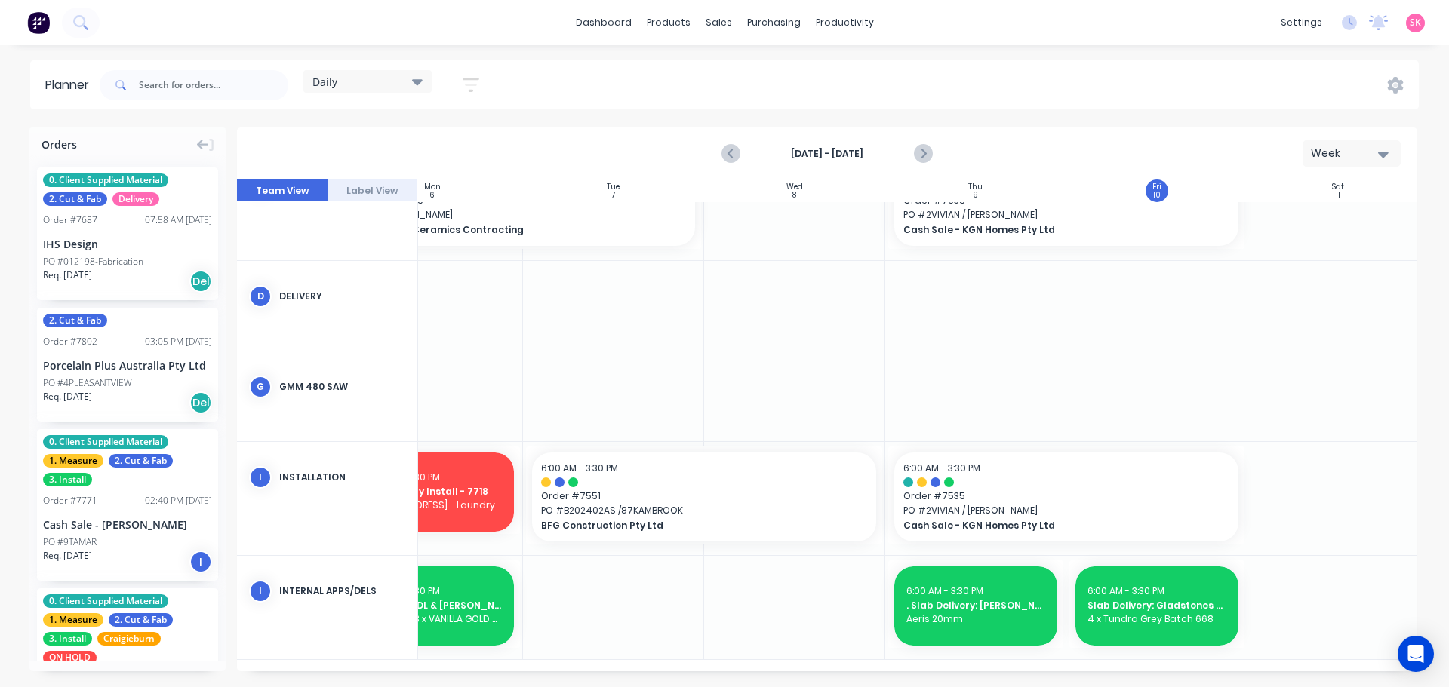
scroll to position [549, 275]
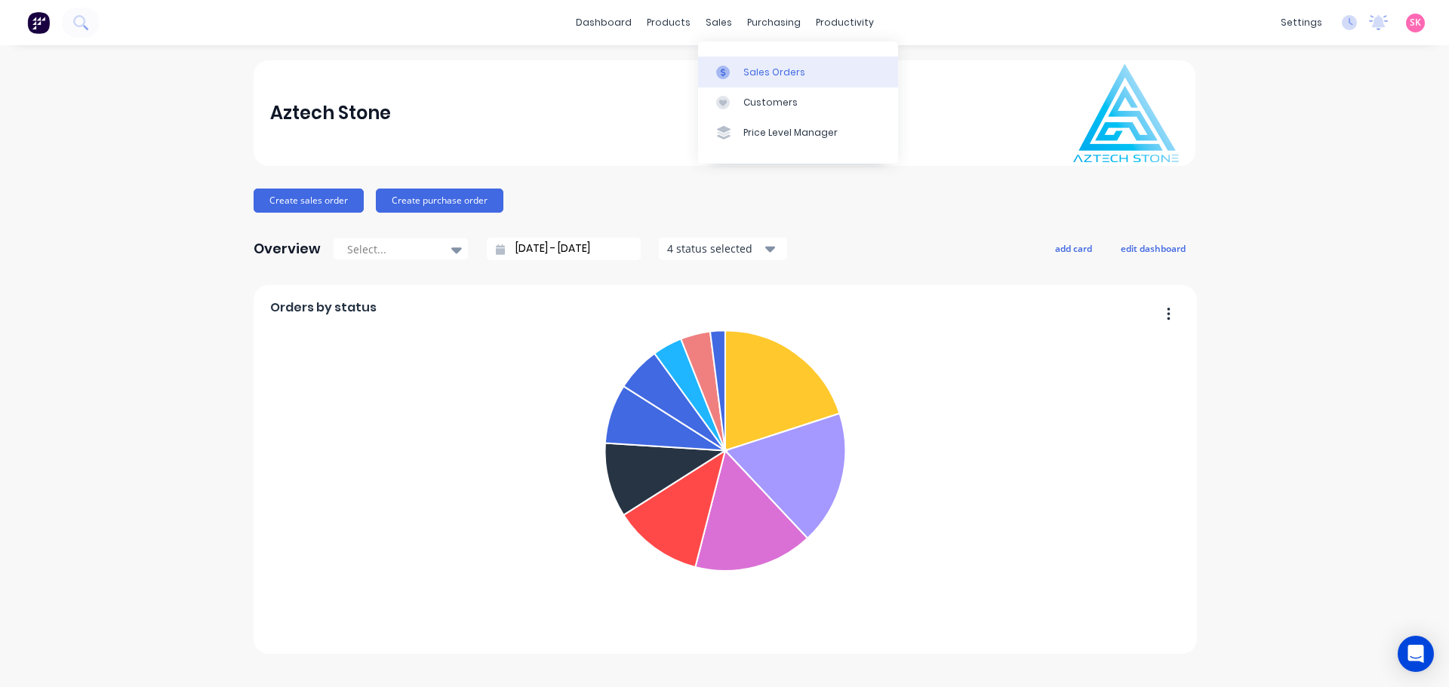
click at [723, 70] on icon at bounding box center [723, 73] width 14 height 14
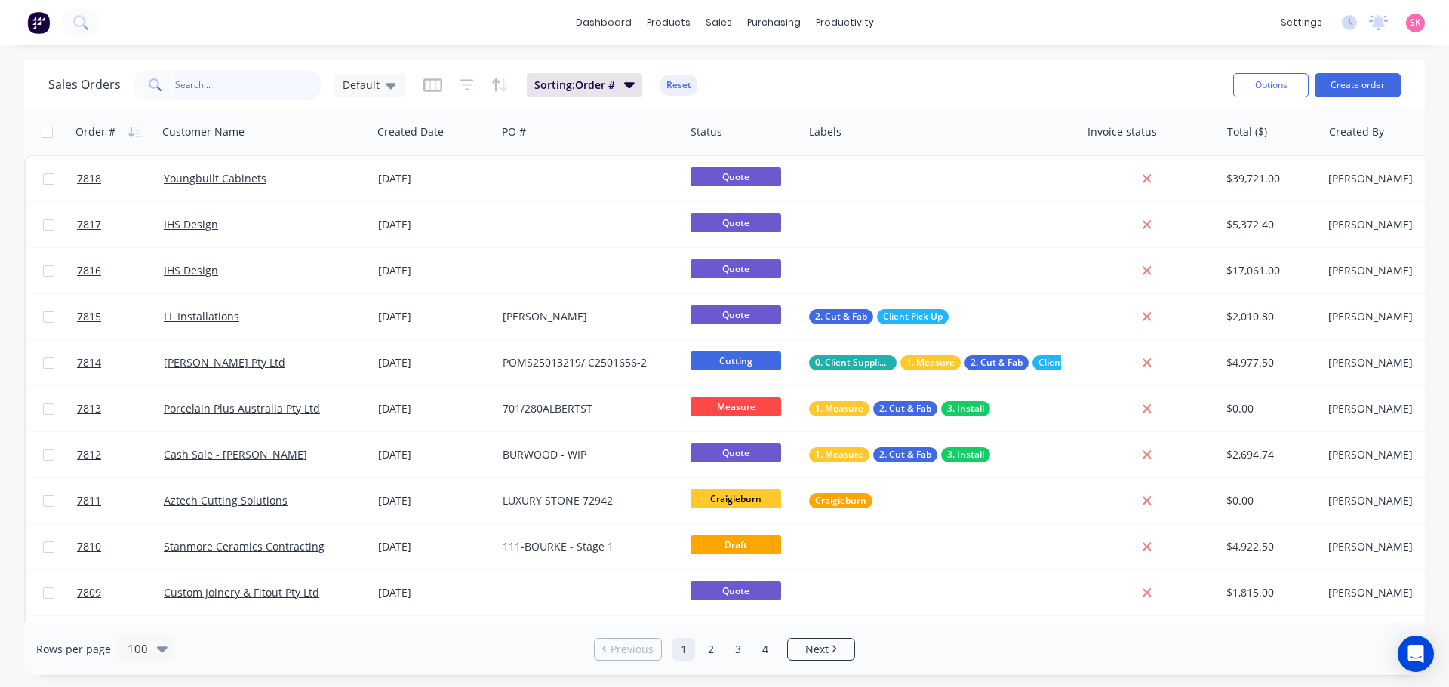
click at [252, 94] on input "text" at bounding box center [248, 85] width 147 height 30
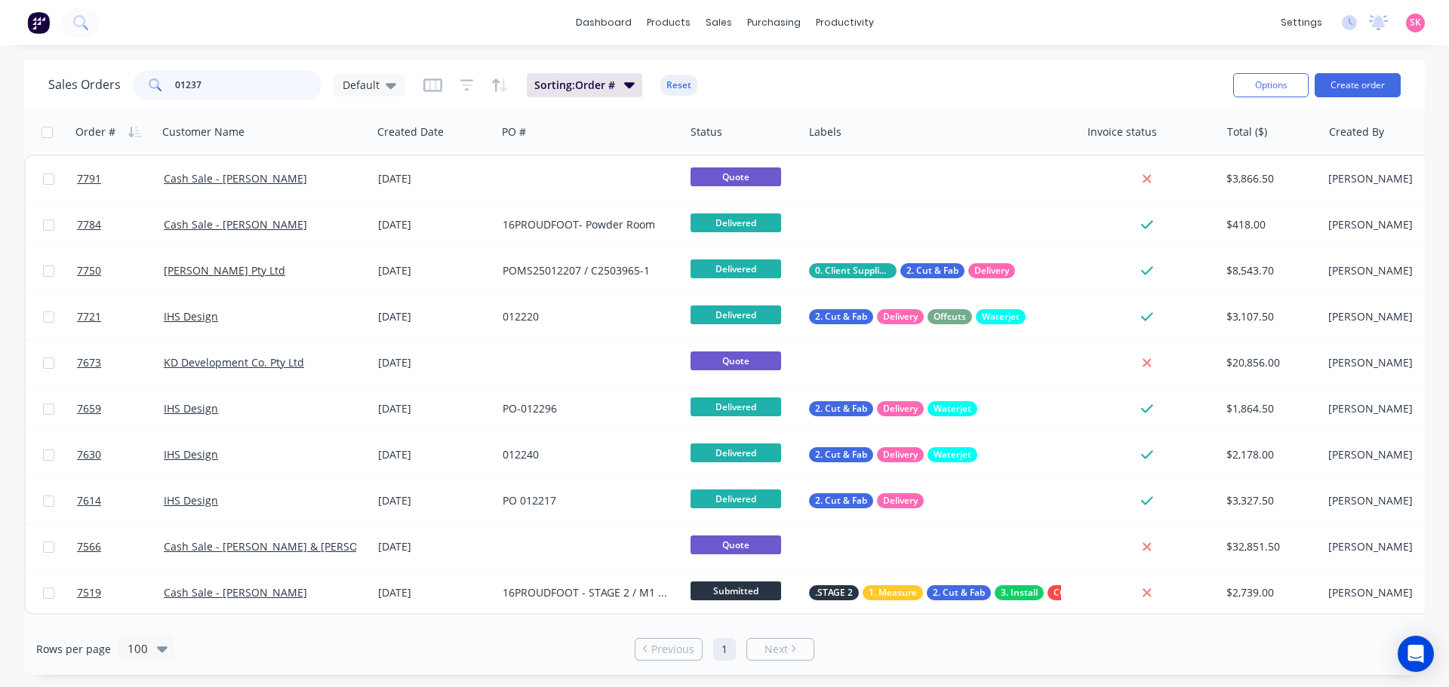
type input "012374"
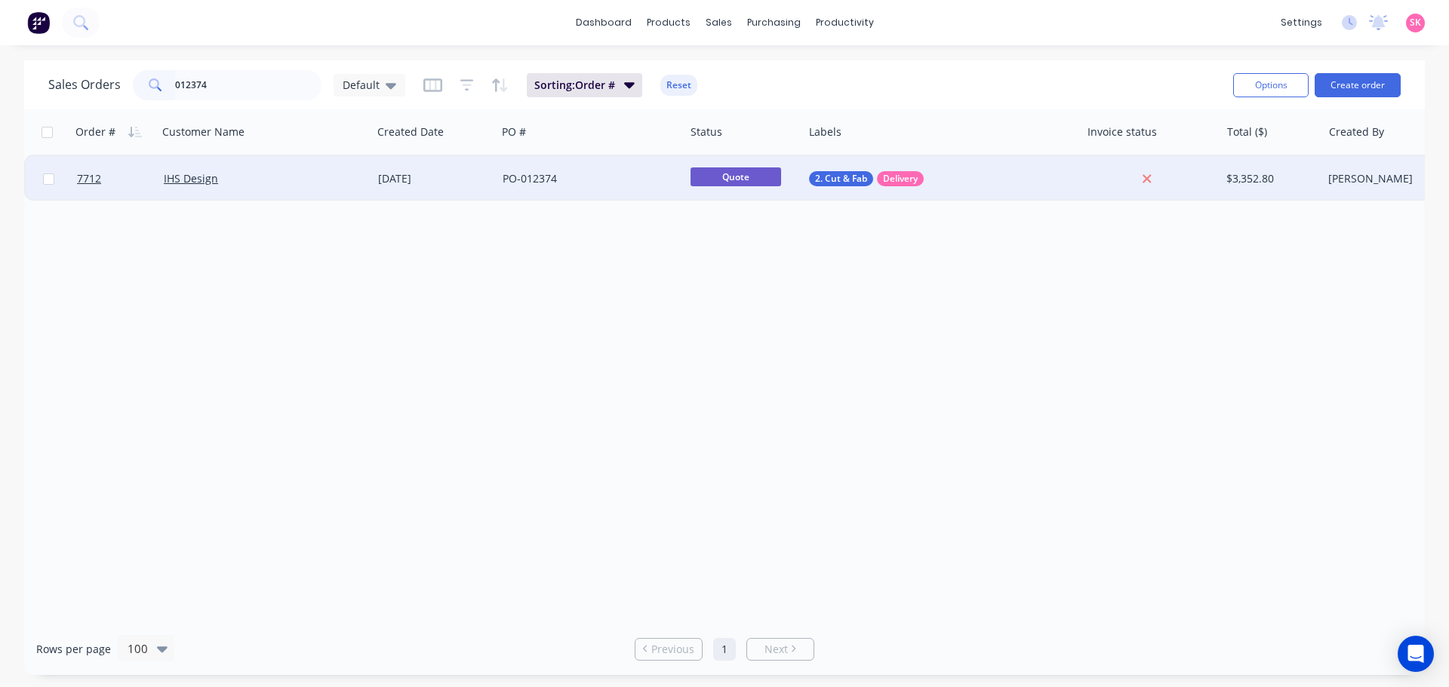
click at [638, 192] on div "PO-012374" at bounding box center [591, 178] width 188 height 45
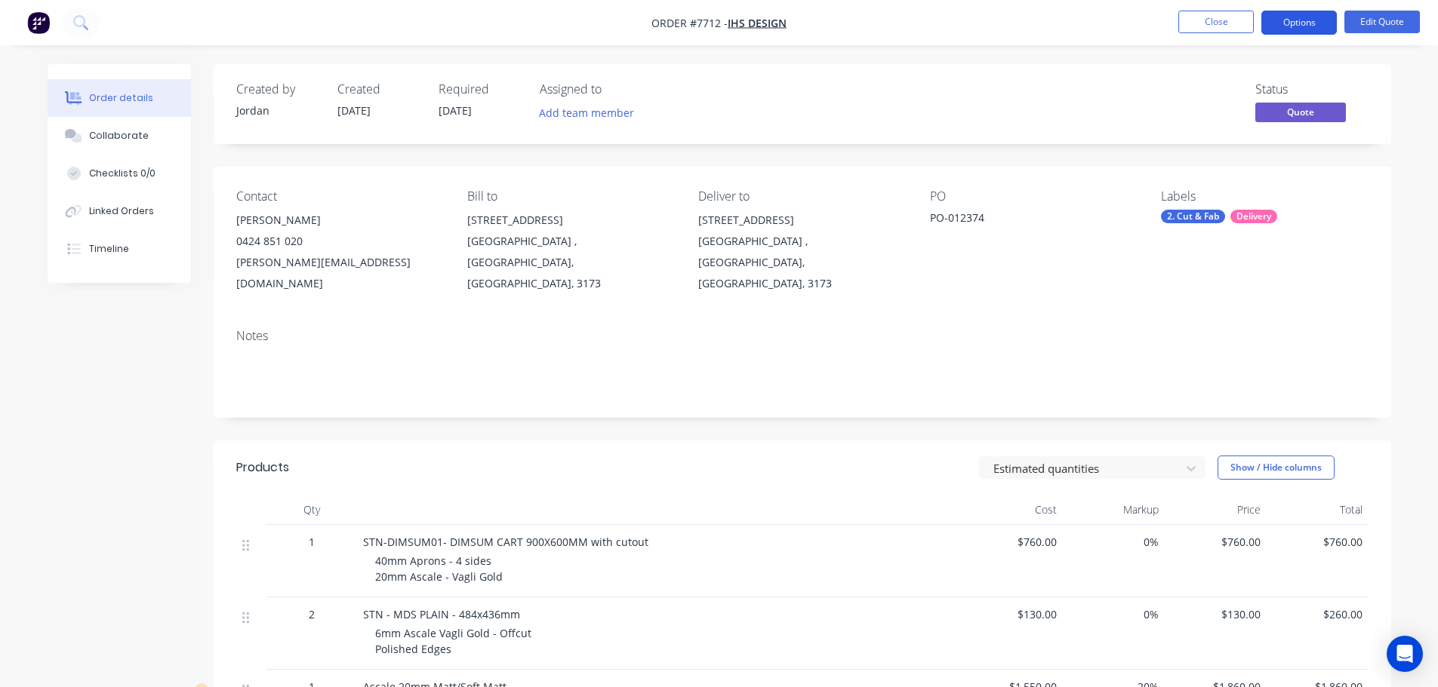
click at [1307, 20] on button "Options" at bounding box center [1298, 23] width 75 height 24
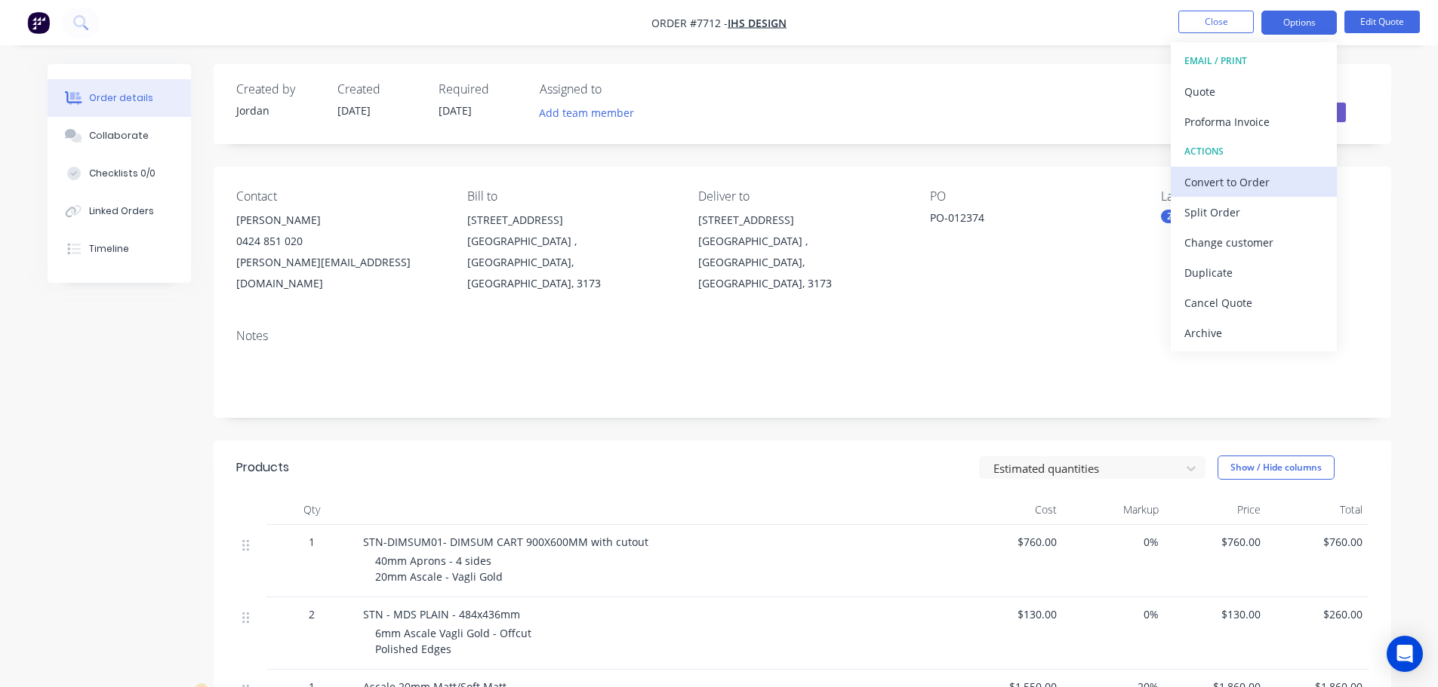
click at [1259, 182] on div "Convert to Order" at bounding box center [1253, 182] width 139 height 22
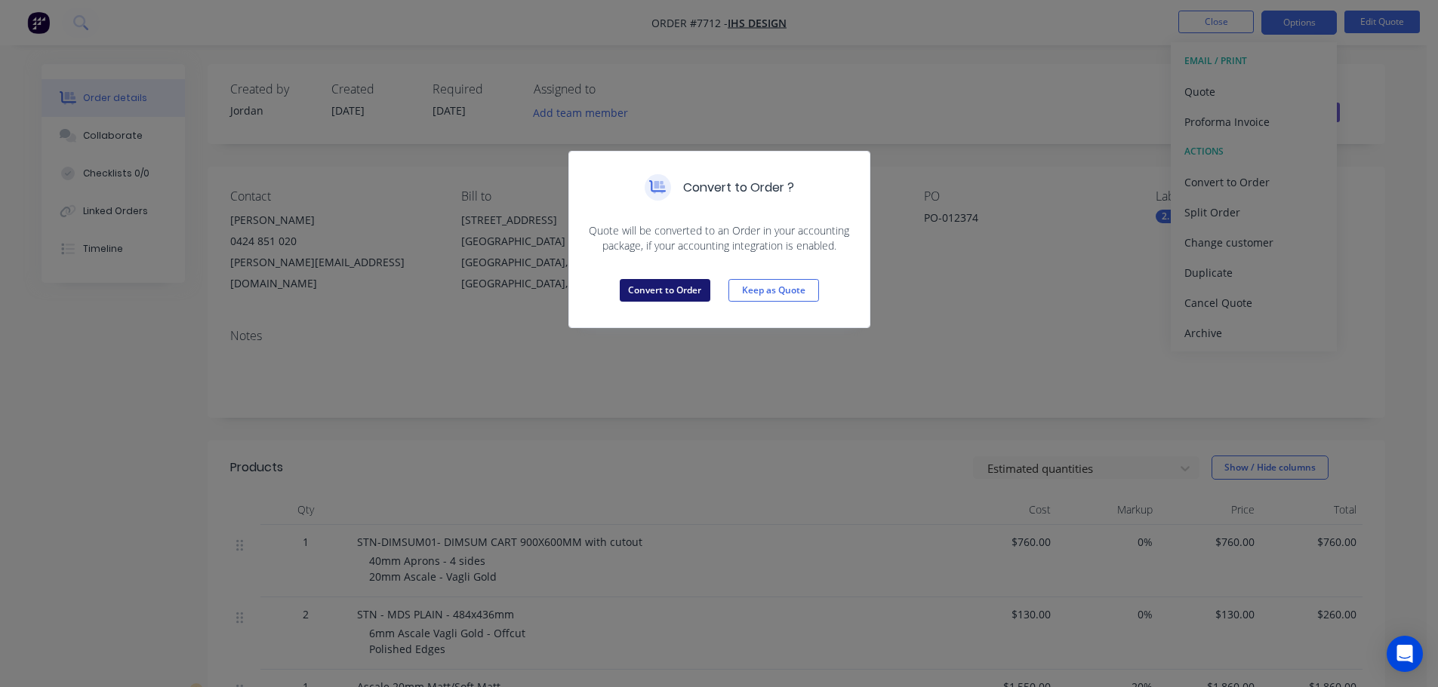
click at [672, 289] on button "Convert to Order" at bounding box center [665, 290] width 91 height 23
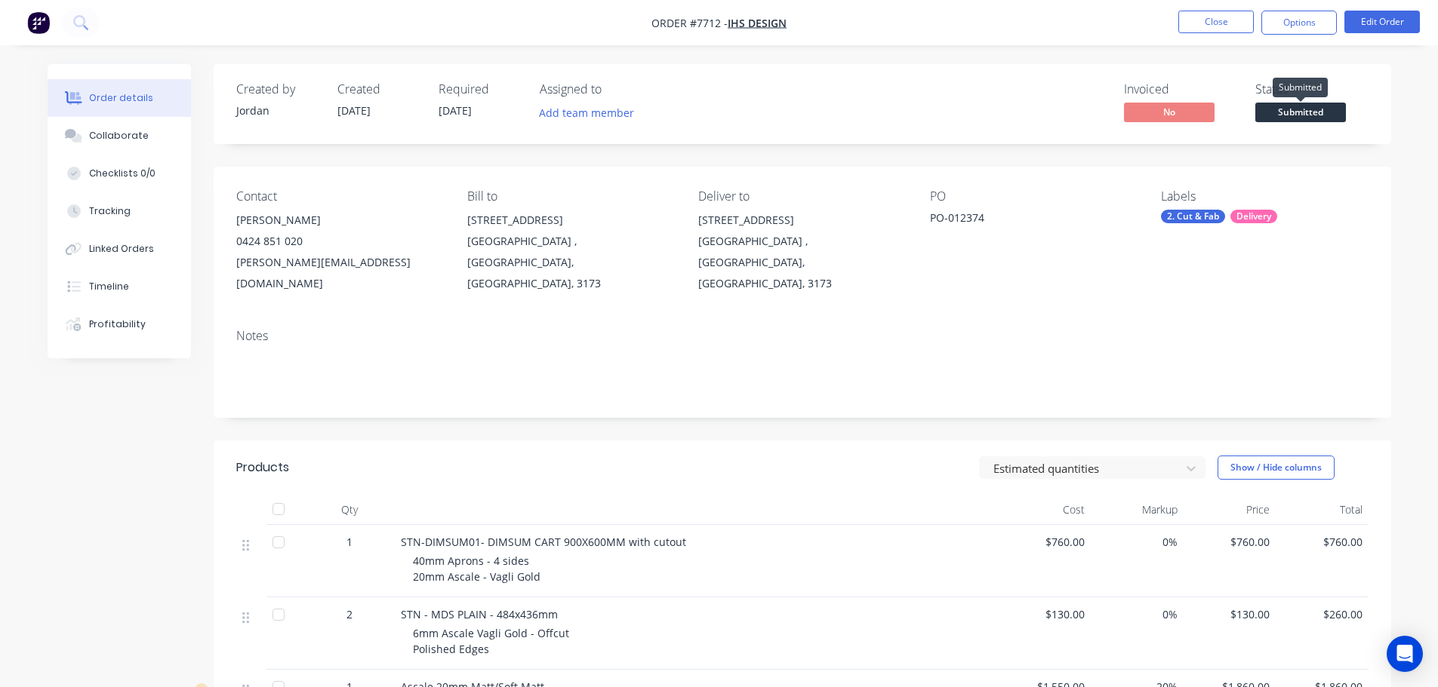
click at [1326, 112] on span "Submitted" at bounding box center [1300, 112] width 91 height 19
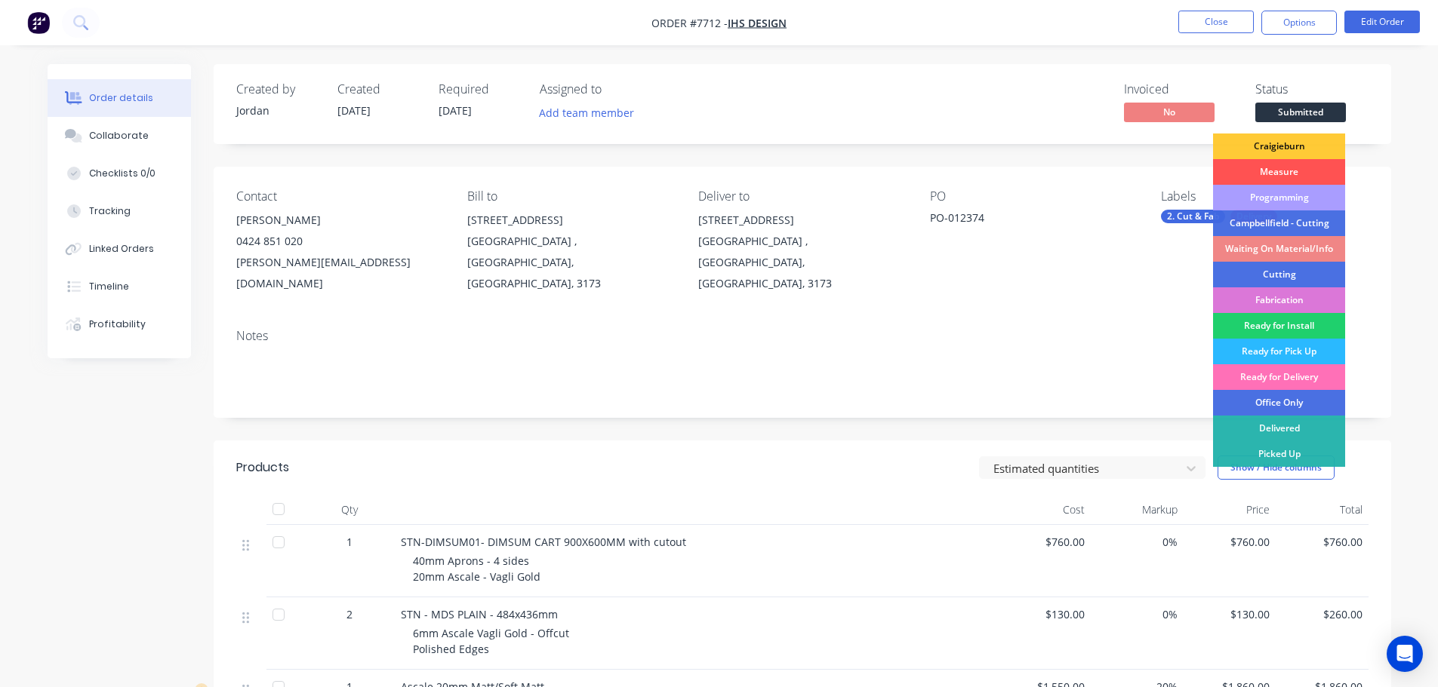
click at [1287, 205] on div "Programming" at bounding box center [1279, 198] width 132 height 26
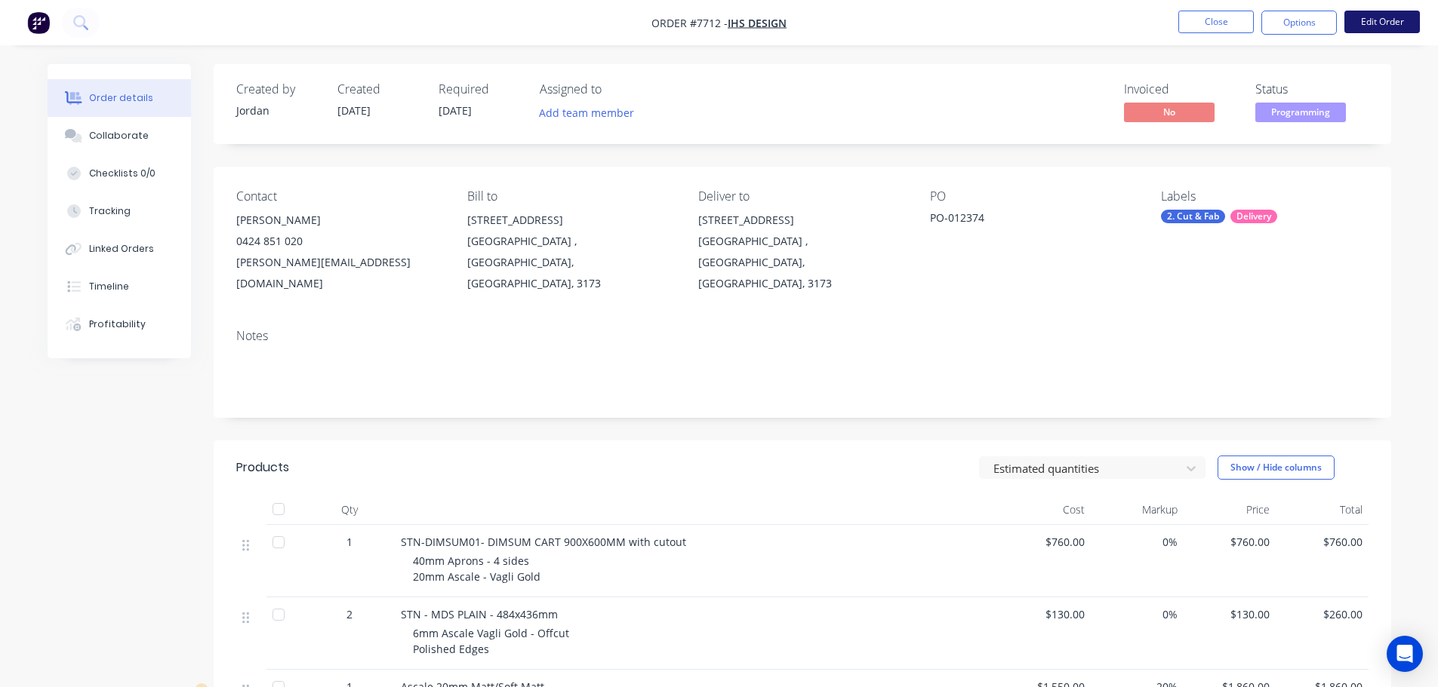
click at [1404, 12] on button "Edit Order" at bounding box center [1381, 22] width 75 height 23
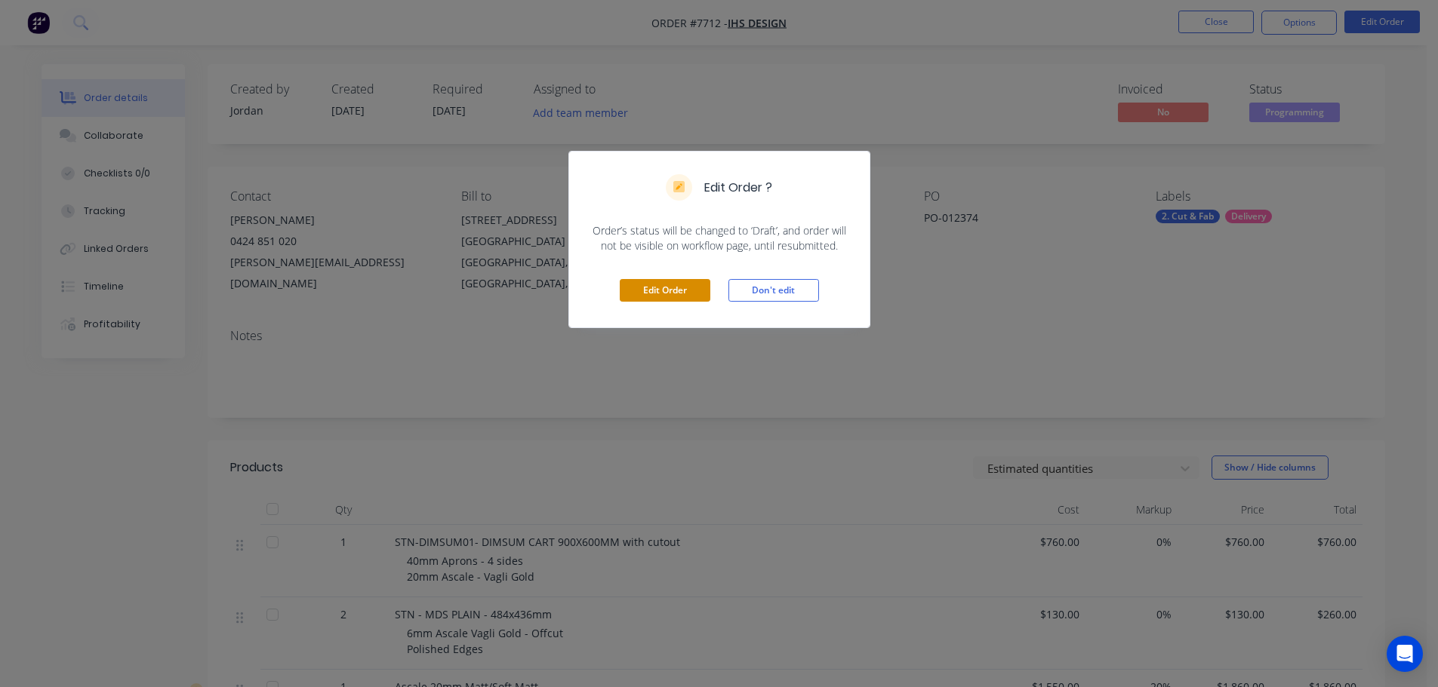
click at [690, 281] on button "Edit Order" at bounding box center [665, 290] width 91 height 23
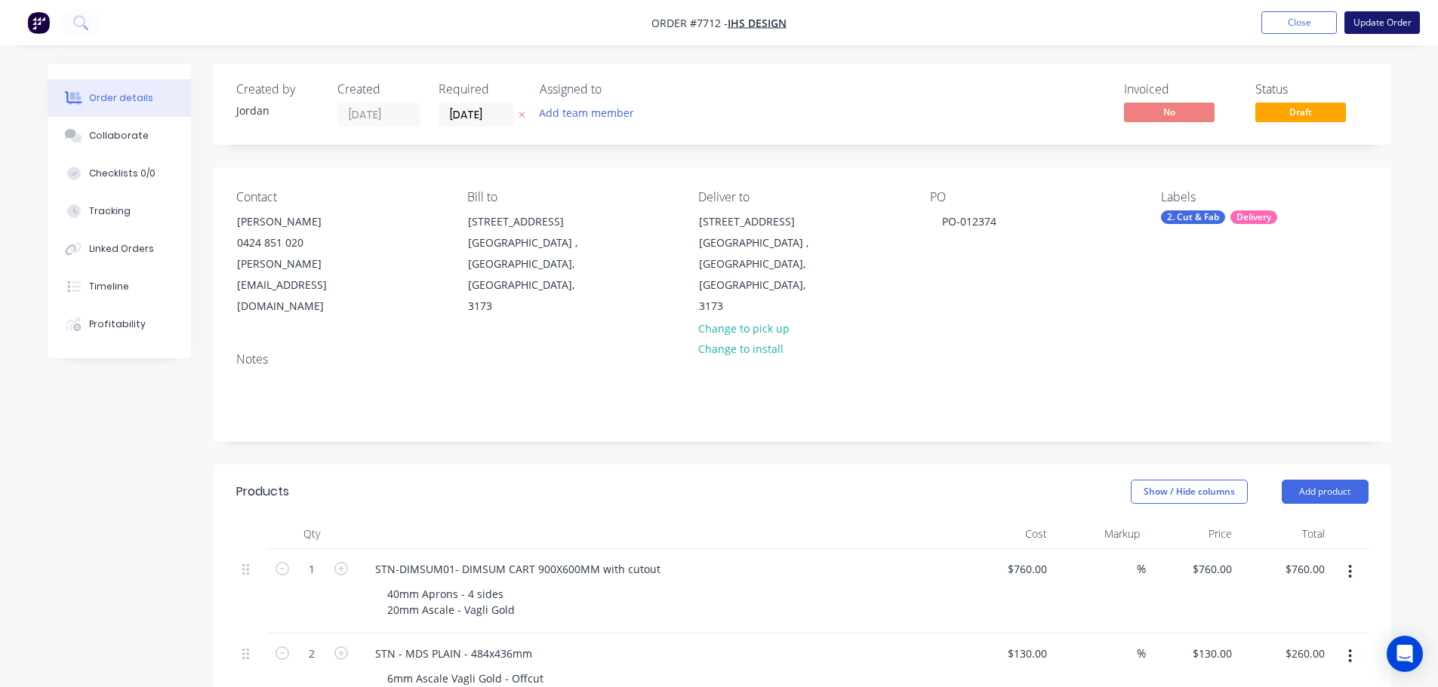
click at [1372, 27] on button "Update Order" at bounding box center [1381, 22] width 75 height 23
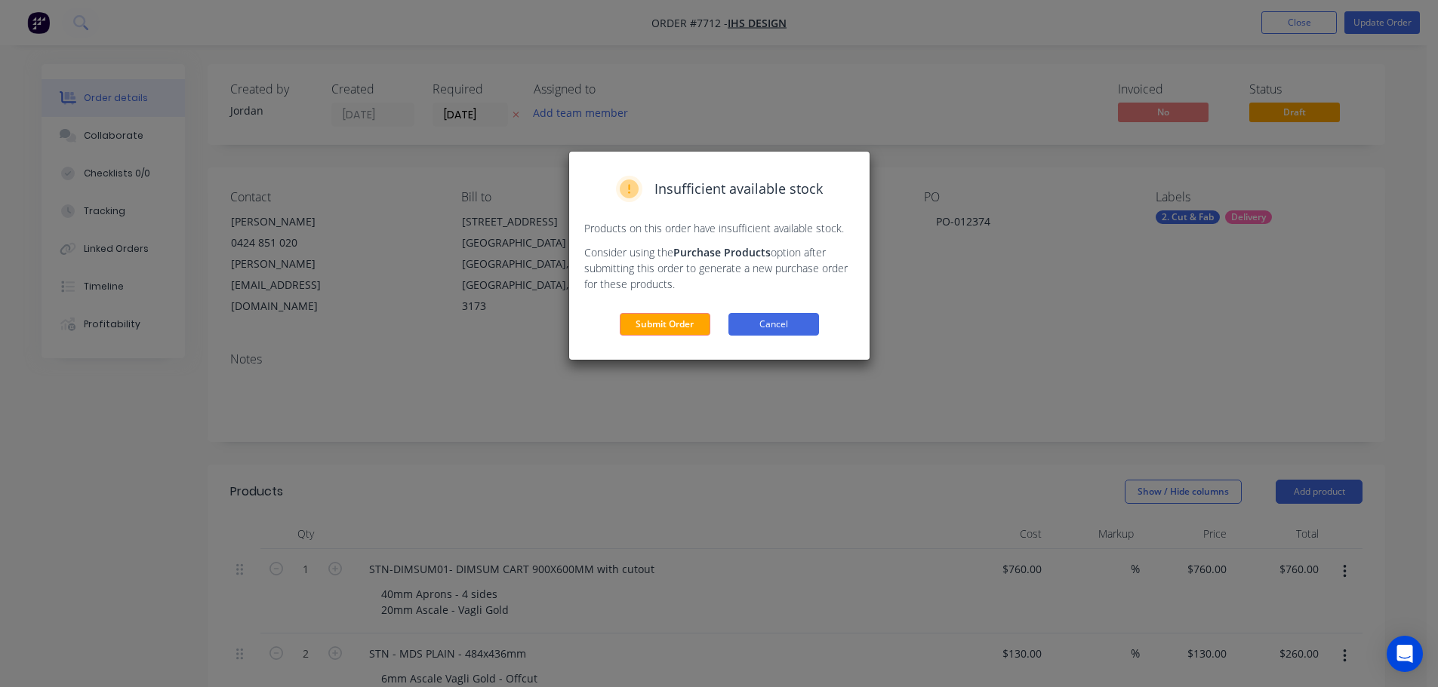
click at [785, 333] on button "Cancel" at bounding box center [773, 324] width 91 height 23
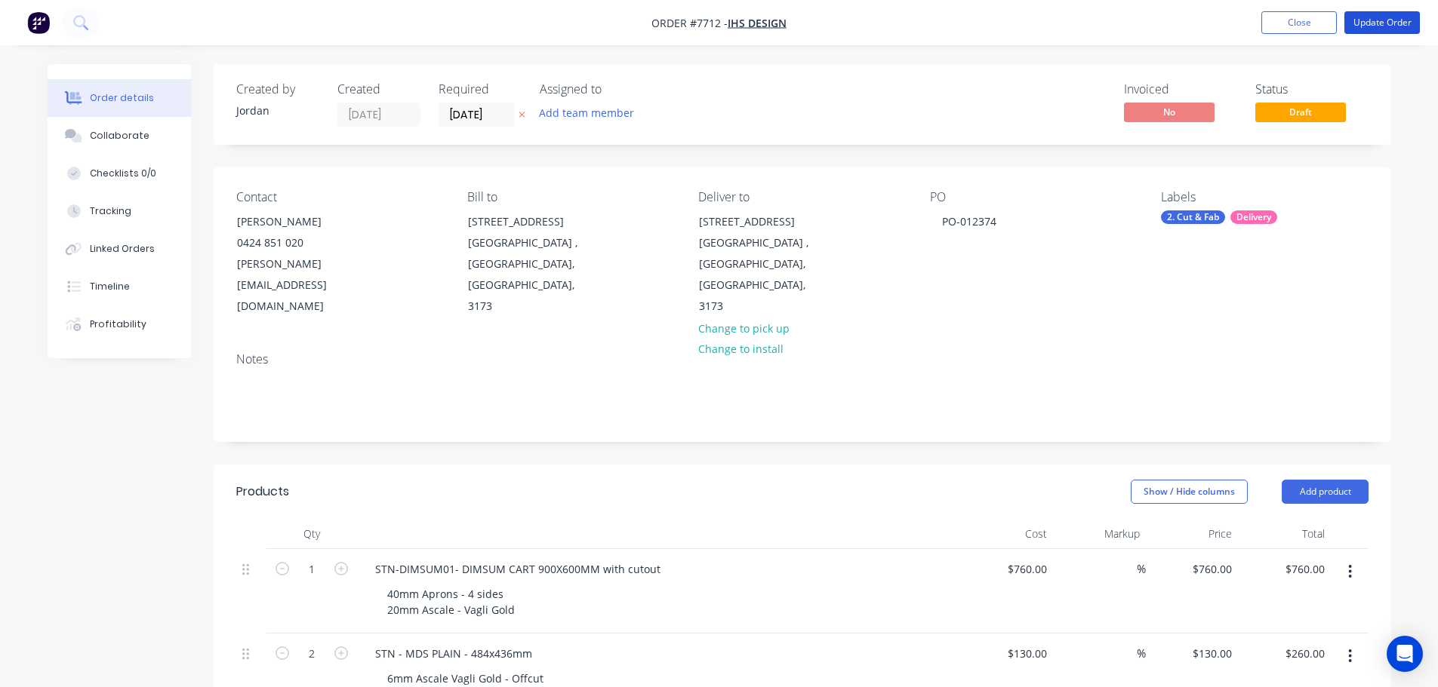
scroll to position [377, 0]
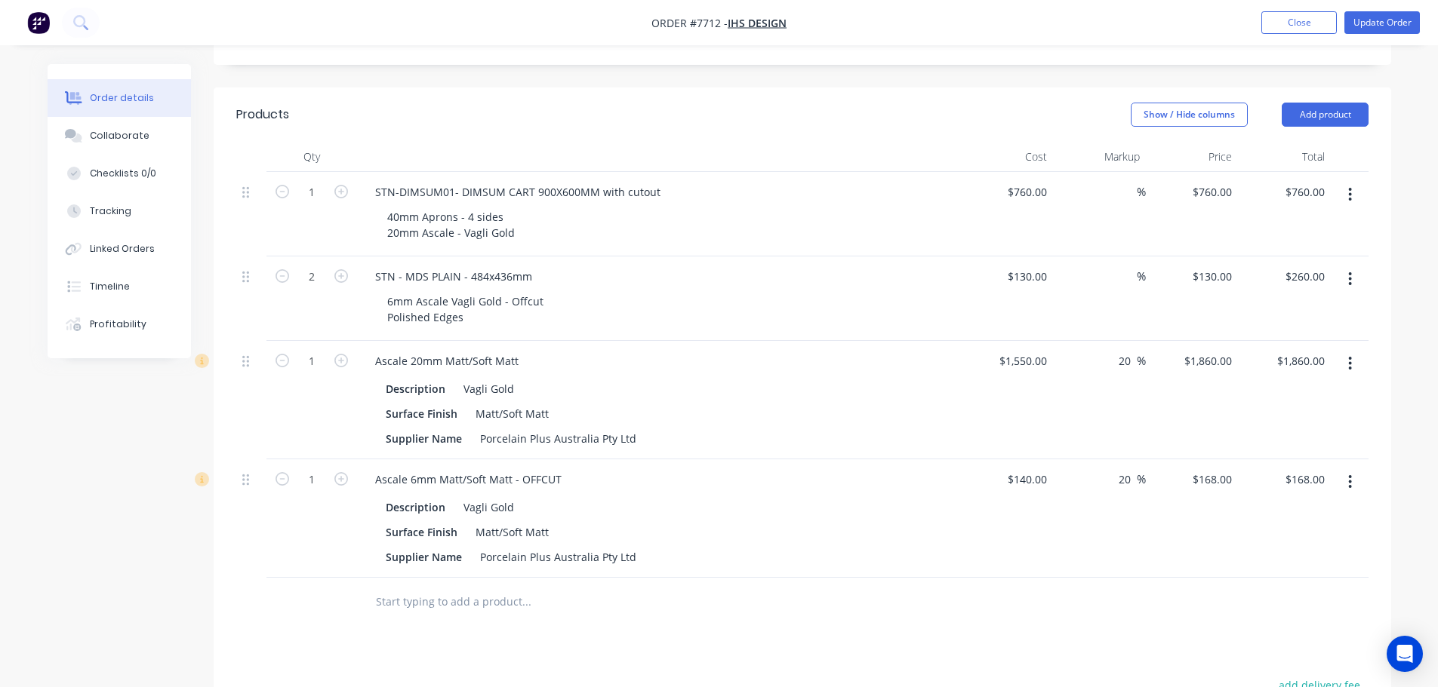
click at [439, 587] on input "text" at bounding box center [526, 602] width 302 height 30
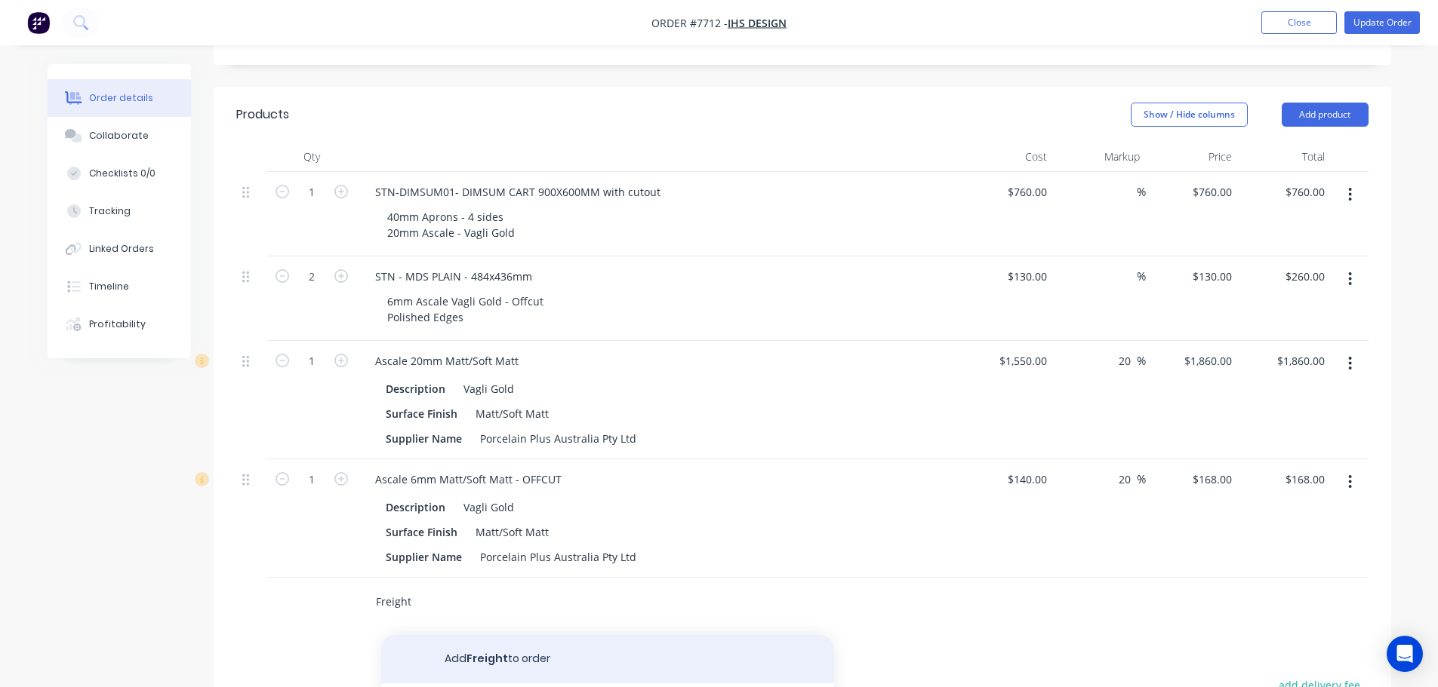
type input "Freight"
click at [515, 635] on button "Add Freight to order" at bounding box center [607, 659] width 453 height 48
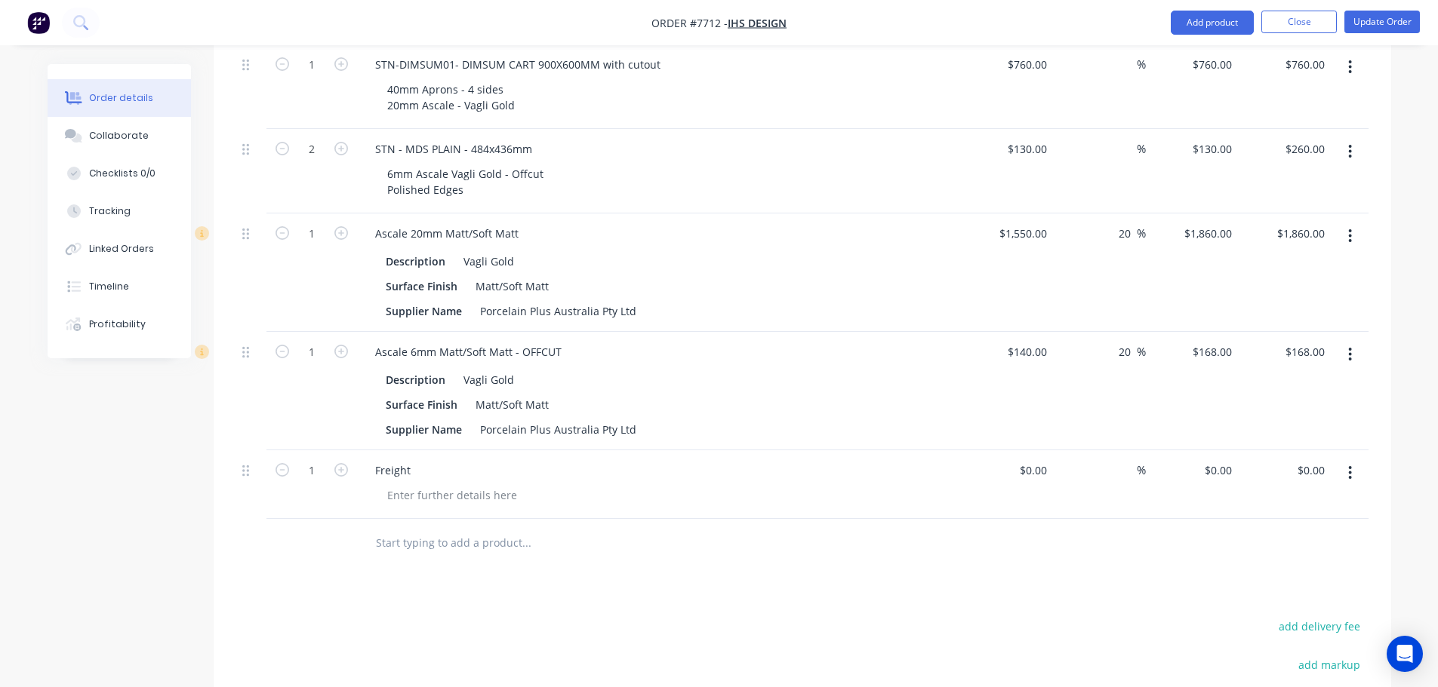
scroll to position [528, 0]
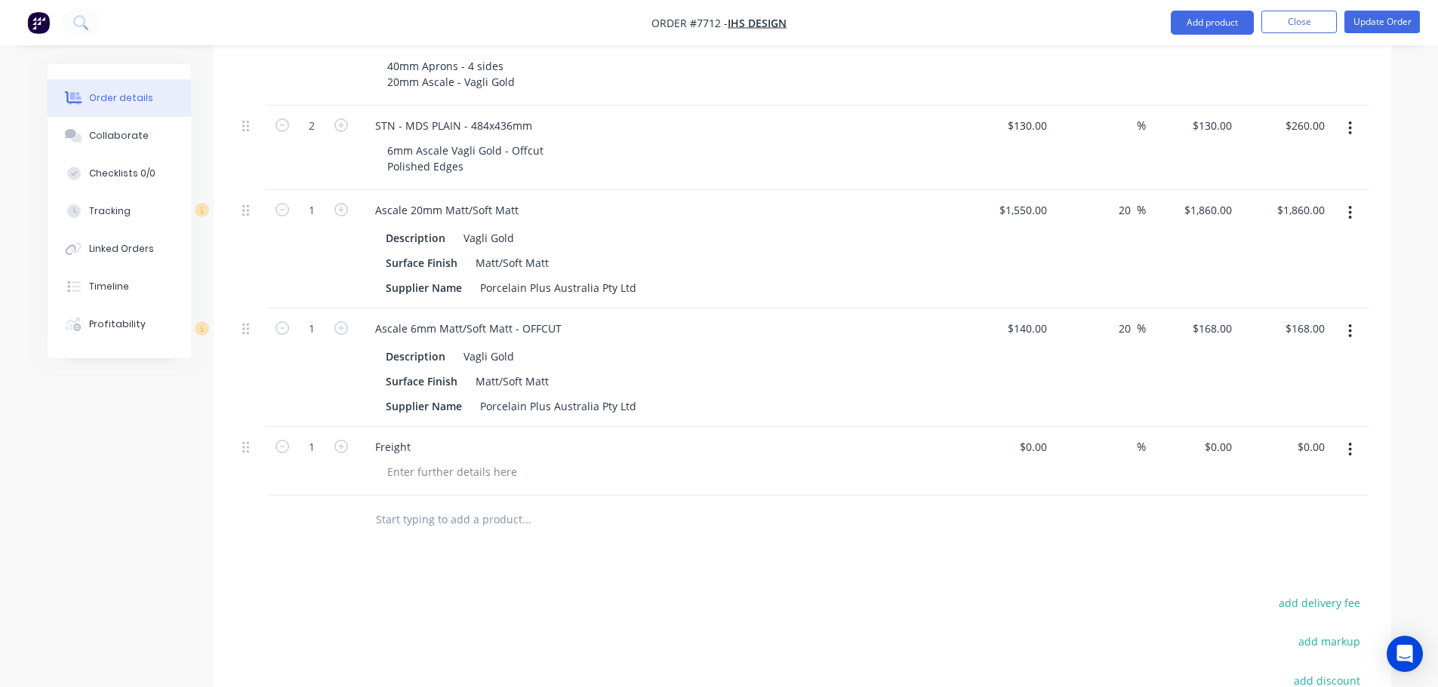
click at [1017, 427] on div "$0.00 $0.00" at bounding box center [1007, 461] width 93 height 69
click at [1026, 427] on div "$0.00" at bounding box center [1007, 461] width 93 height 69
type input "$150.00"
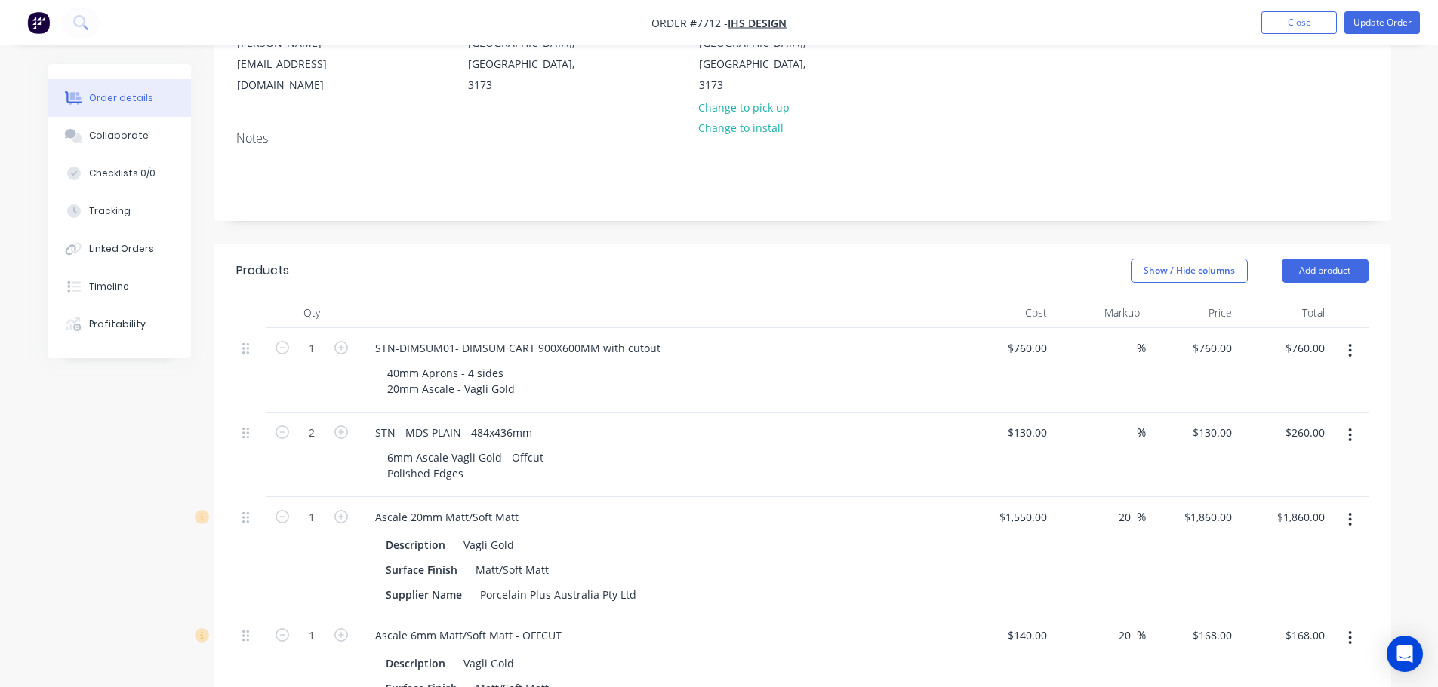
scroll to position [0, 0]
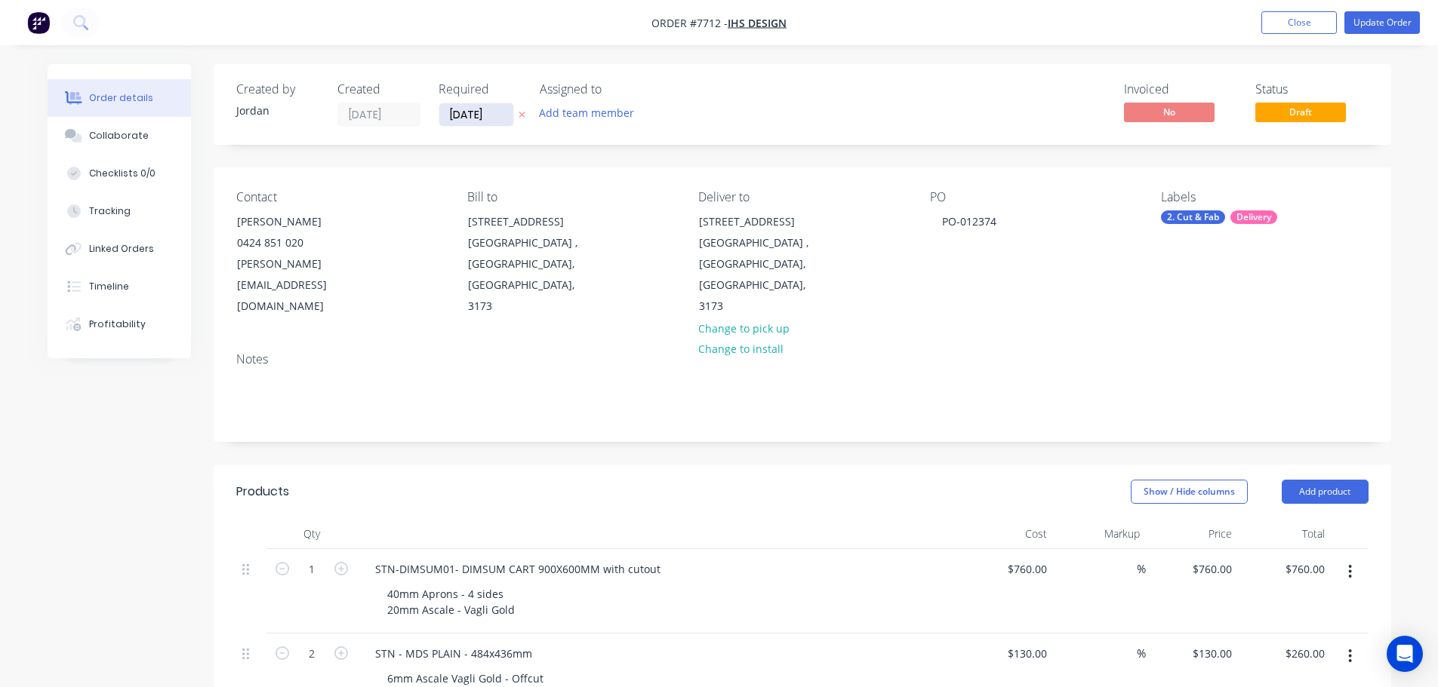
click at [486, 116] on input "23/10/25" at bounding box center [476, 114] width 74 height 23
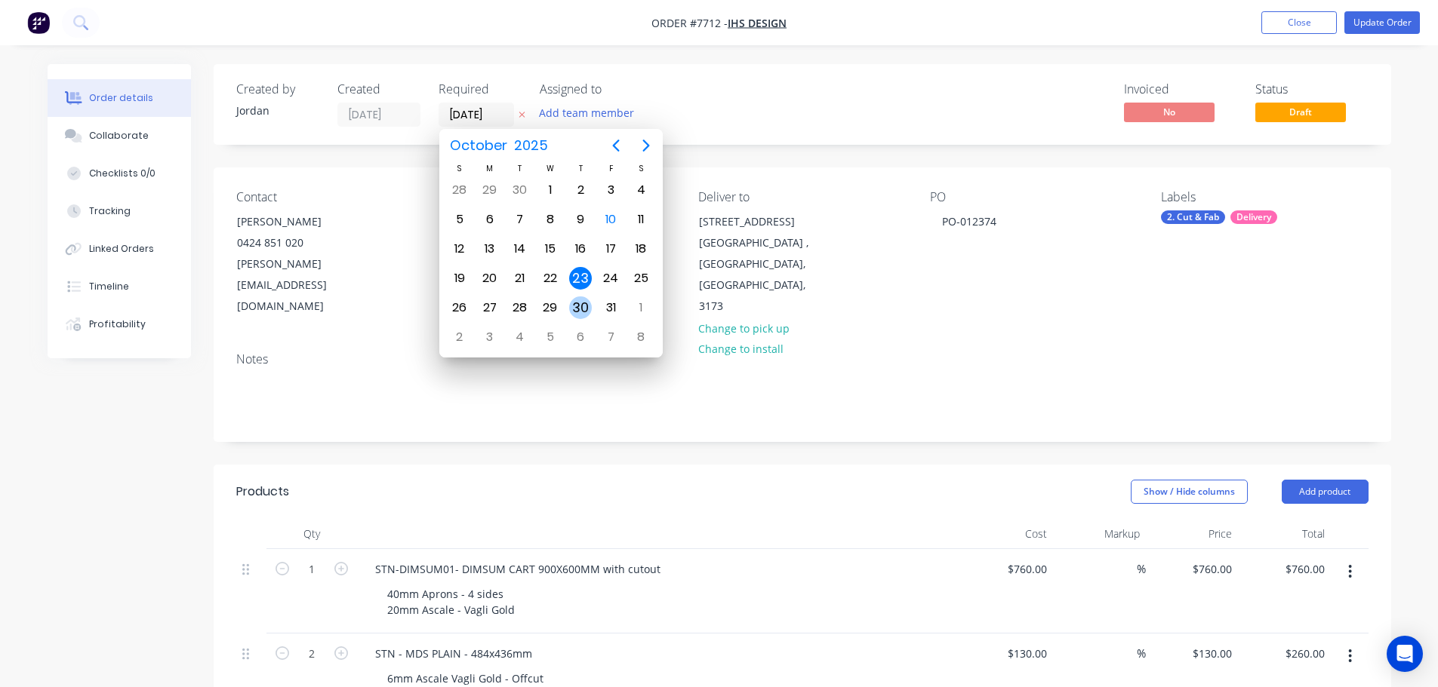
click at [579, 308] on div "30" at bounding box center [580, 308] width 23 height 23
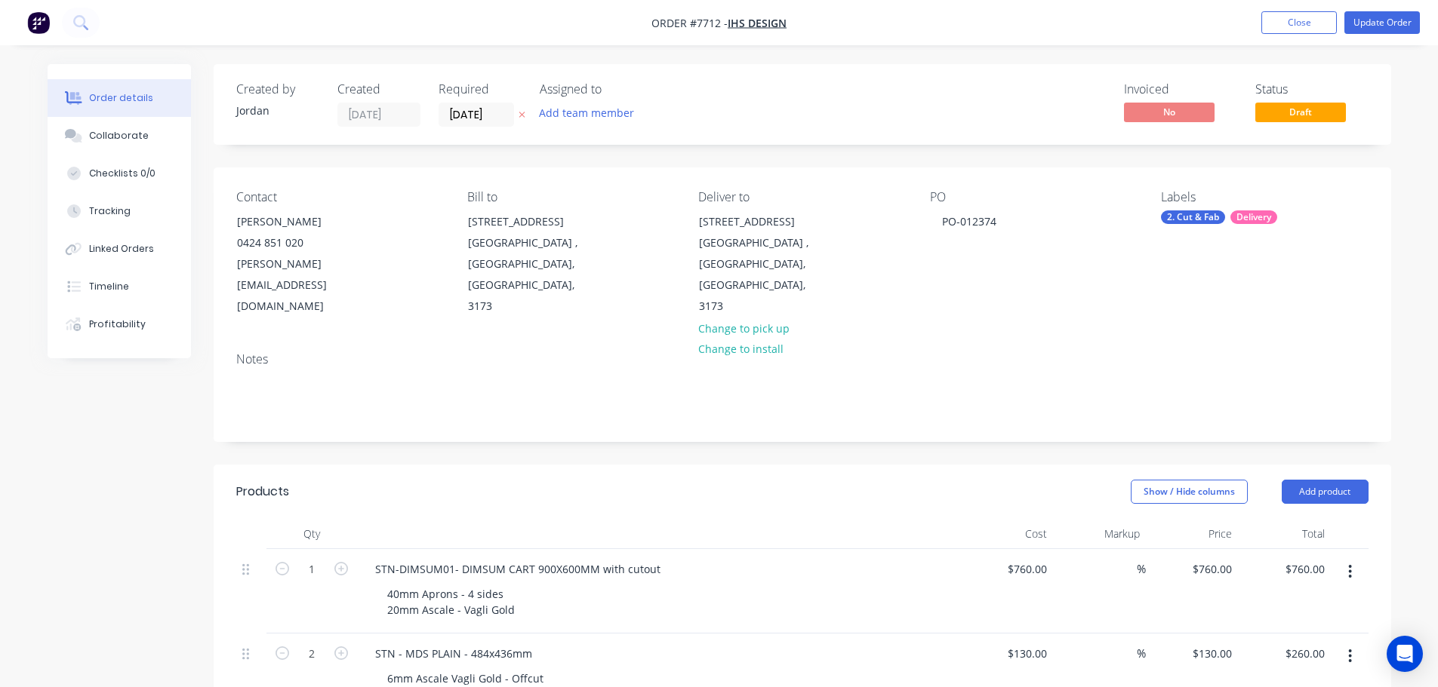
click at [513, 123] on label "[DATE]" at bounding box center [475, 115] width 75 height 24
click at [513, 123] on input "[DATE]" at bounding box center [476, 114] width 74 height 23
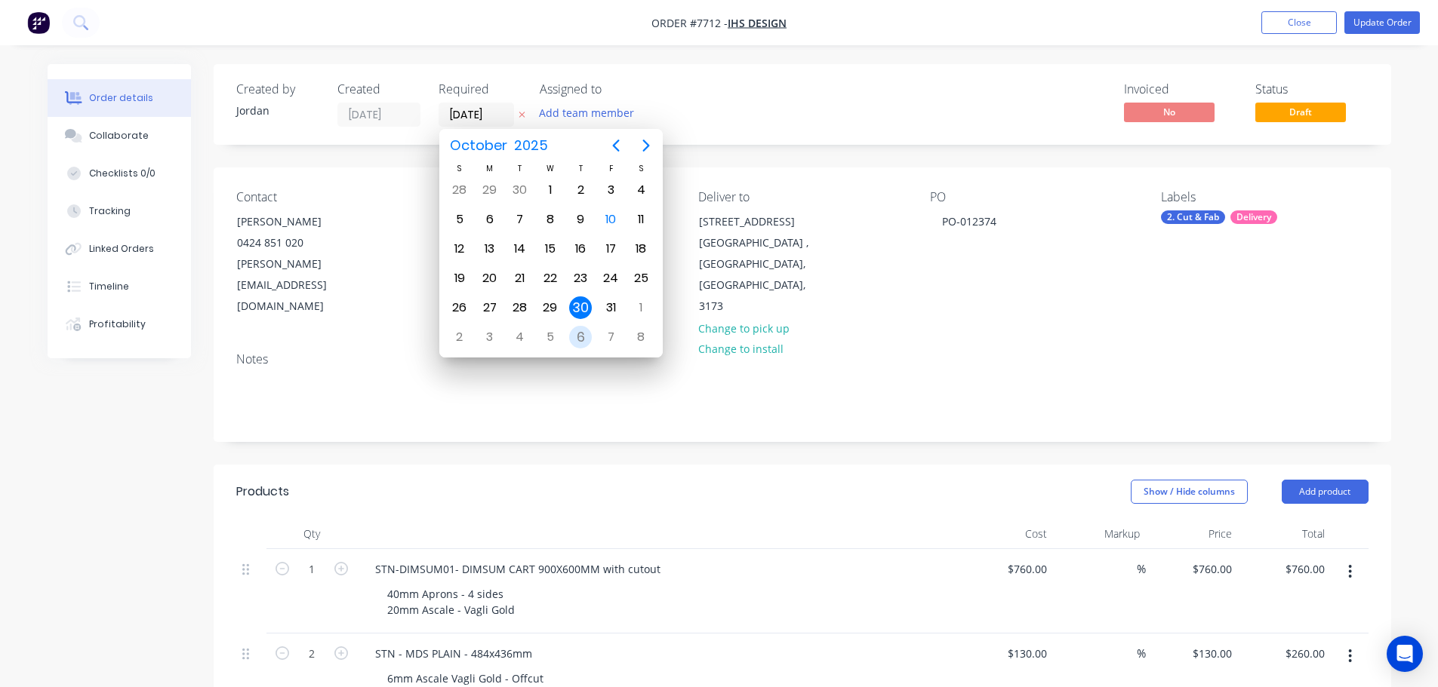
click at [590, 337] on div "6" at bounding box center [580, 337] width 23 height 23
type input "06/11/25"
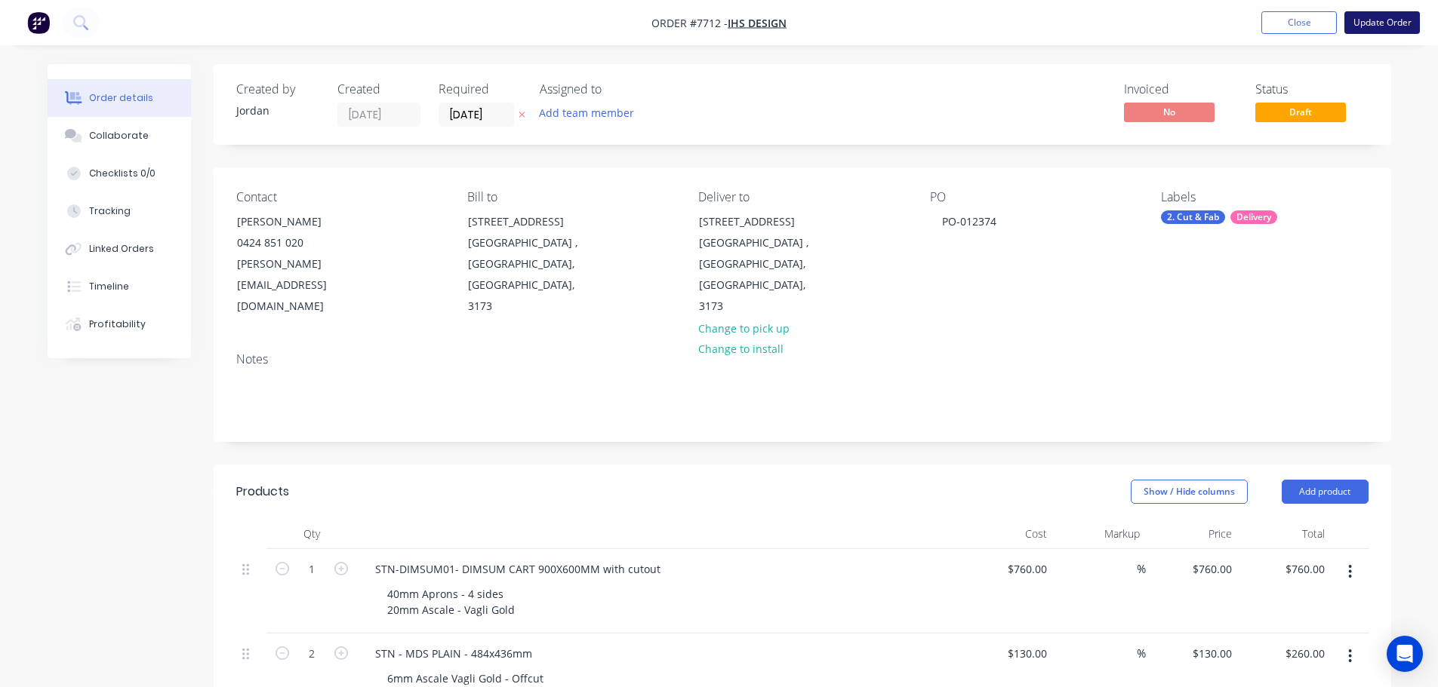
click at [1382, 23] on button "Update Order" at bounding box center [1381, 22] width 75 height 23
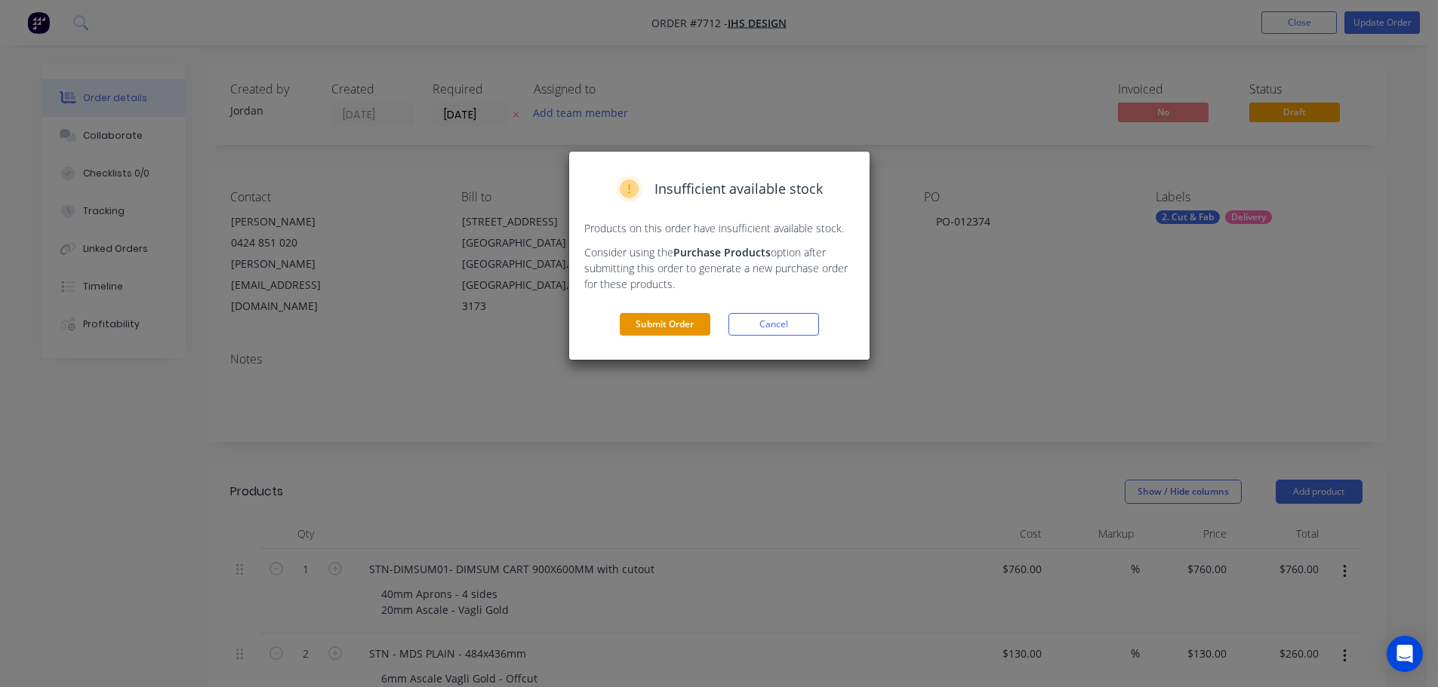
click at [679, 318] on button "Submit Order" at bounding box center [665, 324] width 91 height 23
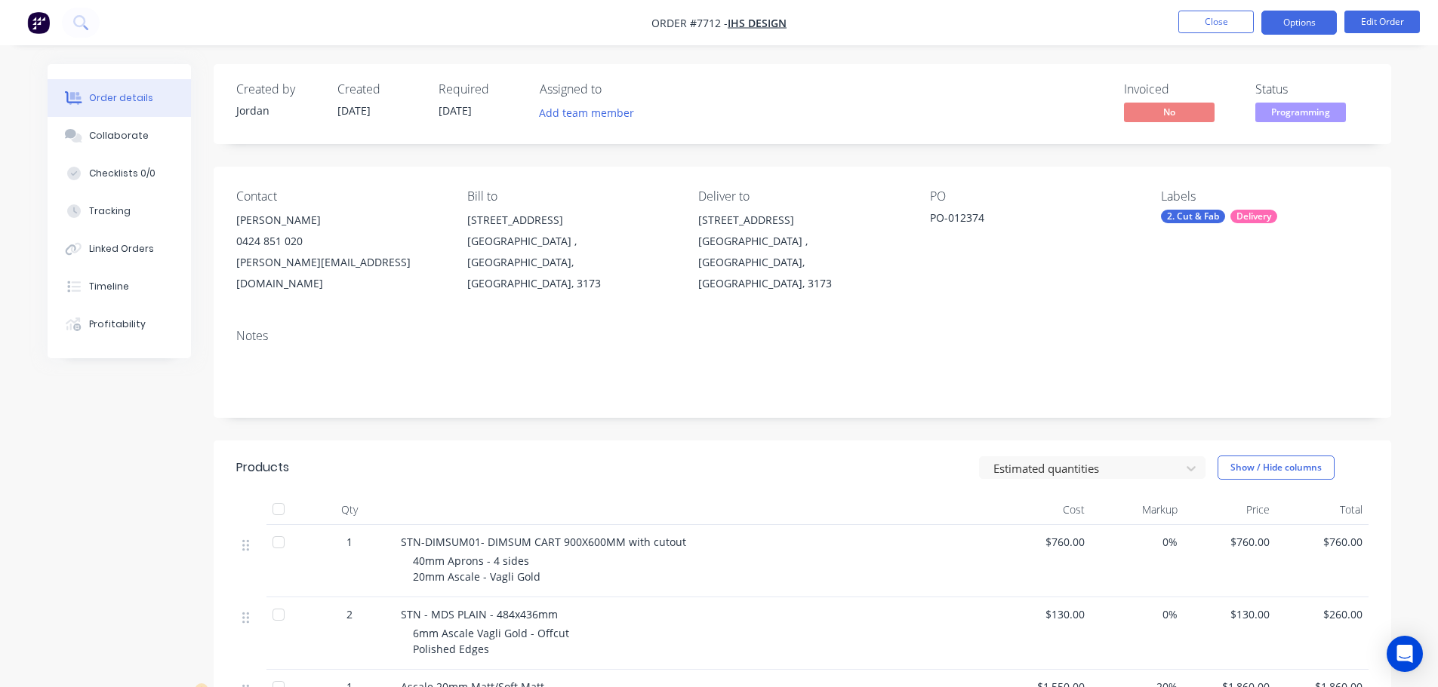
click at [1308, 23] on button "Options" at bounding box center [1298, 23] width 75 height 24
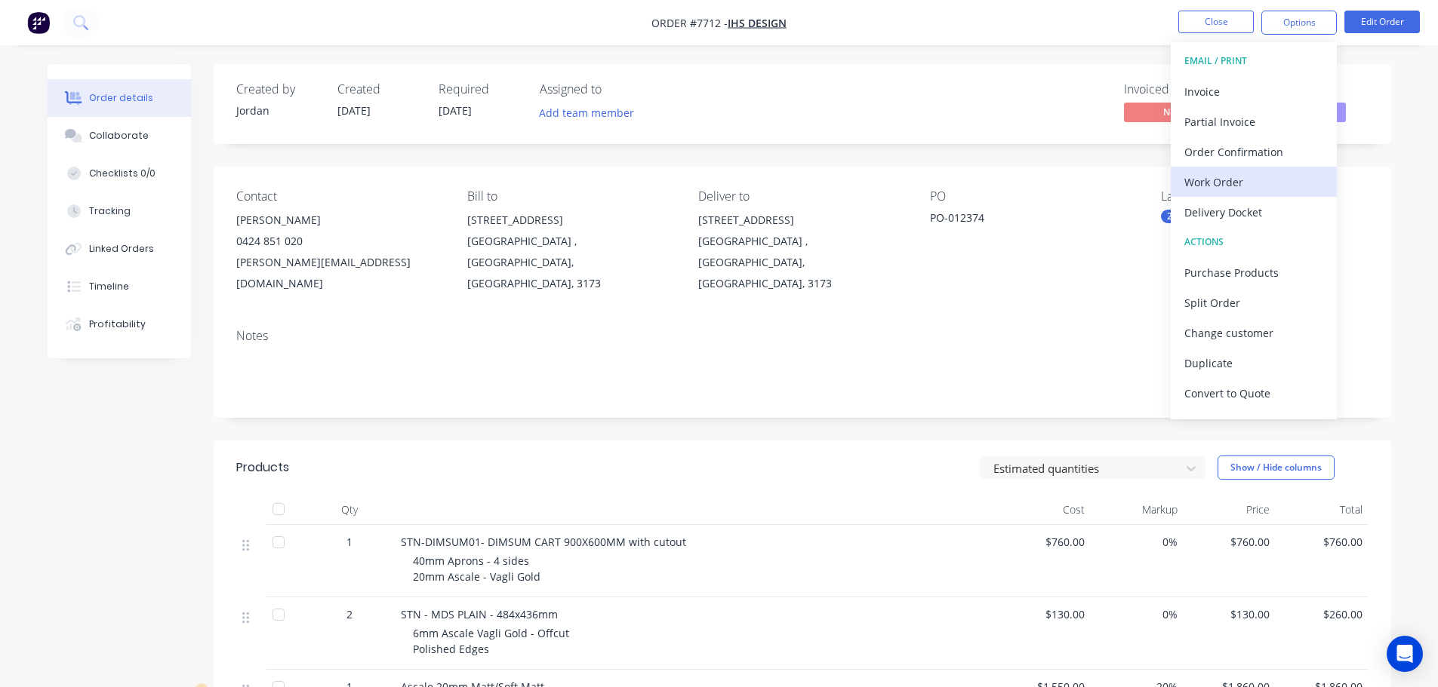
click at [1273, 177] on div "Work Order" at bounding box center [1253, 182] width 139 height 22
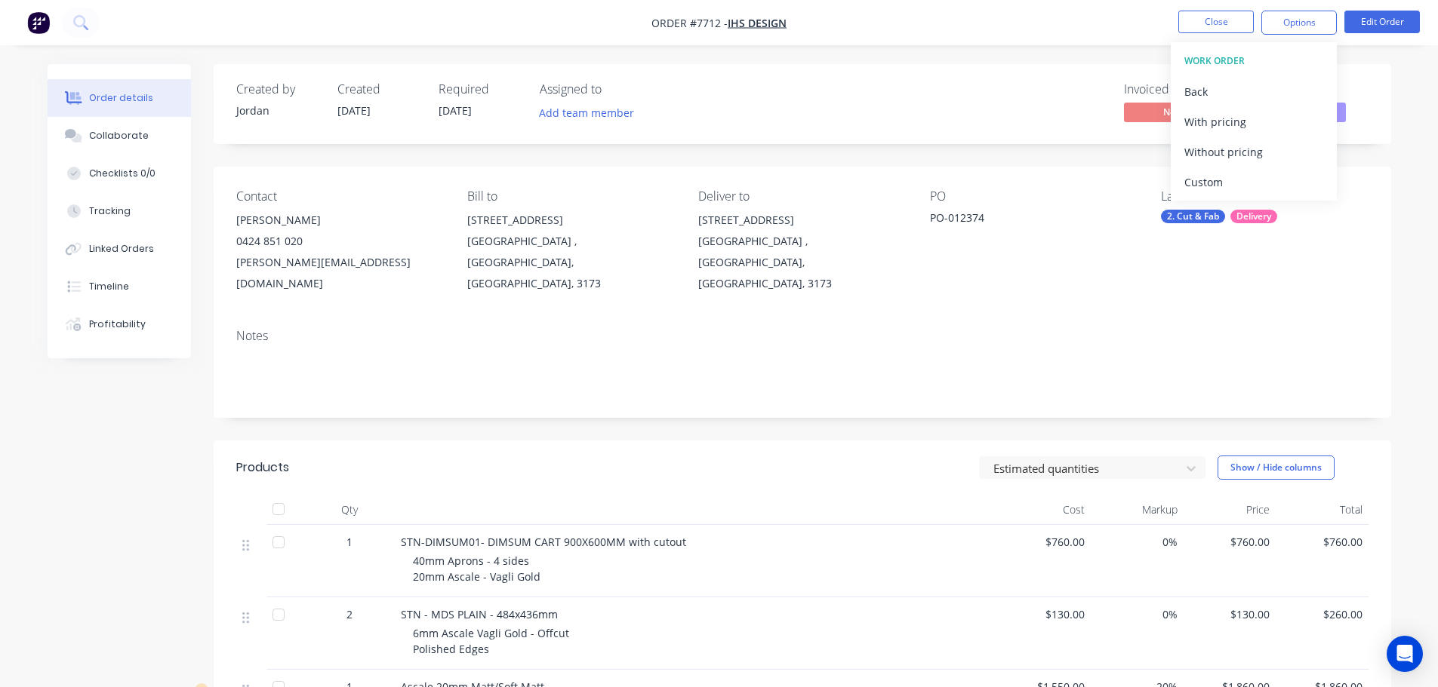
click at [1273, 177] on div "Custom" at bounding box center [1253, 182] width 139 height 22
click at [1272, 158] on div "Without pricing" at bounding box center [1253, 152] width 139 height 22
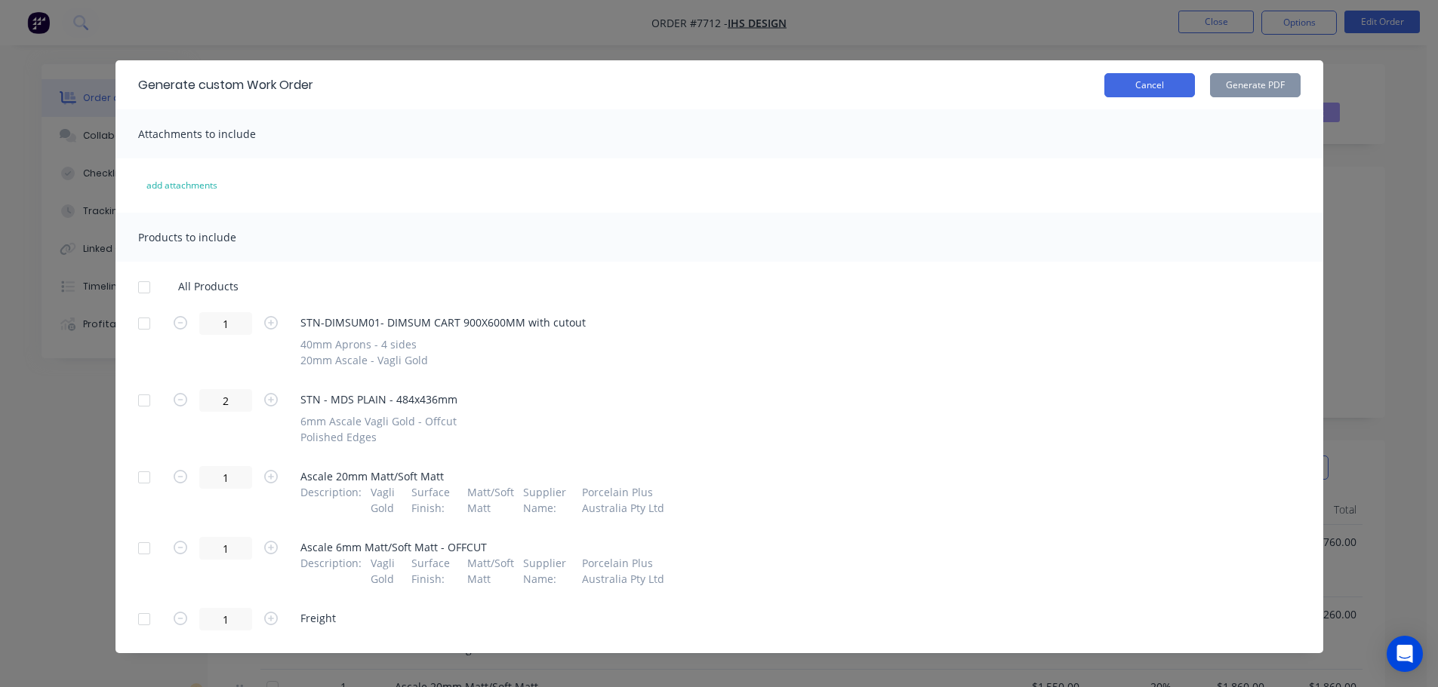
click at [1167, 89] on button "Cancel" at bounding box center [1149, 85] width 91 height 24
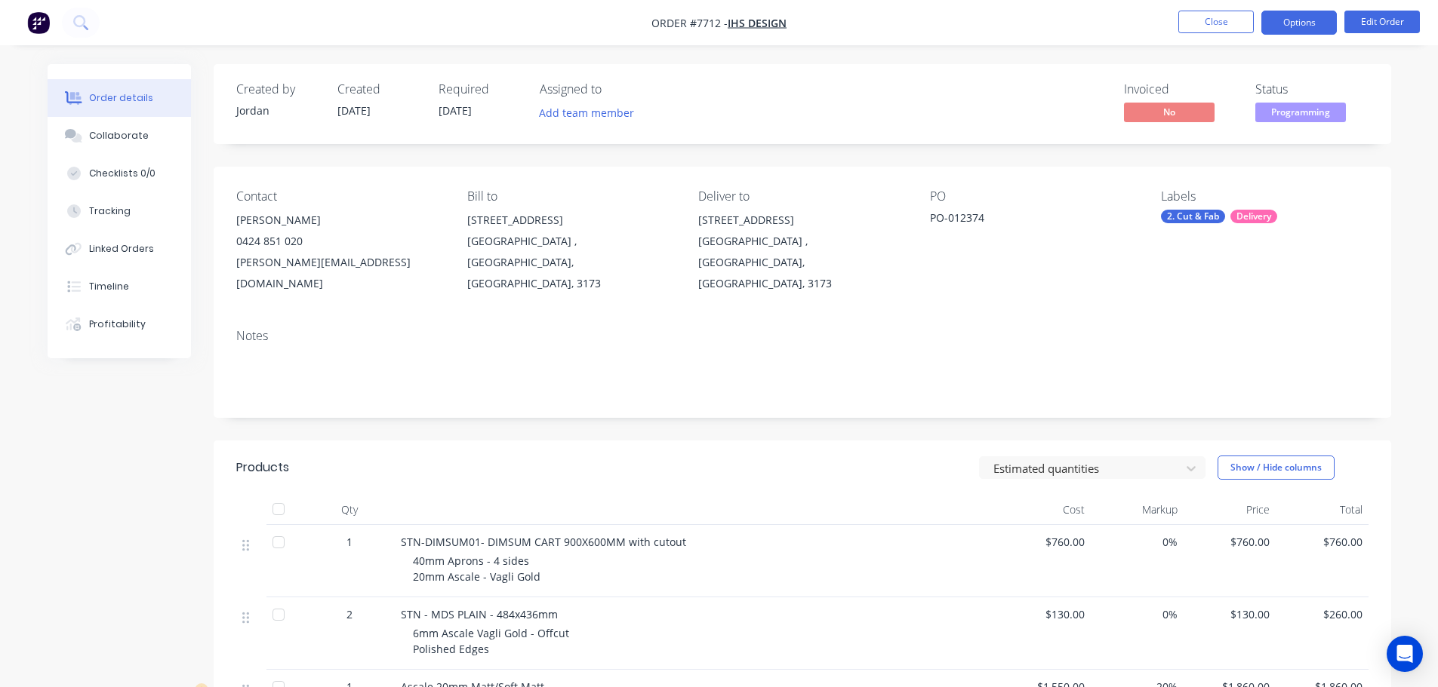
click at [1308, 22] on button "Options" at bounding box center [1298, 23] width 75 height 24
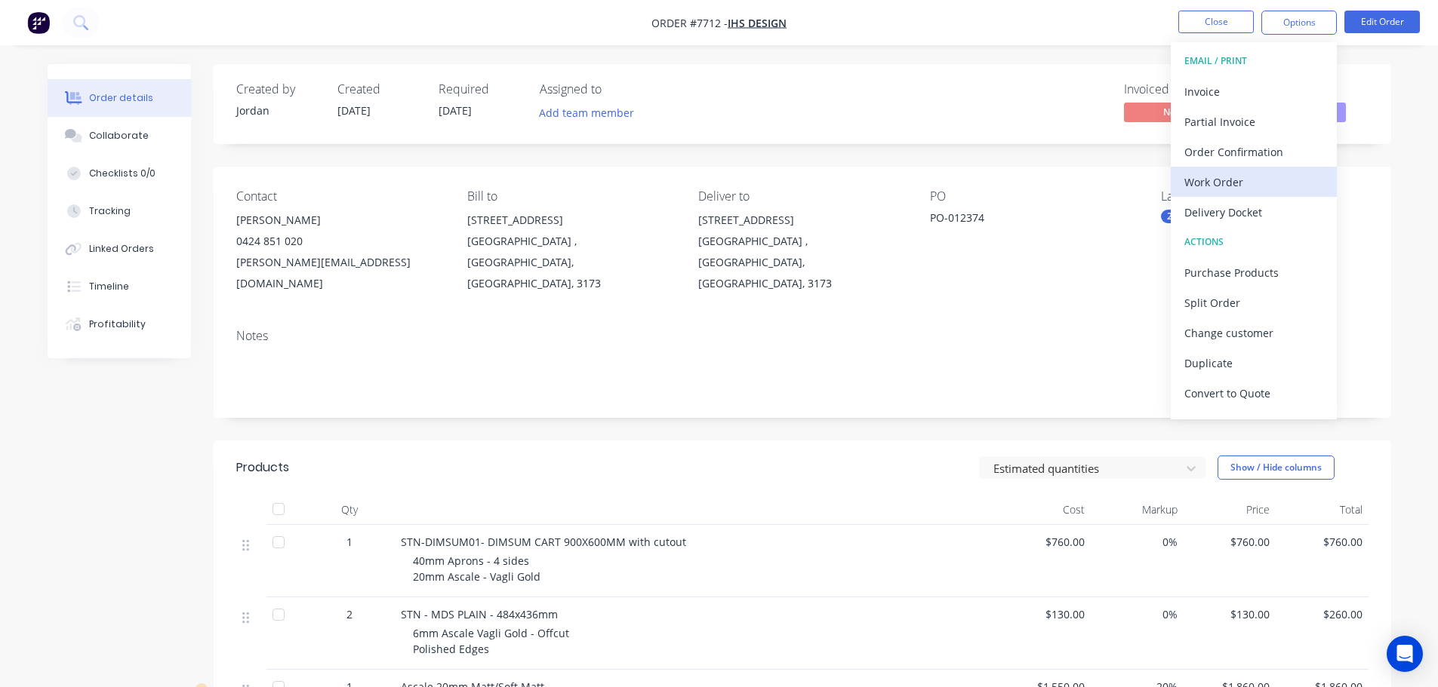
click at [1261, 182] on div "Work Order" at bounding box center [1253, 182] width 139 height 22
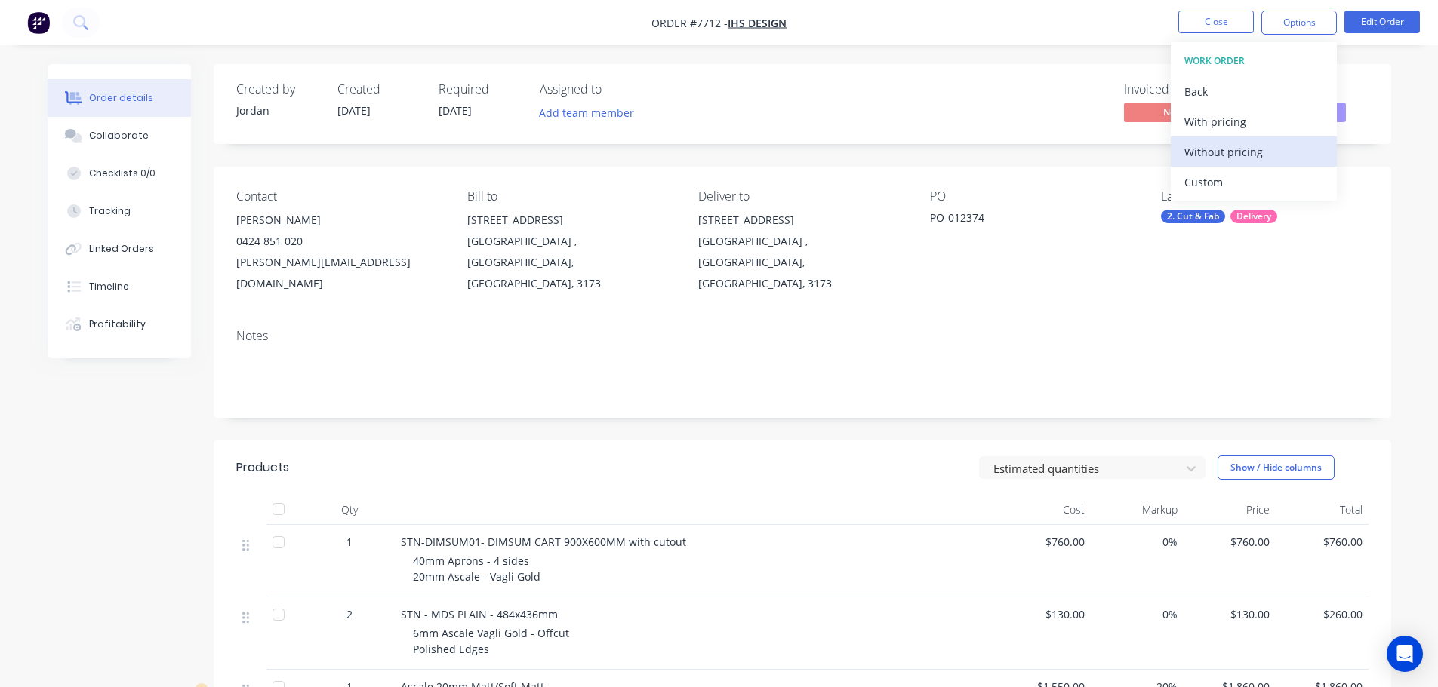
click at [1261, 151] on div "Without pricing" at bounding box center [1253, 152] width 139 height 22
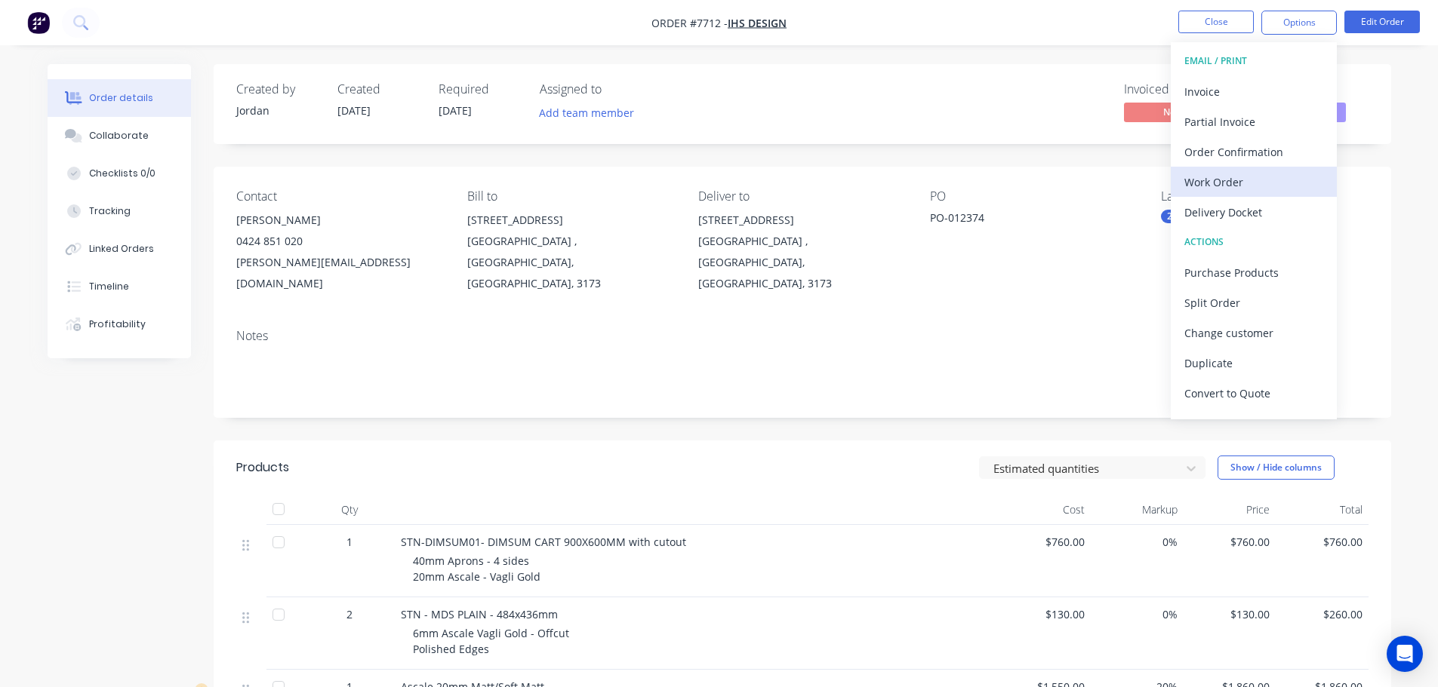
click at [1224, 180] on div "Work Order" at bounding box center [1253, 182] width 139 height 22
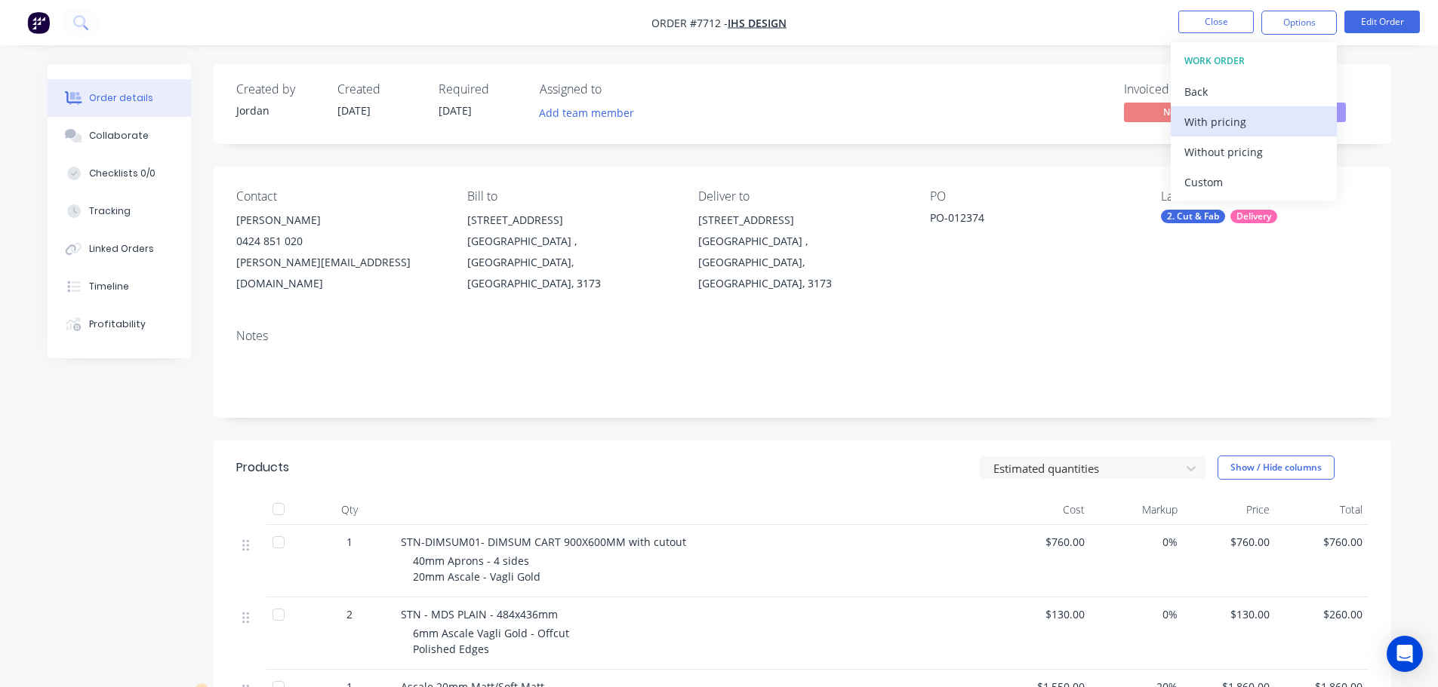
click at [1229, 125] on div "With pricing" at bounding box center [1253, 122] width 139 height 22
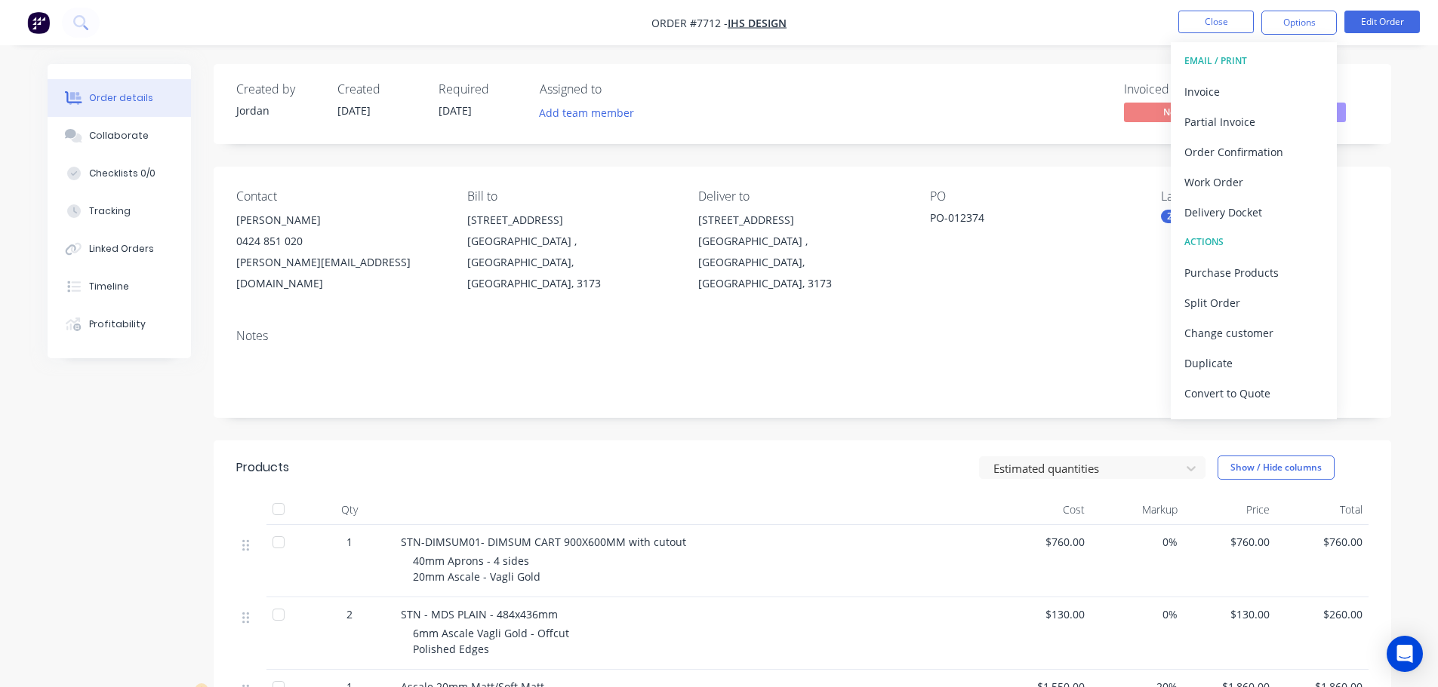
click at [470, 106] on span "06/11/25" at bounding box center [454, 110] width 33 height 14
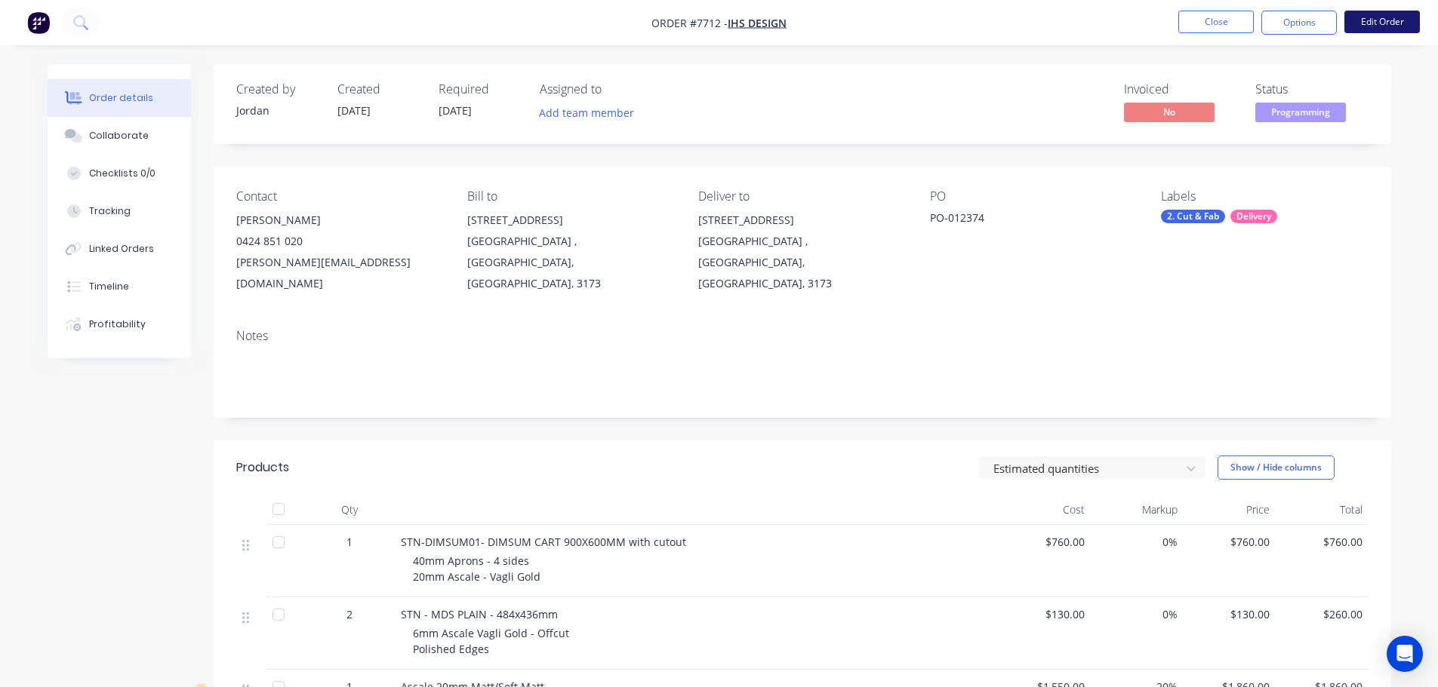
click at [1364, 24] on button "Edit Order" at bounding box center [1381, 22] width 75 height 23
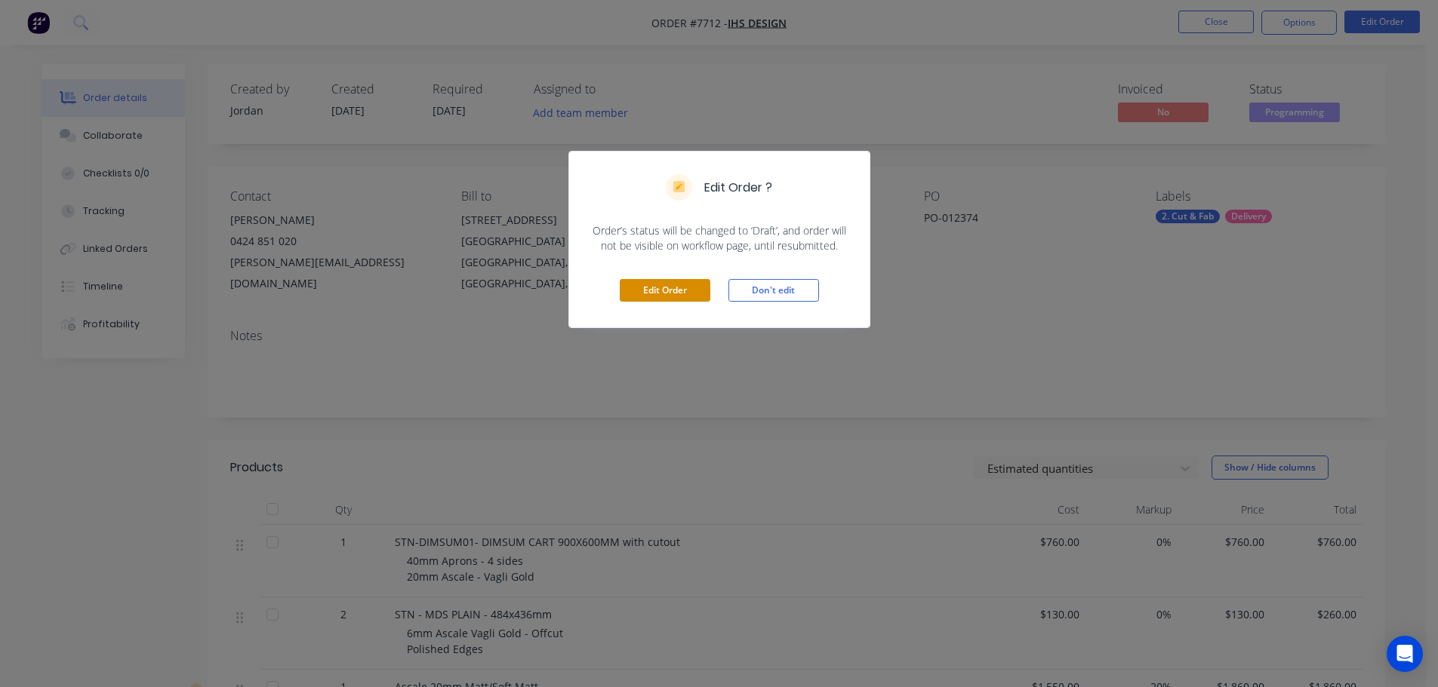
click at [654, 297] on button "Edit Order" at bounding box center [665, 290] width 91 height 23
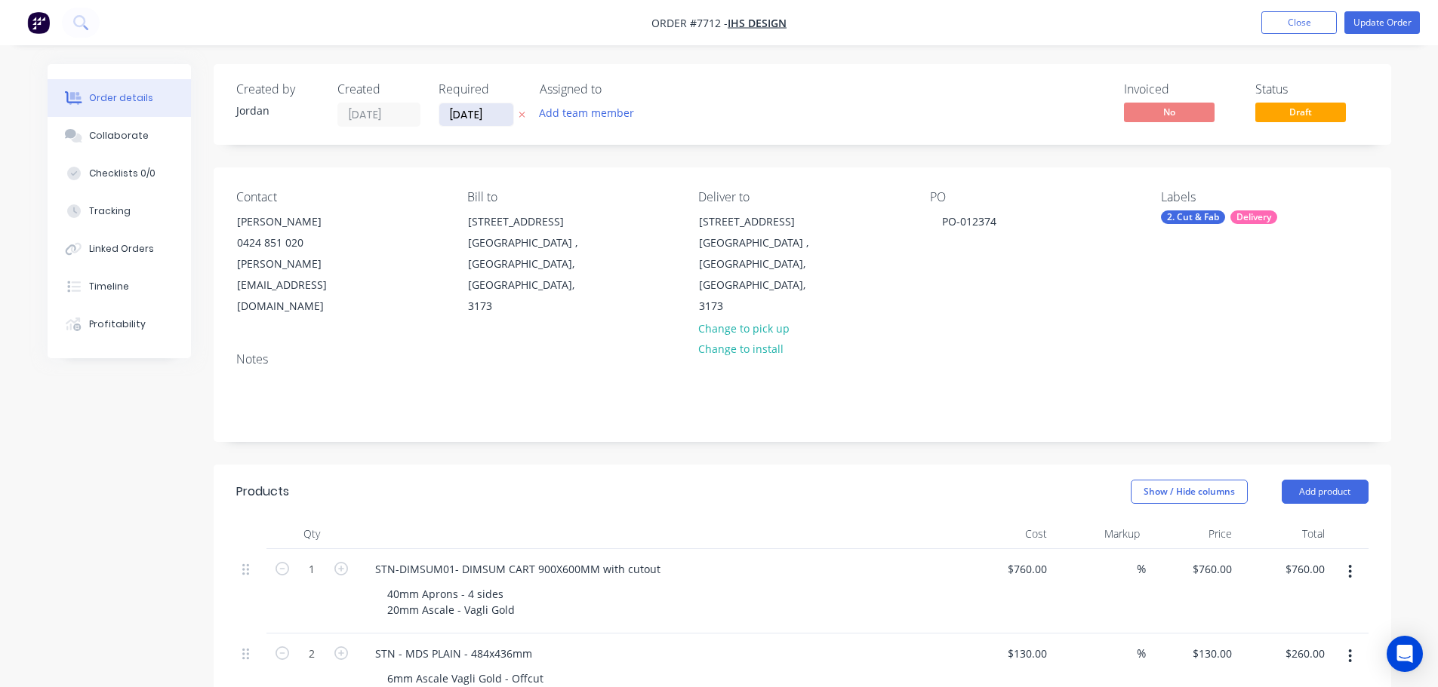
click at [486, 121] on input "06/11/25" at bounding box center [476, 114] width 74 height 23
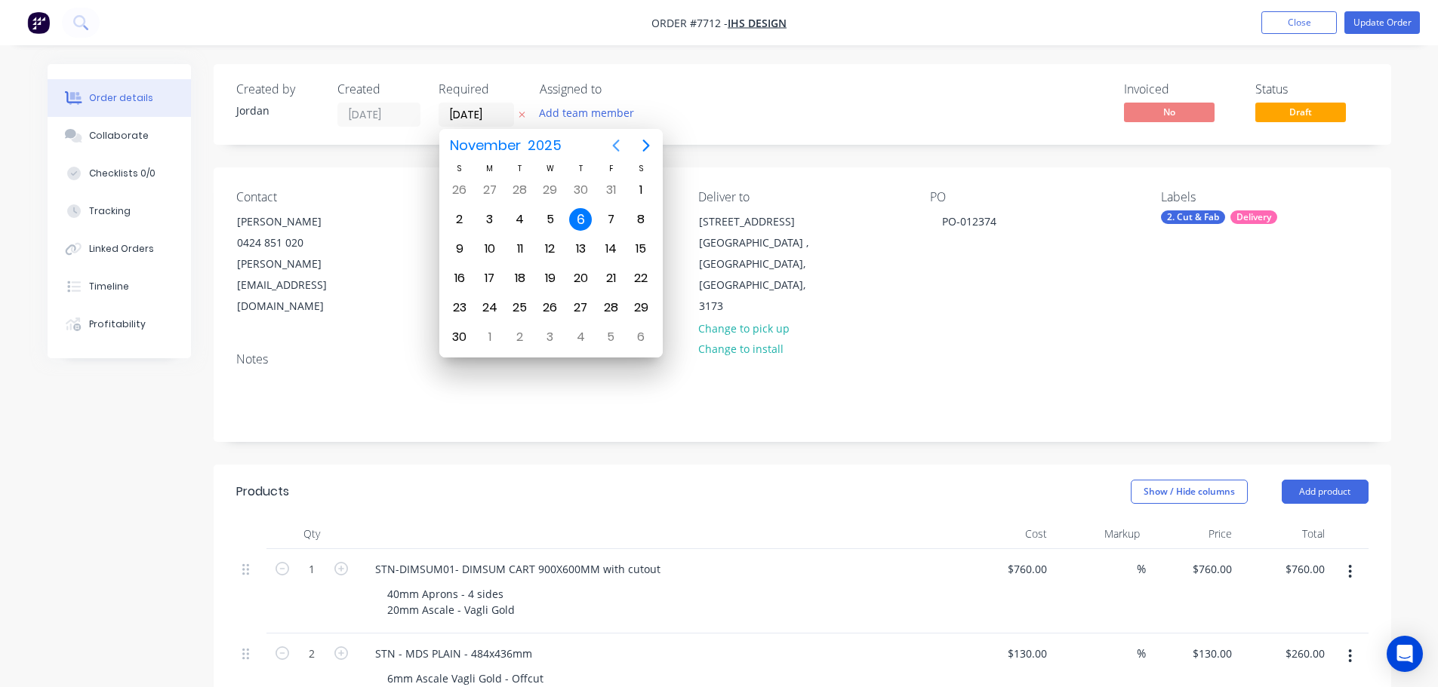
click at [613, 146] on icon "Previous page" at bounding box center [616, 146] width 18 height 18
click at [604, 222] on div "10" at bounding box center [610, 219] width 23 height 23
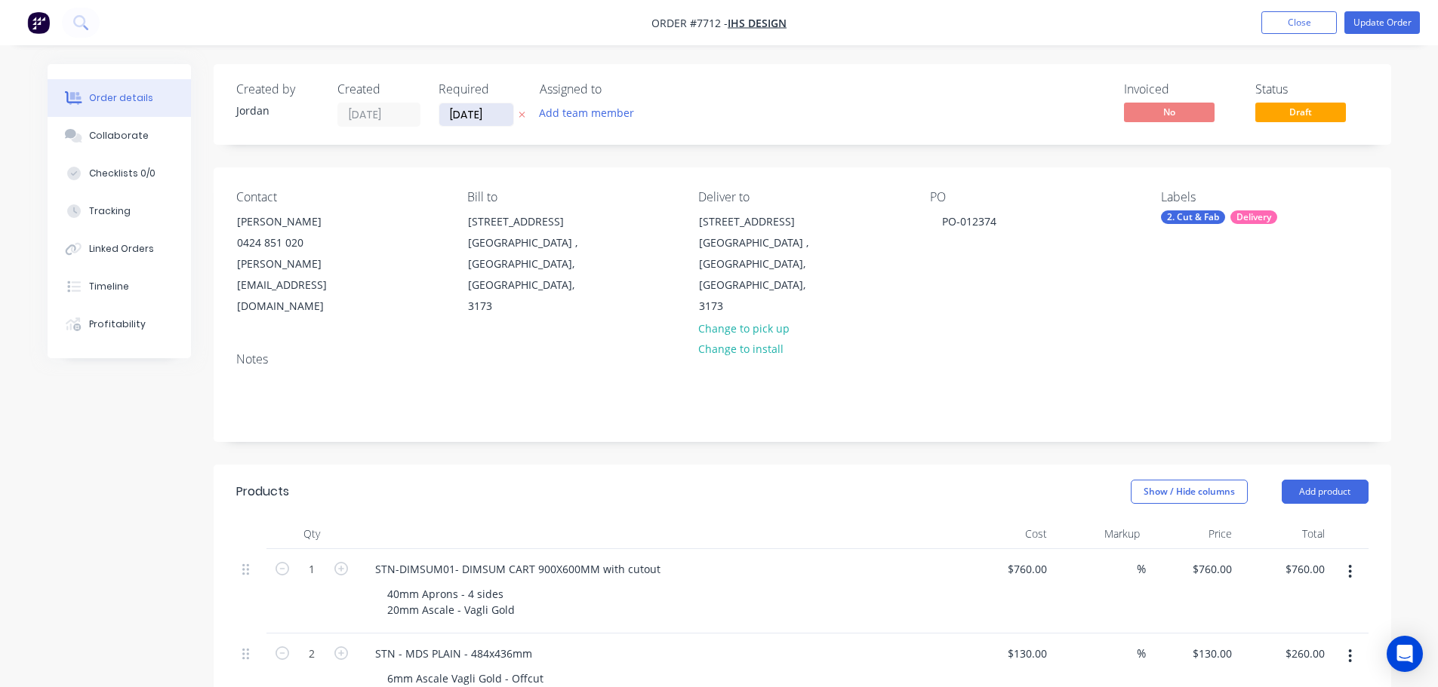
click at [467, 115] on input "[DATE]" at bounding box center [476, 114] width 74 height 23
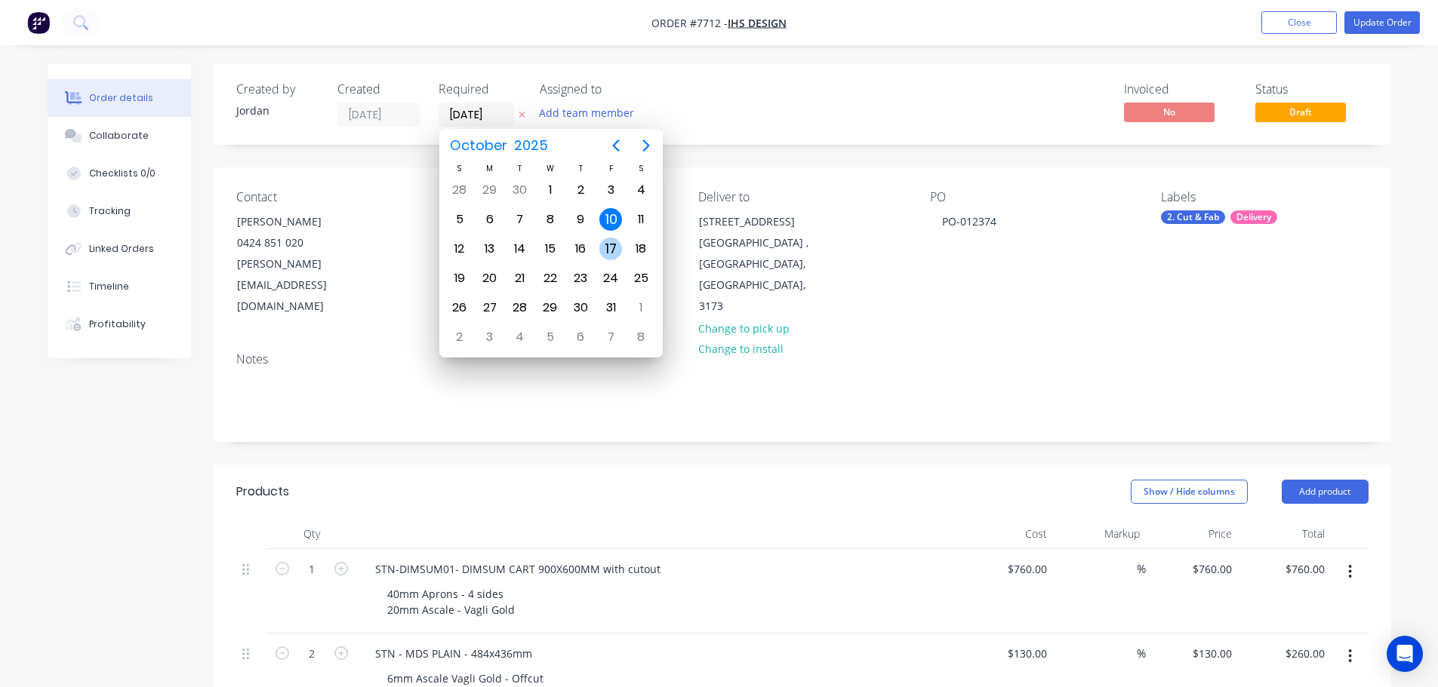
drag, startPoint x: 607, startPoint y: 244, endPoint x: 596, endPoint y: 234, distance: 14.4
click at [608, 244] on div "17" at bounding box center [610, 249] width 23 height 23
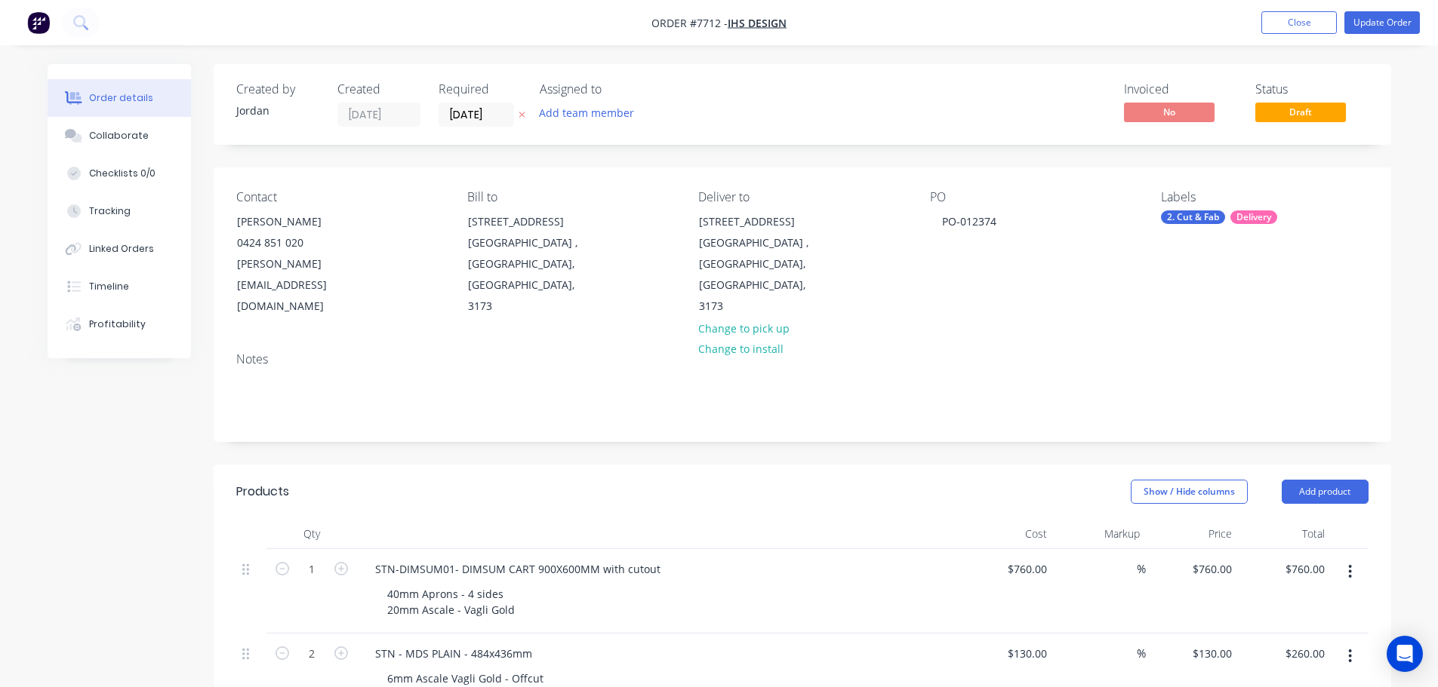
click at [487, 128] on div "Created by Jordan Created 10/10/25 Required 17/10/25 Assigned to Add team membe…" at bounding box center [802, 104] width 1177 height 81
click at [494, 122] on input "[DATE]" at bounding box center [476, 114] width 74 height 23
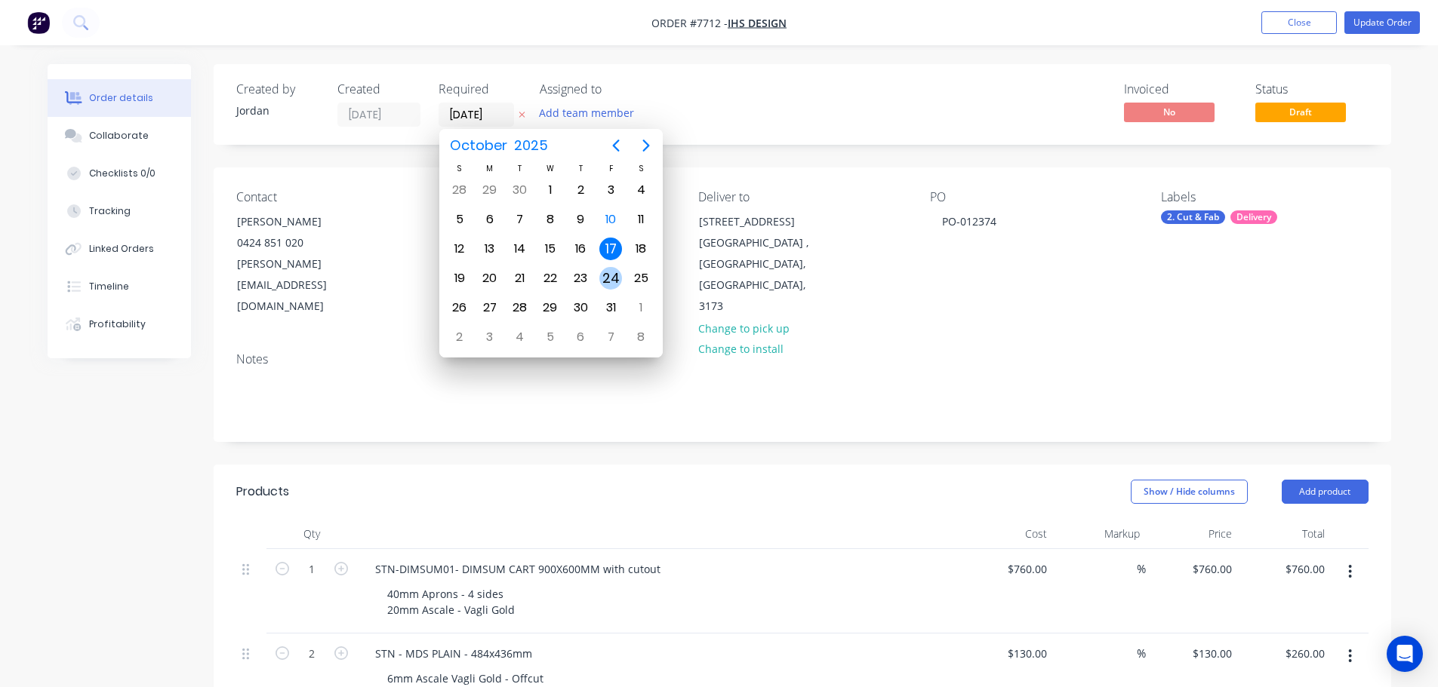
click at [613, 276] on div "24" at bounding box center [610, 278] width 23 height 23
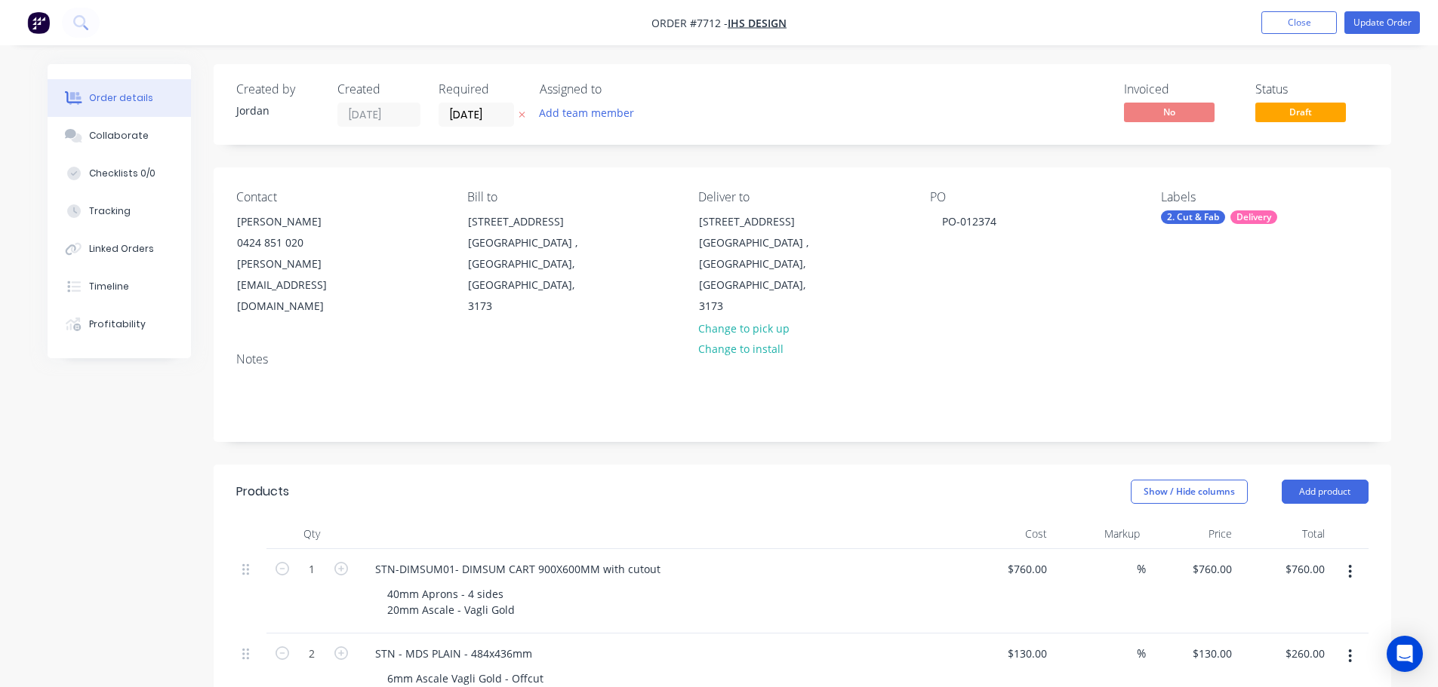
click at [460, 100] on div "Required 24/10/25" at bounding box center [479, 104] width 83 height 45
click at [484, 118] on input "24/10/25" at bounding box center [476, 114] width 74 height 23
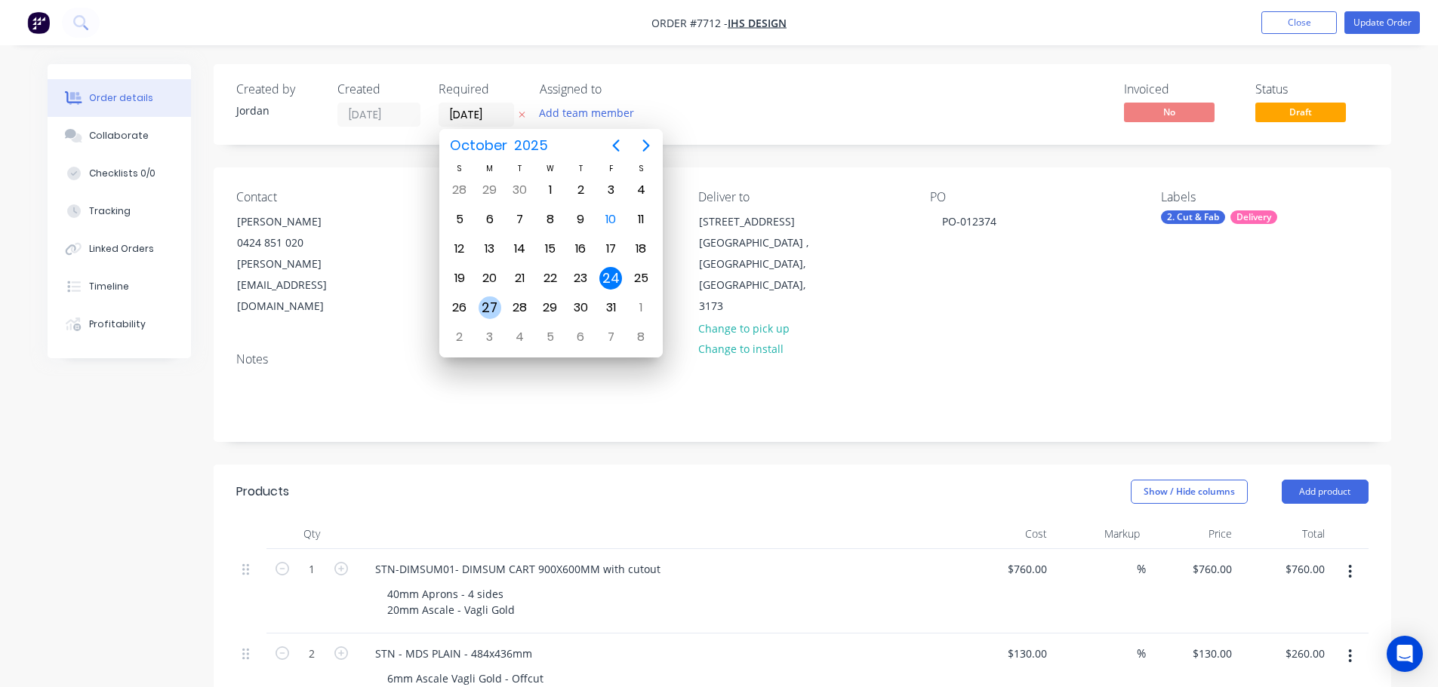
click at [483, 303] on div "27" at bounding box center [489, 308] width 23 height 23
type input "[DATE]"
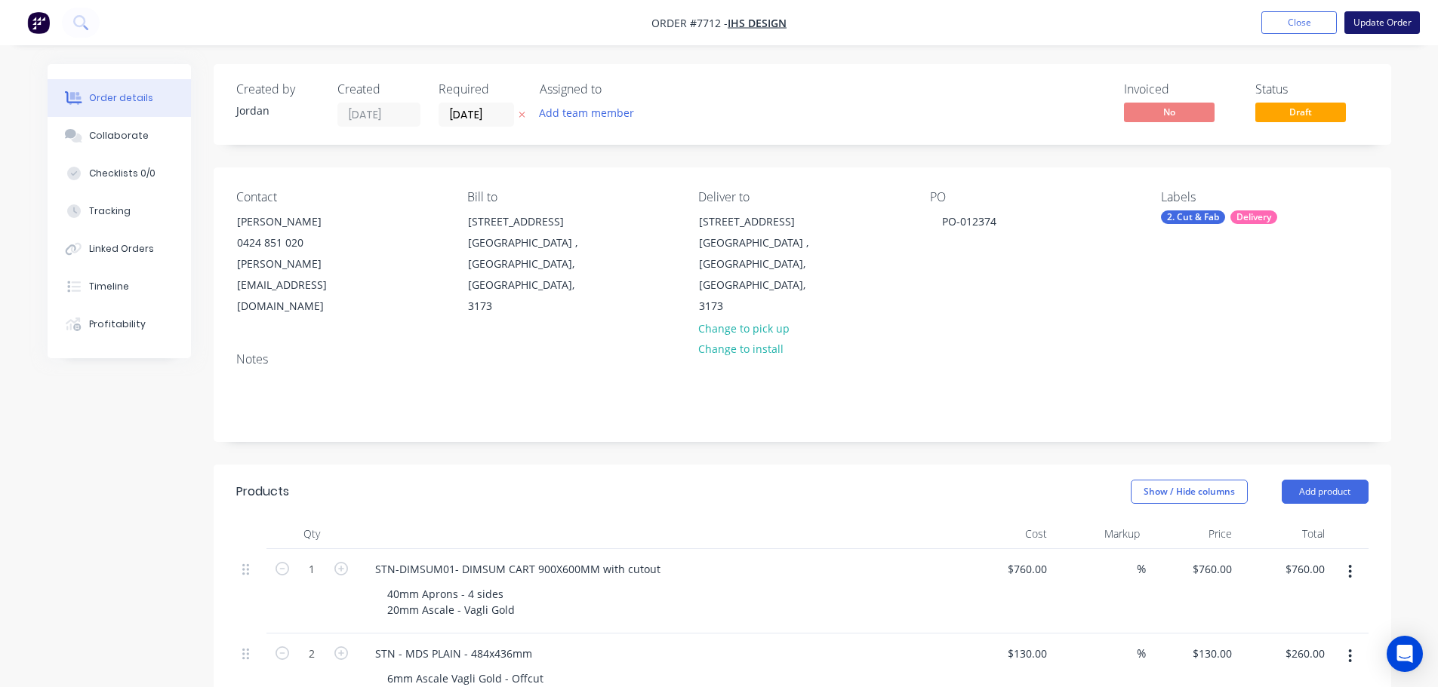
click at [1374, 24] on button "Update Order" at bounding box center [1381, 22] width 75 height 23
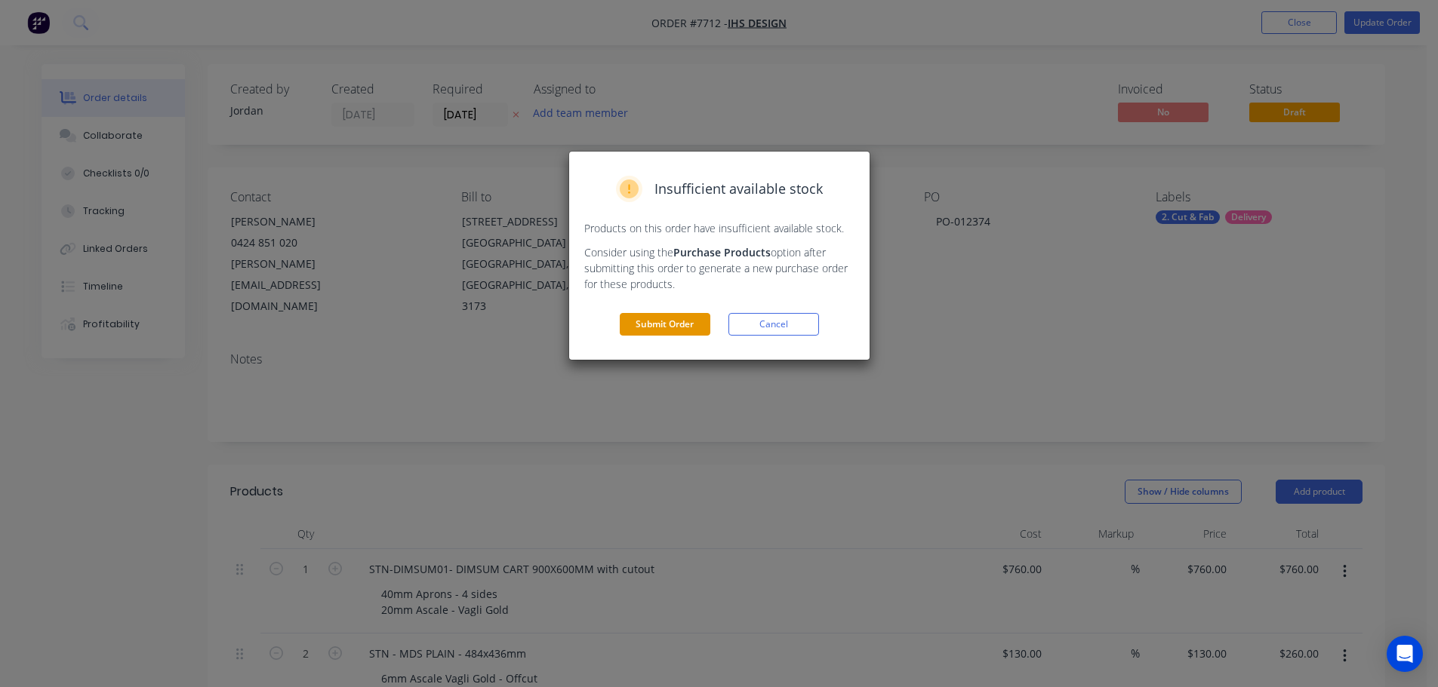
click at [688, 323] on button "Submit Order" at bounding box center [665, 324] width 91 height 23
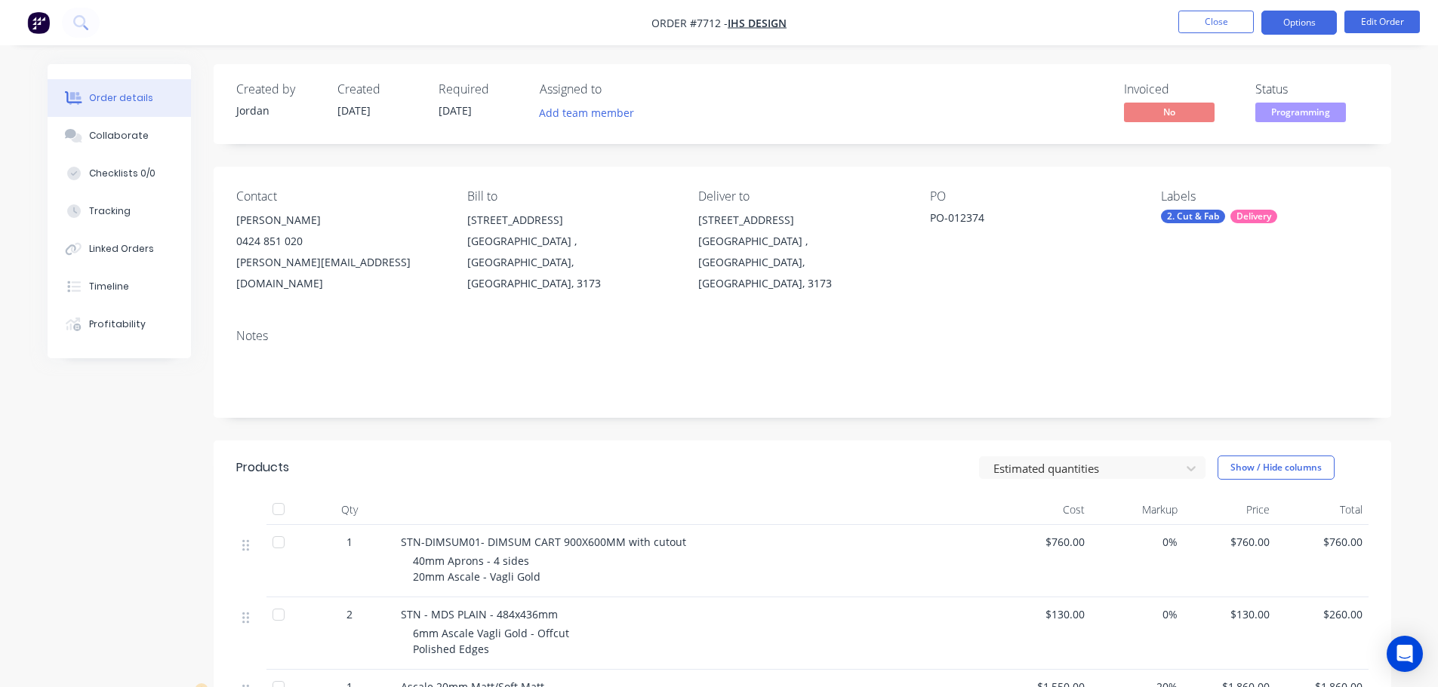
drag, startPoint x: 1321, startPoint y: 23, endPoint x: 1319, endPoint y: 34, distance: 10.8
click at [1321, 23] on button "Options" at bounding box center [1298, 23] width 75 height 24
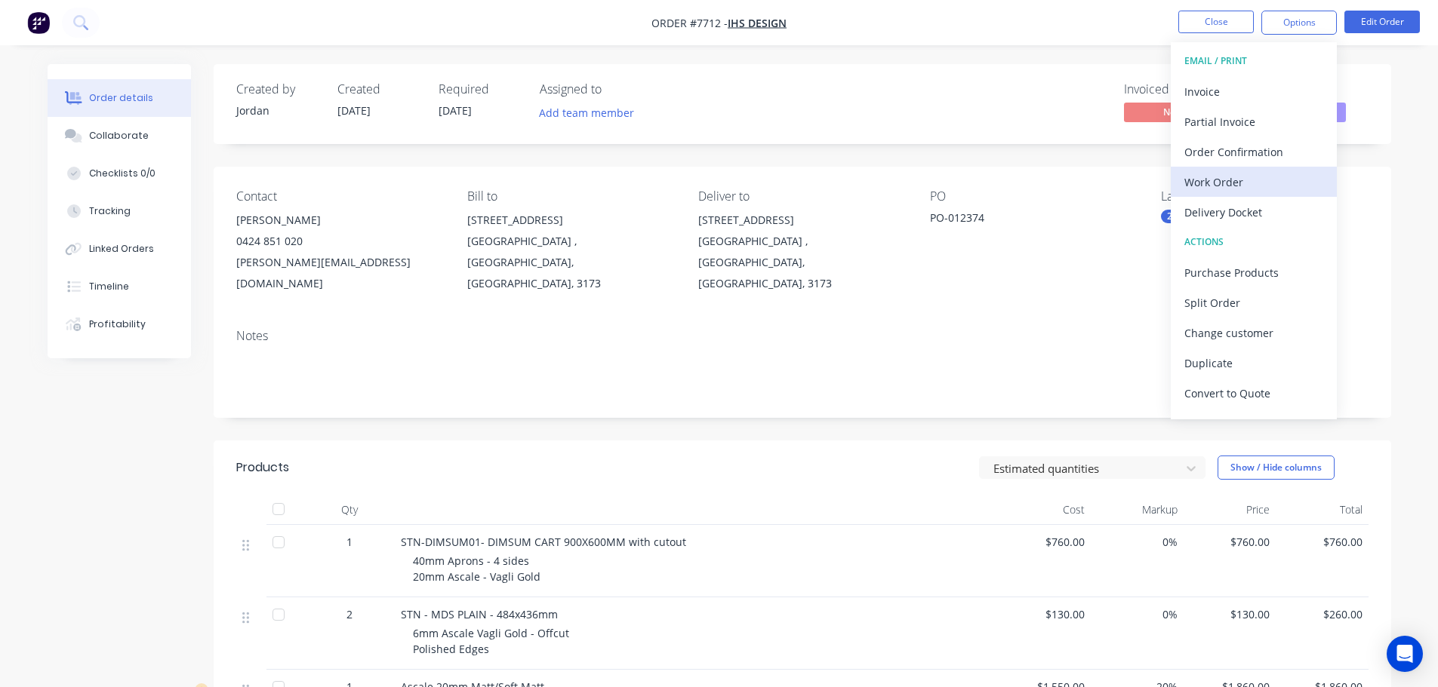
click at [1266, 175] on div "Work Order" at bounding box center [1253, 182] width 139 height 22
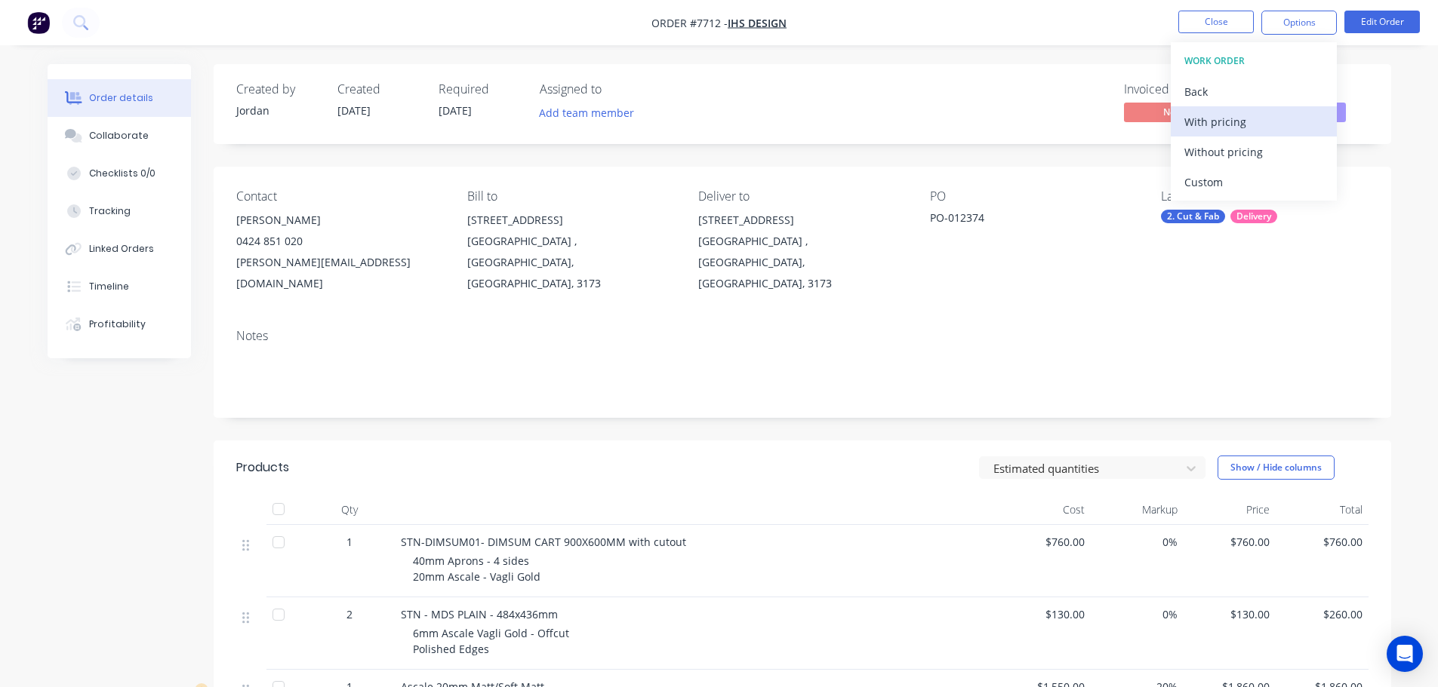
click at [1256, 127] on div "With pricing" at bounding box center [1253, 122] width 139 height 22
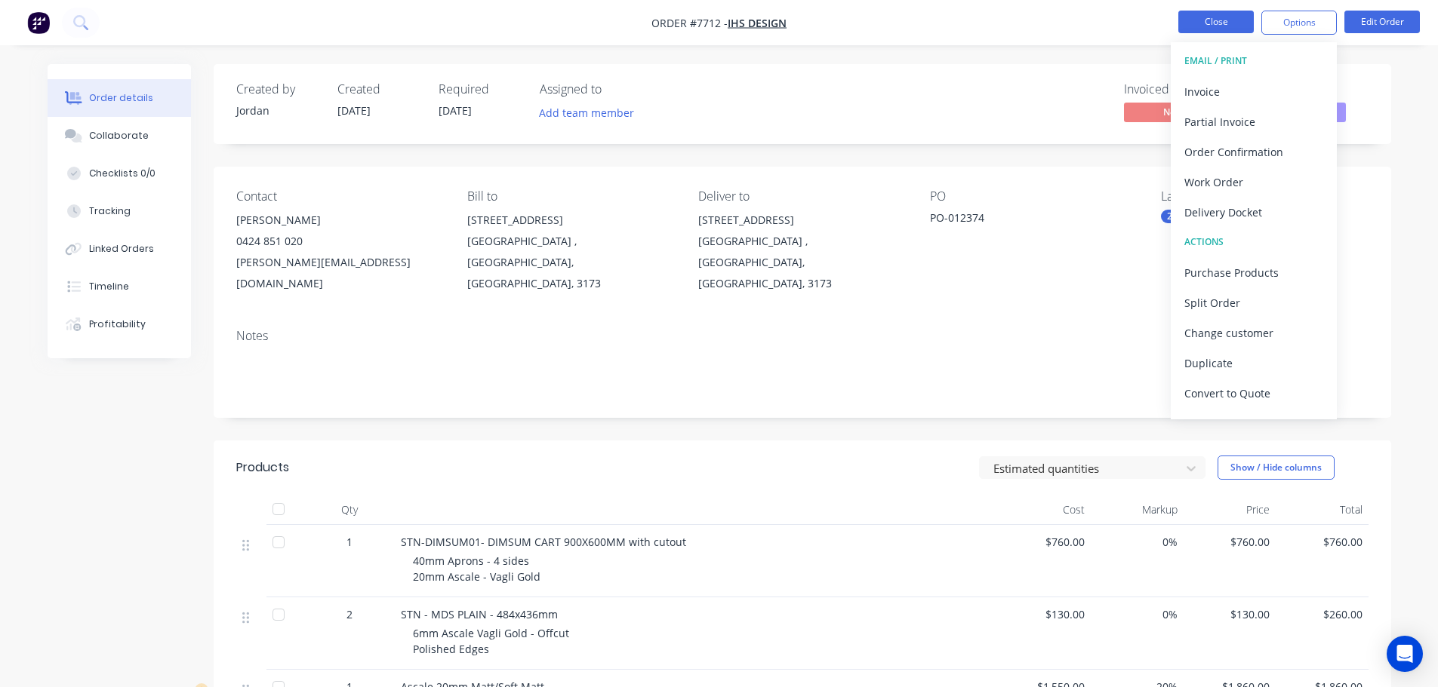
click at [1220, 30] on button "Close" at bounding box center [1215, 22] width 75 height 23
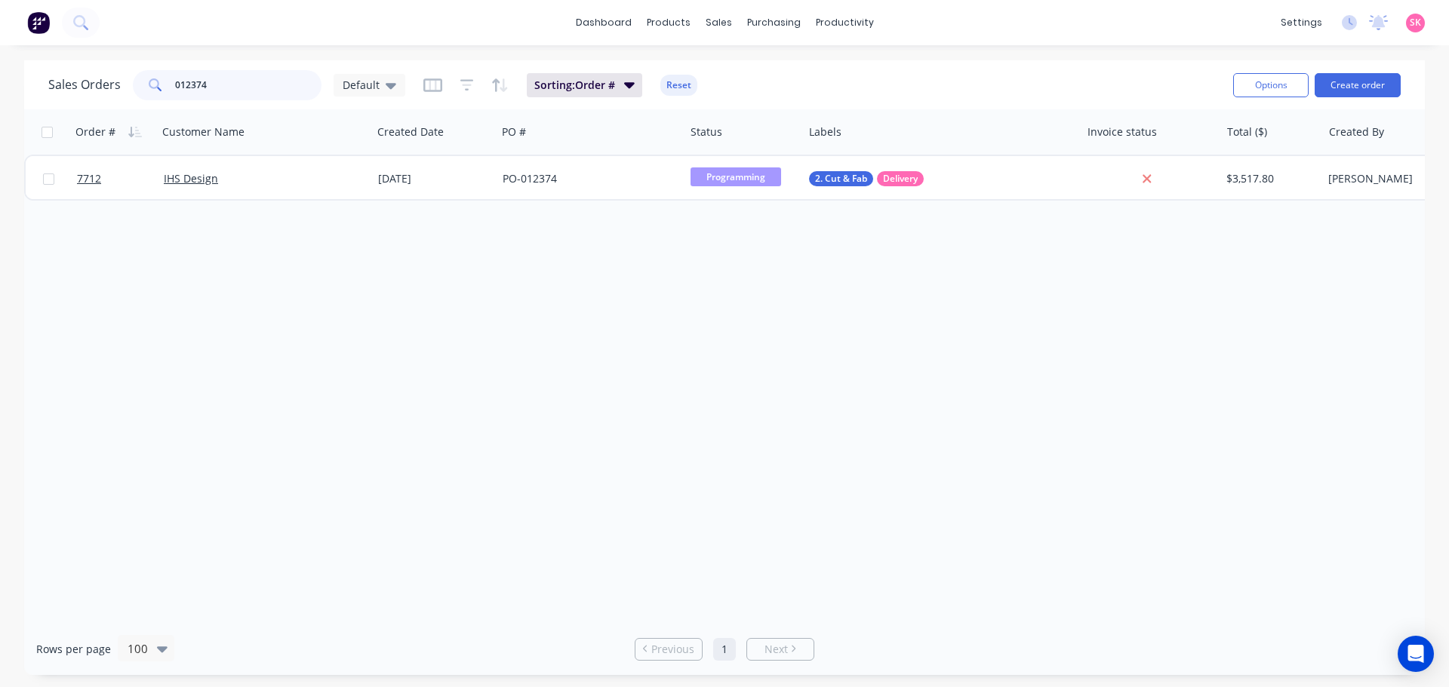
drag, startPoint x: 232, startPoint y: 91, endPoint x: 75, endPoint y: 80, distance: 157.3
click at [75, 80] on div "Sales Orders 012374 Default" at bounding box center [226, 85] width 357 height 30
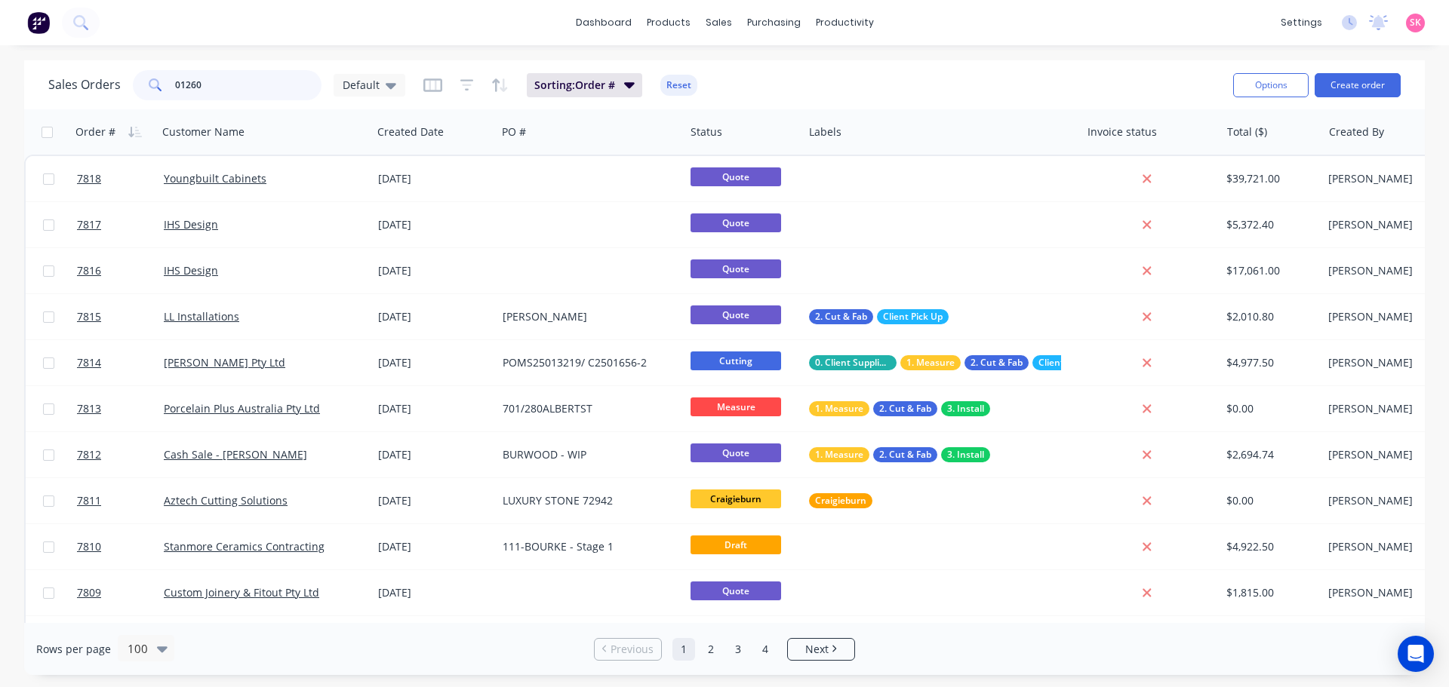
type input "012609"
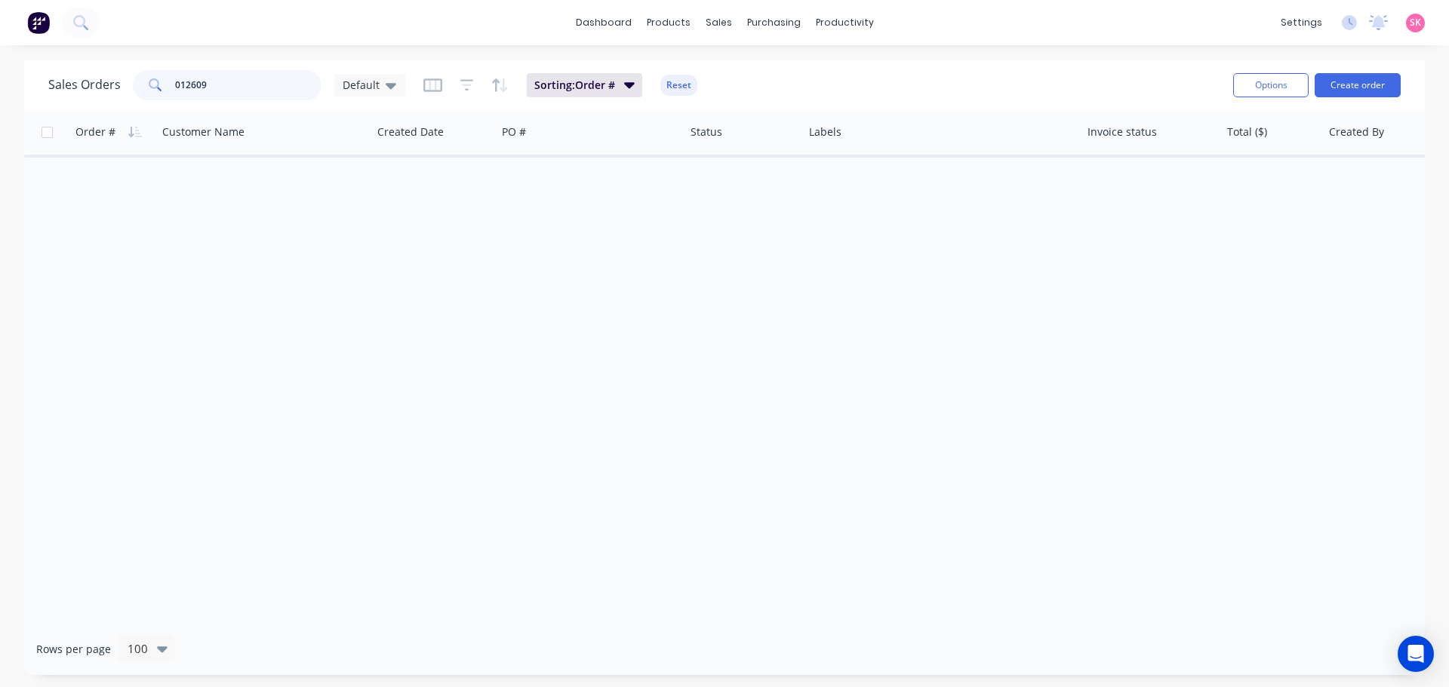
drag, startPoint x: 268, startPoint y: 88, endPoint x: 1, endPoint y: 88, distance: 267.1
click at [8, 88] on div "Sales Orders 012609 Default Sorting: Order # Reset Options Create order Order #…" at bounding box center [724, 367] width 1449 height 615
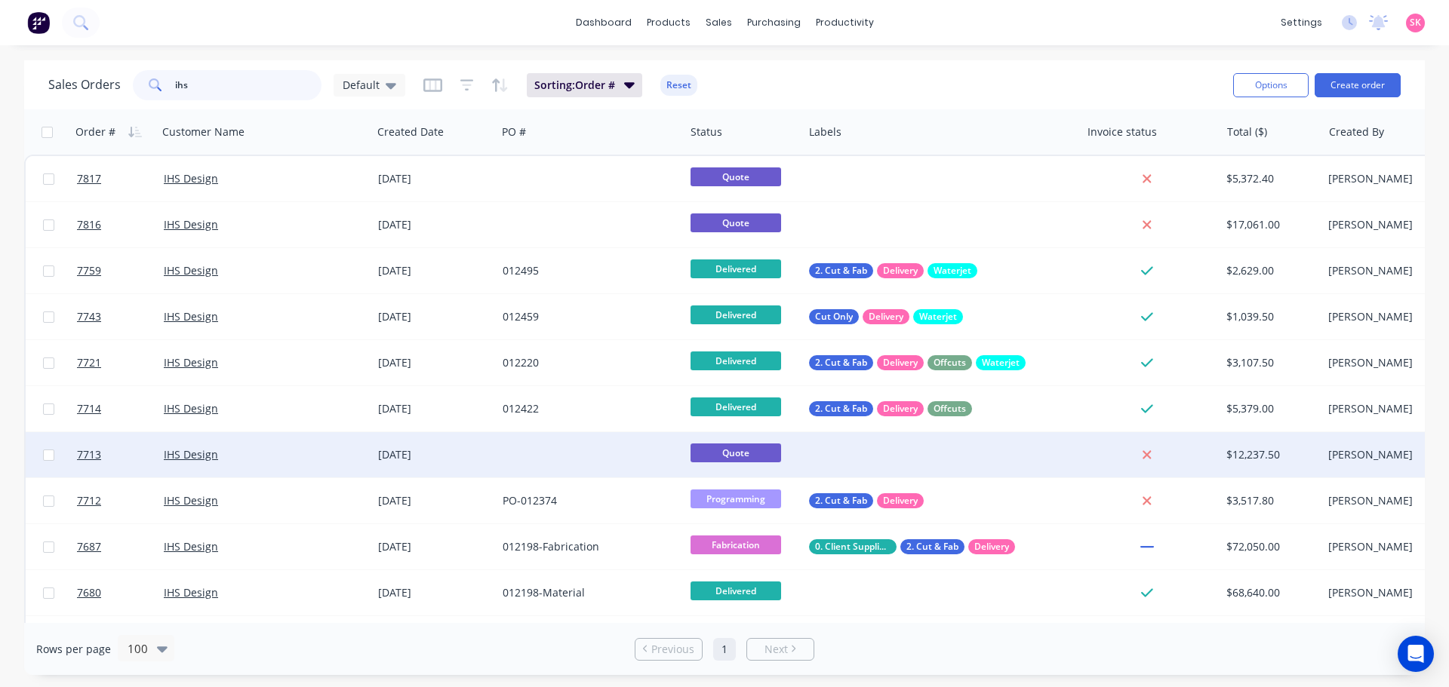
type input "ihs"
click at [533, 439] on div at bounding box center [591, 454] width 188 height 45
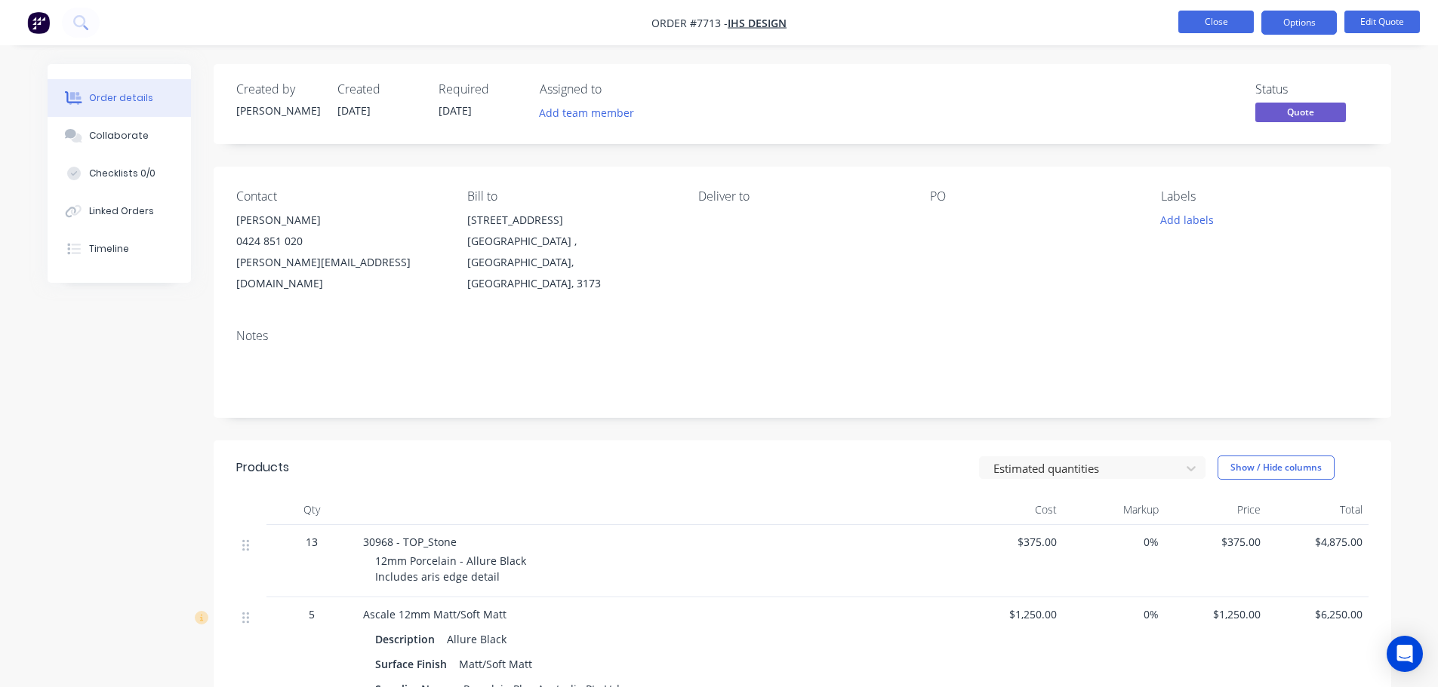
click at [1229, 21] on button "Close" at bounding box center [1215, 22] width 75 height 23
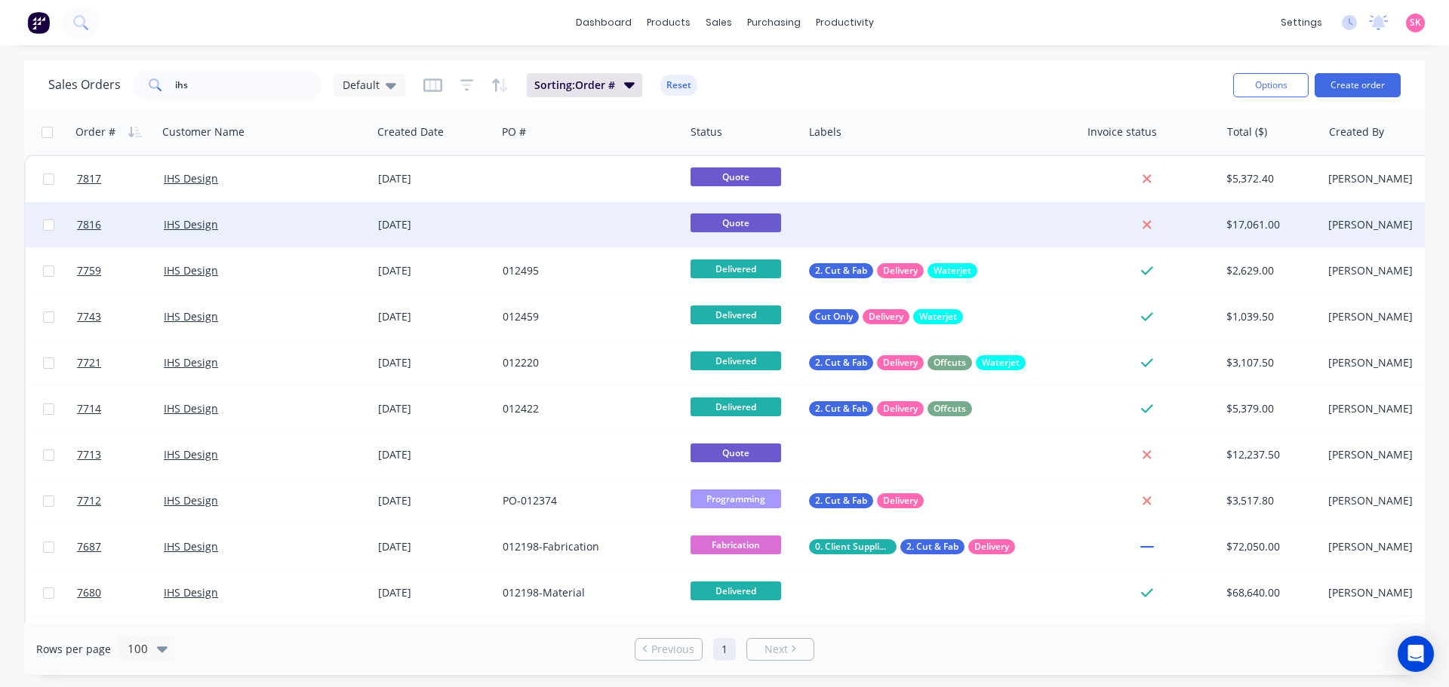
click at [563, 208] on div at bounding box center [591, 224] width 188 height 45
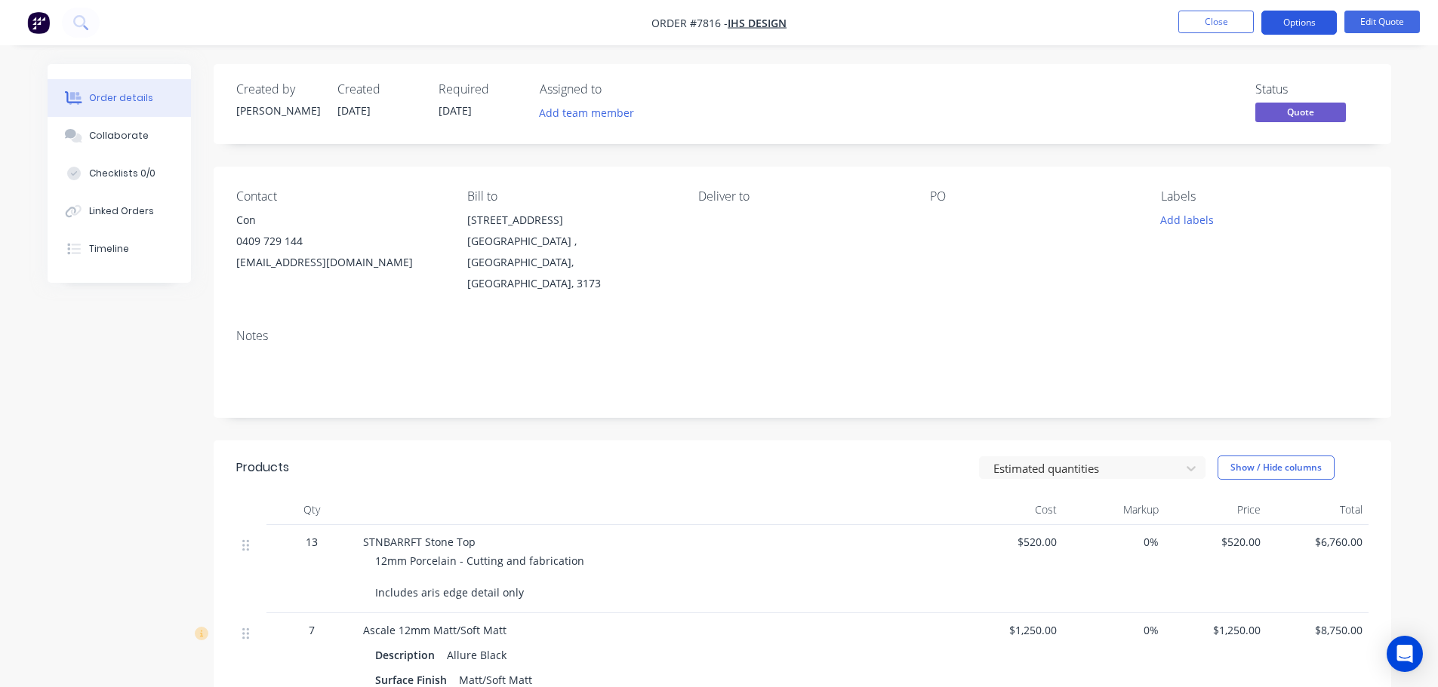
click at [1295, 24] on button "Options" at bounding box center [1298, 23] width 75 height 24
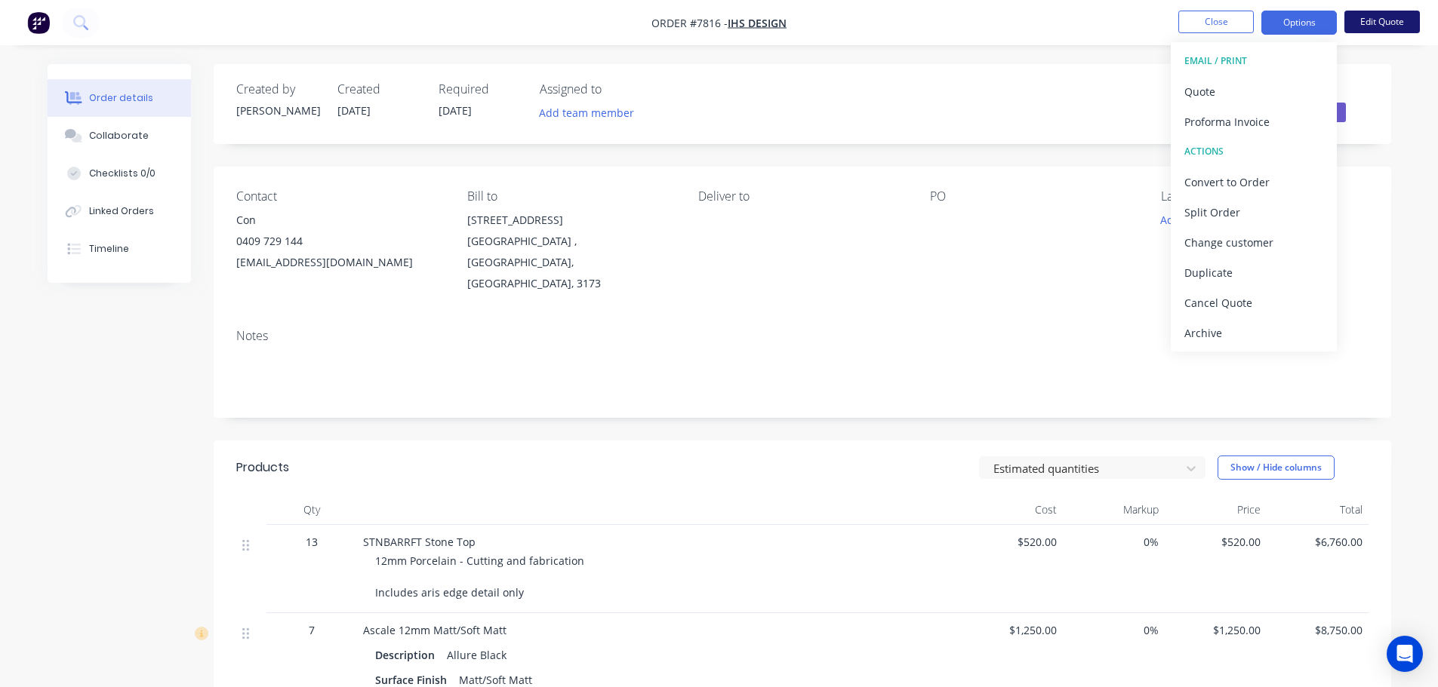
click at [1376, 15] on button "Edit Quote" at bounding box center [1381, 22] width 75 height 23
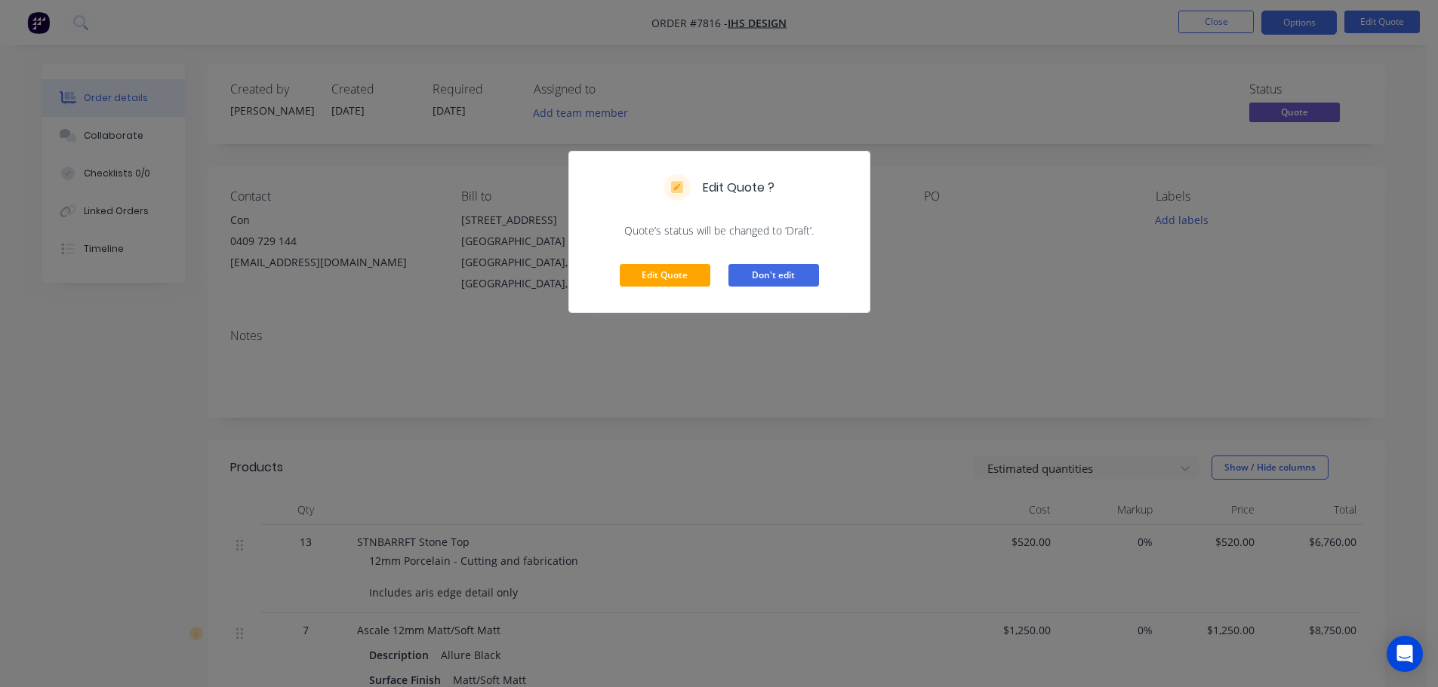
click at [743, 271] on button "Don't edit" at bounding box center [773, 275] width 91 height 23
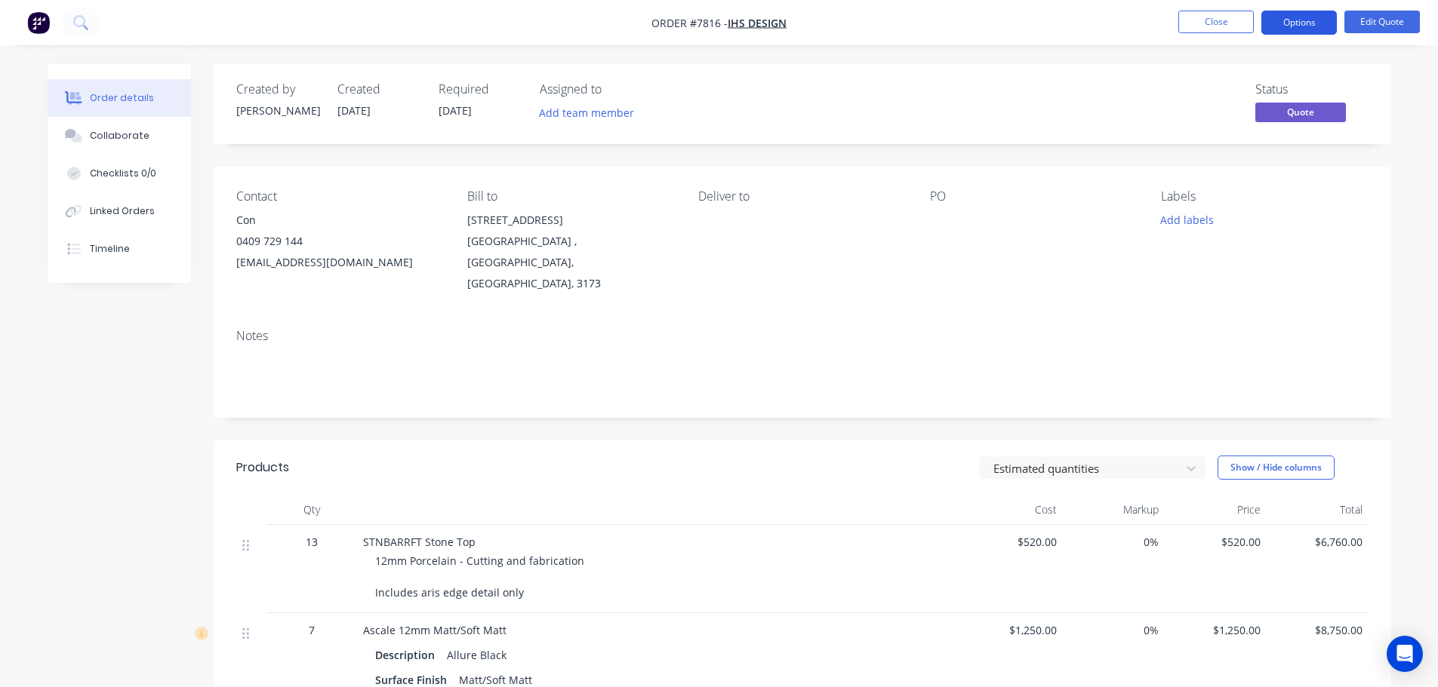
click at [1297, 32] on button "Options" at bounding box center [1298, 23] width 75 height 24
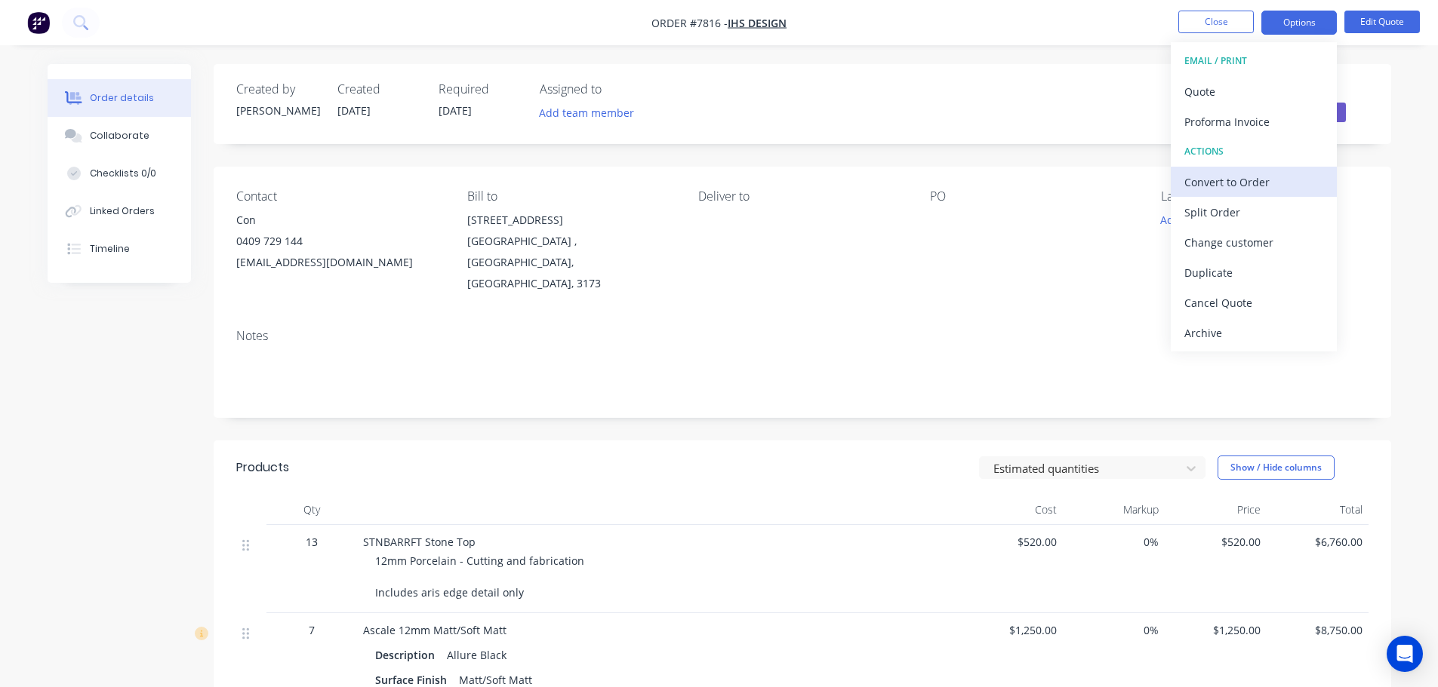
click at [1259, 189] on div "Convert to Order" at bounding box center [1253, 182] width 139 height 22
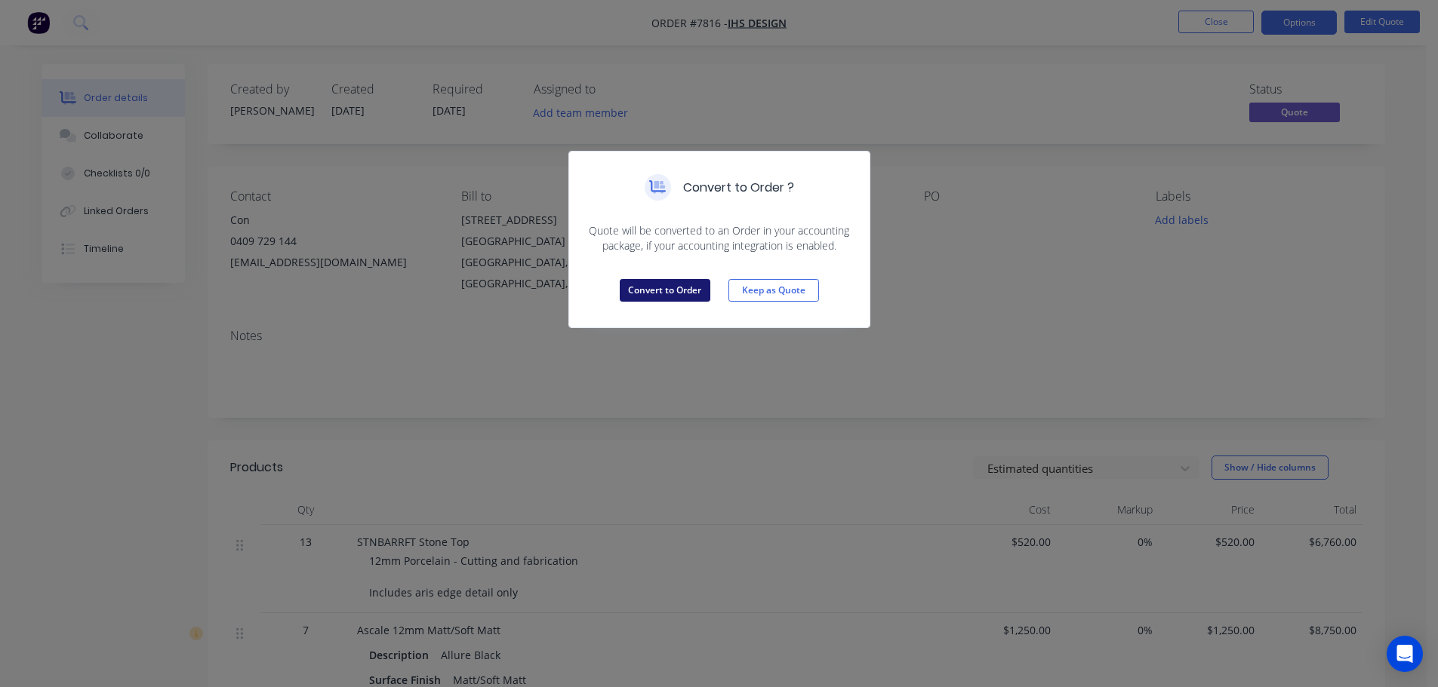
click at [666, 291] on button "Convert to Order" at bounding box center [665, 290] width 91 height 23
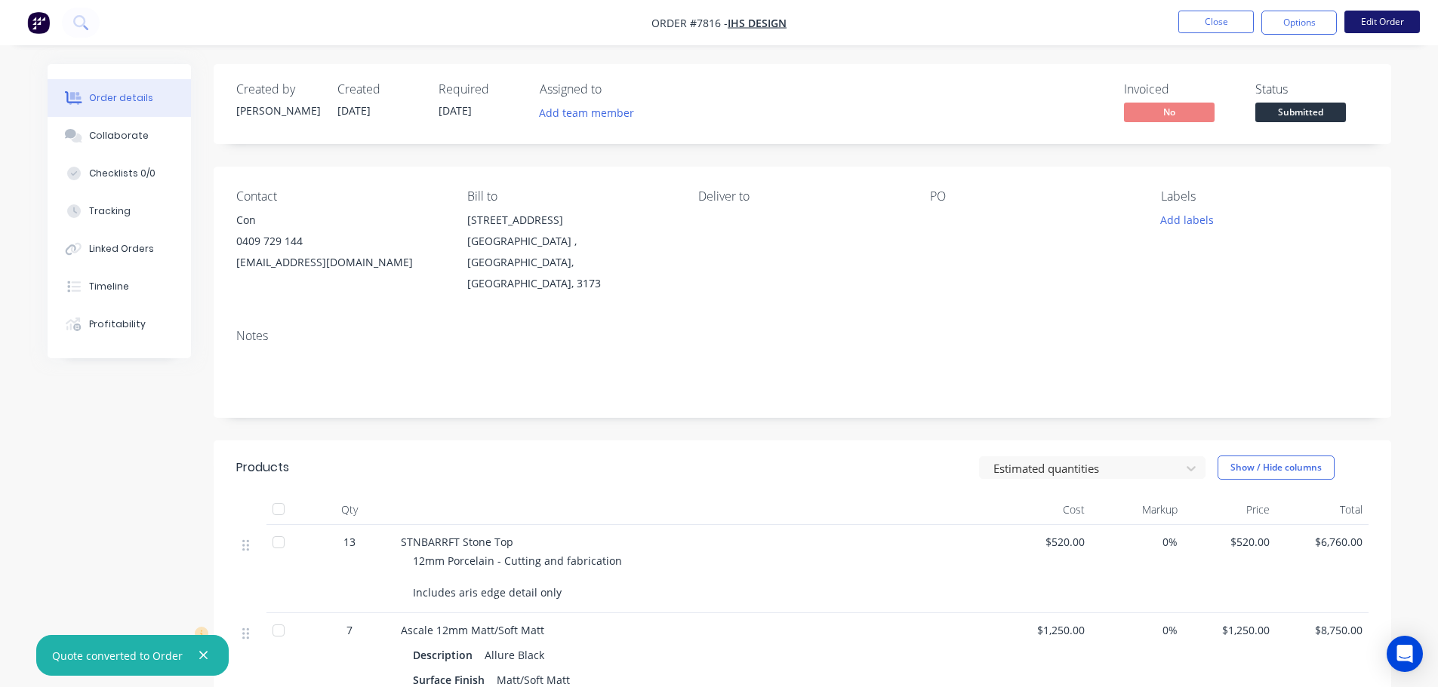
click at [1361, 16] on button "Edit Order" at bounding box center [1381, 22] width 75 height 23
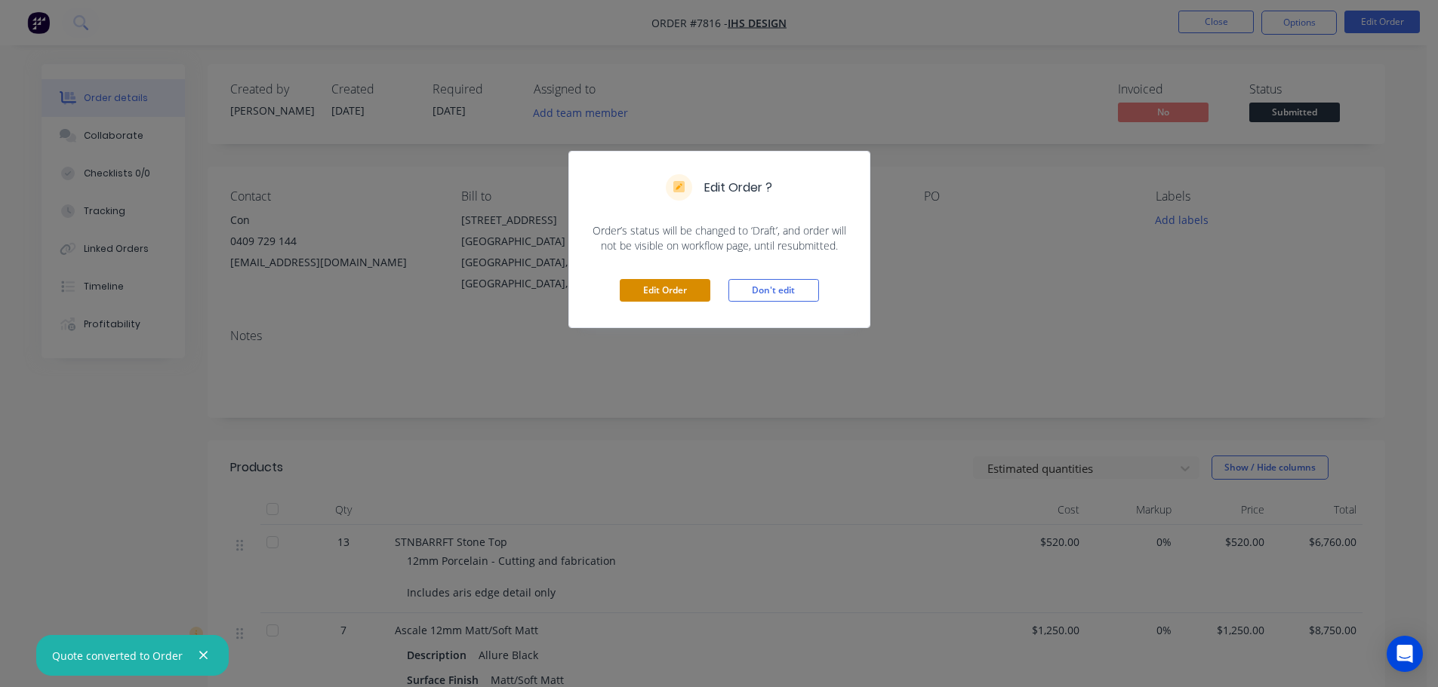
click at [684, 291] on button "Edit Order" at bounding box center [665, 290] width 91 height 23
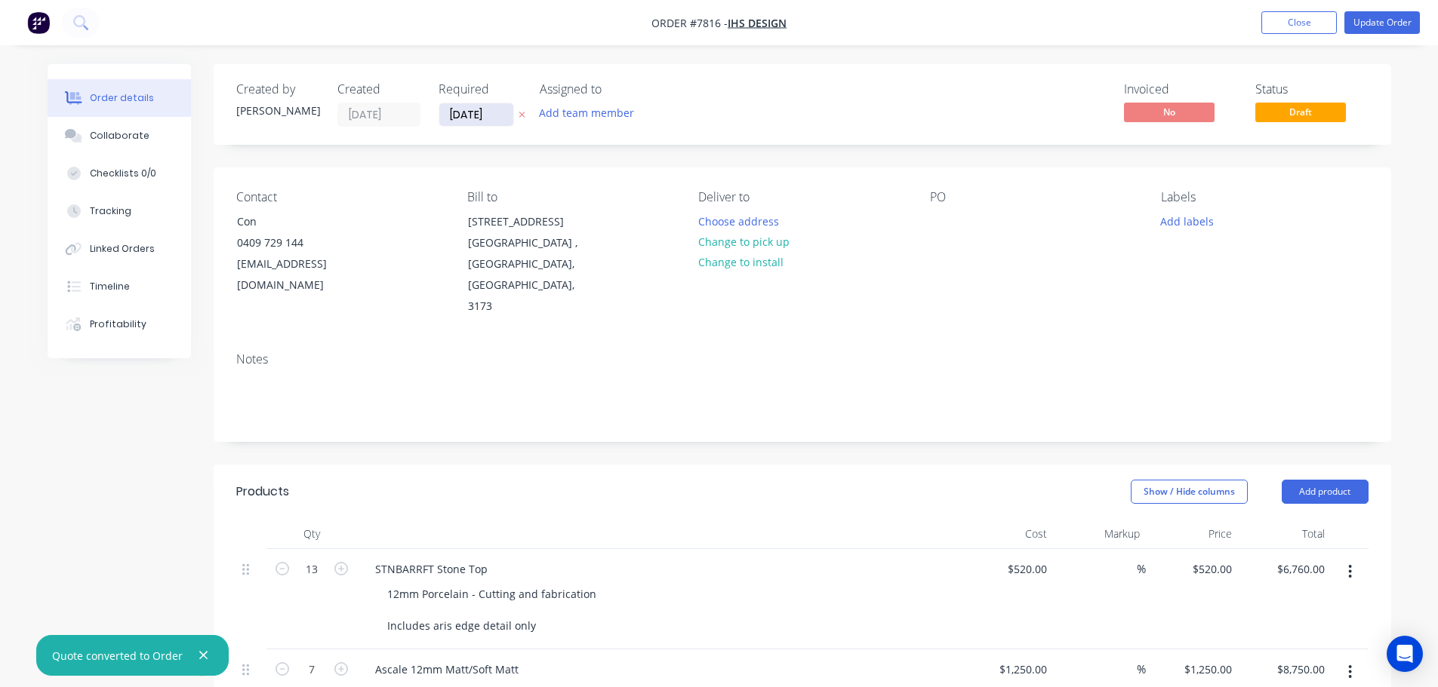
click at [481, 121] on input "09/10/25" at bounding box center [476, 114] width 74 height 23
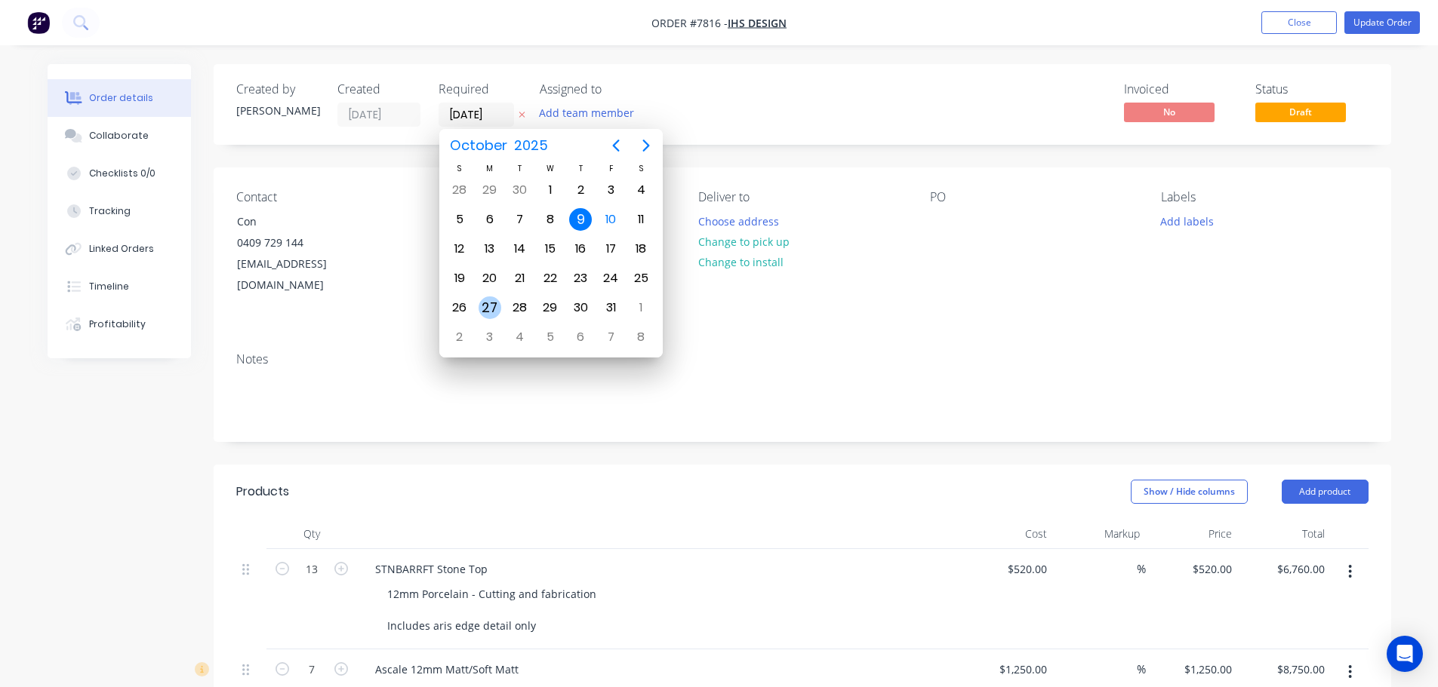
click at [486, 302] on div "27" at bounding box center [489, 308] width 23 height 23
type input "27/10/25"
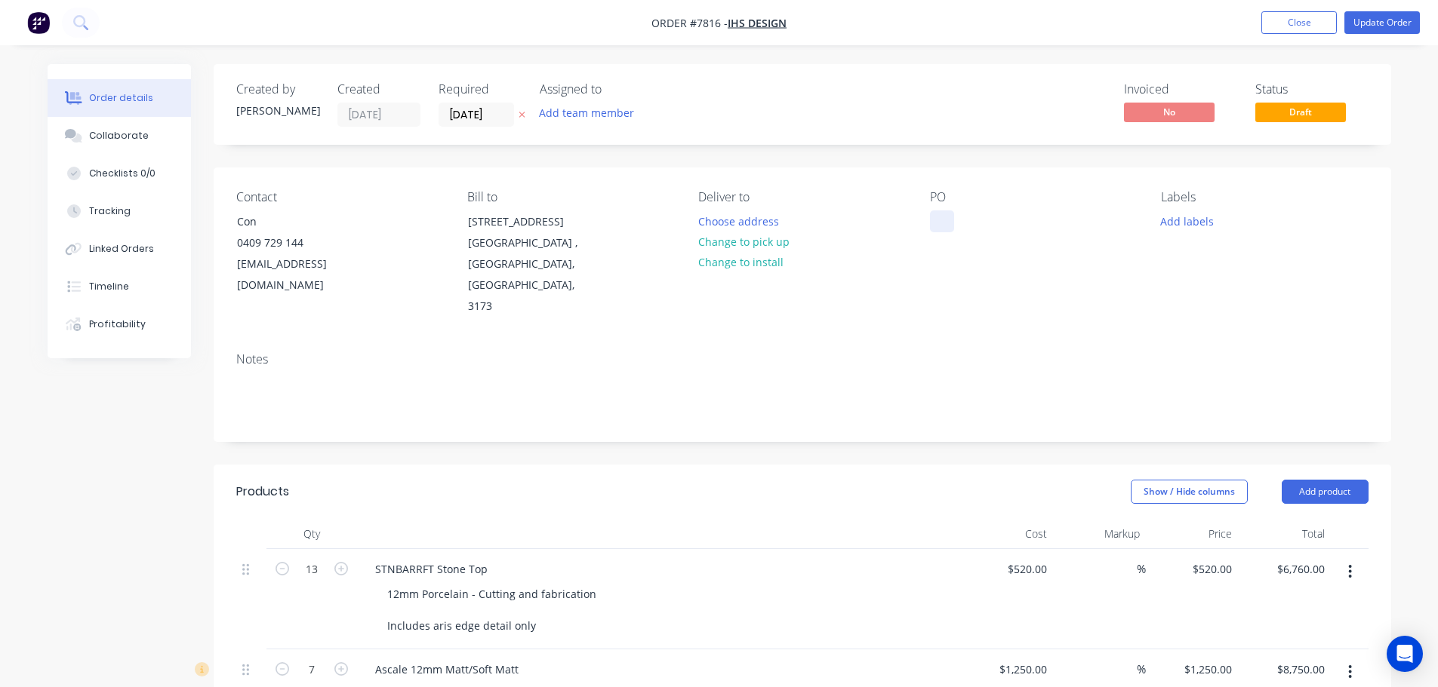
click at [930, 225] on div at bounding box center [942, 222] width 24 height 22
click at [764, 227] on button "Choose address" at bounding box center [738, 221] width 97 height 20
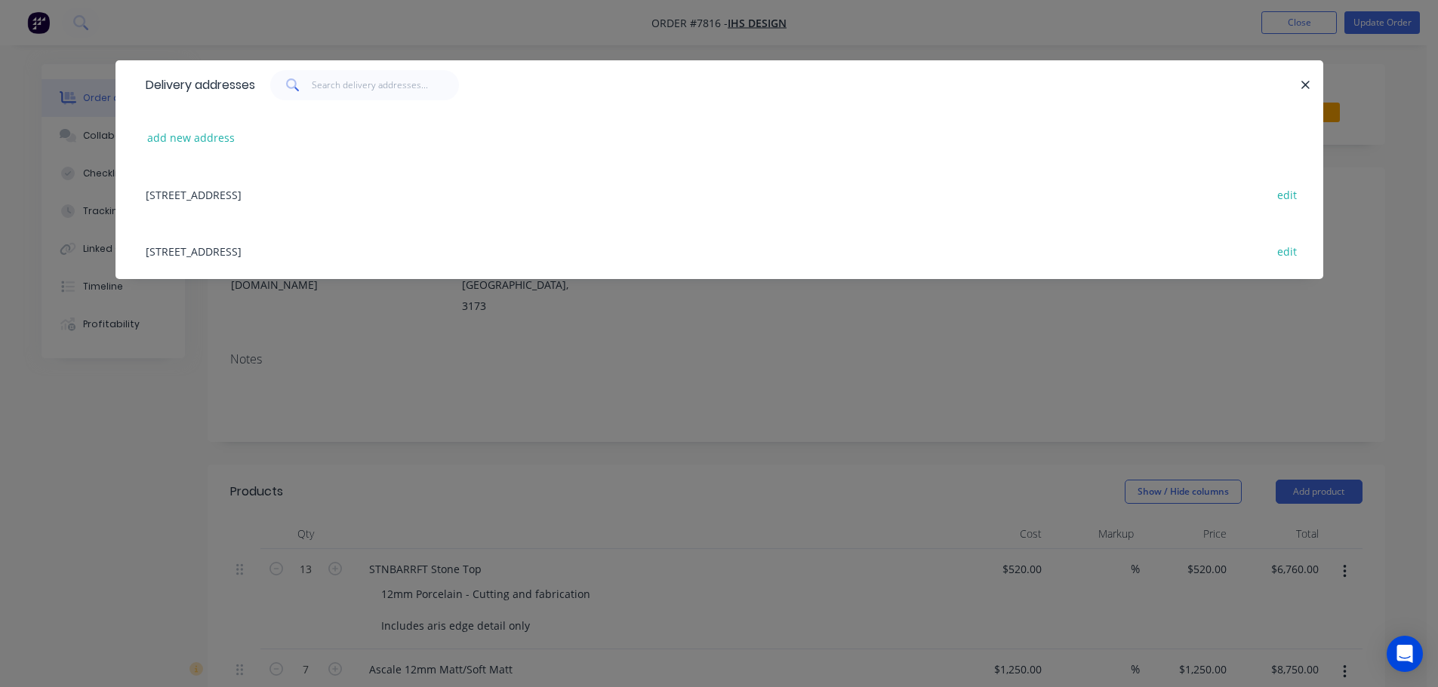
click at [323, 246] on div "93 - 103 Pacific Drive, Keysborough , Victoria, Australia, 3173 edit" at bounding box center [719, 251] width 1162 height 57
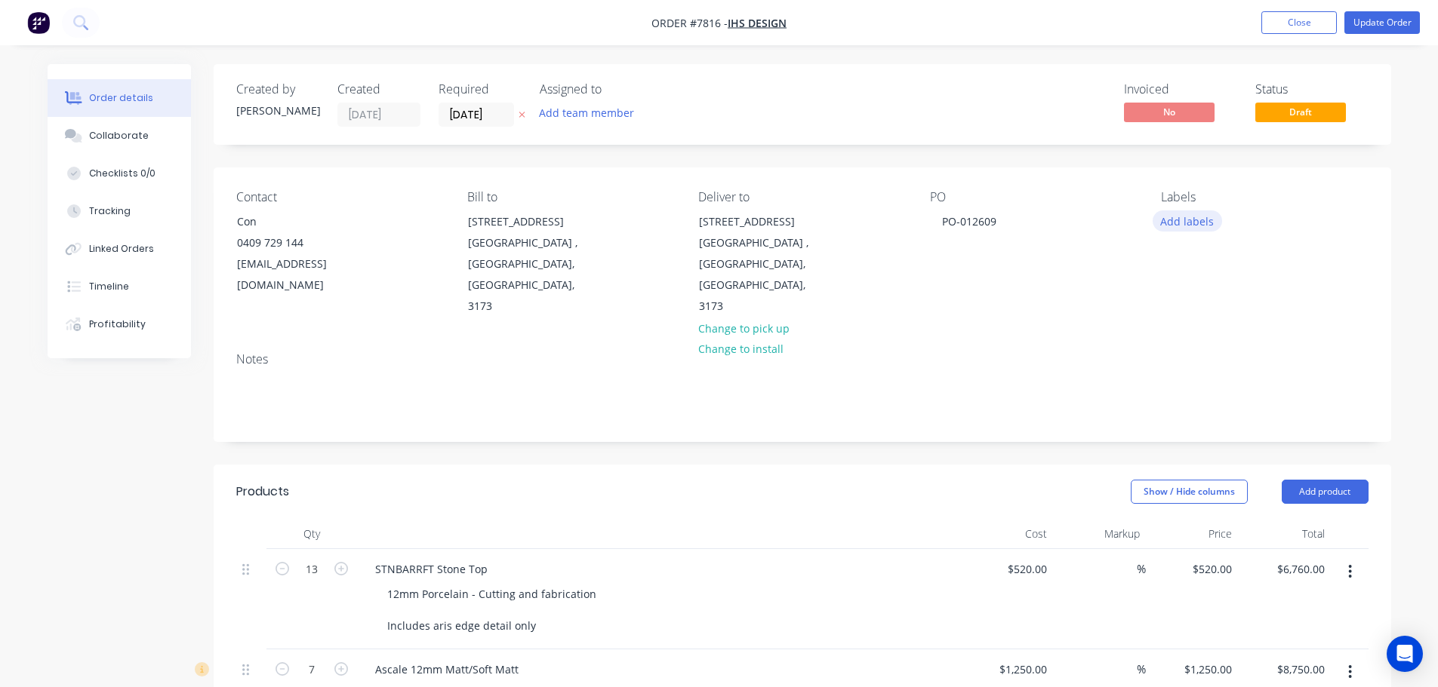
click at [1177, 221] on button "Add labels" at bounding box center [1186, 221] width 69 height 20
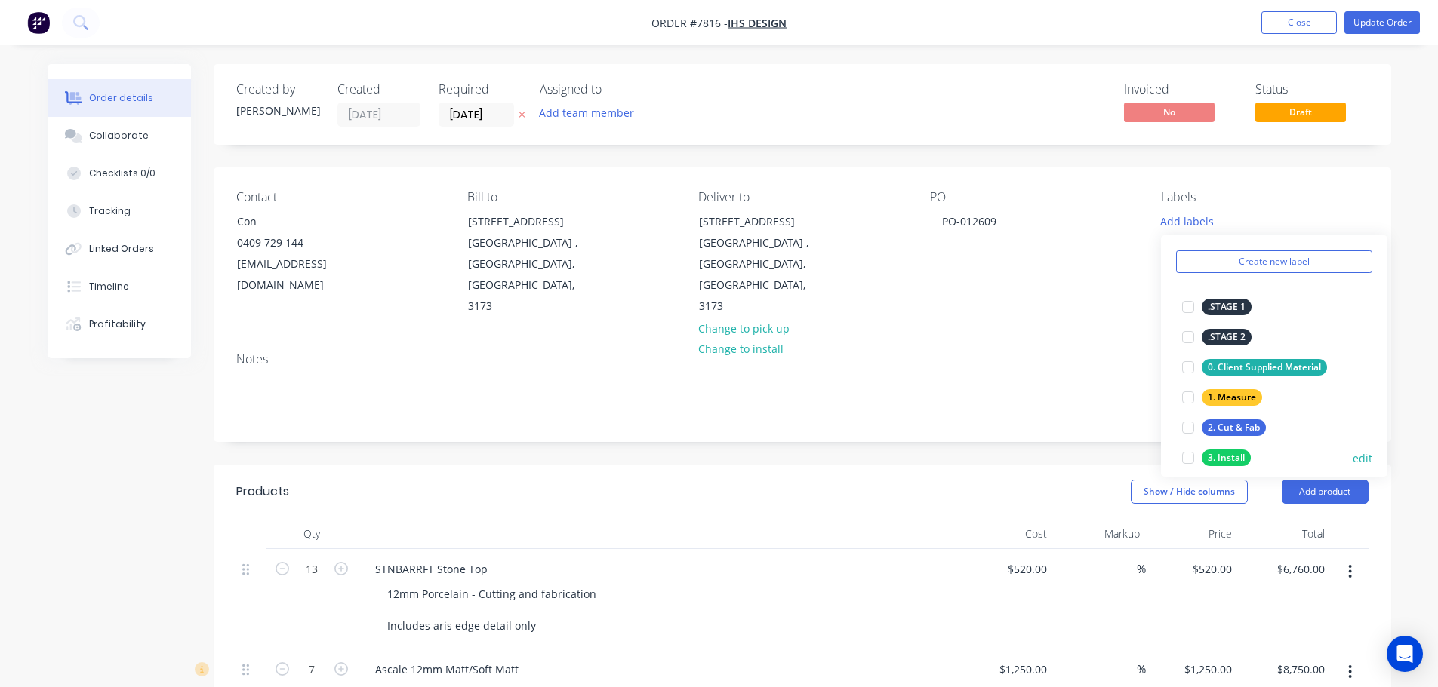
scroll to position [75, 0]
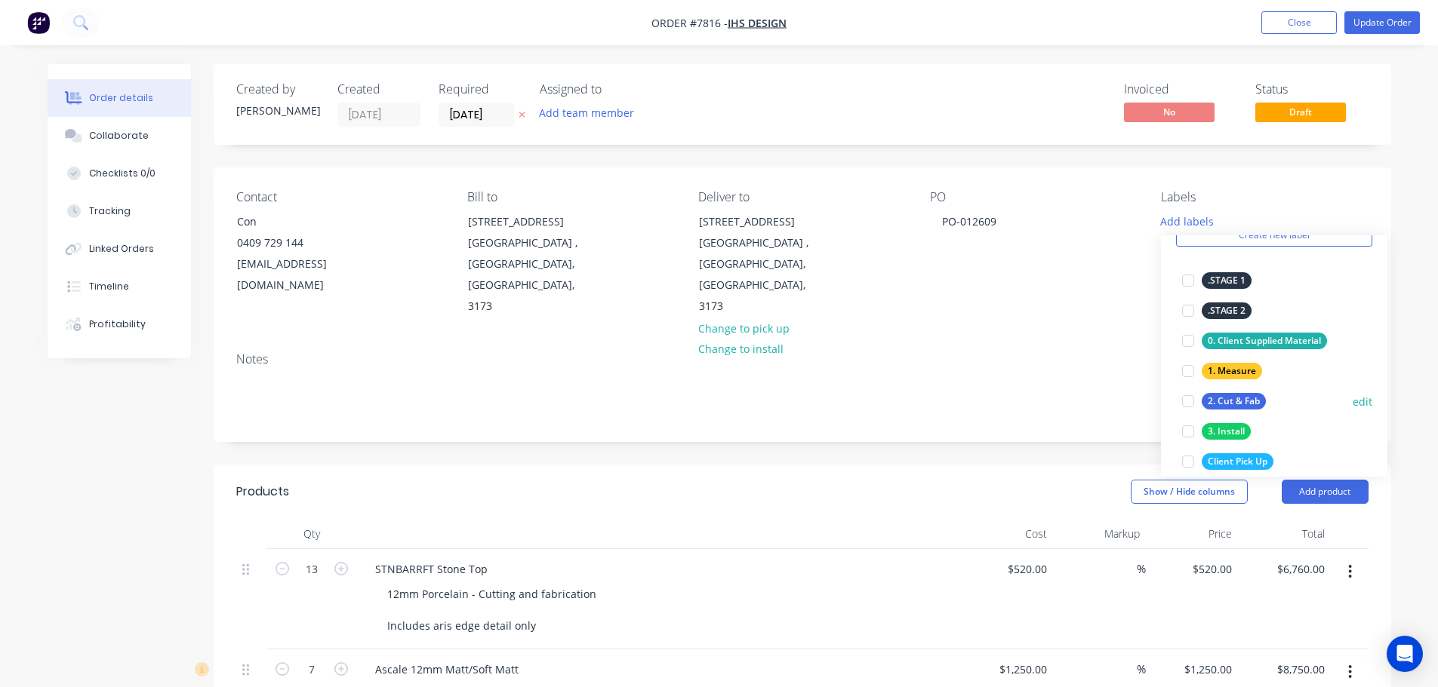
click at [1187, 400] on div at bounding box center [1188, 401] width 30 height 30
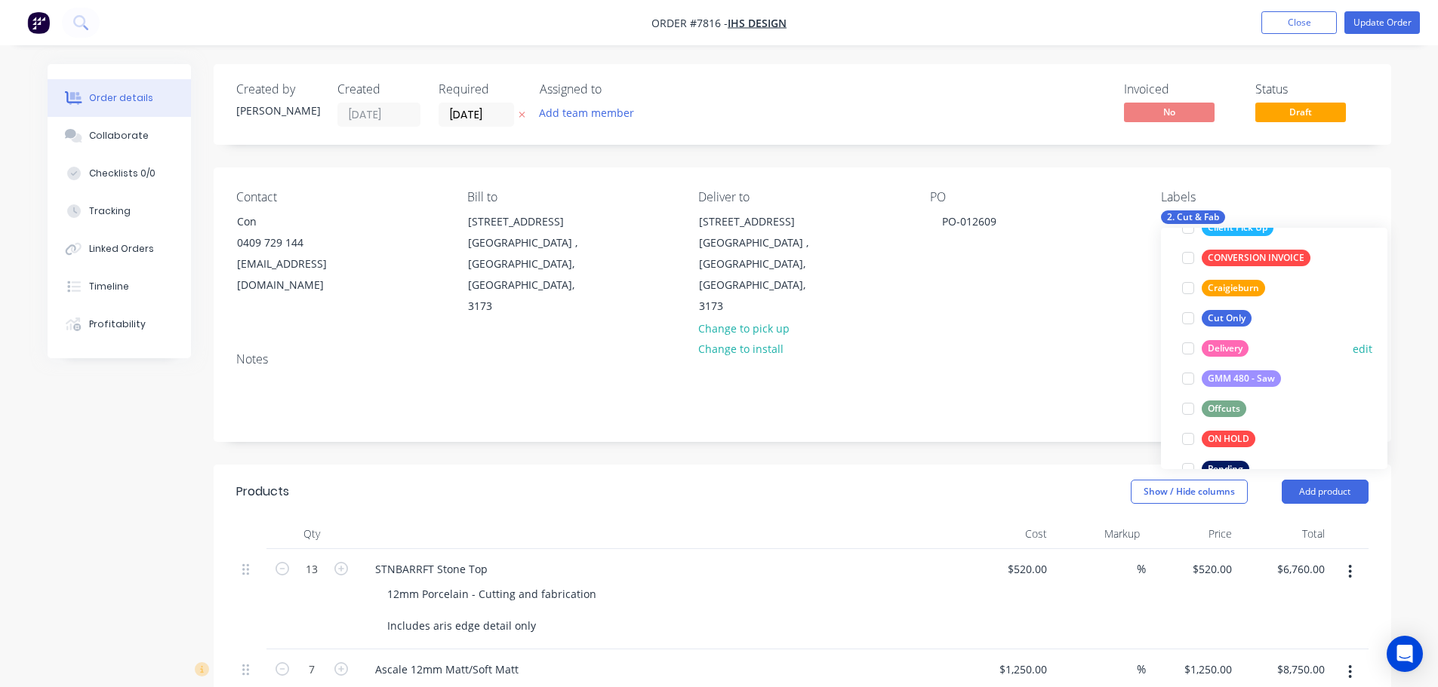
click at [1188, 349] on div at bounding box center [1188, 349] width 30 height 30
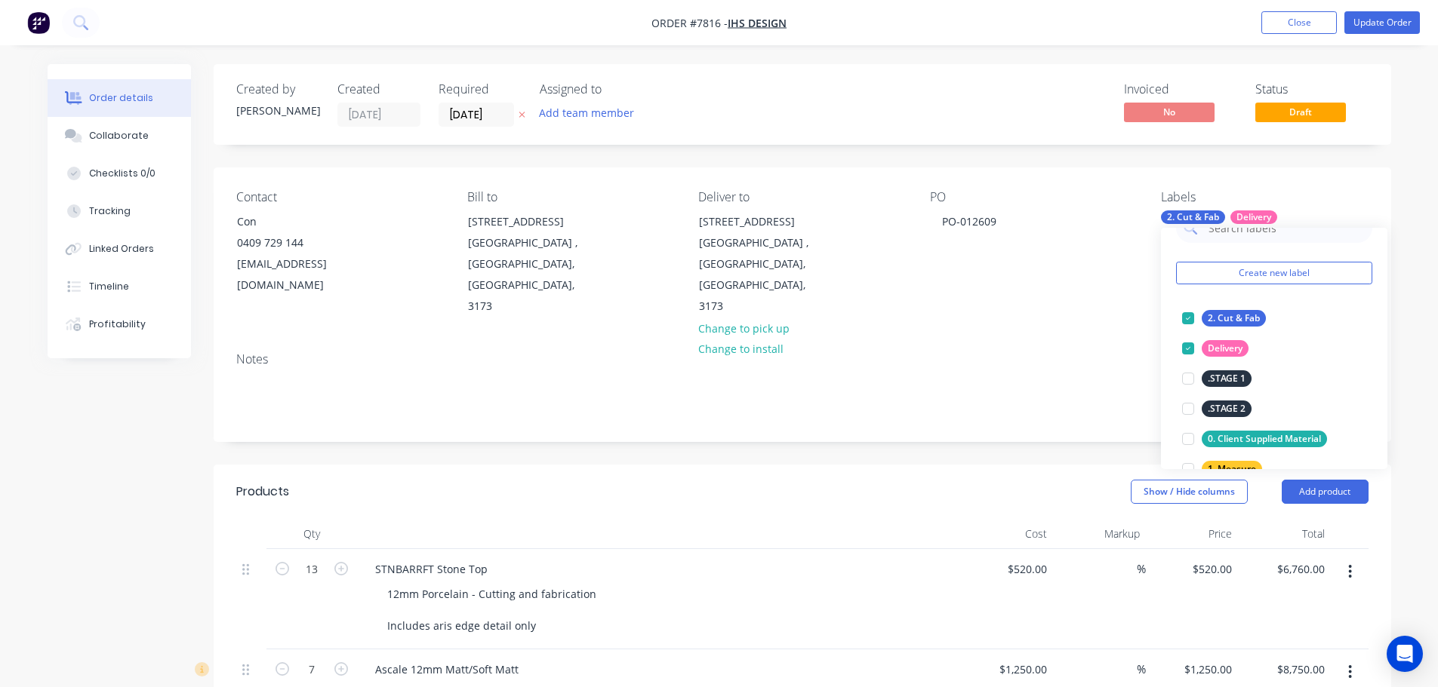
click at [935, 465] on header "Products Show / Hide columns Add product" at bounding box center [802, 492] width 1177 height 54
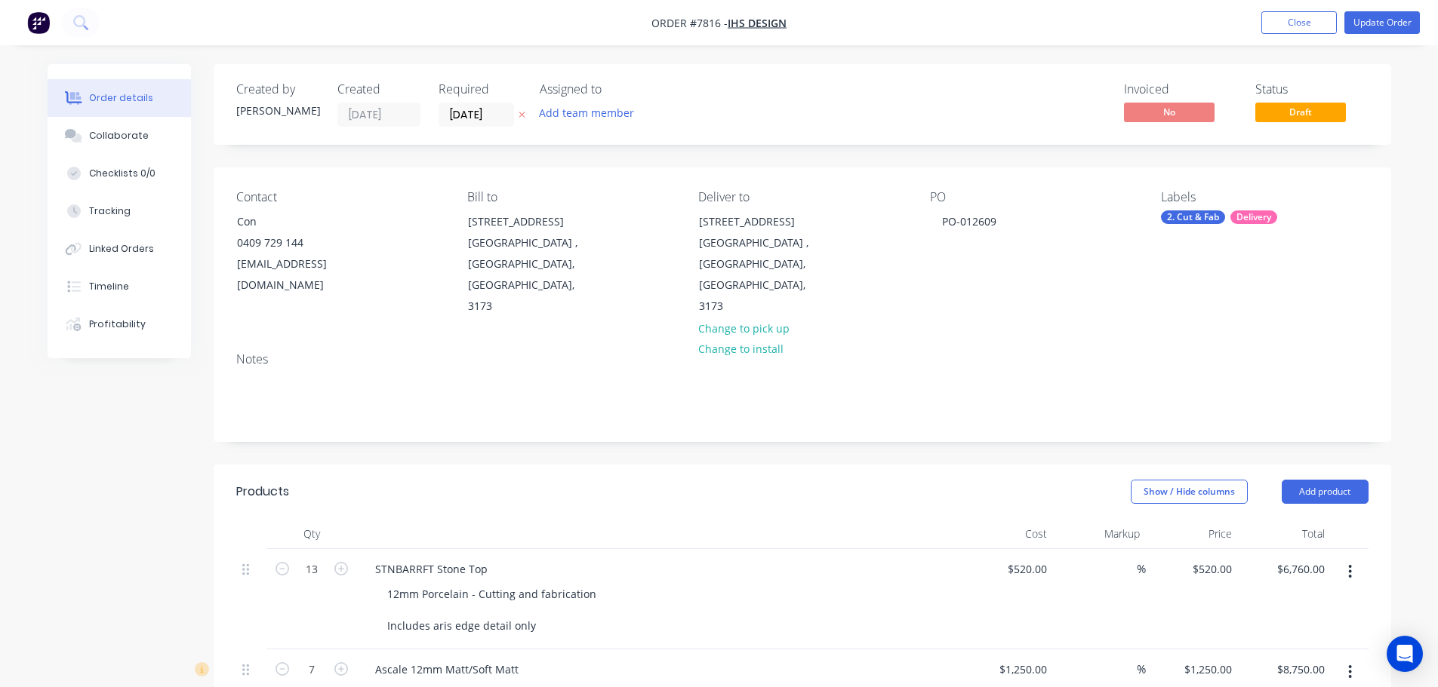
scroll to position [226, 0]
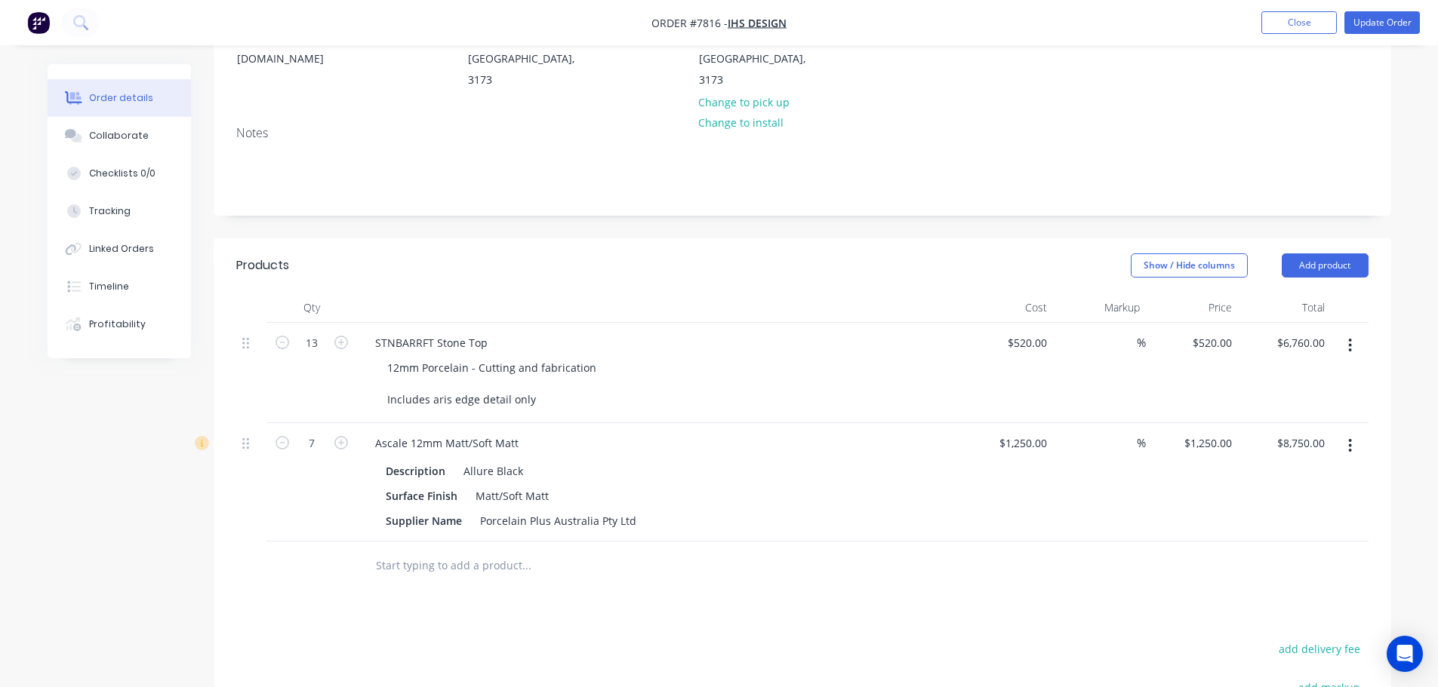
click at [460, 551] on input "text" at bounding box center [526, 566] width 302 height 30
type input "f"
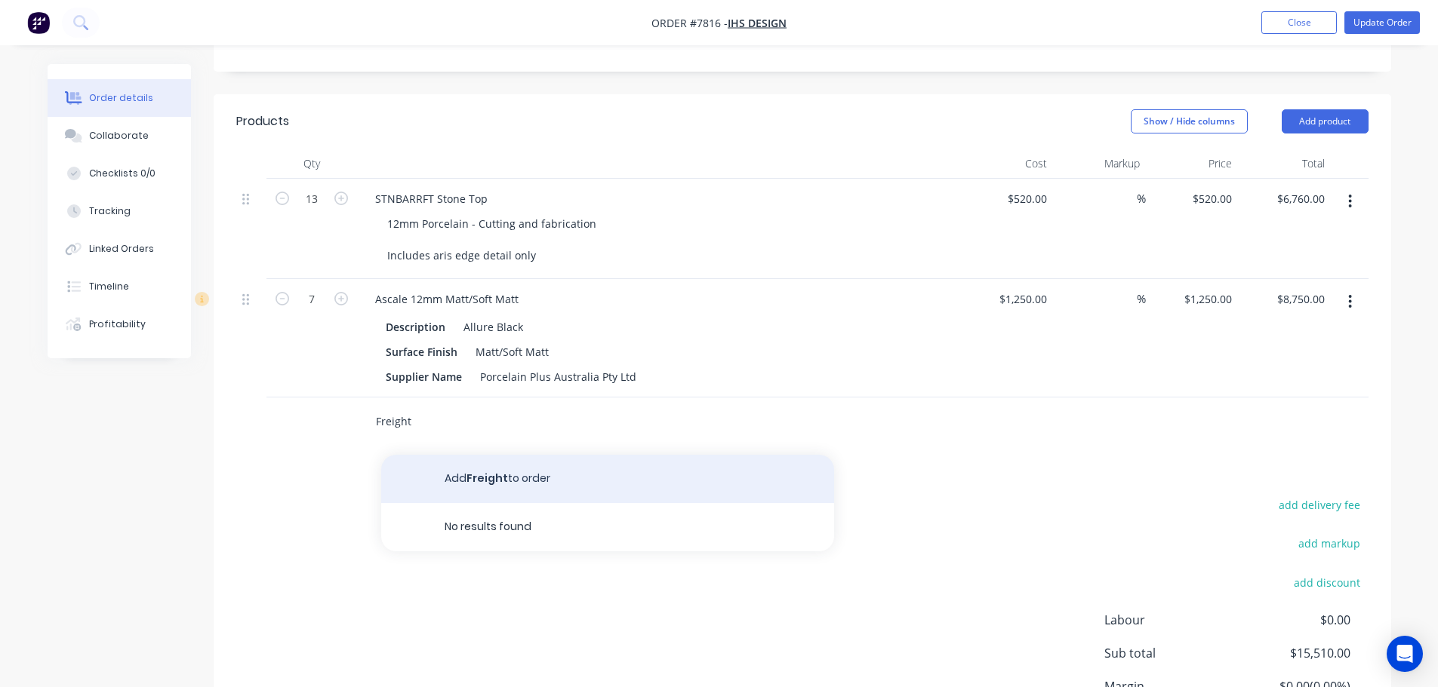
scroll to position [377, 0]
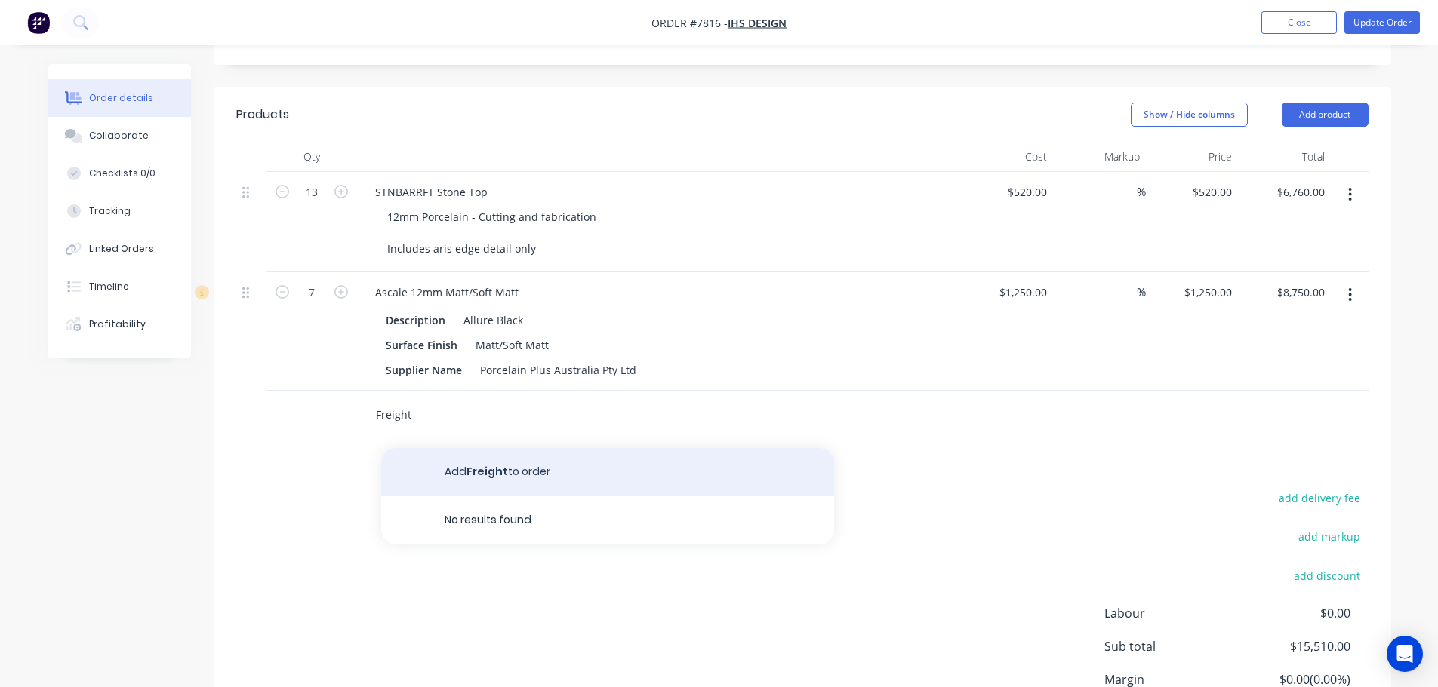
type input "Freight"
click at [521, 448] on button "Add Freight to order" at bounding box center [607, 472] width 453 height 48
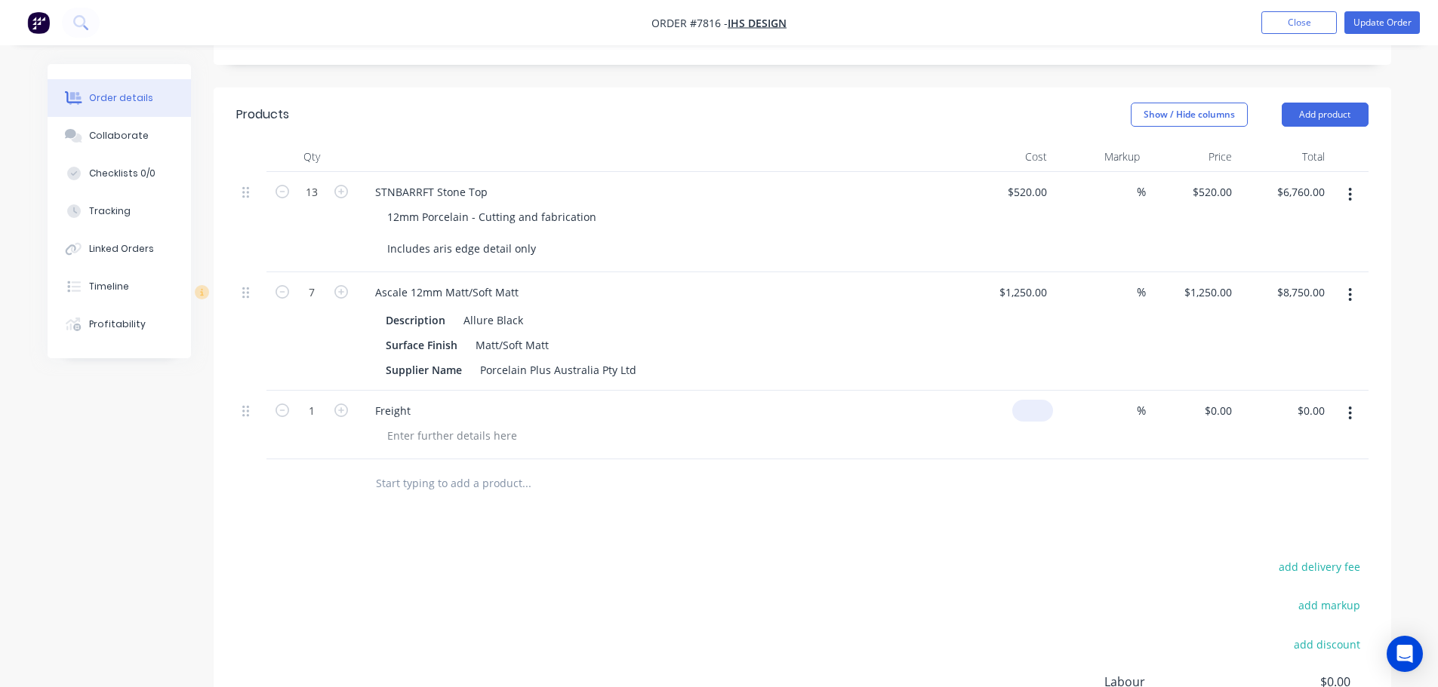
click at [1023, 391] on div "$0.00" at bounding box center [1007, 425] width 93 height 69
type input "$150.00"
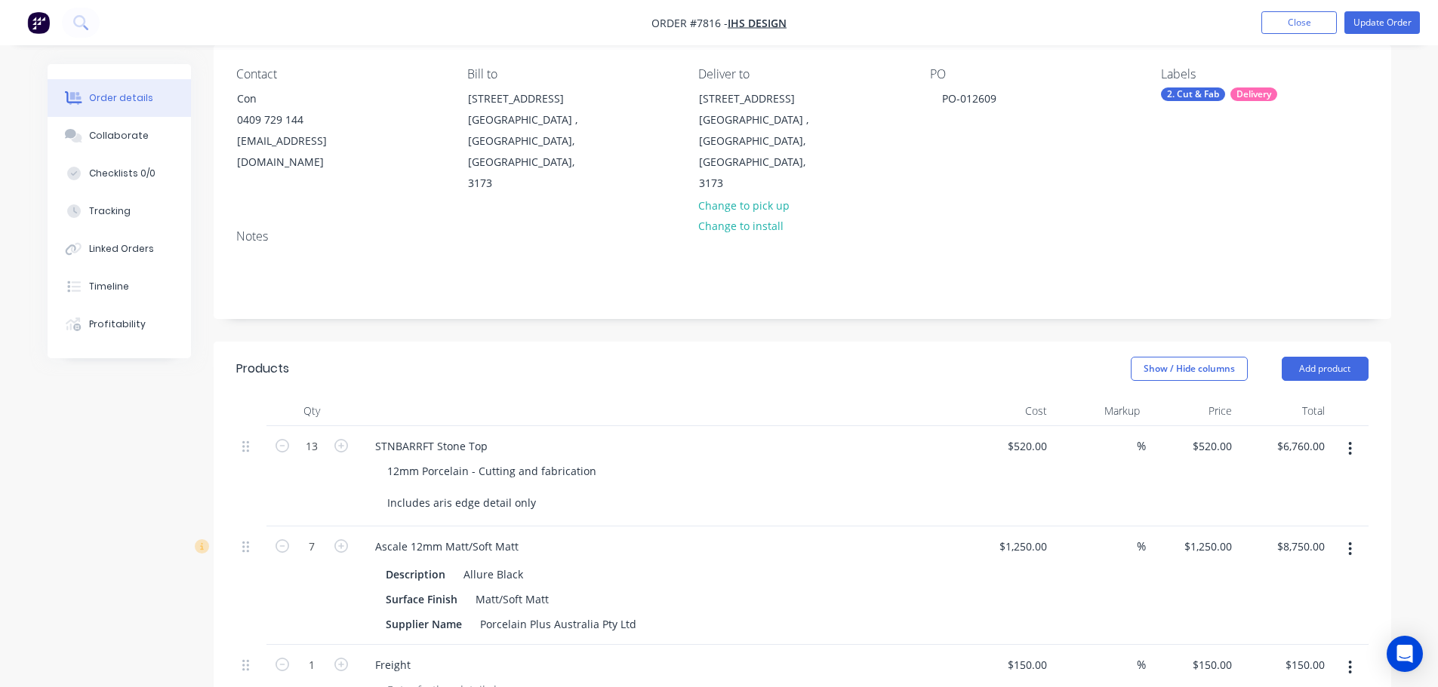
scroll to position [0, 0]
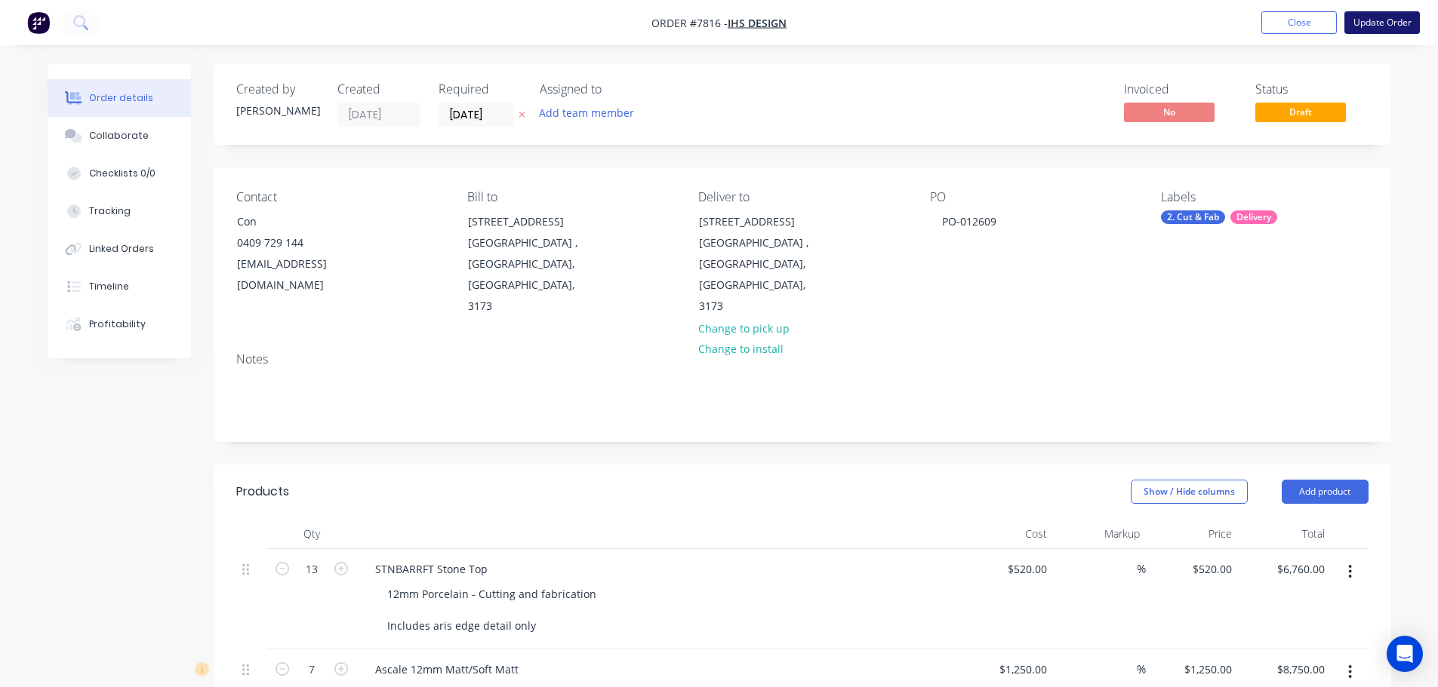
click at [1375, 17] on button "Update Order" at bounding box center [1381, 22] width 75 height 23
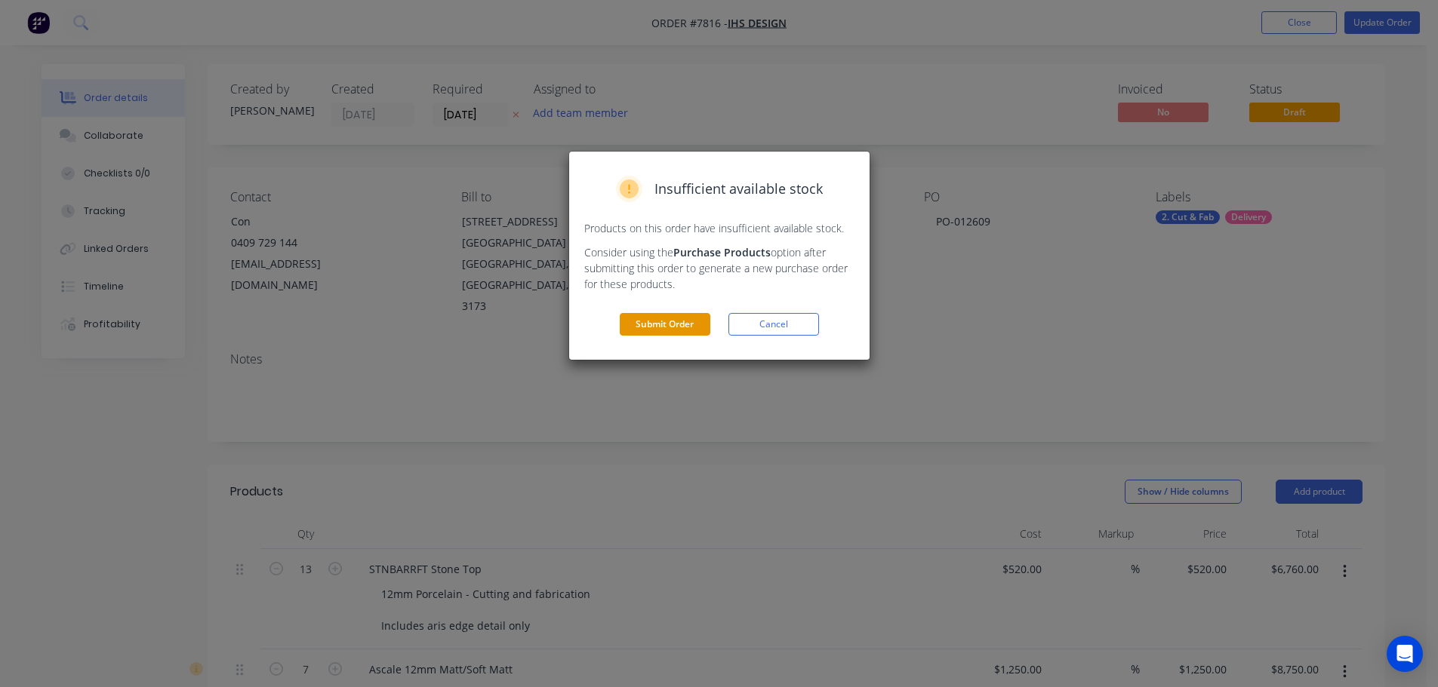
click at [659, 324] on button "Submit Order" at bounding box center [665, 324] width 91 height 23
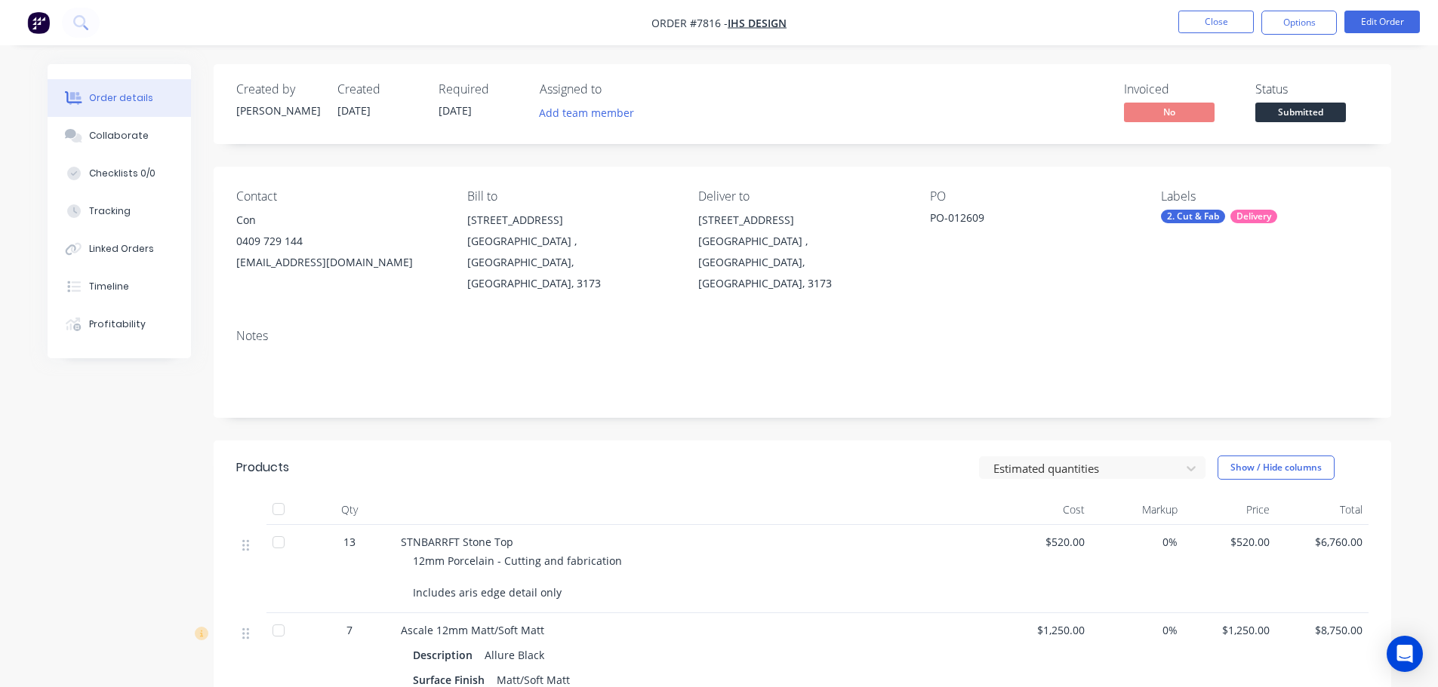
drag, startPoint x: 1329, startPoint y: 118, endPoint x: 1324, endPoint y: 128, distance: 11.1
click at [1328, 118] on span "Submitted" at bounding box center [1300, 112] width 91 height 19
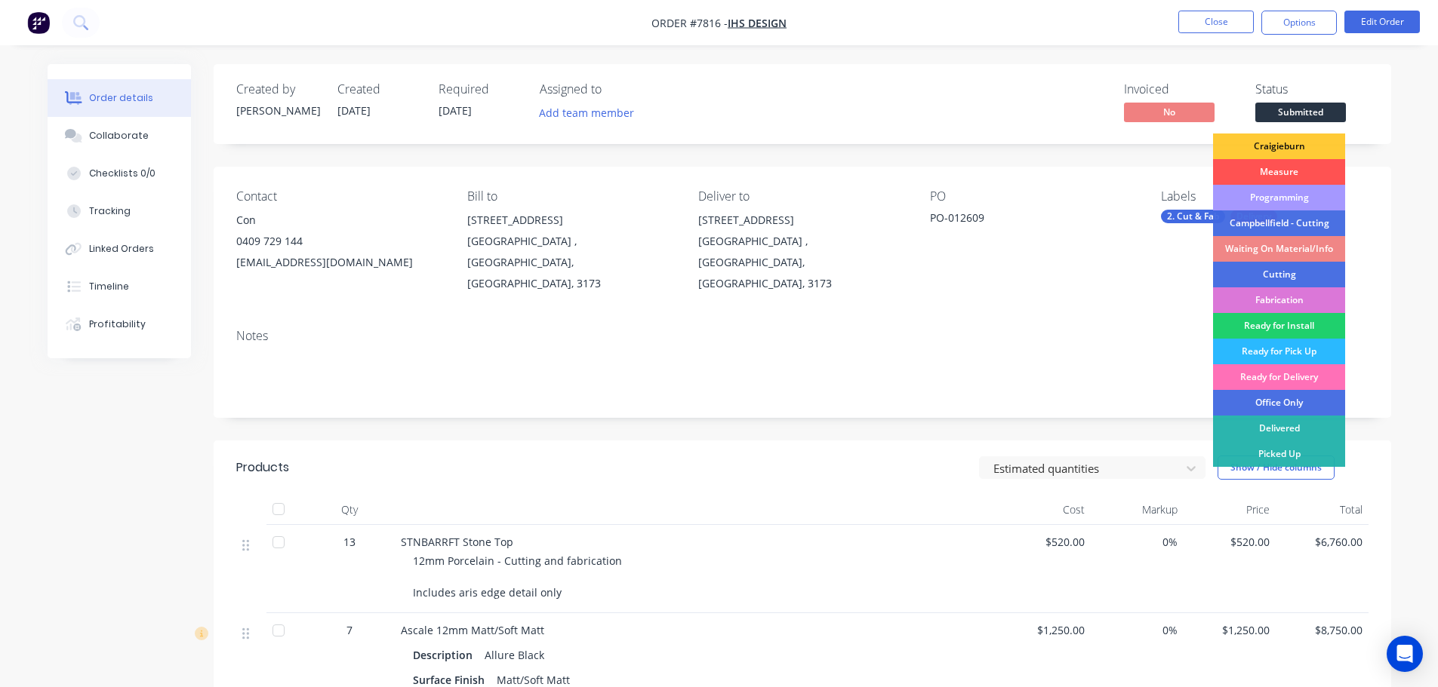
click at [1293, 201] on div "Programming" at bounding box center [1279, 198] width 132 height 26
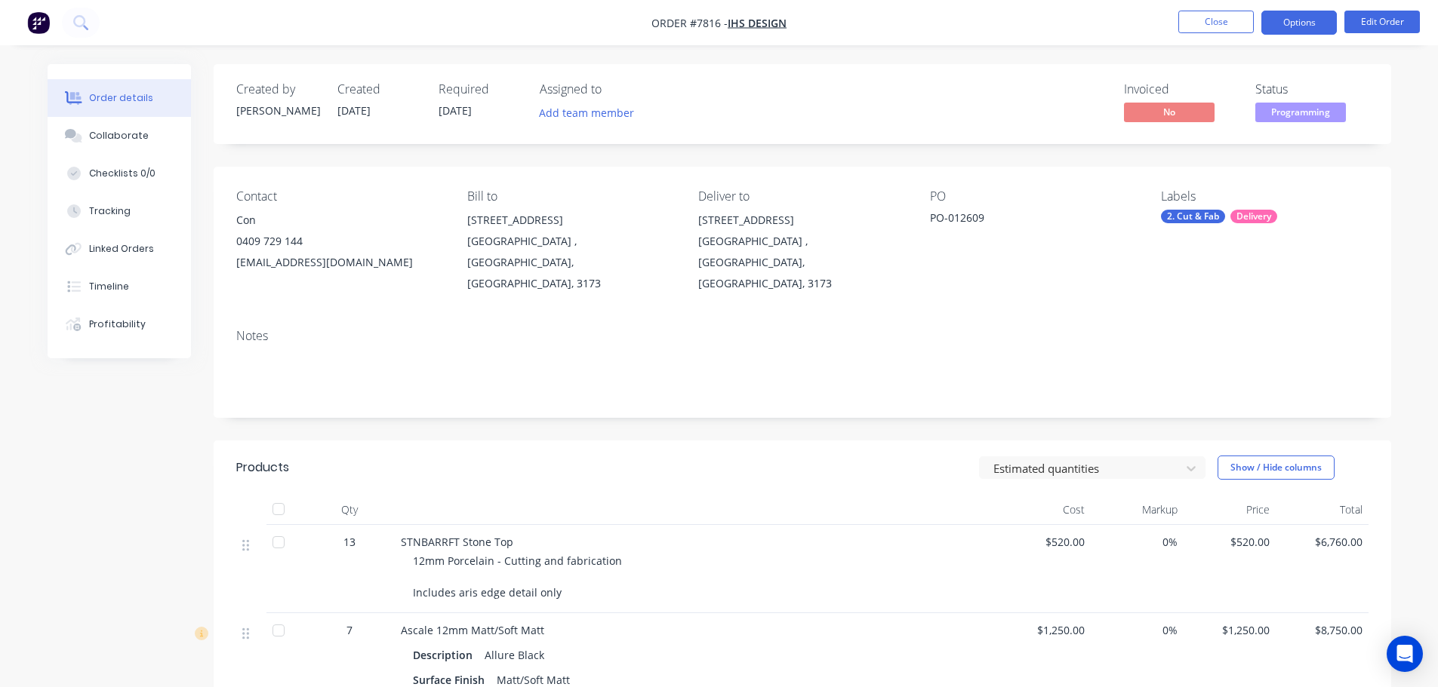
click at [1305, 29] on button "Options" at bounding box center [1298, 23] width 75 height 24
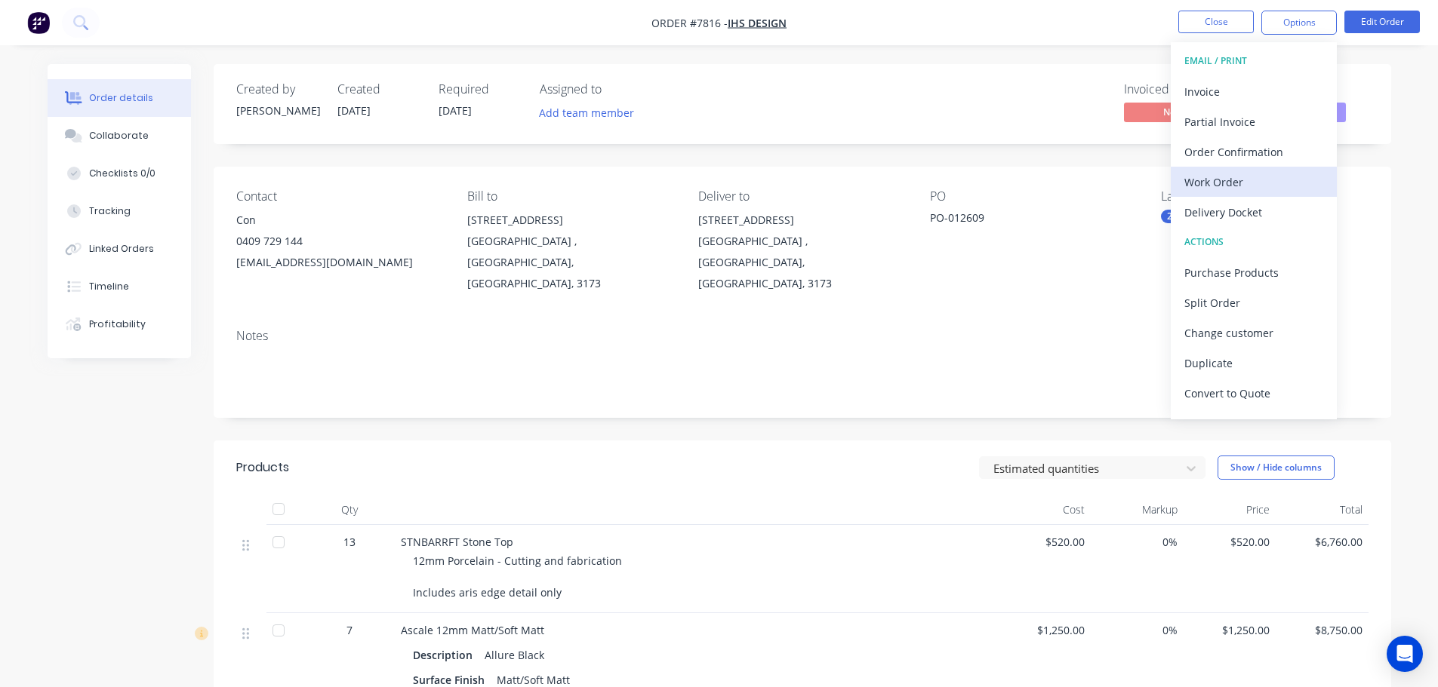
click at [1262, 172] on div "Work Order" at bounding box center [1253, 182] width 139 height 22
click at [1261, 171] on div "Custom" at bounding box center [1253, 182] width 139 height 22
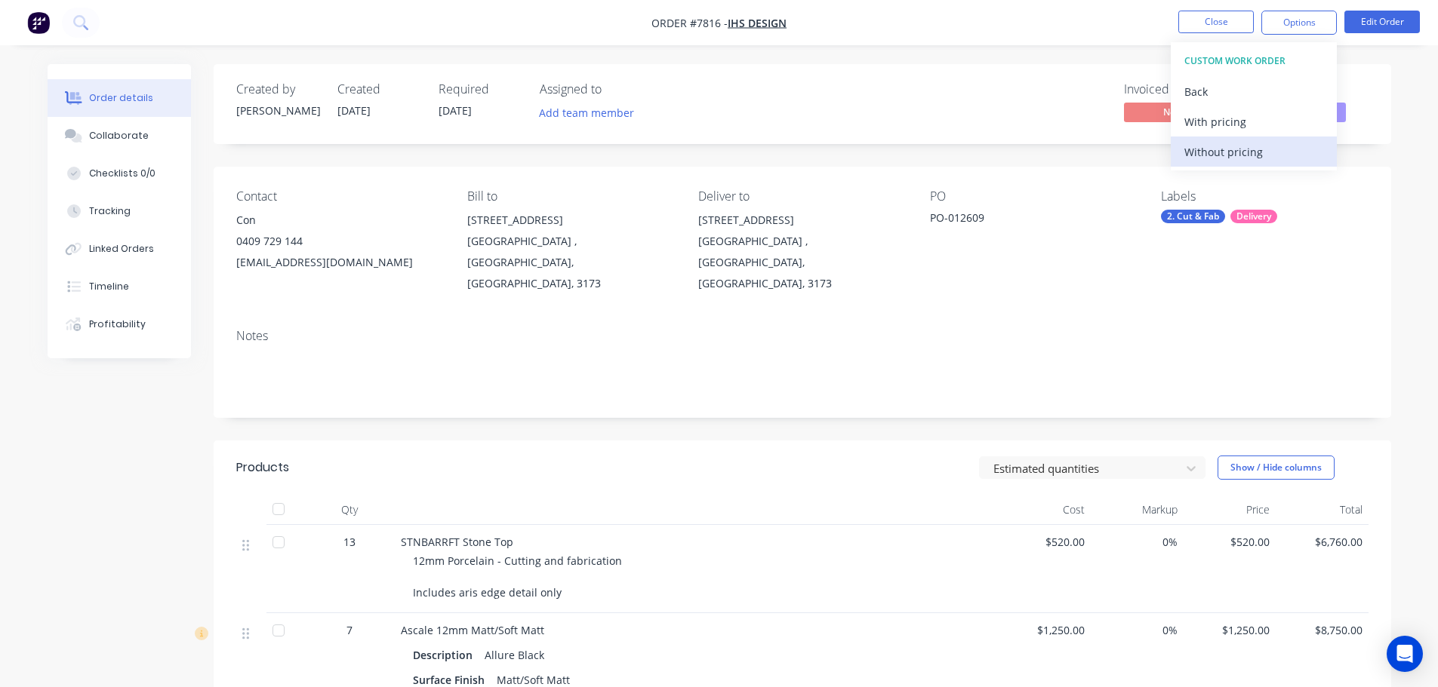
click at [1265, 151] on div "Without pricing" at bounding box center [1253, 152] width 139 height 22
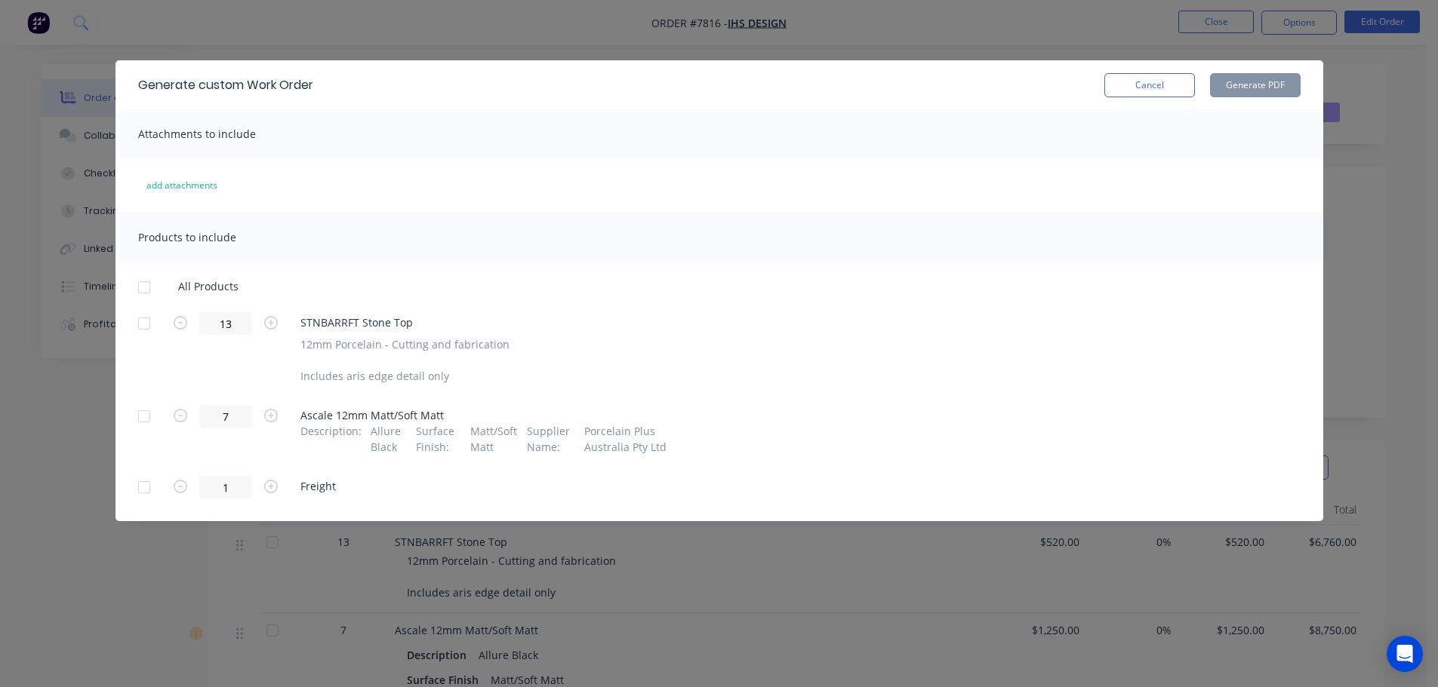
click at [146, 288] on div at bounding box center [144, 287] width 30 height 30
click at [1275, 88] on button "Generate PDF" at bounding box center [1255, 85] width 91 height 24
click at [1151, 88] on button "Cancel" at bounding box center [1149, 85] width 91 height 24
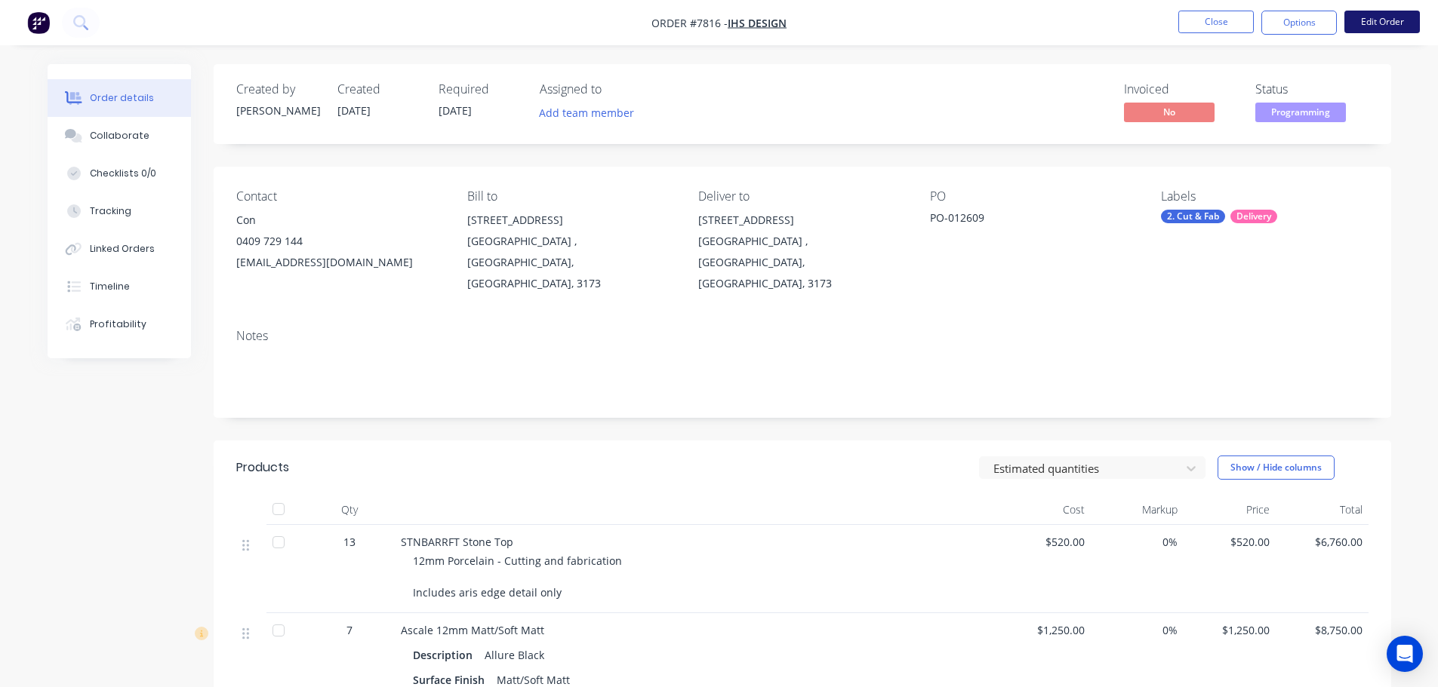
click at [1392, 23] on button "Edit Order" at bounding box center [1381, 22] width 75 height 23
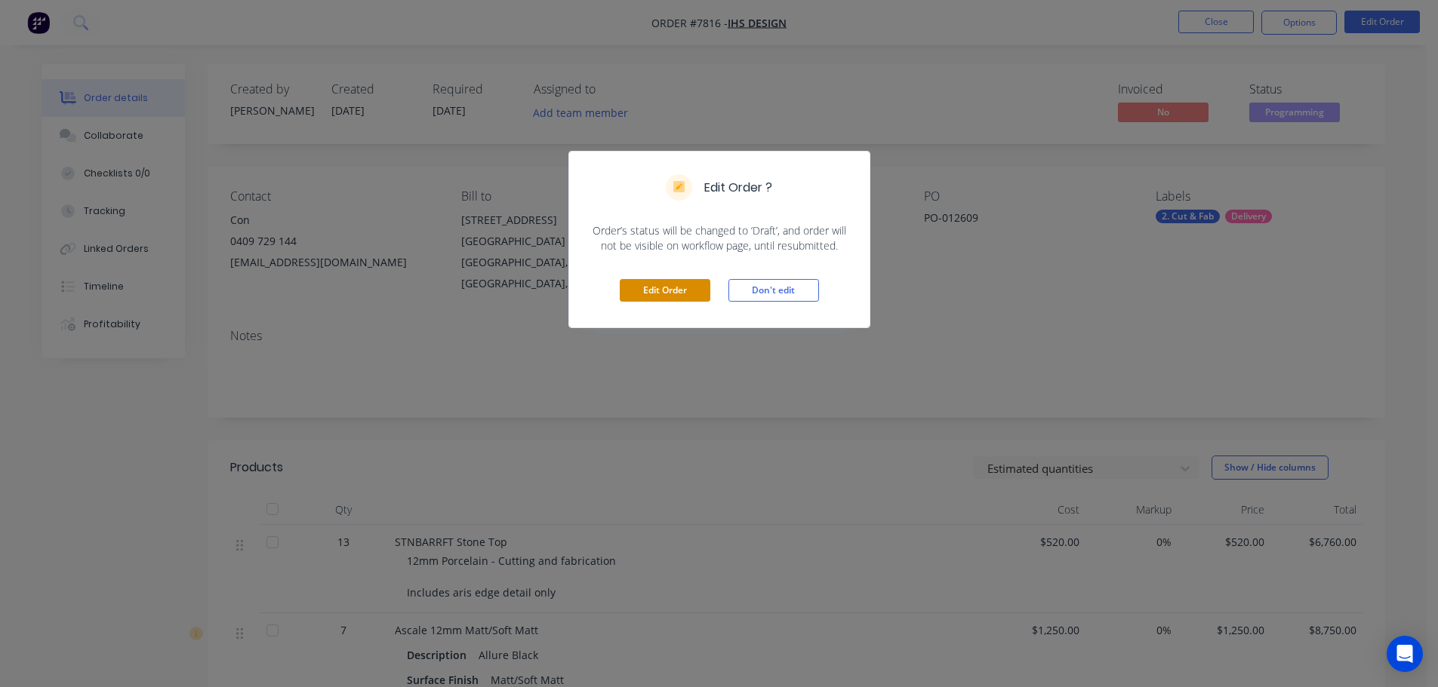
click at [638, 291] on button "Edit Order" at bounding box center [665, 290] width 91 height 23
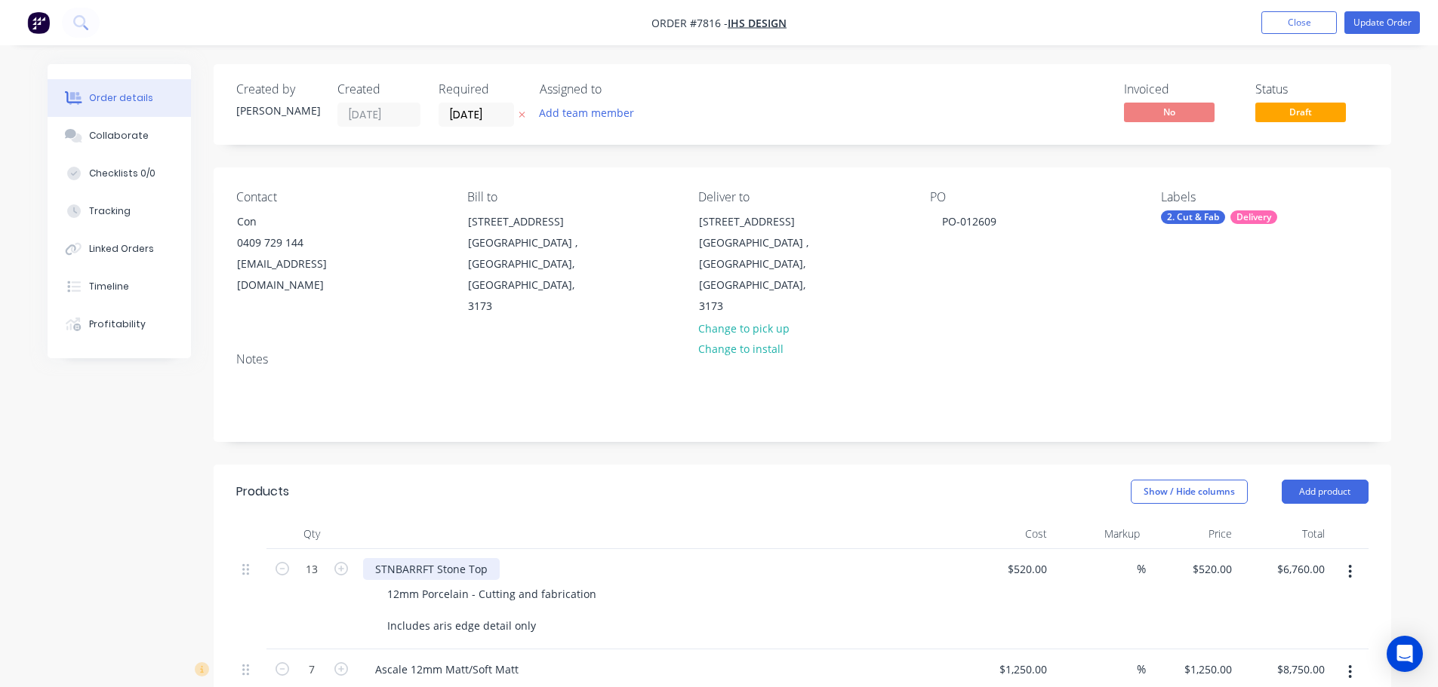
click at [488, 558] on div "STNBARRFT Stone Top" at bounding box center [431, 569] width 137 height 22
click at [906, 519] on div at bounding box center [659, 534] width 604 height 30
click at [1361, 26] on button "Update Order" at bounding box center [1381, 22] width 75 height 23
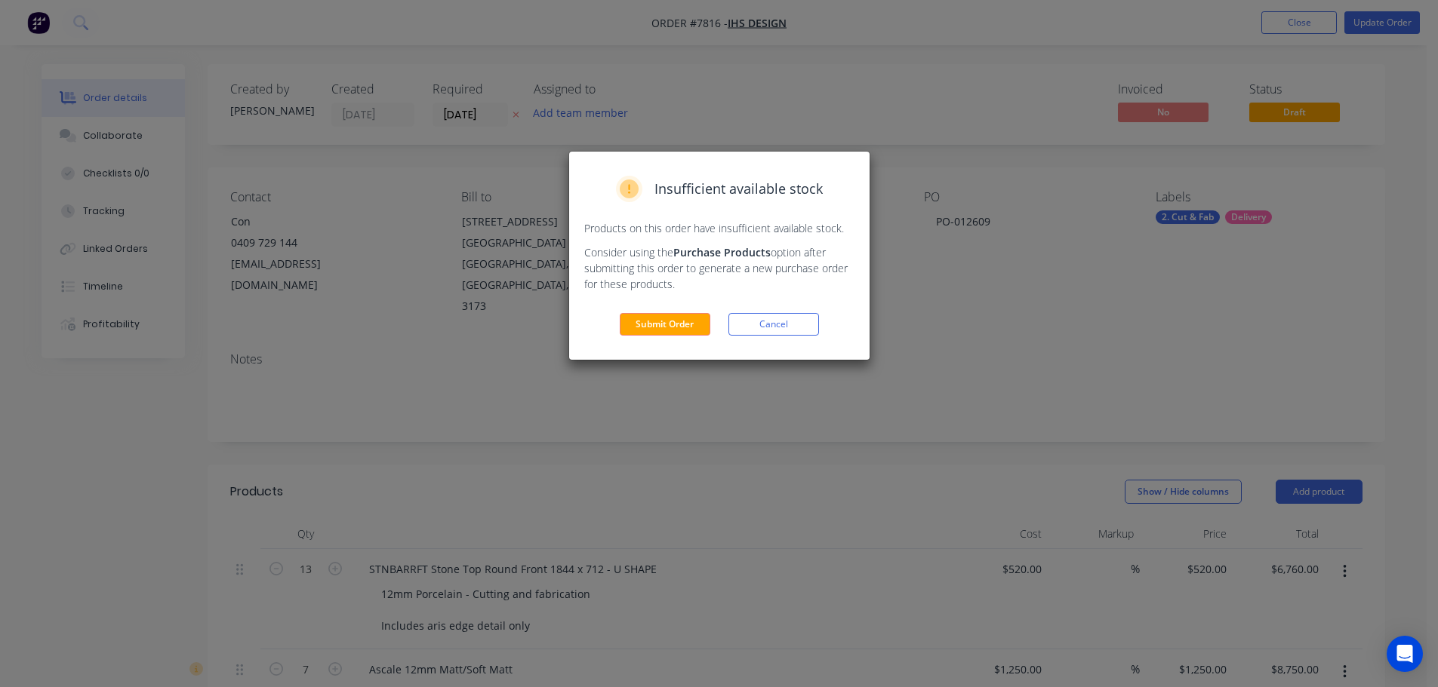
click at [694, 318] on button "Submit Order" at bounding box center [665, 324] width 91 height 23
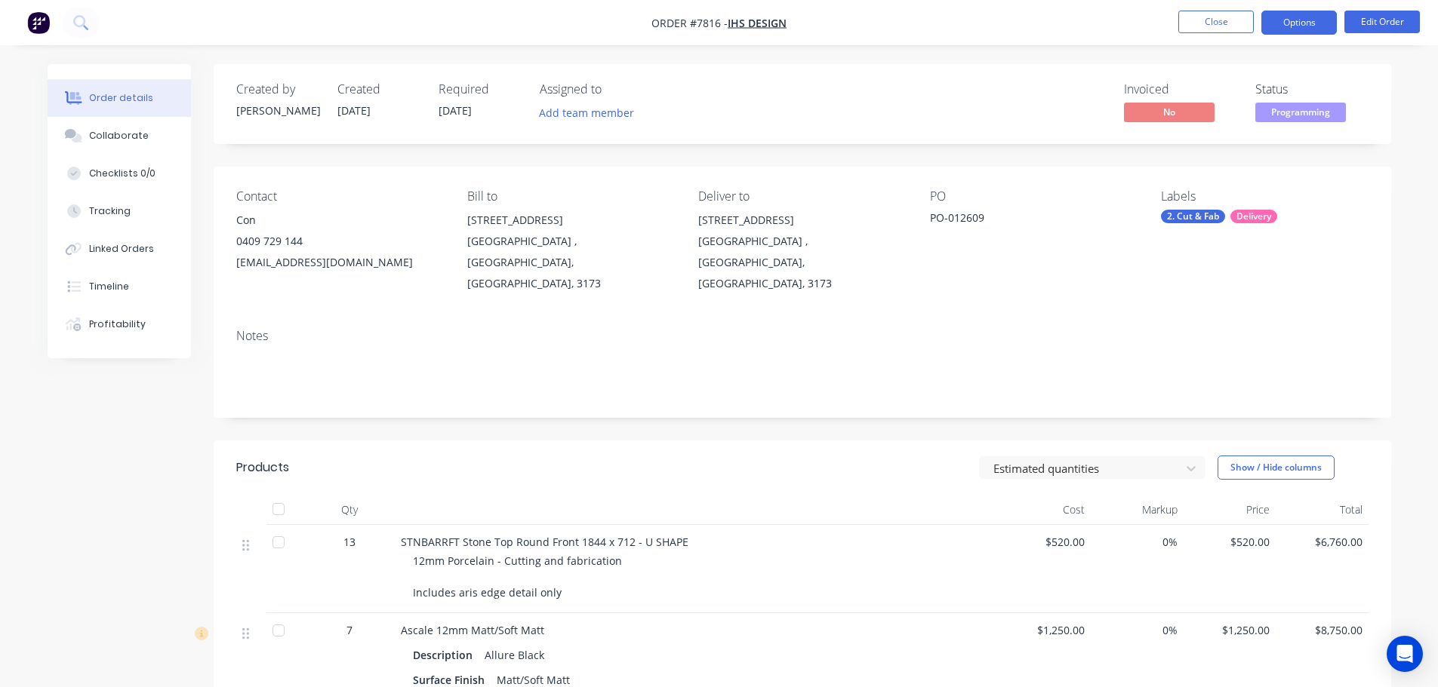
click at [1312, 27] on button "Options" at bounding box center [1298, 23] width 75 height 24
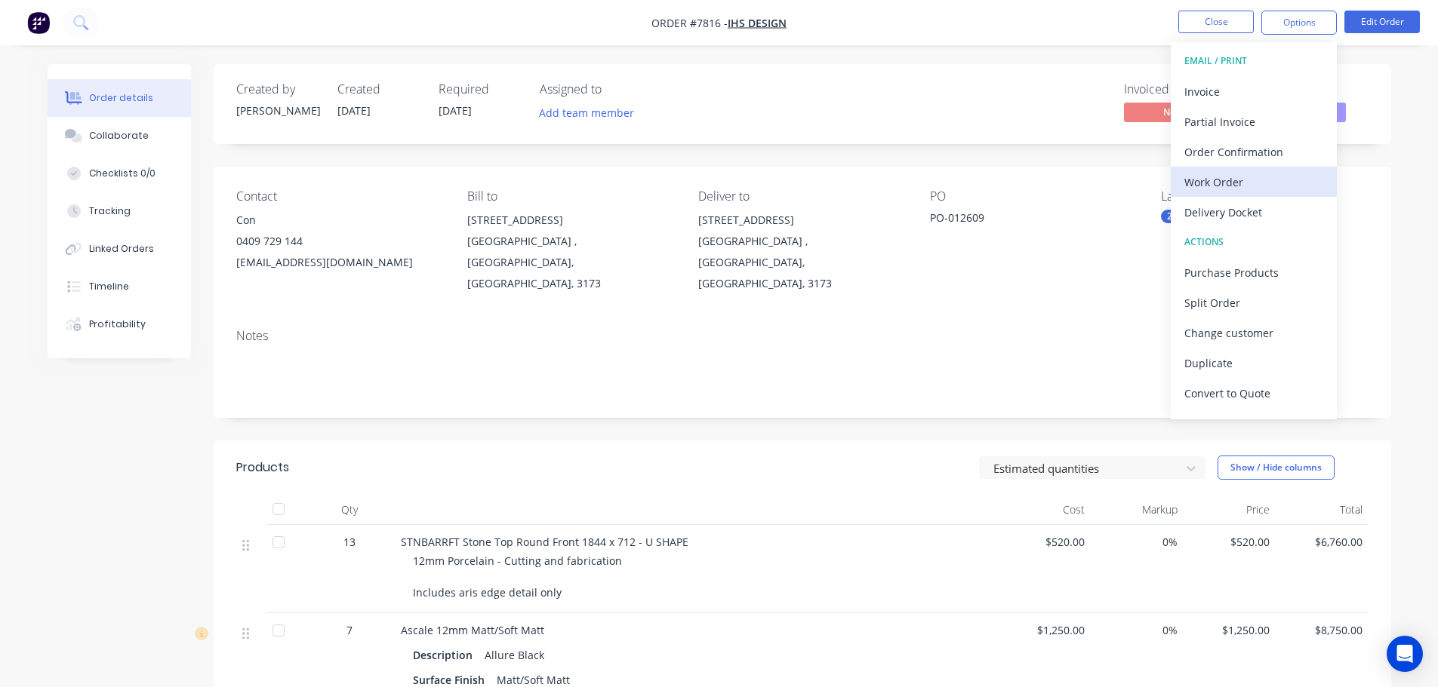
click at [1257, 171] on div "Work Order" at bounding box center [1253, 182] width 139 height 22
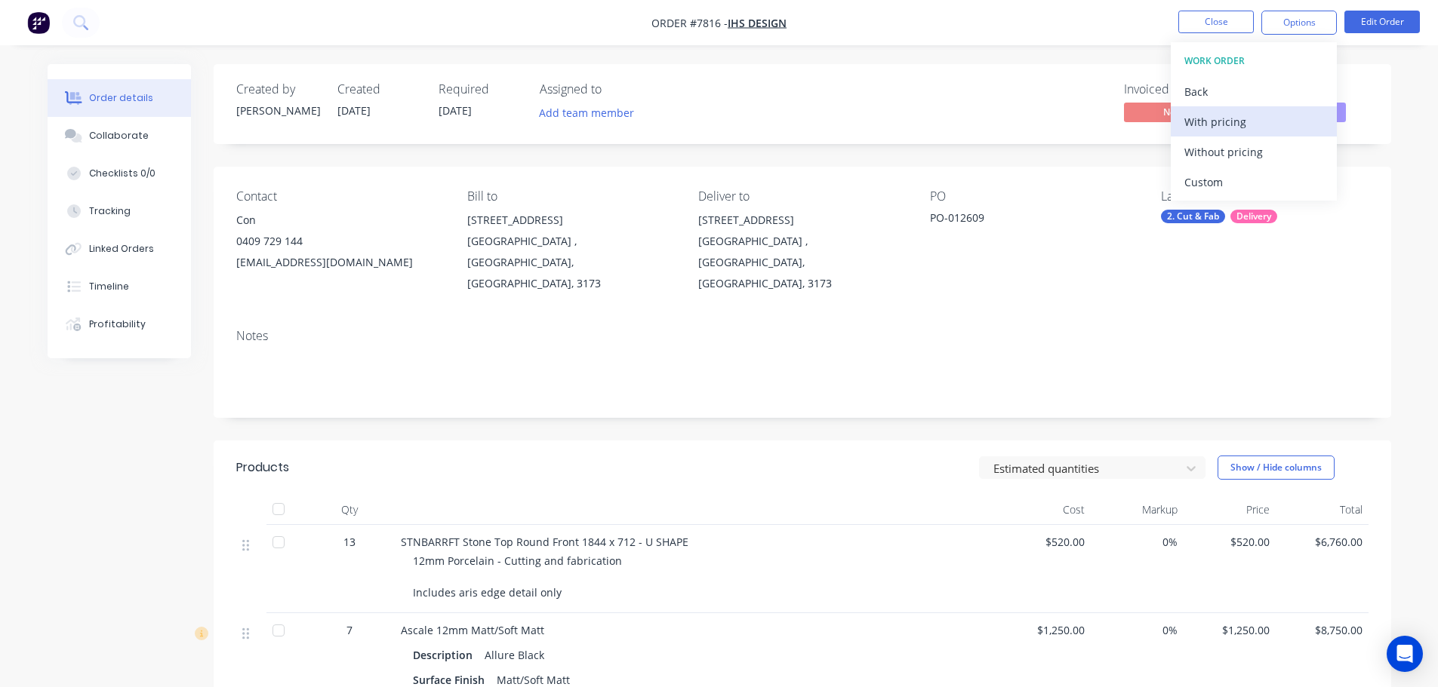
click at [1264, 130] on div "With pricing" at bounding box center [1253, 122] width 139 height 22
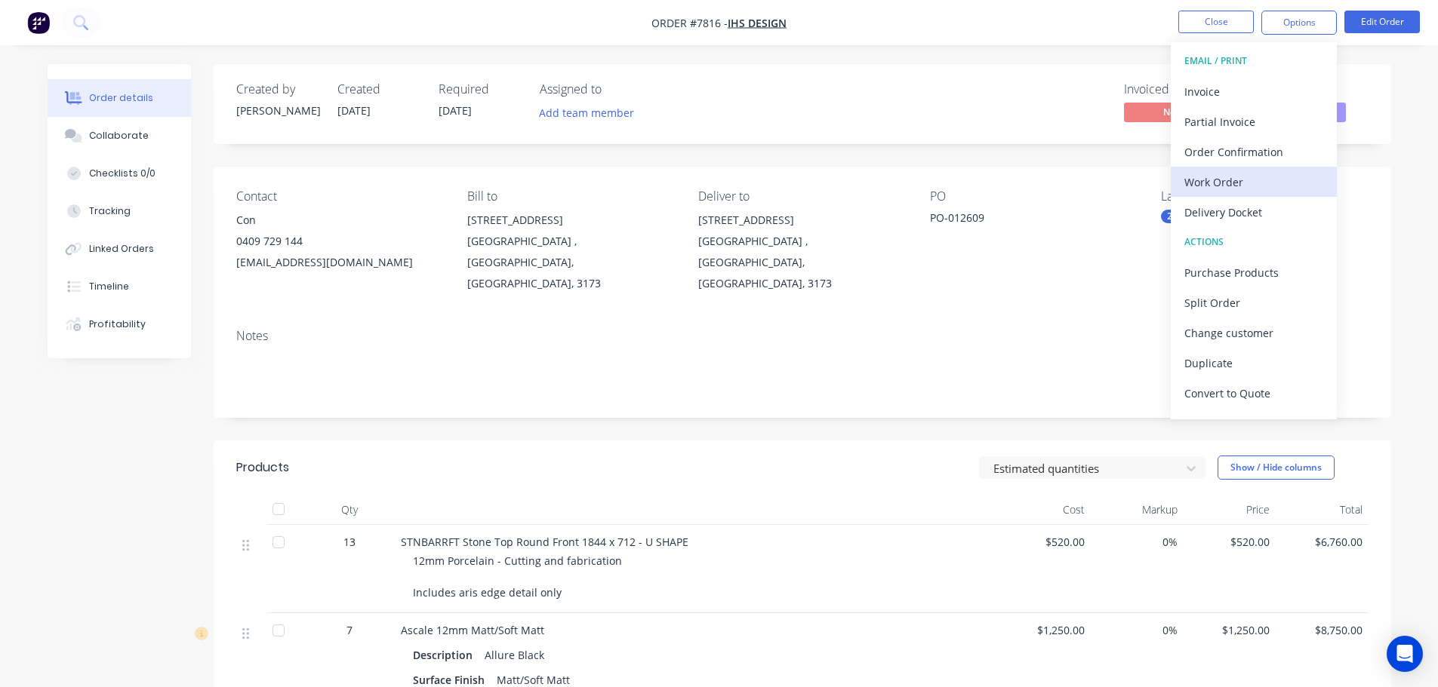
click at [1263, 184] on div "Work Order" at bounding box center [1253, 182] width 139 height 22
click at [1237, 174] on div "Custom" at bounding box center [1253, 182] width 139 height 22
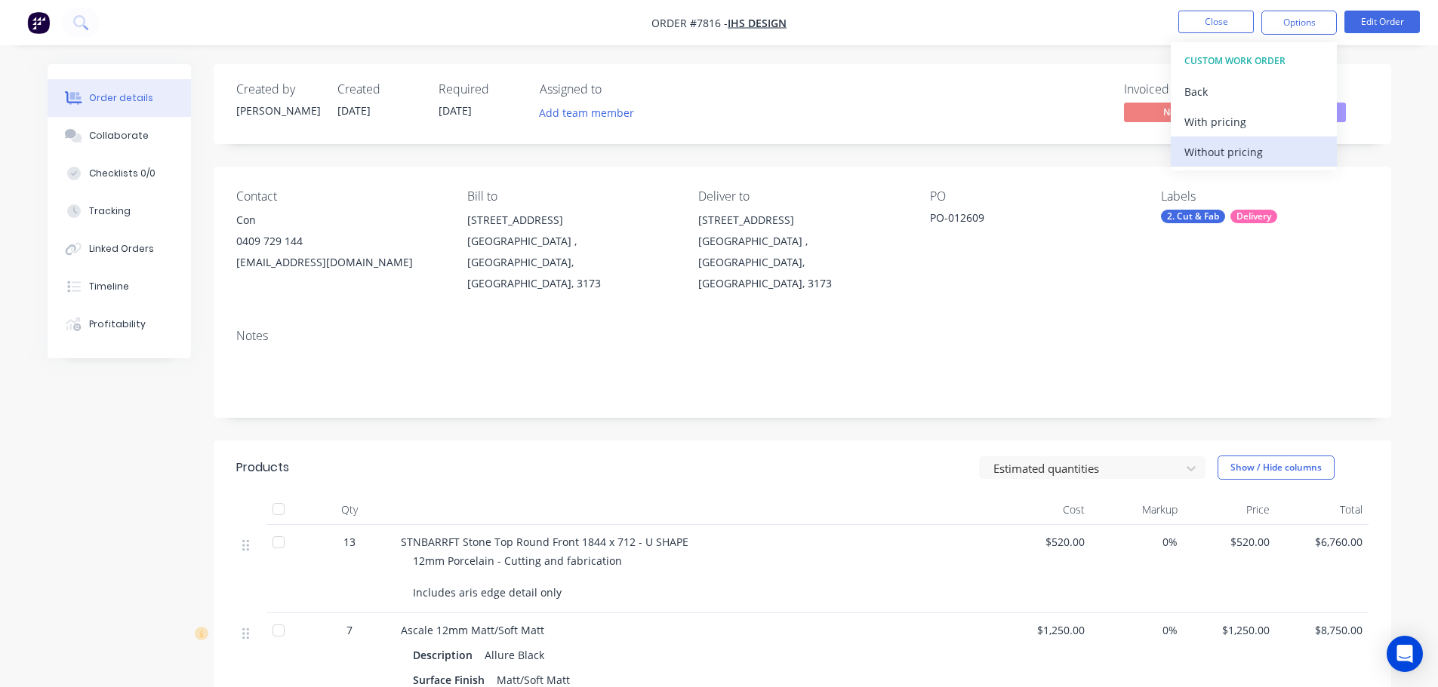
click at [1242, 149] on div "Without pricing" at bounding box center [1253, 152] width 139 height 22
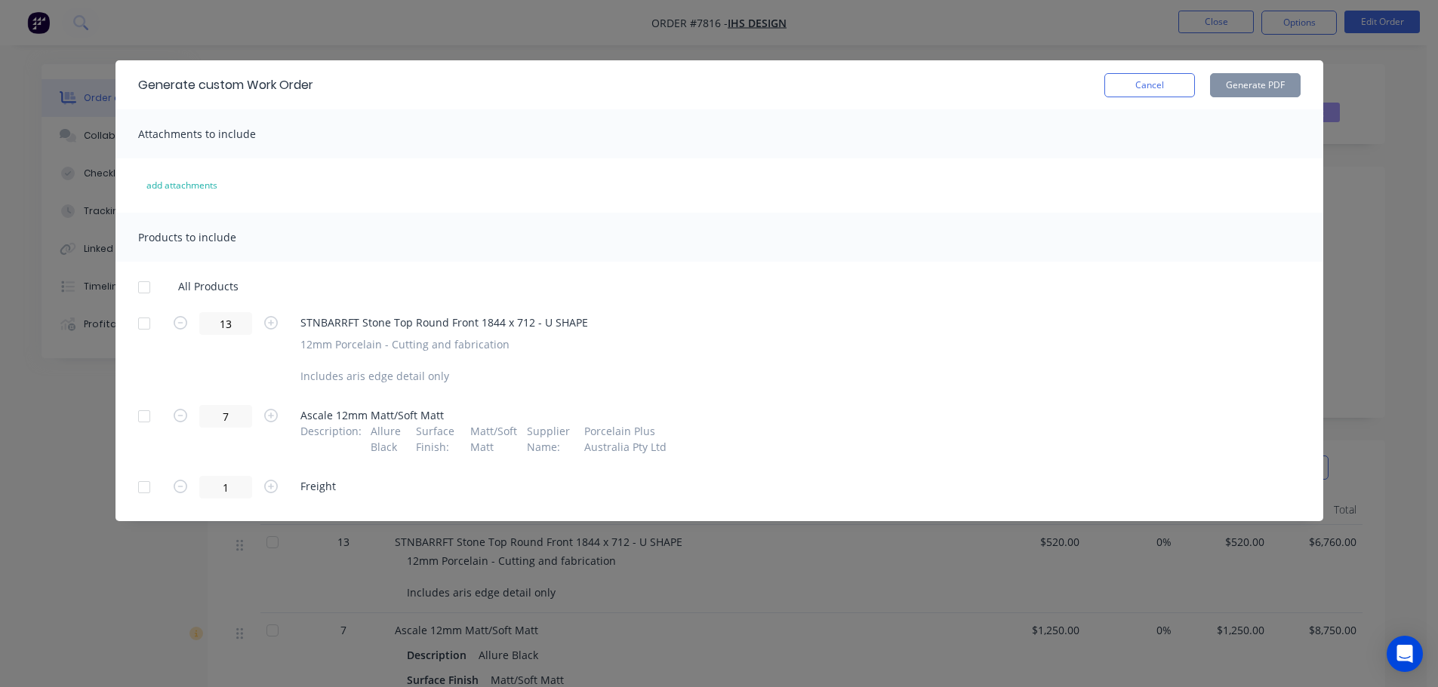
click at [143, 290] on div at bounding box center [144, 287] width 30 height 30
click at [140, 482] on div at bounding box center [144, 487] width 30 height 30
click at [1277, 84] on button "Generate PDF" at bounding box center [1255, 85] width 91 height 24
click at [1128, 82] on button "Cancel" at bounding box center [1149, 85] width 91 height 24
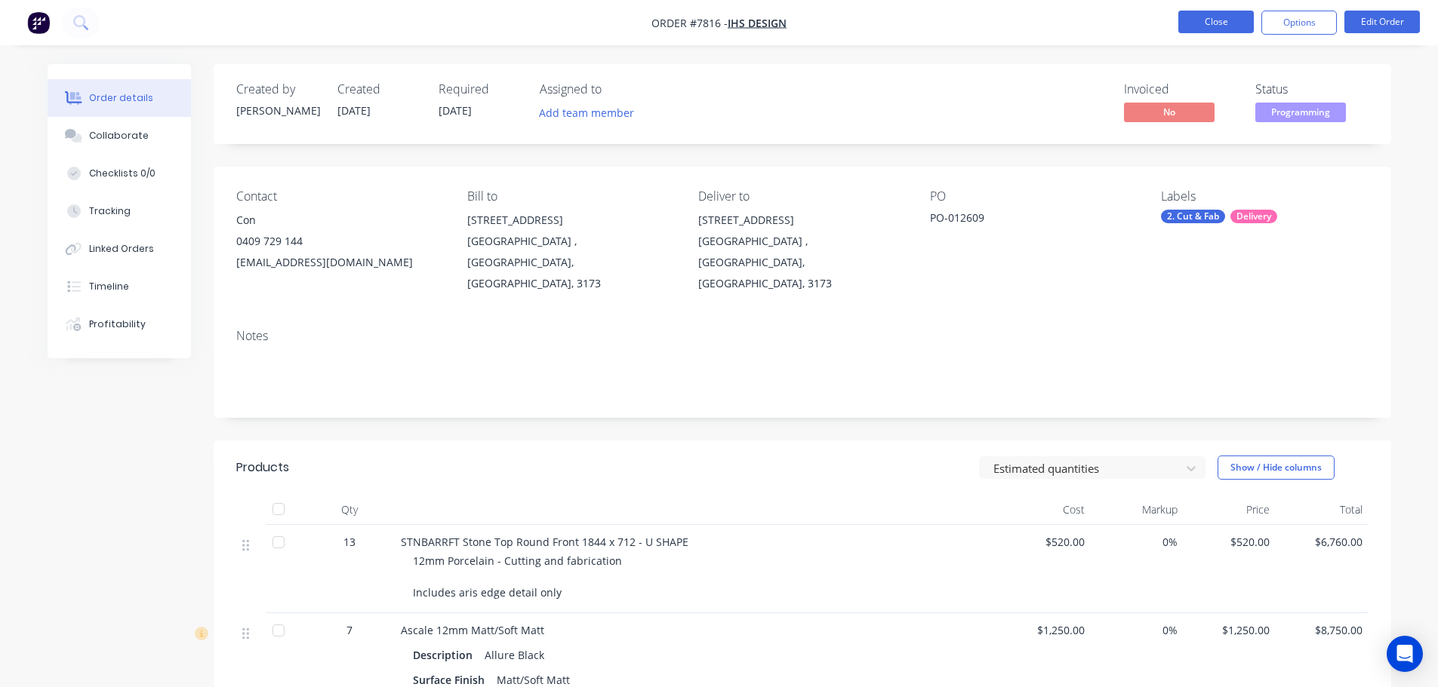
click at [1200, 23] on button "Close" at bounding box center [1215, 22] width 75 height 23
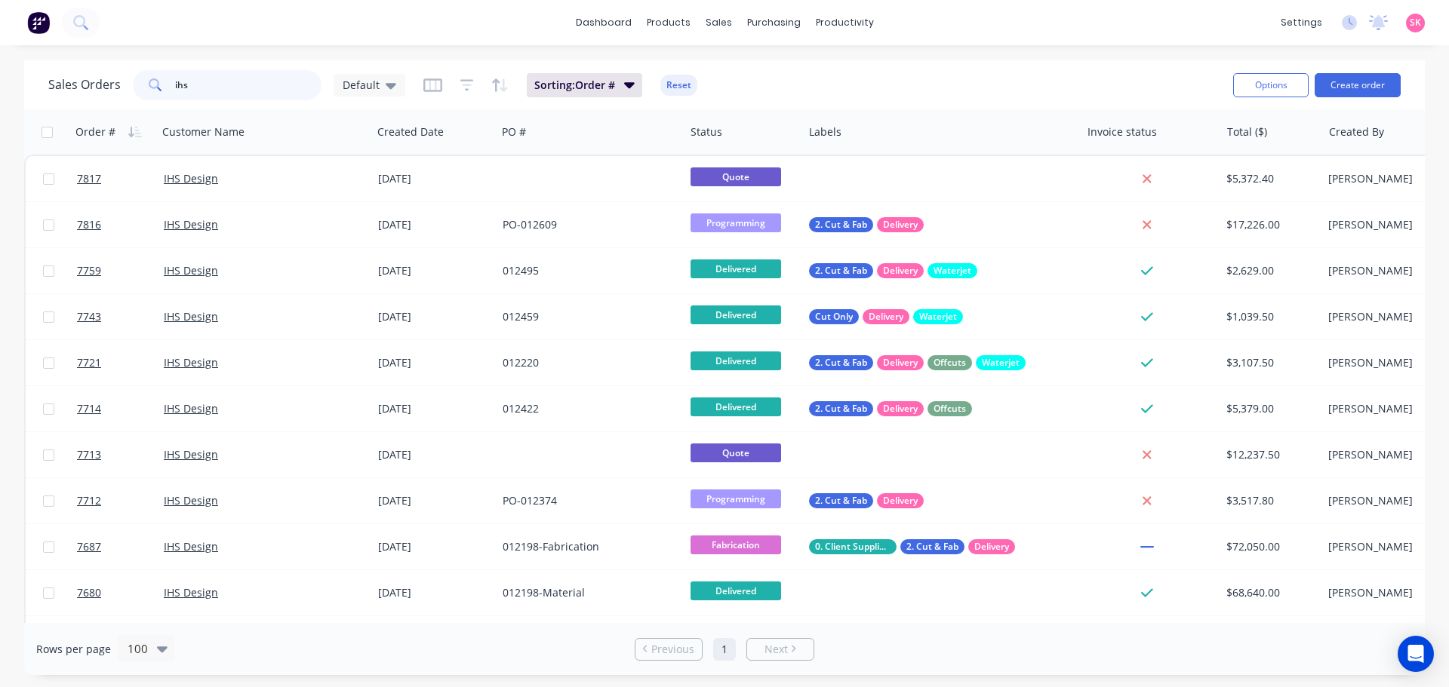
drag, startPoint x: 225, startPoint y: 84, endPoint x: 108, endPoint y: 82, distance: 117.0
click at [118, 82] on div "Sales Orders ihs Default" at bounding box center [226, 85] width 357 height 30
click at [265, 84] on input "ihs" at bounding box center [248, 85] width 147 height 30
drag, startPoint x: 257, startPoint y: 79, endPoint x: -34, endPoint y: 62, distance: 291.8
click at [0, 62] on html "dashboard products sales purchasing productivity dashboard products Product Cat…" at bounding box center [724, 343] width 1449 height 687
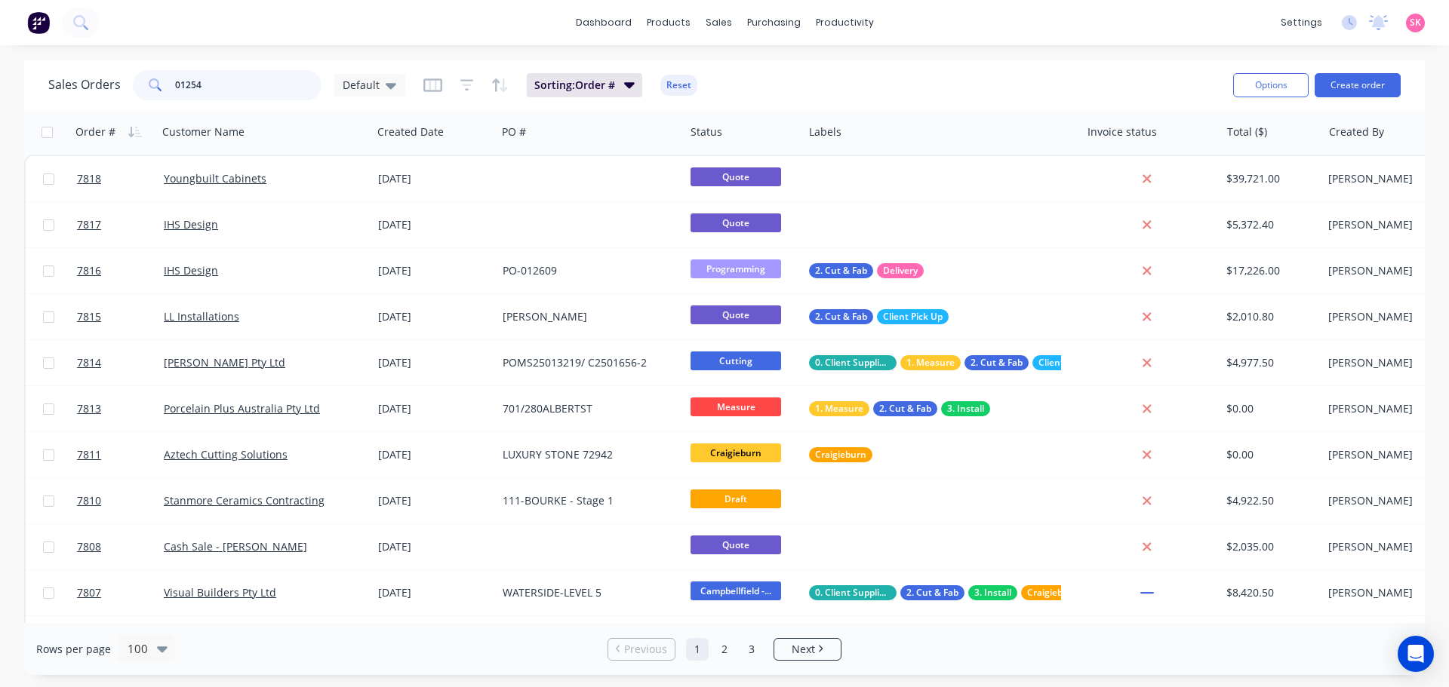
type input "012543"
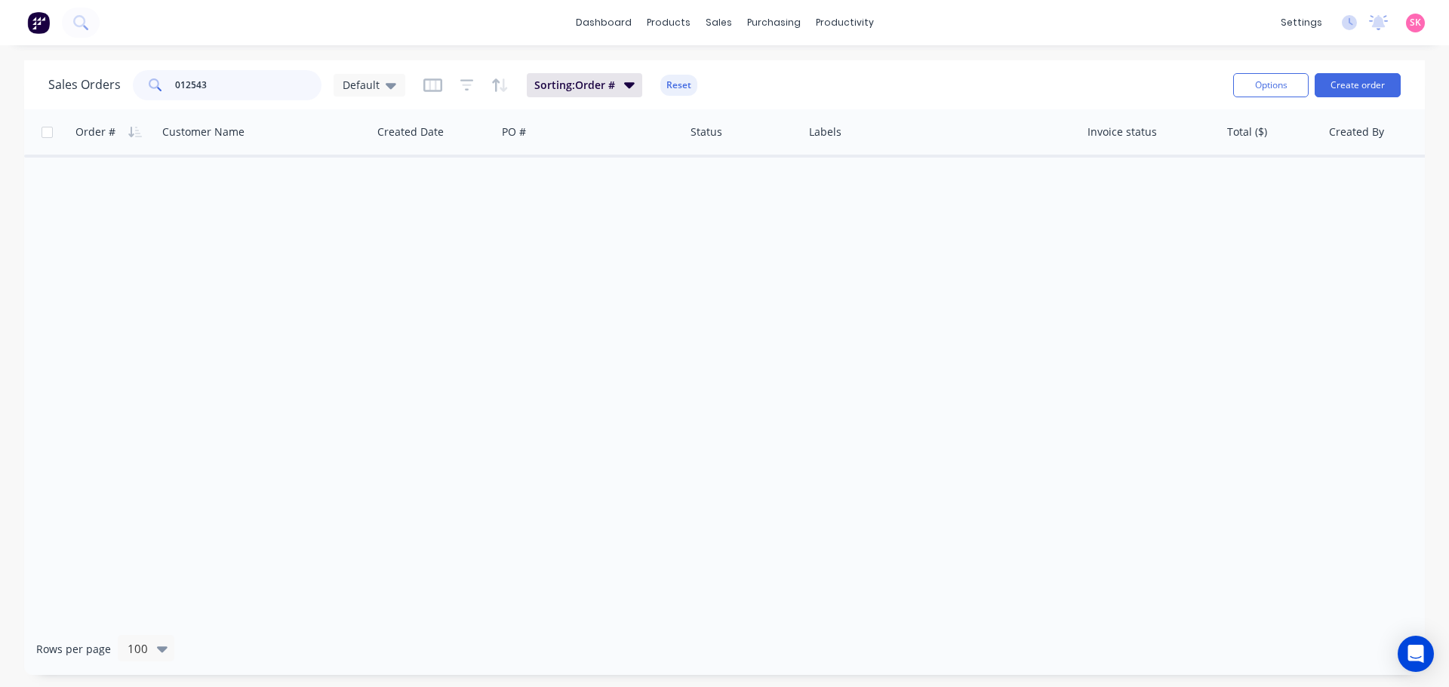
drag, startPoint x: 145, startPoint y: 91, endPoint x: 83, endPoint y: 91, distance: 61.9
click at [85, 91] on div "Sales Orders 012543 Default" at bounding box center [226, 85] width 357 height 30
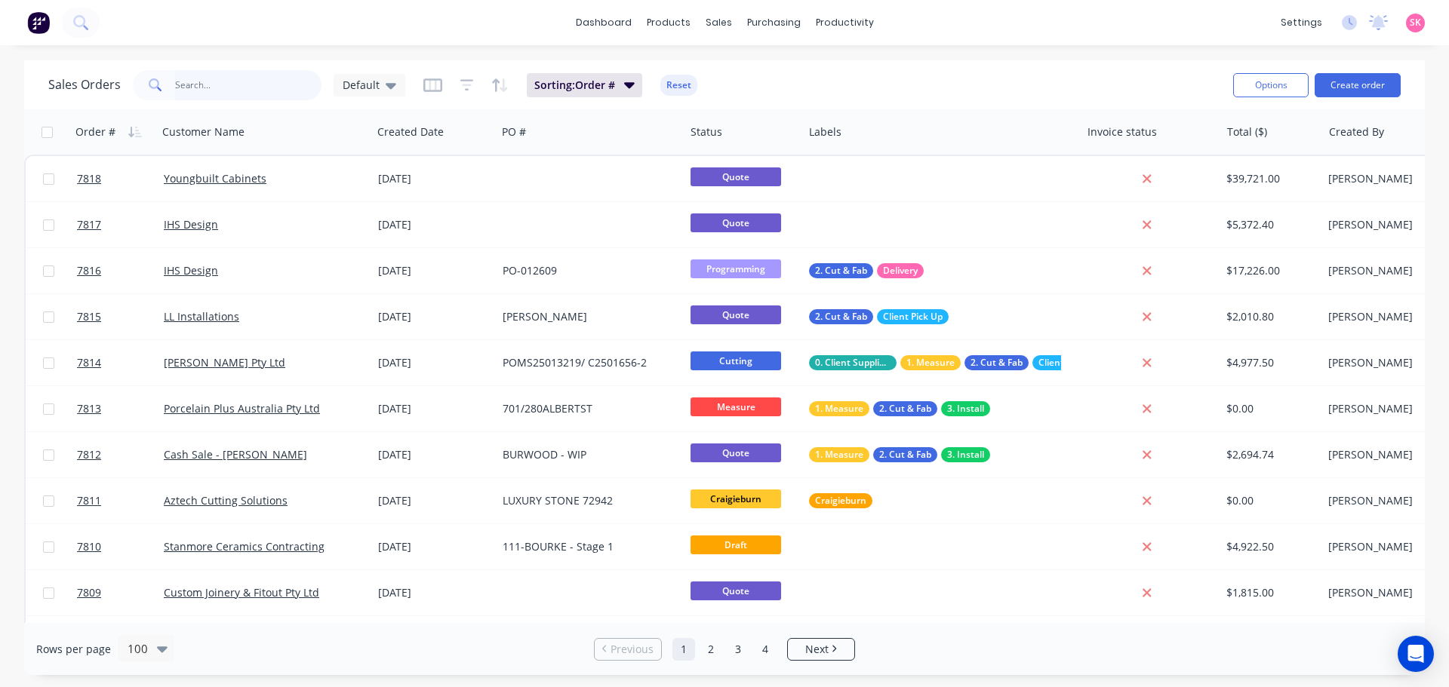
click at [184, 78] on input "text" at bounding box center [248, 85] width 147 height 30
type input "ihs"
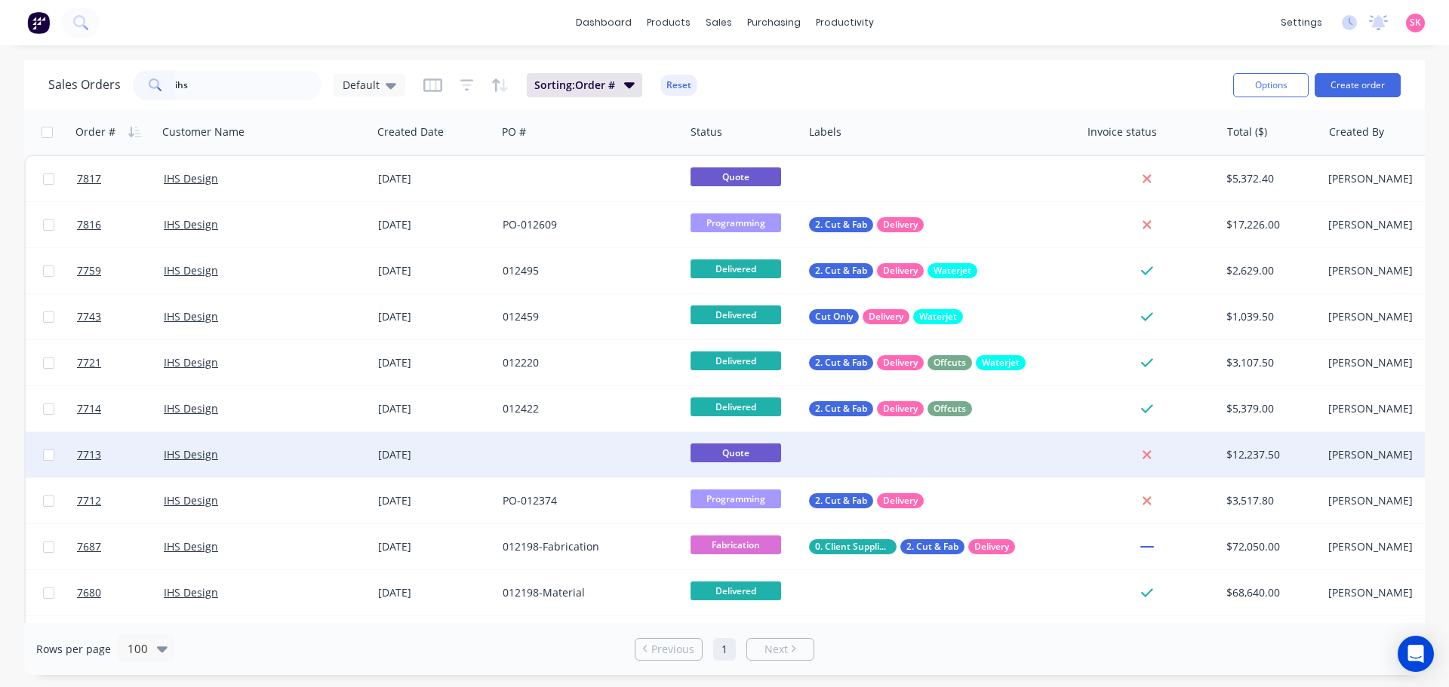
click at [610, 455] on div at bounding box center [591, 454] width 188 height 45
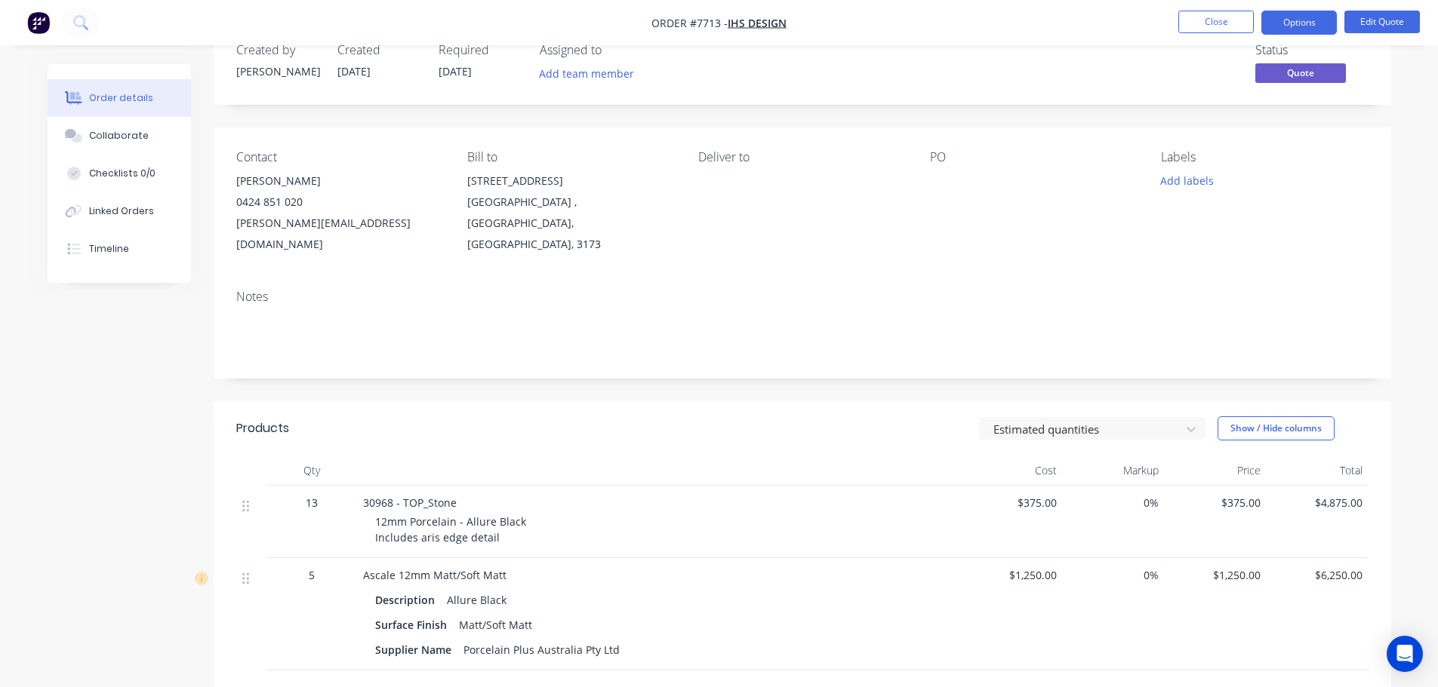
scroll to position [75, 0]
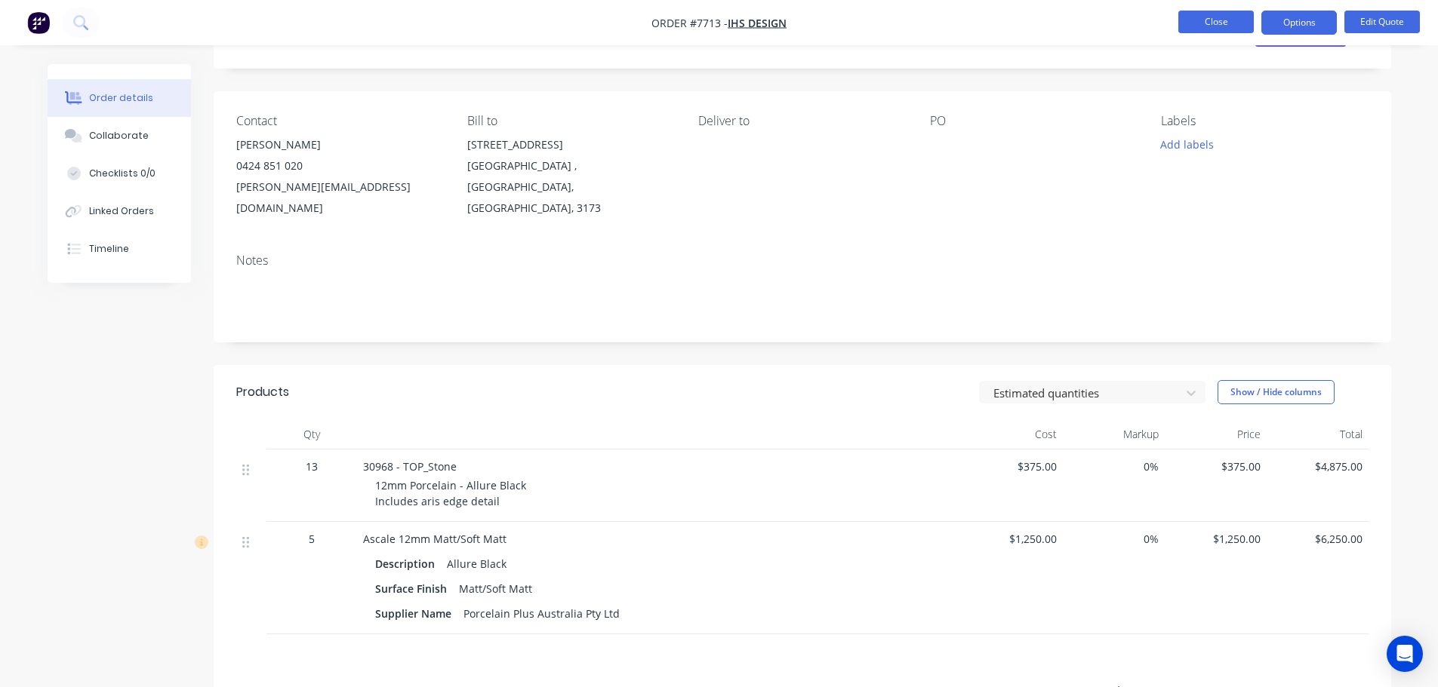
click at [1208, 12] on button "Close" at bounding box center [1215, 22] width 75 height 23
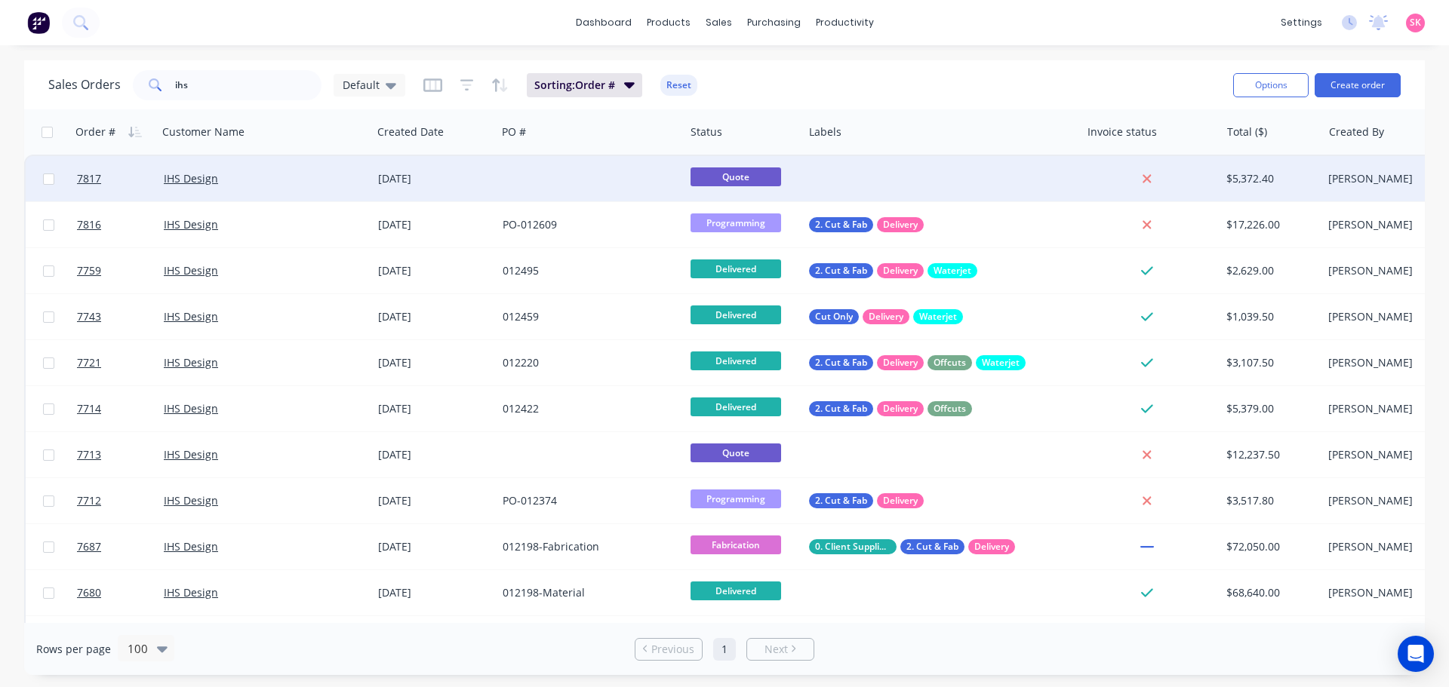
click at [412, 180] on div "09 Oct 2025" at bounding box center [434, 178] width 112 height 15
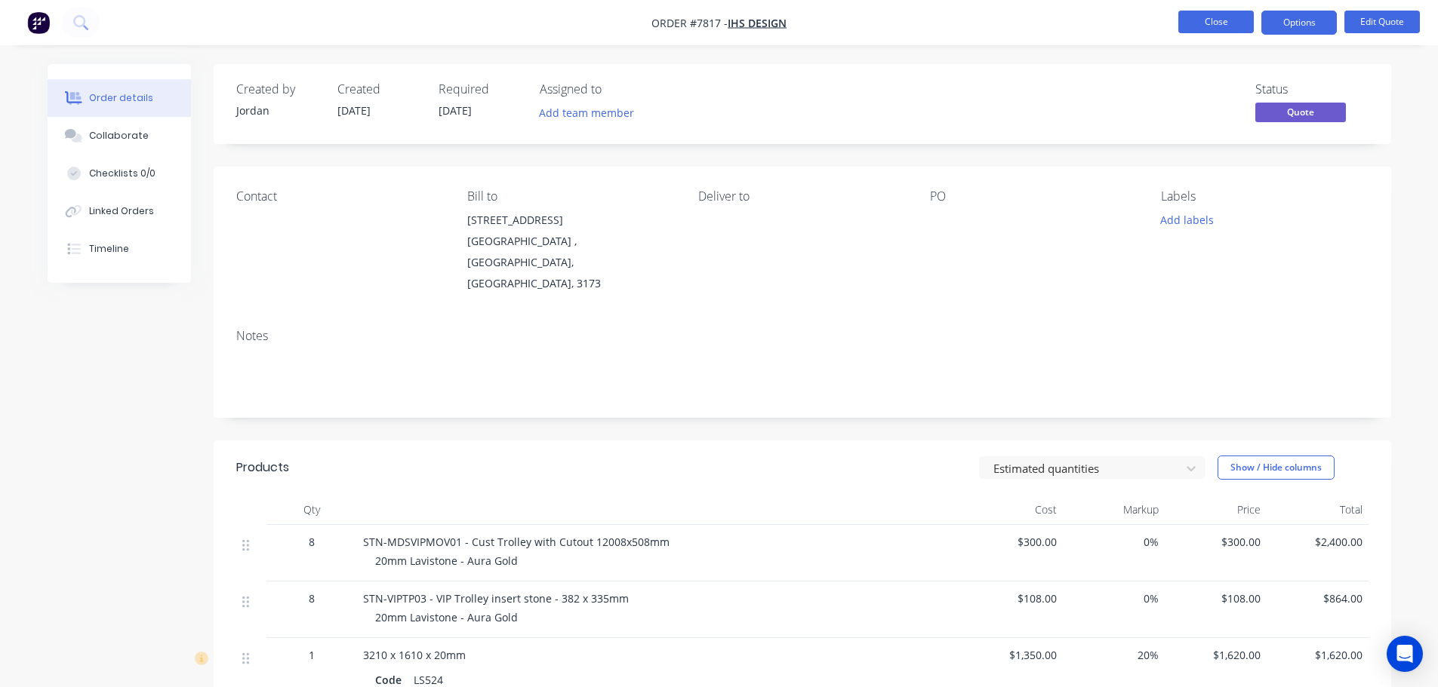
click at [1207, 14] on button "Close" at bounding box center [1215, 22] width 75 height 23
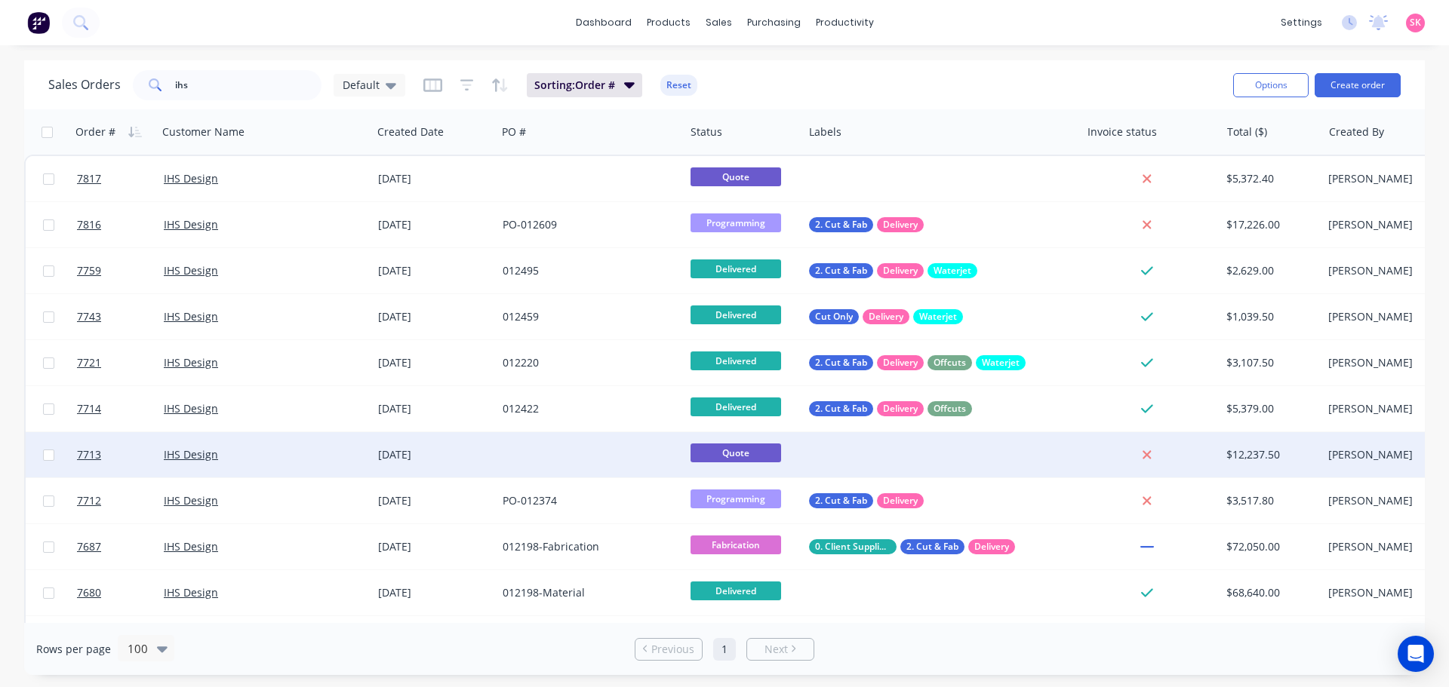
click at [586, 452] on div at bounding box center [591, 454] width 188 height 45
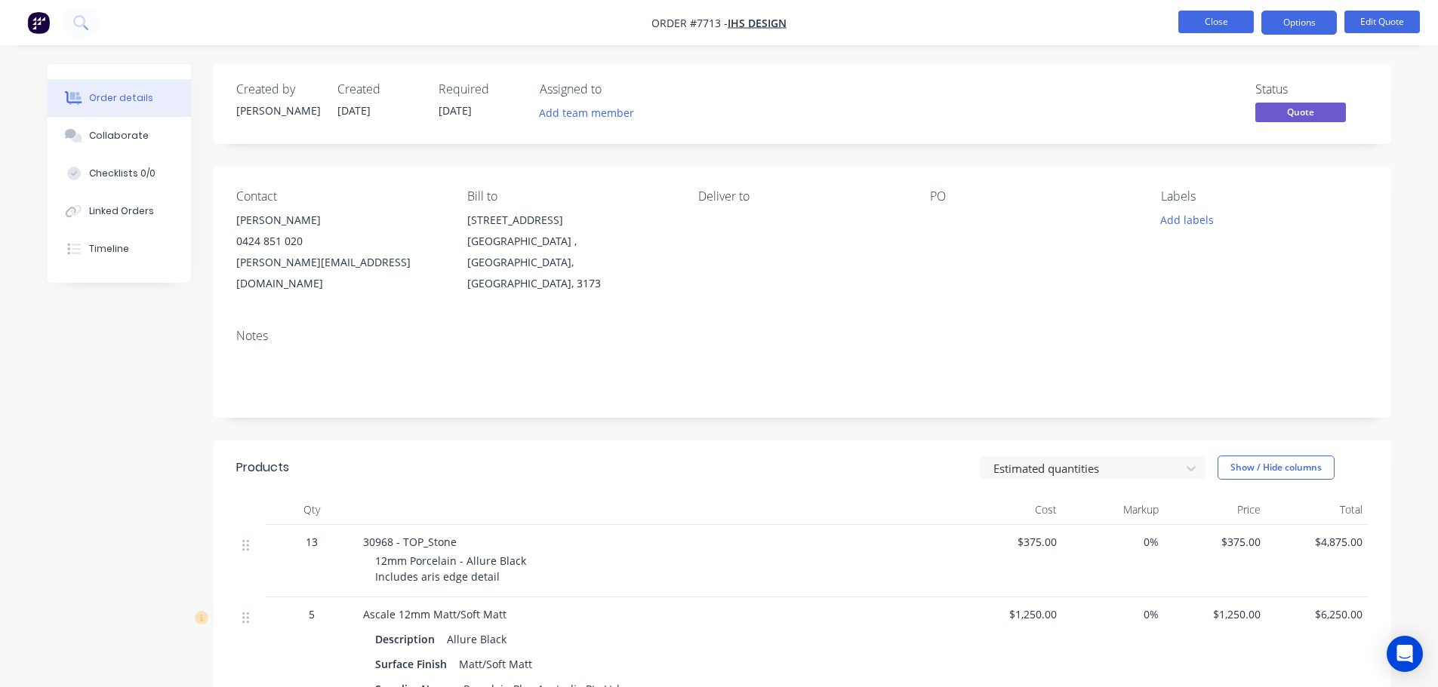
click at [1204, 24] on button "Close" at bounding box center [1215, 22] width 75 height 23
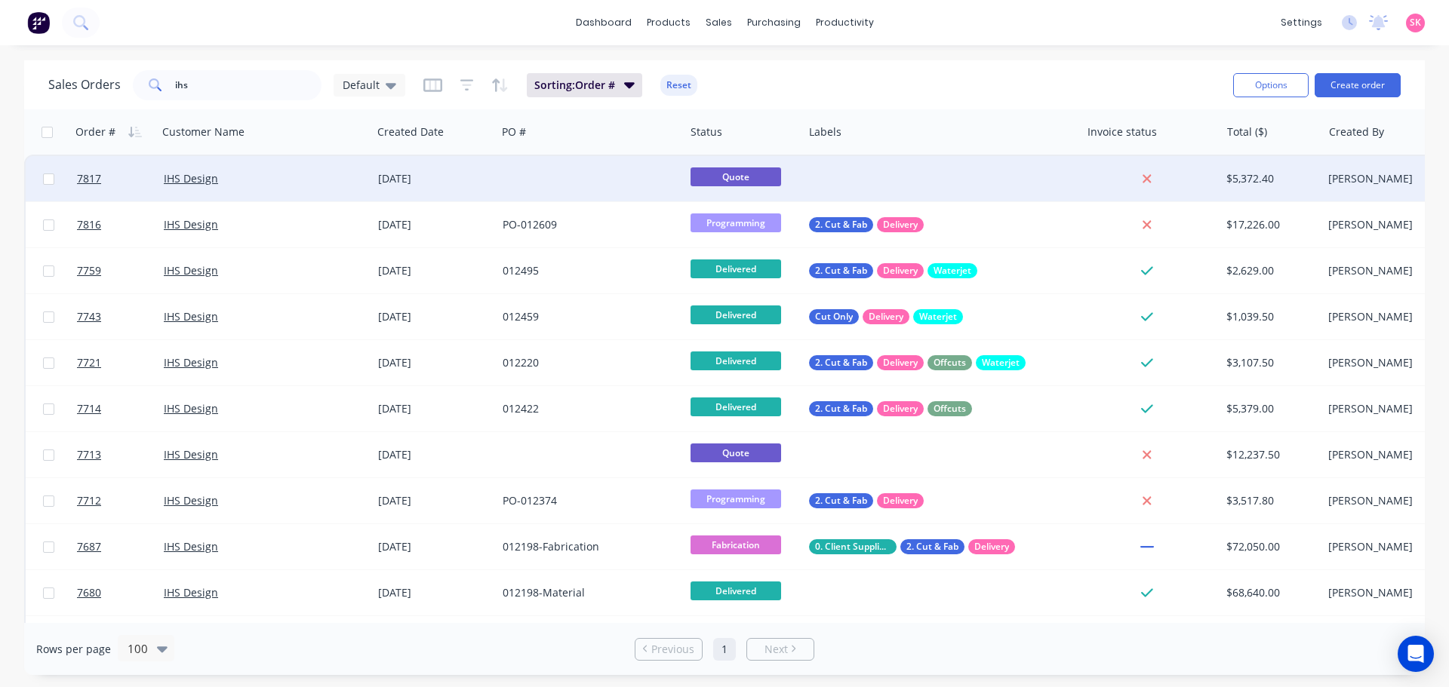
click at [481, 187] on div "09 Oct 2025" at bounding box center [434, 178] width 125 height 45
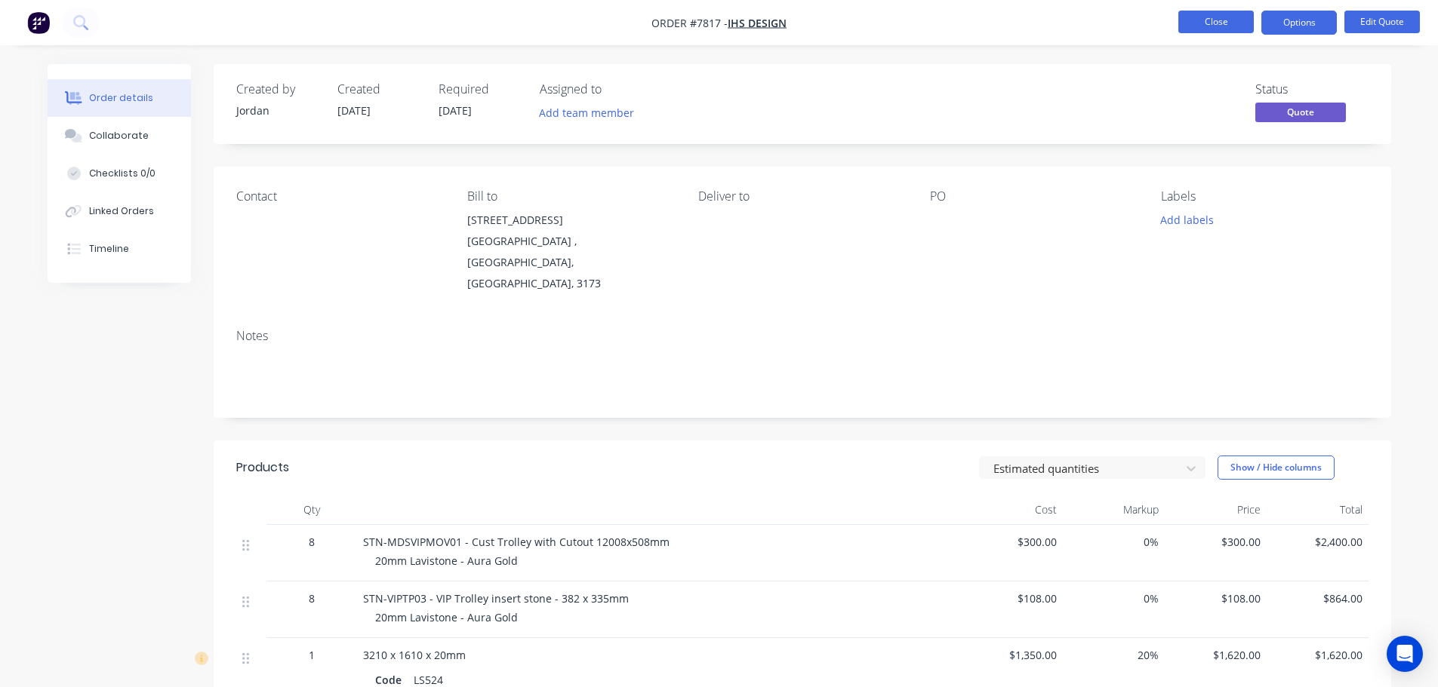
click at [1210, 20] on button "Close" at bounding box center [1215, 22] width 75 height 23
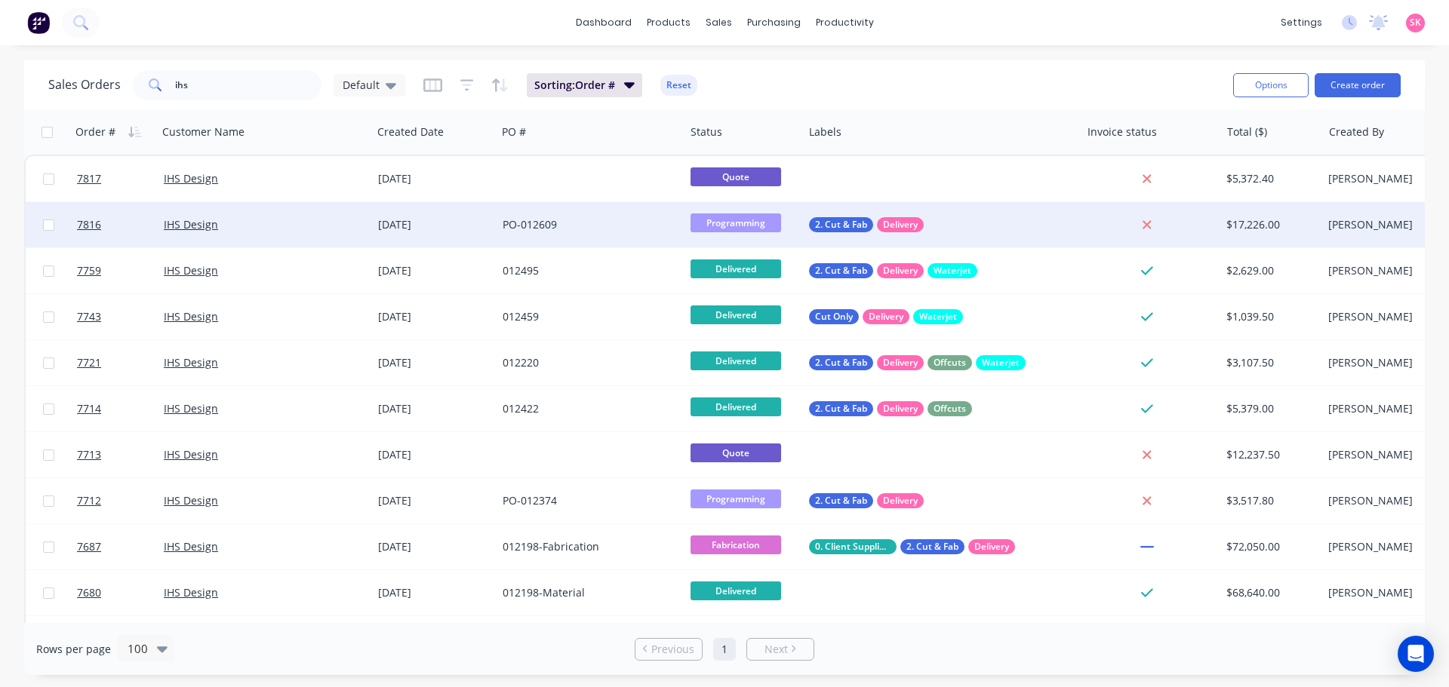
click at [561, 232] on div "PO-012609" at bounding box center [587, 224] width 168 height 15
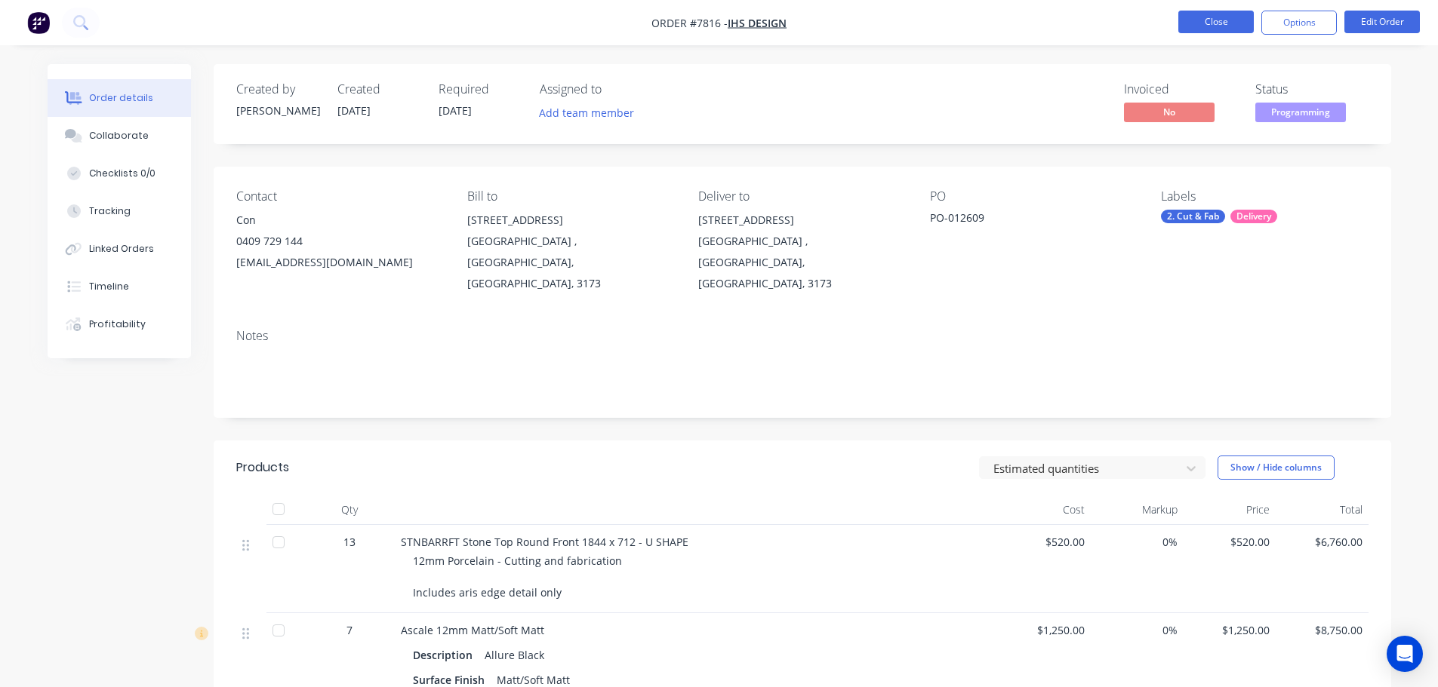
click at [1231, 23] on button "Close" at bounding box center [1215, 22] width 75 height 23
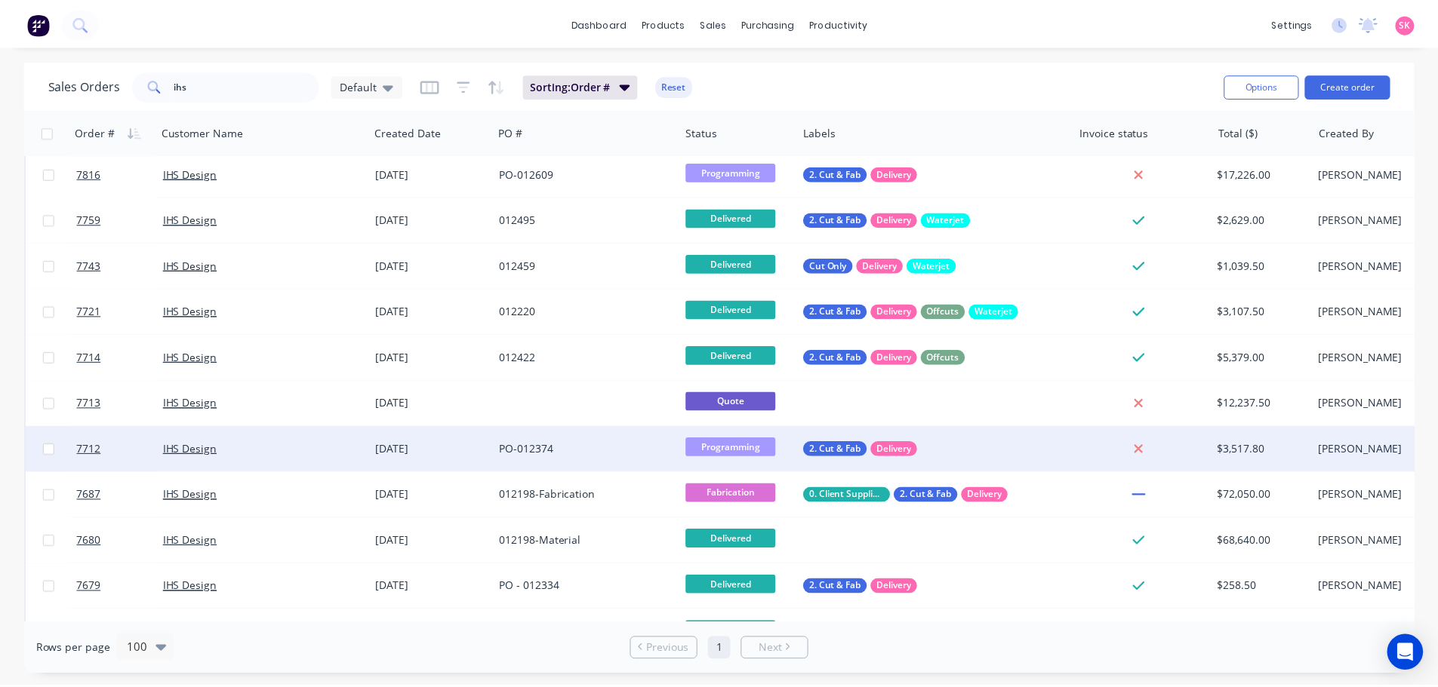
scroll to position [151, 0]
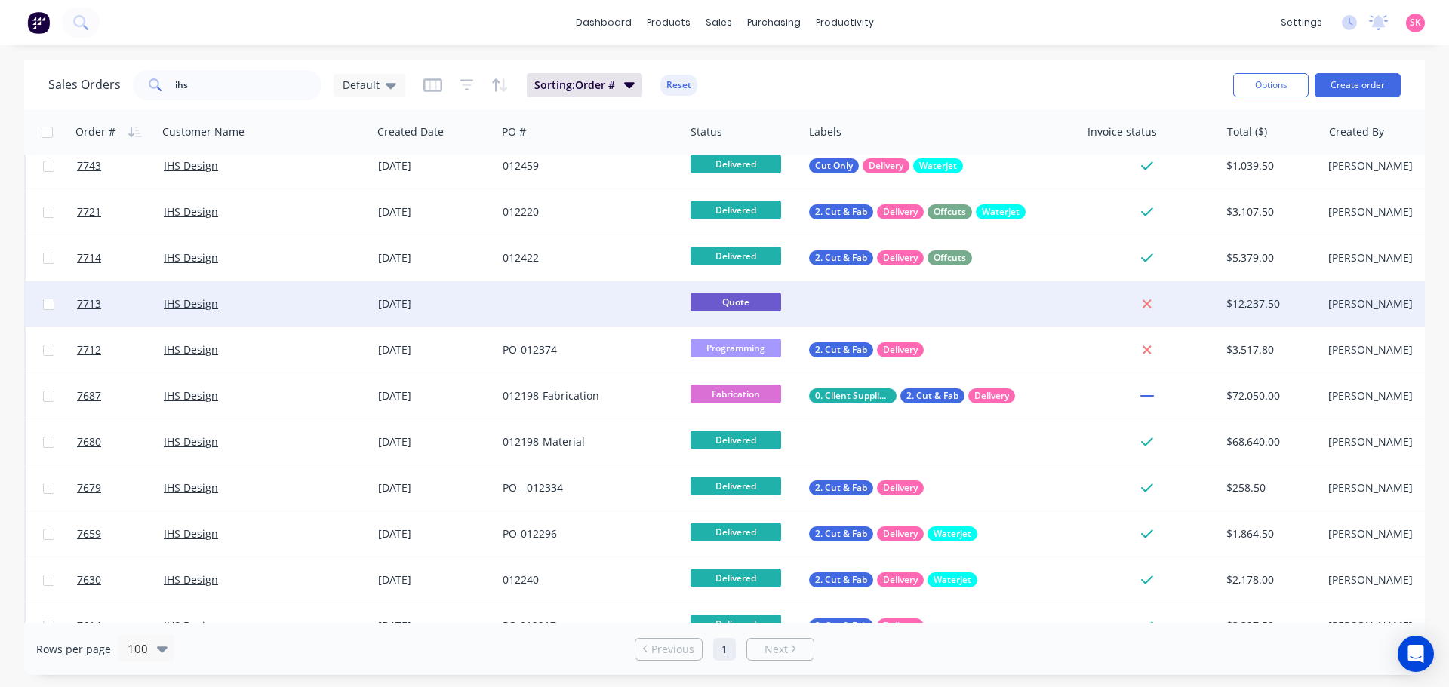
click at [525, 289] on div at bounding box center [591, 303] width 188 height 45
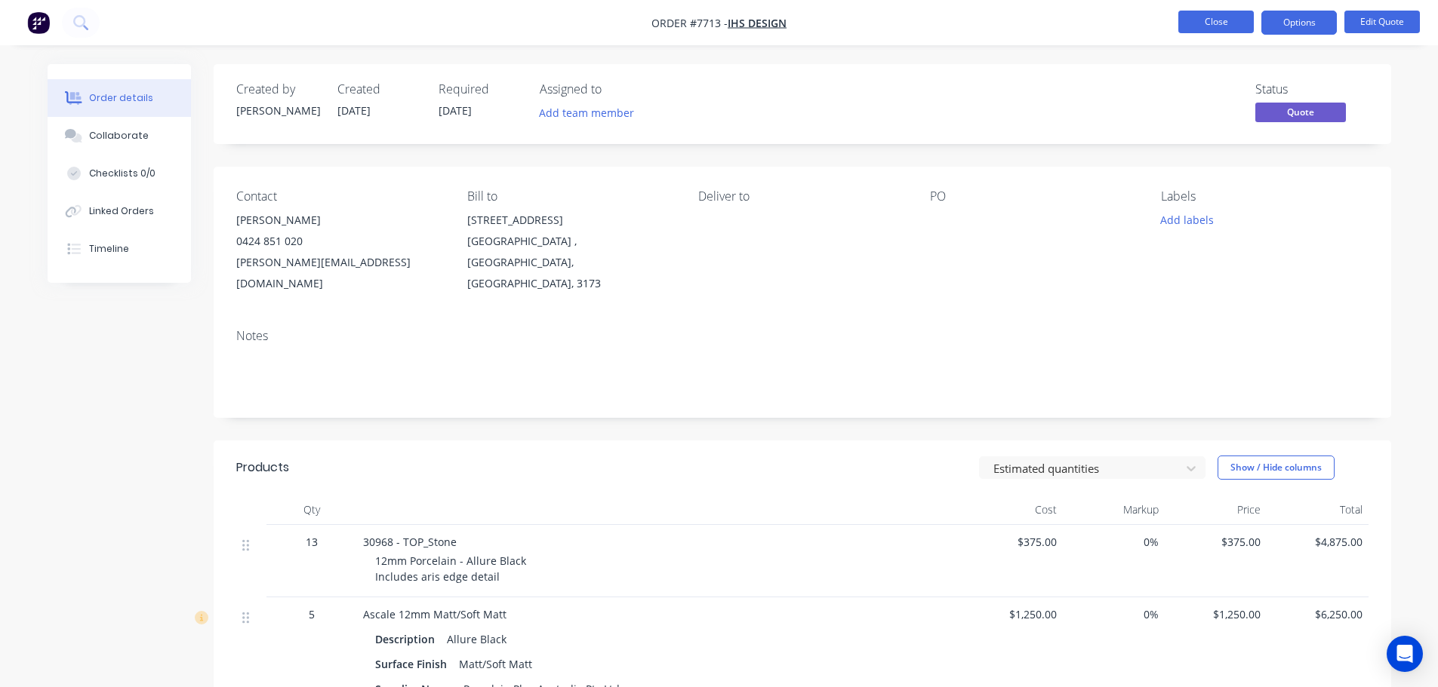
click at [1189, 26] on button "Close" at bounding box center [1215, 22] width 75 height 23
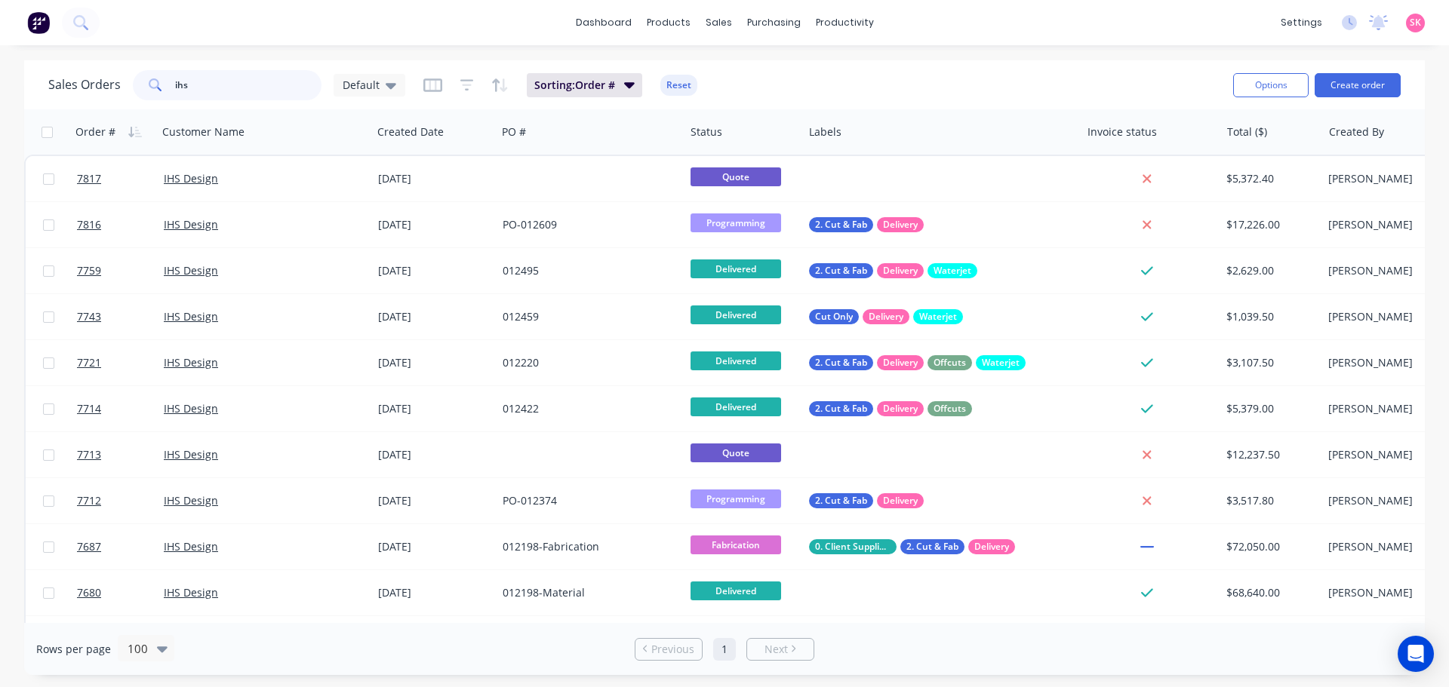
drag, startPoint x: 208, startPoint y: 85, endPoint x: 131, endPoint y: 85, distance: 76.2
click at [133, 85] on div "ihs" at bounding box center [227, 85] width 189 height 30
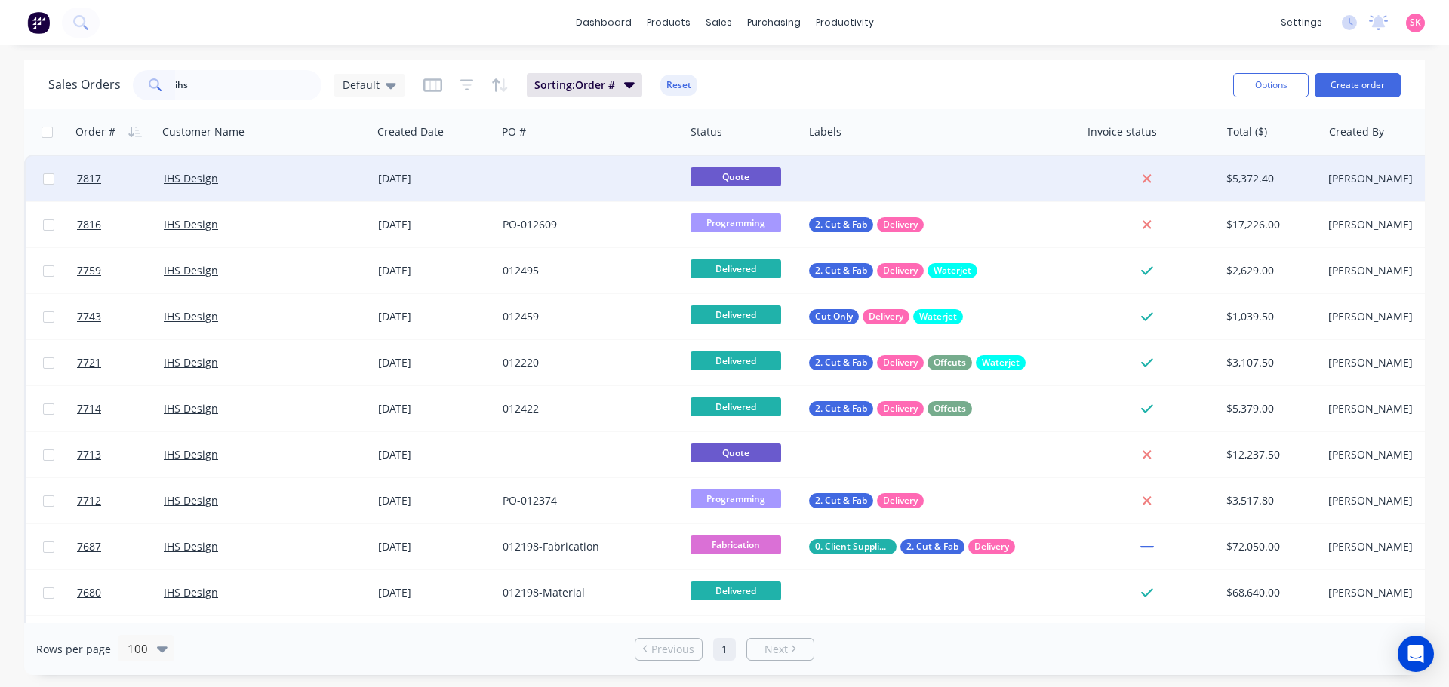
click at [610, 168] on div at bounding box center [591, 178] width 188 height 45
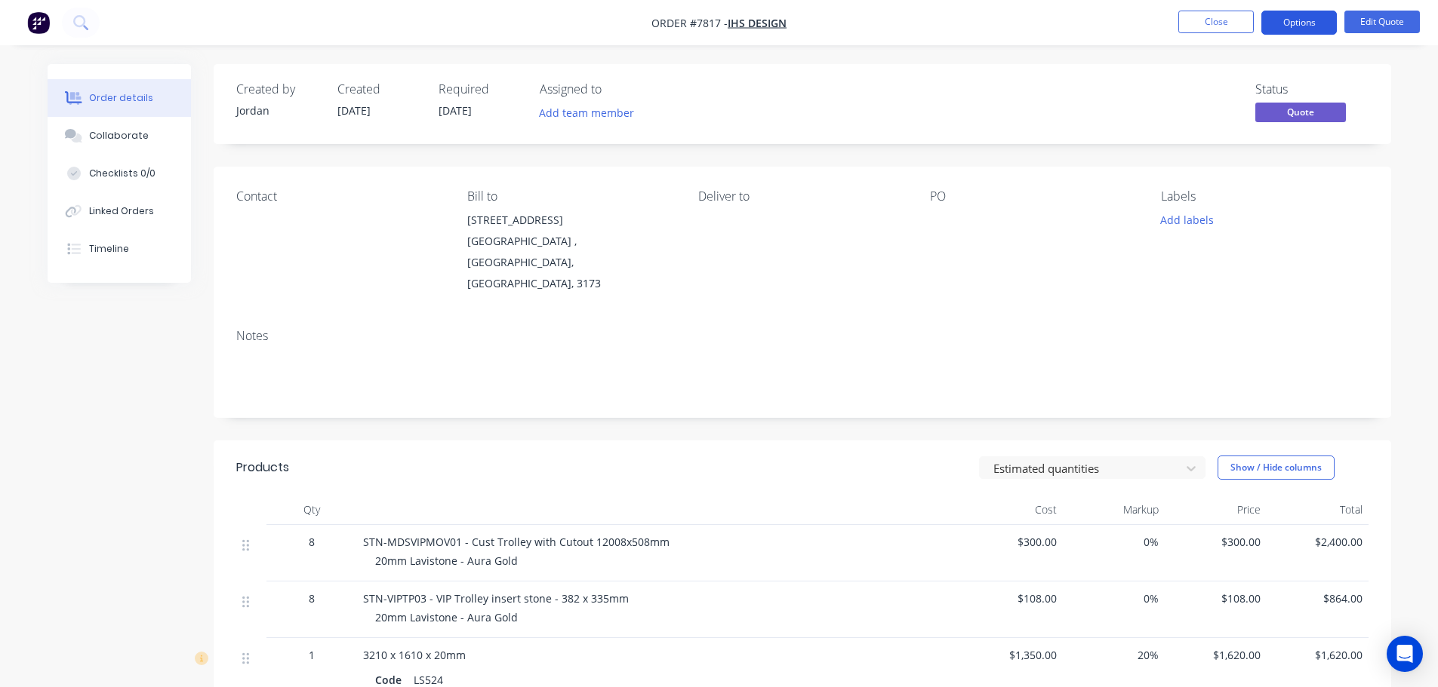
click at [1318, 17] on button "Options" at bounding box center [1298, 23] width 75 height 24
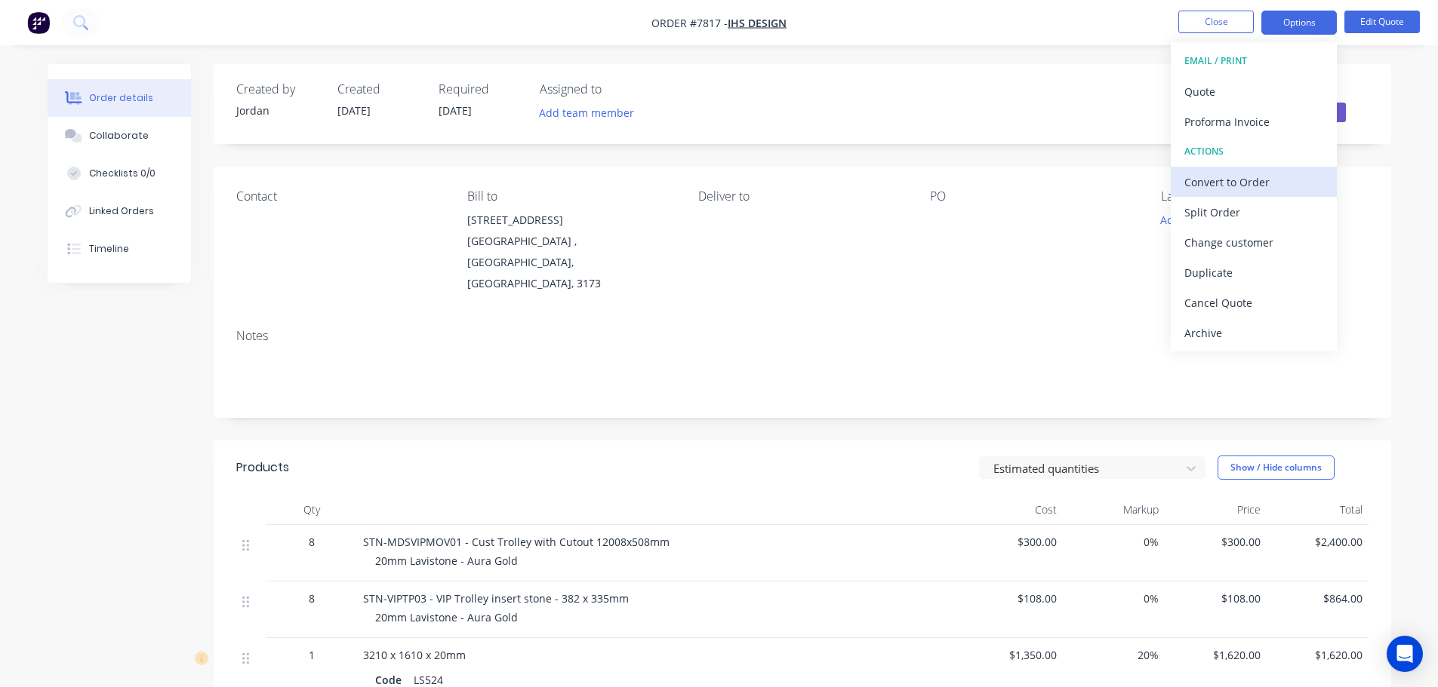
click at [1267, 180] on div "Convert to Order" at bounding box center [1253, 182] width 139 height 22
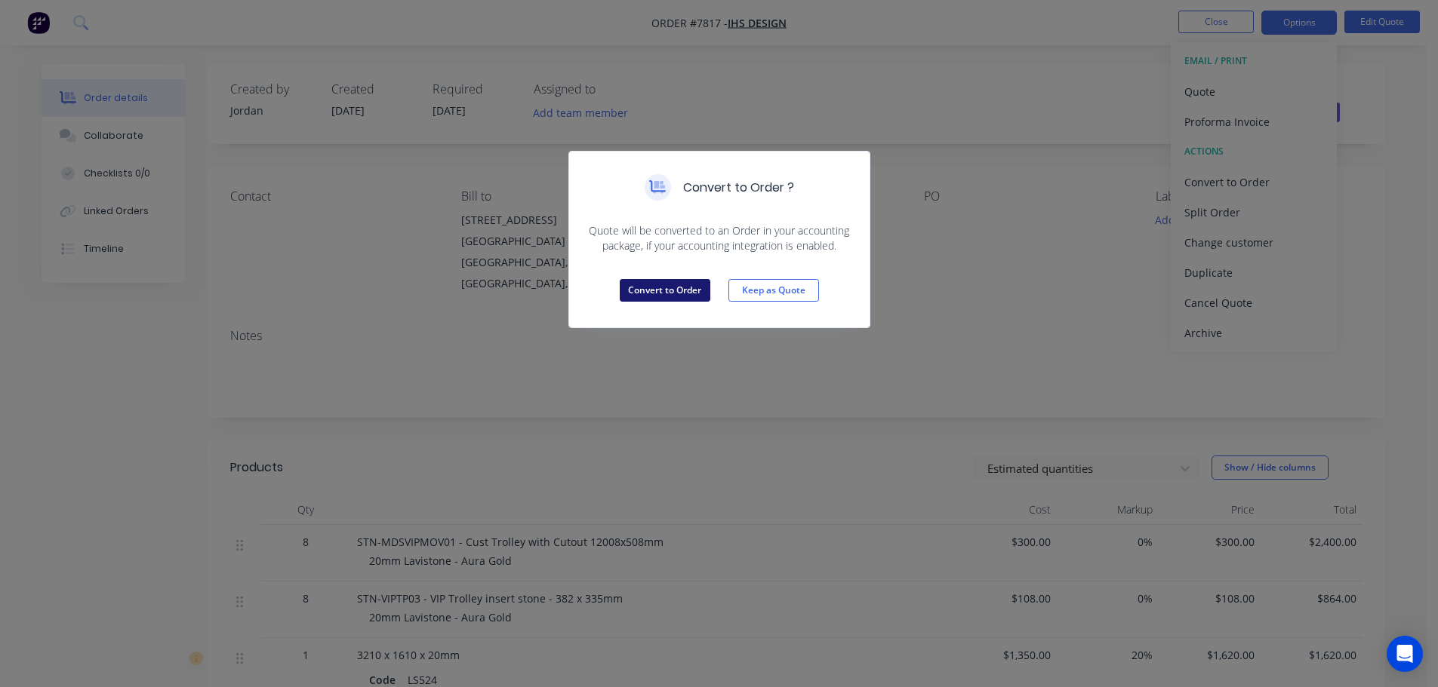
click at [667, 296] on button "Convert to Order" at bounding box center [665, 290] width 91 height 23
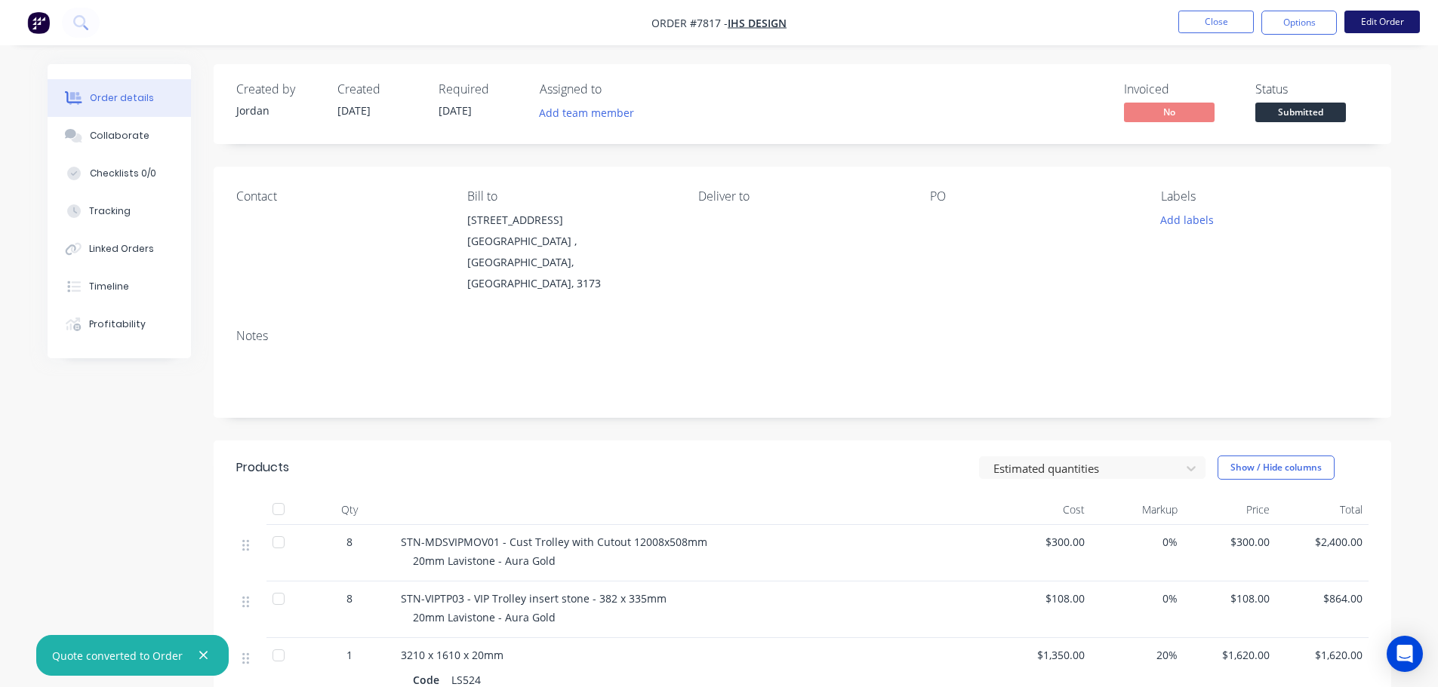
click at [1392, 15] on button "Edit Order" at bounding box center [1381, 22] width 75 height 23
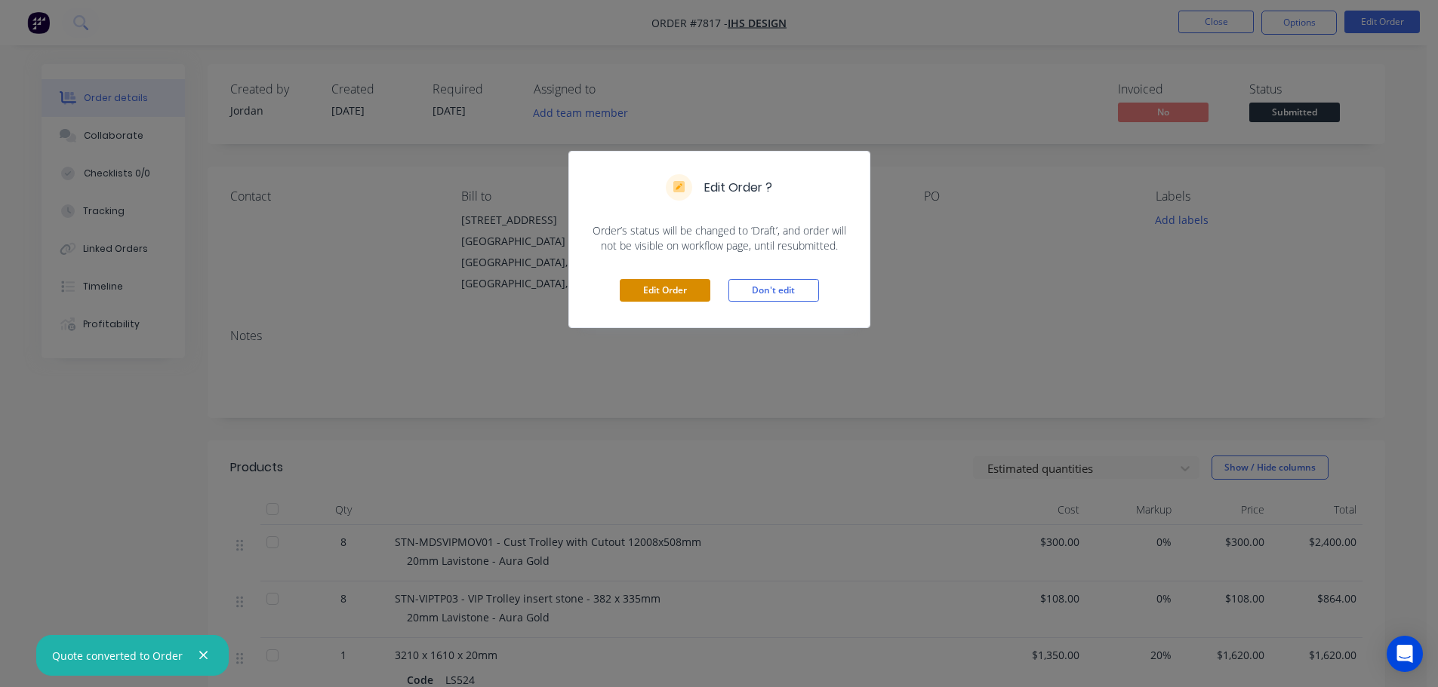
click at [674, 289] on button "Edit Order" at bounding box center [665, 290] width 91 height 23
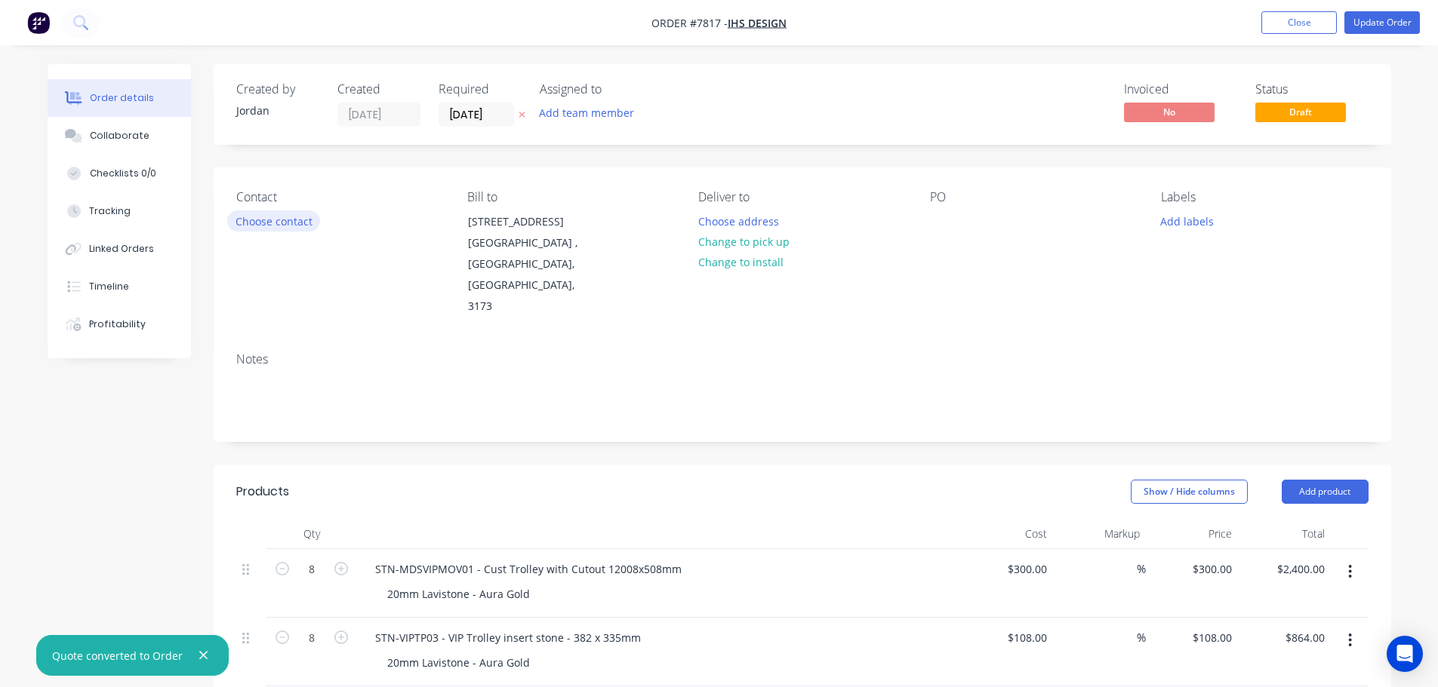
click at [292, 221] on button "Choose contact" at bounding box center [273, 221] width 93 height 20
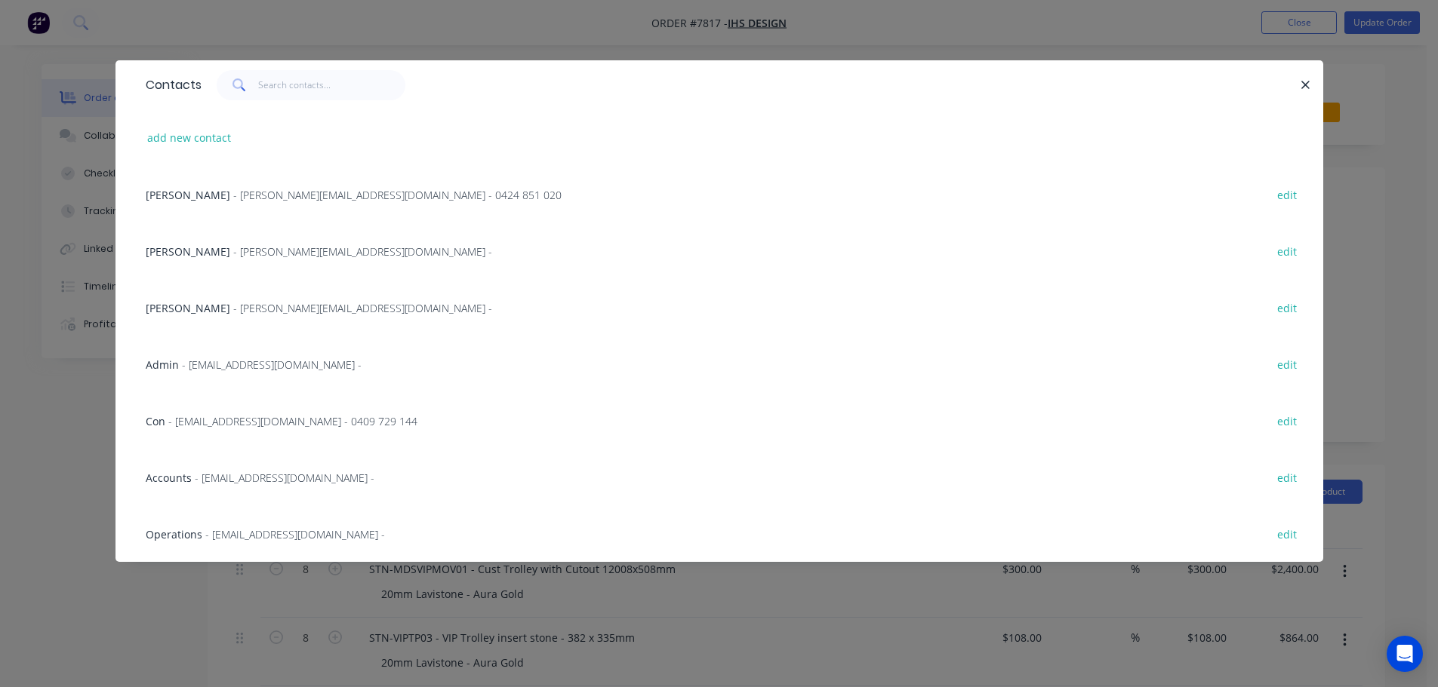
drag, startPoint x: 197, startPoint y: 414, endPoint x: 215, endPoint y: 408, distance: 18.9
click at [197, 414] on div "Con - con@ihs-design.com - 0409 729 144" at bounding box center [282, 422] width 272 height 16
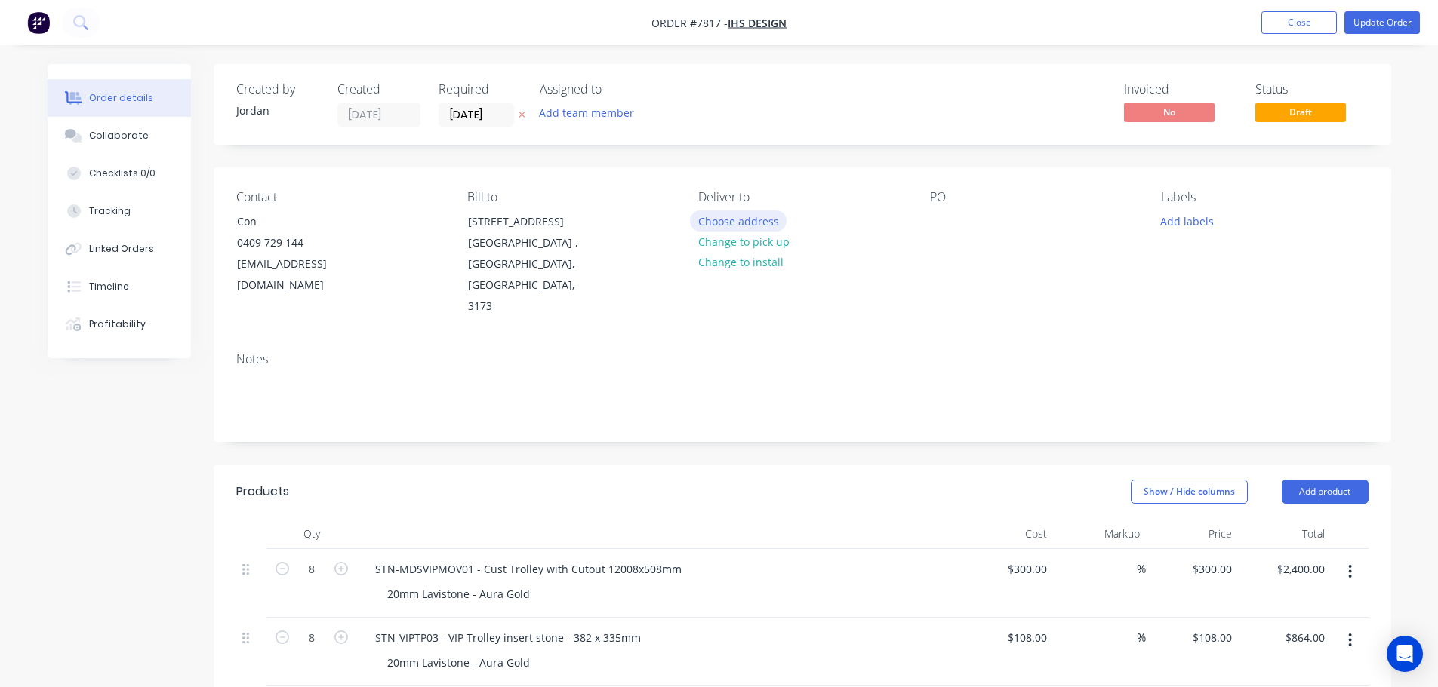
click at [764, 225] on button "Choose address" at bounding box center [738, 221] width 97 height 20
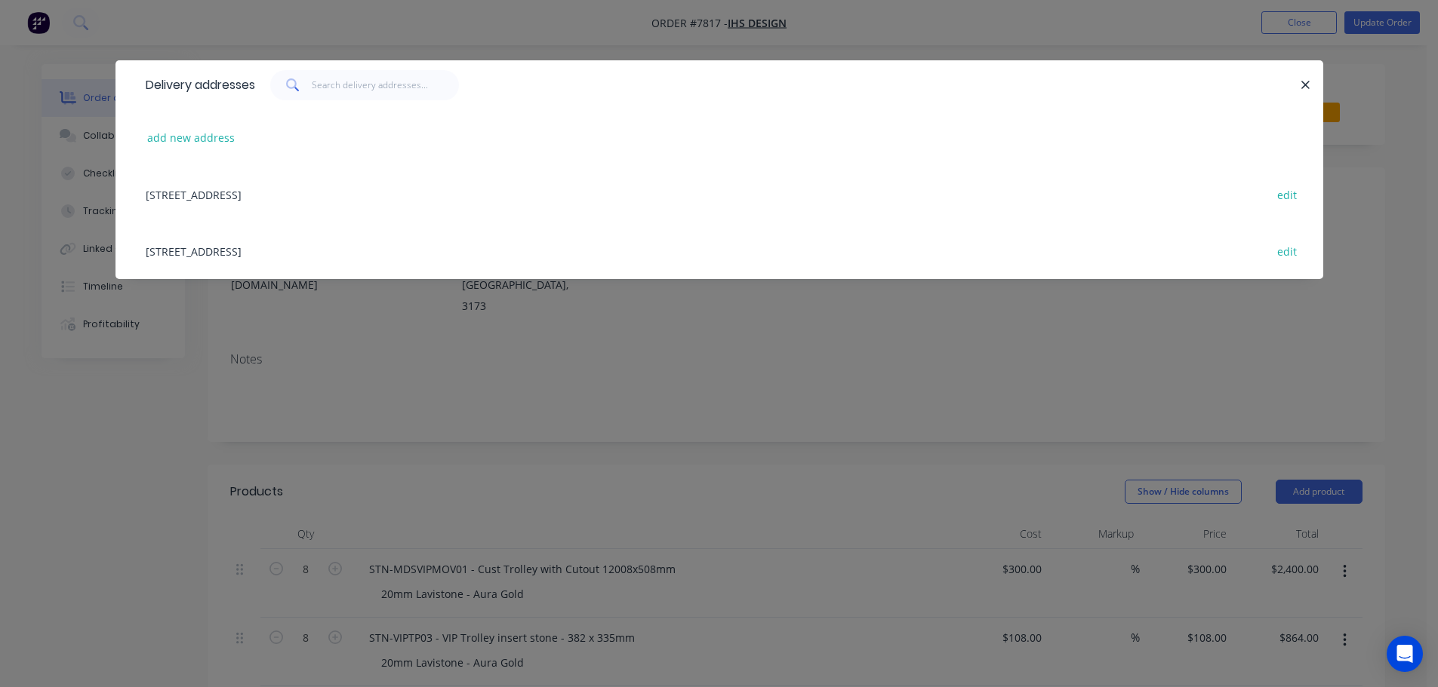
click at [283, 256] on div "93 - 103 Pacific Drive, Keysborough , Victoria, Australia, 3173 edit" at bounding box center [719, 251] width 1162 height 57
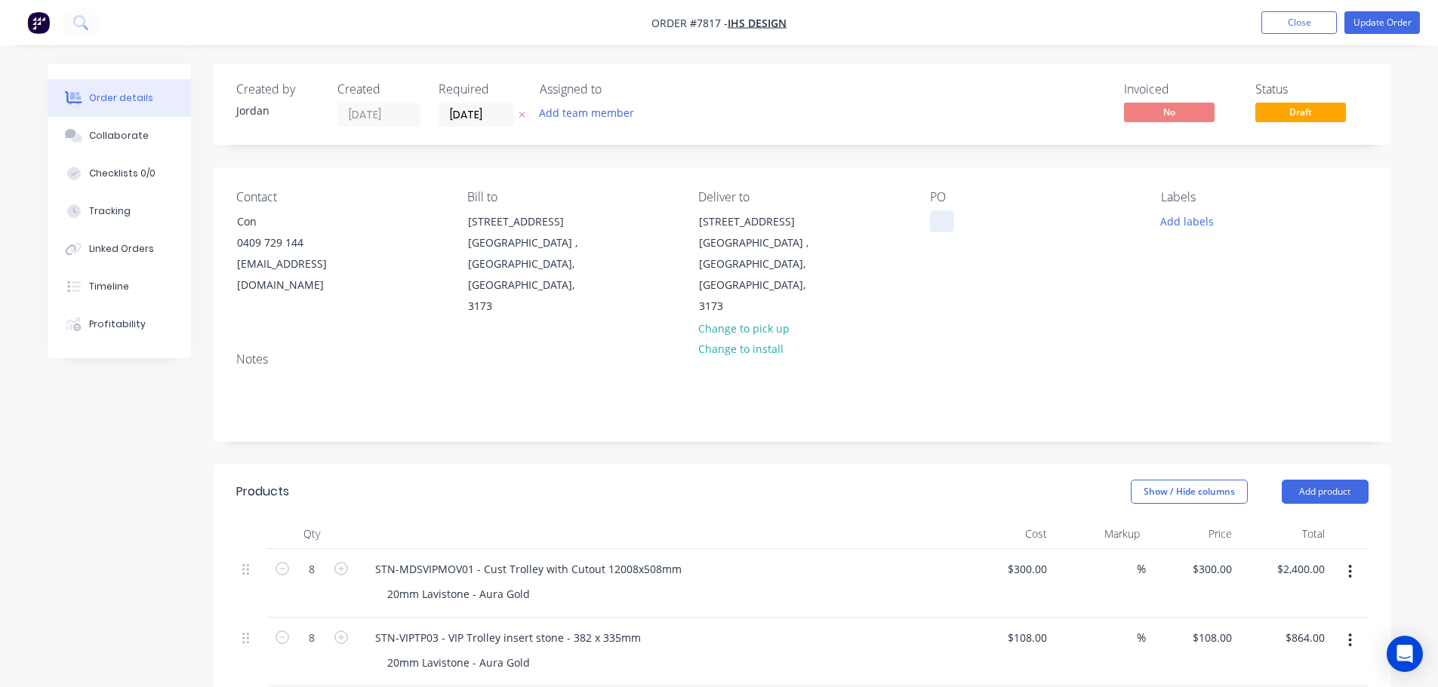
click at [936, 221] on div at bounding box center [942, 222] width 24 height 22
click at [1183, 206] on div "Labels Add labels" at bounding box center [1264, 254] width 207 height 128
click at [1183, 211] on button "Add labels" at bounding box center [1186, 221] width 69 height 20
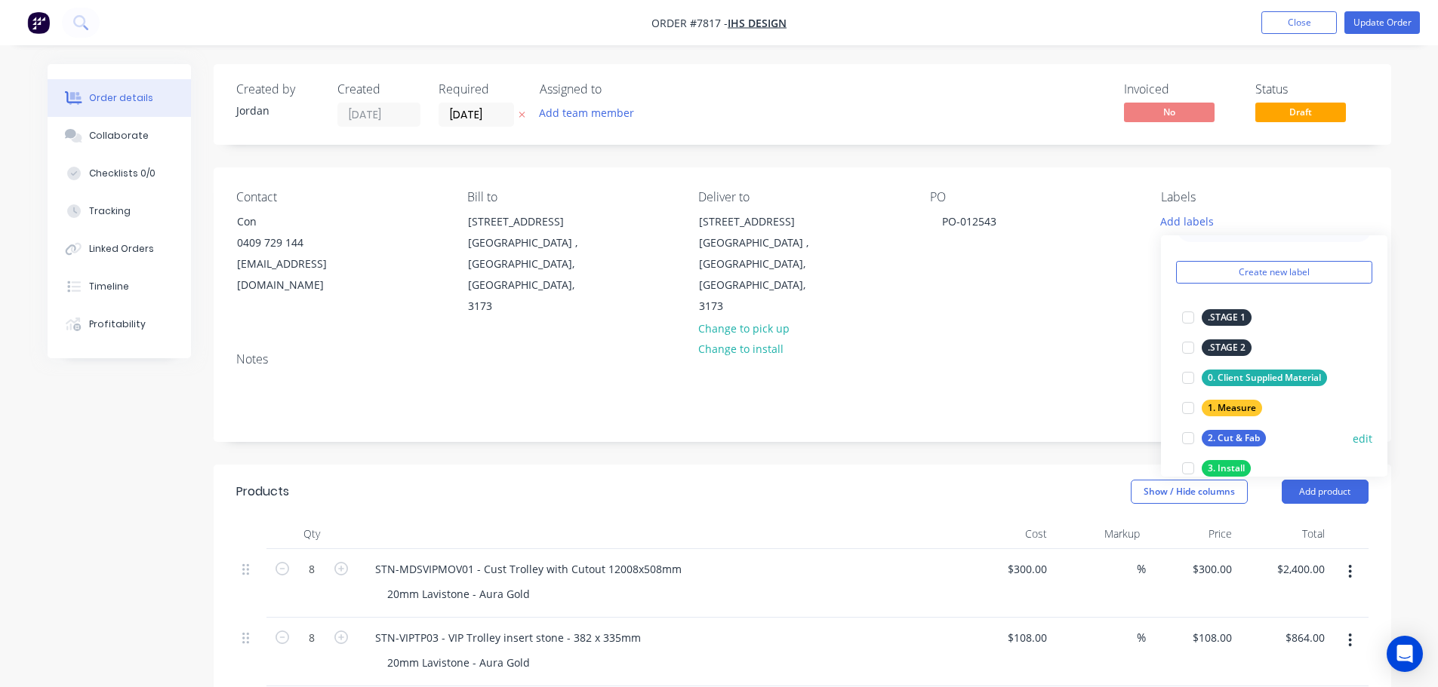
scroll to position [75, 0]
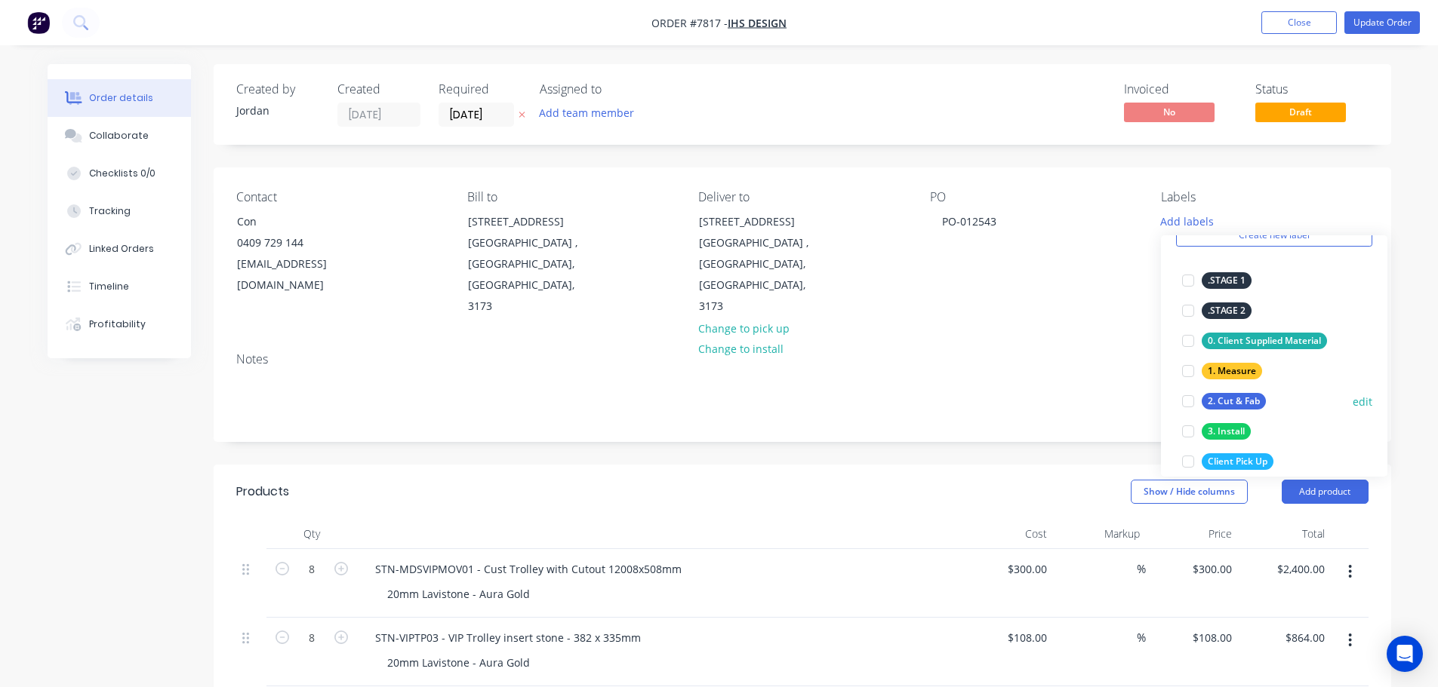
click at [1189, 398] on div at bounding box center [1188, 401] width 30 height 30
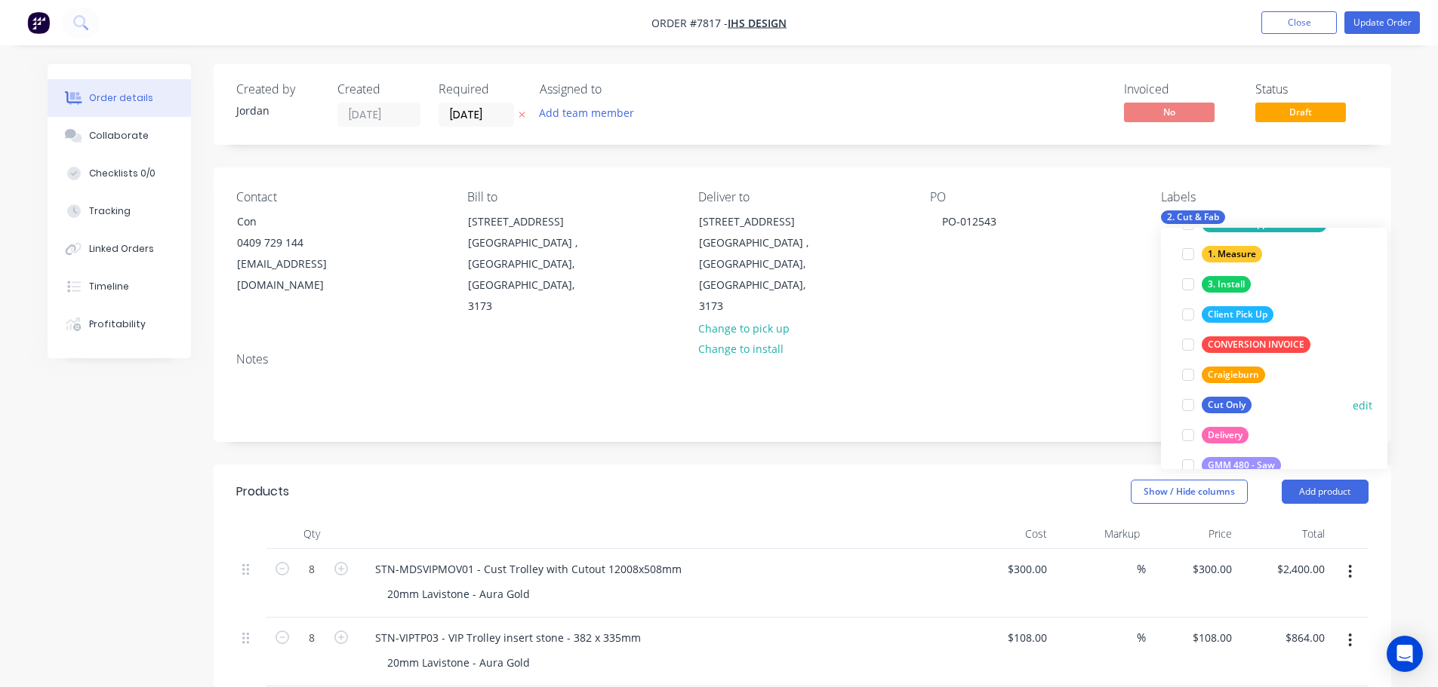
scroll to position [226, 0]
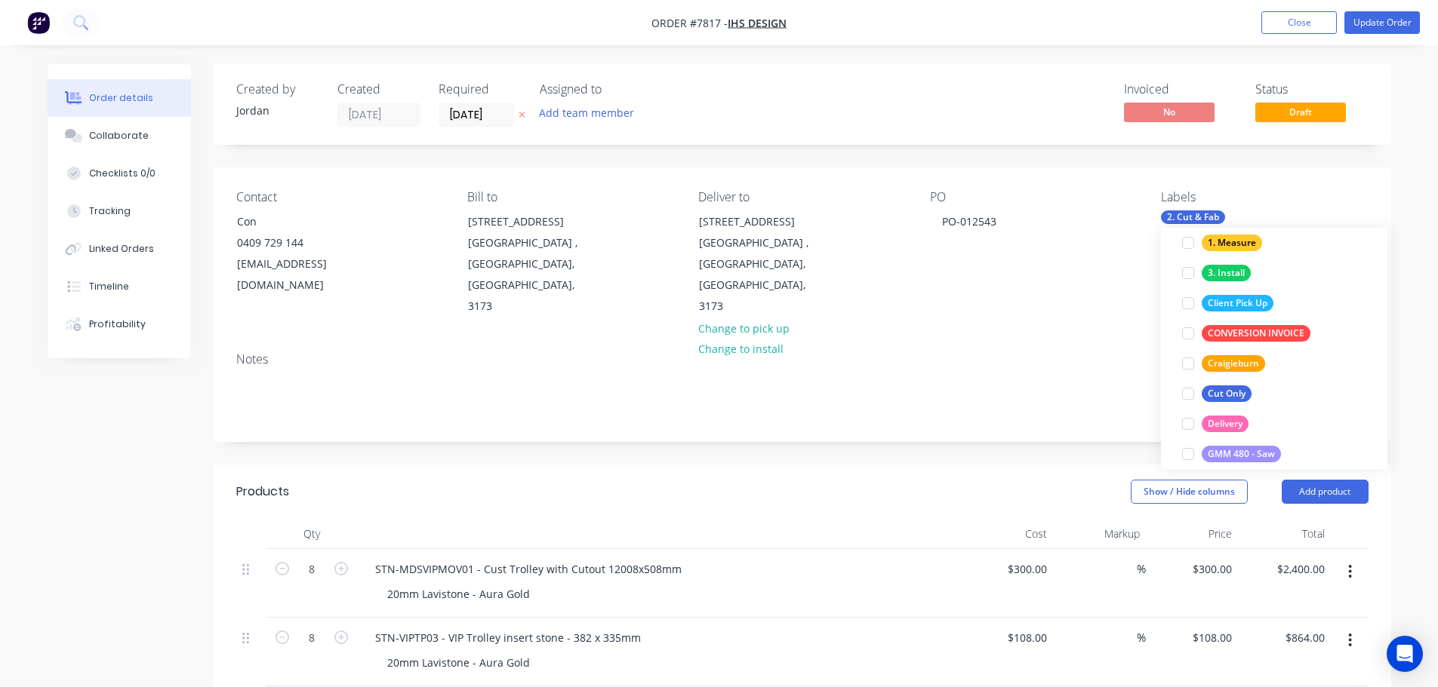
click at [1186, 423] on div at bounding box center [1188, 424] width 30 height 30
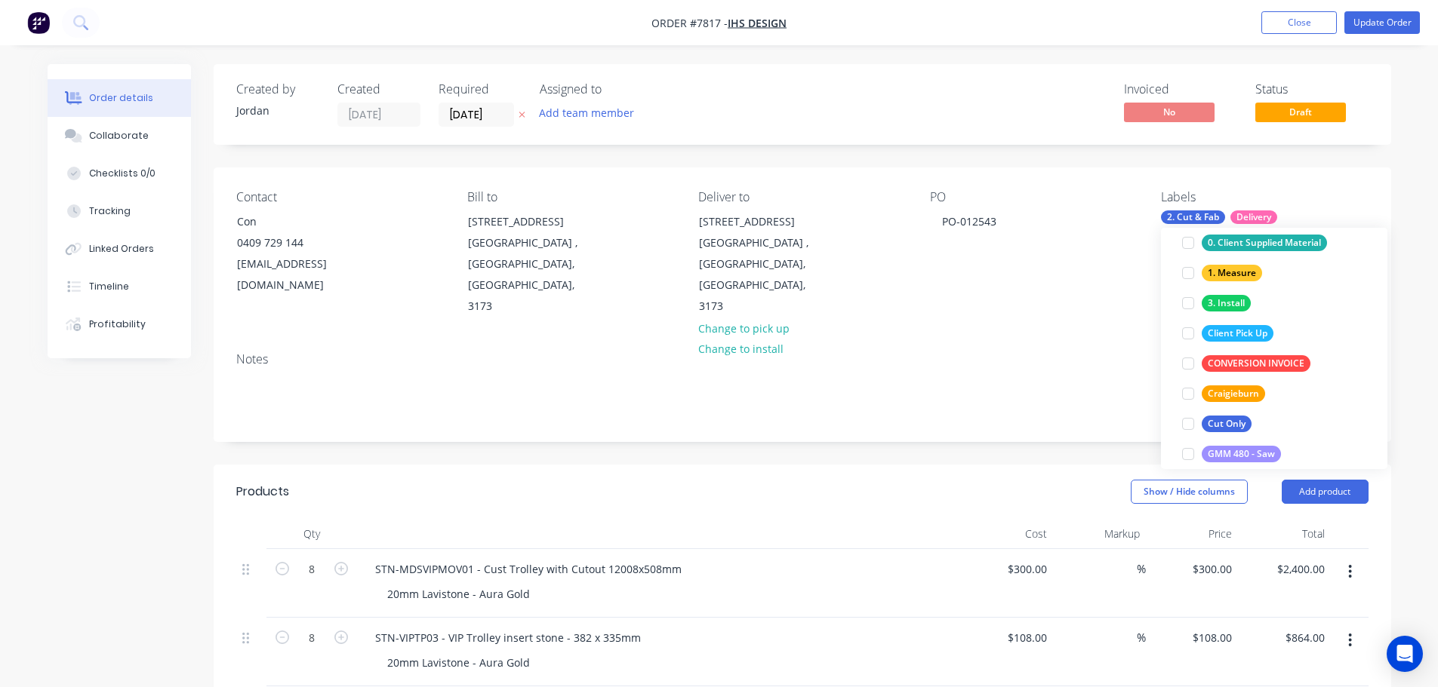
scroll to position [0, 0]
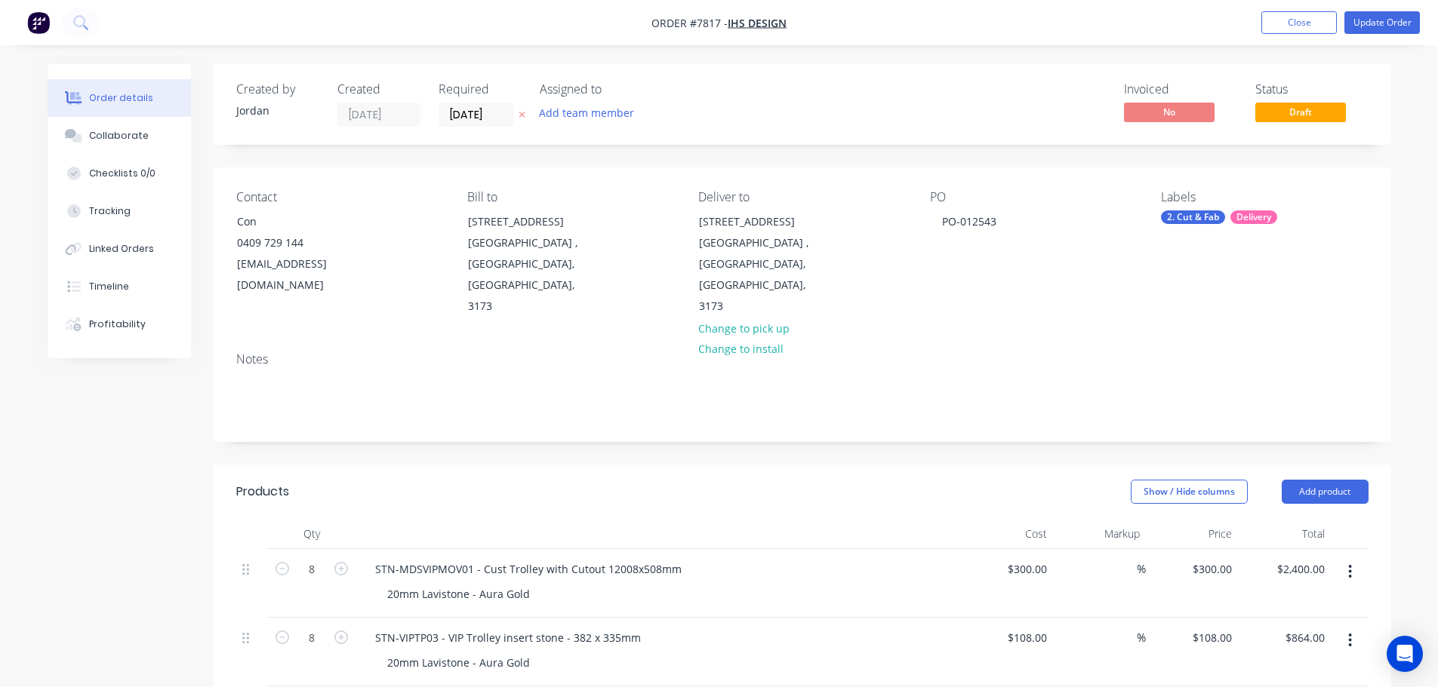
click at [594, 474] on header "Products Show / Hide columns Add product" at bounding box center [802, 492] width 1177 height 54
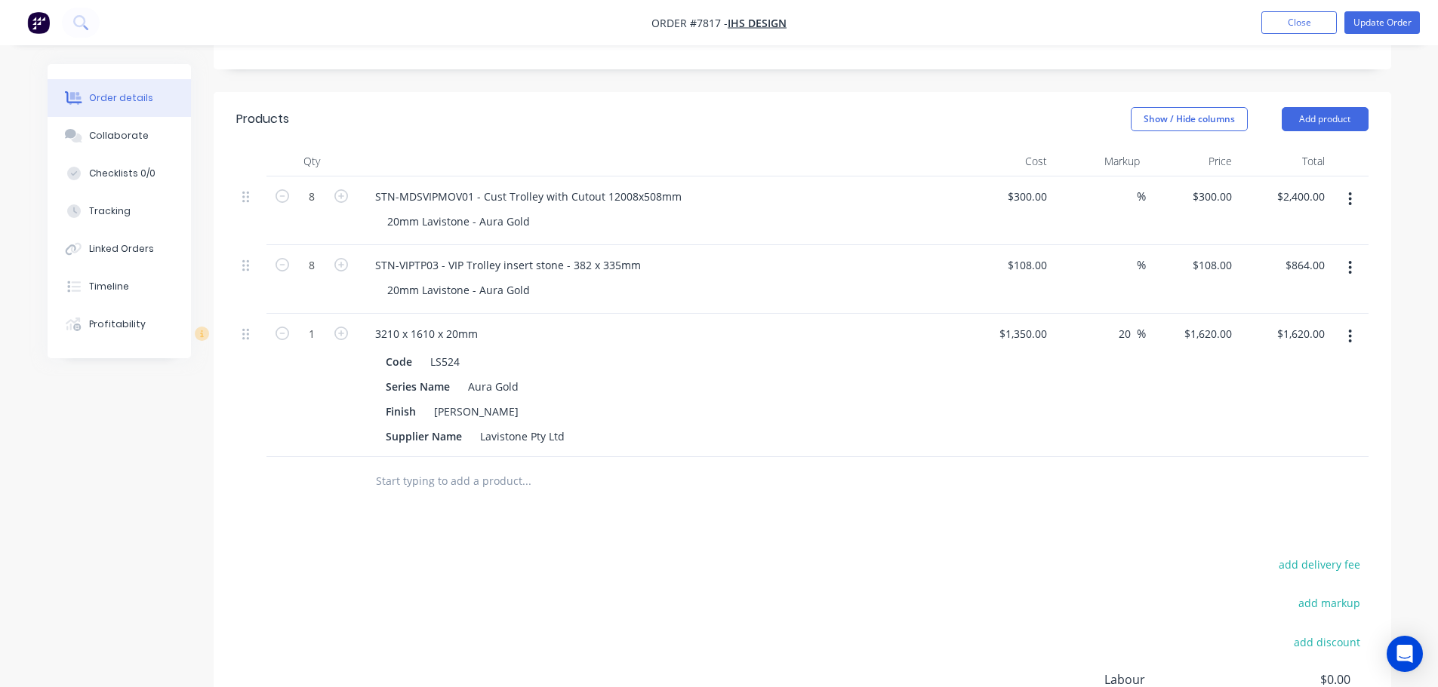
scroll to position [377, 0]
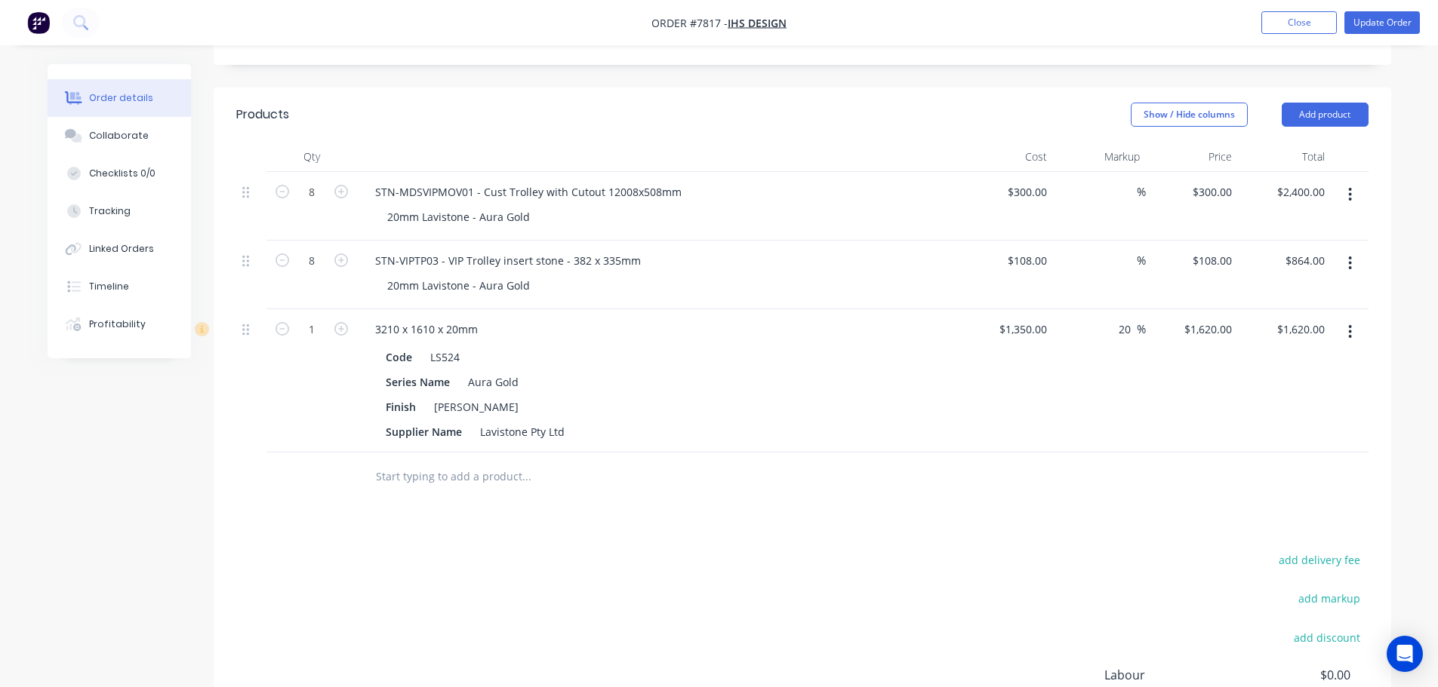
click at [435, 462] on input "text" at bounding box center [526, 477] width 302 height 30
drag, startPoint x: 438, startPoint y: 429, endPoint x: 243, endPoint y: 417, distance: 195.1
click at [248, 453] on div "fREIGHT Add fREIGHT to order No results found" at bounding box center [802, 477] width 1132 height 49
type input "f"
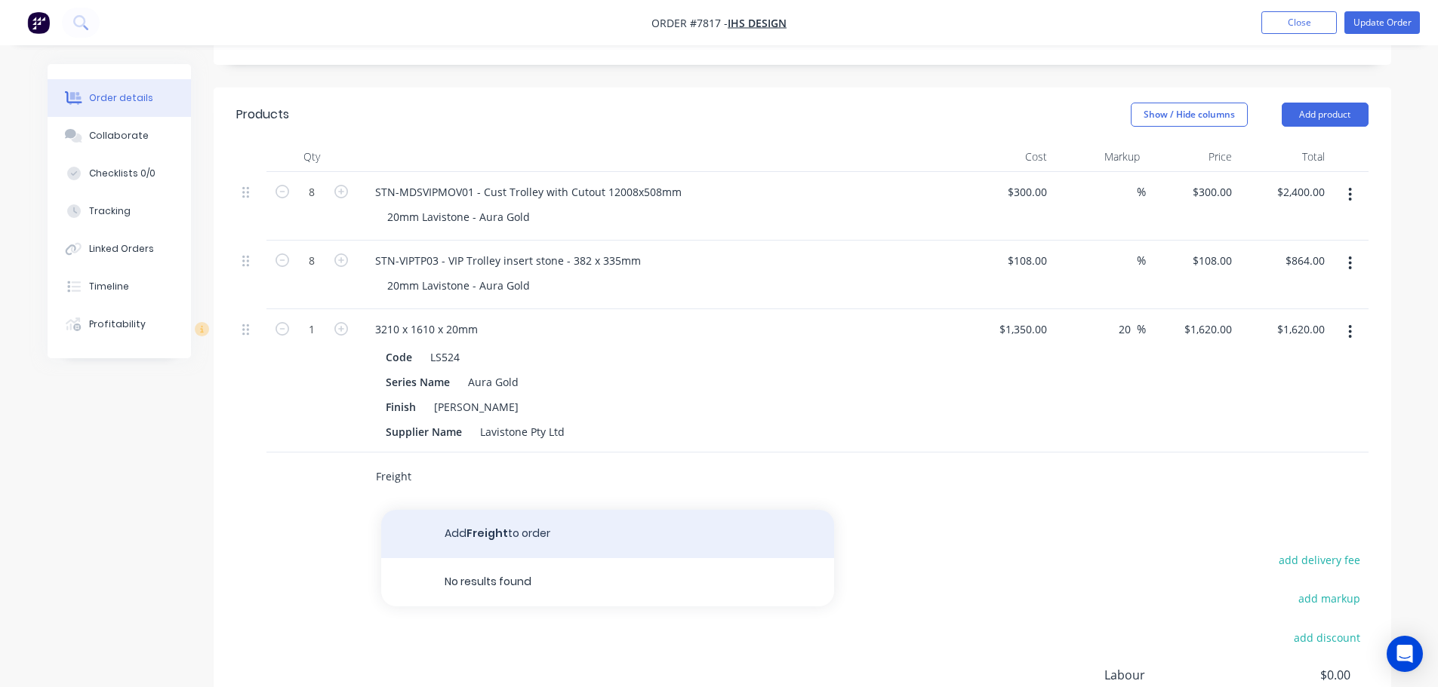
type input "Freight"
click at [518, 510] on button "Add Freight to order" at bounding box center [607, 534] width 453 height 48
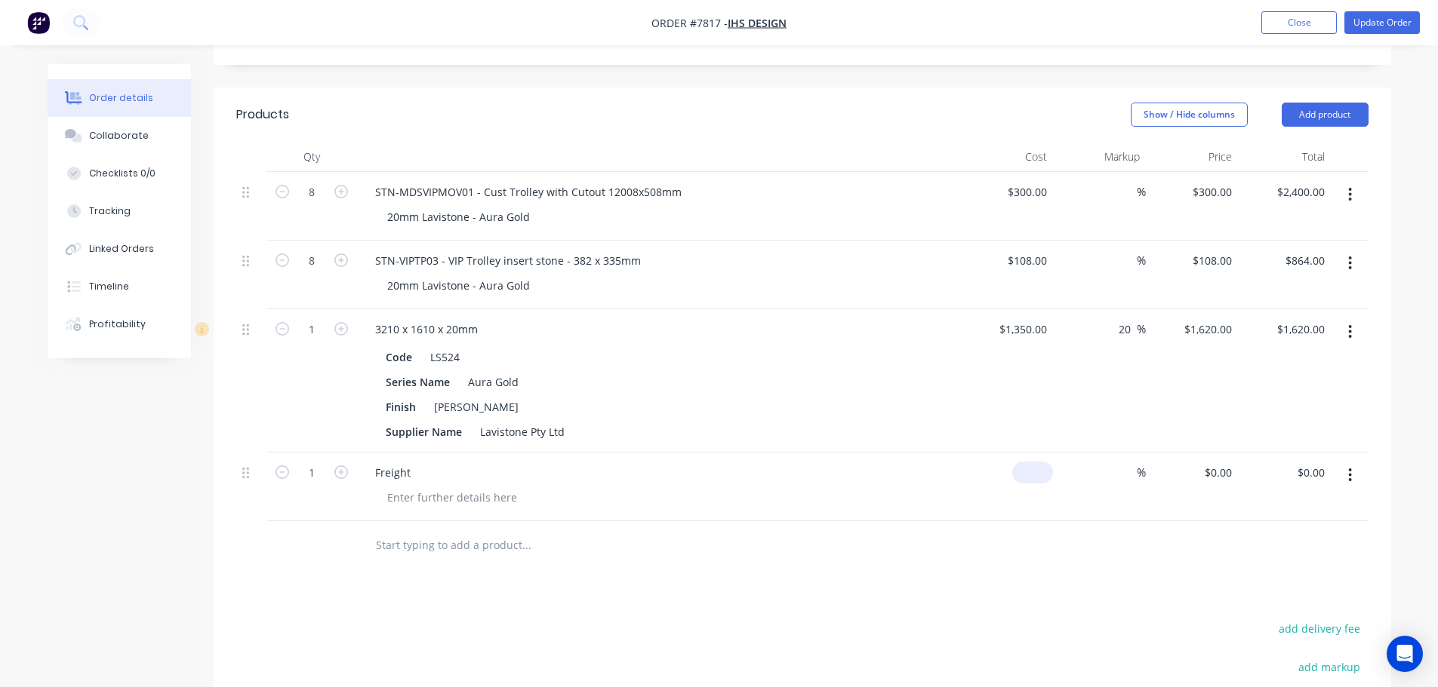
click at [1034, 462] on div "$0.00" at bounding box center [1032, 473] width 41 height 22
type input "$150.00"
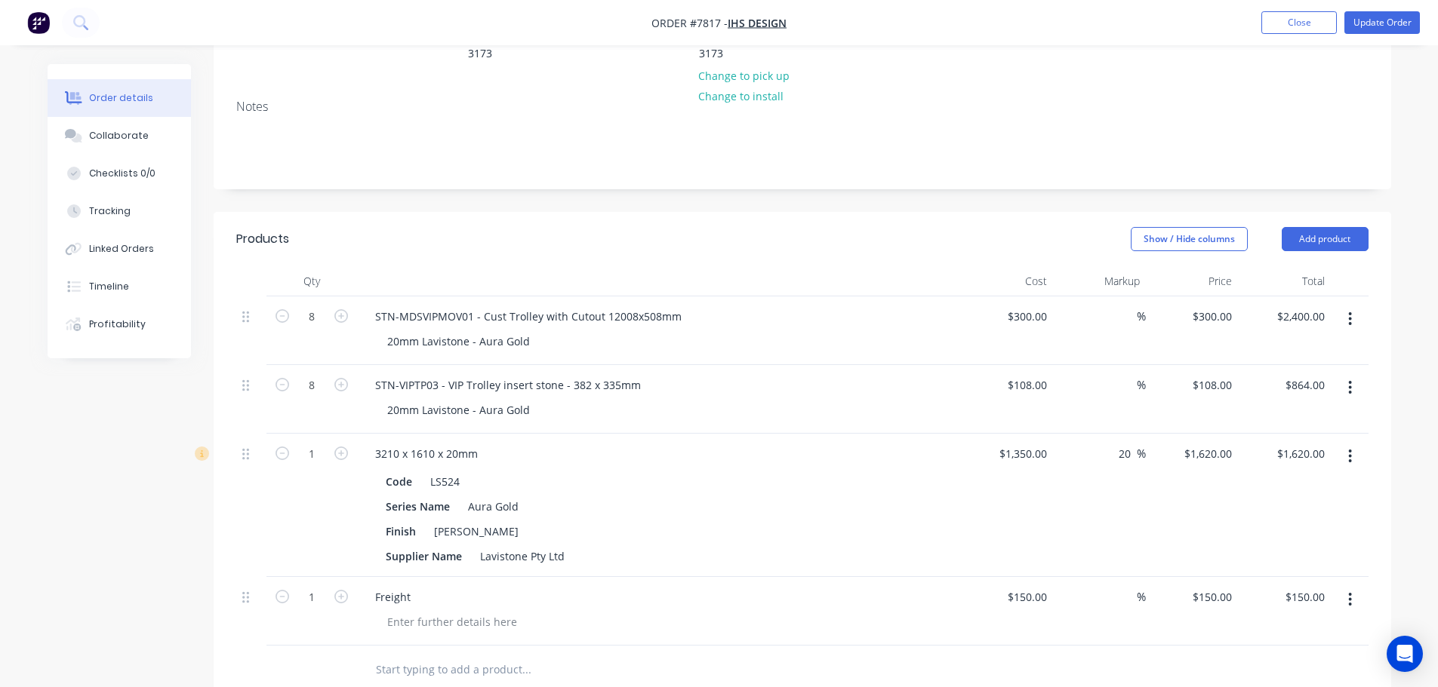
scroll to position [0, 0]
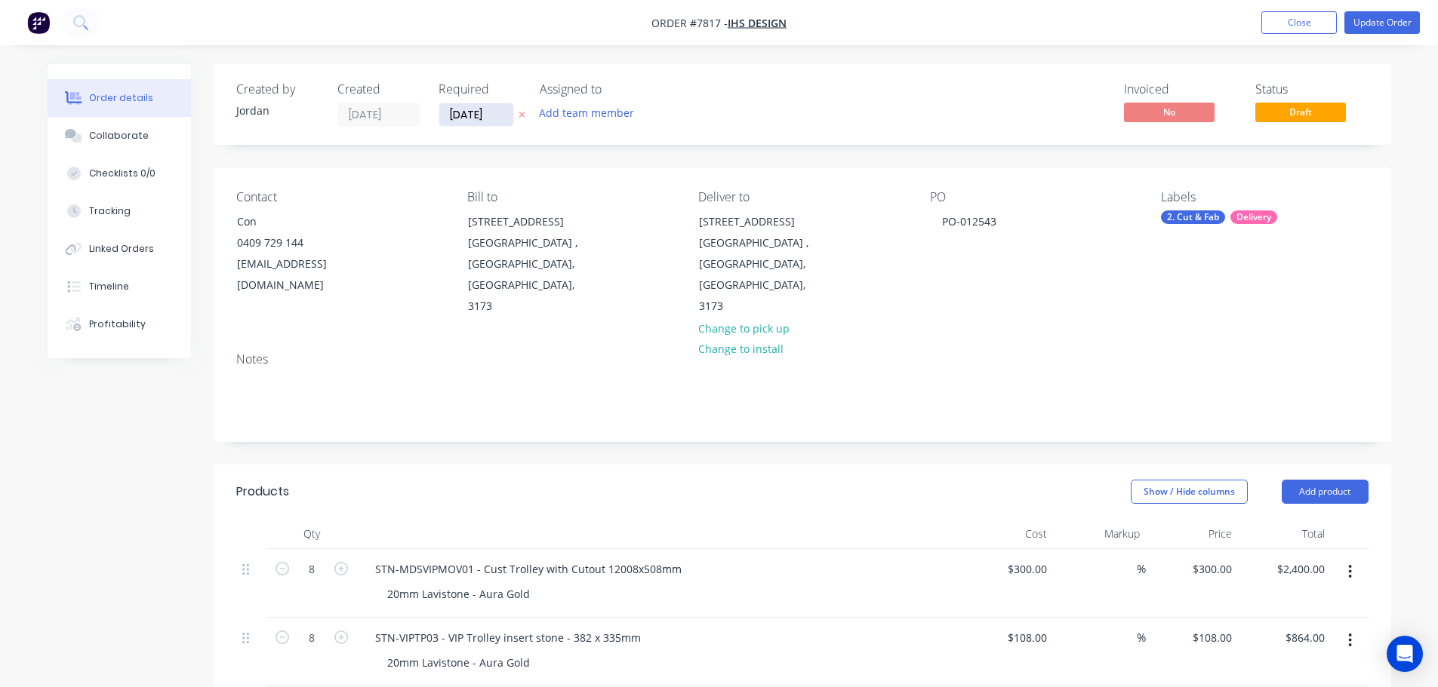
click at [481, 116] on input "09/10/25" at bounding box center [476, 114] width 74 height 23
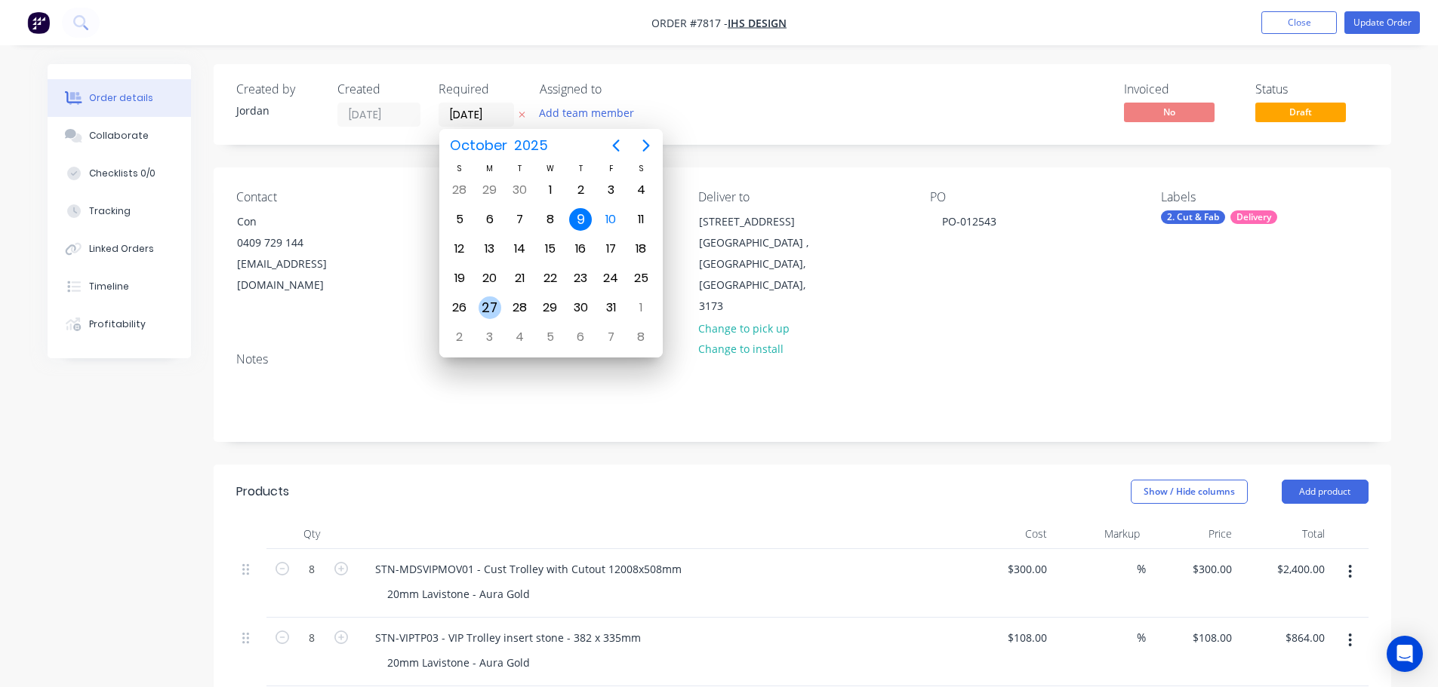
click at [482, 307] on div "27" at bounding box center [489, 308] width 23 height 23
type input "27/10/25"
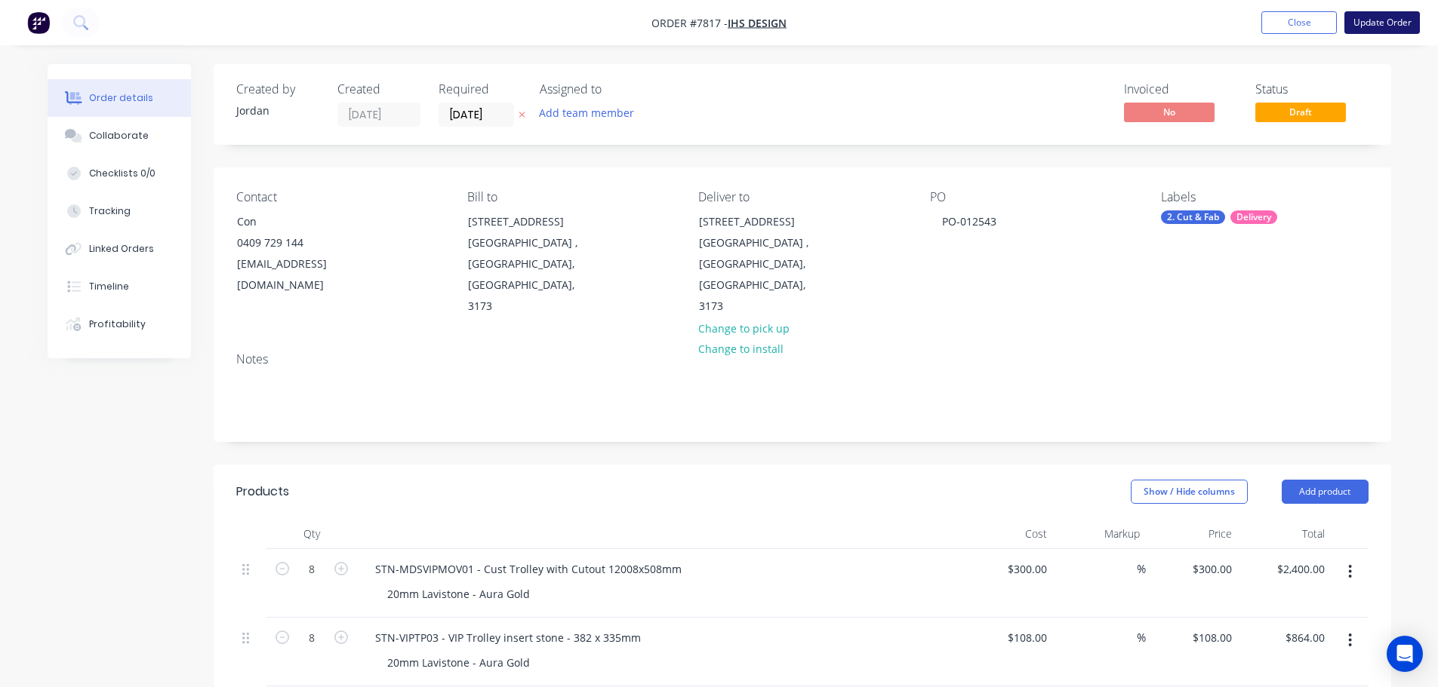
click at [1370, 28] on button "Update Order" at bounding box center [1381, 22] width 75 height 23
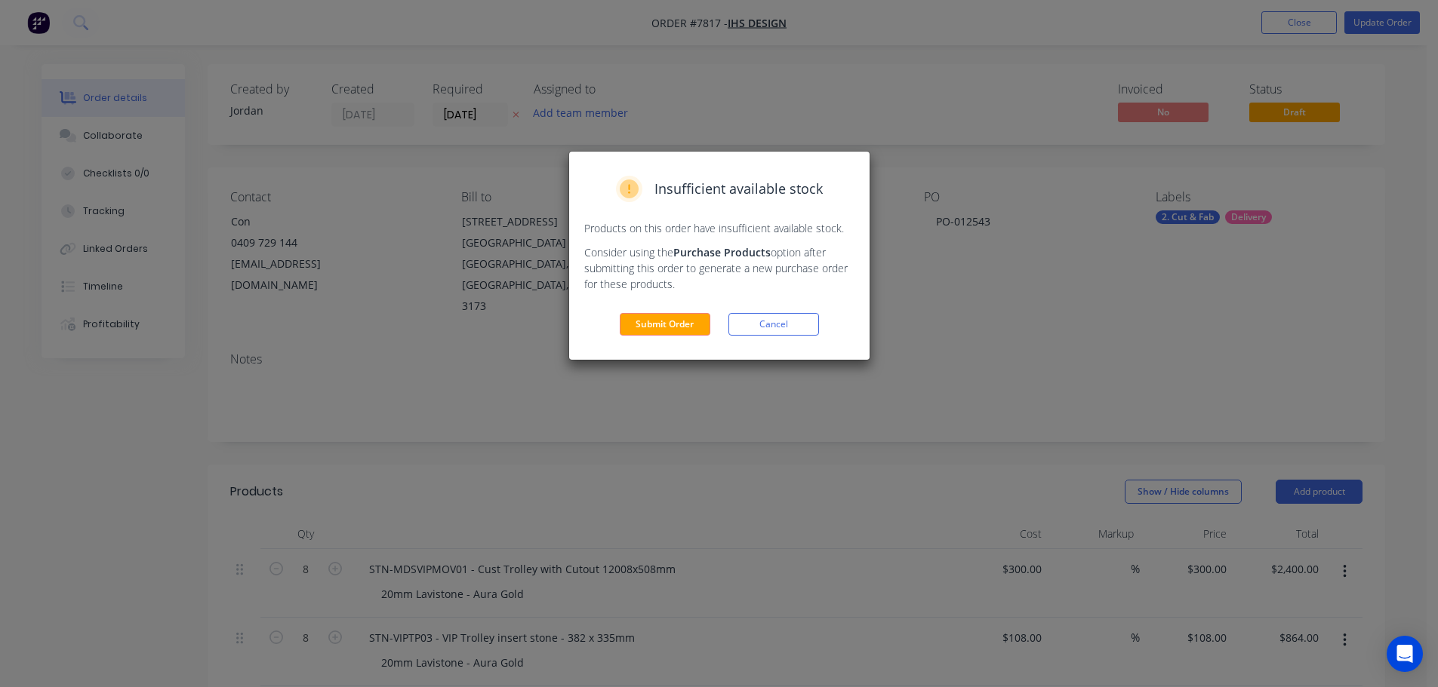
click at [684, 327] on button "Submit Order" at bounding box center [665, 324] width 91 height 23
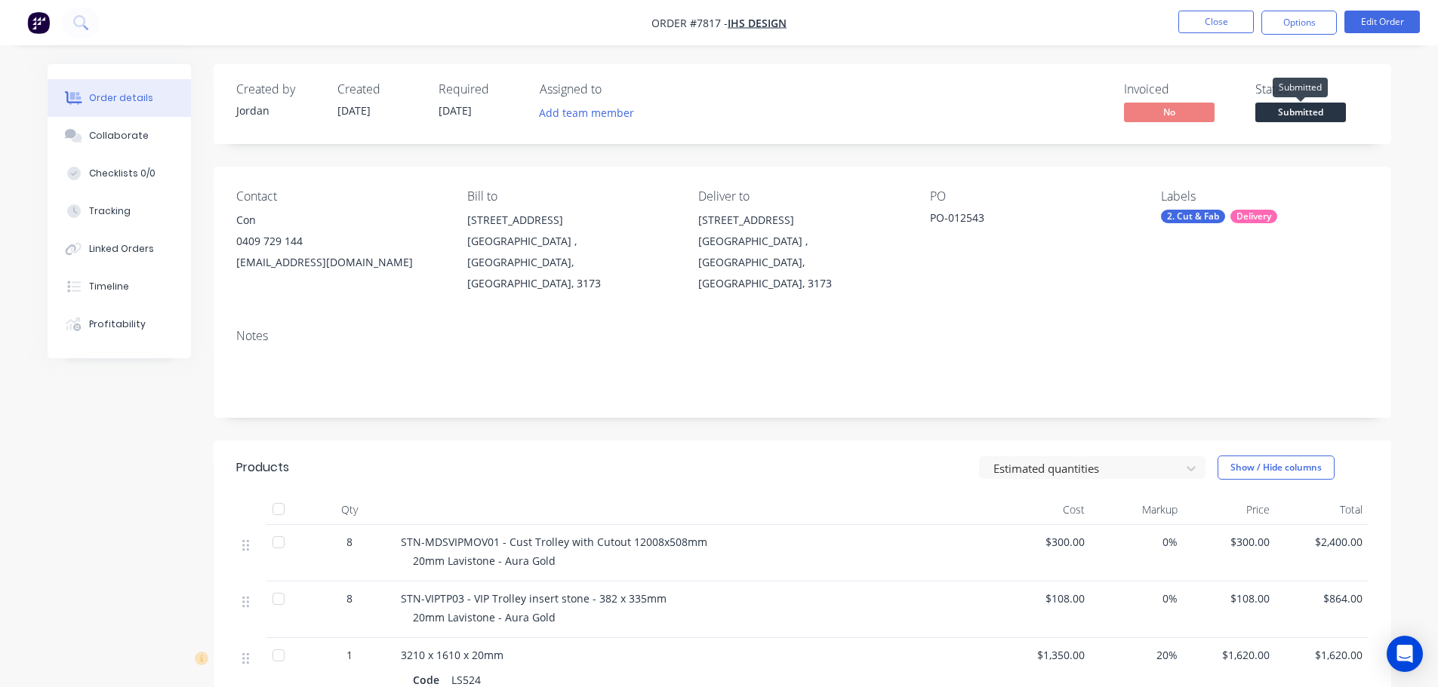
click at [1310, 110] on span "Submitted" at bounding box center [1300, 112] width 91 height 19
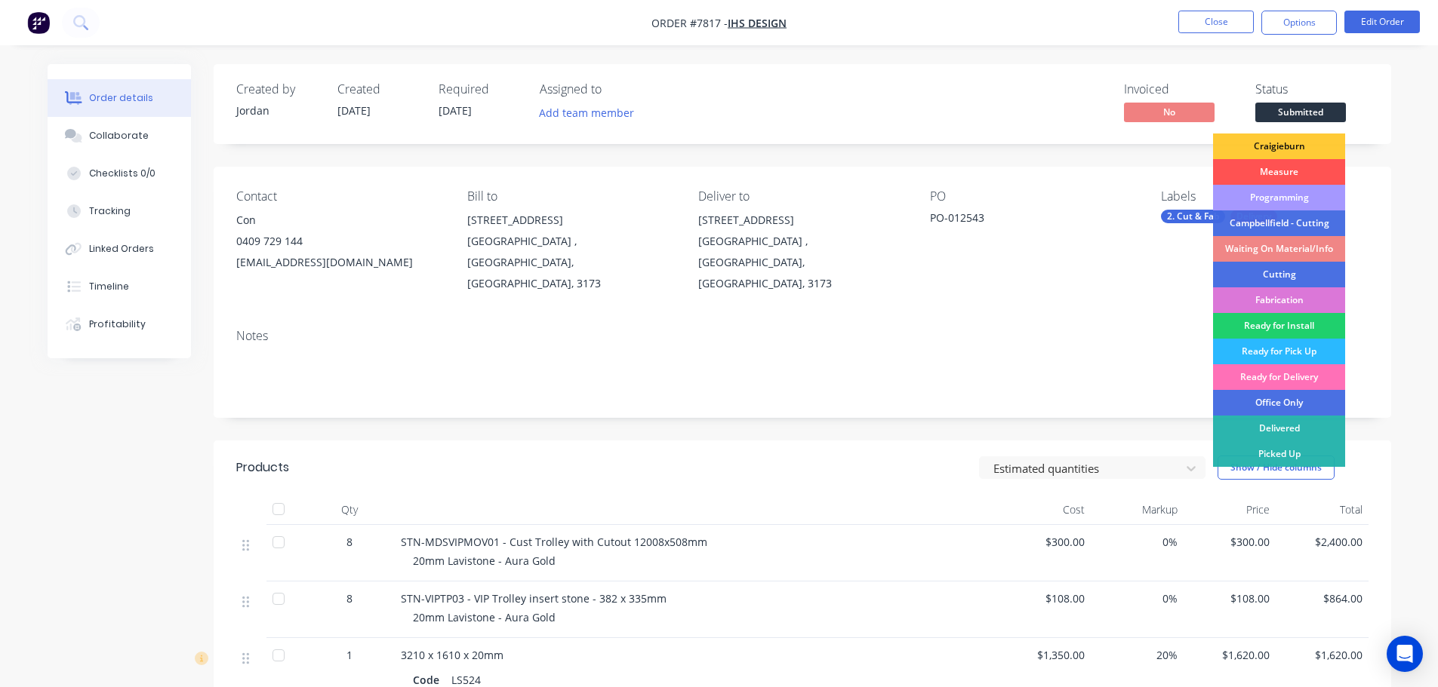
click at [1277, 198] on div "Programming" at bounding box center [1279, 198] width 132 height 26
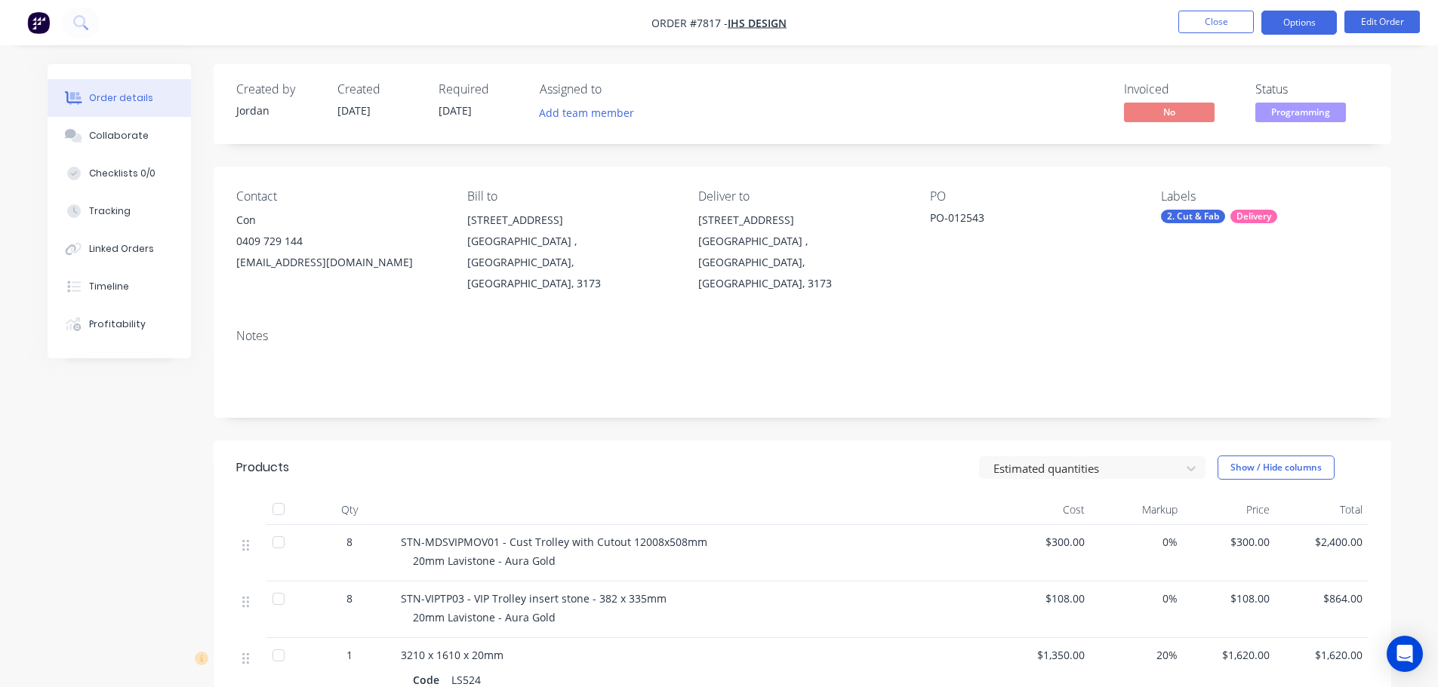
click at [1312, 33] on button "Options" at bounding box center [1298, 23] width 75 height 24
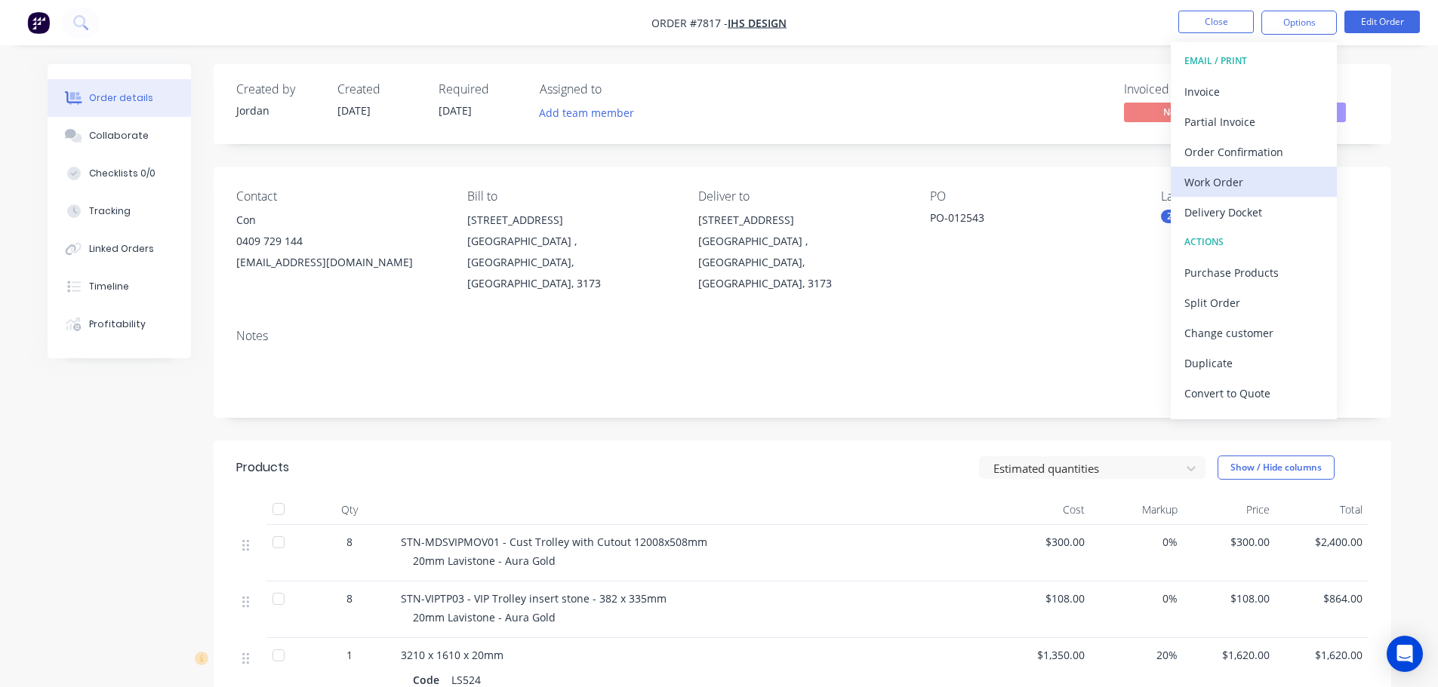
click at [1259, 175] on div "Work Order" at bounding box center [1253, 182] width 139 height 22
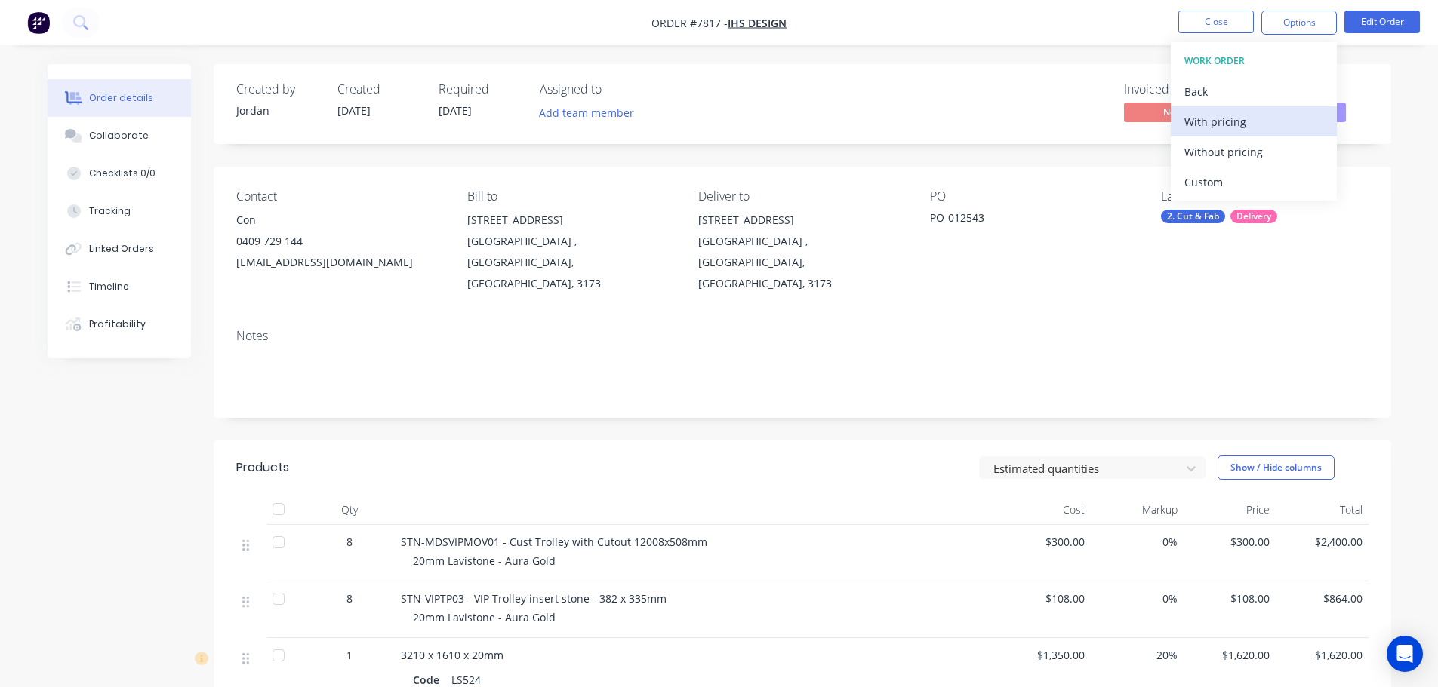
click at [1266, 130] on div "With pricing" at bounding box center [1253, 122] width 139 height 22
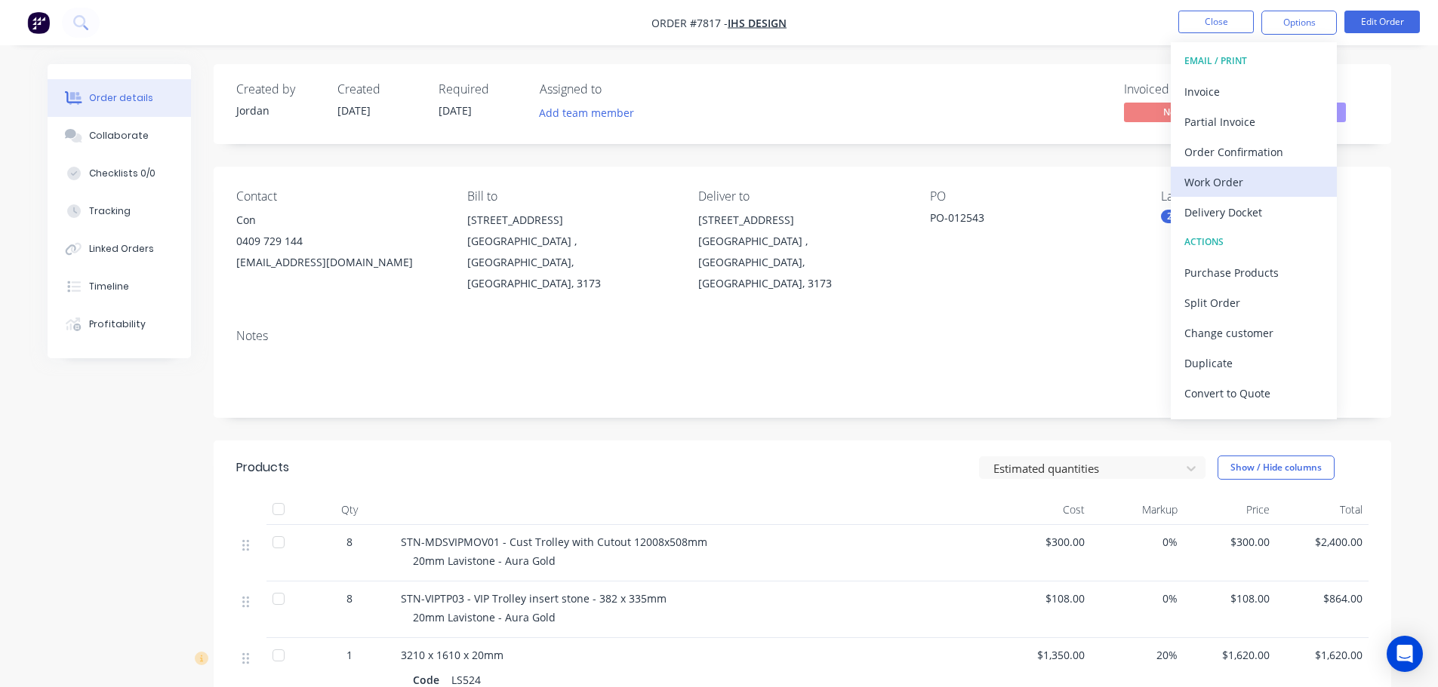
click at [1244, 177] on div "Work Order" at bounding box center [1253, 182] width 139 height 22
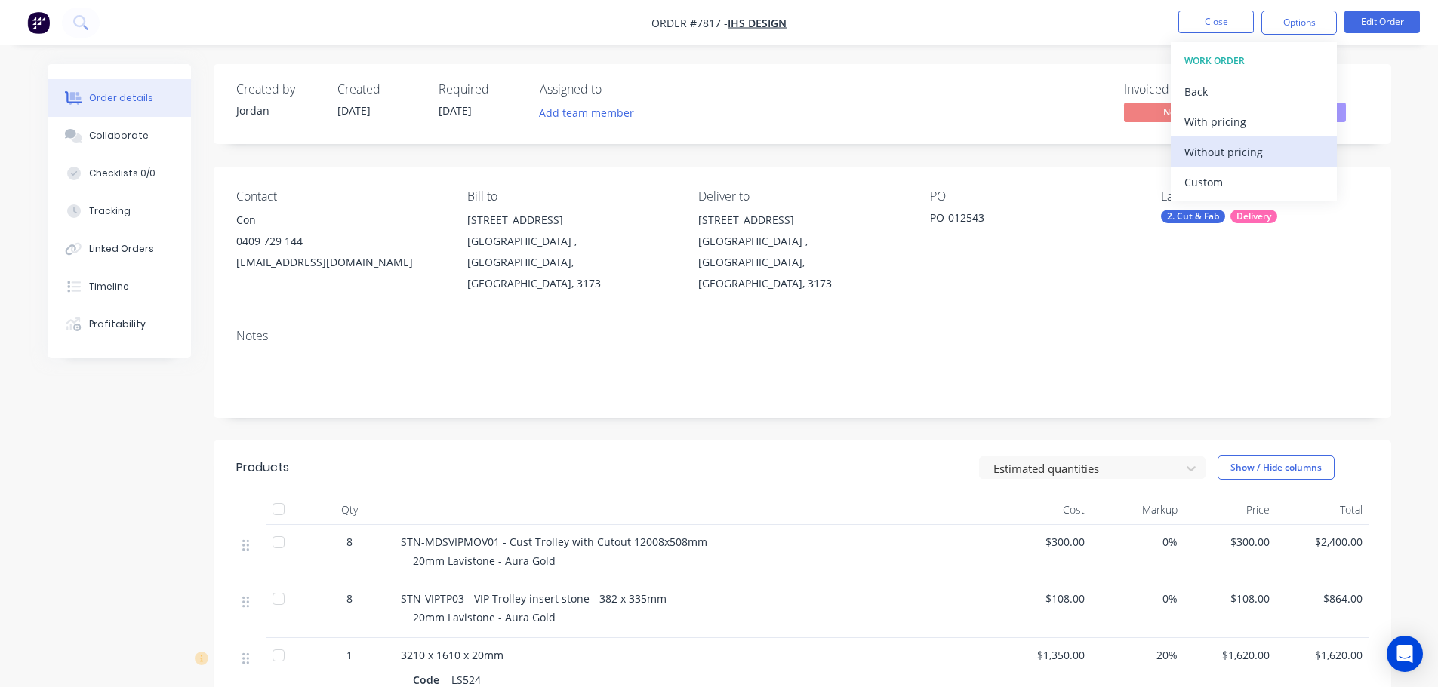
click at [1241, 156] on div "Without pricing" at bounding box center [1253, 152] width 139 height 22
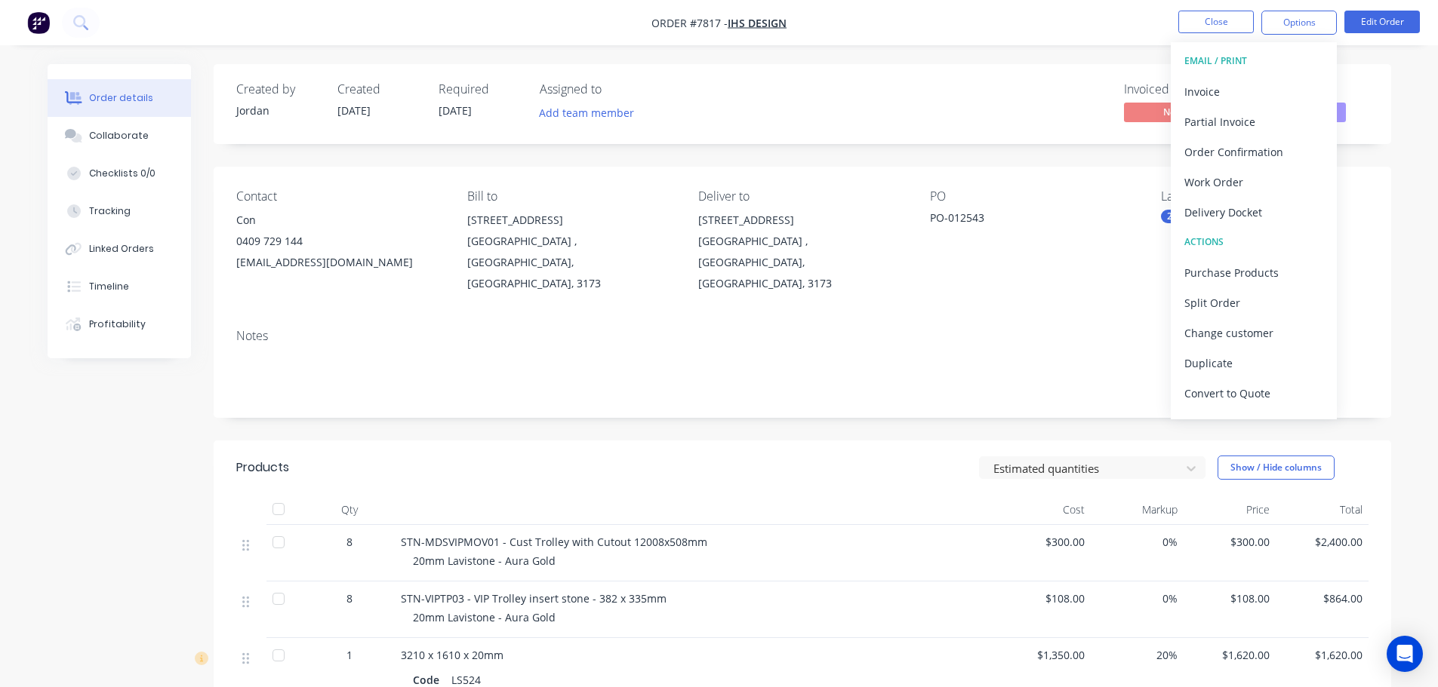
click at [558, 146] on div "Created by Jordan Created 10/10/25 Required 27/10/25 Assigned to Add team membe…" at bounding box center [802, 562] width 1177 height 997
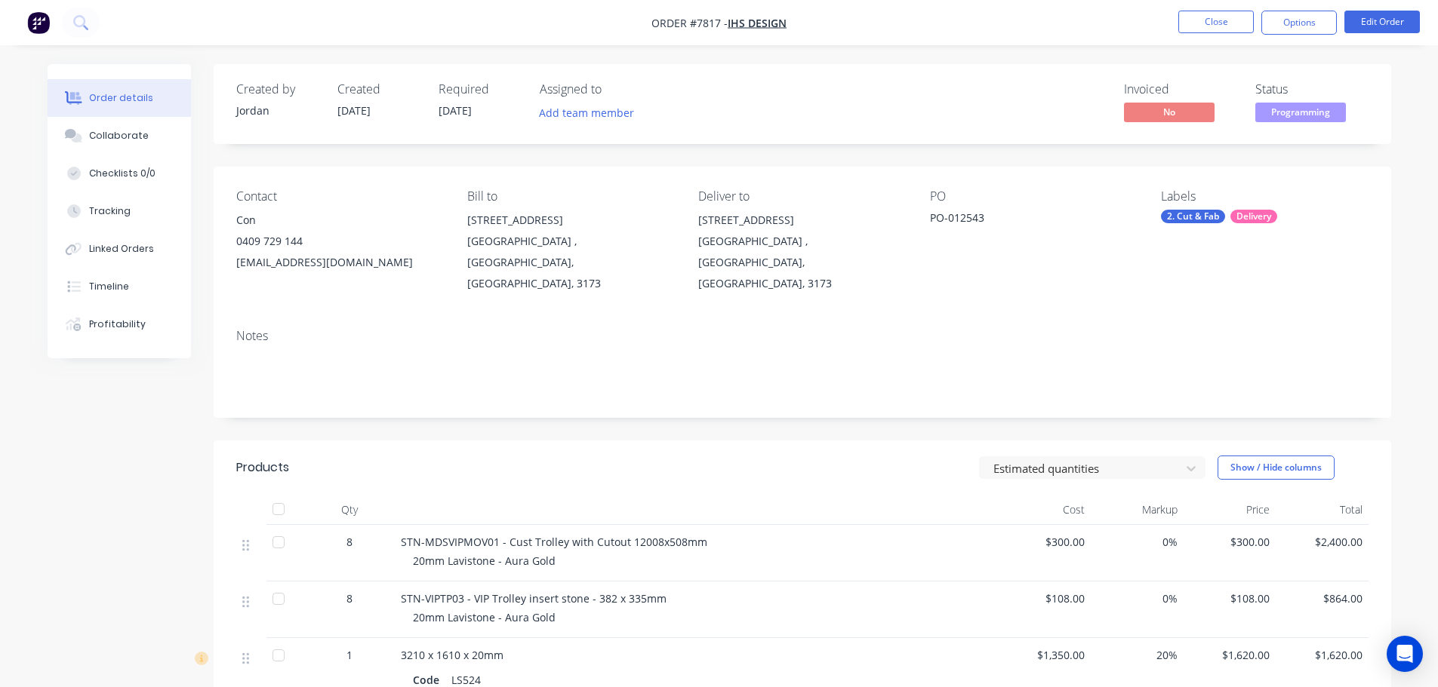
click at [611, 149] on div "Created by Jordan Created 10/10/25 Required 27/10/25 Assigned to Add team membe…" at bounding box center [802, 562] width 1177 height 997
click at [1216, 25] on button "Close" at bounding box center [1215, 22] width 75 height 23
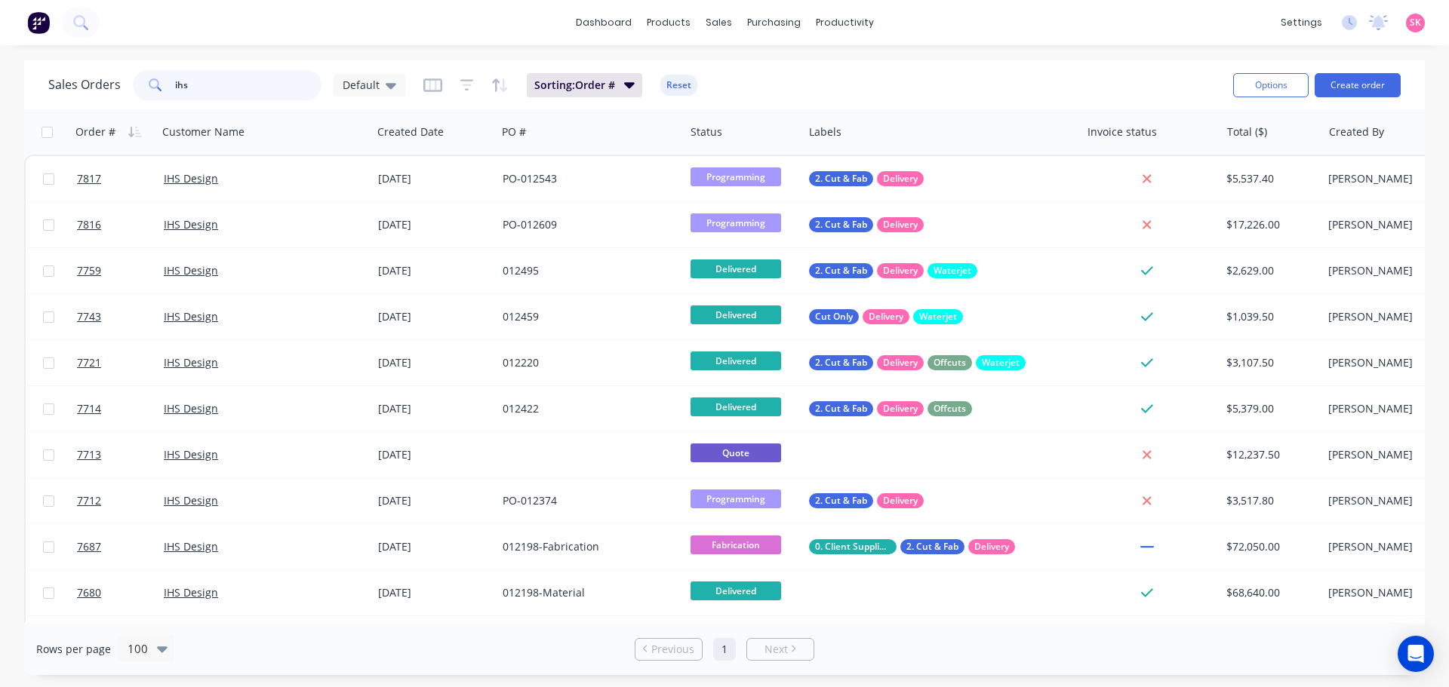
drag, startPoint x: 198, startPoint y: 88, endPoint x: 57, endPoint y: 104, distance: 142.8
click at [87, 91] on div "Sales Orders ihs Default" at bounding box center [226, 85] width 357 height 30
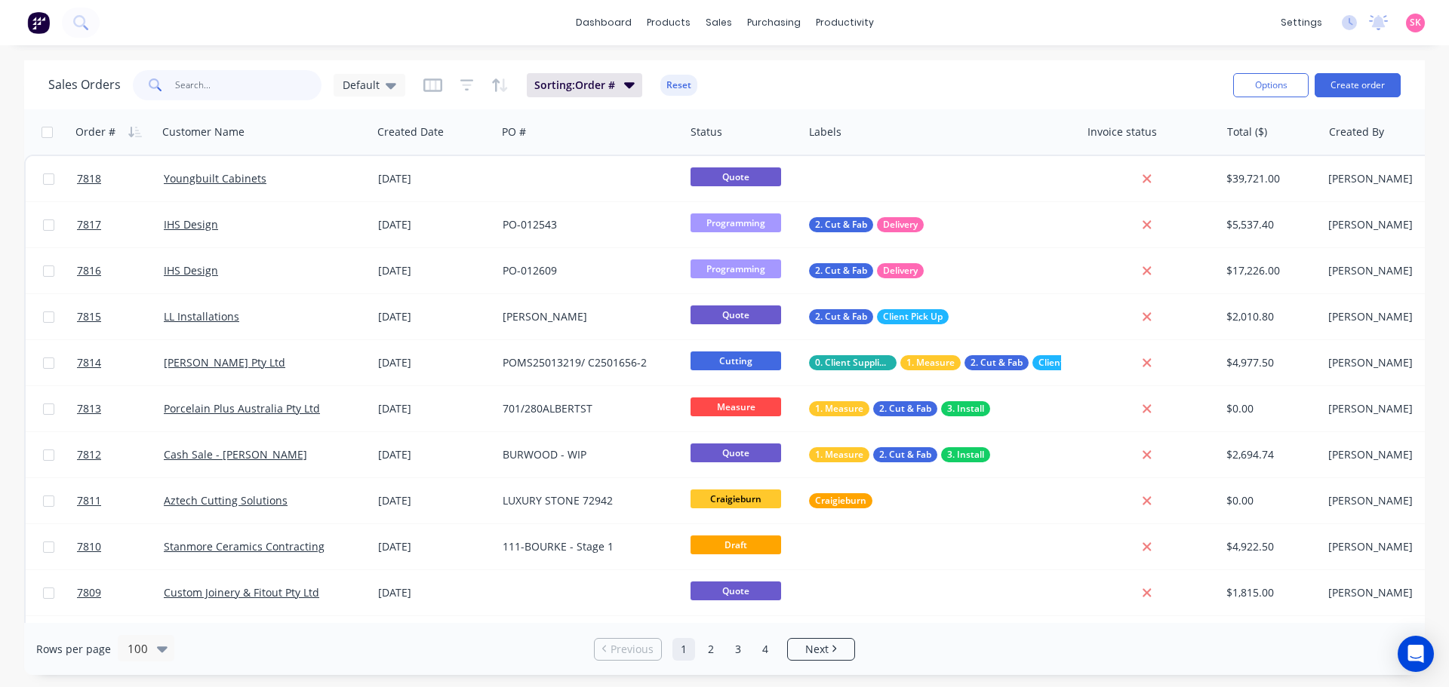
click at [228, 91] on input "text" at bounding box center [248, 85] width 147 height 30
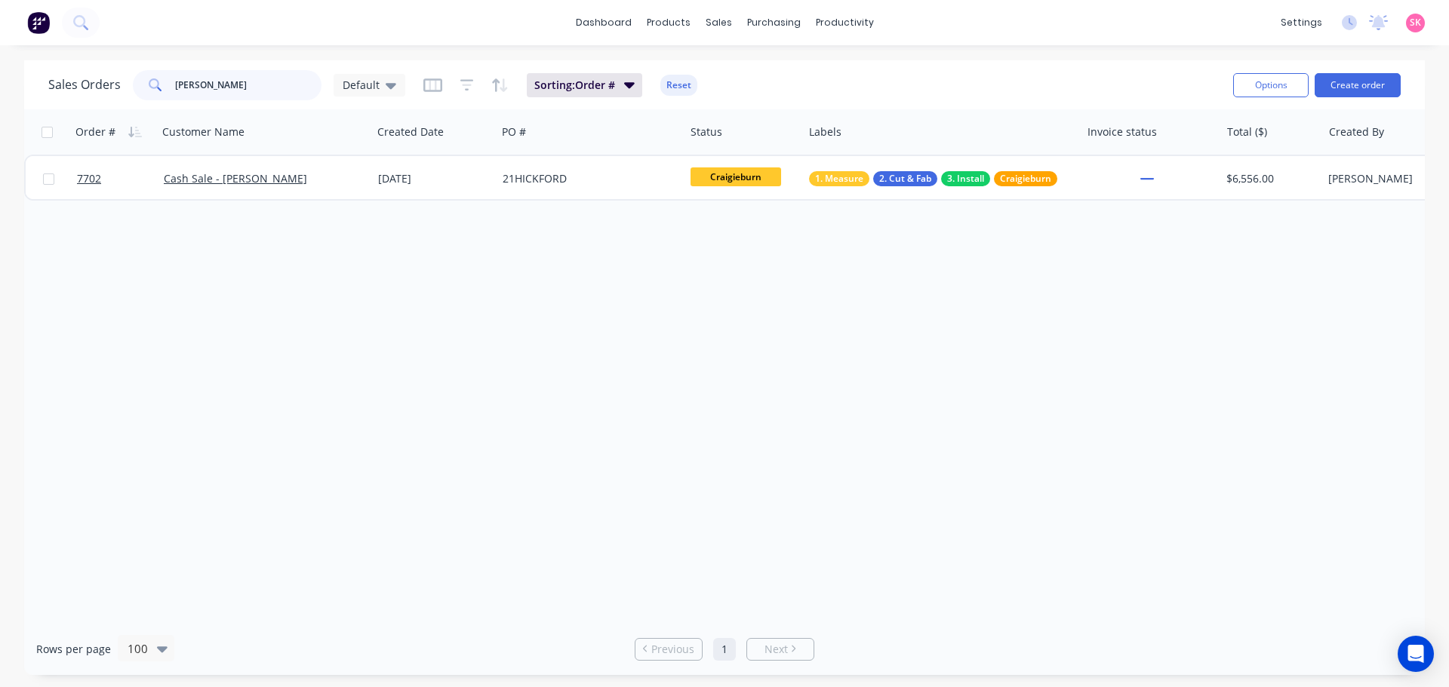
type input "DANIELA"
click at [307, 174] on div "Cash Sale - Daniela Libertone" at bounding box center [260, 178] width 192 height 15
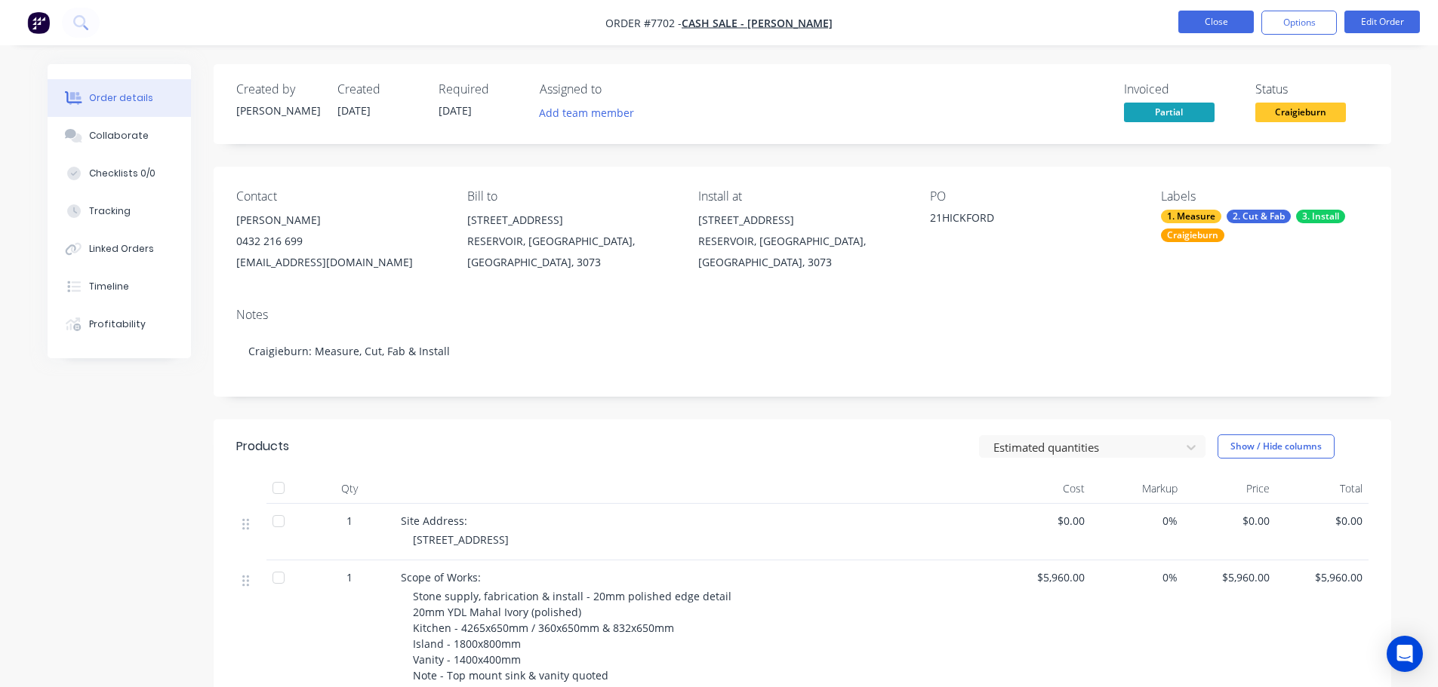
click at [1213, 20] on button "Close" at bounding box center [1215, 22] width 75 height 23
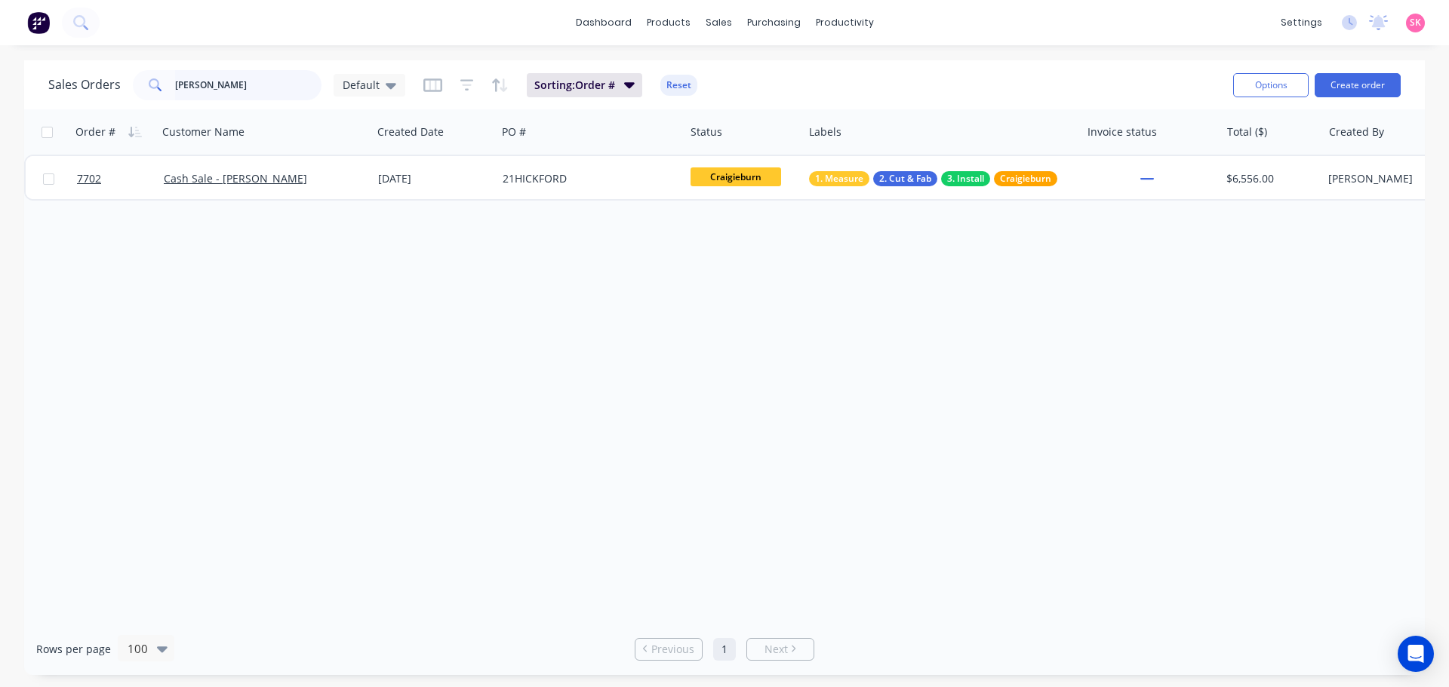
drag, startPoint x: 226, startPoint y: 87, endPoint x: 107, endPoint y: 87, distance: 118.5
click at [109, 87] on div "Sales Orders DANIELA Default" at bounding box center [226, 85] width 357 height 30
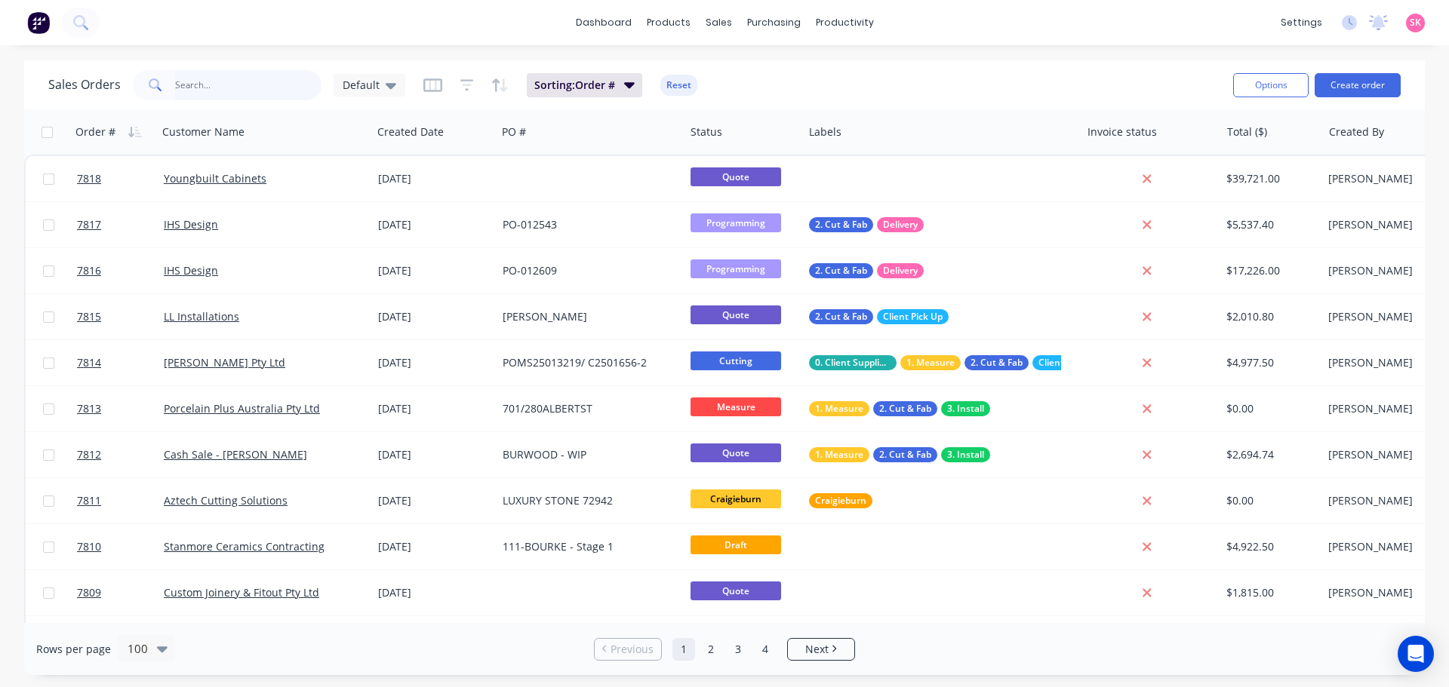
click at [292, 78] on input "text" at bounding box center [248, 85] width 147 height 30
click at [248, 87] on input "text" at bounding box center [248, 85] width 147 height 30
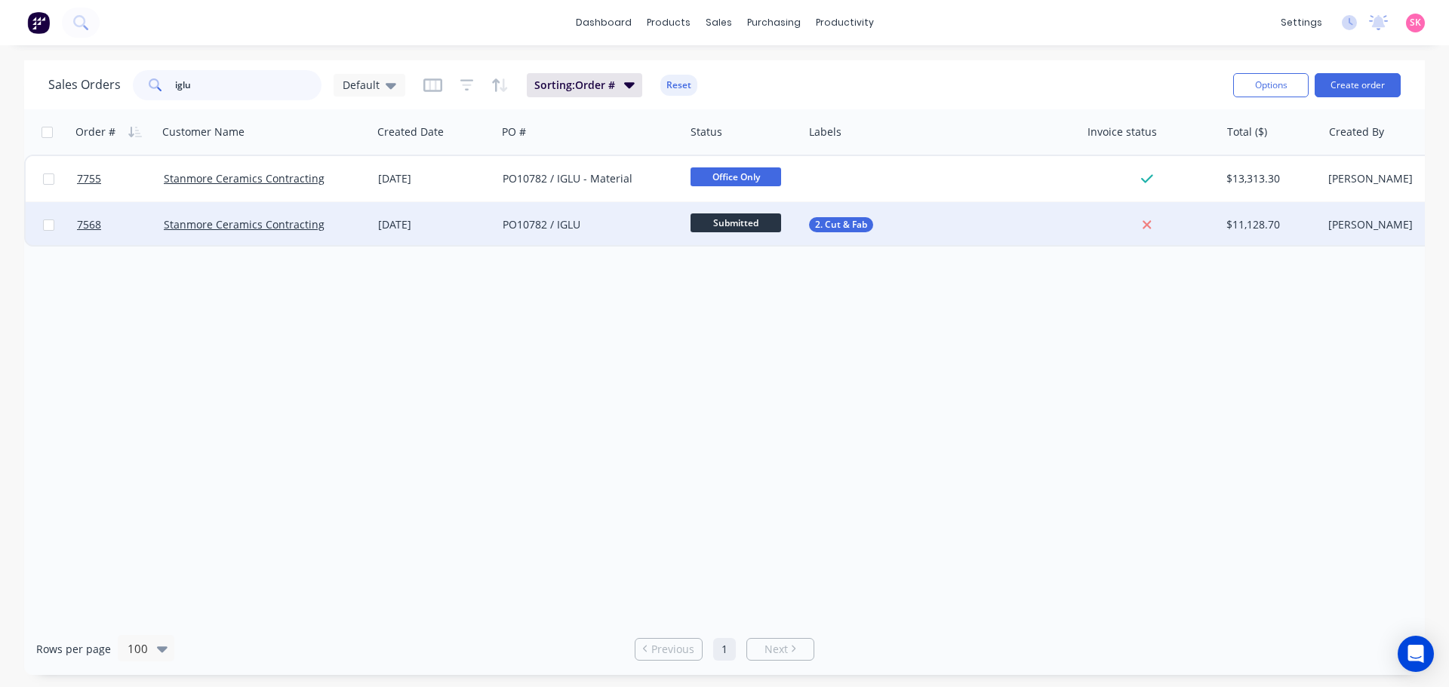
type input "iglu"
click at [487, 233] on div "29 Jul 2025" at bounding box center [434, 224] width 125 height 45
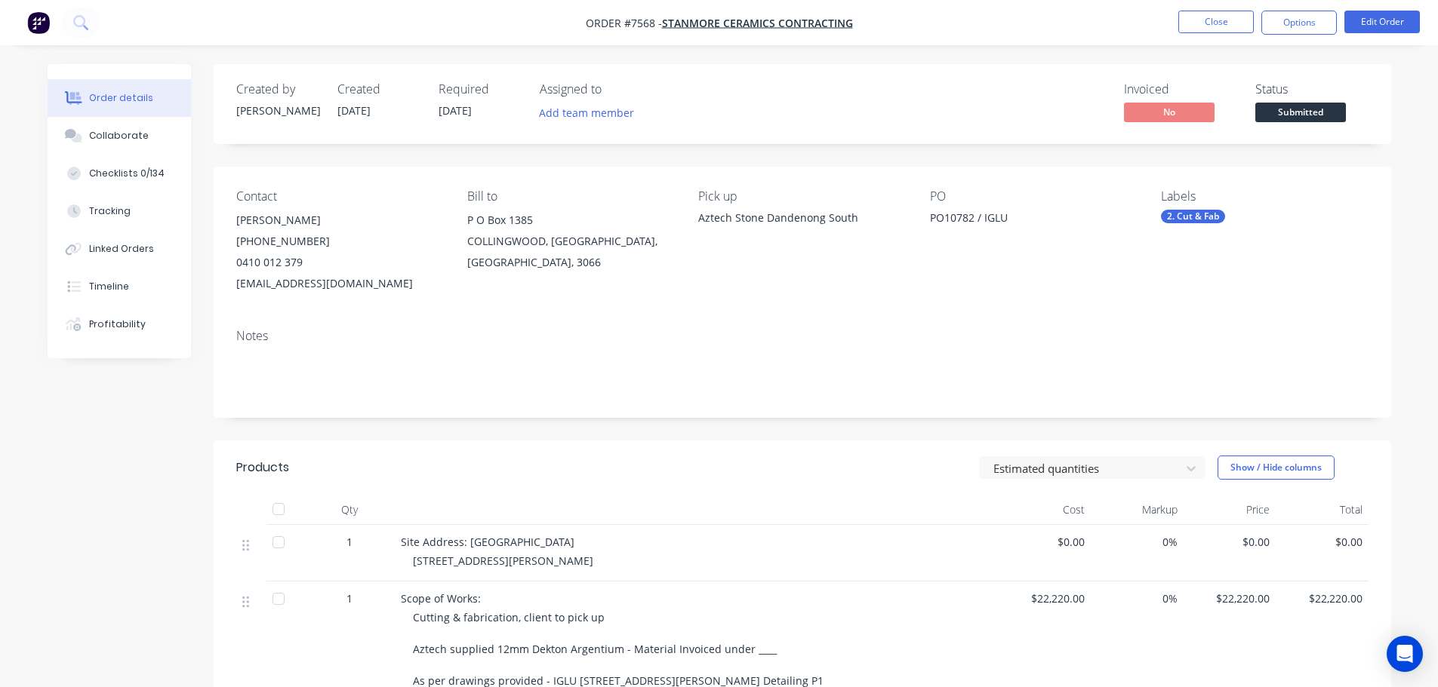
click at [794, 275] on div "Pick up Aztech Stone Dandenong South" at bounding box center [801, 241] width 207 height 105
click at [1234, 19] on button "Close" at bounding box center [1215, 22] width 75 height 23
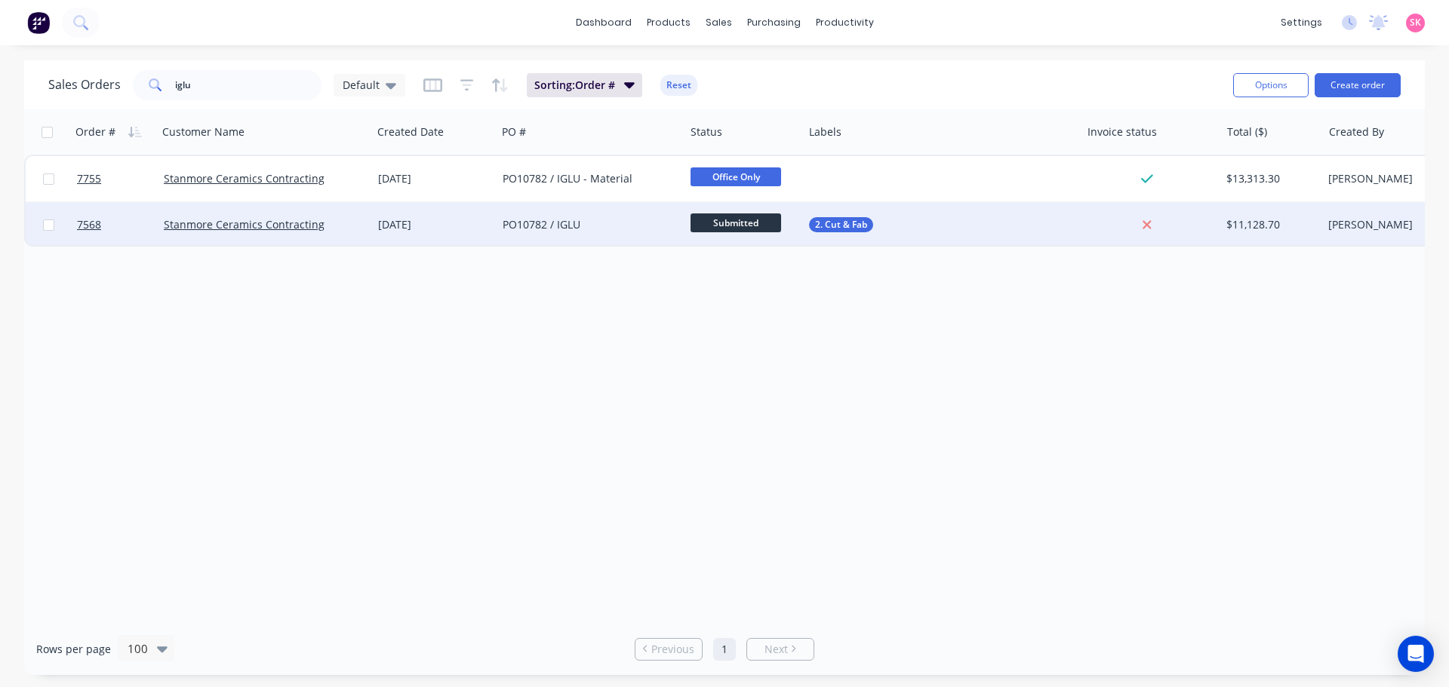
click at [718, 229] on span "Submitted" at bounding box center [735, 223] width 91 height 19
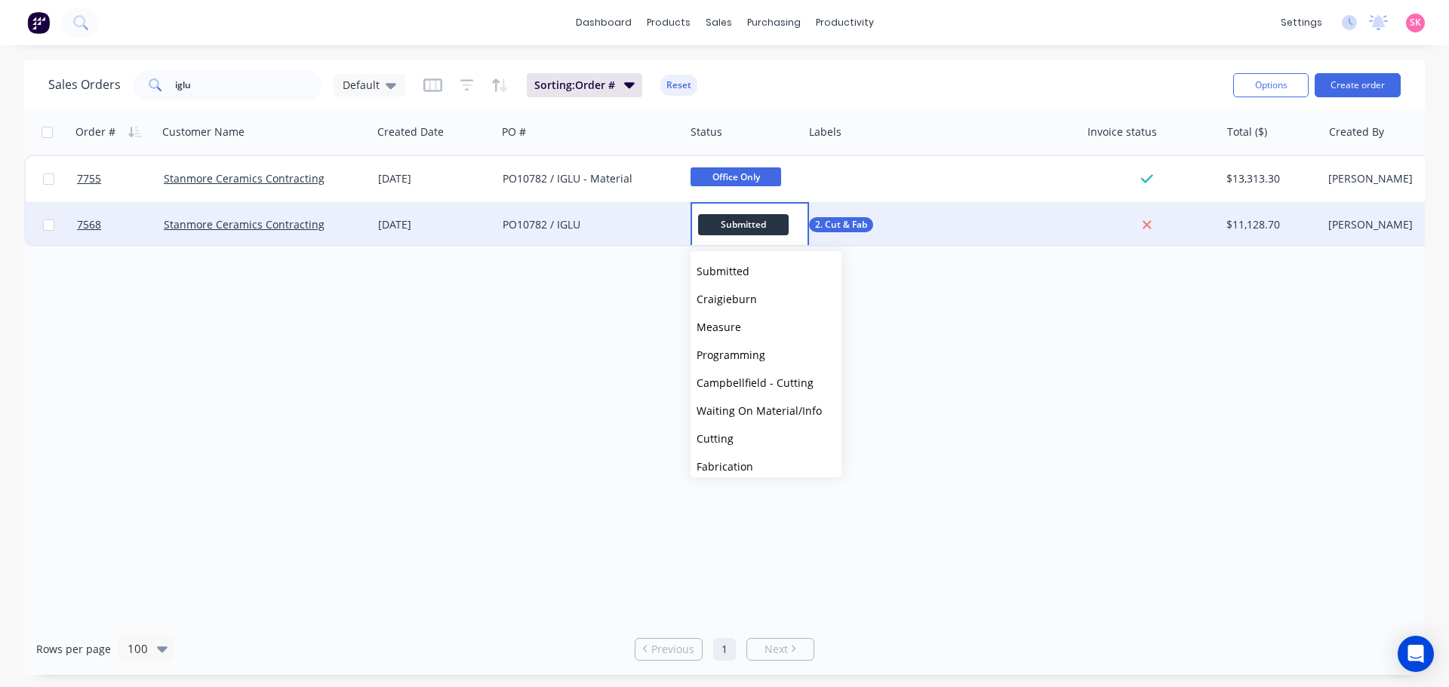
click at [471, 304] on div "Order # Customer Name Created Date PO # Status Labels Invoice status Total ($) …" at bounding box center [724, 366] width 1401 height 514
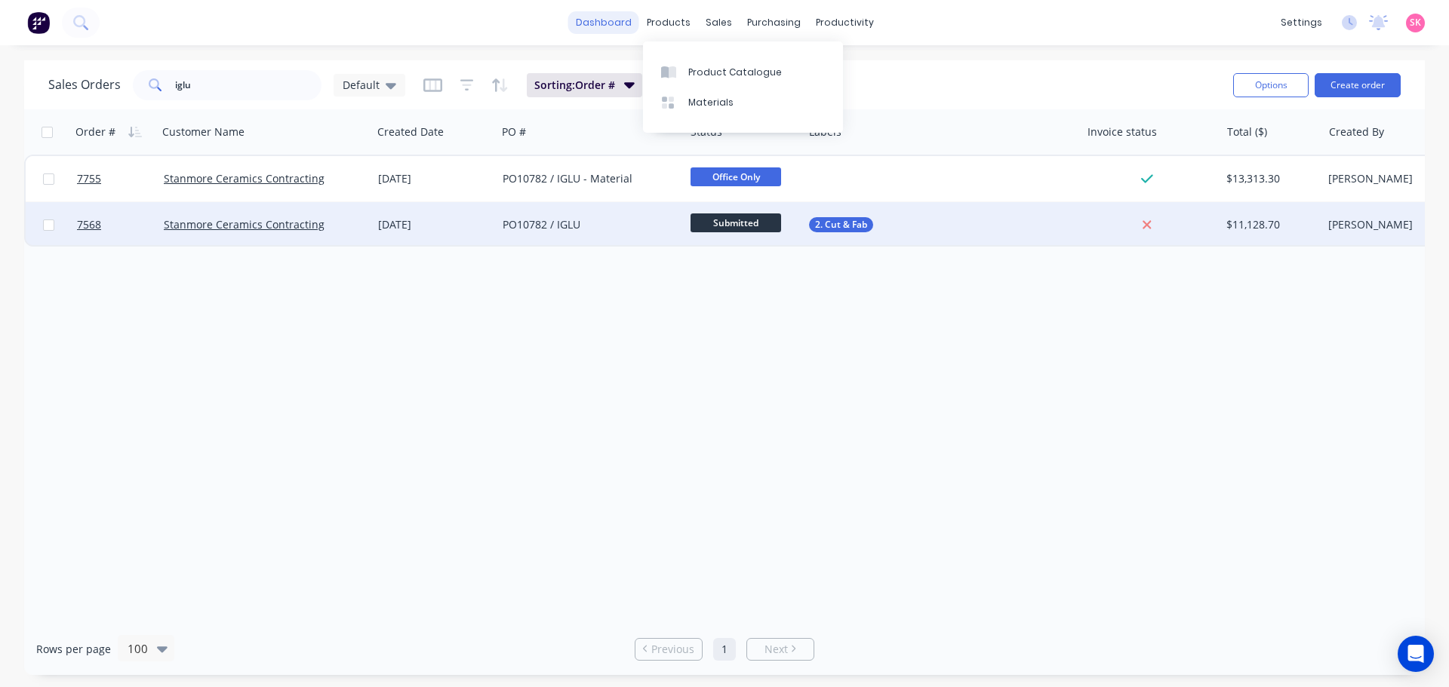
click at [612, 26] on link "dashboard" at bounding box center [603, 22] width 71 height 23
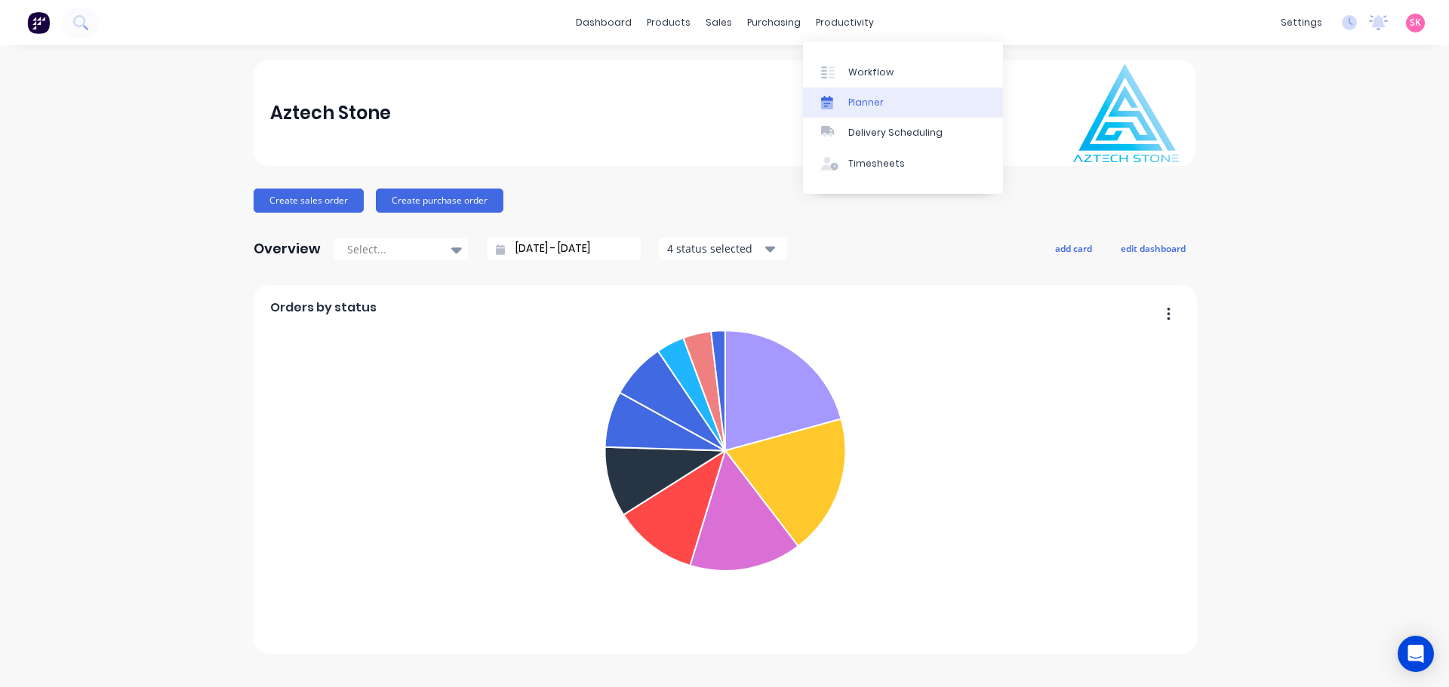
click at [877, 97] on div "Planner" at bounding box center [865, 103] width 35 height 14
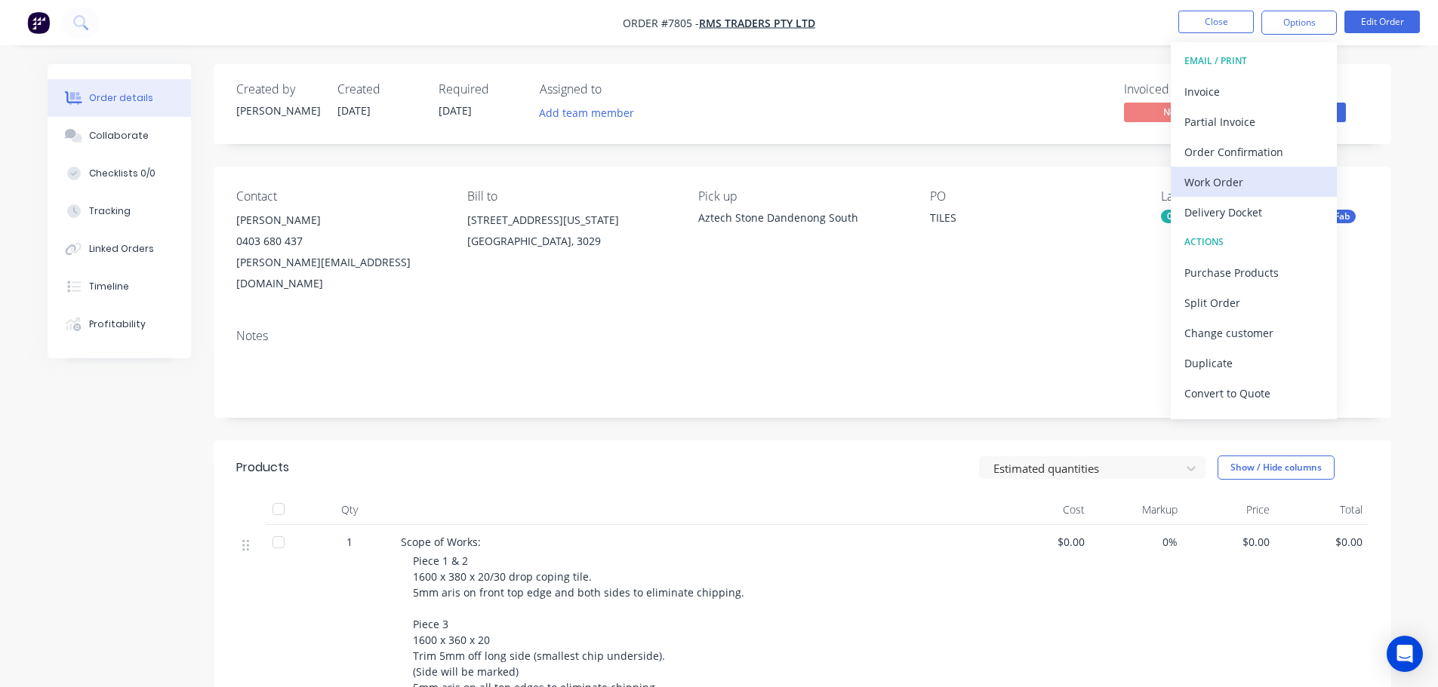
click at [1276, 183] on div "Work Order" at bounding box center [1253, 182] width 139 height 22
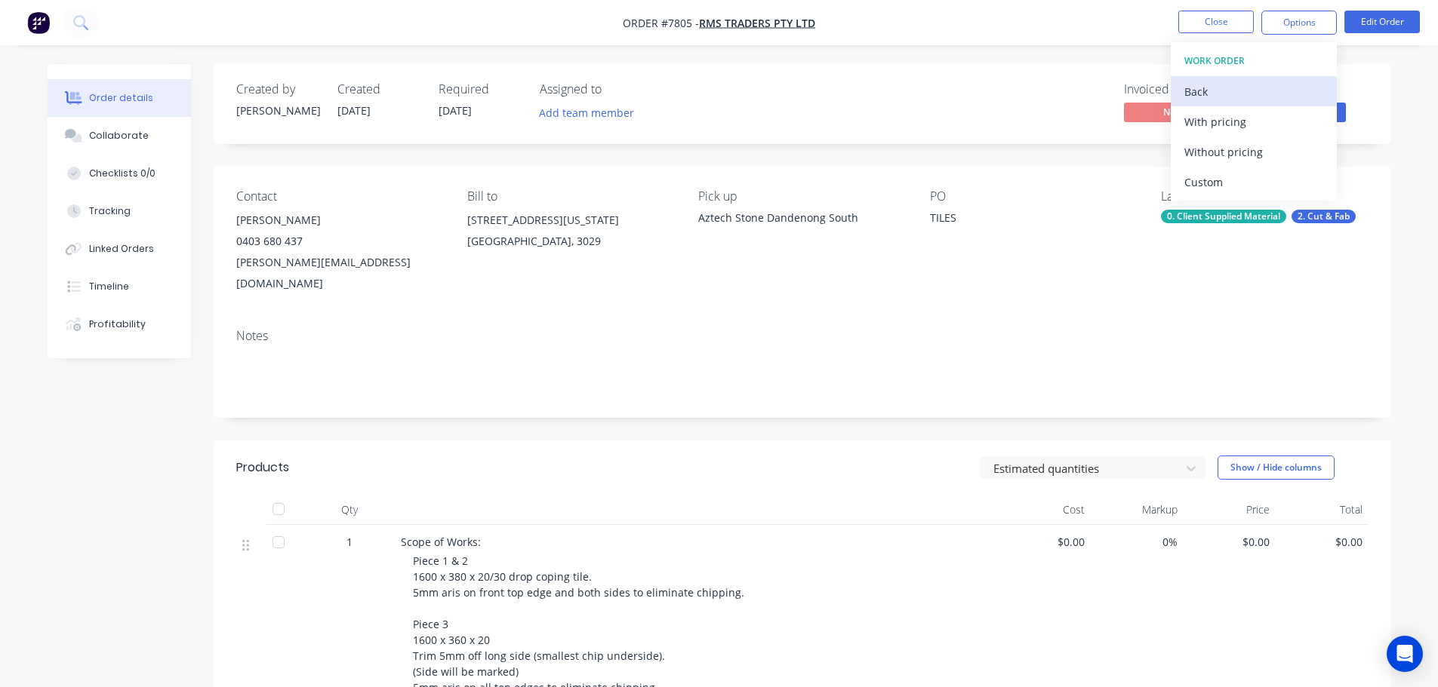
click at [1216, 87] on div "Back" at bounding box center [1253, 92] width 139 height 22
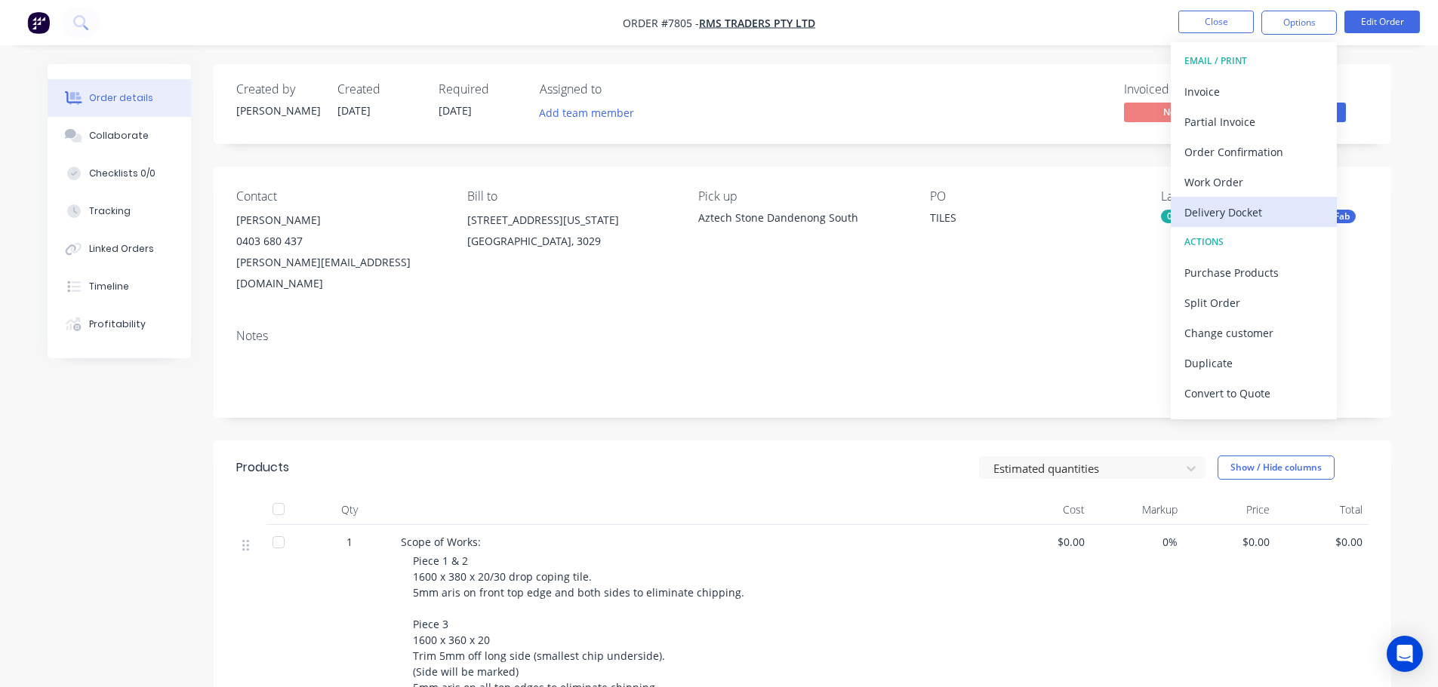
click at [1241, 208] on div "Delivery Docket" at bounding box center [1253, 212] width 139 height 22
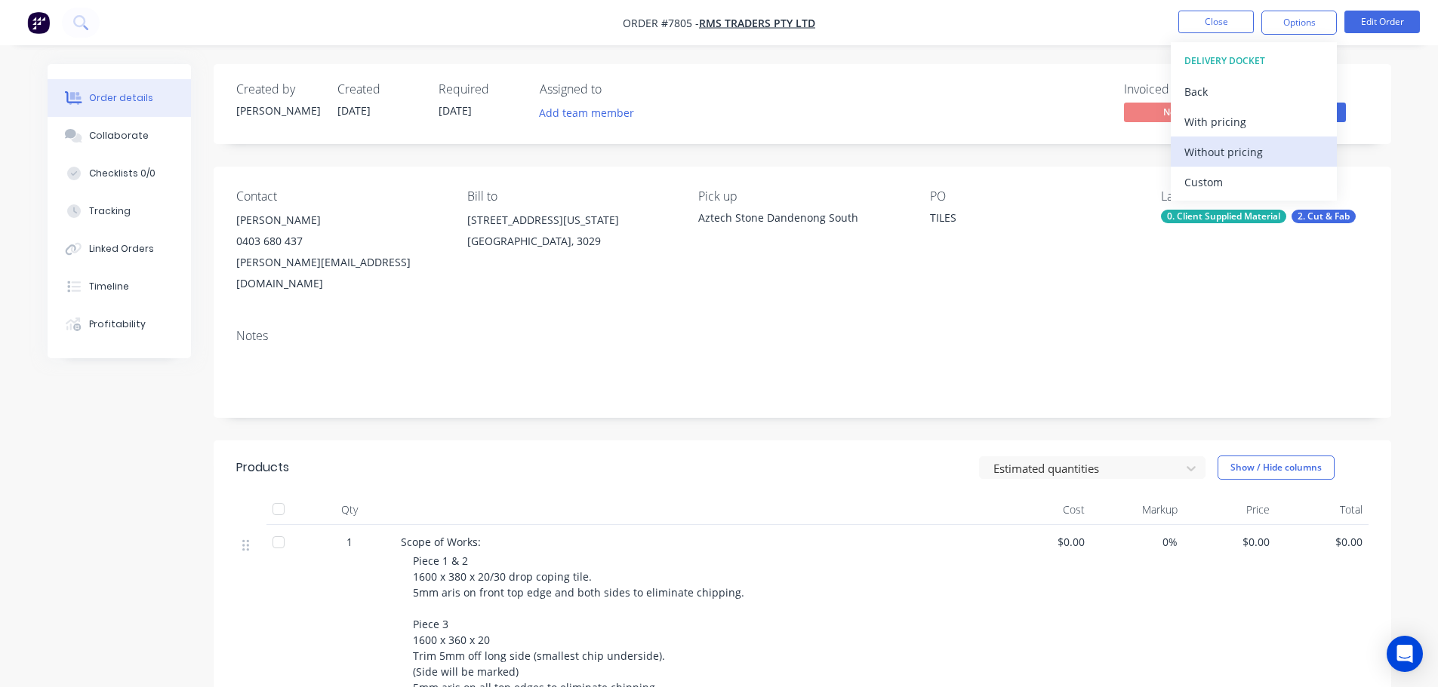
click at [1246, 143] on div "Without pricing" at bounding box center [1253, 152] width 139 height 22
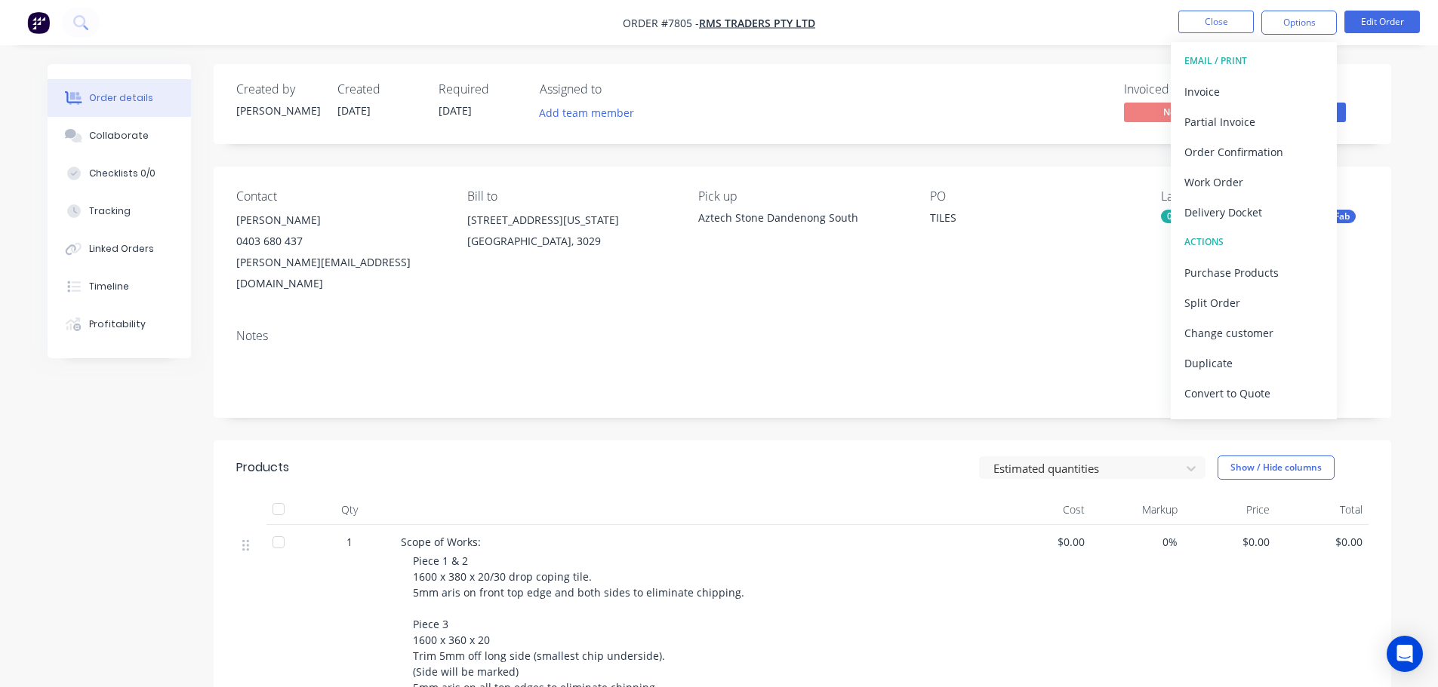
click at [814, 441] on header "Products Estimated quantities Show / Hide columns" at bounding box center [802, 468] width 1177 height 54
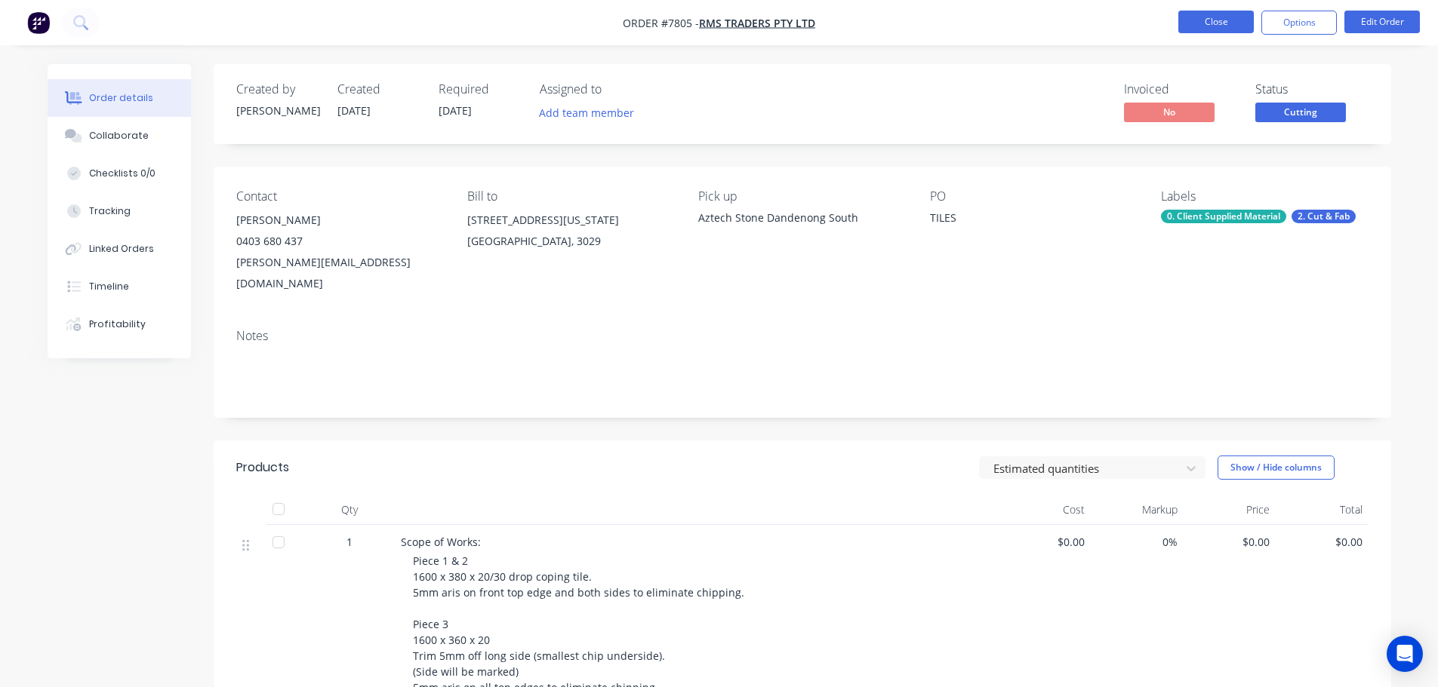
click at [1226, 24] on button "Close" at bounding box center [1215, 22] width 75 height 23
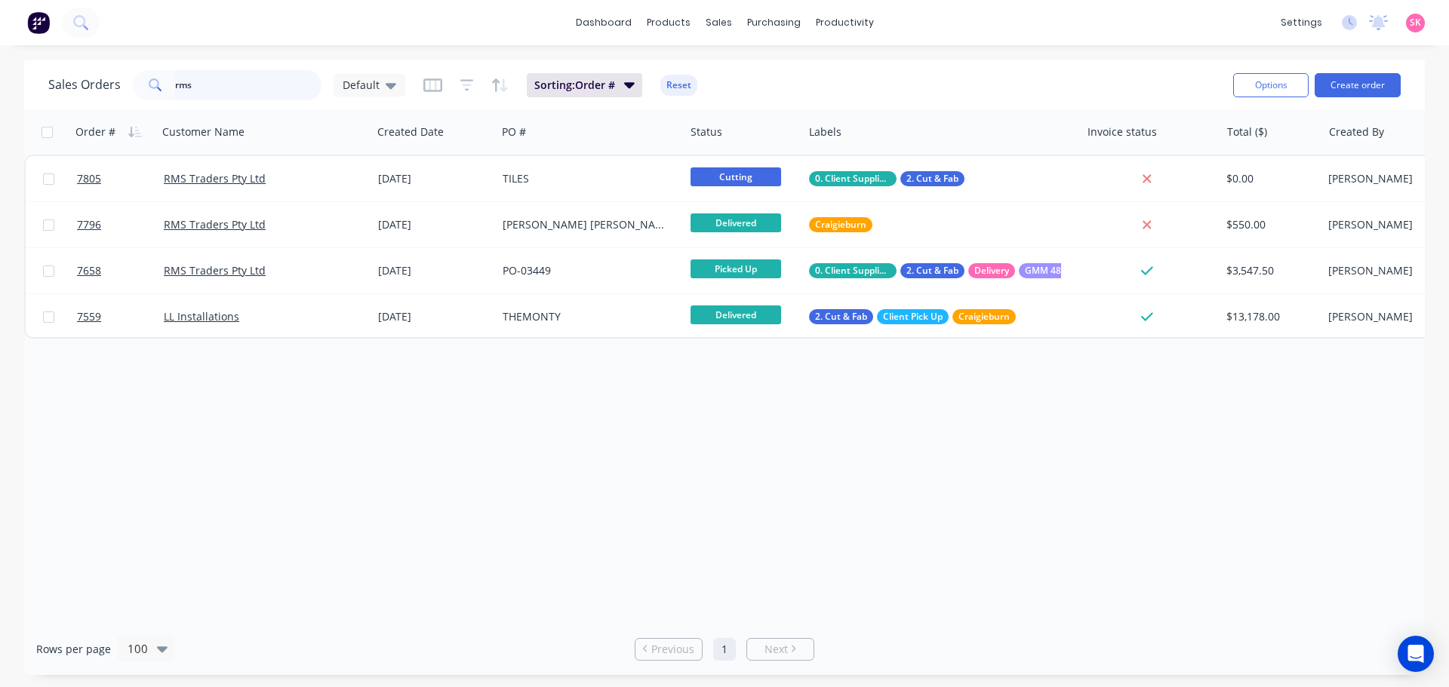
drag, startPoint x: 196, startPoint y: 91, endPoint x: 106, endPoint y: 91, distance: 90.6
click at [130, 91] on div "Sales Orders rms Default" at bounding box center [226, 85] width 357 height 30
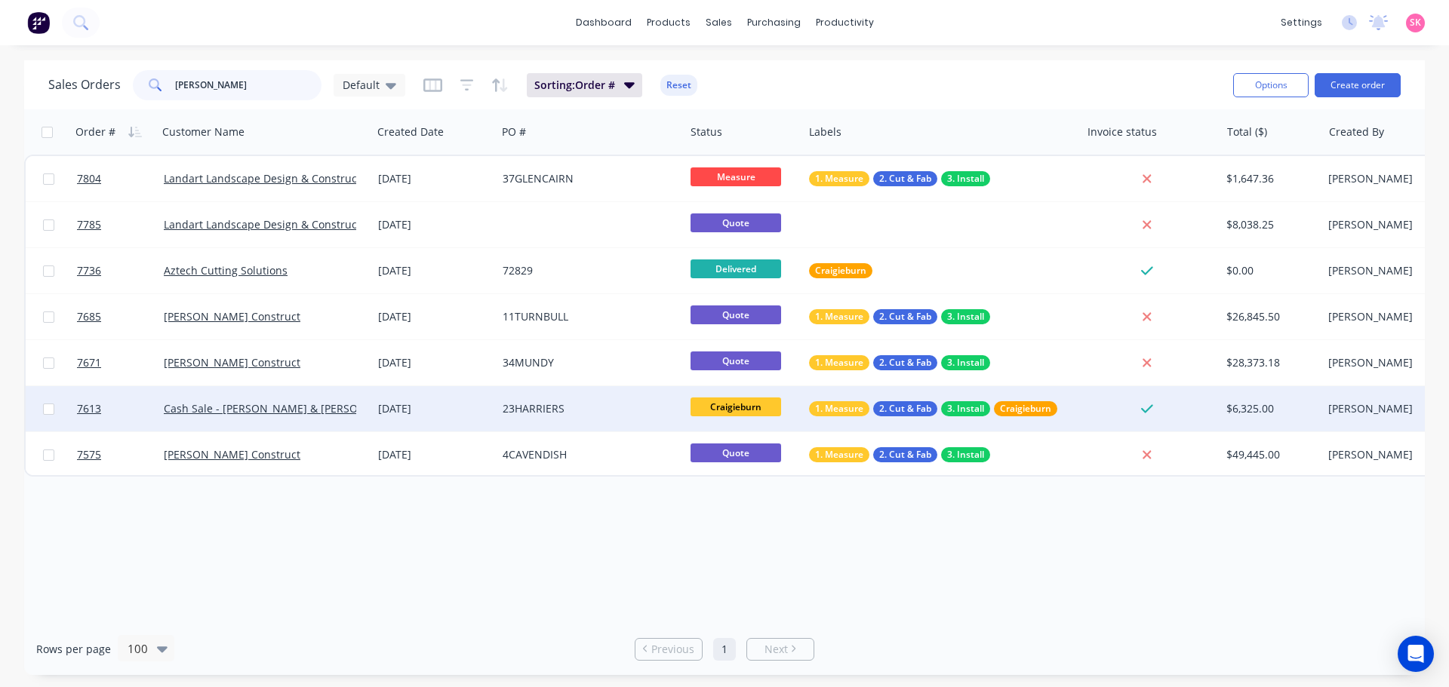
type input "[PERSON_NAME]"
click at [404, 409] on div "[DATE]" at bounding box center [434, 408] width 112 height 15
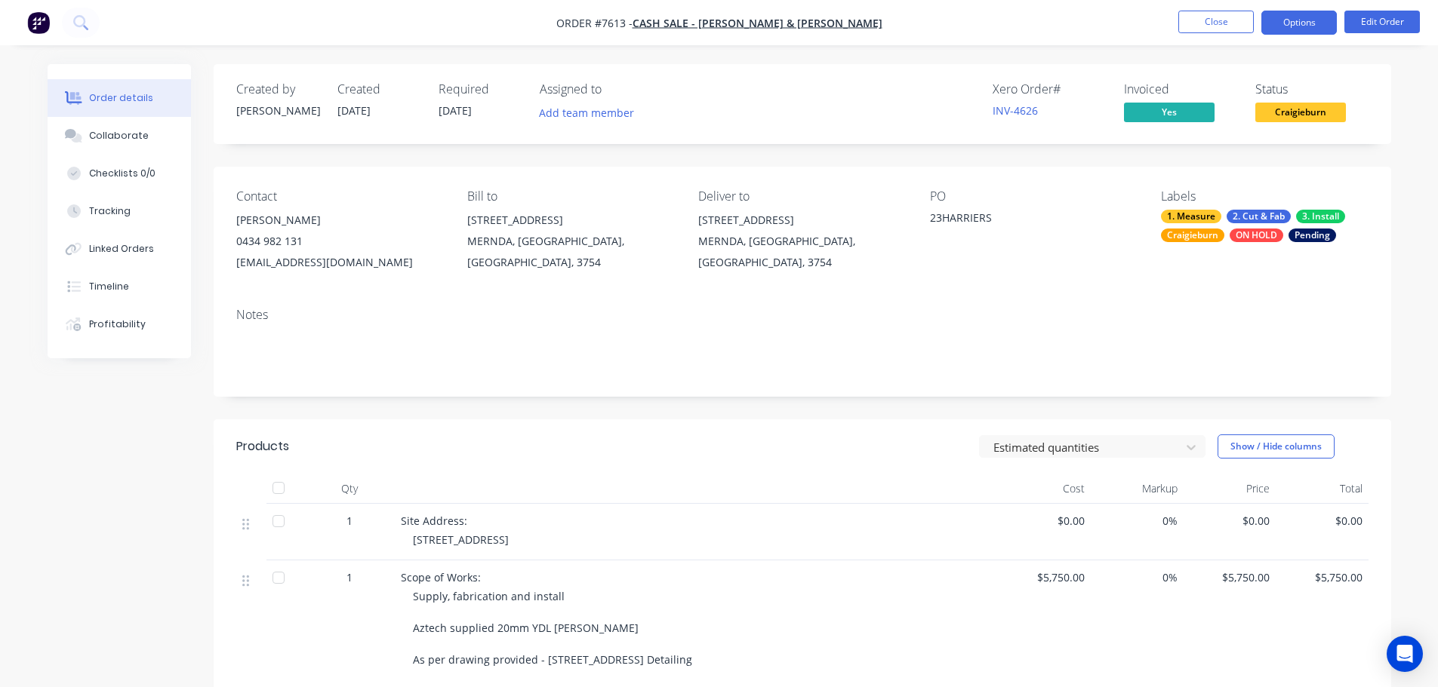
click at [1295, 24] on button "Options" at bounding box center [1298, 23] width 75 height 24
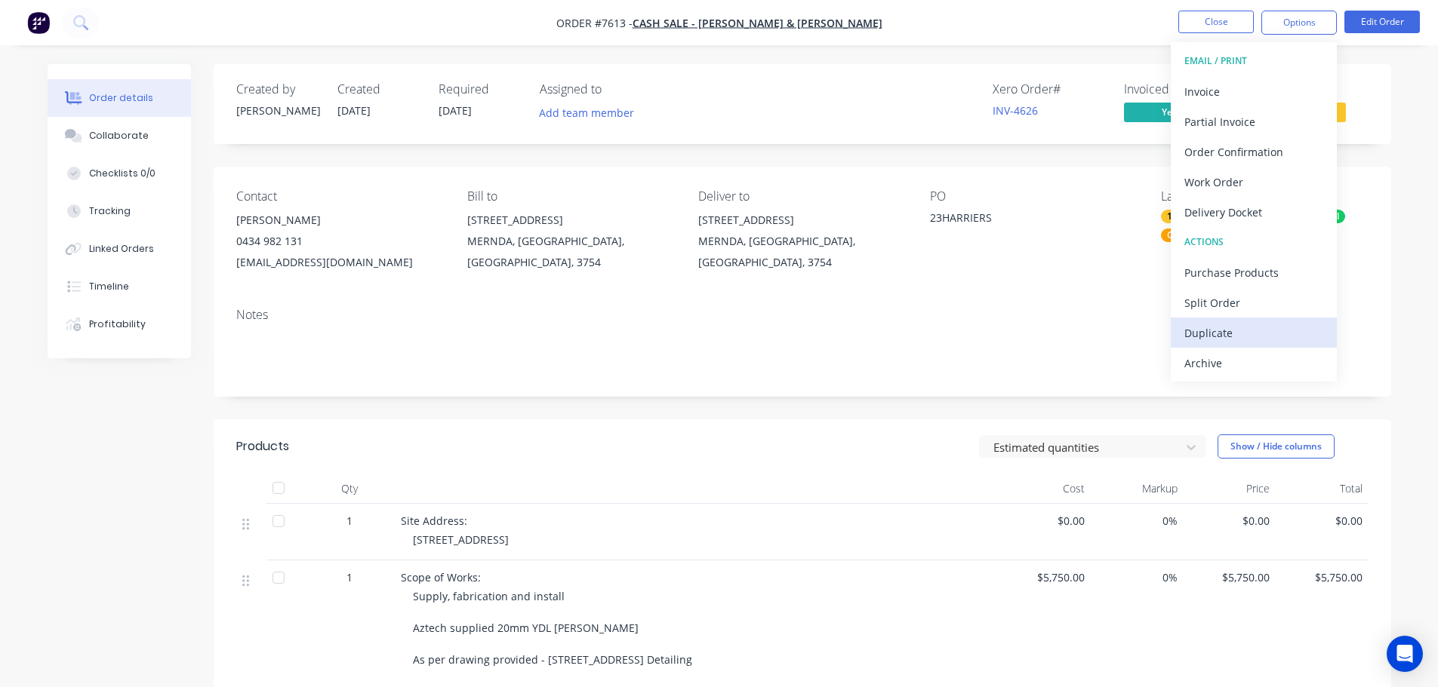
click at [1254, 340] on div "Duplicate" at bounding box center [1253, 333] width 139 height 22
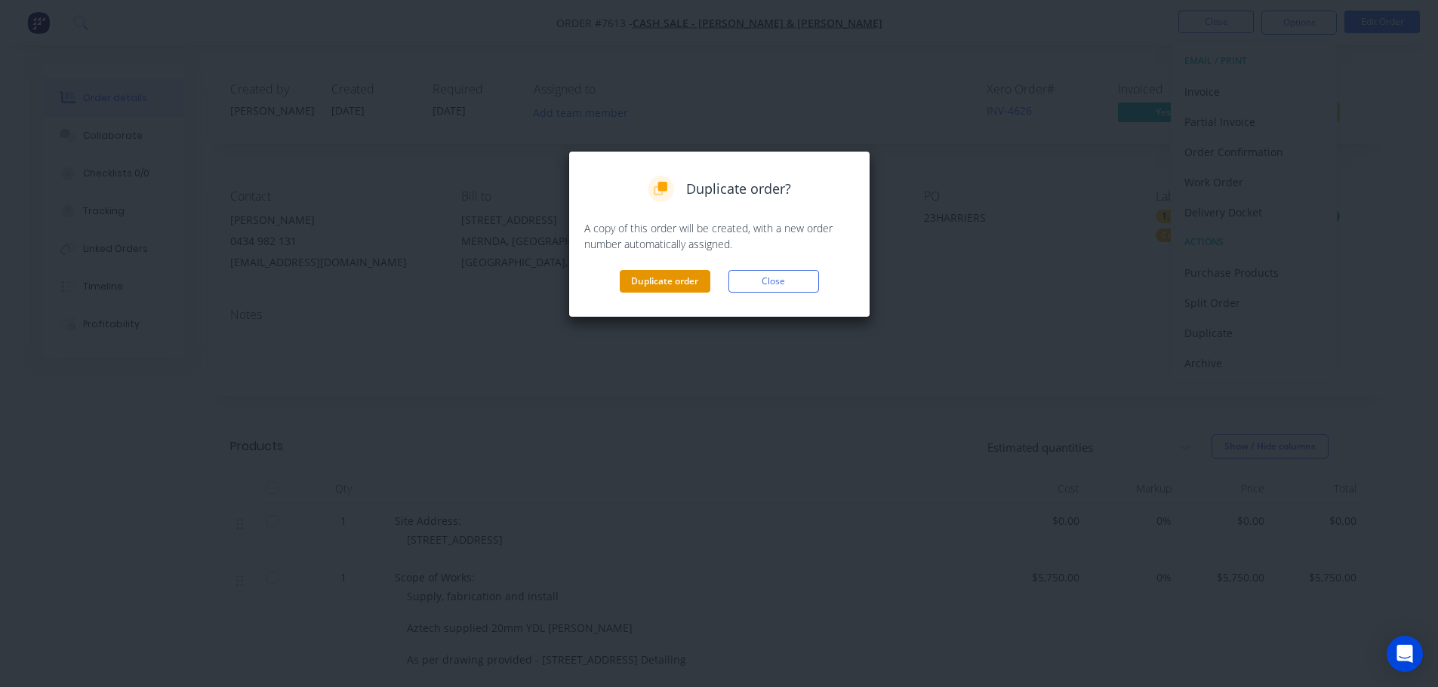
click at [659, 289] on button "Duplicate order" at bounding box center [665, 281] width 91 height 23
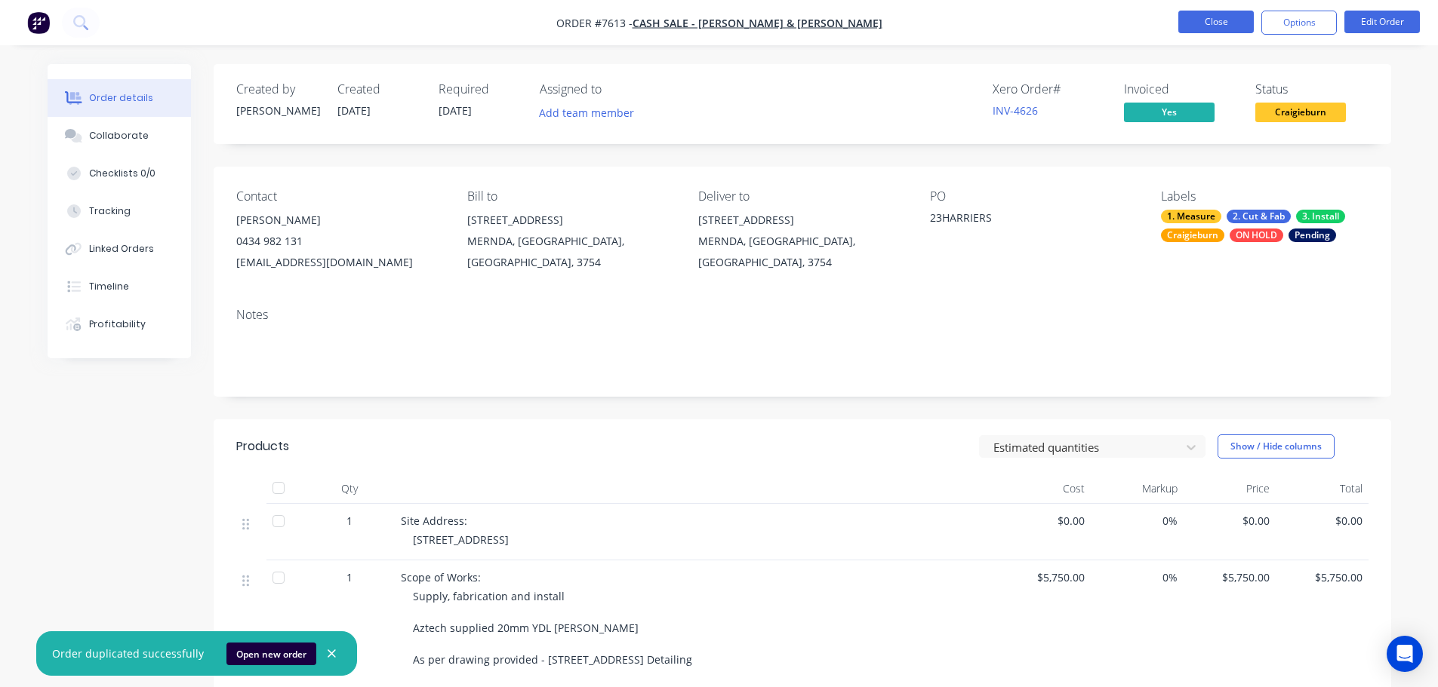
click at [1202, 19] on button "Close" at bounding box center [1215, 22] width 75 height 23
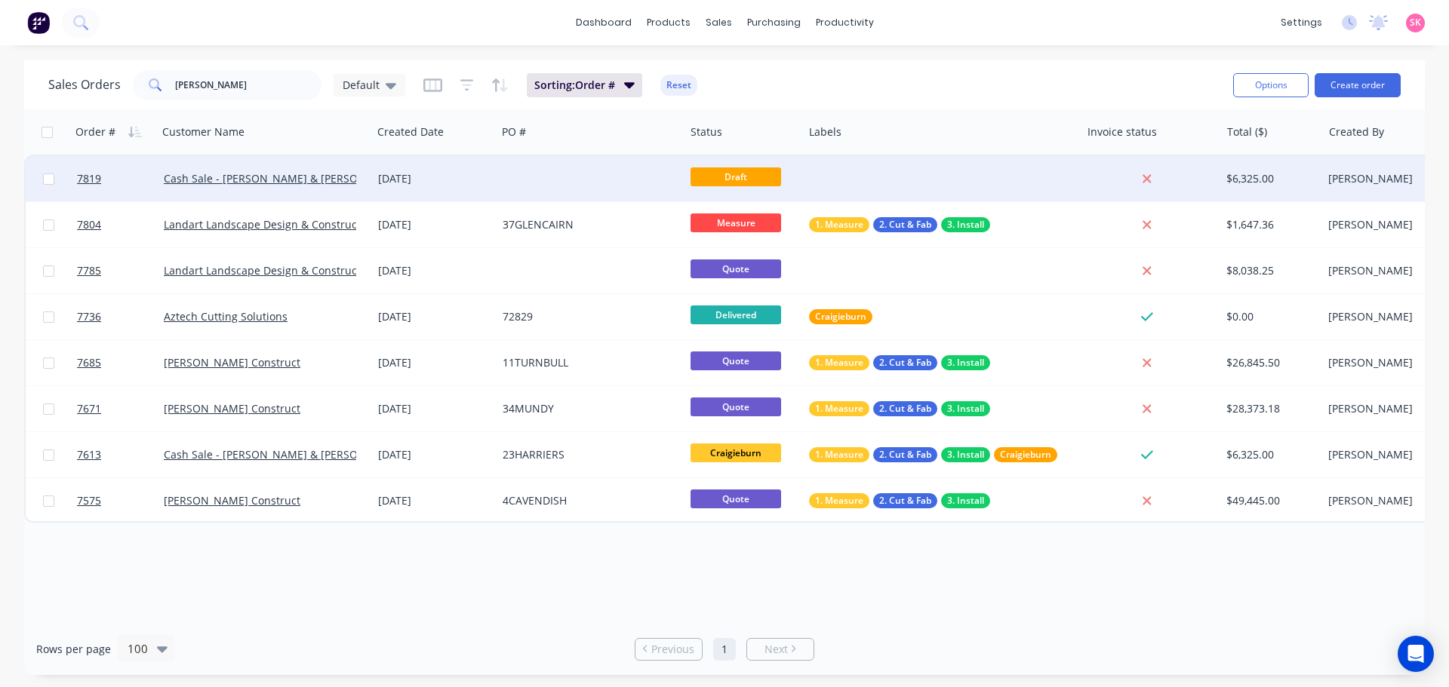
click at [475, 188] on div "[DATE]" at bounding box center [434, 178] width 125 height 45
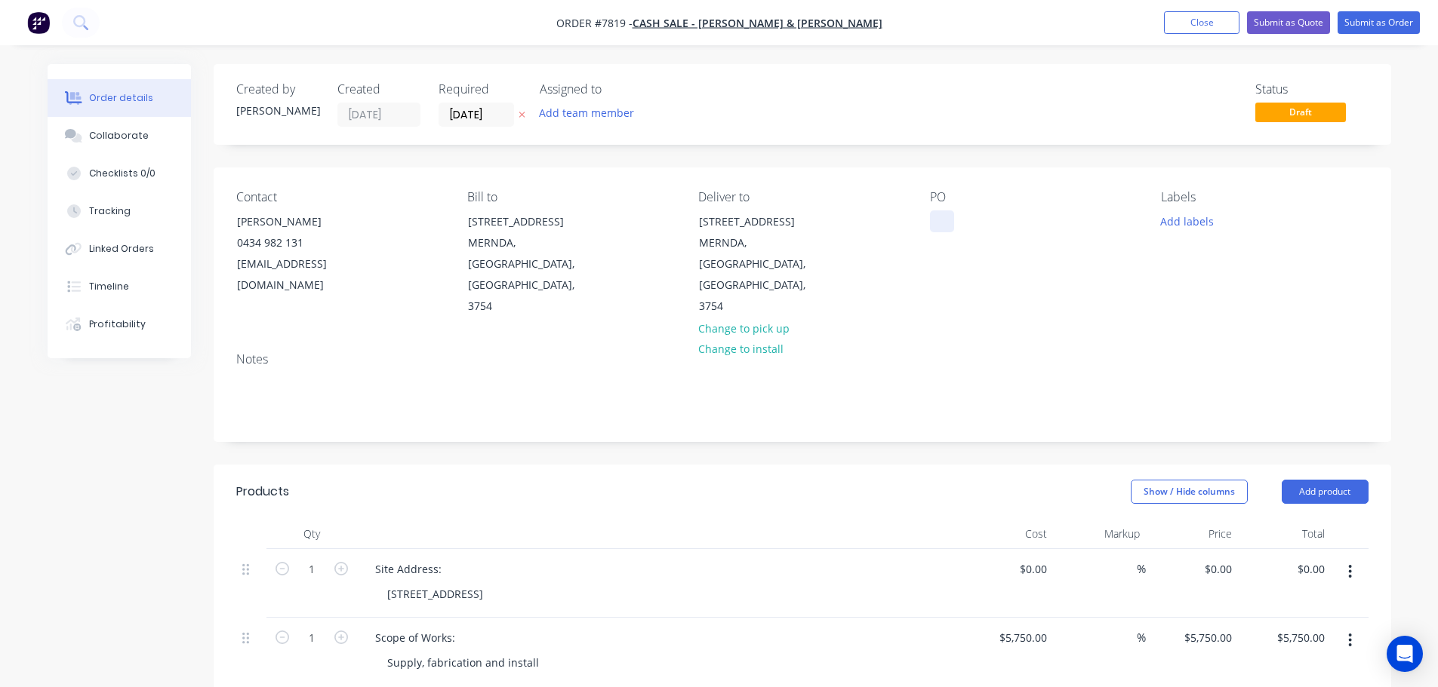
click at [953, 220] on div at bounding box center [942, 222] width 24 height 22
click at [1211, 216] on button "Add labels" at bounding box center [1186, 221] width 69 height 20
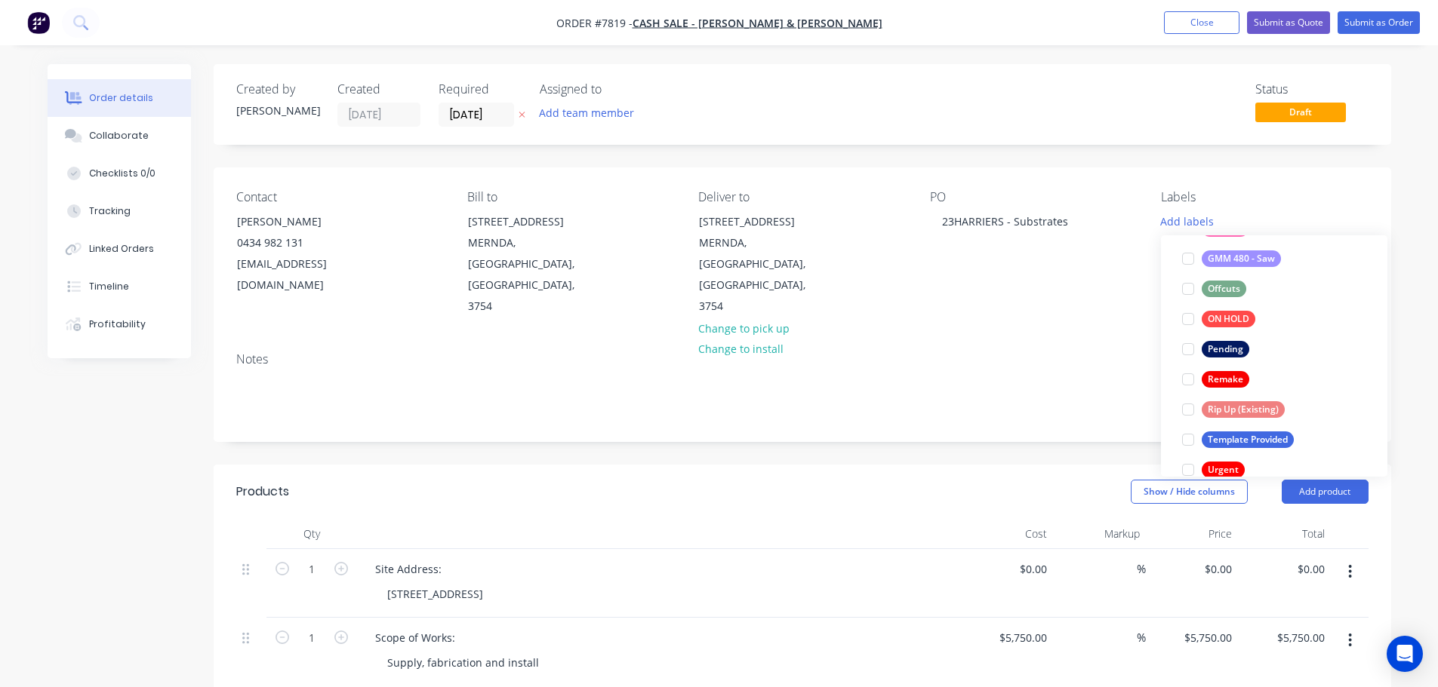
scroll to position [483, 0]
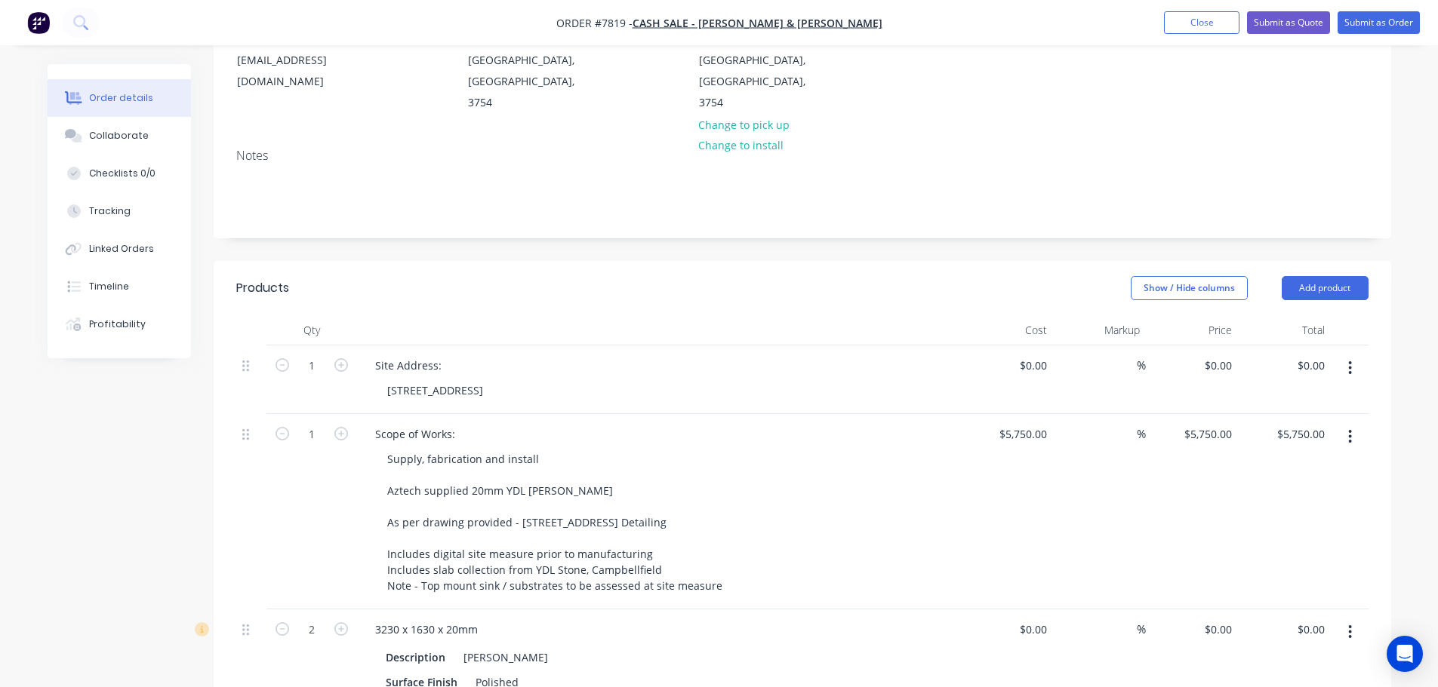
scroll to position [302, 0]
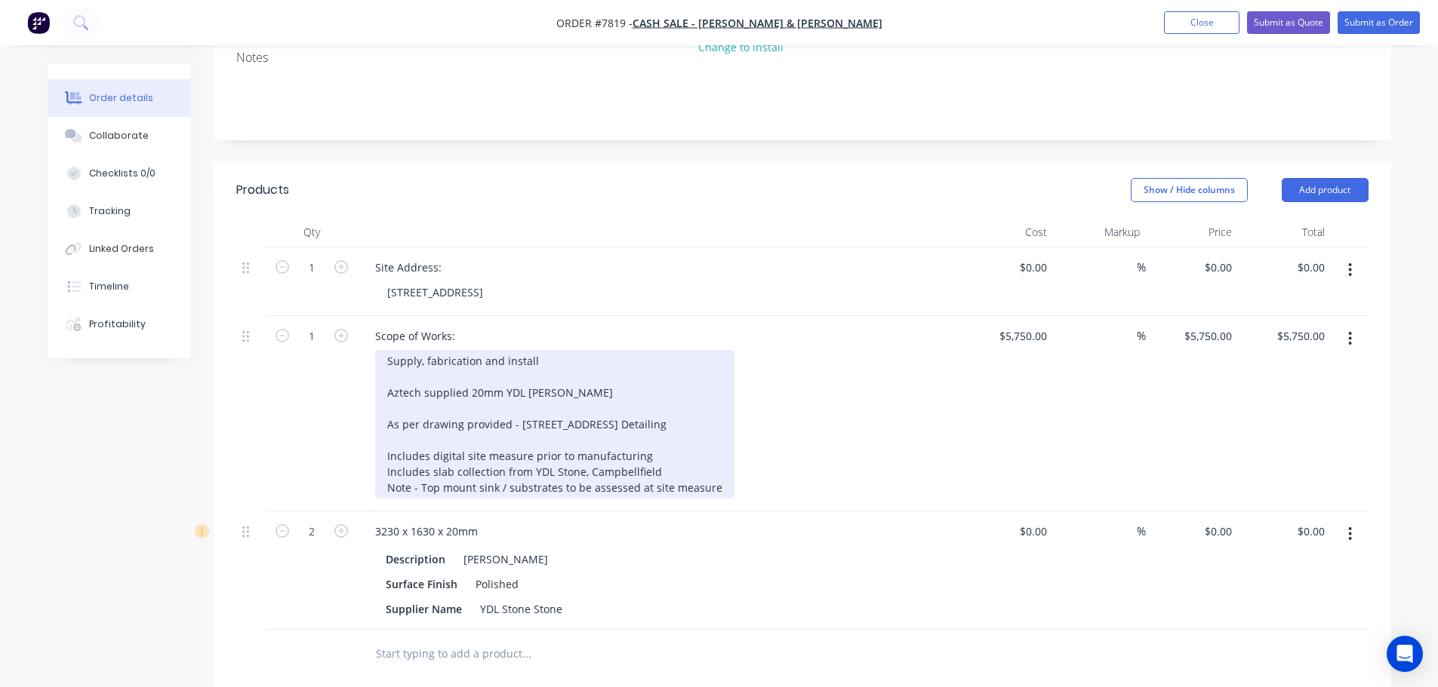
drag, startPoint x: 713, startPoint y: 449, endPoint x: 303, endPoint y: 309, distance: 433.9
click at [303, 316] on div "1 Scope of Works: Supply, fabrication and install Aztech supplied 20mm YDL [PER…" at bounding box center [802, 413] width 1132 height 195
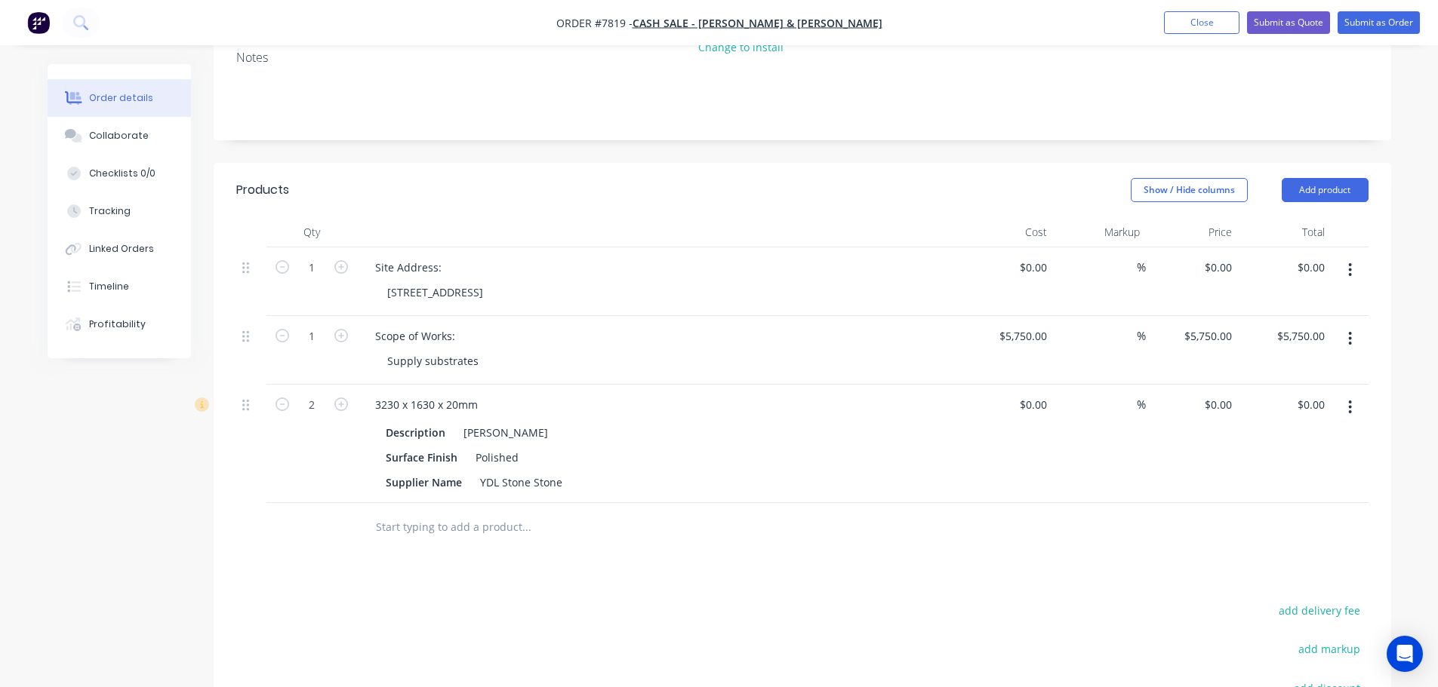
click at [1352, 399] on icon "button" at bounding box center [1350, 407] width 4 height 17
drag, startPoint x: 1278, startPoint y: 485, endPoint x: 1192, endPoint y: 453, distance: 91.9
click at [1278, 527] on div "Delete" at bounding box center [1296, 538] width 116 height 22
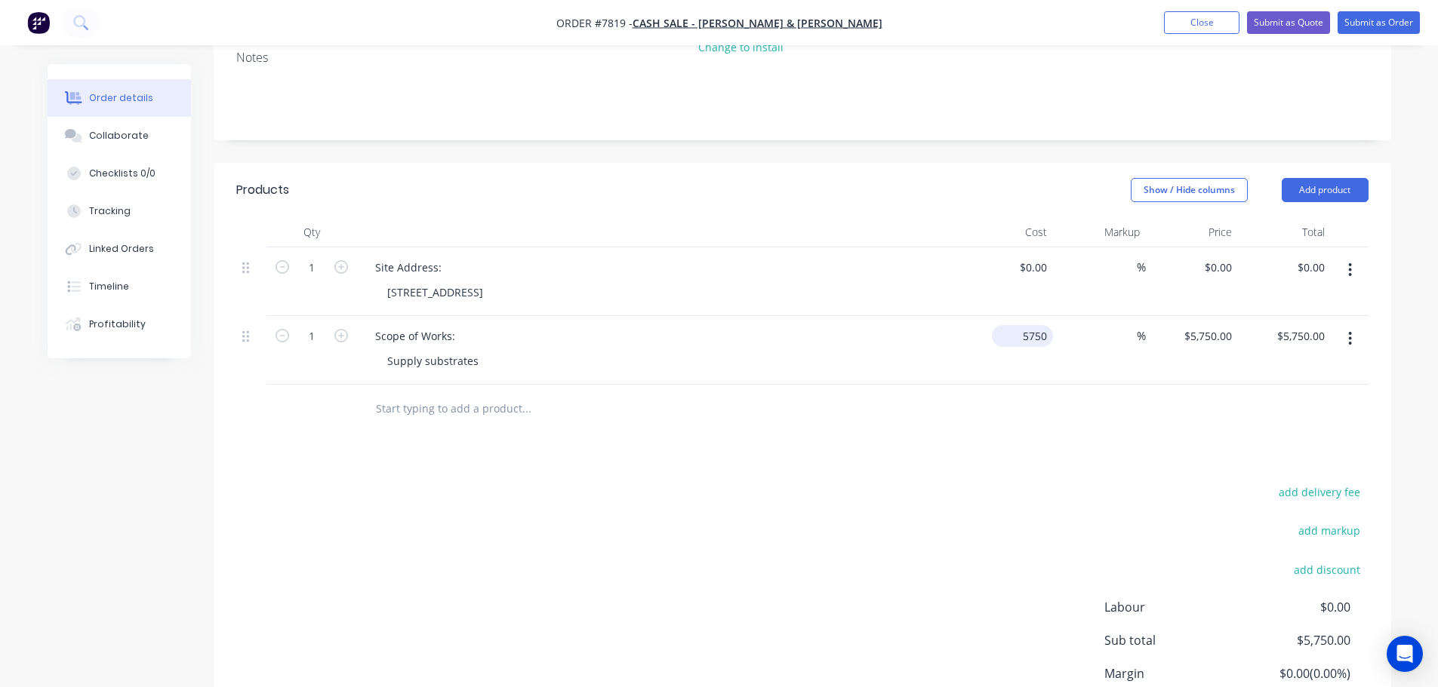
click at [1022, 325] on input "5750" at bounding box center [1025, 336] width 55 height 22
type input "$300.00"
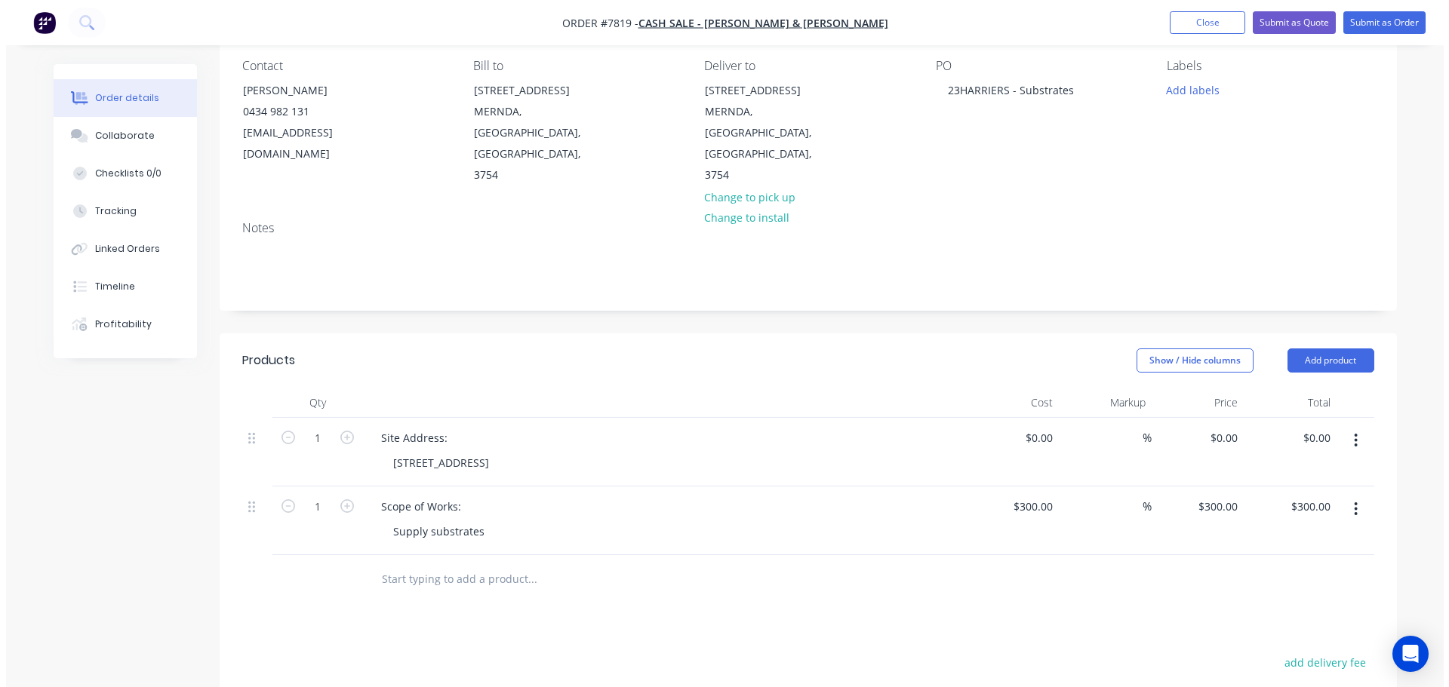
scroll to position [0, 0]
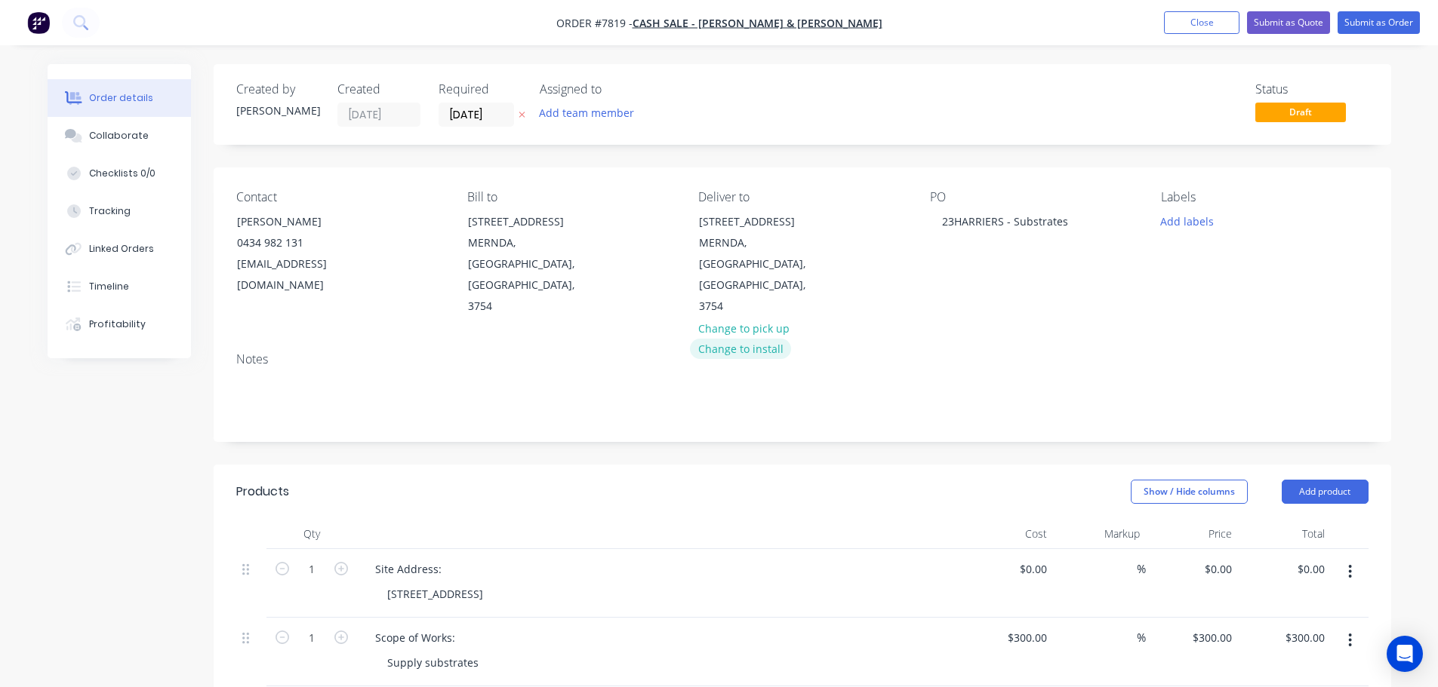
click at [753, 339] on button "Change to install" at bounding box center [740, 349] width 101 height 20
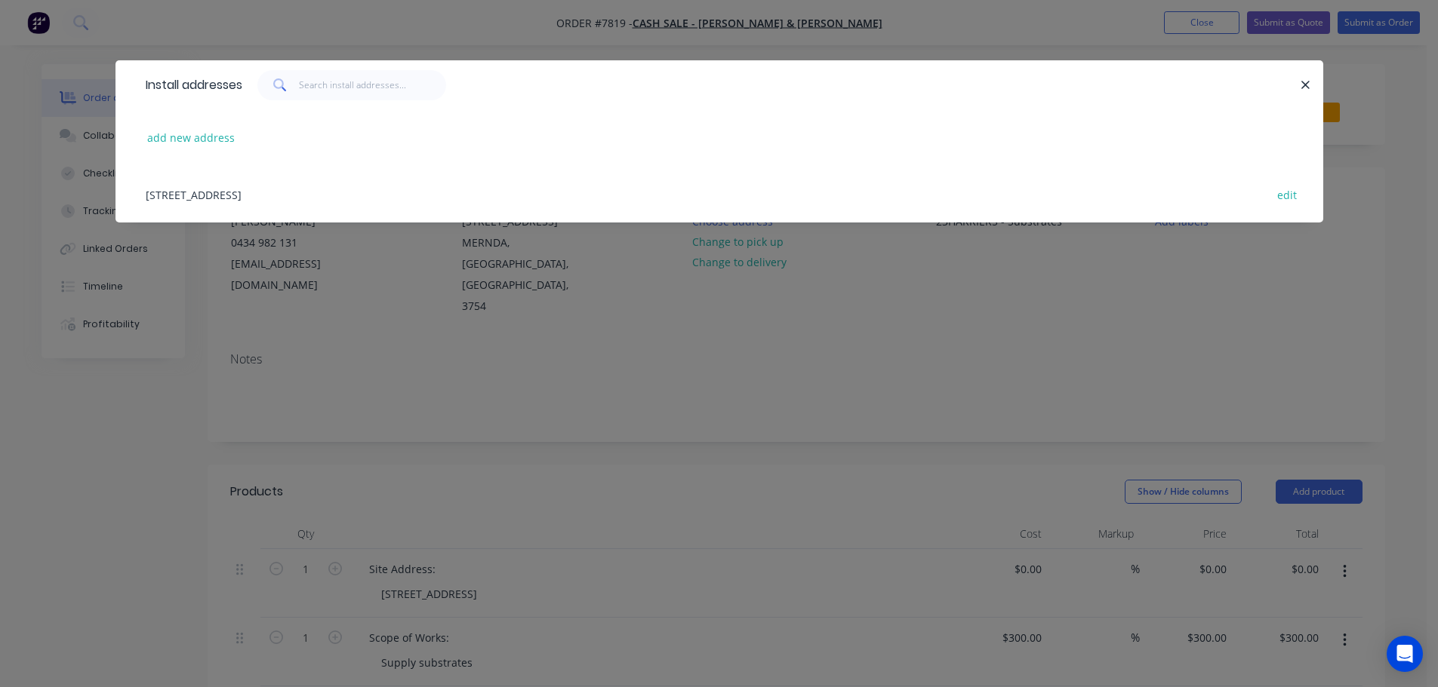
click at [221, 206] on div "[STREET_ADDRESS] edit" at bounding box center [719, 194] width 1162 height 57
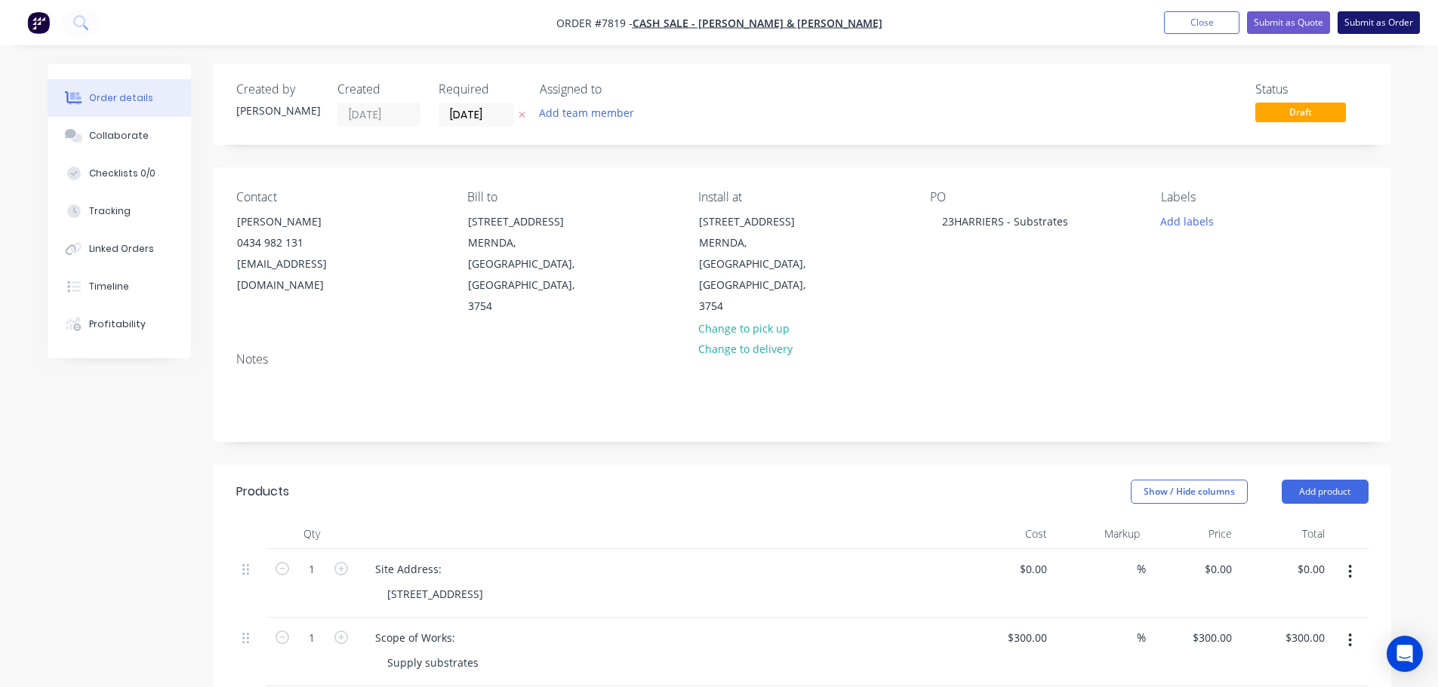
click at [1355, 22] on button "Submit as Order" at bounding box center [1378, 22] width 82 height 23
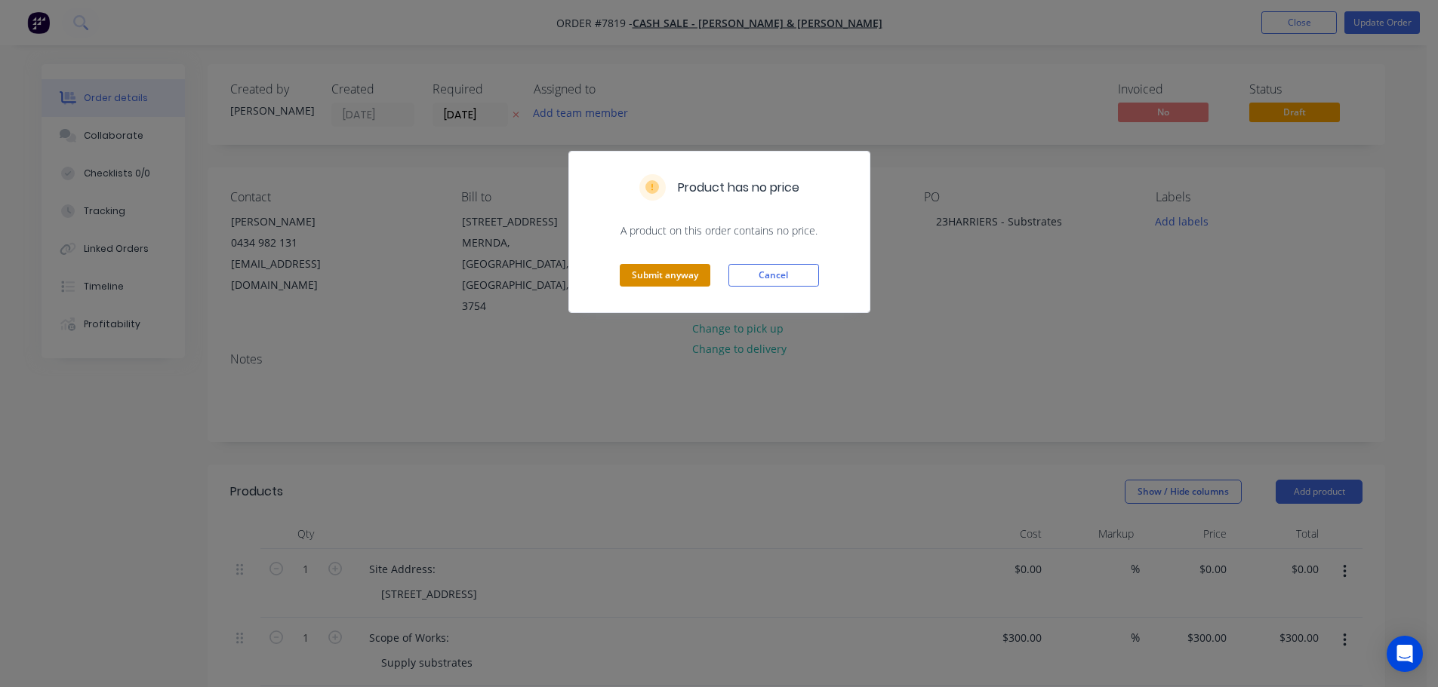
click at [654, 269] on button "Submit anyway" at bounding box center [665, 275] width 91 height 23
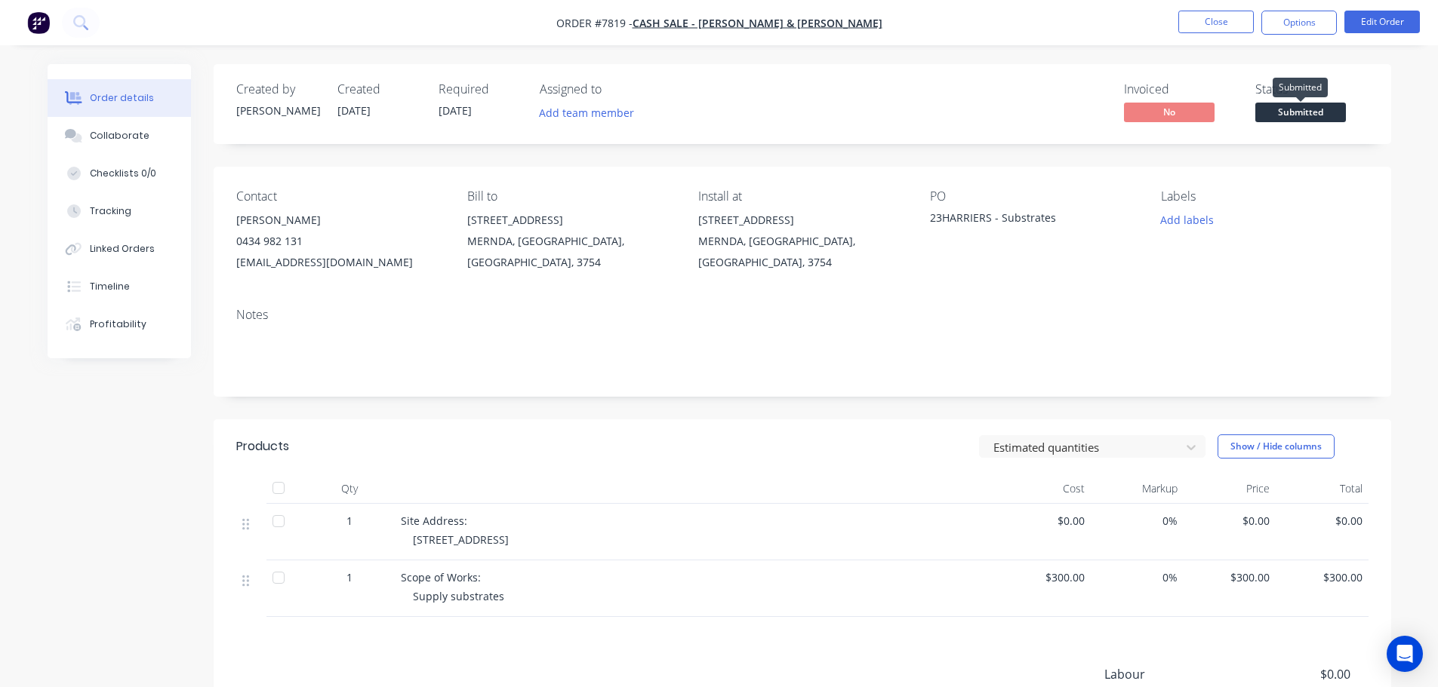
click at [1283, 109] on span "Submitted" at bounding box center [1300, 112] width 91 height 19
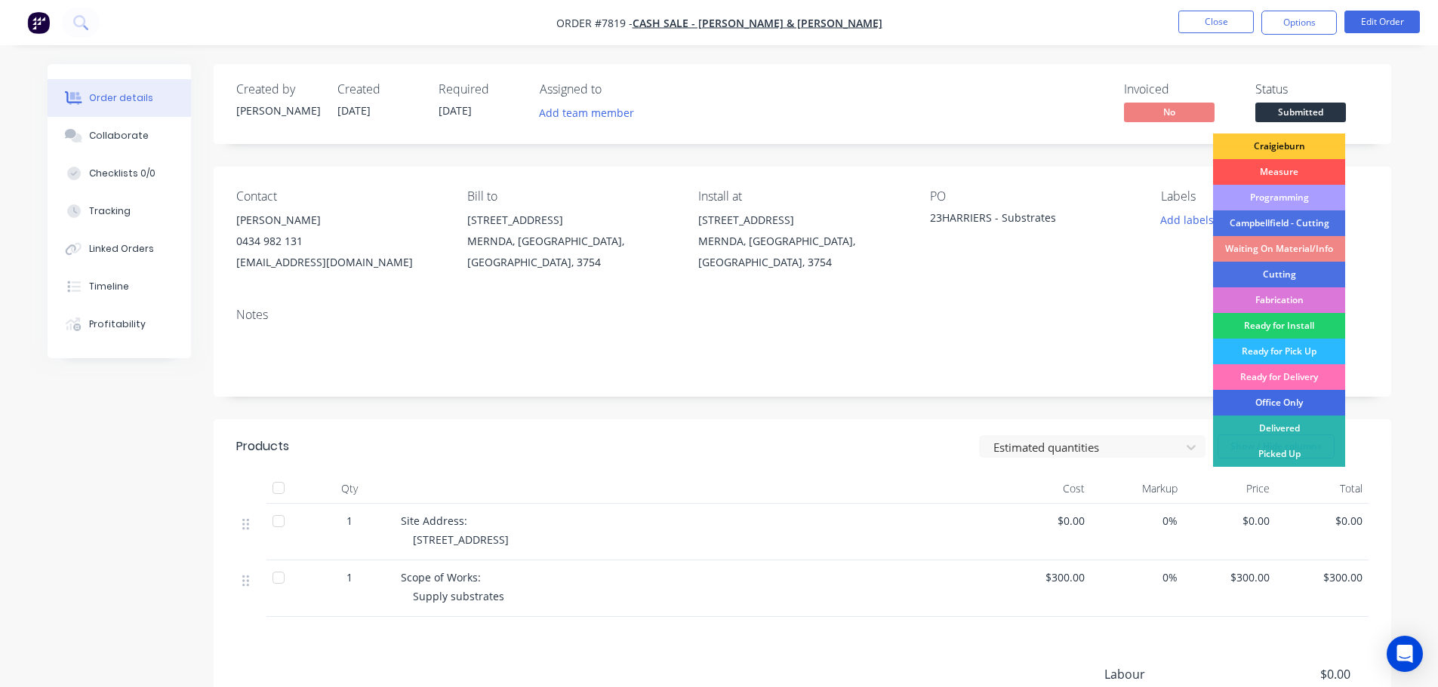
click at [1300, 392] on div "Office Only" at bounding box center [1279, 403] width 132 height 26
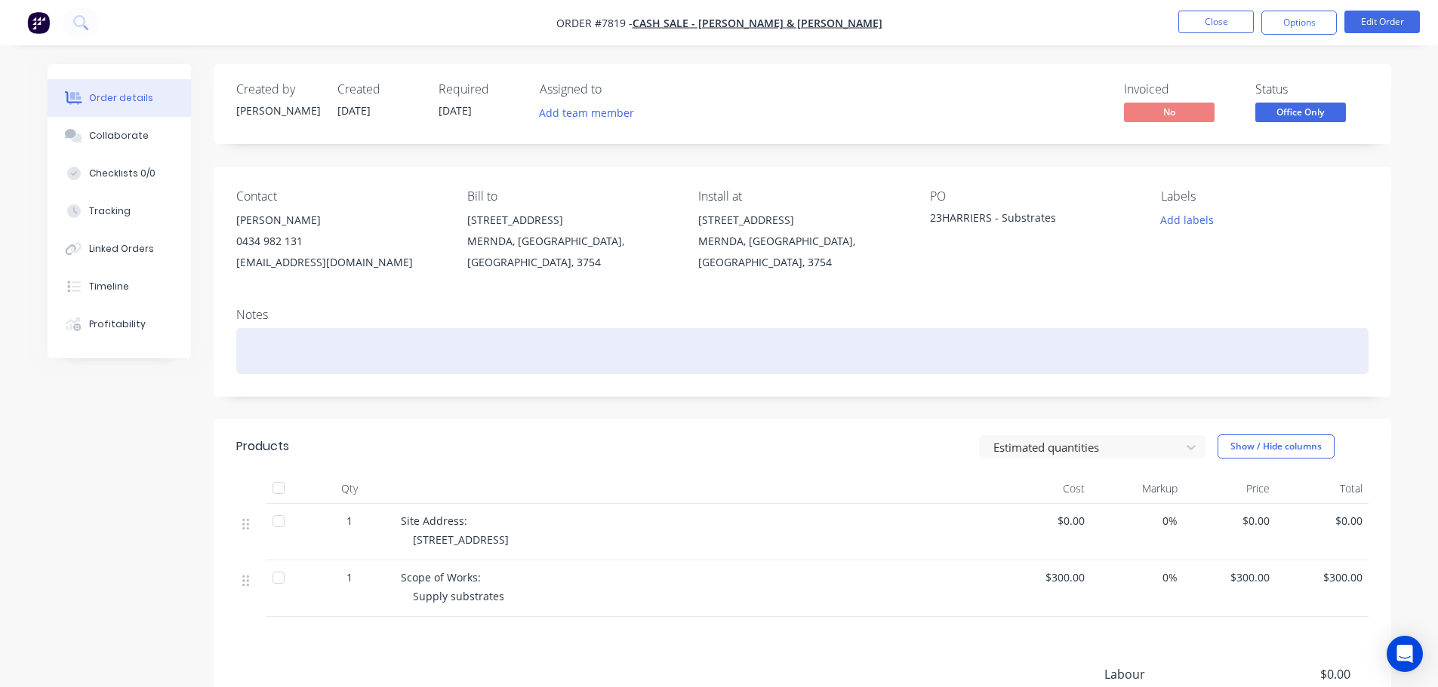
drag, startPoint x: 355, startPoint y: 343, endPoint x: 343, endPoint y: 351, distance: 14.2
click at [352, 347] on div at bounding box center [802, 351] width 1132 height 46
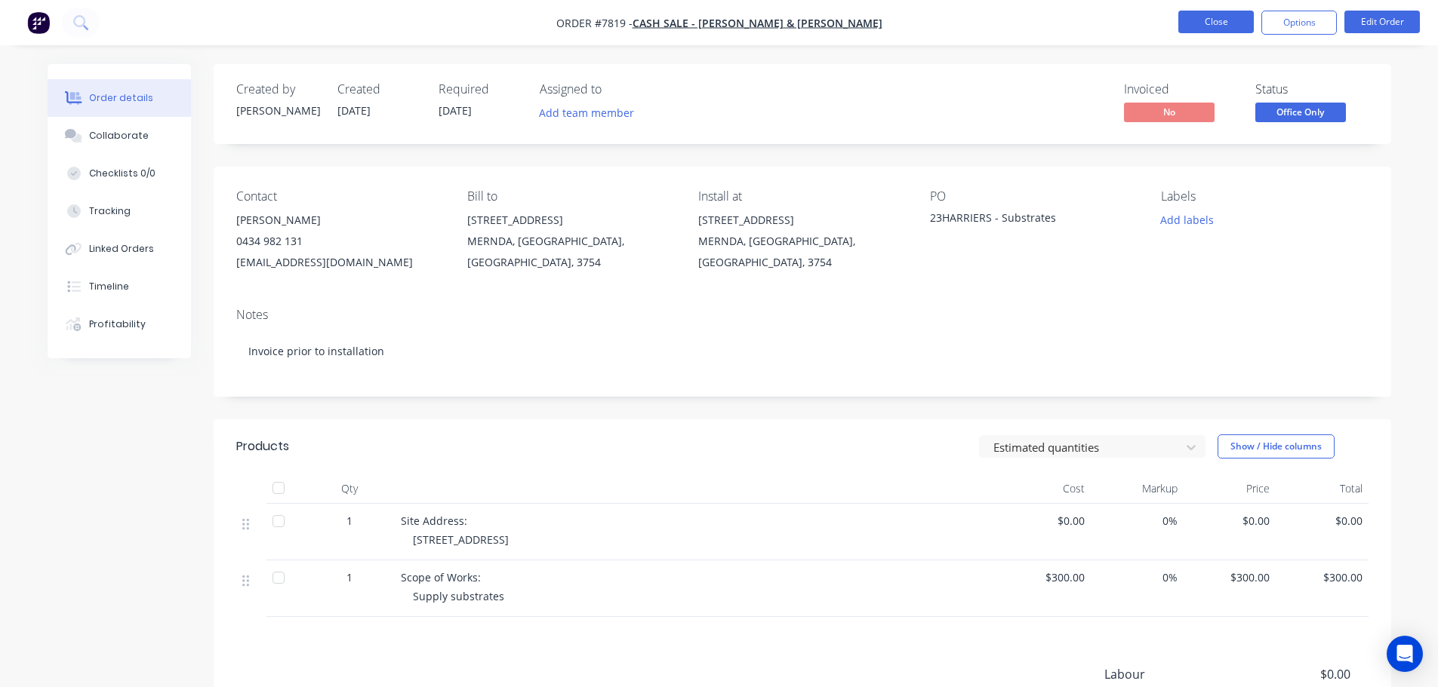
click at [1223, 19] on button "Close" at bounding box center [1215, 22] width 75 height 23
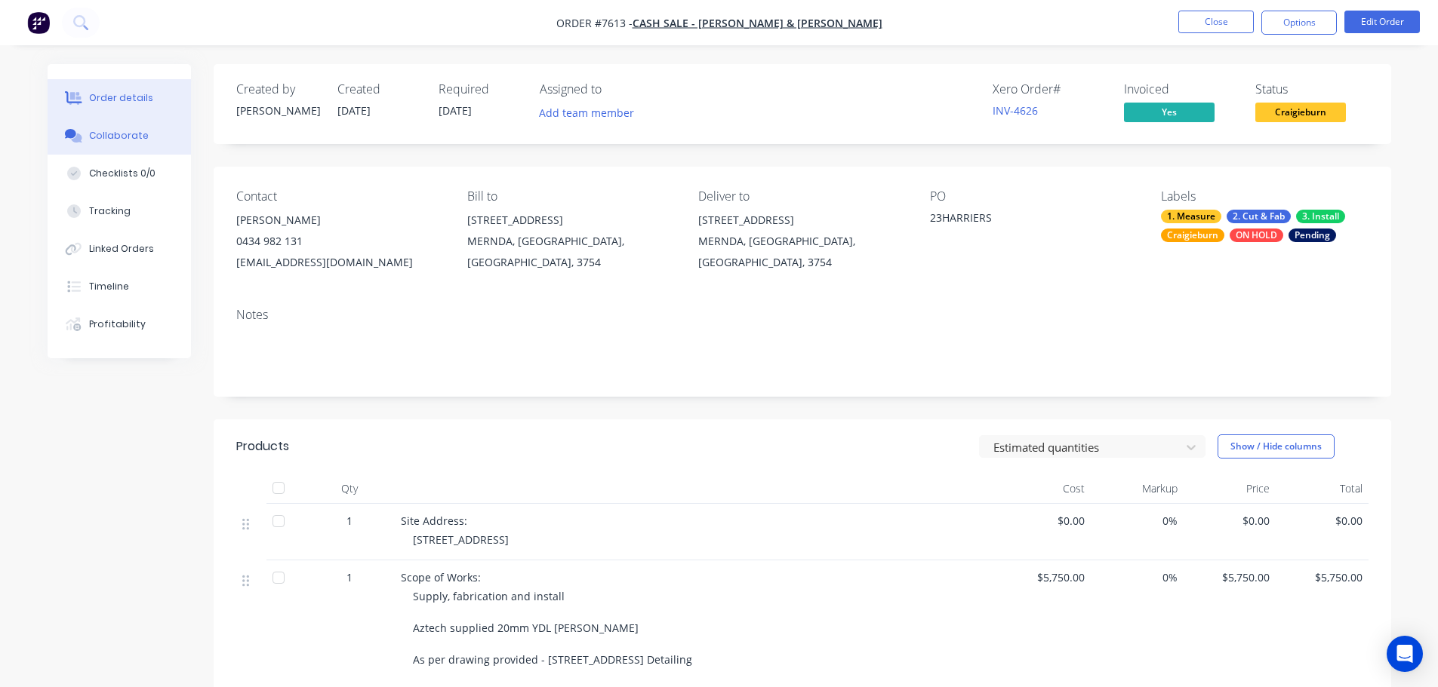
click at [157, 133] on button "Collaborate" at bounding box center [119, 136] width 143 height 38
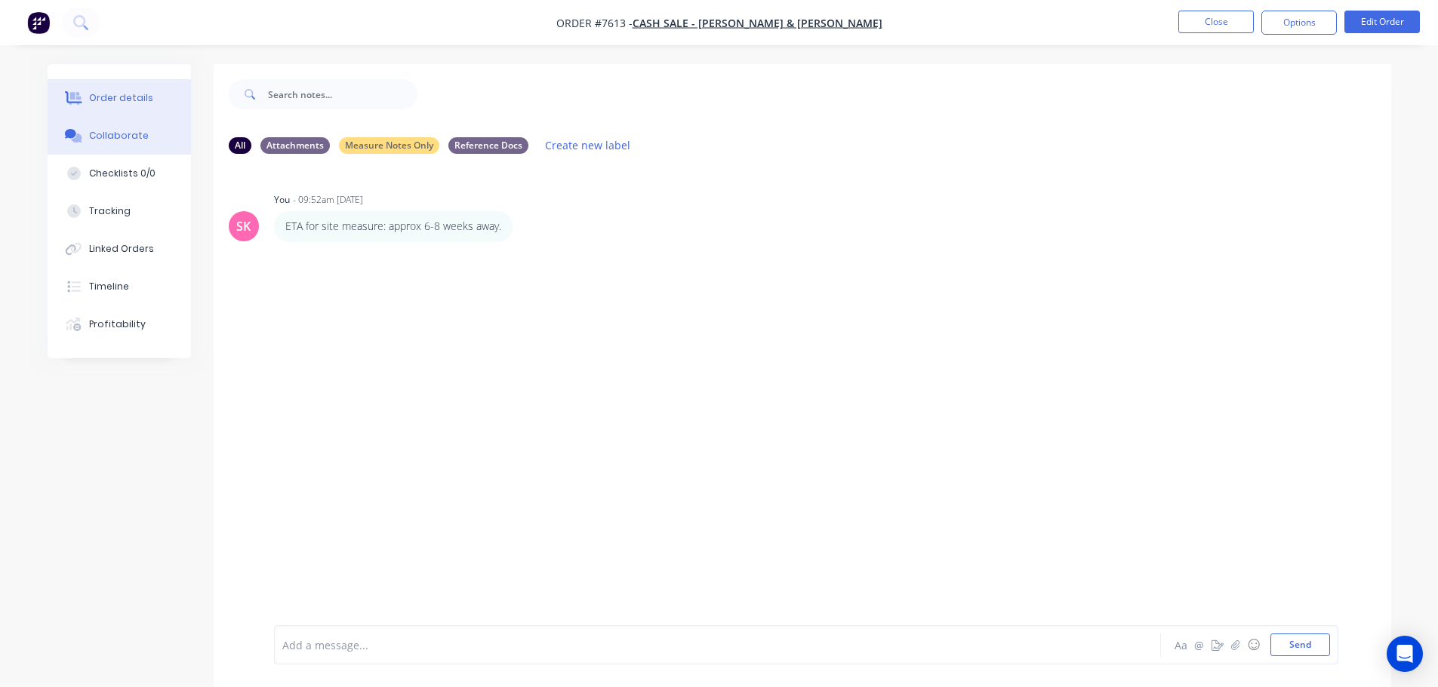
click at [148, 103] on button "Order details" at bounding box center [119, 98] width 143 height 38
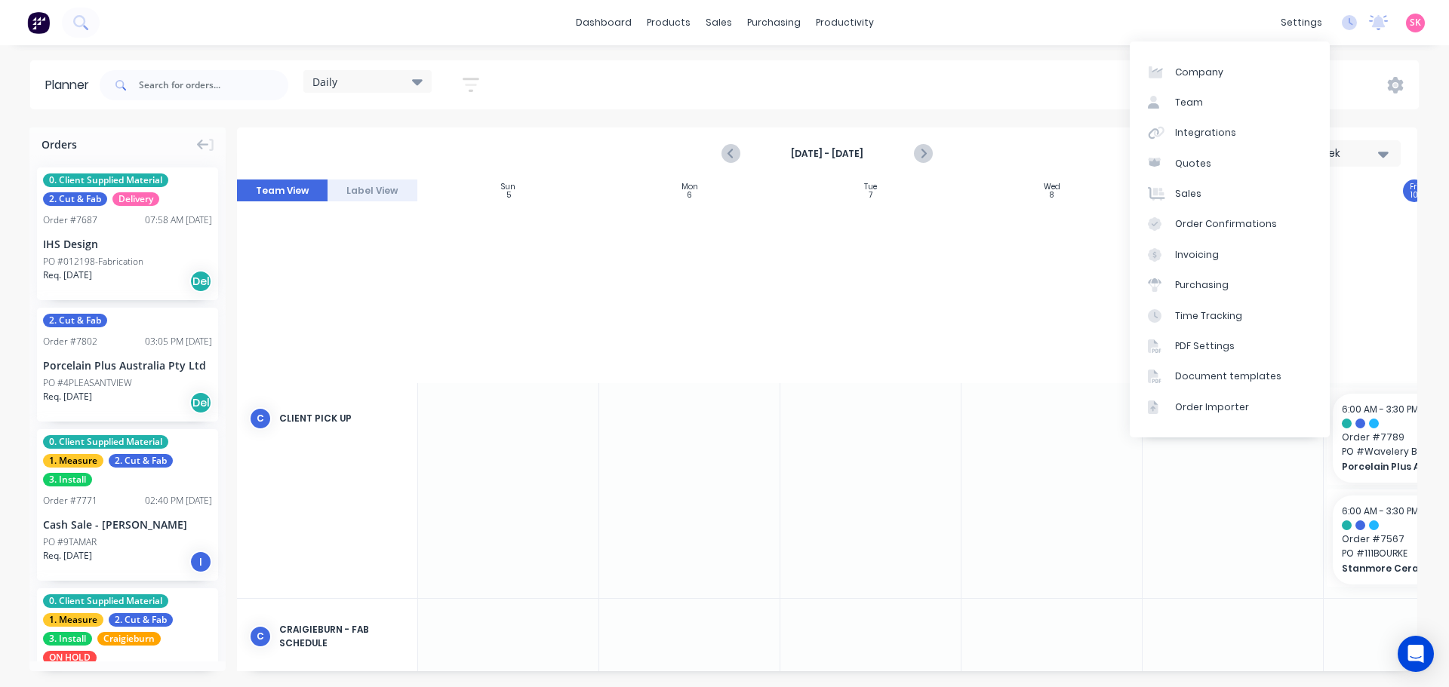
scroll to position [549, 275]
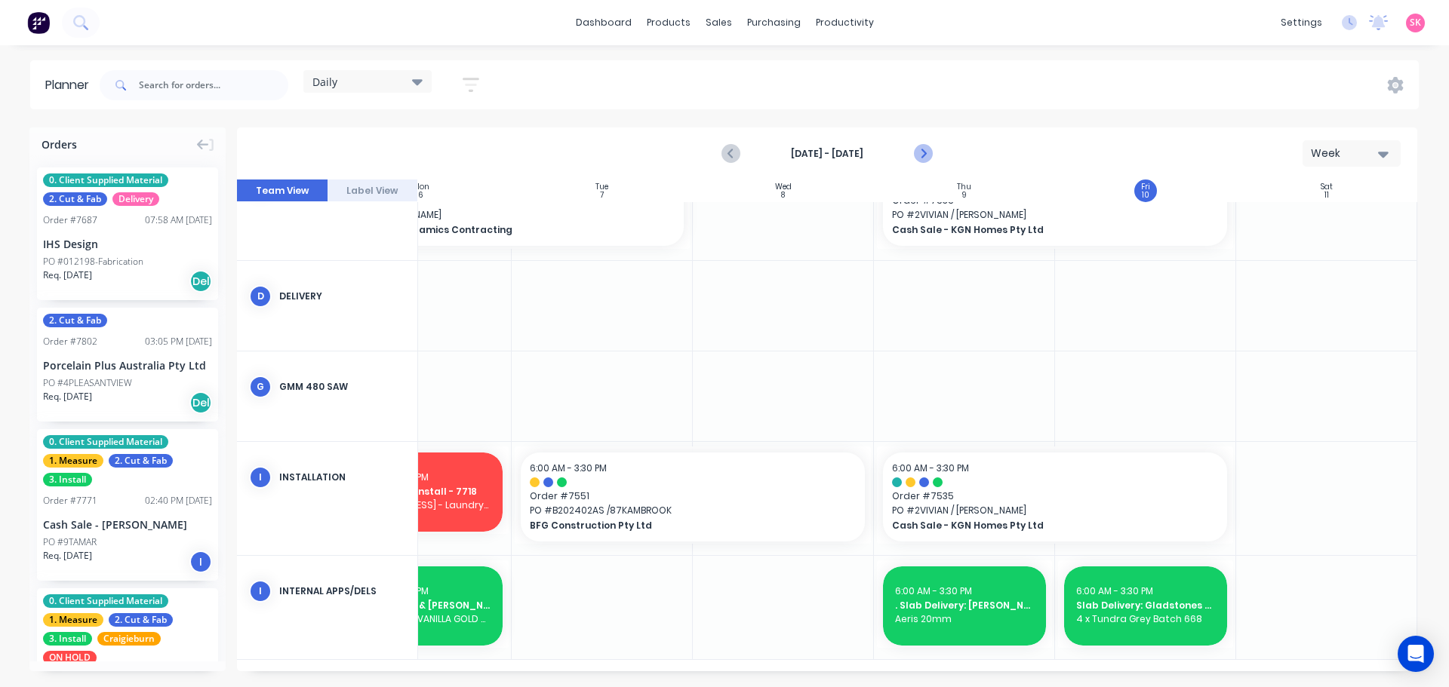
click at [916, 151] on icon "Next page" at bounding box center [922, 154] width 18 height 18
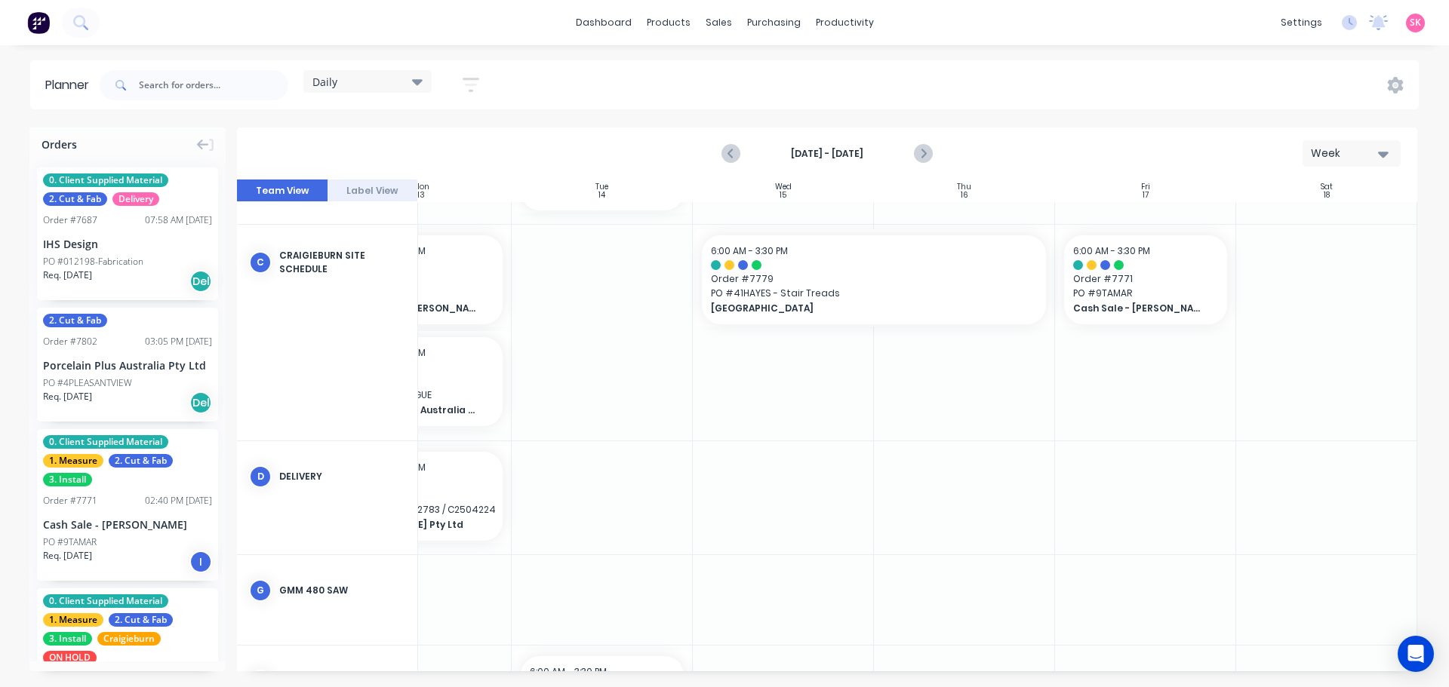
scroll to position [661, 275]
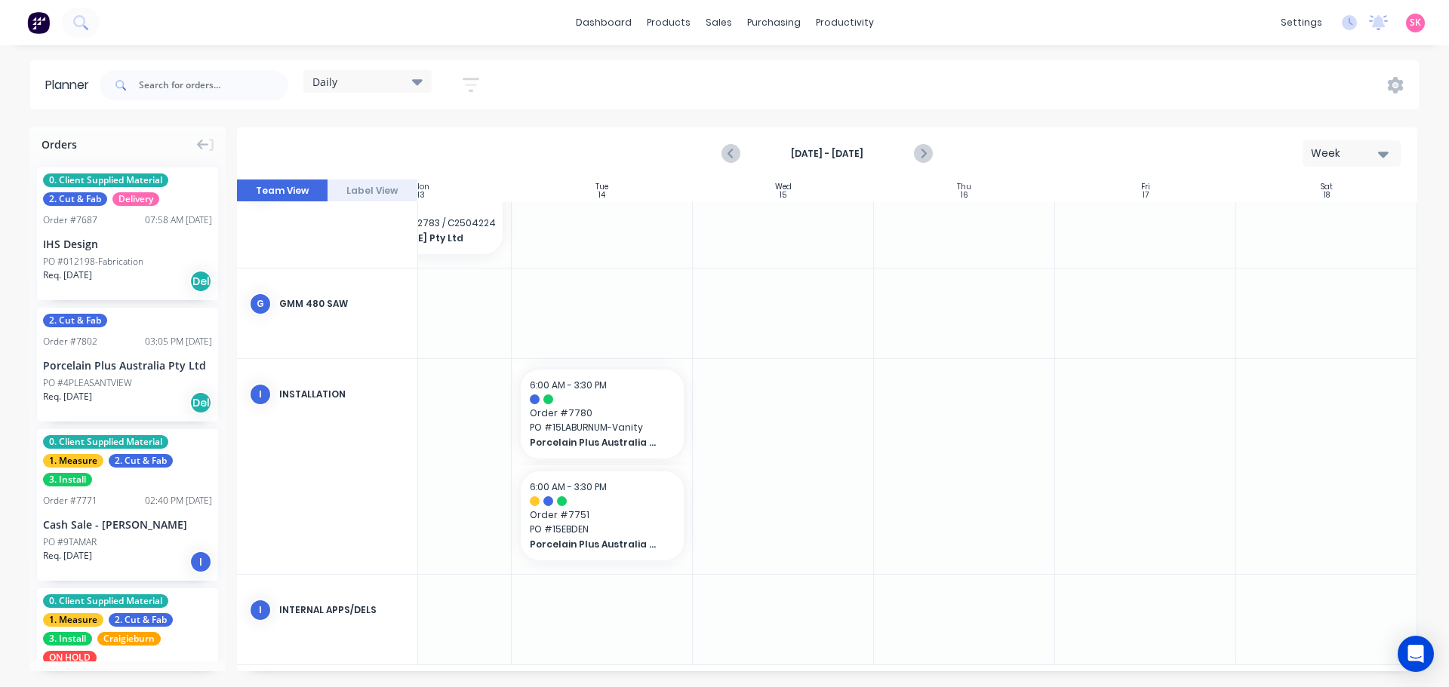
drag, startPoint x: 884, startPoint y: 673, endPoint x: 686, endPoint y: 669, distance: 198.5
click at [686, 669] on div "Orders 0. Client Supplied Material 2. Cut & Fab Delivery Order # 7687 07:58 AM …" at bounding box center [724, 407] width 1449 height 559
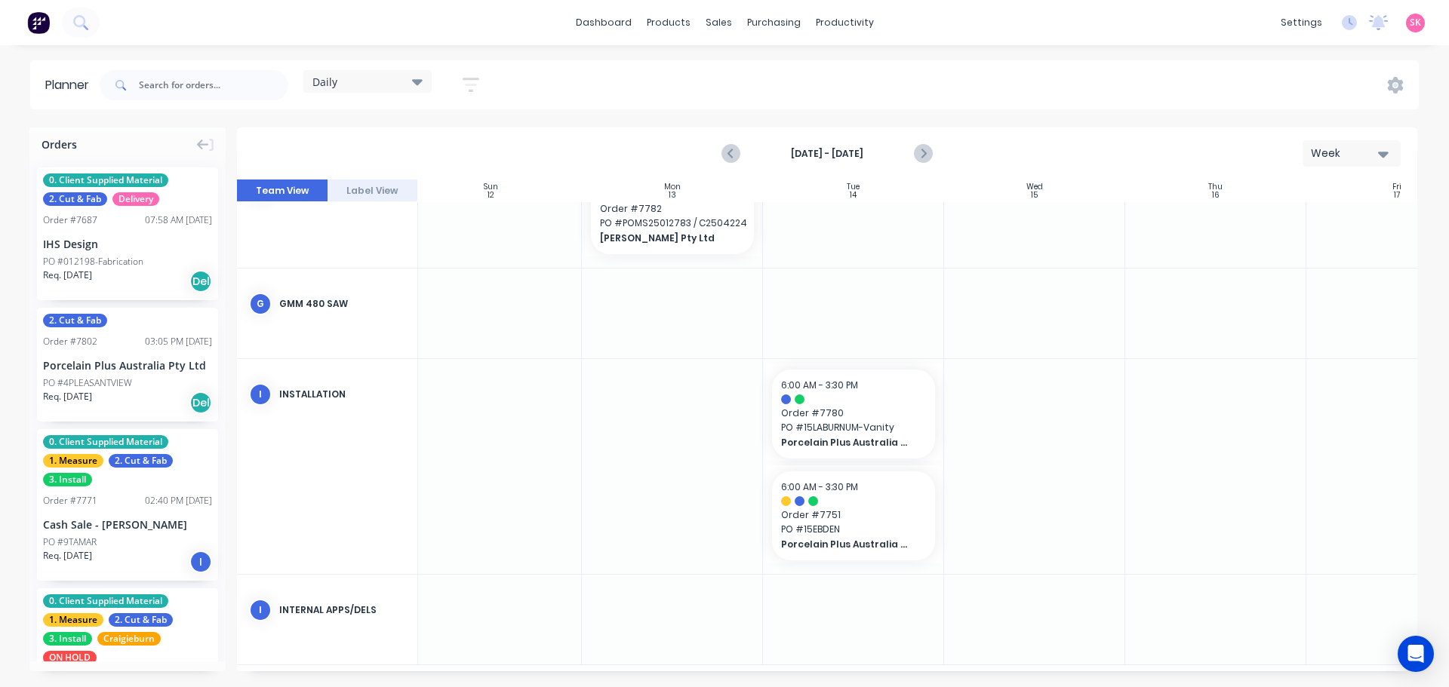
scroll to position [650, 0]
click at [228, 78] on input "text" at bounding box center [213, 85] width 149 height 30
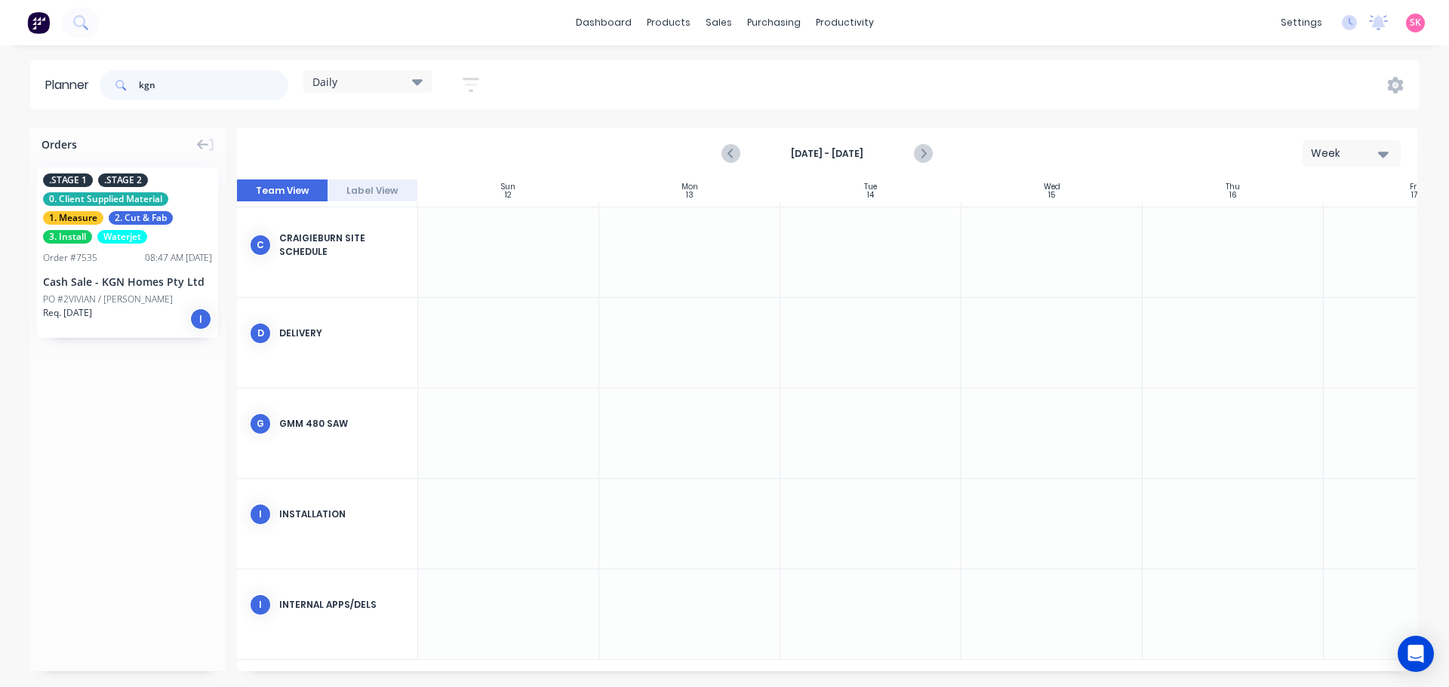
scroll to position [352, 0]
type input "kgn"
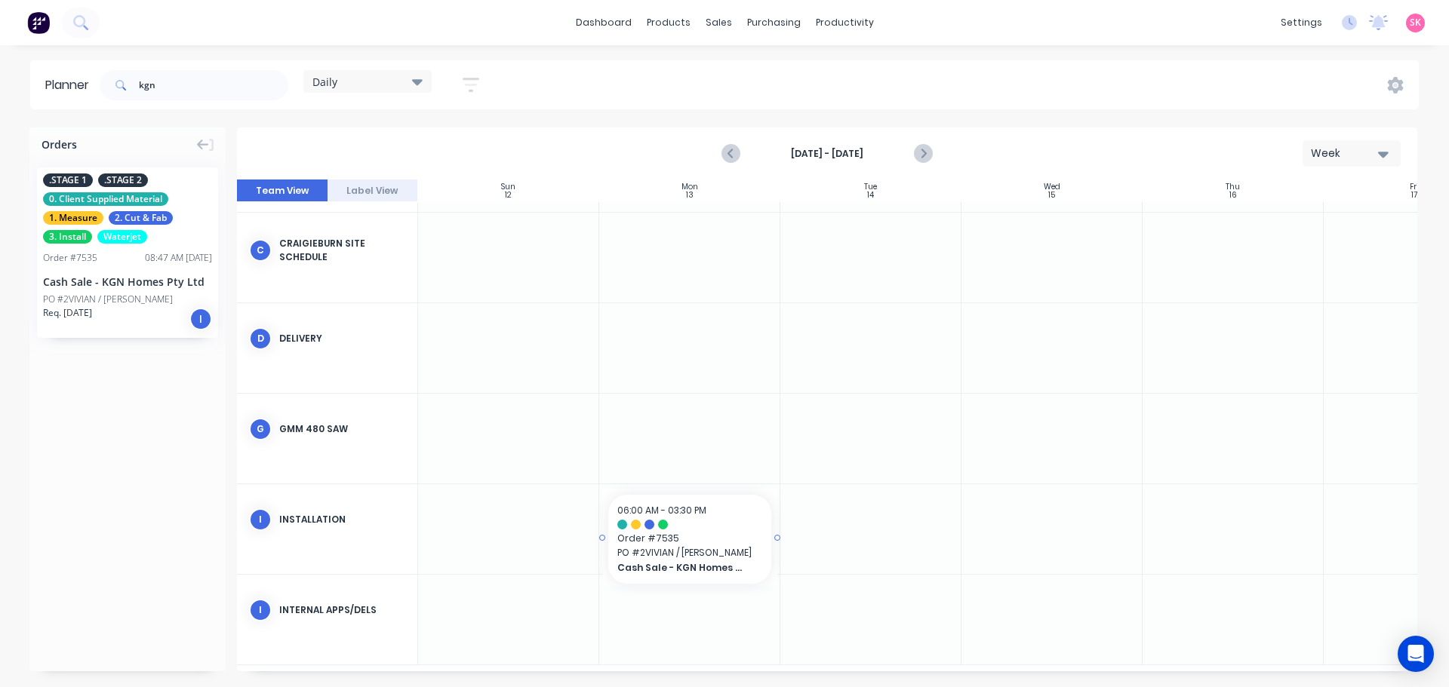
drag, startPoint x: 110, startPoint y: 261, endPoint x: 717, endPoint y: 543, distance: 668.8
drag, startPoint x: 178, startPoint y: 102, endPoint x: 139, endPoint y: 93, distance: 40.3
click at [118, 93] on div "kgn" at bounding box center [194, 85] width 189 height 45
drag, startPoint x: 157, startPoint y: 93, endPoint x: 97, endPoint y: 90, distance: 60.4
click at [97, 90] on header "Planner kgn Daily Save new view None edit Daily (Default) edit Factory Overview…" at bounding box center [724, 84] width 1389 height 49
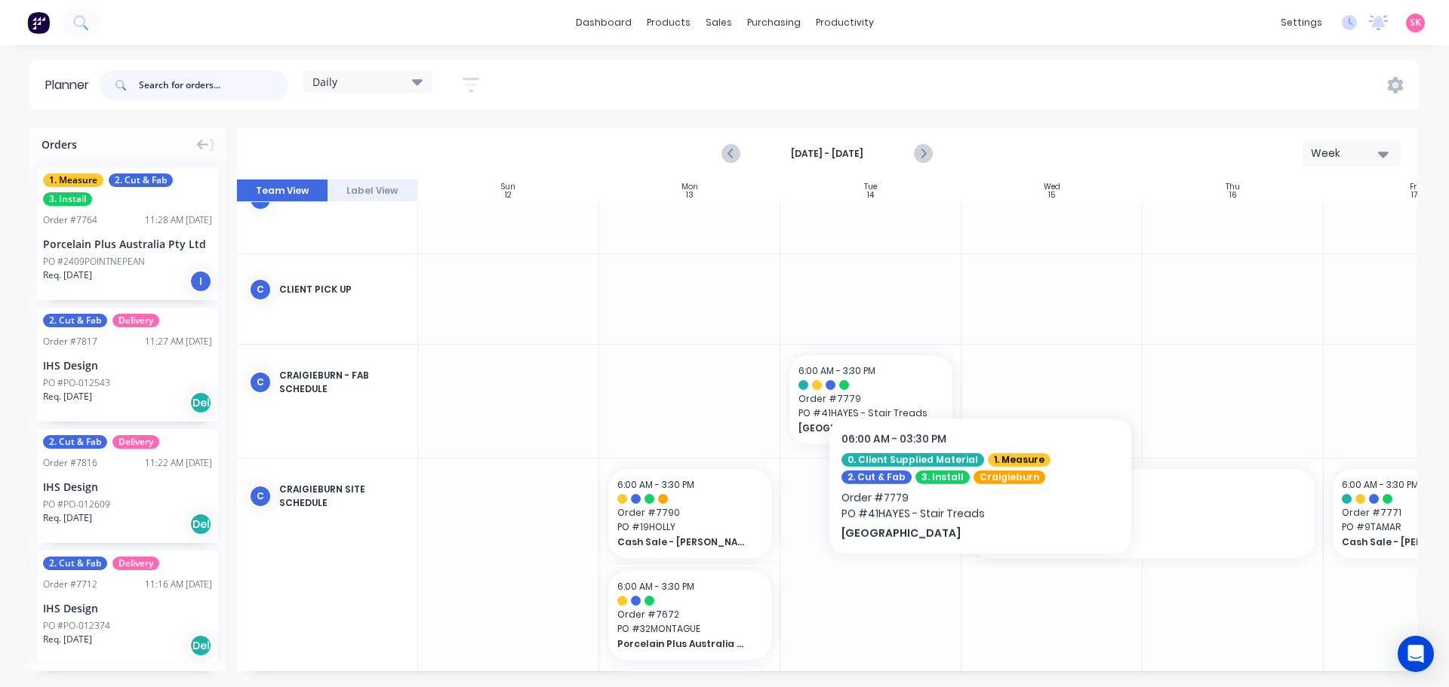
scroll to position [435, 0]
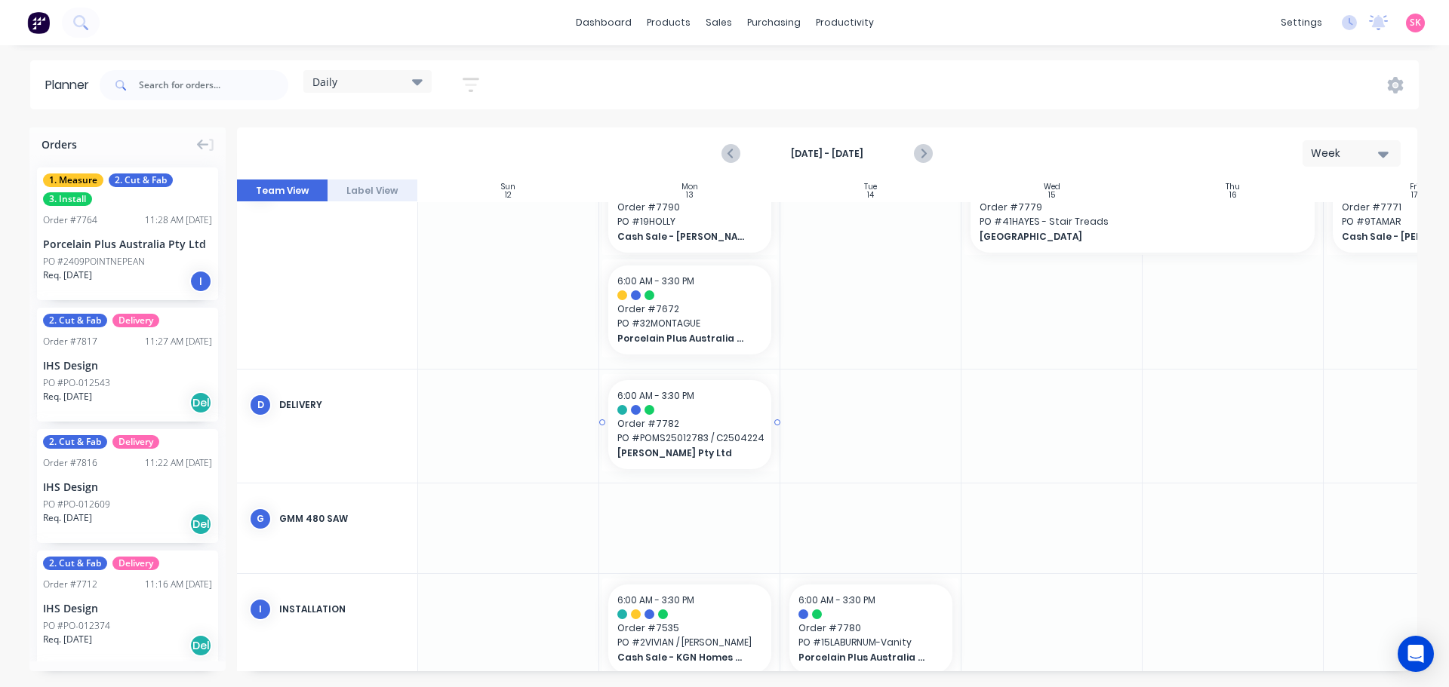
click at [718, 438] on span "PO # POMS25012783 / C2504224" at bounding box center [689, 439] width 145 height 14
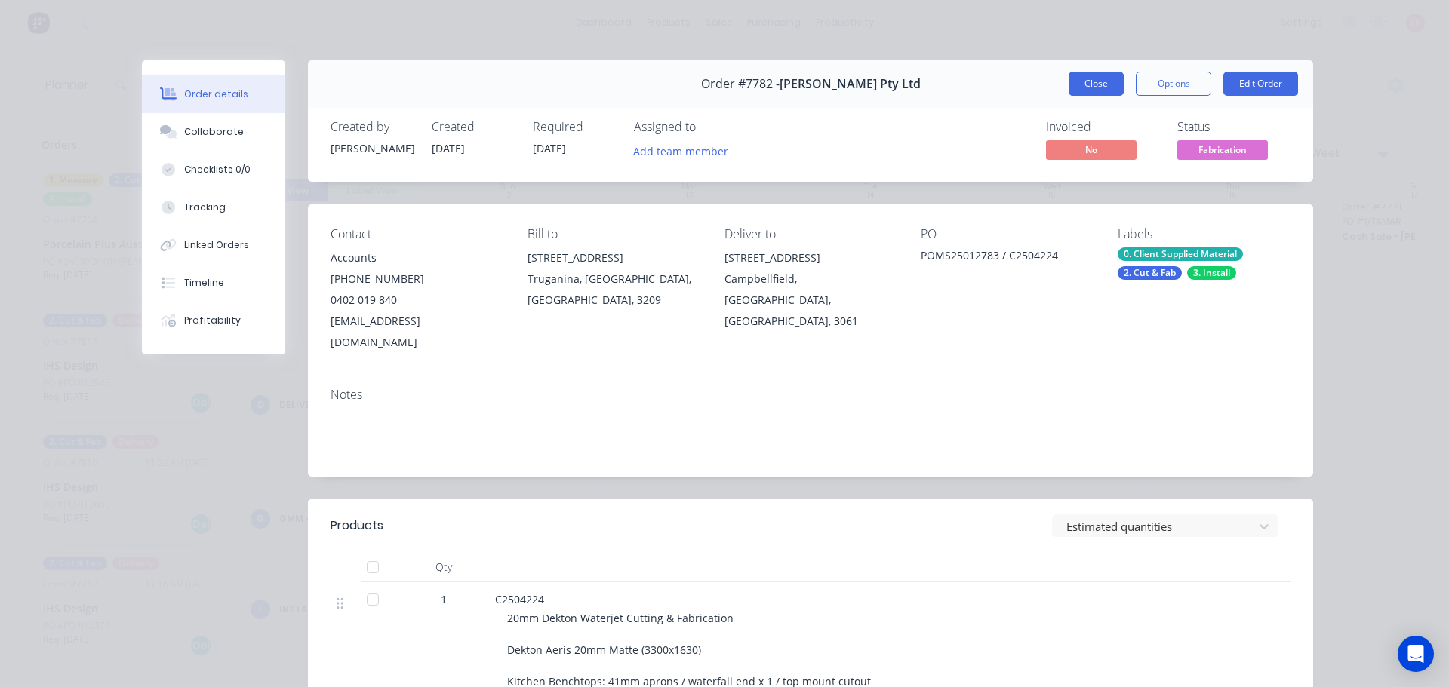
click at [1107, 88] on button "Close" at bounding box center [1096, 84] width 55 height 24
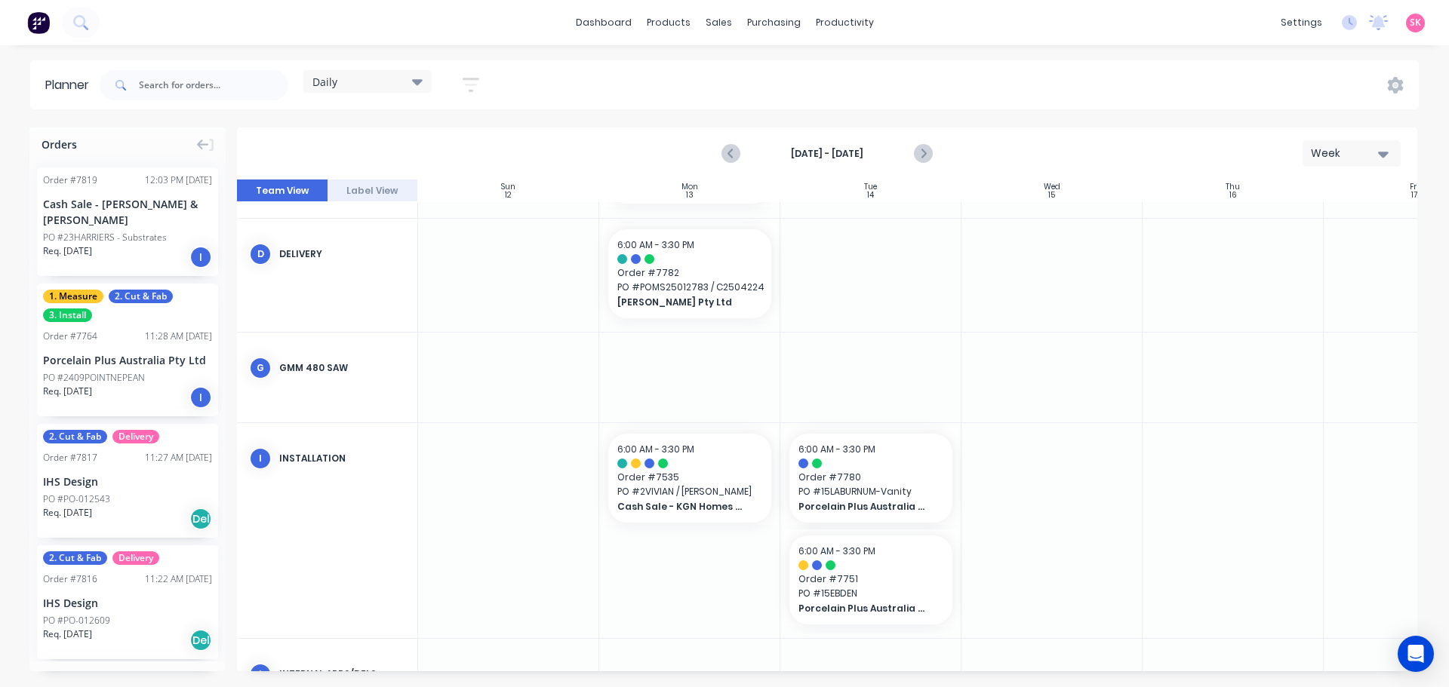
scroll to position [359, 0]
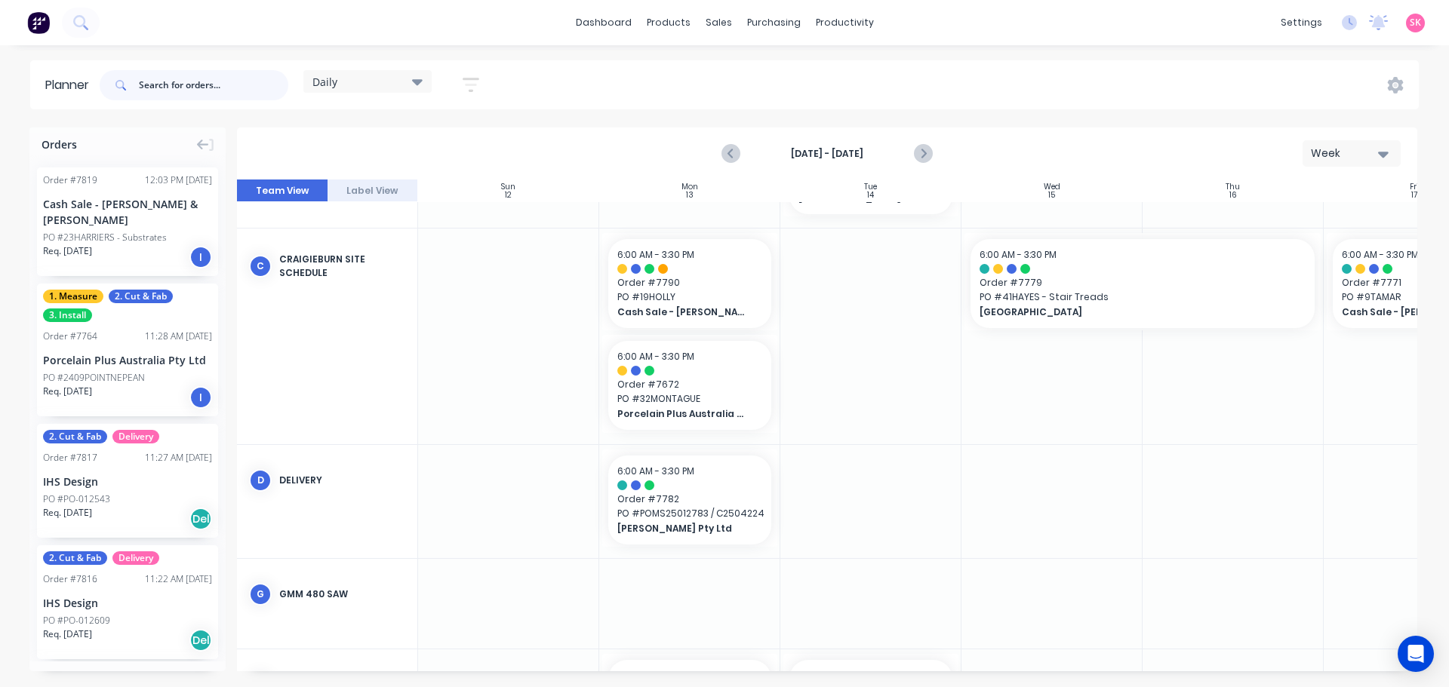
click at [235, 92] on input "text" at bounding box center [213, 85] width 149 height 30
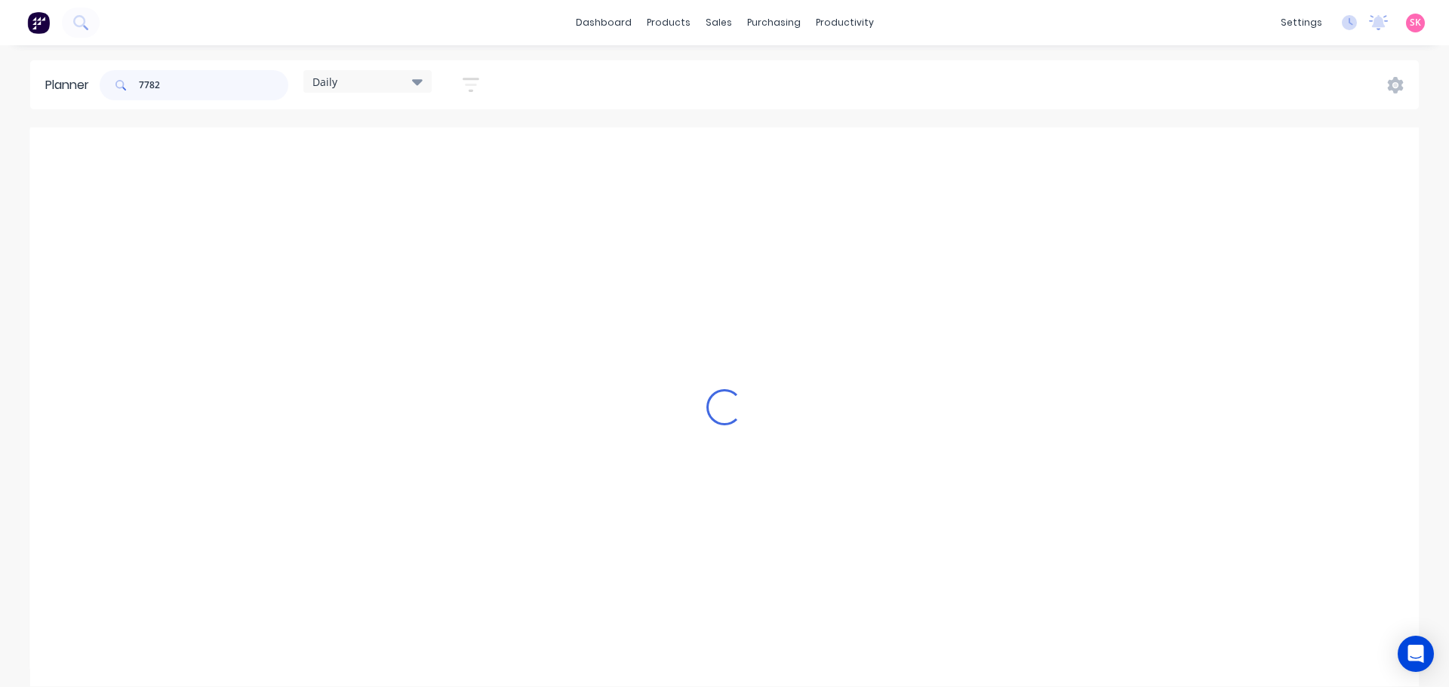
scroll to position [336, 0]
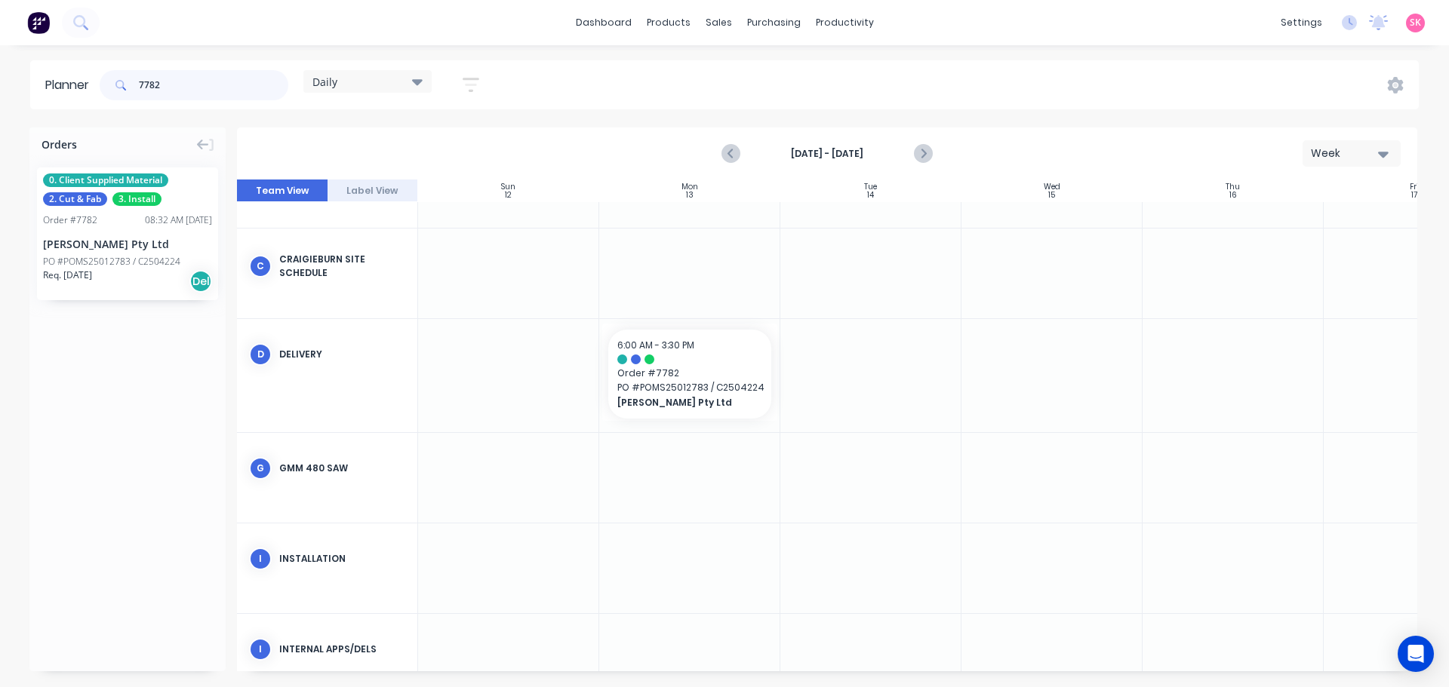
click at [47, 92] on header "Planner 7782 Daily Save new view None edit Daily (Default) edit Factory Overvie…" at bounding box center [724, 84] width 1389 height 49
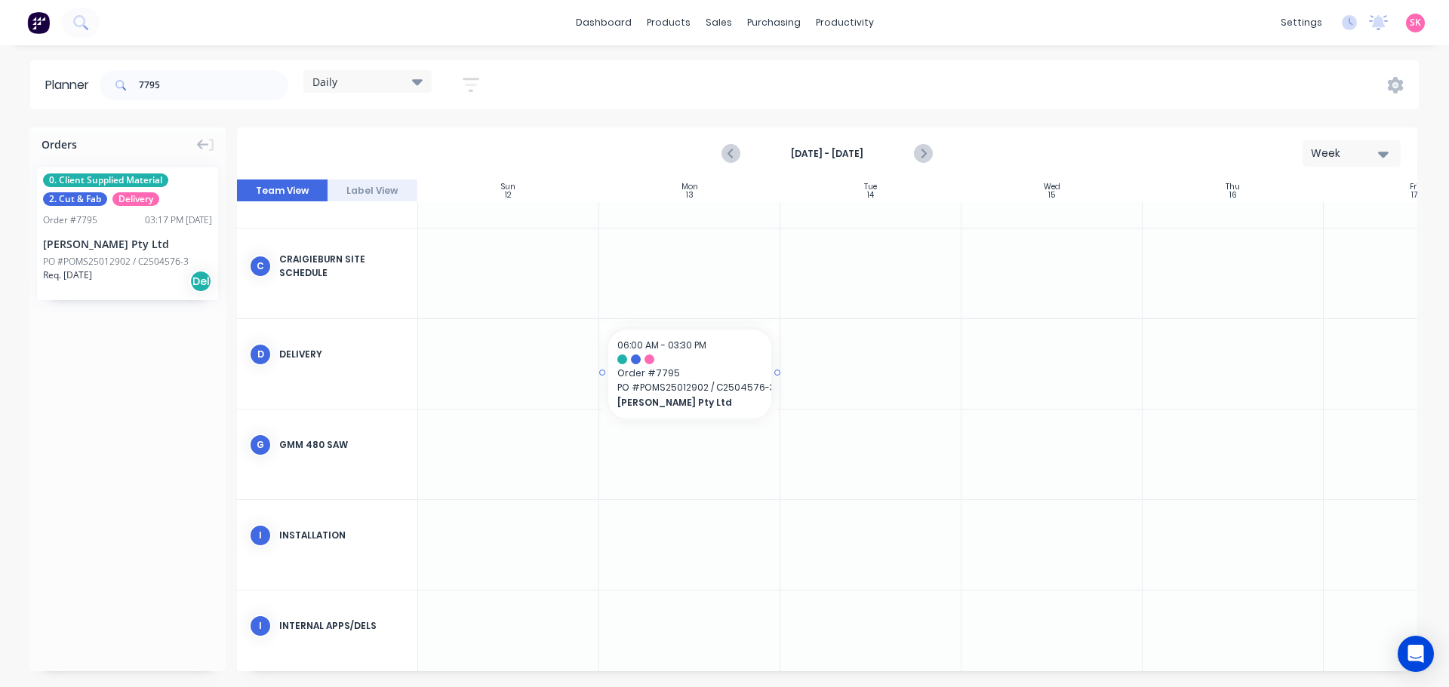
drag, startPoint x: 106, startPoint y: 226, endPoint x: 677, endPoint y: 346, distance: 583.0
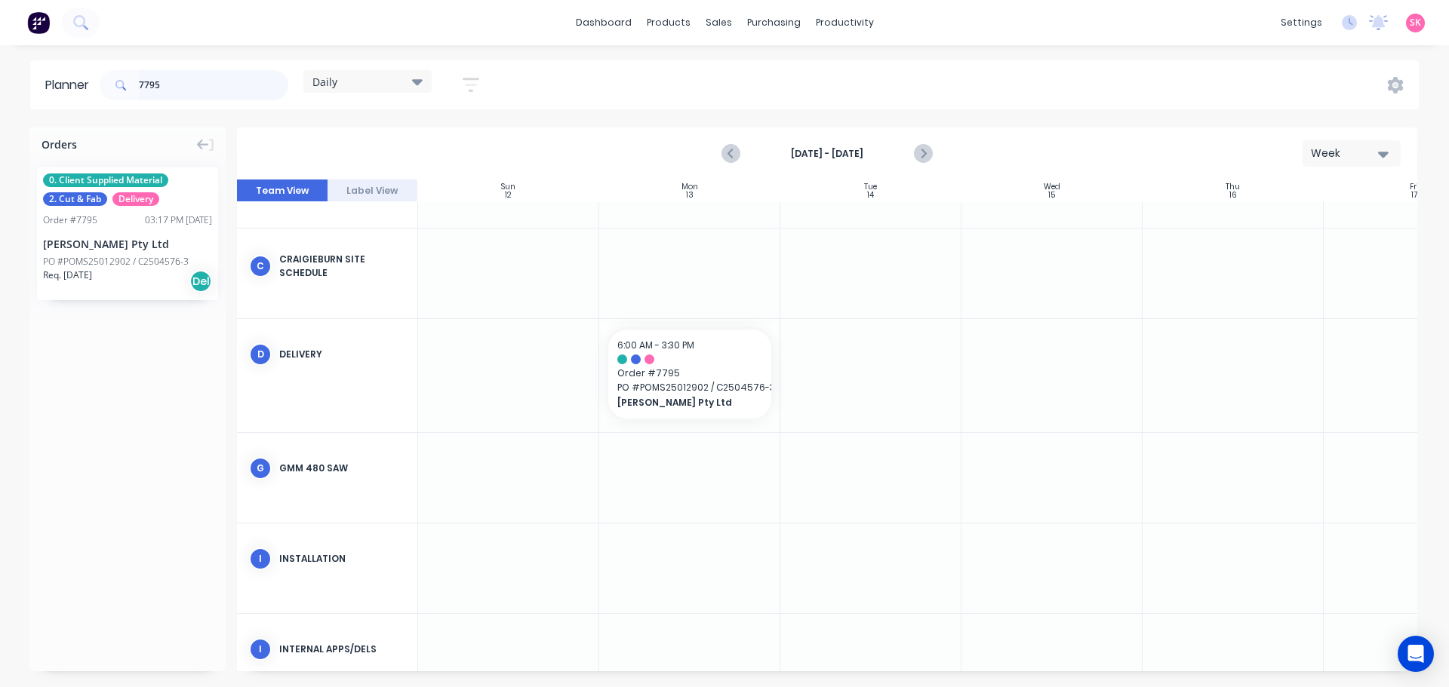
drag, startPoint x: 75, startPoint y: 103, endPoint x: 39, endPoint y: 103, distance: 35.5
click at [65, 103] on header "Planner 7795 Daily Save new view None edit Daily (Default) edit Factory Overvie…" at bounding box center [724, 84] width 1389 height 49
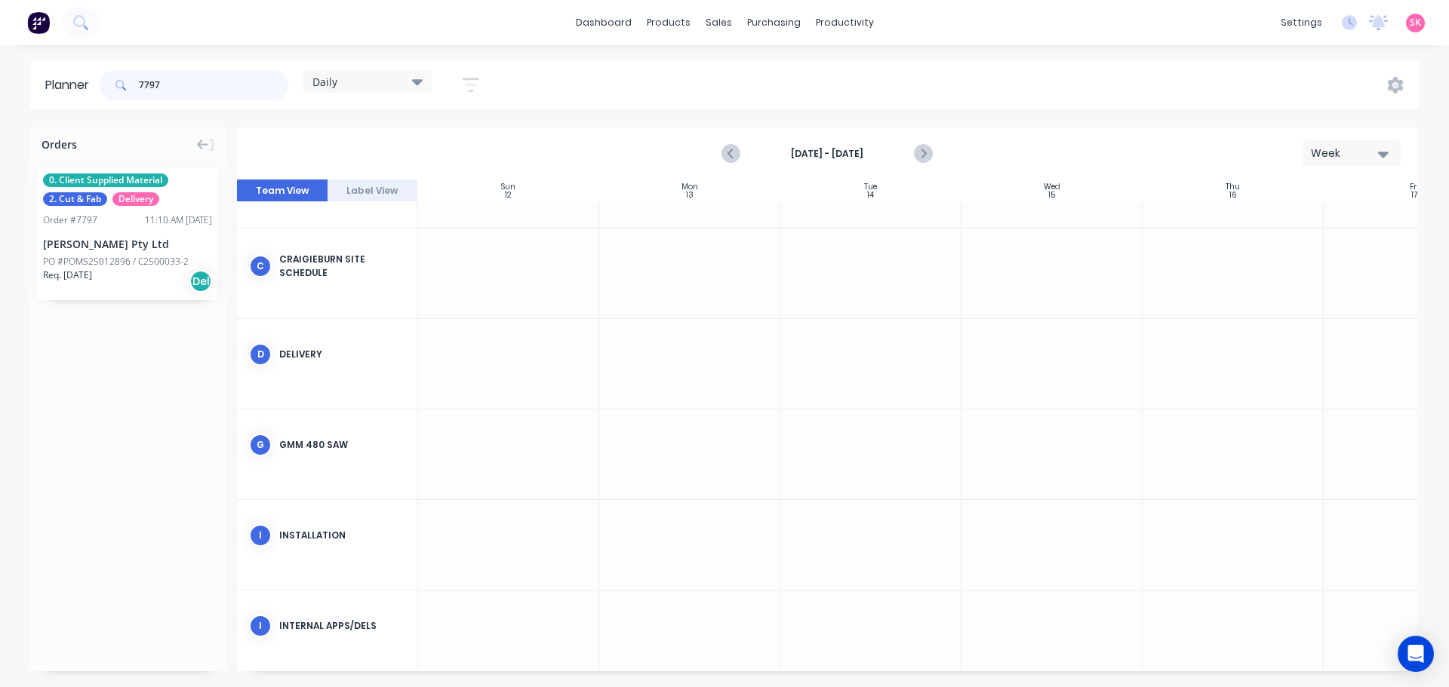
type input "7797"
drag, startPoint x: 106, startPoint y: 201, endPoint x: 673, endPoint y: 341, distance: 583.7
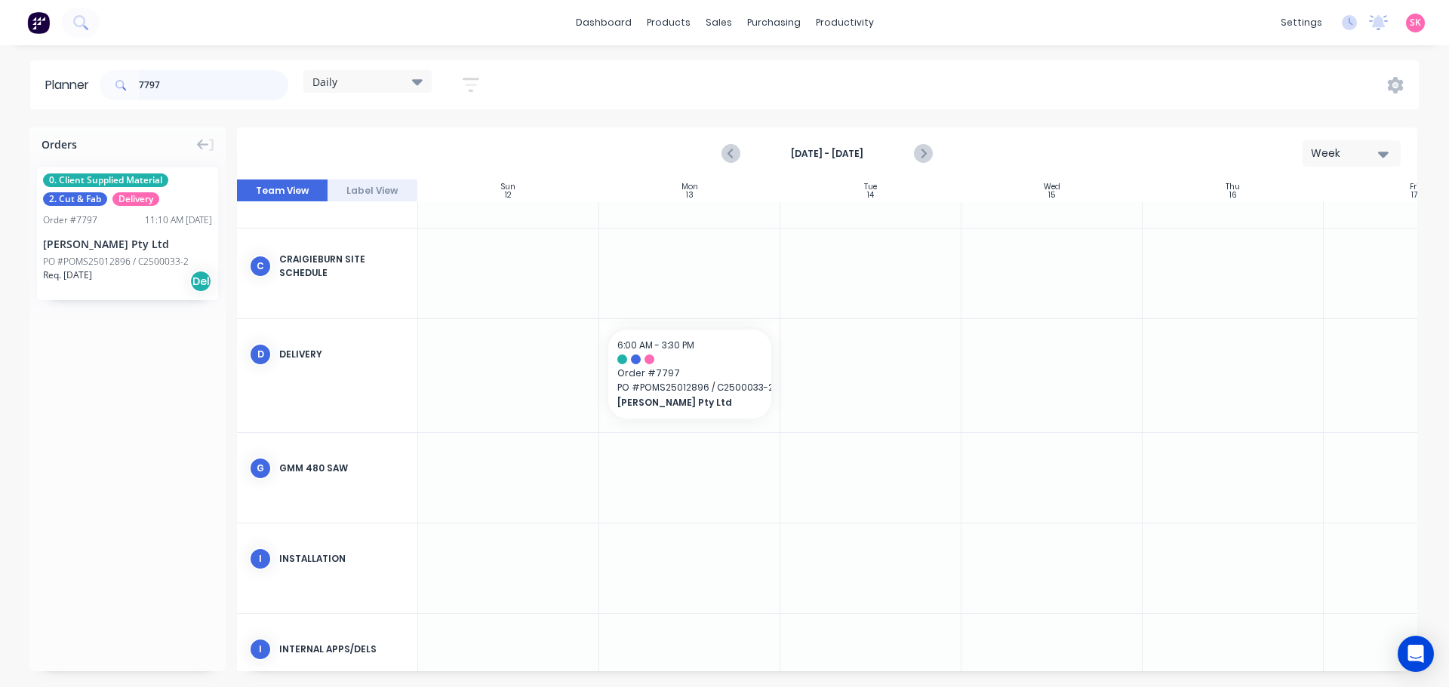
drag, startPoint x: 200, startPoint y: 77, endPoint x: 0, endPoint y: 97, distance: 201.0
click at [32, 92] on header "Planner 7797 Daily Save new view None edit Daily (Default) edit Factory Overvie…" at bounding box center [724, 84] width 1389 height 49
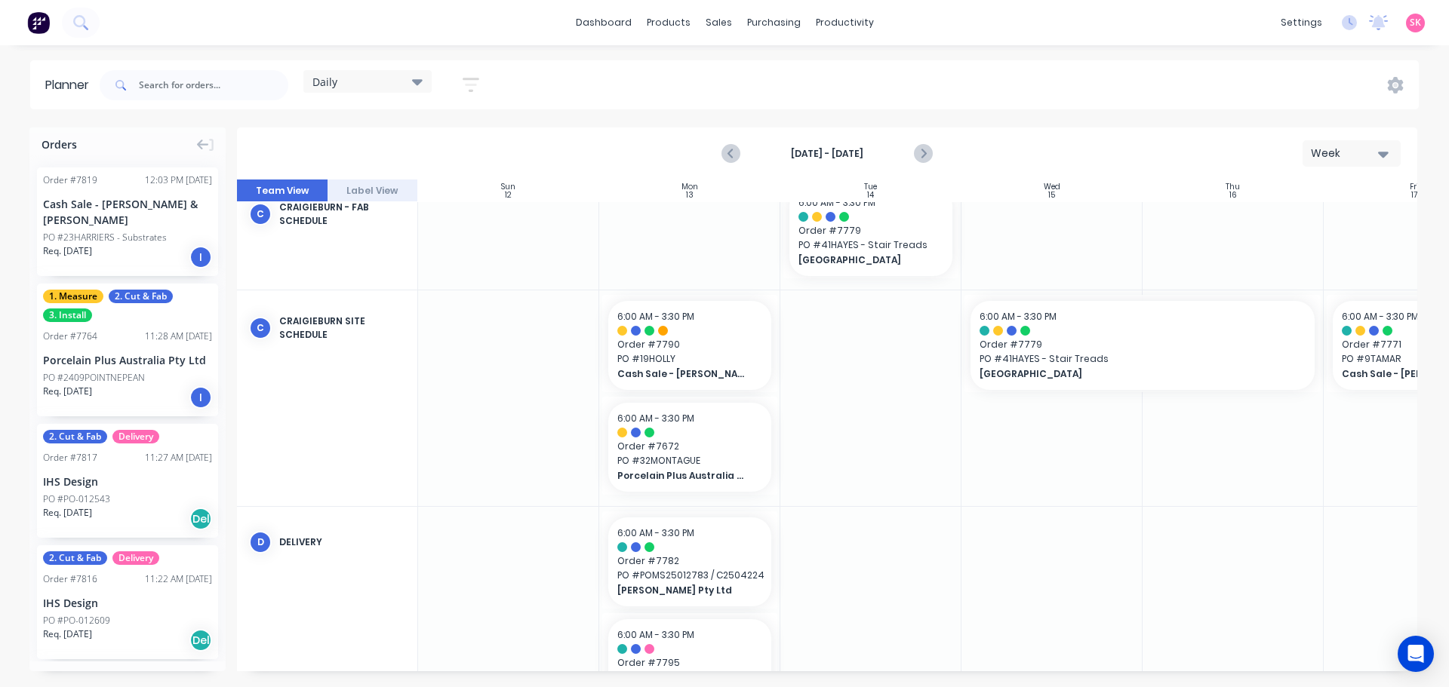
scroll to position [133, 0]
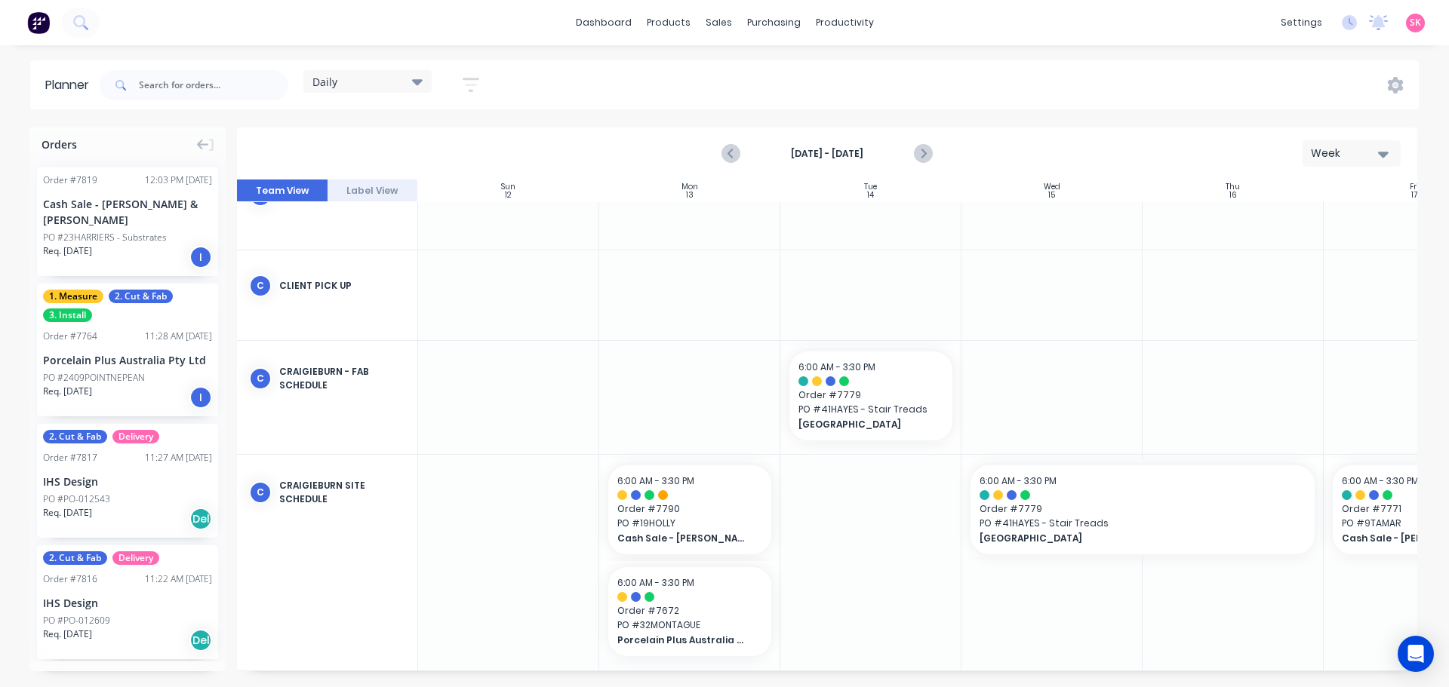
click at [974, 281] on div at bounding box center [1051, 296] width 181 height 90
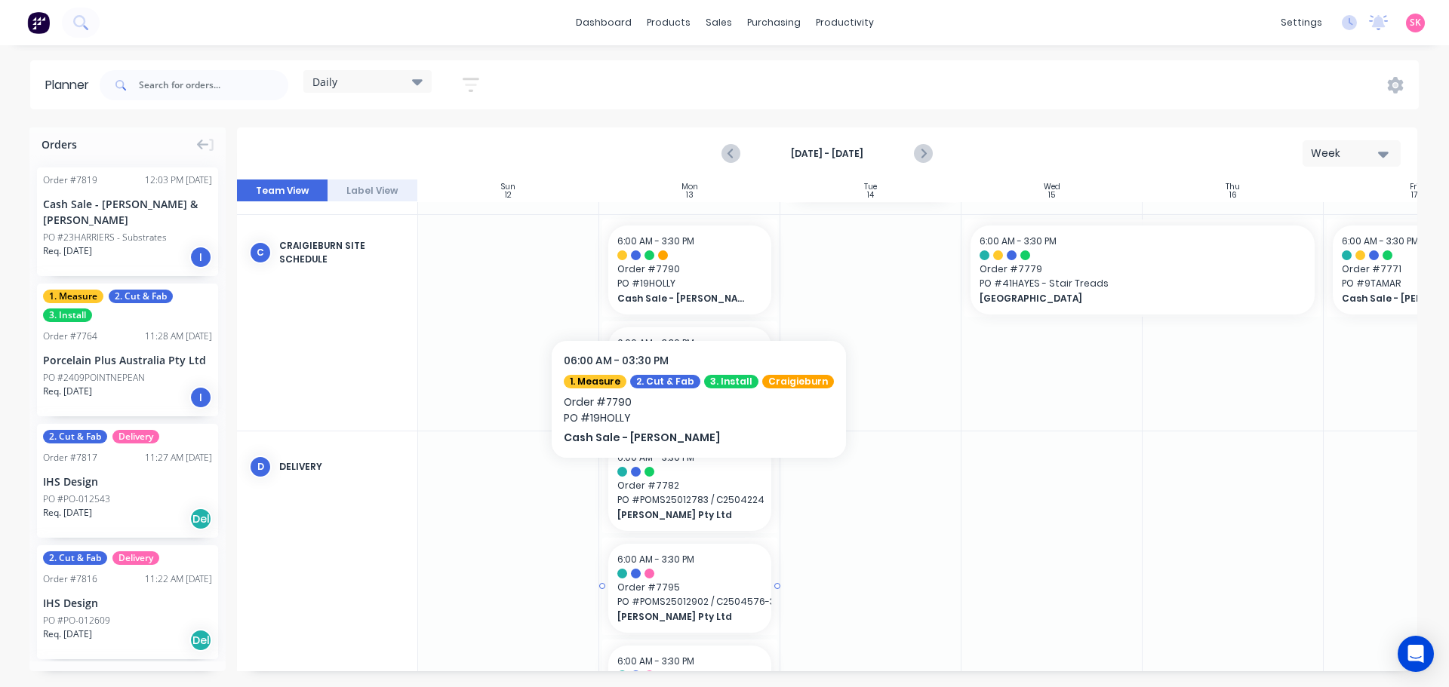
scroll to position [510, 0]
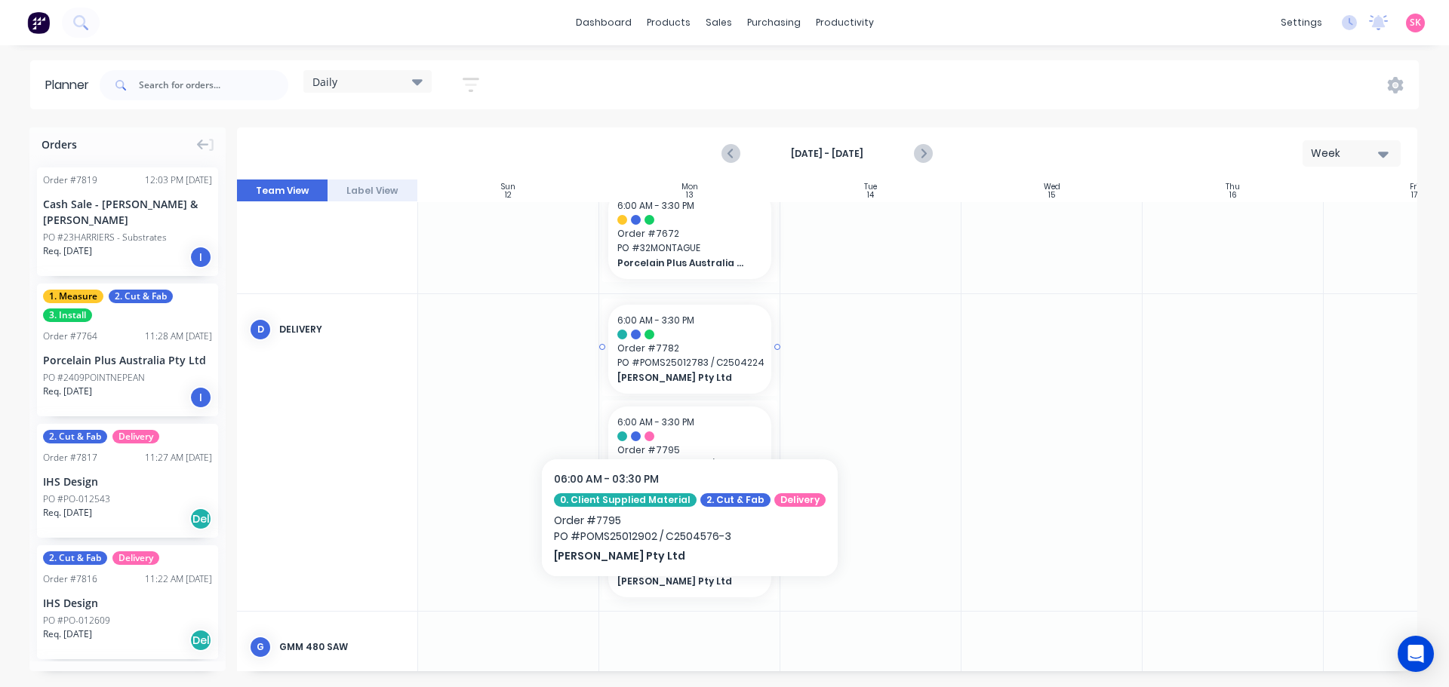
click at [700, 356] on span "PO # POMS25012783 / C2504224" at bounding box center [689, 363] width 145 height 14
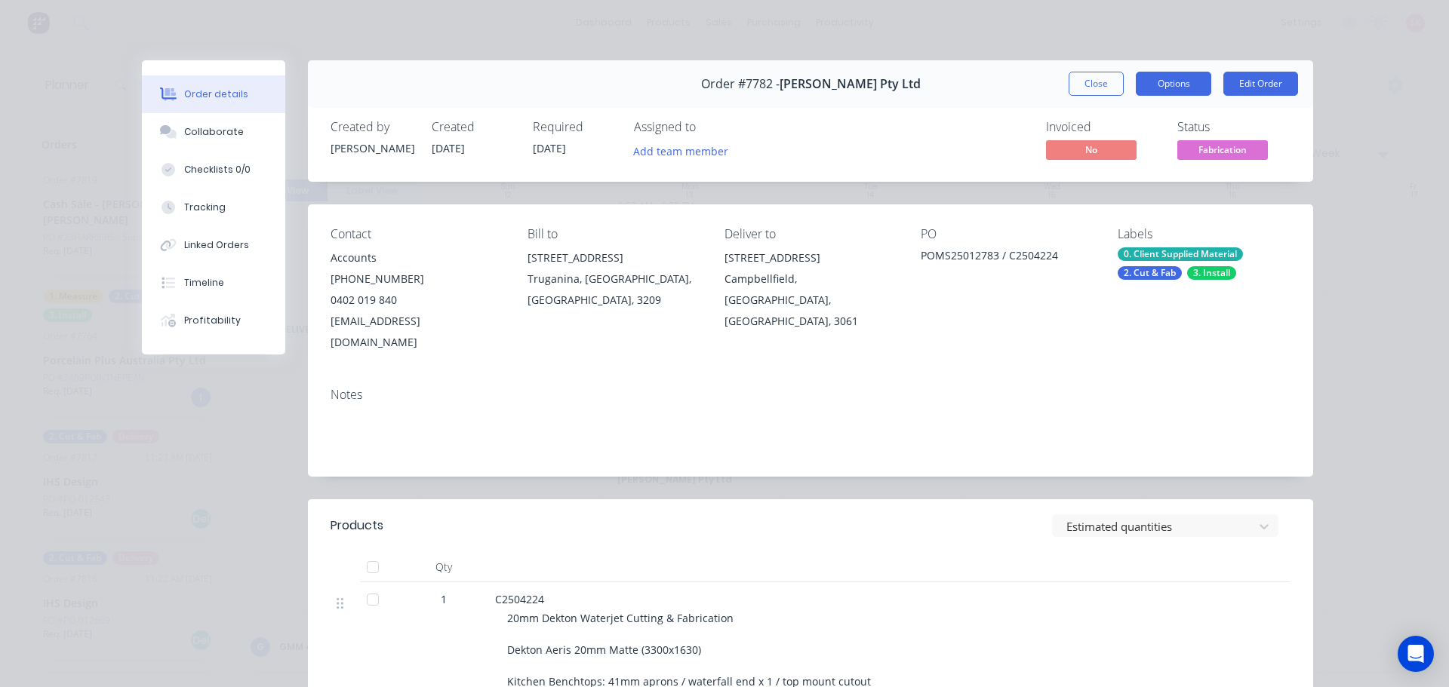
click at [1172, 78] on button "Options" at bounding box center [1173, 84] width 75 height 24
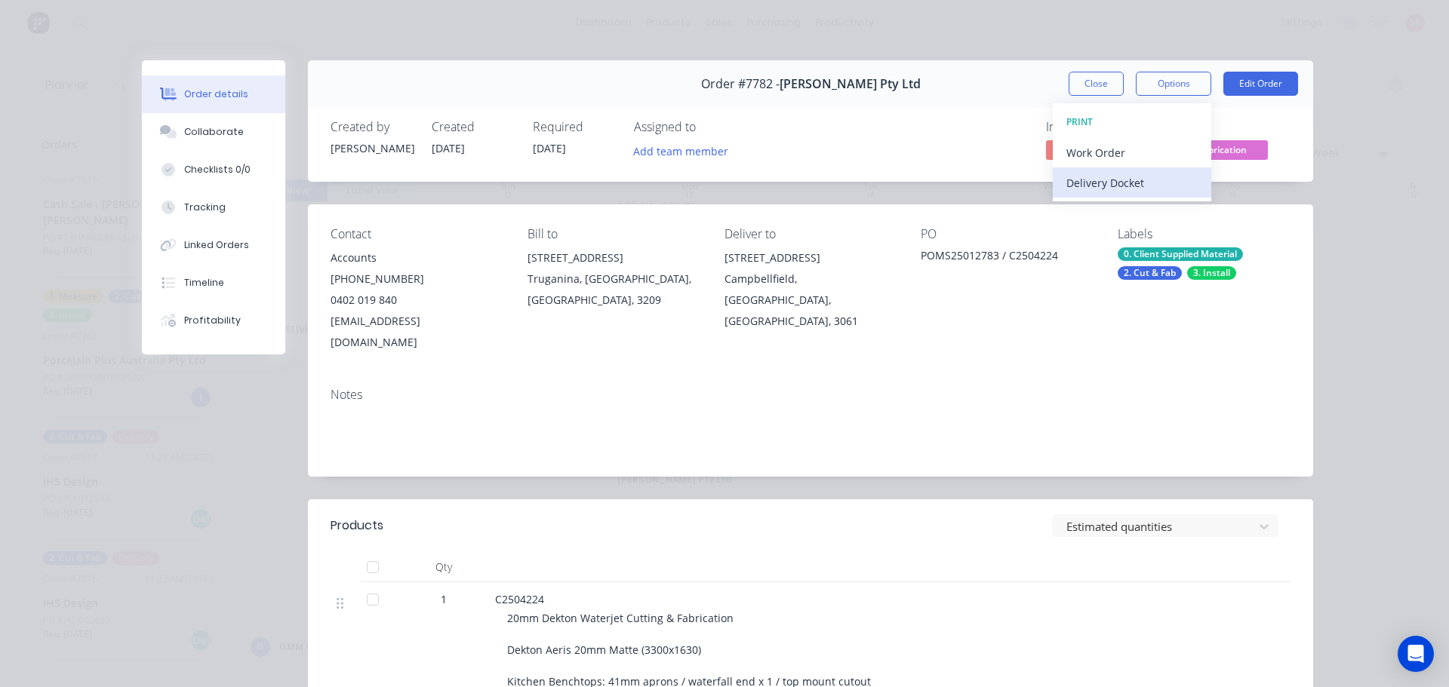
click at [1159, 176] on div "Delivery Docket" at bounding box center [1131, 183] width 131 height 22
click at [1156, 200] on button "Custom" at bounding box center [1132, 213] width 158 height 30
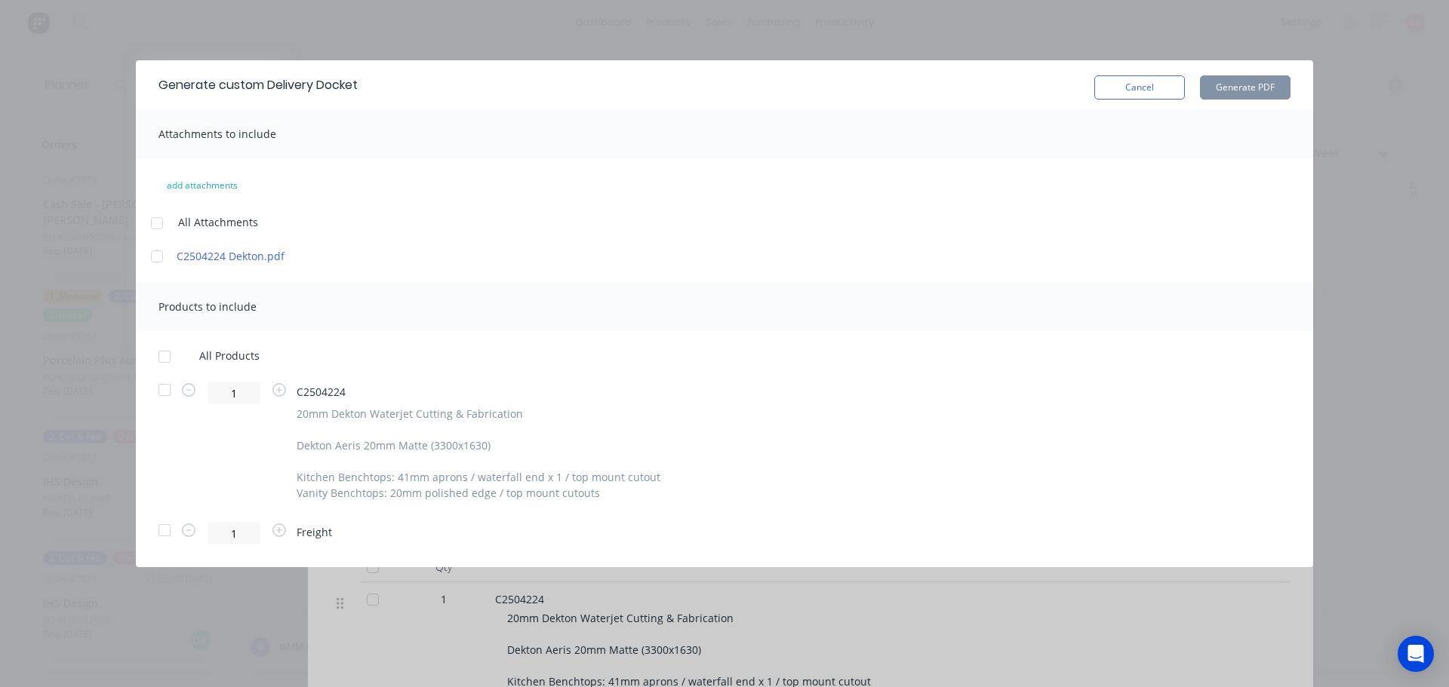
click at [160, 348] on div at bounding box center [164, 357] width 30 height 30
click at [1214, 97] on button "Generate PDF" at bounding box center [1245, 87] width 91 height 24
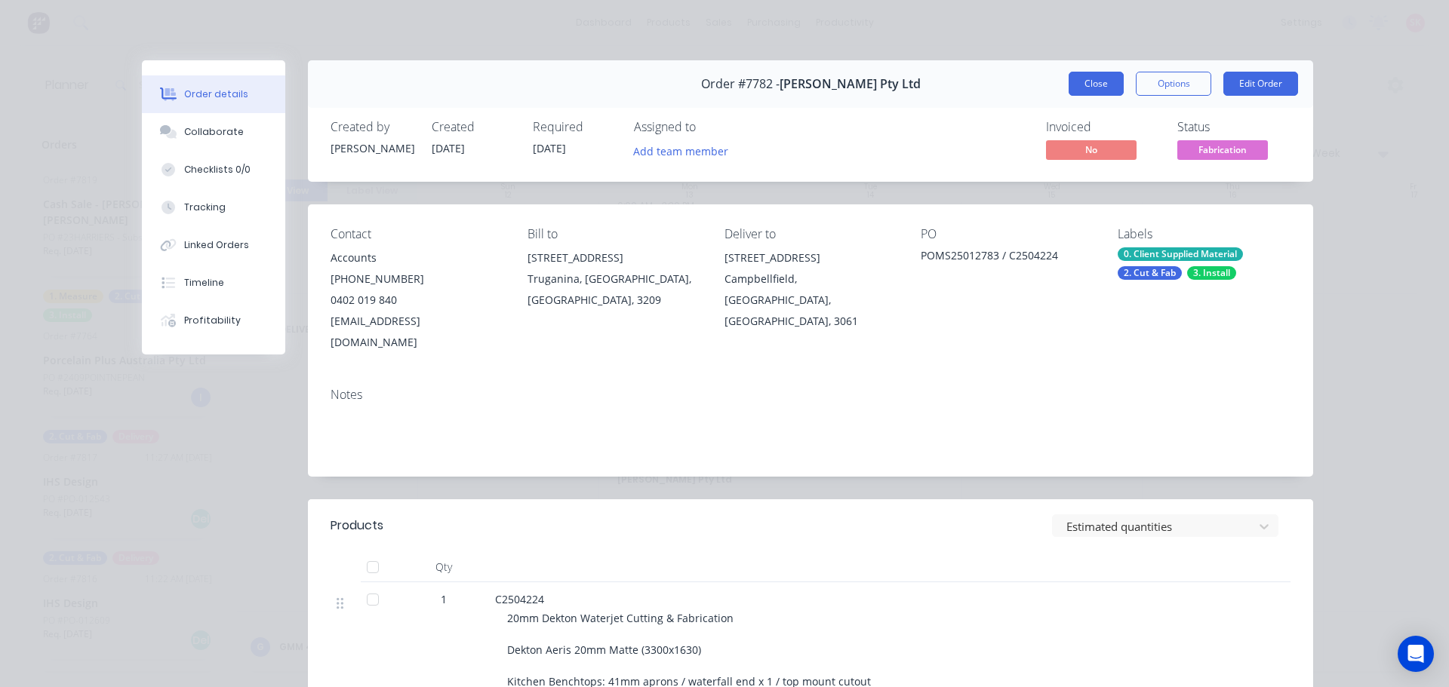
click at [1108, 90] on button "Close" at bounding box center [1096, 84] width 55 height 24
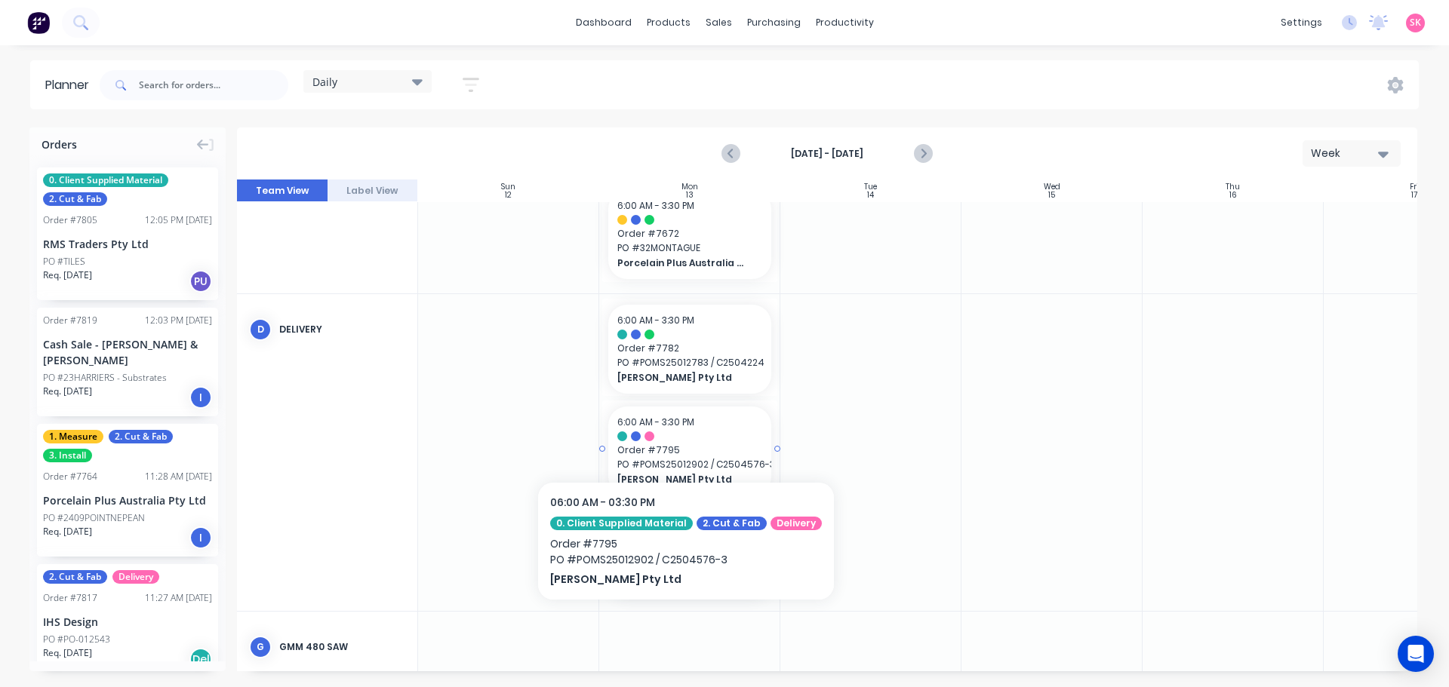
click at [690, 442] on div "6:00 AM - 3:30 PM Order # 7795 PO # POMS25012902 / C2504576-3 [PERSON_NAME] Pty…" at bounding box center [689, 451] width 163 height 89
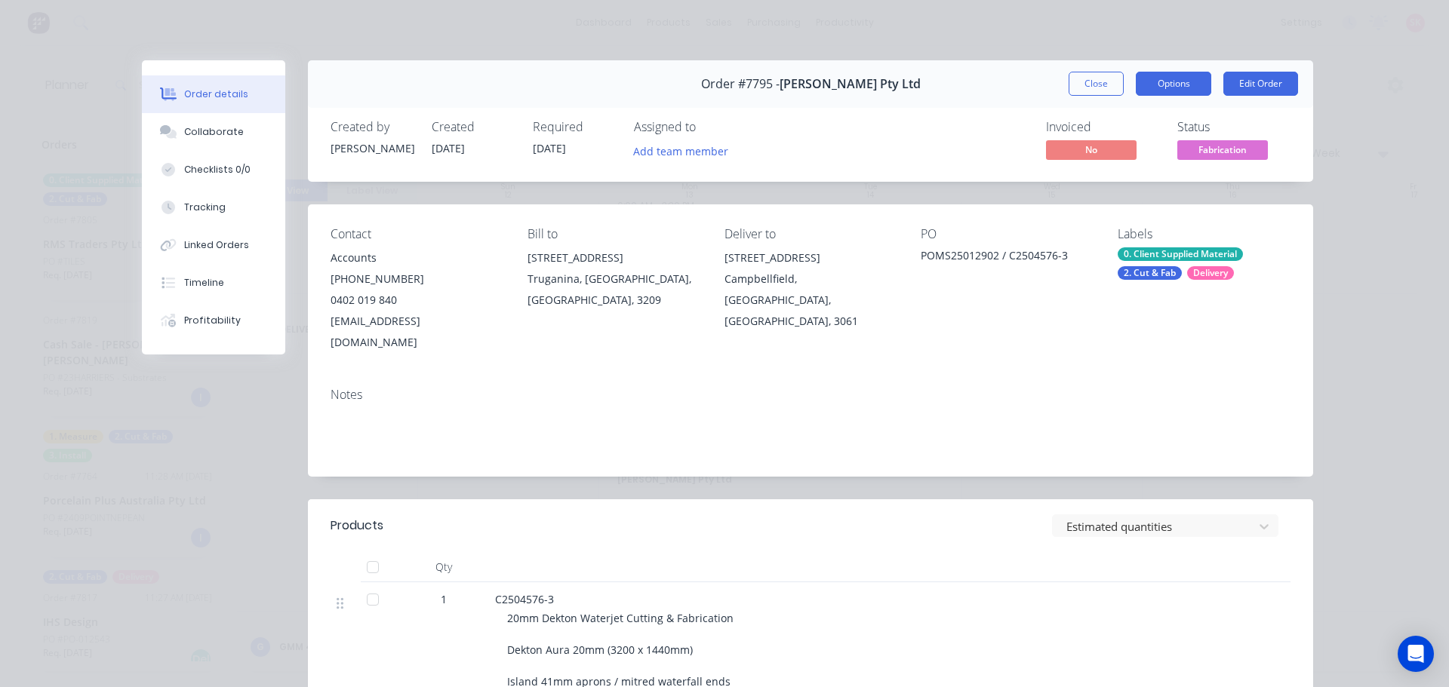
click at [1183, 91] on button "Options" at bounding box center [1173, 84] width 75 height 24
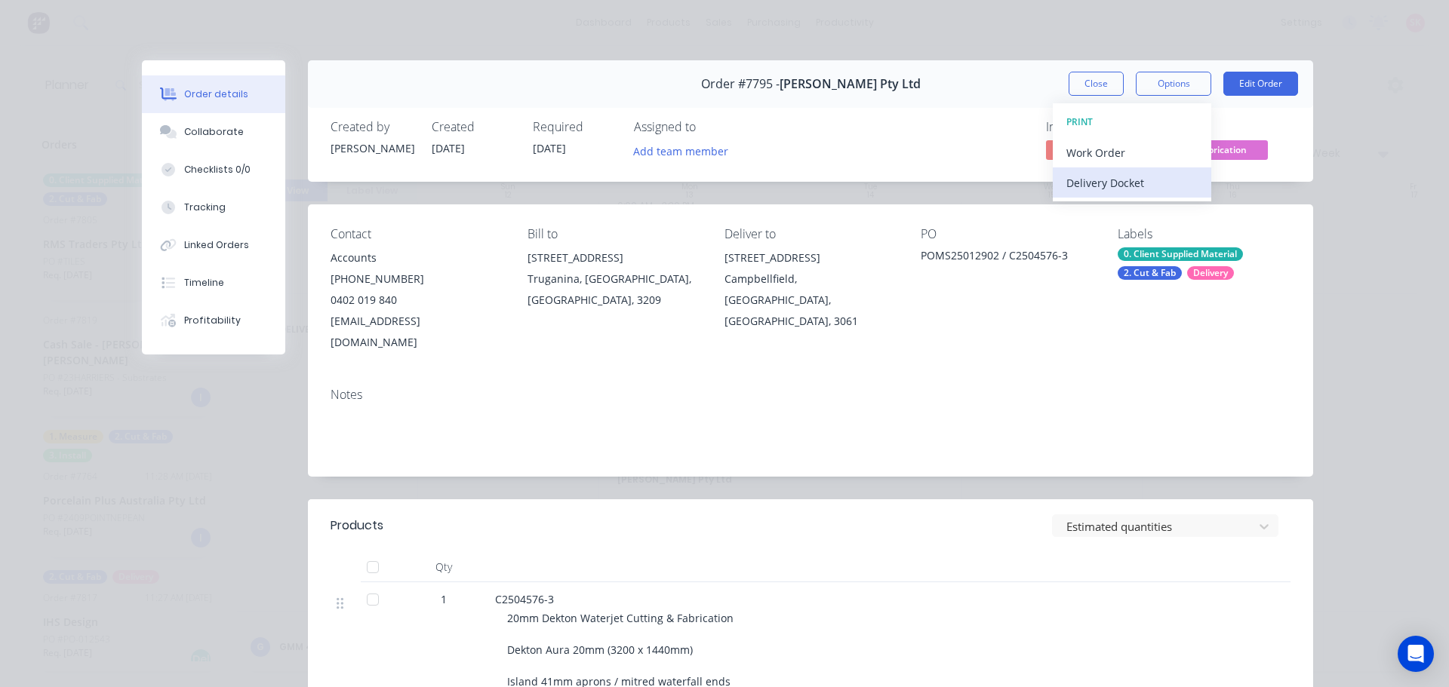
click at [1161, 180] on div "Delivery Docket" at bounding box center [1131, 183] width 131 height 22
click at [1157, 205] on div "Custom" at bounding box center [1131, 213] width 131 height 22
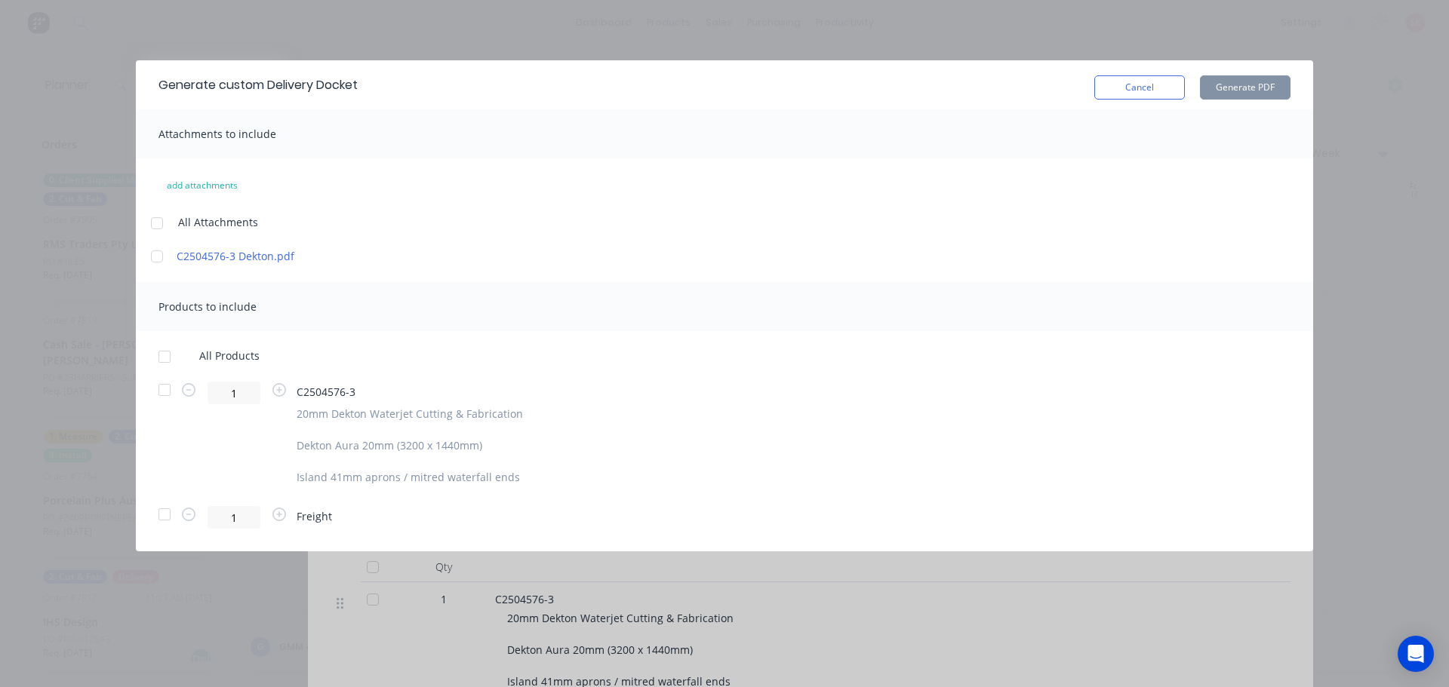
click at [154, 360] on div at bounding box center [164, 357] width 30 height 30
click at [1233, 84] on button "Generate PDF" at bounding box center [1245, 87] width 91 height 24
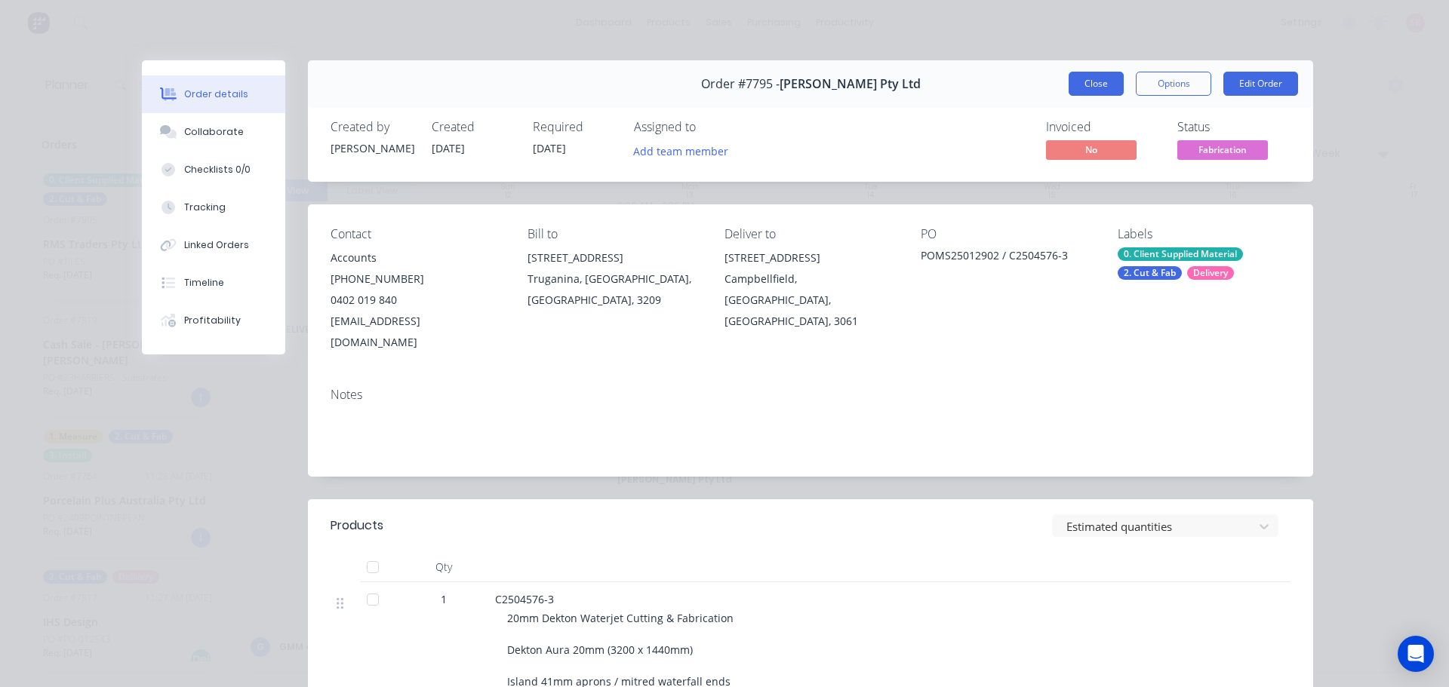
click at [1086, 93] on button "Close" at bounding box center [1096, 84] width 55 height 24
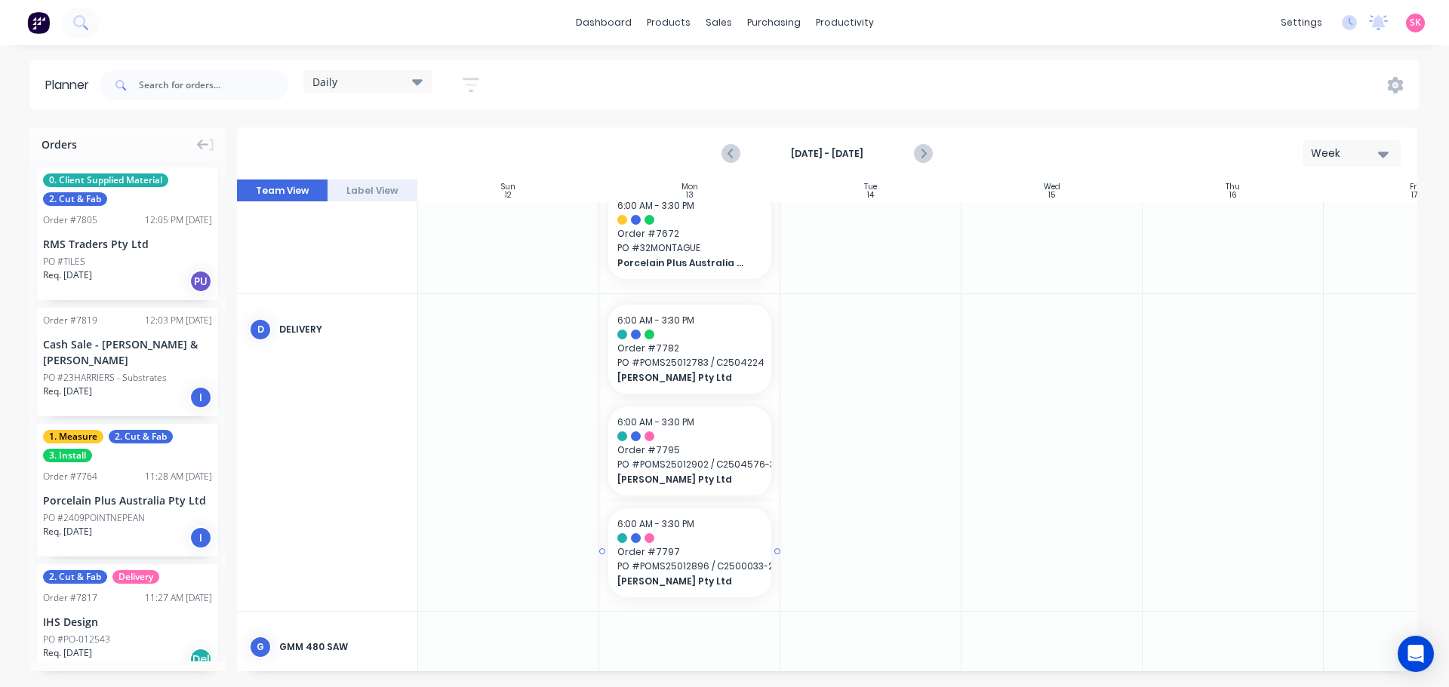
click at [700, 538] on div at bounding box center [689, 539] width 145 height 10
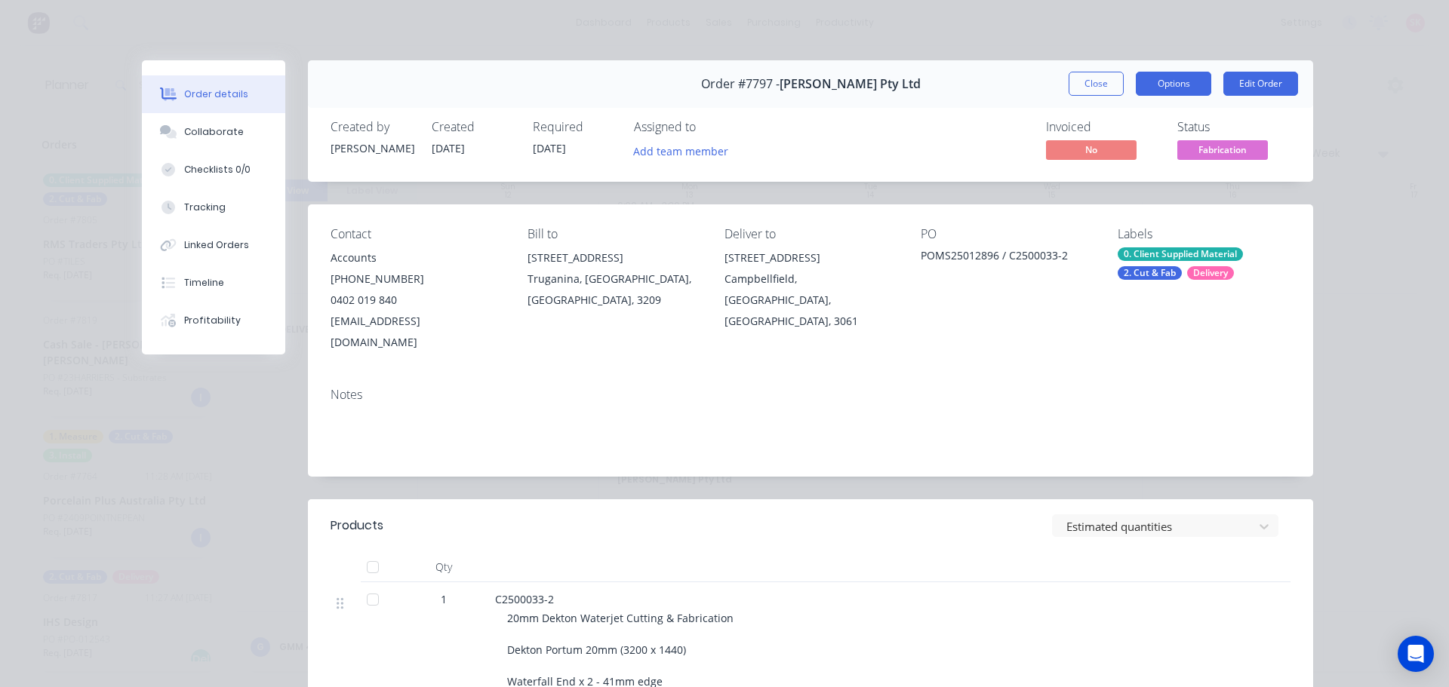
click at [1195, 90] on button "Options" at bounding box center [1173, 84] width 75 height 24
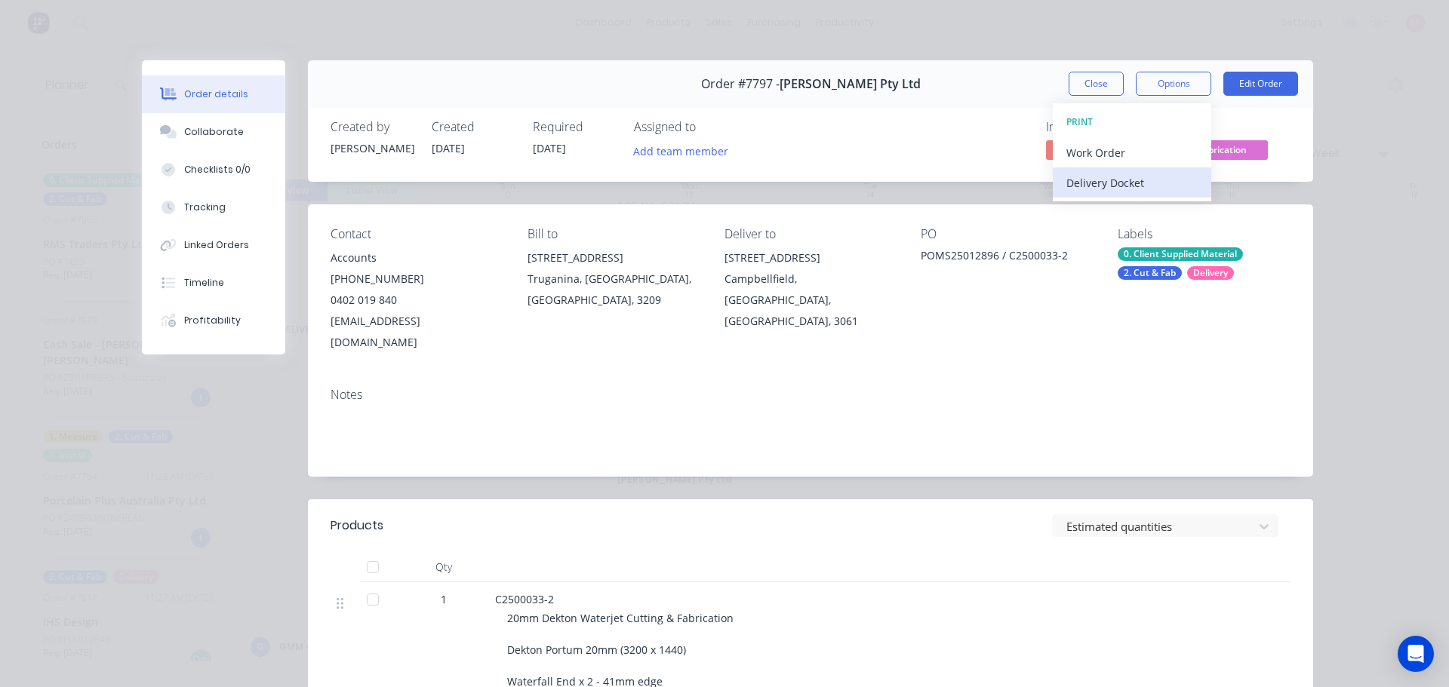
click at [1161, 183] on div "Delivery Docket" at bounding box center [1131, 183] width 131 height 22
click at [1155, 205] on div "Custom" at bounding box center [1131, 213] width 131 height 22
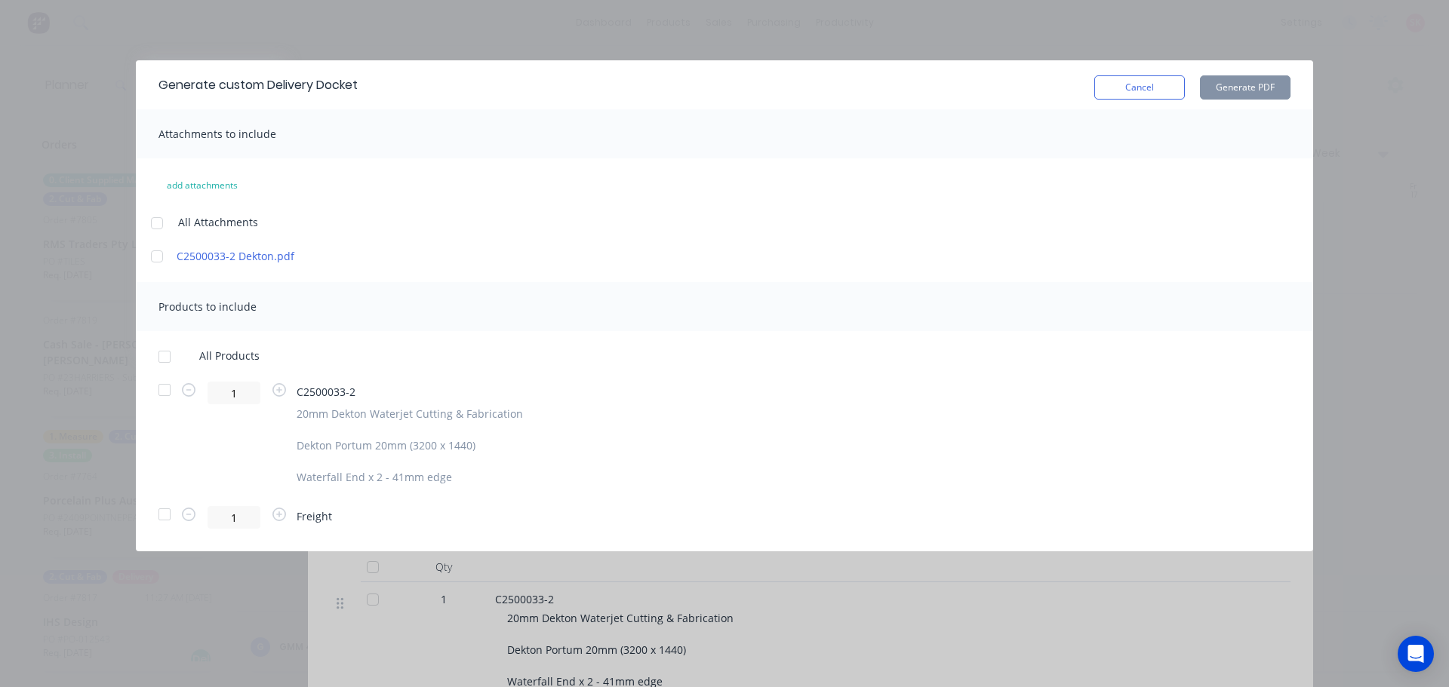
click at [171, 370] on div at bounding box center [164, 357] width 30 height 30
click at [1222, 87] on button "Generate PDF" at bounding box center [1245, 87] width 91 height 24
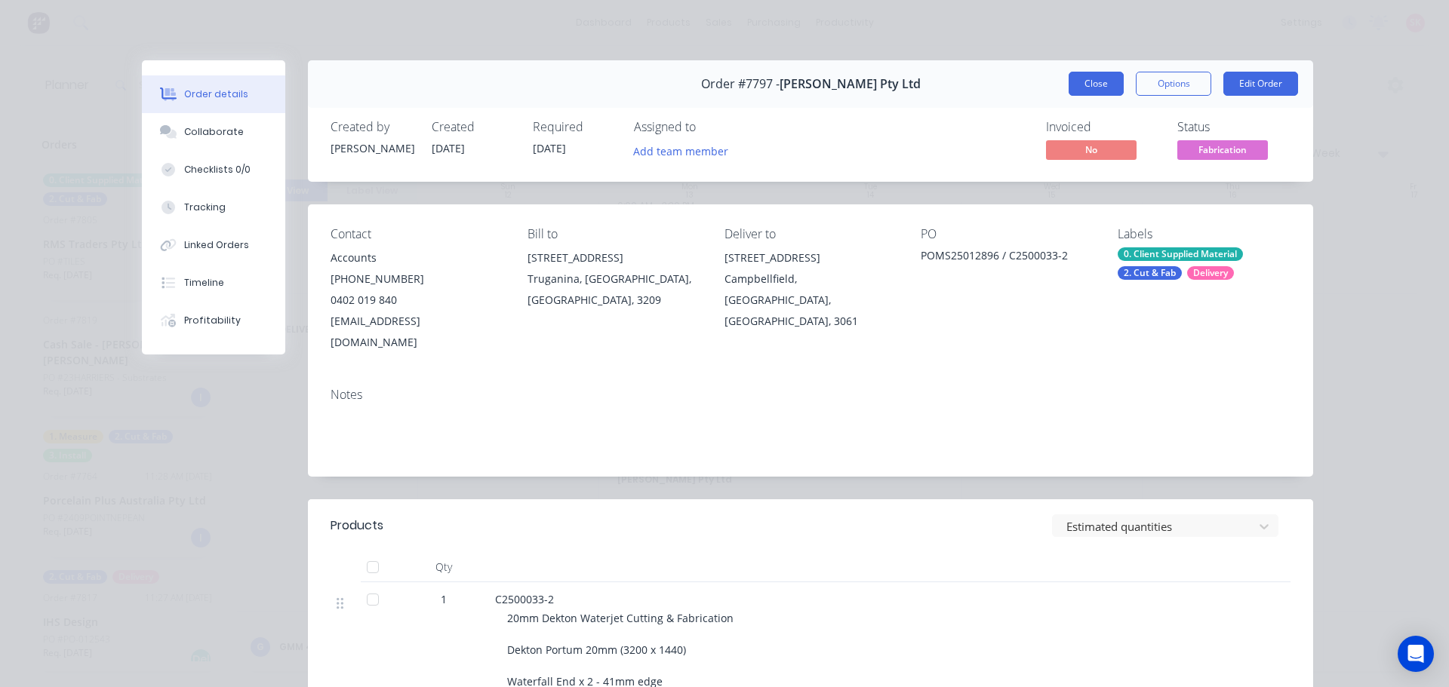
click at [1069, 87] on button "Close" at bounding box center [1096, 84] width 55 height 24
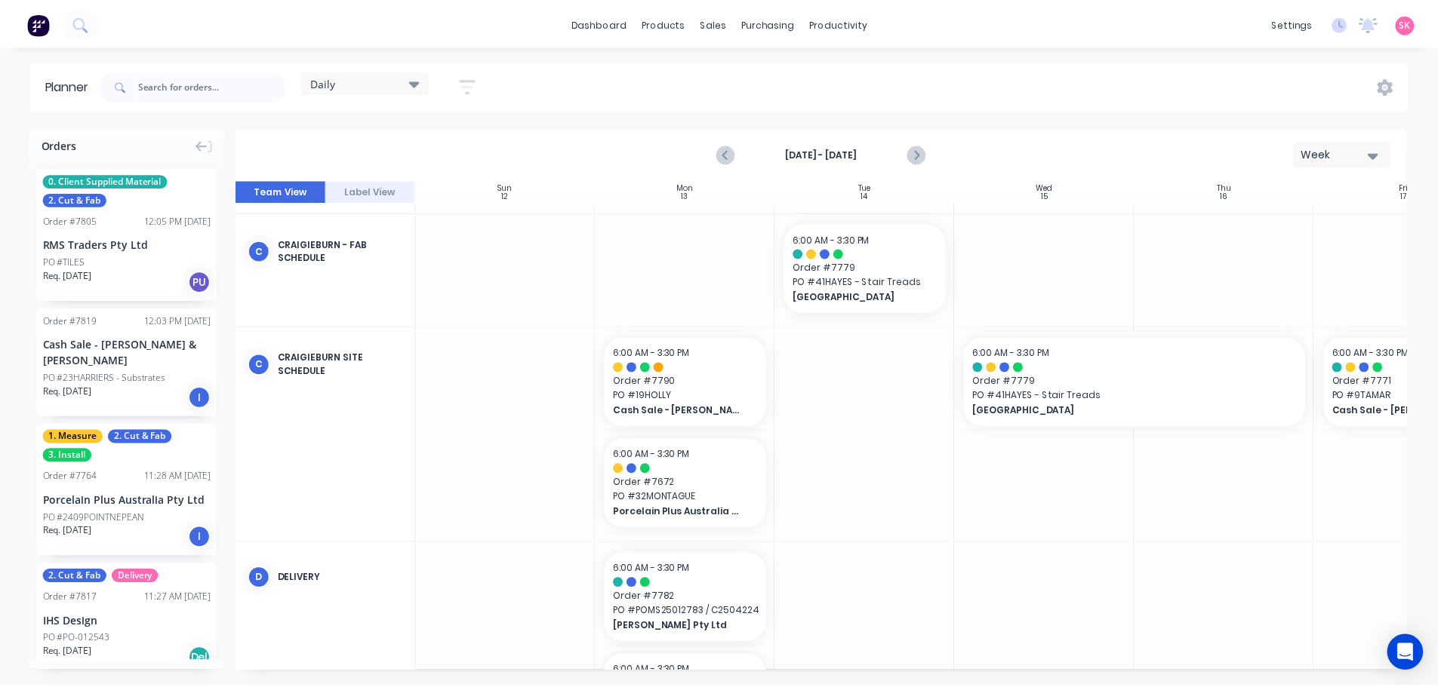
scroll to position [377, 0]
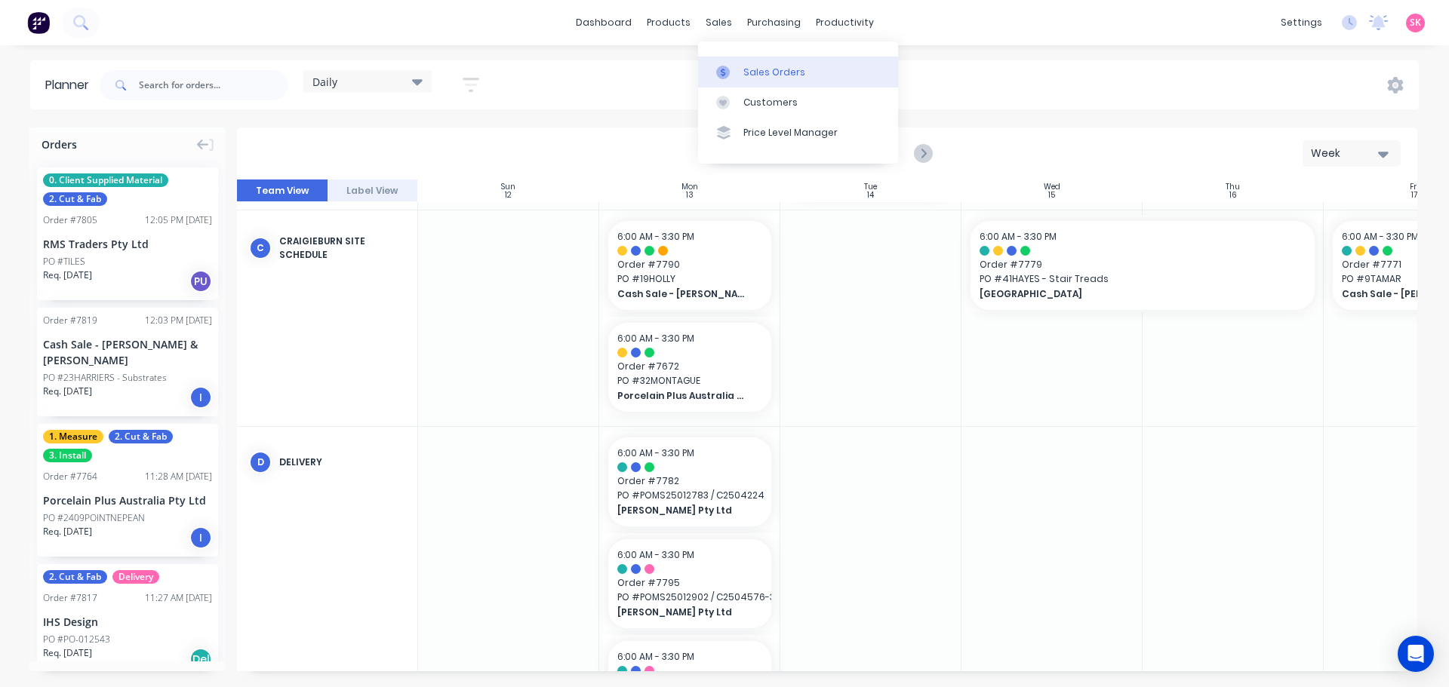
click at [735, 62] on link "Sales Orders" at bounding box center [798, 72] width 200 height 30
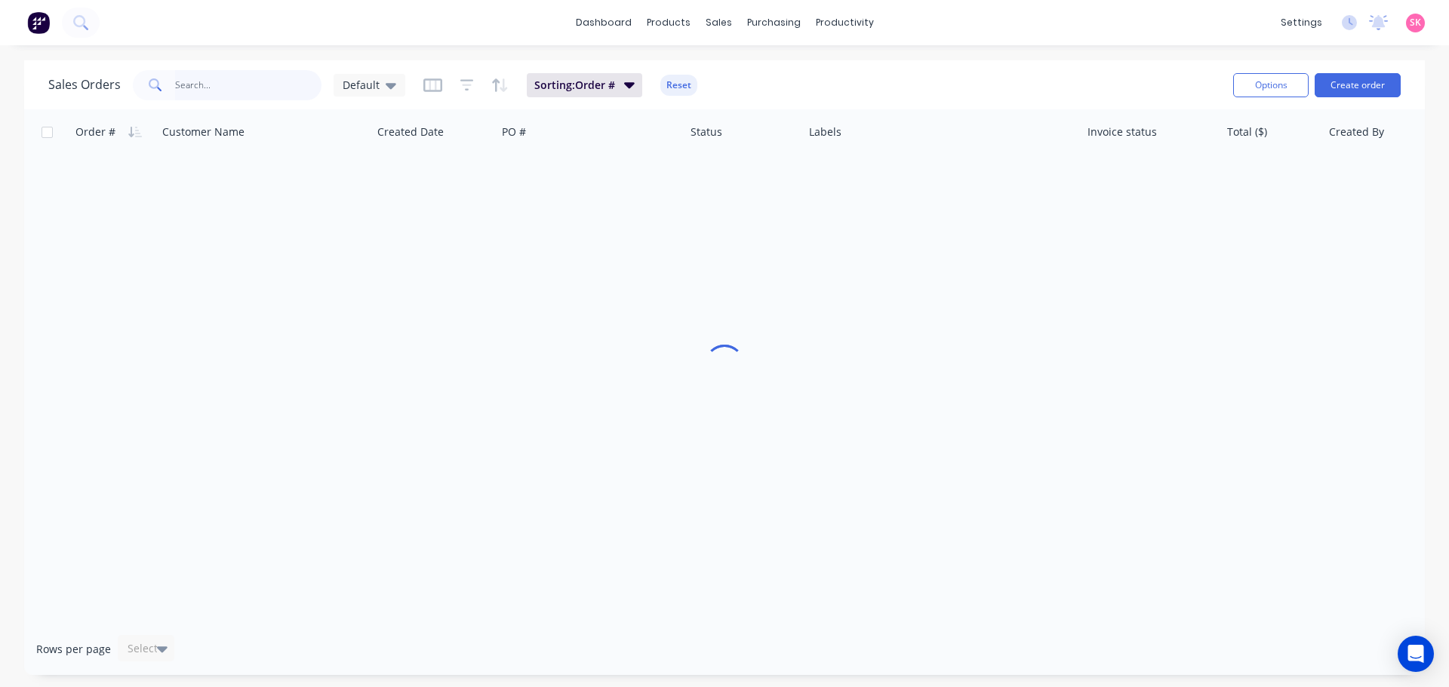
click at [242, 85] on input "text" at bounding box center [248, 85] width 147 height 30
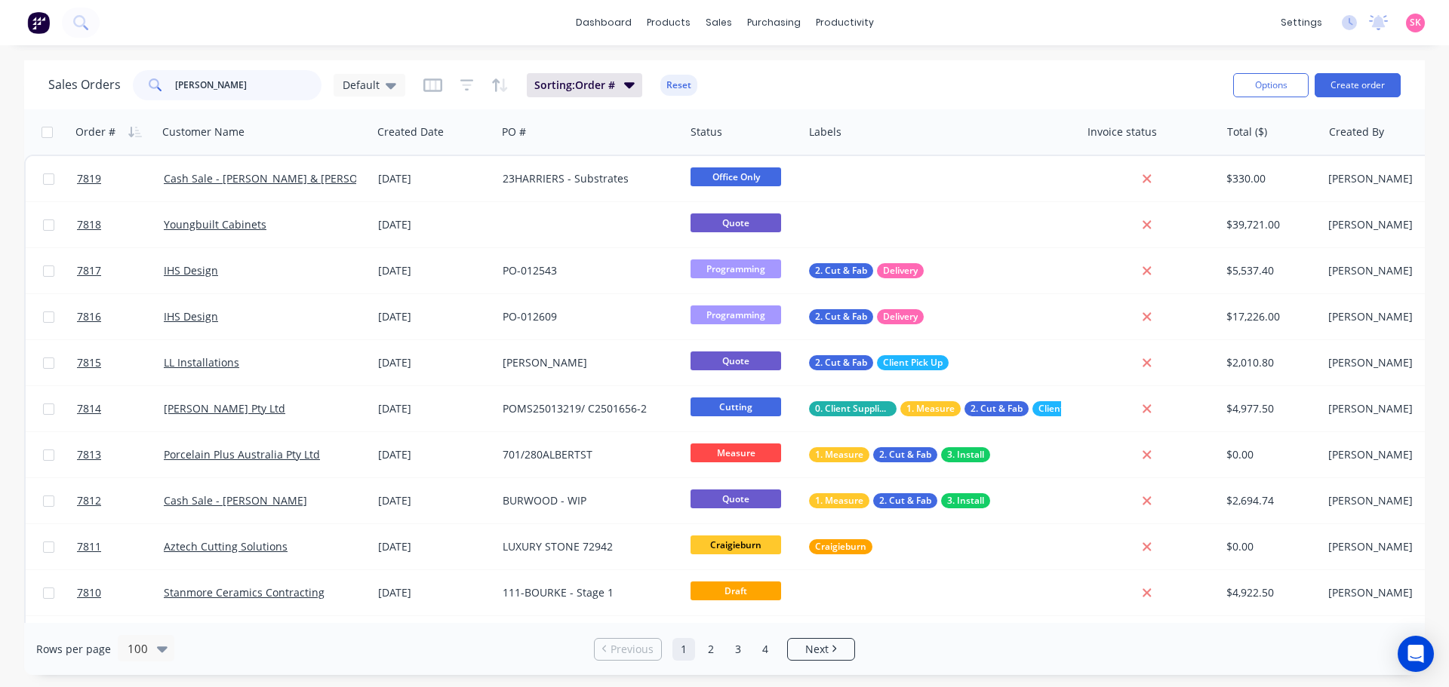
type input "[PERSON_NAME]"
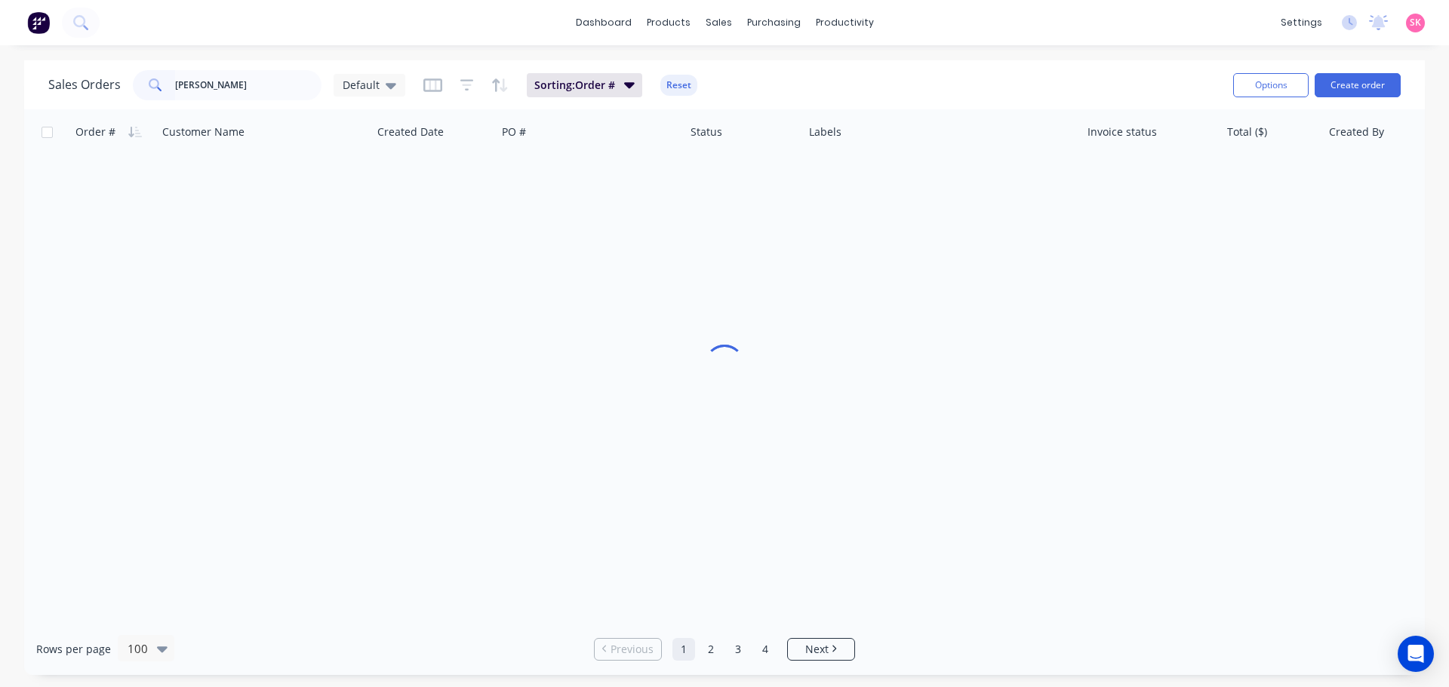
click at [503, 189] on div at bounding box center [724, 366] width 1401 height 514
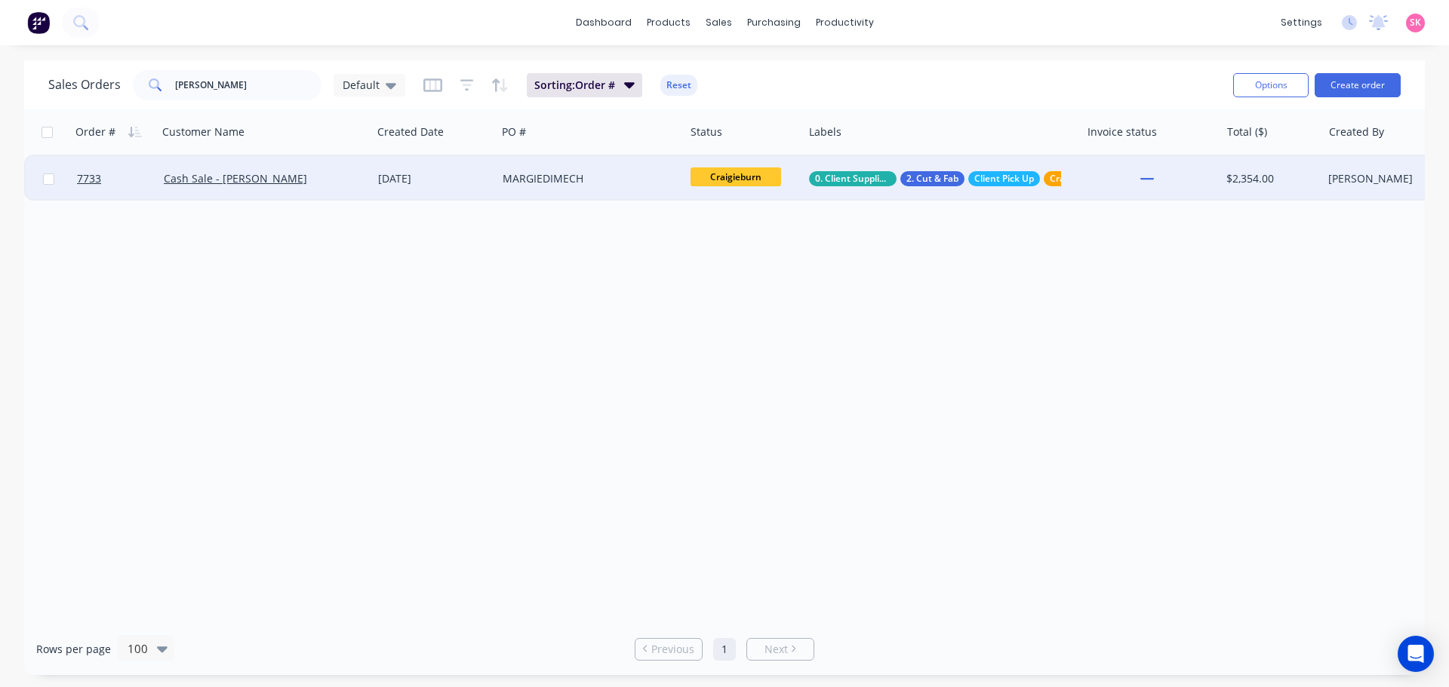
click at [504, 189] on div "MARGIEDIMECH" at bounding box center [591, 178] width 188 height 45
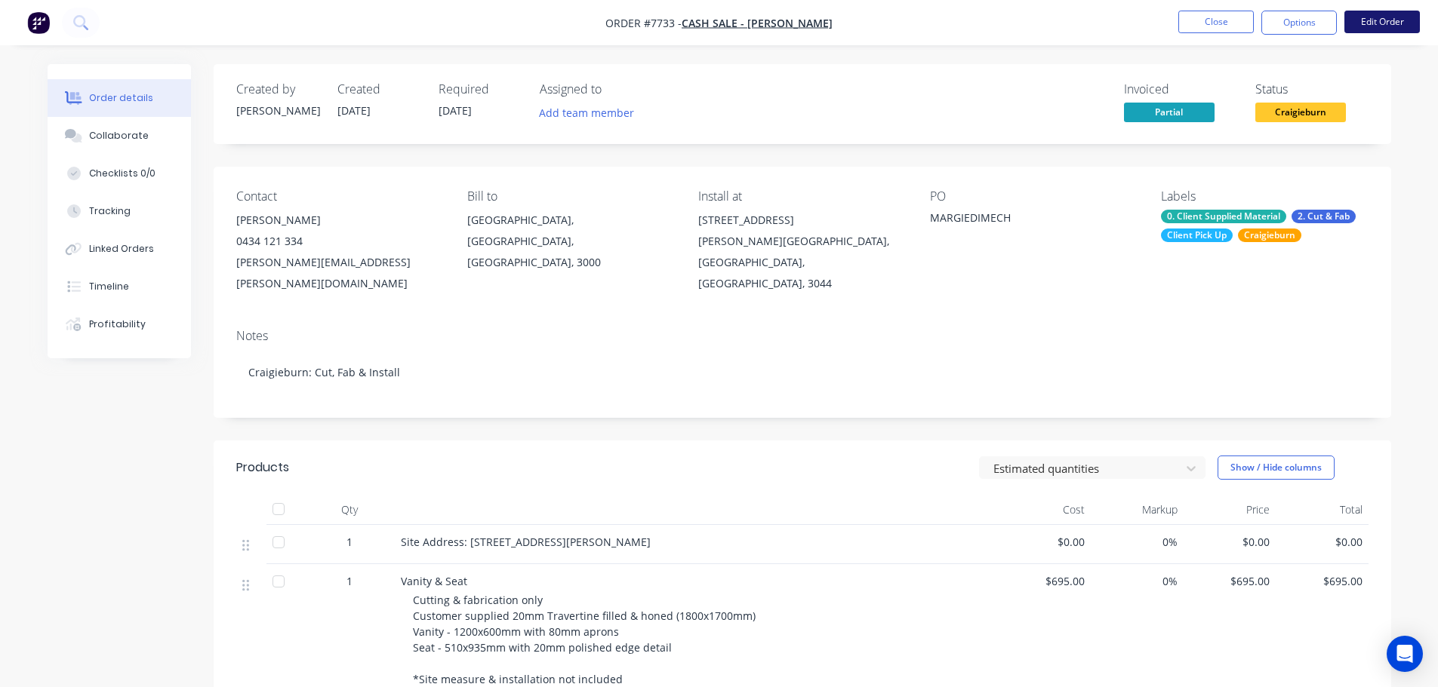
click at [1387, 25] on button "Edit Order" at bounding box center [1381, 22] width 75 height 23
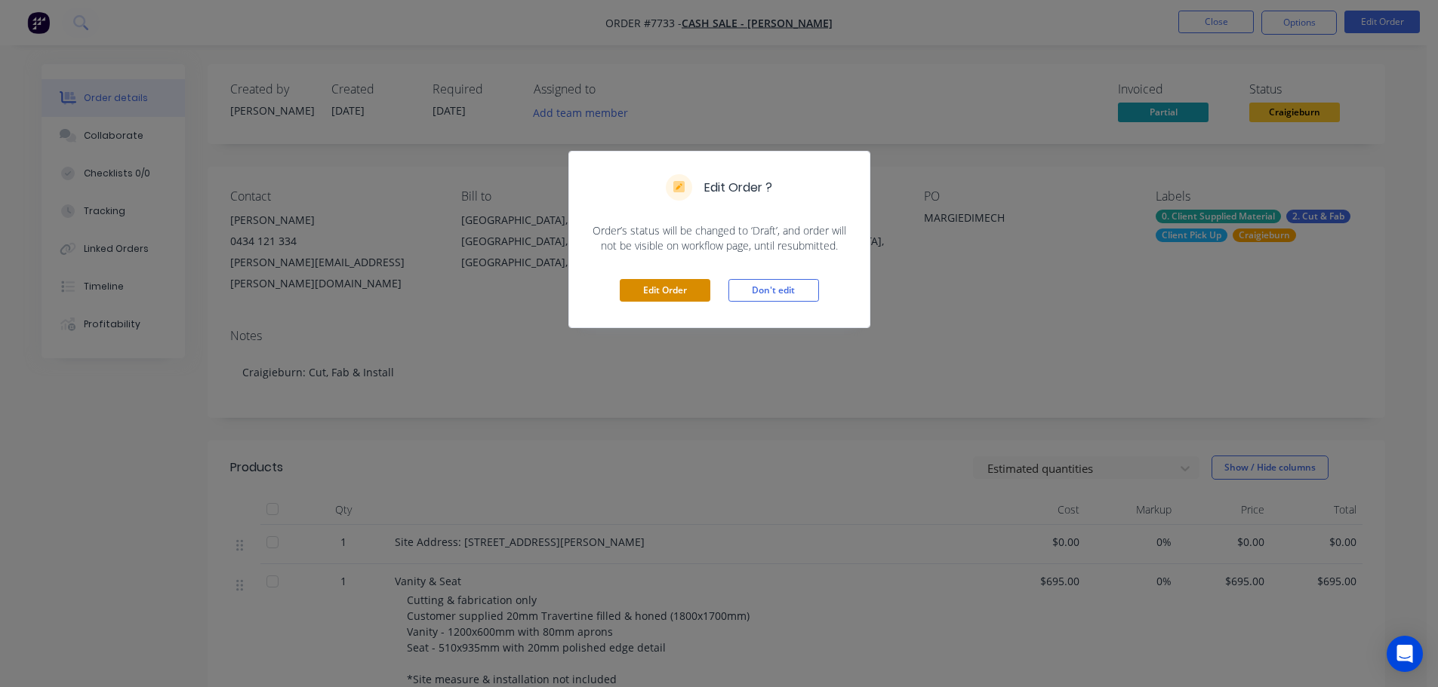
click at [690, 293] on button "Edit Order" at bounding box center [665, 290] width 91 height 23
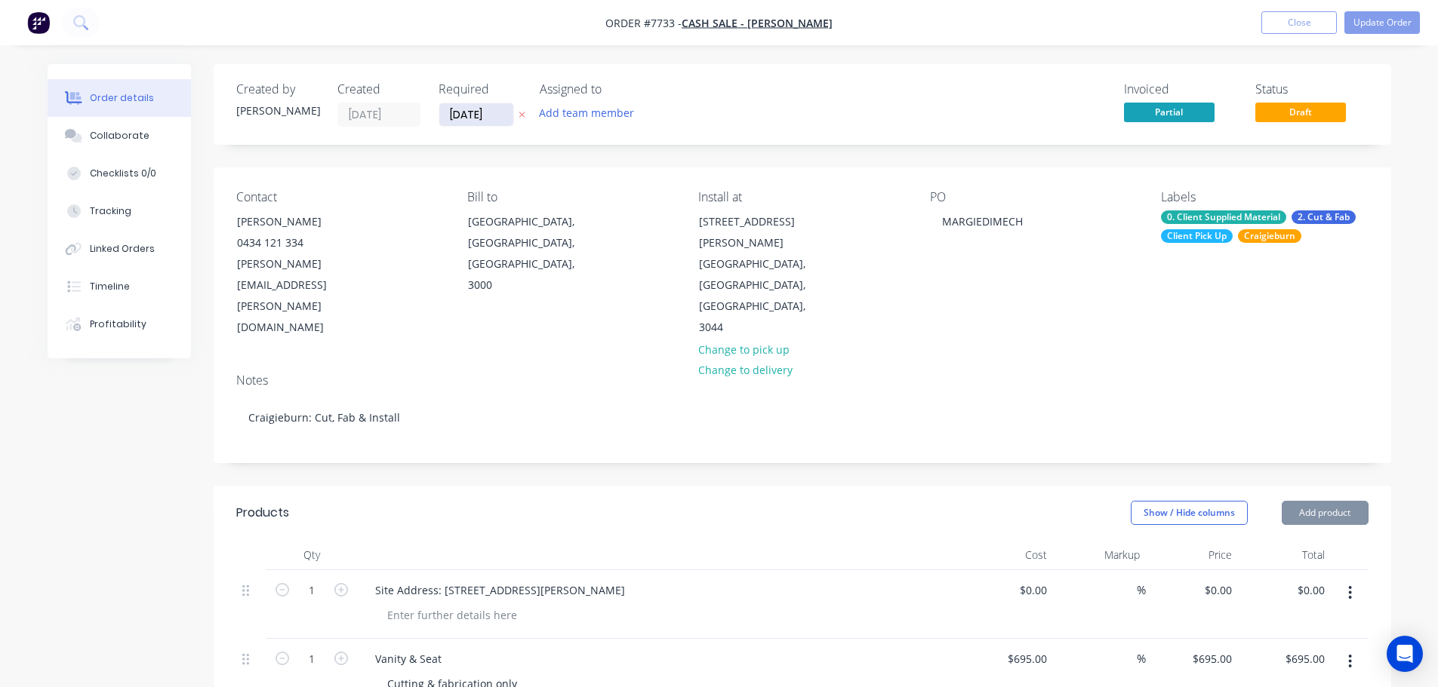
click at [479, 120] on input "30/11/25" at bounding box center [476, 114] width 74 height 23
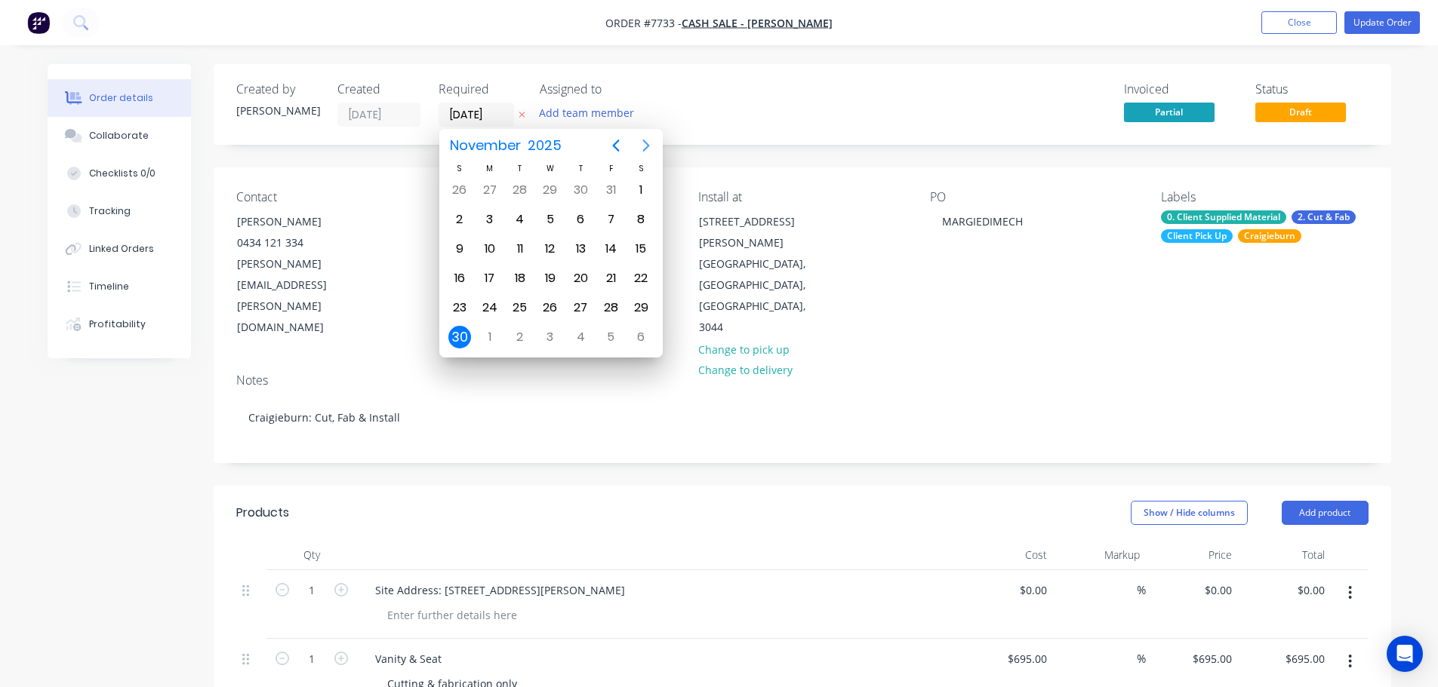
click at [645, 143] on icon "Next page" at bounding box center [645, 146] width 7 height 12
click at [549, 223] on div "10" at bounding box center [550, 219] width 23 height 23
type input "10/12/25"
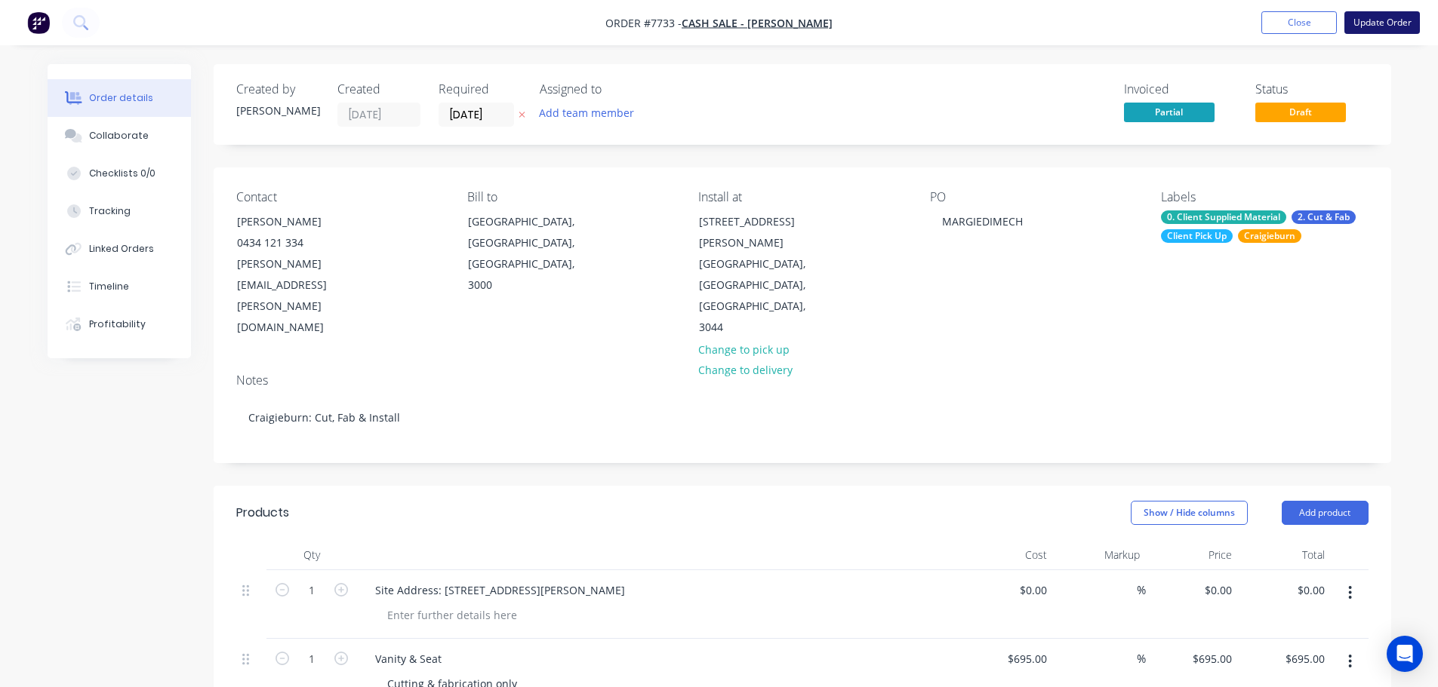
click at [1388, 21] on button "Update Order" at bounding box center [1381, 22] width 75 height 23
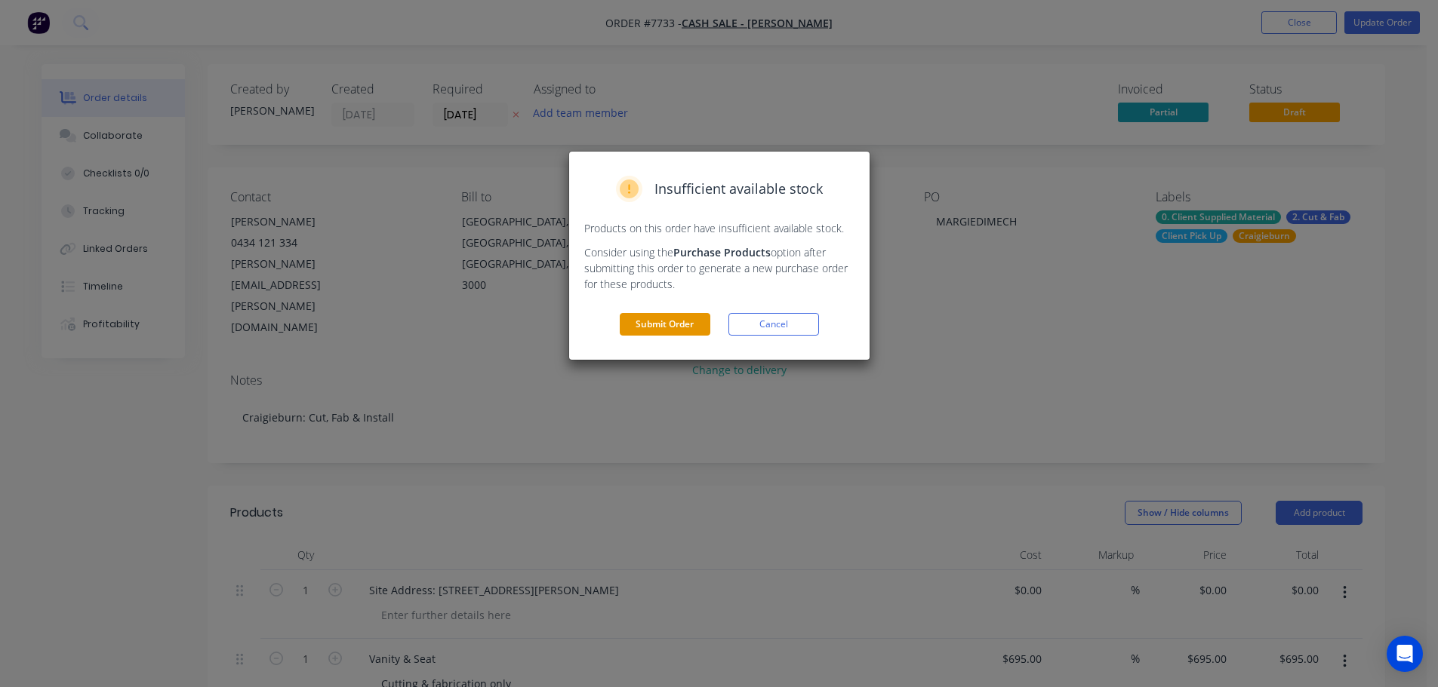
click at [694, 328] on button "Submit Order" at bounding box center [665, 324] width 91 height 23
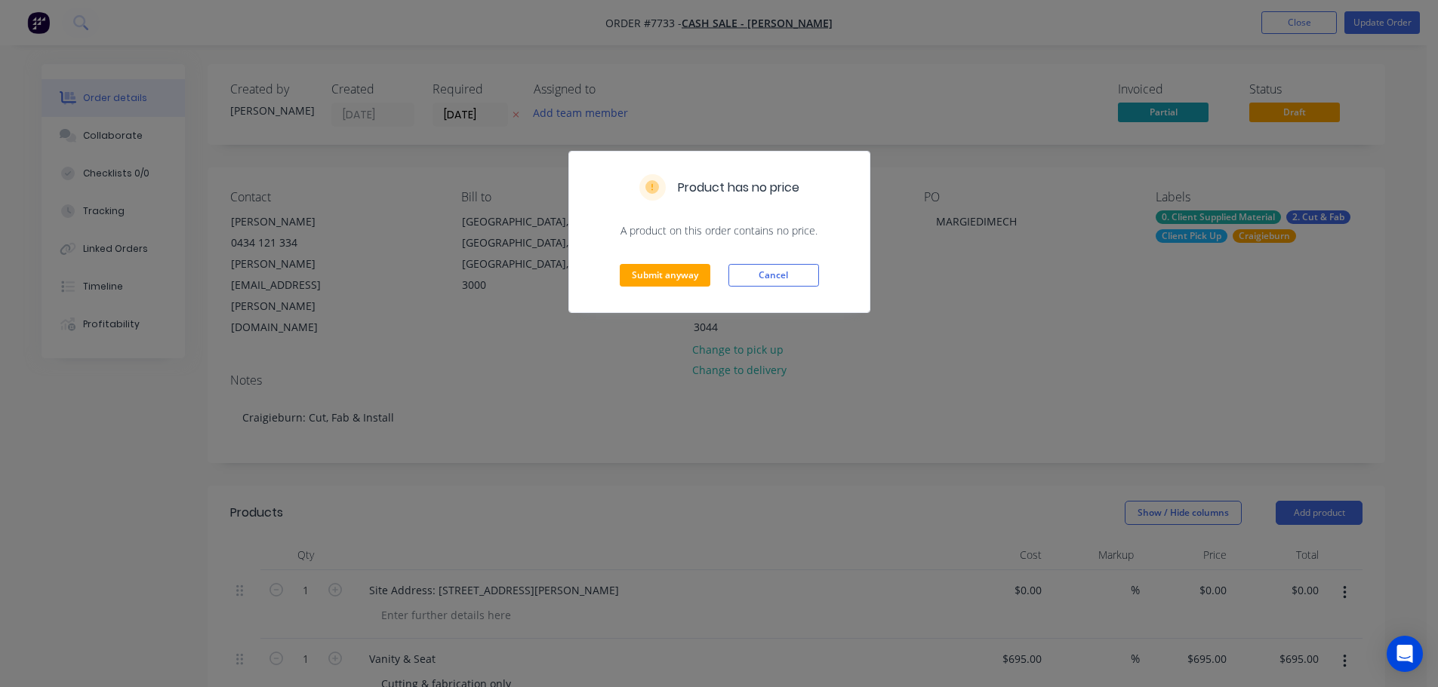
click at [696, 301] on div "Submit anyway Cancel" at bounding box center [719, 275] width 300 height 74
click at [696, 281] on button "Submit anyway" at bounding box center [665, 275] width 91 height 23
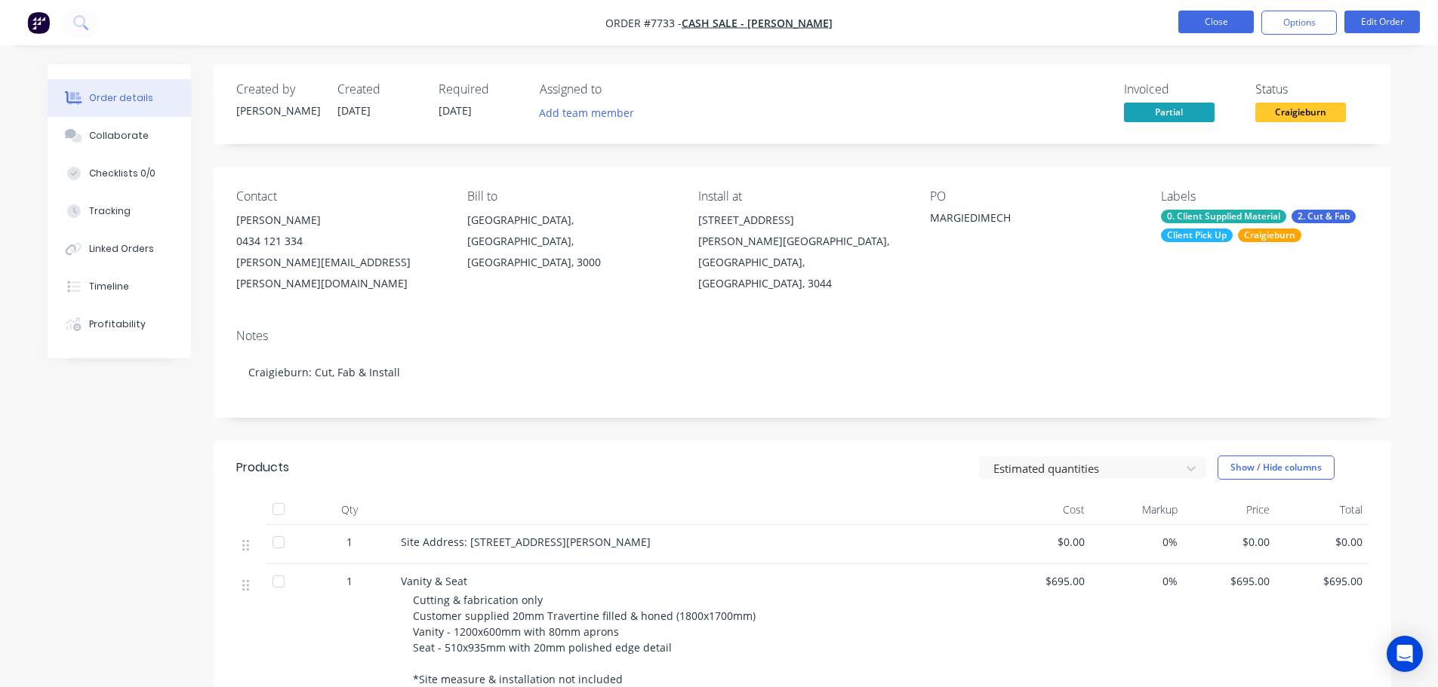
click at [1219, 22] on button "Close" at bounding box center [1215, 22] width 75 height 23
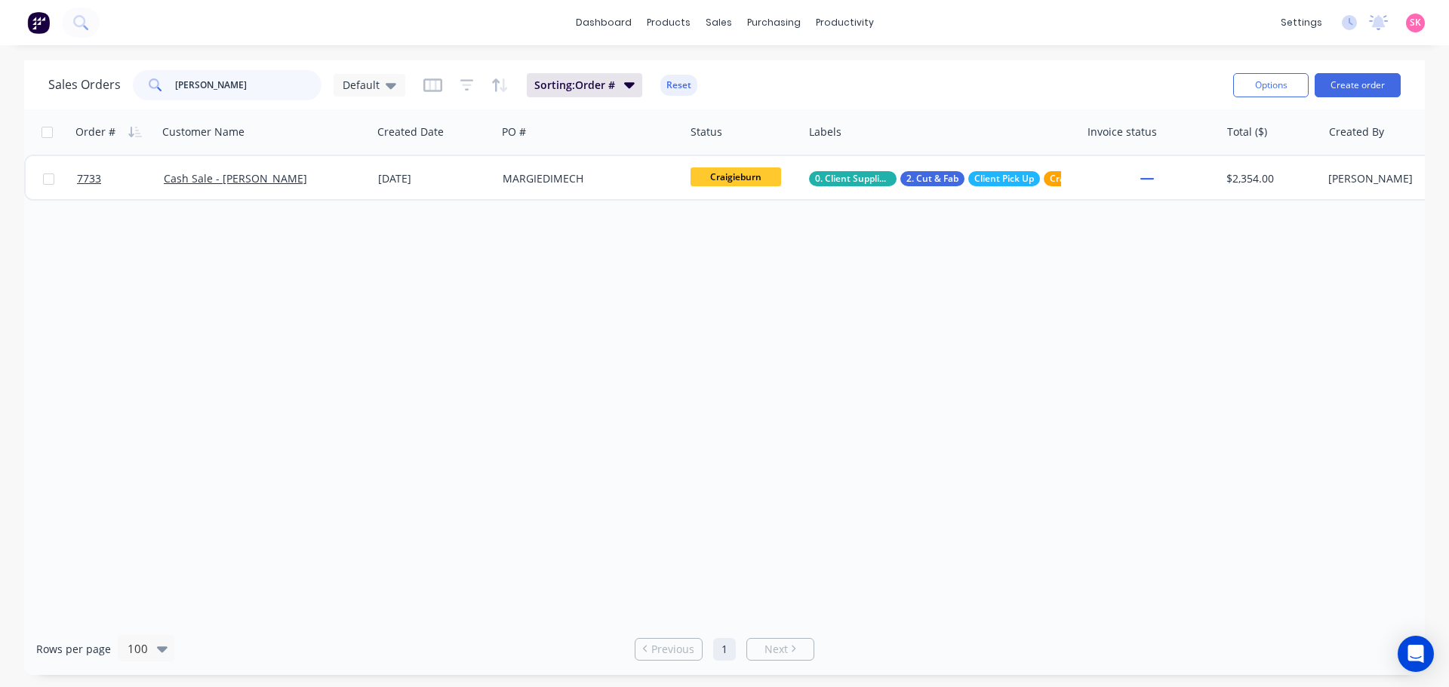
drag, startPoint x: 211, startPoint y: 87, endPoint x: 44, endPoint y: 88, distance: 166.8
click at [88, 88] on div "Sales Orders margie Default" at bounding box center [226, 85] width 357 height 30
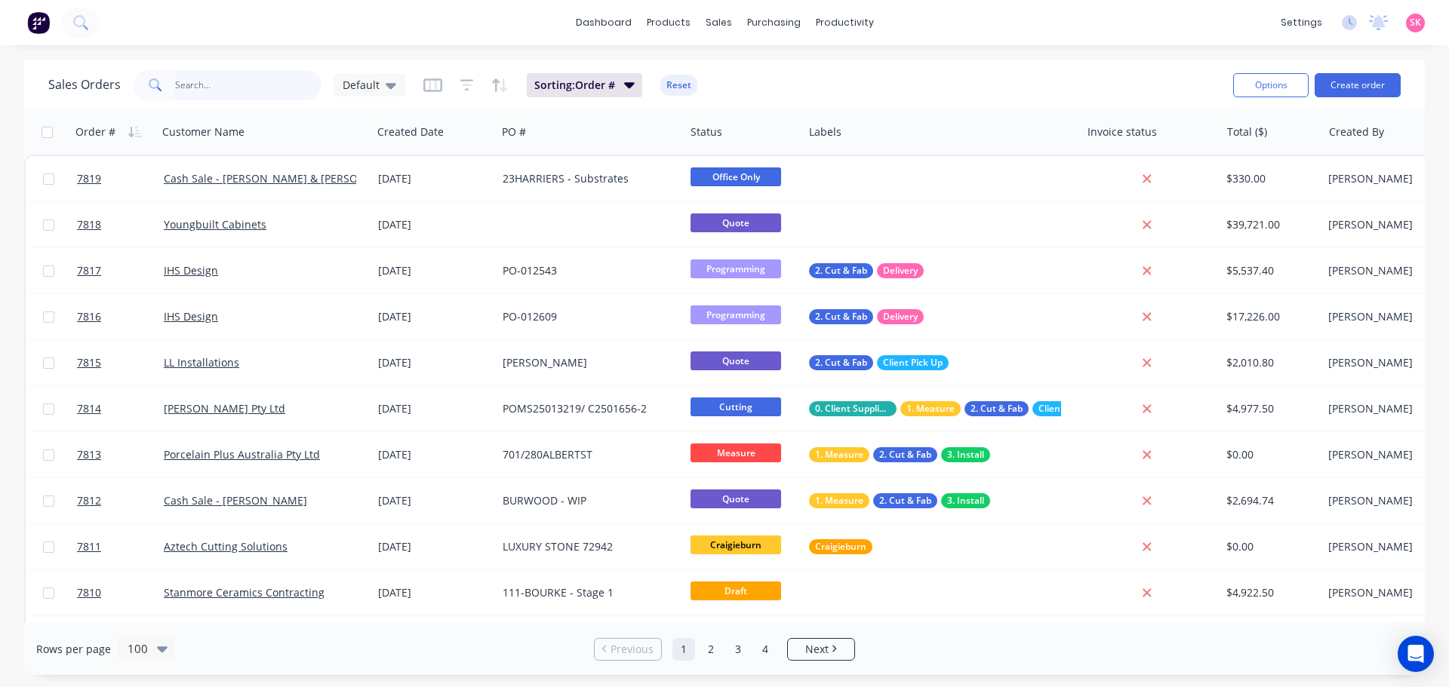
click at [261, 77] on input "text" at bounding box center [248, 85] width 147 height 30
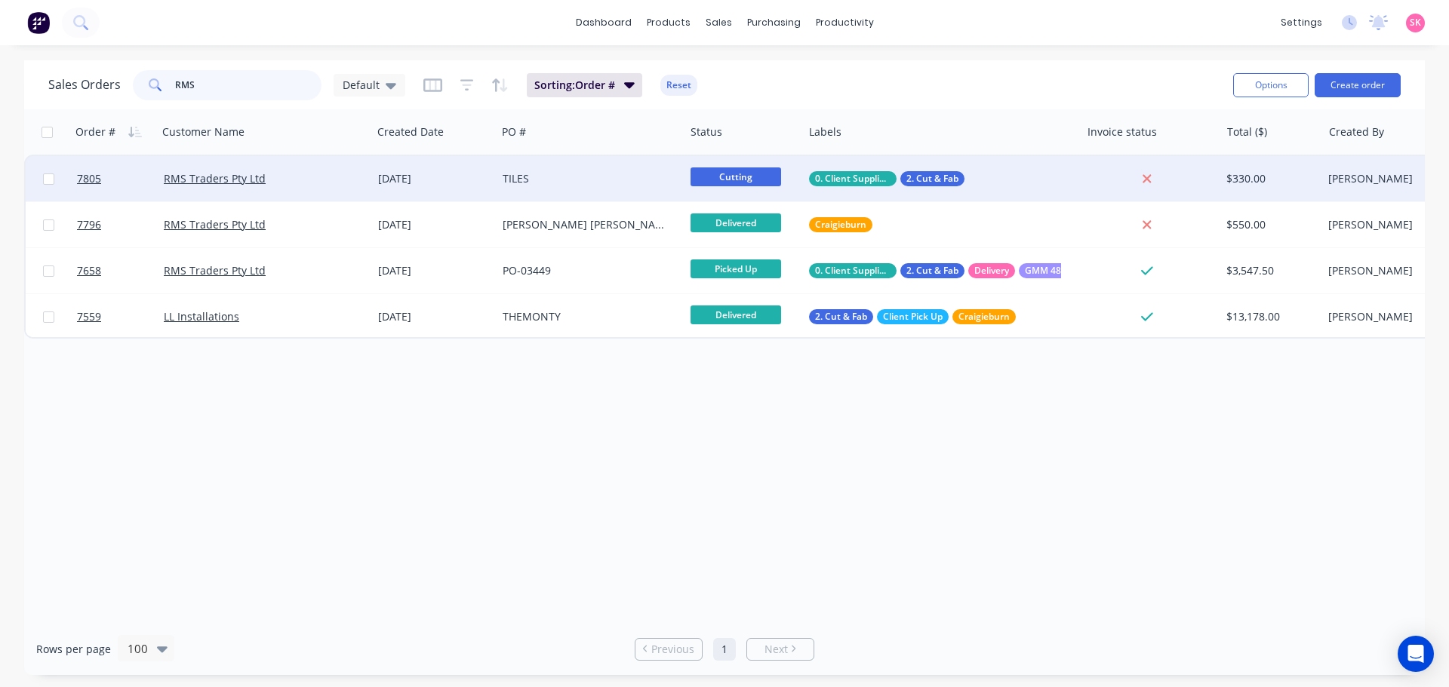
type input "RMS"
click at [304, 180] on div "RMS Traders Pty Ltd" at bounding box center [260, 178] width 192 height 15
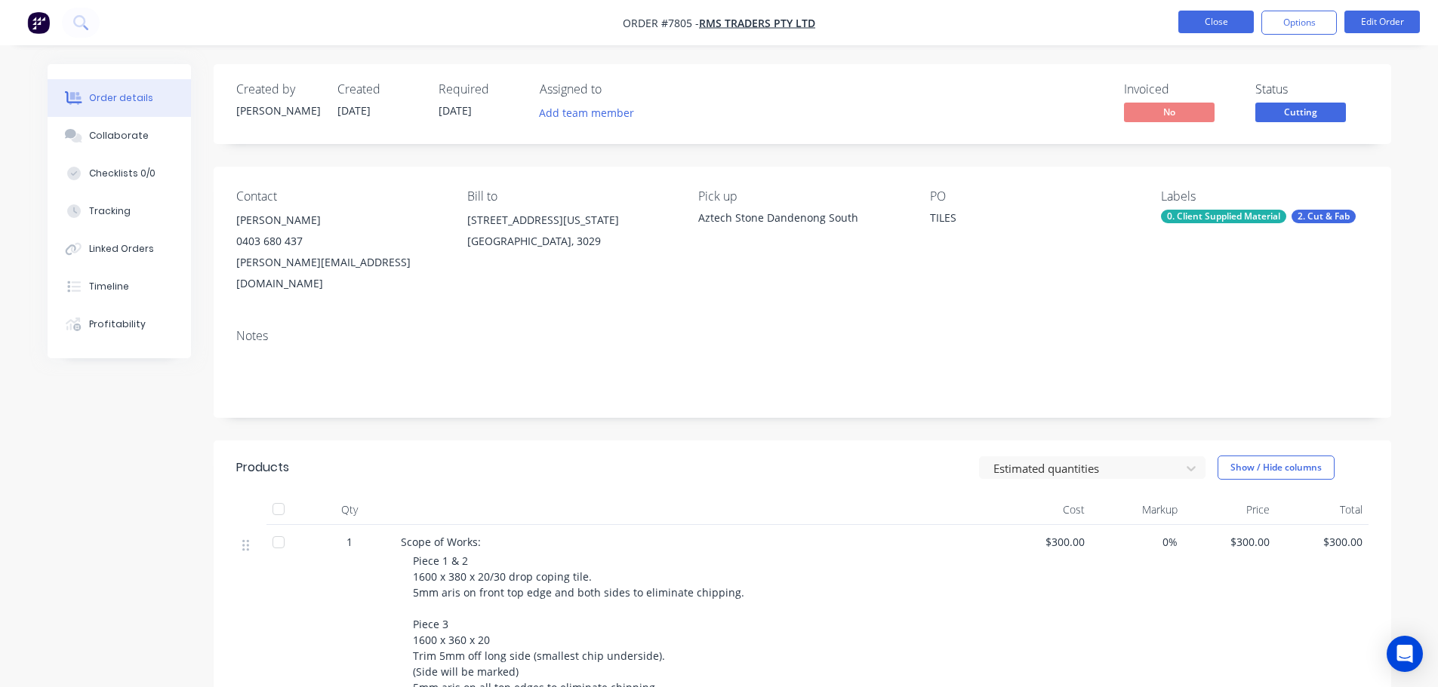
click at [1226, 23] on button "Close" at bounding box center [1215, 22] width 75 height 23
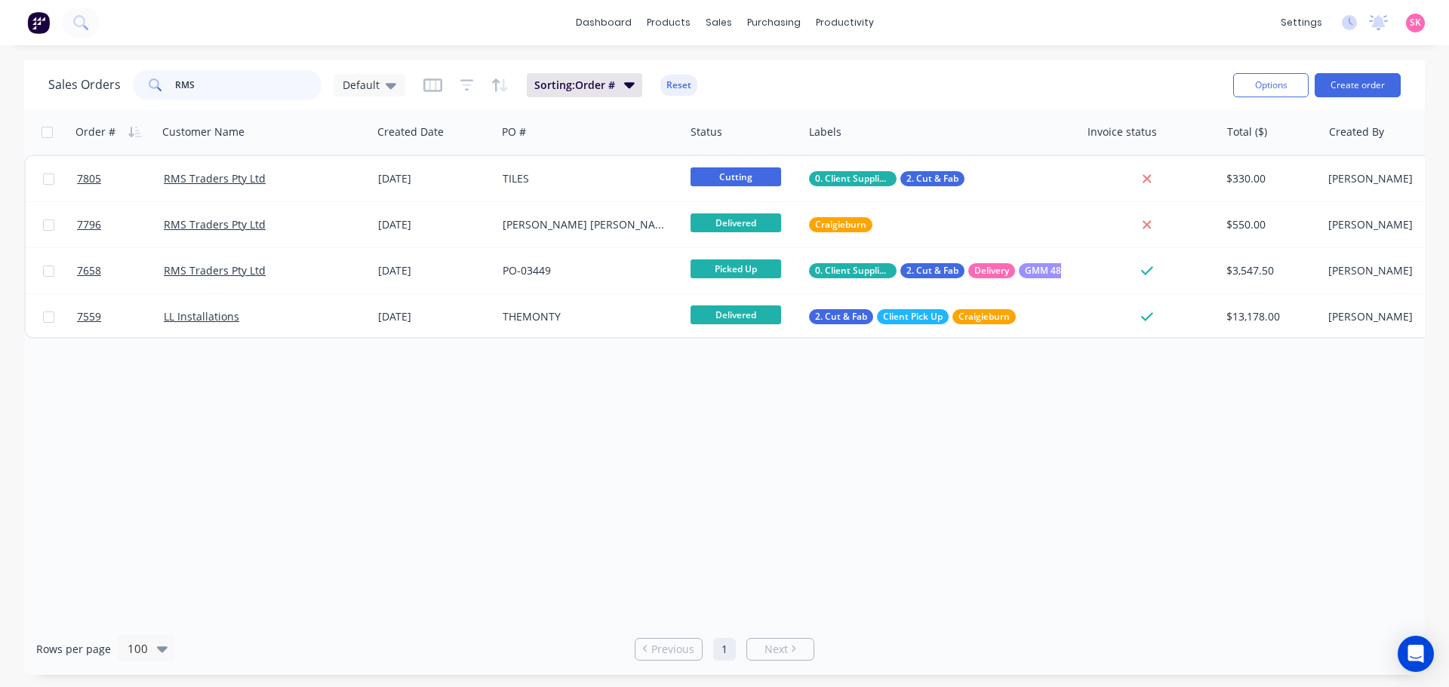
drag, startPoint x: 275, startPoint y: 86, endPoint x: 112, endPoint y: 105, distance: 164.1
click at [134, 105] on div "Sales Orders RMS Default Sorting: Order # Reset Options Create order" at bounding box center [724, 84] width 1401 height 49
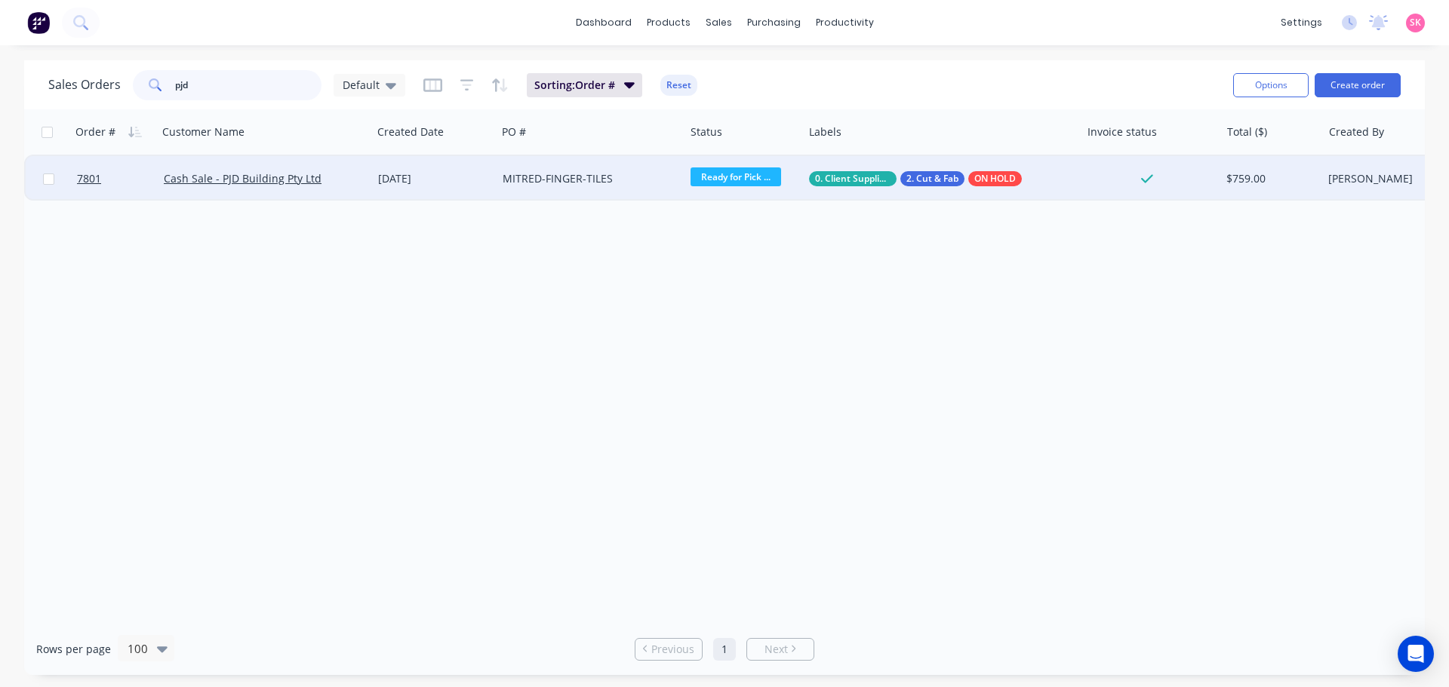
type input "pjd"
click at [475, 186] on div "06 Oct 2025" at bounding box center [434, 178] width 125 height 45
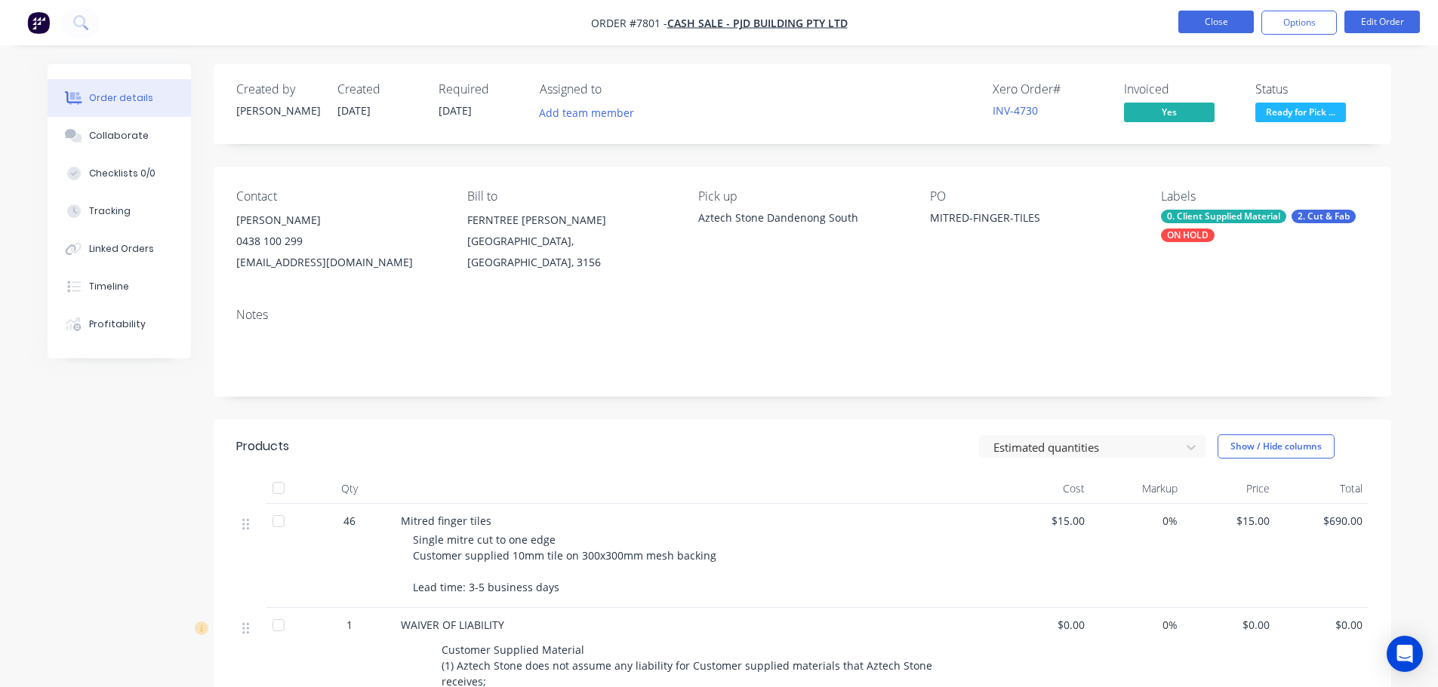
click at [1213, 19] on button "Close" at bounding box center [1215, 22] width 75 height 23
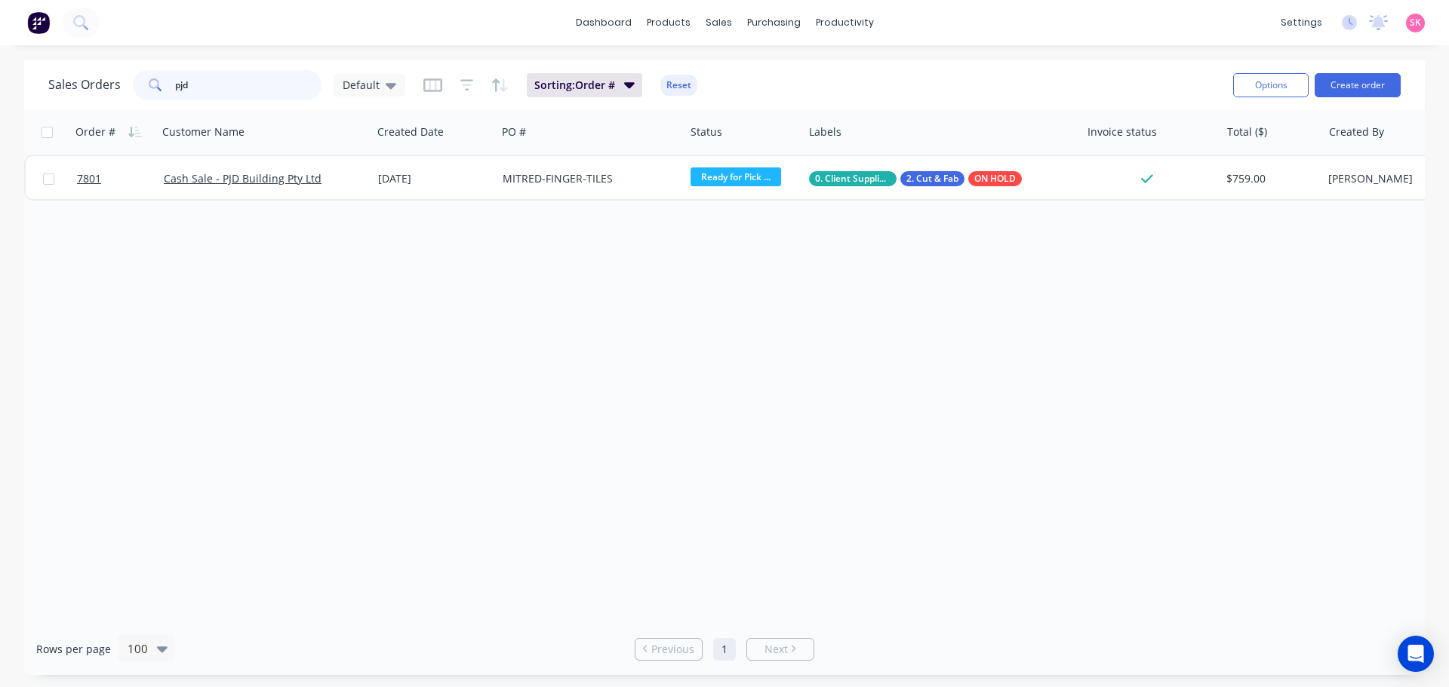
drag, startPoint x: 246, startPoint y: 85, endPoint x: 188, endPoint y: 55, distance: 65.5
click at [38, 82] on div "Sales Orders pjd Default Sorting: Order # Reset Options Create order" at bounding box center [724, 84] width 1401 height 49
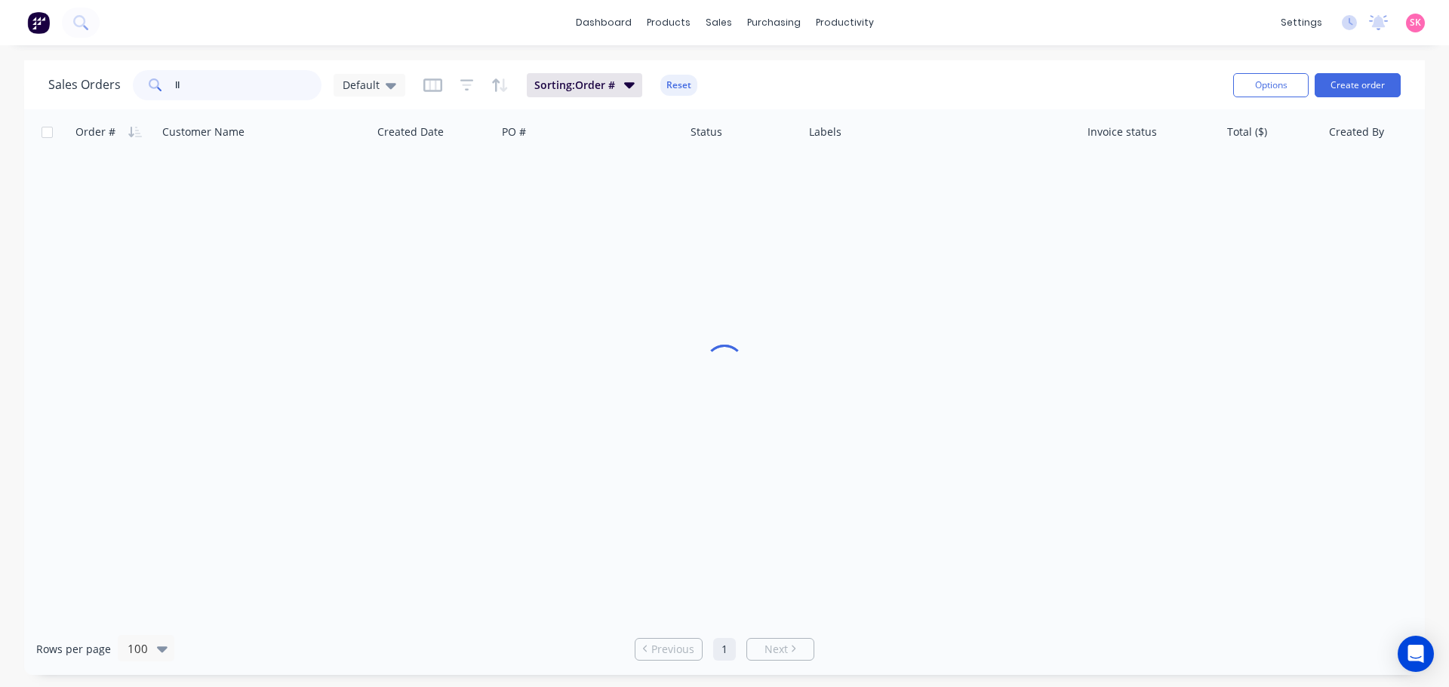
type input "l"
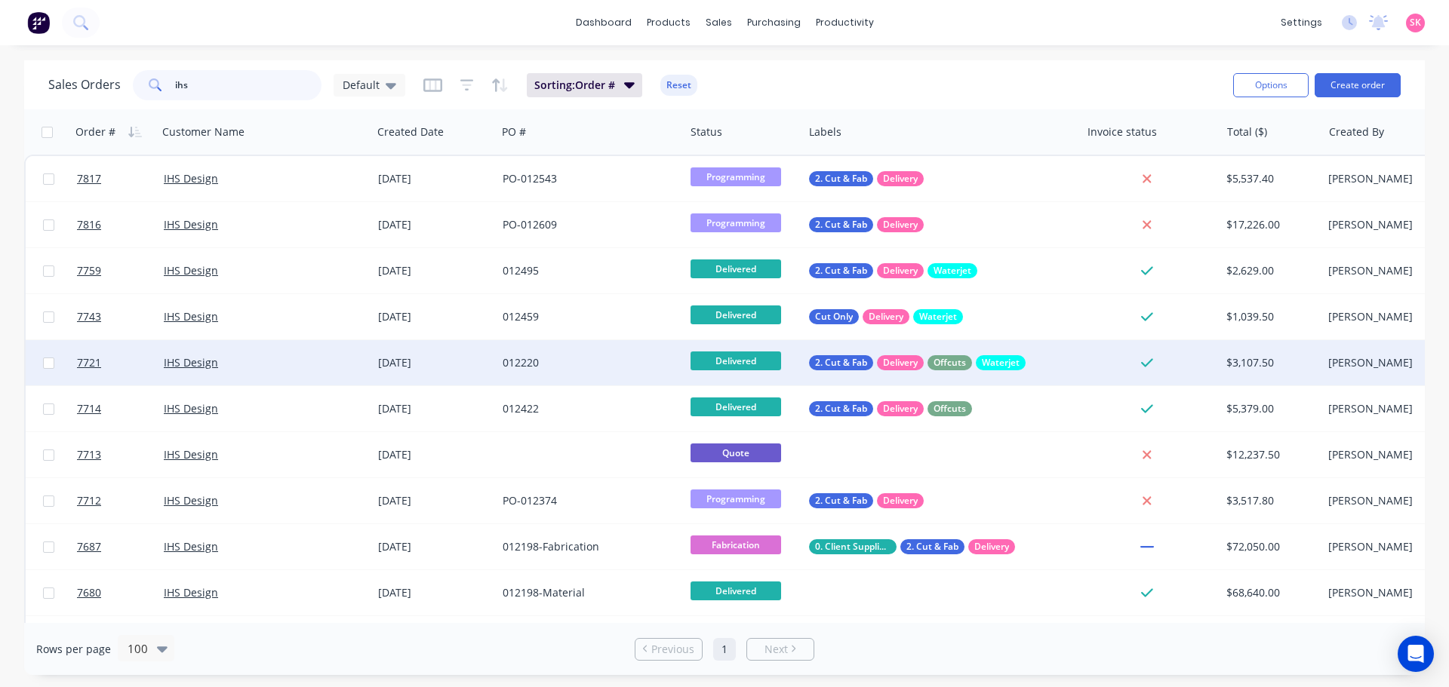
type input "ihs"
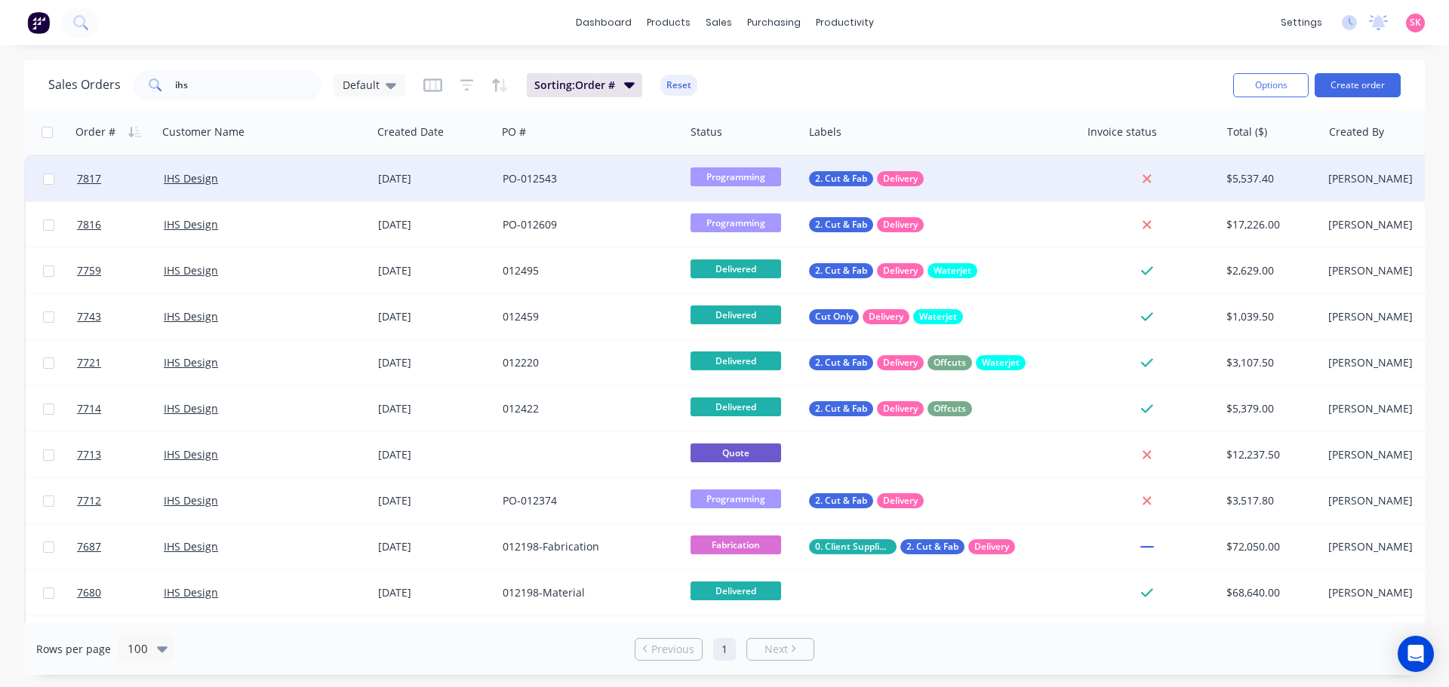
click at [395, 192] on div "10 Oct 2025" at bounding box center [434, 178] width 125 height 45
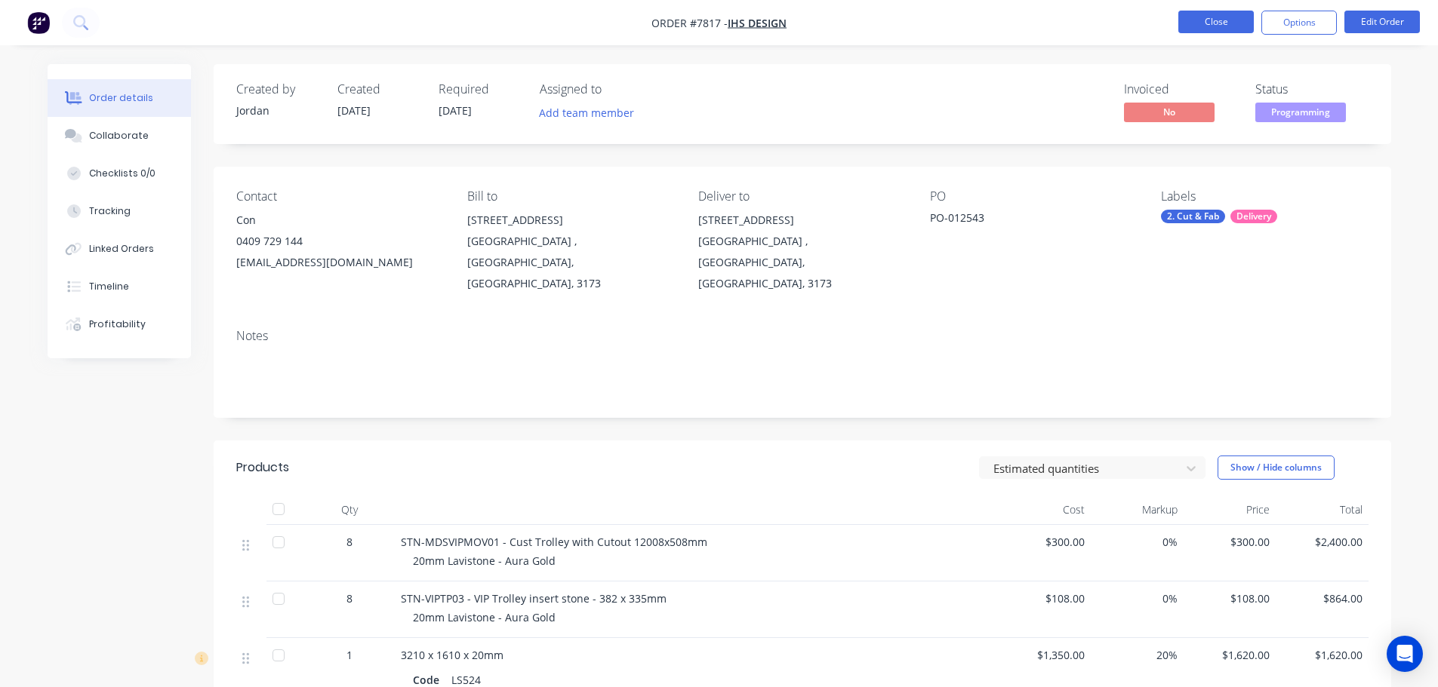
click at [1225, 26] on button "Close" at bounding box center [1215, 22] width 75 height 23
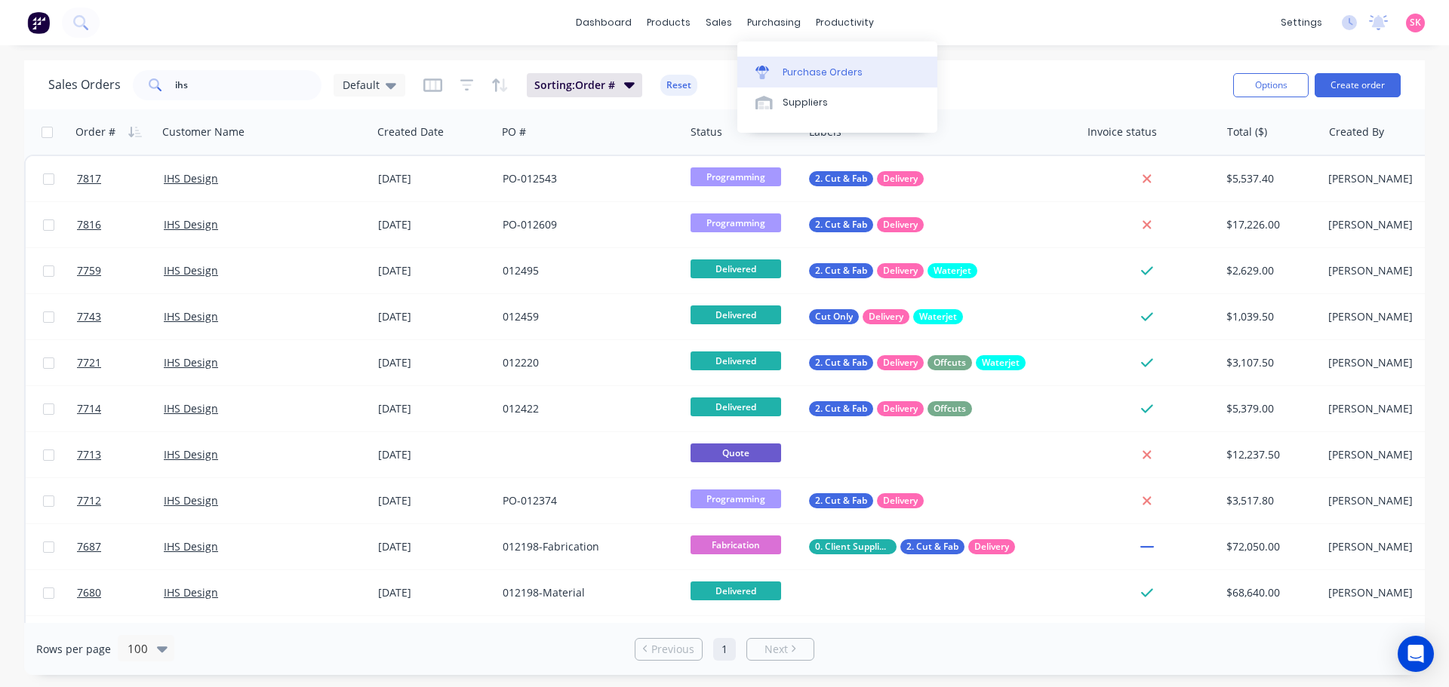
click at [793, 60] on link "Purchase Orders" at bounding box center [837, 72] width 200 height 30
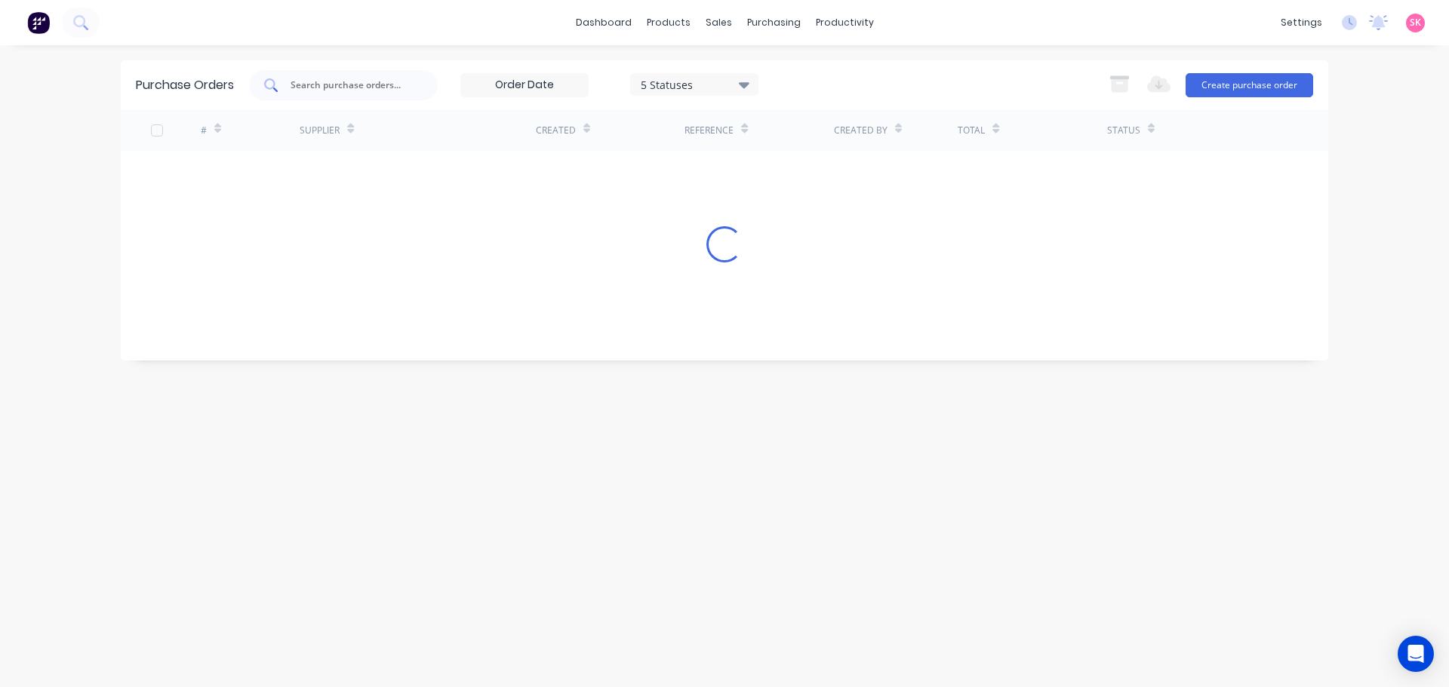
click at [320, 90] on input "text" at bounding box center [351, 85] width 125 height 15
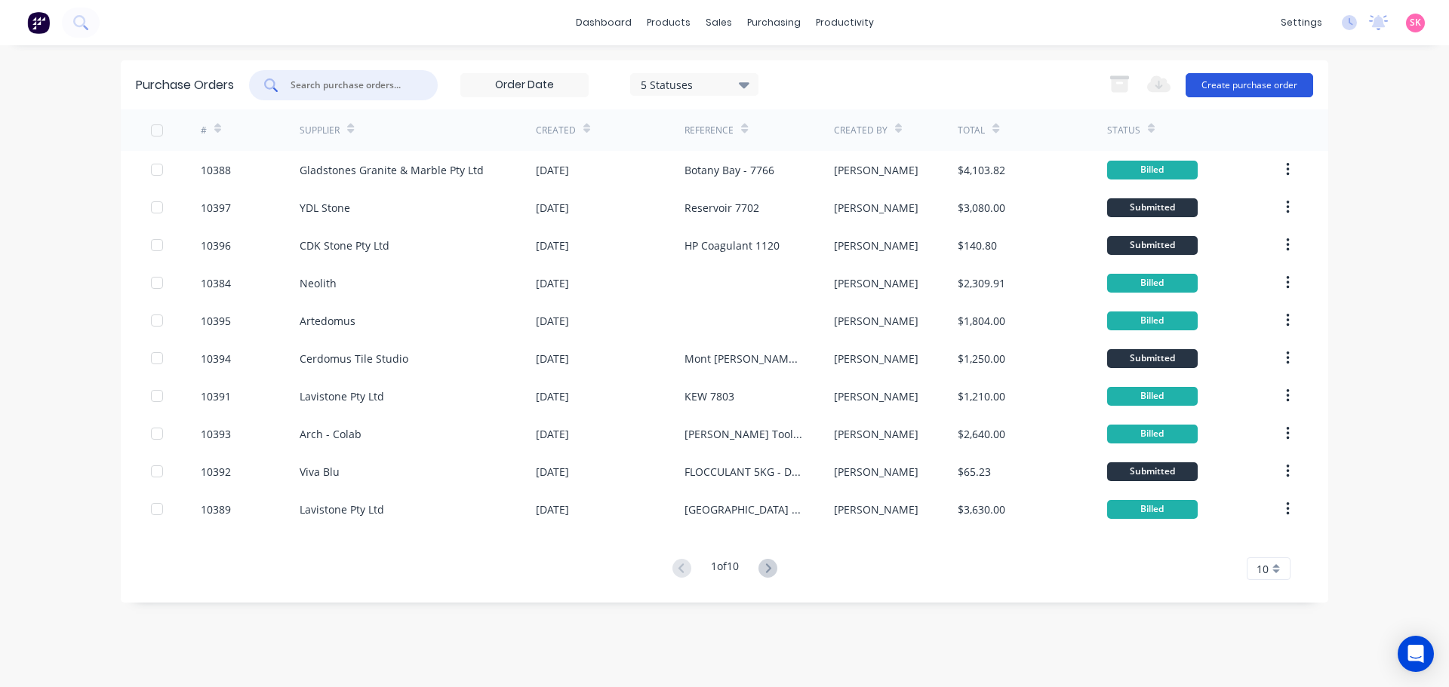
click at [1222, 83] on button "Create purchase order" at bounding box center [1250, 85] width 128 height 24
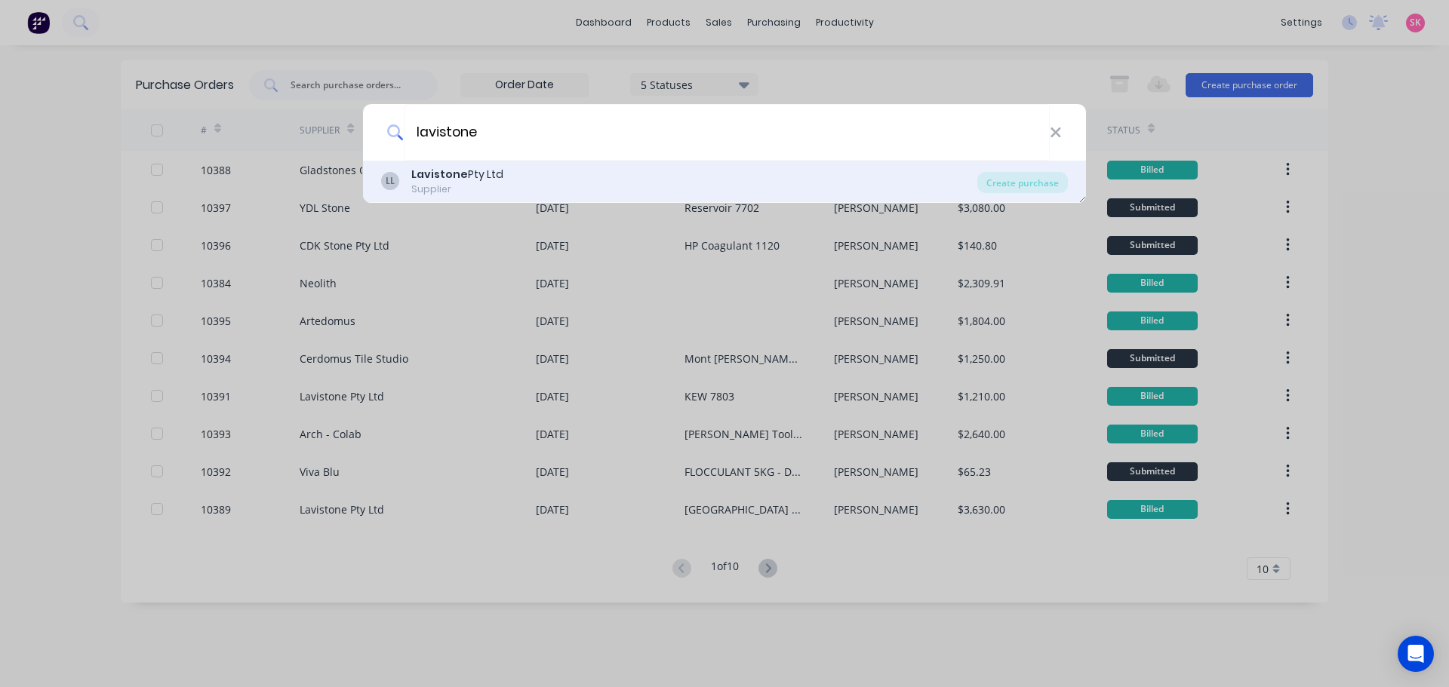
type input "lavistone"
click at [506, 164] on div "LL Lavistone Pty Ltd Supplier Create purchase" at bounding box center [724, 182] width 723 height 42
click at [575, 183] on div "LL Lavistone Pty Ltd Supplier" at bounding box center [679, 181] width 596 height 29
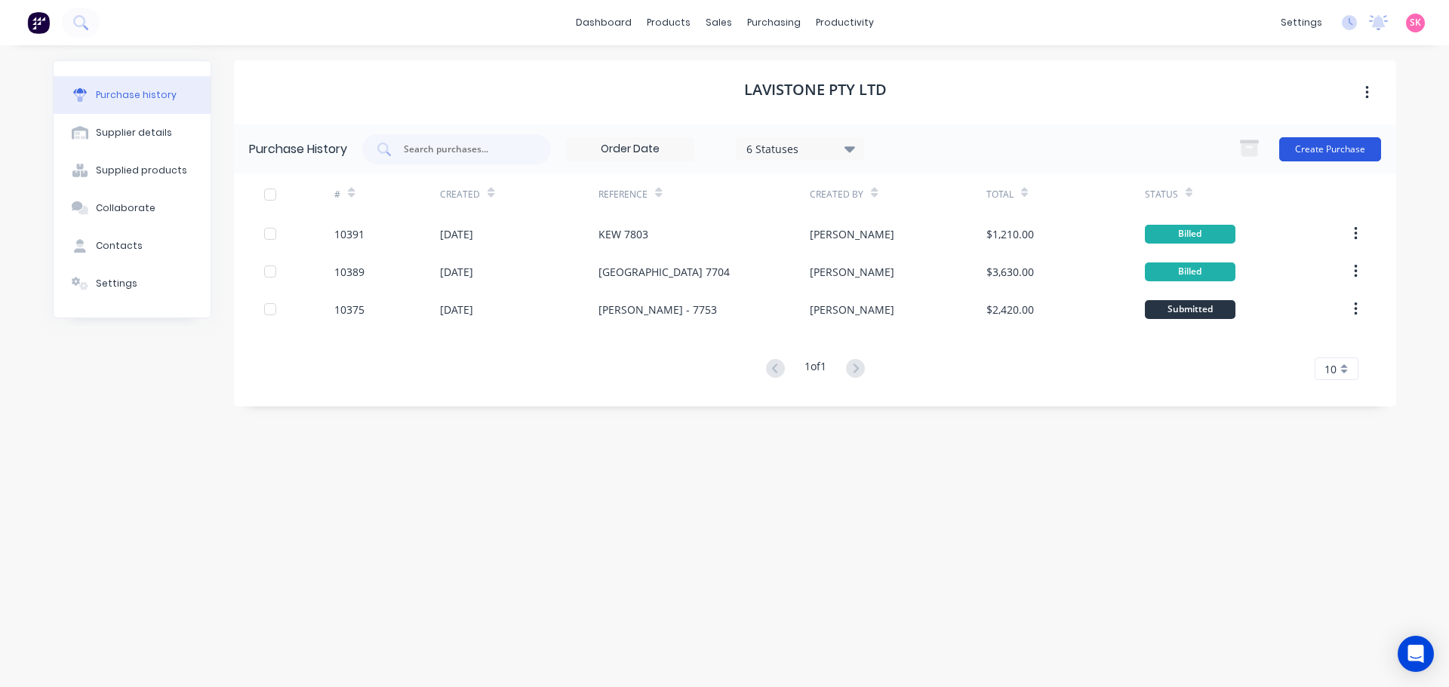
click at [1300, 138] on button "Create Purchase" at bounding box center [1330, 149] width 102 height 24
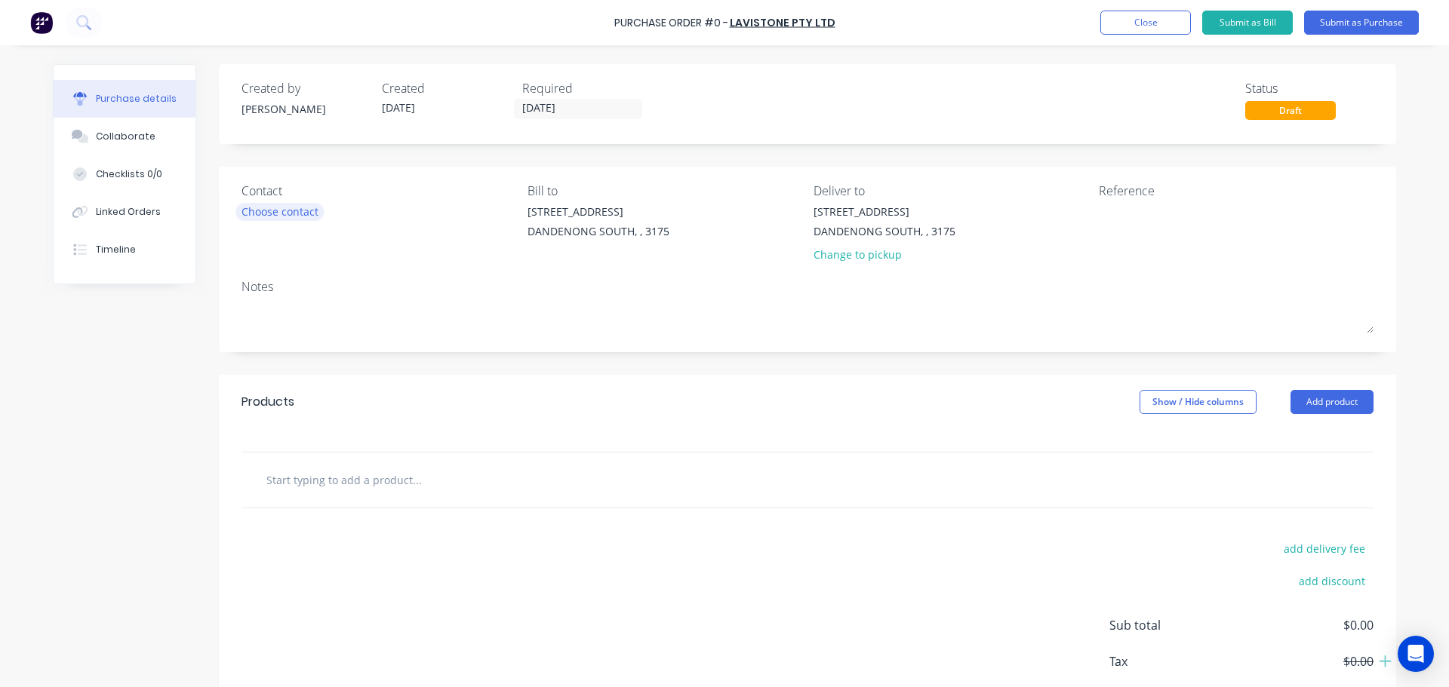
click at [258, 211] on div "Choose contact" at bounding box center [279, 212] width 77 height 16
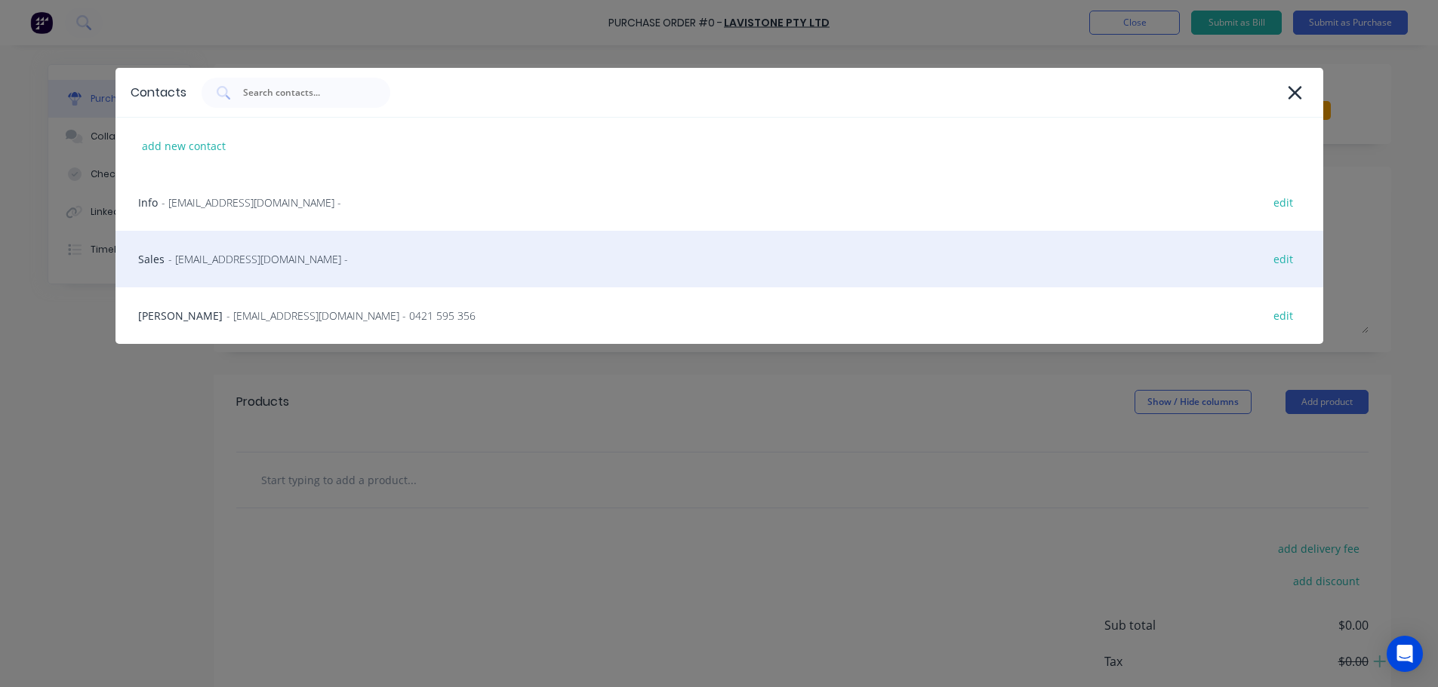
click at [280, 267] on div "Sales - sales@lavistone.com.au - edit" at bounding box center [718, 259] width 1207 height 57
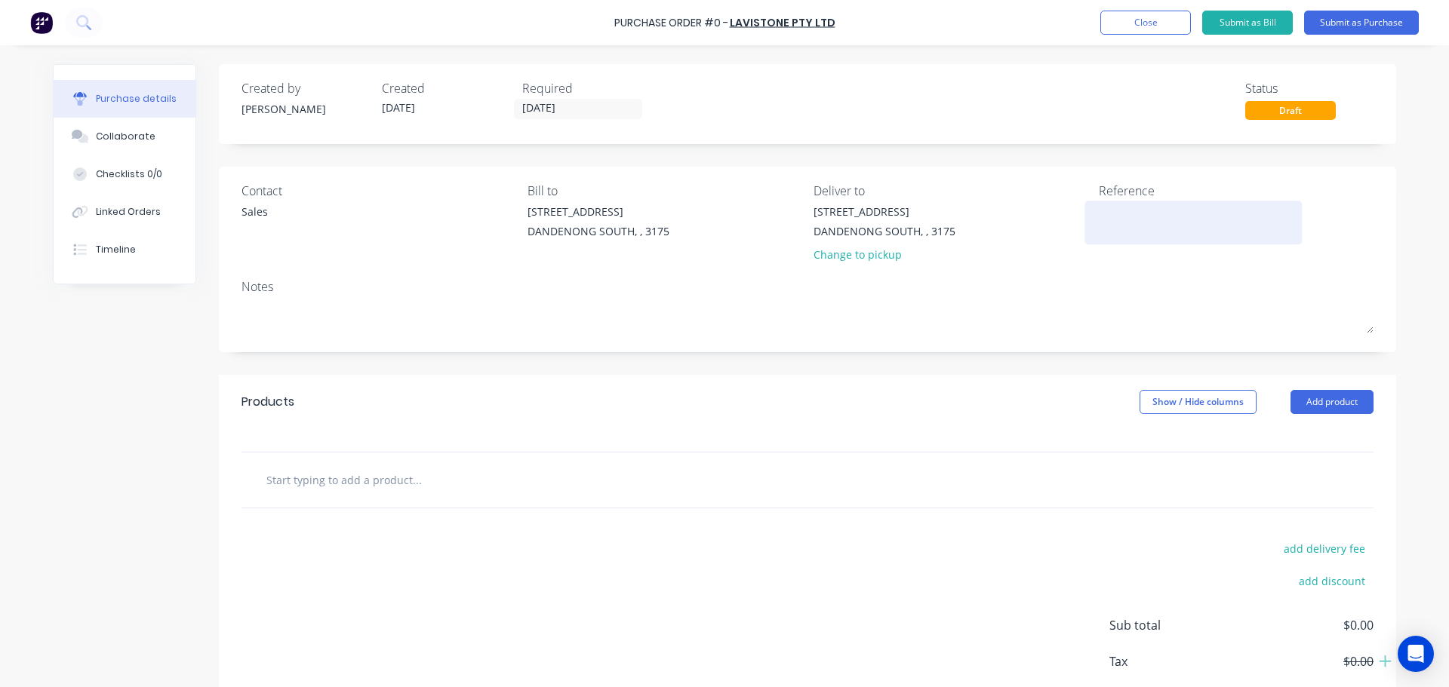
click at [1155, 220] on textarea at bounding box center [1193, 221] width 189 height 34
type textarea "IHS"
type textarea "x"
type textarea "IHS"
type textarea "x"
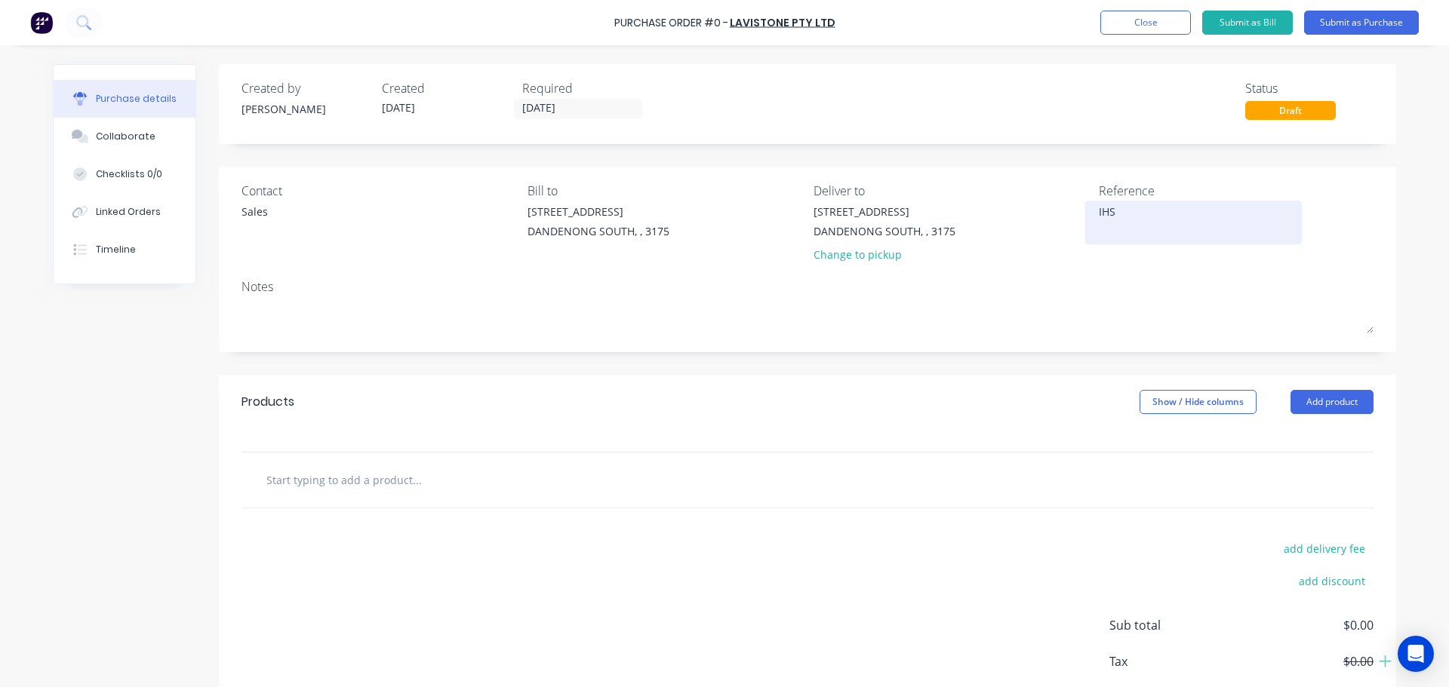
click at [1154, 223] on textarea "IHS" at bounding box center [1193, 221] width 189 height 34
type textarea "IHS 7817"
type textarea "x"
type textarea "IHS 7817"
click at [334, 486] on input "text" at bounding box center [417, 480] width 302 height 30
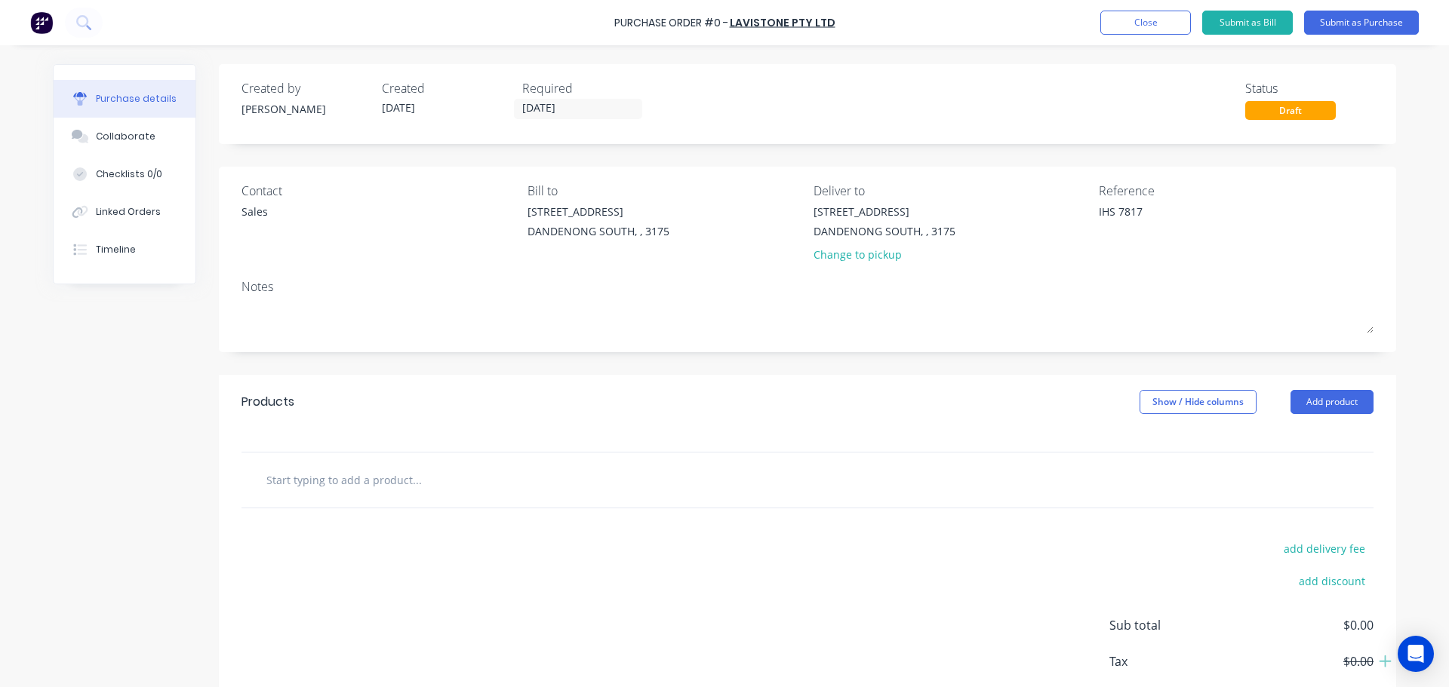
type textarea "x"
type input "A"
type textarea "x"
type input "AU"
type textarea "x"
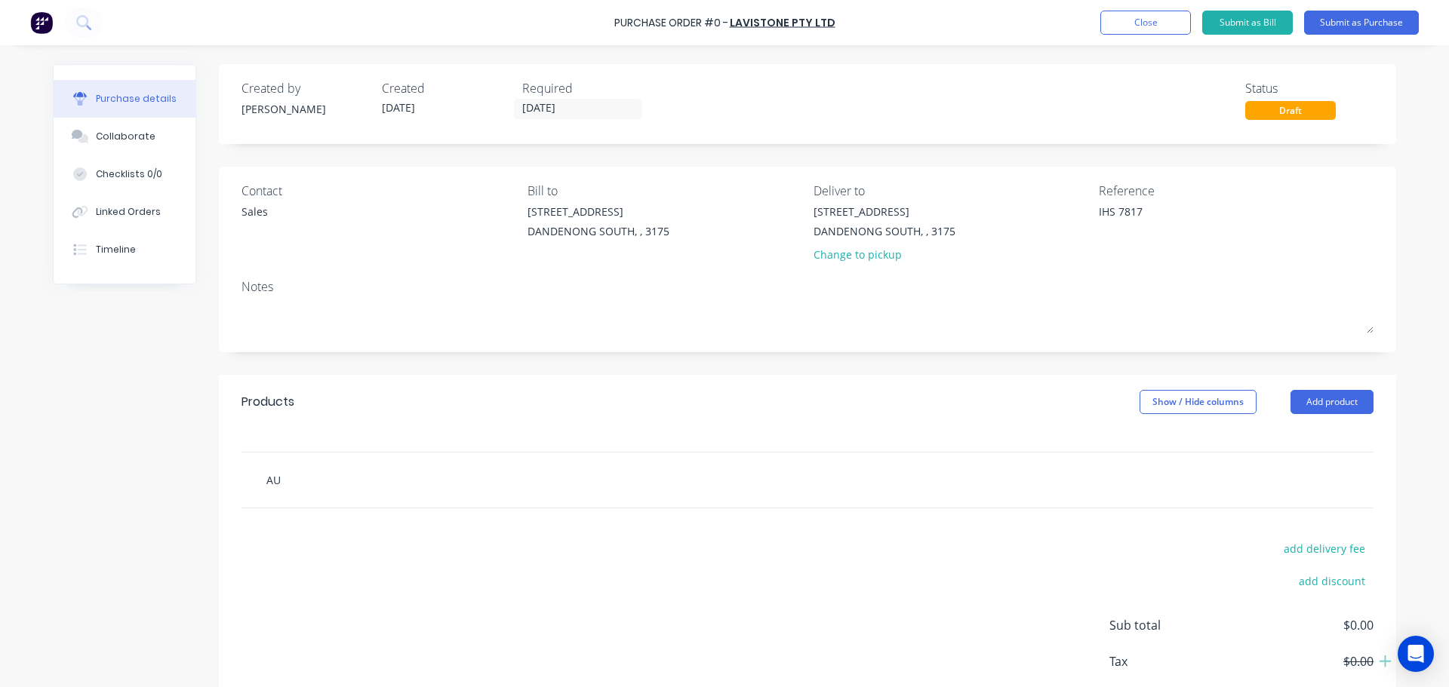
type input "AUR"
type textarea "x"
type input "AURA"
type textarea "x"
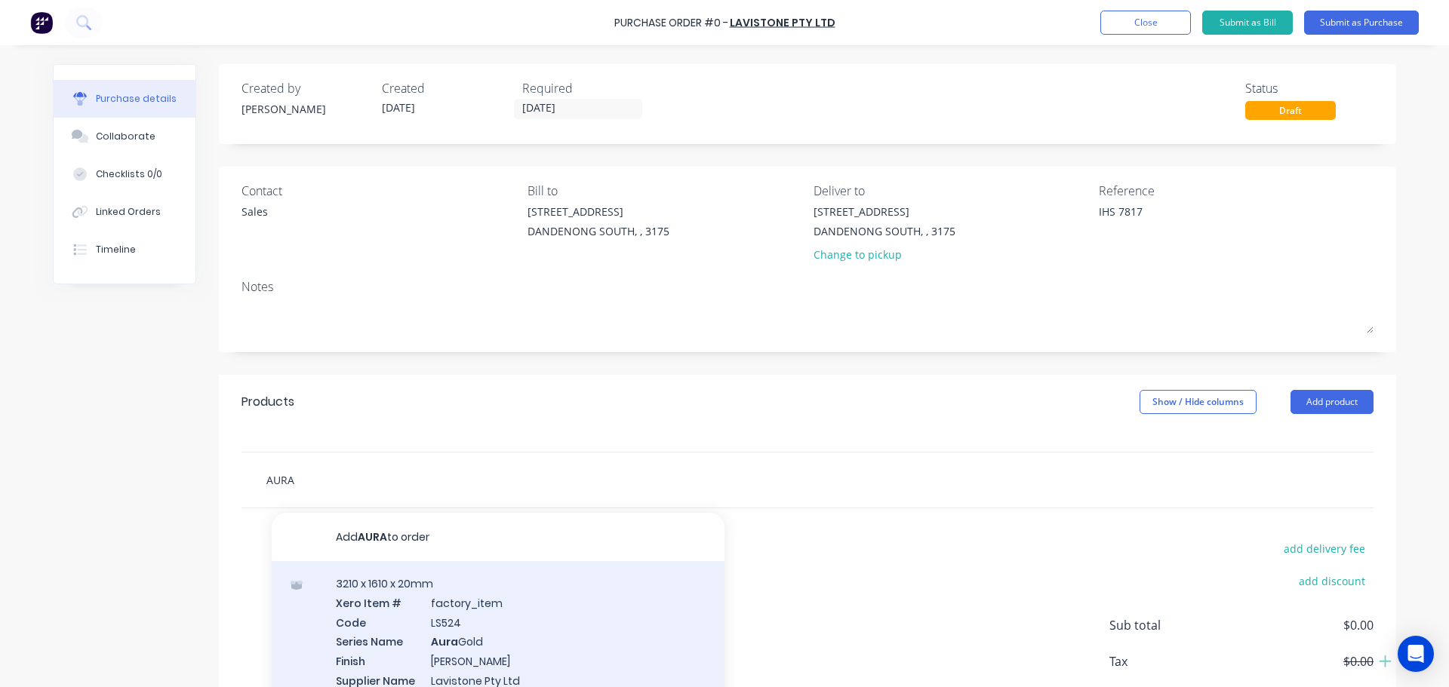
type input "AURA"
click at [515, 633] on div "3210 x 1610 x 20mm Xero Item # factory_item Code LS524 Series Name Aura Gold Fi…" at bounding box center [498, 641] width 453 height 161
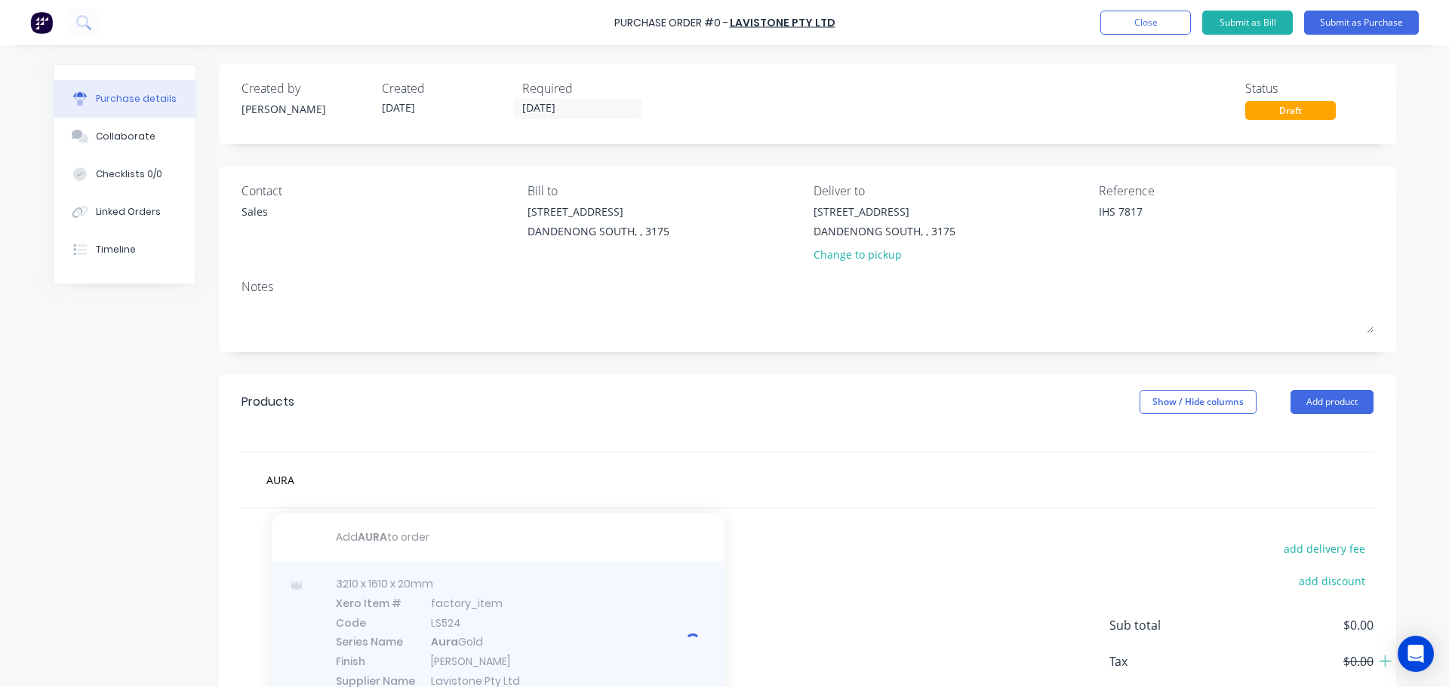
type textarea "x"
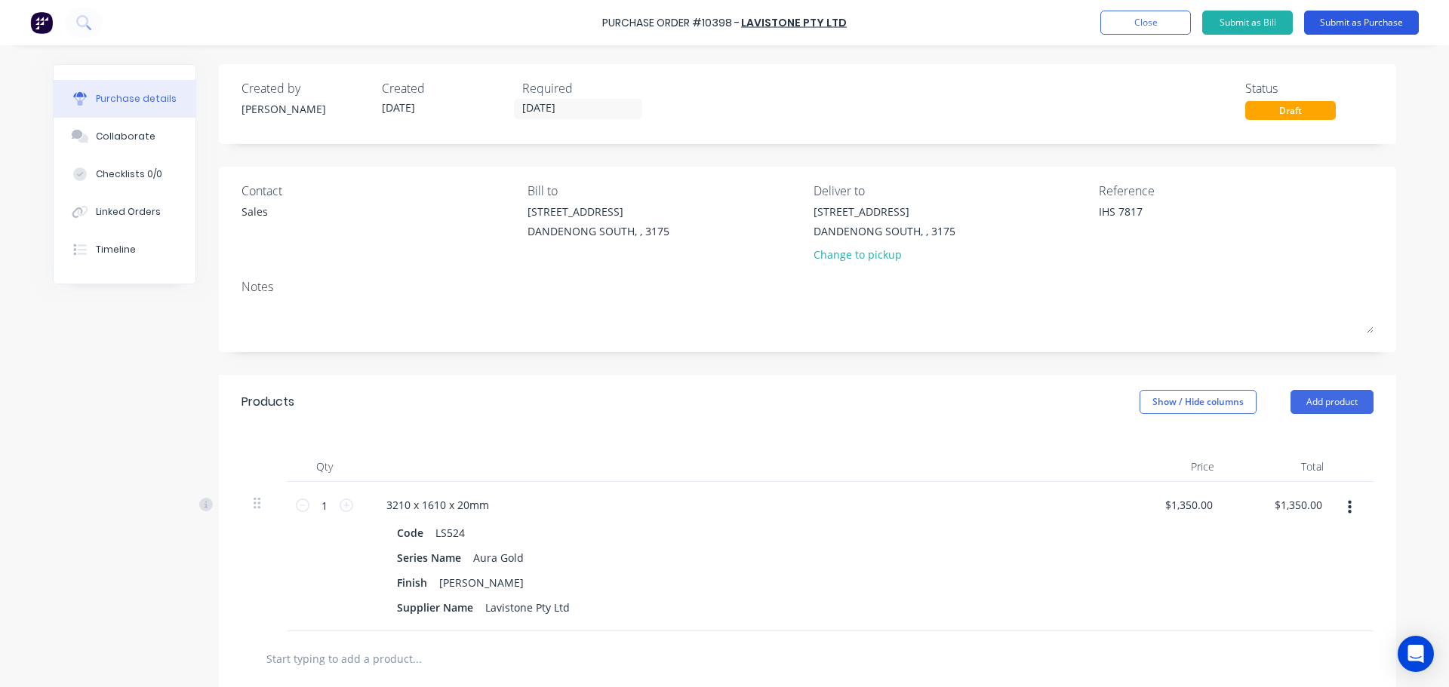
click at [1335, 23] on button "Submit as Purchase" at bounding box center [1361, 23] width 115 height 24
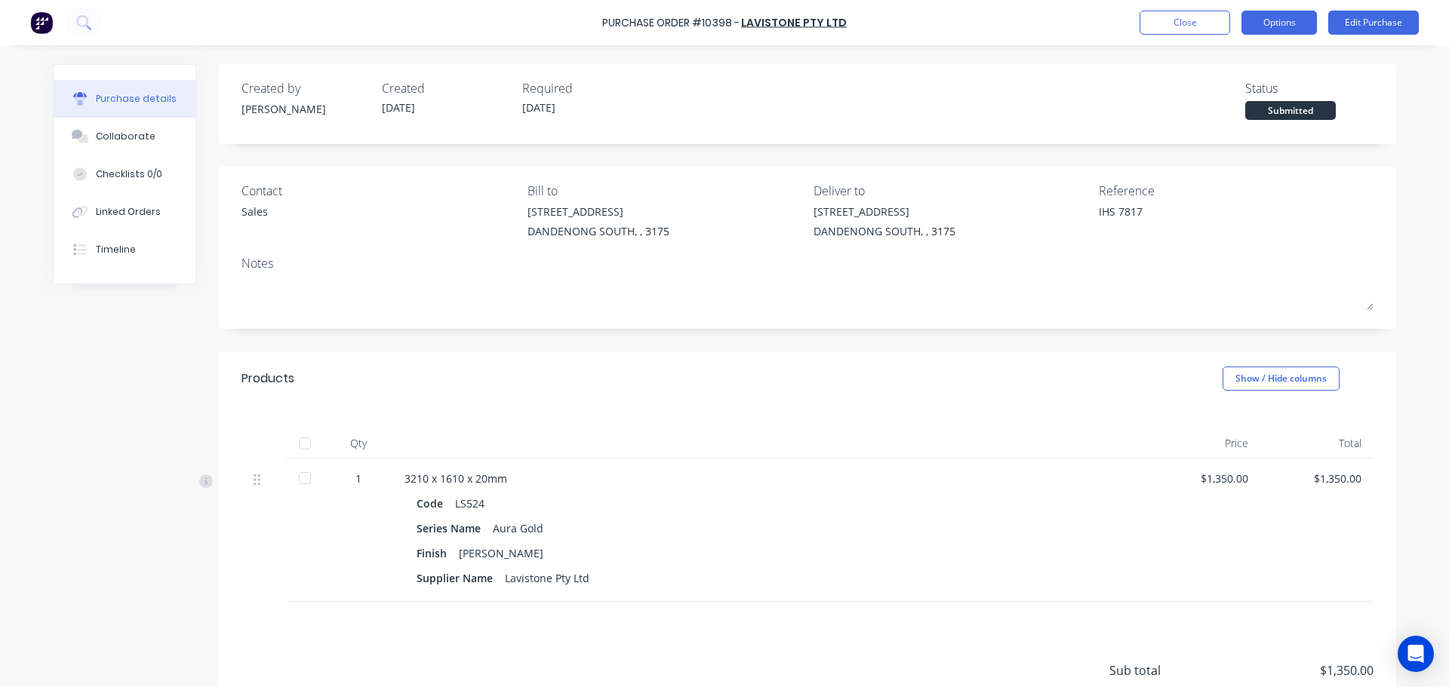
click at [1276, 23] on button "Options" at bounding box center [1278, 23] width 75 height 24
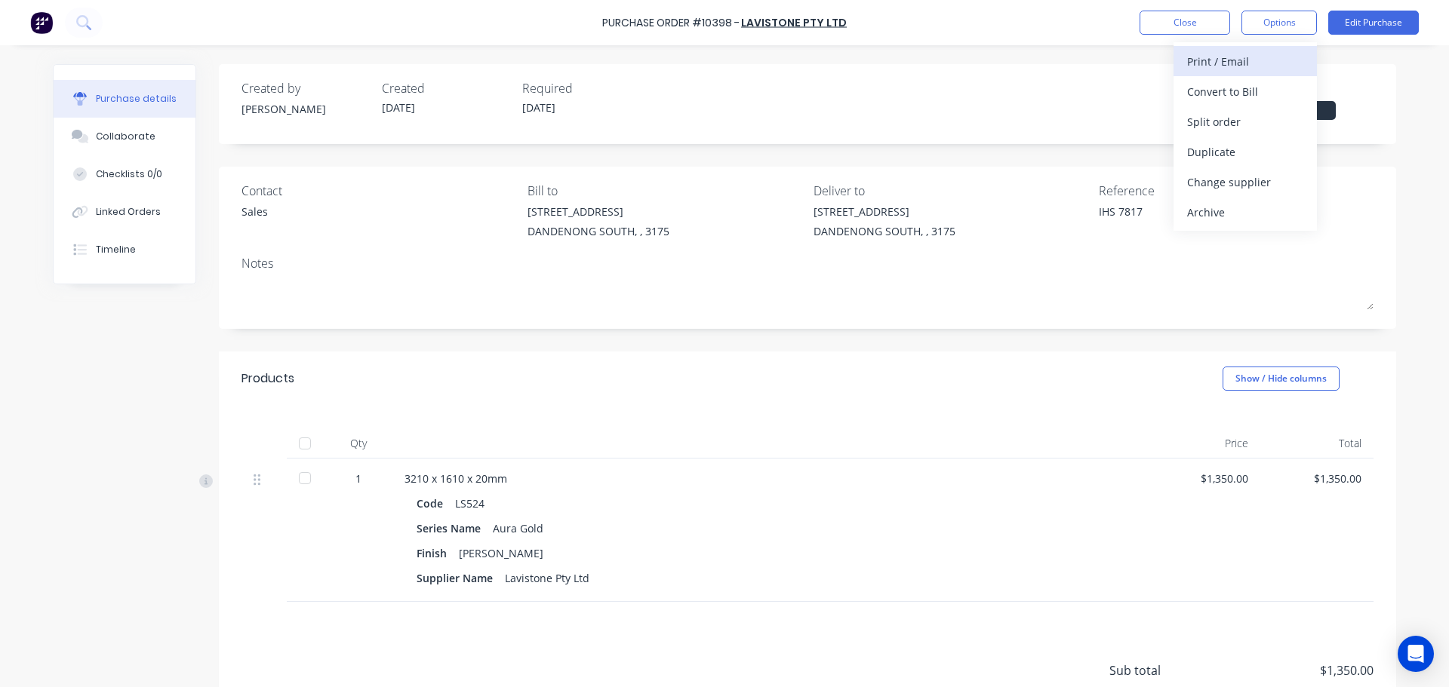
click at [1263, 60] on div "Print / Email" at bounding box center [1245, 62] width 116 height 22
click at [1256, 98] on div "With pricing" at bounding box center [1245, 92] width 116 height 22
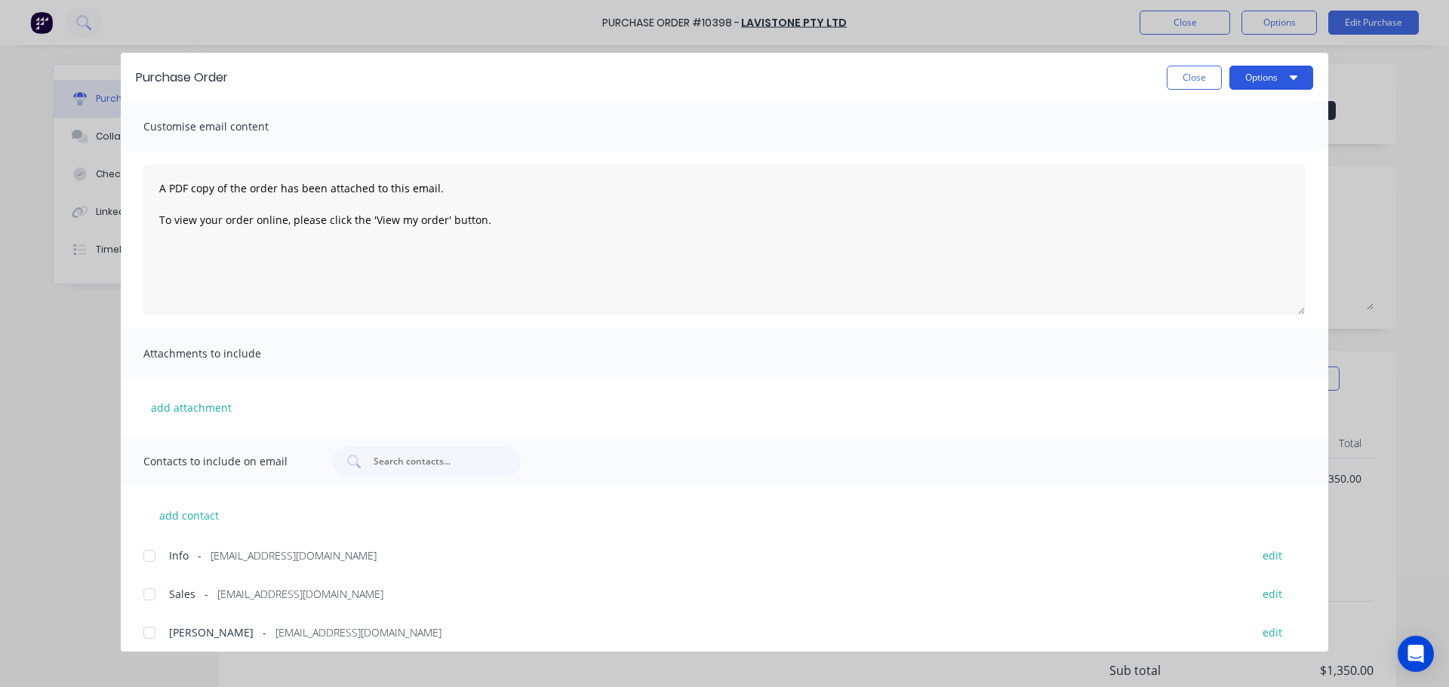
click at [1266, 75] on button "Options" at bounding box center [1271, 78] width 84 height 24
click at [1224, 145] on div "Print" at bounding box center [1241, 146] width 116 height 22
click at [1187, 70] on button "Close" at bounding box center [1194, 78] width 55 height 24
type textarea "x"
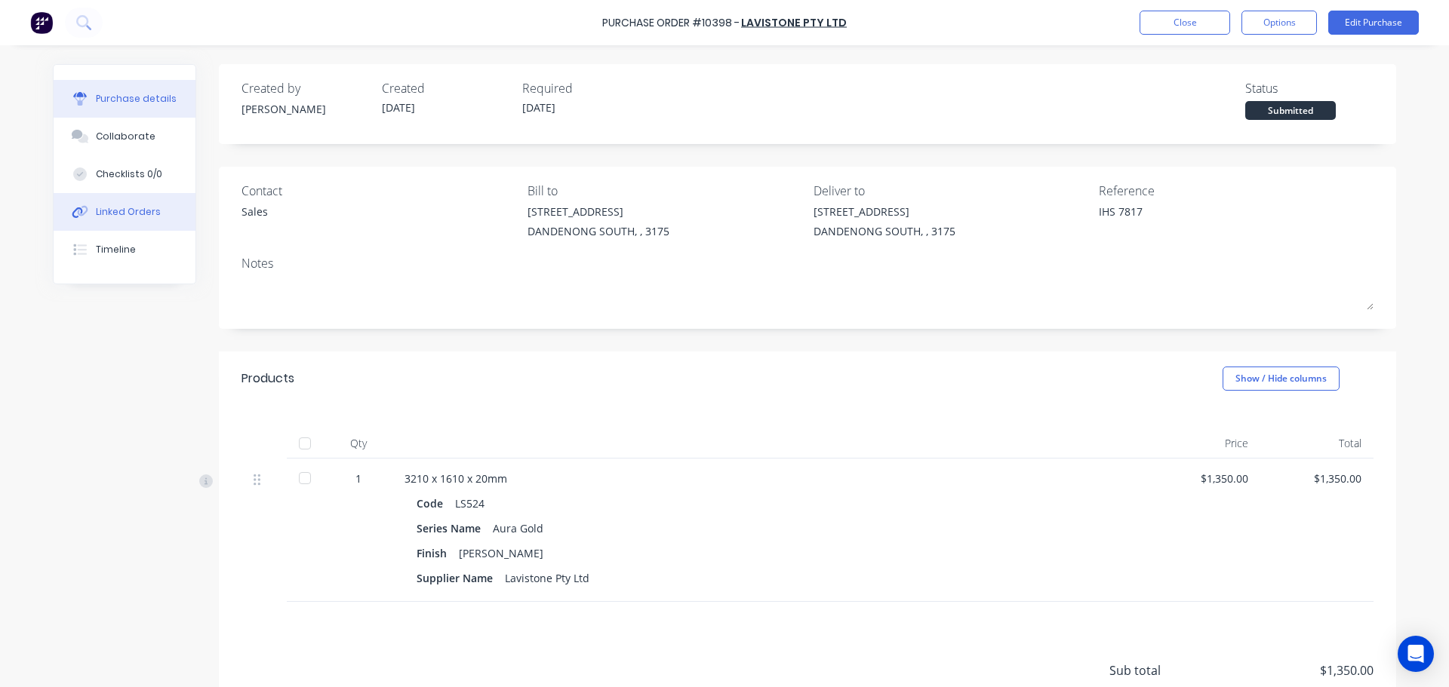
click at [156, 205] on button "Linked Orders" at bounding box center [125, 212] width 142 height 38
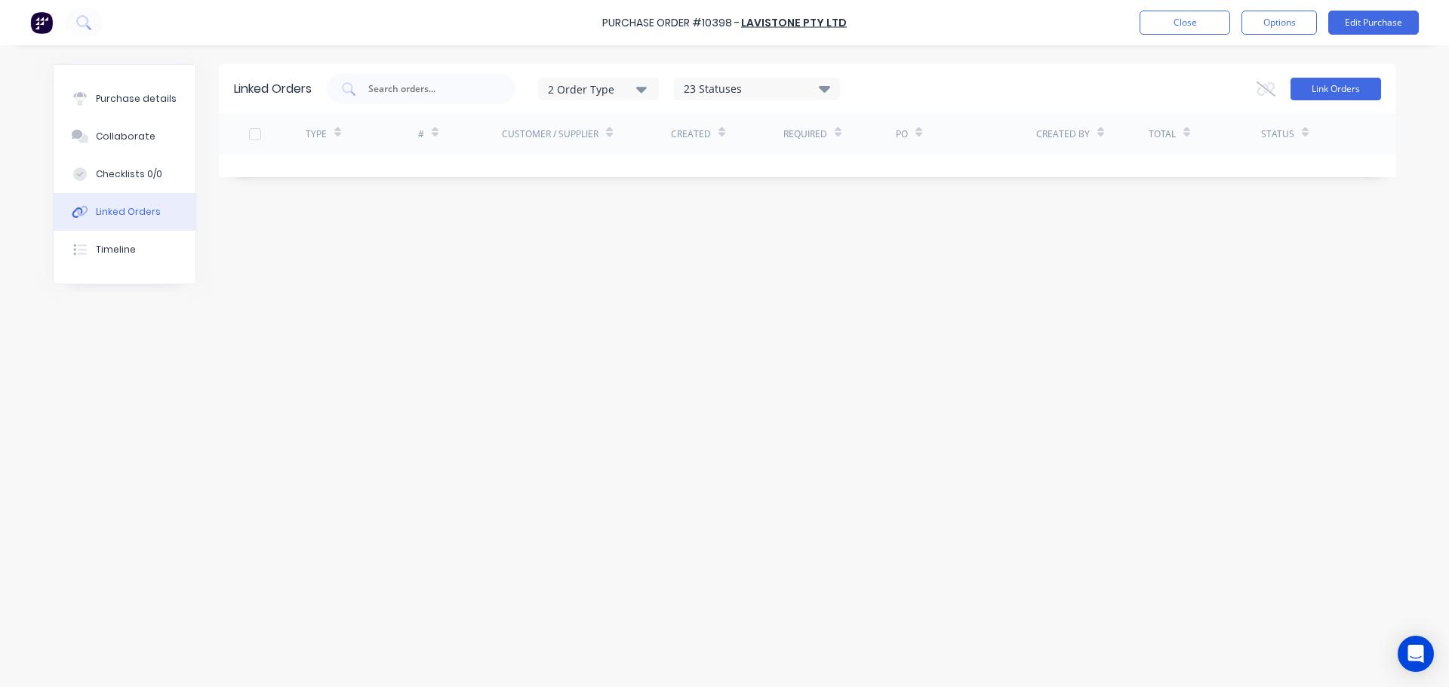
click at [1316, 94] on button "Link Orders" at bounding box center [1335, 89] width 91 height 23
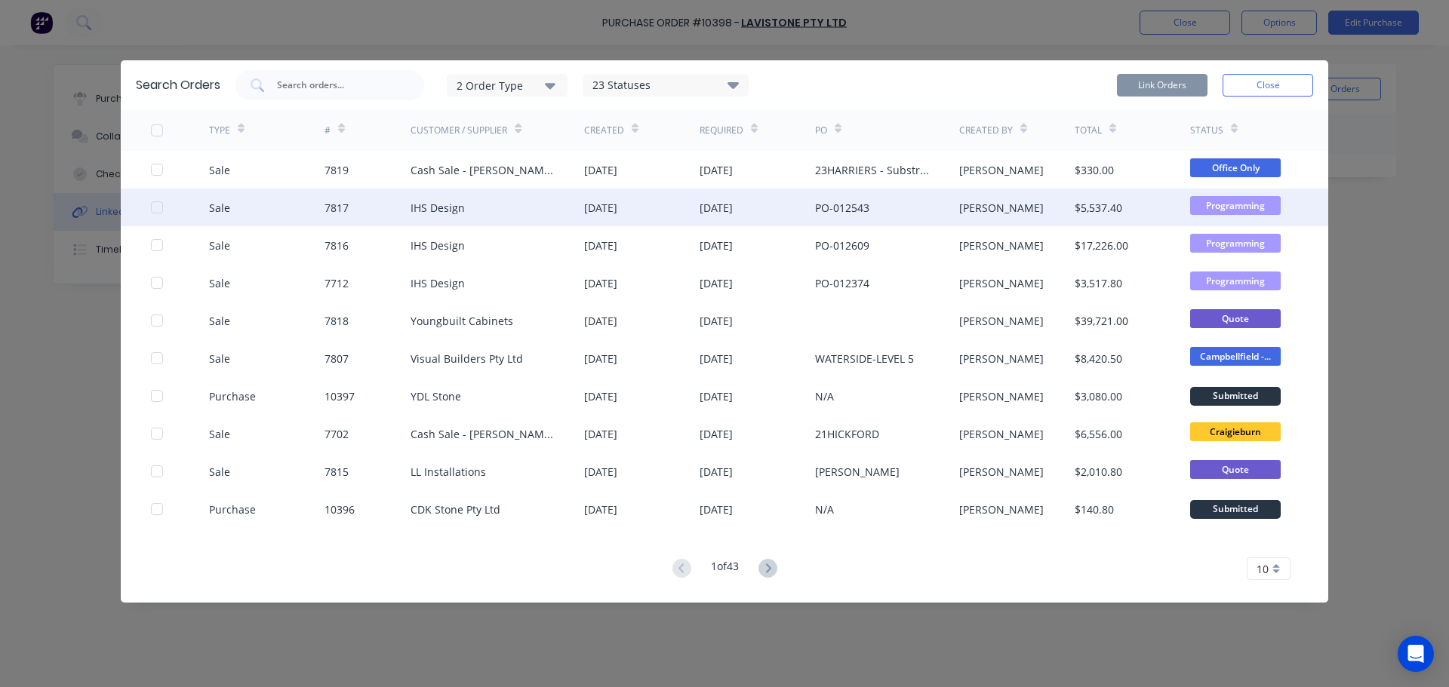
click at [158, 209] on div at bounding box center [157, 207] width 30 height 30
click at [1176, 78] on button "Link Orders" at bounding box center [1162, 85] width 91 height 23
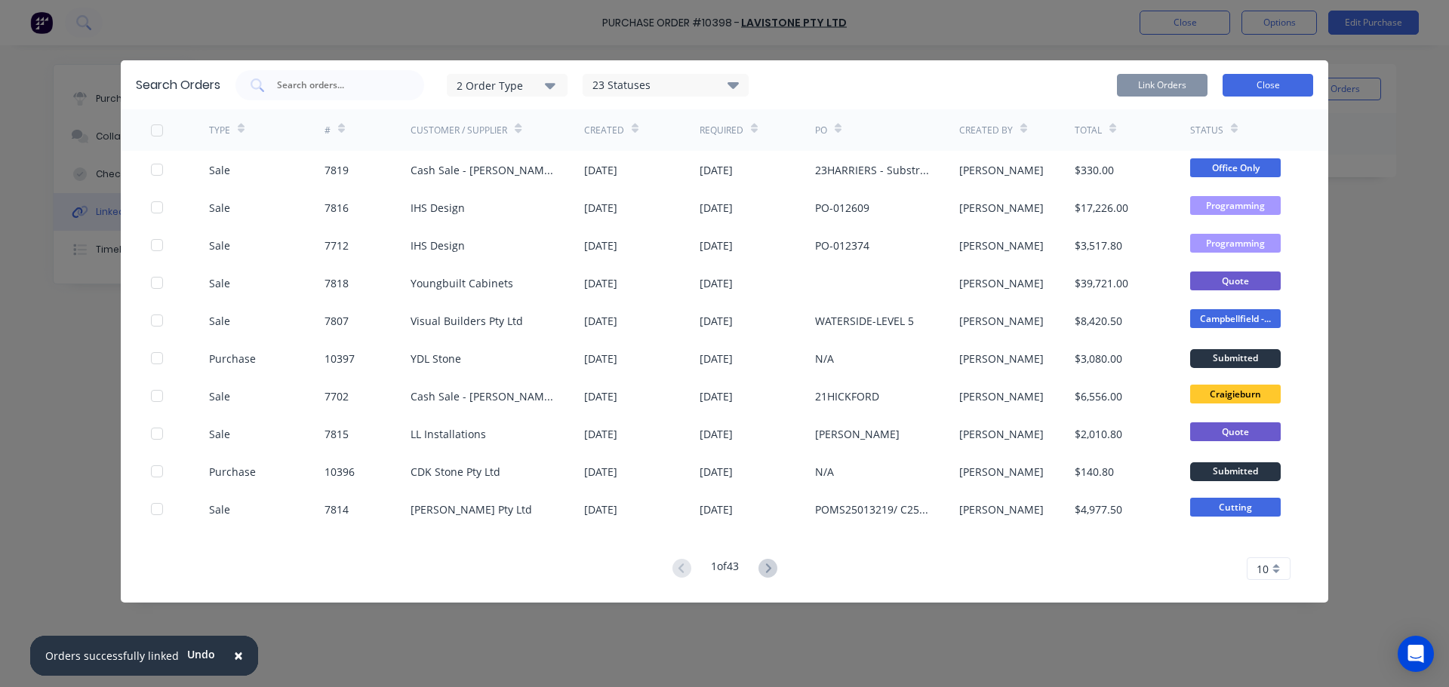
click at [1256, 85] on button "Close" at bounding box center [1268, 85] width 91 height 23
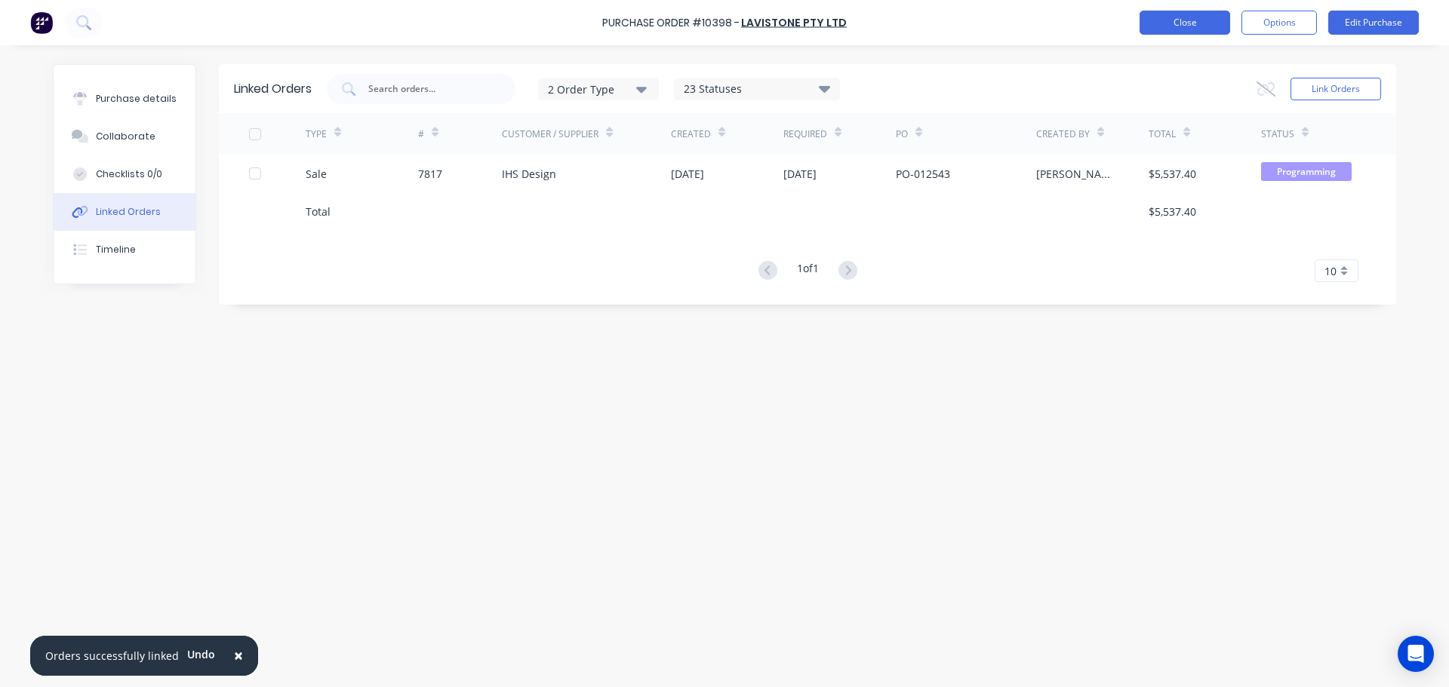
click at [1173, 32] on button "Close" at bounding box center [1184, 23] width 91 height 24
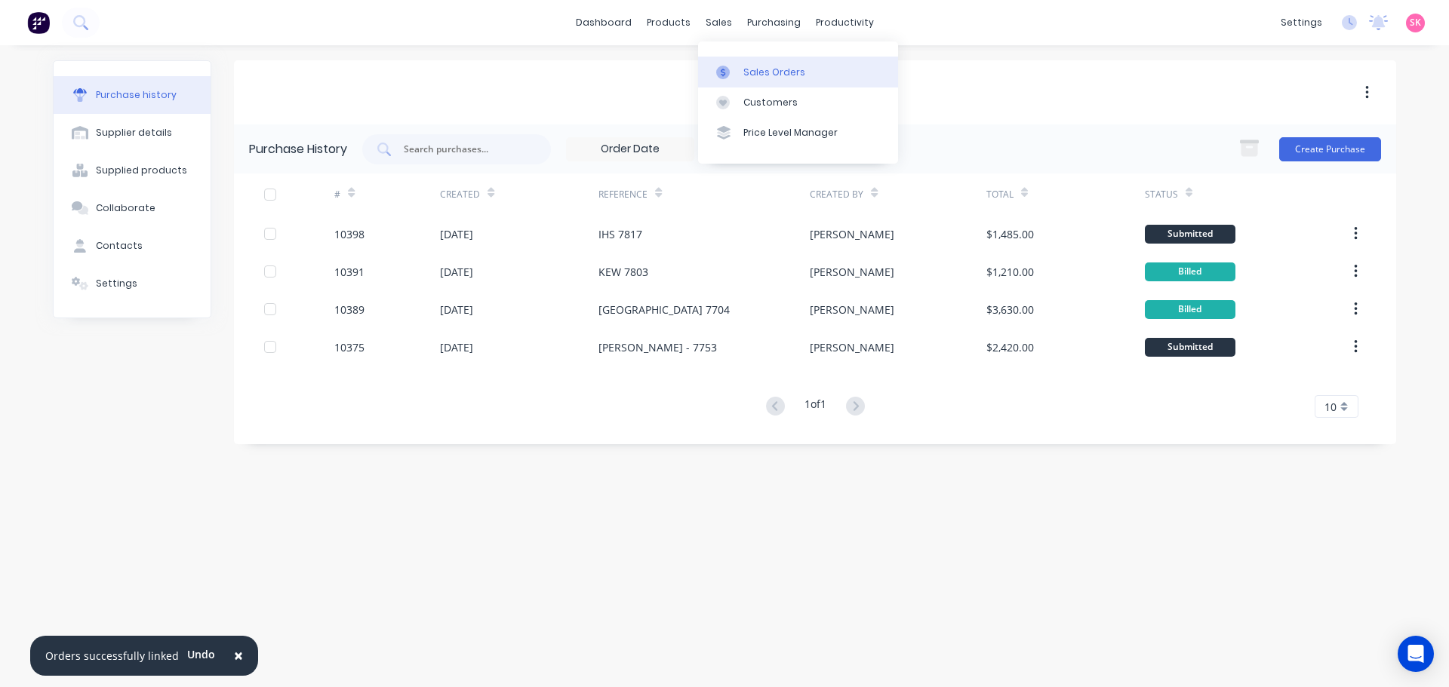
click at [740, 63] on link "Sales Orders" at bounding box center [798, 72] width 200 height 30
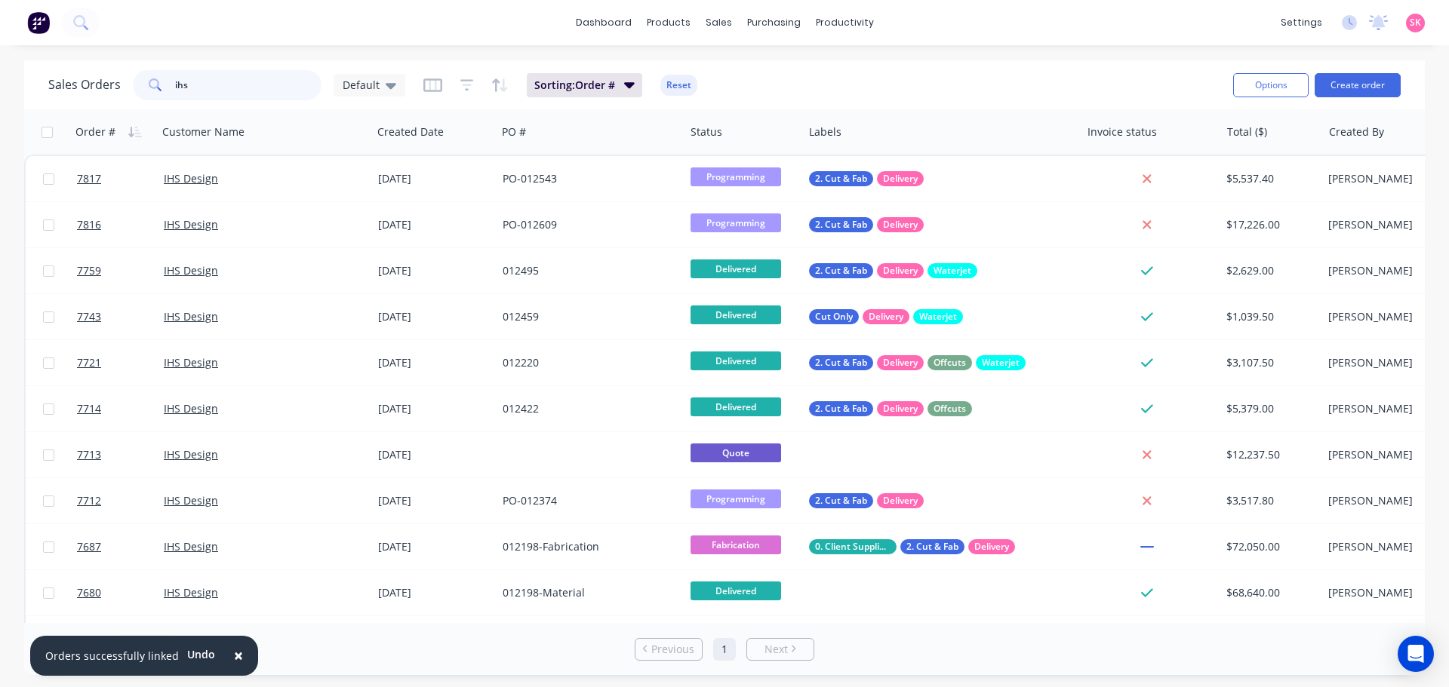
drag, startPoint x: 254, startPoint y: 75, endPoint x: 103, endPoint y: 79, distance: 151.7
click at [103, 79] on div "Sales Orders ihs Default" at bounding box center [226, 85] width 357 height 30
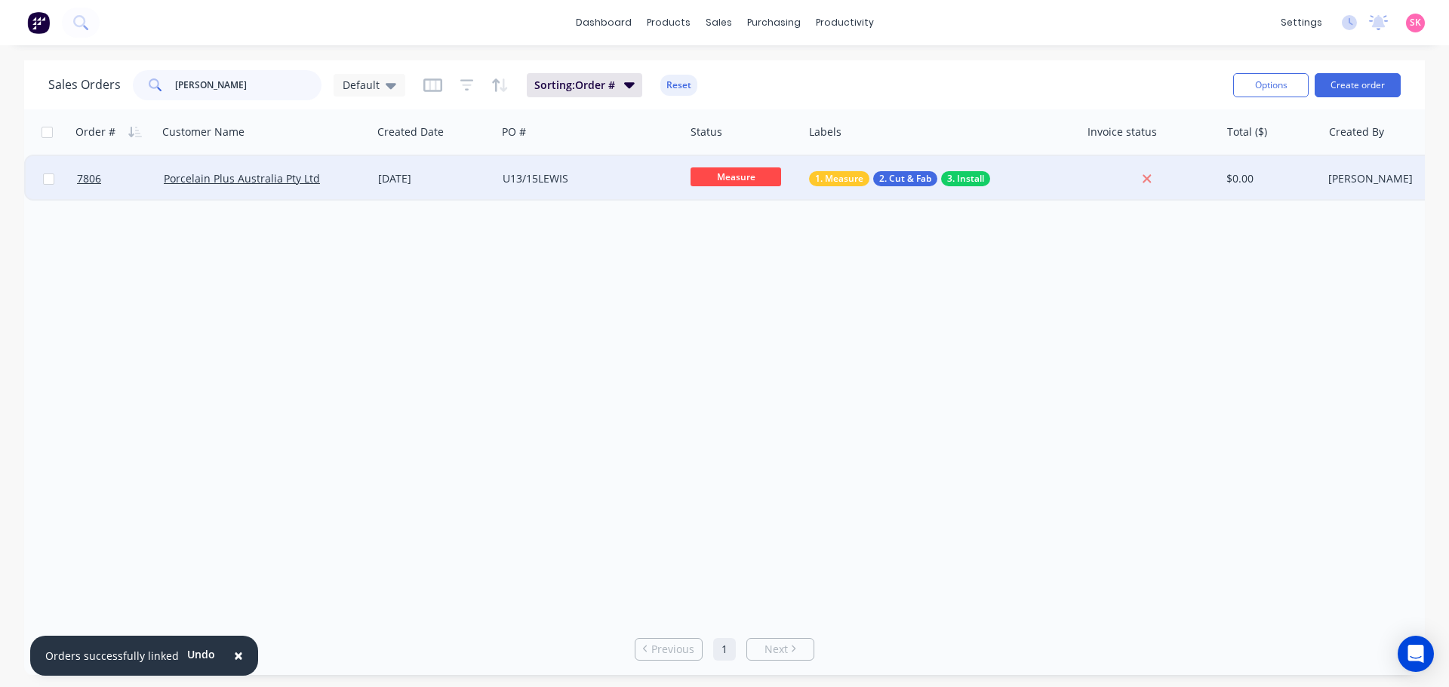
type input "LEWIS"
click at [549, 188] on div "U13/15LEWIS" at bounding box center [591, 178] width 188 height 45
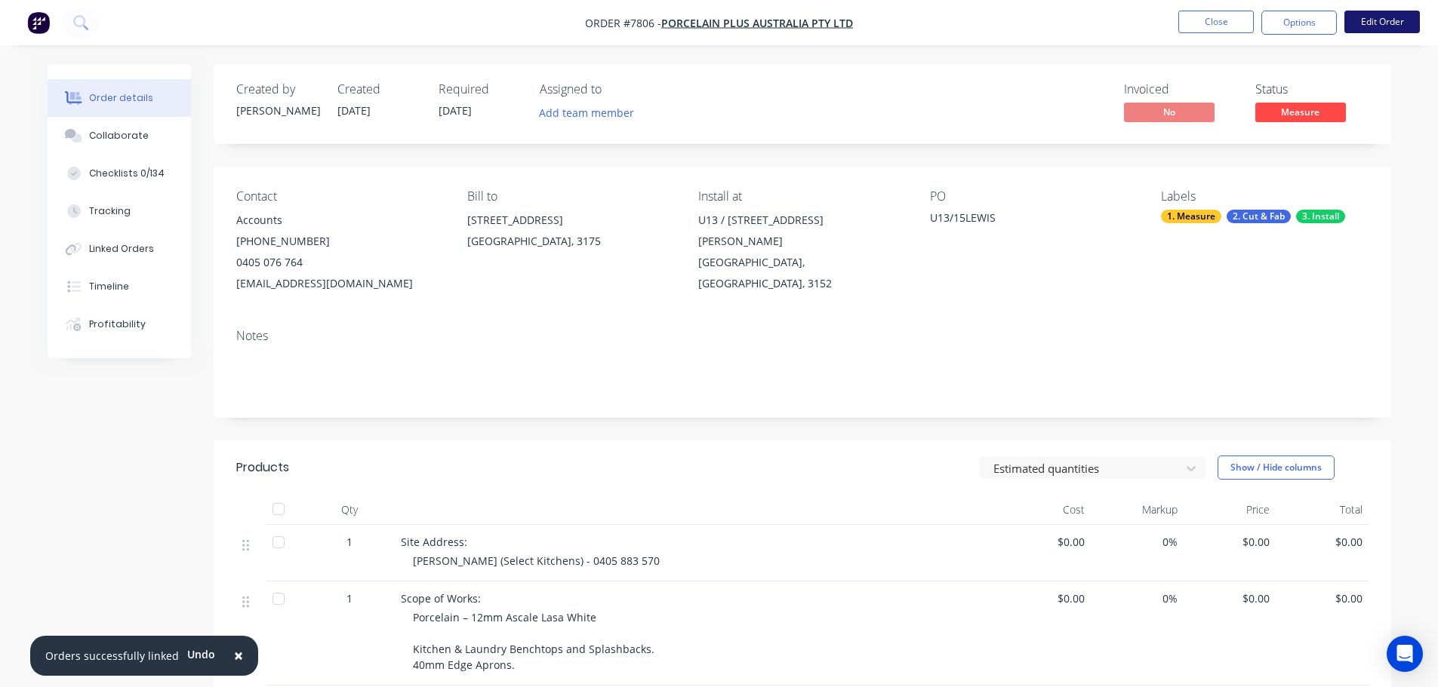
click at [1396, 18] on button "Edit Order" at bounding box center [1381, 22] width 75 height 23
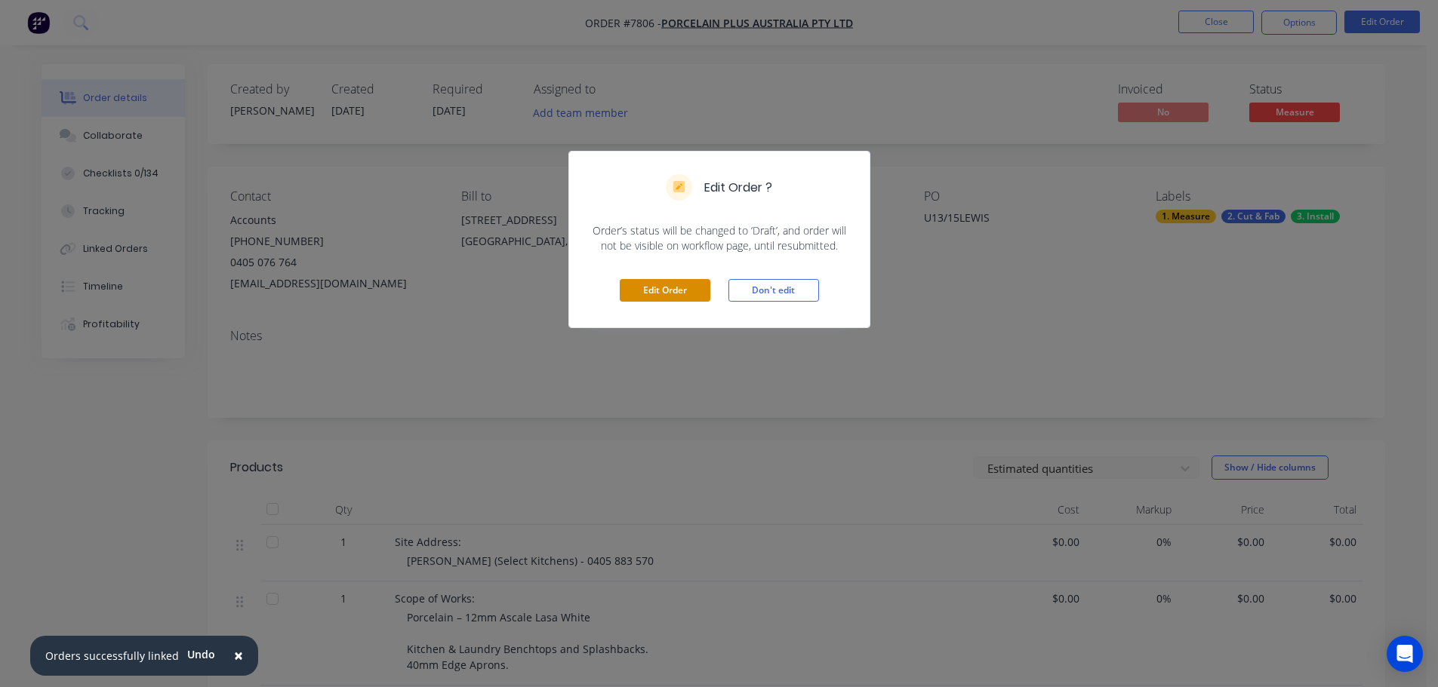
click at [667, 287] on button "Edit Order" at bounding box center [665, 290] width 91 height 23
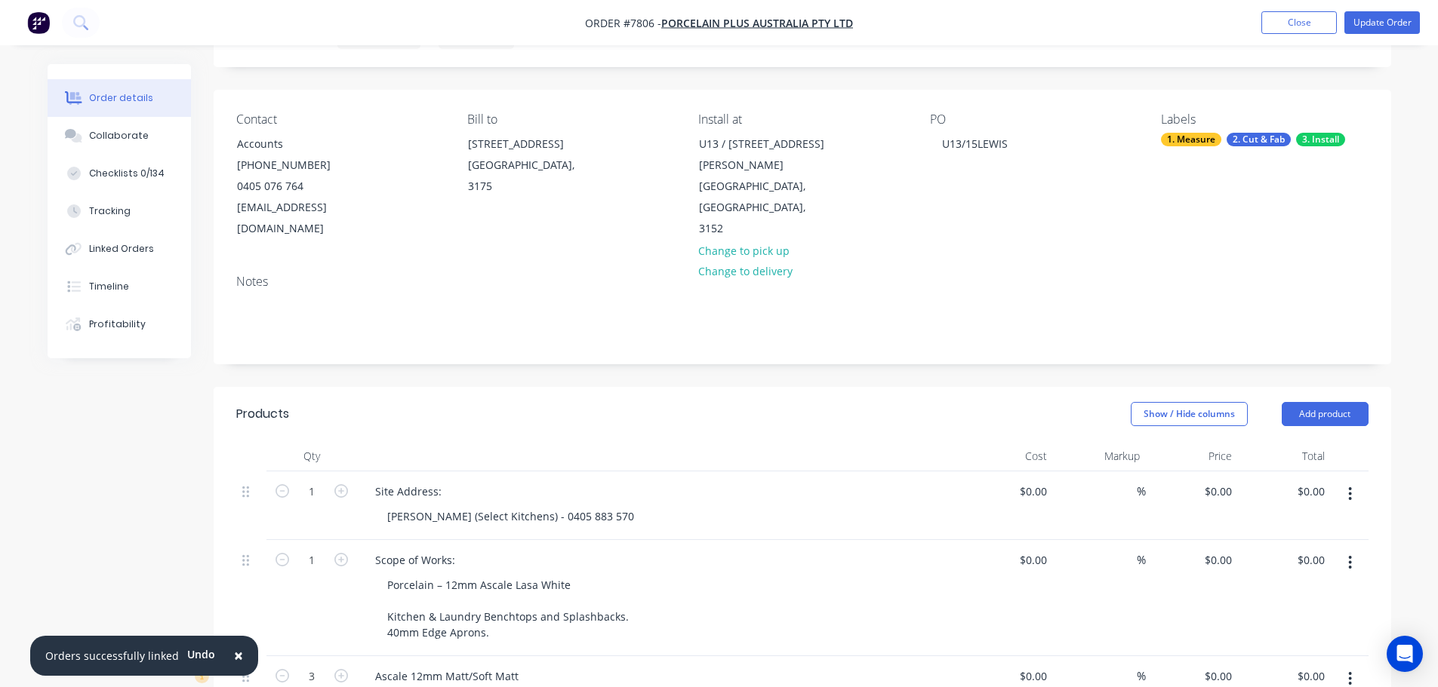
scroll to position [151, 0]
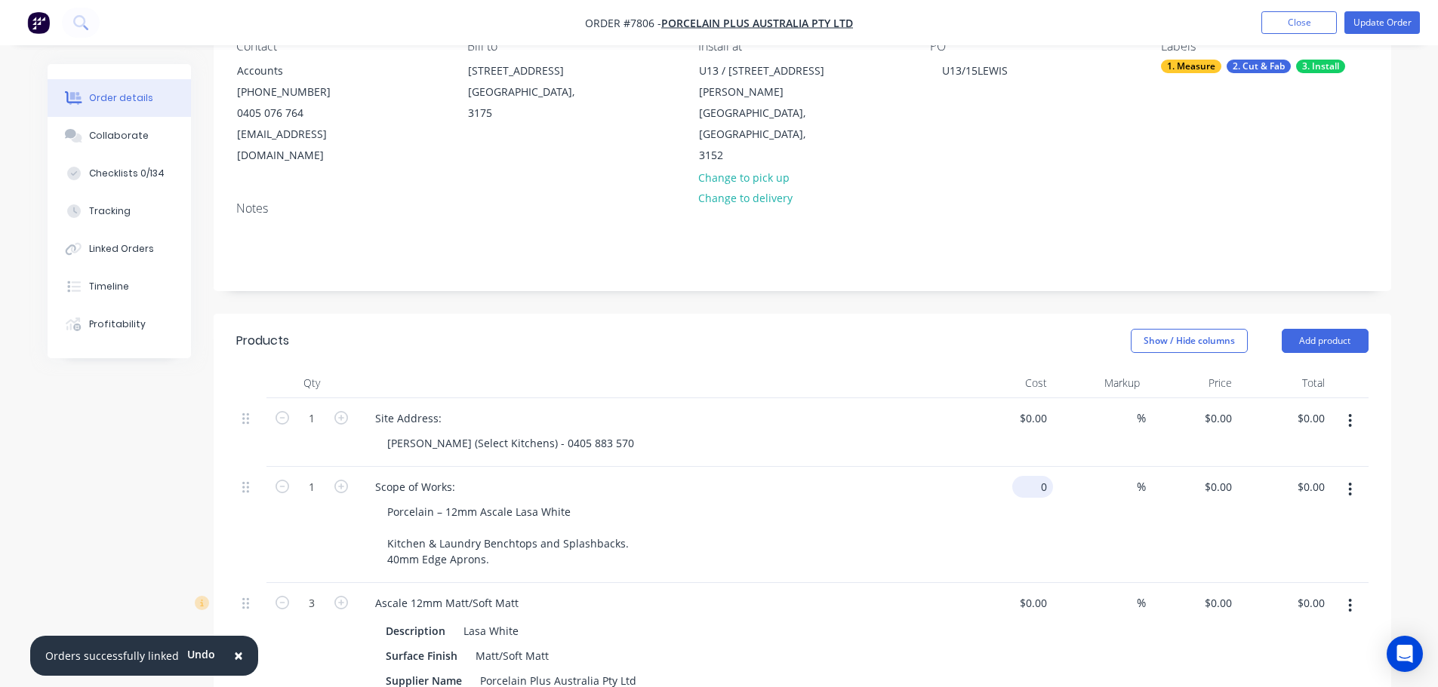
click at [1033, 476] on div "0 $0.00" at bounding box center [1032, 487] width 41 height 22
type input "$4,416.00"
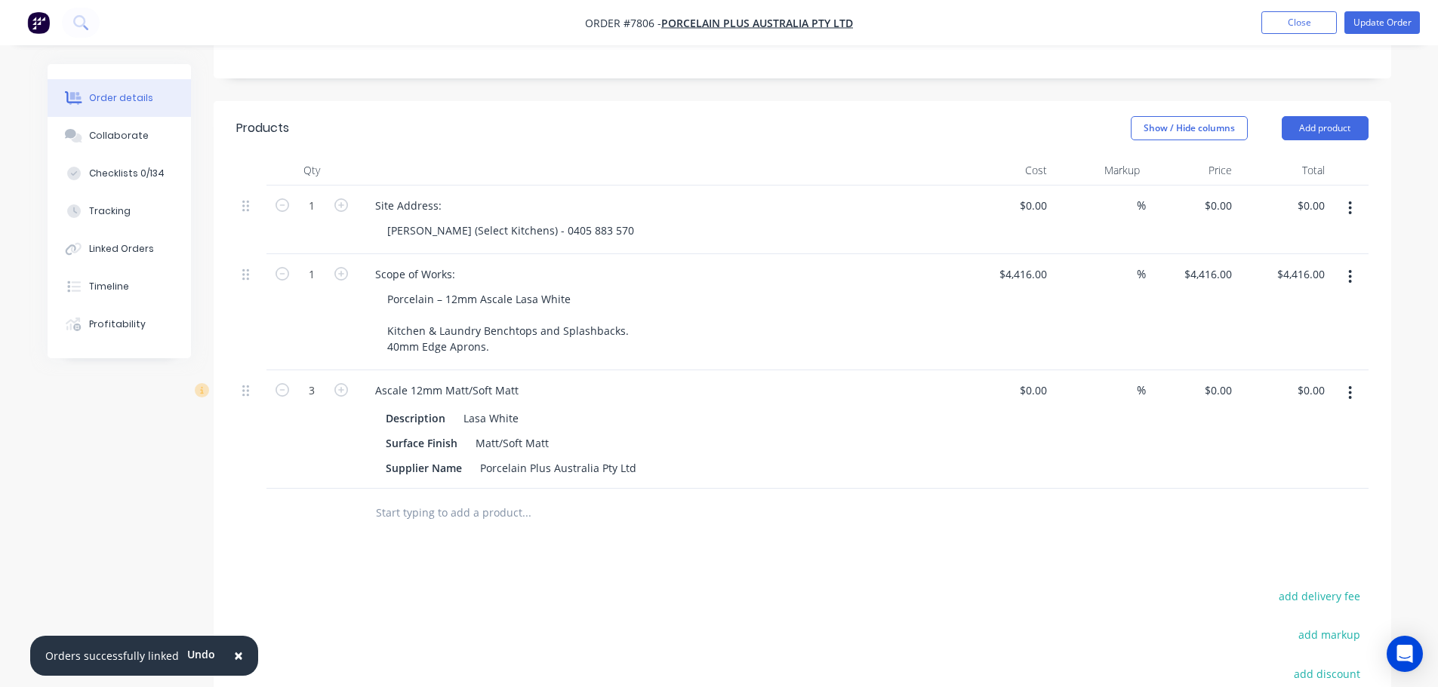
scroll to position [226, 0]
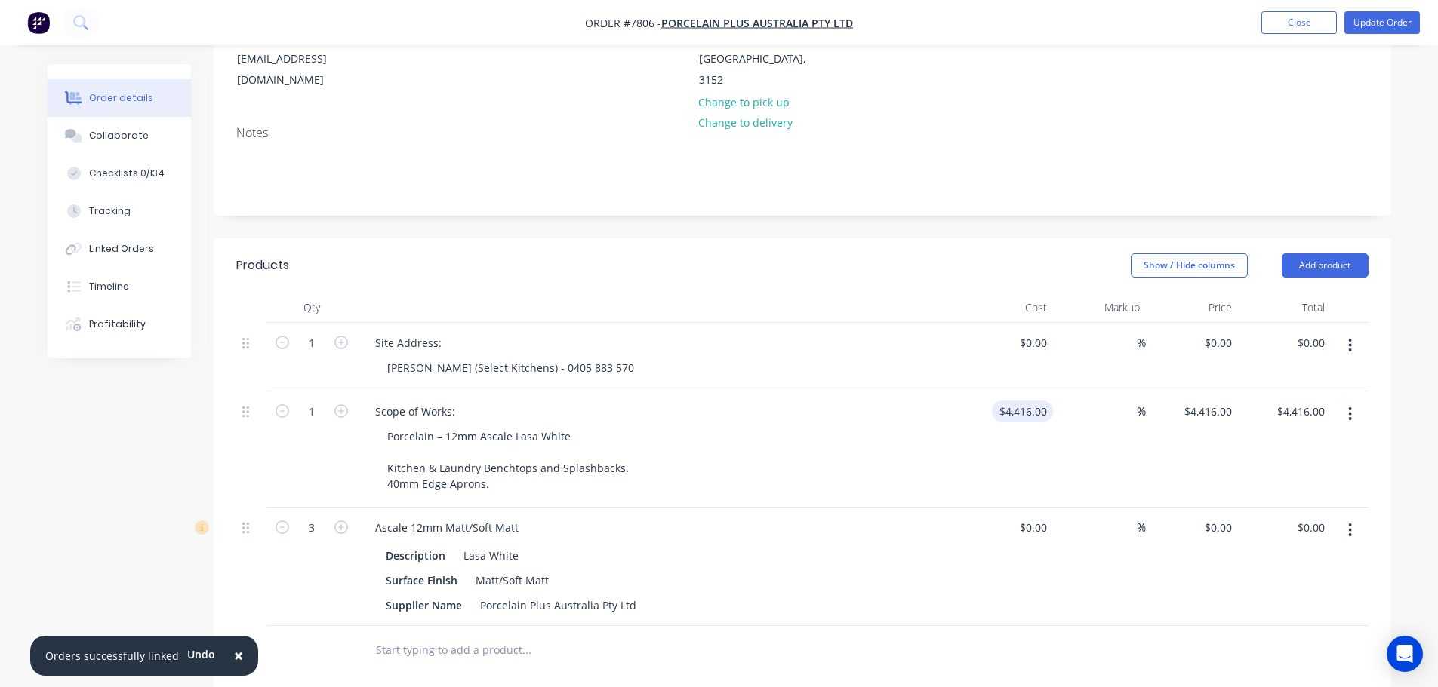
click at [1020, 401] on div "$4,416.00 $4,416.00" at bounding box center [1022, 412] width 61 height 22
type input "$4,766.00"
click at [1127, 401] on input at bounding box center [1127, 412] width 17 height 22
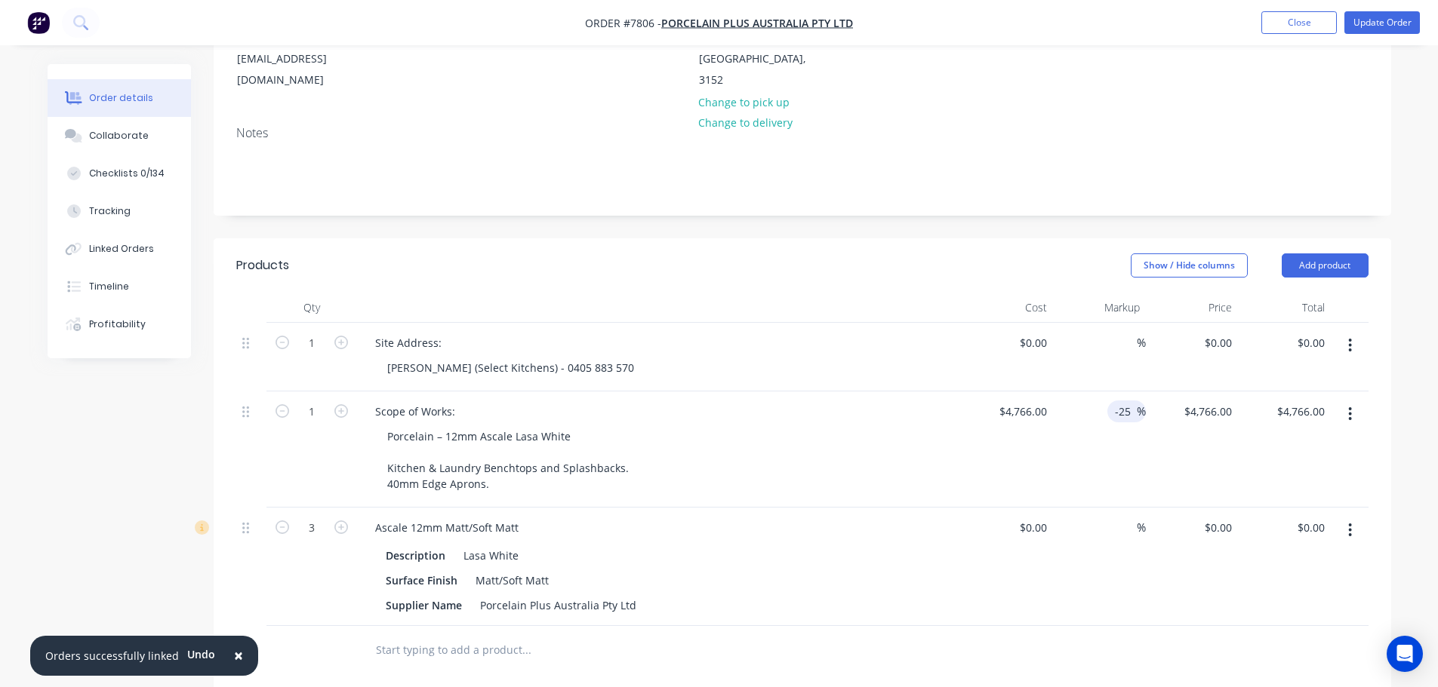
type input "-25"
type input "3574.5"
type input "$3,574.50"
click at [794, 209] on div "Created by Stacey Created 06/10/25 Required 27/10/25 Assigned to Add team membe…" at bounding box center [802, 438] width 1177 height 1200
